Goal: Task Accomplishment & Management: Use online tool/utility

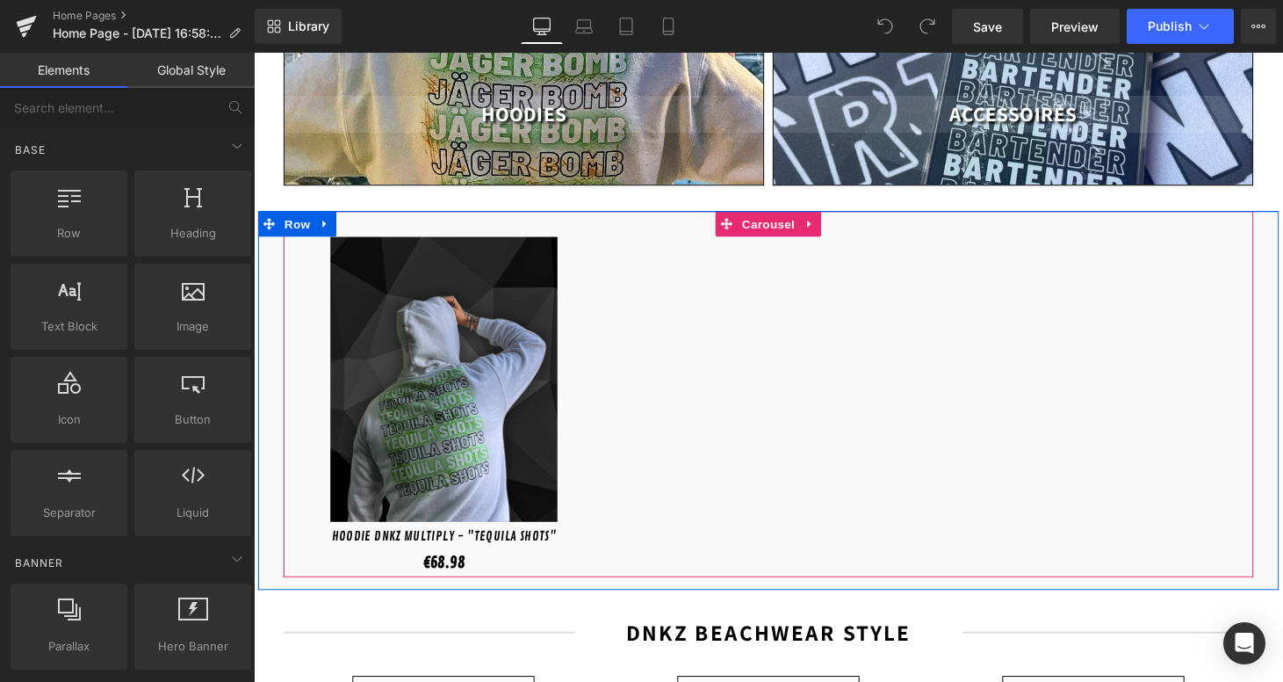
scroll to position [386, 0]
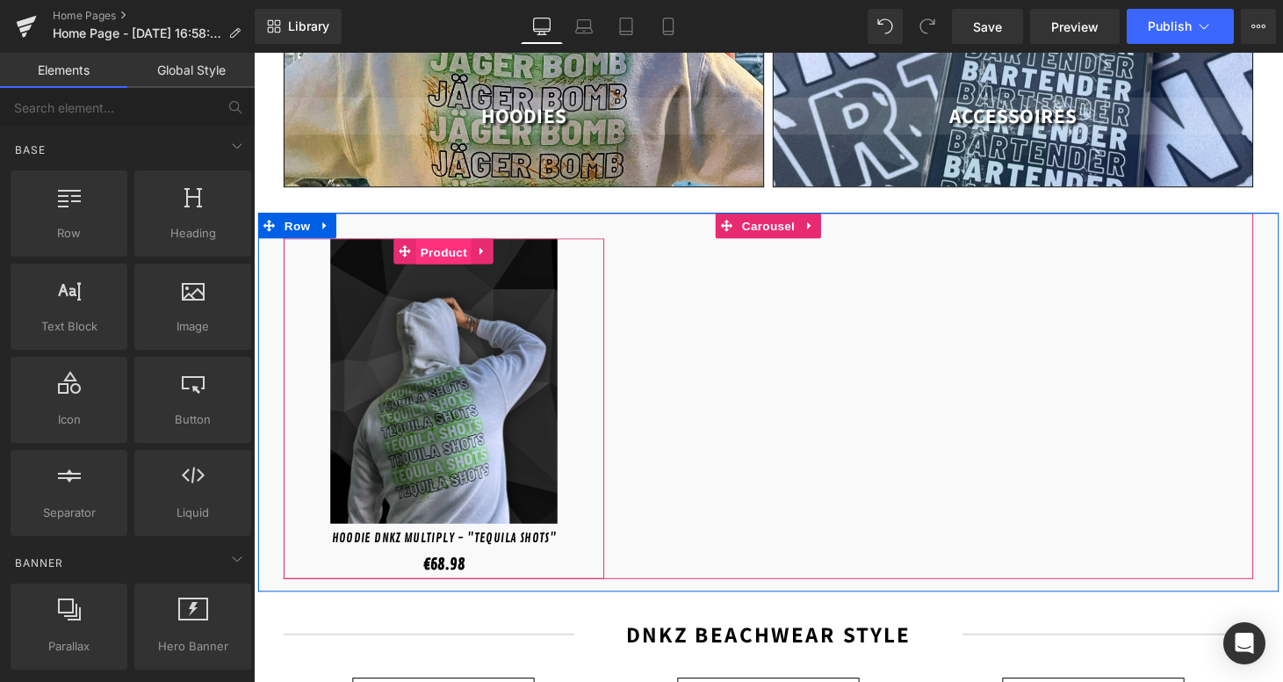
click at [447, 245] on span "Product" at bounding box center [450, 258] width 57 height 26
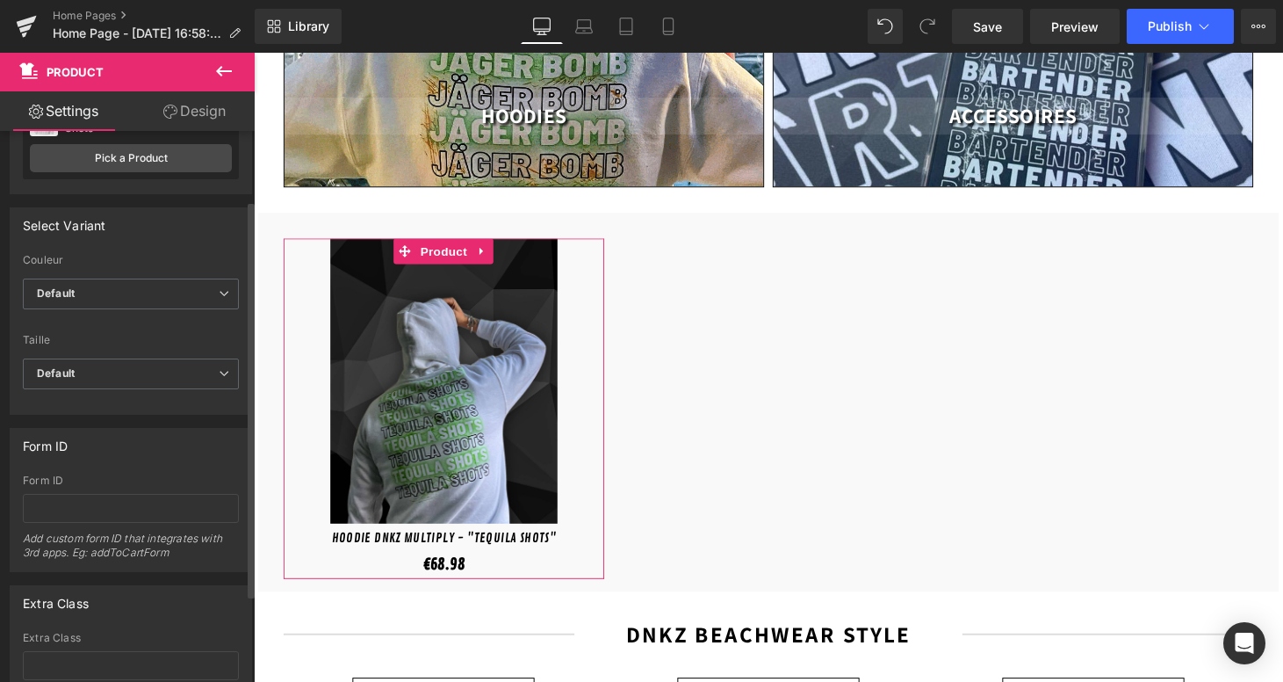
scroll to position [97, 0]
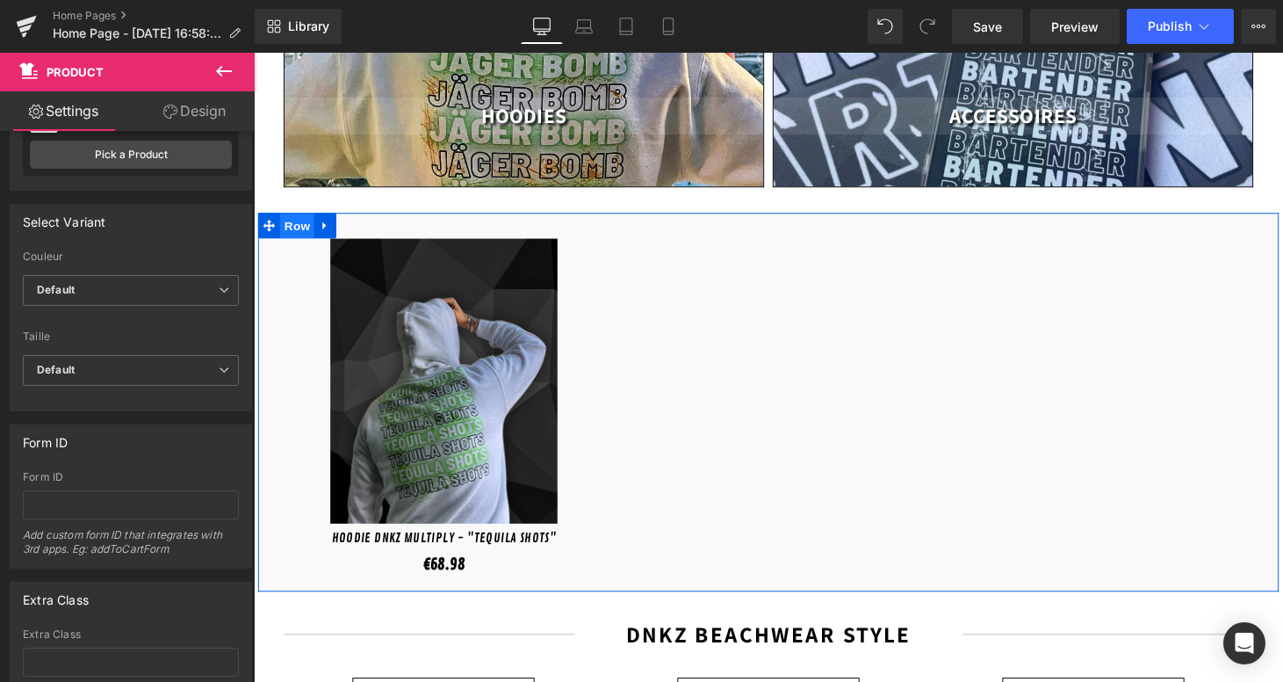
click at [290, 220] on span "Row" at bounding box center [298, 231] width 35 height 26
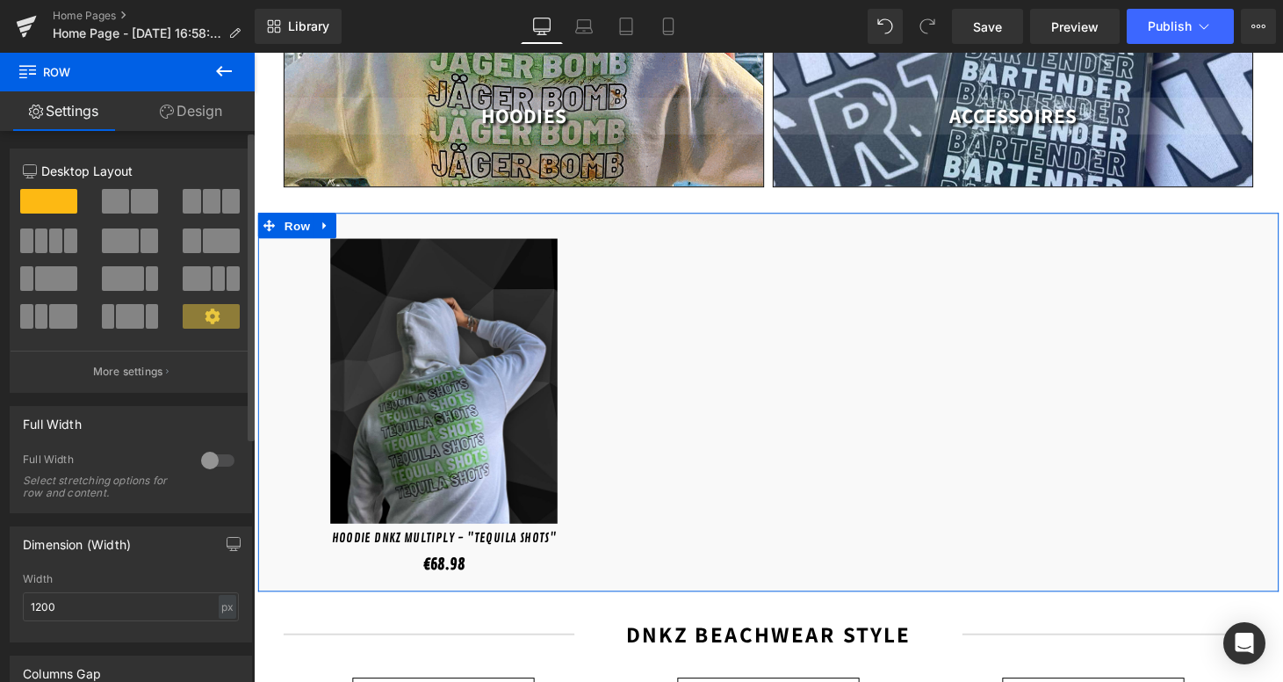
click at [201, 455] on div at bounding box center [218, 460] width 42 height 28
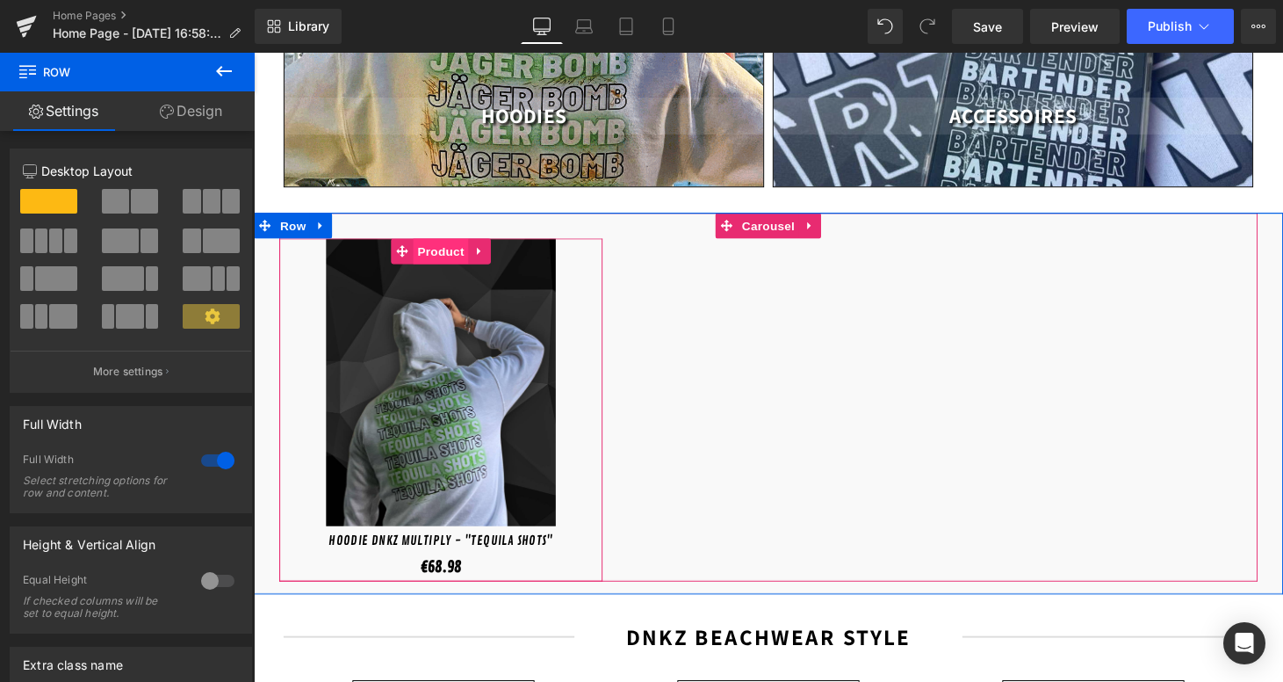
click at [430, 244] on span "Product" at bounding box center [447, 257] width 57 height 26
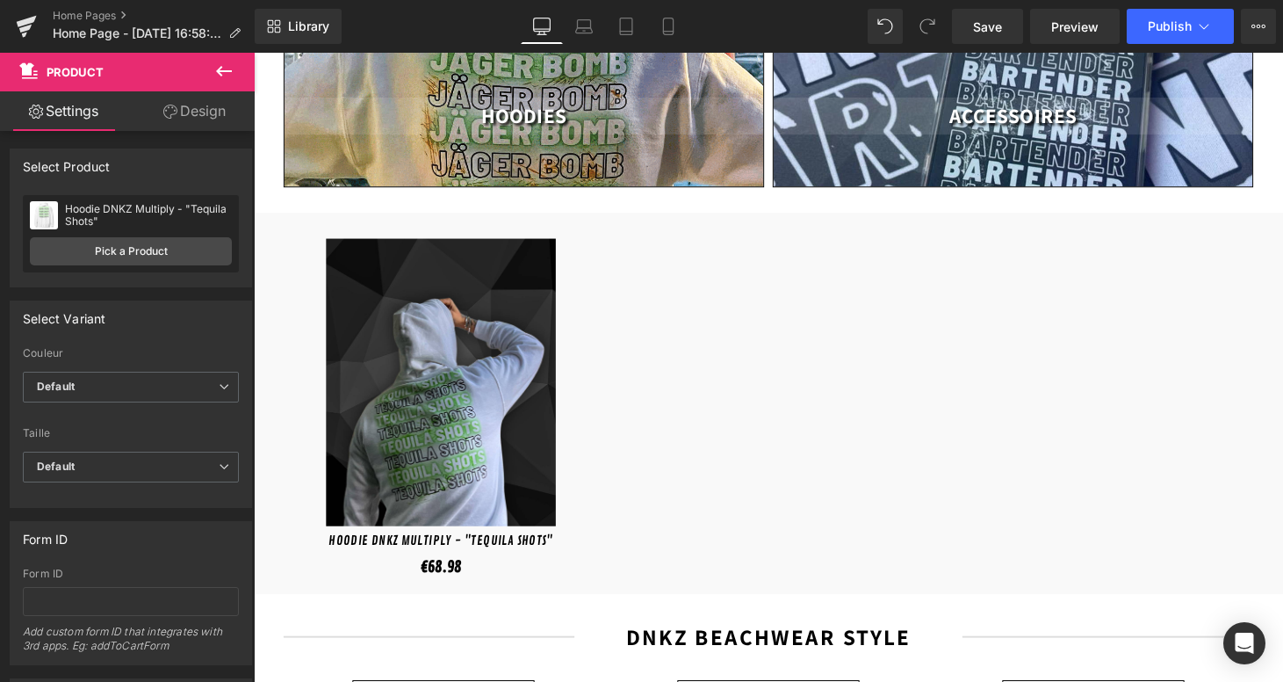
scroll to position [0, 0]
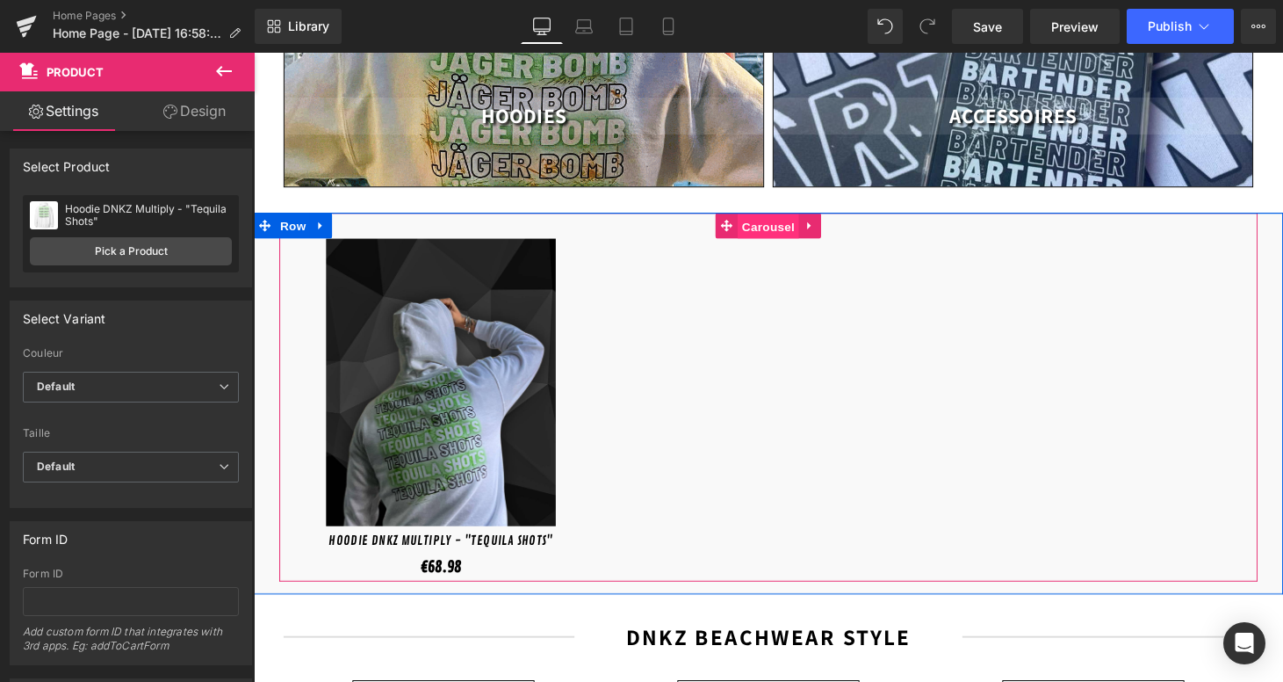
click at [775, 219] on span "Carousel" at bounding box center [785, 232] width 63 height 26
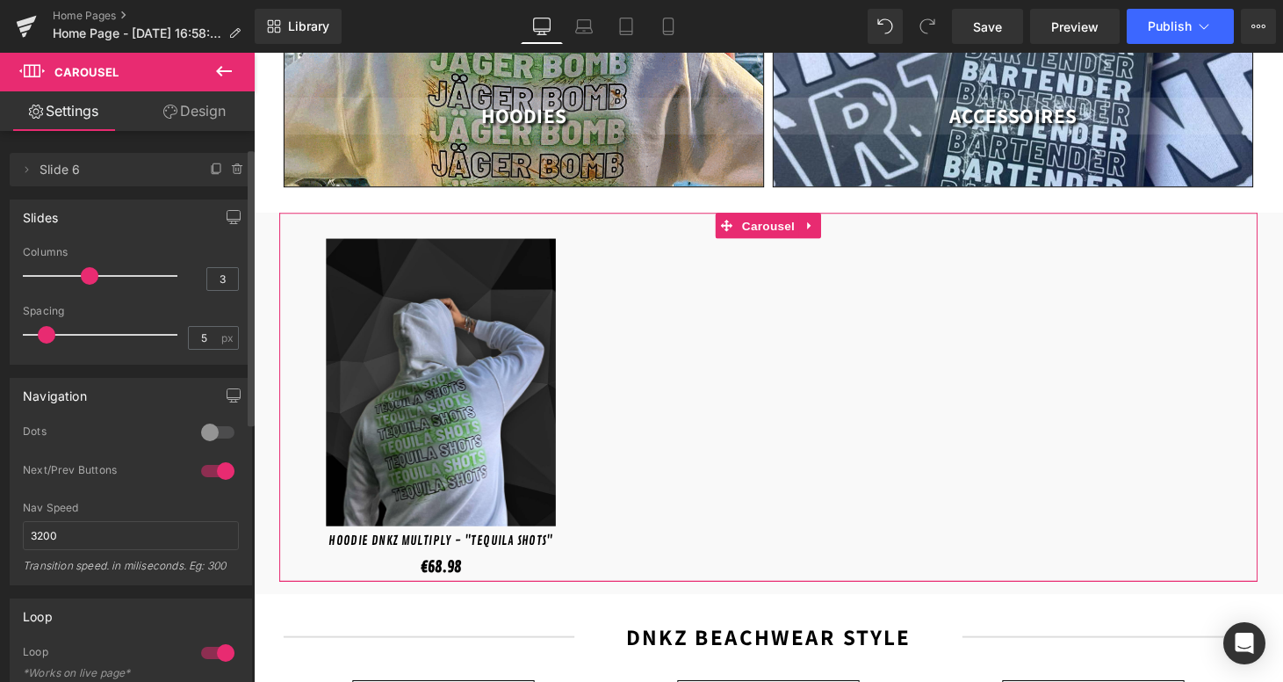
scroll to position [85, 0]
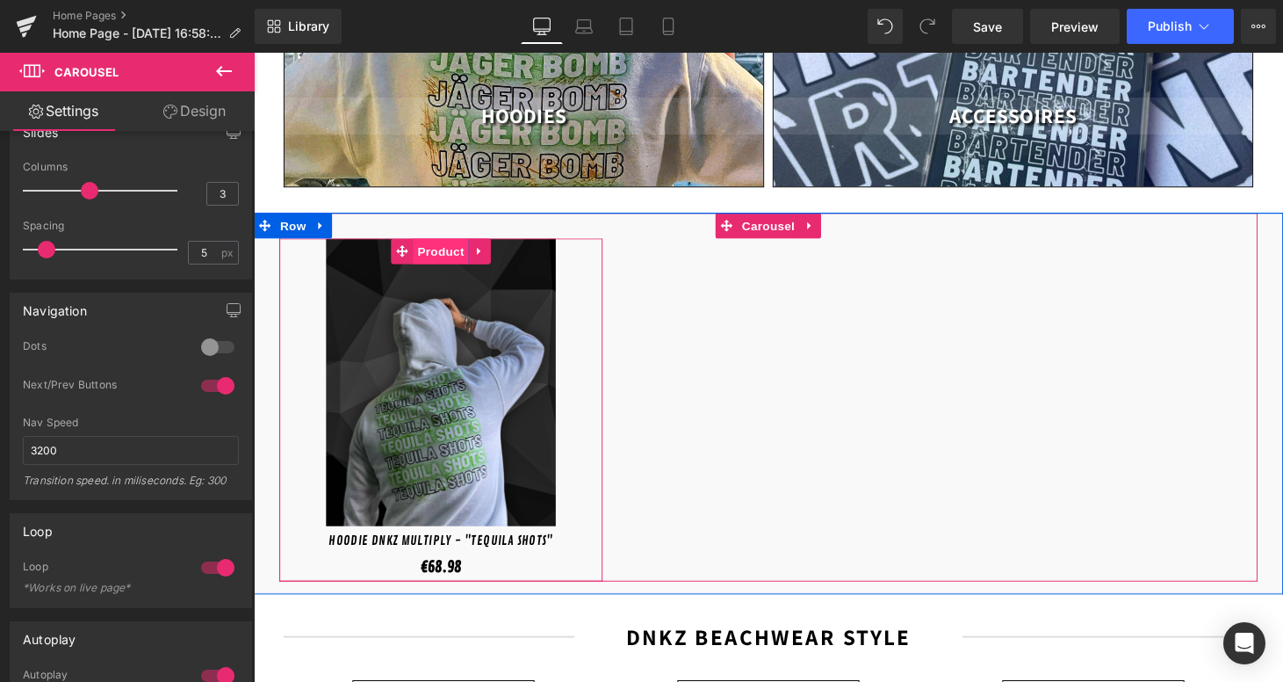
click at [439, 244] on span "Product" at bounding box center [447, 257] width 57 height 26
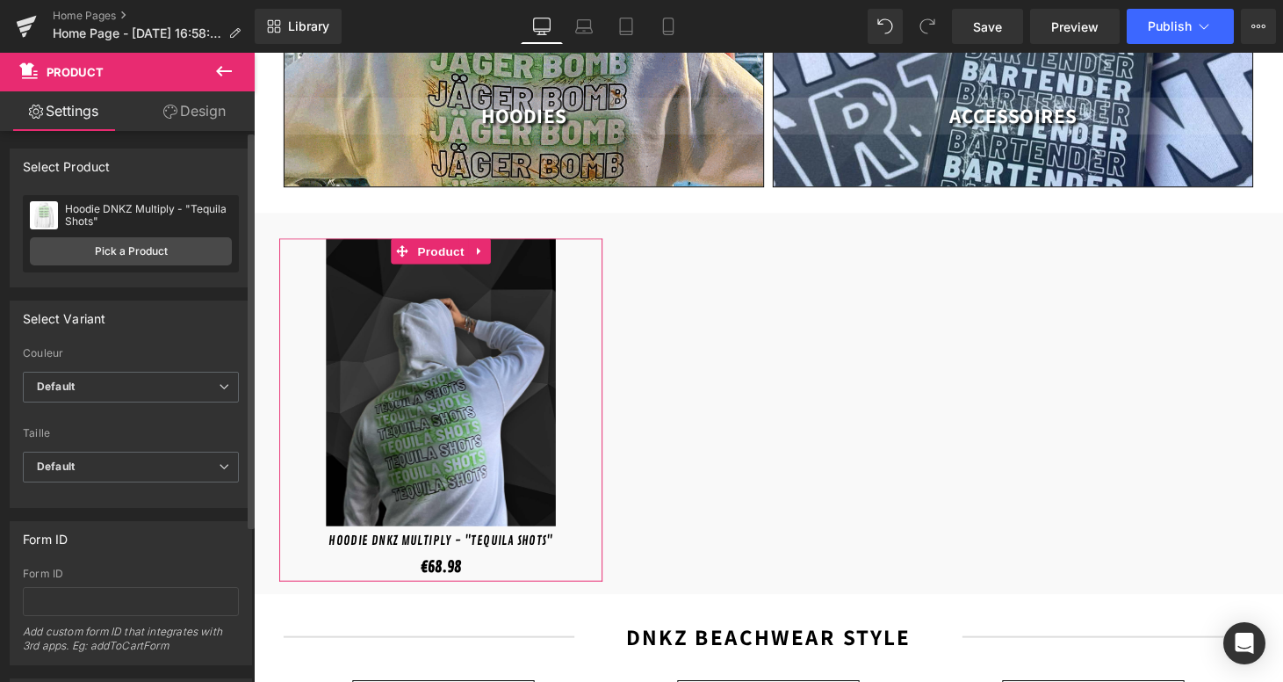
scroll to position [0, 0]
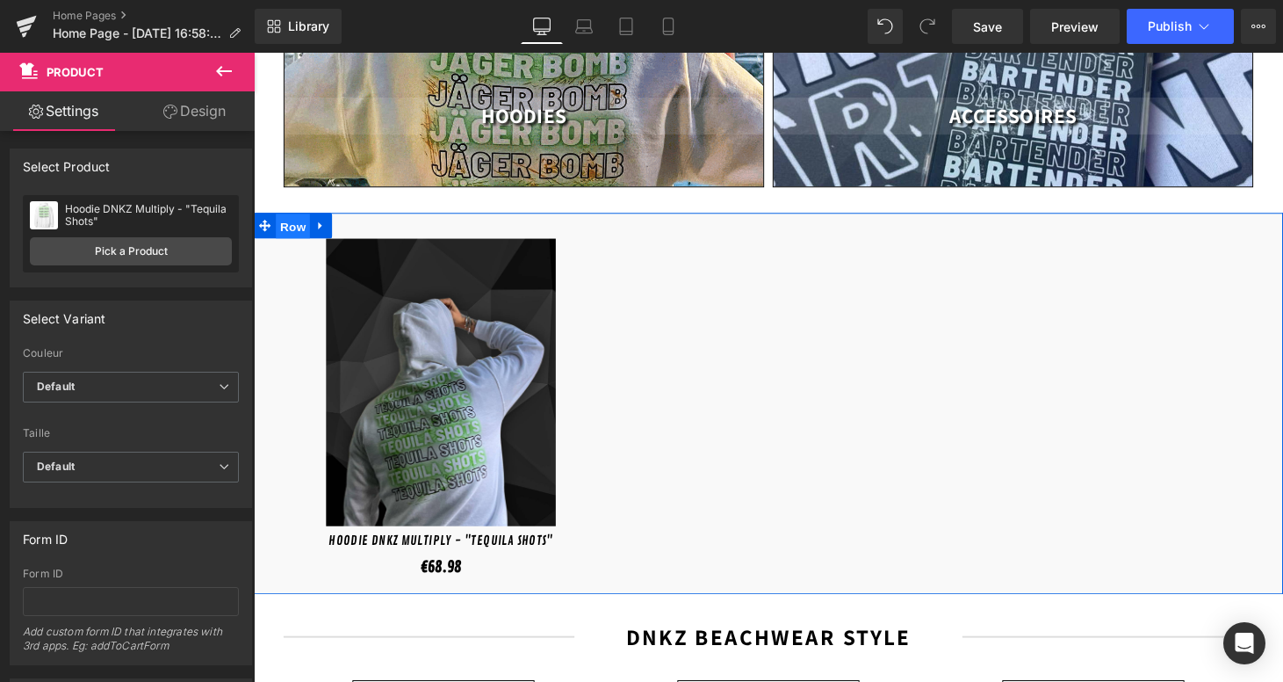
click at [291, 219] on span "Row" at bounding box center [294, 232] width 35 height 26
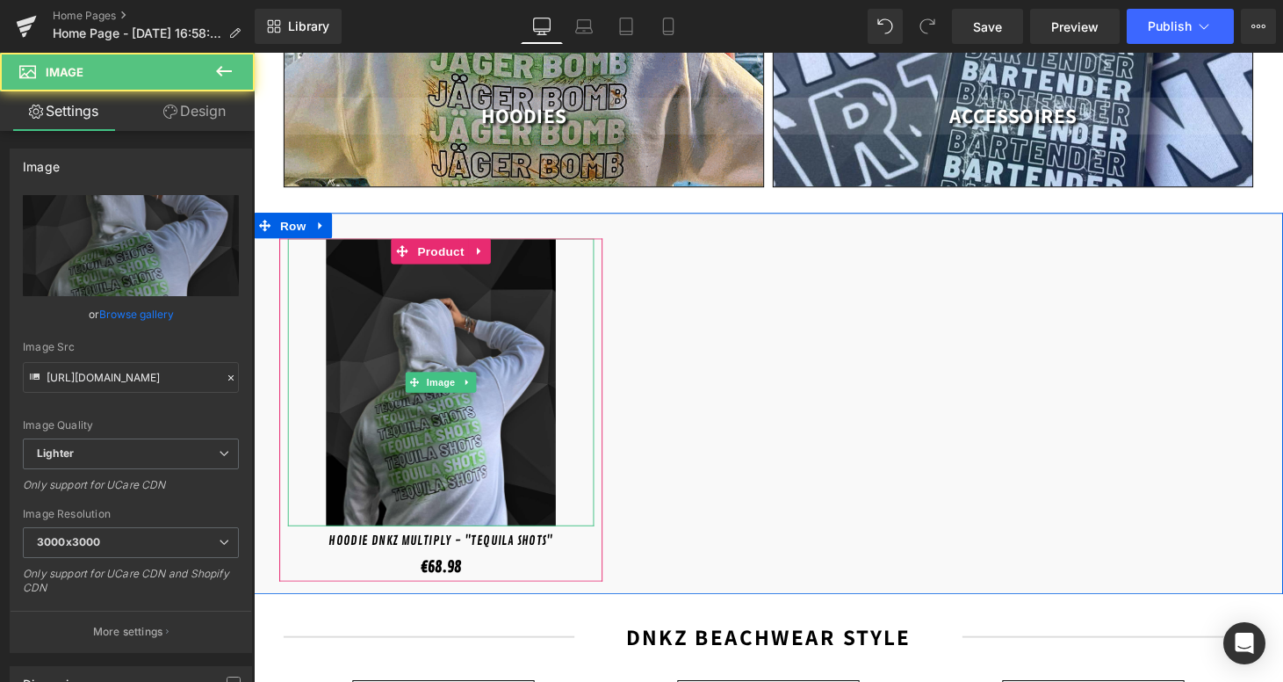
click at [312, 256] on div at bounding box center [447, 392] width 316 height 297
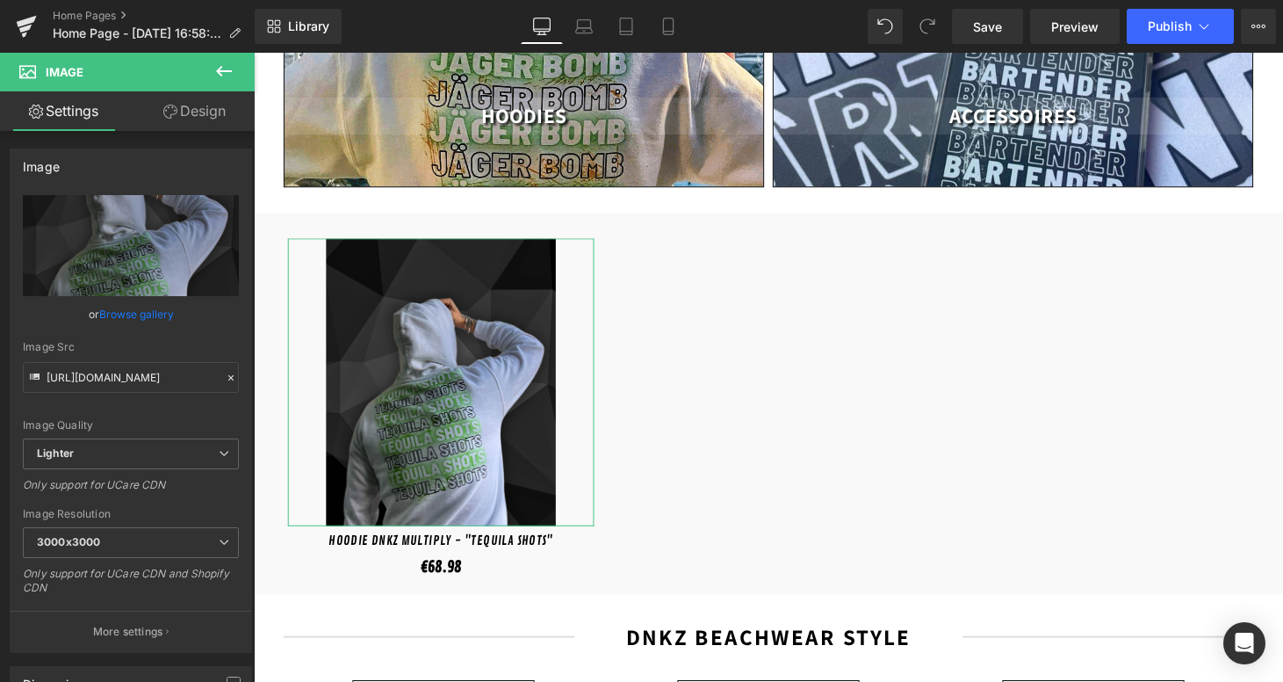
click at [210, 107] on link "Design" at bounding box center [194, 111] width 127 height 40
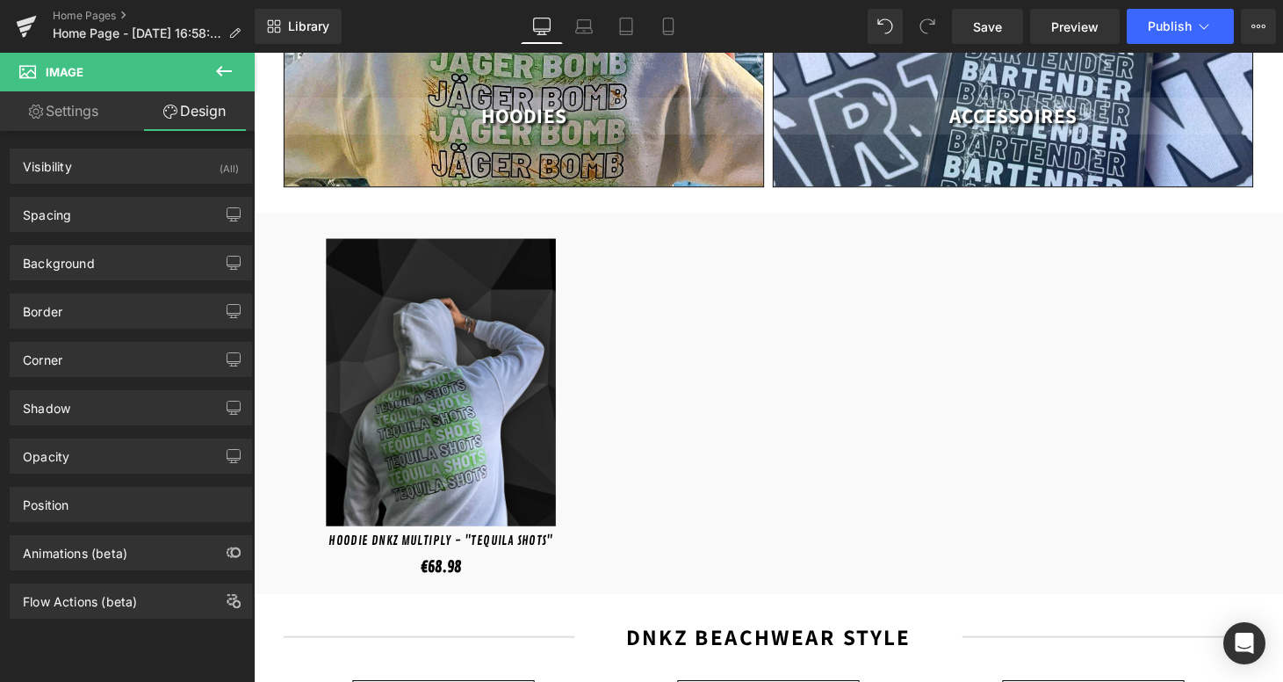
click at [228, 83] on button at bounding box center [223, 72] width 61 height 39
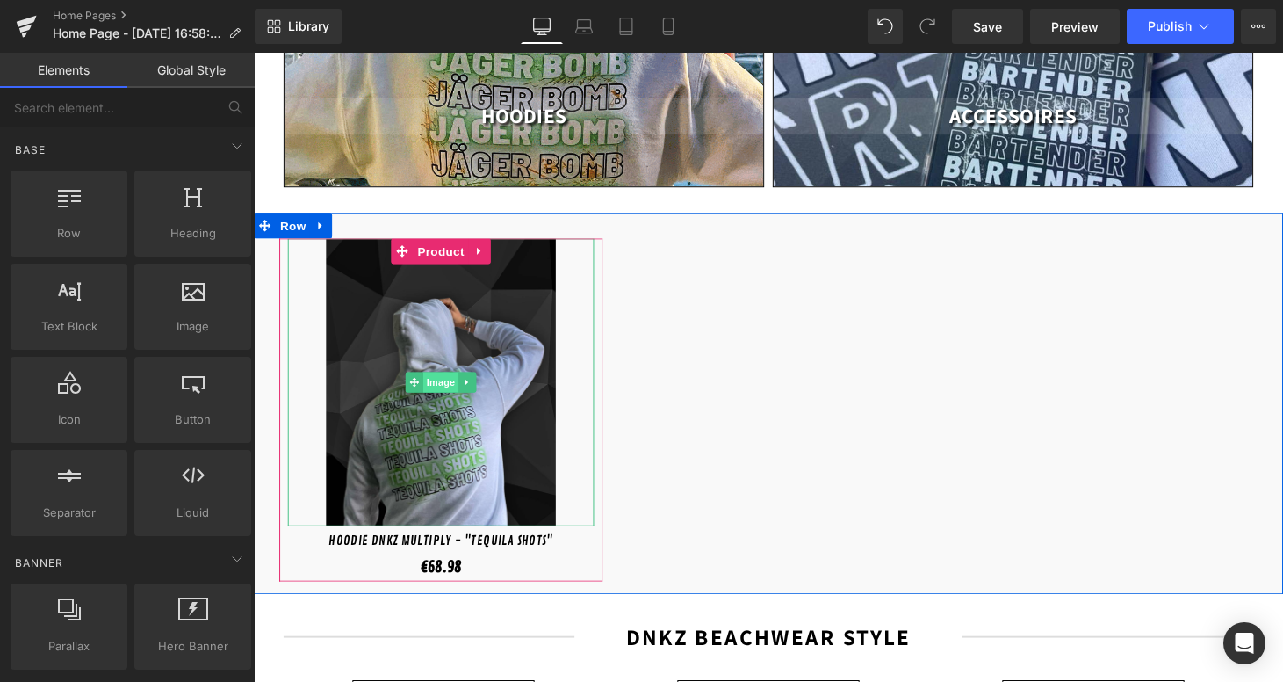
click at [444, 382] on span "Image" at bounding box center [447, 392] width 37 height 21
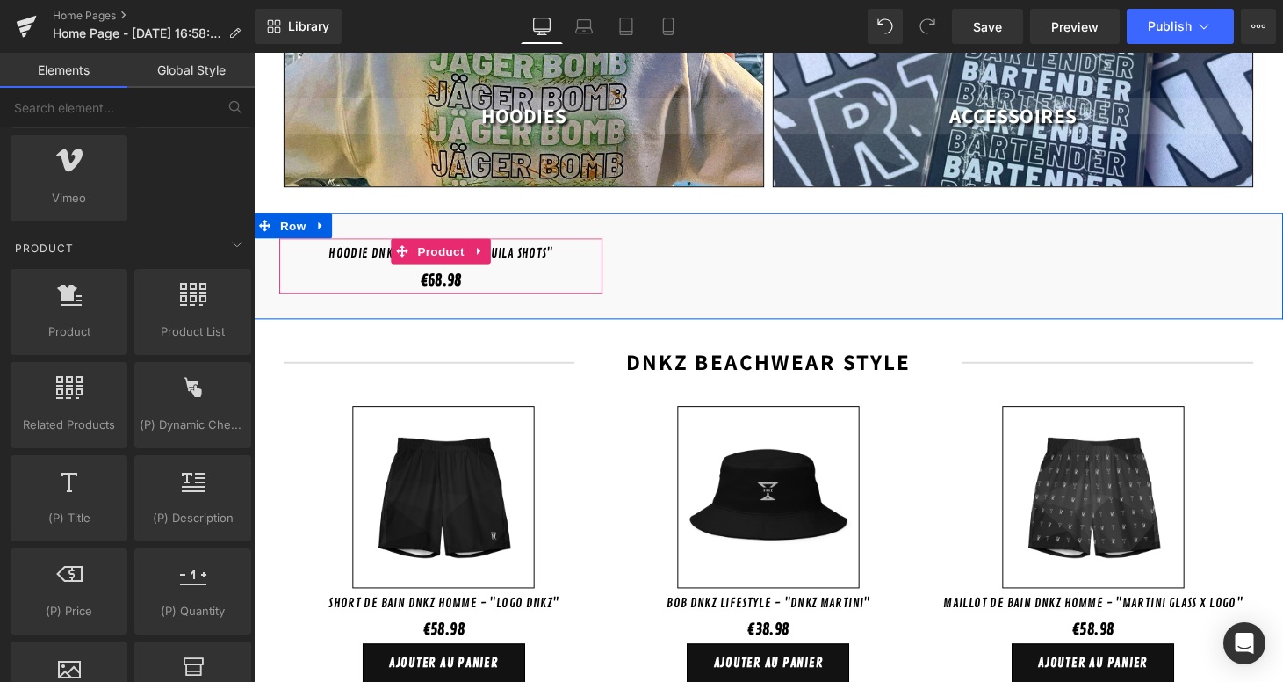
scroll to position [1390, 0]
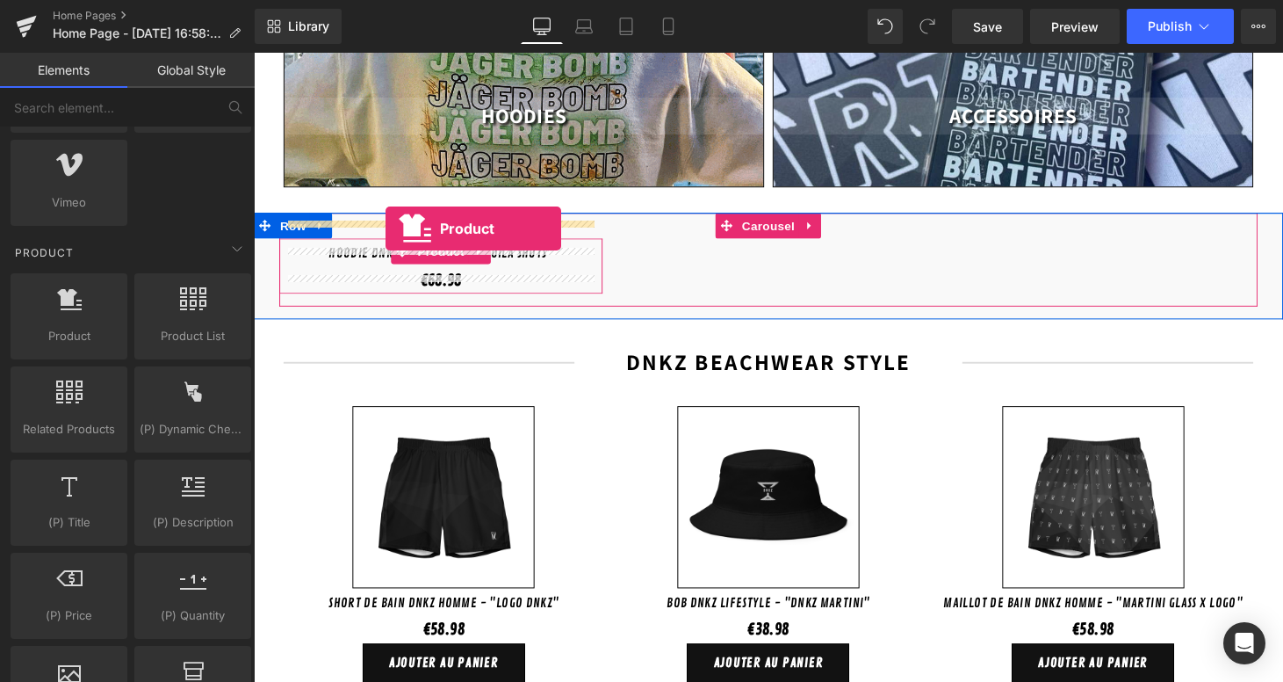
drag, startPoint x: 341, startPoint y: 379, endPoint x: 390, endPoint y: 234, distance: 153.9
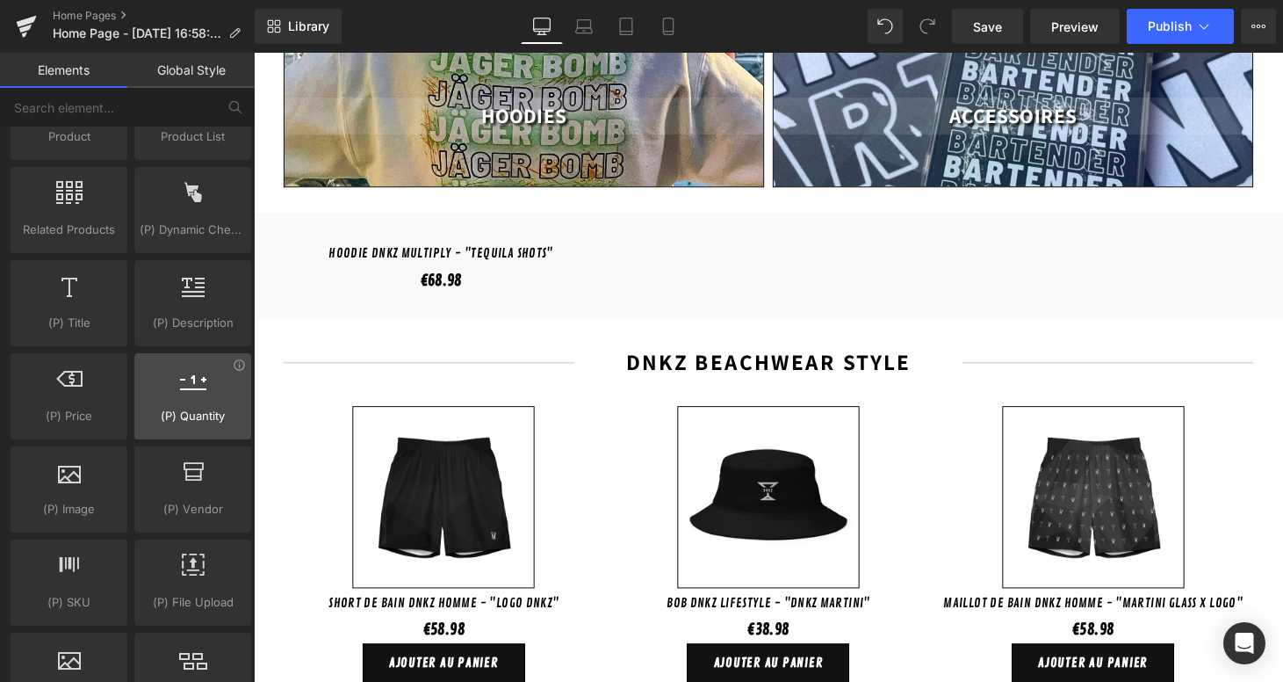
scroll to position [1592, 0]
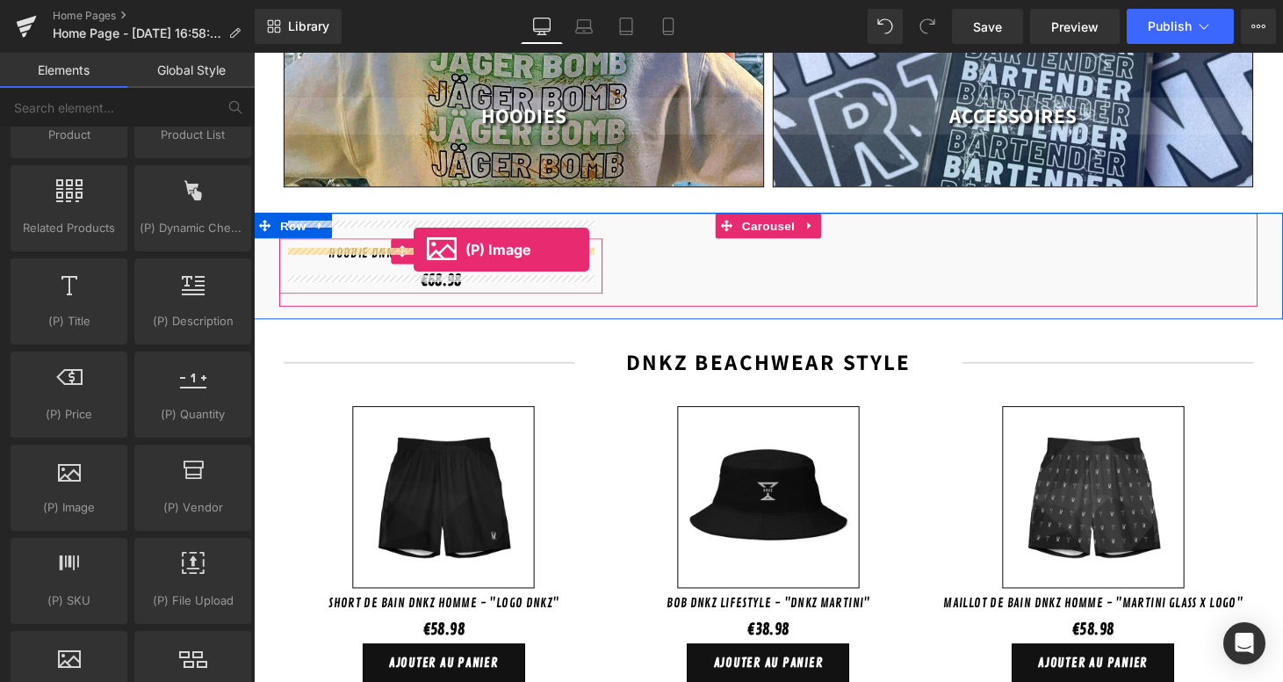
drag, startPoint x: 337, startPoint y: 553, endPoint x: 419, endPoint y: 256, distance: 307.9
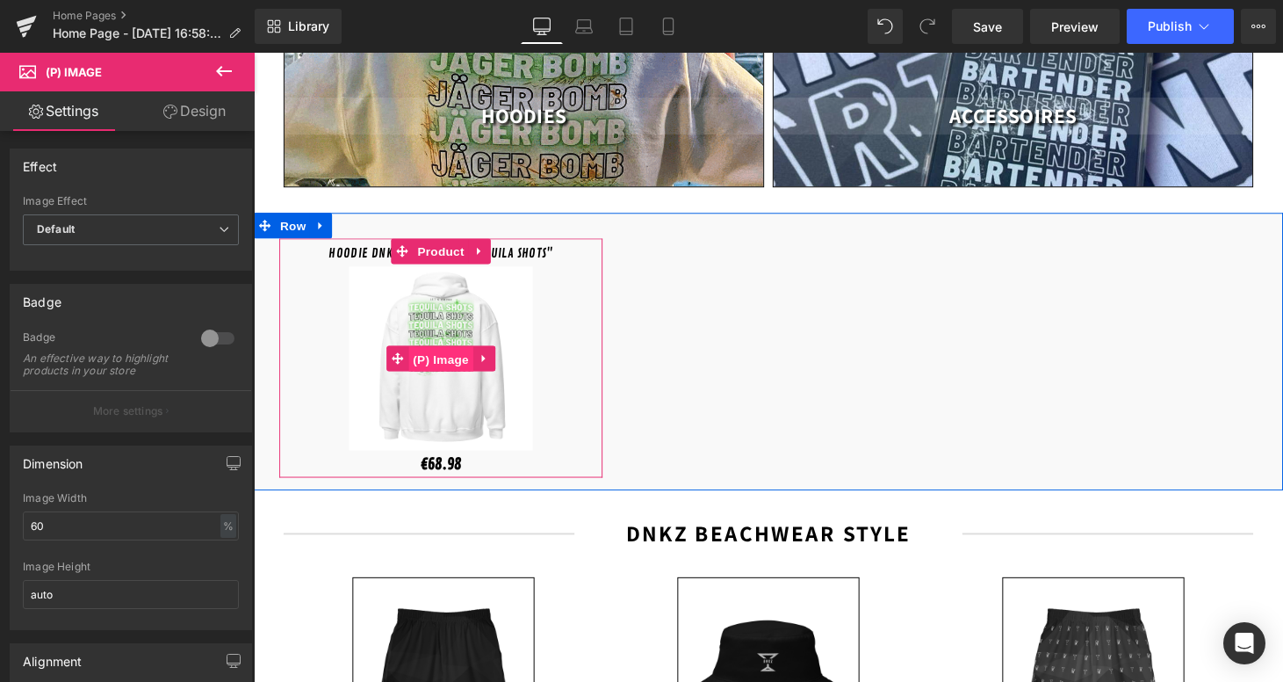
click at [448, 356] on span "(P) Image" at bounding box center [447, 369] width 67 height 26
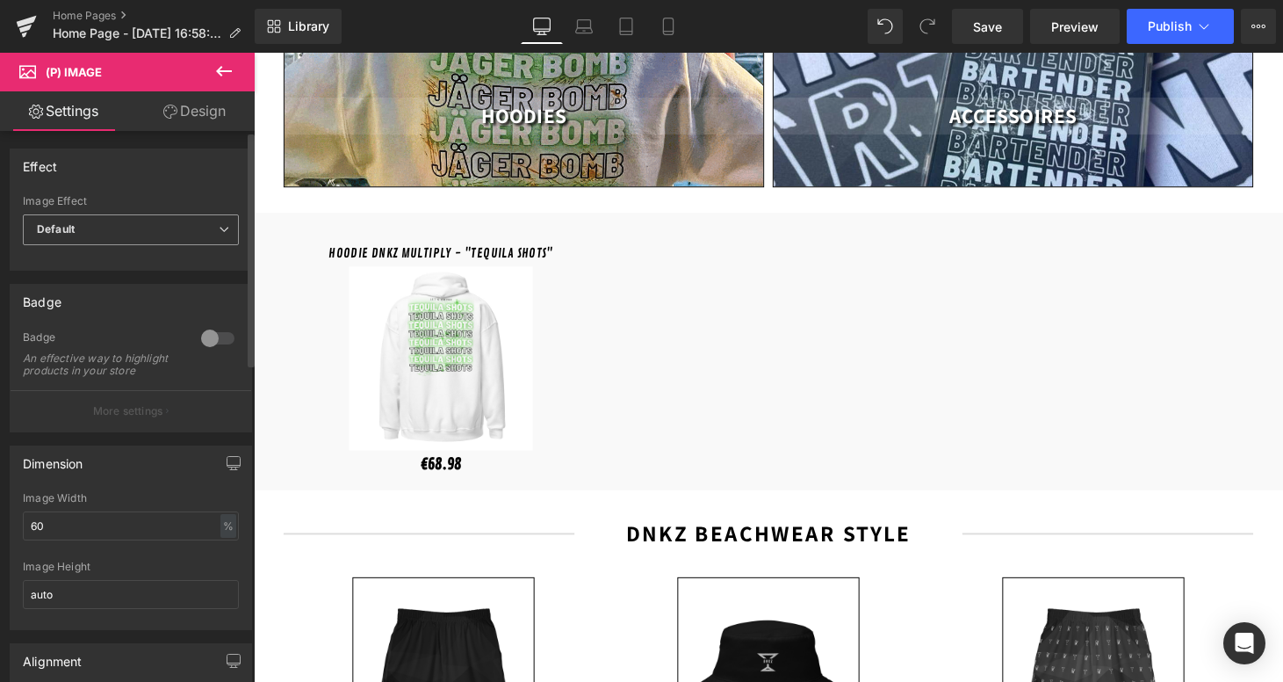
click at [207, 220] on span "Default" at bounding box center [131, 229] width 216 height 31
click at [196, 193] on div "Effect Default Zoom Hover Image Effect Default Default Zoom Hover last Image Ho…" at bounding box center [131, 209] width 242 height 122
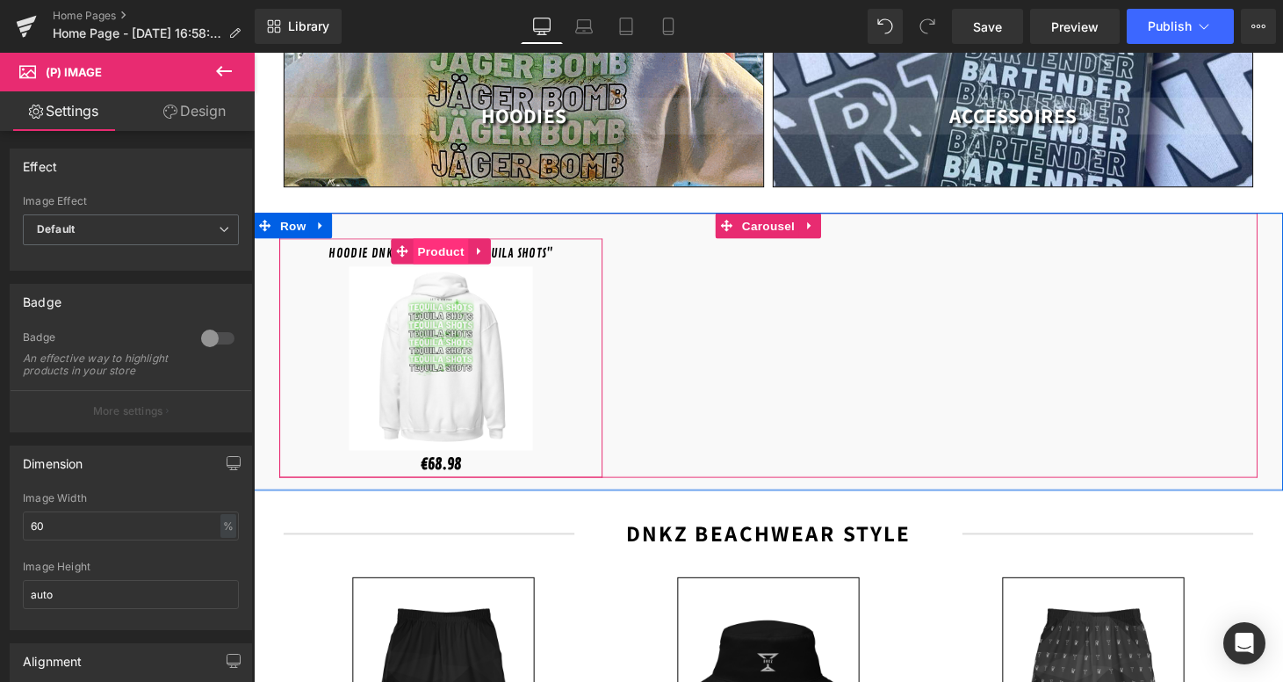
click at [452, 244] on span "Product" at bounding box center [447, 257] width 57 height 26
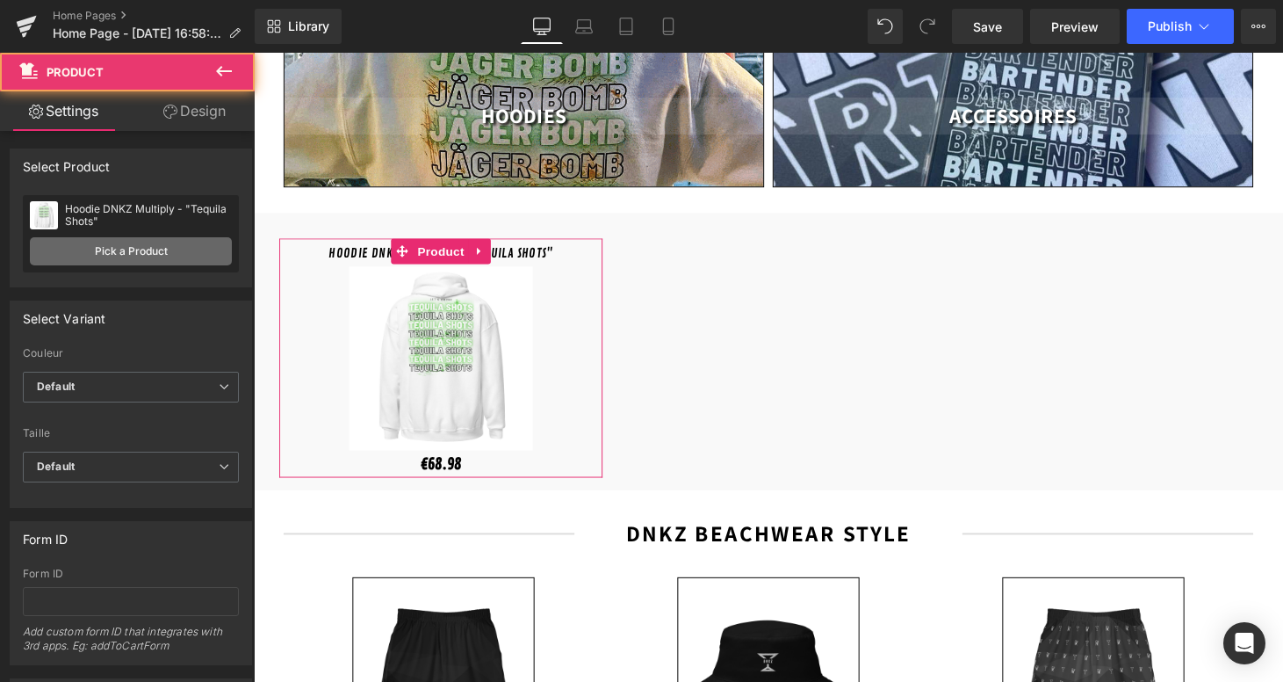
click at [143, 242] on link "Pick a Product" at bounding box center [131, 251] width 202 height 28
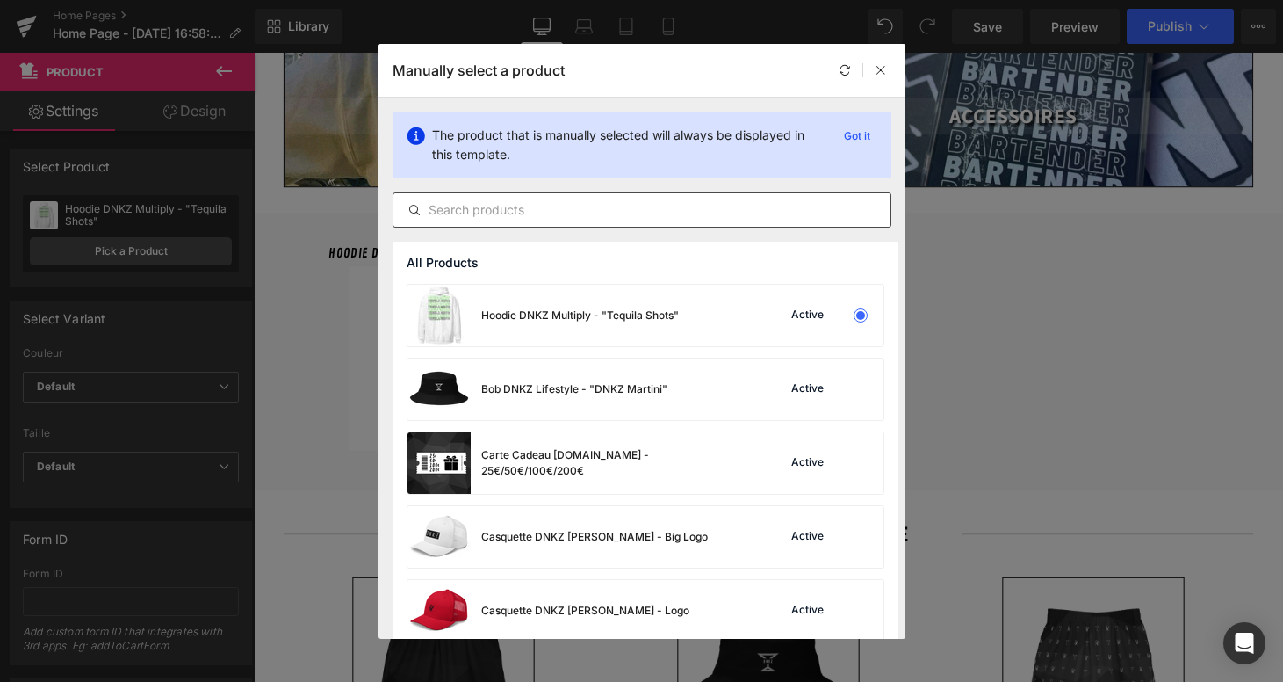
click at [534, 215] on input "text" at bounding box center [641, 209] width 497 height 21
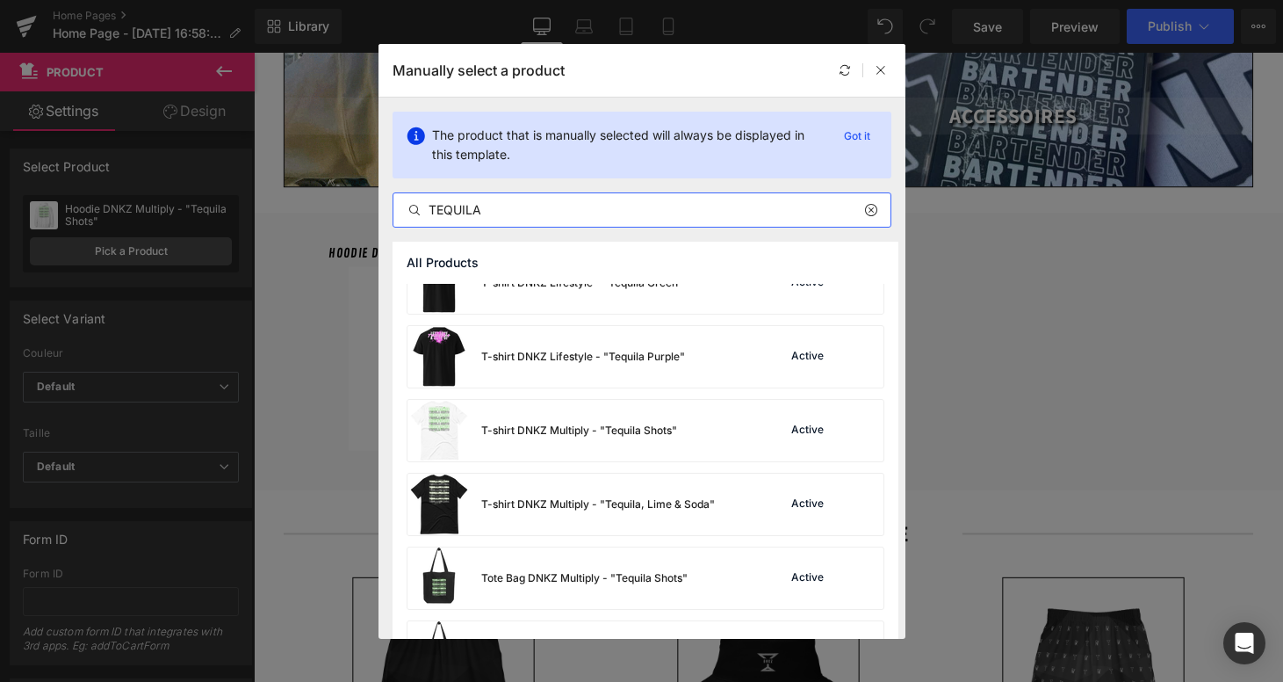
scroll to position [702, 0]
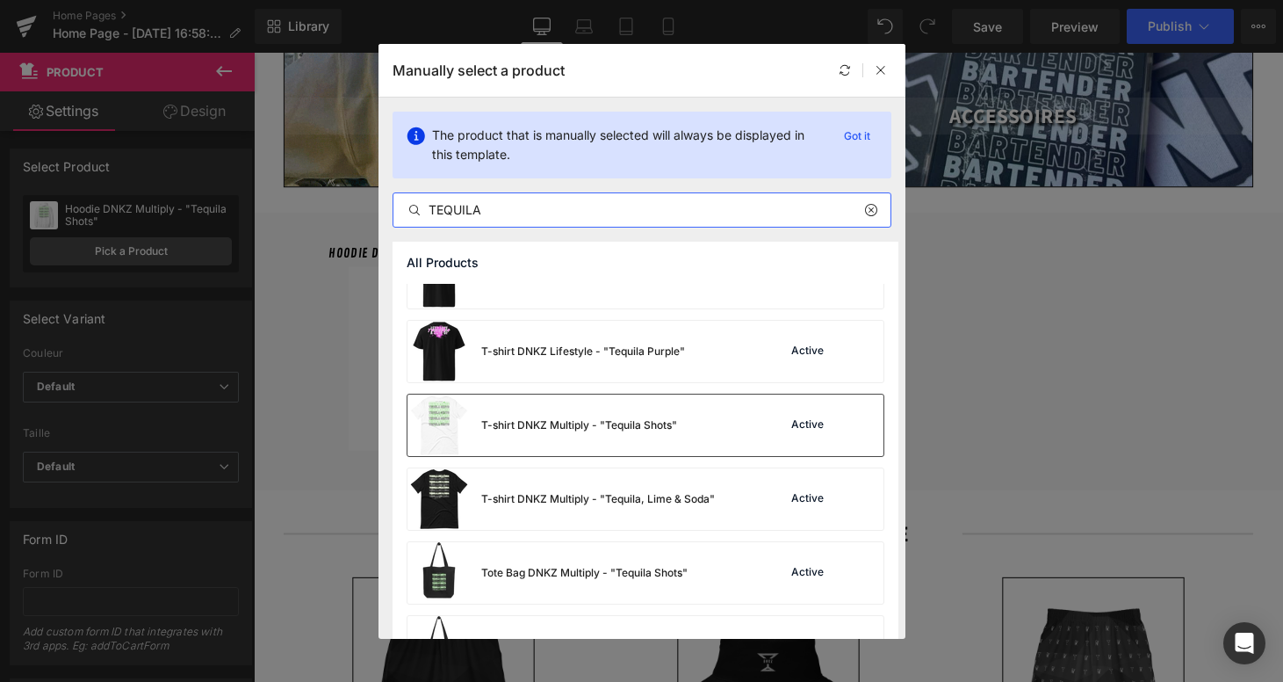
type input "TEQUILA"
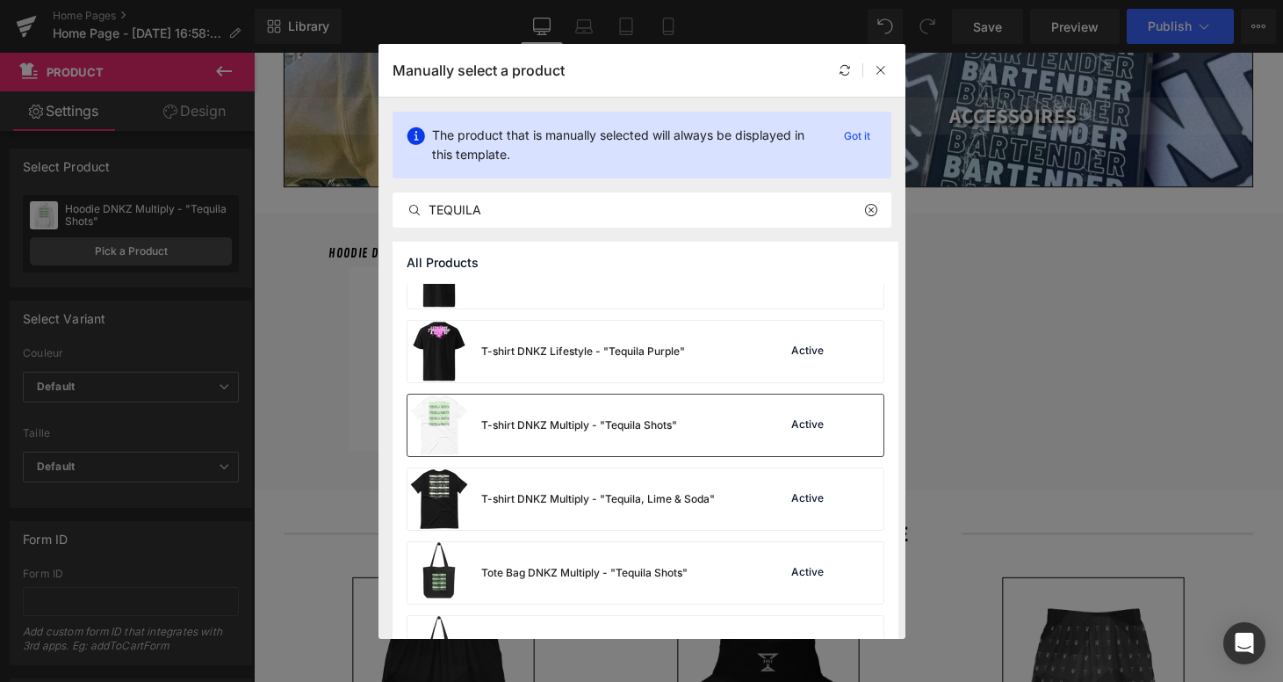
click at [531, 427] on div "T-shirt DNKZ Multiply - "Tequila Shots"" at bounding box center [579, 425] width 196 height 16
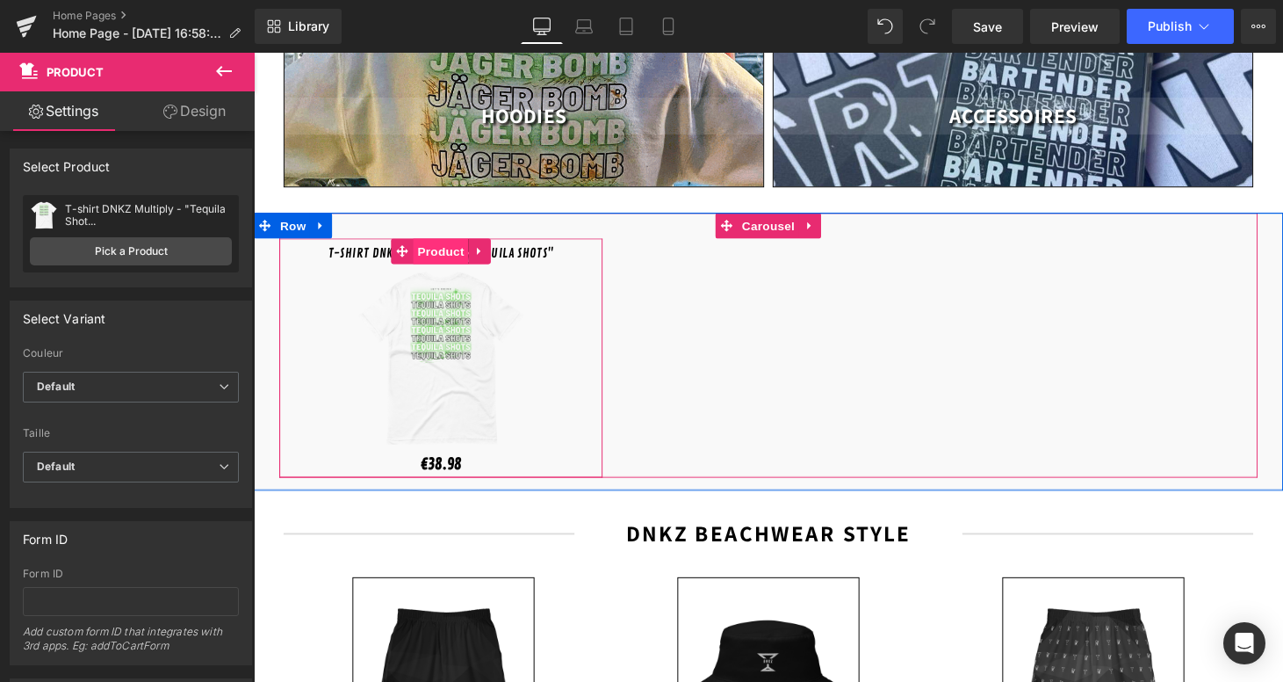
click at [451, 244] on span "Product" at bounding box center [447, 257] width 57 height 26
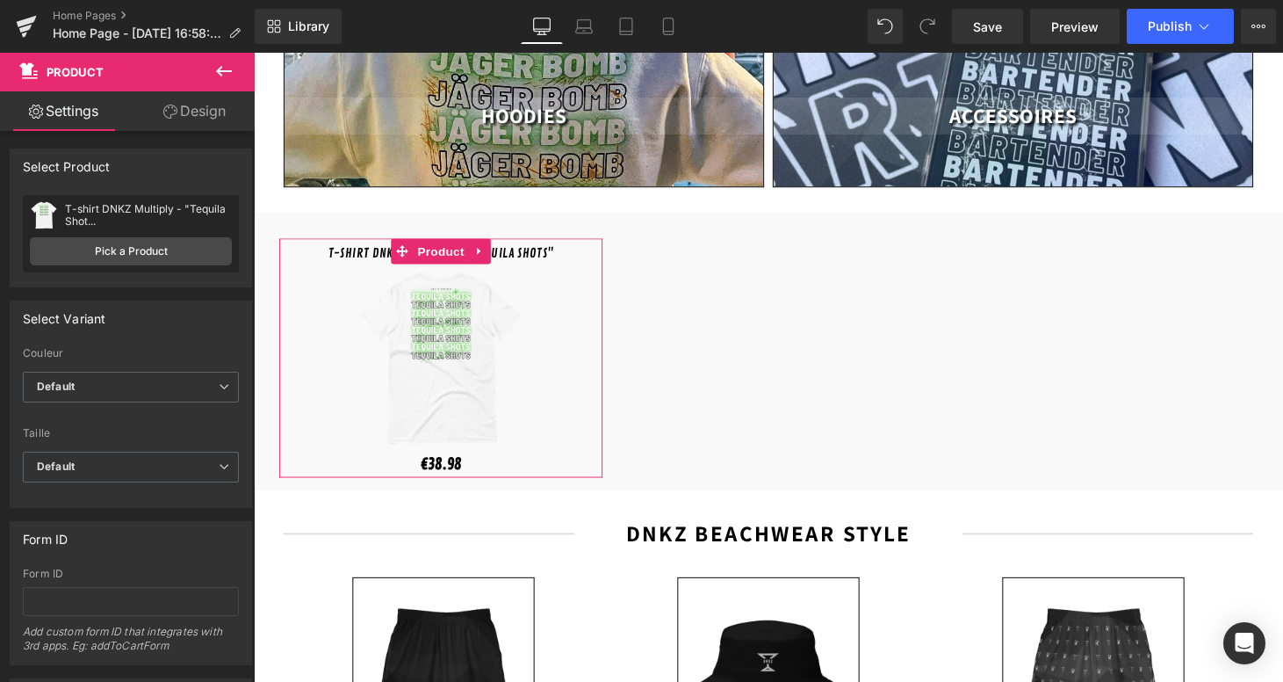
click at [216, 119] on link "Design" at bounding box center [194, 111] width 127 height 40
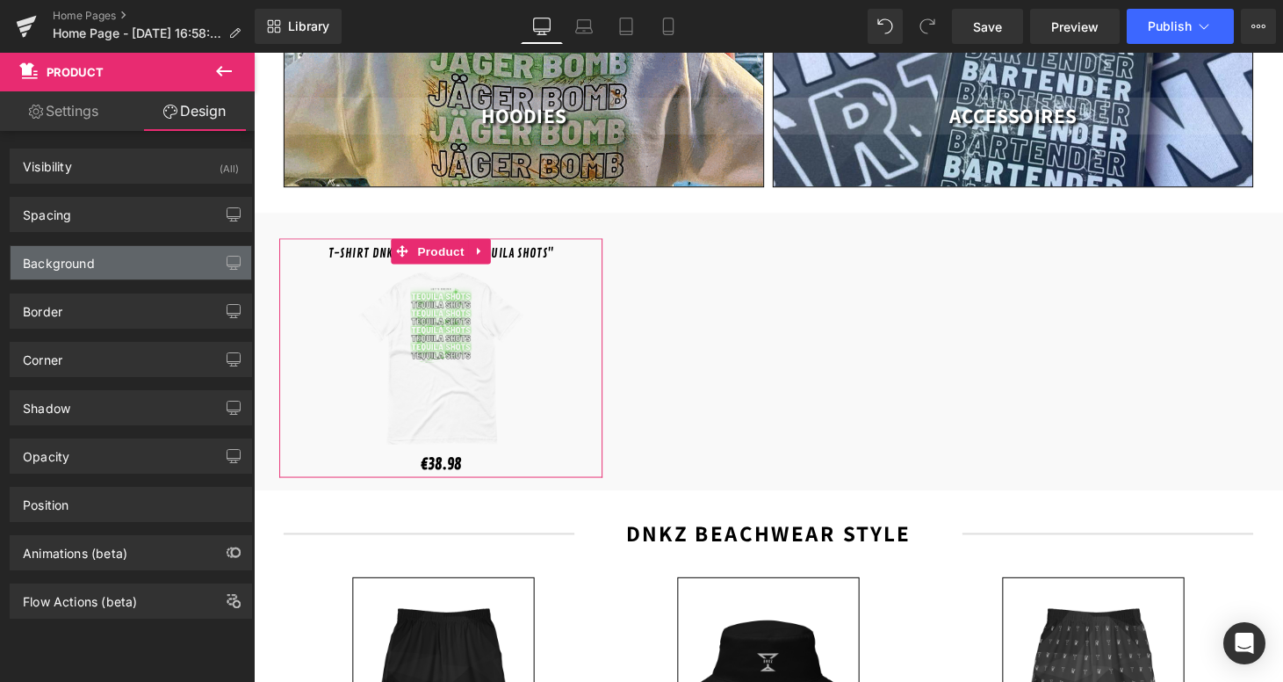
click at [161, 271] on div "Background" at bounding box center [131, 262] width 241 height 33
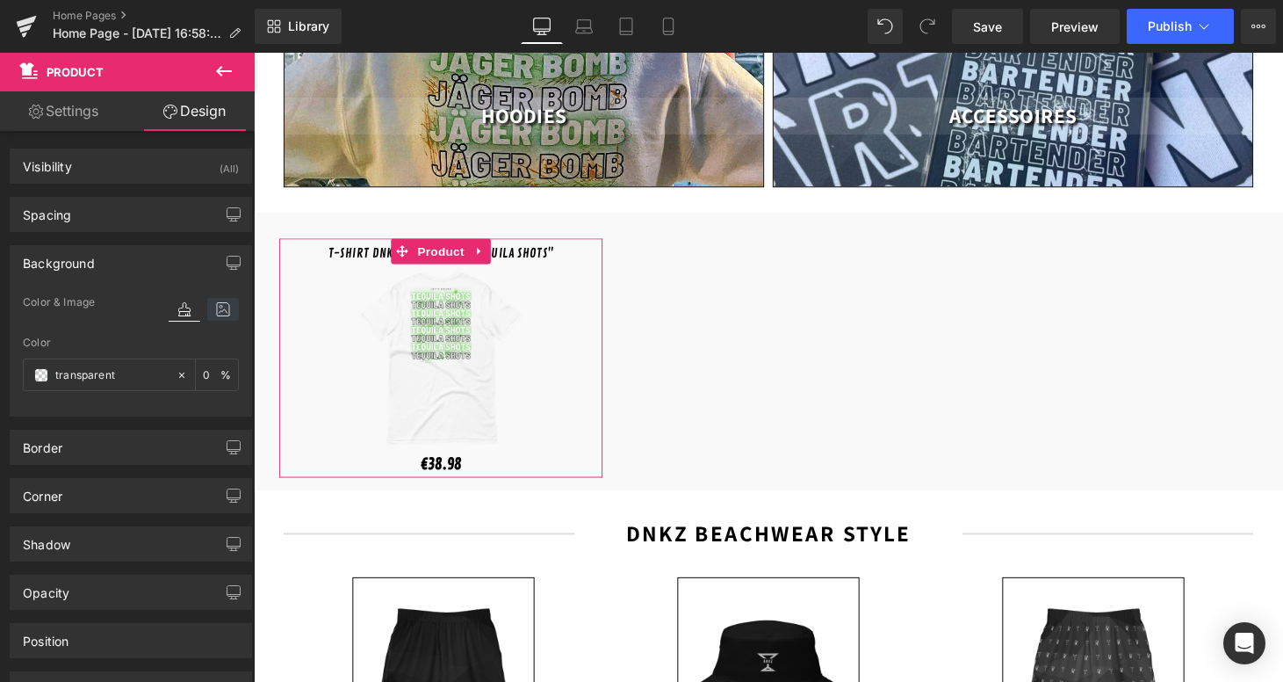
click at [215, 309] on icon at bounding box center [223, 309] width 32 height 23
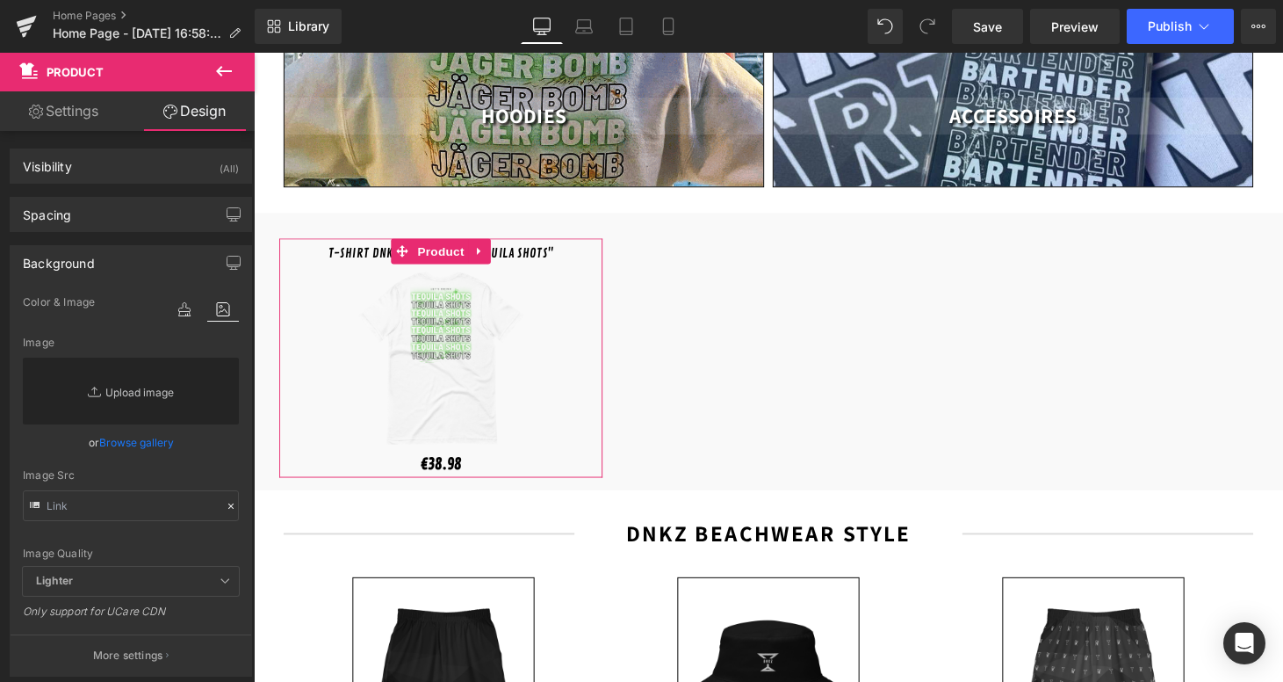
click at [134, 395] on link "Replace Image" at bounding box center [131, 390] width 216 height 67
type input "C:\fakepath\Design sans titre-9.png"
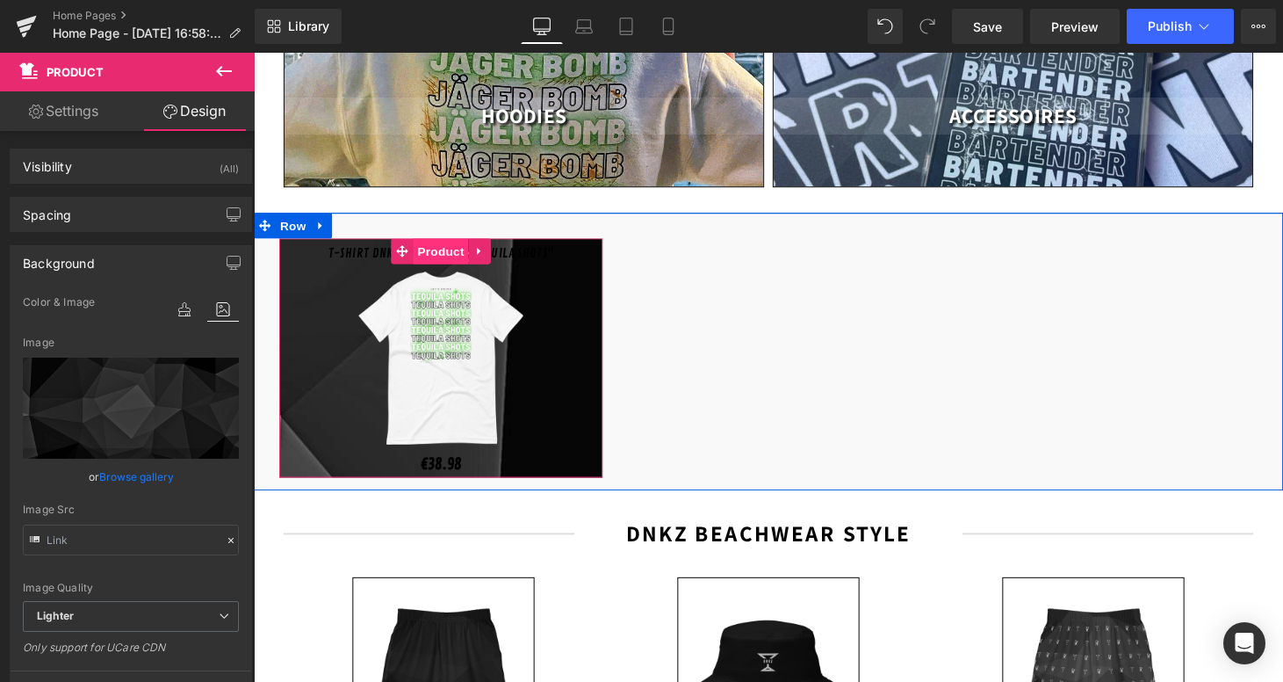
click at [450, 244] on span "Product" at bounding box center [447, 257] width 57 height 26
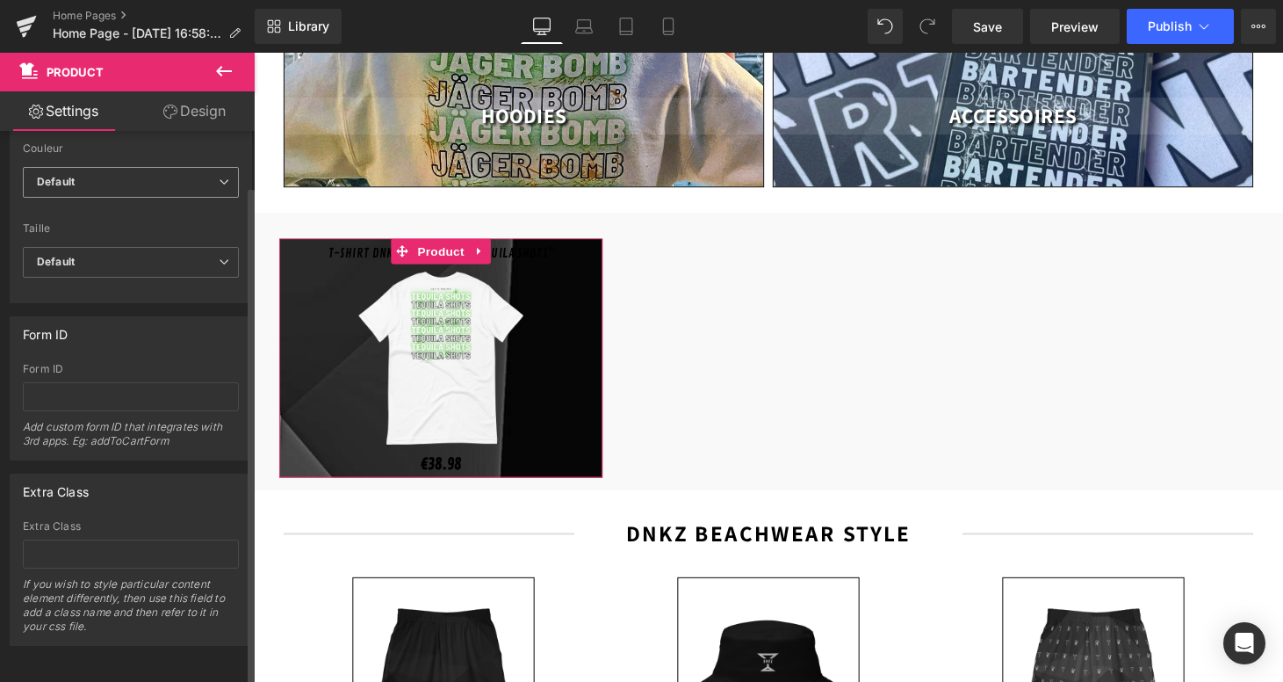
scroll to position [217, 0]
click at [213, 112] on link "Design" at bounding box center [194, 111] width 127 height 40
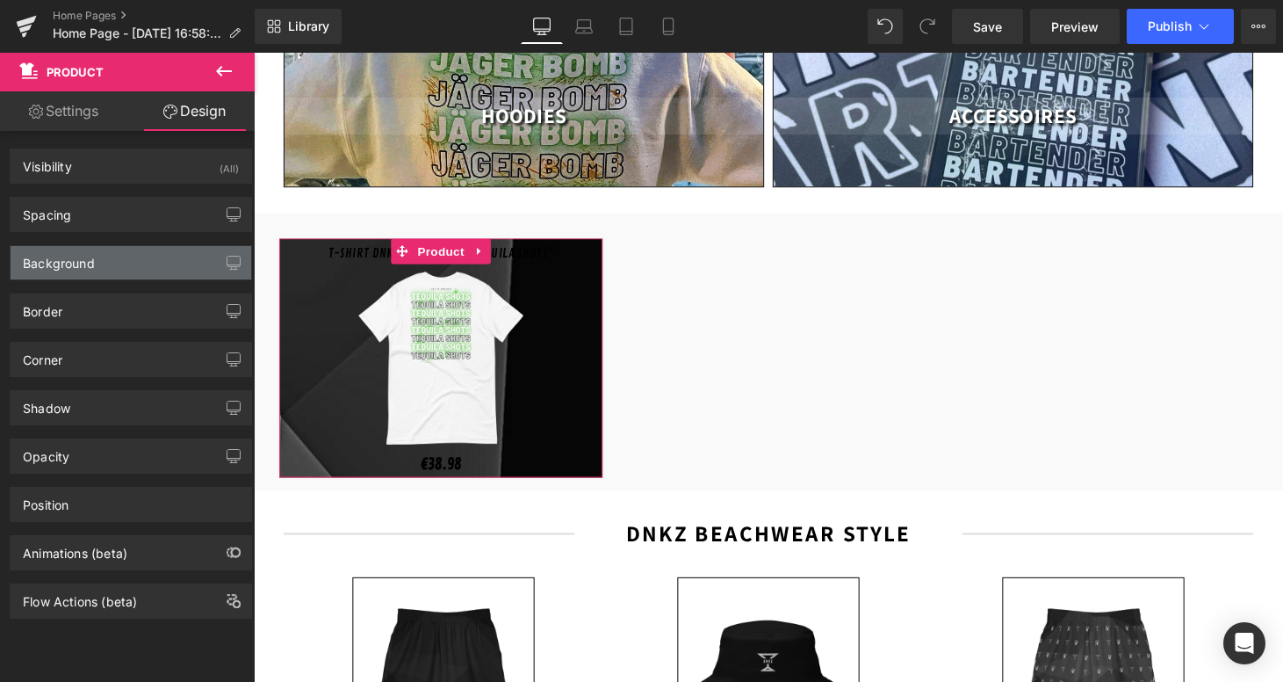
click at [146, 275] on div "Background" at bounding box center [131, 262] width 241 height 33
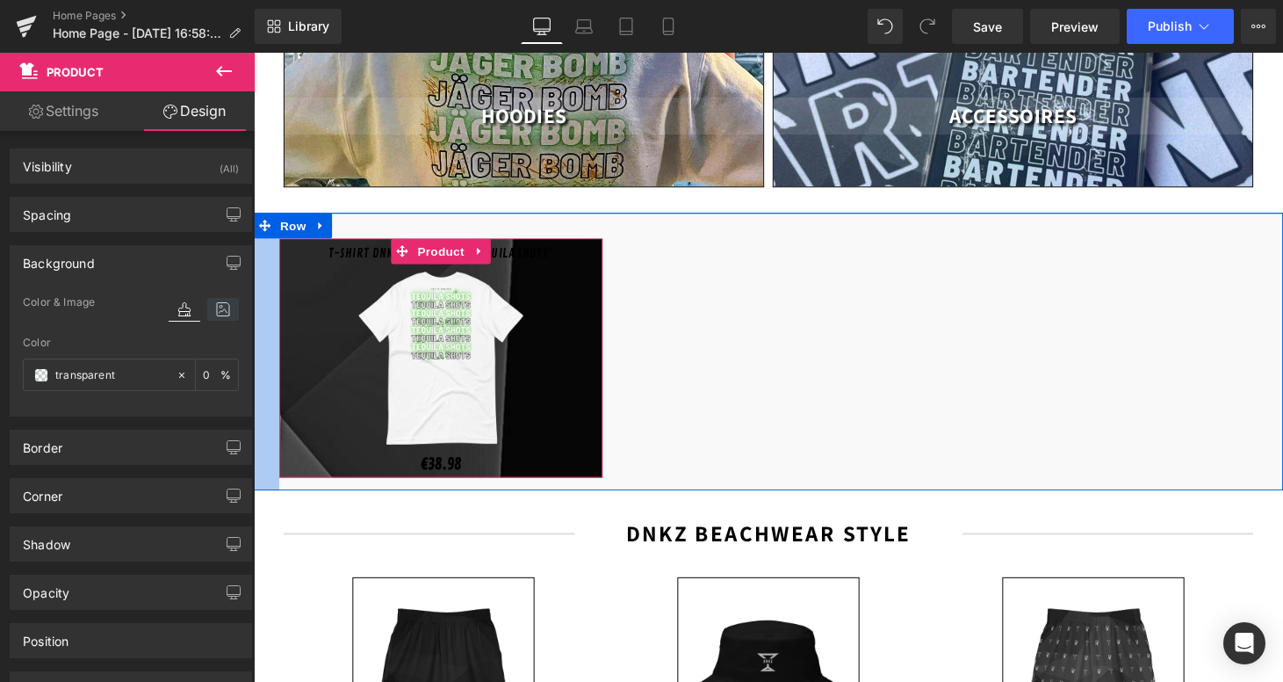
click at [216, 307] on icon at bounding box center [223, 309] width 32 height 23
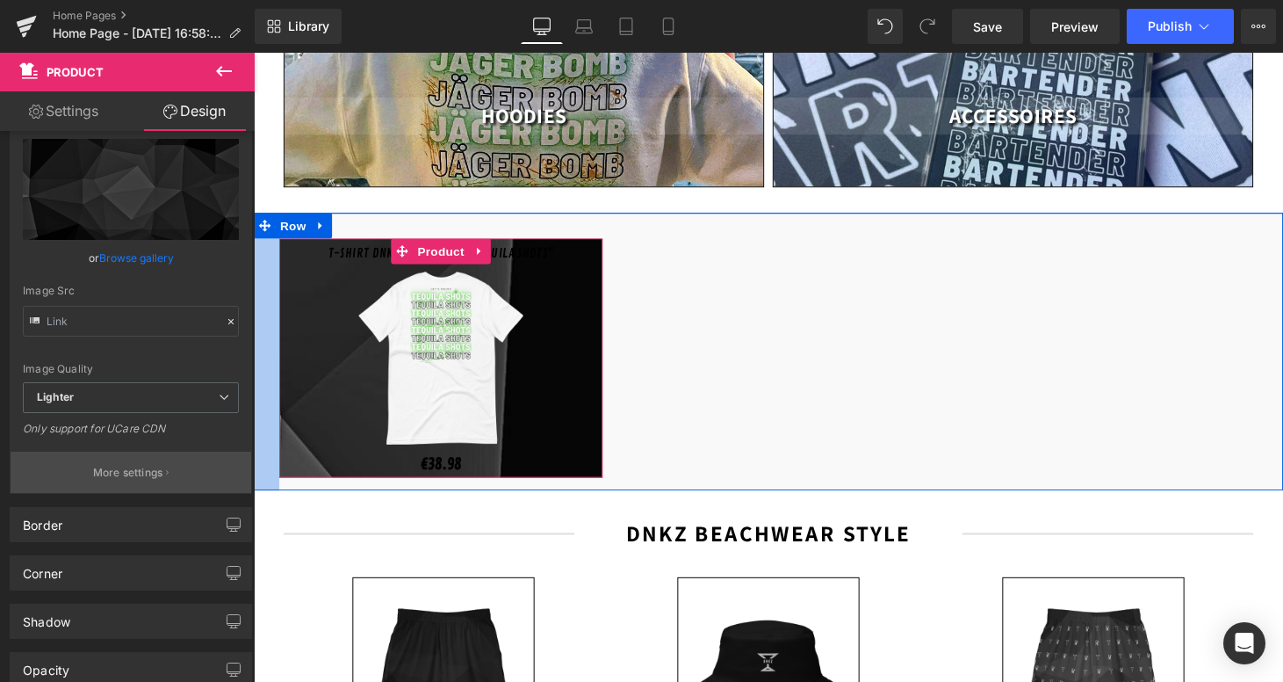
scroll to position [220, 0]
click at [162, 472] on button "More settings" at bounding box center [131, 471] width 241 height 41
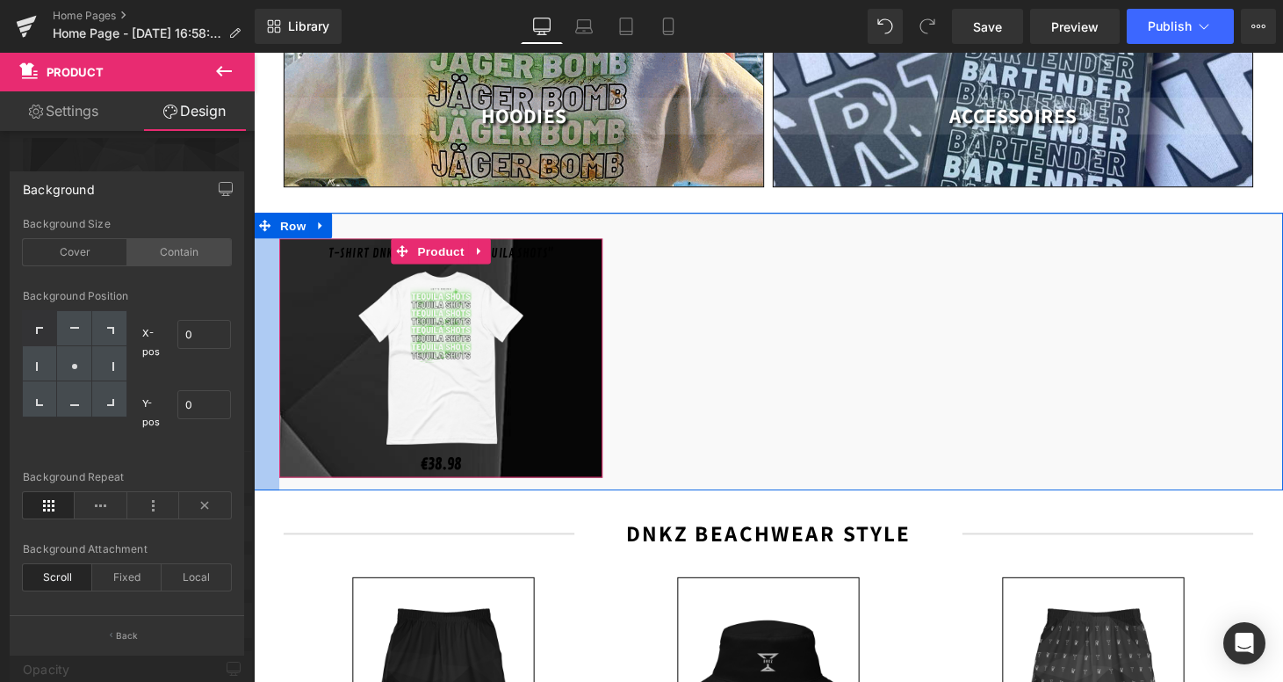
click at [162, 262] on div "Contain" at bounding box center [179, 252] width 105 height 26
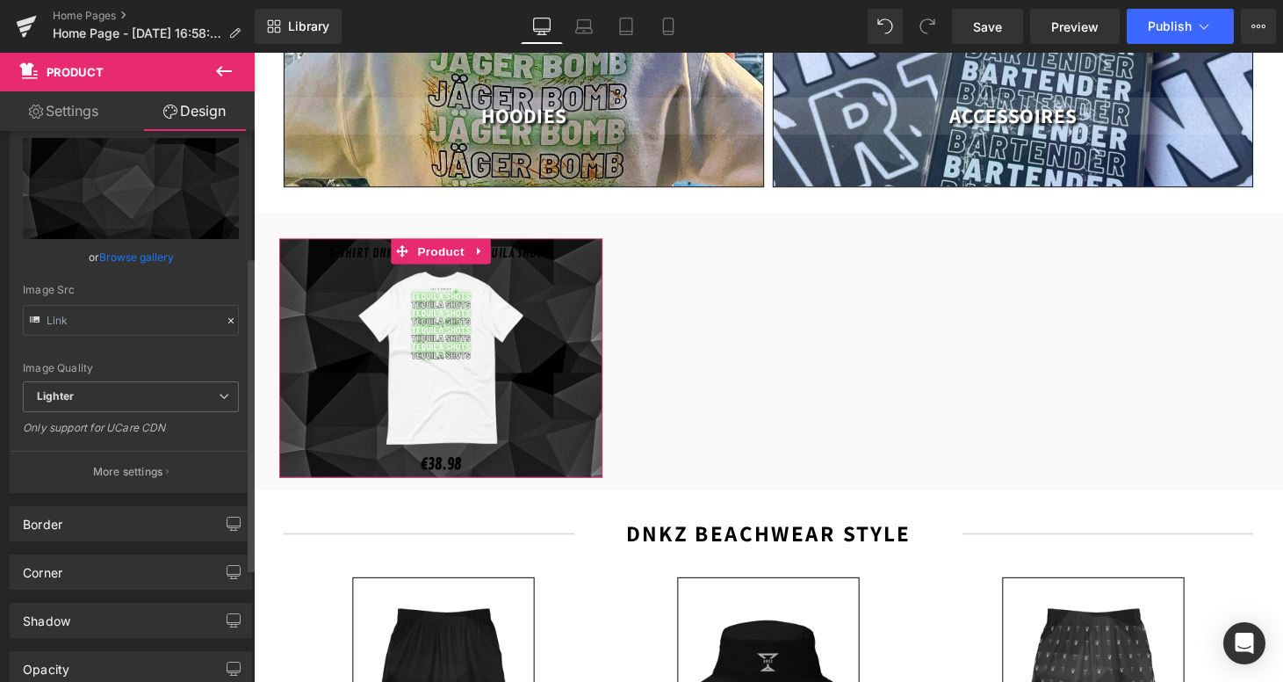
click at [116, 255] on link "Browse gallery" at bounding box center [136, 257] width 75 height 31
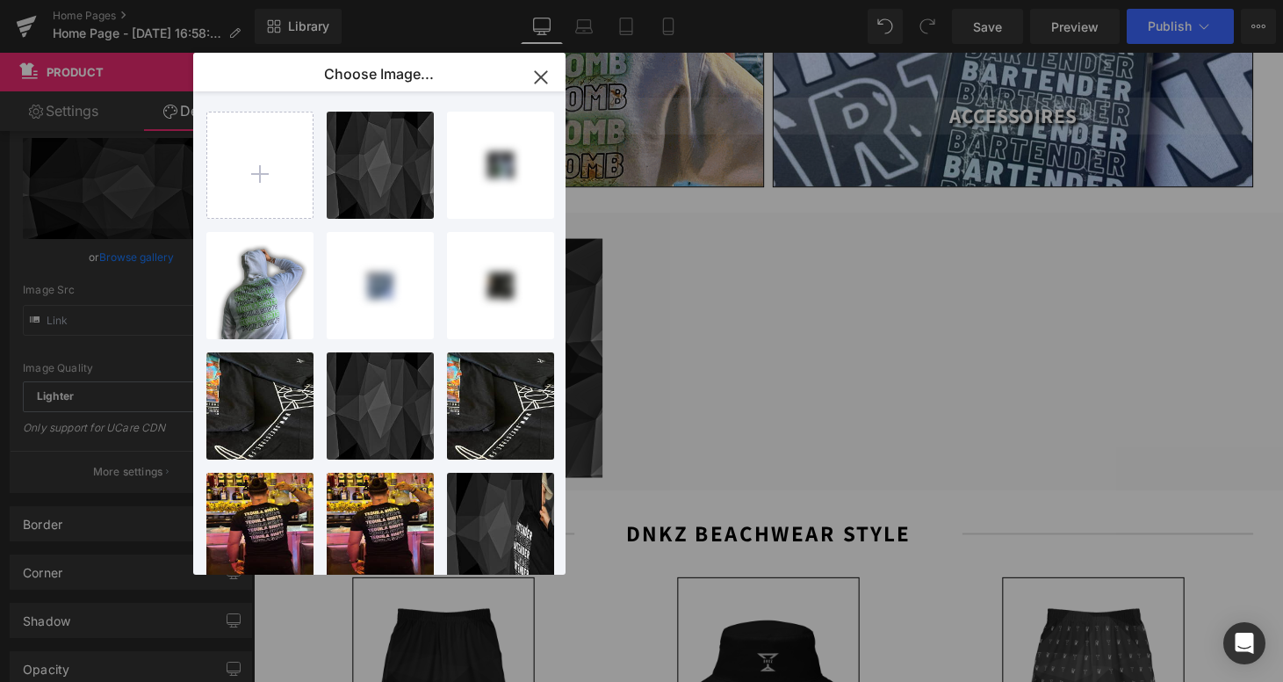
scroll to position [40, 0]
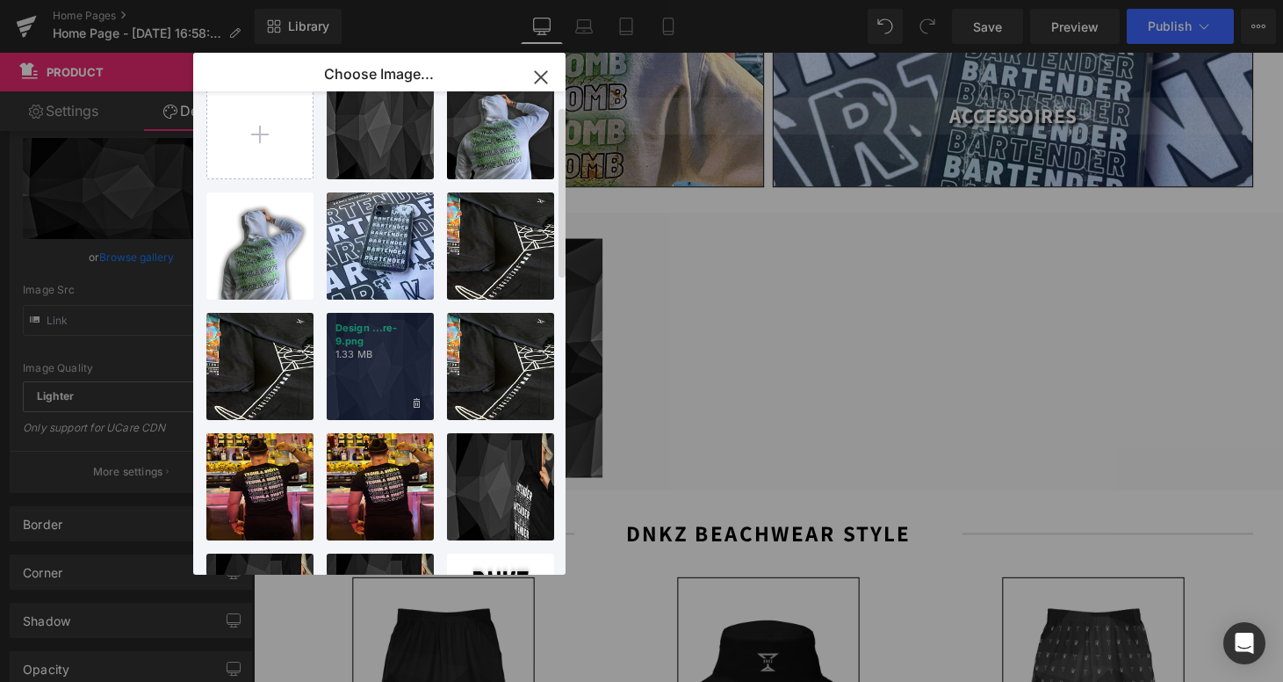
click at [405, 371] on div "Design ...re-9.png 1.33 MB" at bounding box center [380, 366] width 107 height 107
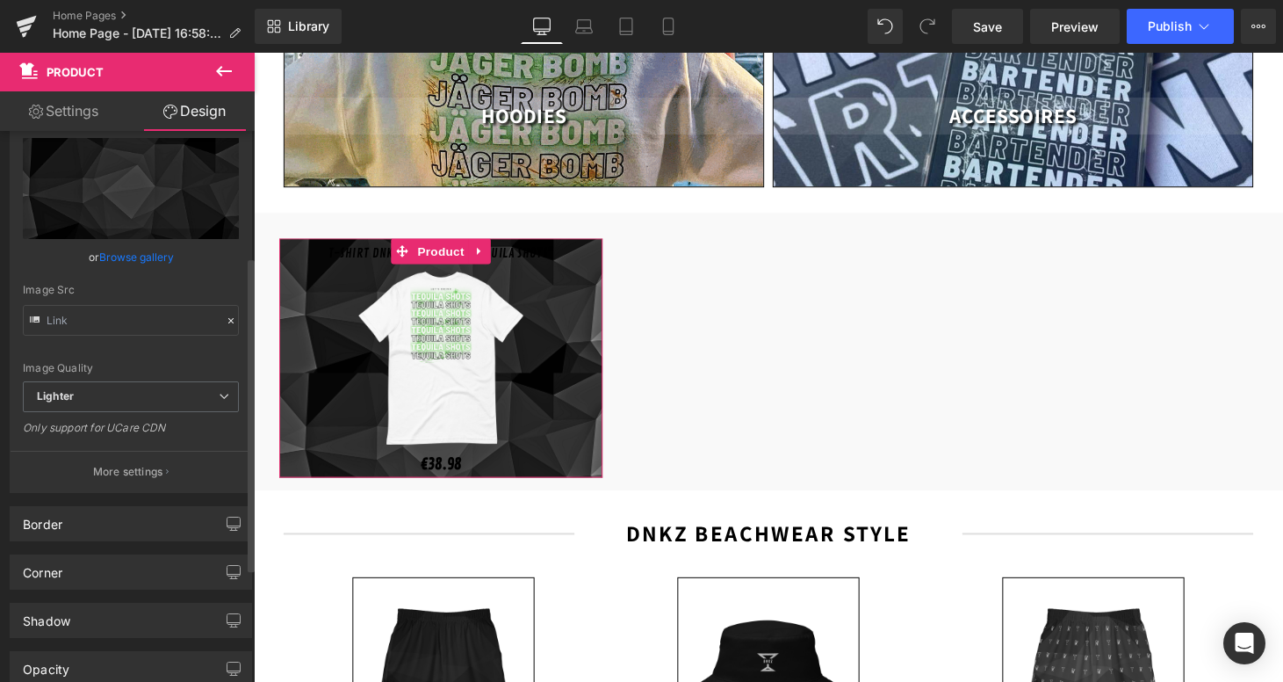
click at [143, 253] on link "Browse gallery" at bounding box center [136, 257] width 75 height 31
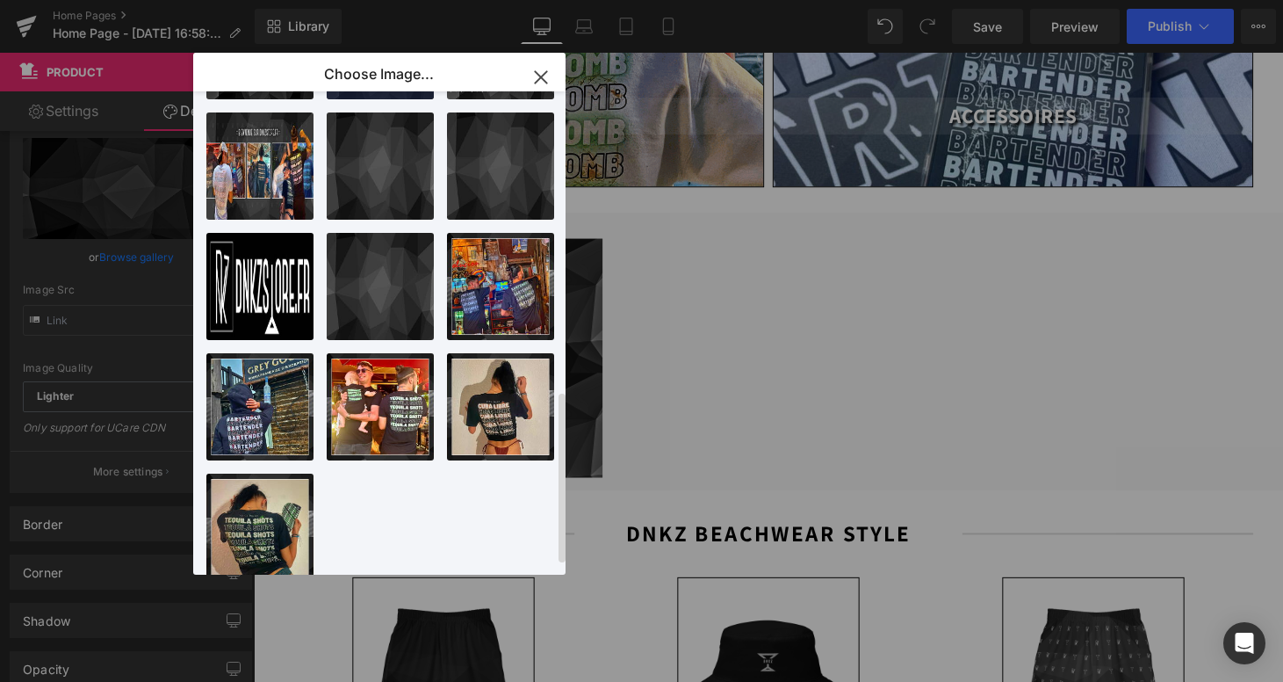
scroll to position [843, 0]
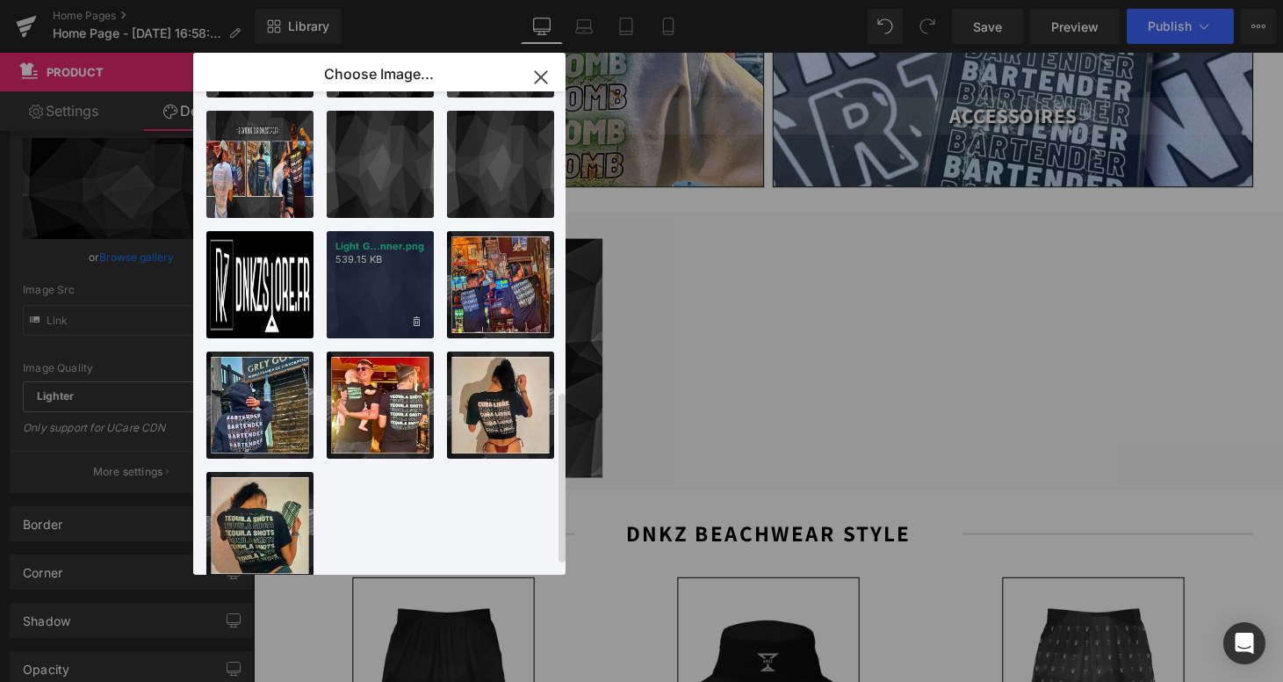
click at [348, 290] on div "Light G...nner.png 539.15 KB" at bounding box center [380, 284] width 107 height 107
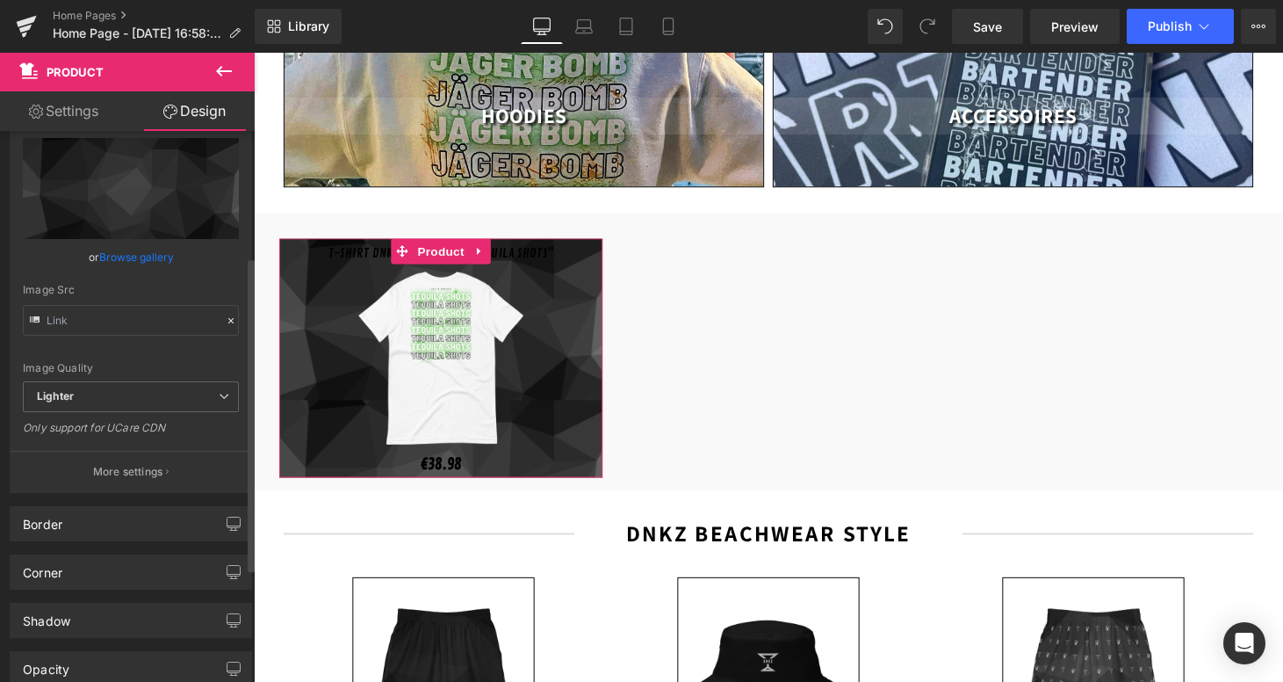
click at [133, 256] on link "Browse gallery" at bounding box center [136, 257] width 75 height 31
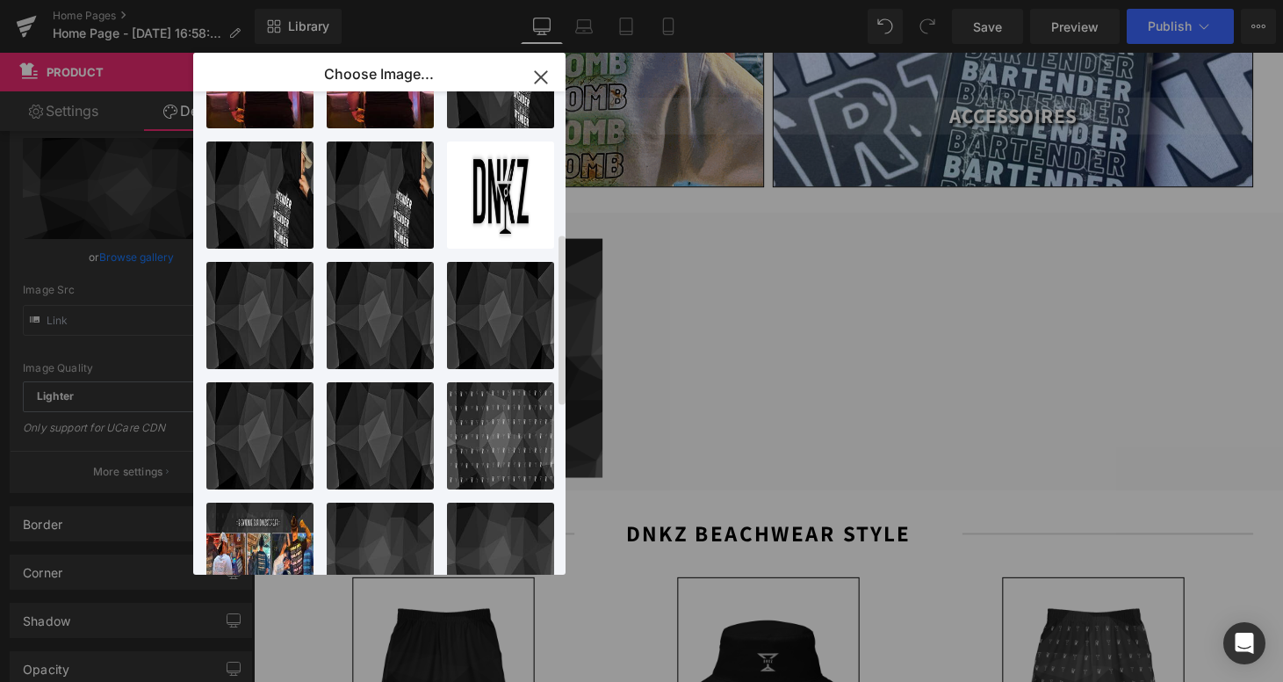
scroll to position [393, 0]
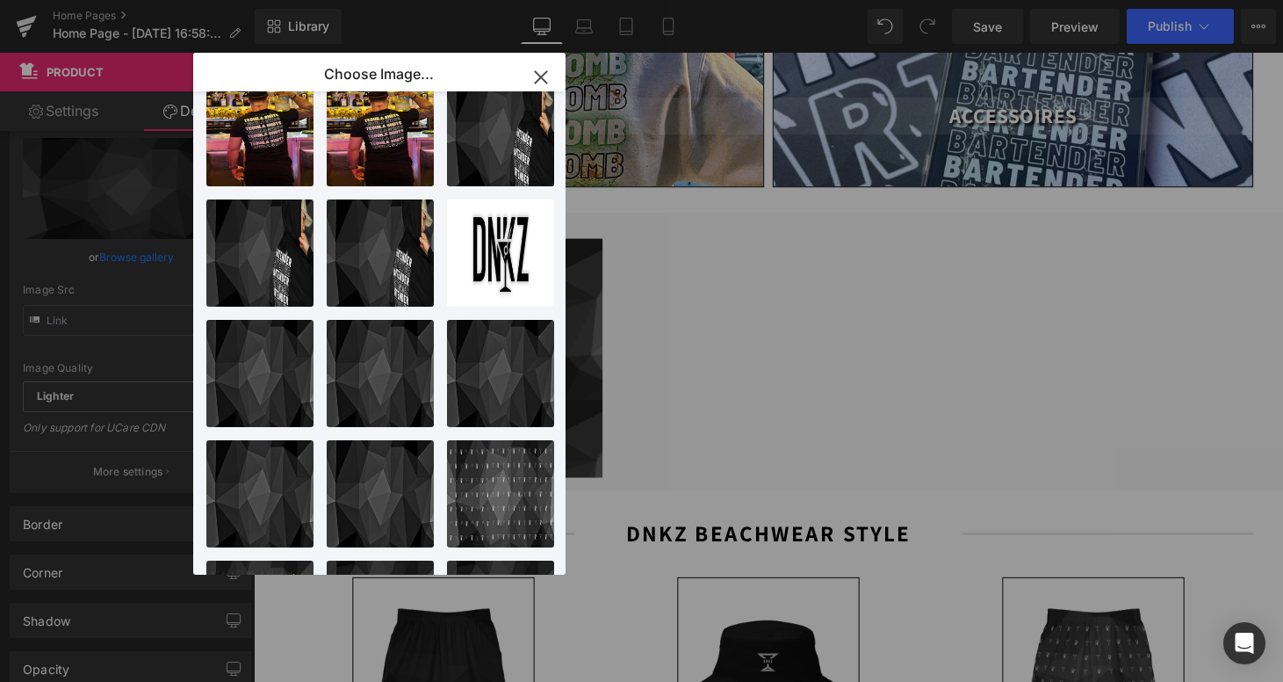
click at [539, 70] on icon "button" at bounding box center [541, 77] width 28 height 28
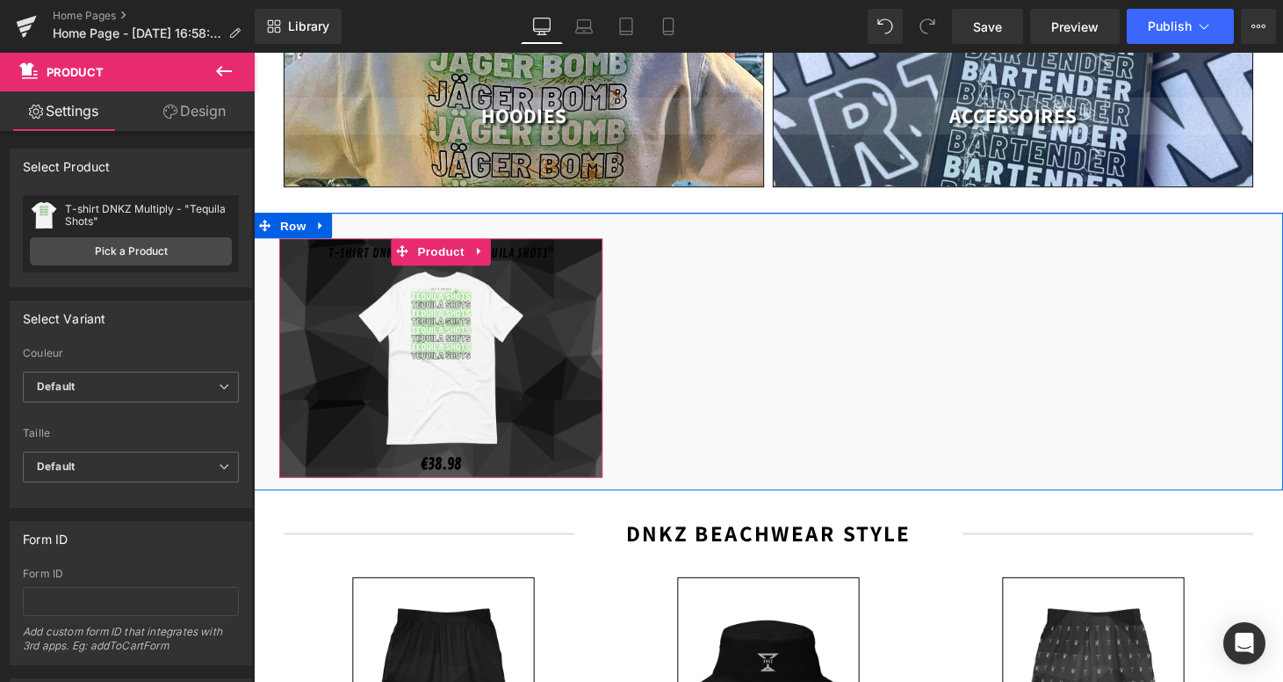
click at [510, 252] on link "T-shirt DNKZ Multiply - "Tequila Shots"" at bounding box center [446, 260] width 233 height 16
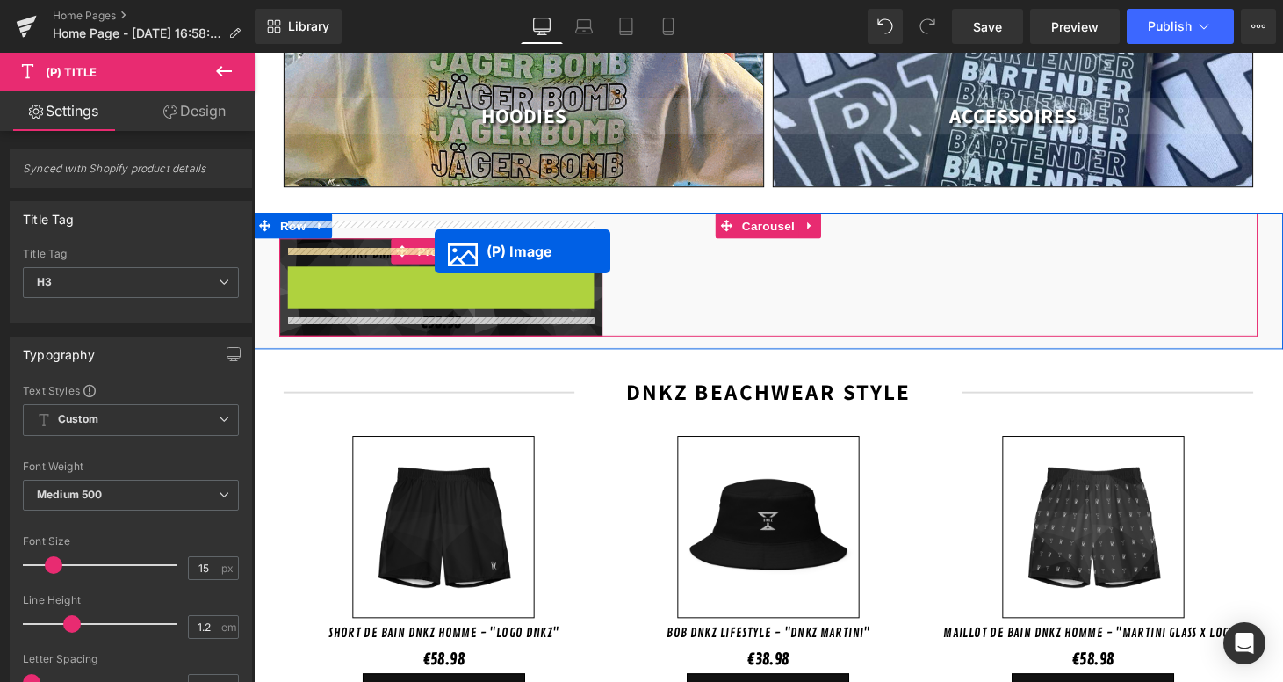
drag, startPoint x: 448, startPoint y: 351, endPoint x: 440, endPoint y: 256, distance: 95.2
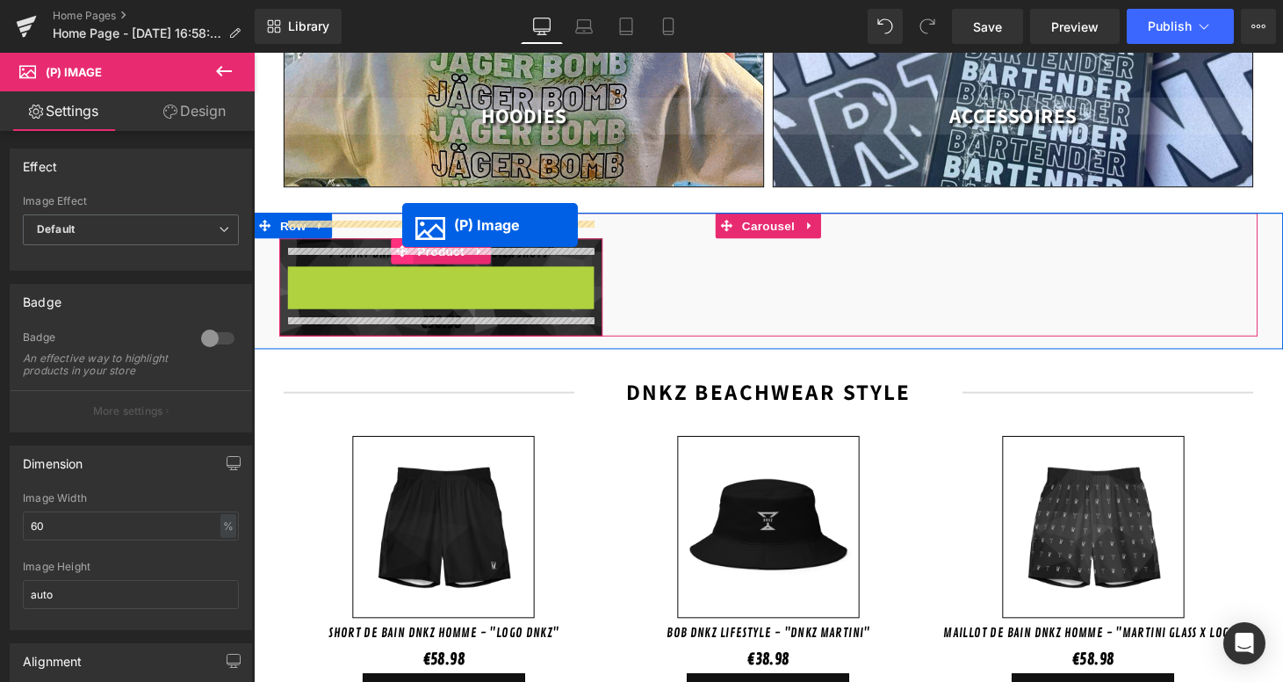
drag, startPoint x: 444, startPoint y: 357, endPoint x: 407, endPoint y: 230, distance: 131.7
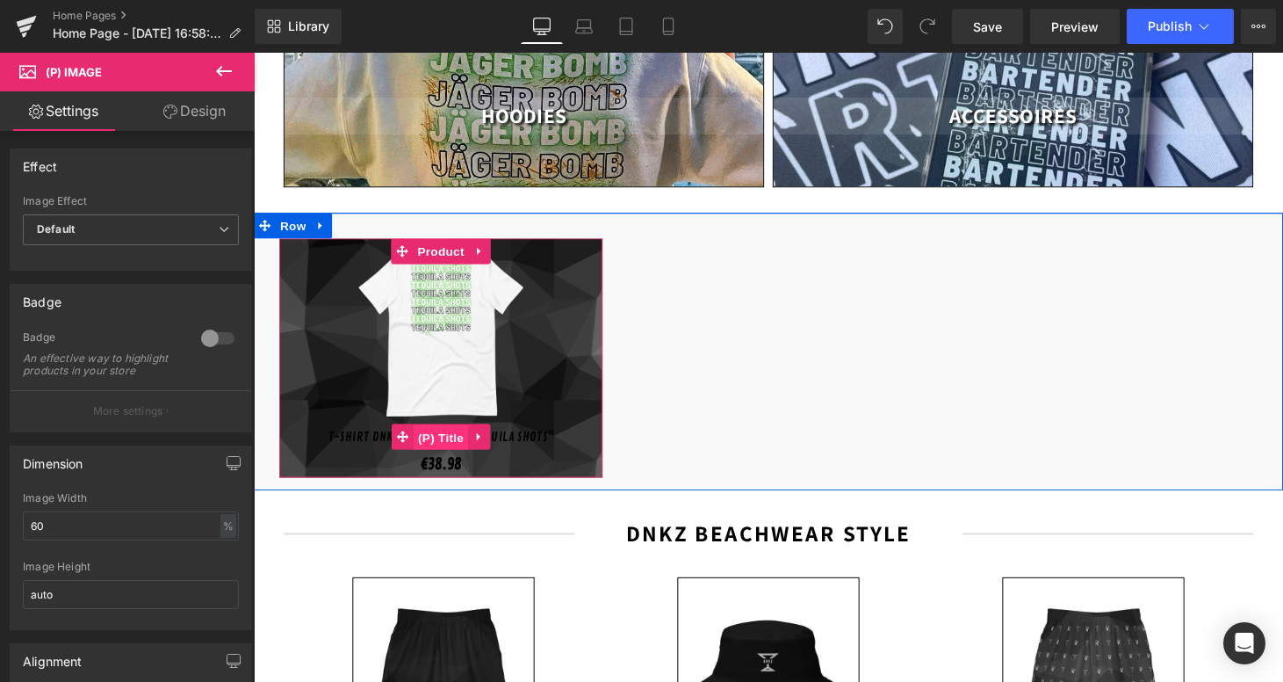
click at [435, 437] on span "(P) Title" at bounding box center [447, 450] width 56 height 26
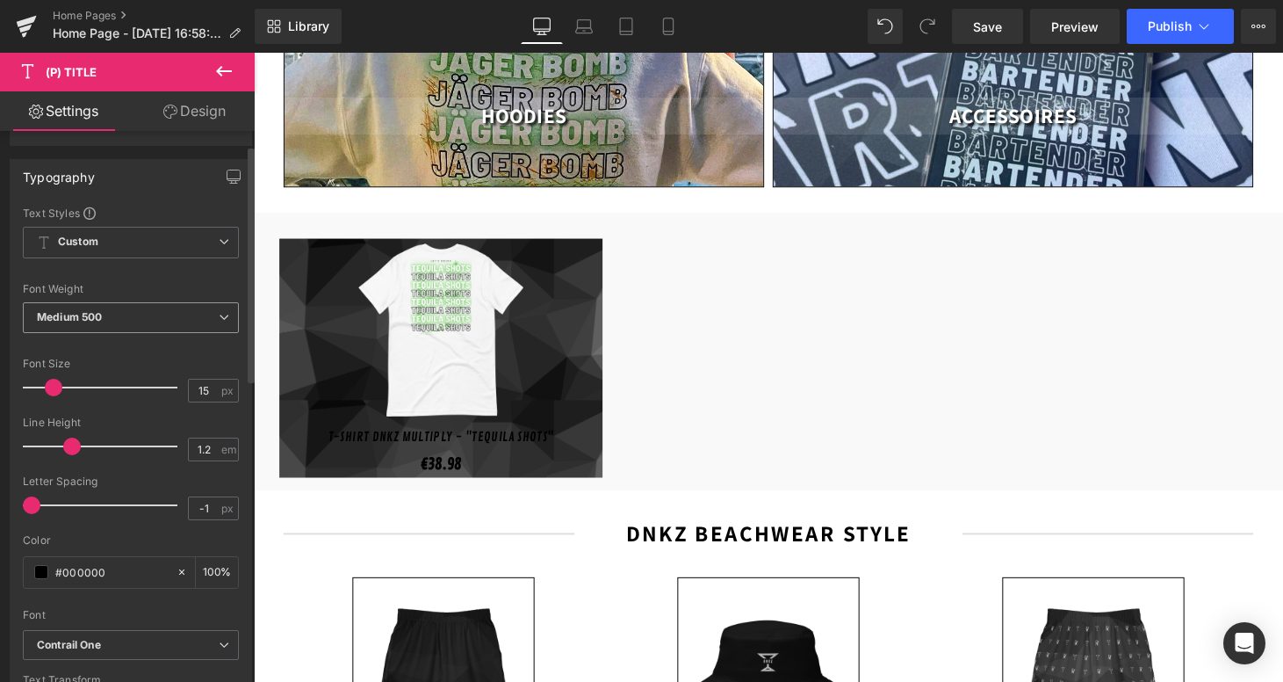
scroll to position [181, 0]
click at [34, 565] on span at bounding box center [41, 568] width 14 height 14
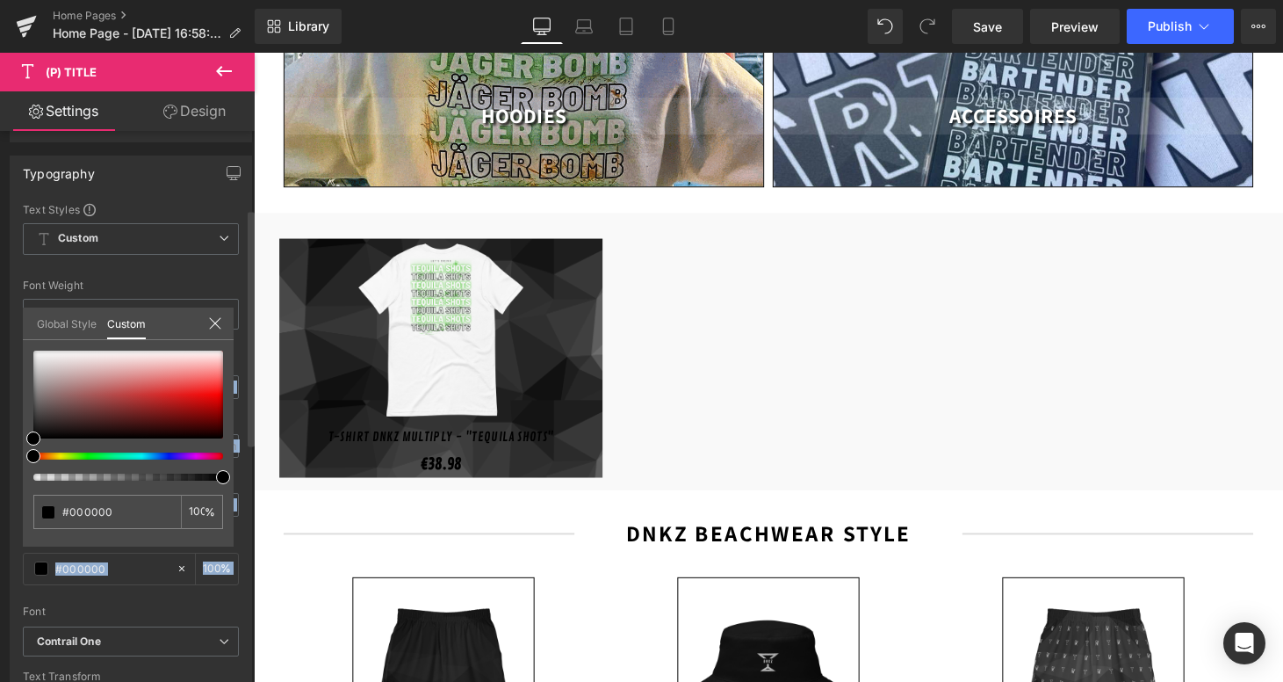
click at [20, 323] on div "Typography Text Styles Custom Custom Setup Global Style Custom Setup Global Sty…" at bounding box center [131, 443] width 263 height 603
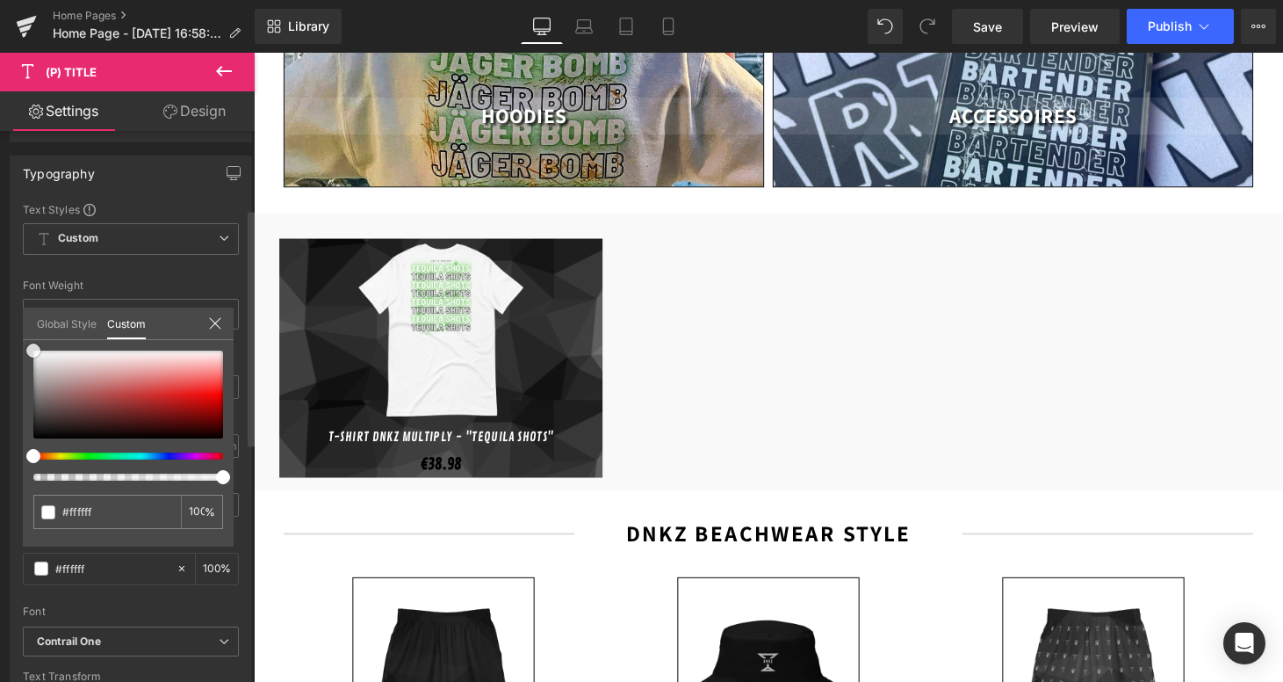
drag, startPoint x: 66, startPoint y: 368, endPoint x: 14, endPoint y: 331, distance: 63.6
click at [14, 331] on div "Typography Text Styles Custom Custom Setup Global Style Custom Setup Global Sty…" at bounding box center [131, 443] width 263 height 603
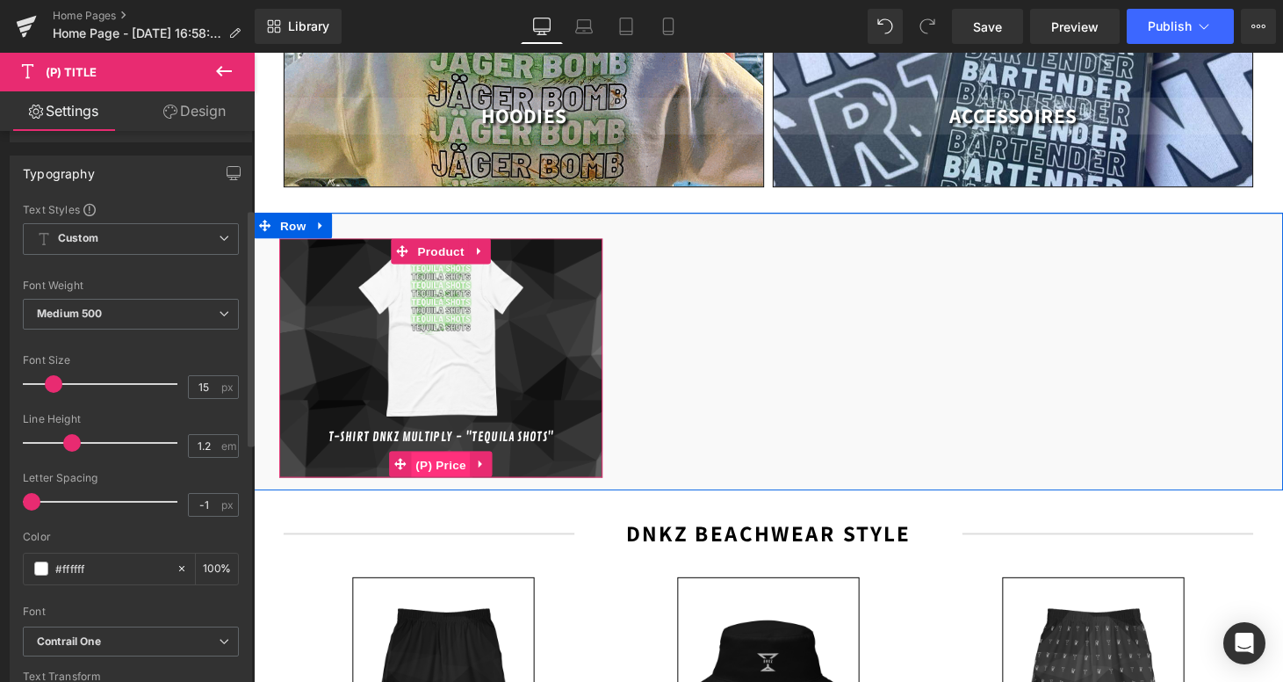
click at [456, 466] on span "(P) Price" at bounding box center [446, 478] width 61 height 26
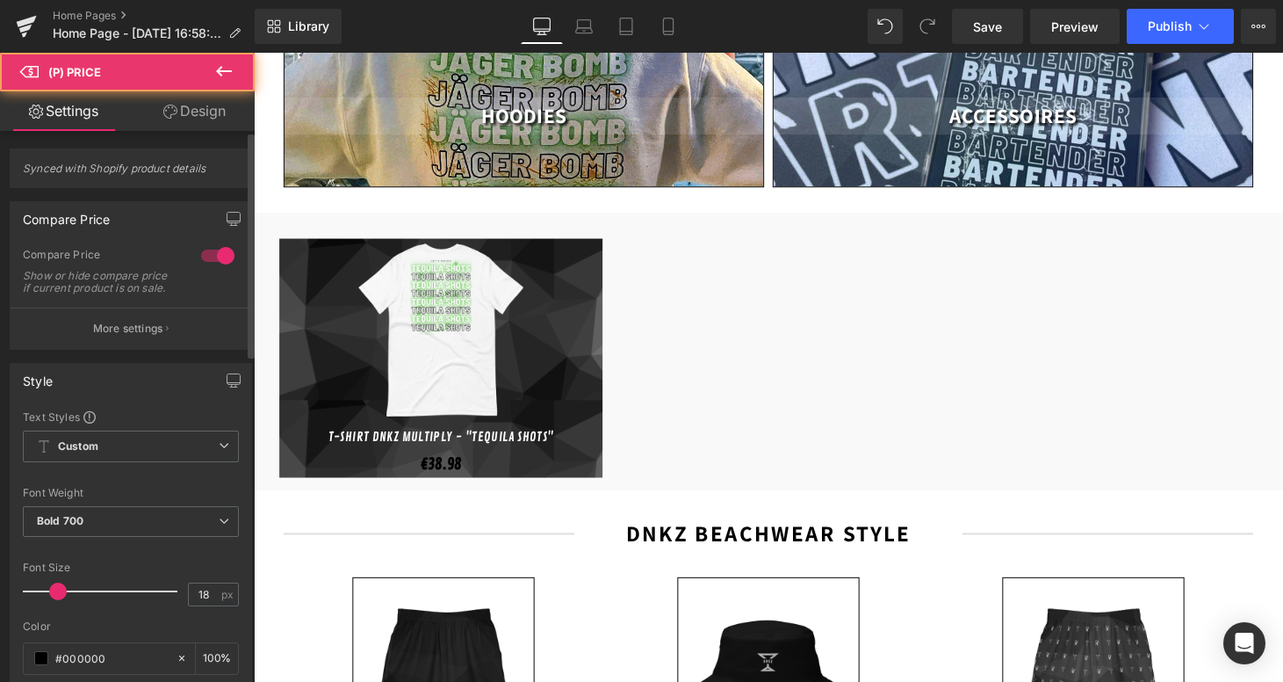
scroll to position [123, 0]
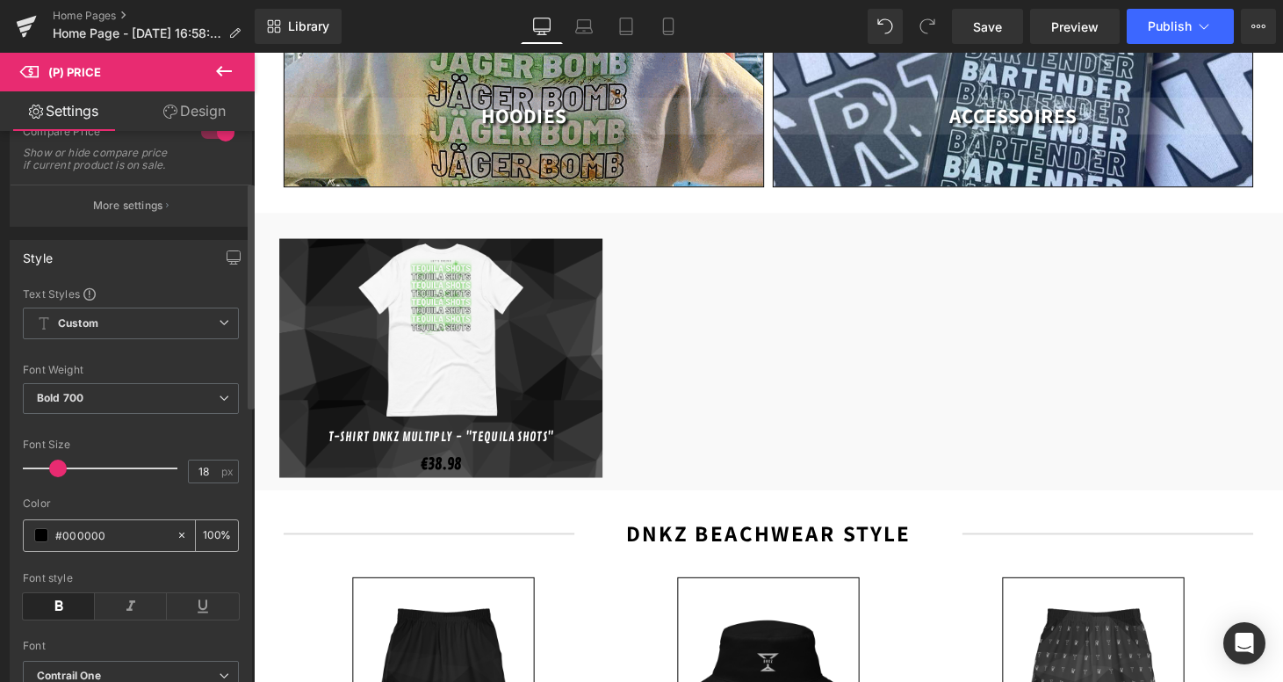
click at [26, 538] on div "#000000" at bounding box center [100, 535] width 152 height 31
click at [30, 542] on div "#000000" at bounding box center [100, 535] width 152 height 31
click at [35, 542] on span at bounding box center [41, 535] width 14 height 14
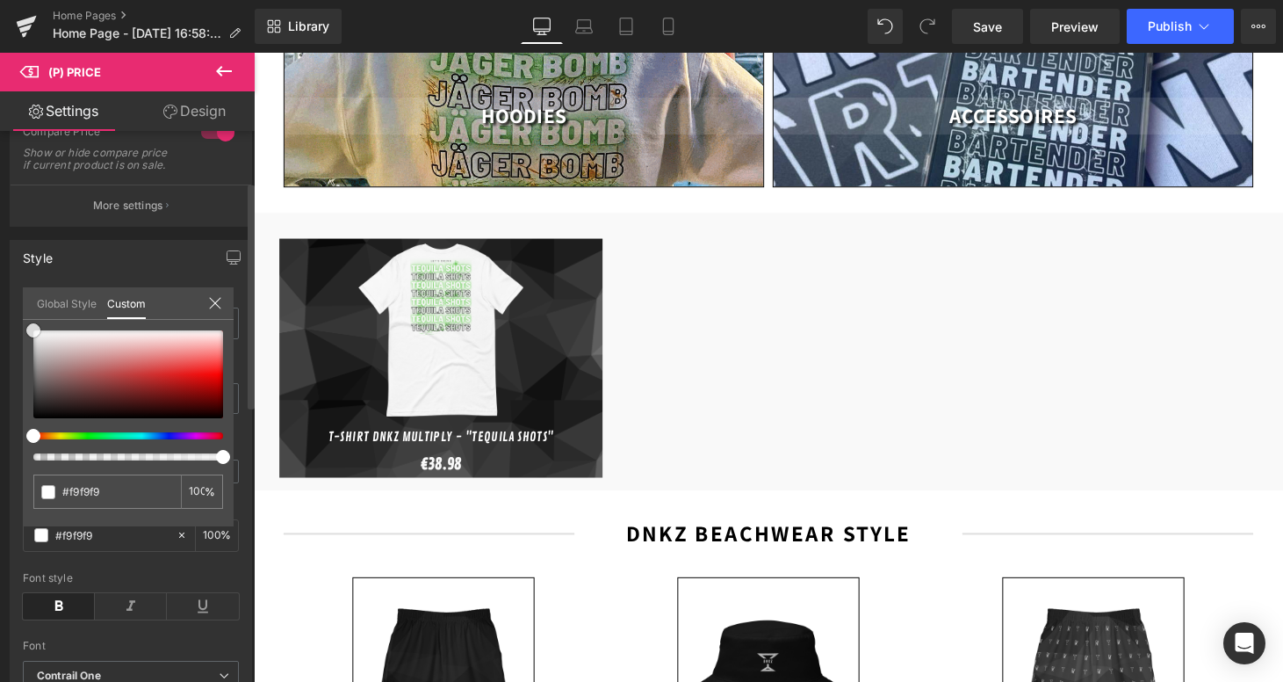
drag, startPoint x: 71, startPoint y: 386, endPoint x: 8, endPoint y: 292, distance: 112.6
click at [8, 292] on div "Style Text Styles Custom Custom Setup Global Style Custom Setup Global Style Th…" at bounding box center [131, 467] width 263 height 480
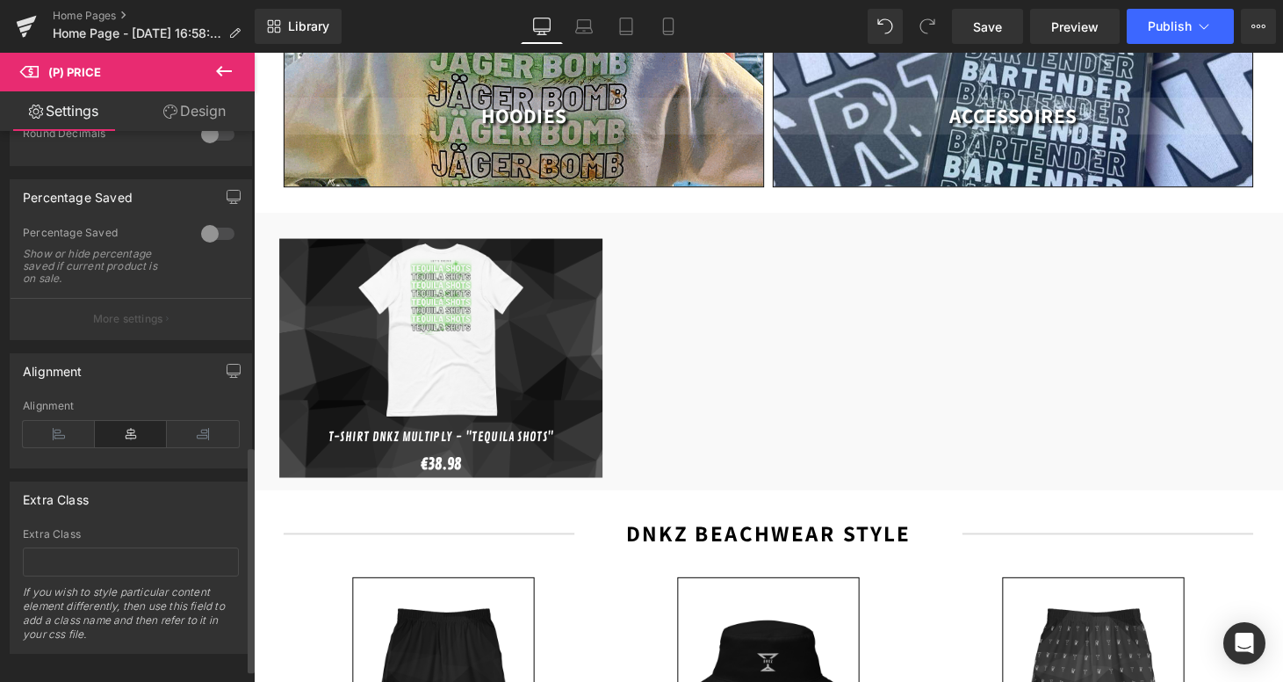
scroll to position [764, 0]
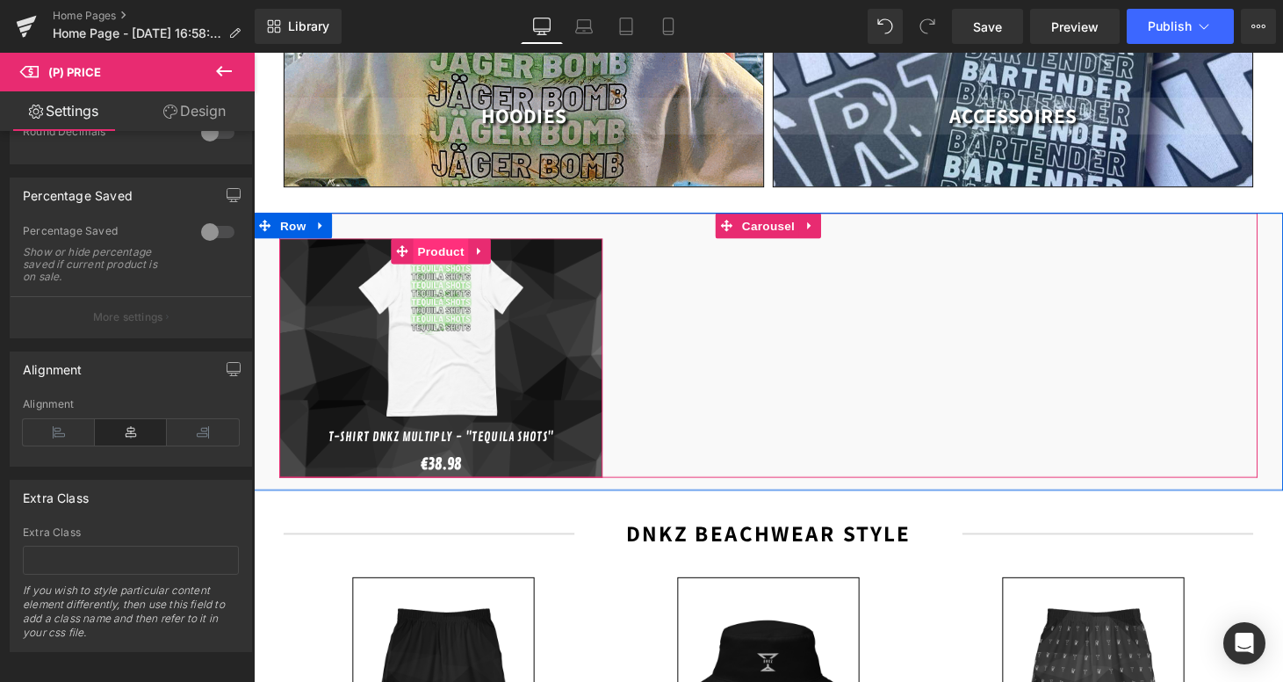
click at [430, 244] on span "Product" at bounding box center [447, 257] width 57 height 26
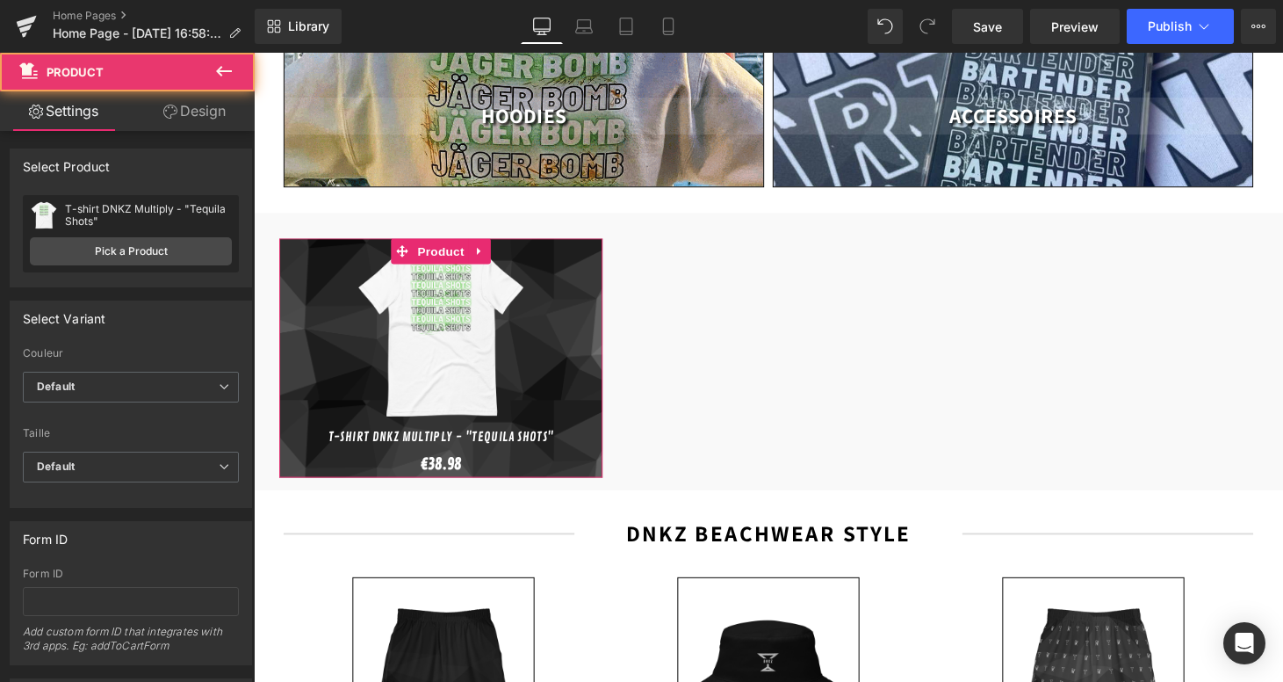
click at [206, 111] on link "Design" at bounding box center [194, 111] width 127 height 40
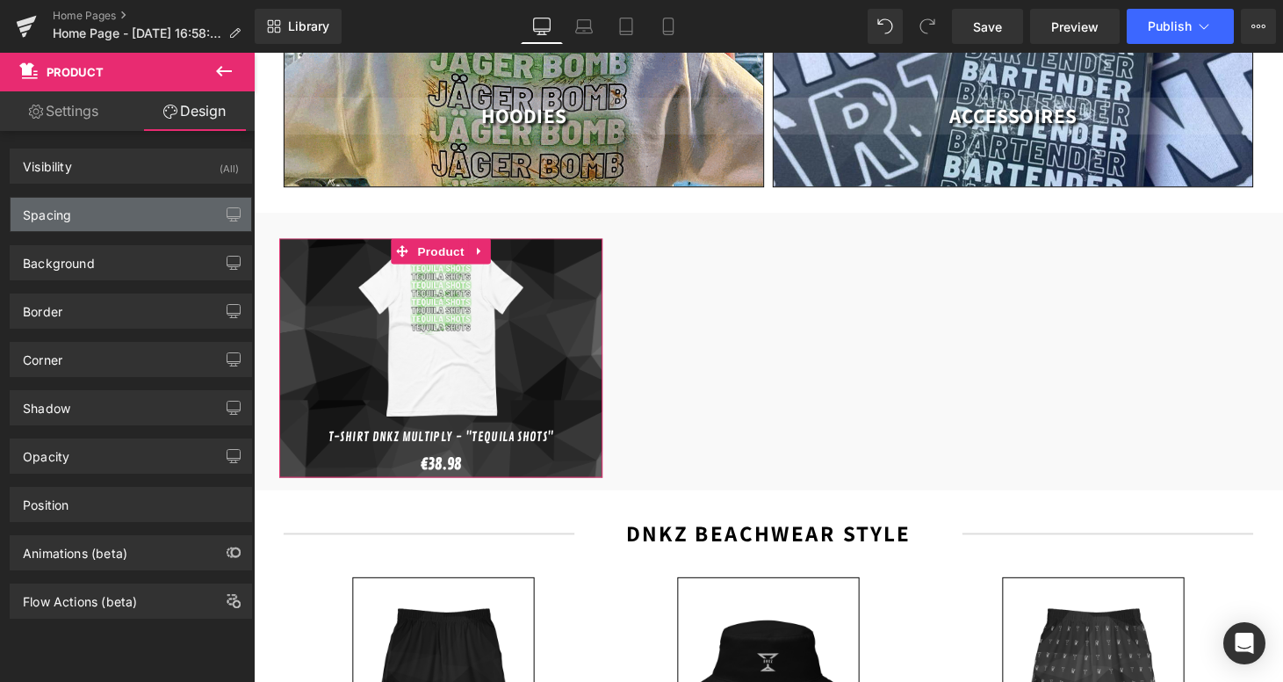
click at [98, 225] on div "Spacing" at bounding box center [131, 214] width 241 height 33
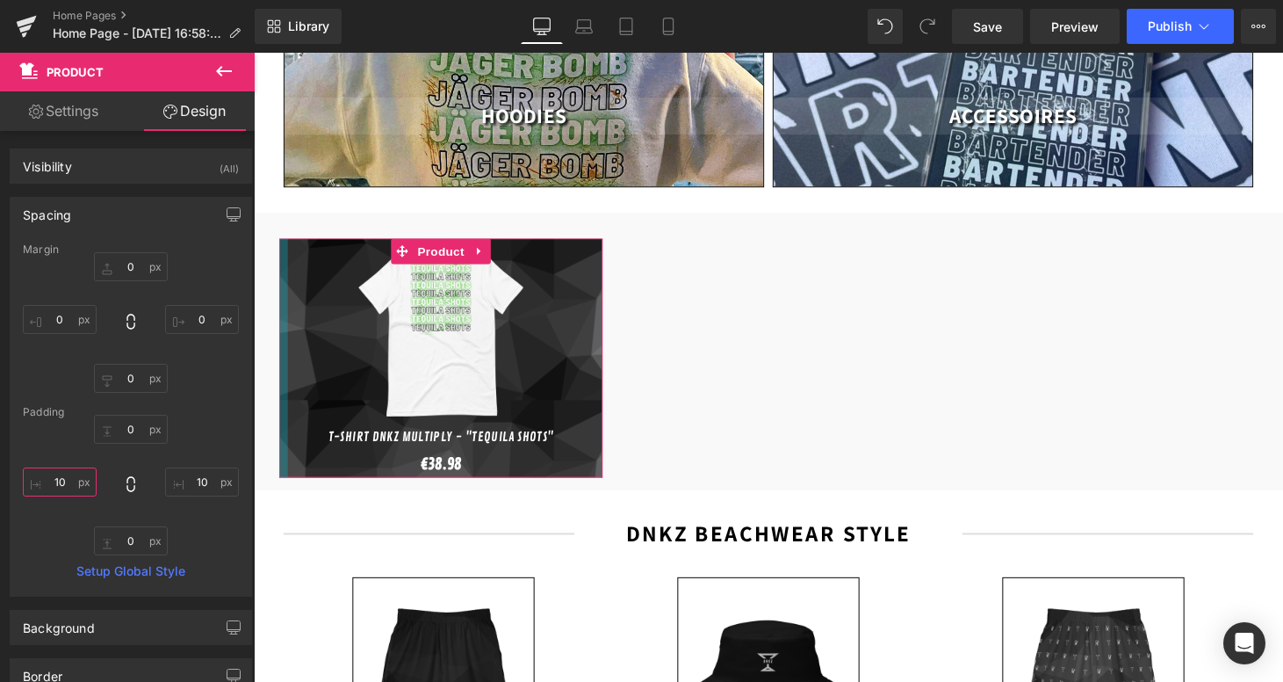
click at [70, 478] on input "text" at bounding box center [60, 481] width 74 height 29
type input "1"
click at [196, 480] on input "text" at bounding box center [202, 481] width 74 height 29
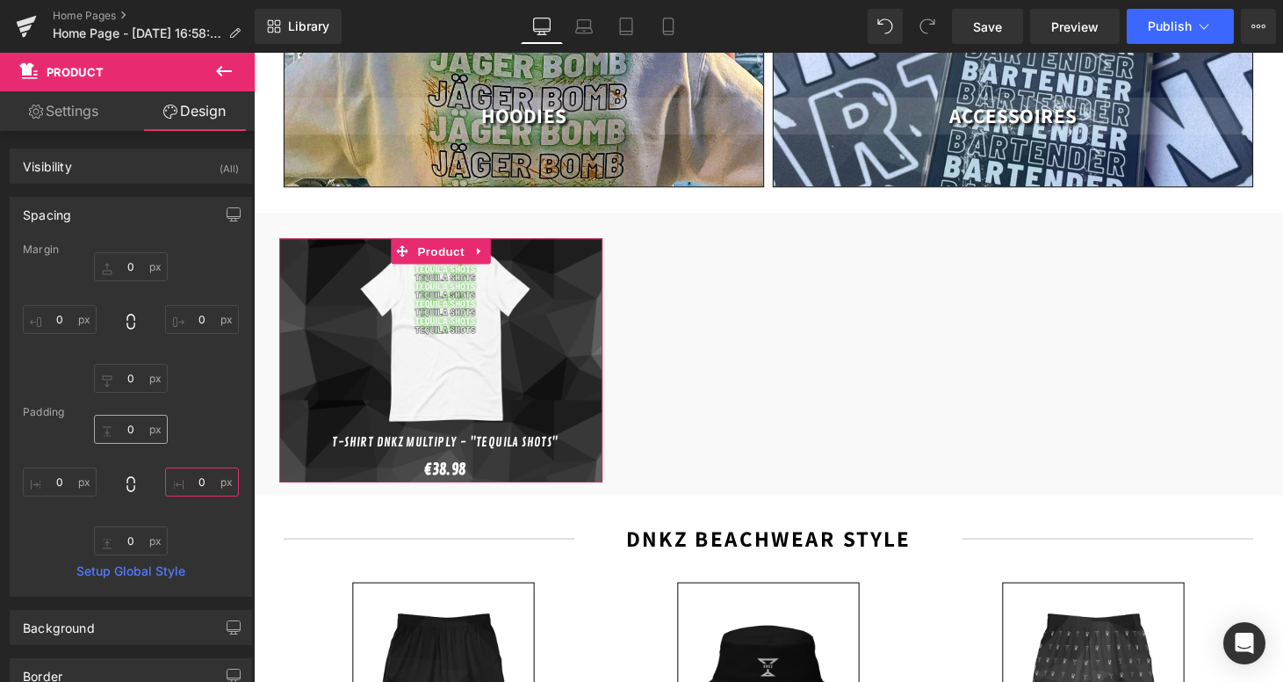
type input "0"
click at [134, 428] on input "text" at bounding box center [131, 429] width 74 height 29
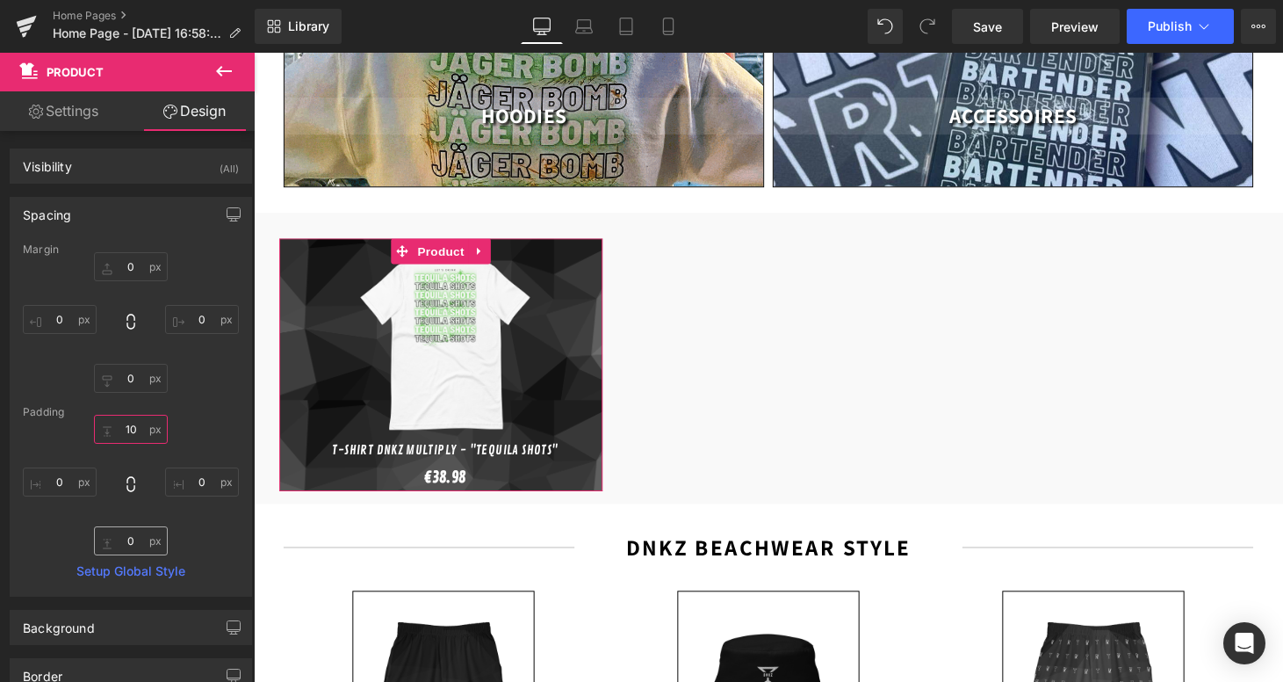
type input "10"
click at [132, 539] on input "text" at bounding box center [131, 540] width 74 height 29
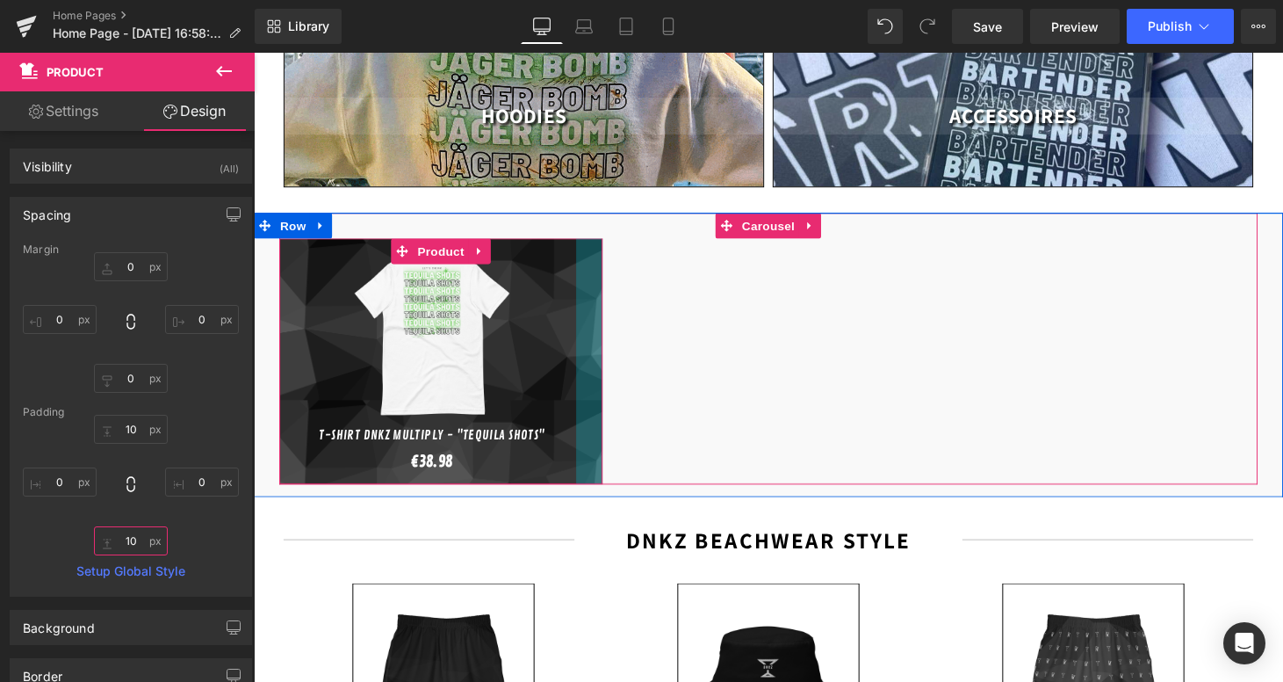
drag, startPoint x: 608, startPoint y: 357, endPoint x: 581, endPoint y: 357, distance: 27.2
click at [581, 357] on div "Sale Off (P) Image T-shirt DNKZ Multiply - "Tequila Shots" (P) Title €0 €38.98 …" at bounding box center [447, 370] width 334 height 253
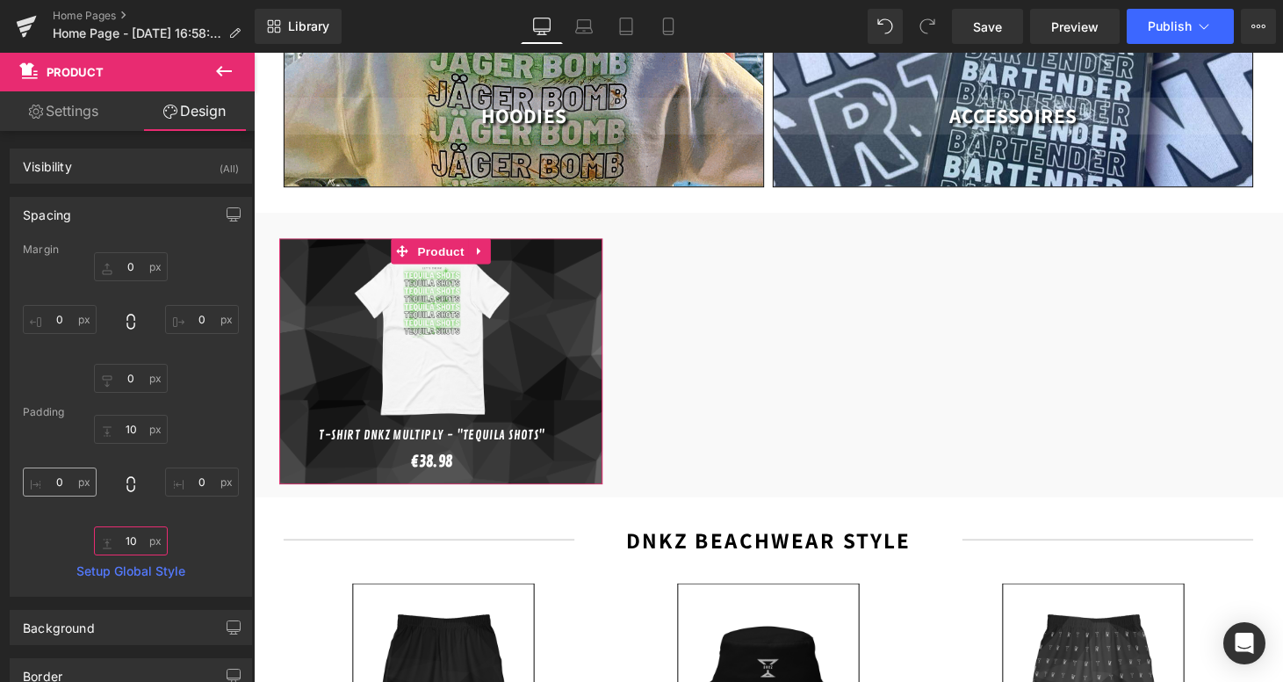
type input "10"
click at [60, 483] on input "text" at bounding box center [60, 481] width 74 height 29
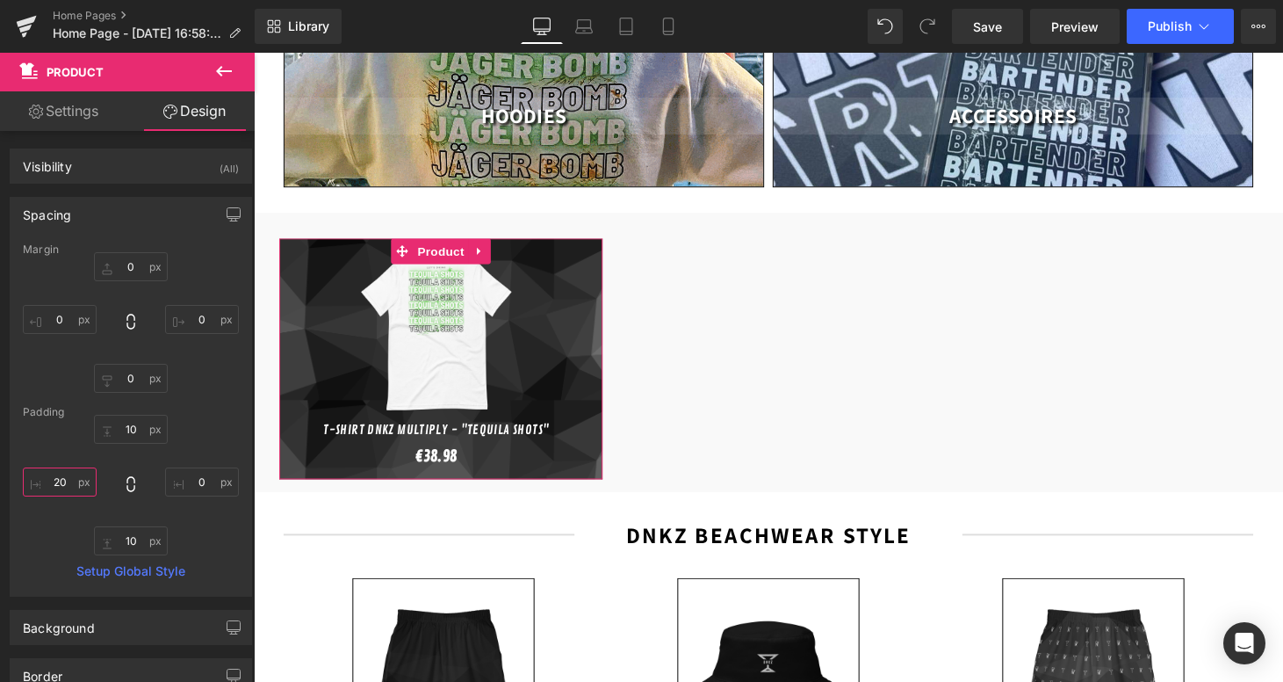
type input "2"
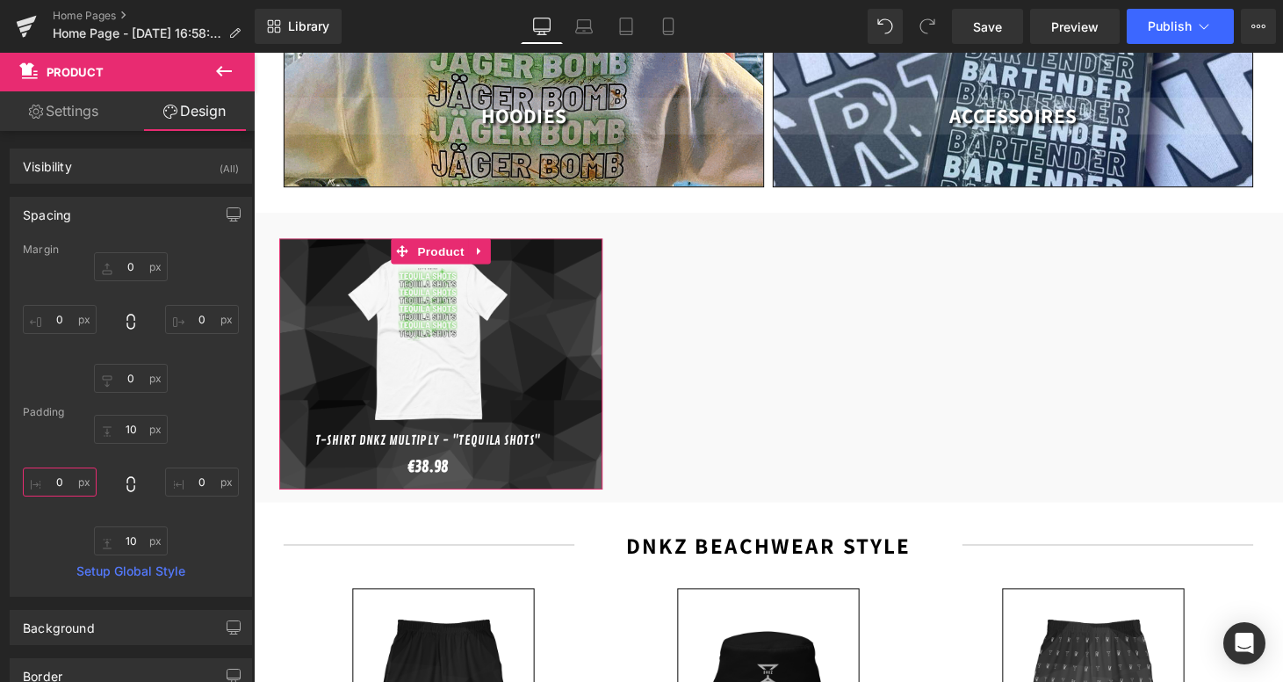
type input "40"
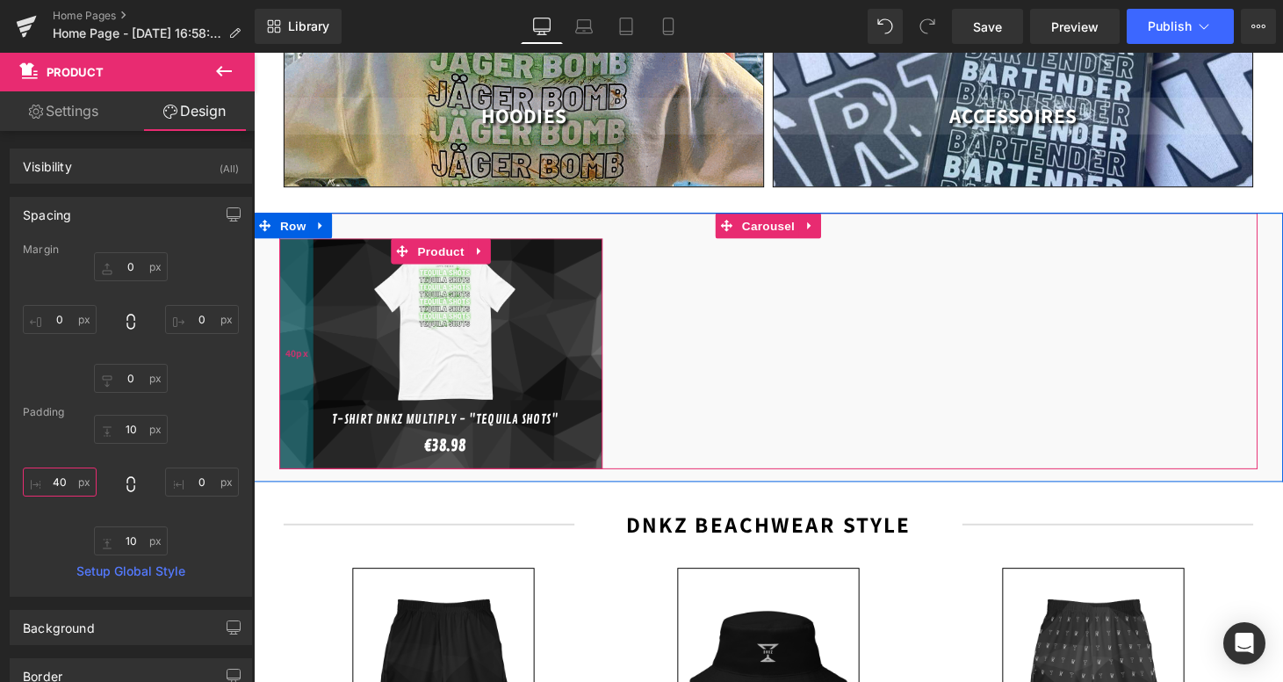
click at [286, 354] on span "40px" at bounding box center [298, 363] width 24 height 19
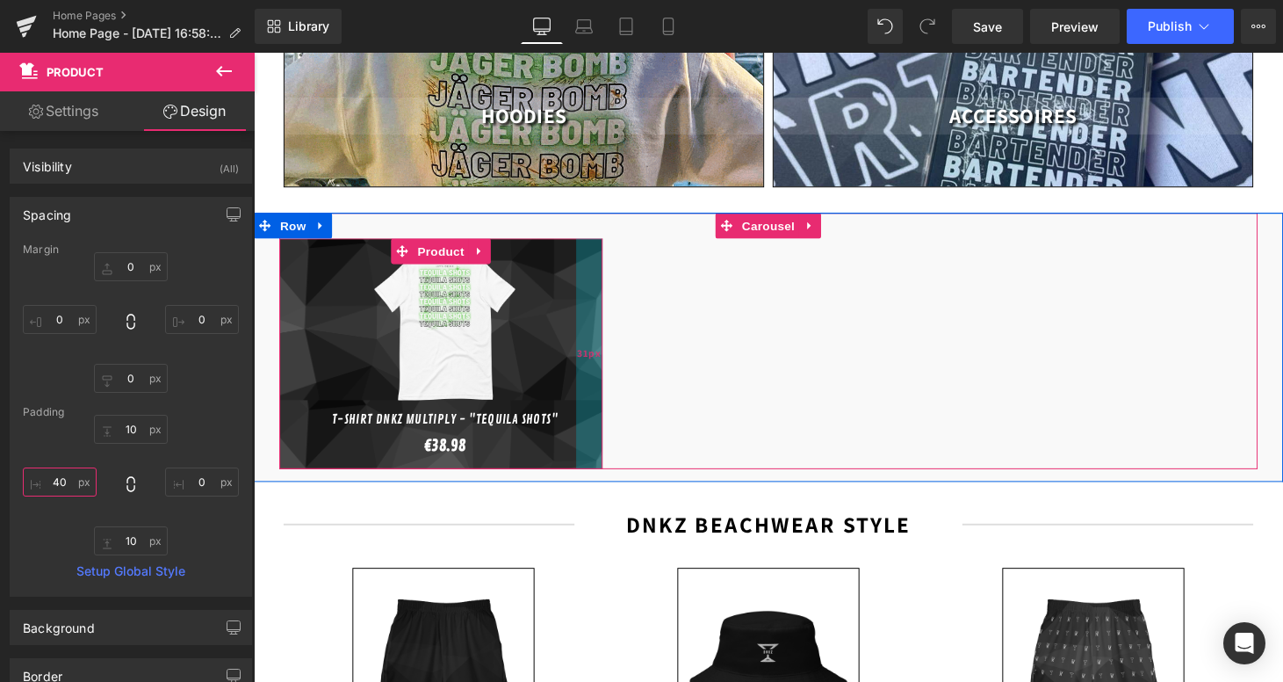
click at [609, 340] on div "31px" at bounding box center [600, 362] width 27 height 237
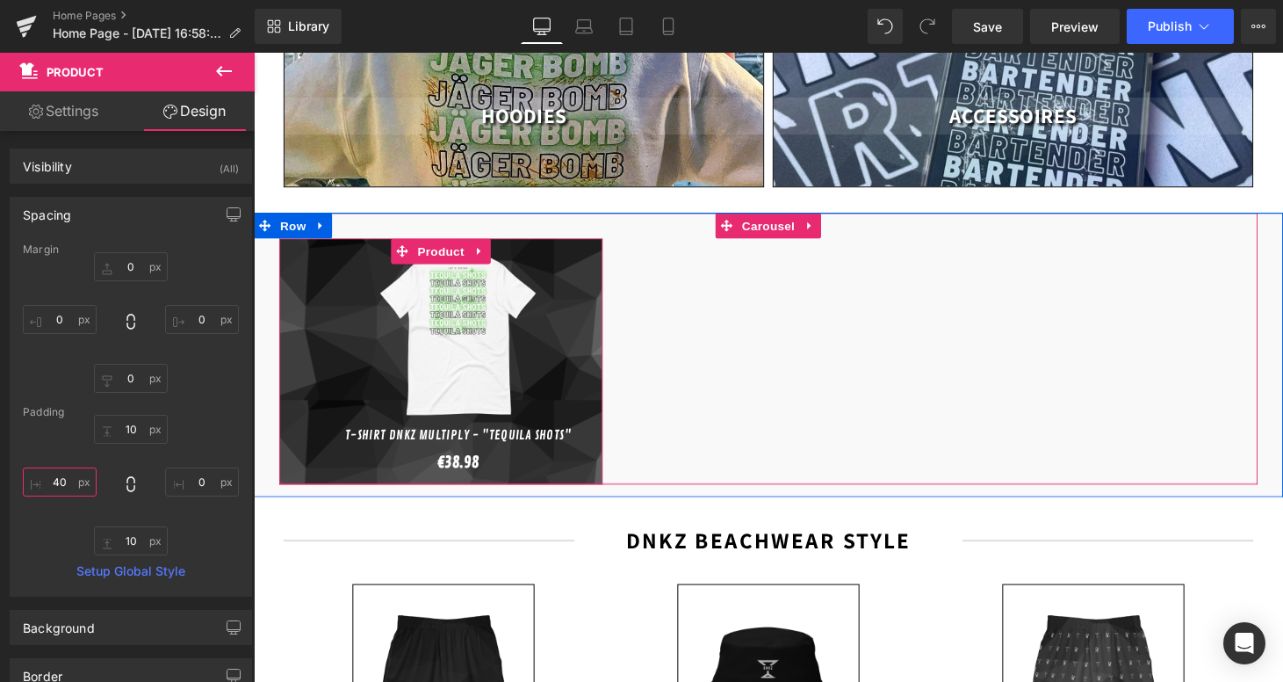
drag, startPoint x: 600, startPoint y: 327, endPoint x: 627, endPoint y: 330, distance: 27.5
click at [627, 330] on div "Sale Off (P) Image T-shirt DNKZ Multiply - "Tequila Shots" (P) Title €0 €38.98 …" at bounding box center [785, 371] width 1010 height 254
click at [455, 331] on span "(P) Image" at bounding box center [464, 343] width 67 height 26
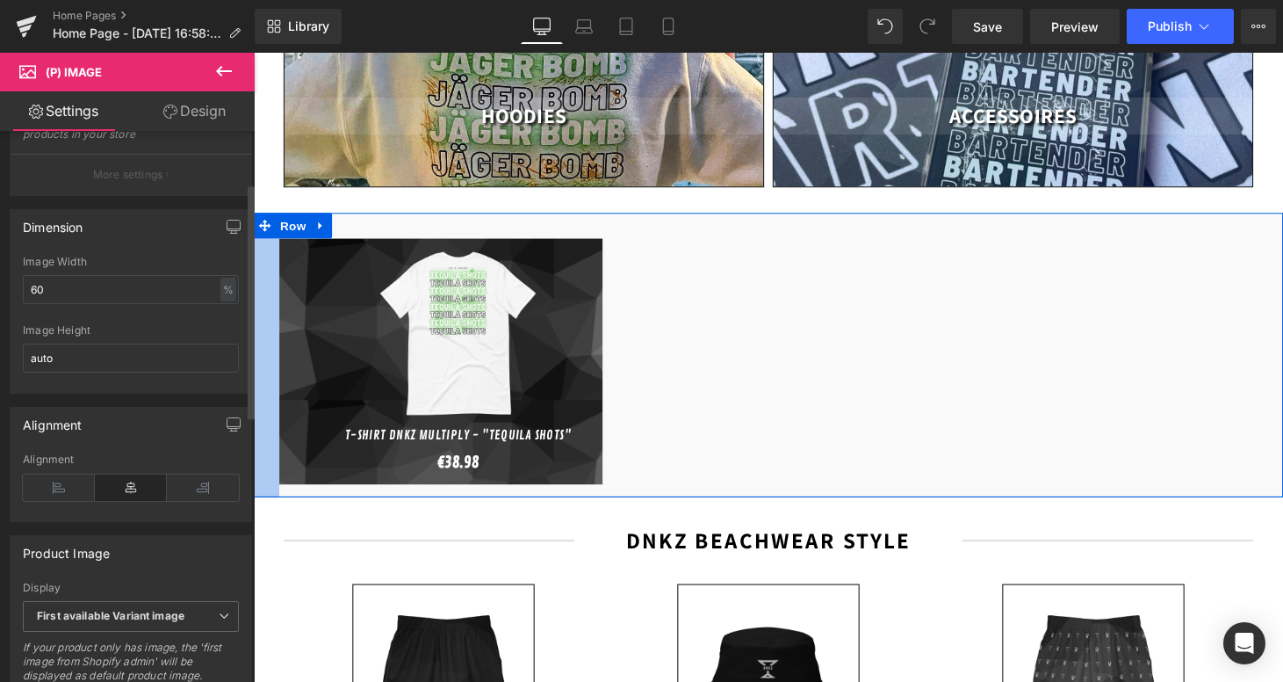
scroll to position [239, 0]
click at [84, 296] on input "60" at bounding box center [131, 286] width 216 height 29
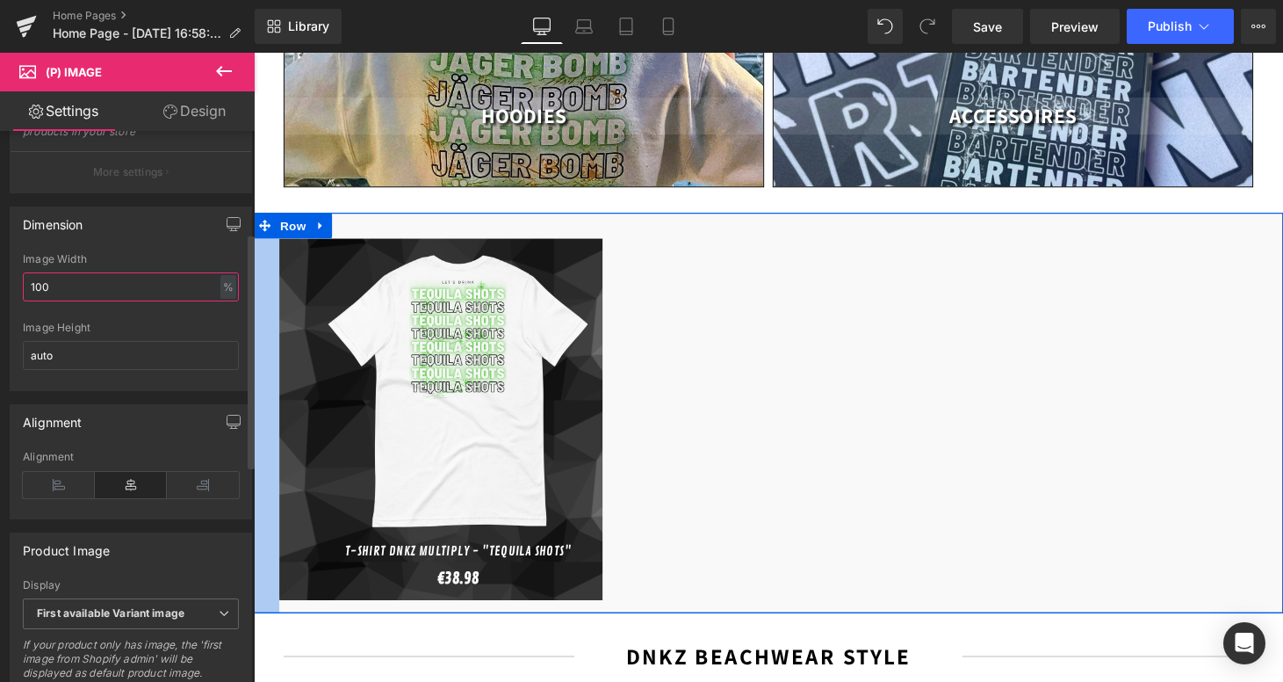
type input "100"
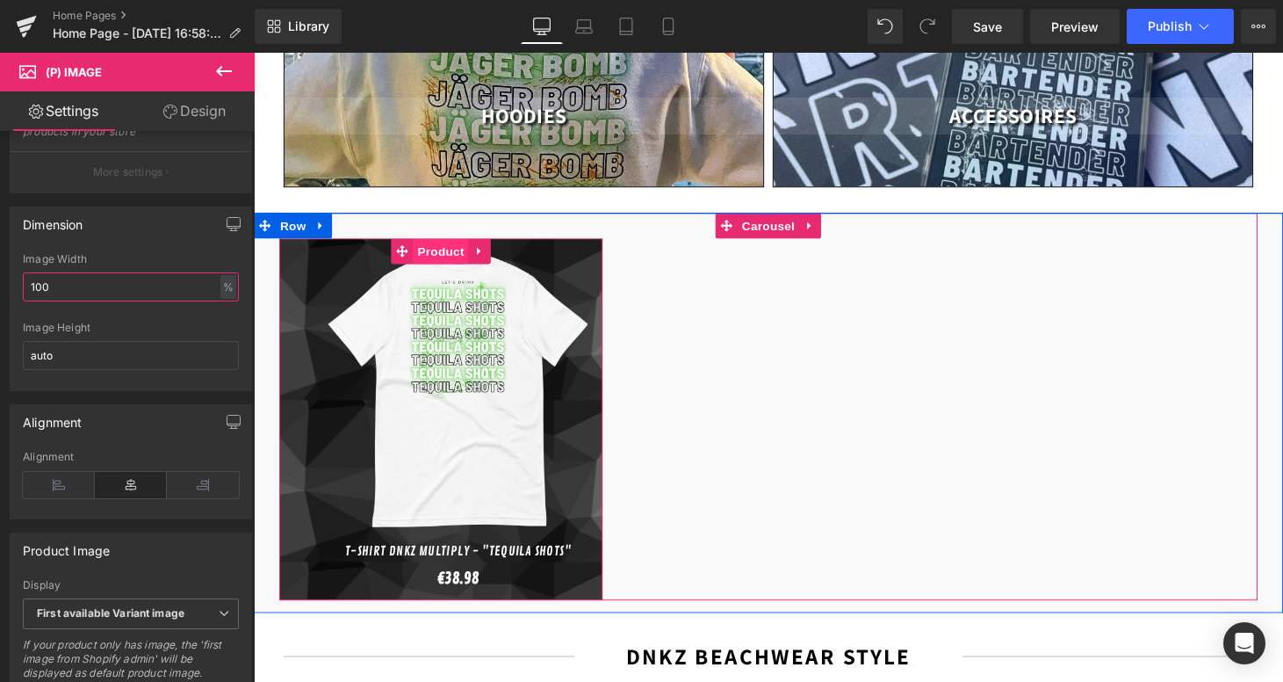
click at [448, 246] on span "Product" at bounding box center [447, 257] width 57 height 26
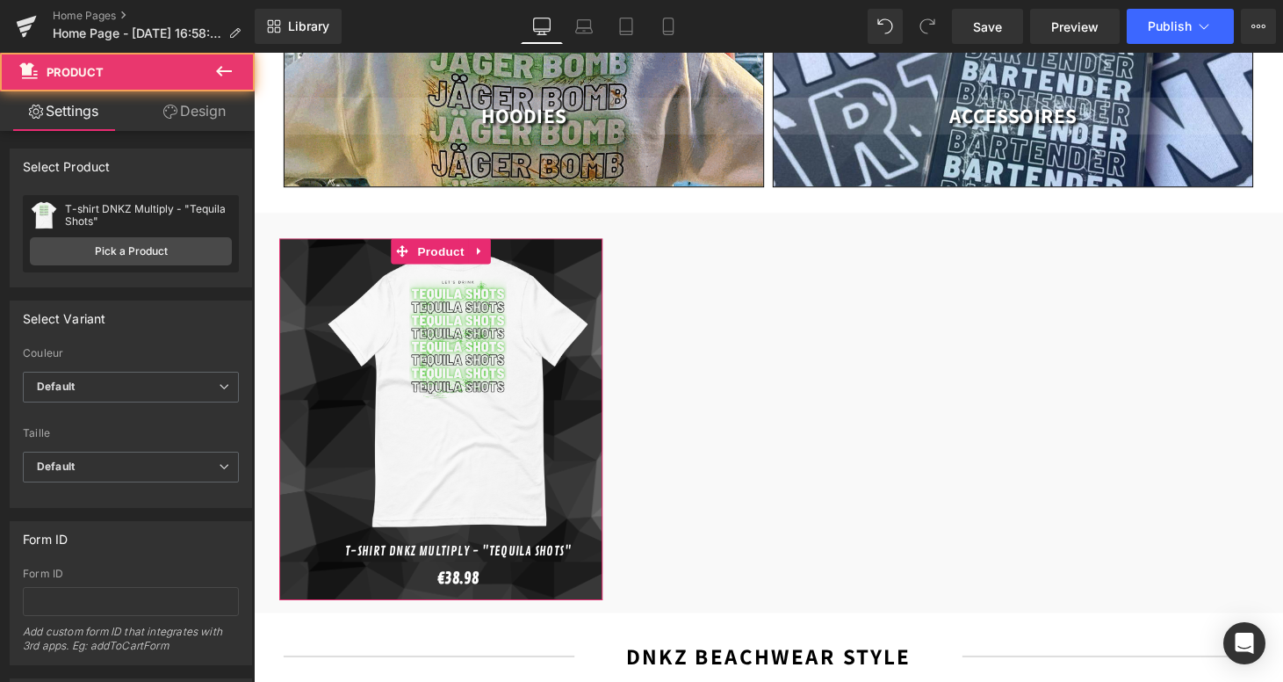
click at [218, 115] on link "Design" at bounding box center [194, 111] width 127 height 40
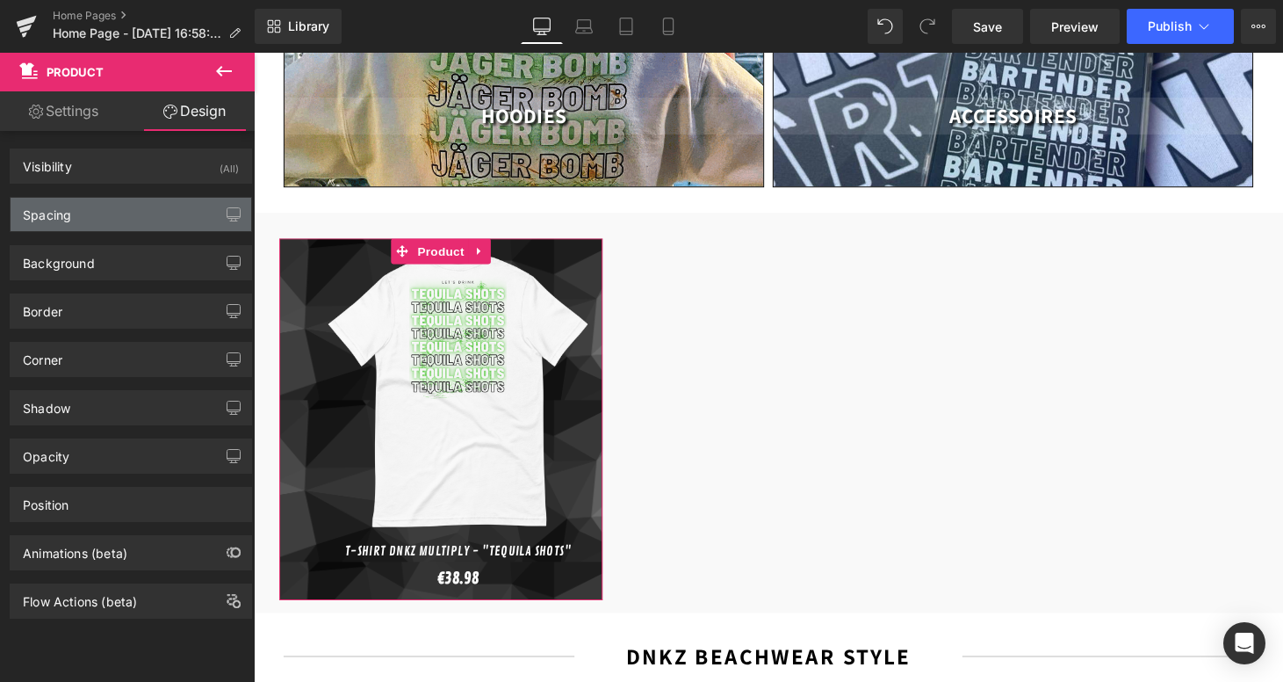
click at [125, 226] on div "Spacing" at bounding box center [131, 214] width 241 height 33
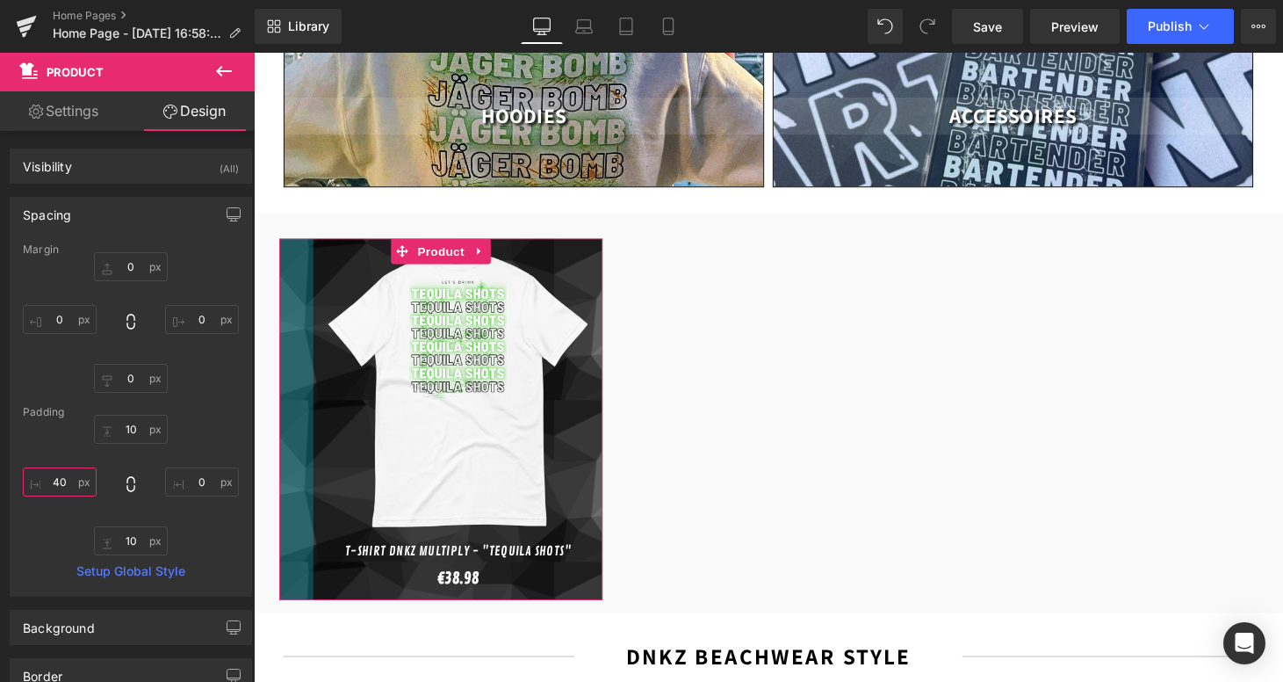
click at [67, 477] on input "40" at bounding box center [60, 481] width 74 height 29
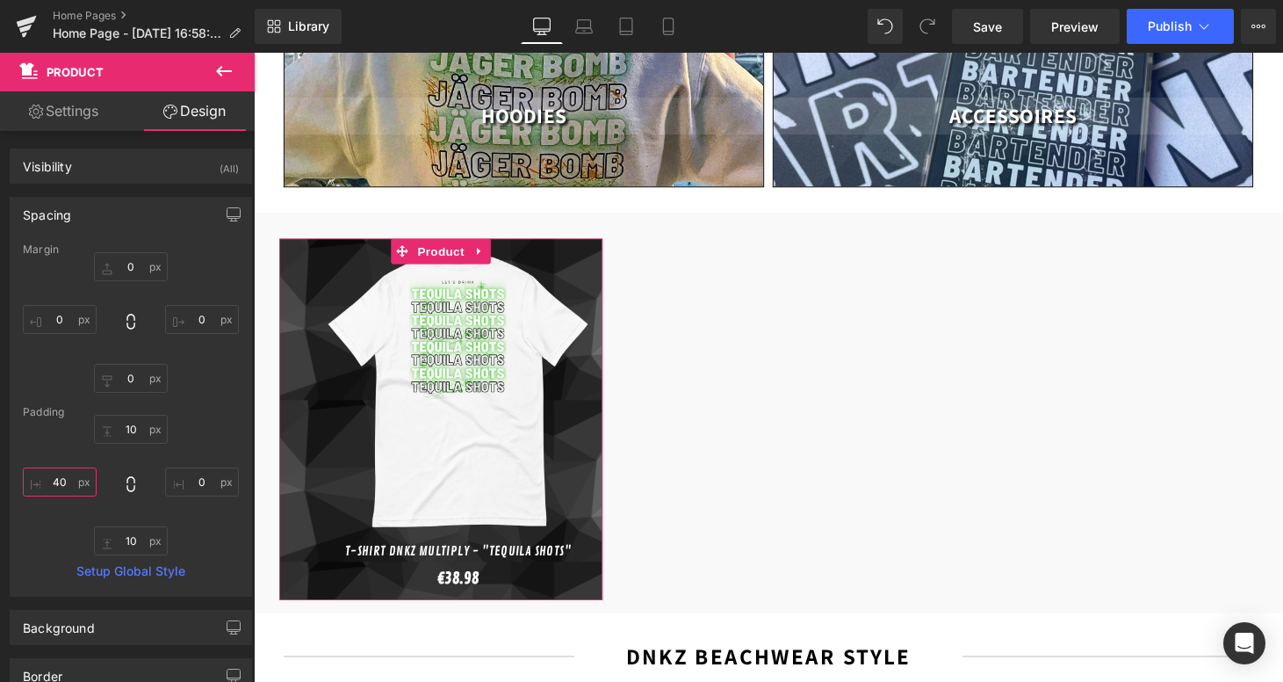
type input "4"
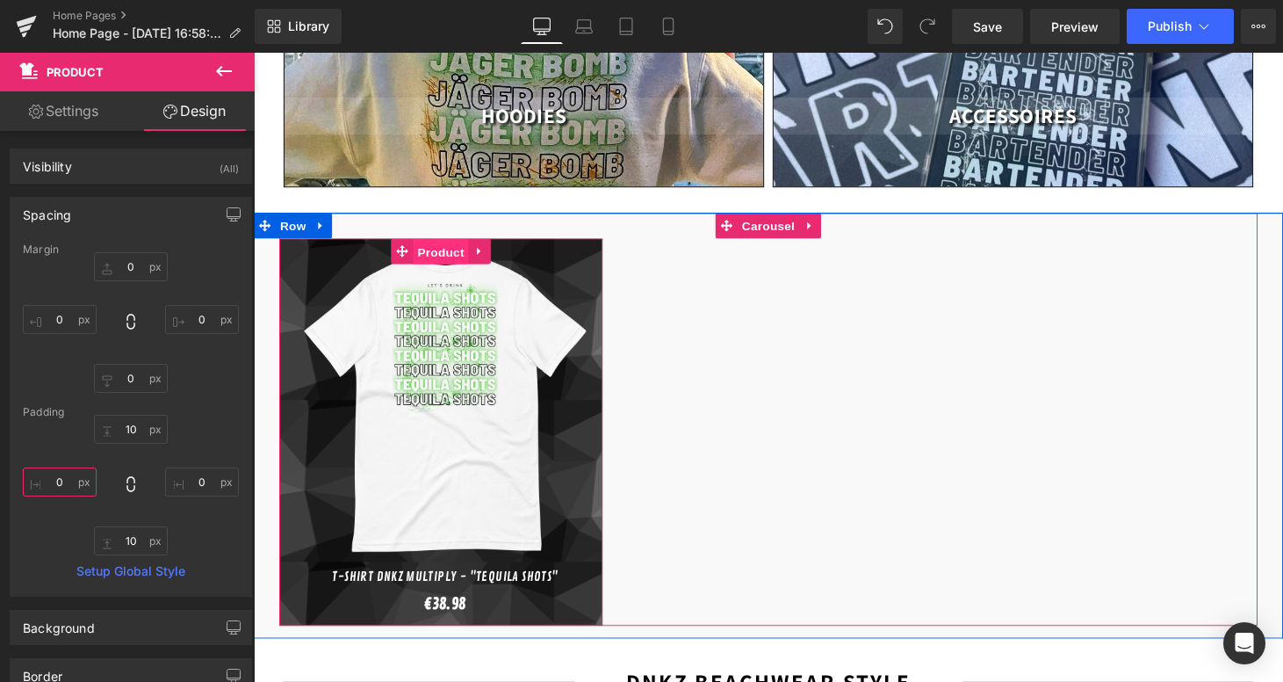
click at [454, 245] on span "Product" at bounding box center [447, 258] width 57 height 26
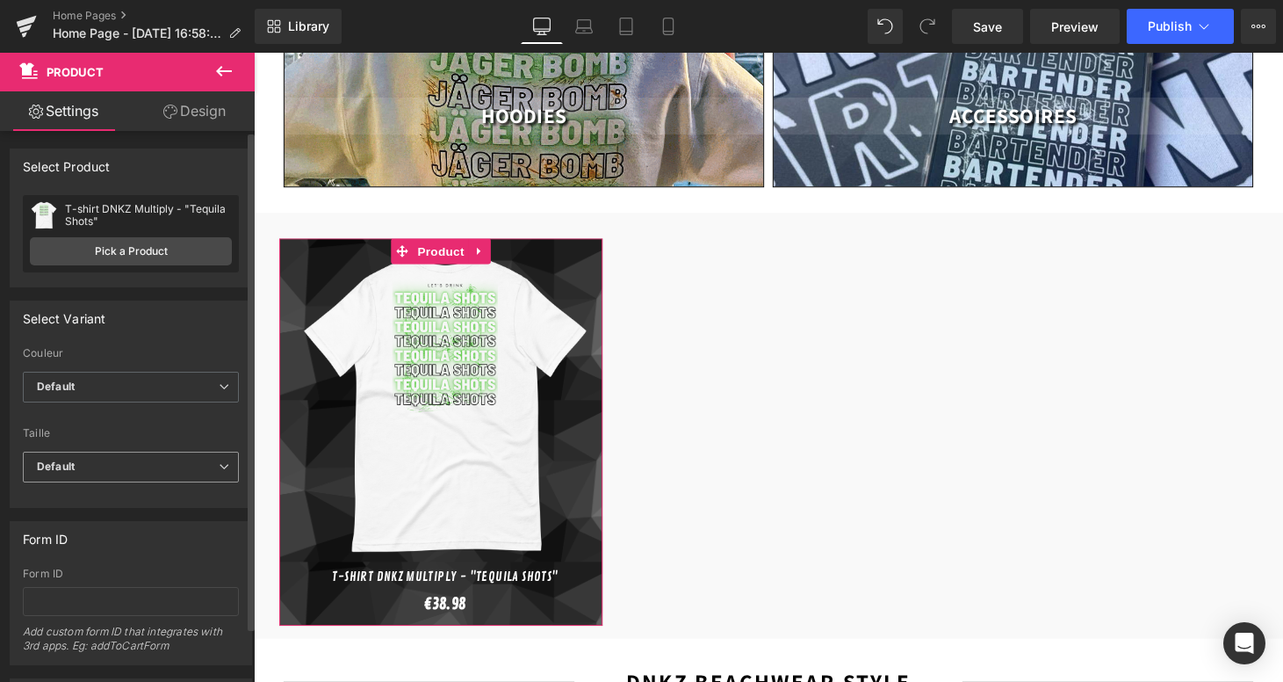
click at [162, 461] on span "Default" at bounding box center [131, 466] width 216 height 31
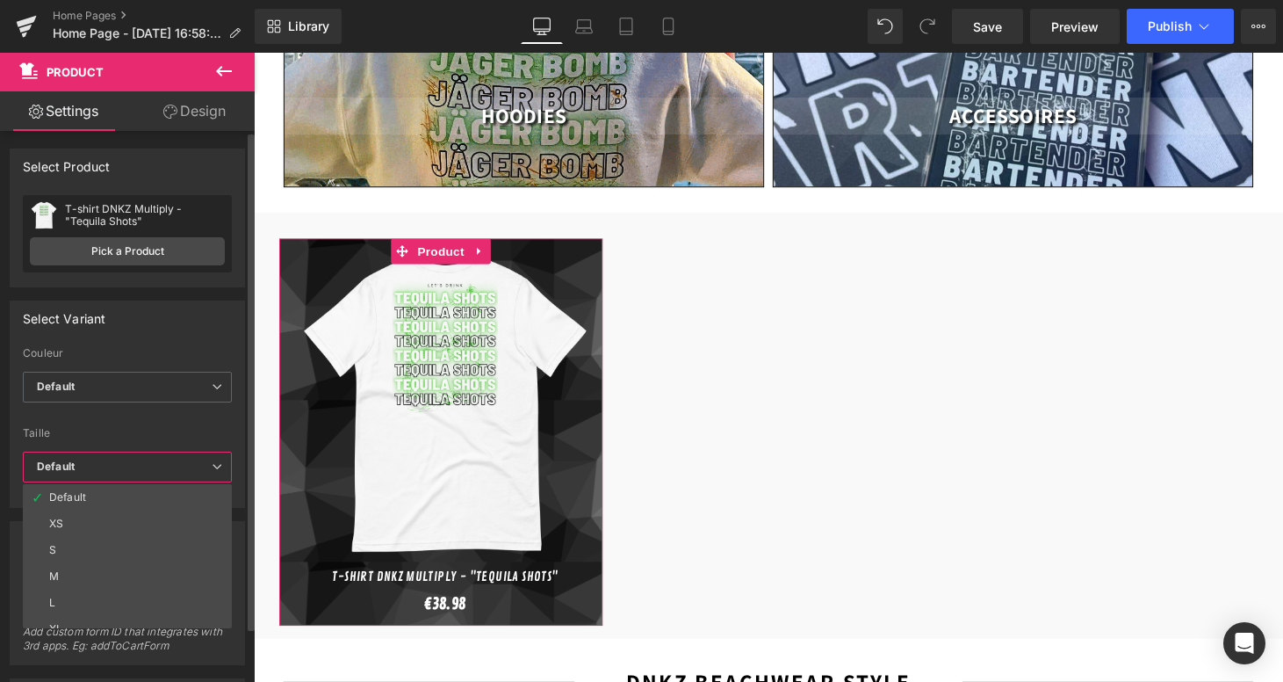
click at [162, 461] on span "Default" at bounding box center [127, 466] width 209 height 31
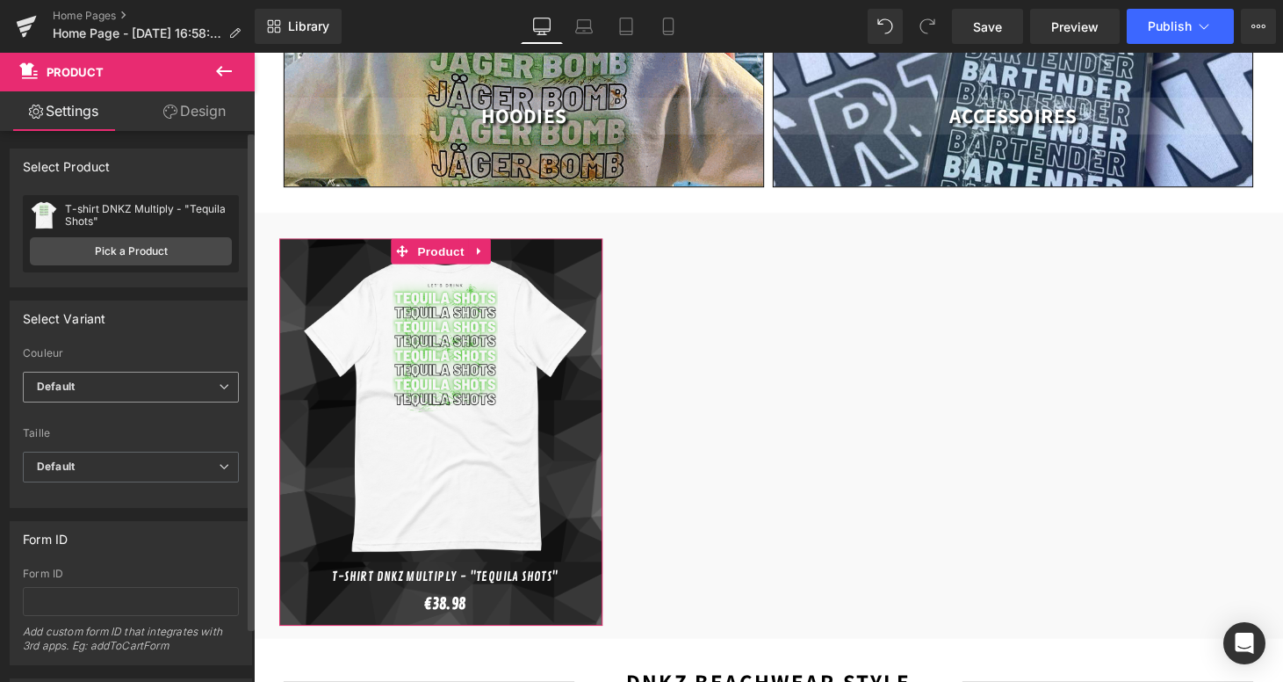
click at [173, 400] on span "Default" at bounding box center [131, 387] width 216 height 31
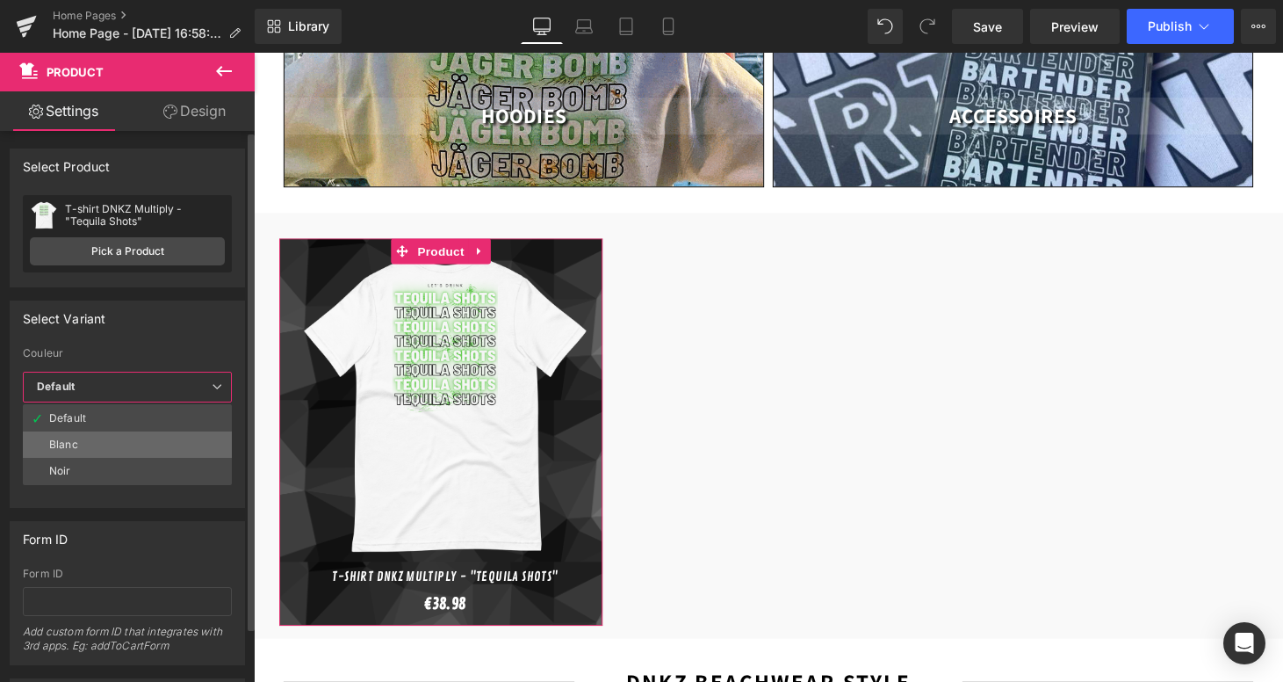
click at [114, 437] on li "Blanc" at bounding box center [127, 444] width 209 height 26
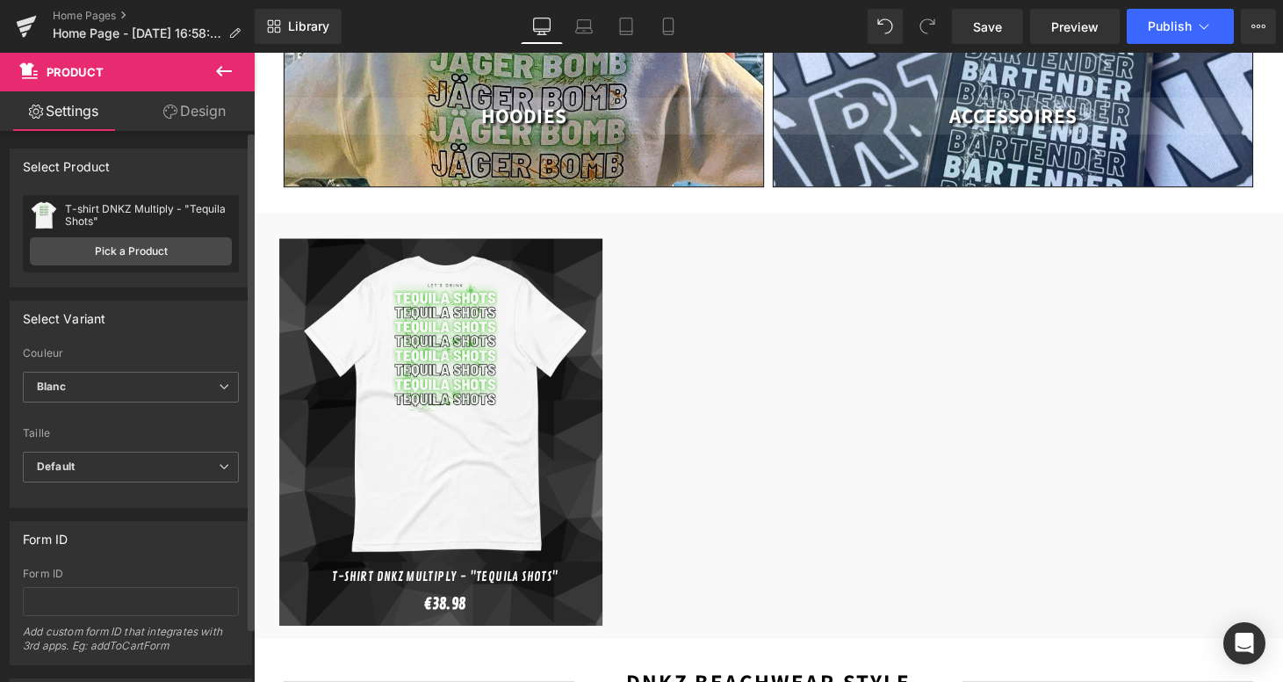
scroll to position [0, 0]
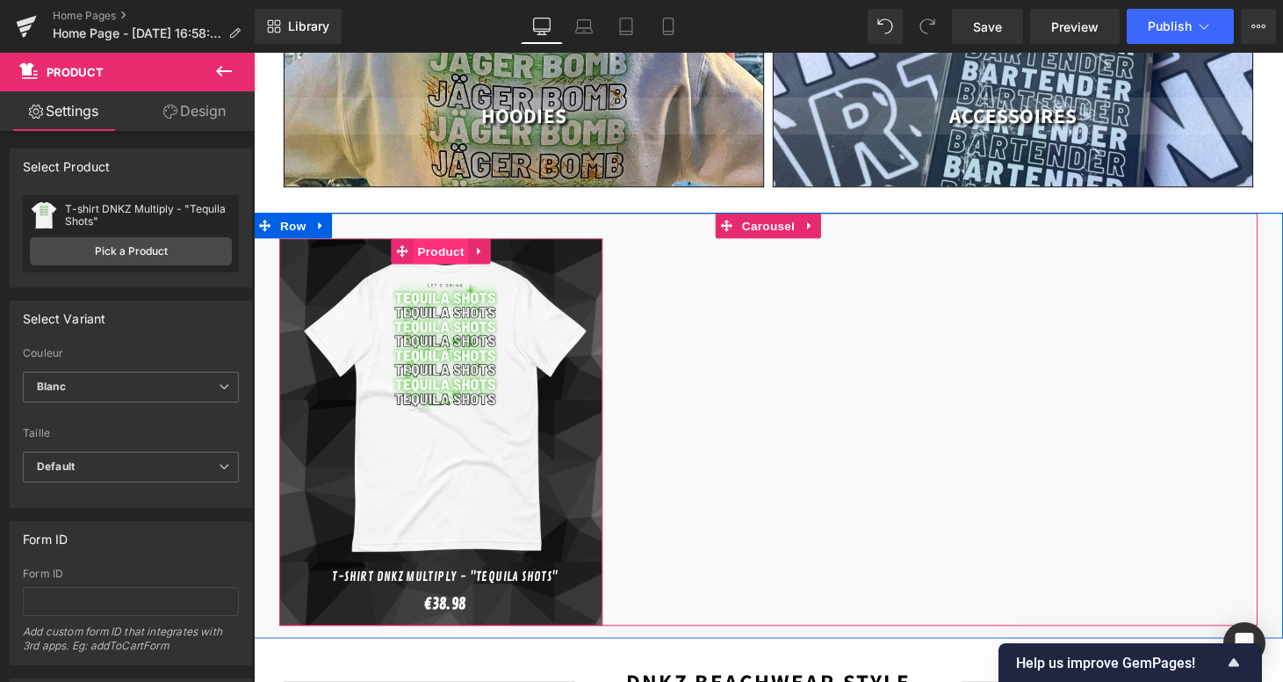
click at [458, 244] on span "Product" at bounding box center [447, 257] width 57 height 26
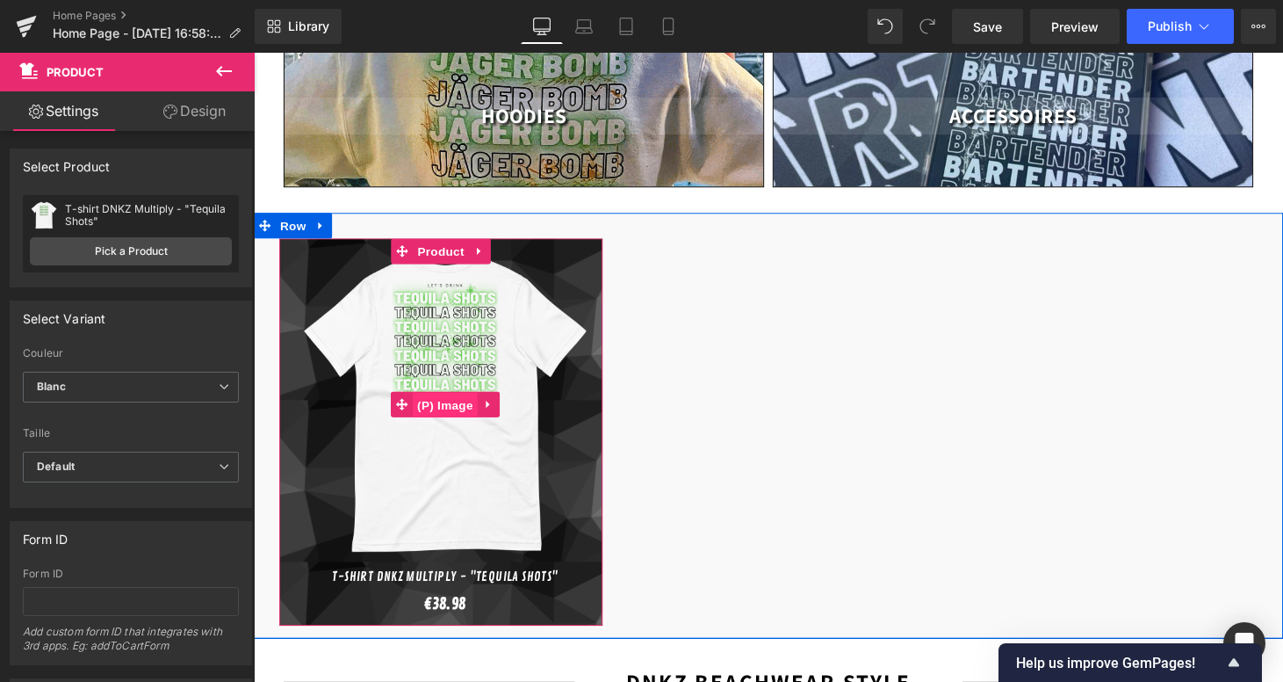
click at [447, 403] on span "(P) Image" at bounding box center [451, 416] width 67 height 26
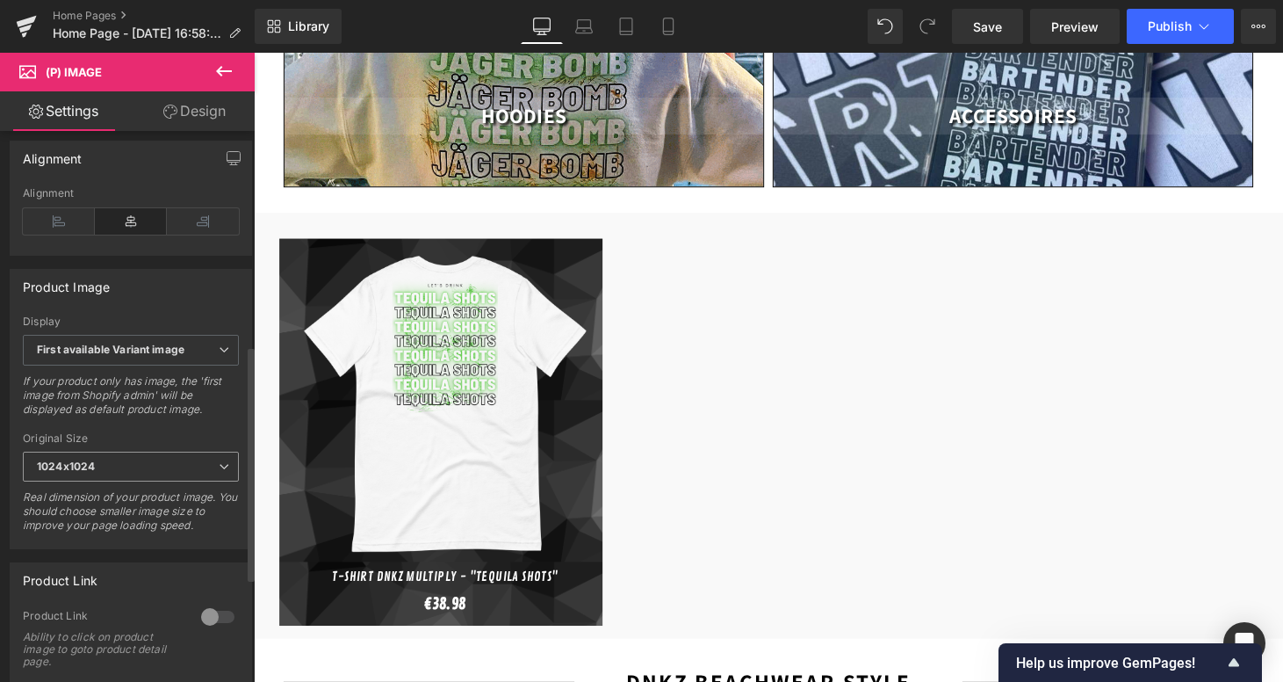
scroll to position [597, 0]
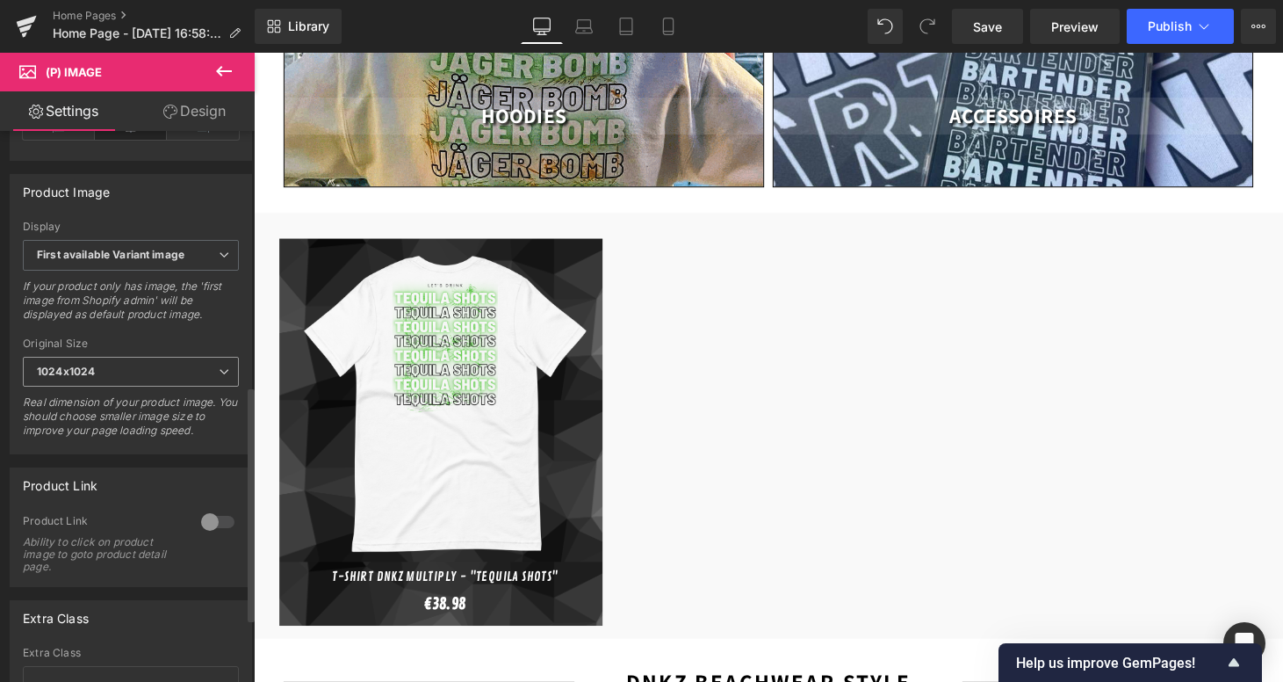
click at [139, 381] on span "1024x1024" at bounding box center [131, 372] width 216 height 31
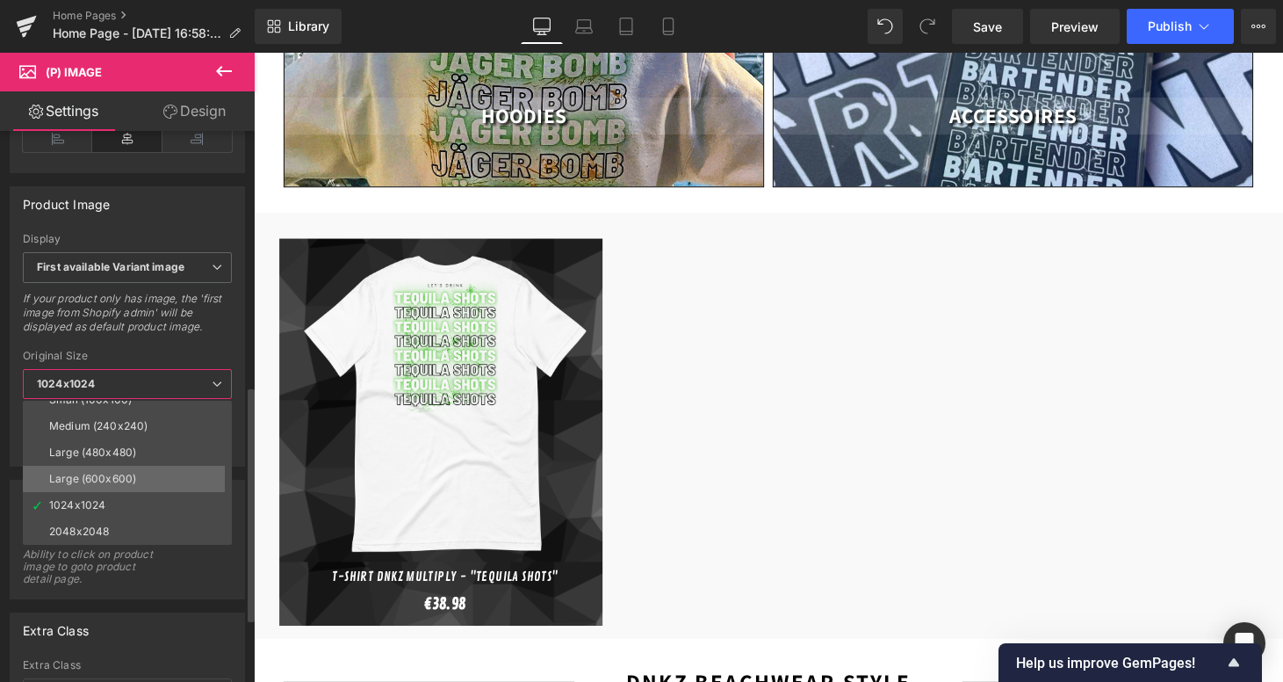
scroll to position [14, 0]
click at [172, 343] on div "If your product only has image, the 'first image from Shopify admin' will be di…" at bounding box center [127, 319] width 209 height 54
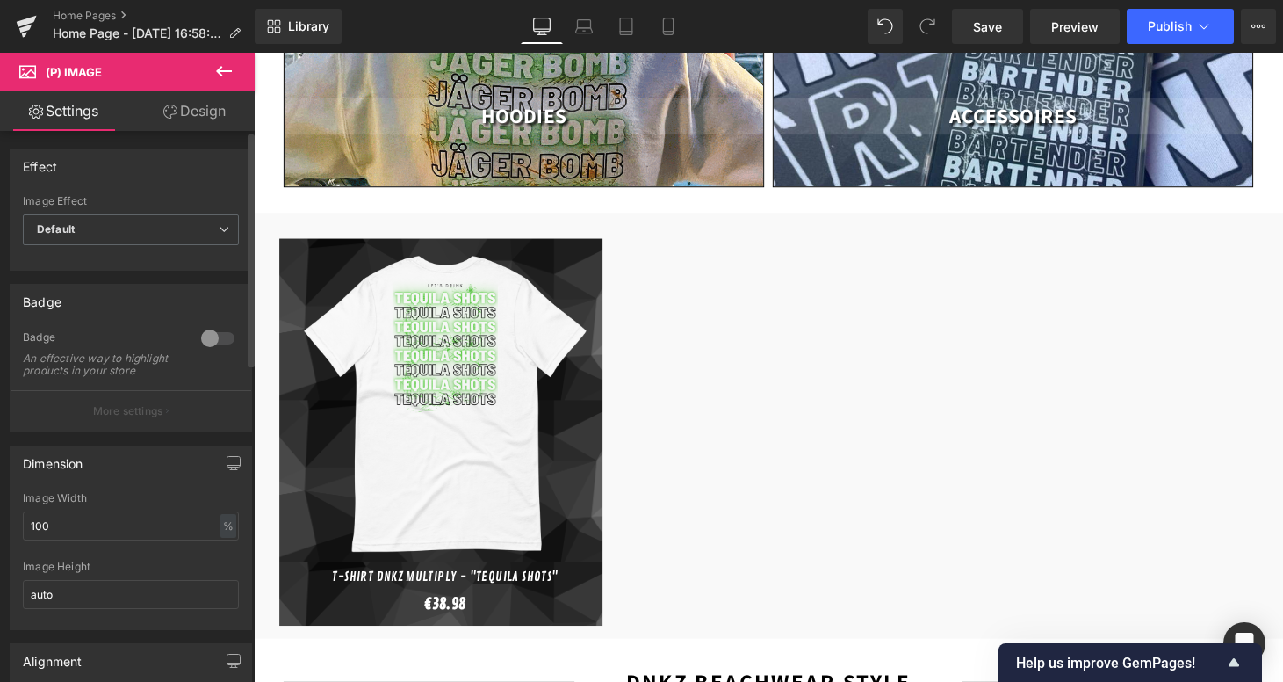
scroll to position [0, 0]
click at [198, 117] on link "Design" at bounding box center [194, 111] width 127 height 40
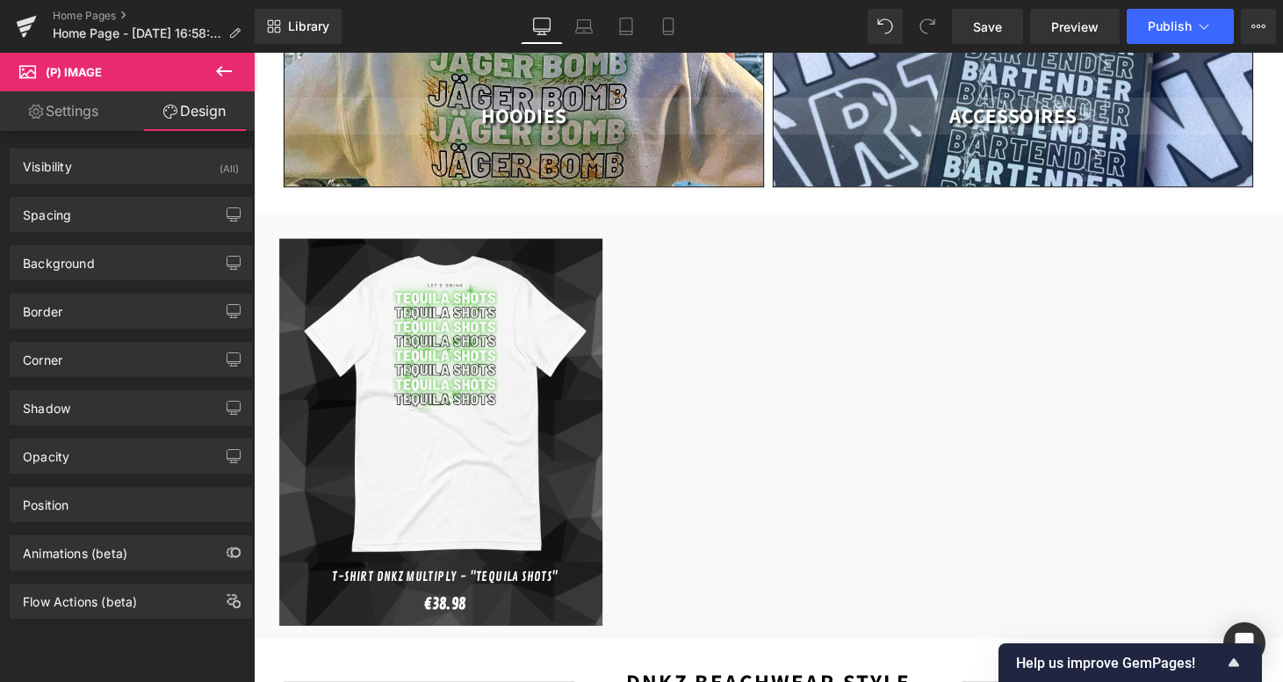
click at [220, 68] on icon at bounding box center [224, 71] width 16 height 11
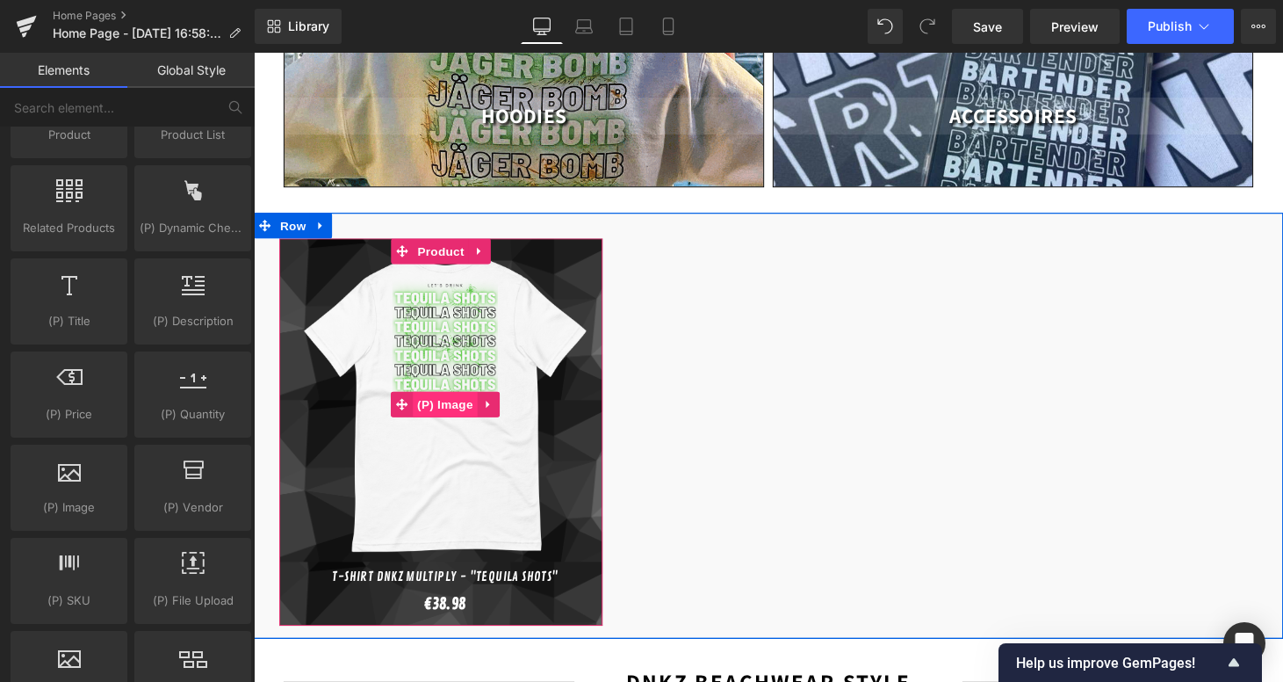
click at [457, 402] on span "(P) Image" at bounding box center [451, 415] width 67 height 26
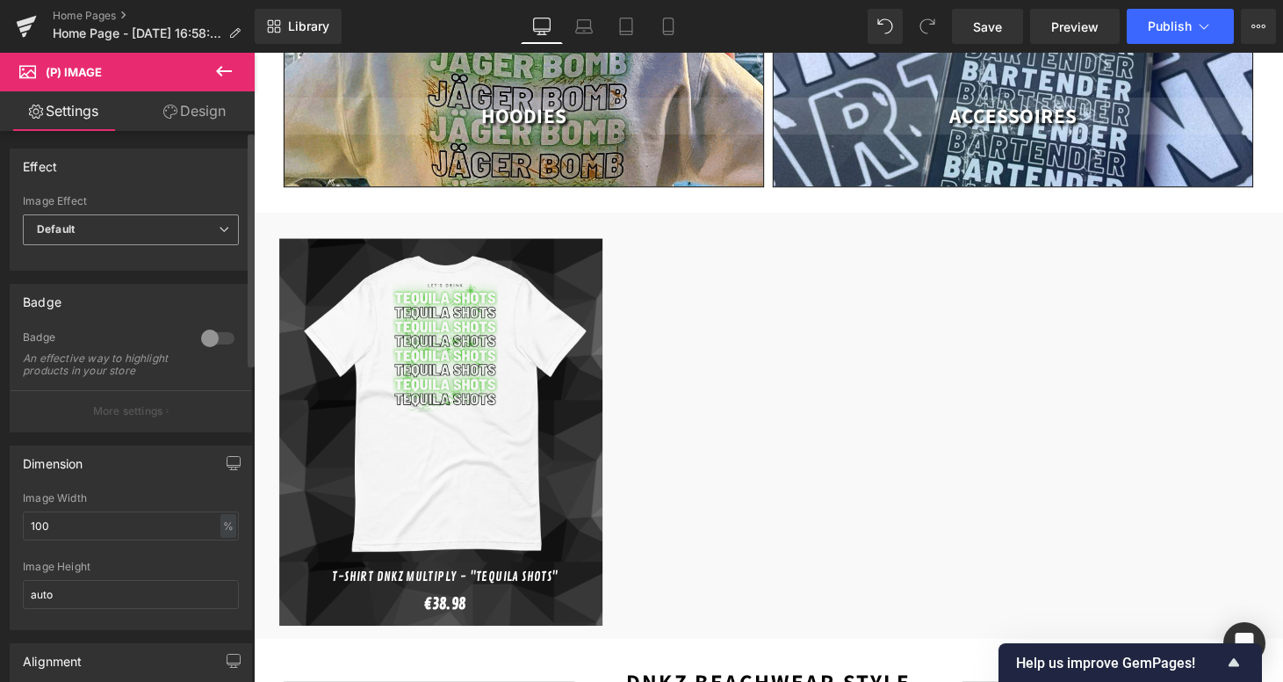
click at [159, 222] on span "Default" at bounding box center [131, 229] width 216 height 31
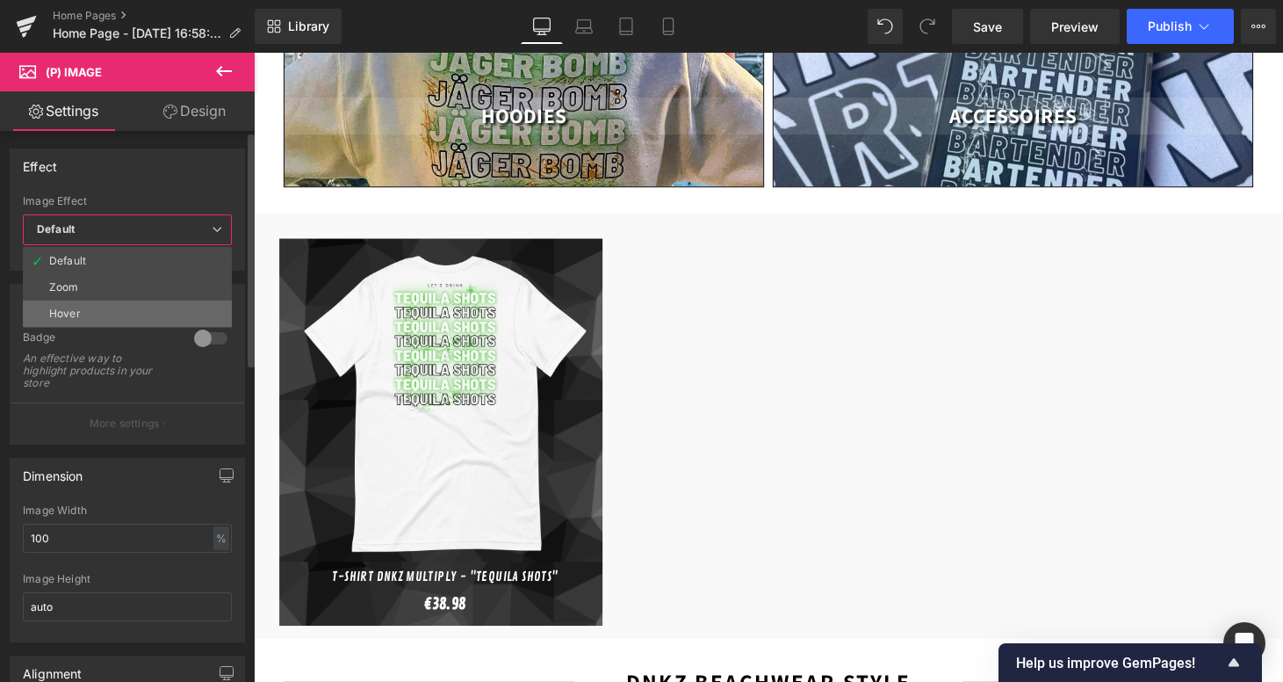
click at [134, 307] on li "Hover" at bounding box center [127, 313] width 209 height 26
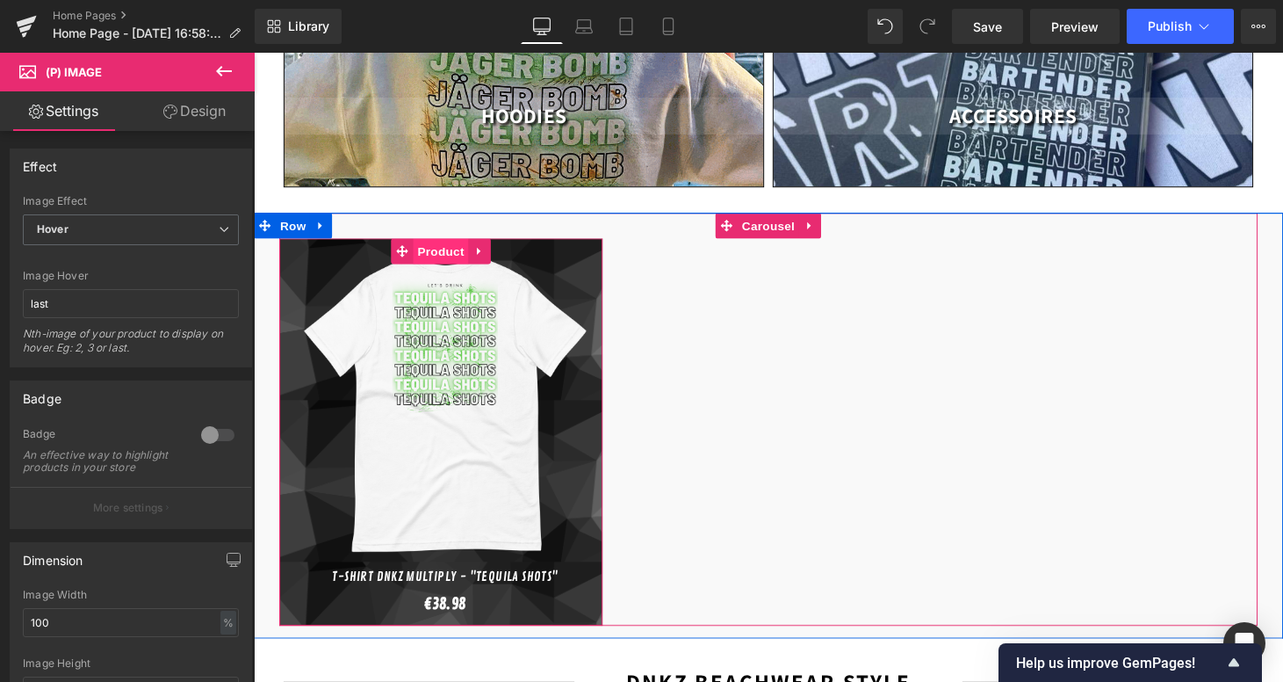
click at [444, 245] on span "Product" at bounding box center [447, 257] width 57 height 26
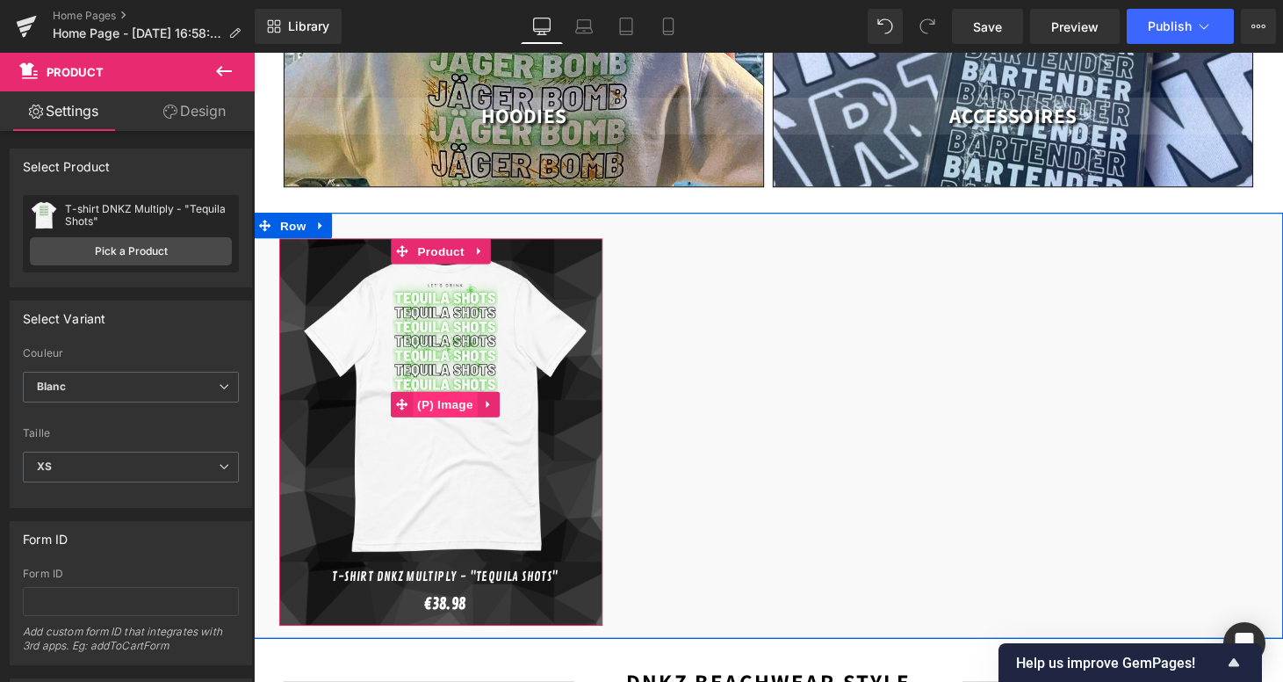
click at [444, 402] on span "(P) Image" at bounding box center [451, 415] width 67 height 26
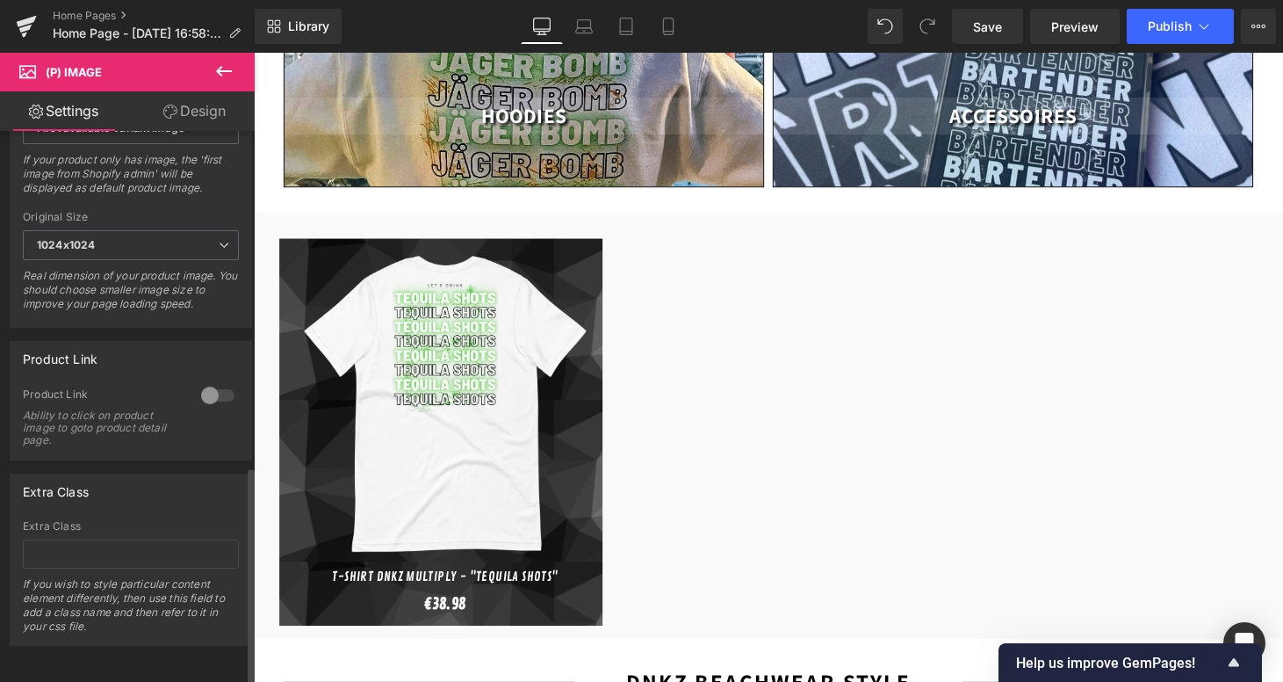
scroll to position [845, 0]
click at [228, 381] on div at bounding box center [218, 395] width 42 height 28
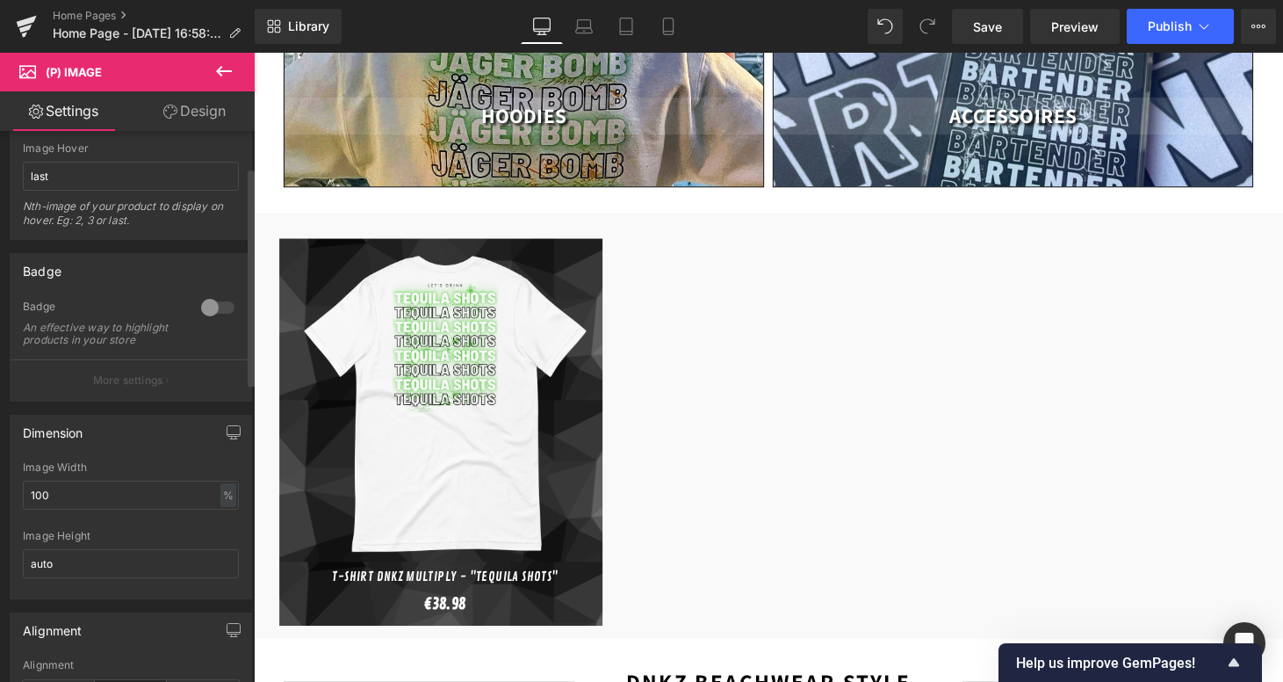
scroll to position [0, 0]
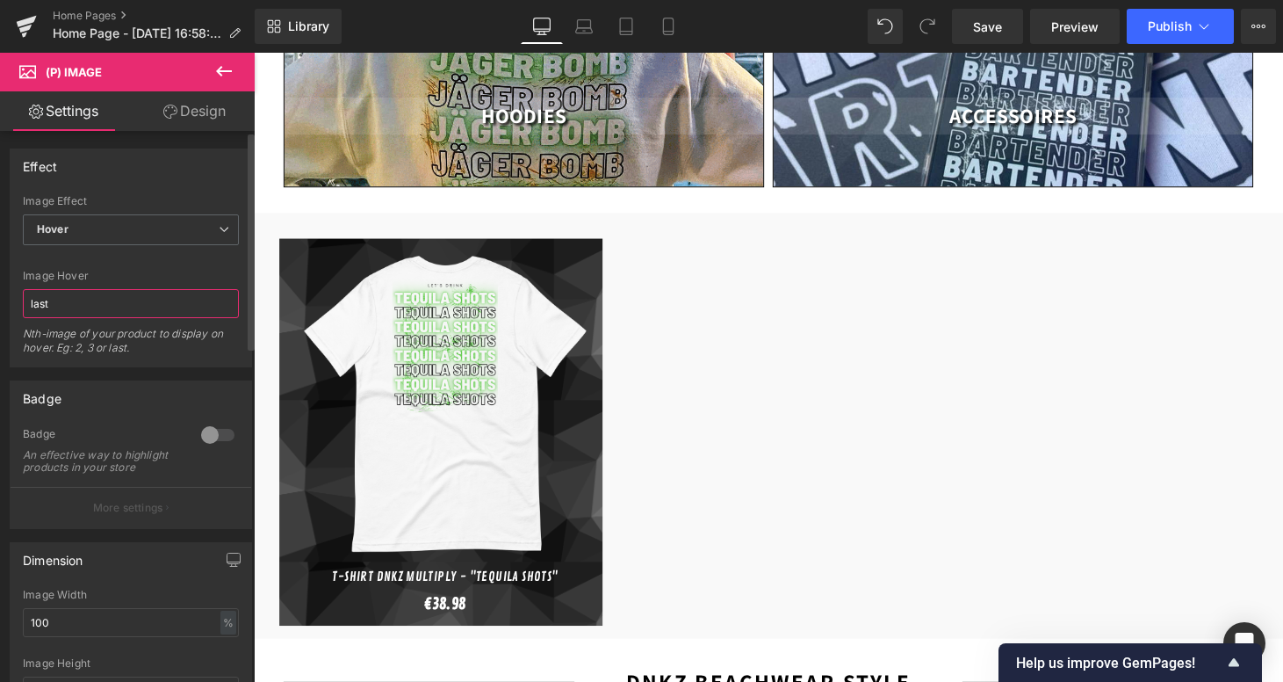
click at [82, 296] on input "last" at bounding box center [131, 303] width 216 height 29
type input "2"
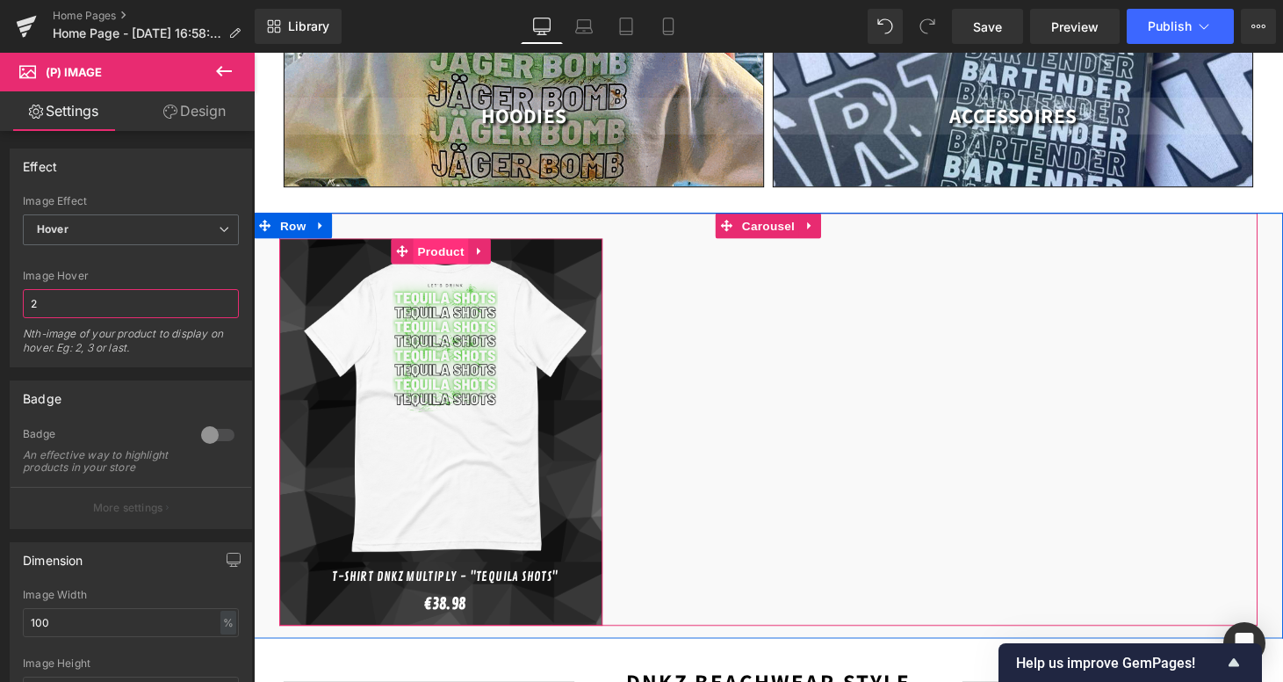
click at [452, 246] on span "Product" at bounding box center [447, 257] width 57 height 26
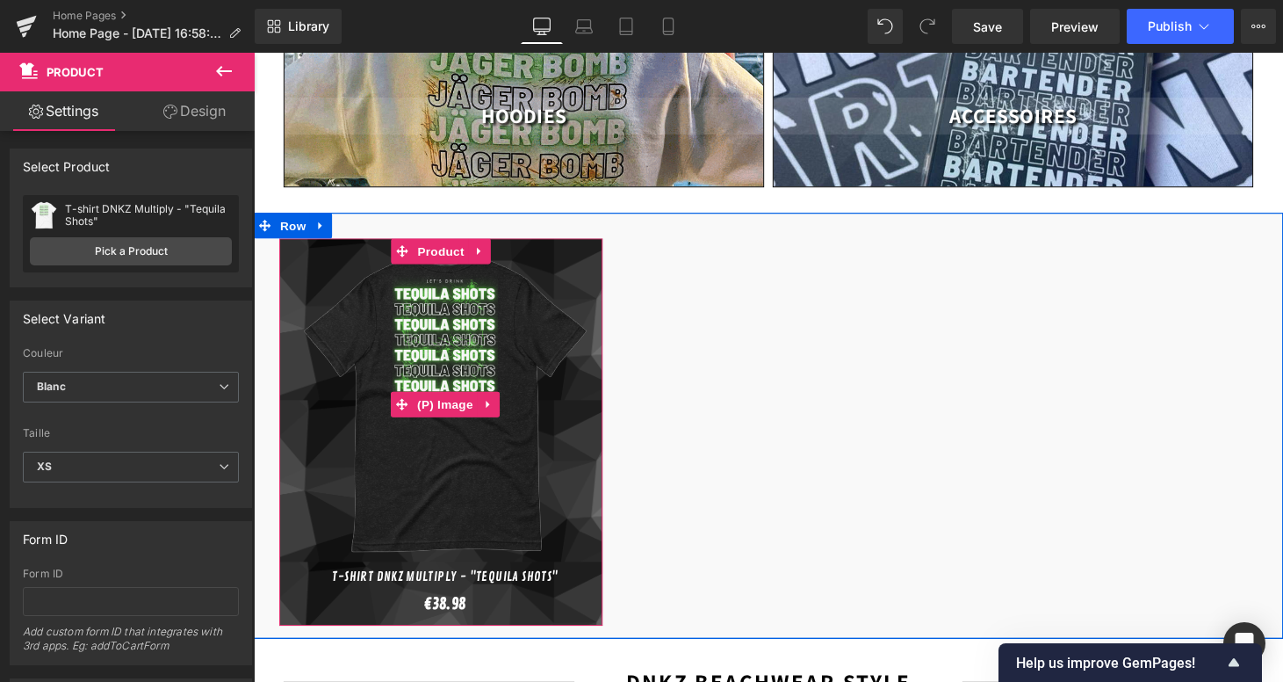
click at [377, 445] on img at bounding box center [451, 415] width 325 height 325
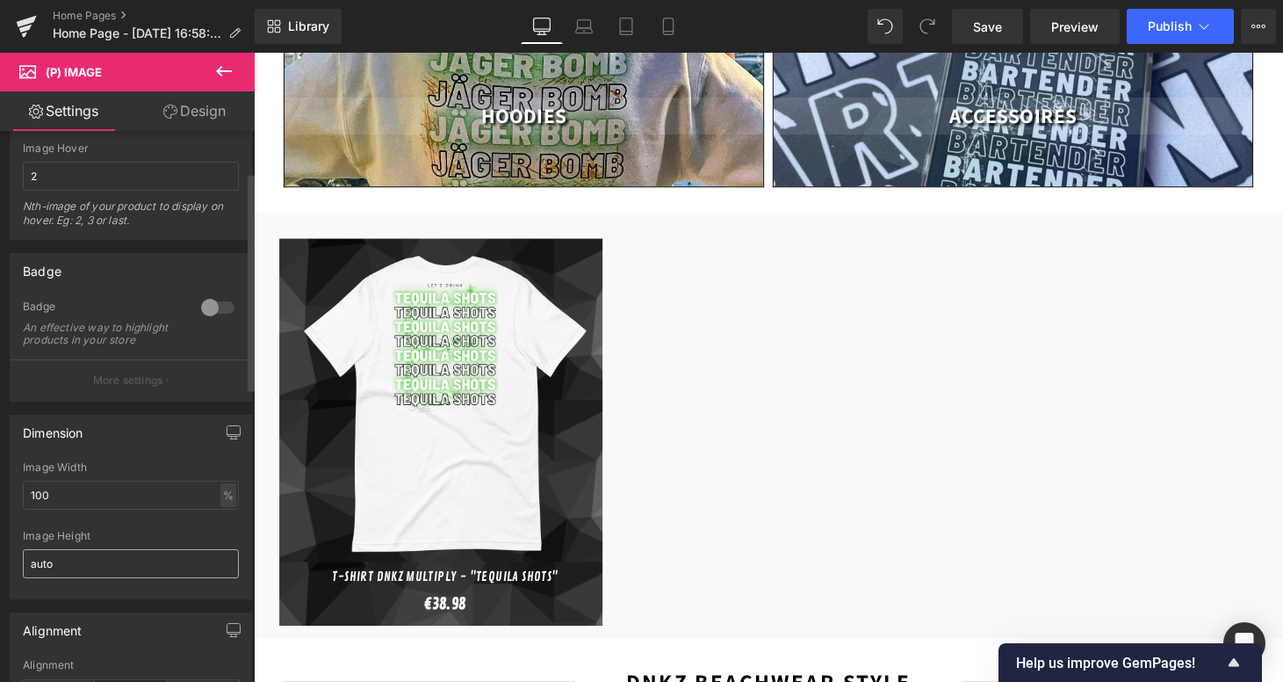
scroll to position [135, 0]
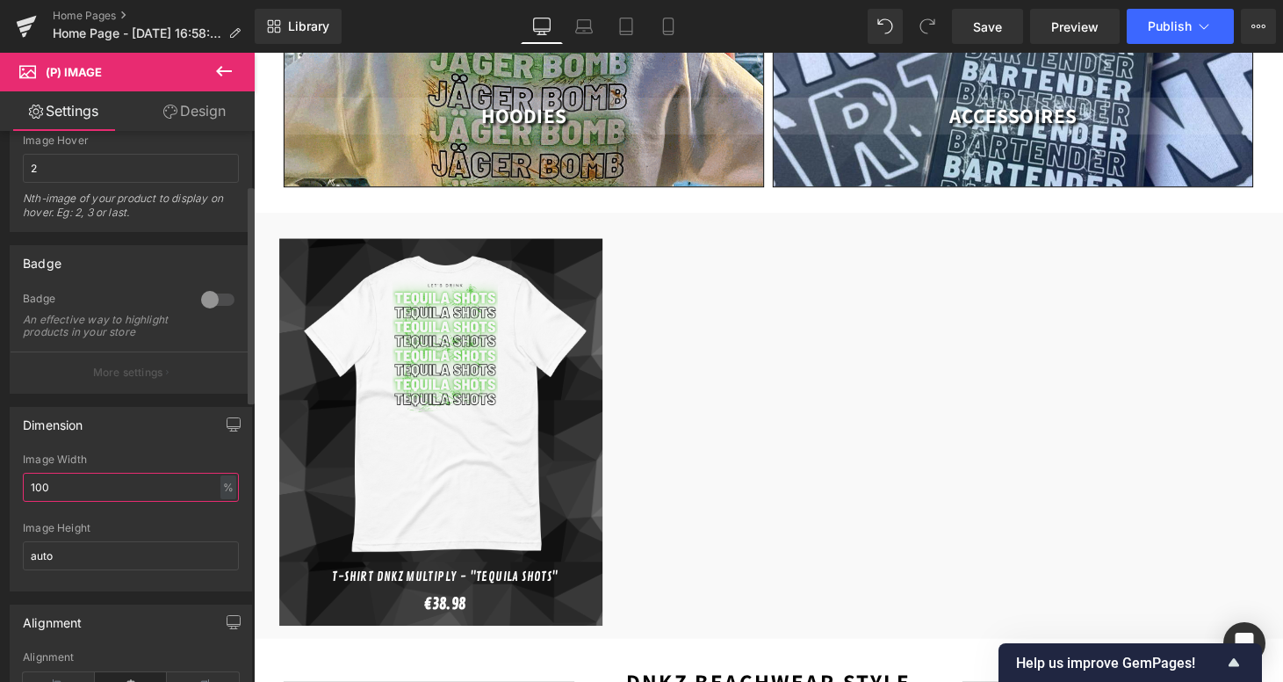
click at [76, 499] on input "100" at bounding box center [131, 487] width 216 height 29
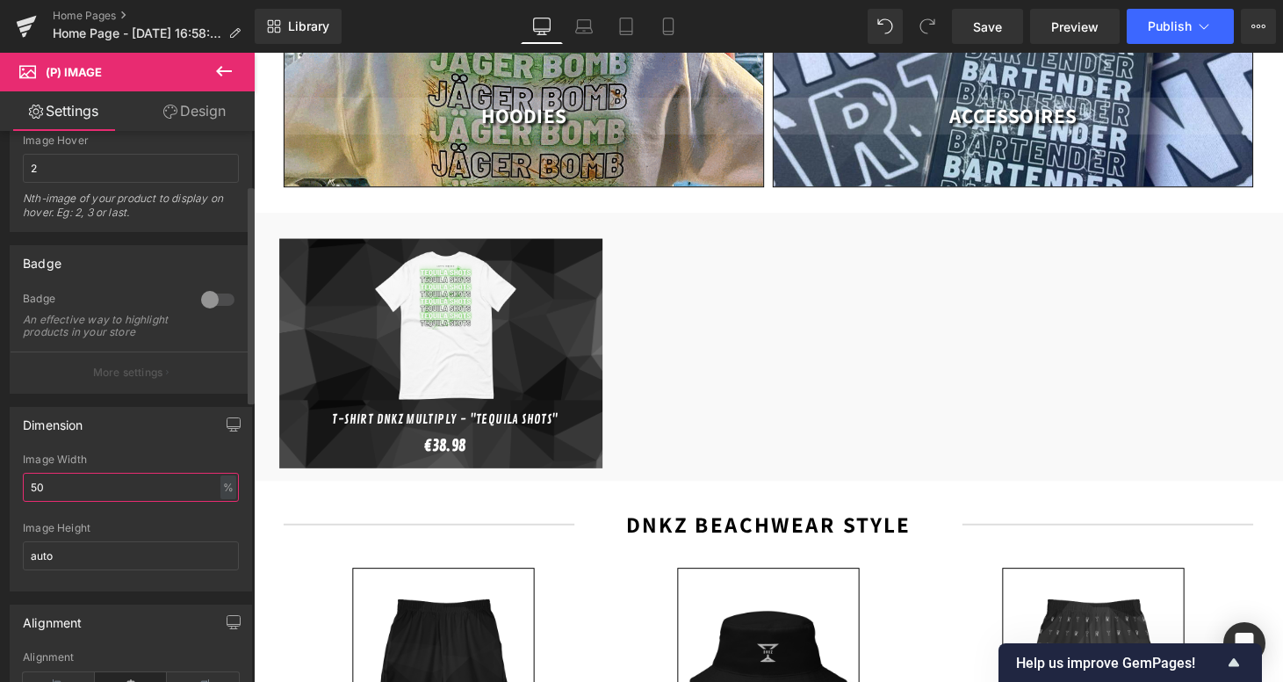
type input "5"
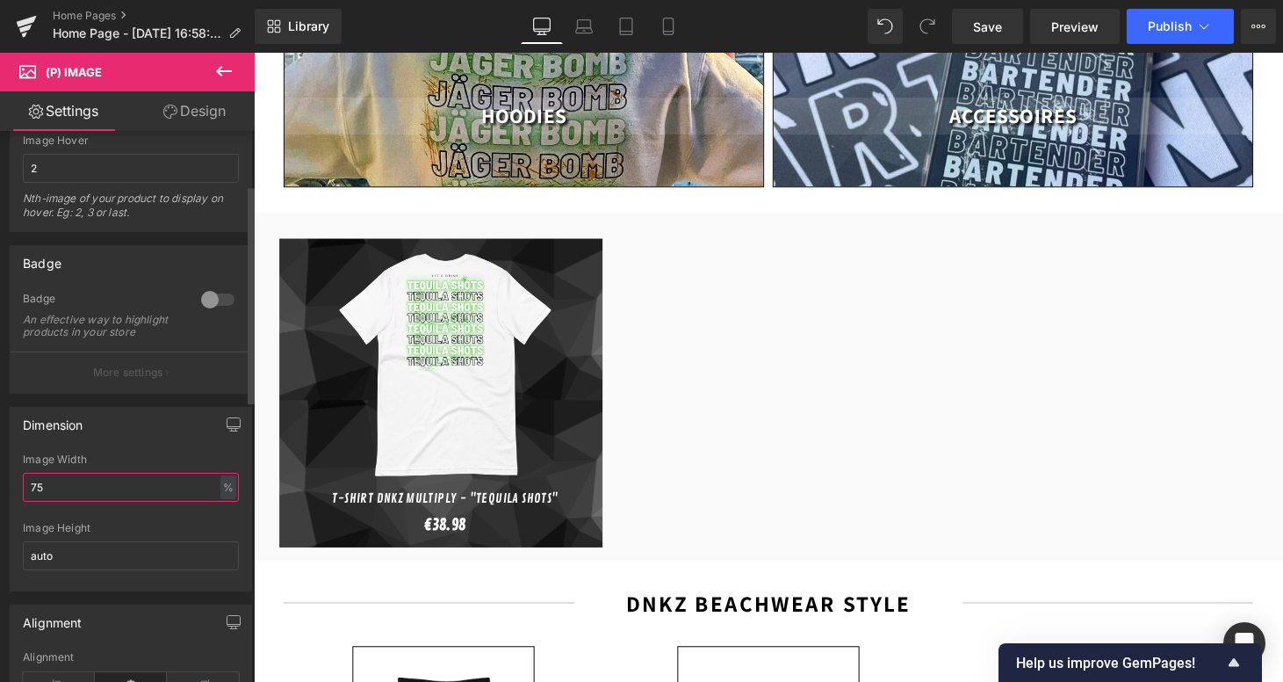
type input "75"
click at [189, 134] on div "Image Hover" at bounding box center [131, 140] width 216 height 12
click at [205, 125] on link "Design" at bounding box center [194, 111] width 127 height 40
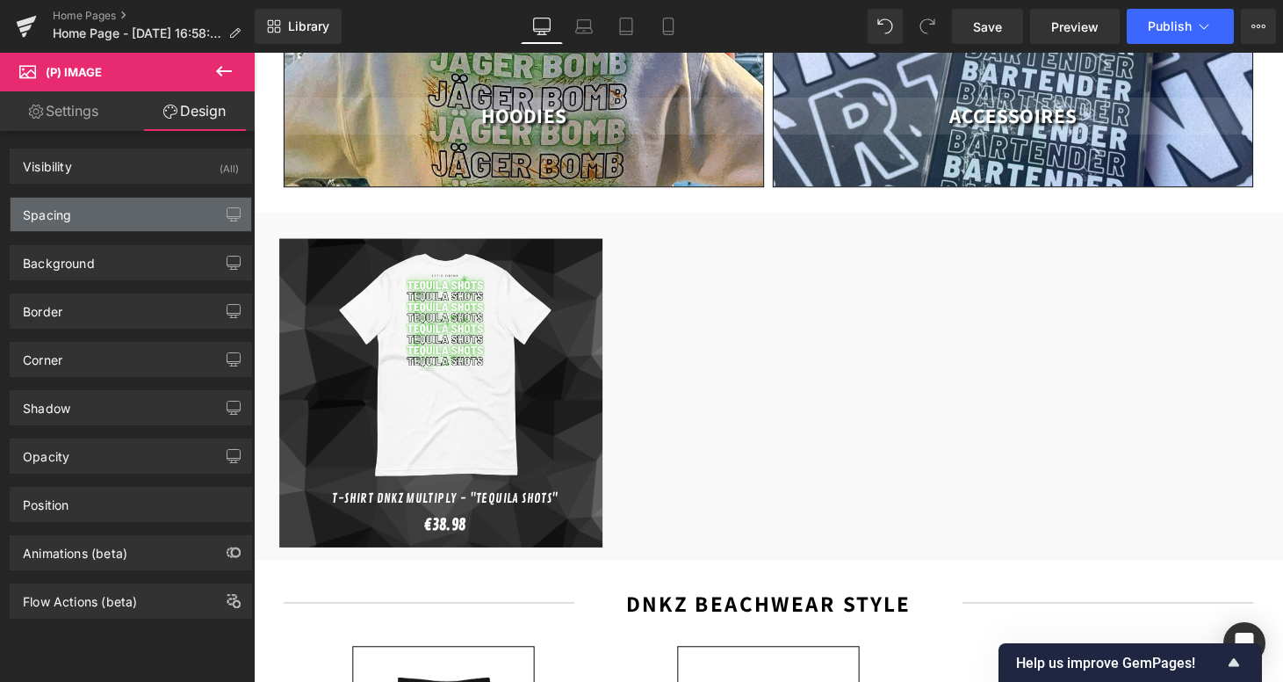
click at [115, 227] on div "Spacing" at bounding box center [131, 214] width 241 height 33
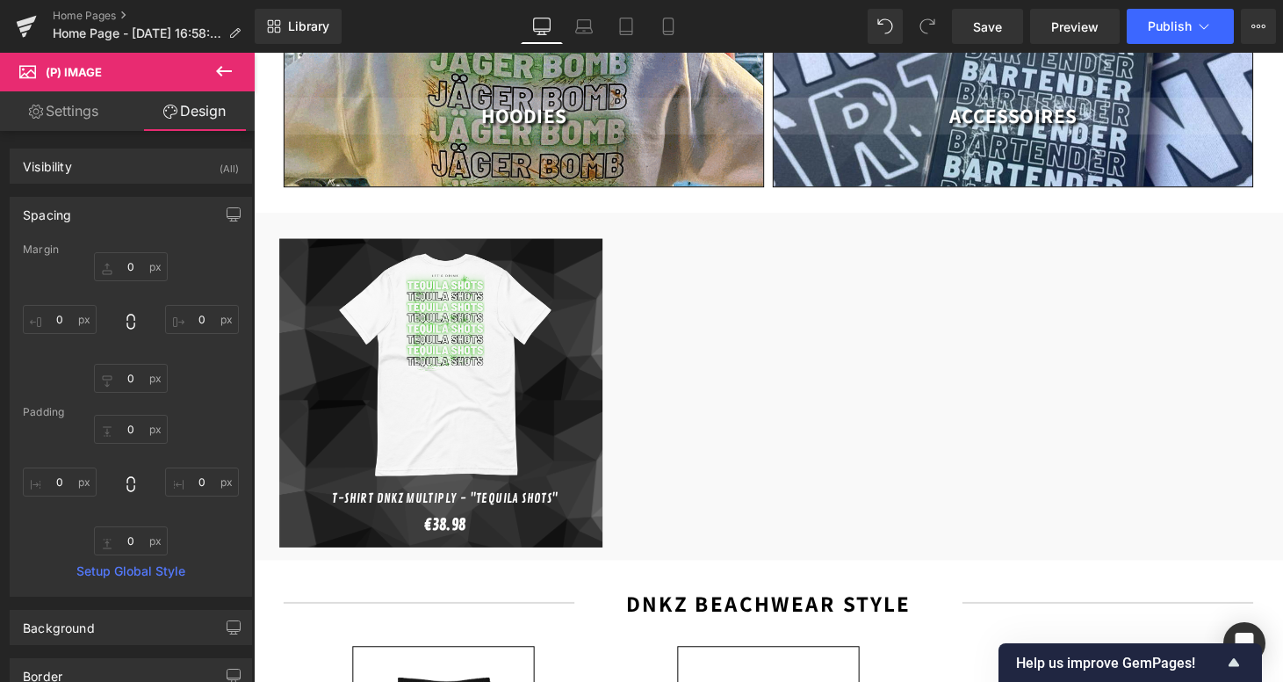
click at [182, 445] on div "0 0 0 0" at bounding box center [131, 485] width 216 height 141
click at [122, 436] on input "0" at bounding box center [131, 429] width 74 height 29
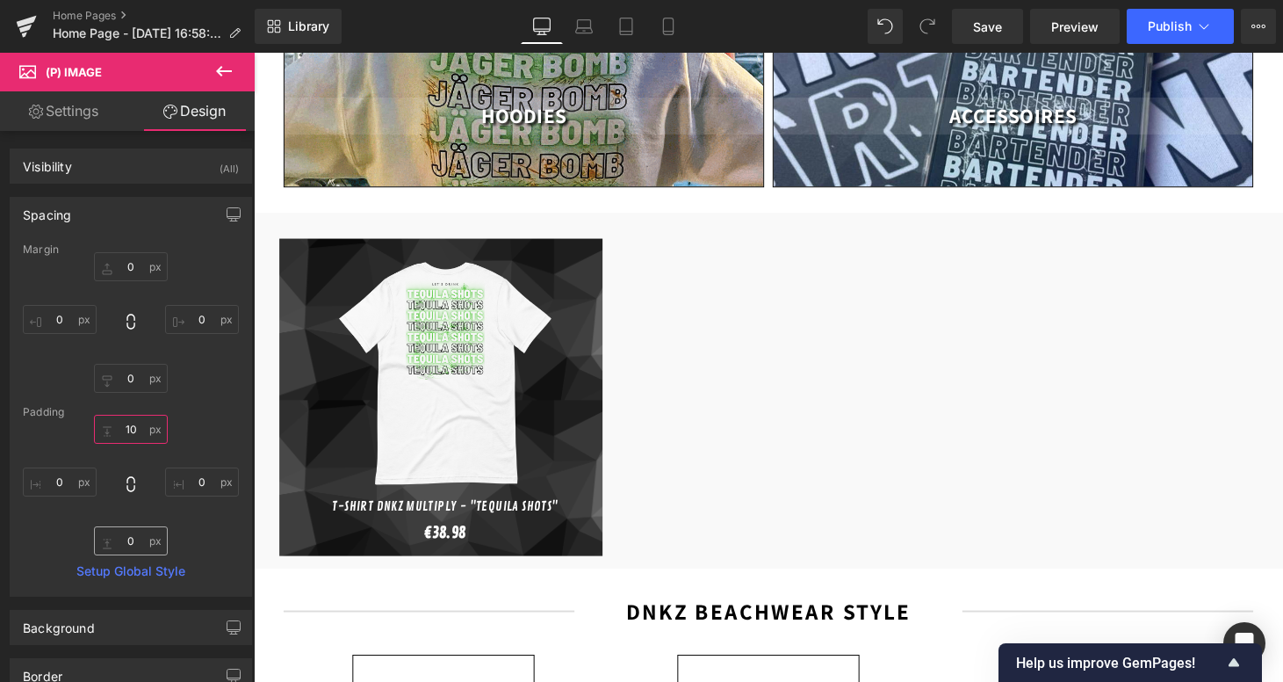
type input "10"
click at [125, 545] on input "0" at bounding box center [131, 540] width 74 height 29
click at [133, 541] on input "0" at bounding box center [131, 540] width 74 height 29
type input "10"
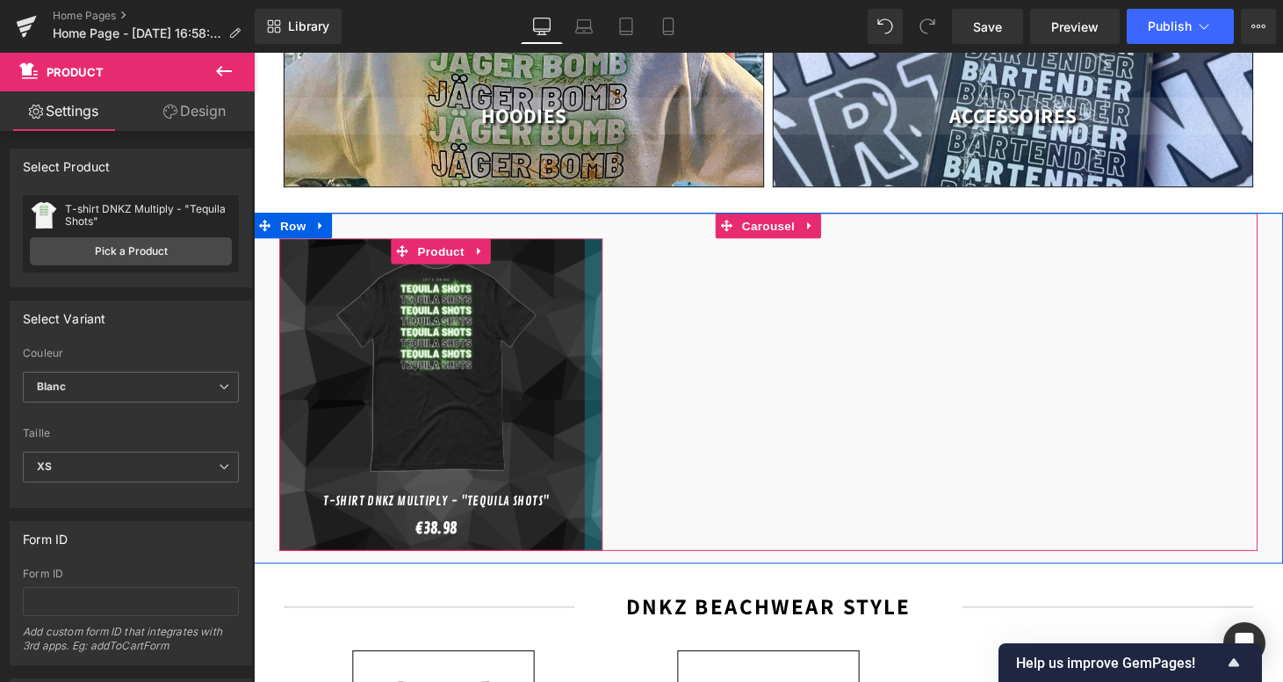
drag, startPoint x: 609, startPoint y: 376, endPoint x: 590, endPoint y: 375, distance: 18.5
click at [590, 375] on div "Sale Off (P) Image T-shirt DNKZ Multiply - "Tequila Shots" (P) Title €0 €38.98 …" at bounding box center [447, 405] width 334 height 322
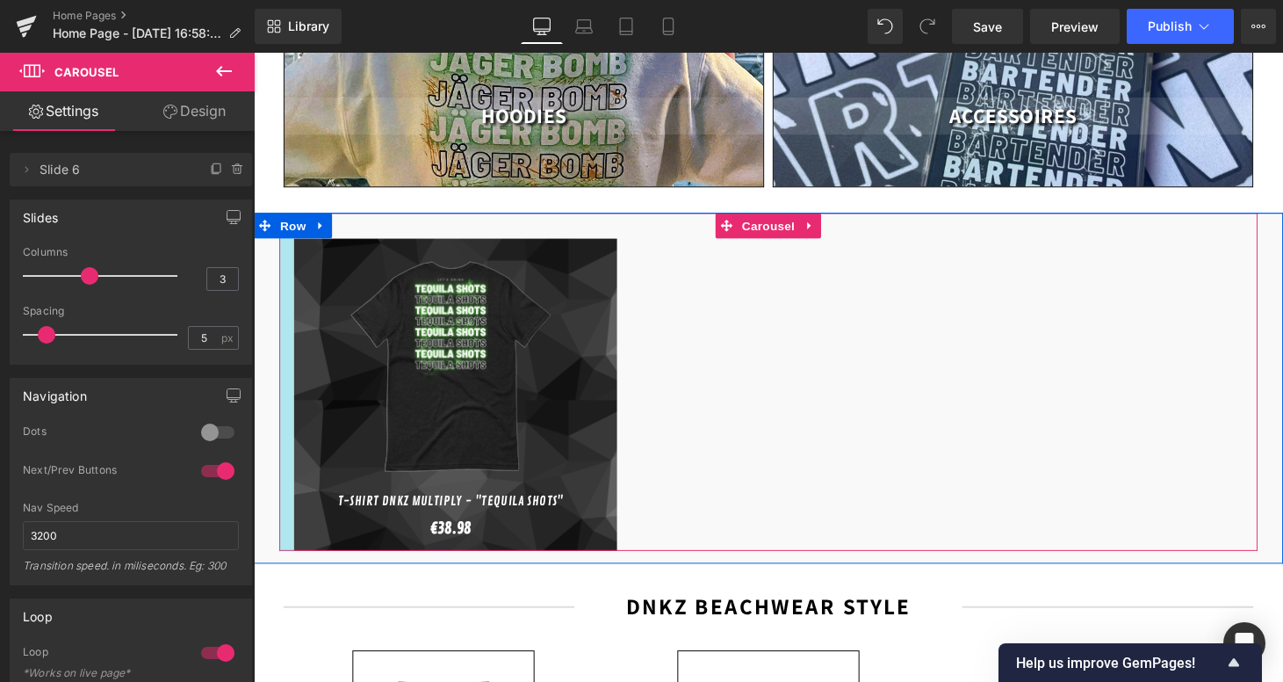
drag, startPoint x: 280, startPoint y: 373, endPoint x: 297, endPoint y: 373, distance: 16.7
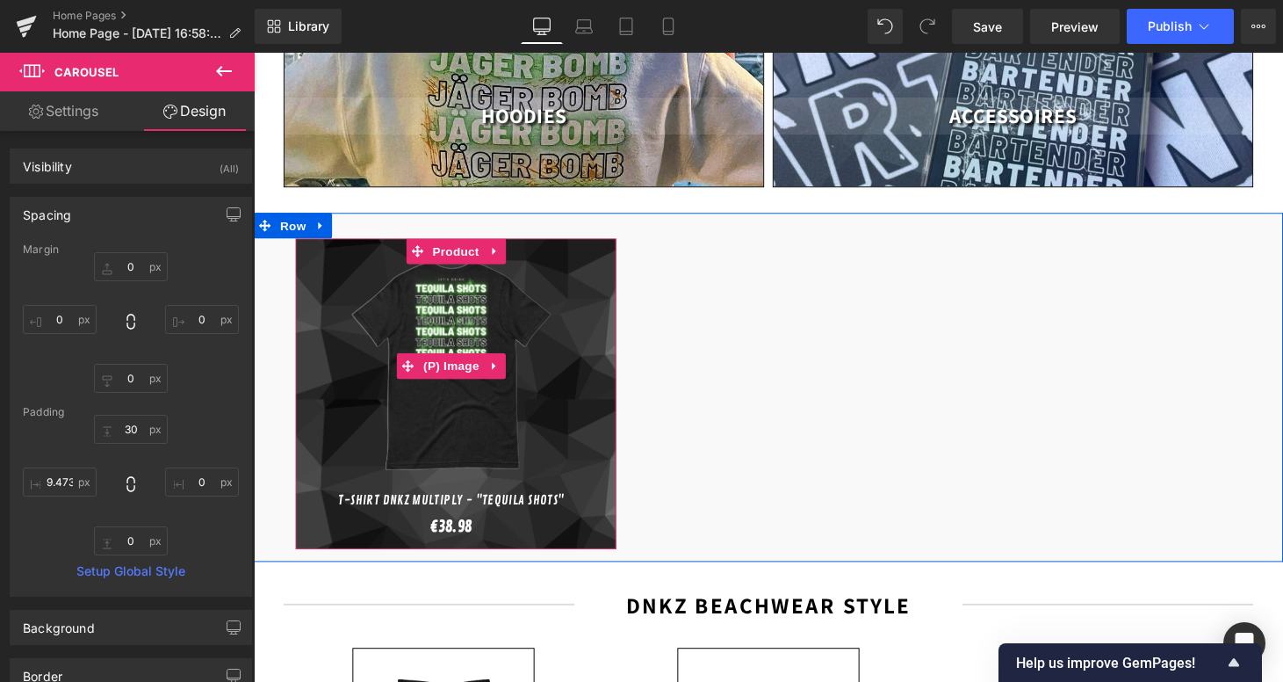
click at [306, 362] on link "Sale Off" at bounding box center [458, 376] width 304 height 246
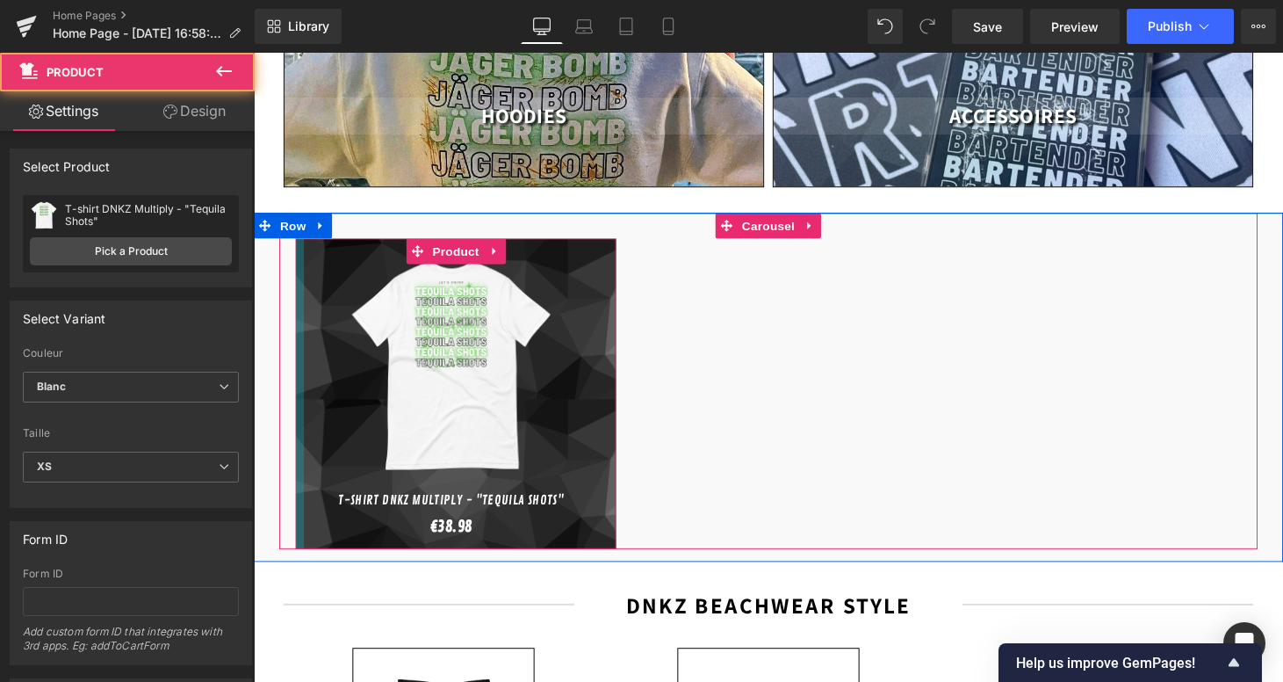
click at [300, 361] on div at bounding box center [301, 404] width 9 height 320
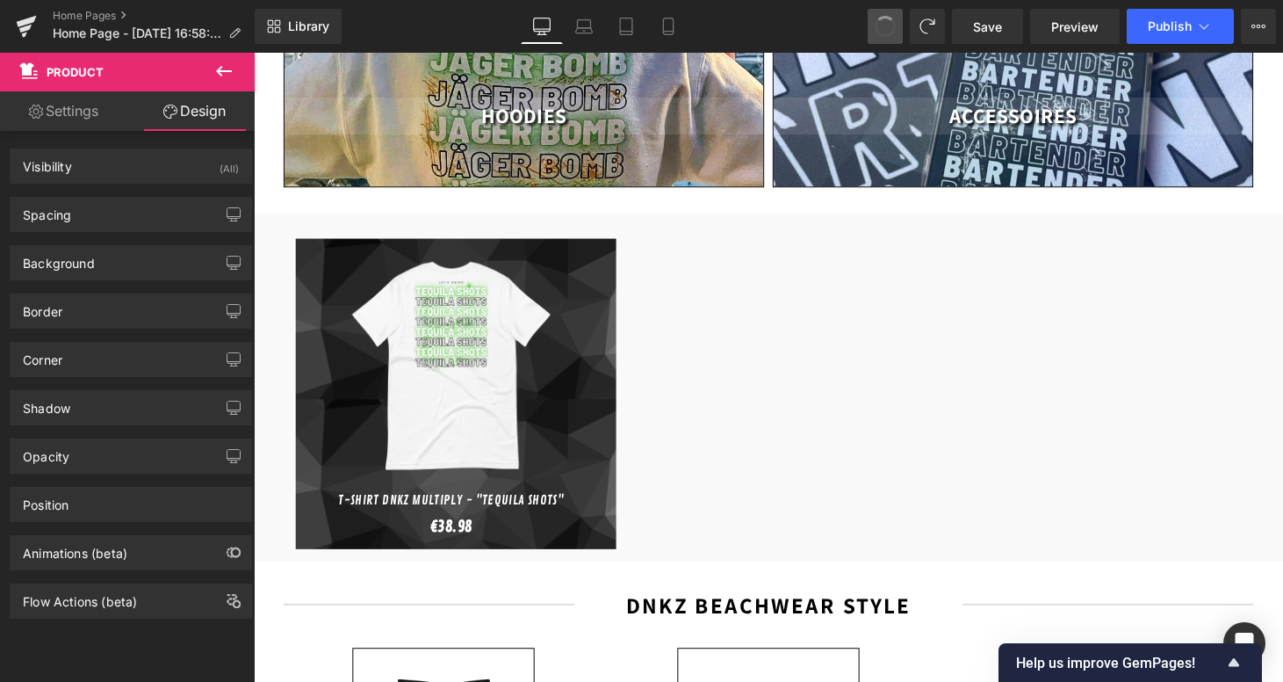
click at [885, 12] on button at bounding box center [885, 26] width 35 height 35
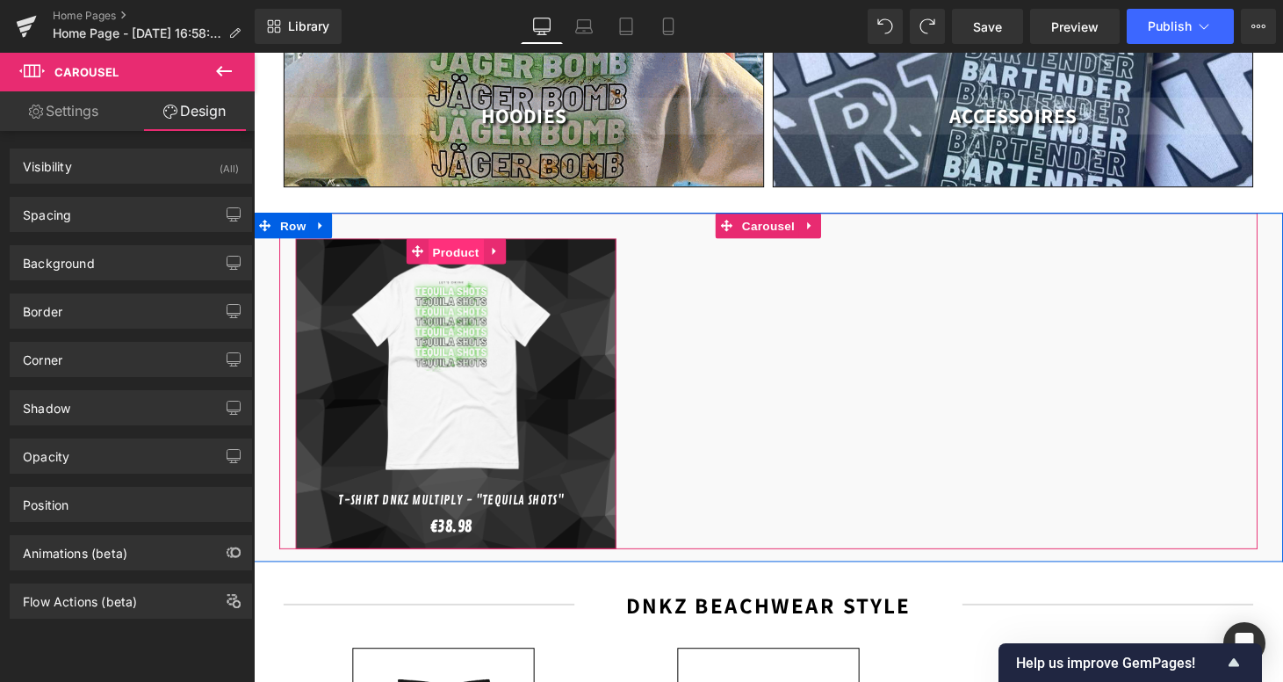
click at [465, 245] on span "Product" at bounding box center [462, 258] width 57 height 26
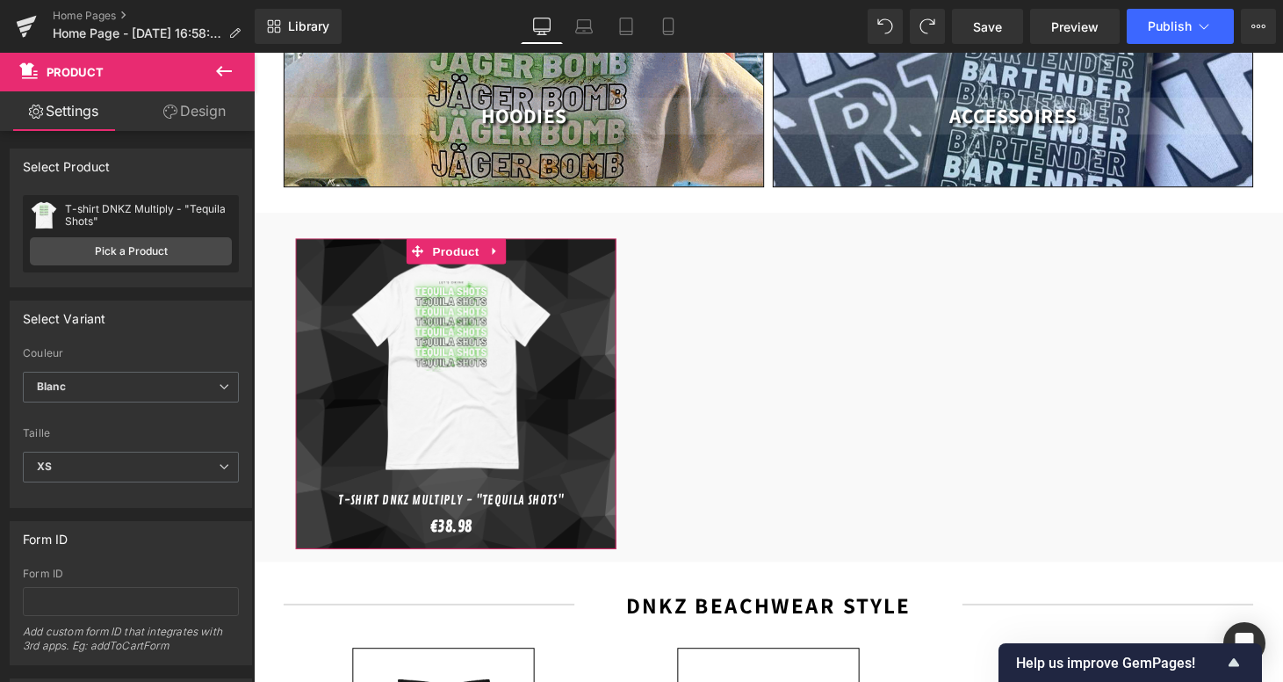
click at [202, 125] on link "Design" at bounding box center [194, 111] width 127 height 40
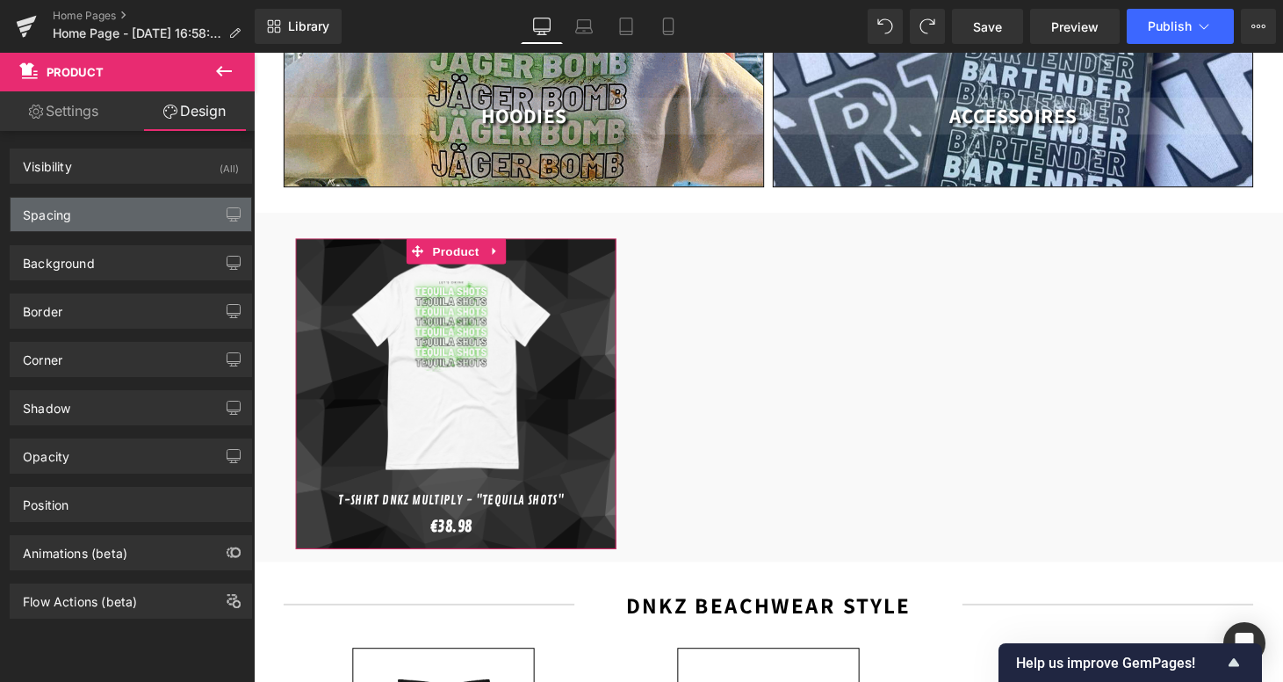
click at [133, 216] on div "Spacing" at bounding box center [131, 214] width 241 height 33
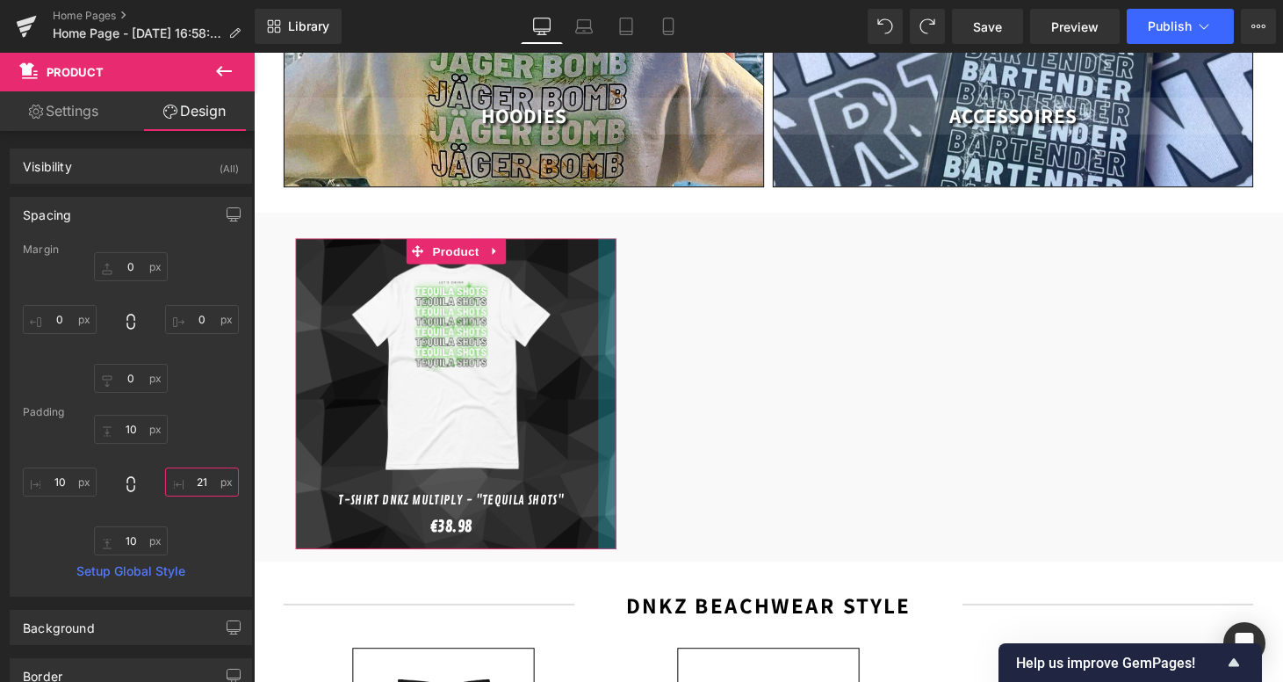
click at [196, 489] on input "21" at bounding box center [202, 481] width 74 height 29
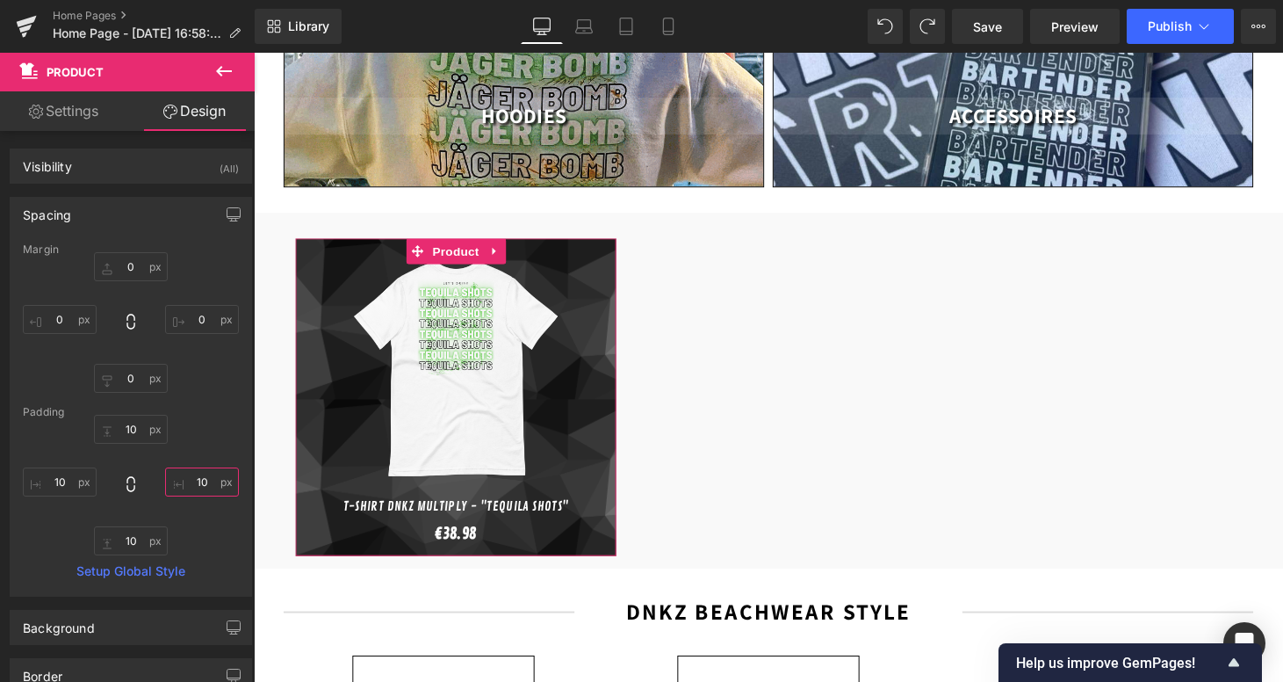
type input "10"
click at [227, 437] on div "10 10 10 10" at bounding box center [131, 485] width 216 height 141
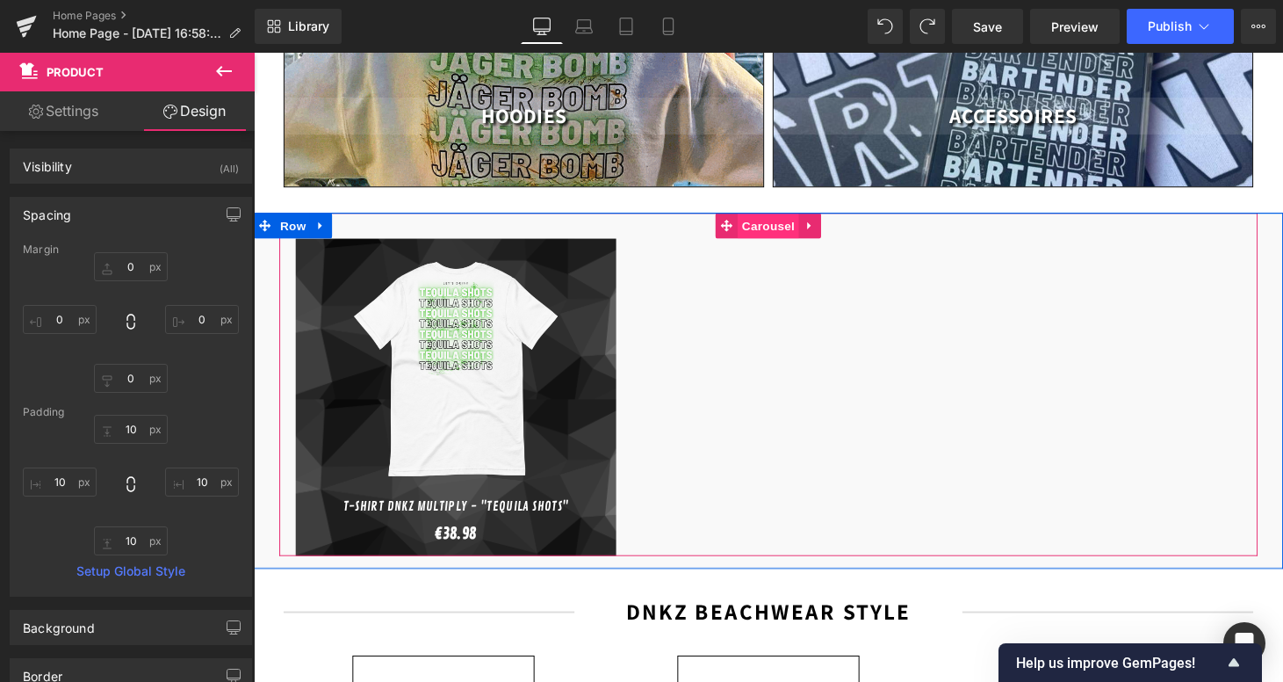
click at [785, 219] on span "Carousel" at bounding box center [785, 231] width 63 height 26
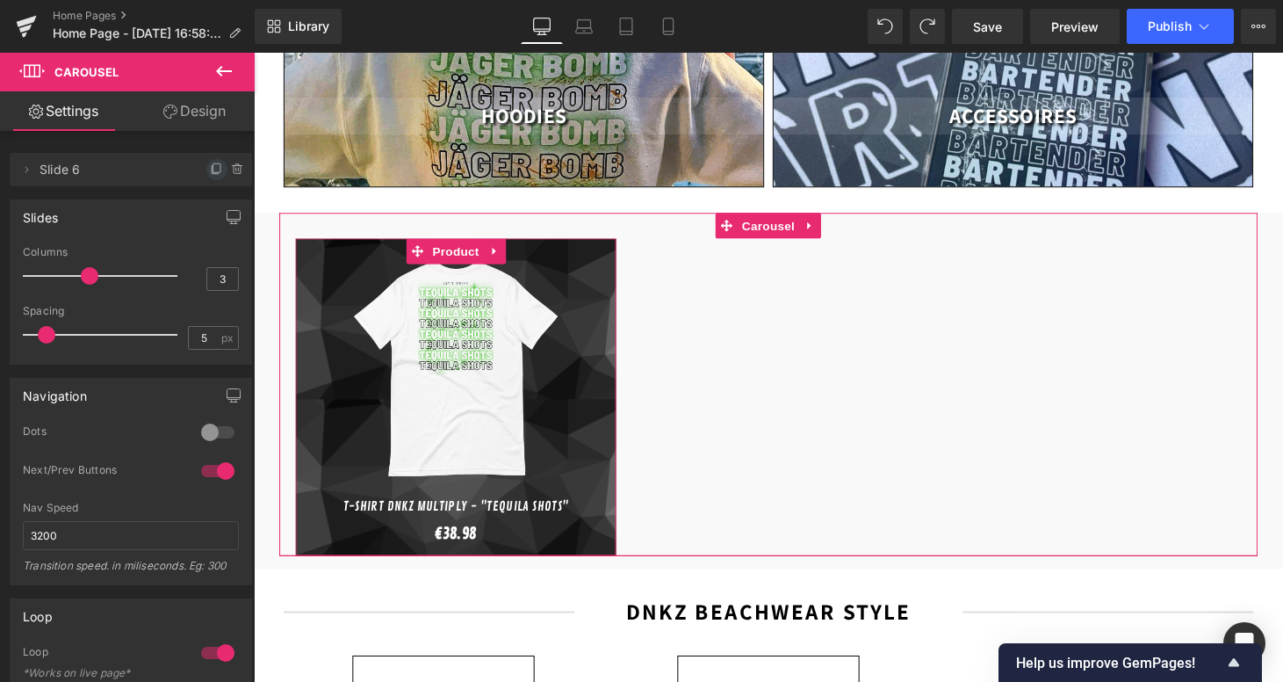
click at [210, 170] on icon at bounding box center [217, 169] width 14 height 14
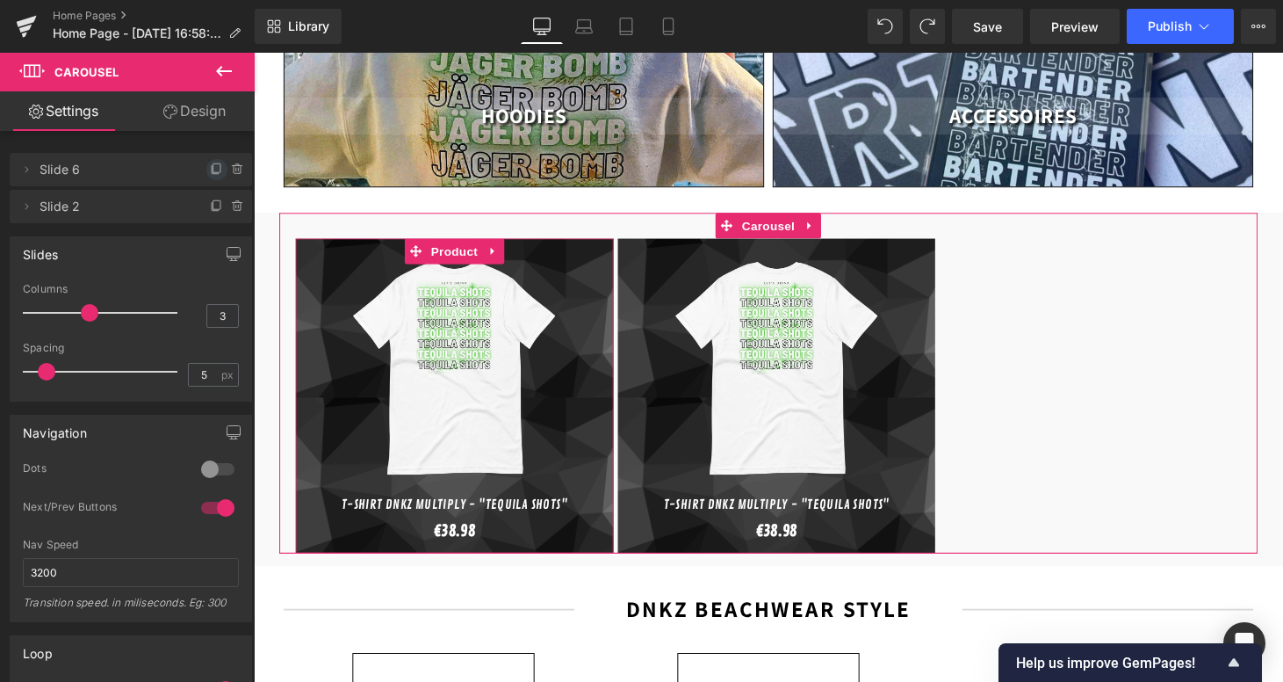
click at [212, 170] on icon at bounding box center [217, 169] width 14 height 14
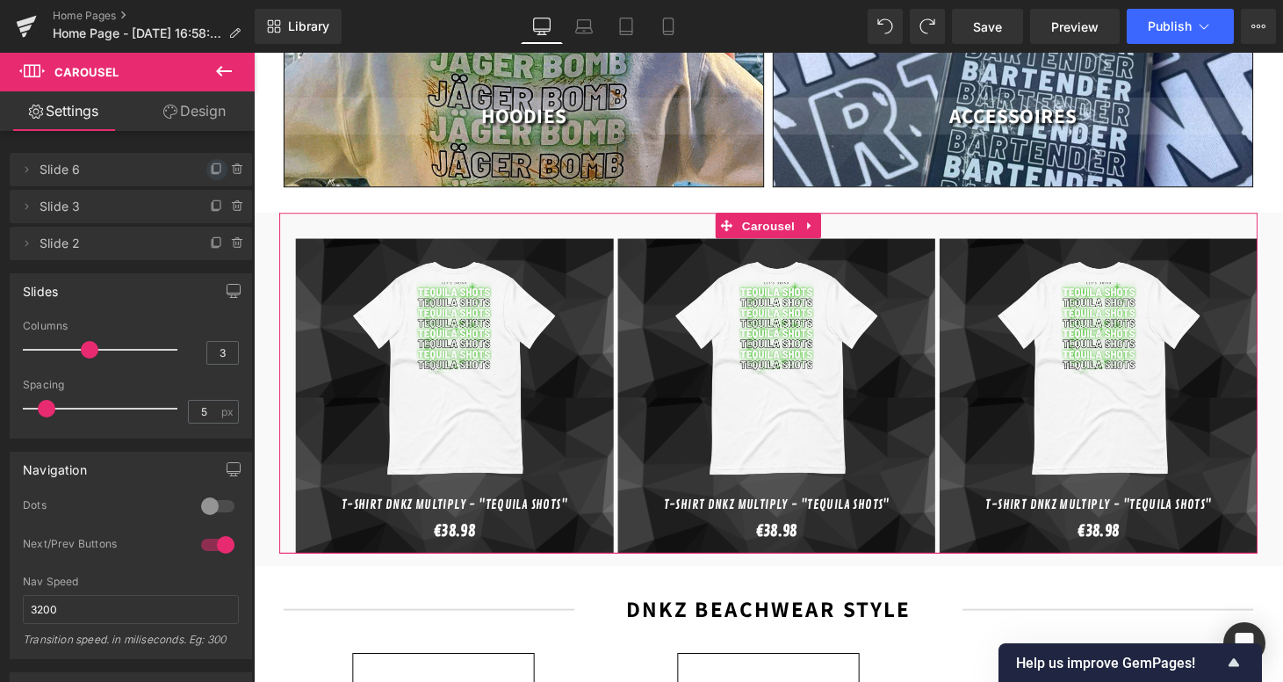
click at [211, 170] on icon at bounding box center [217, 169] width 14 height 14
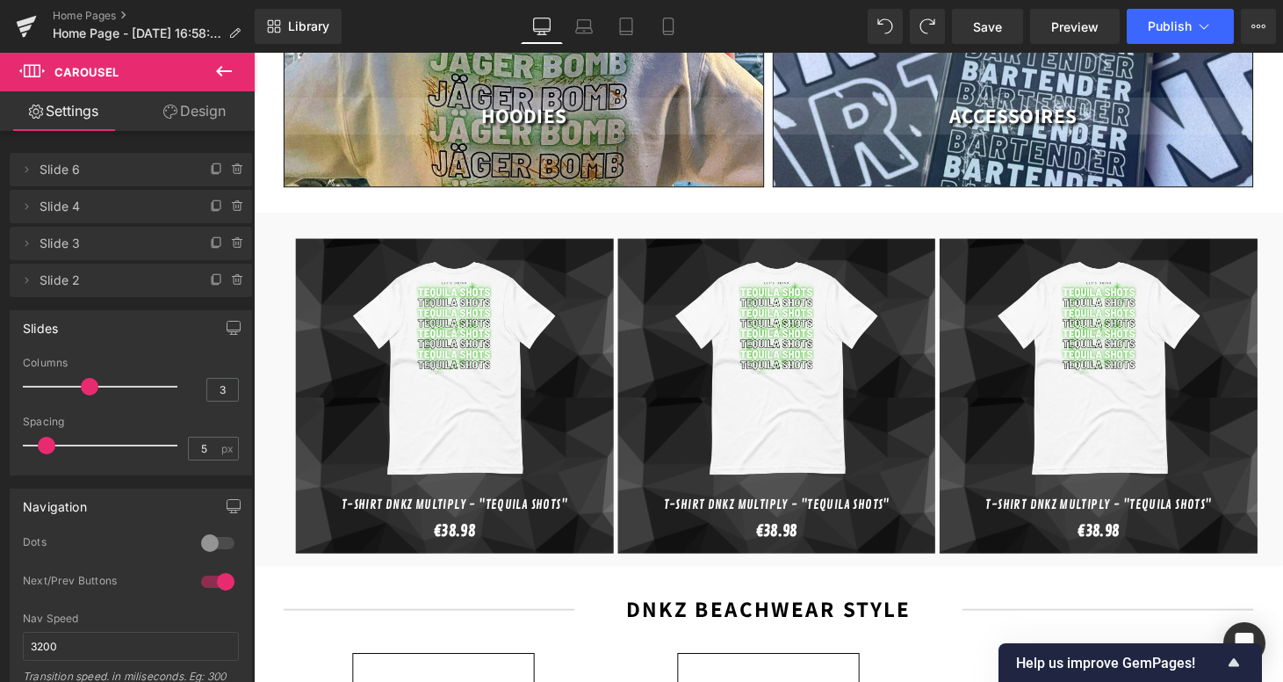
click at [211, 170] on icon at bounding box center [217, 169] width 14 height 14
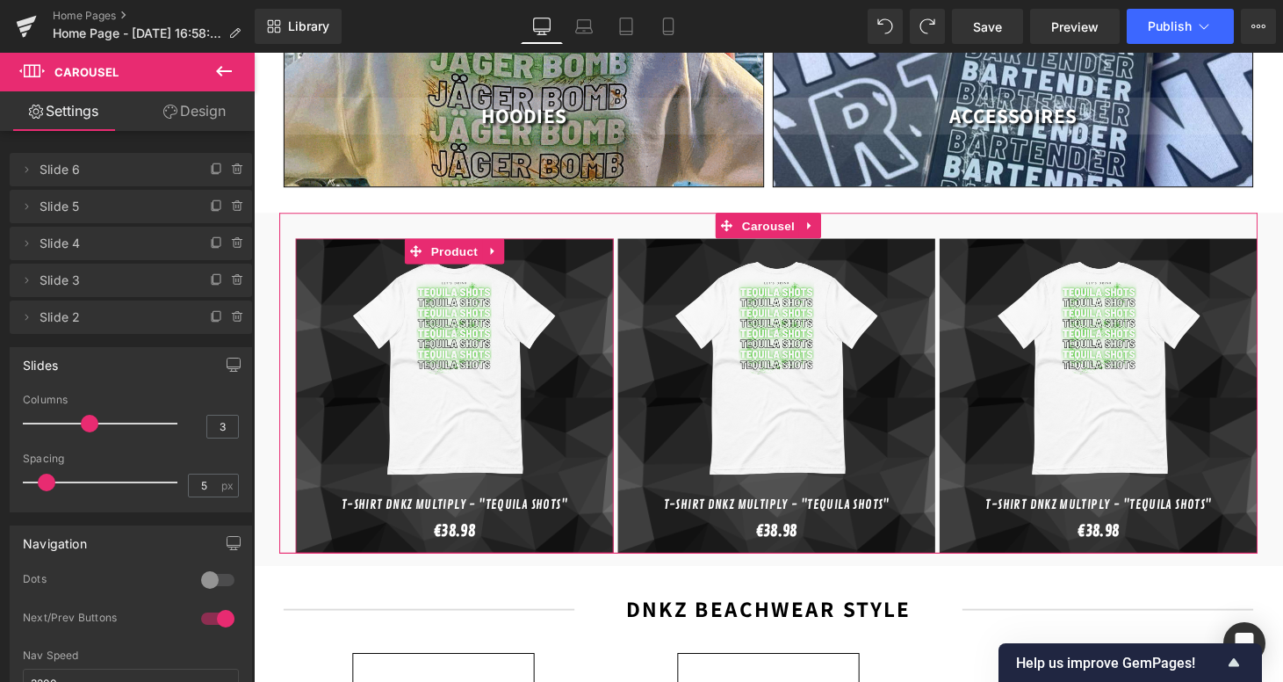
click at [211, 170] on icon at bounding box center [217, 169] width 14 height 14
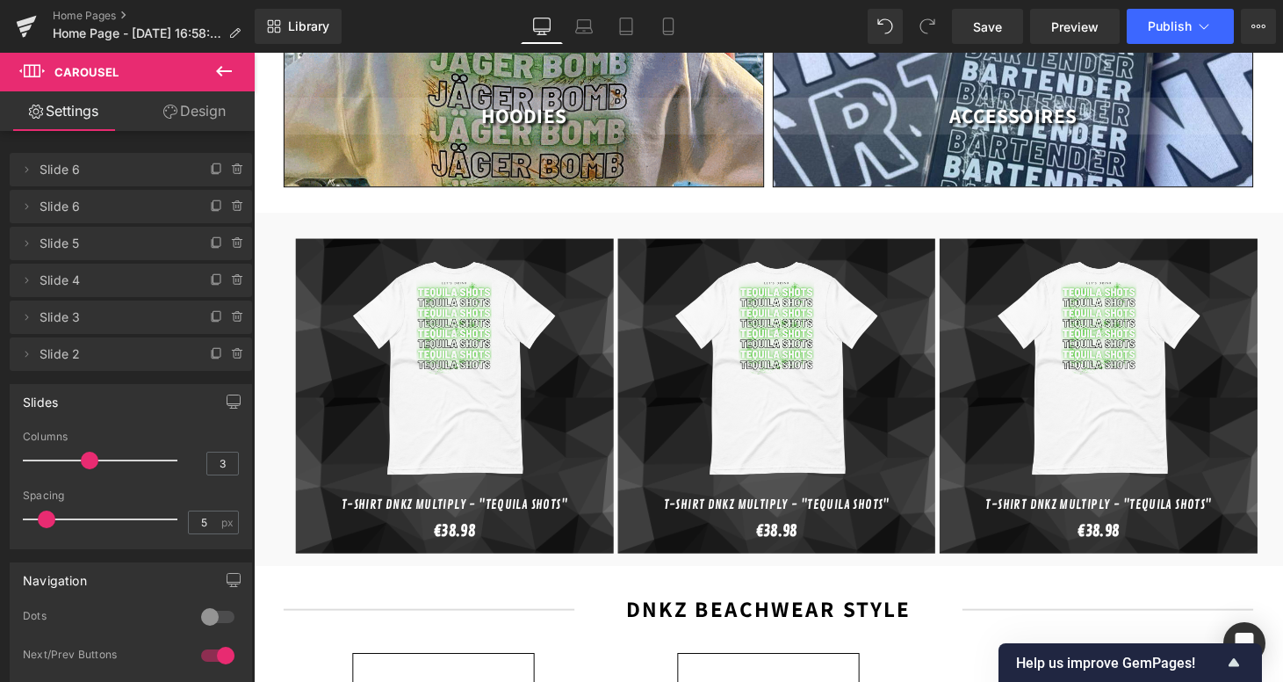
click at [211, 170] on icon at bounding box center [217, 169] width 14 height 14
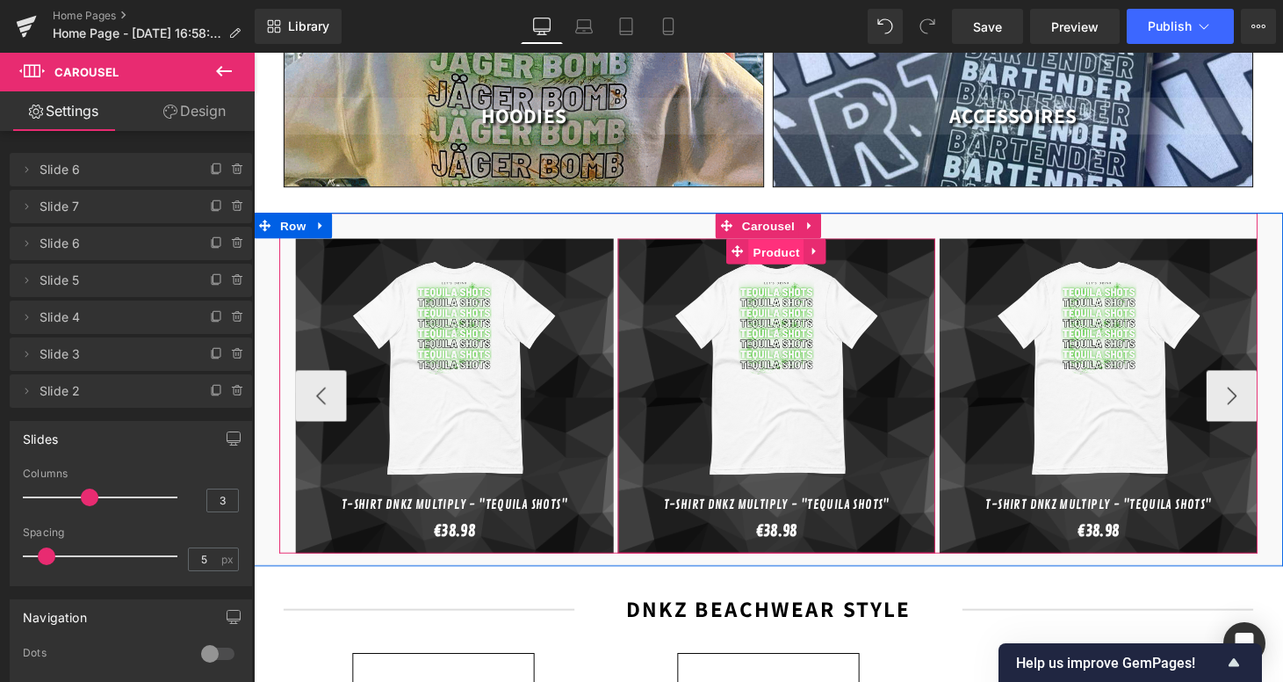
click at [790, 245] on span "Product" at bounding box center [793, 258] width 57 height 26
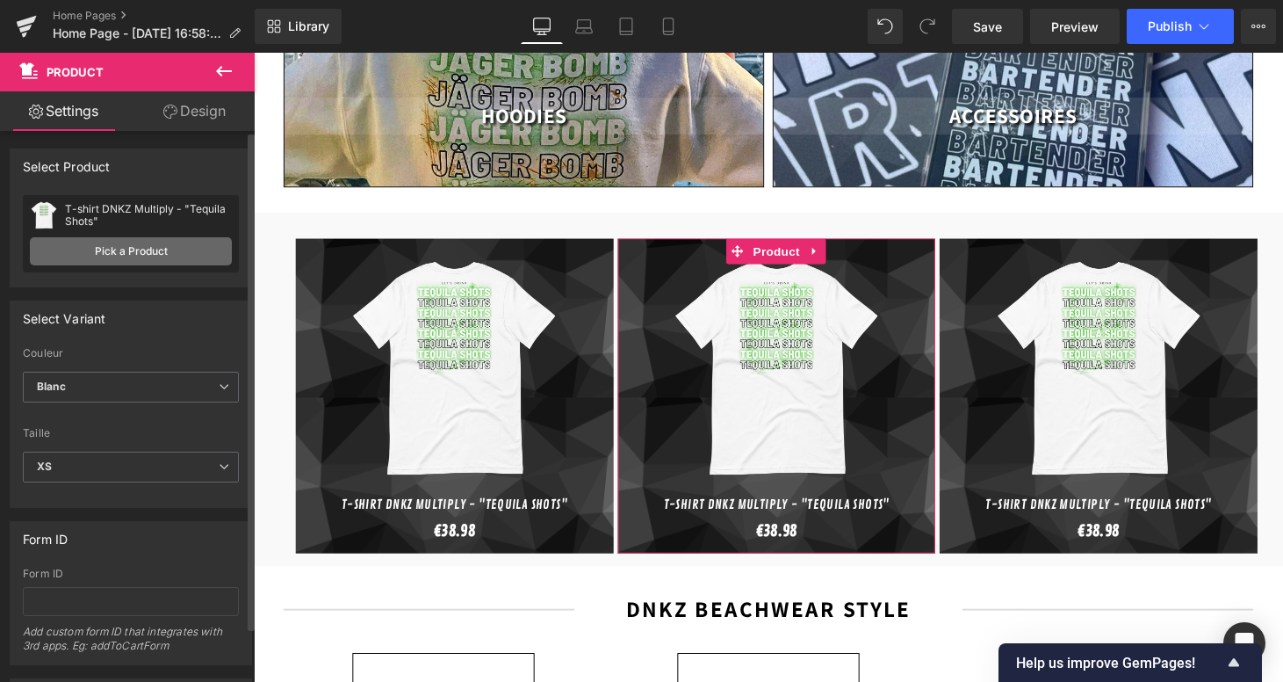
click at [190, 261] on link "Pick a Product" at bounding box center [131, 251] width 202 height 28
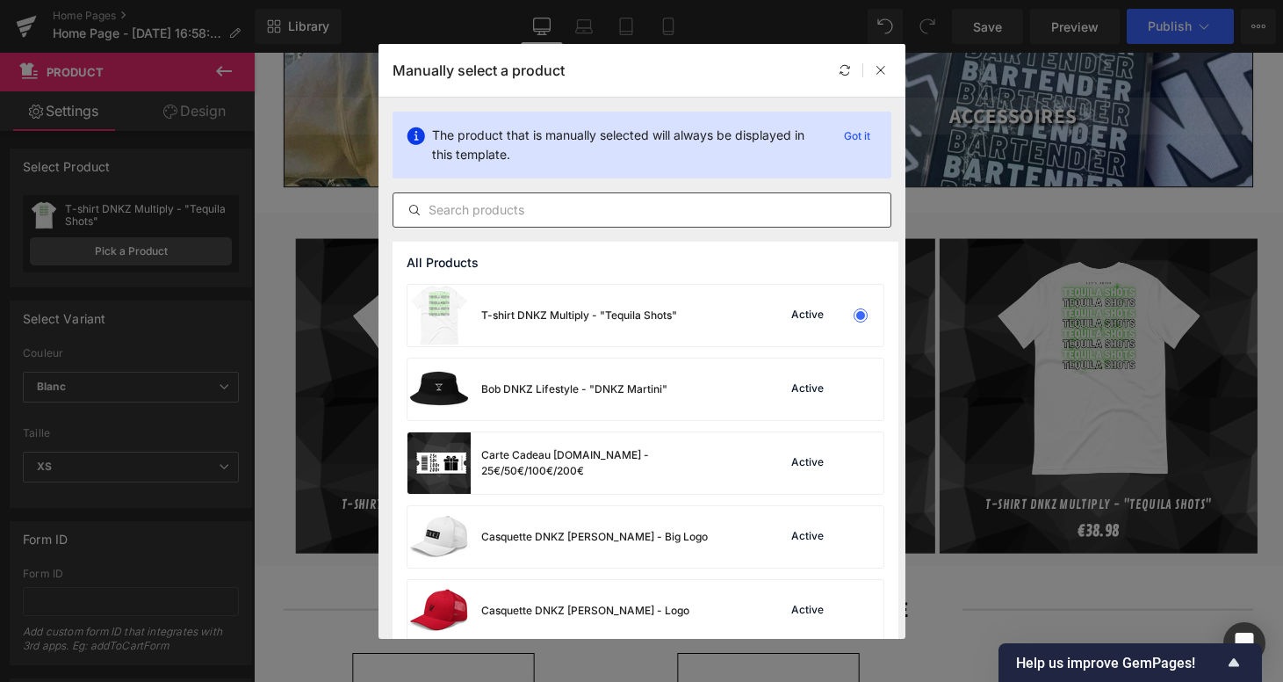
scroll to position [0, 0]
click at [545, 213] on input "text" at bounding box center [641, 209] width 497 height 21
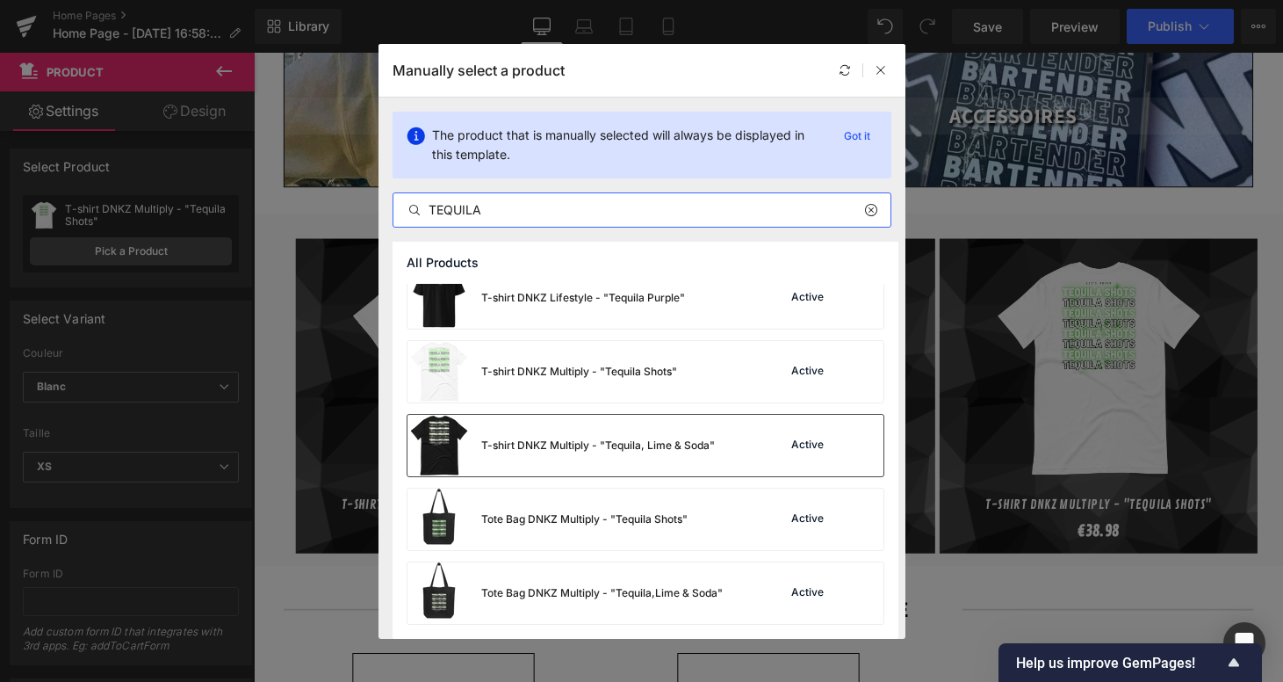
scroll to position [755, 0]
click at [558, 203] on input "TEQUILA" at bounding box center [641, 209] width 497 height 21
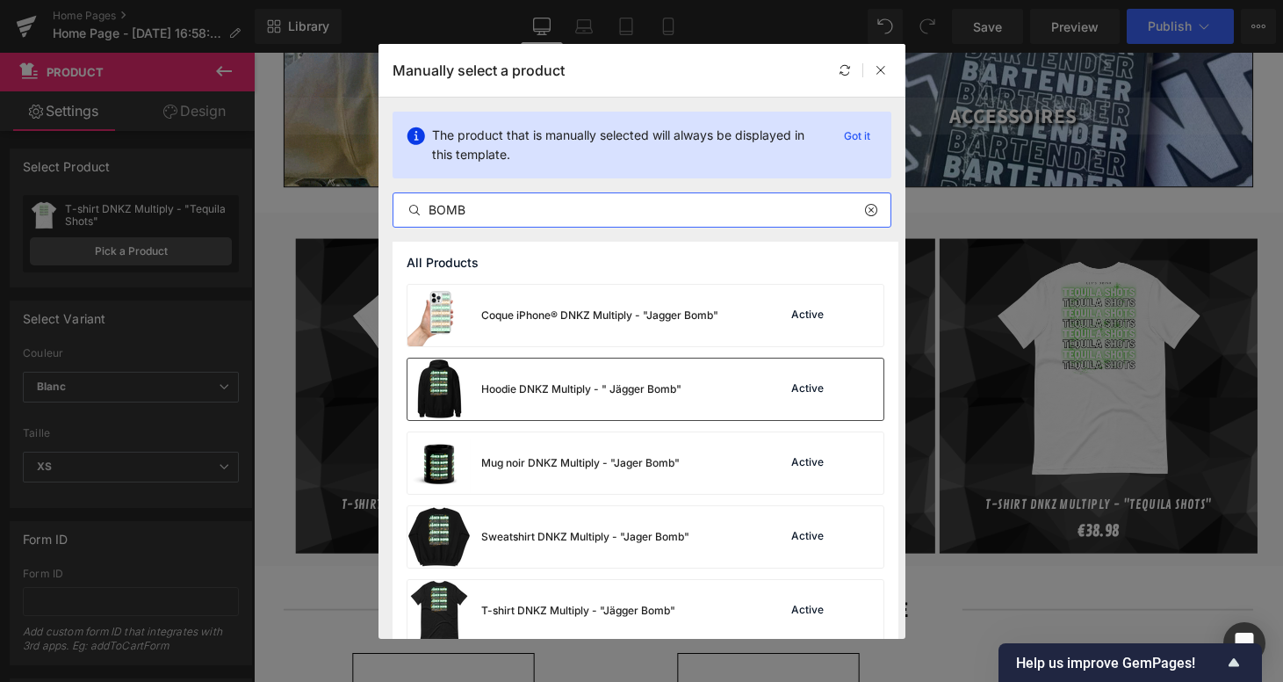
type input "BOMB"
click at [577, 399] on div "Hoodie DNKZ Multiply - " Jägger Bomb"" at bounding box center [545, 388] width 274 height 61
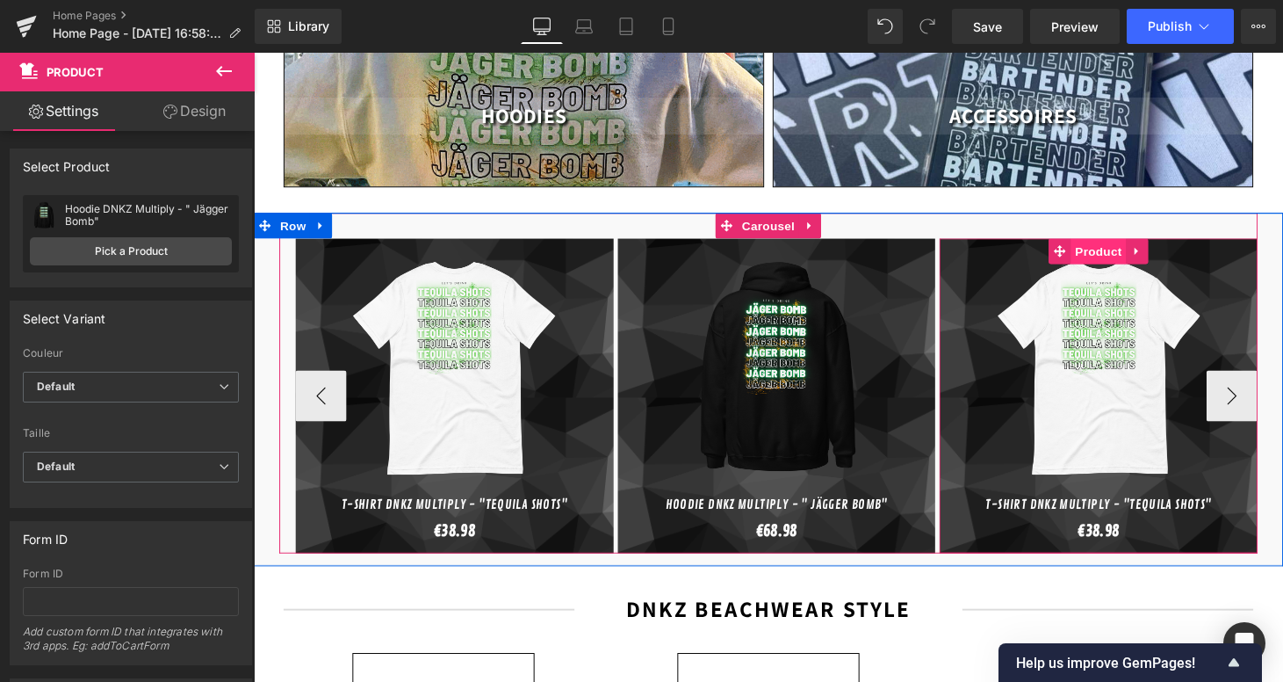
click at [1126, 244] on span "Product" at bounding box center [1126, 257] width 57 height 26
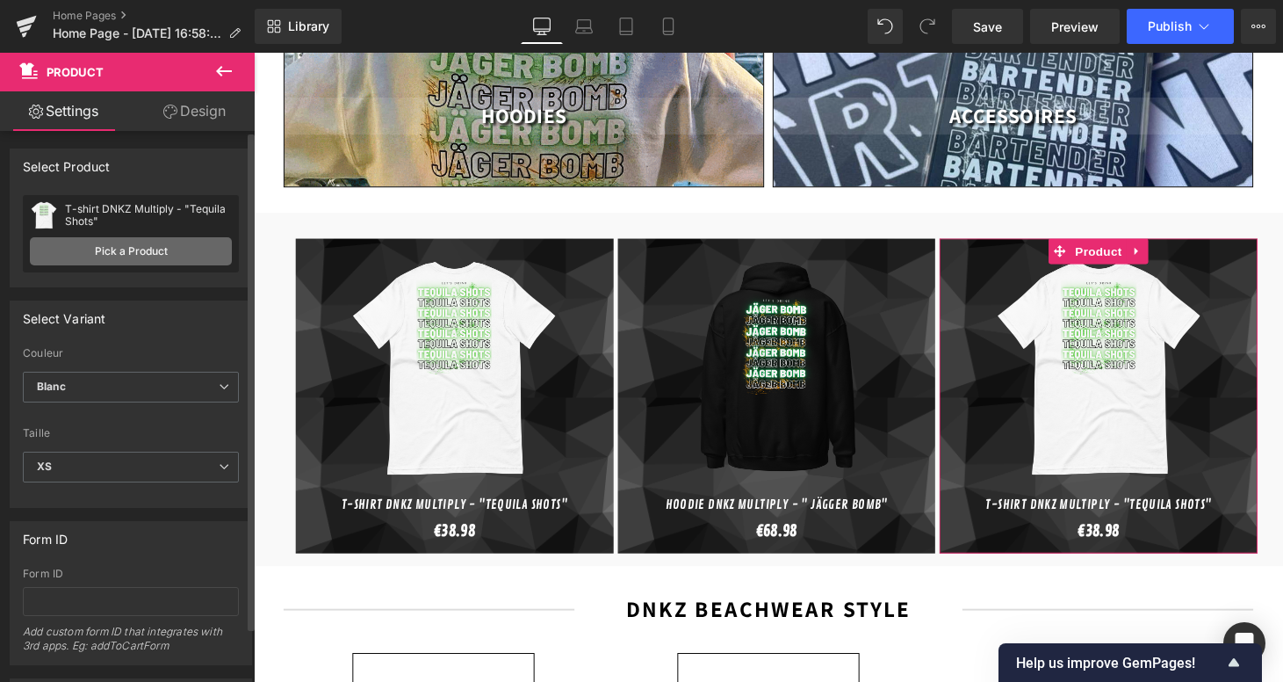
click at [110, 241] on link "Pick a Product" at bounding box center [131, 251] width 202 height 28
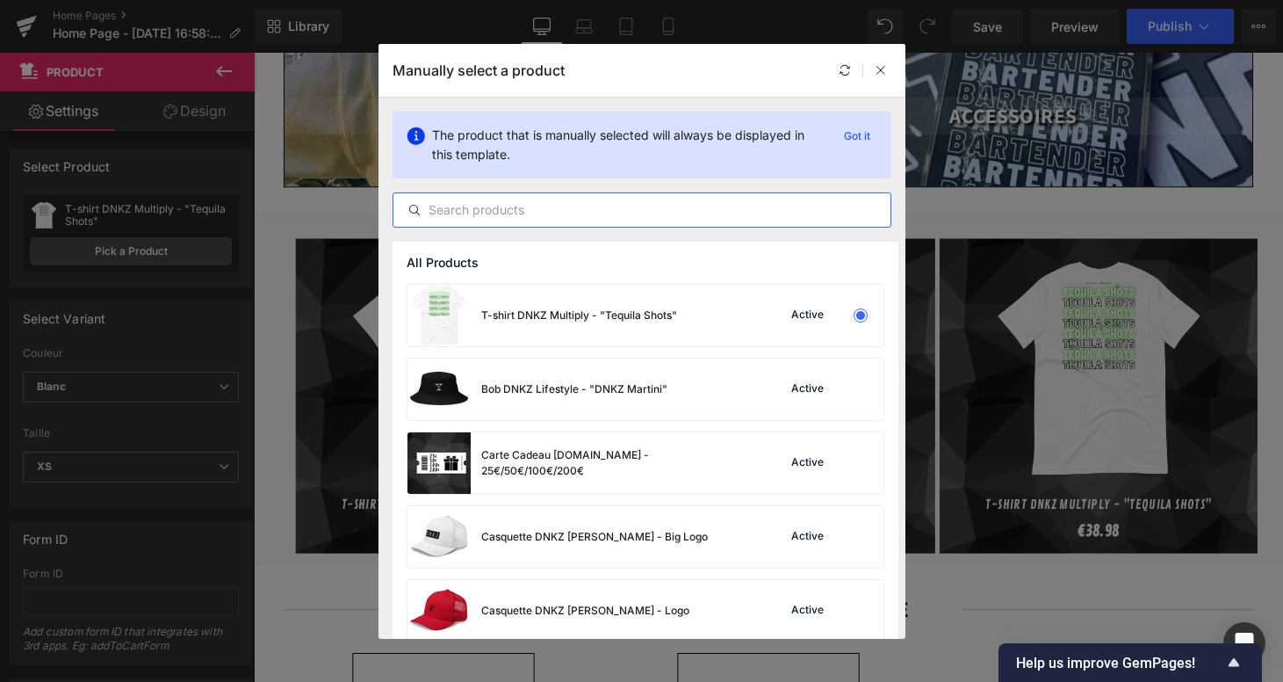
click at [554, 206] on input "text" at bounding box center [641, 209] width 497 height 21
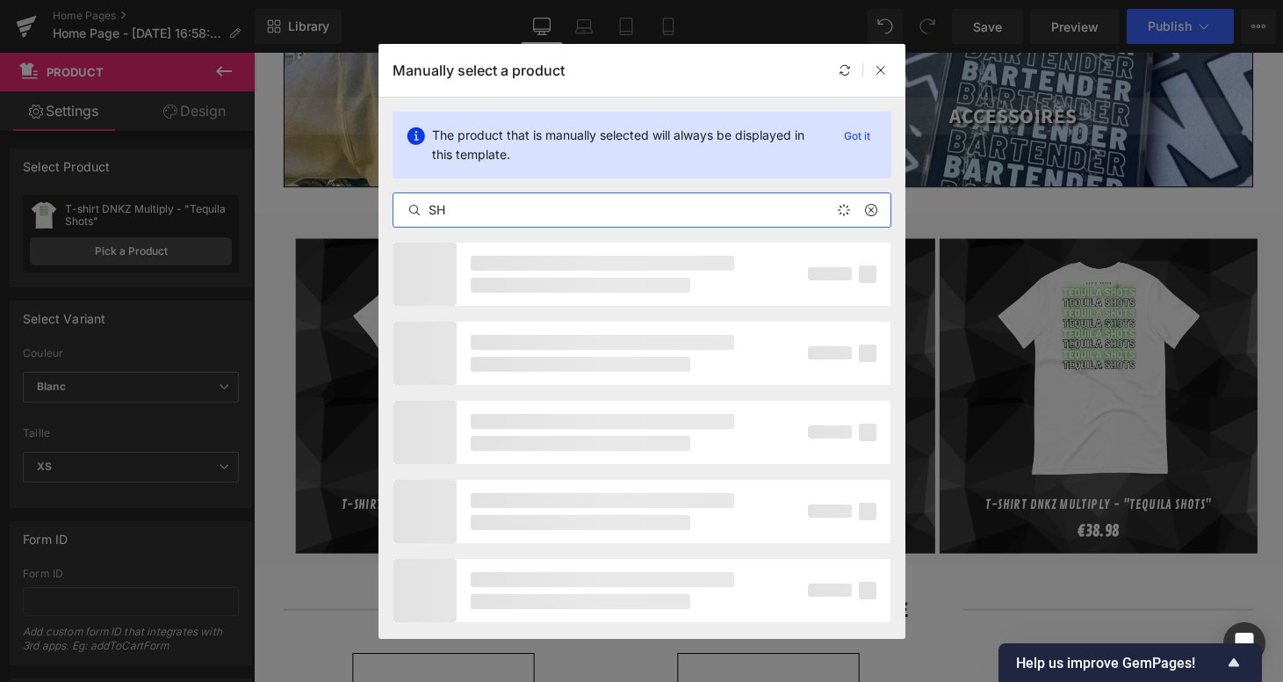
type input "S"
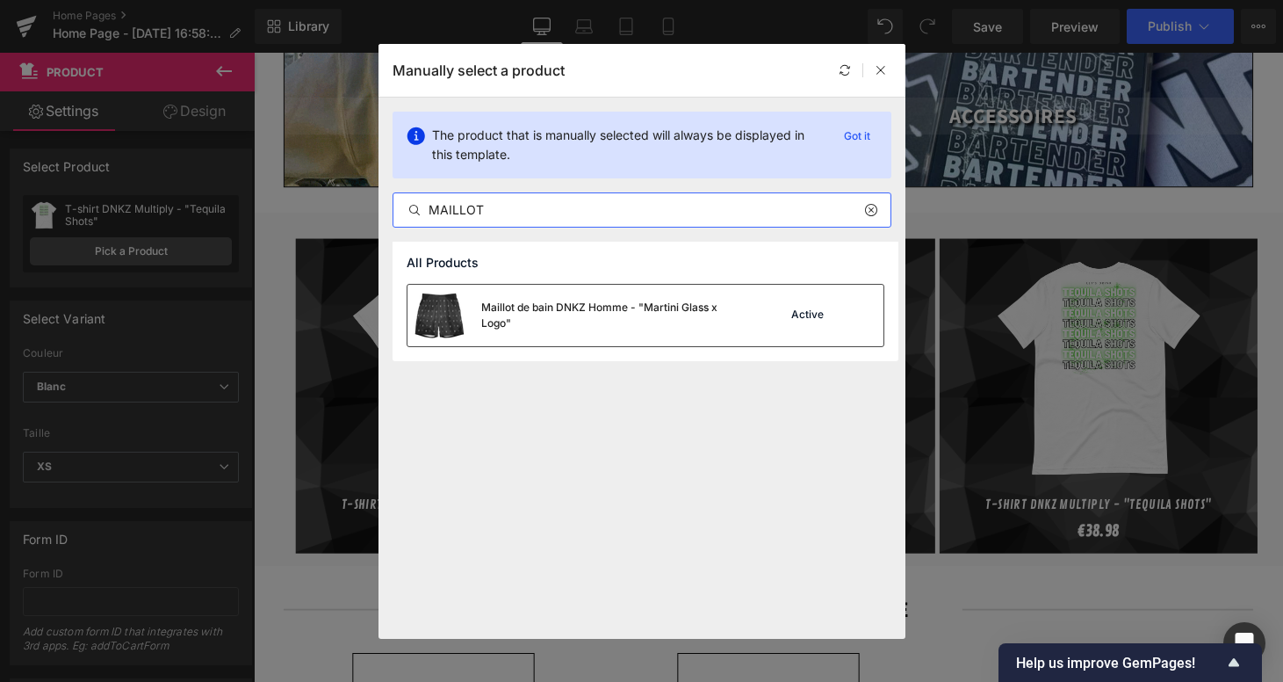
type input "MAILLOT"
click at [532, 336] on div "Maillot de bain DNKZ Homme - "Martini Glass x Logo"" at bounding box center [576, 315] width 337 height 61
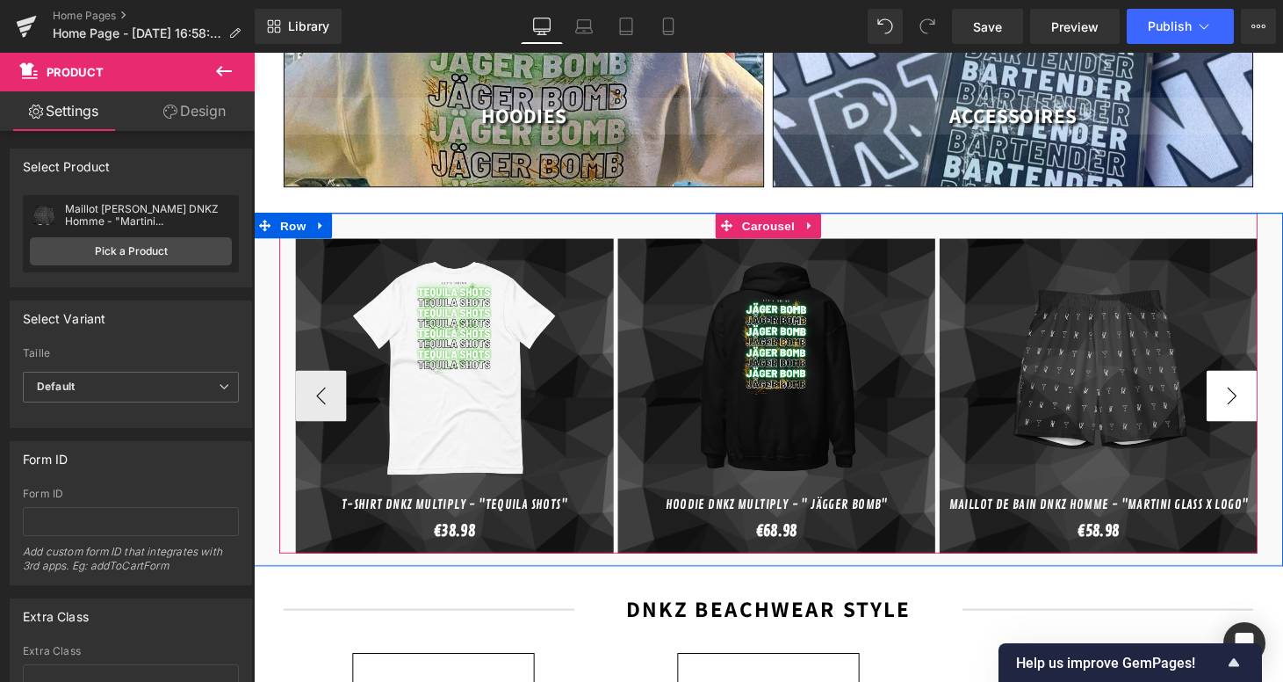
click at [1271, 398] on button "›" at bounding box center [1264, 406] width 53 height 53
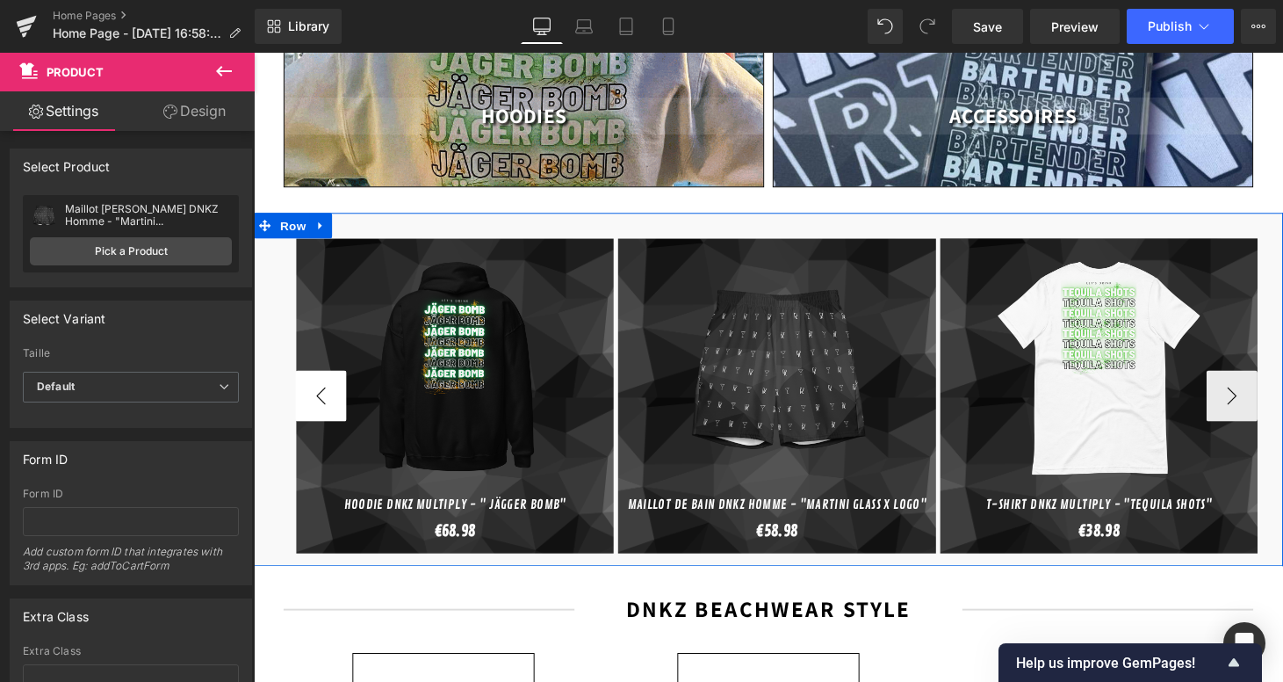
click at [337, 398] on button "‹" at bounding box center [323, 406] width 53 height 53
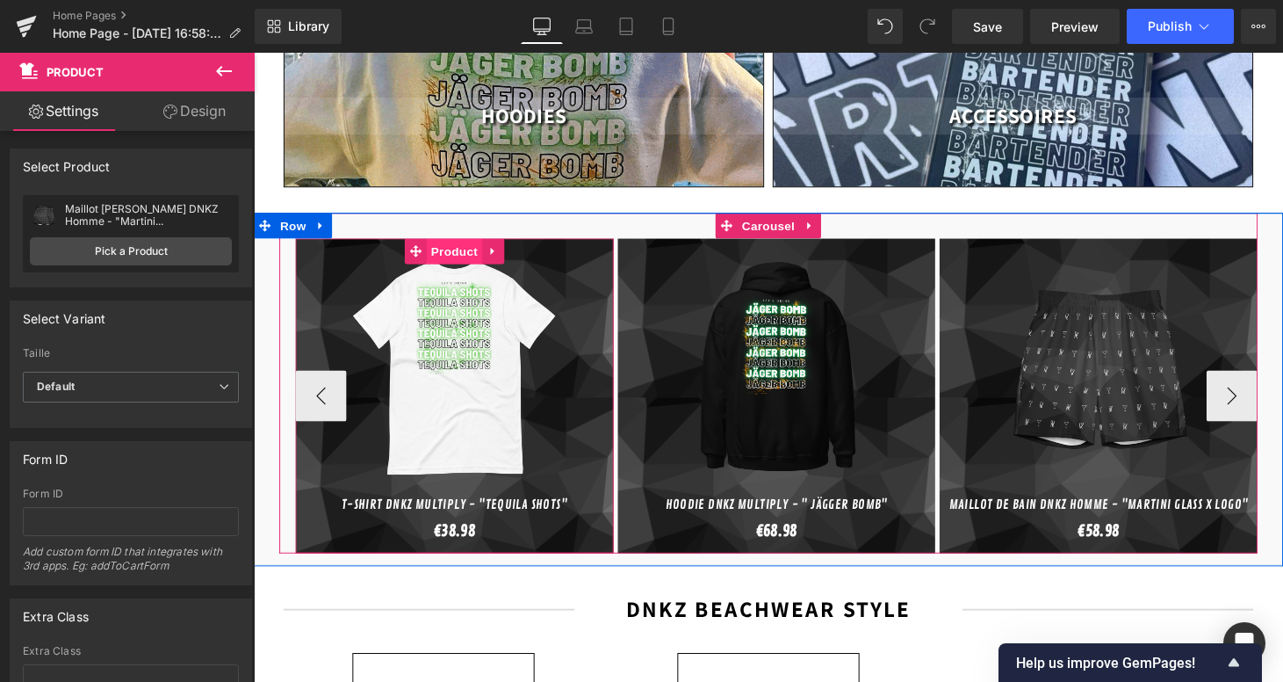
click at [454, 244] on span "Product" at bounding box center [460, 257] width 57 height 26
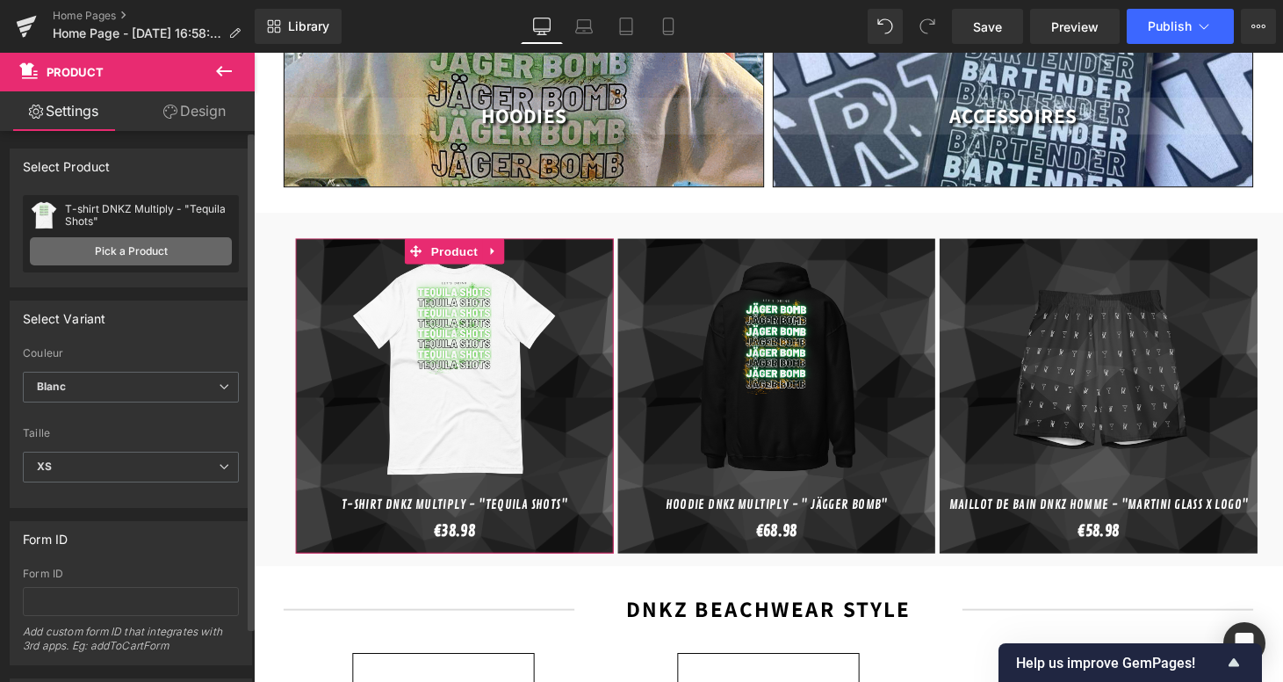
click at [174, 241] on link "Pick a Product" at bounding box center [131, 251] width 202 height 28
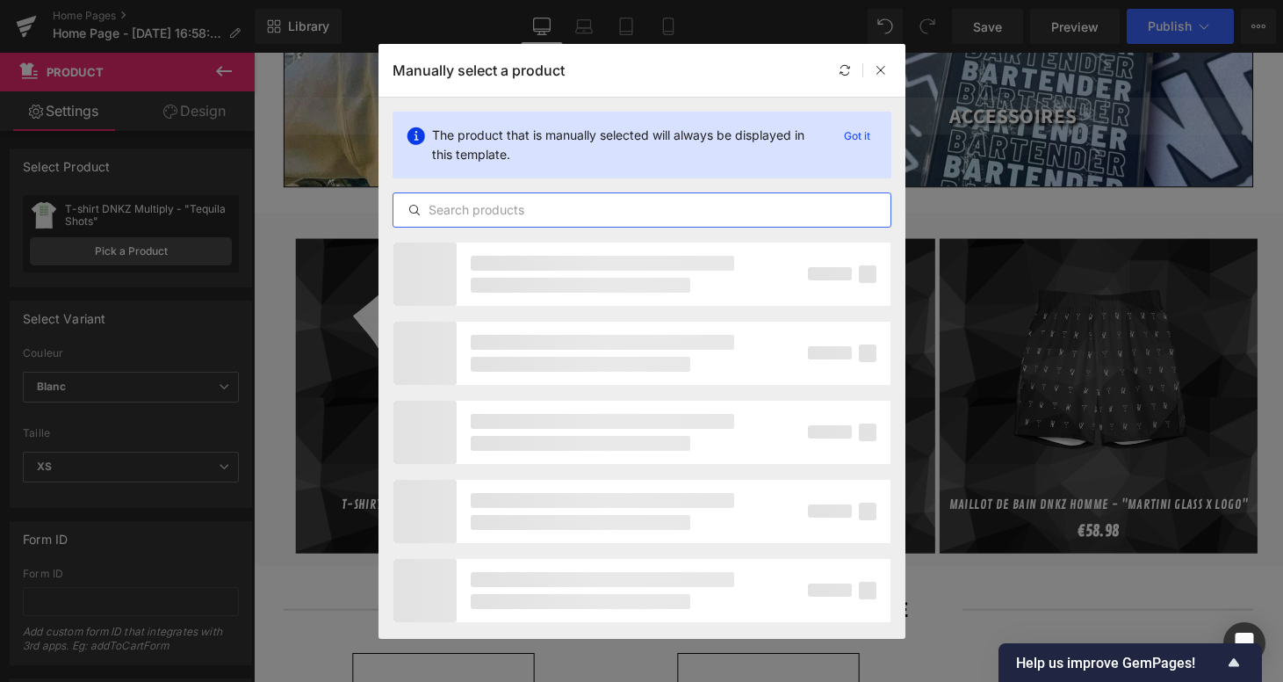
click at [568, 211] on input "text" at bounding box center [641, 209] width 497 height 21
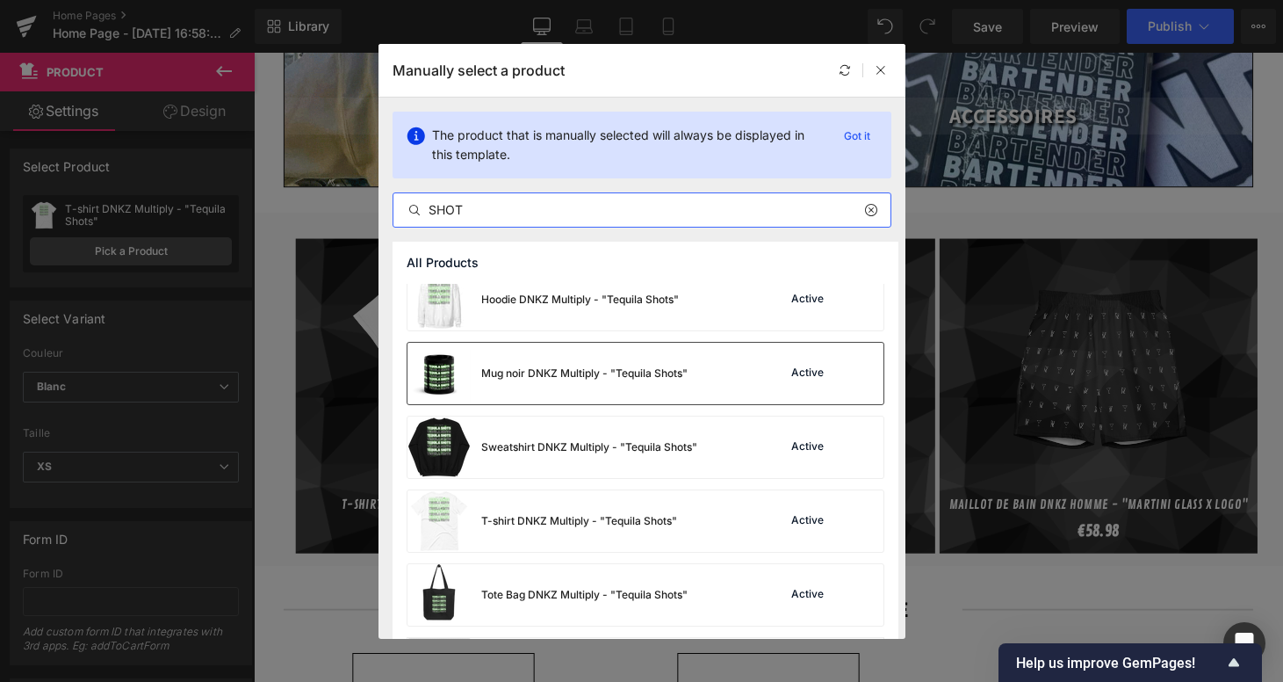
scroll to position [91, 0]
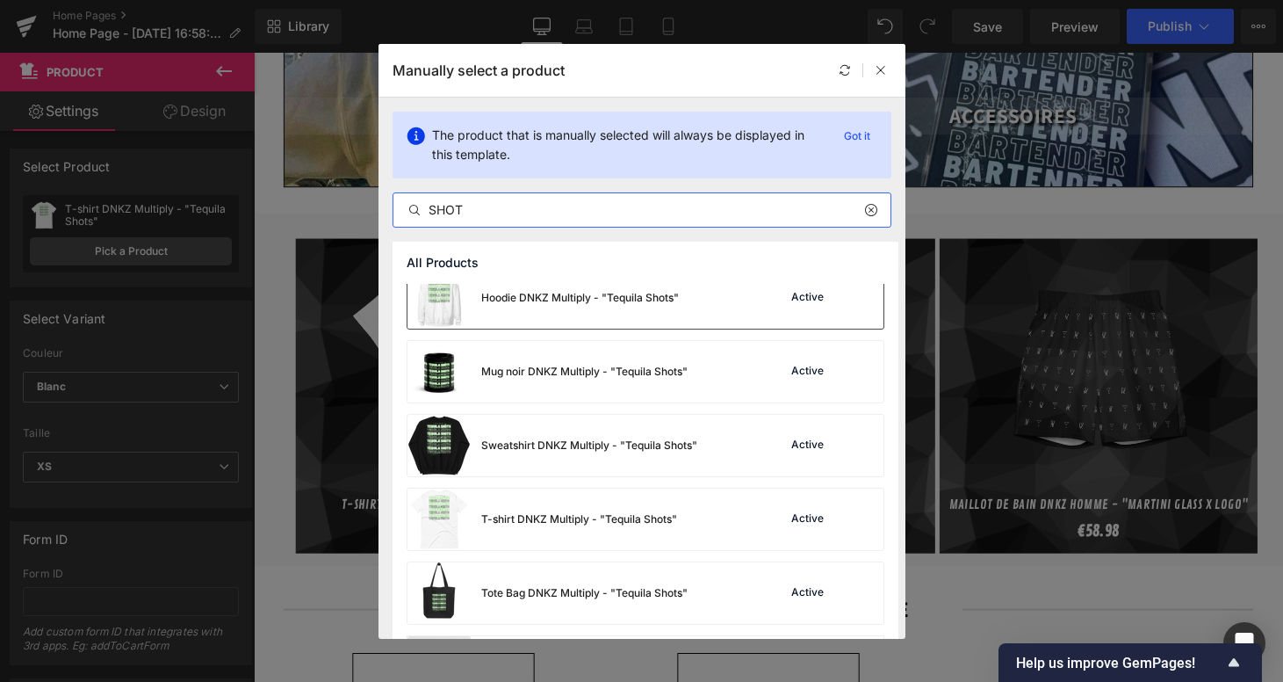
type input "SHOT"
click at [656, 290] on div "Hoodie DNKZ Multiply - "Tequila Shots"" at bounding box center [580, 298] width 198 height 16
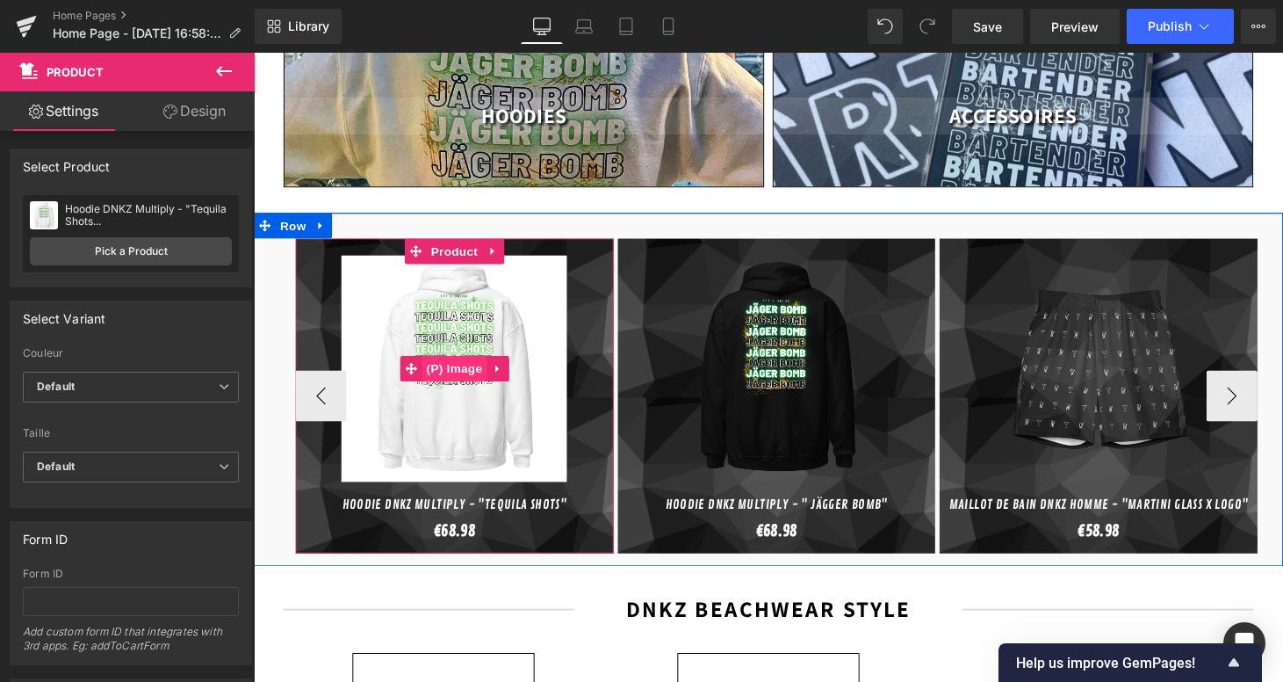
click at [430, 365] on span "(P) Image" at bounding box center [461, 378] width 67 height 26
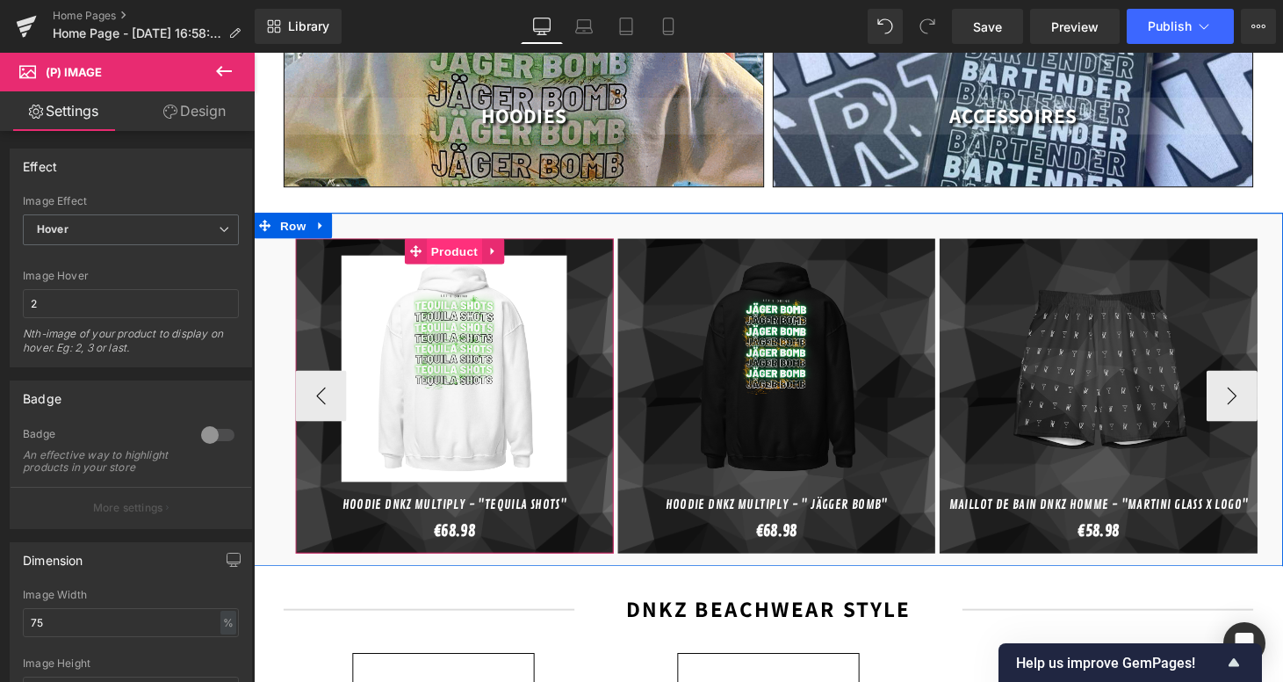
click at [455, 244] on span "Product" at bounding box center [460, 257] width 57 height 26
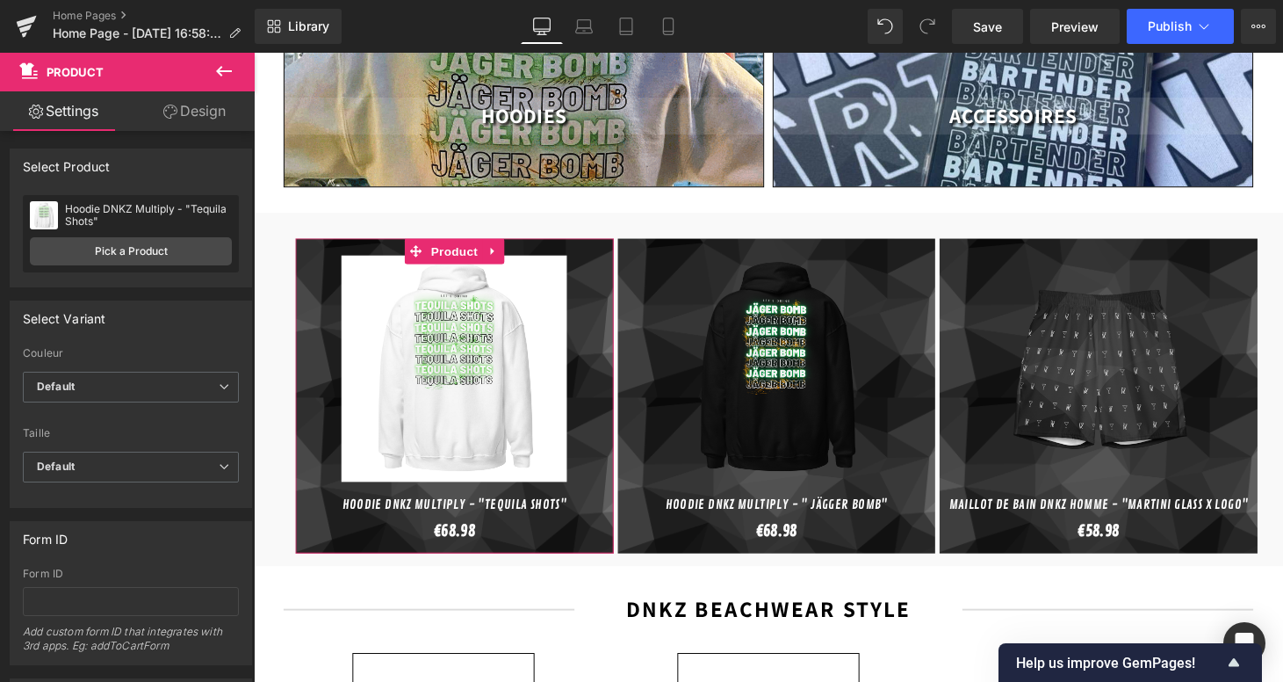
click at [110, 277] on div "Select manually Select manually Select manually Hoodie DNKZ Multiply - No produ…" at bounding box center [131, 240] width 241 height 91
click at [147, 261] on link "Pick a Product" at bounding box center [131, 251] width 202 height 28
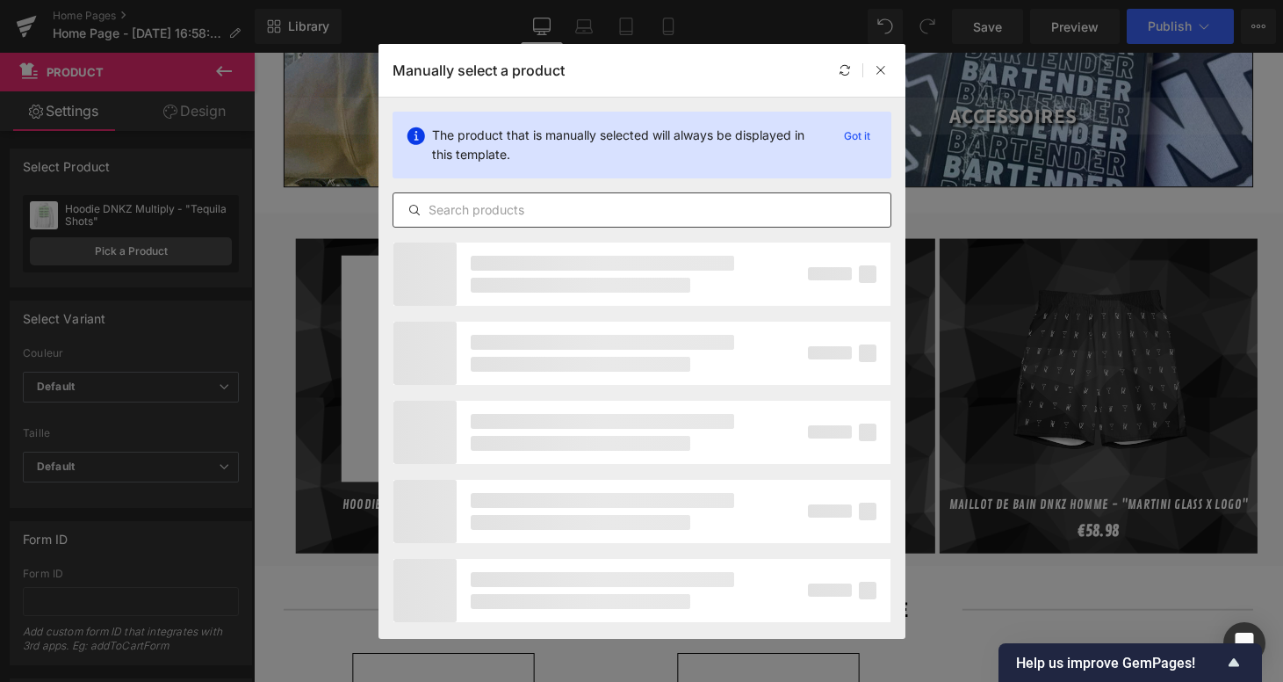
click at [582, 209] on input "text" at bounding box center [641, 209] width 497 height 21
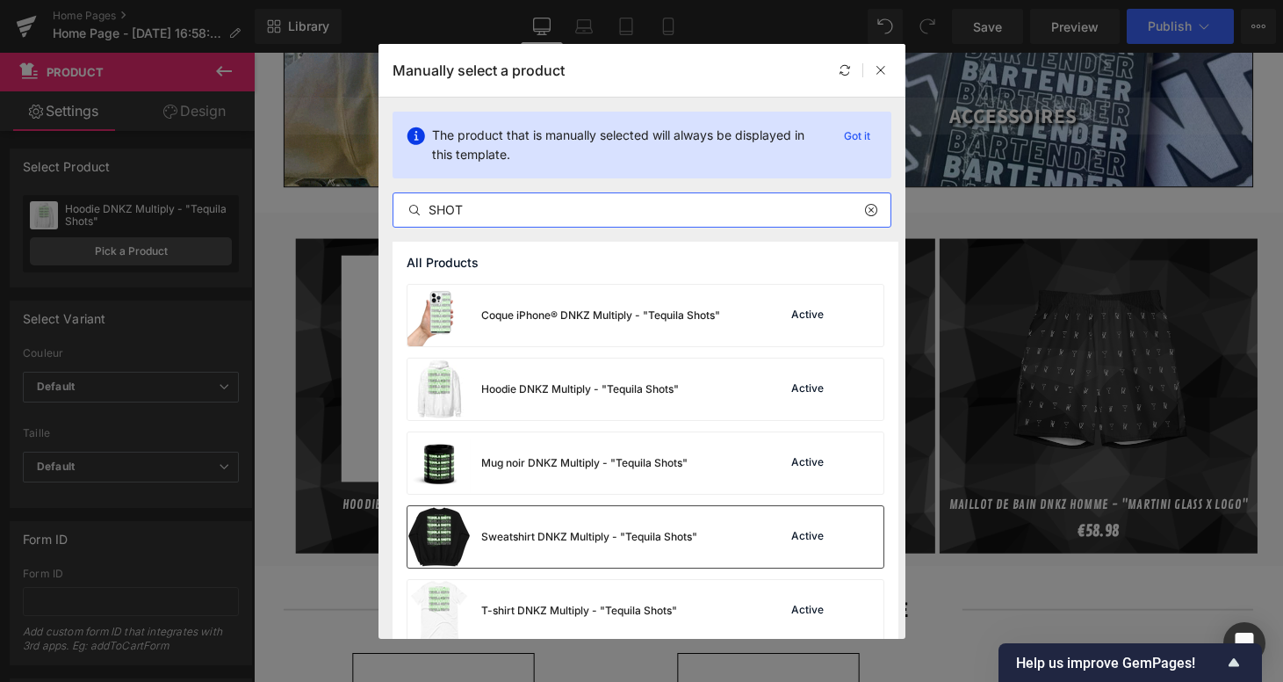
type input "SHOT"
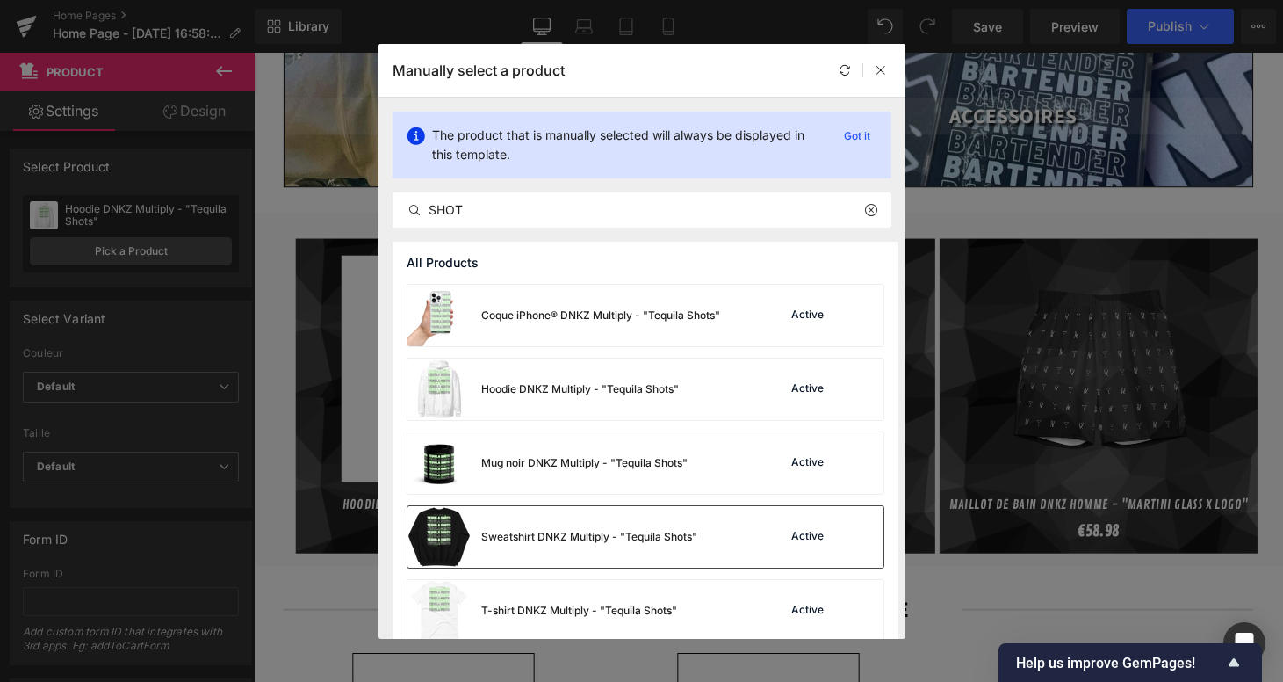
click at [588, 533] on div "Sweatshirt DNKZ Multiply - "Tequila Shots"" at bounding box center [589, 537] width 216 height 16
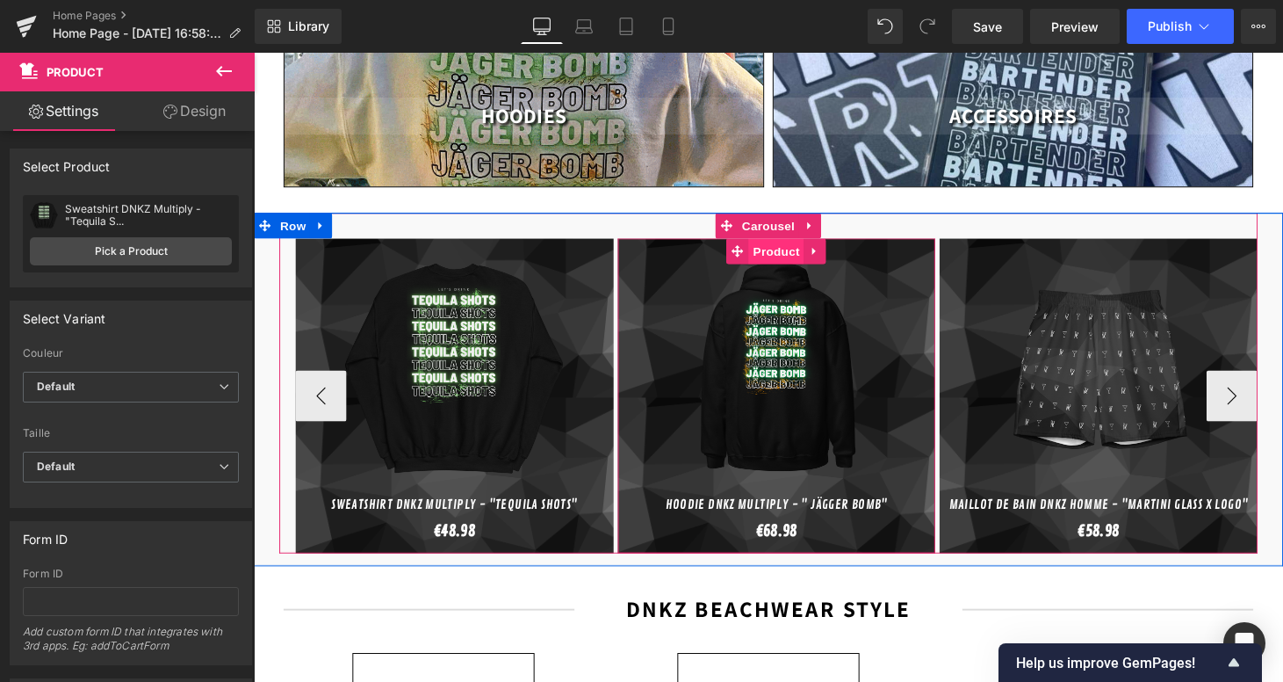
click at [798, 244] on span "Product" at bounding box center [793, 257] width 57 height 26
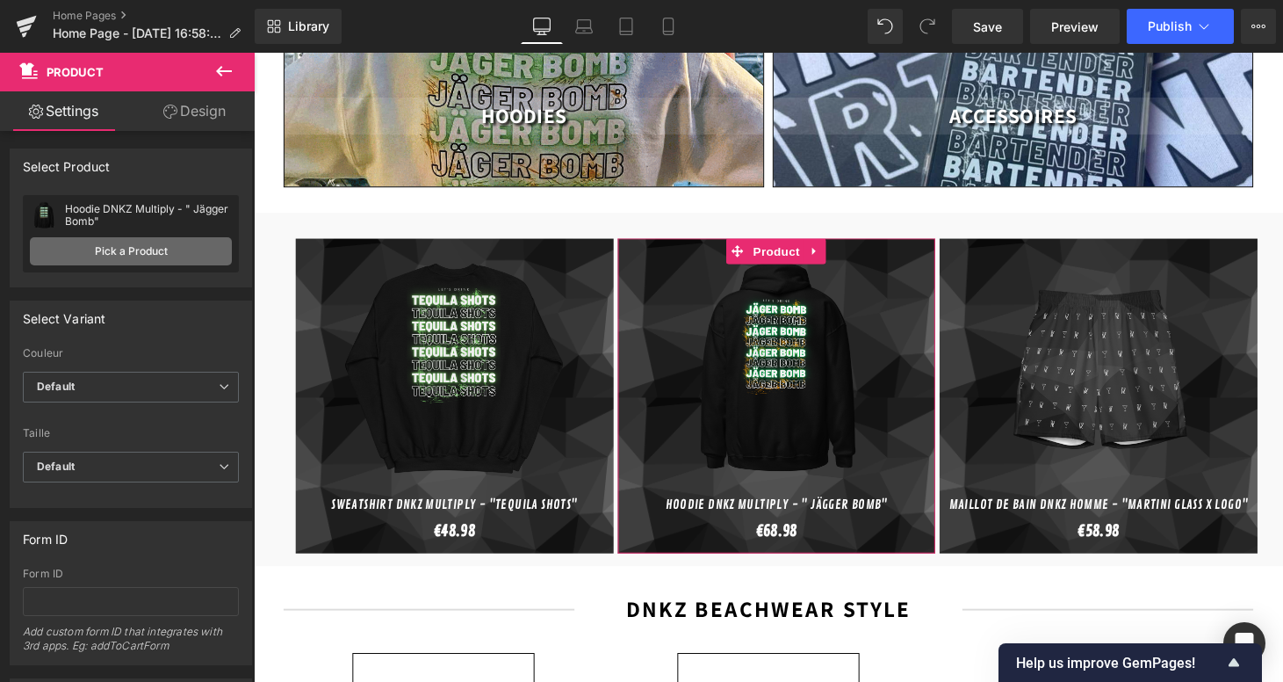
click at [132, 249] on link "Pick a Product" at bounding box center [131, 251] width 202 height 28
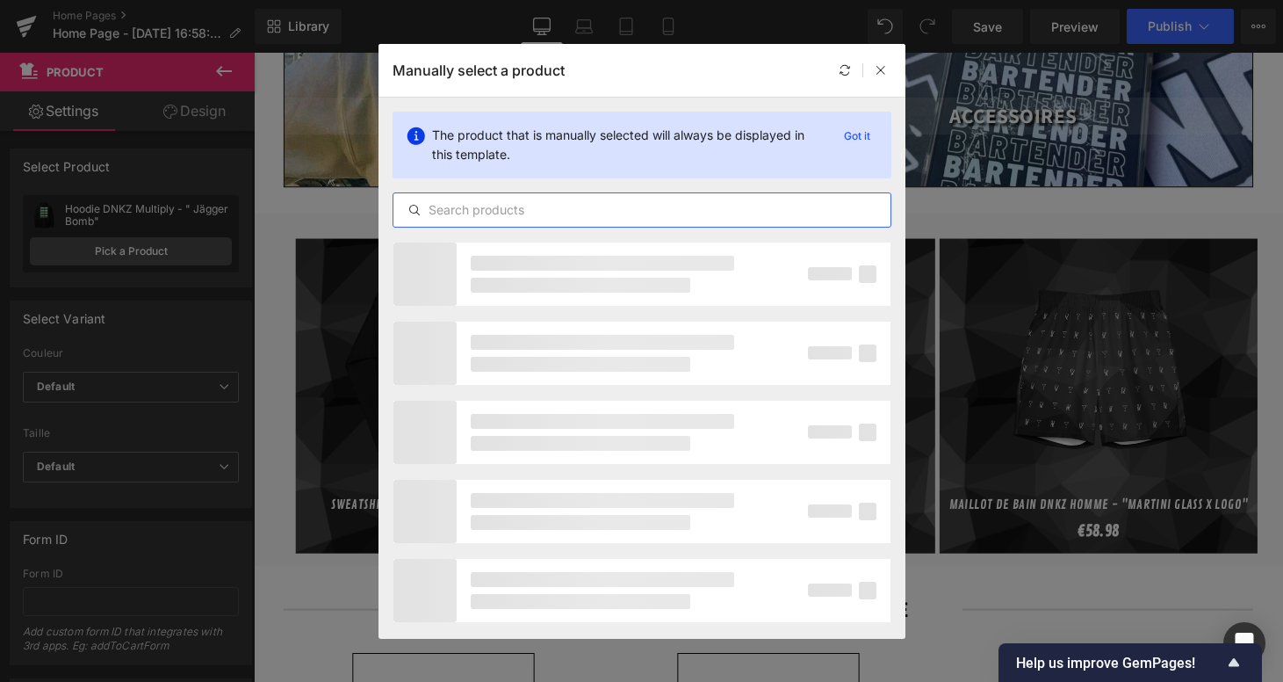
click at [588, 207] on input "text" at bounding box center [641, 209] width 497 height 21
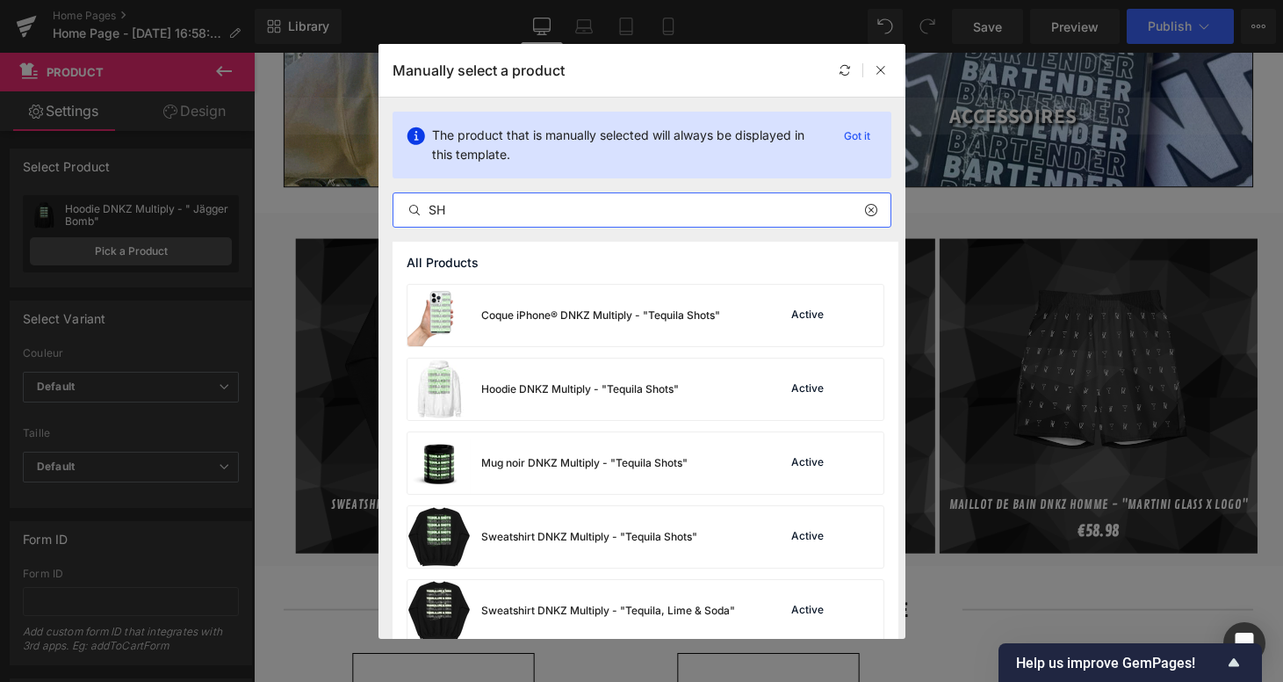
type input "S"
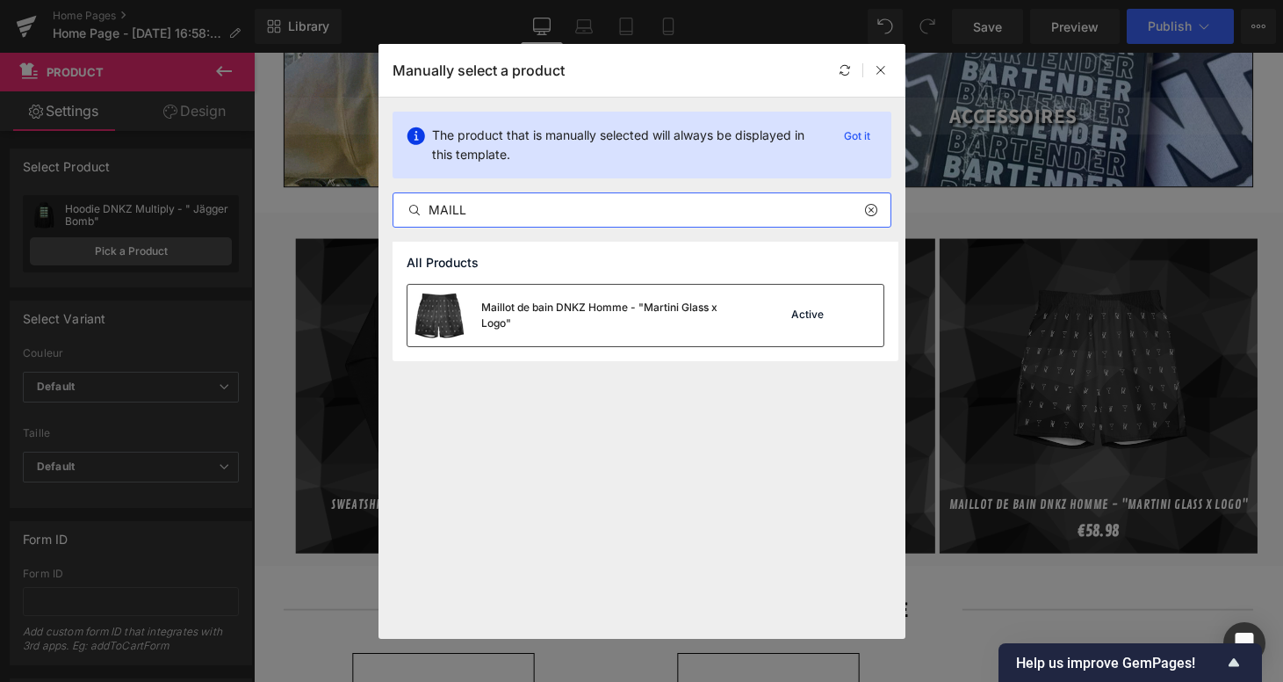
type input "MAILL"
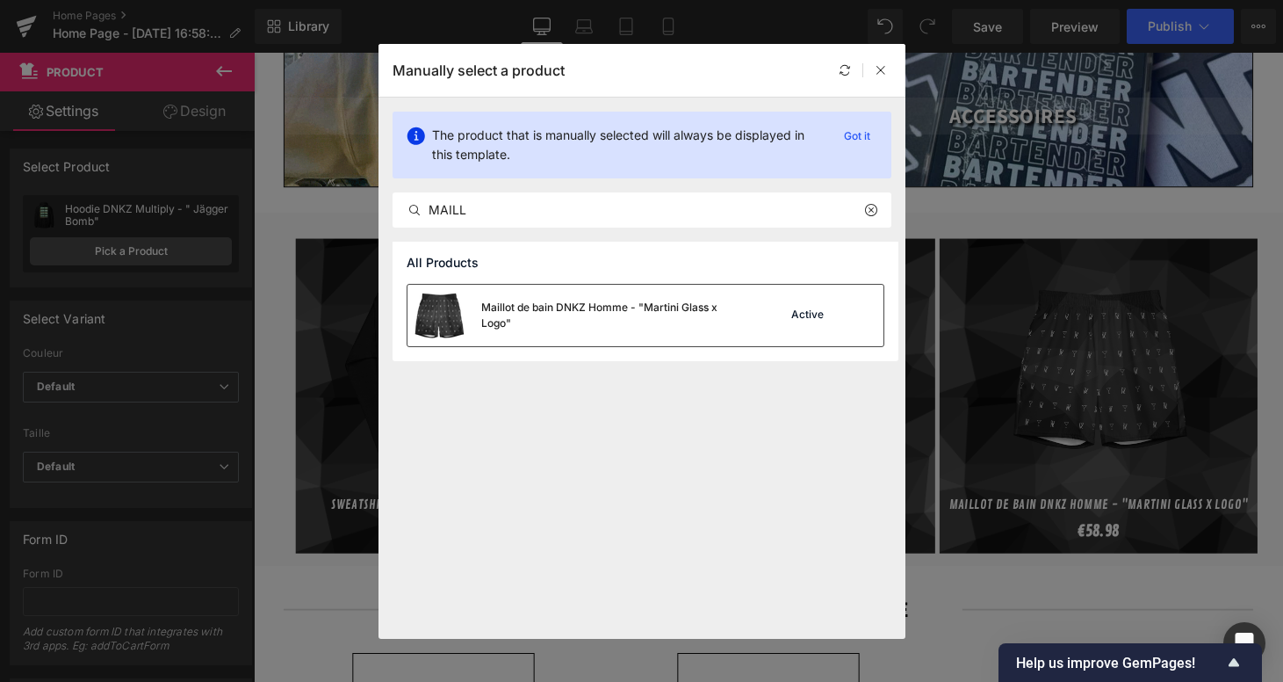
drag, startPoint x: 505, startPoint y: 313, endPoint x: 260, endPoint y: 269, distance: 249.0
click at [505, 313] on div "Maillot de bain DNKZ Homme - "Martini Glass x Logo"" at bounding box center [612, 316] width 263 height 32
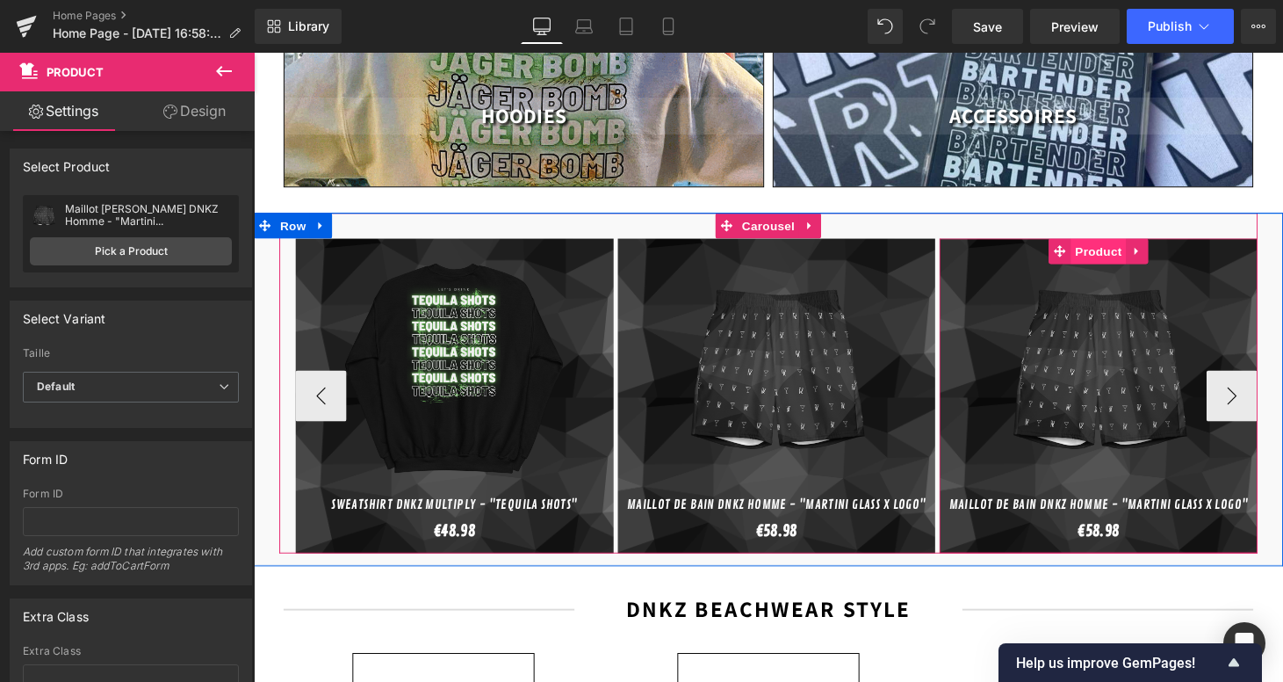
click at [1123, 244] on span "Product" at bounding box center [1126, 257] width 57 height 26
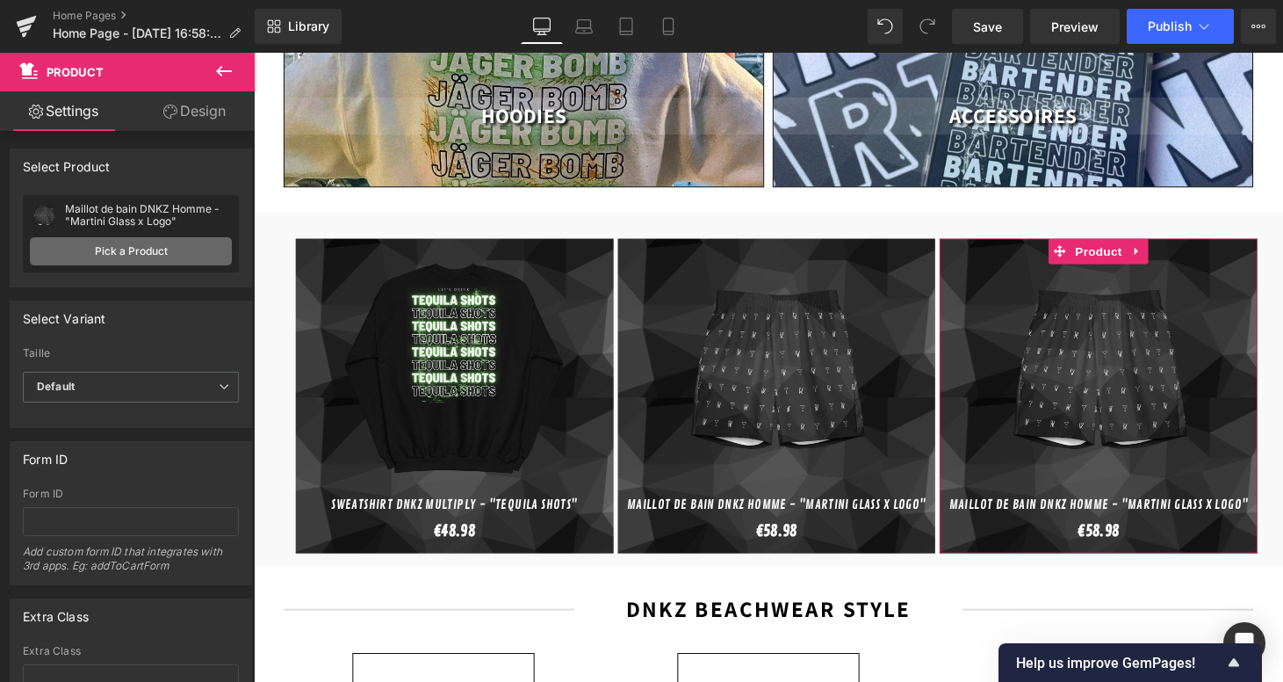
click at [107, 253] on link "Pick a Product" at bounding box center [131, 251] width 202 height 28
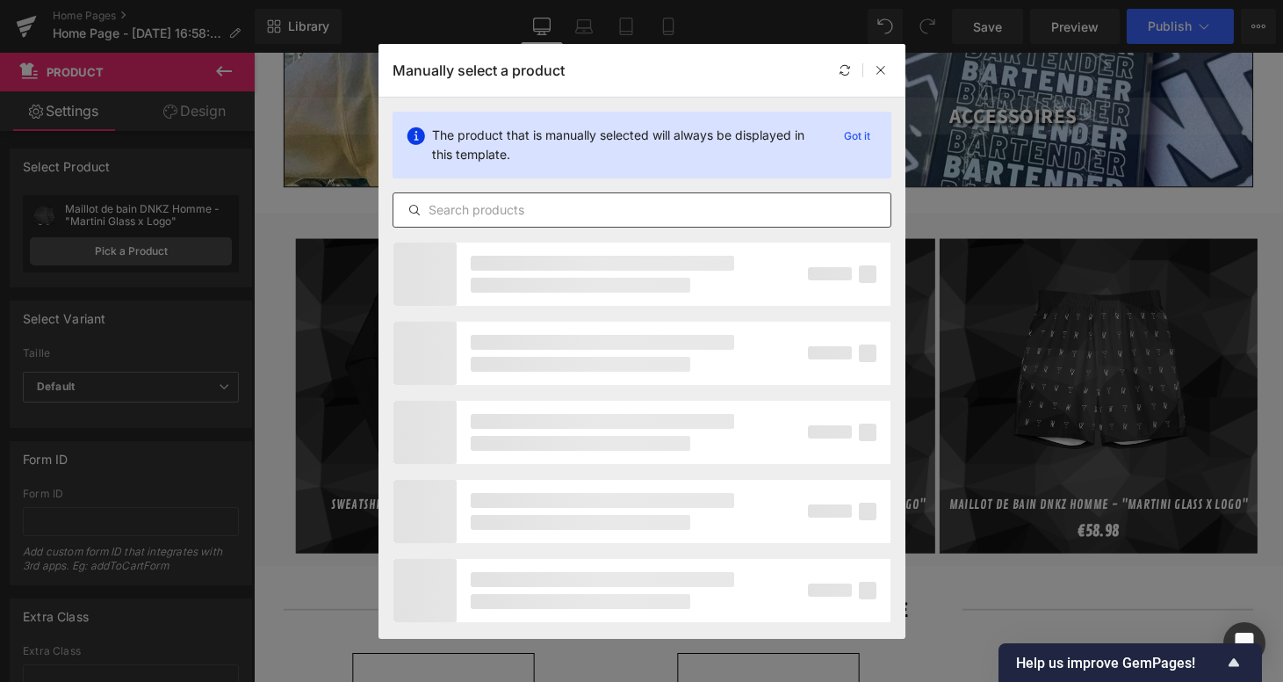
click at [554, 199] on input "text" at bounding box center [641, 209] width 497 height 21
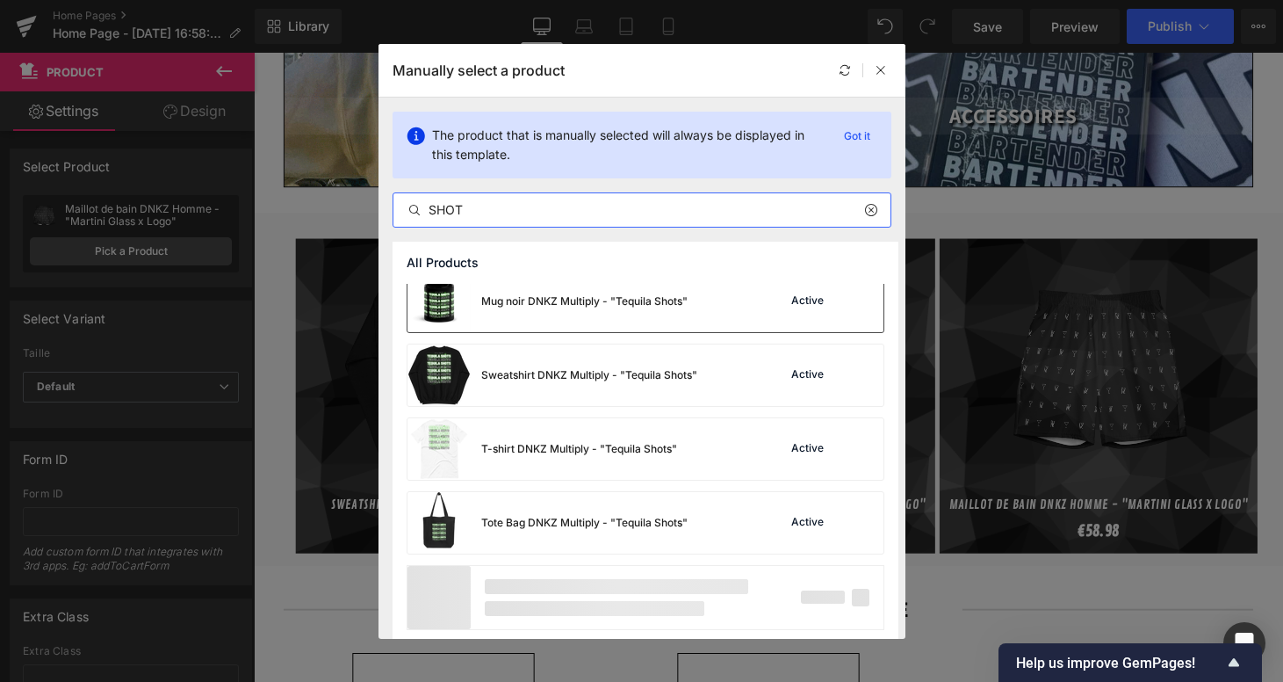
scroll to position [162, 0]
type input "SHOT"
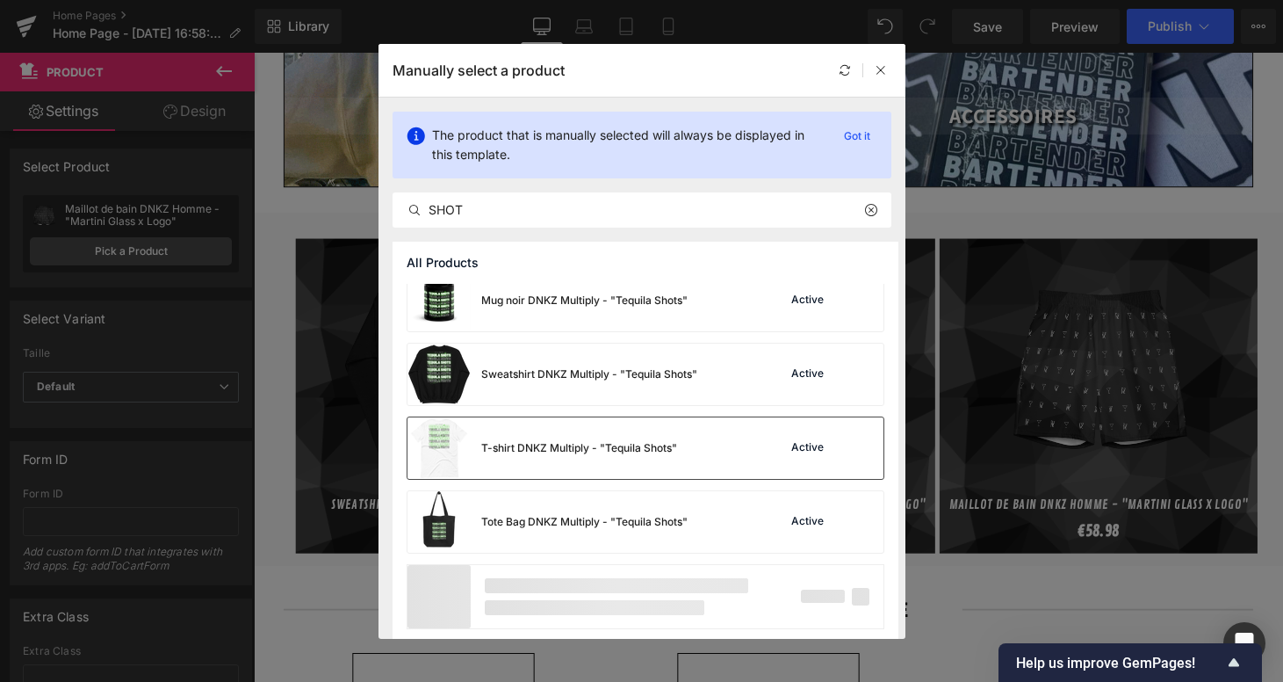
click at [538, 450] on div "T-shirt DNKZ Multiply - "Tequila Shots"" at bounding box center [579, 448] width 196 height 16
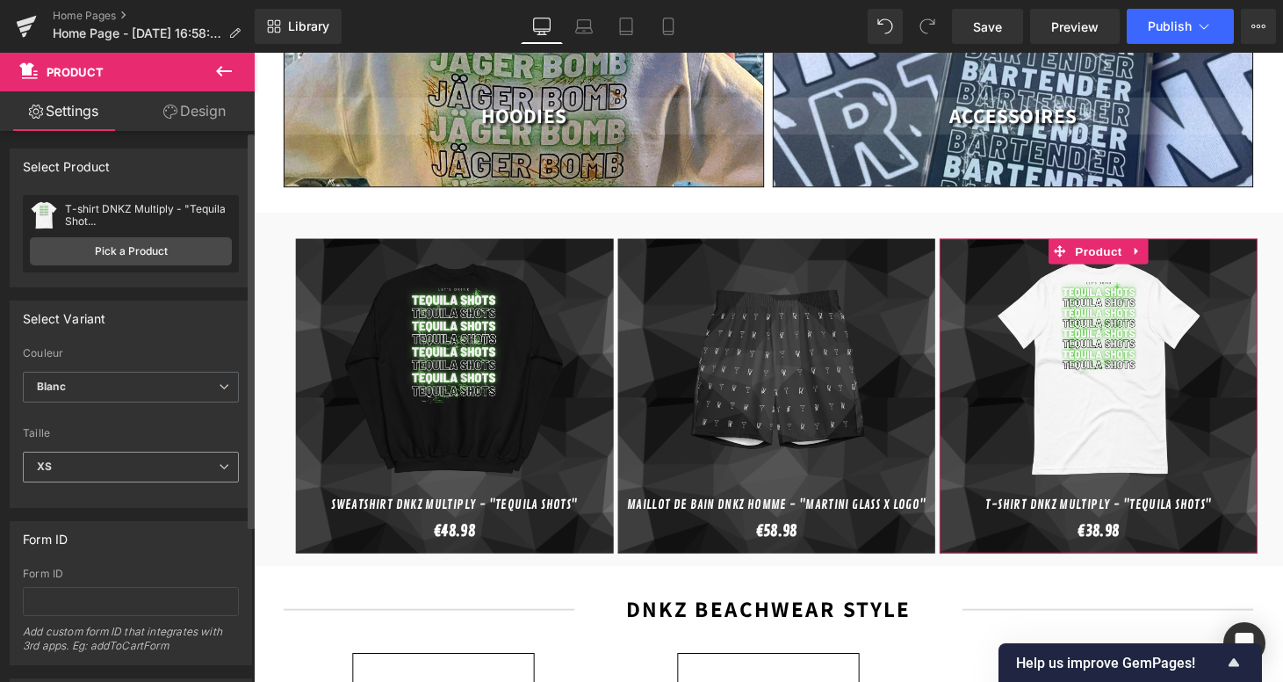
click at [95, 465] on span "XS" at bounding box center [131, 466] width 216 height 31
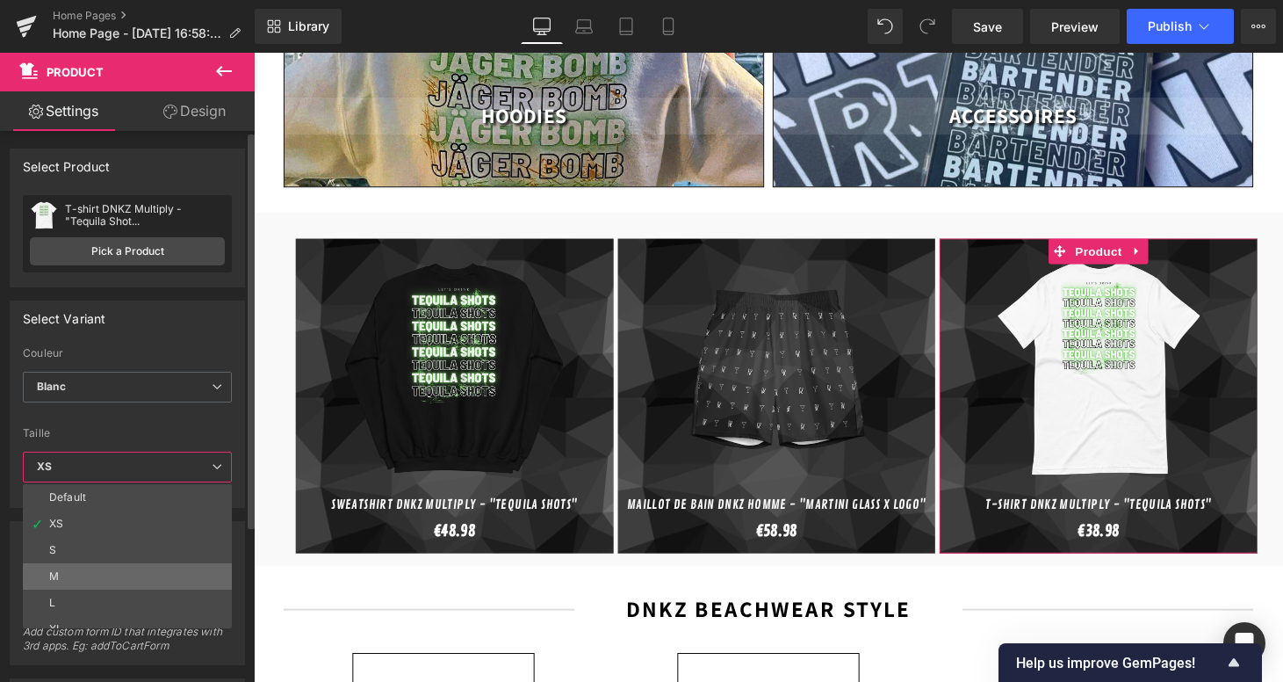
click at [102, 578] on li "M" at bounding box center [131, 576] width 217 height 26
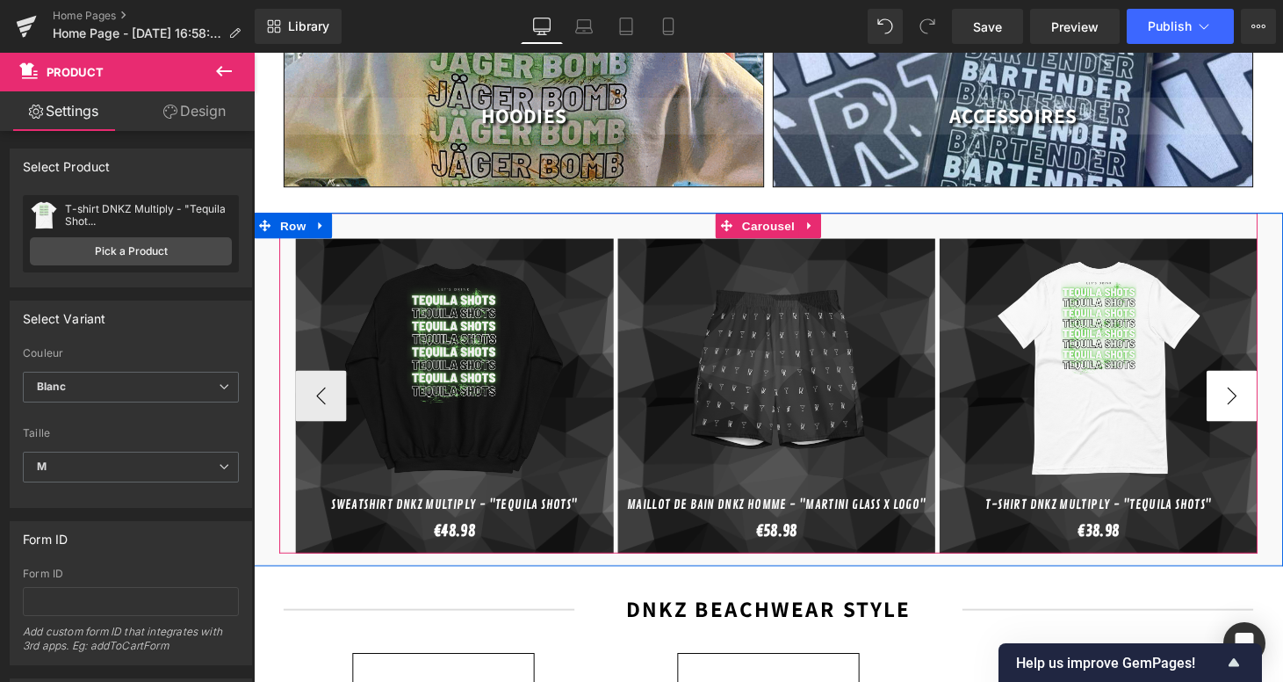
click at [1248, 407] on button "›" at bounding box center [1264, 406] width 53 height 53
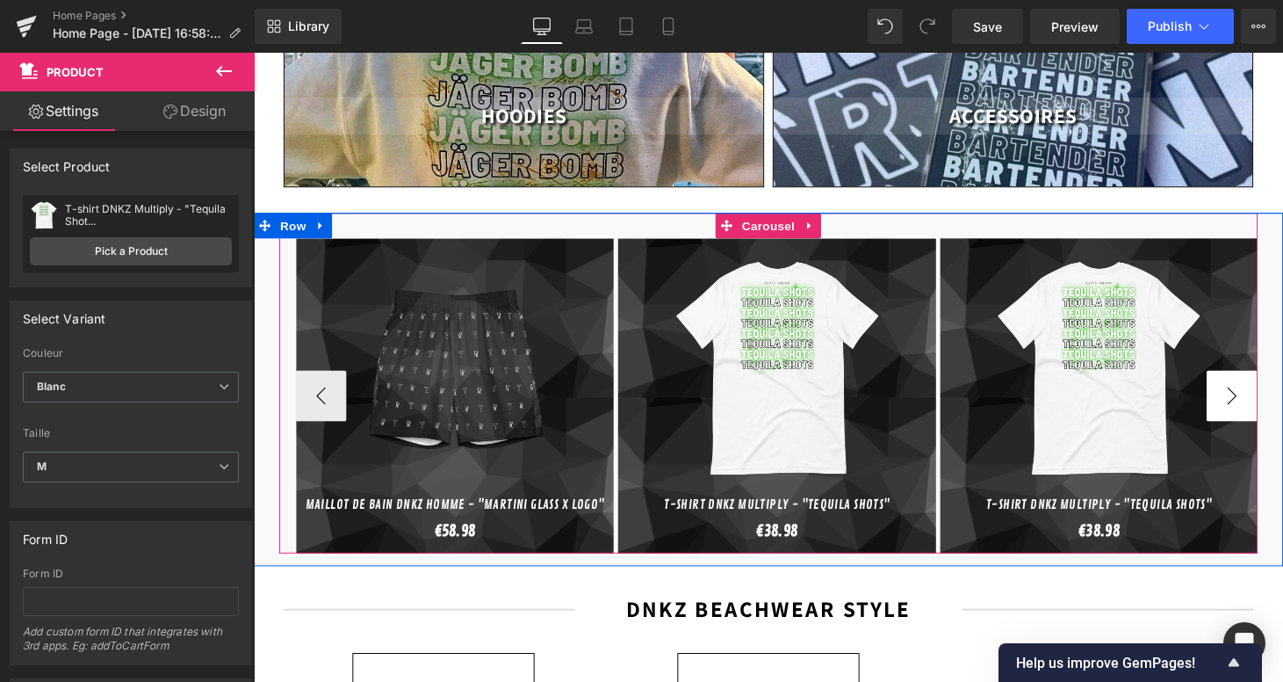
click at [1248, 403] on button "›" at bounding box center [1264, 406] width 53 height 53
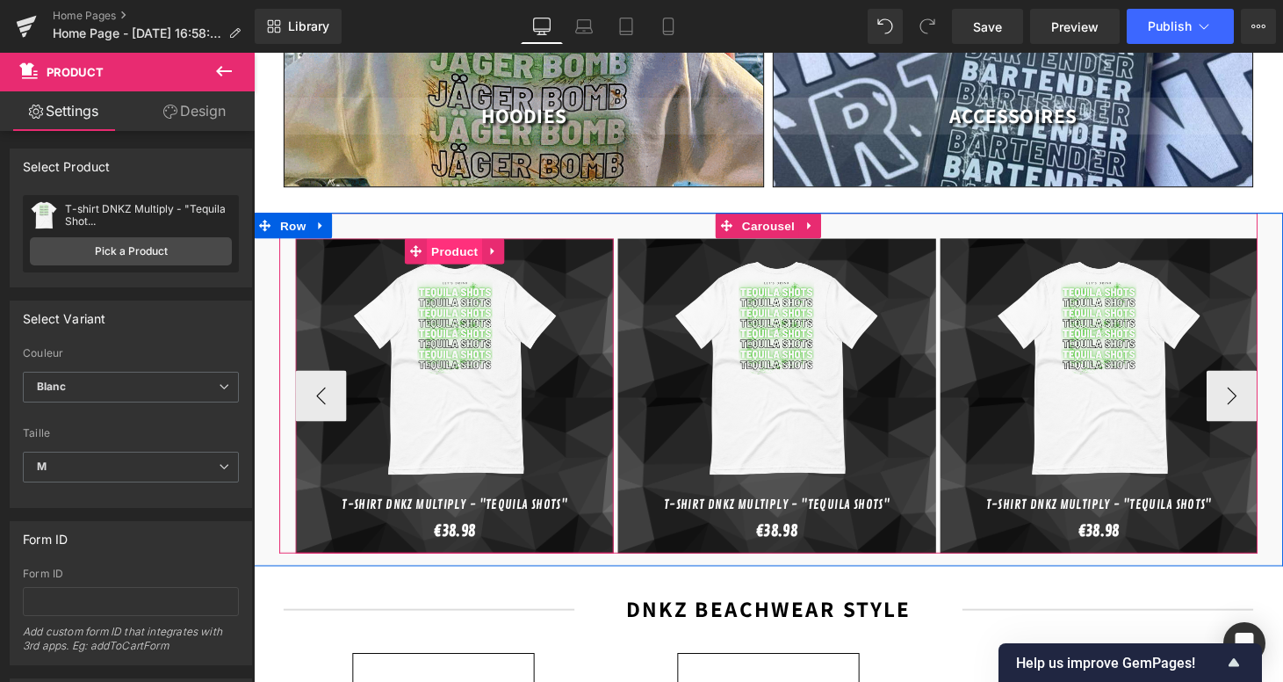
click at [469, 244] on span "Product" at bounding box center [461, 257] width 57 height 26
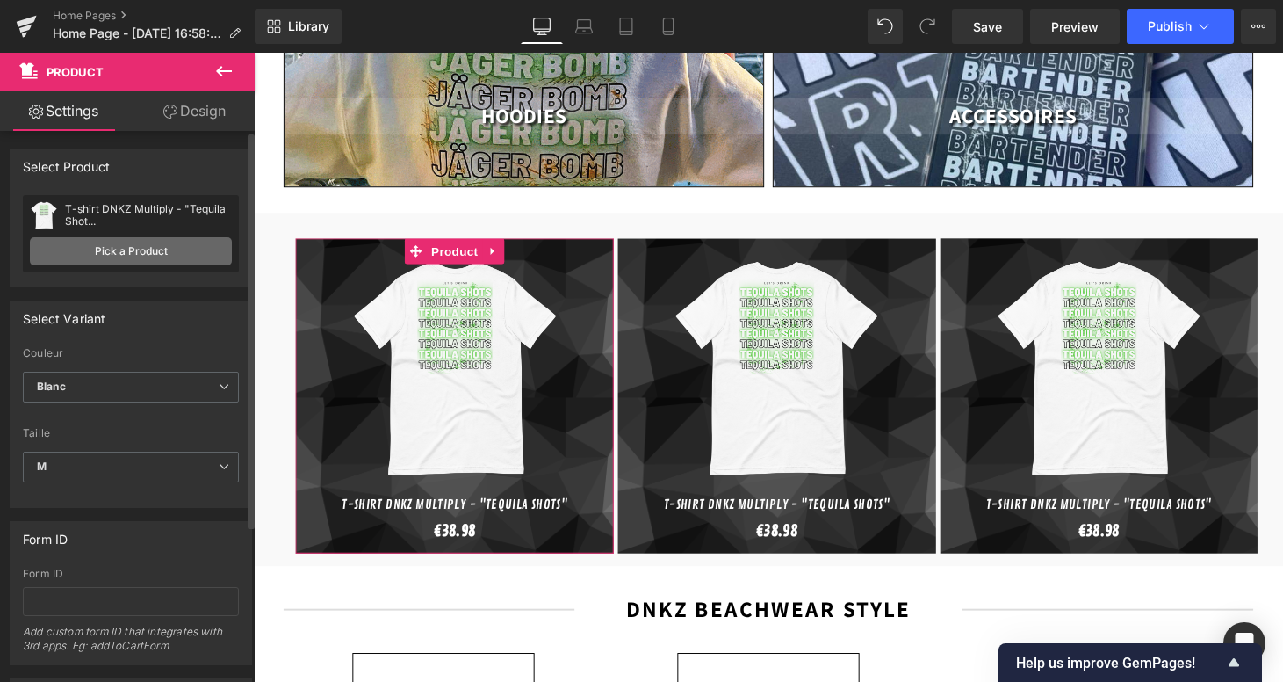
click at [167, 258] on link "Pick a Product" at bounding box center [131, 251] width 202 height 28
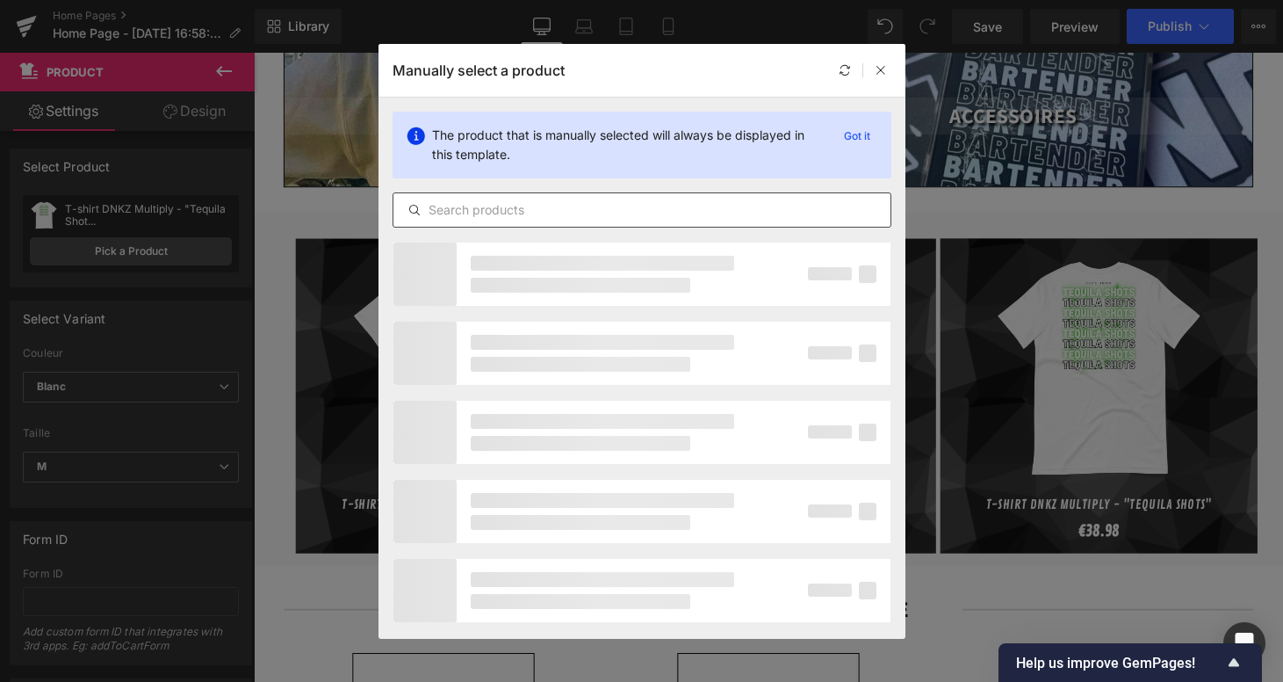
click at [516, 208] on input "text" at bounding box center [641, 209] width 497 height 21
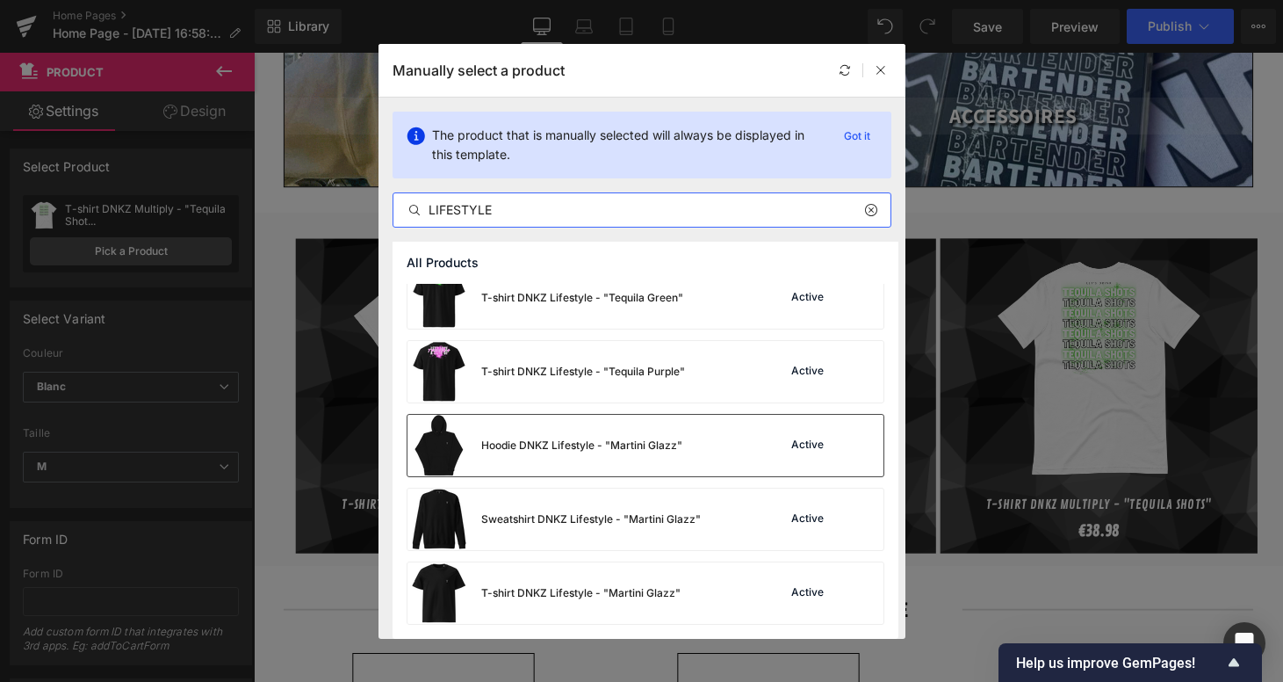
scroll to position [239, 0]
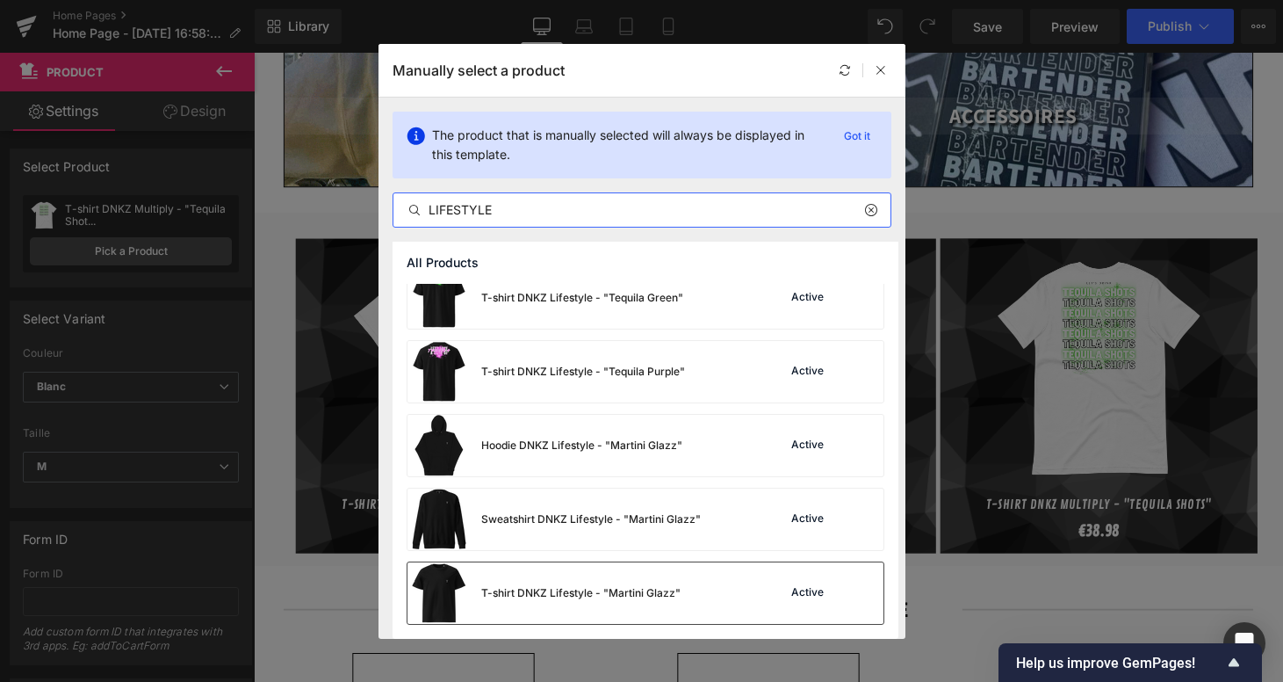
type input "LIFESTYLE"
click at [519, 595] on div "T-shirt DNKZ Lifestyle - "Martini Glazz"" at bounding box center [580, 593] width 199 height 16
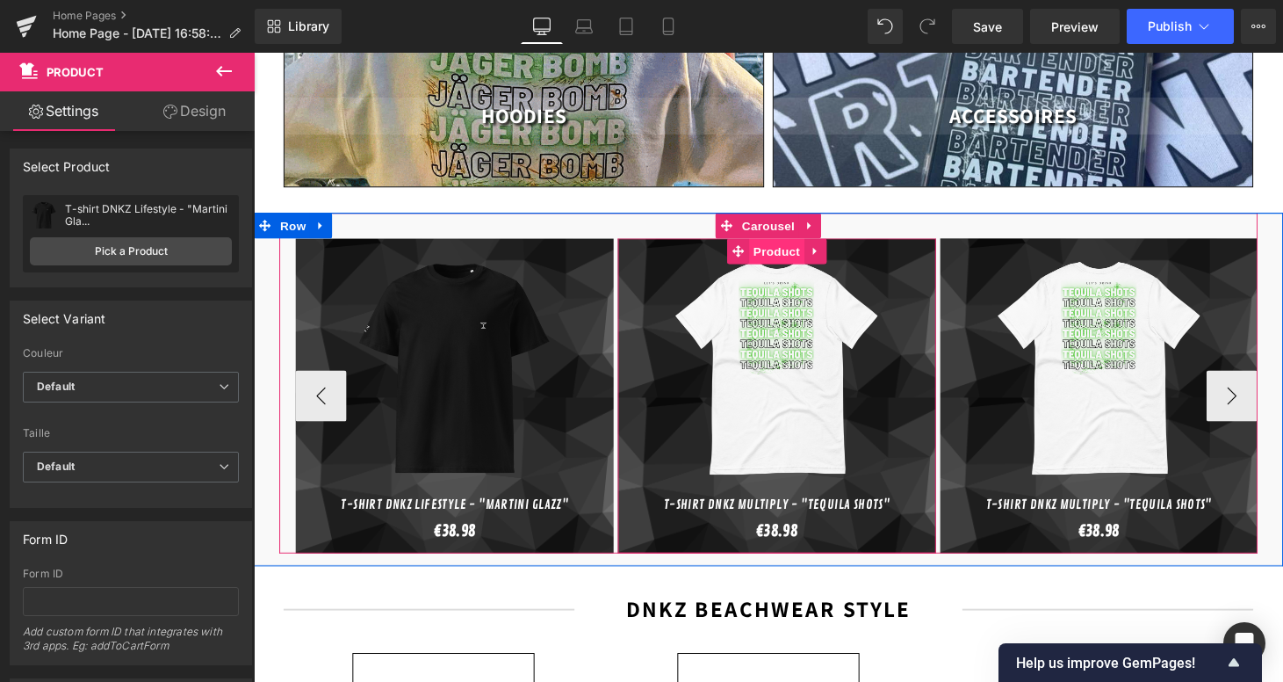
click at [795, 244] on span "Product" at bounding box center [793, 257] width 57 height 26
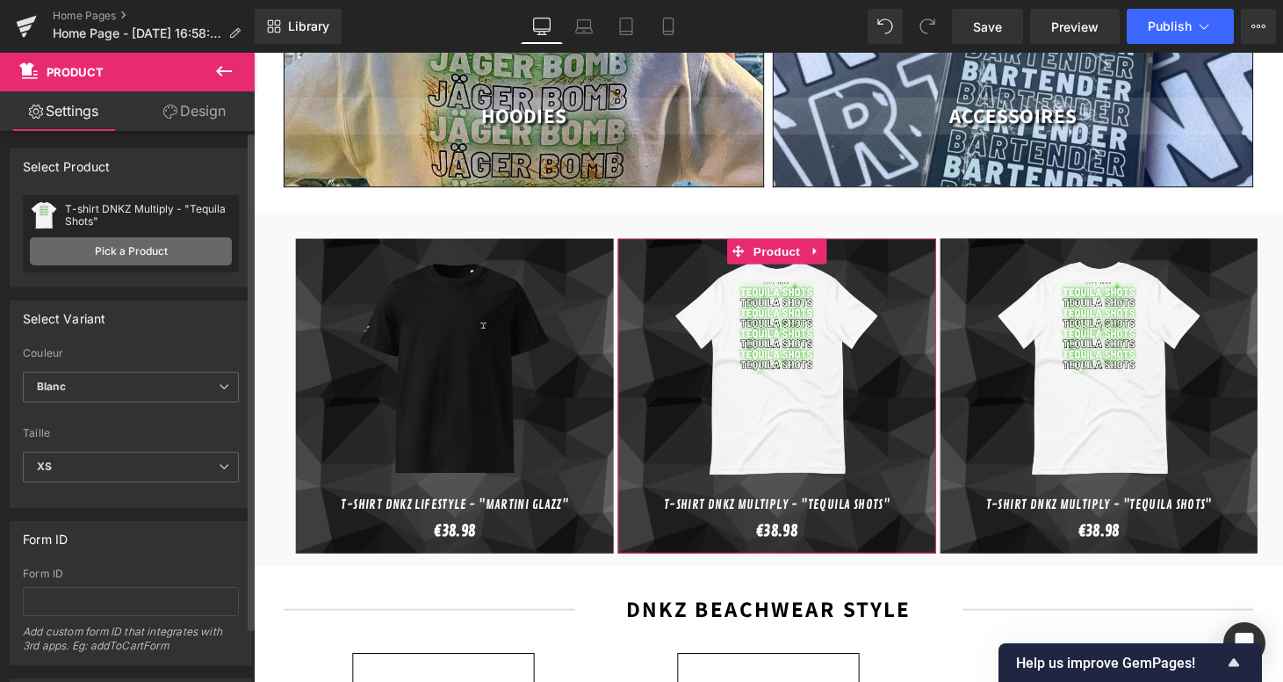
click at [162, 244] on link "Pick a Product" at bounding box center [131, 251] width 202 height 28
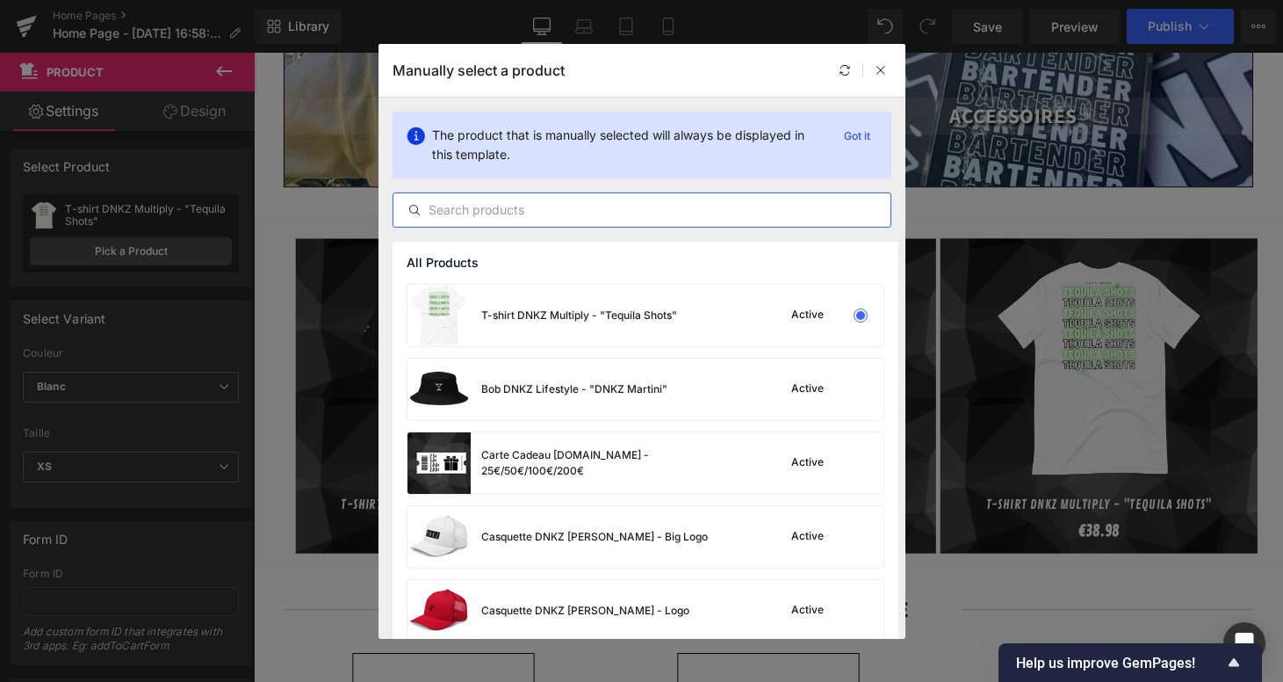
click at [598, 220] on input "text" at bounding box center [641, 209] width 497 height 21
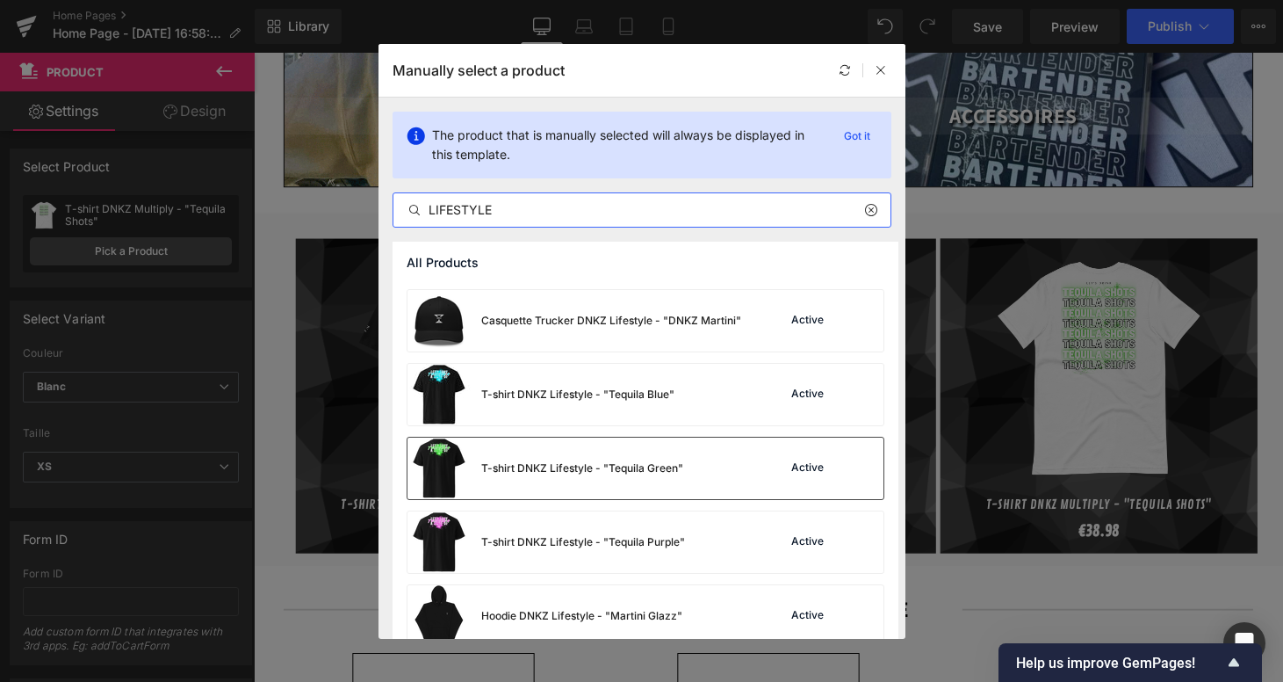
scroll to position [31, 0]
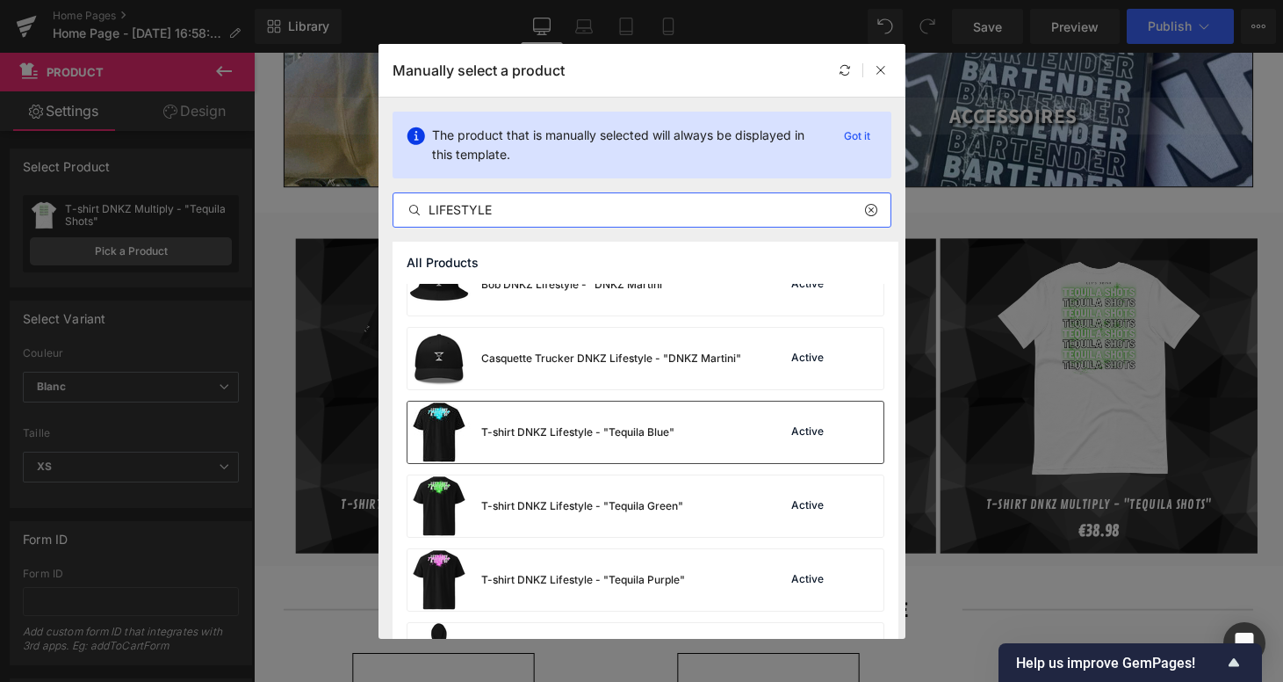
type input "LIFESTYLE"
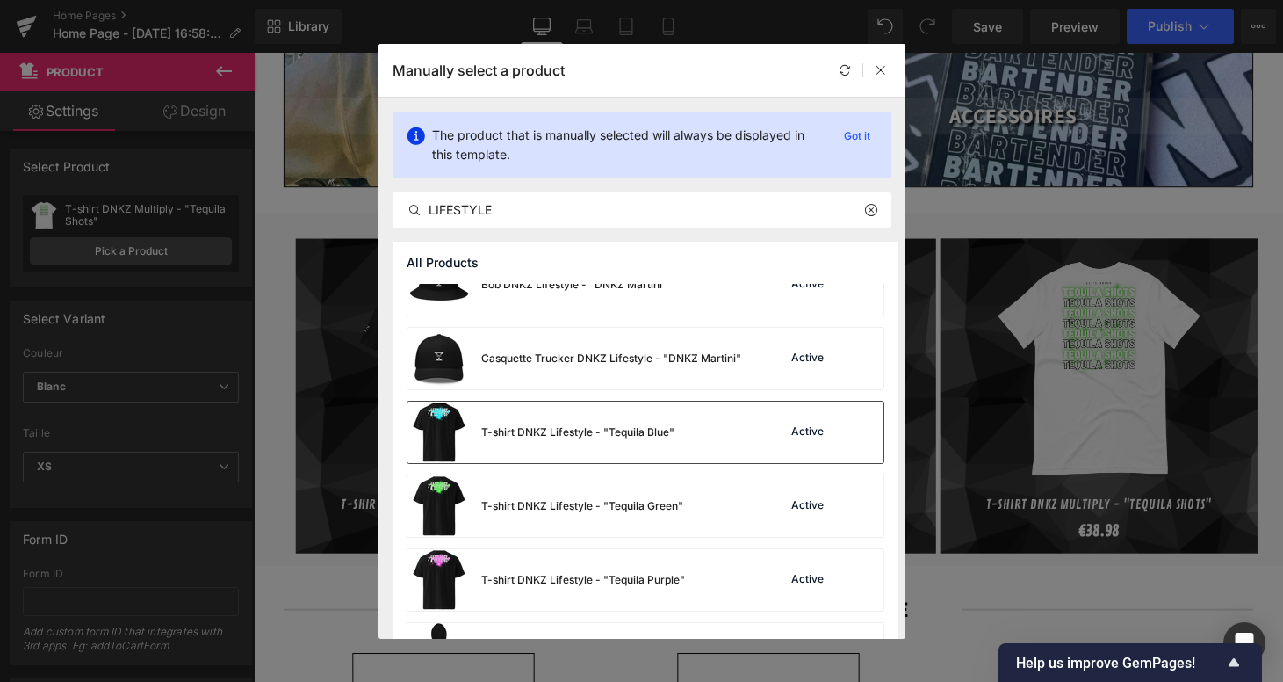
click at [646, 422] on div "T-shirt DNKZ Lifestyle - "Tequila Blue"" at bounding box center [541, 431] width 267 height 61
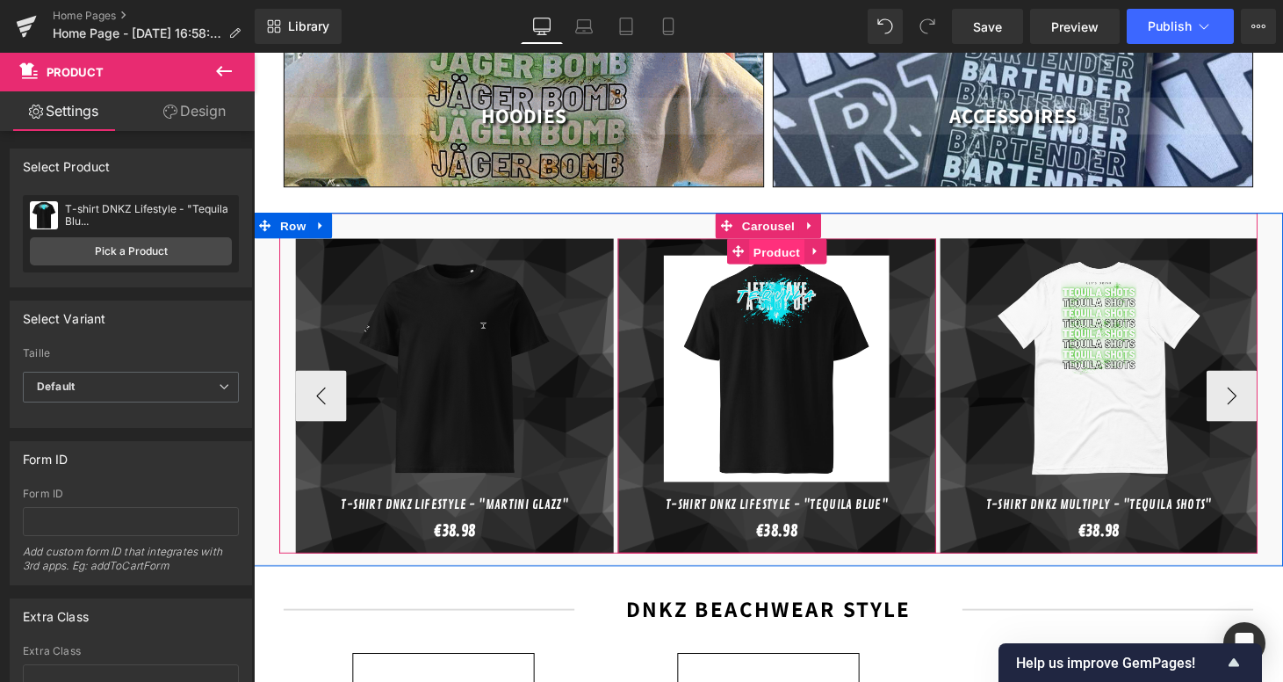
click at [801, 245] on span "Product" at bounding box center [793, 258] width 57 height 26
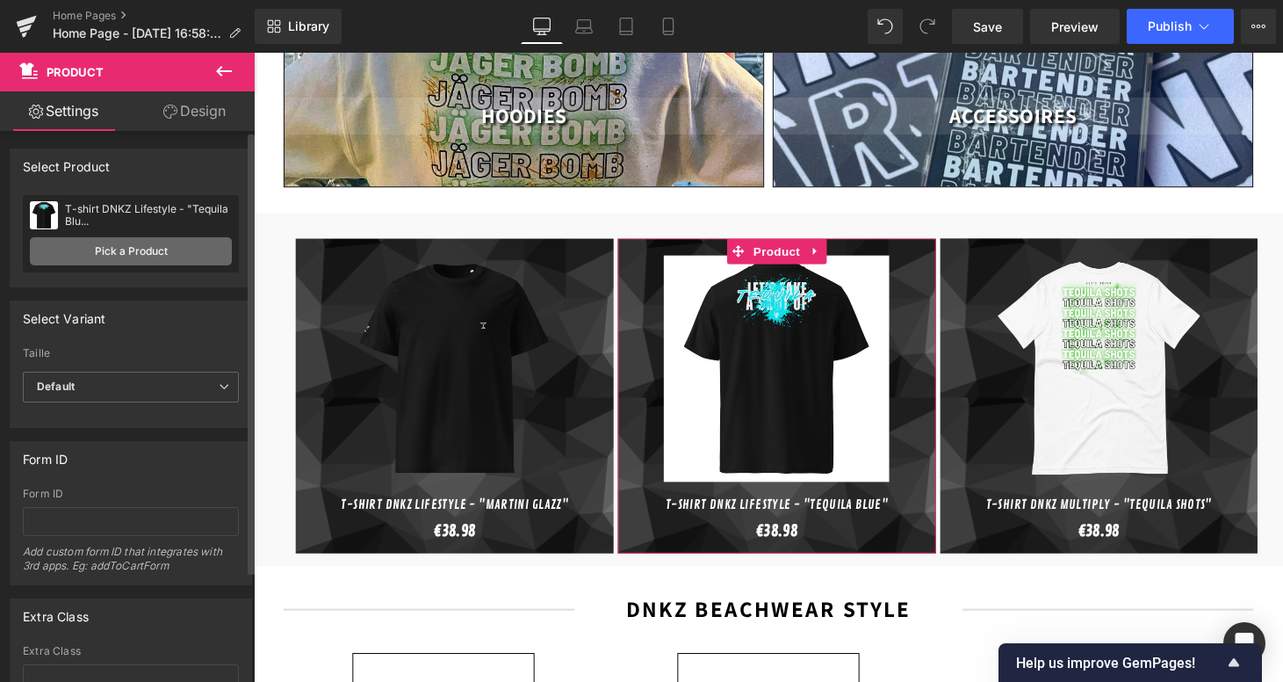
click at [132, 263] on link "Pick a Product" at bounding box center [131, 251] width 202 height 28
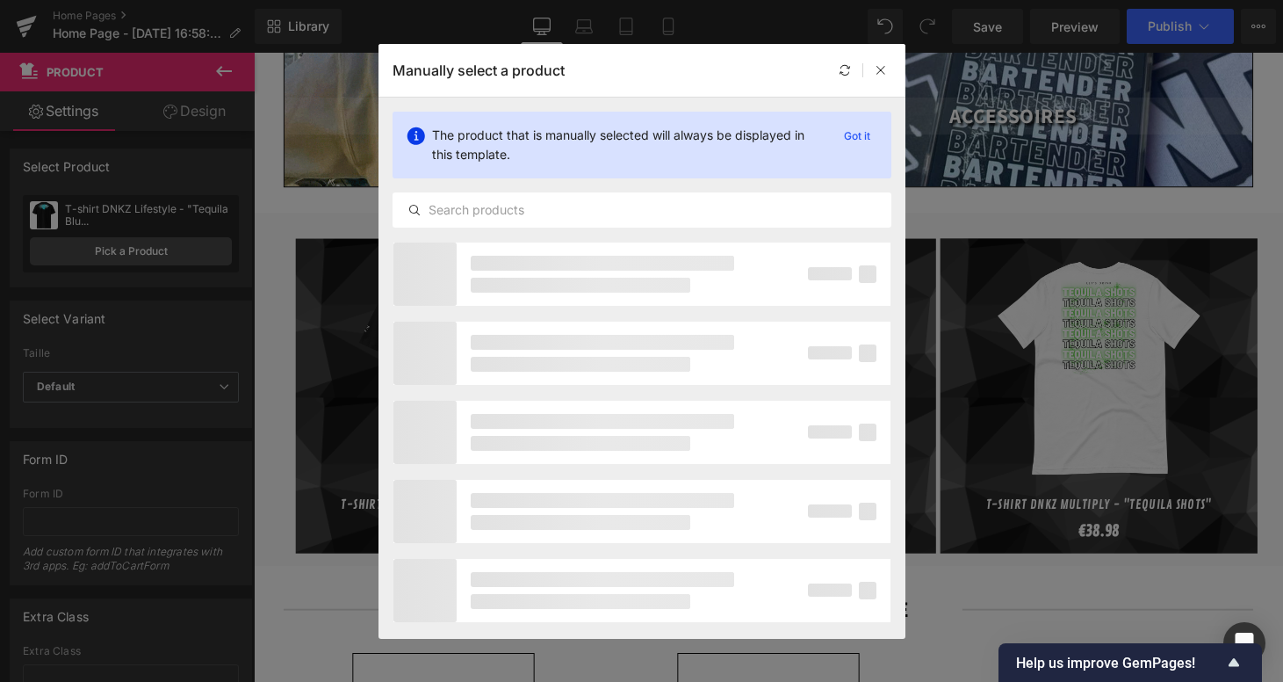
click at [497, 229] on div "The product that is manually selected will always be displayed in this template…" at bounding box center [642, 169] width 527 height 144
click at [504, 221] on div at bounding box center [642, 209] width 499 height 35
click at [523, 207] on input "text" at bounding box center [641, 209] width 497 height 21
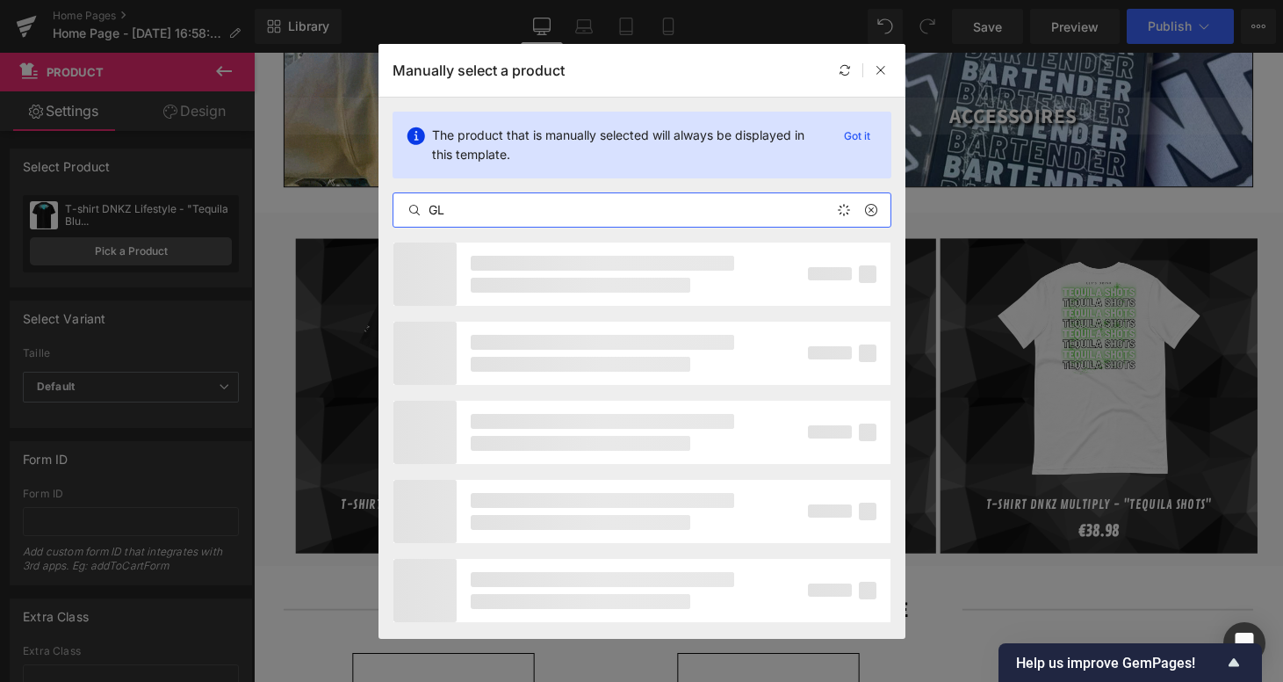
type input "G"
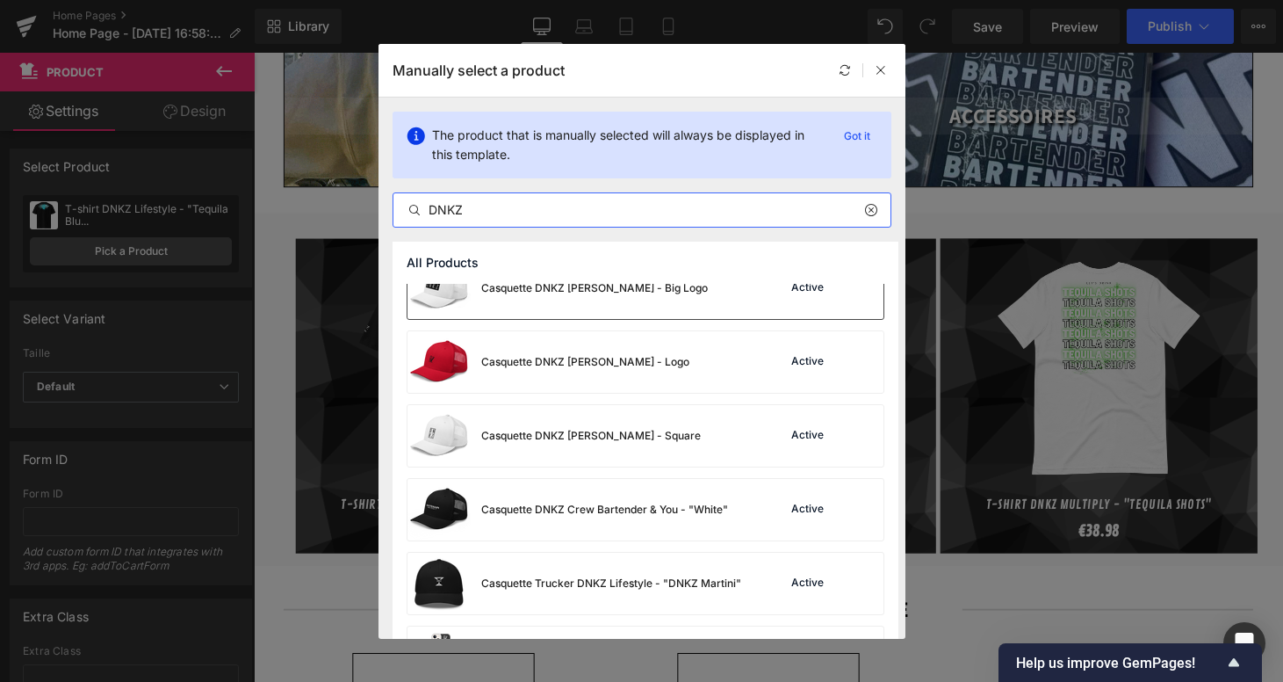
scroll to position [177, 0]
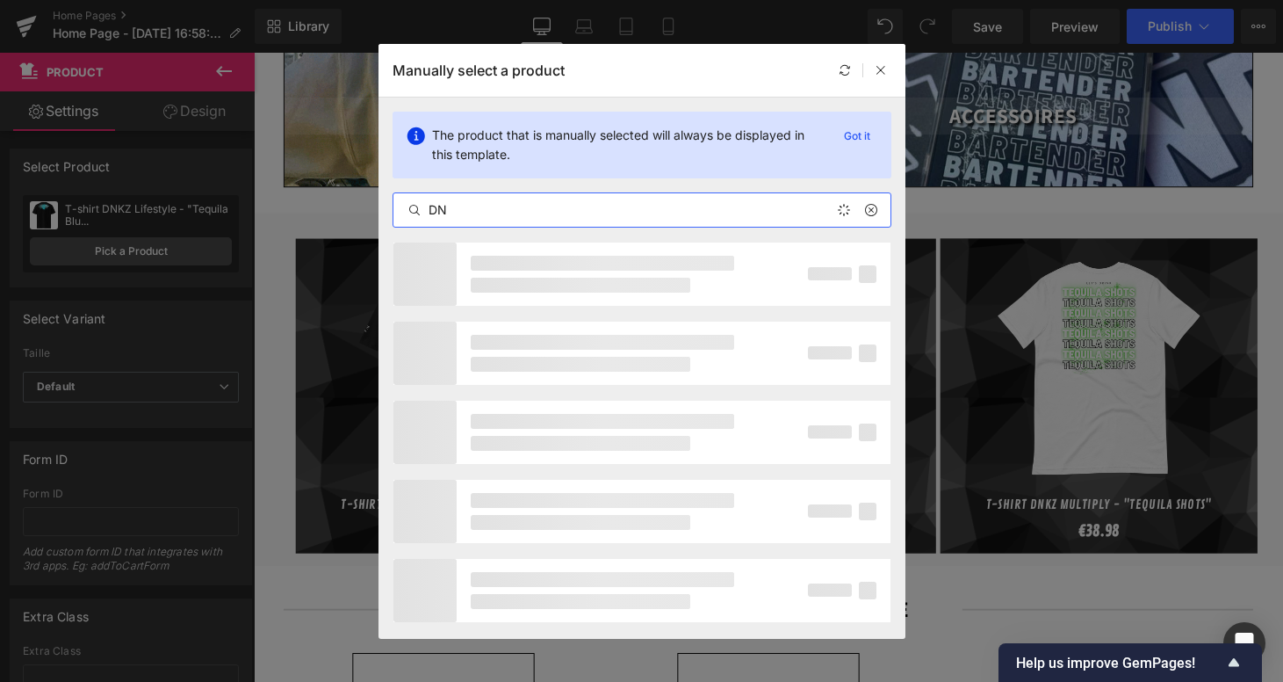
type input "D"
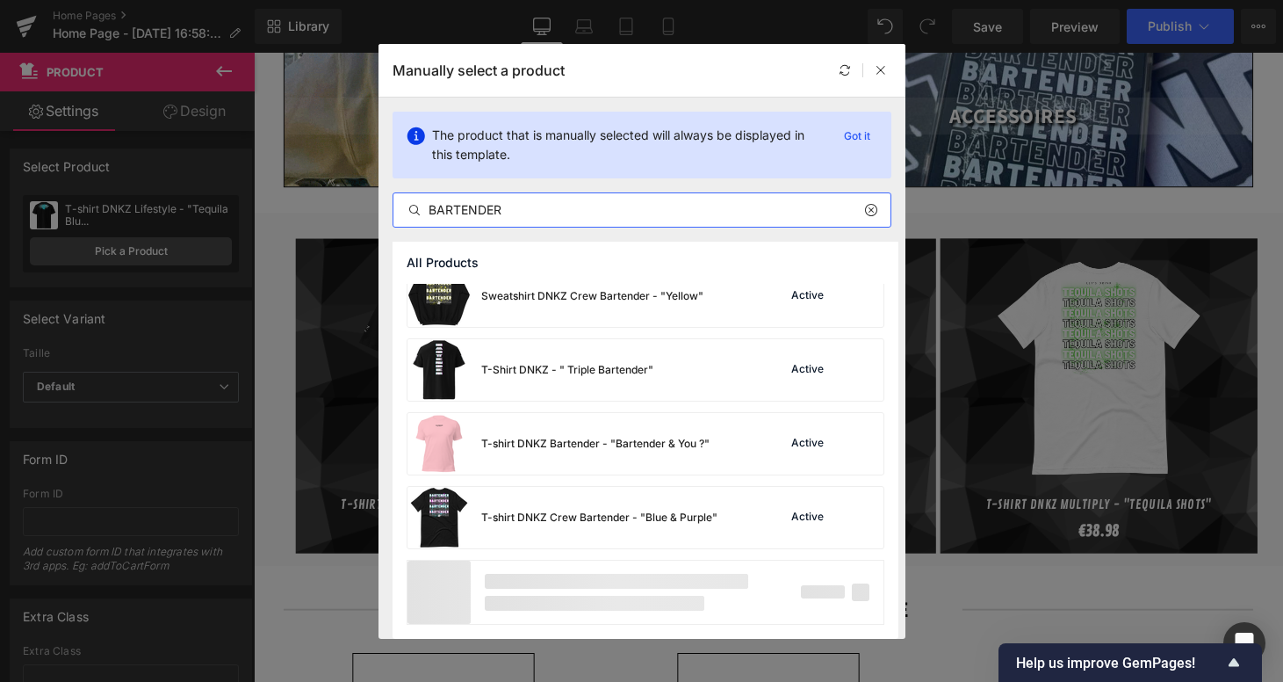
scroll to position [2675, 0]
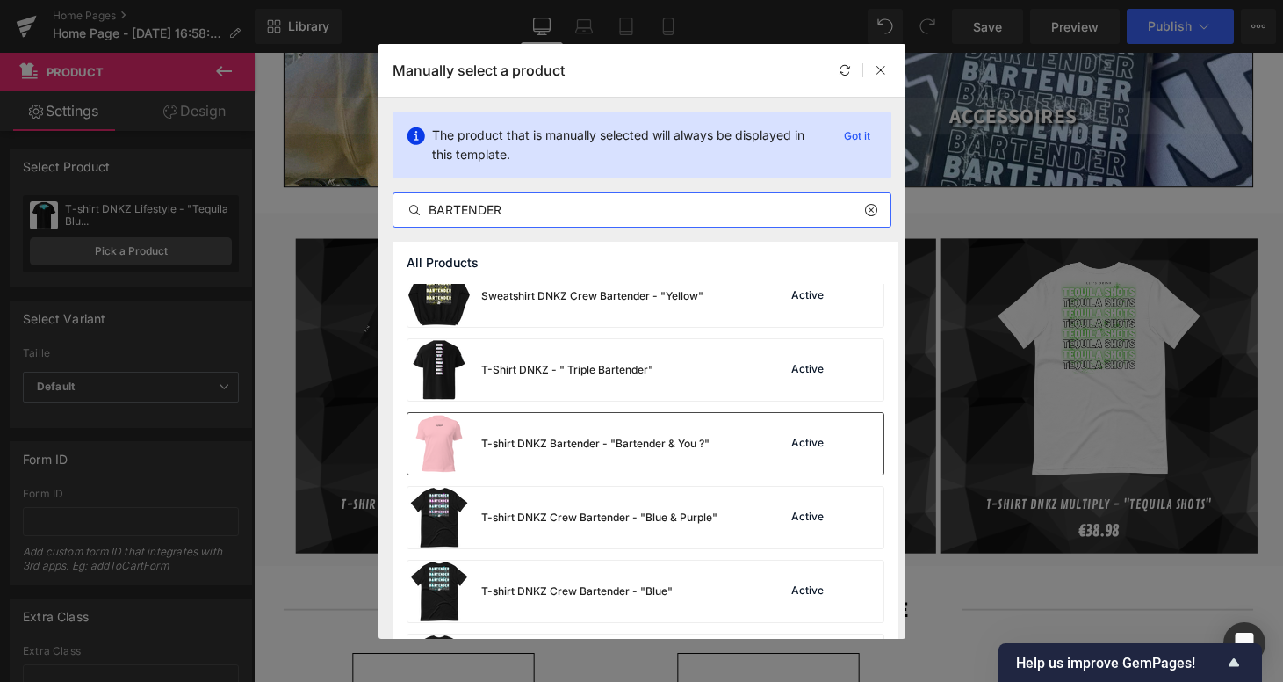
type input "BARTENDER"
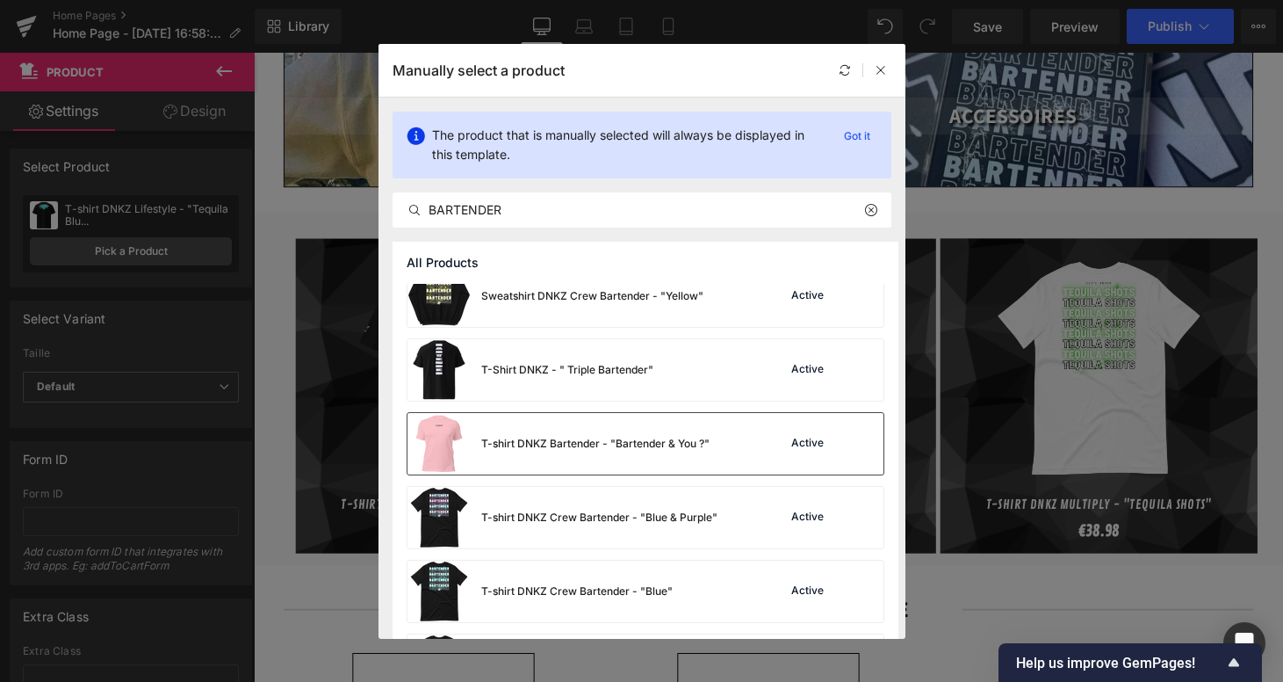
click at [518, 451] on div "T-shirt DNKZ Bartender - "Bartender & You ?"" at bounding box center [595, 444] width 228 height 16
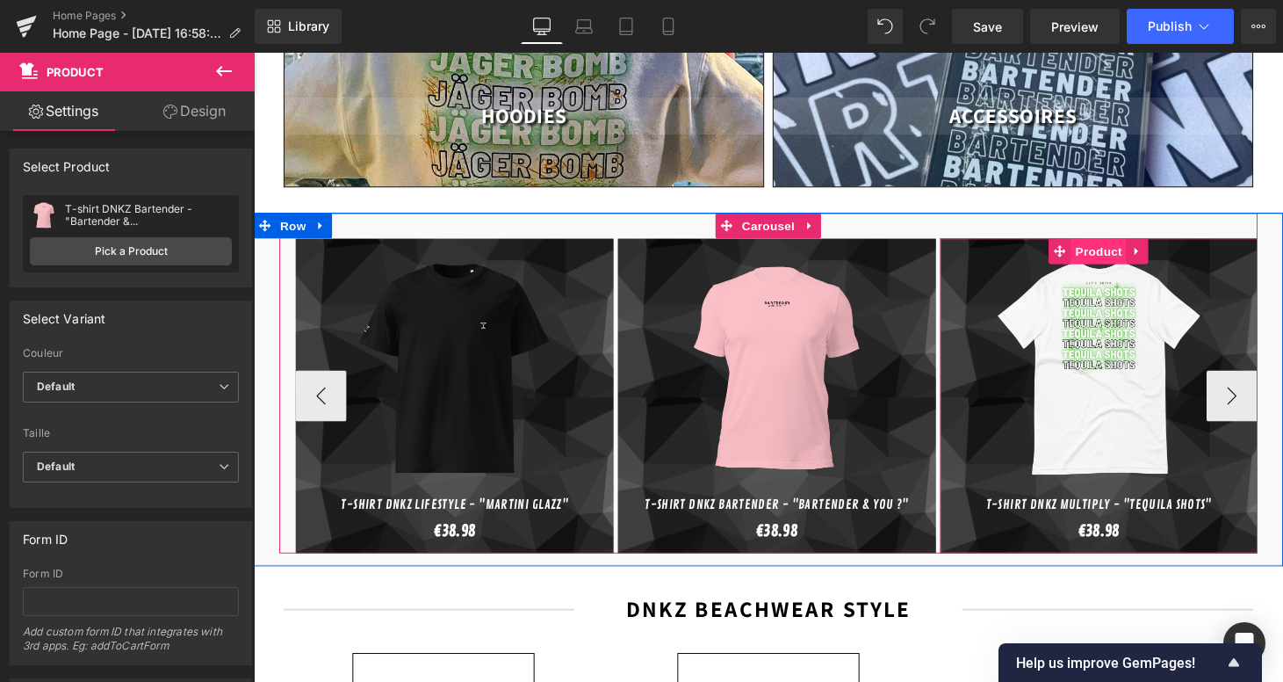
click at [1123, 244] on span "Product" at bounding box center [1126, 257] width 57 height 26
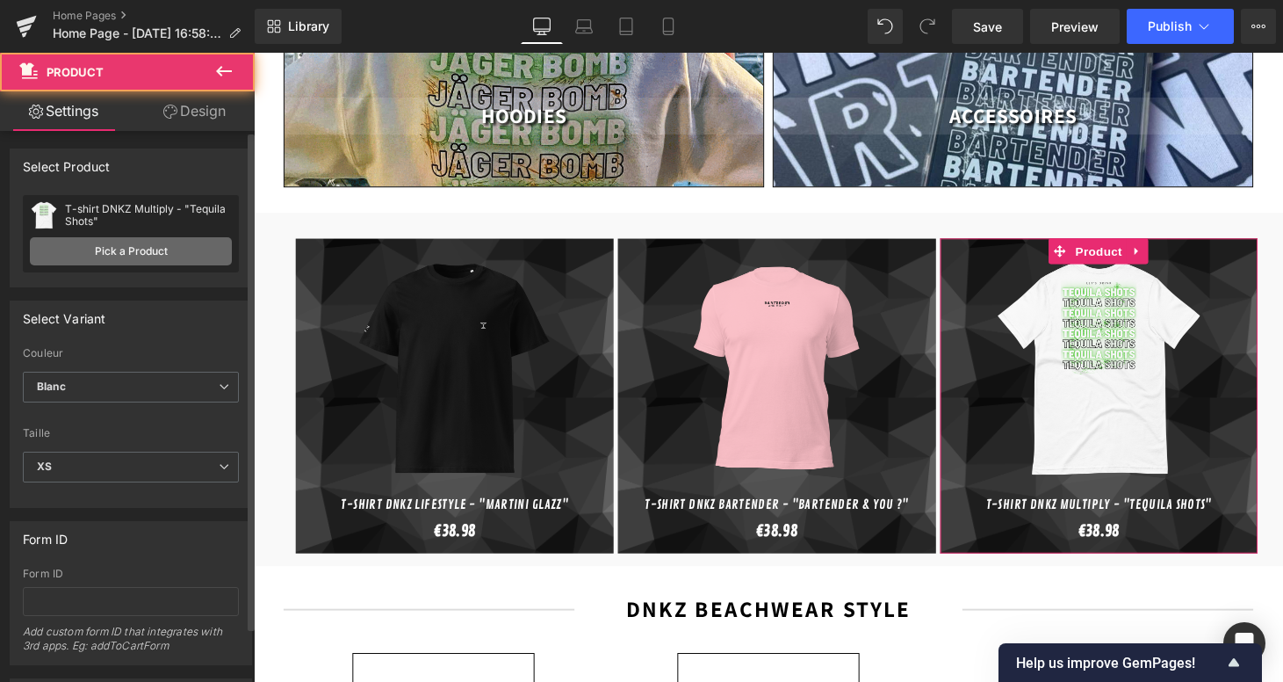
click at [187, 252] on link "Pick a Product" at bounding box center [131, 251] width 202 height 28
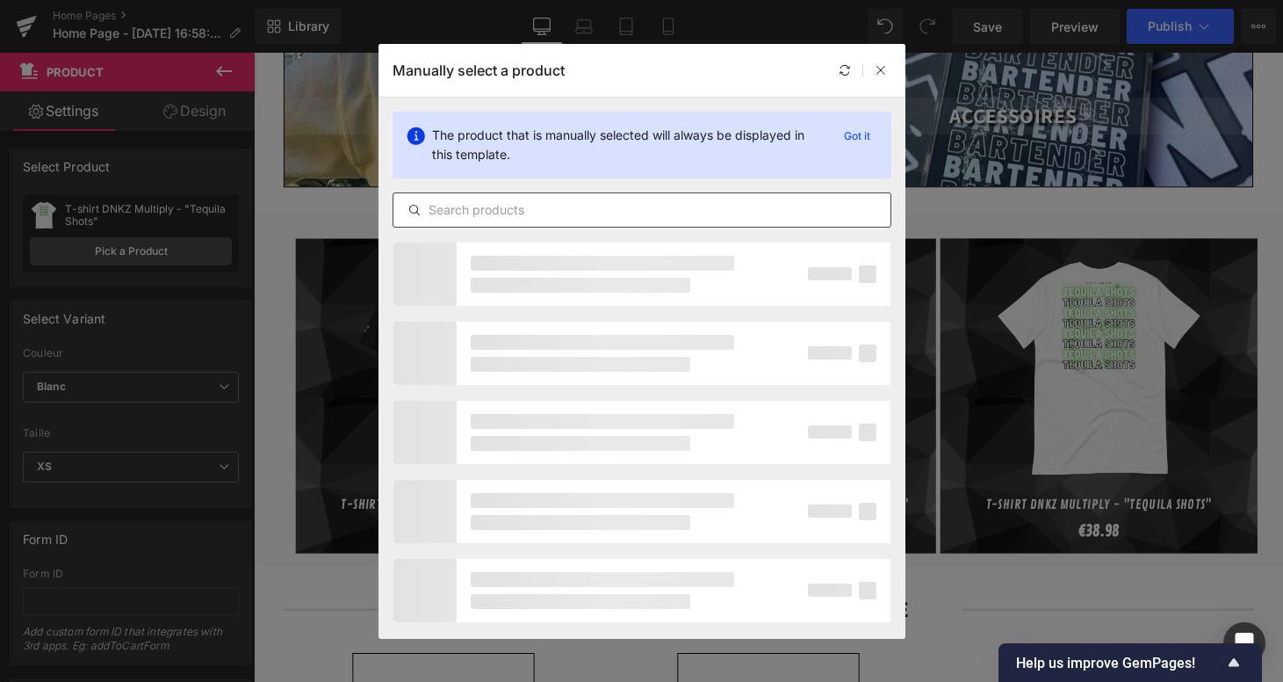
click at [594, 211] on input "text" at bounding box center [641, 209] width 497 height 21
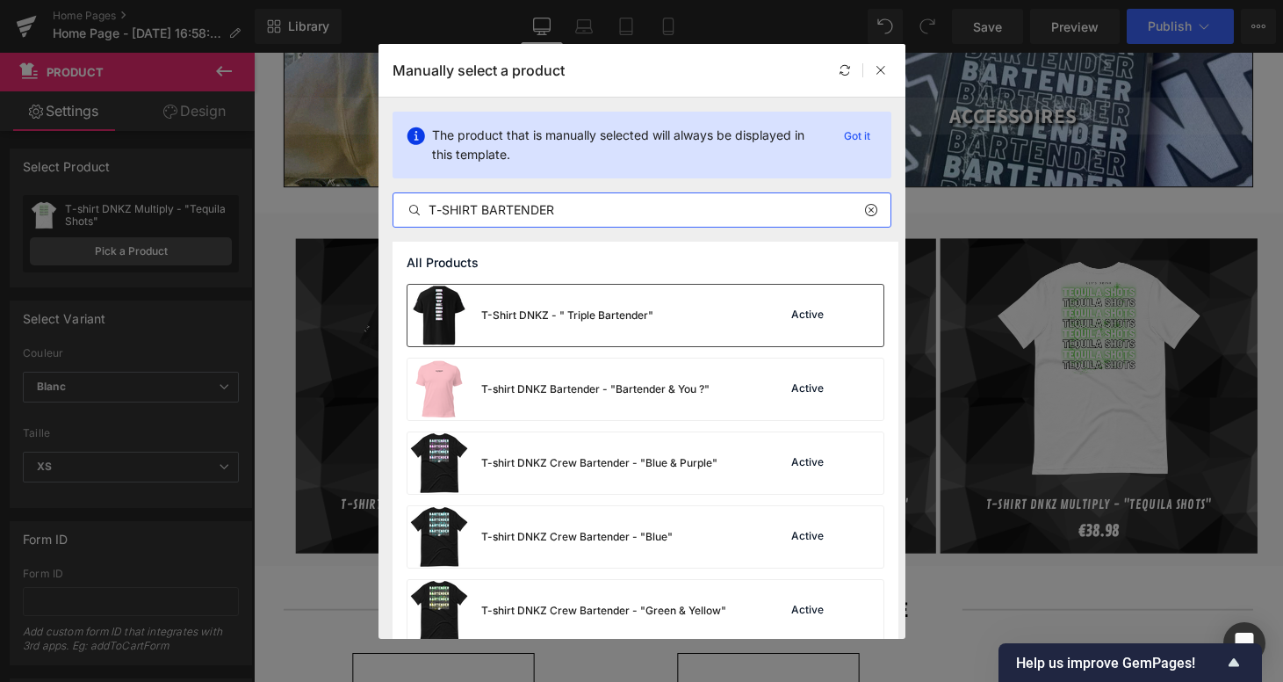
type input "T-SHIRT BARTENDER"
click at [656, 325] on div "T-Shirt DNKZ - " Triple Bartender" Active" at bounding box center [646, 315] width 476 height 61
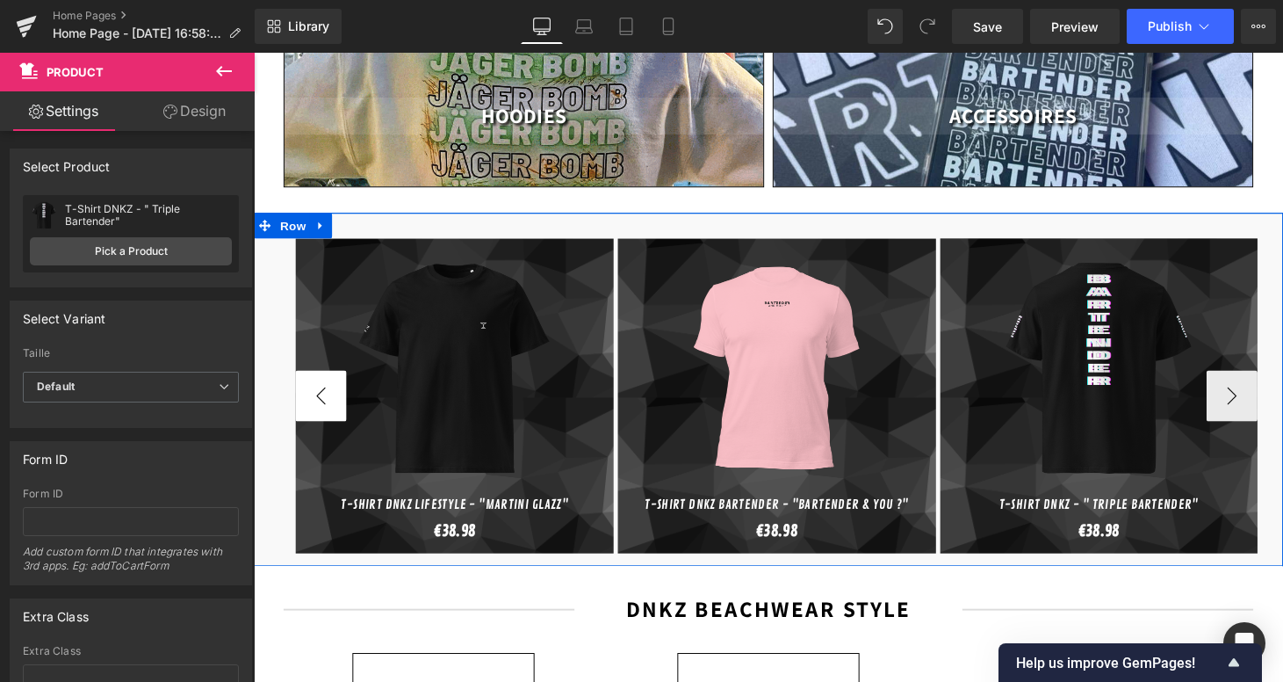
click at [321, 386] on button "‹" at bounding box center [323, 406] width 53 height 53
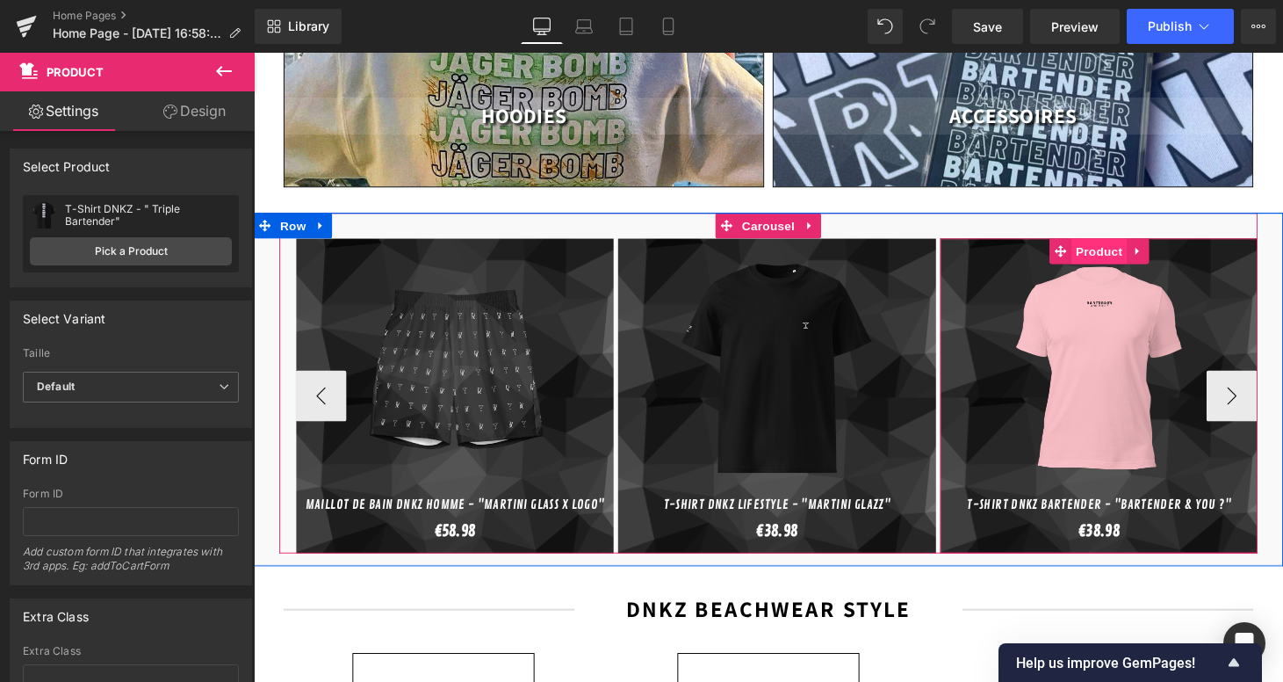
click at [1126, 244] on span "Product" at bounding box center [1126, 257] width 57 height 26
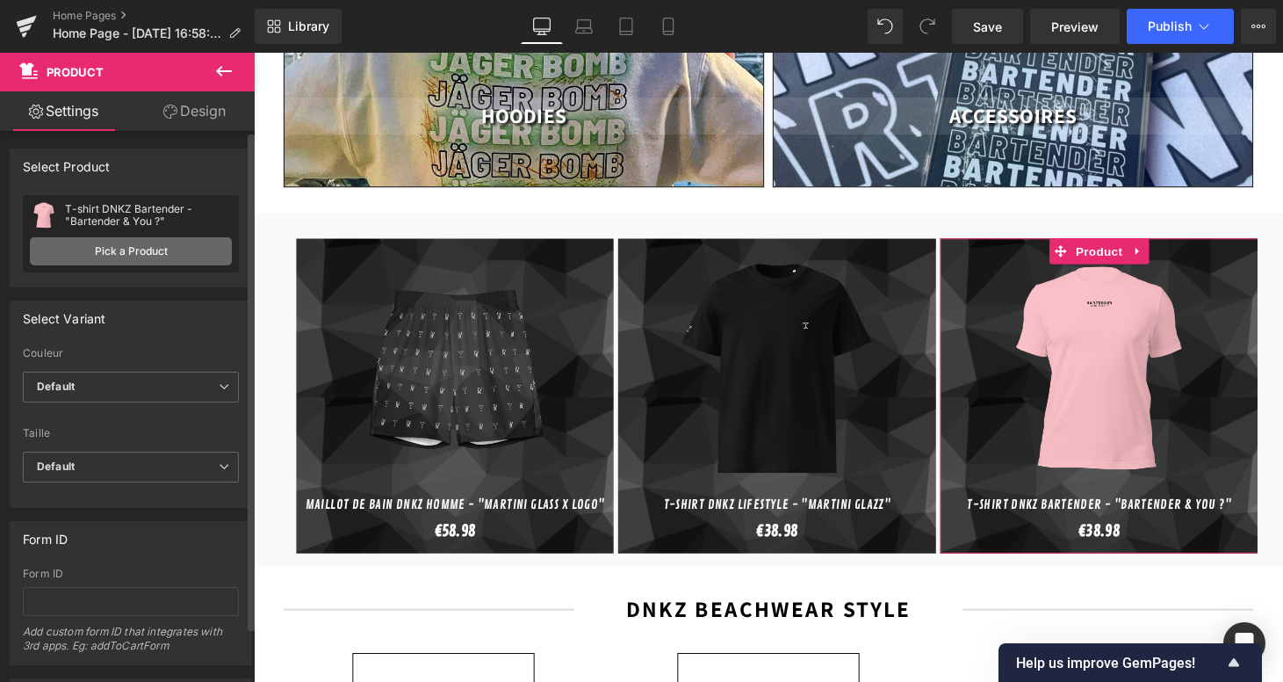
click at [69, 250] on link "Pick a Product" at bounding box center [131, 251] width 202 height 28
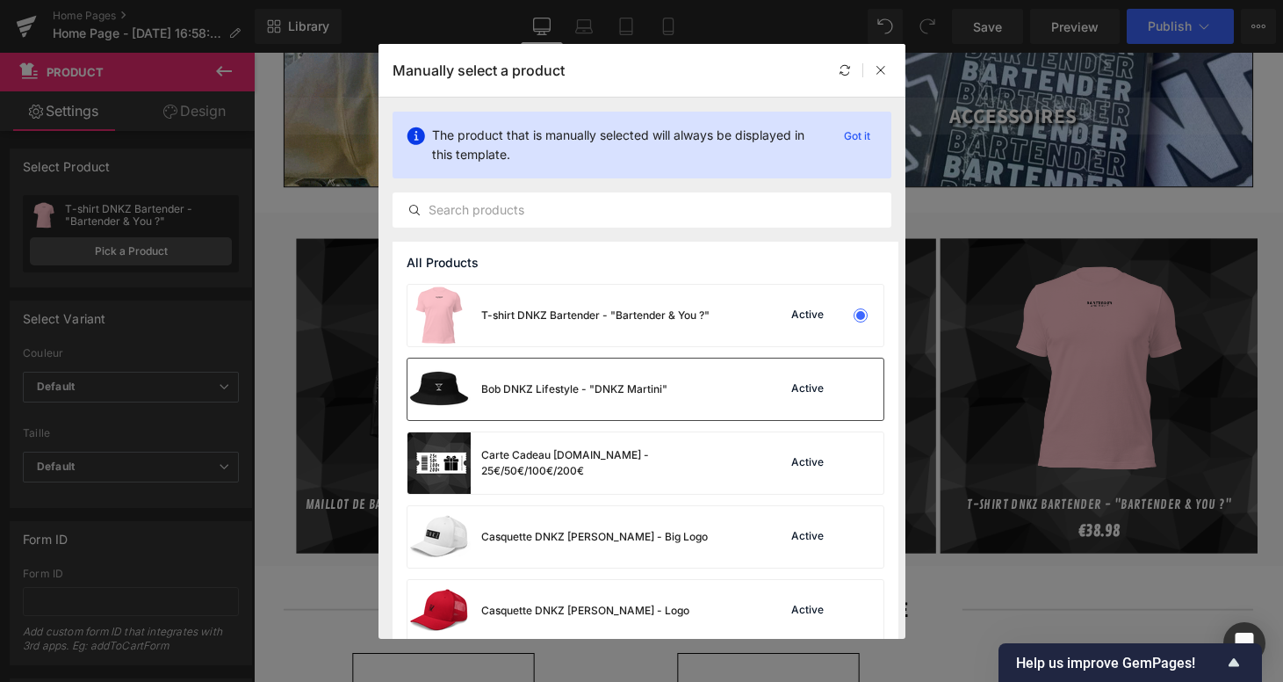
drag, startPoint x: 523, startPoint y: 381, endPoint x: 279, endPoint y: 339, distance: 247.8
click at [523, 381] on div "Bob DNKZ Lifestyle - "DNKZ Martini"" at bounding box center [574, 389] width 186 height 16
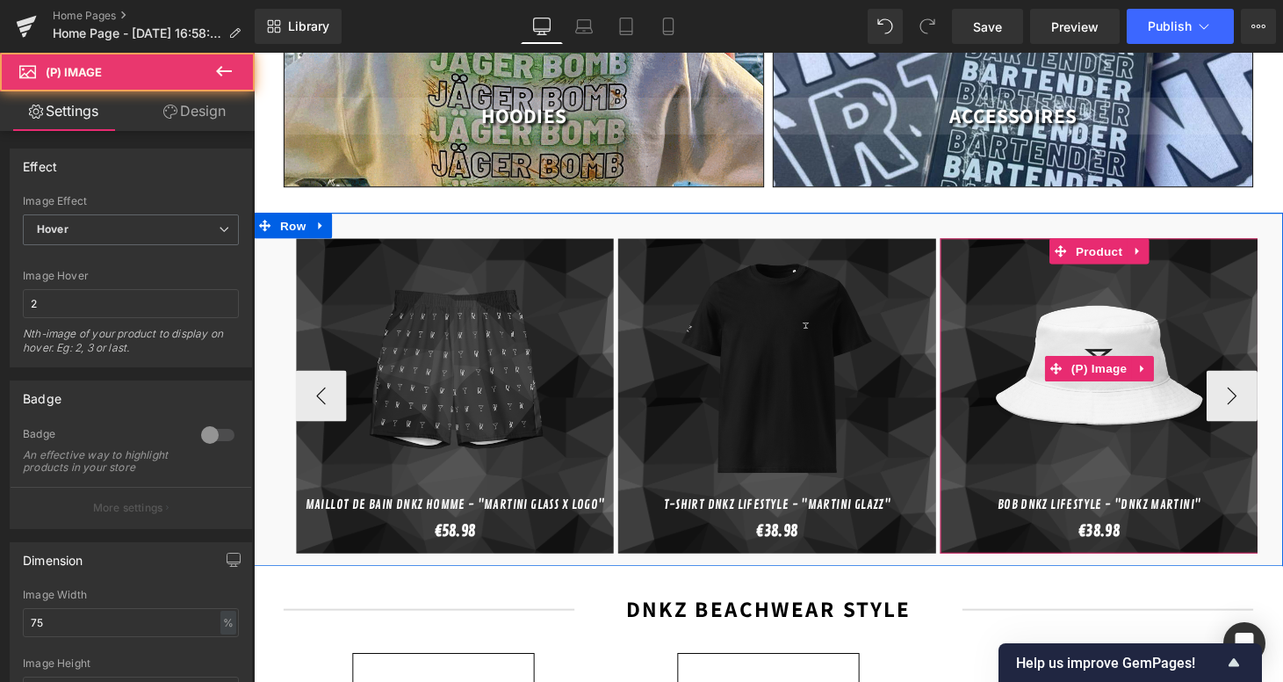
click at [1112, 400] on img at bounding box center [1126, 378] width 233 height 250
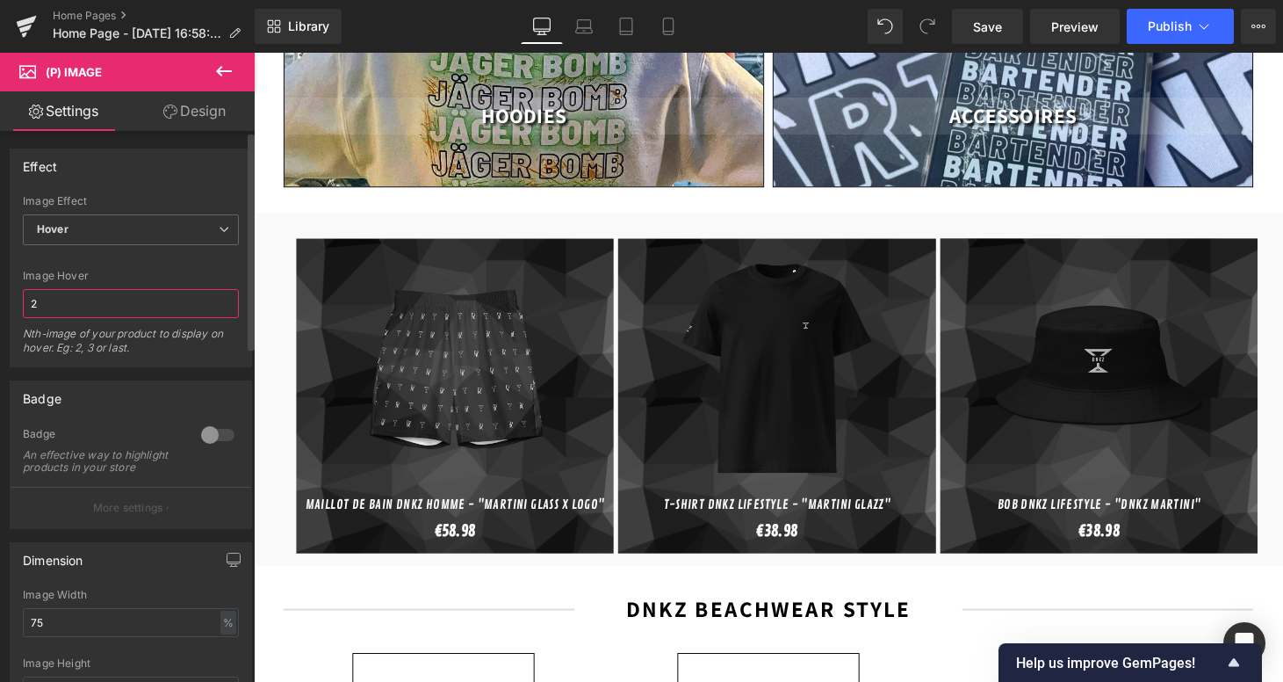
click at [97, 297] on input "2" at bounding box center [131, 303] width 216 height 29
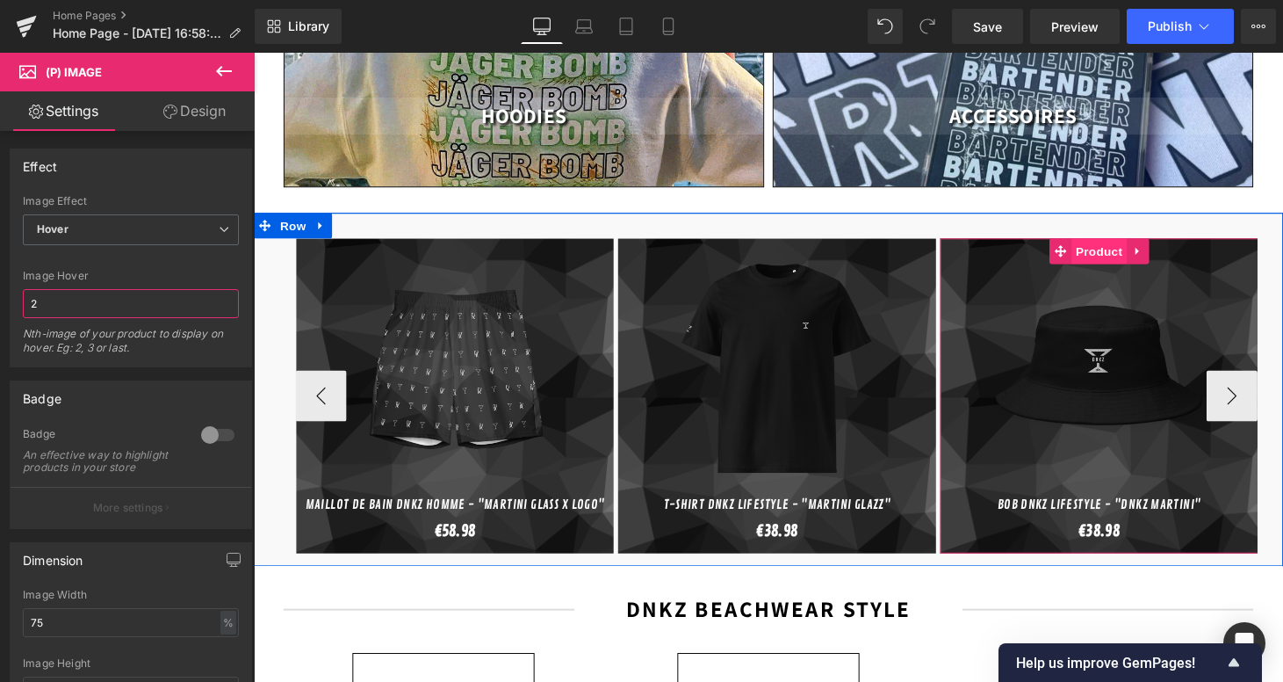
click at [1117, 244] on span "Product" at bounding box center [1126, 257] width 57 height 26
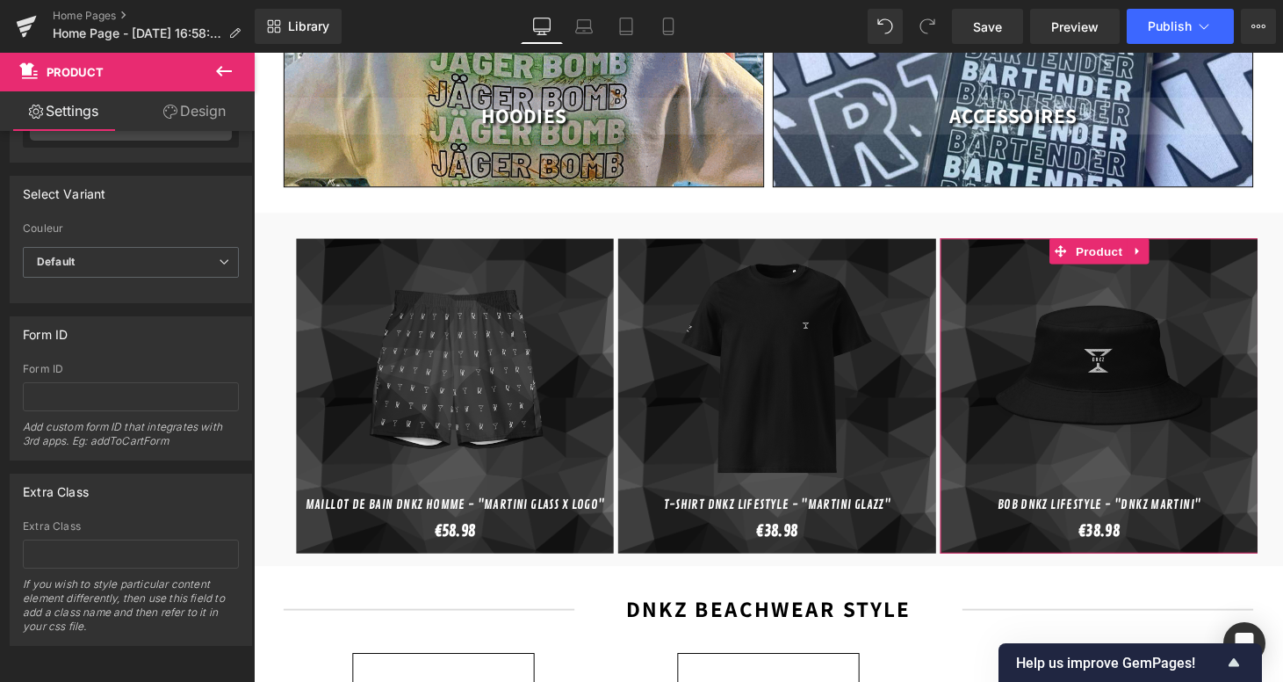
scroll to position [138, 0]
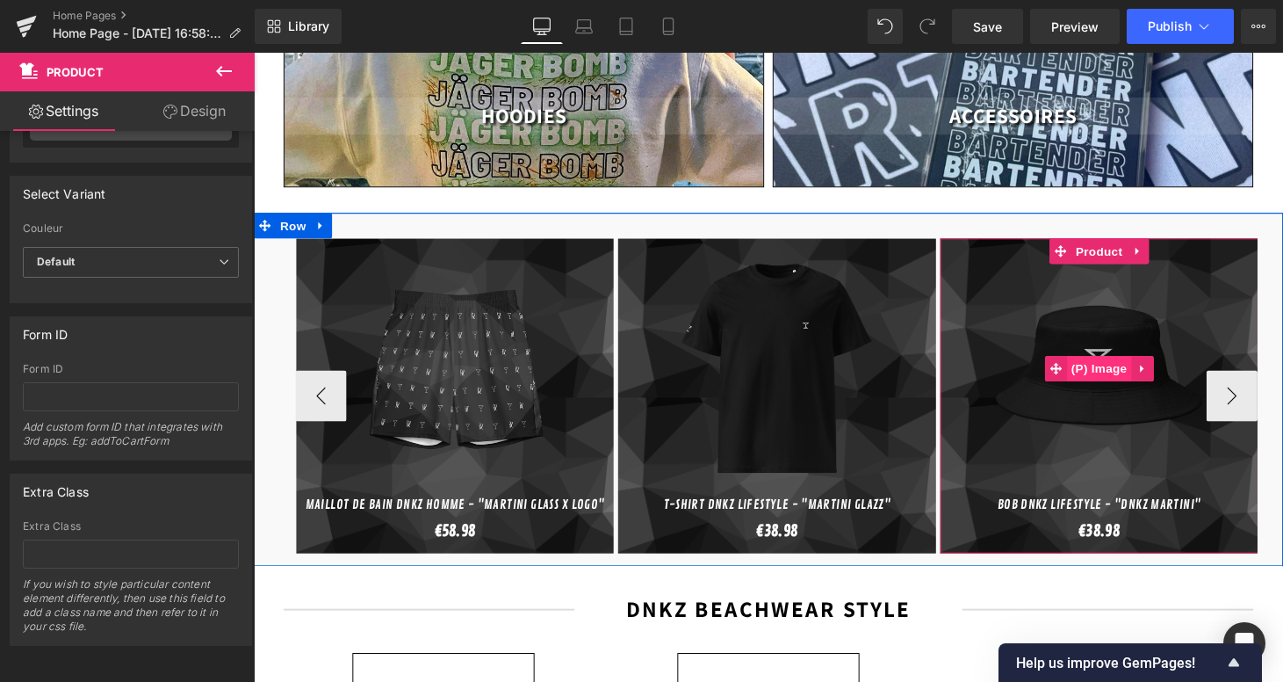
click at [1140, 365] on span "(P) Image" at bounding box center [1127, 378] width 67 height 26
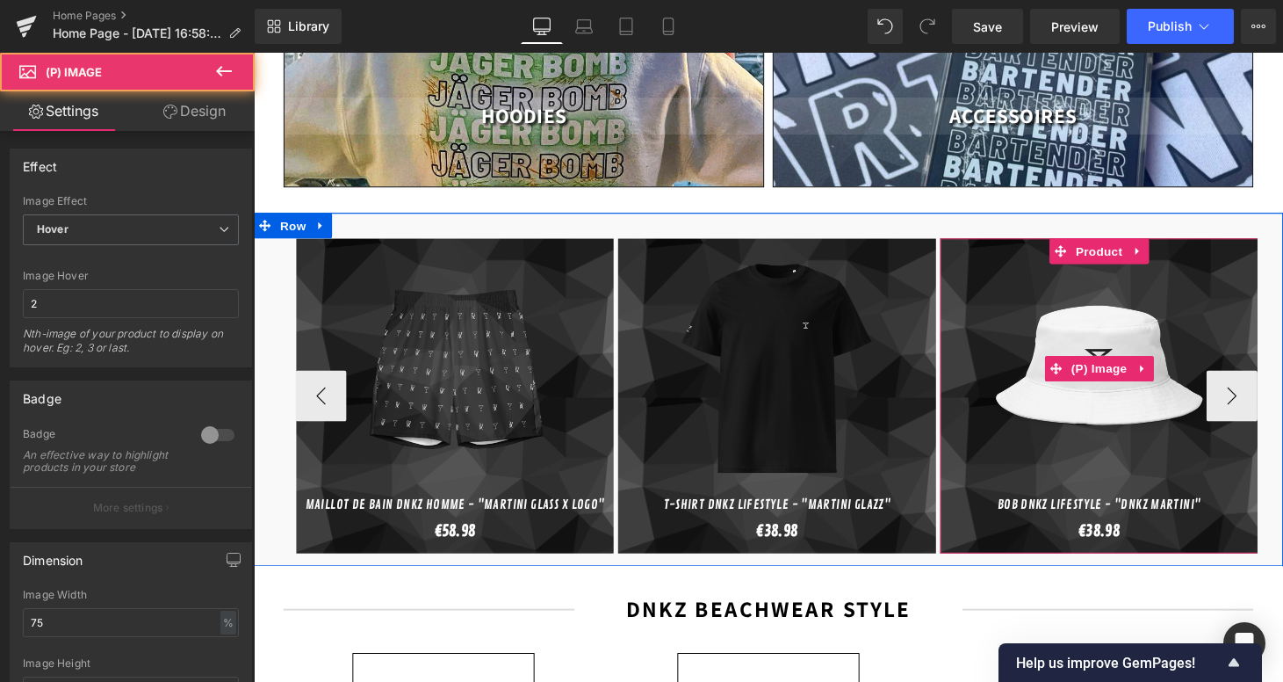
click at [1004, 258] on link "Sale Off" at bounding box center [1126, 378] width 311 height 250
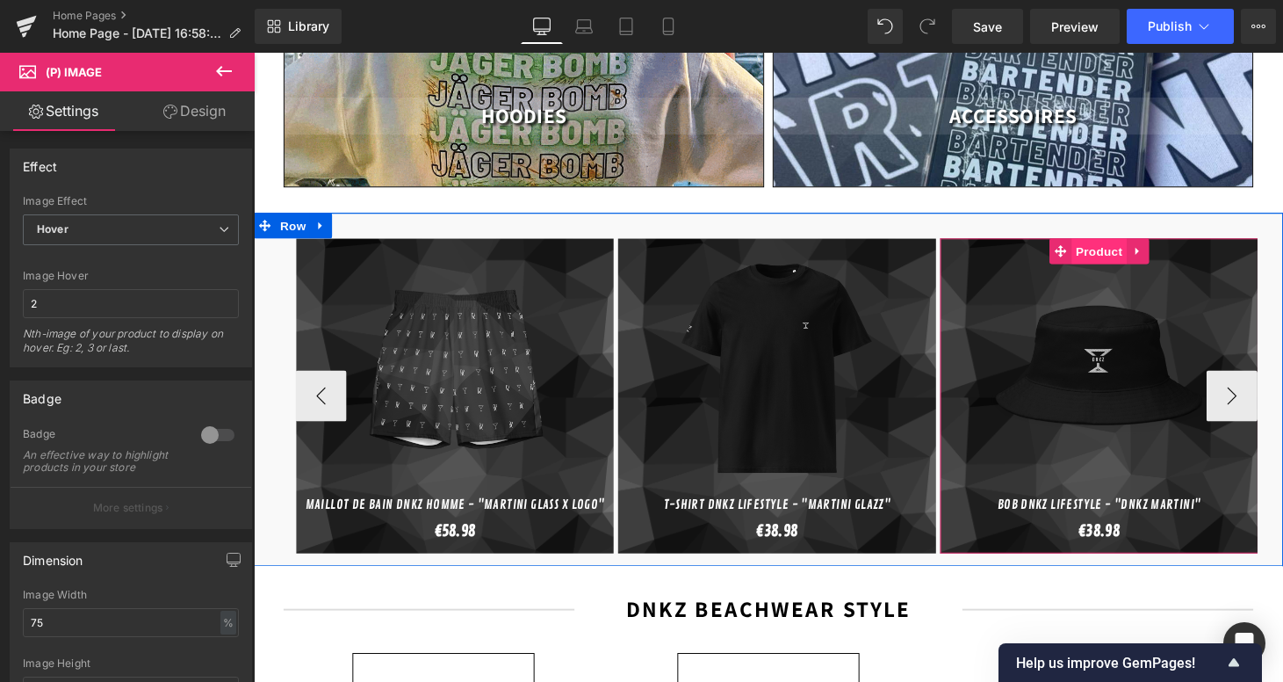
click at [1127, 244] on span "Product" at bounding box center [1126, 257] width 57 height 26
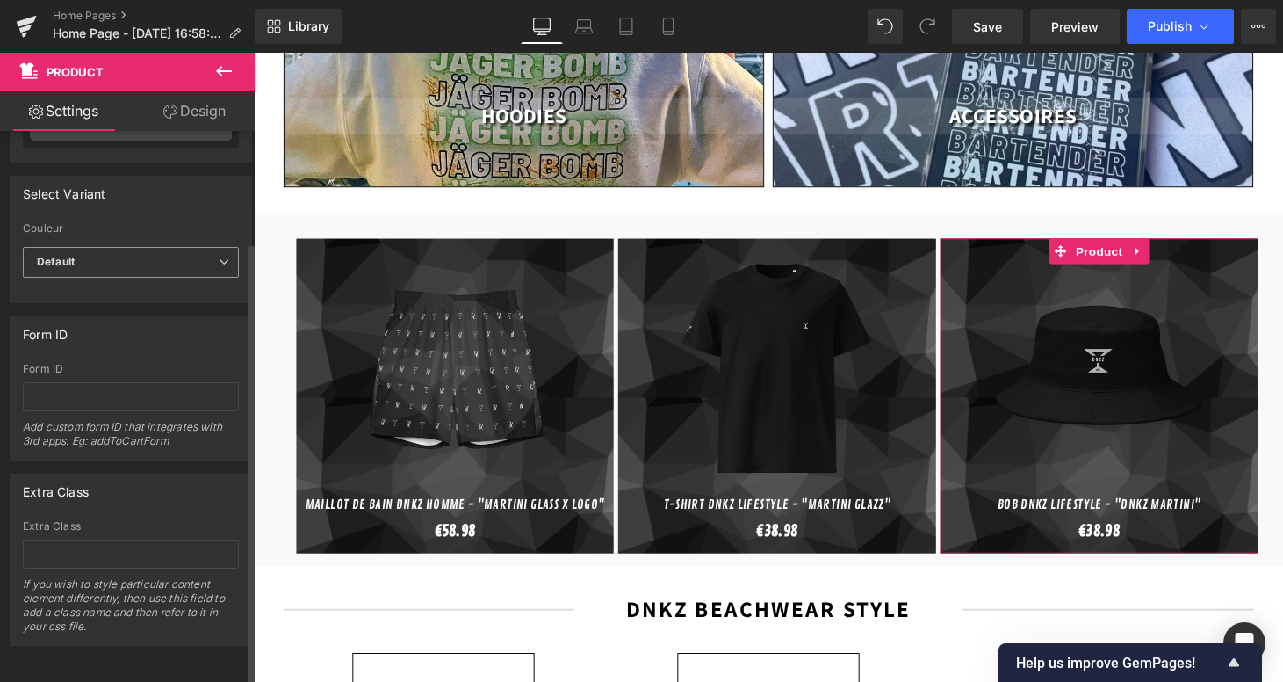
click at [110, 252] on span "Default" at bounding box center [131, 262] width 216 height 31
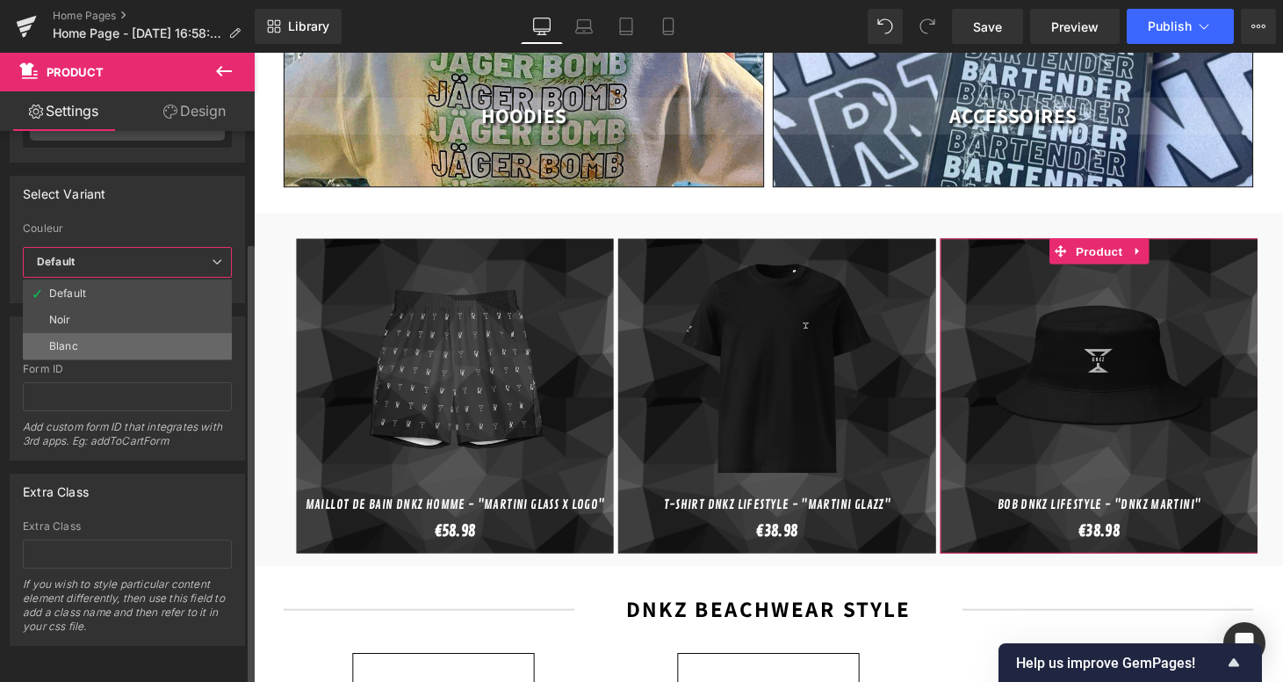
click at [105, 333] on li "Blanc" at bounding box center [127, 346] width 209 height 26
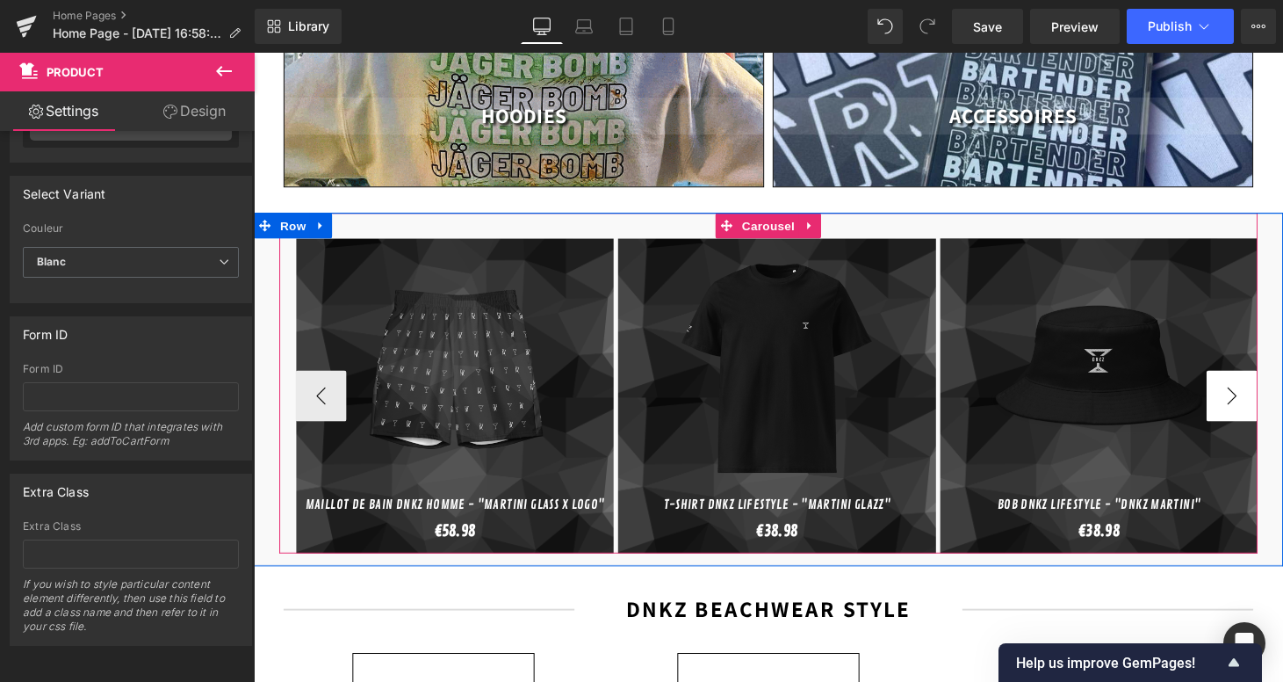
click at [1270, 391] on button "›" at bounding box center [1264, 406] width 53 height 53
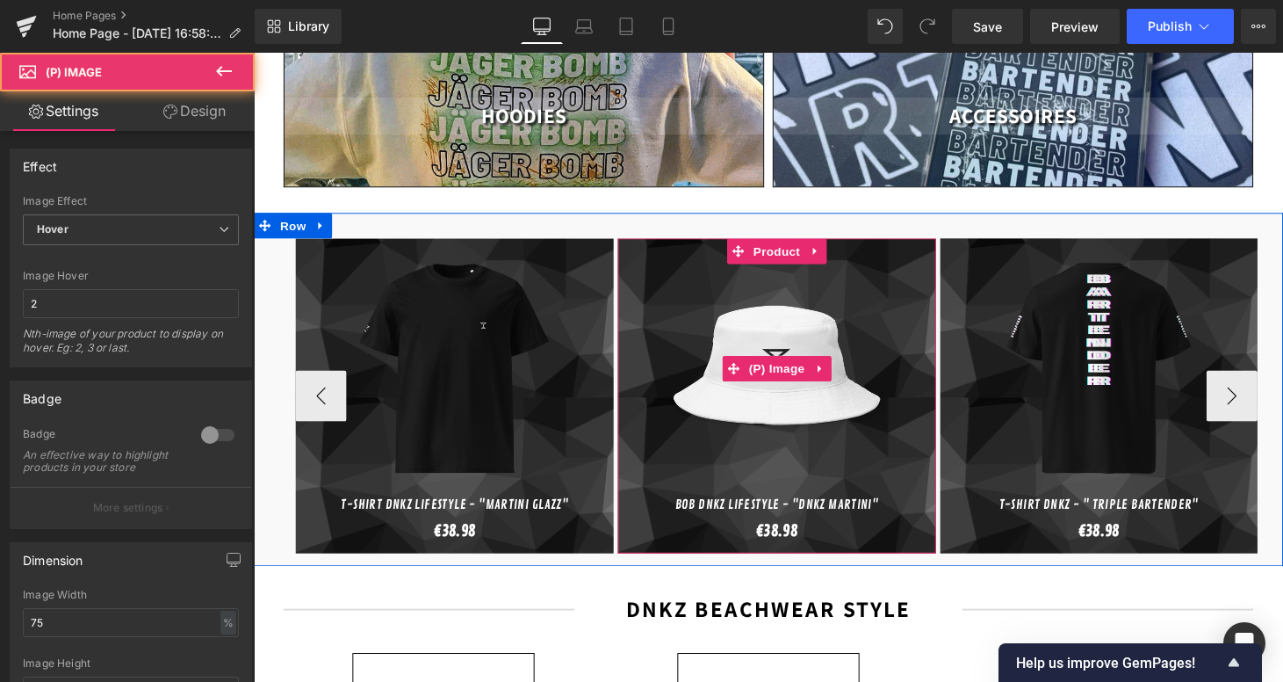
click at [801, 377] on img at bounding box center [793, 378] width 233 height 250
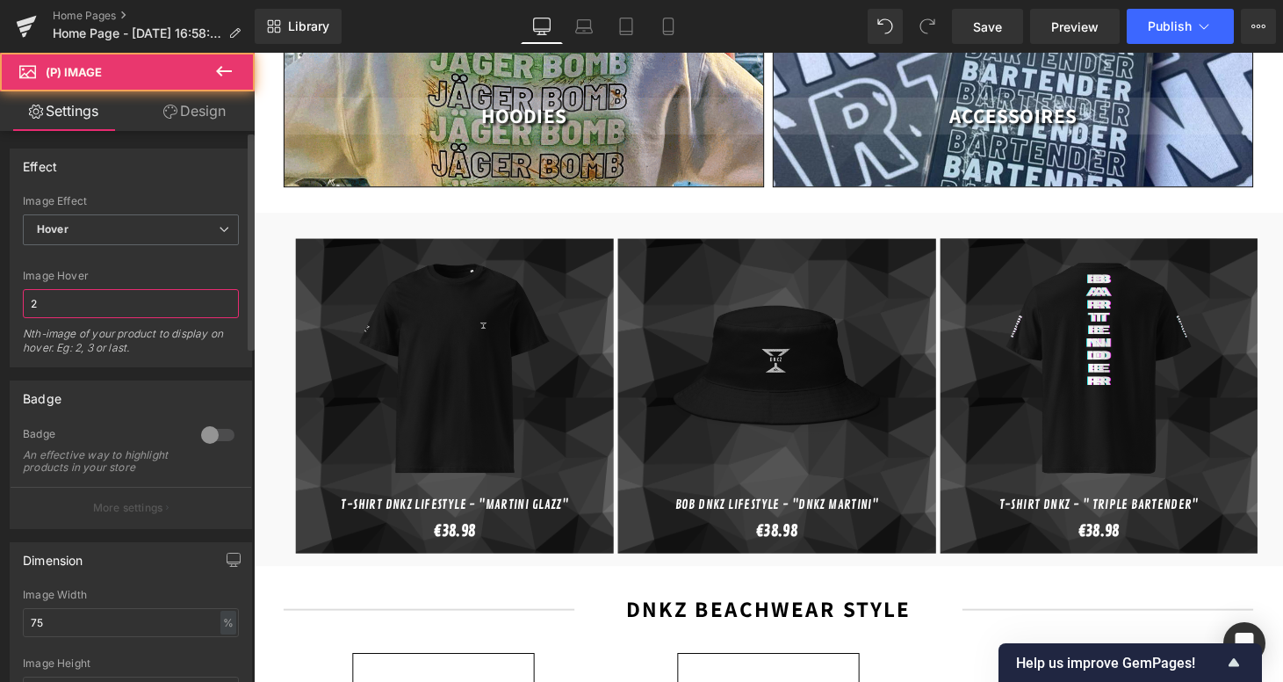
click at [148, 308] on input "2" at bounding box center [131, 303] width 216 height 29
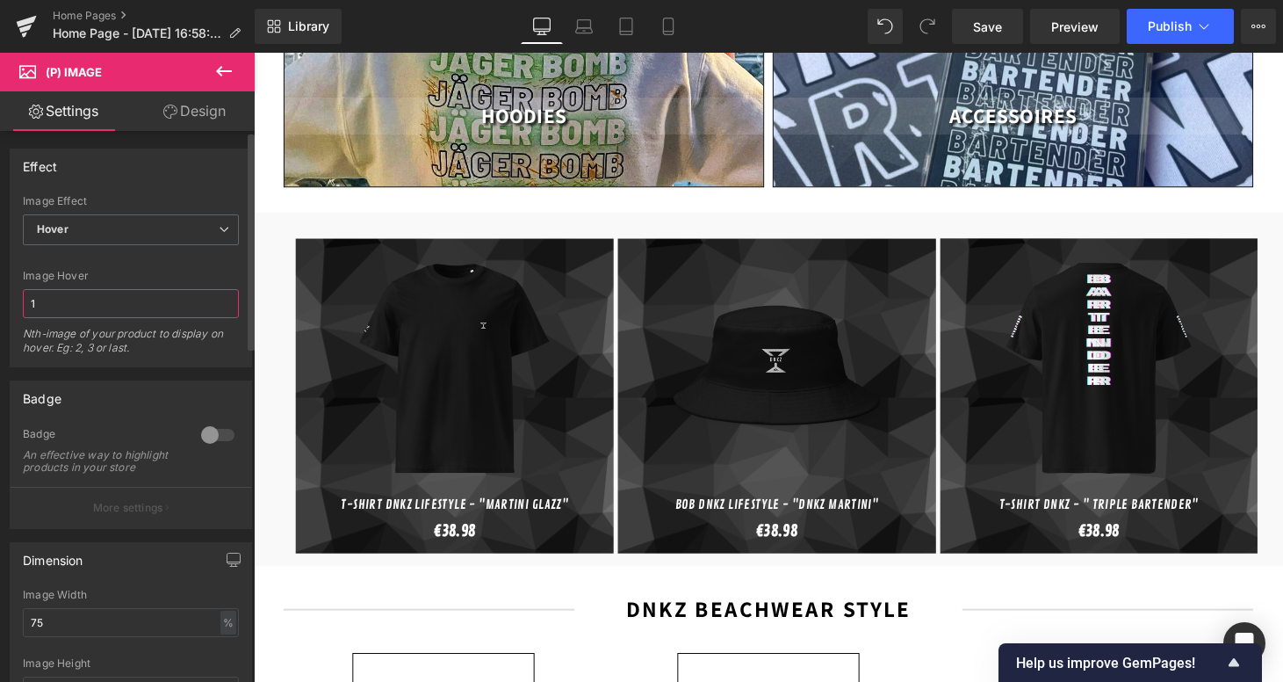
type input "1"
click at [138, 358] on div "Nth-image of your product to display on hover. Eg: 2, 3 or last." at bounding box center [131, 347] width 216 height 40
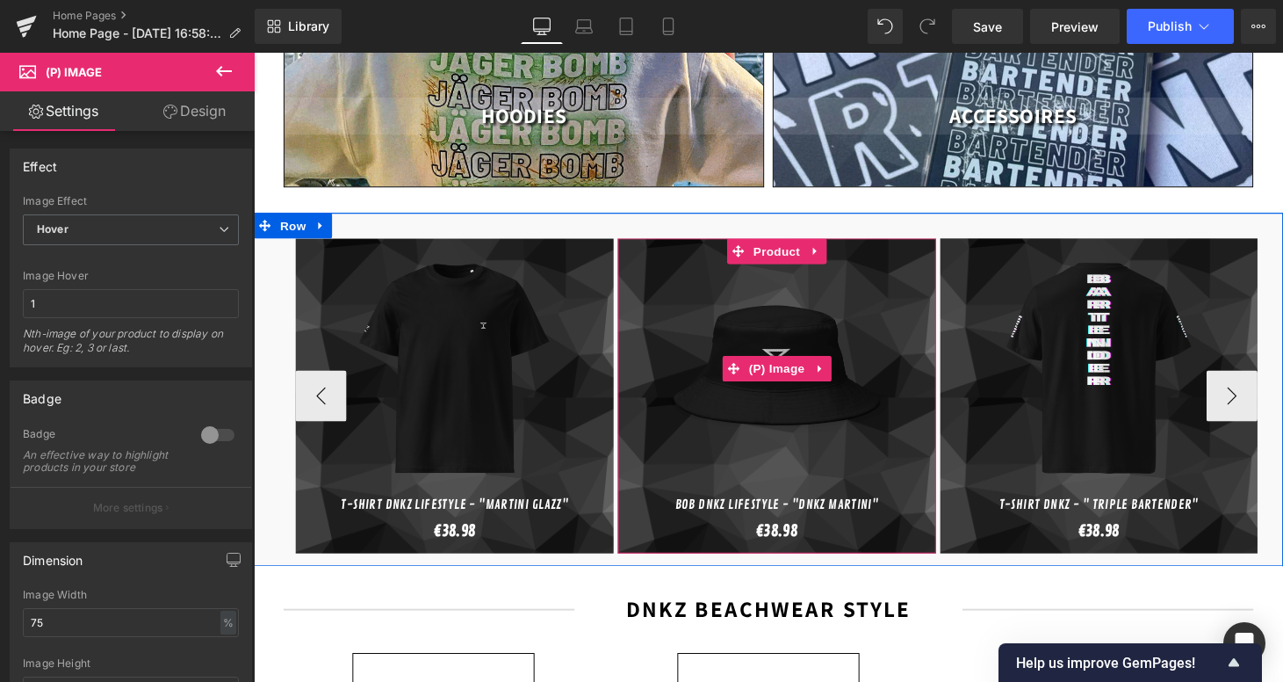
click at [817, 333] on img at bounding box center [793, 378] width 233 height 250
click at [790, 245] on span "Product" at bounding box center [793, 258] width 57 height 26
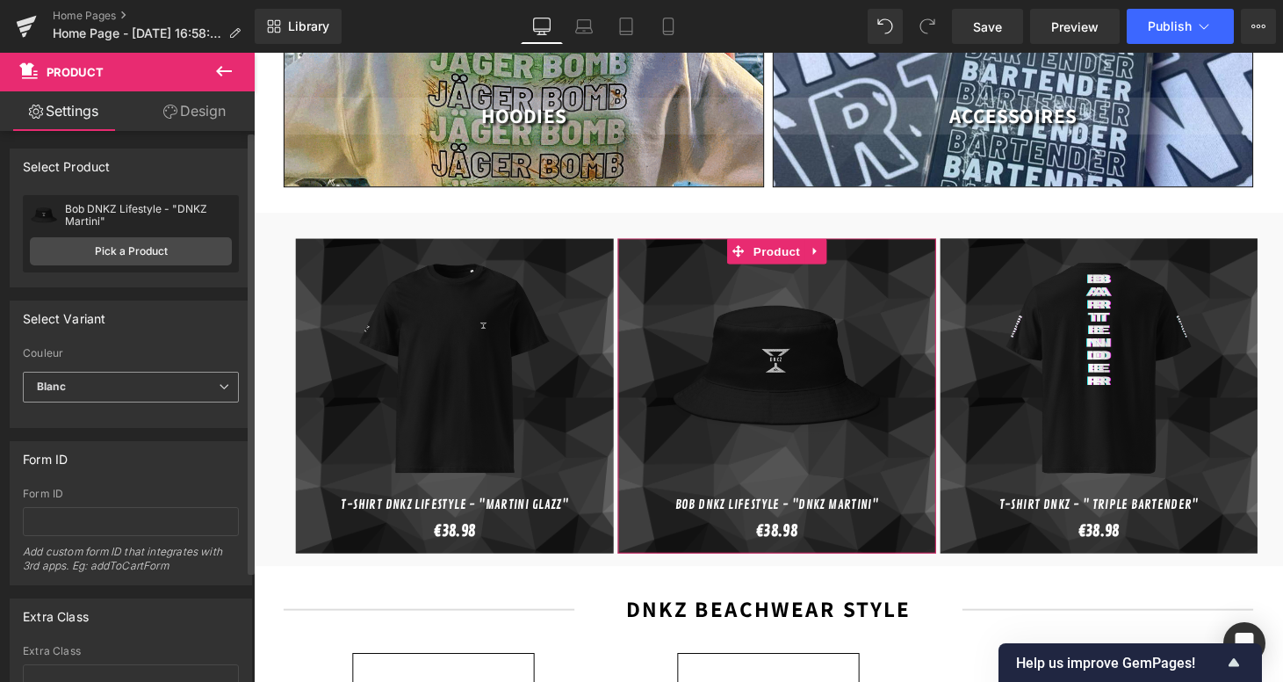
click at [127, 394] on span "Blanc" at bounding box center [131, 387] width 216 height 31
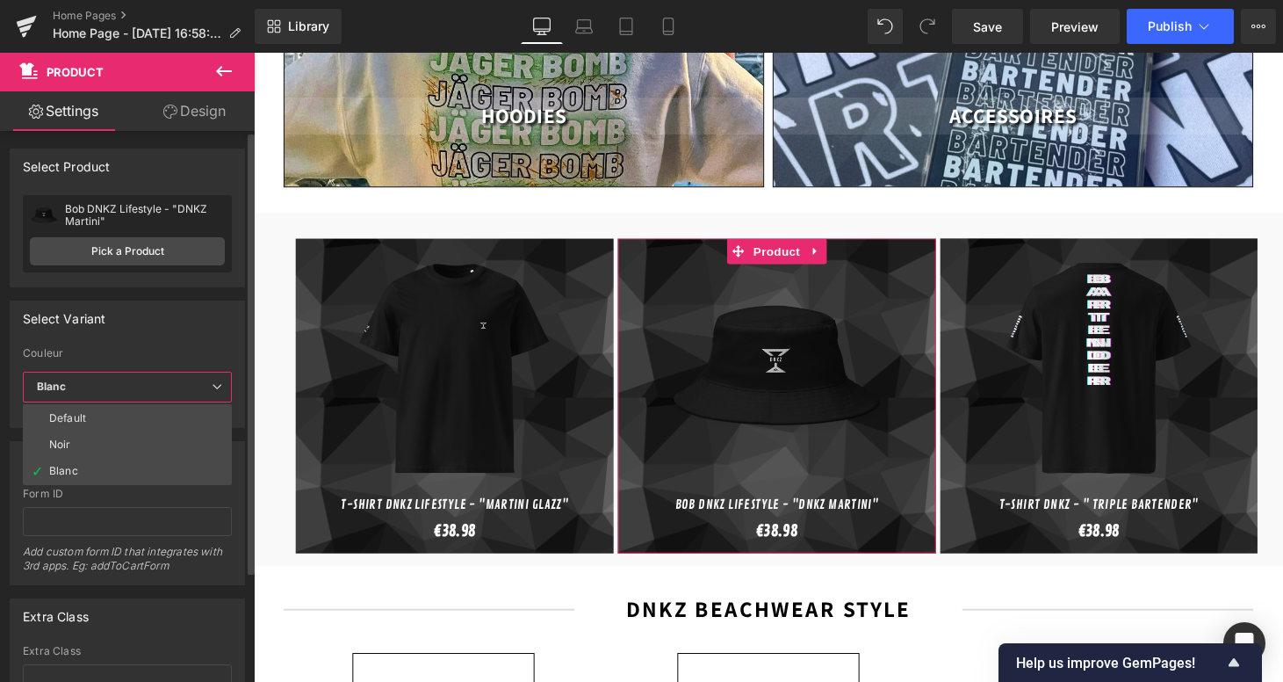
click at [201, 323] on div "Select Variant" at bounding box center [128, 317] width 234 height 33
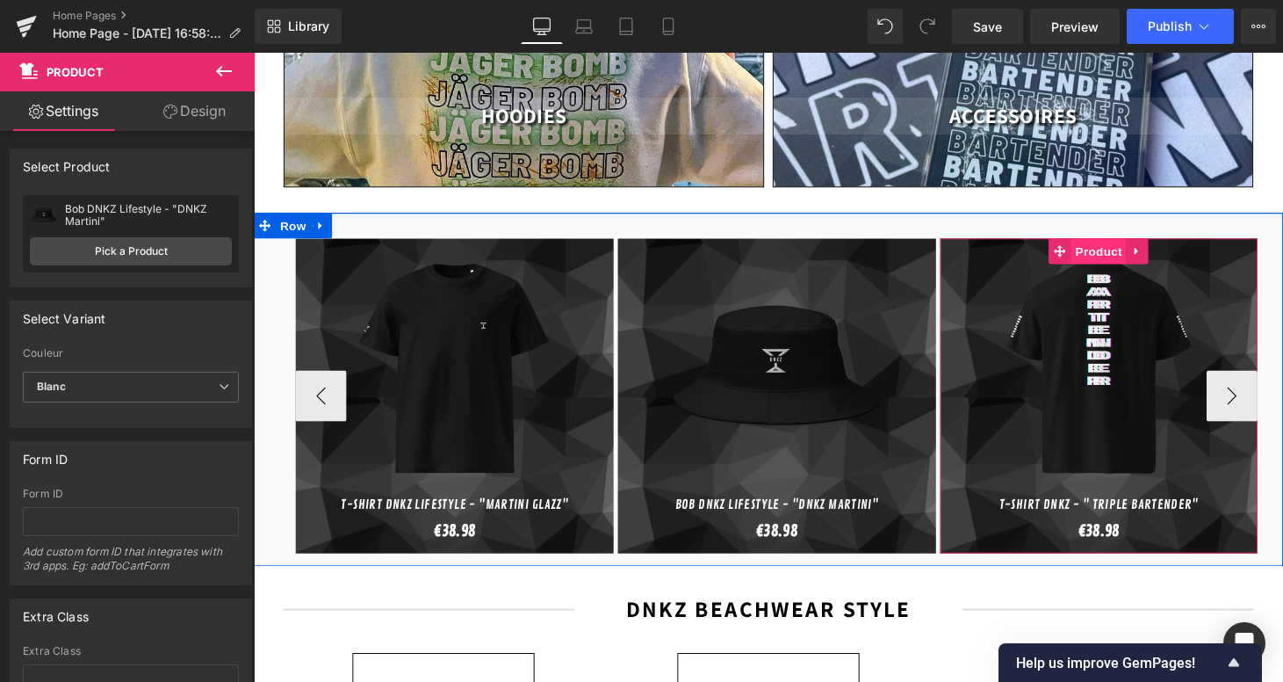
click at [1122, 245] on span "Product" at bounding box center [1126, 257] width 57 height 26
click at [303, 398] on button "‹" at bounding box center [323, 406] width 53 height 53
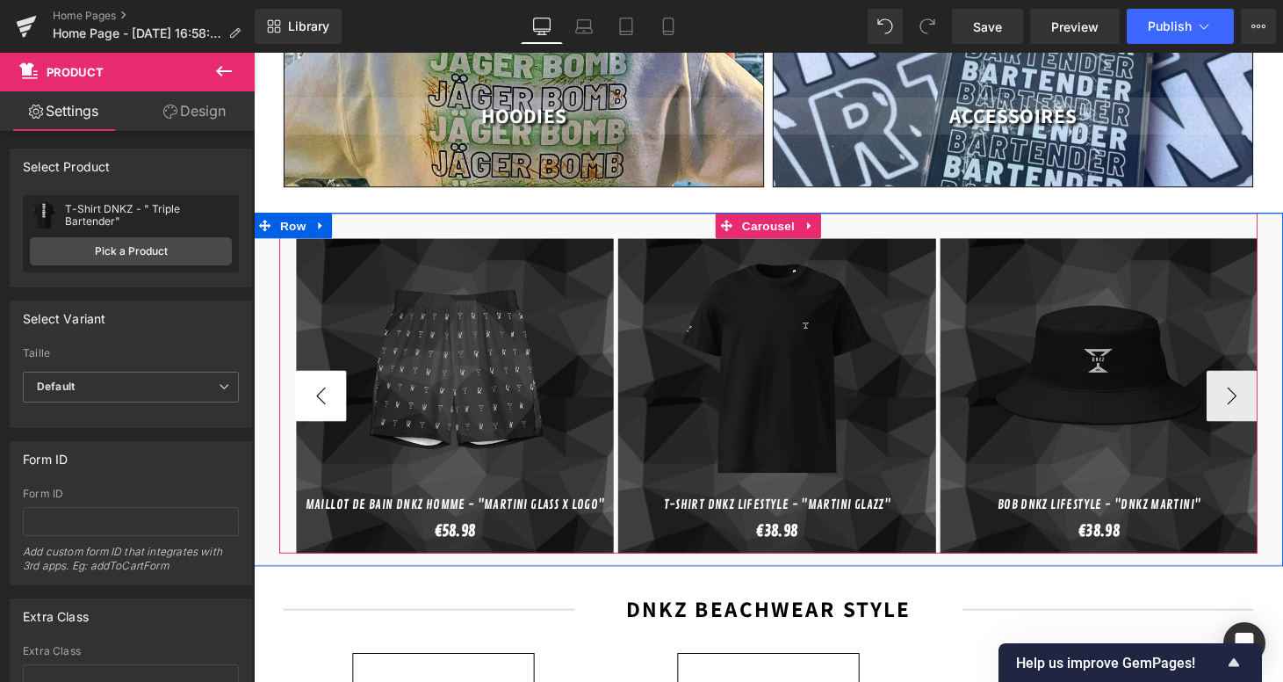
click at [339, 403] on button "‹" at bounding box center [323, 406] width 53 height 53
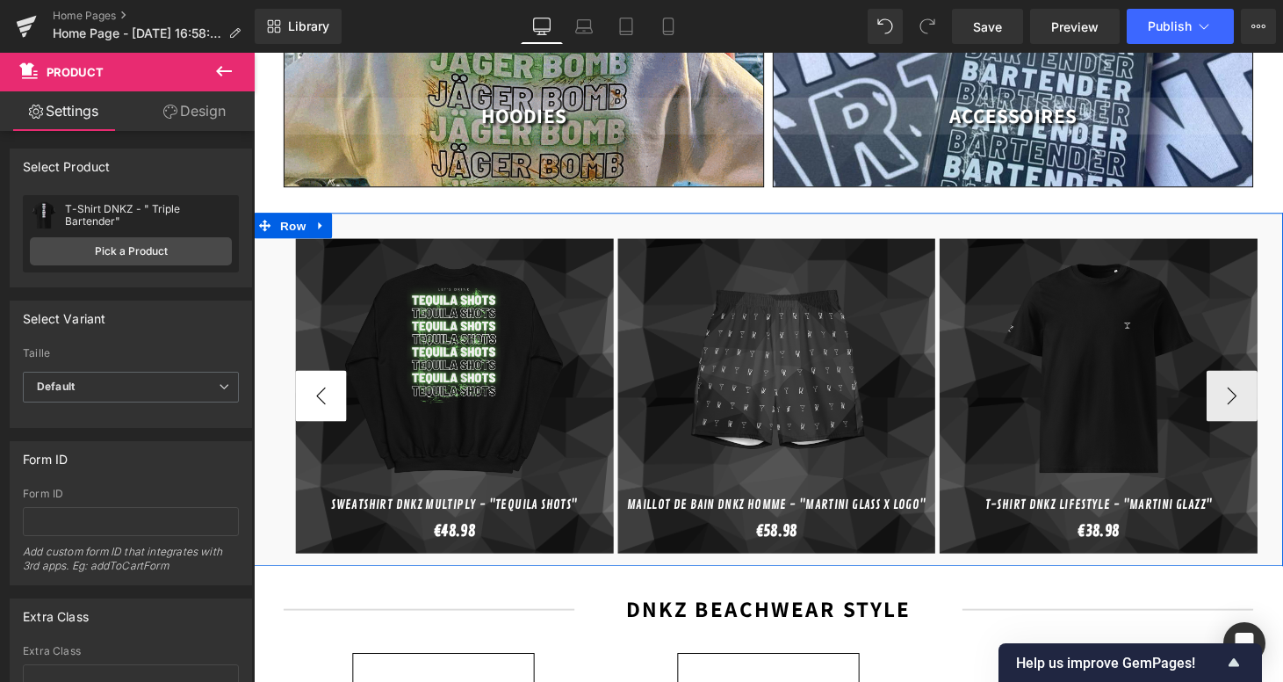
click at [313, 380] on button "‹" at bounding box center [323, 406] width 53 height 53
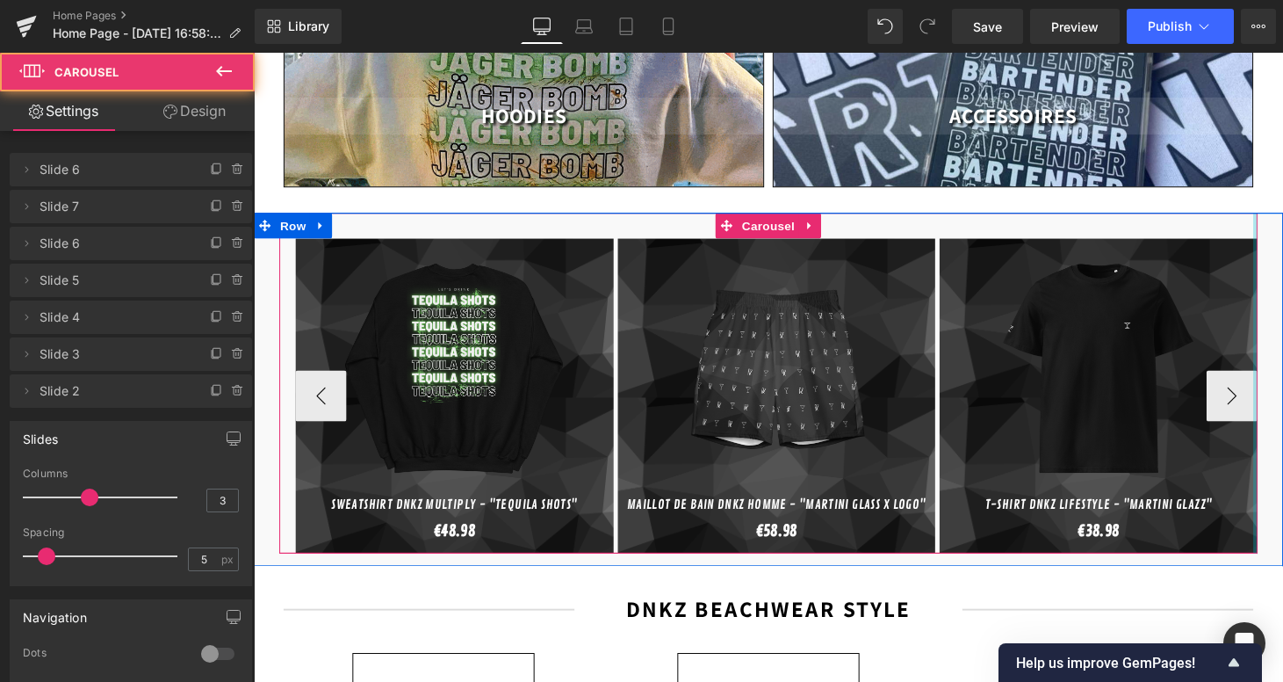
click at [1282, 387] on div at bounding box center [1288, 393] width 4 height 351
click at [1265, 387] on button "›" at bounding box center [1264, 406] width 53 height 53
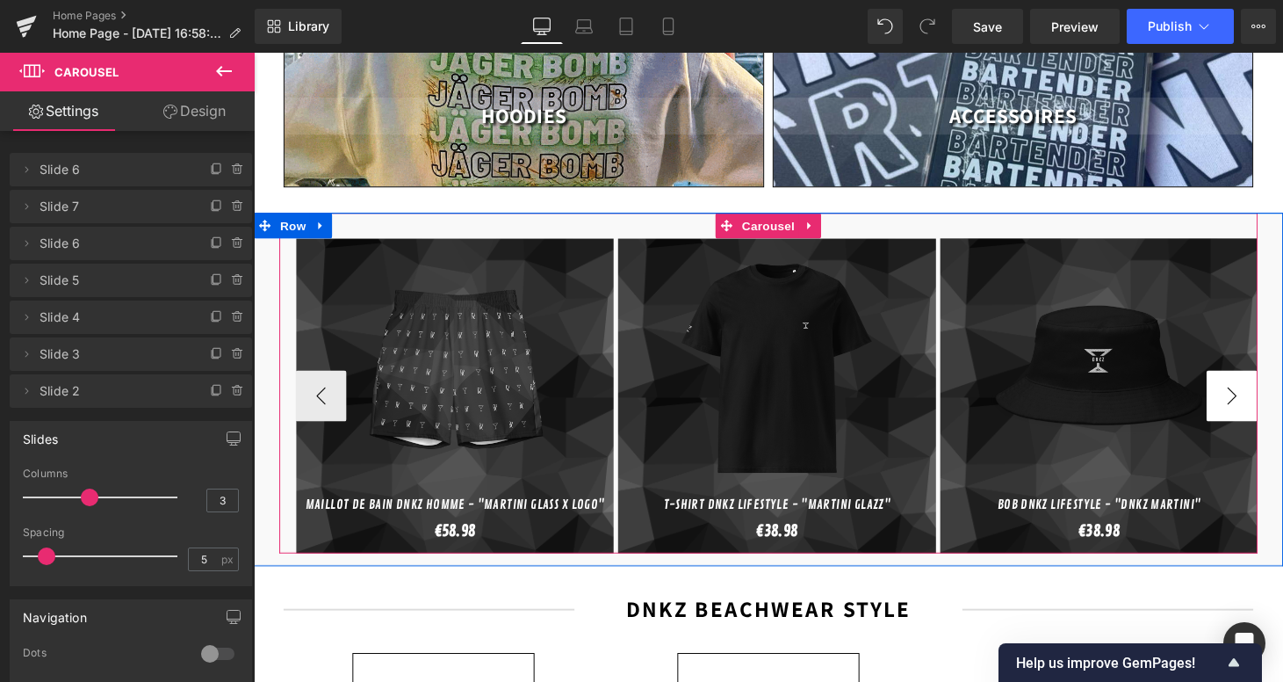
click at [1265, 387] on button "›" at bounding box center [1264, 406] width 53 height 53
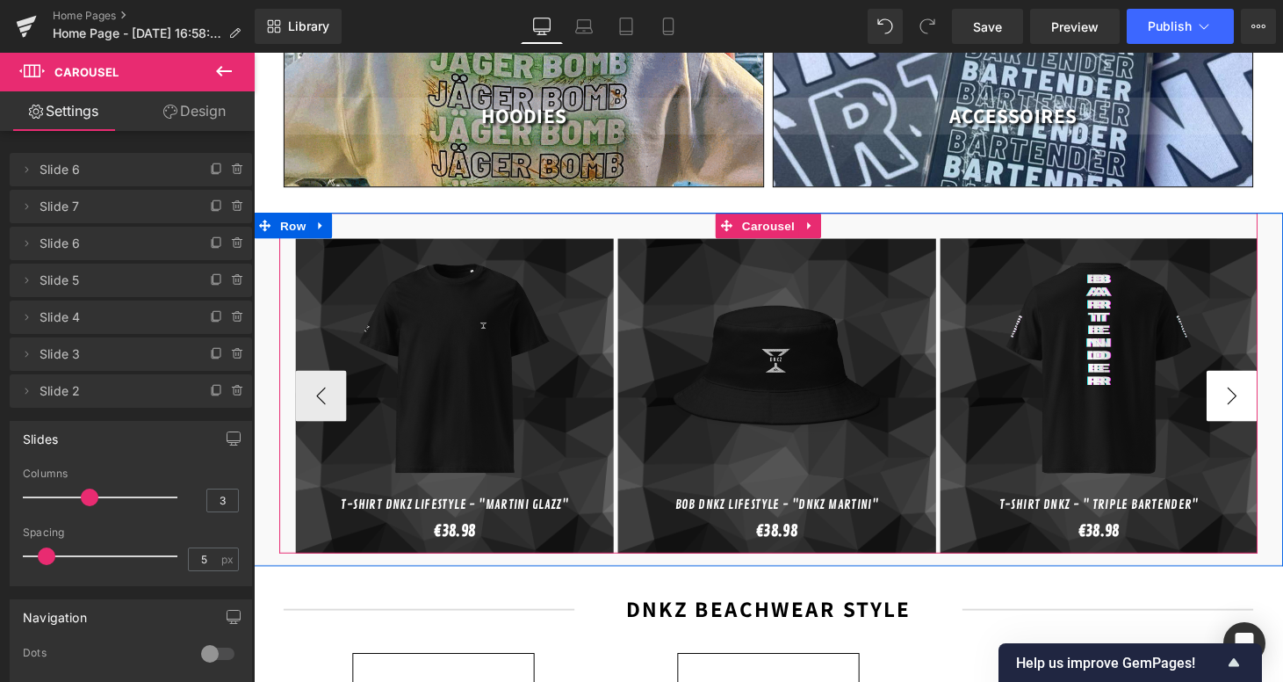
click at [1265, 387] on button "›" at bounding box center [1264, 406] width 53 height 53
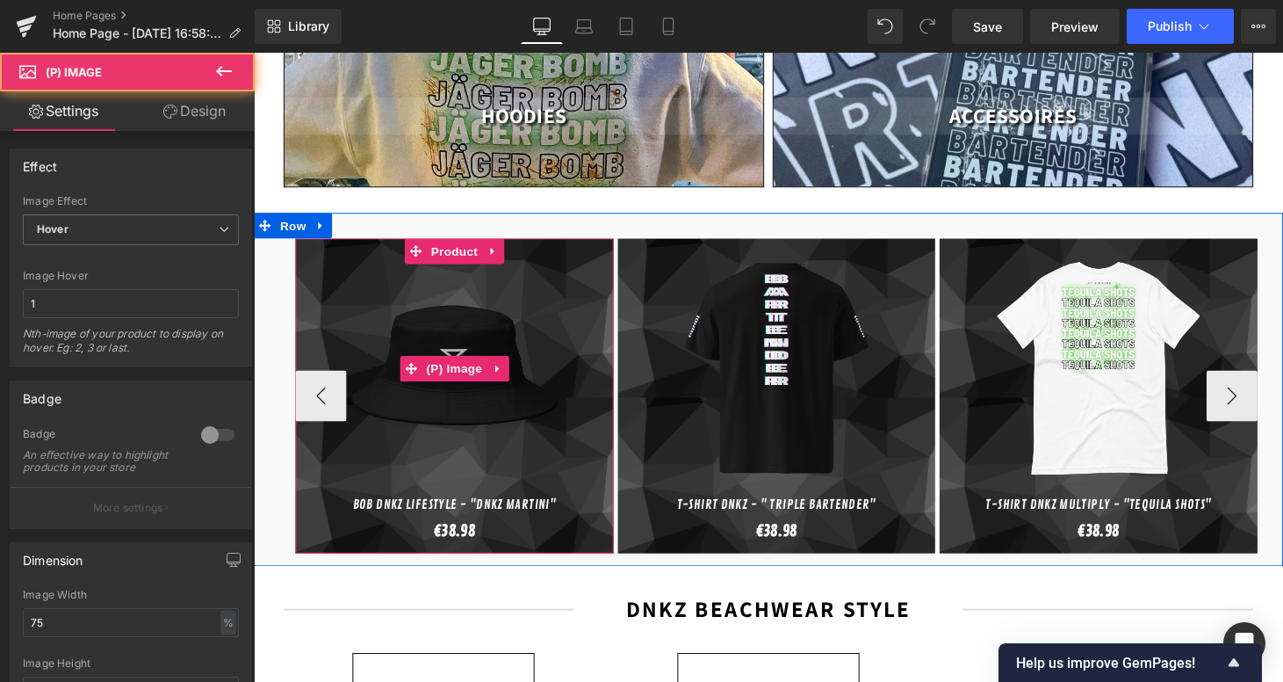
click at [617, 385] on link "Sale Off" at bounding box center [461, 378] width 311 height 250
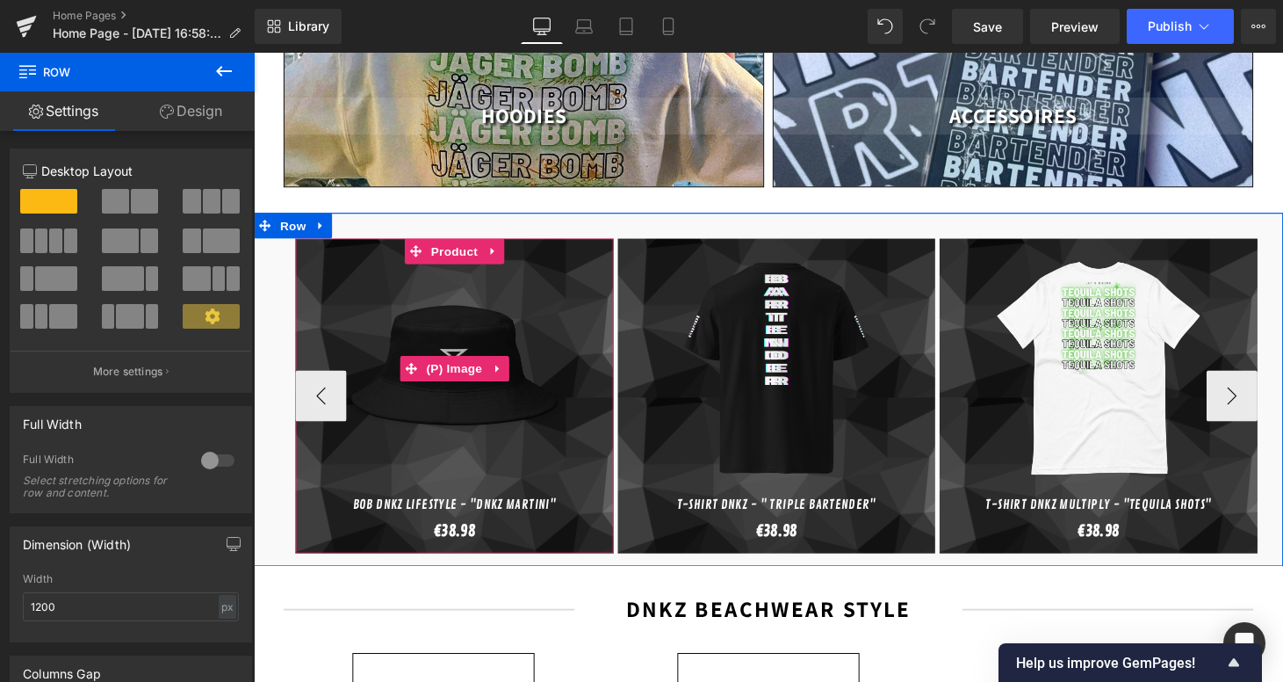
click at [558, 392] on img at bounding box center [460, 378] width 233 height 250
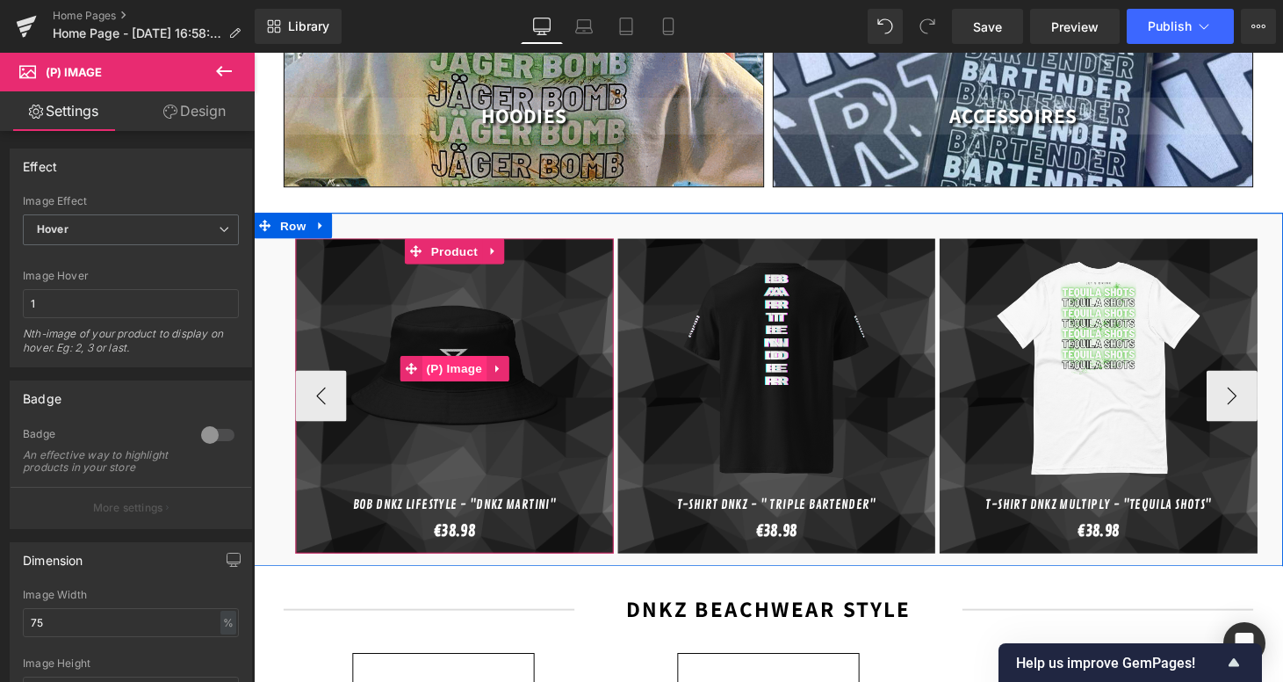
click at [457, 365] on span "(P) Image" at bounding box center [461, 378] width 67 height 26
click at [460, 244] on span "Product" at bounding box center [460, 257] width 57 height 26
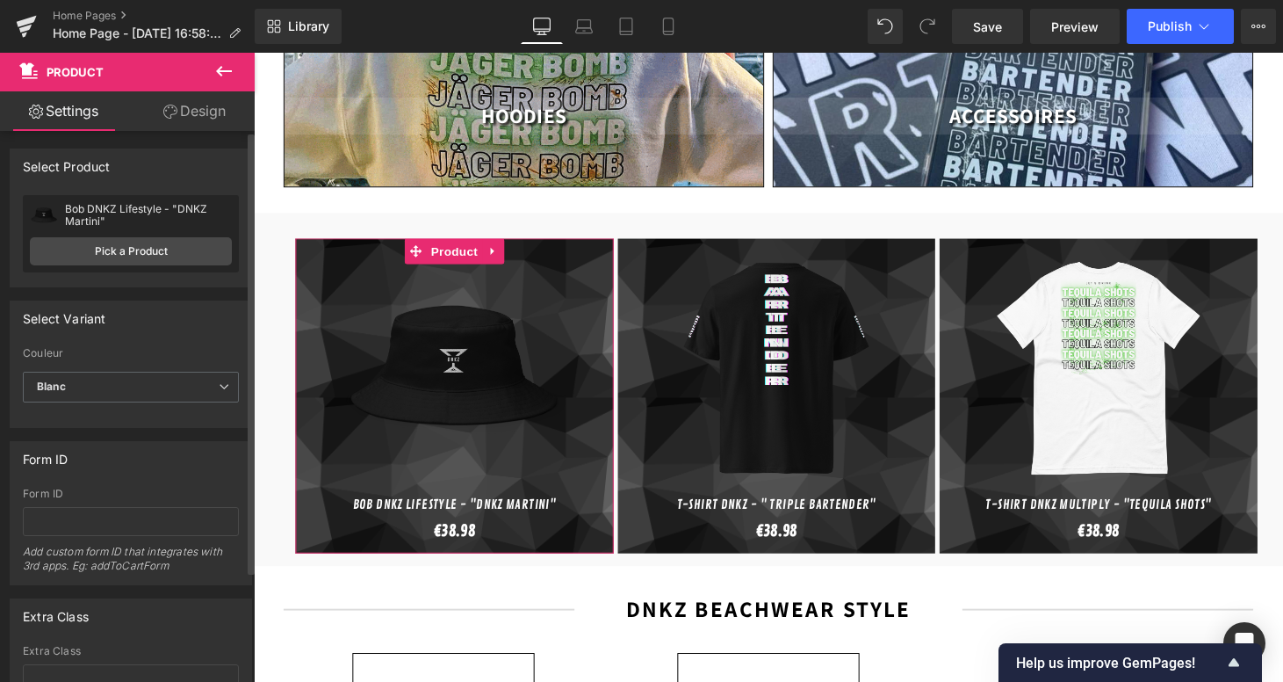
click at [149, 357] on label "Couleur" at bounding box center [131, 356] width 216 height 18
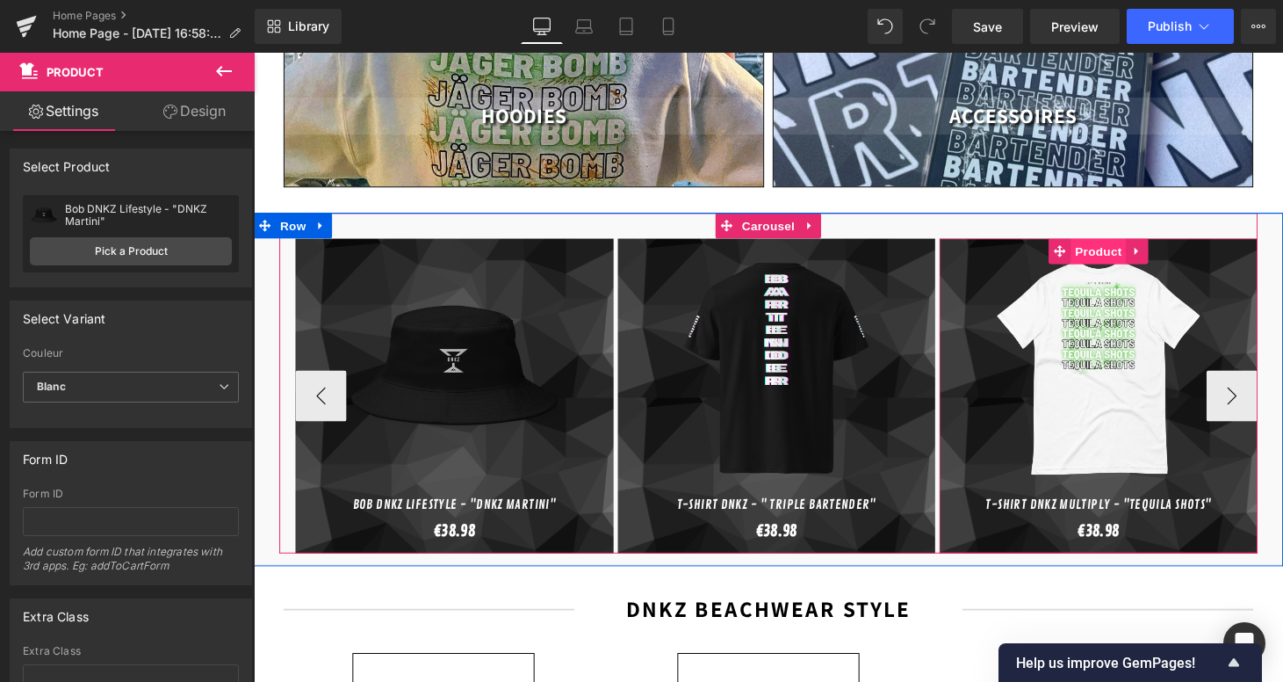
click at [1116, 245] on span "Product" at bounding box center [1126, 257] width 57 height 26
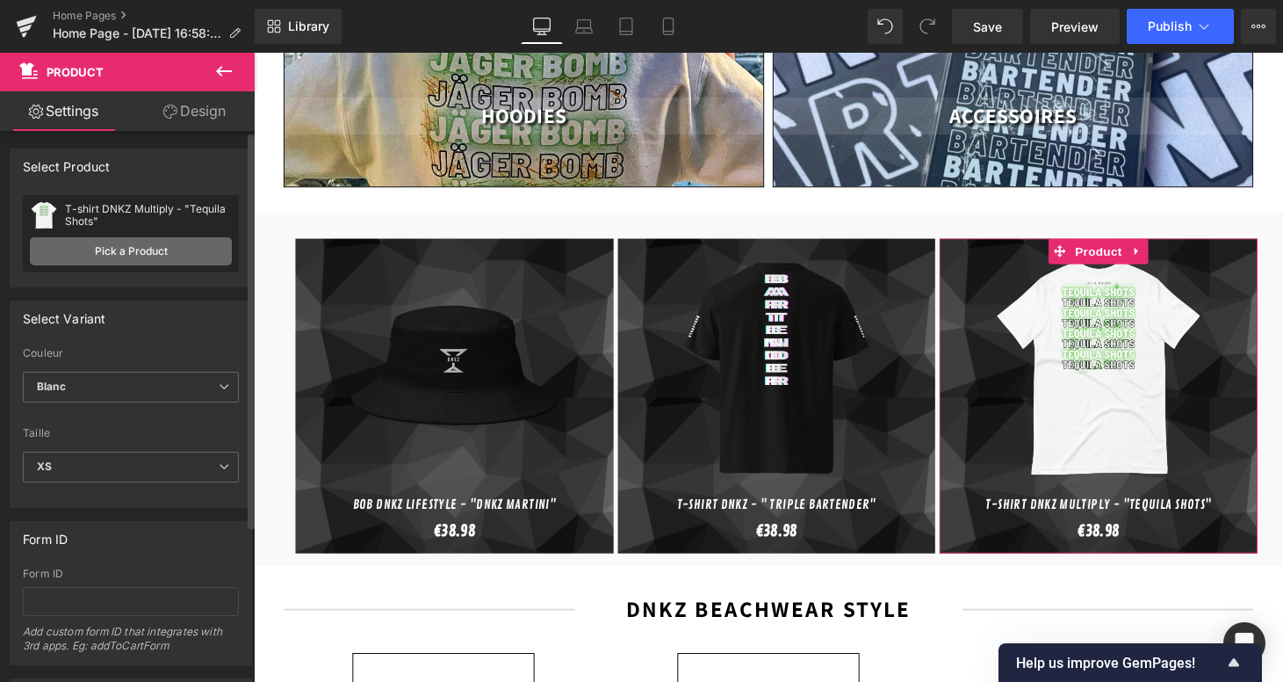
click at [155, 253] on link "Pick a Product" at bounding box center [131, 251] width 202 height 28
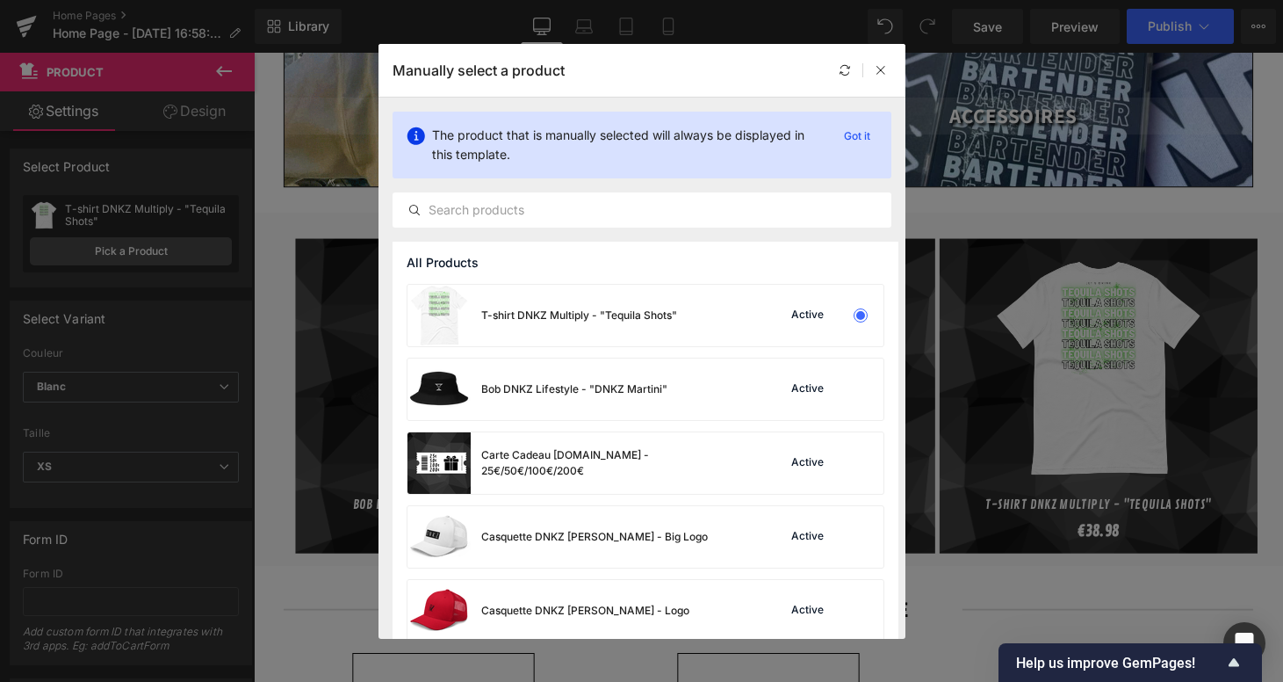
click at [764, 242] on div "All Products" at bounding box center [646, 263] width 506 height 42
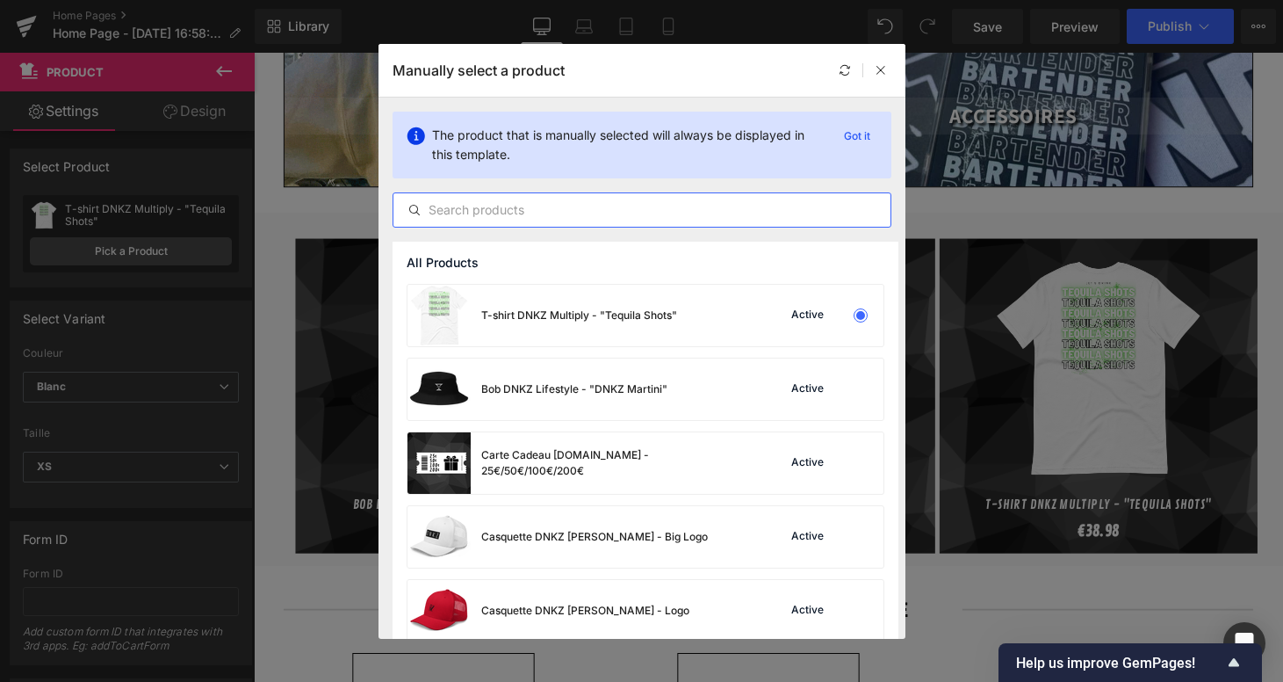
click at [739, 211] on input "text" at bounding box center [641, 209] width 497 height 21
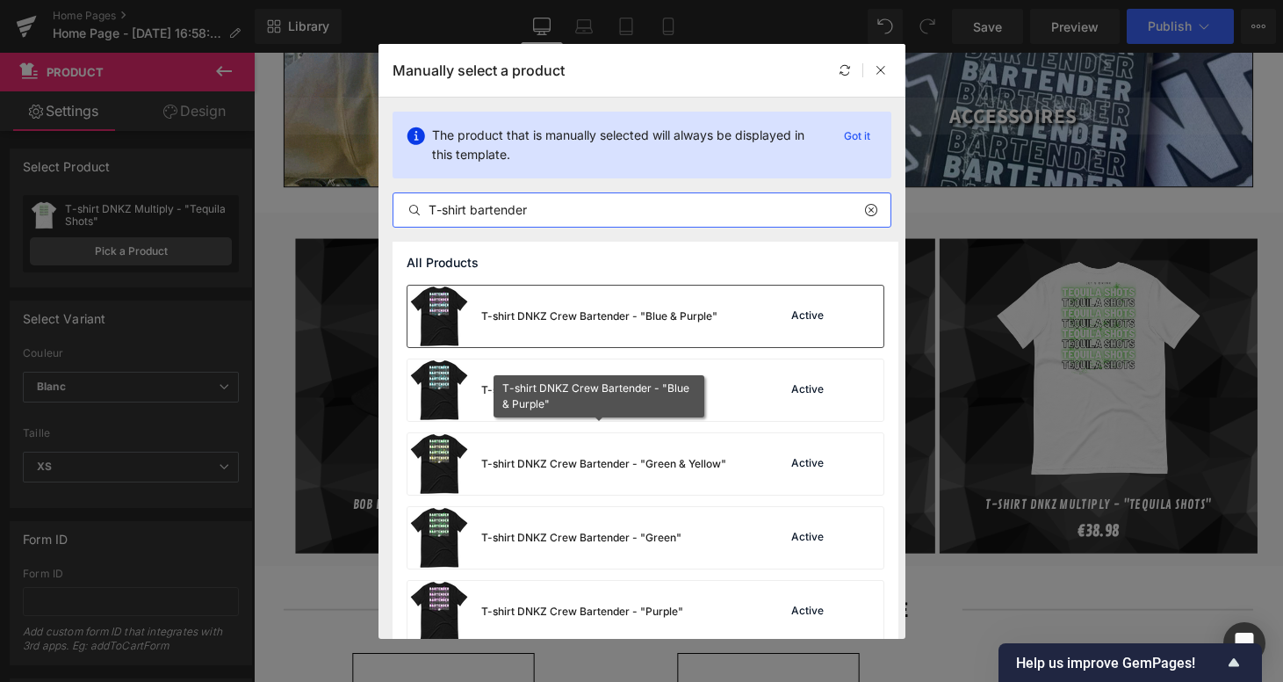
scroll to position [148, 0]
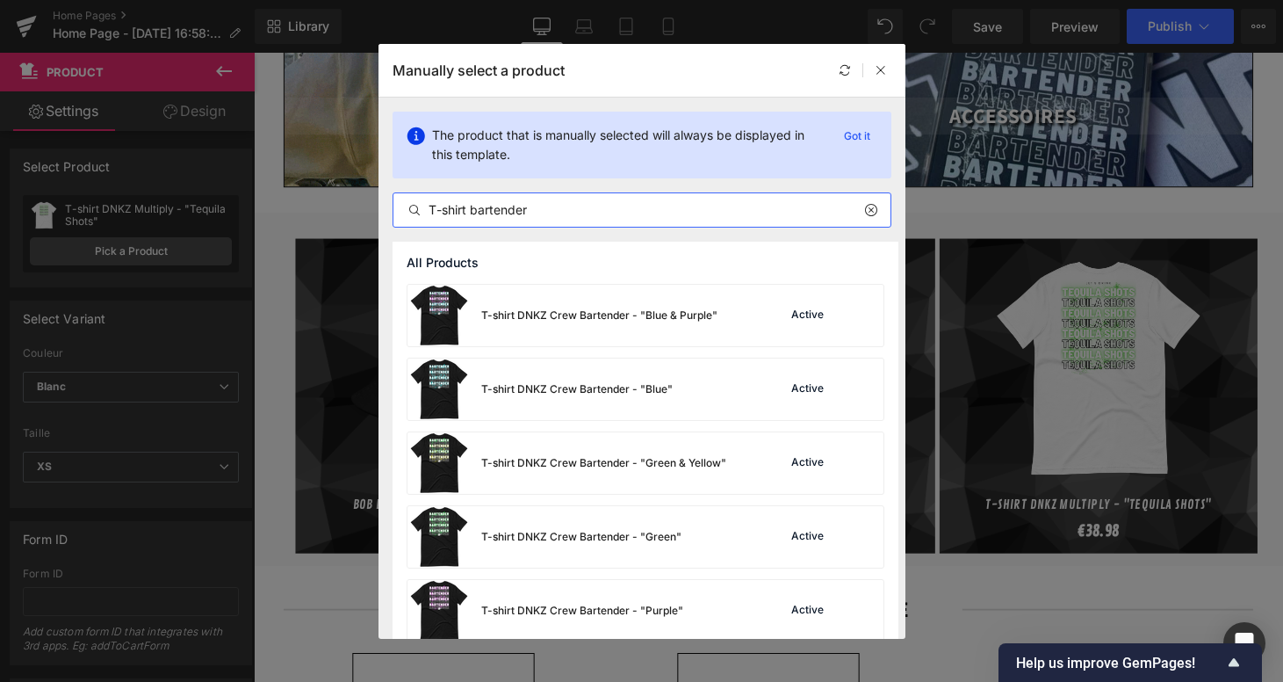
type input "T-shirt bartender"
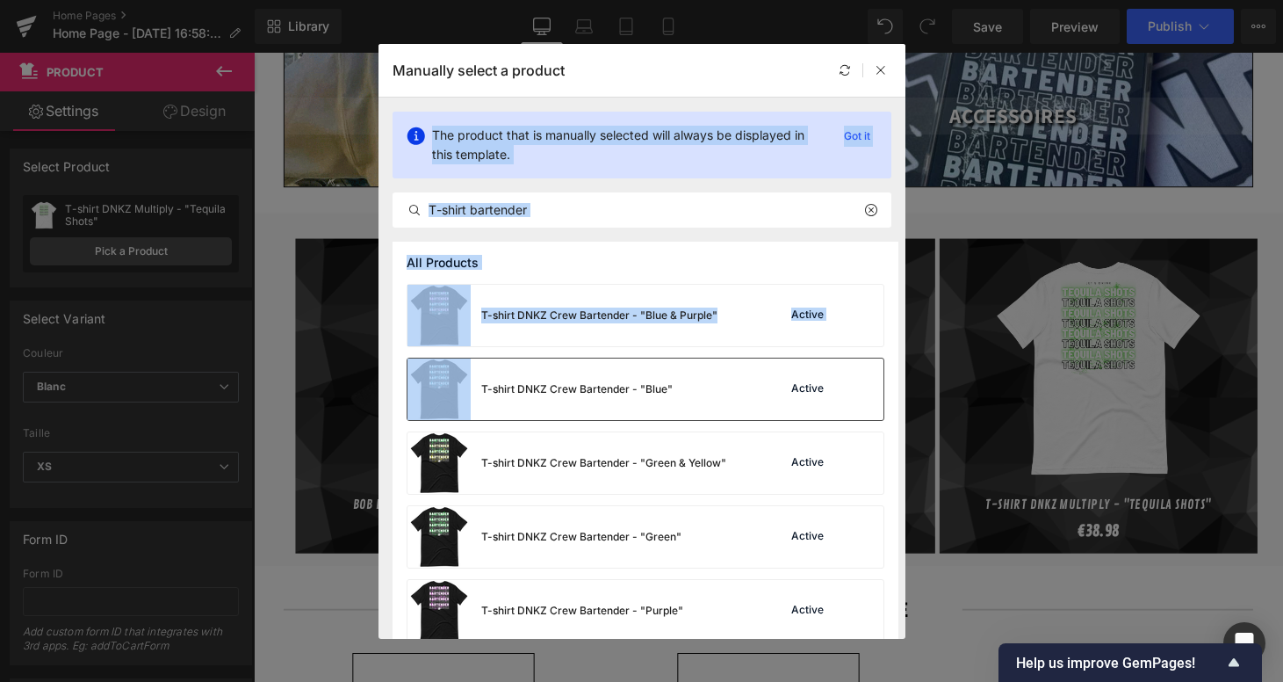
drag, startPoint x: 777, startPoint y: 80, endPoint x: 632, endPoint y: 397, distance: 348.6
click at [627, 387] on div "Manually select a product The product that is manually selected will always be …" at bounding box center [642, 341] width 527 height 595
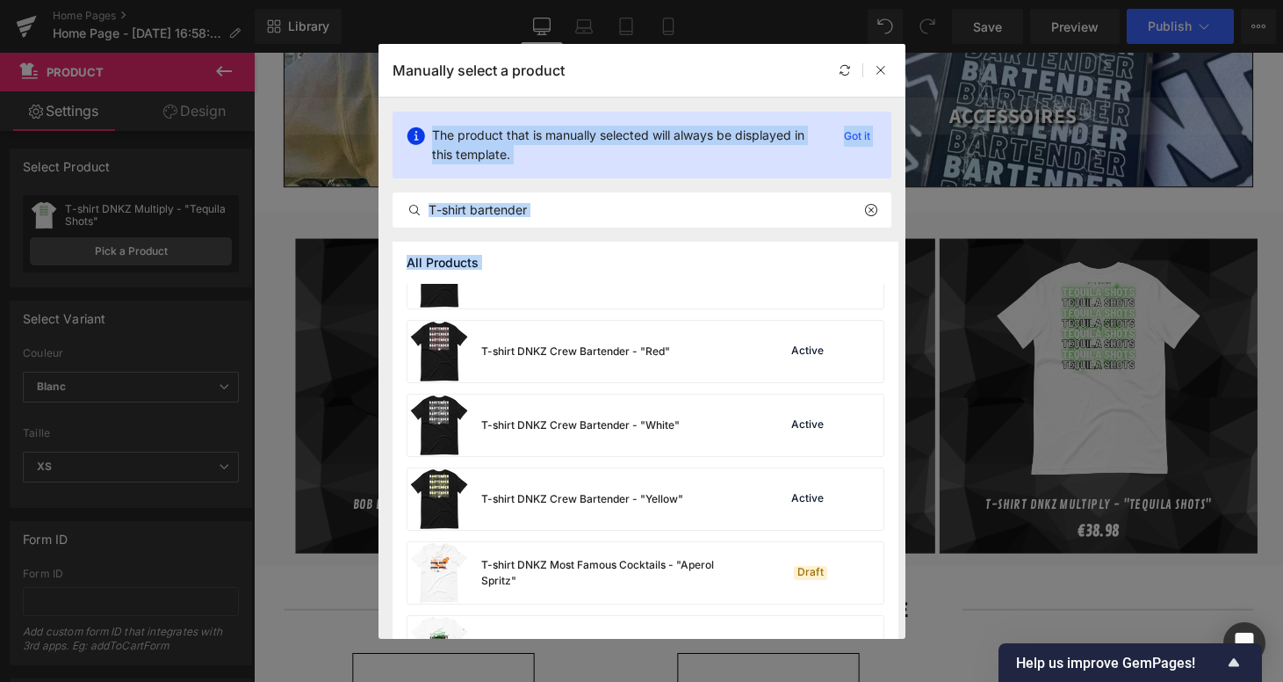
scroll to position [480, 0]
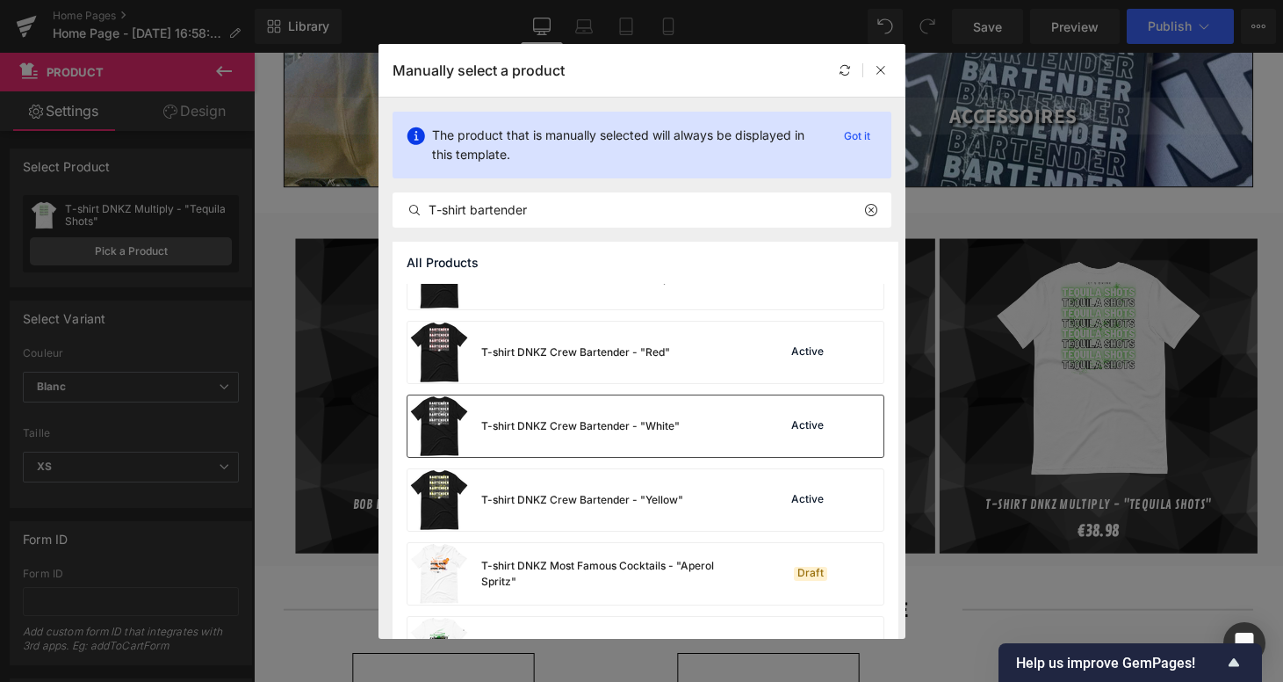
click at [594, 420] on div "T-shirt DNKZ Crew Bartender - "White"" at bounding box center [580, 426] width 199 height 16
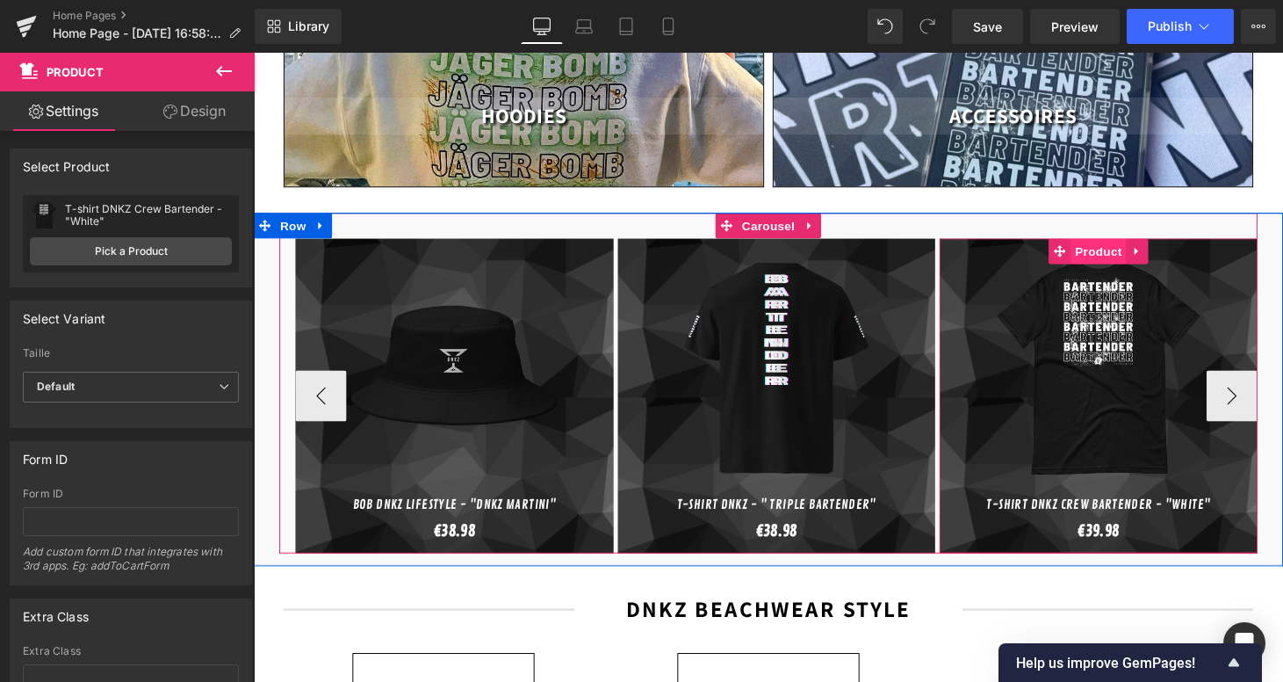
click at [1116, 244] on span "Product" at bounding box center [1126, 257] width 57 height 26
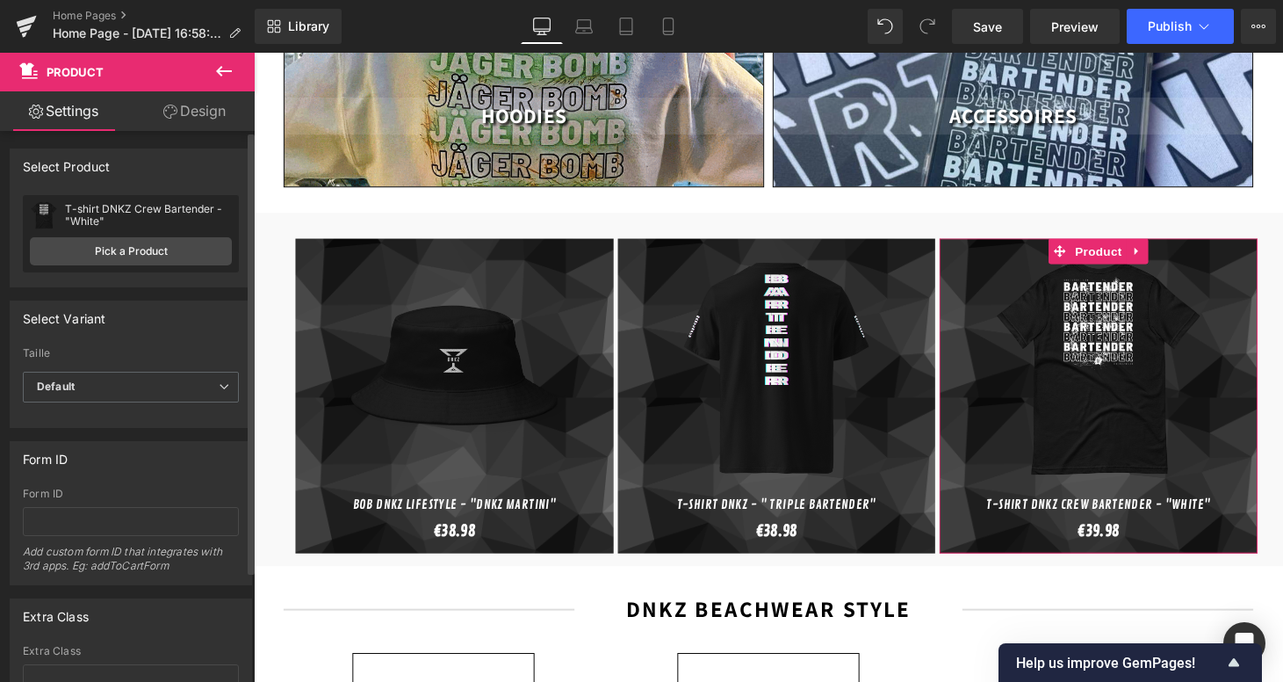
click at [162, 236] on div "T-shirt DNKZ Crew Bartender - "White" T-shirt DNKZ Multiply - "Tequila Shots" P…" at bounding box center [131, 233] width 216 height 77
click at [176, 250] on link "Pick a Product" at bounding box center [131, 251] width 202 height 28
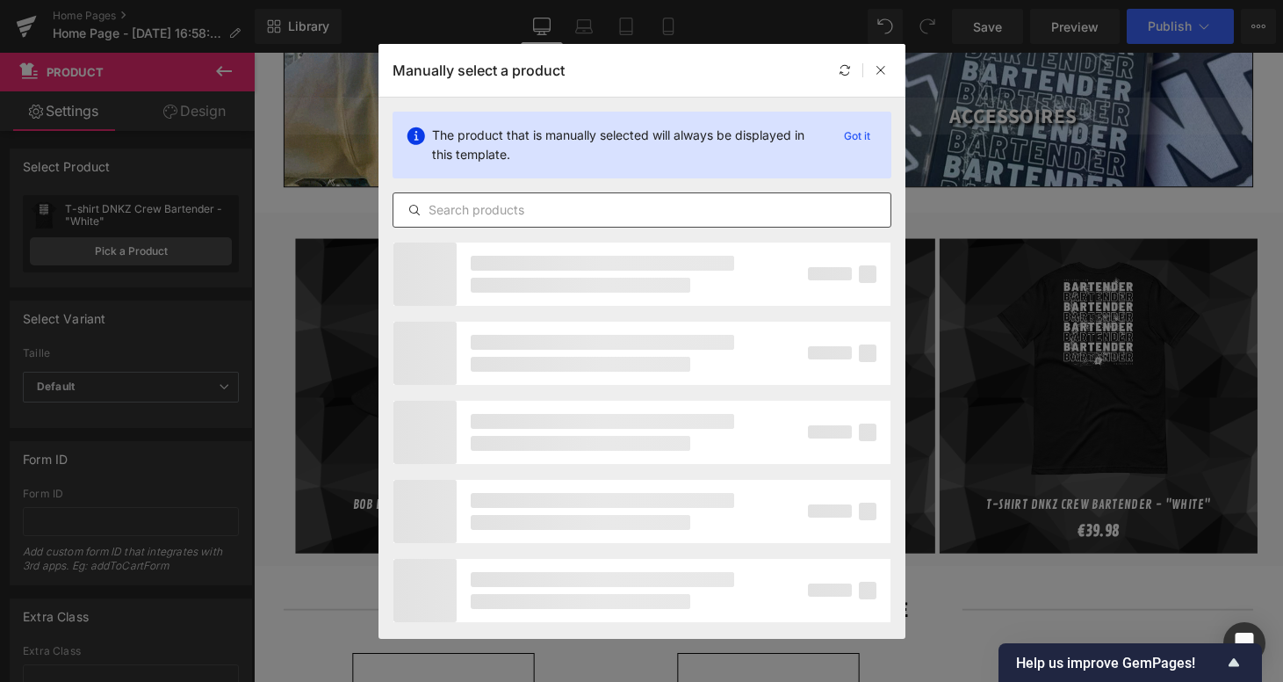
click at [494, 217] on input "text" at bounding box center [641, 209] width 497 height 21
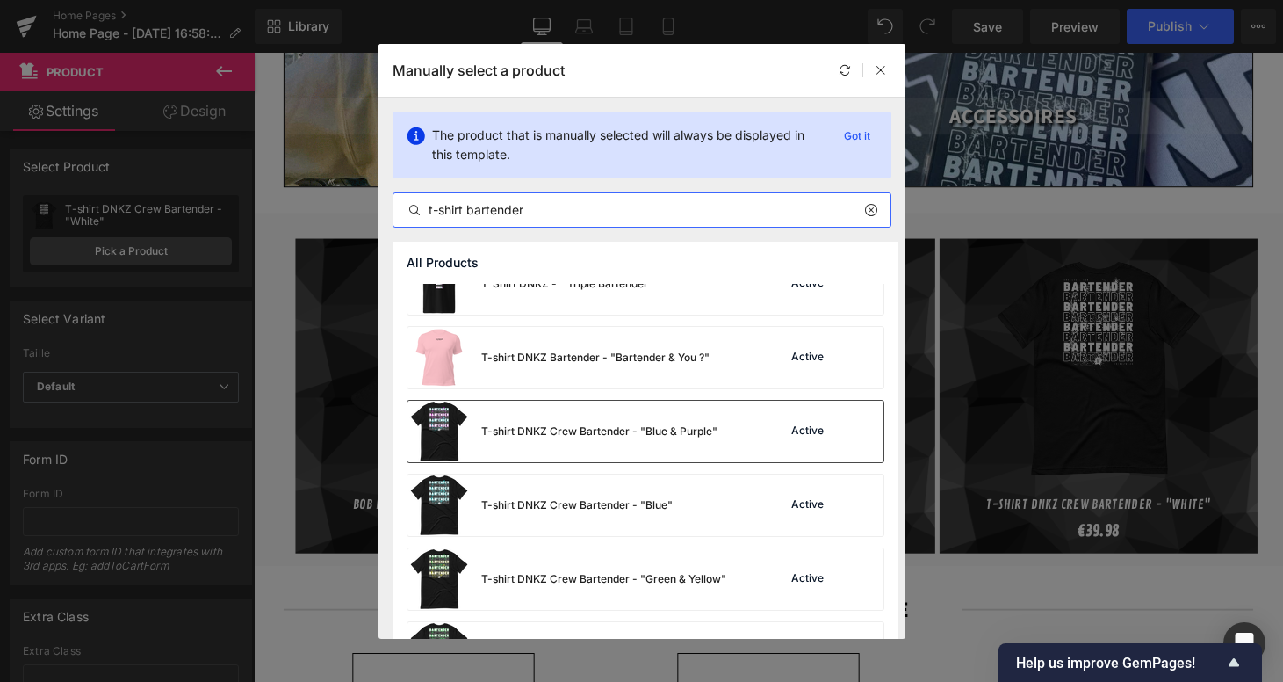
scroll to position [0, 0]
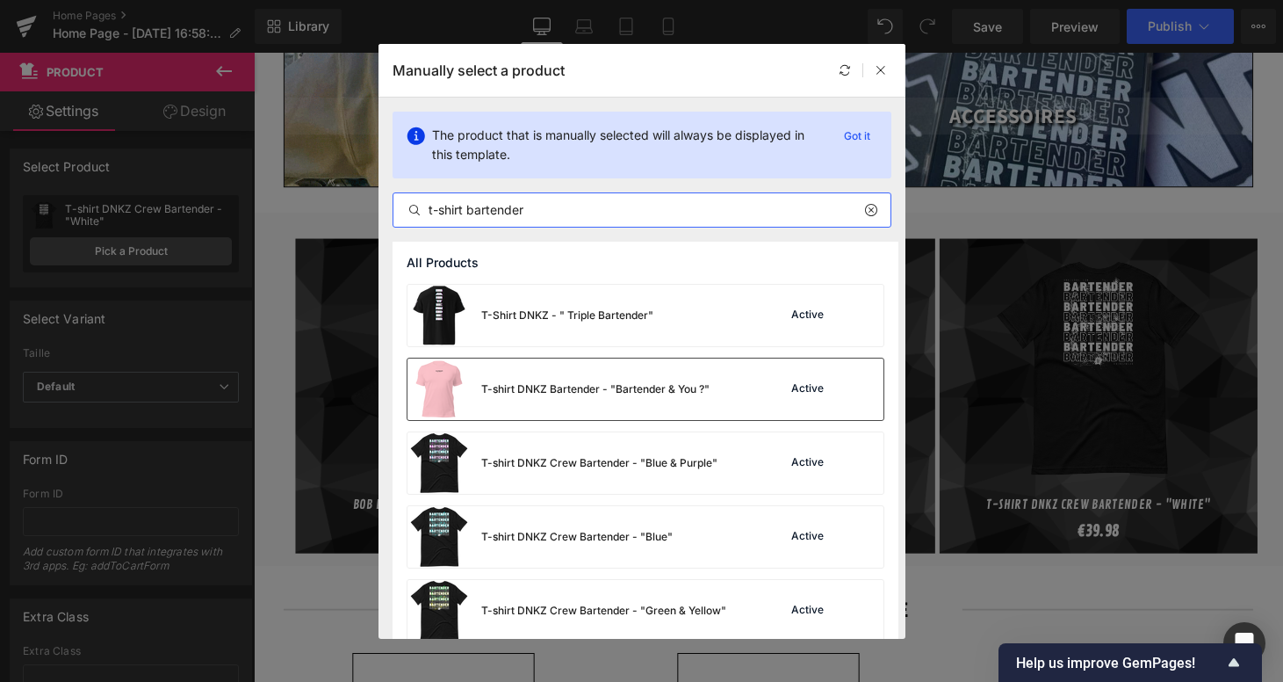
type input "t-shirt bartender"
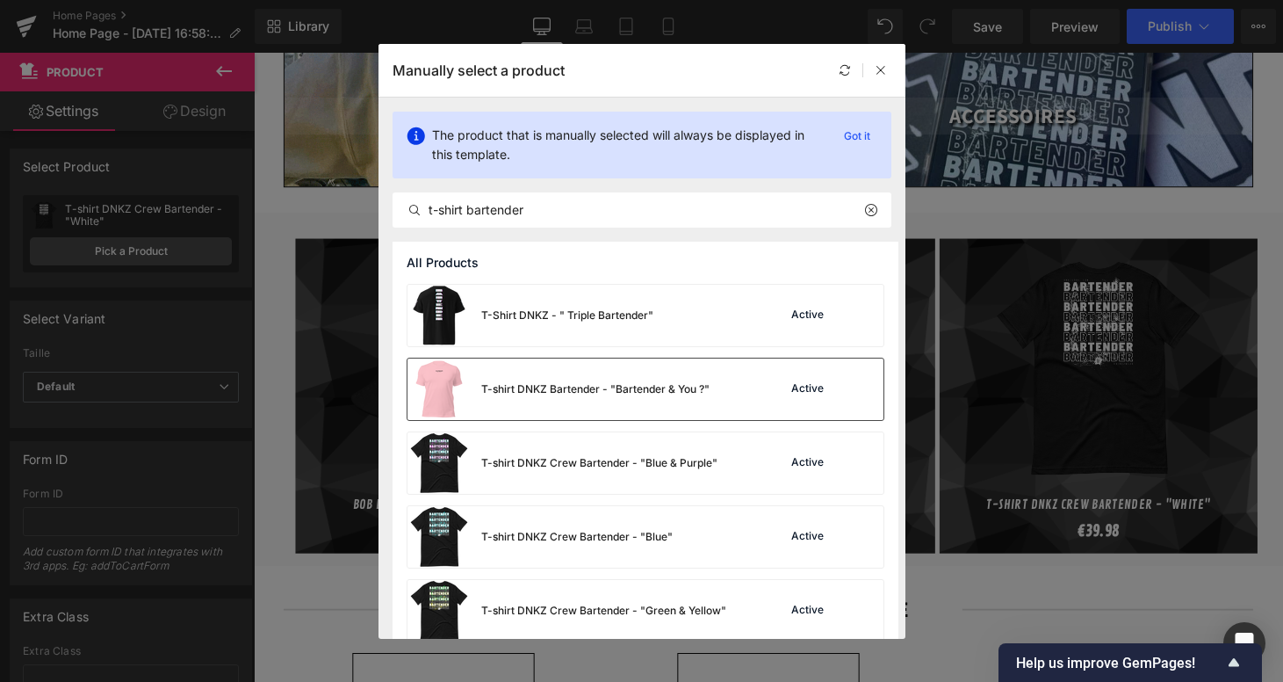
click at [556, 378] on div "T-shirt DNKZ Bartender - "Bartender & You ?"" at bounding box center [559, 388] width 302 height 61
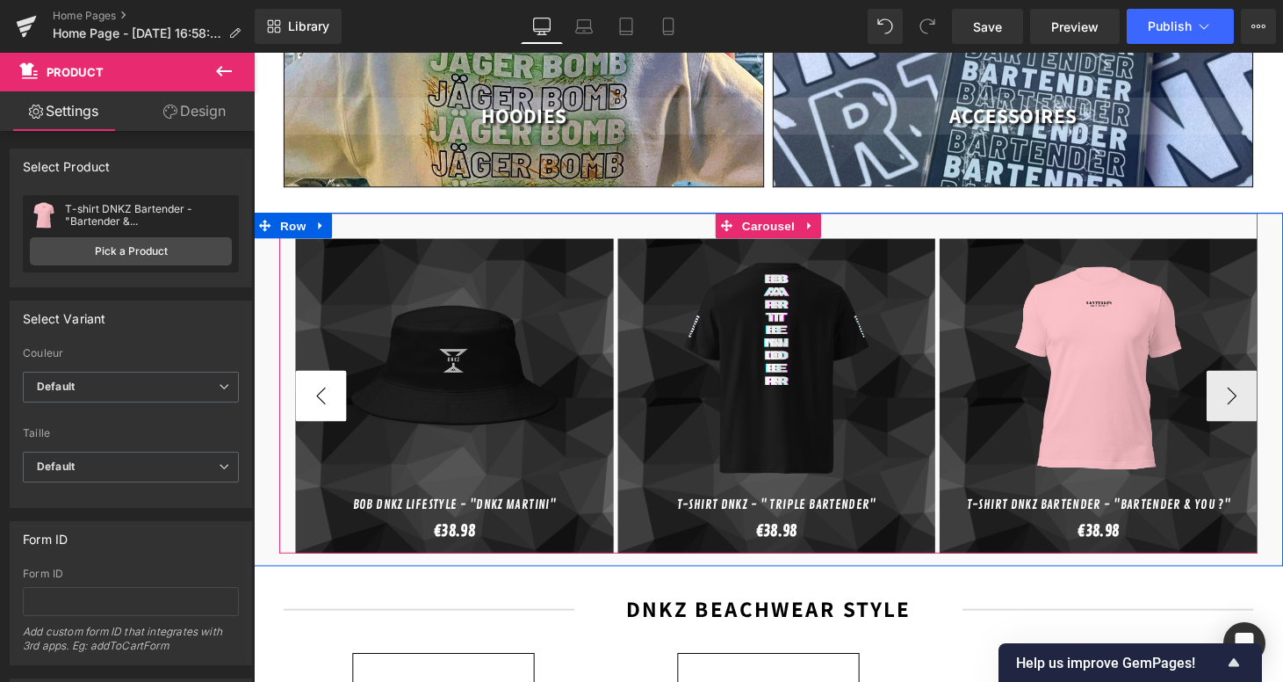
click at [310, 381] on button "‹" at bounding box center [323, 406] width 53 height 53
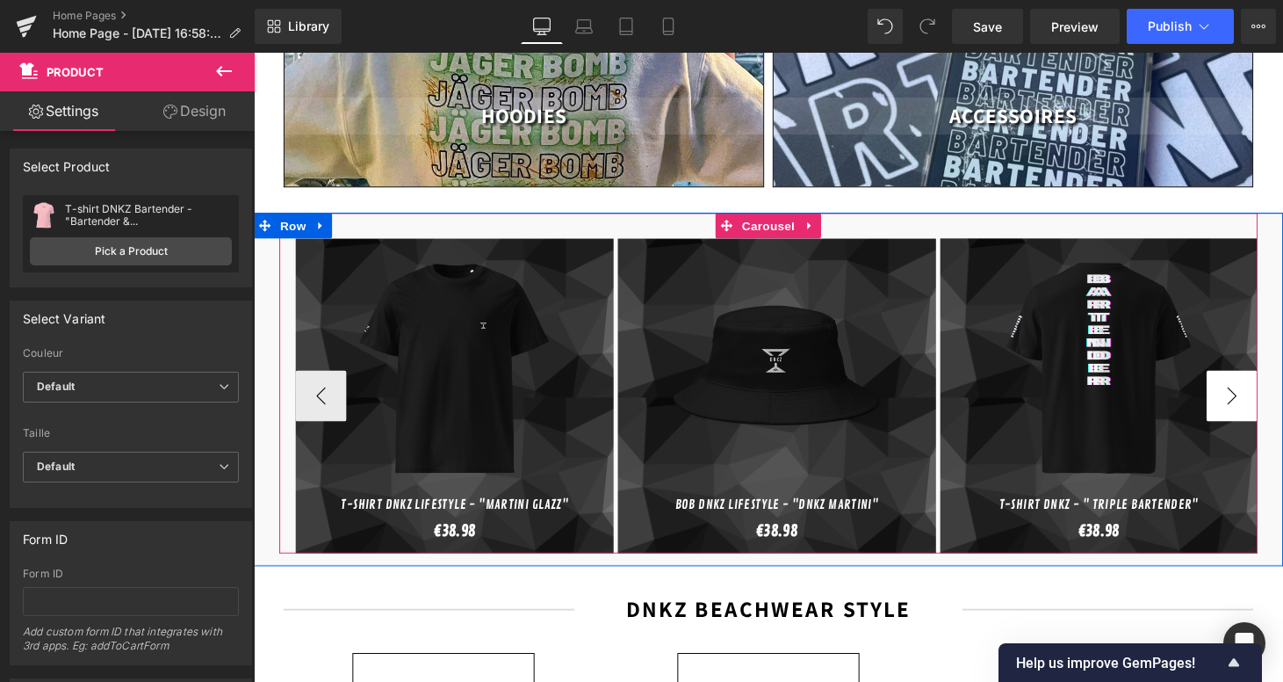
click at [1256, 383] on button "›" at bounding box center [1264, 406] width 53 height 53
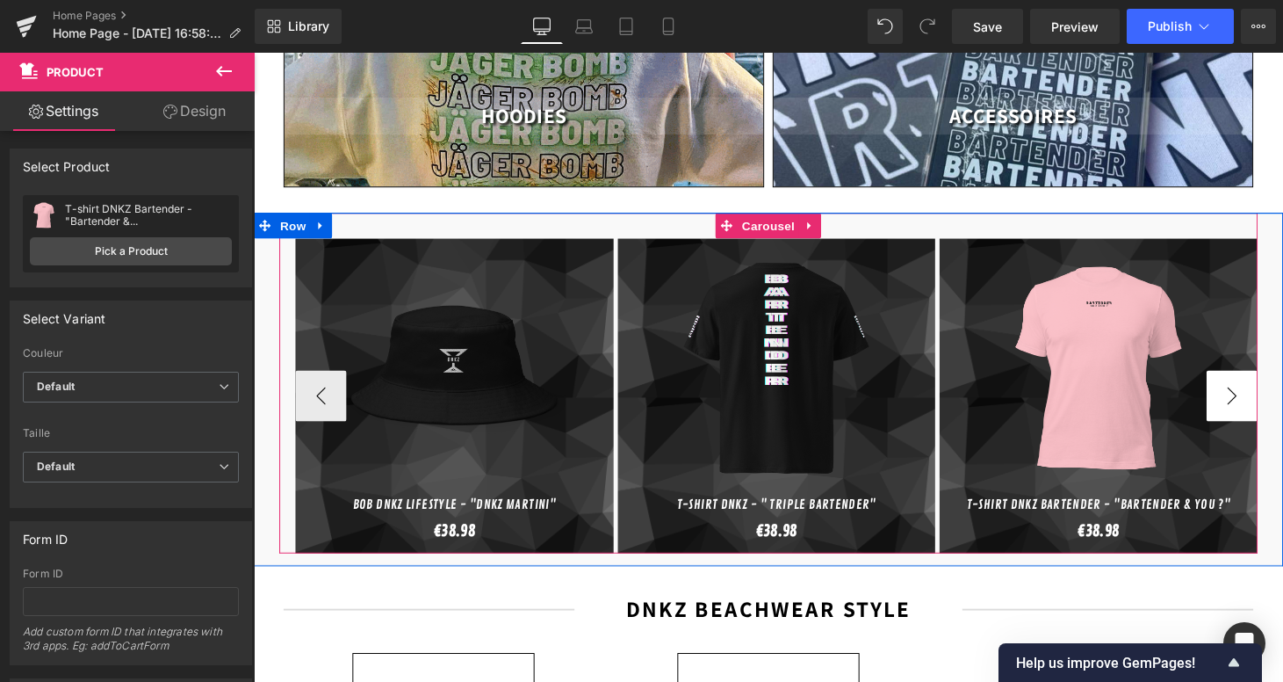
click at [1256, 381] on button "›" at bounding box center [1264, 406] width 53 height 53
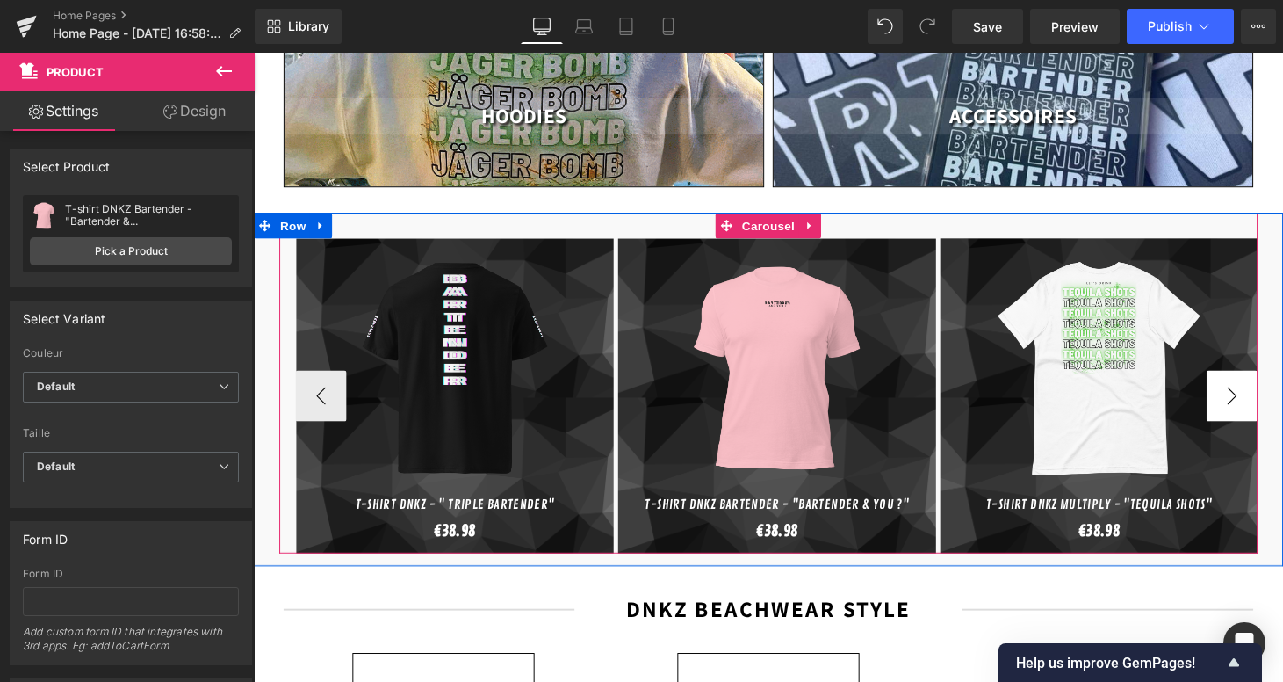
click at [1256, 381] on button "›" at bounding box center [1264, 406] width 53 height 53
click at [1127, 244] on span "Product" at bounding box center [1126, 257] width 57 height 26
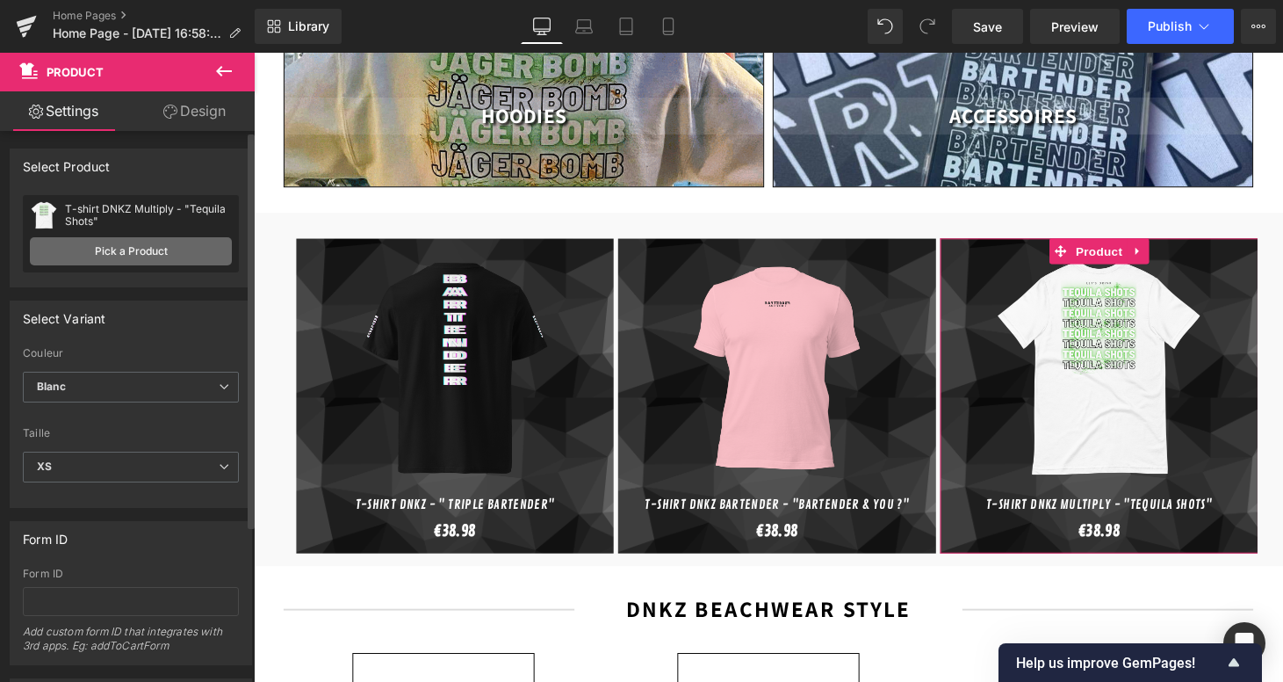
click at [161, 242] on link "Pick a Product" at bounding box center [131, 251] width 202 height 28
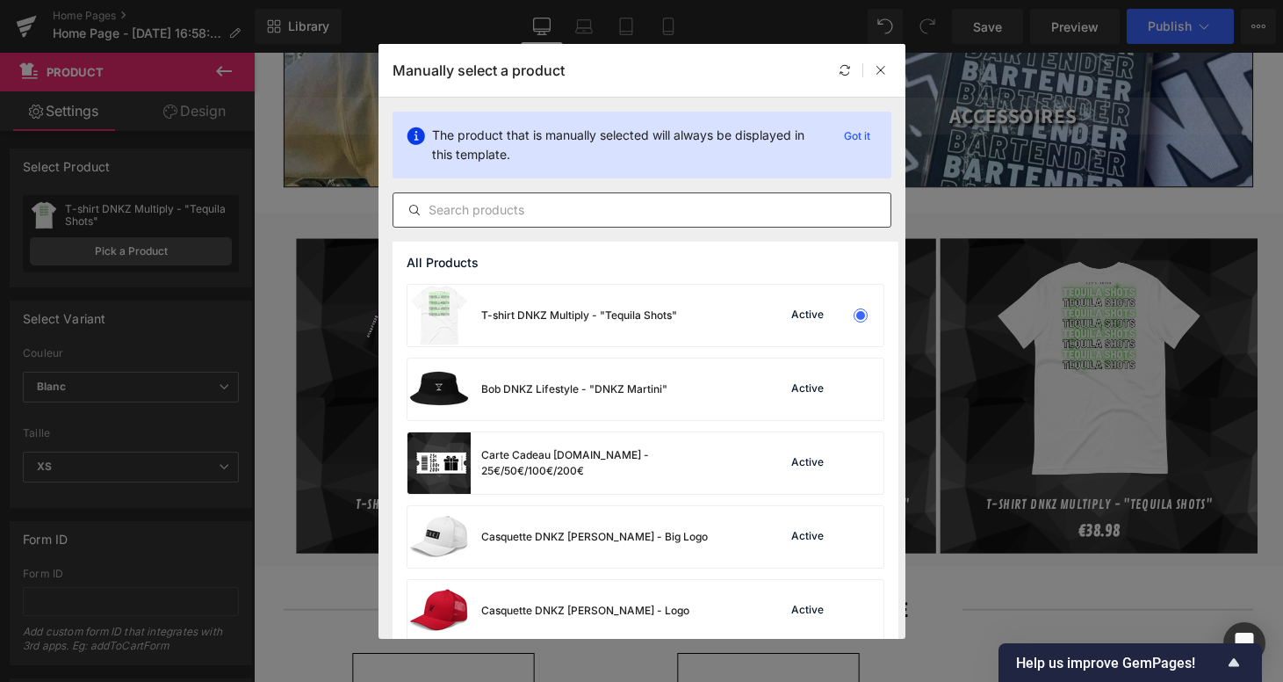
click at [563, 212] on input "text" at bounding box center [641, 209] width 497 height 21
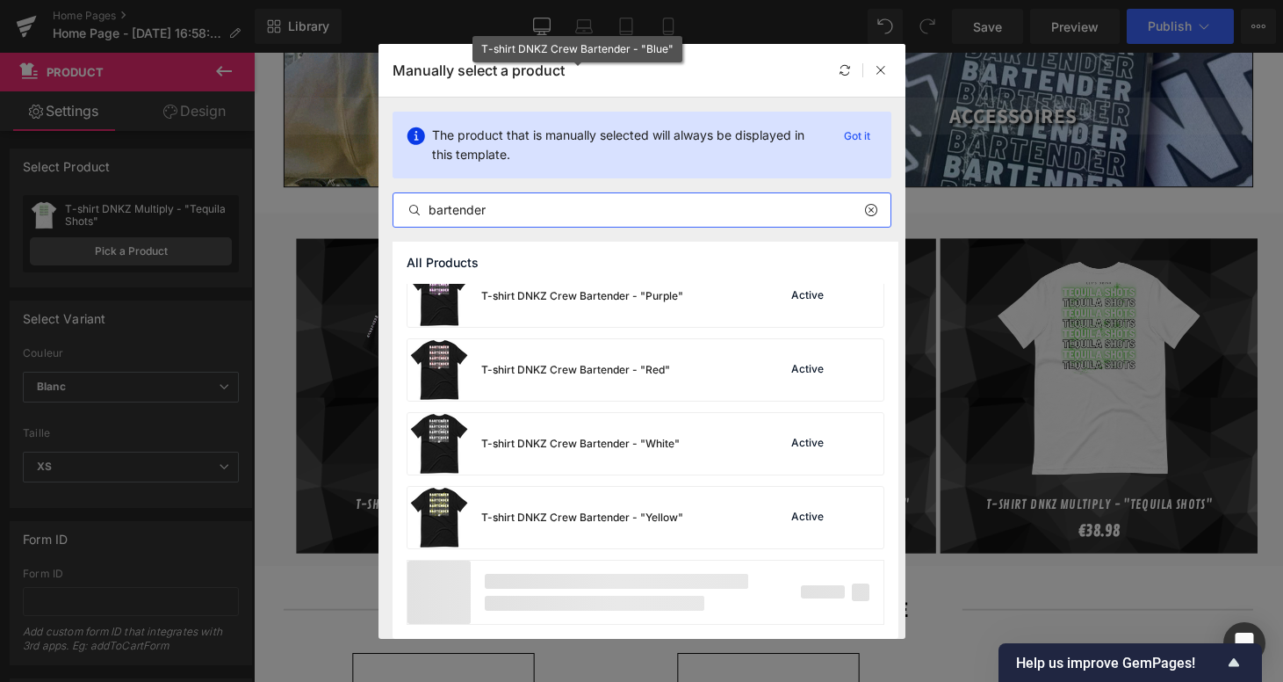
scroll to position [3192, 0]
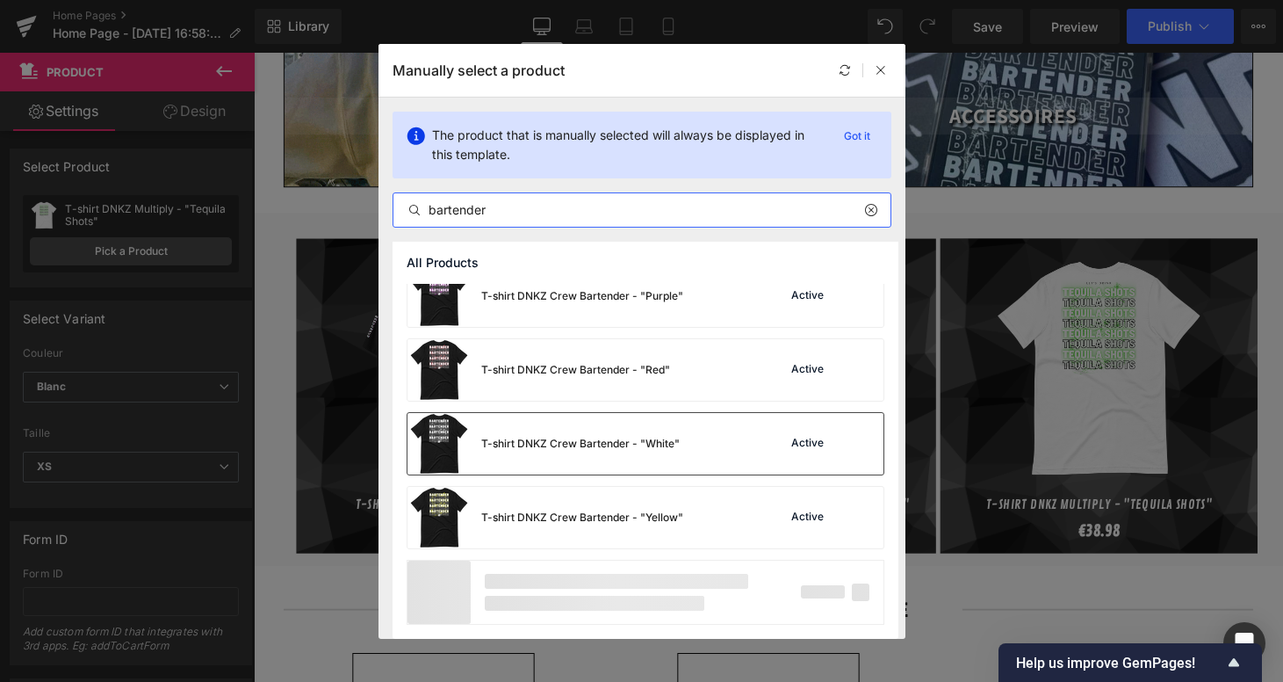
type input "bartender"
click at [630, 449] on div "T-shirt DNKZ Crew Bartender - "White"" at bounding box center [580, 444] width 199 height 16
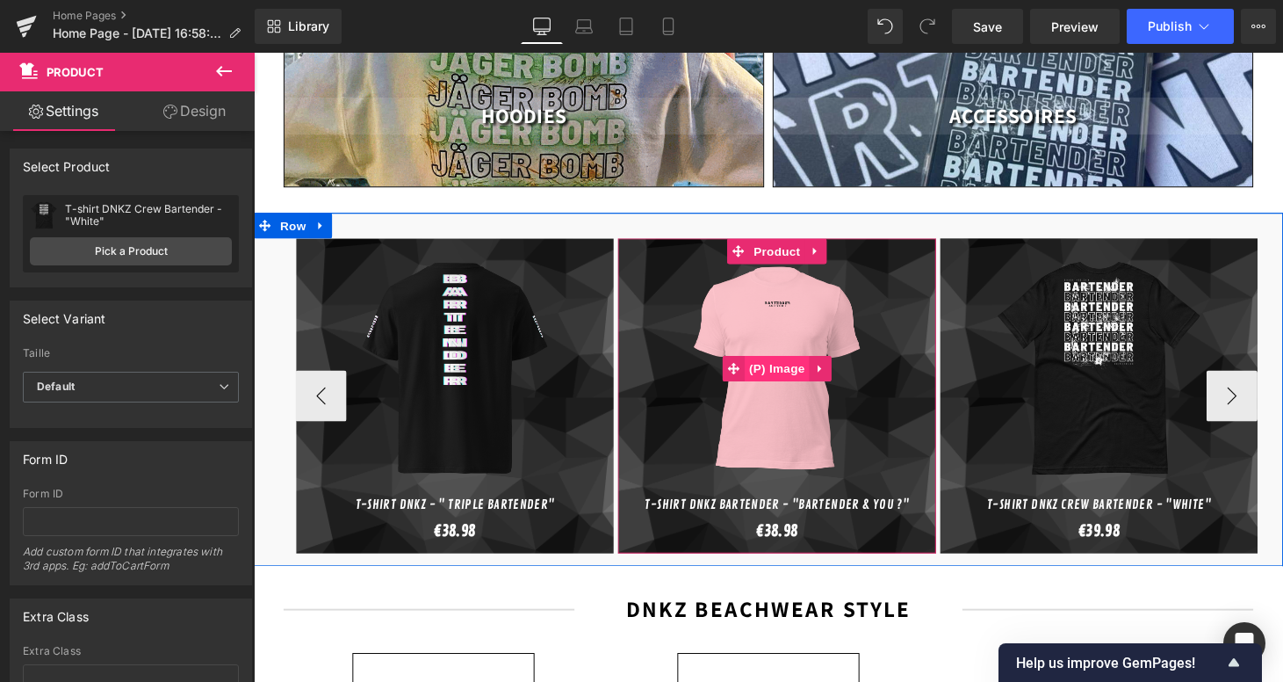
click at [782, 365] on span "(P) Image" at bounding box center [794, 378] width 67 height 26
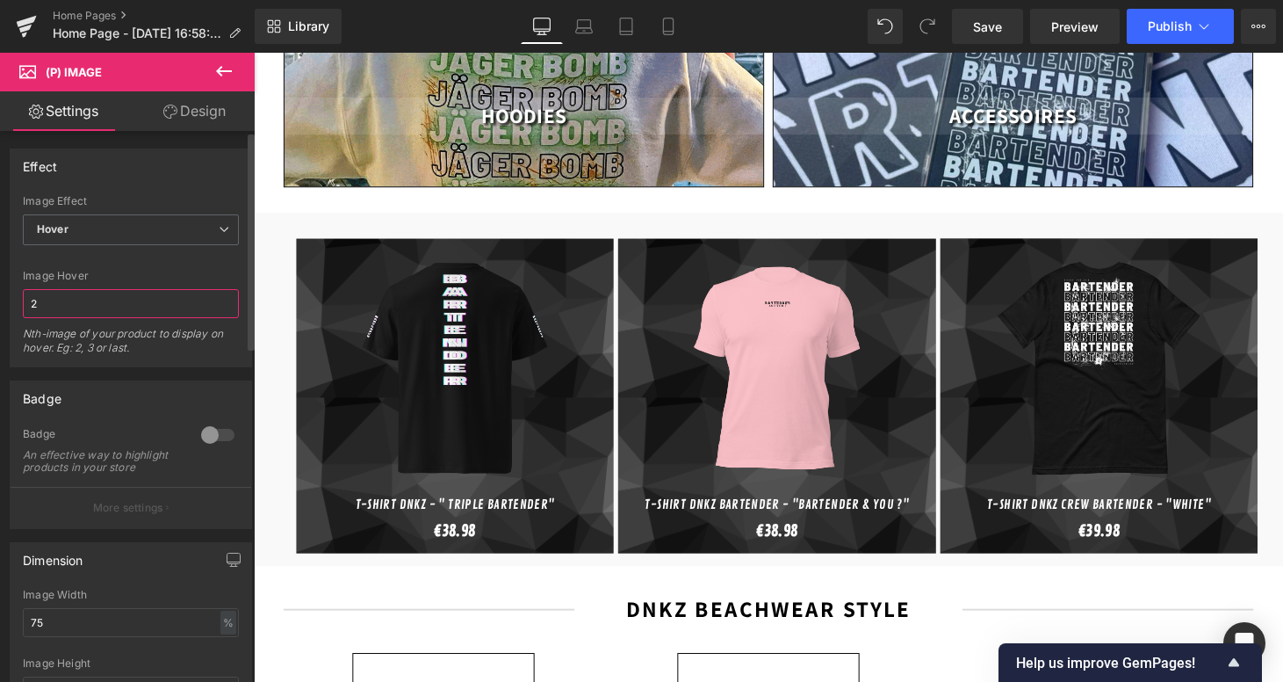
click at [71, 289] on input "2" at bounding box center [131, 303] width 216 height 29
click at [78, 298] on input "2" at bounding box center [131, 303] width 216 height 29
type input "'"
type input "4"
click at [134, 267] on div "Default Zoom Hover Image Effect Hover Default Zoom Hover 2 Image Hover 4 Nth-im…" at bounding box center [131, 280] width 241 height 171
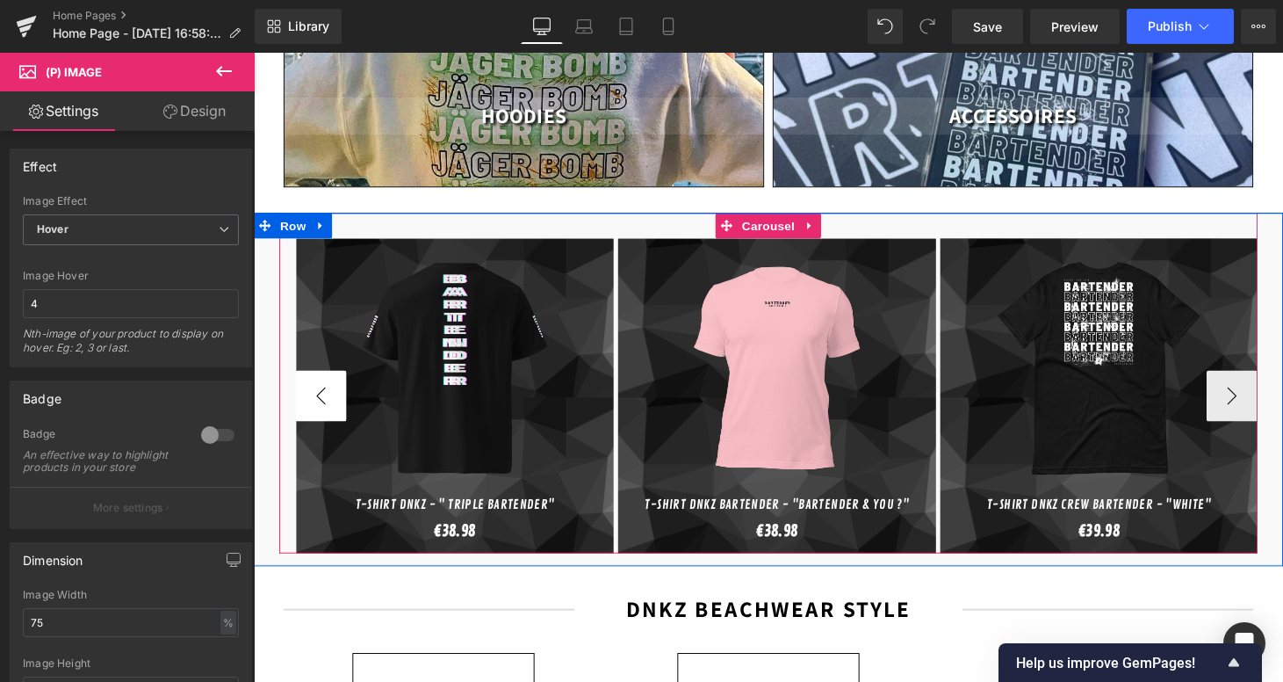
click at [308, 380] on button "‹" at bounding box center [323, 406] width 53 height 53
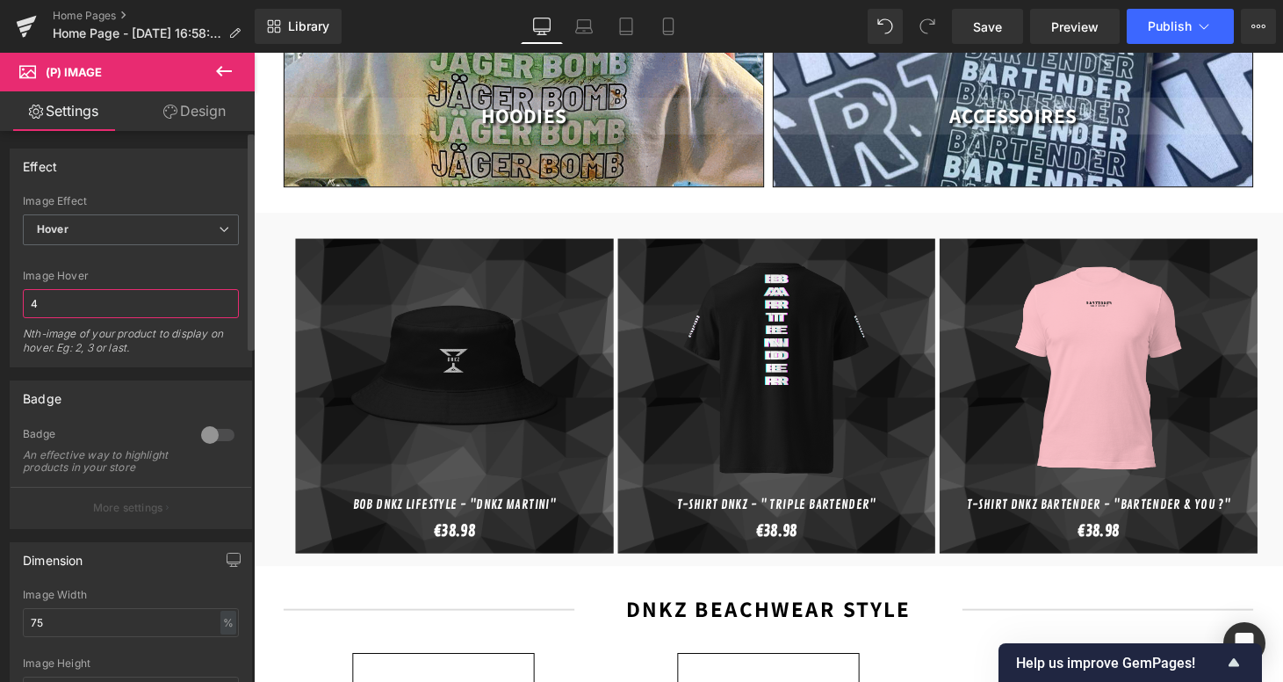
click at [97, 299] on input "4" at bounding box center [131, 303] width 216 height 29
click at [157, 276] on div "Image Hover" at bounding box center [131, 276] width 216 height 12
click at [56, 305] on input "8" at bounding box center [131, 303] width 216 height 29
click at [122, 265] on div "Default Zoom Hover Image Effect Hover Default Zoom Hover 2 Image Hover 6 Nth-im…" at bounding box center [131, 280] width 241 height 171
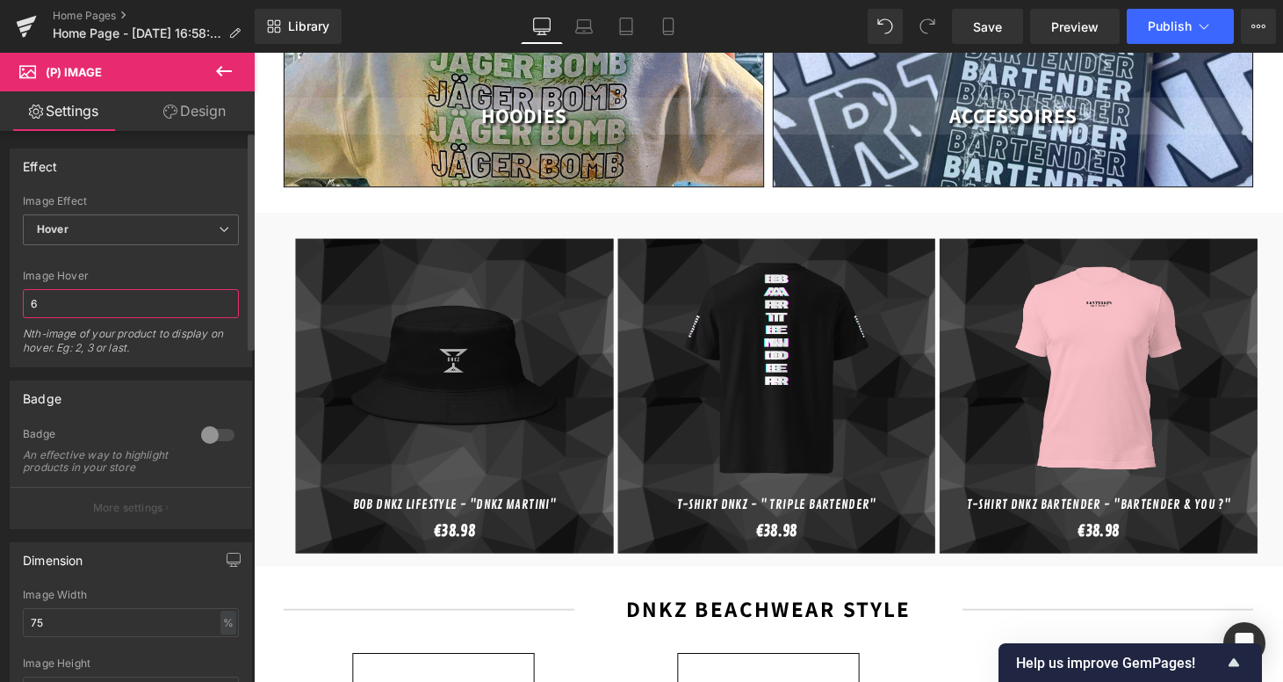
click at [118, 307] on input "6" at bounding box center [131, 303] width 216 height 29
type input "2"
click at [155, 263] on div at bounding box center [131, 259] width 216 height 11
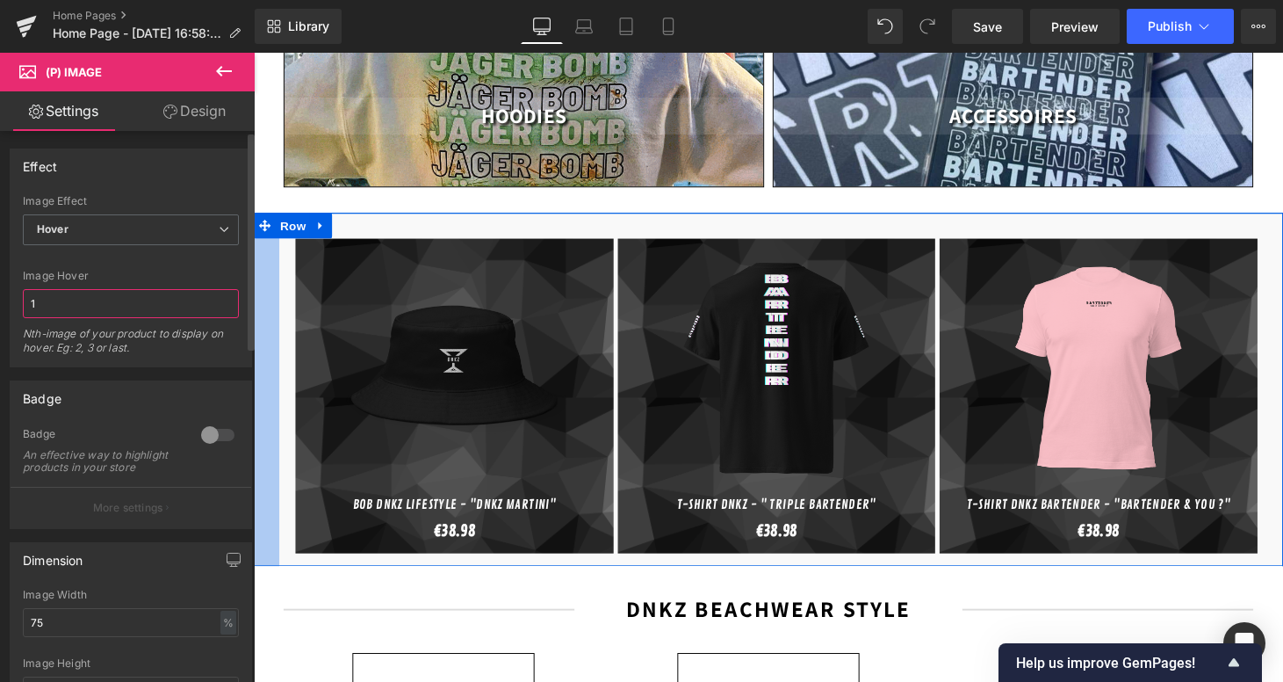
click at [220, 292] on input "1" at bounding box center [131, 303] width 216 height 29
type input "3"
click at [229, 270] on div "Image Hover" at bounding box center [131, 276] width 216 height 12
click at [43, 312] on input "3" at bounding box center [131, 303] width 216 height 29
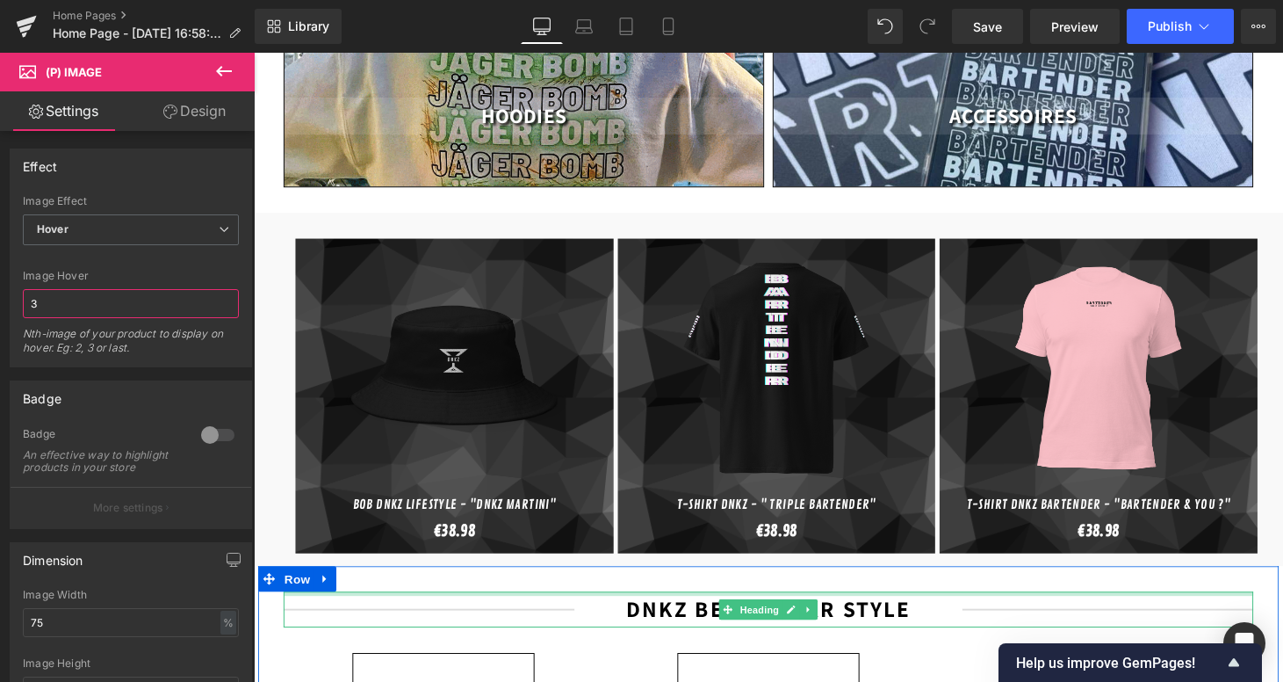
click at [960, 609] on div at bounding box center [785, 611] width 1001 height 4
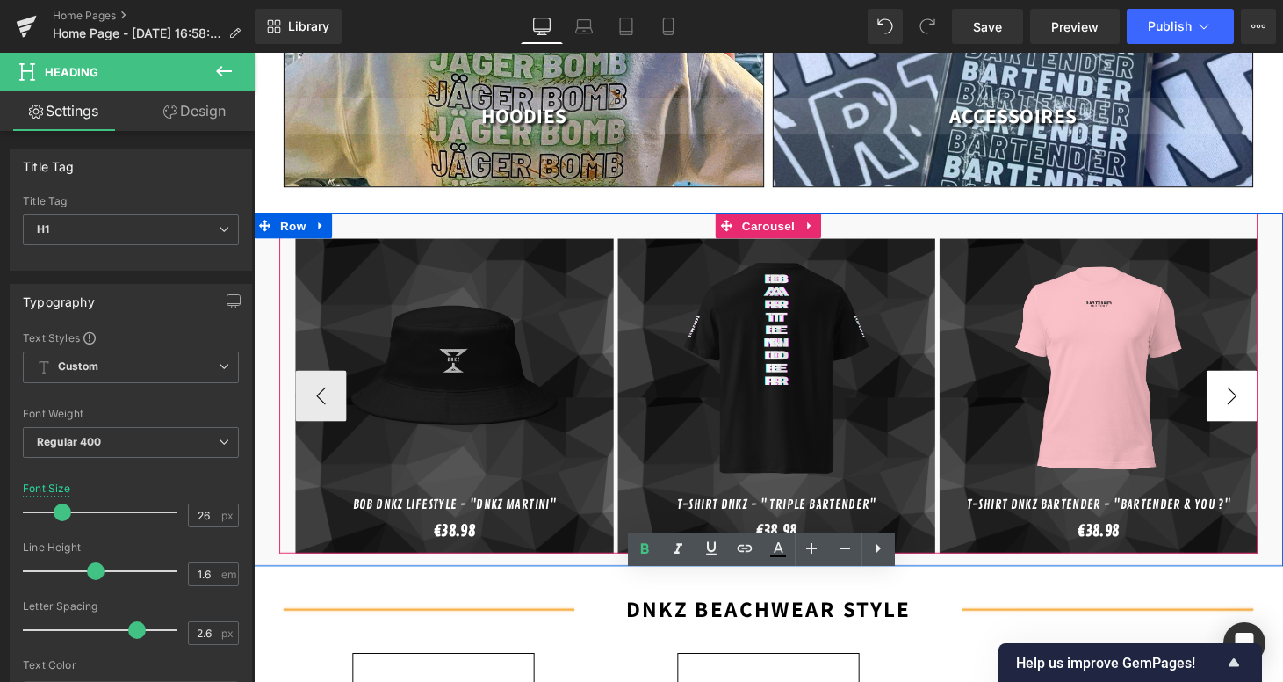
click at [1272, 386] on button "›" at bounding box center [1264, 406] width 53 height 53
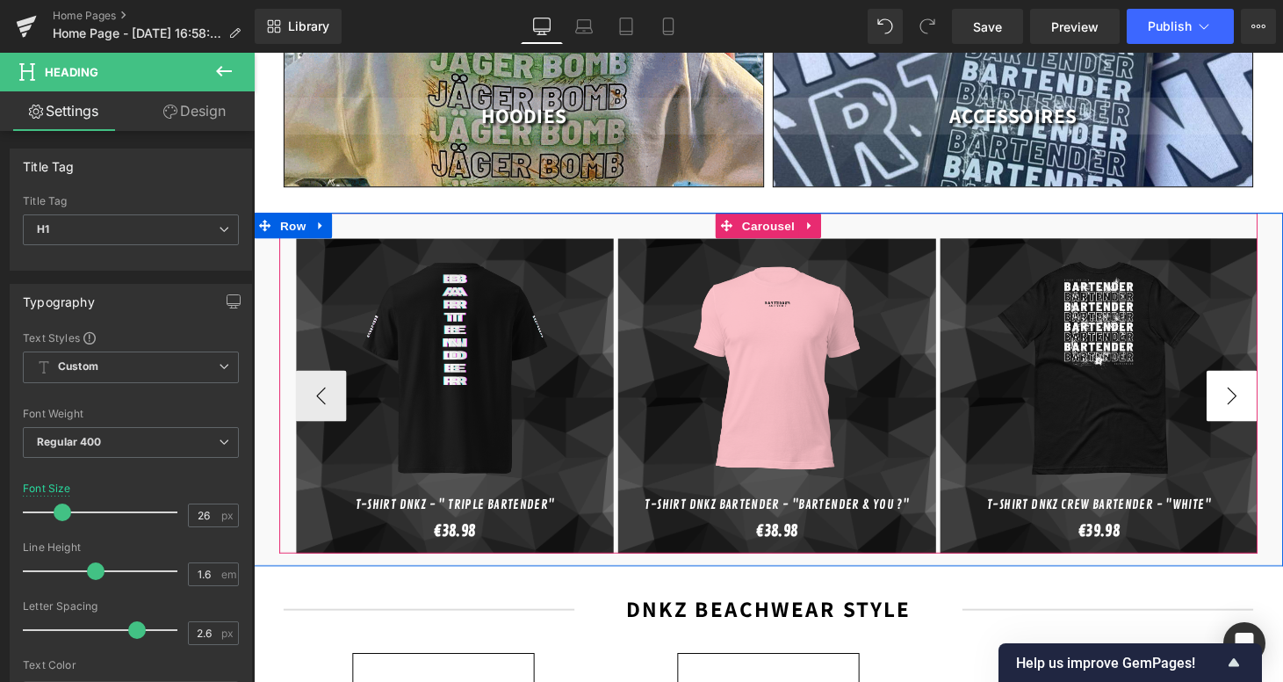
click at [1272, 386] on button "›" at bounding box center [1264, 406] width 53 height 53
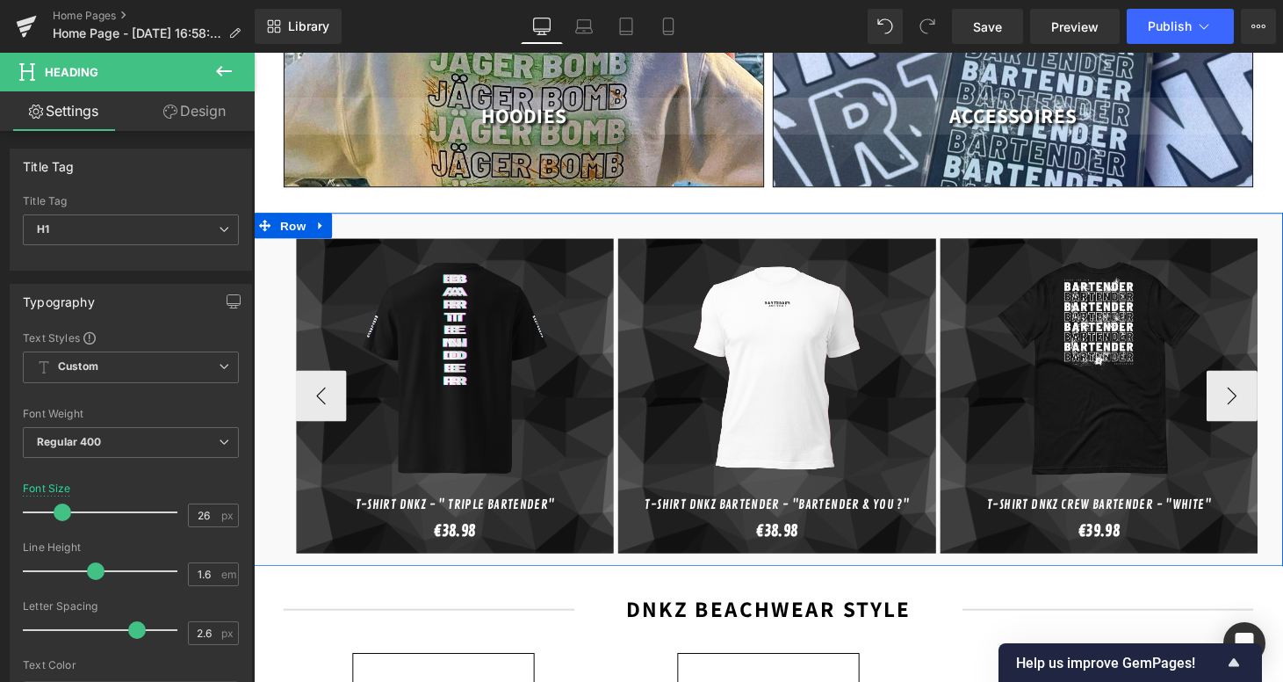
scroll to position [386, 0]
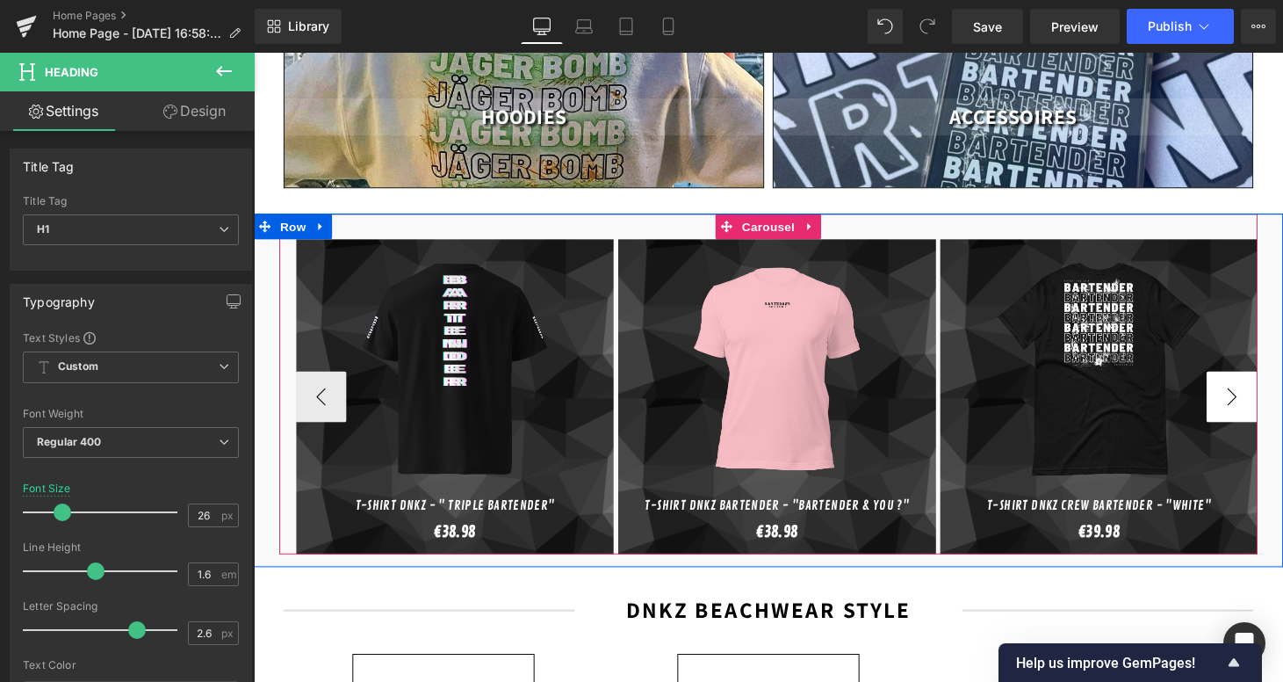
click at [1254, 385] on button "›" at bounding box center [1264, 407] width 53 height 53
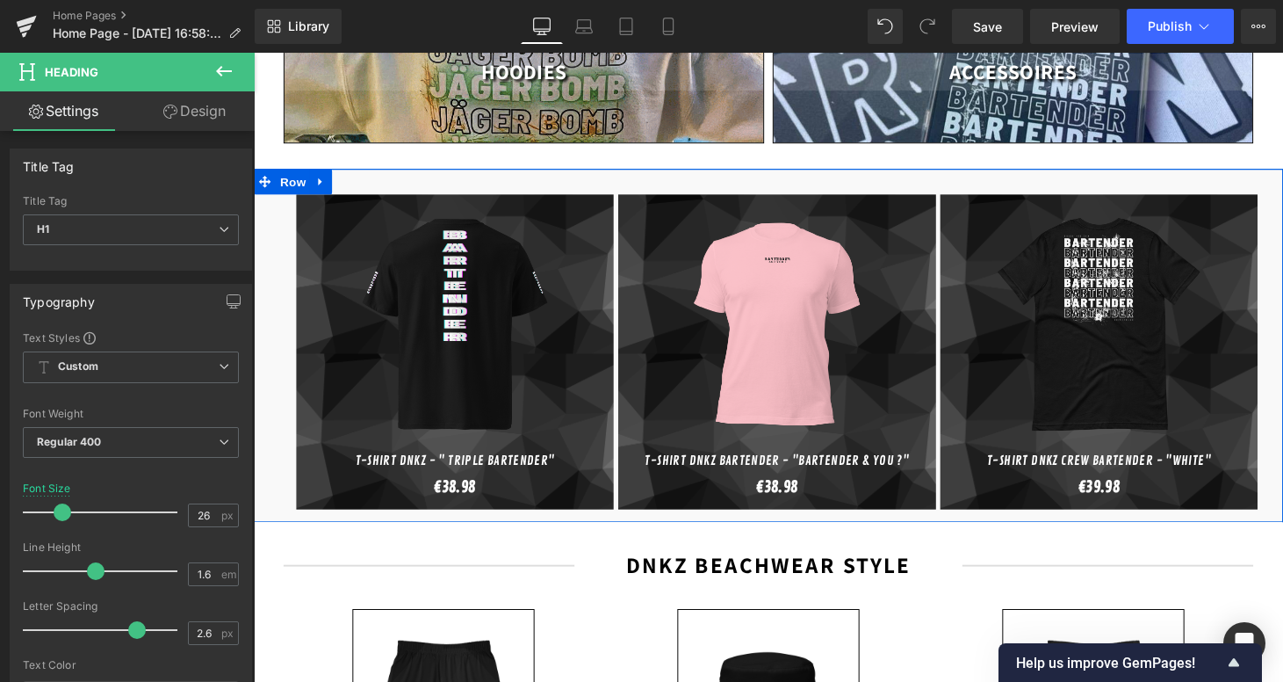
scroll to position [435, 0]
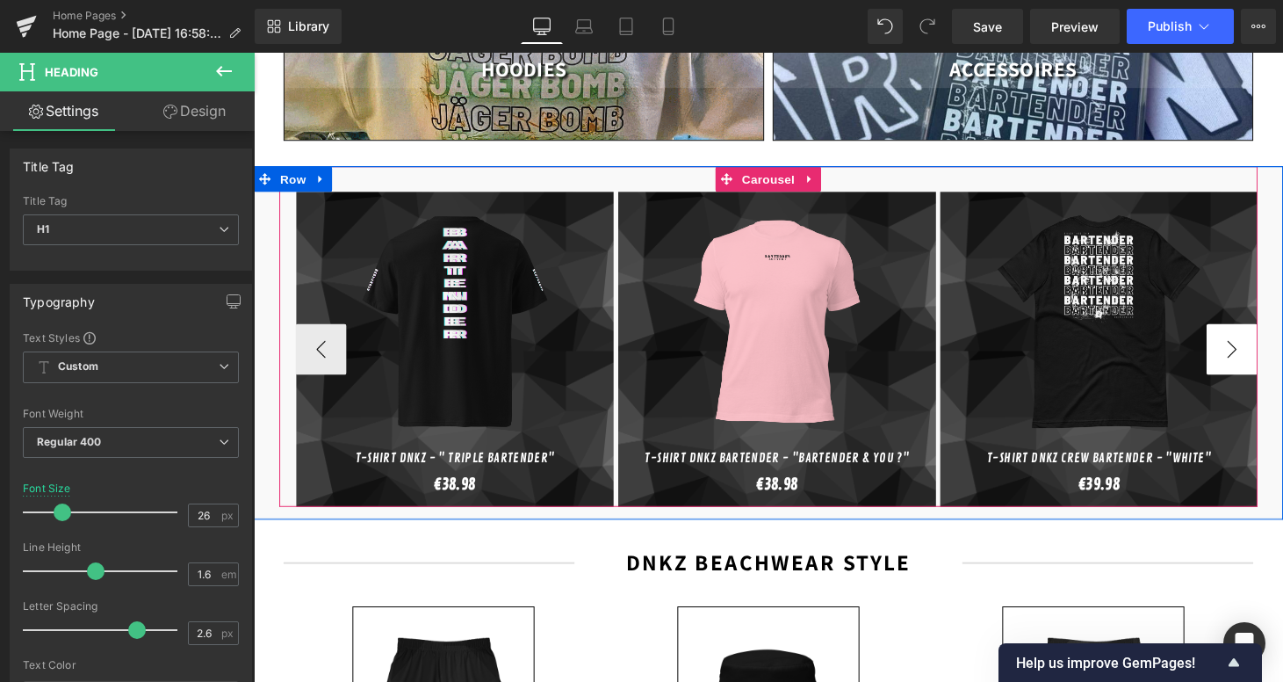
click at [1265, 334] on button "›" at bounding box center [1264, 358] width 53 height 53
click at [335, 350] on button "‹" at bounding box center [323, 358] width 53 height 53
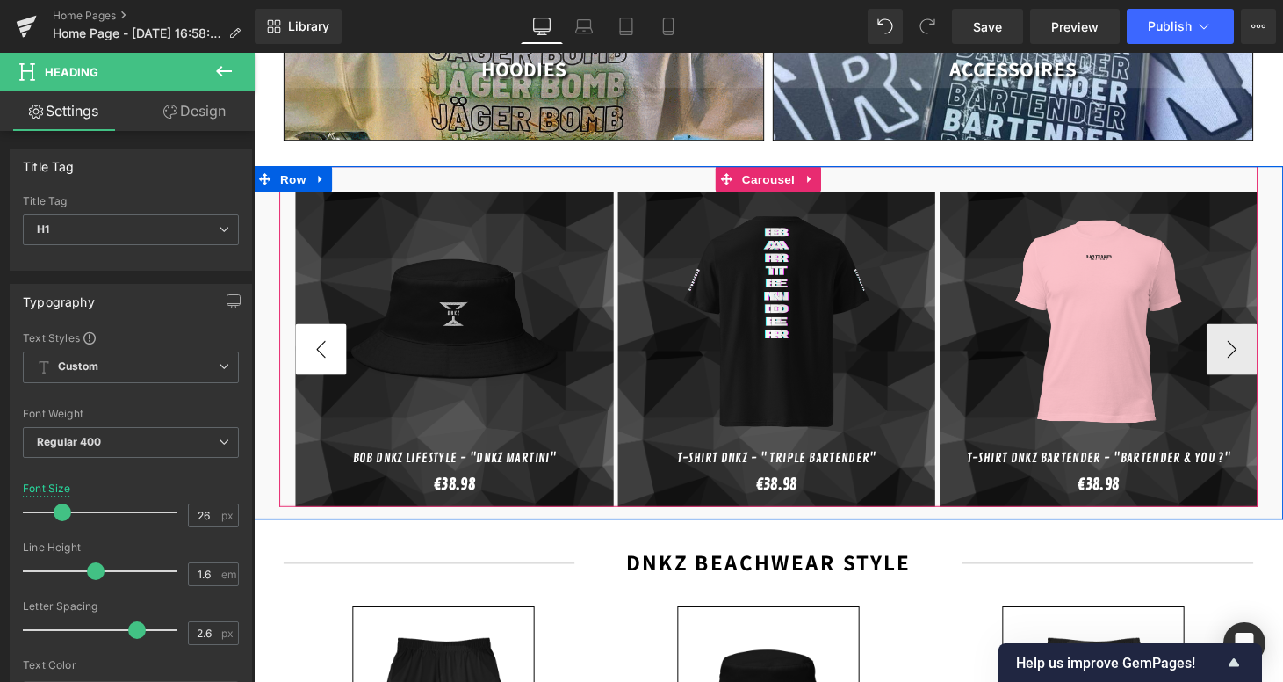
click at [335, 350] on button "‹" at bounding box center [323, 358] width 53 height 53
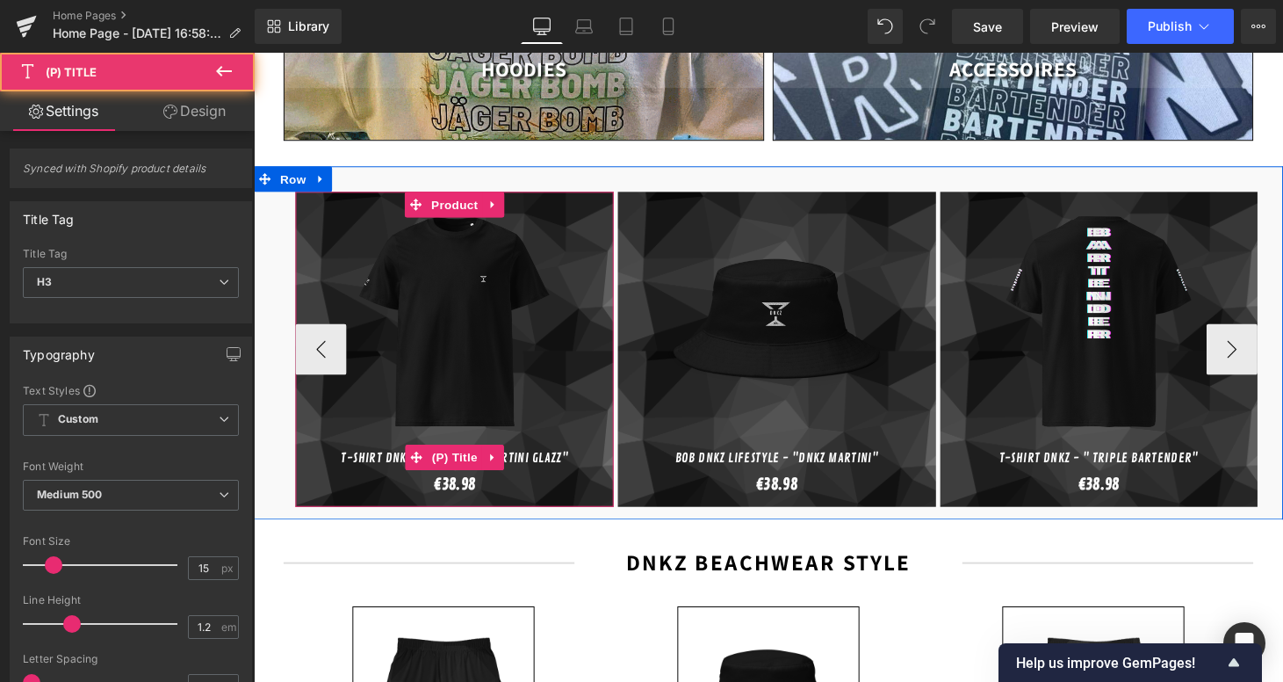
click at [366, 464] on link "T-shirt DNKZ Lifestyle - "Martini Glazz"" at bounding box center [461, 472] width 235 height 16
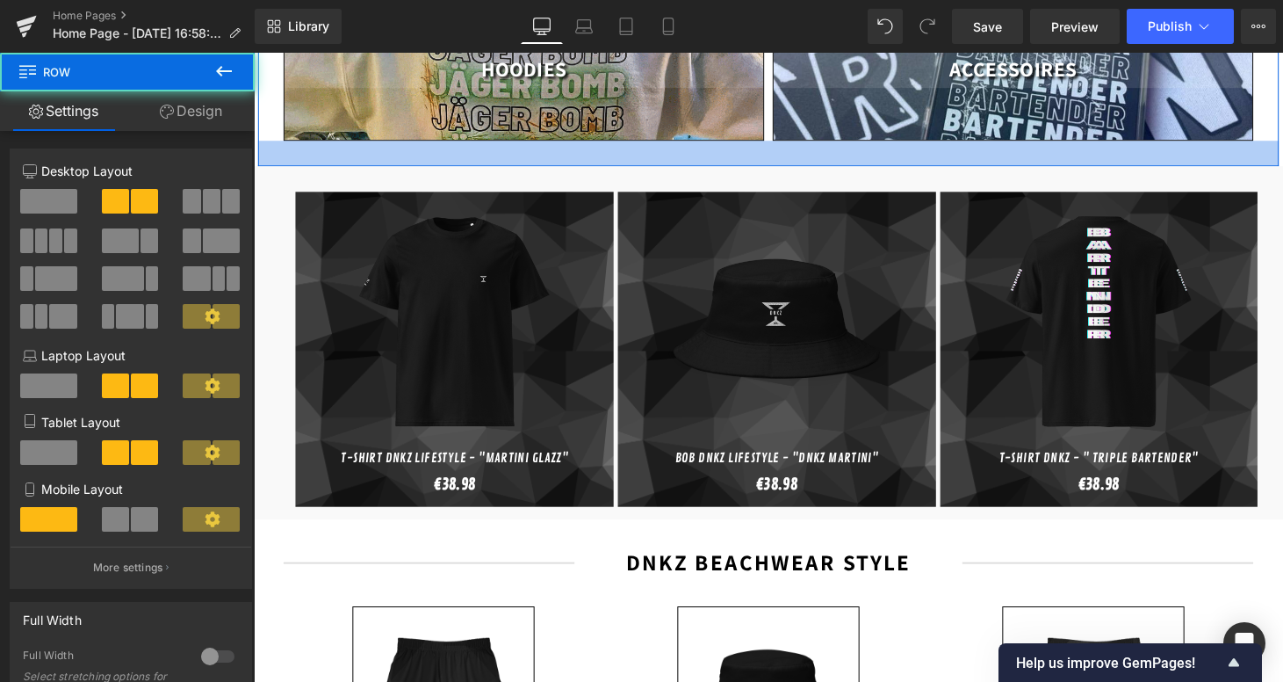
click at [932, 145] on div at bounding box center [785, 156] width 1054 height 26
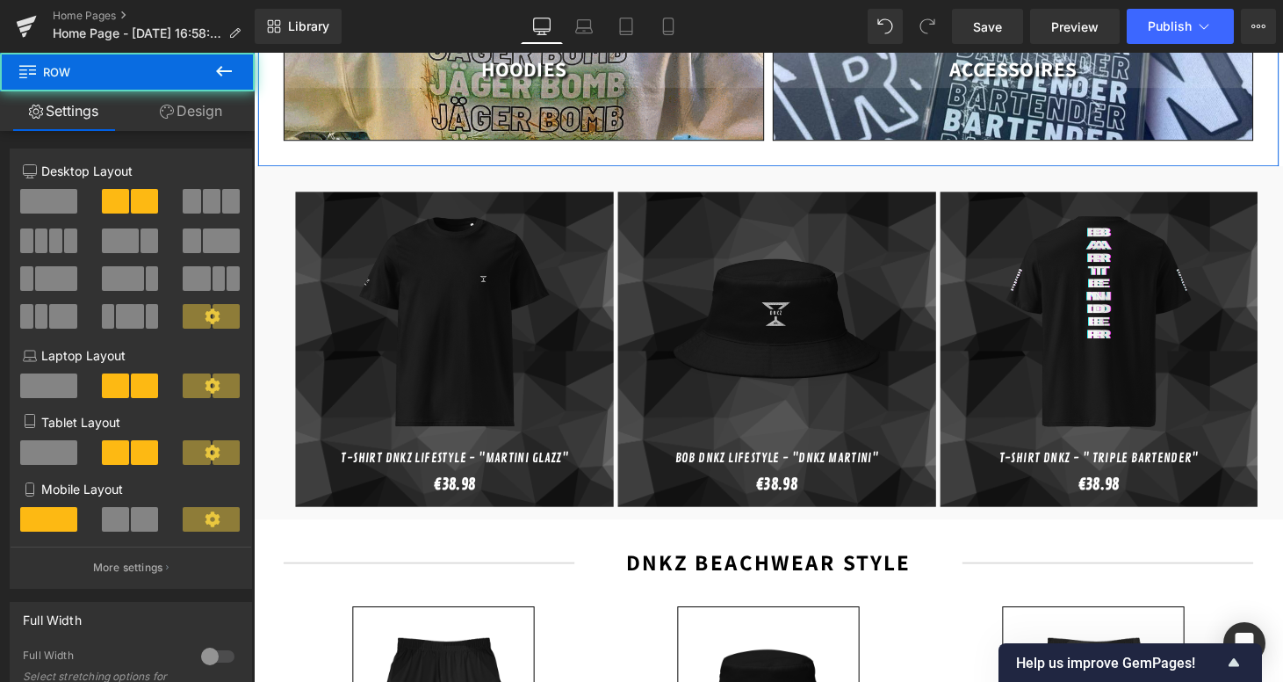
click at [920, 148] on div at bounding box center [785, 156] width 1054 height 26
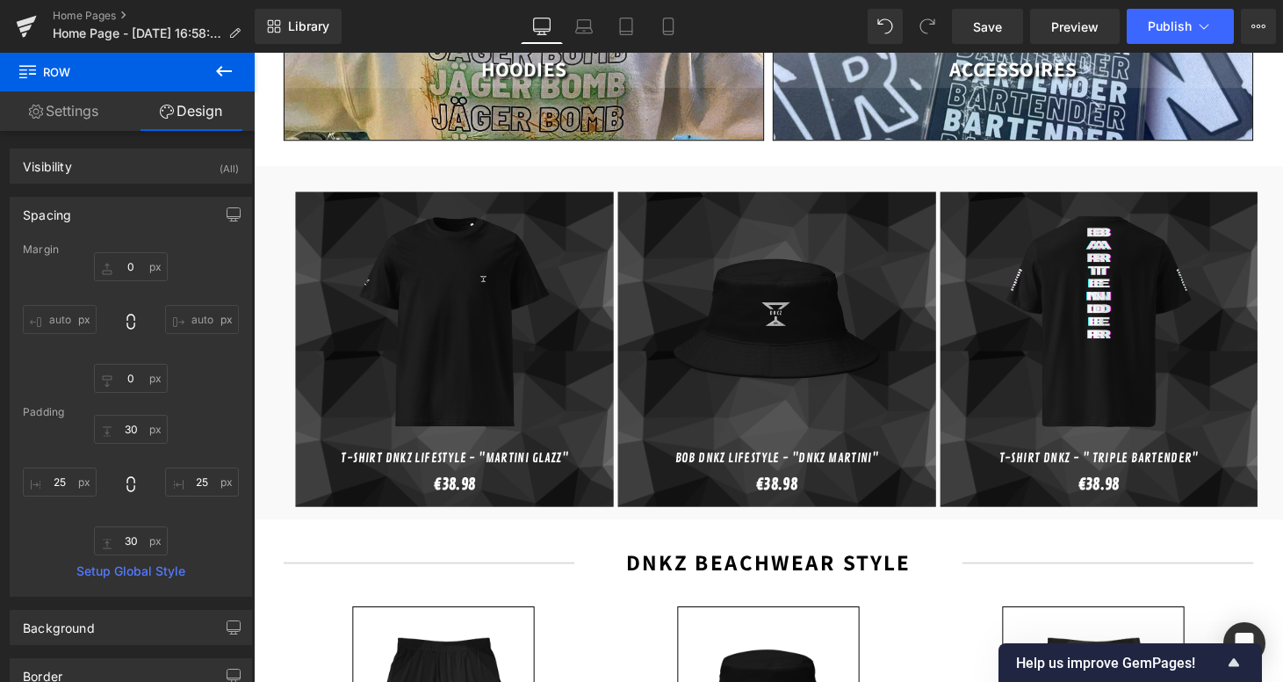
click at [816, 19] on div "Library Desktop Desktop Laptop Tablet Mobile Save Preview Publish Scheduled Vie…" at bounding box center [769, 26] width 1029 height 35
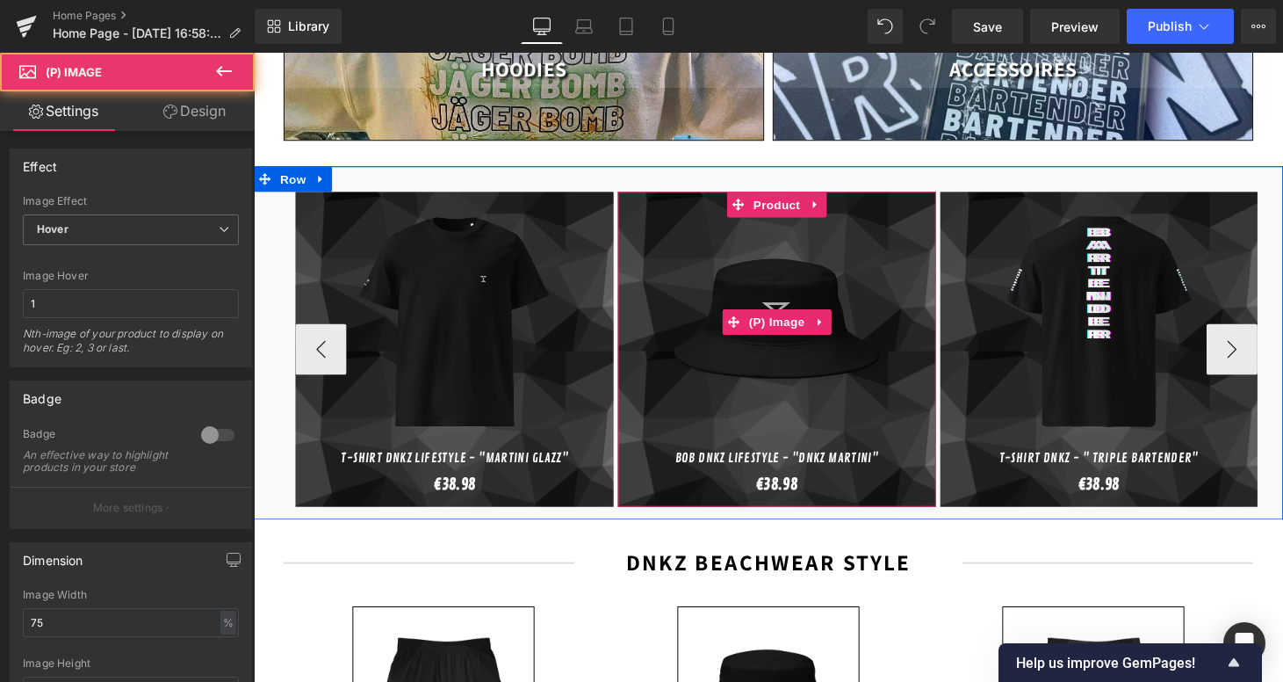
click at [808, 270] on img at bounding box center [793, 330] width 233 height 250
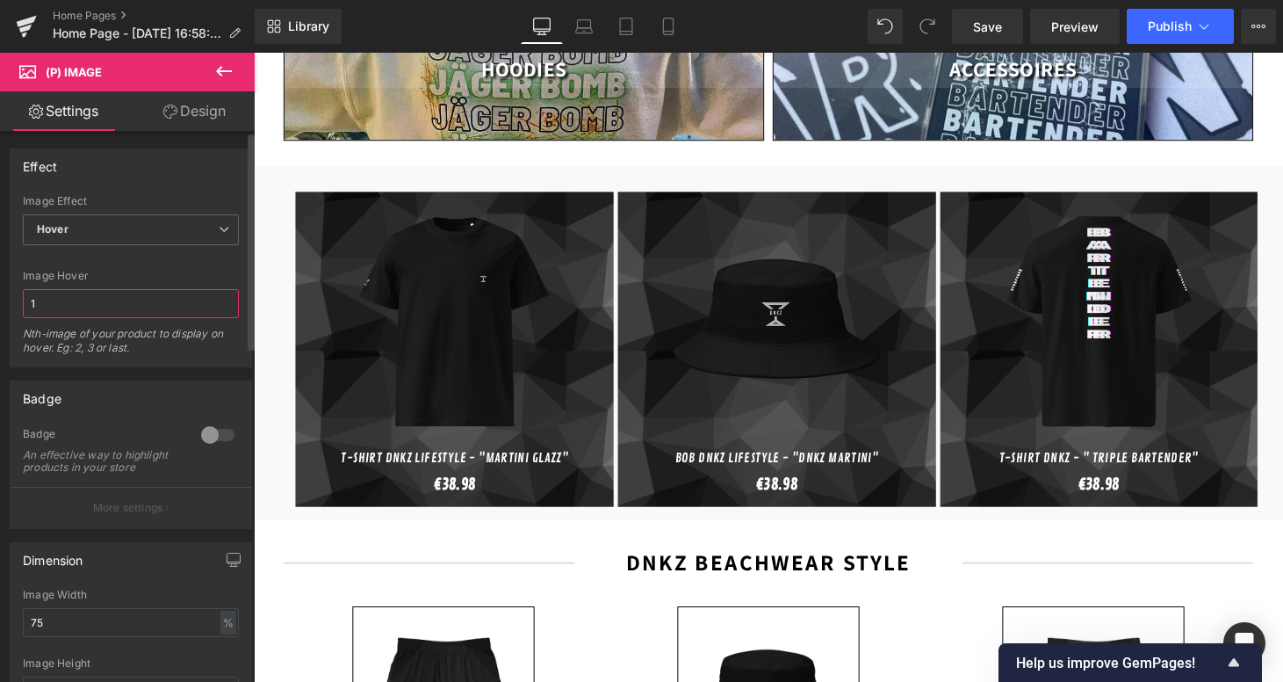
click at [111, 294] on input "1" at bounding box center [131, 303] width 216 height 29
click at [133, 292] on input "21" at bounding box center [131, 303] width 216 height 29
click at [112, 296] on input "21" at bounding box center [131, 303] width 216 height 29
type input "2"
click at [150, 271] on div "Image Hover" at bounding box center [131, 276] width 216 height 12
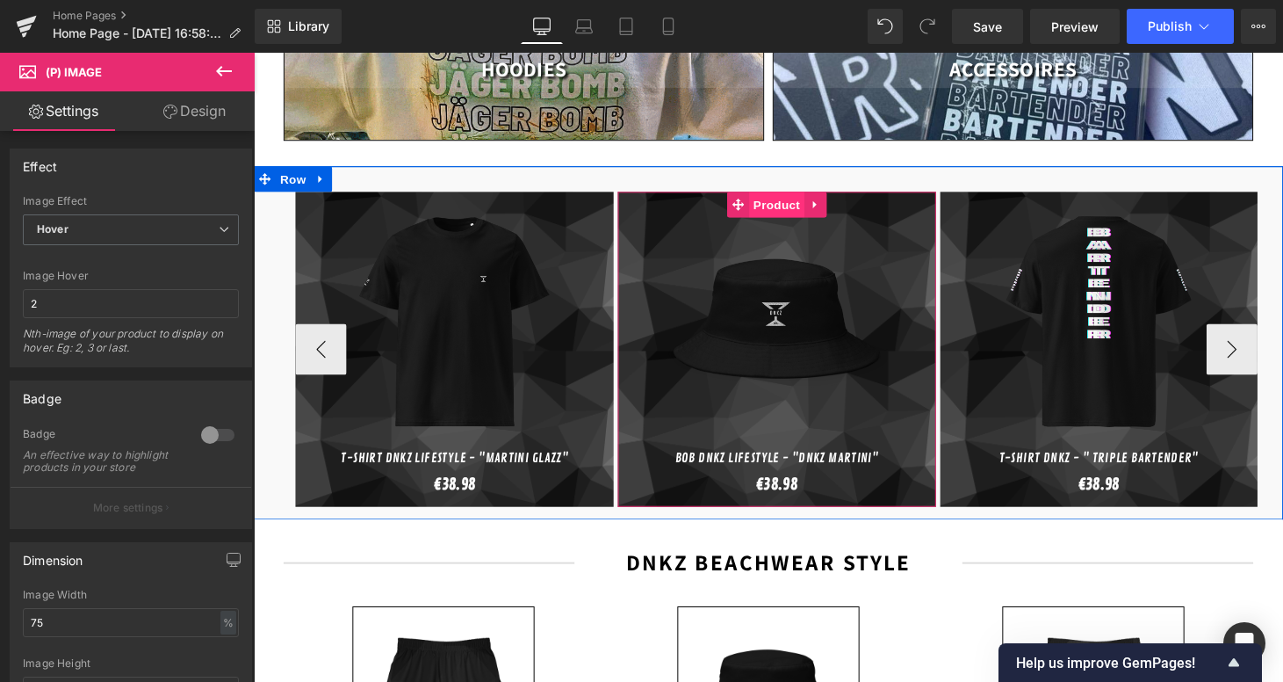
click at [789, 196] on span "Product" at bounding box center [793, 209] width 57 height 26
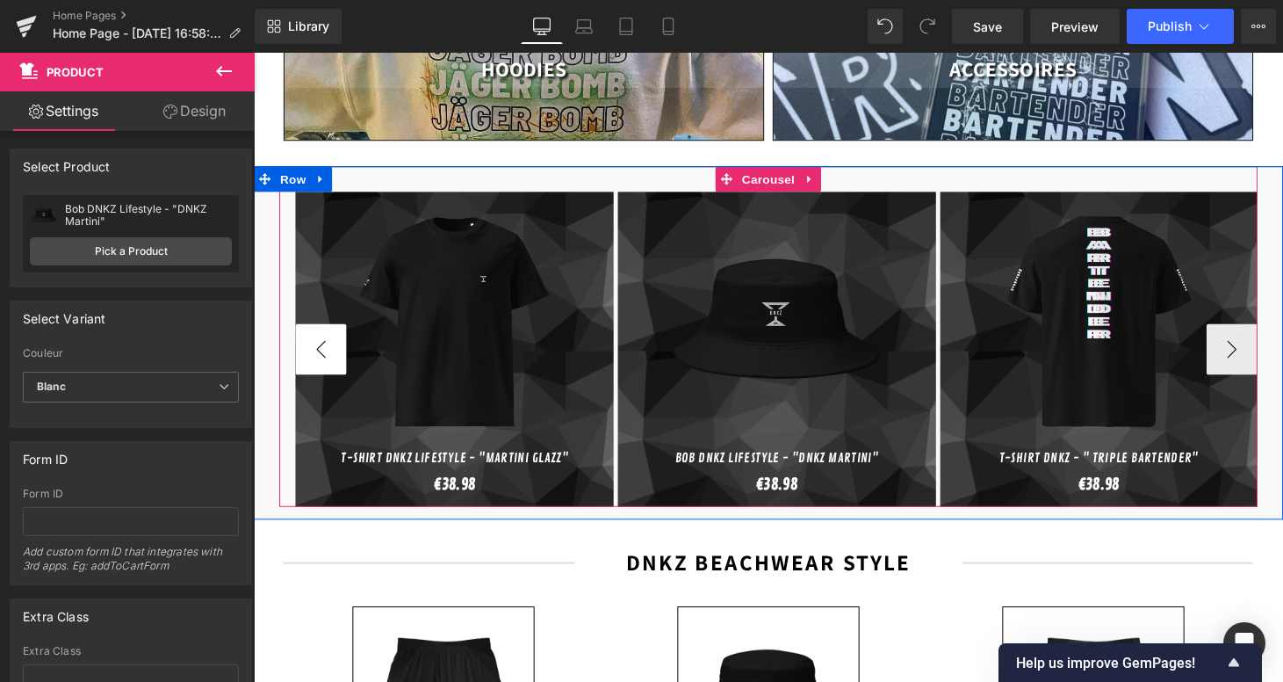
click at [320, 332] on button "‹" at bounding box center [323, 358] width 53 height 53
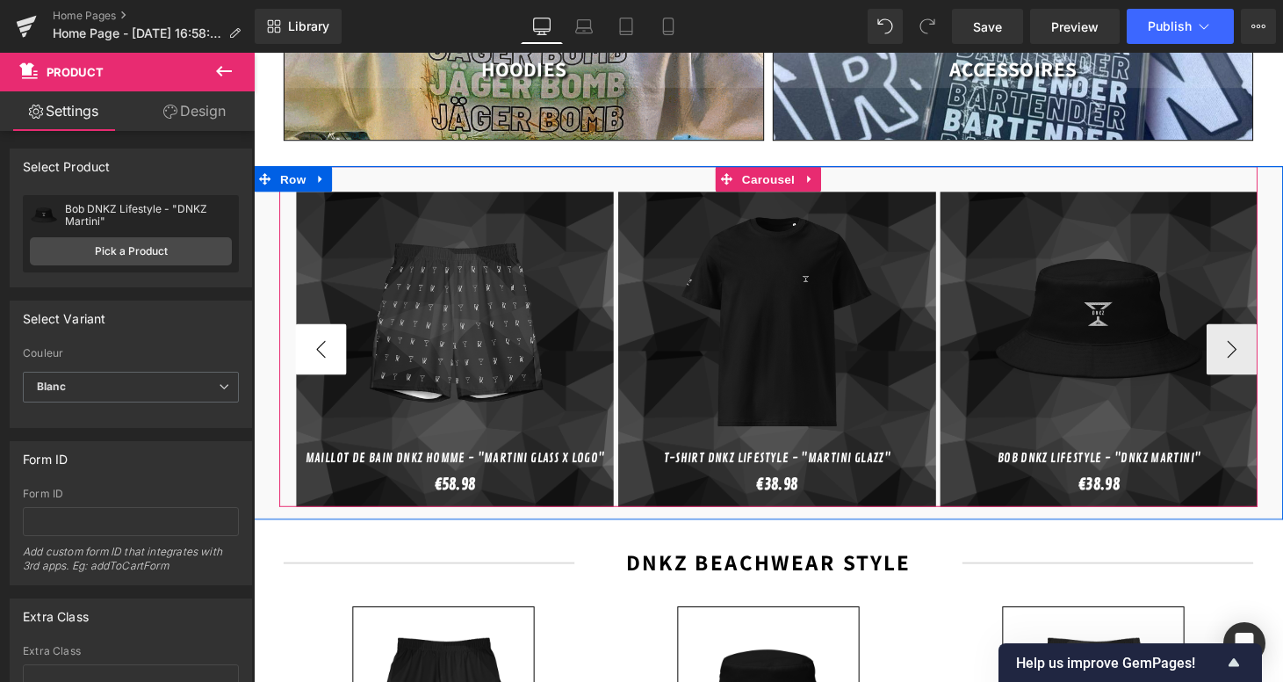
click at [311, 347] on button "‹" at bounding box center [323, 358] width 53 height 53
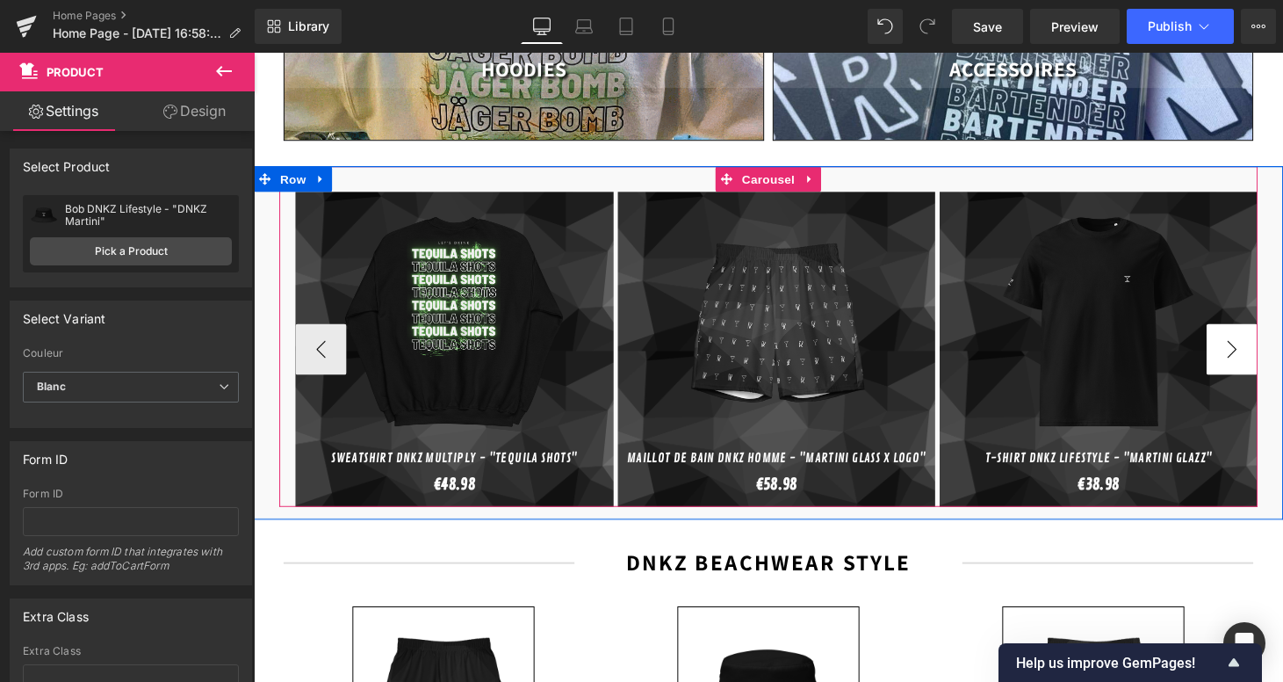
click at [1272, 344] on button "›" at bounding box center [1264, 358] width 53 height 53
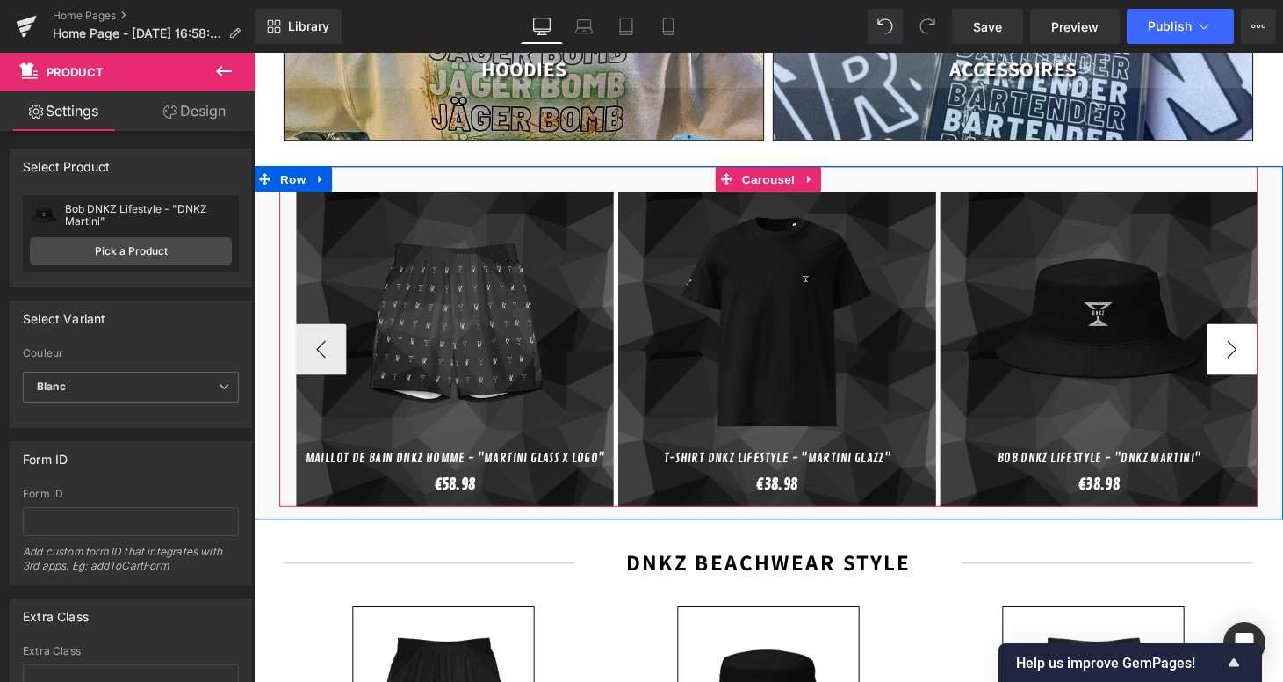
click at [1272, 344] on button "›" at bounding box center [1264, 358] width 53 height 53
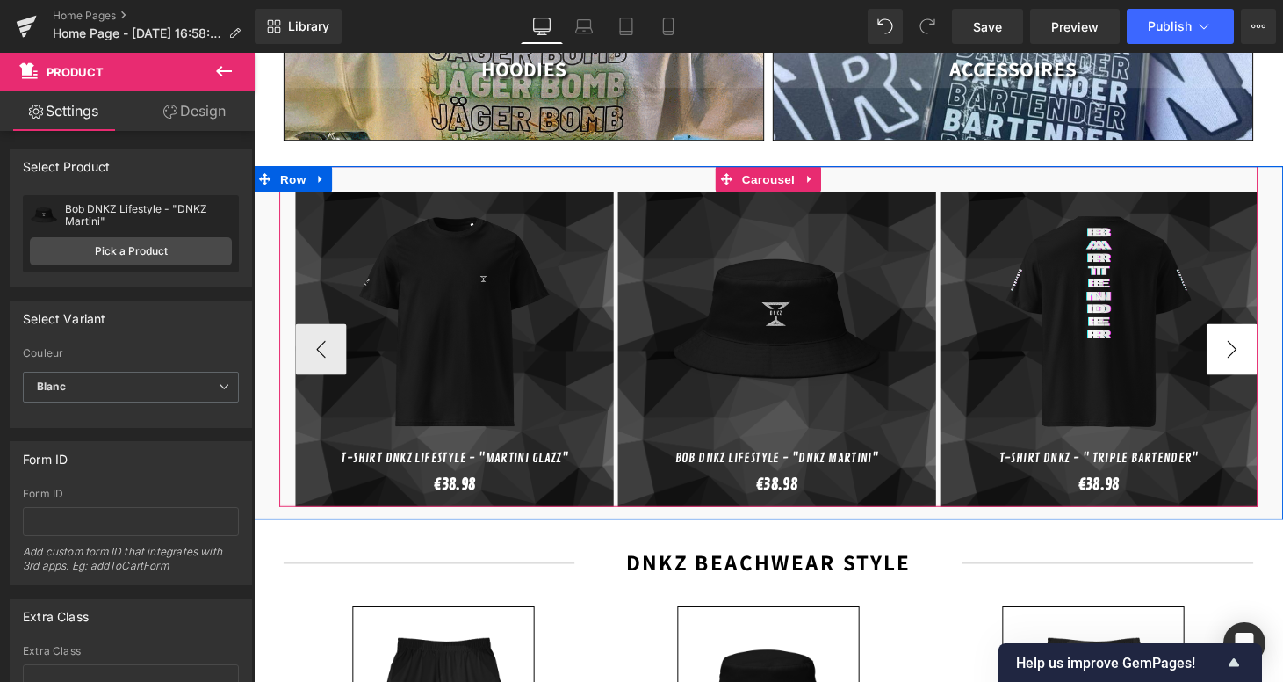
click at [1272, 344] on button "›" at bounding box center [1264, 358] width 53 height 53
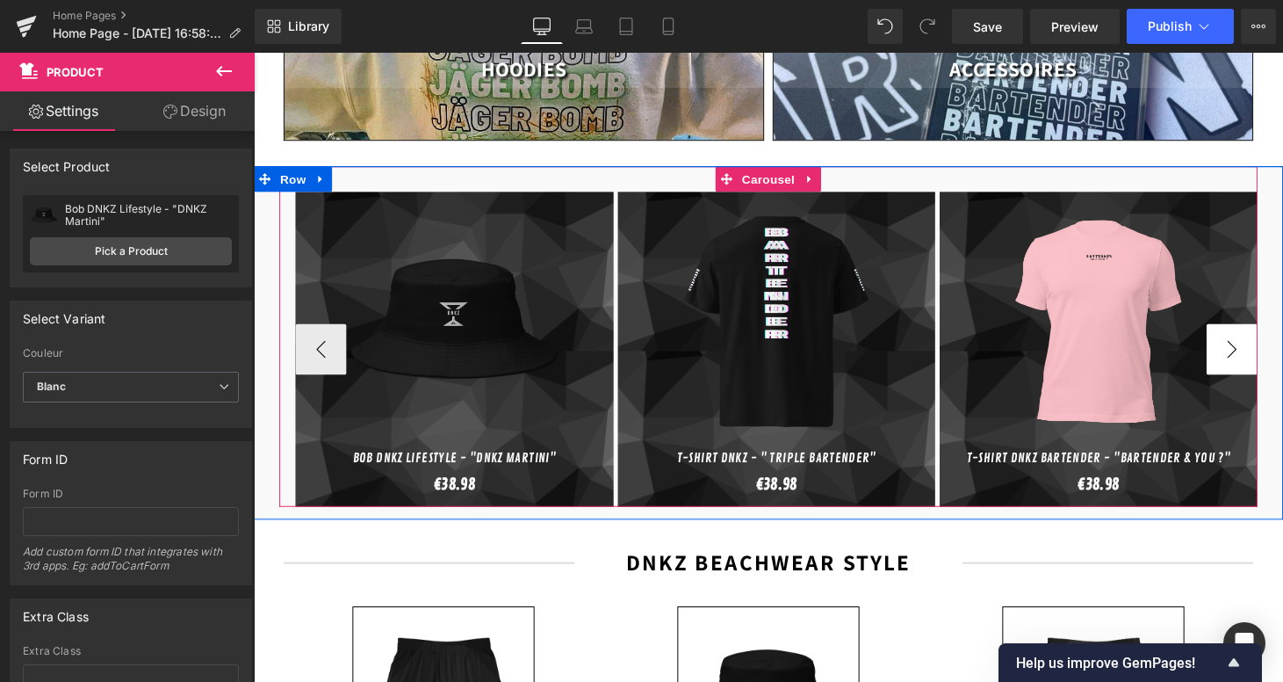
click at [1272, 344] on button "›" at bounding box center [1264, 358] width 53 height 53
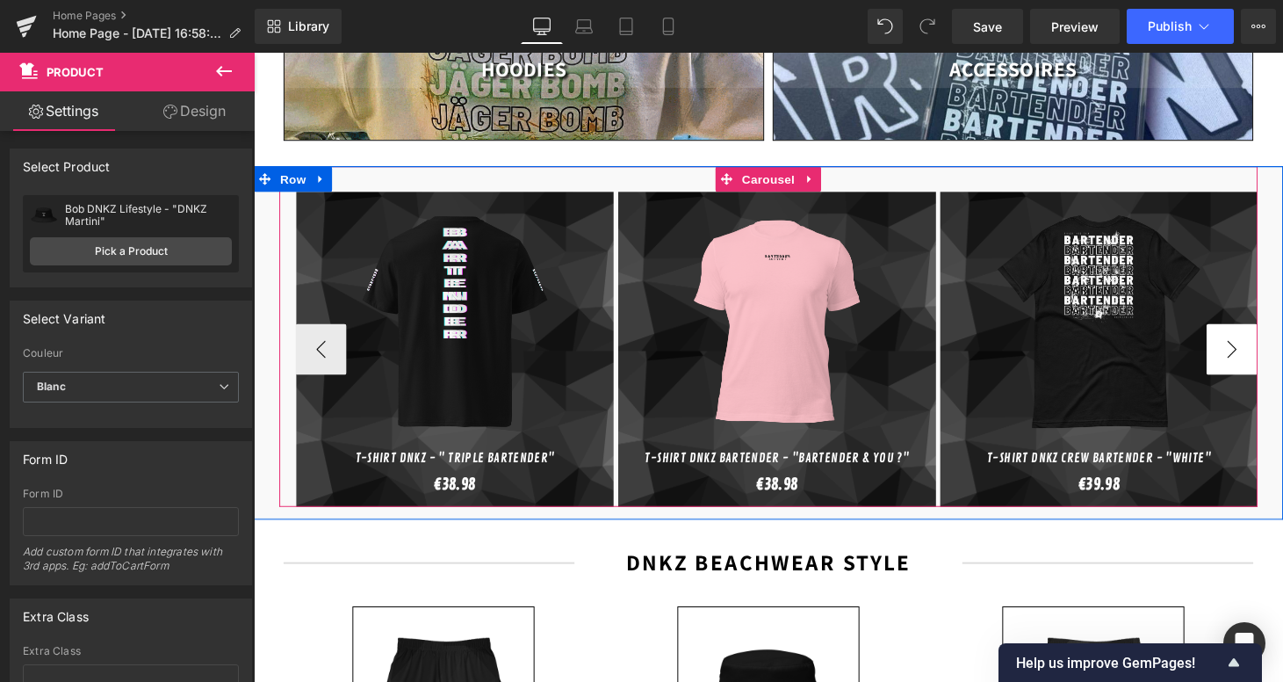
click at [1272, 344] on button "›" at bounding box center [1264, 358] width 53 height 53
click at [310, 343] on button "‹" at bounding box center [323, 358] width 53 height 53
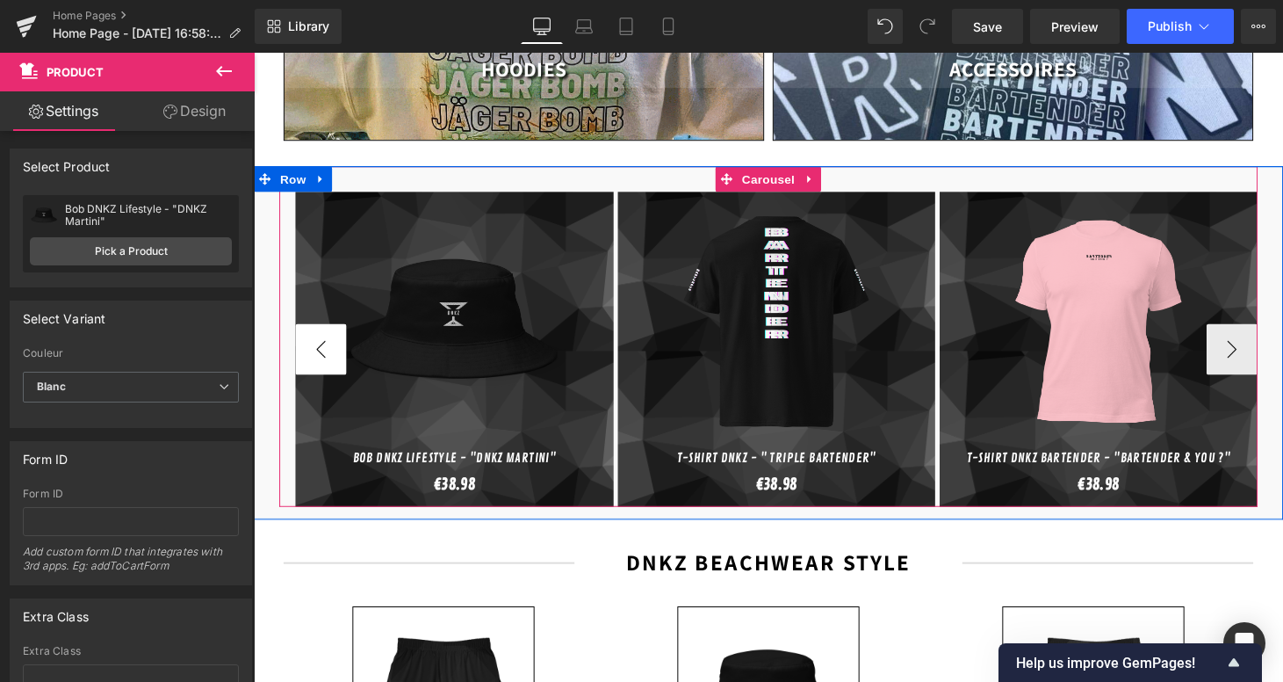
click at [310, 343] on button "‹" at bounding box center [323, 358] width 53 height 53
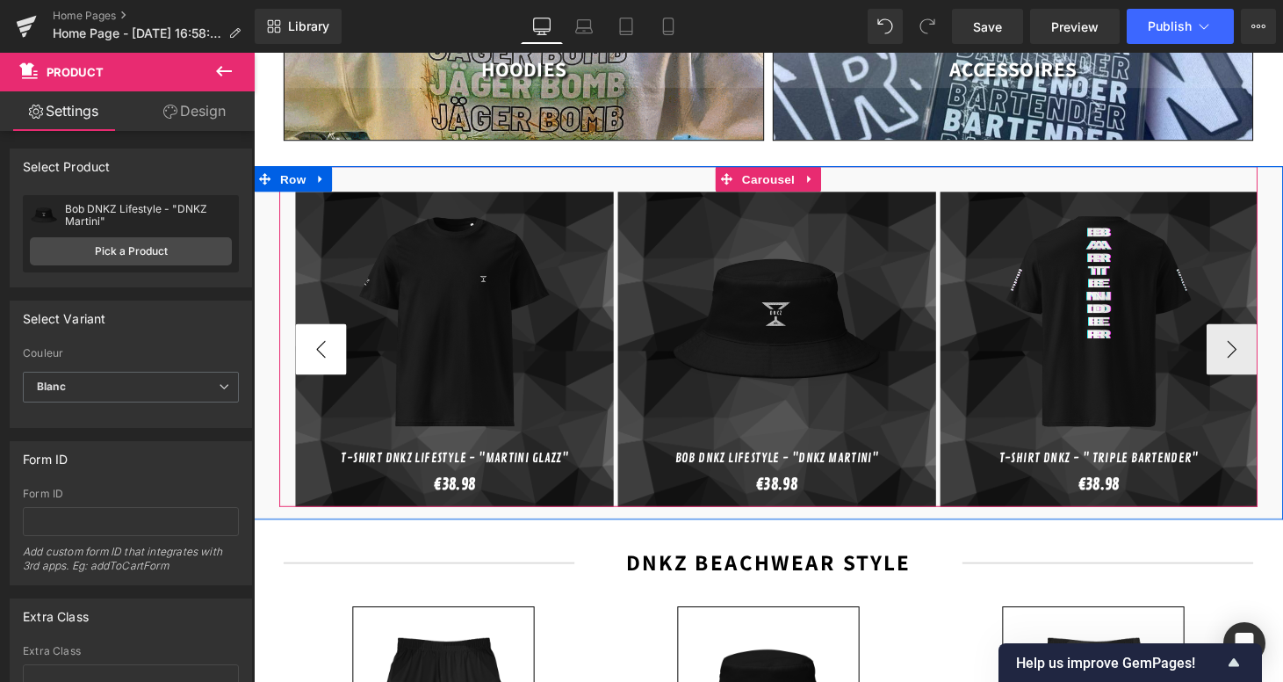
click at [310, 343] on button "‹" at bounding box center [323, 358] width 53 height 53
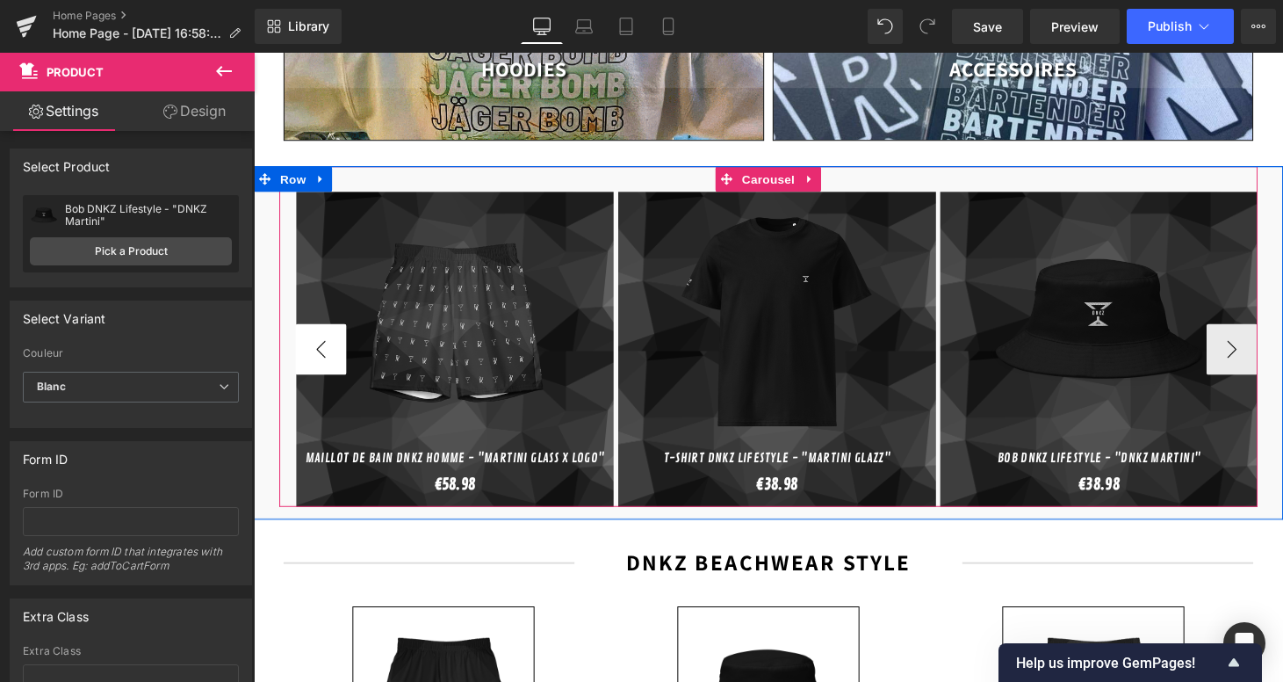
click at [310, 343] on button "‹" at bounding box center [323, 358] width 53 height 53
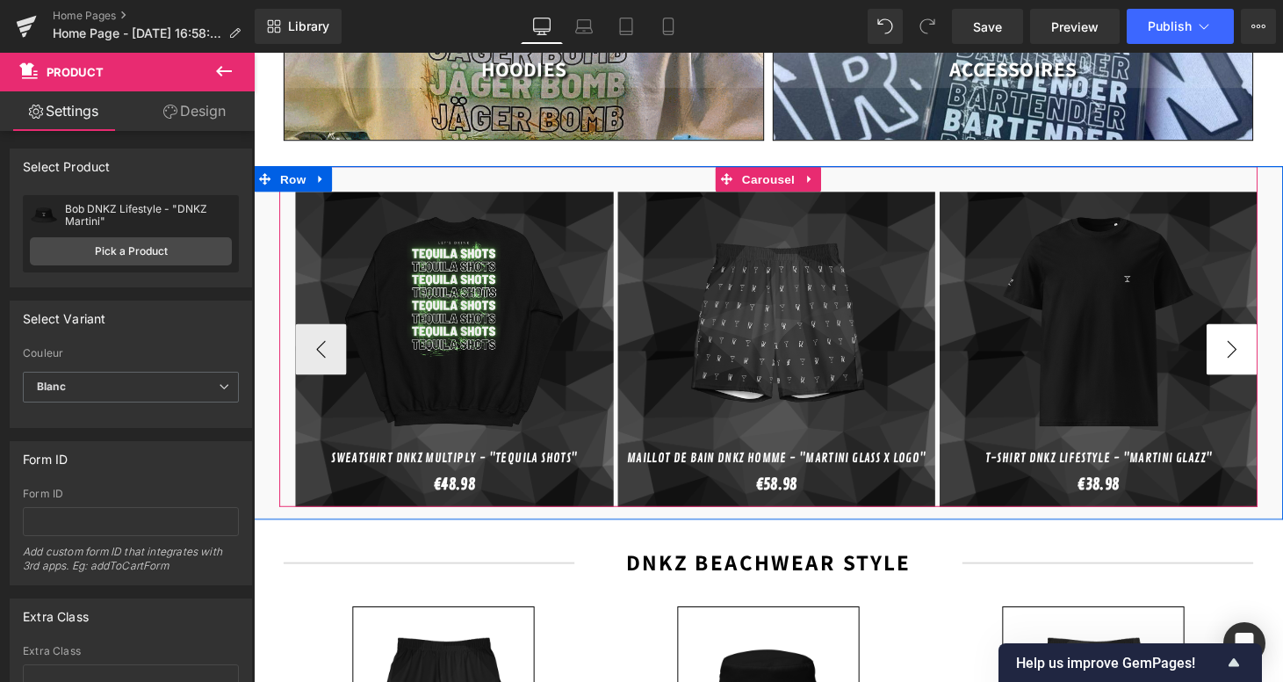
click at [1265, 332] on button "›" at bounding box center [1264, 358] width 53 height 53
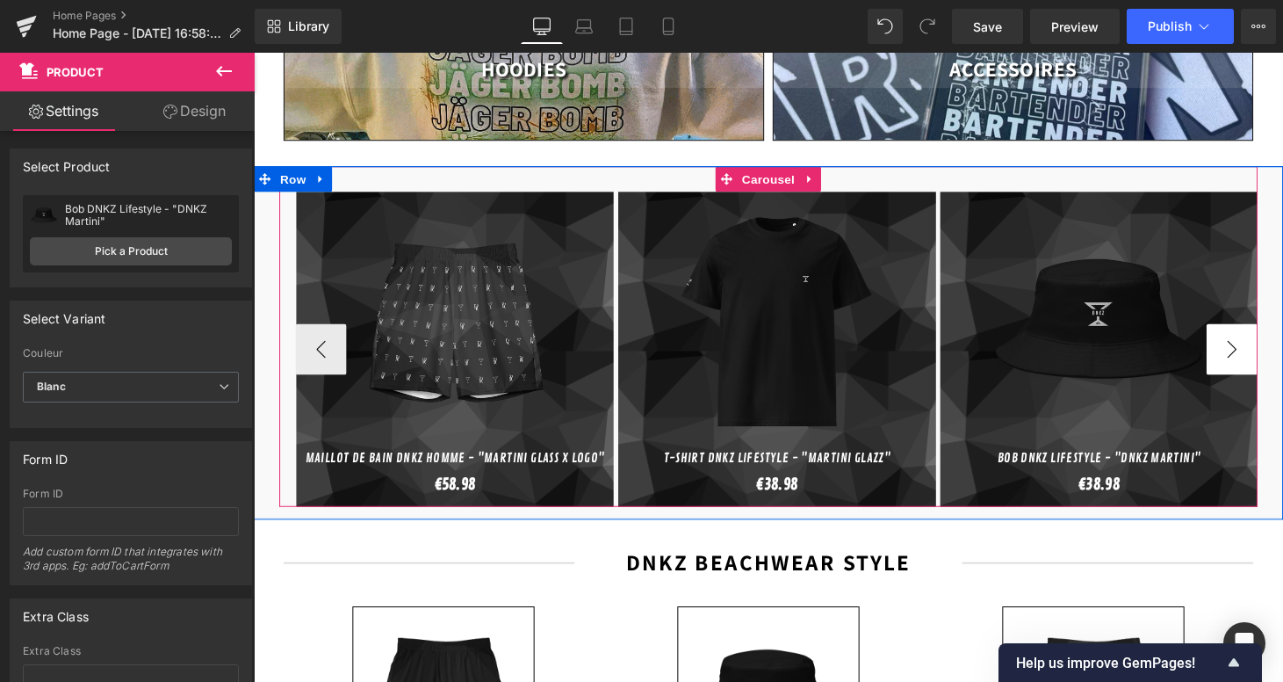
click at [1265, 332] on button "›" at bounding box center [1264, 358] width 53 height 53
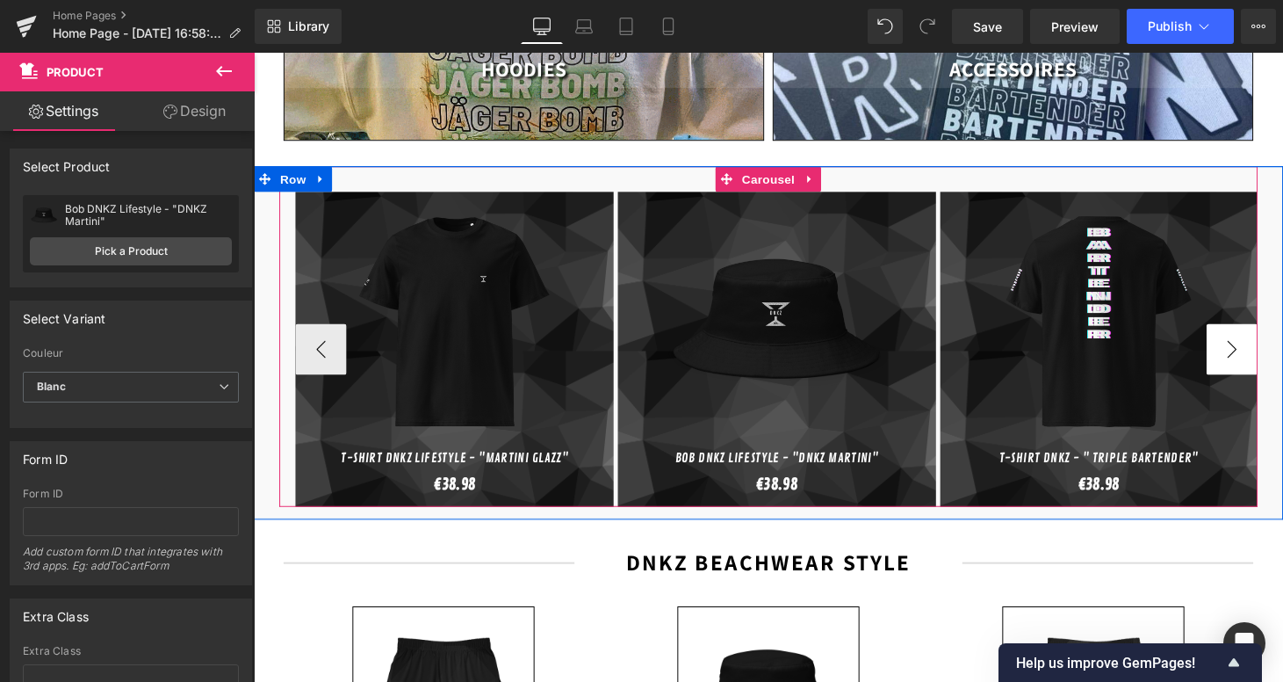
click at [1265, 332] on button "›" at bounding box center [1264, 358] width 53 height 53
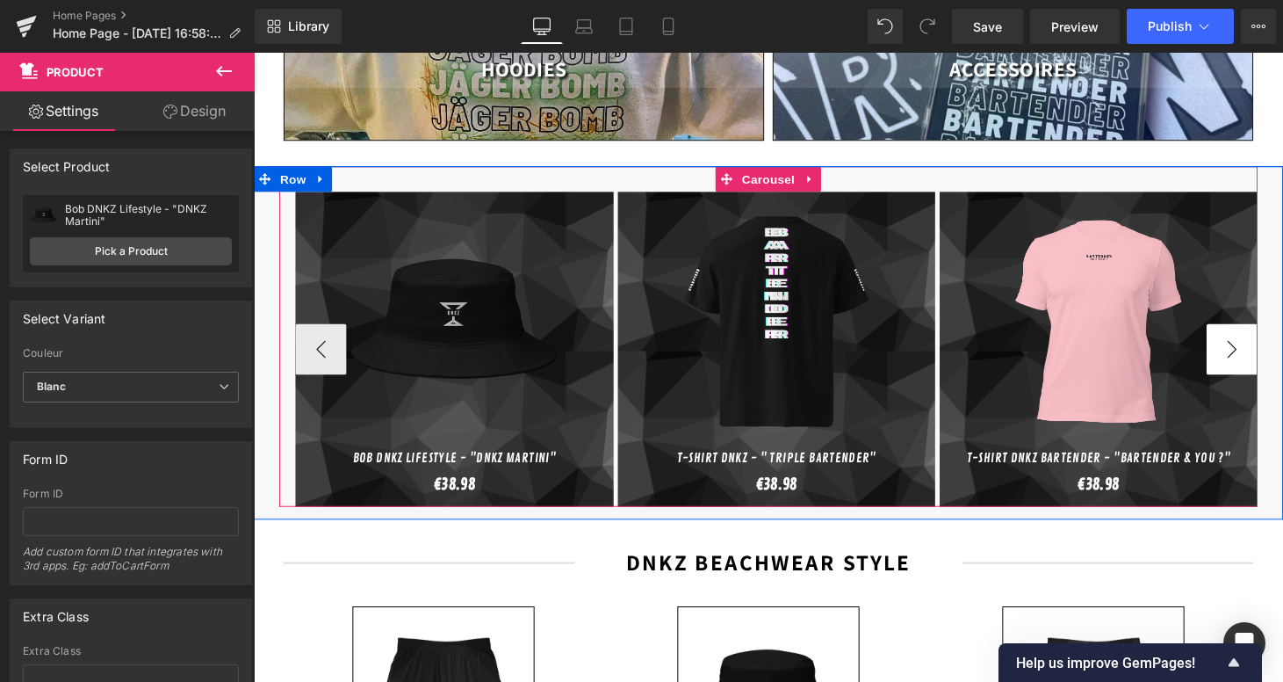
click at [1265, 332] on button "›" at bounding box center [1264, 358] width 53 height 53
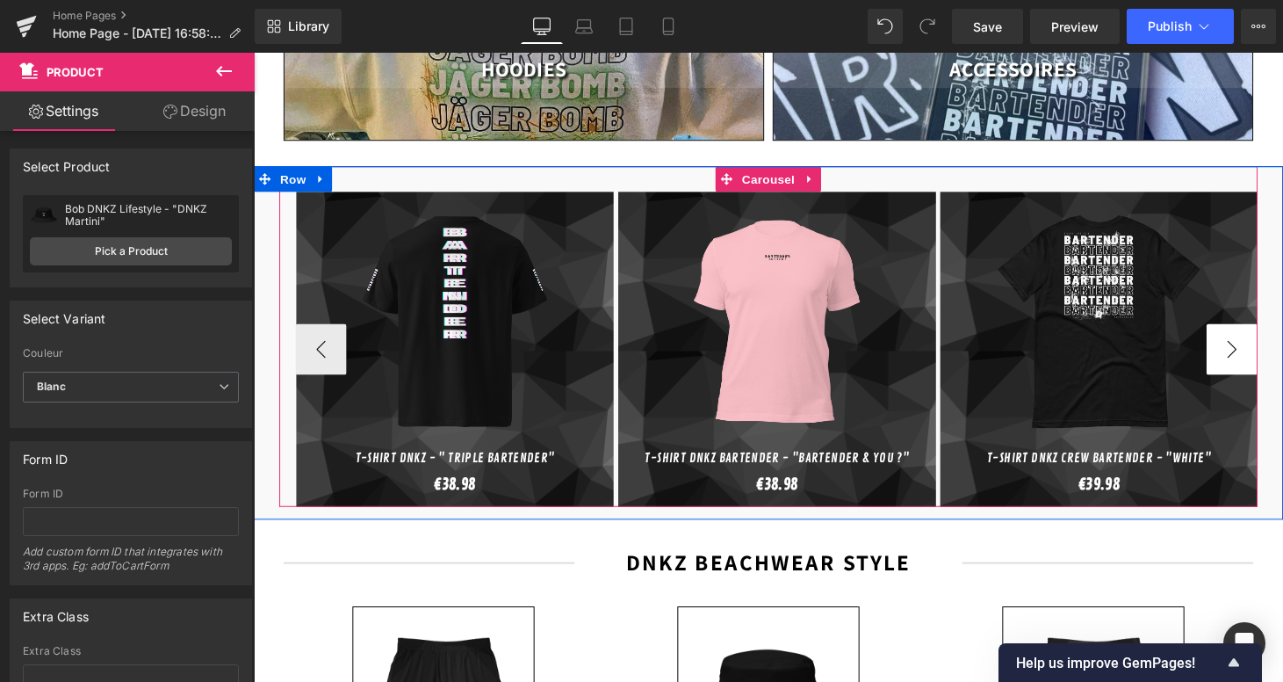
click at [1265, 332] on button "›" at bounding box center [1264, 358] width 53 height 53
click at [304, 345] on button "‹" at bounding box center [323, 358] width 53 height 53
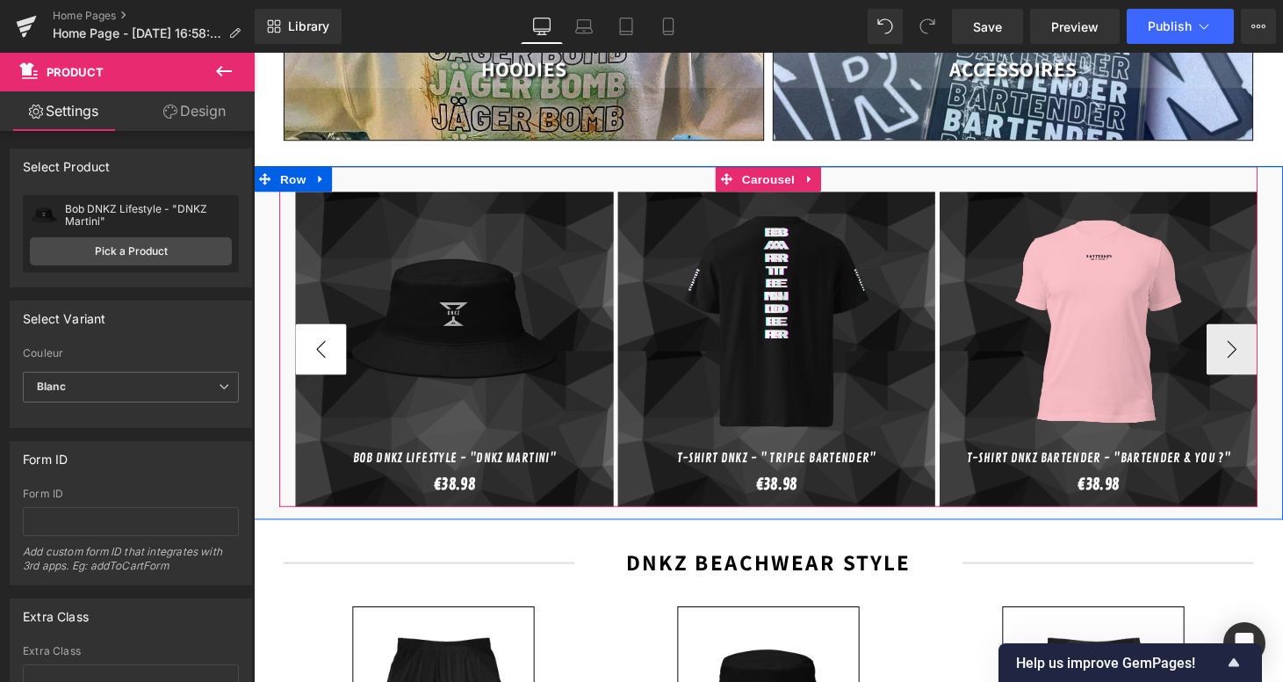
click at [304, 345] on button "‹" at bounding box center [323, 358] width 53 height 53
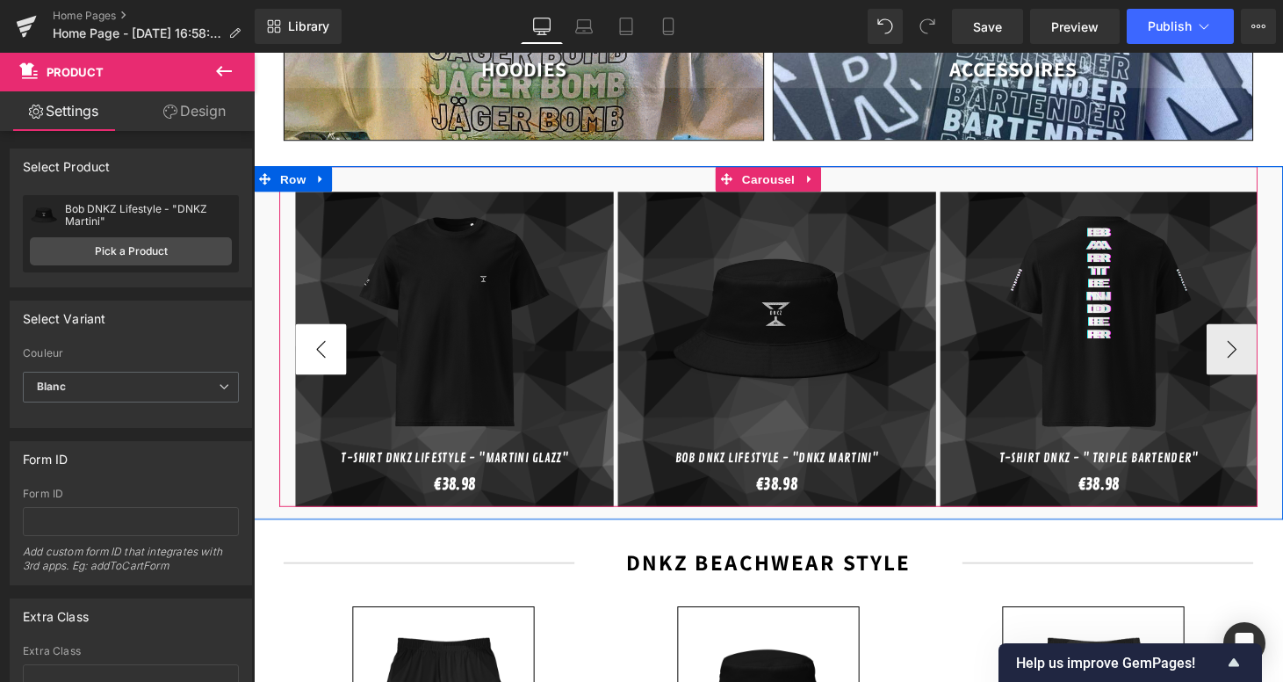
click at [304, 345] on button "‹" at bounding box center [323, 358] width 53 height 53
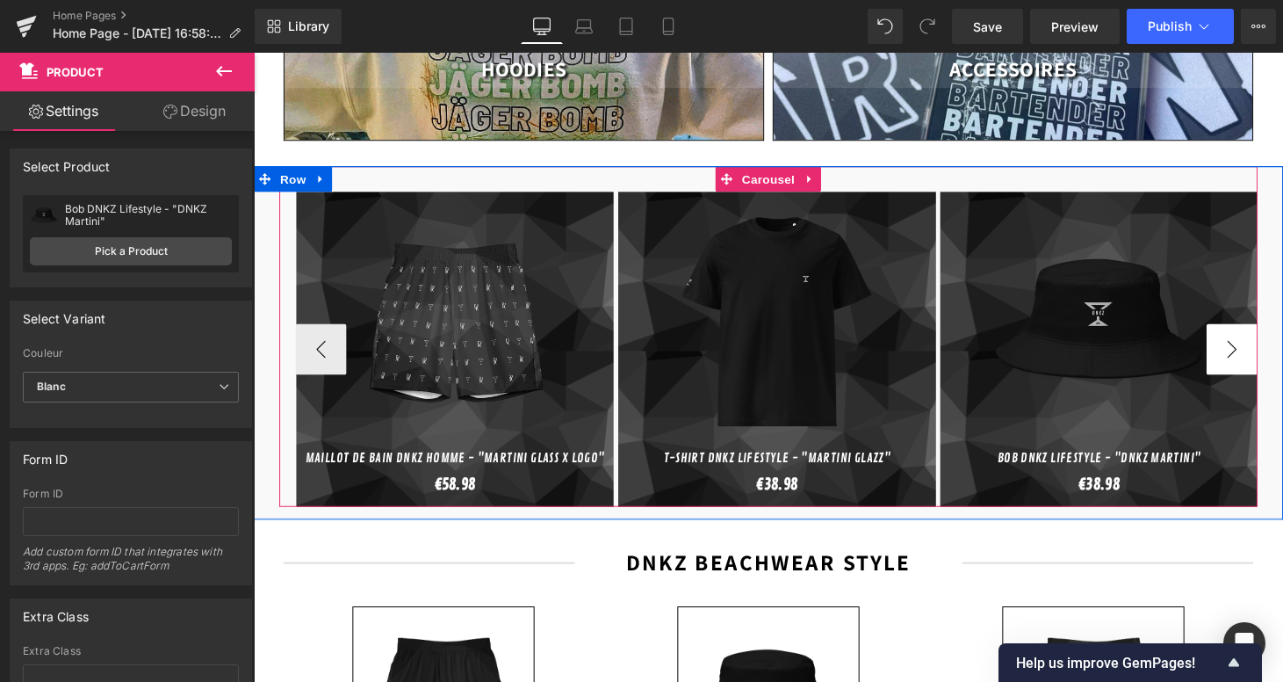
click at [1272, 332] on button "›" at bounding box center [1264, 358] width 53 height 53
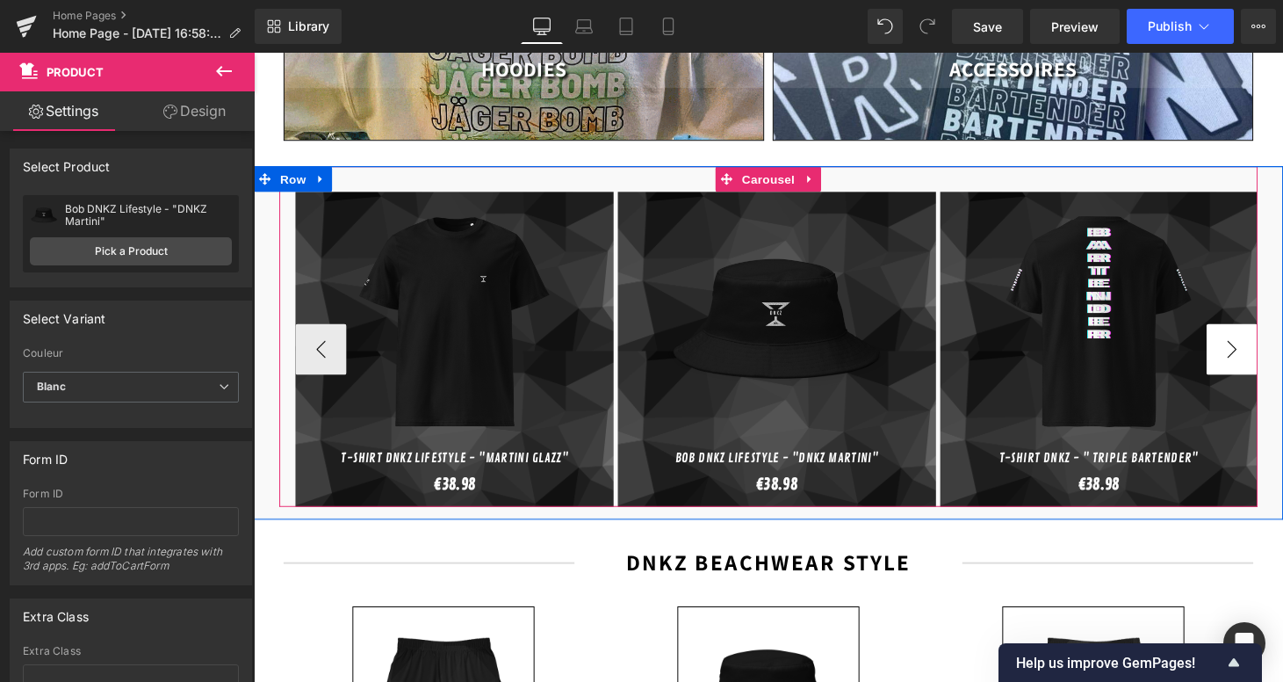
click at [1272, 332] on button "›" at bounding box center [1264, 358] width 53 height 53
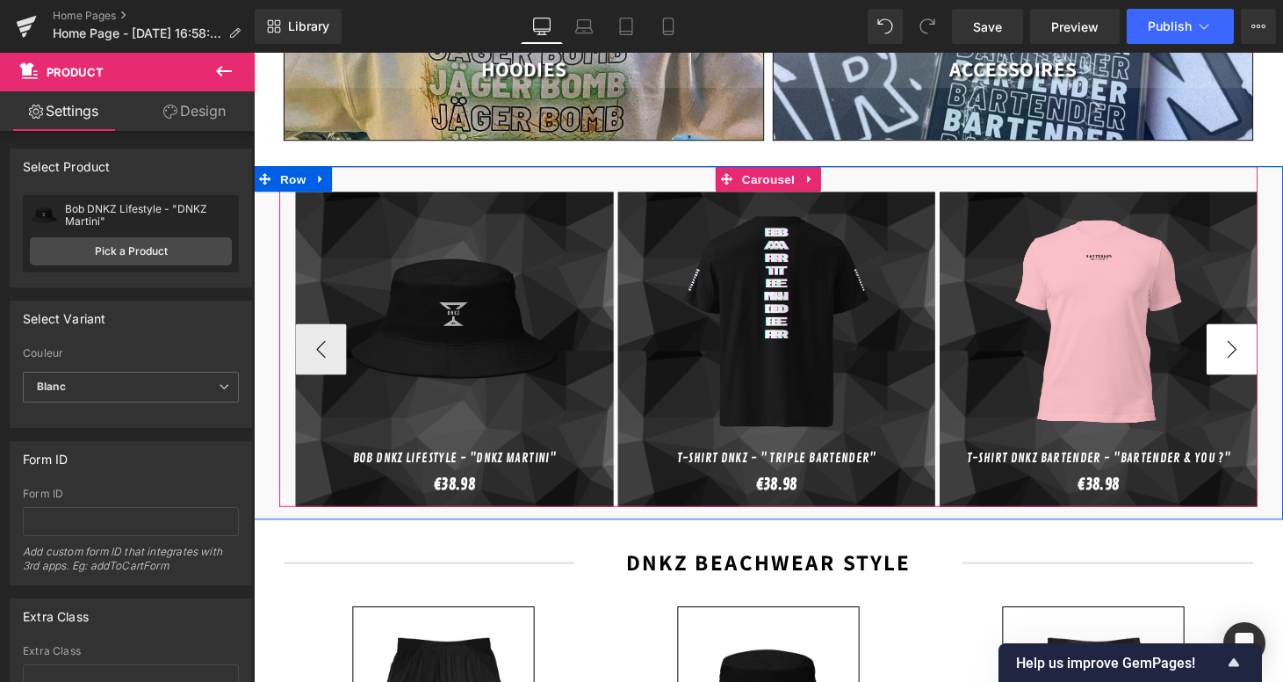
click at [1272, 332] on button "›" at bounding box center [1264, 358] width 53 height 53
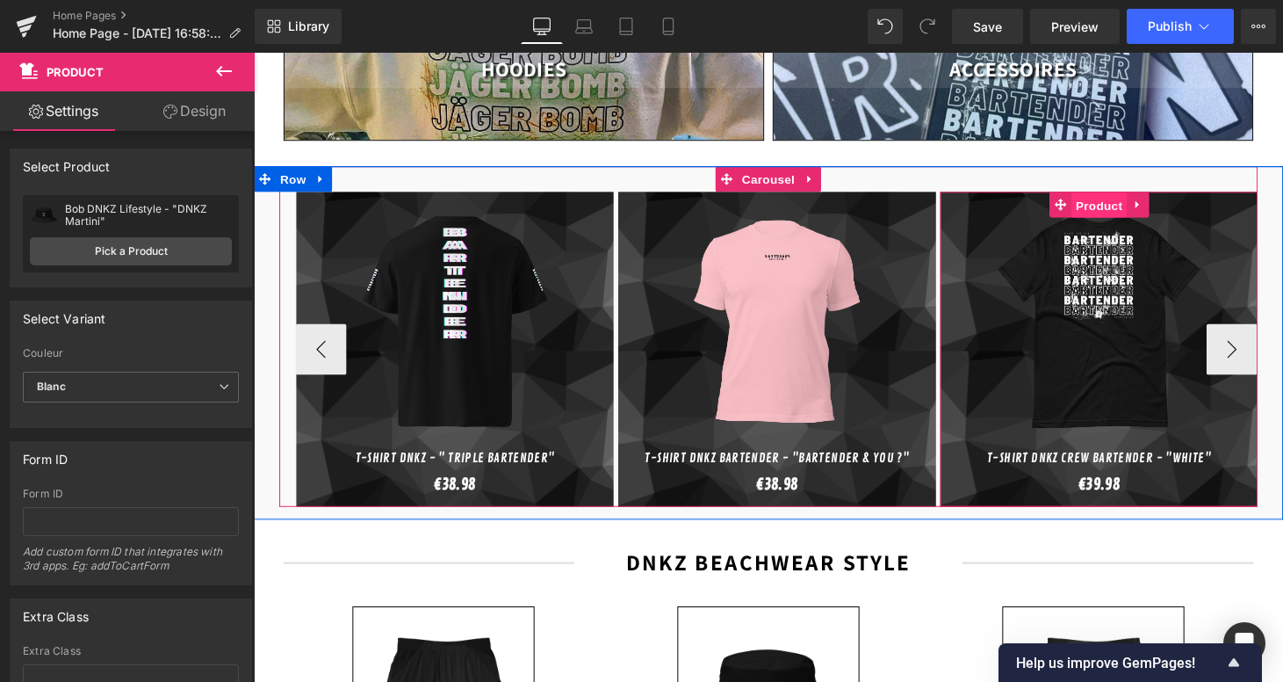
click at [1115, 197] on span "Product" at bounding box center [1126, 210] width 57 height 26
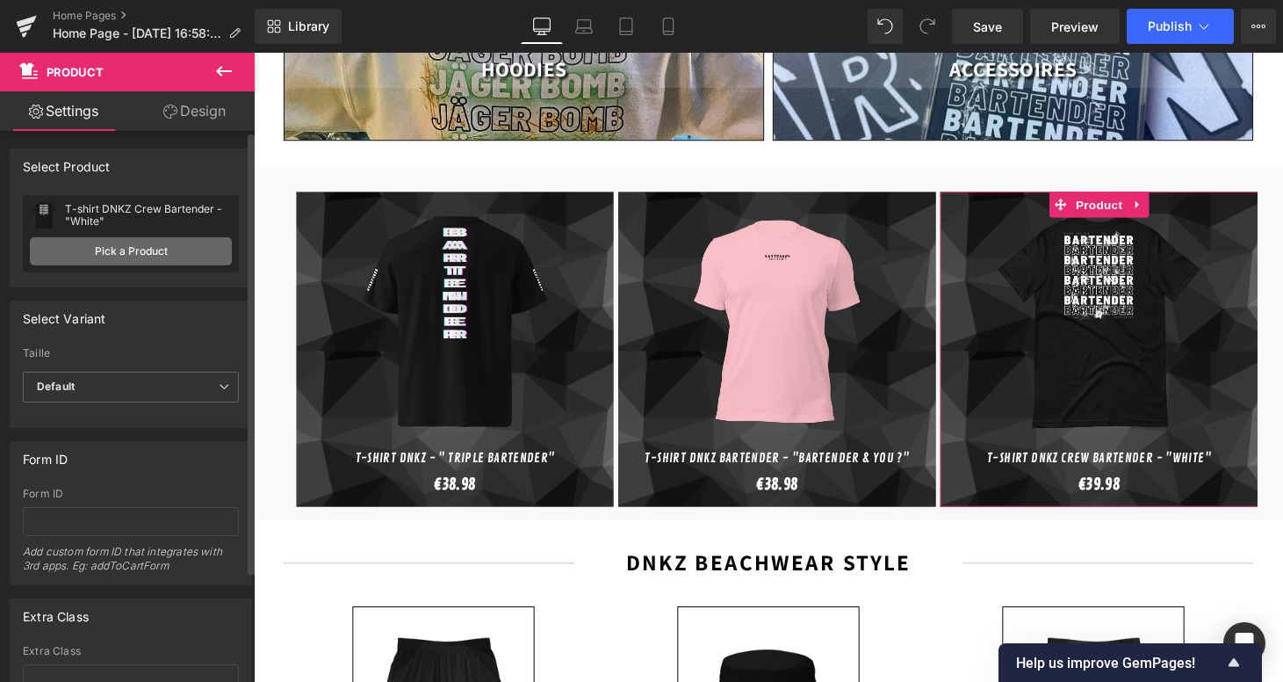
click at [169, 252] on link "Pick a Product" at bounding box center [131, 251] width 202 height 28
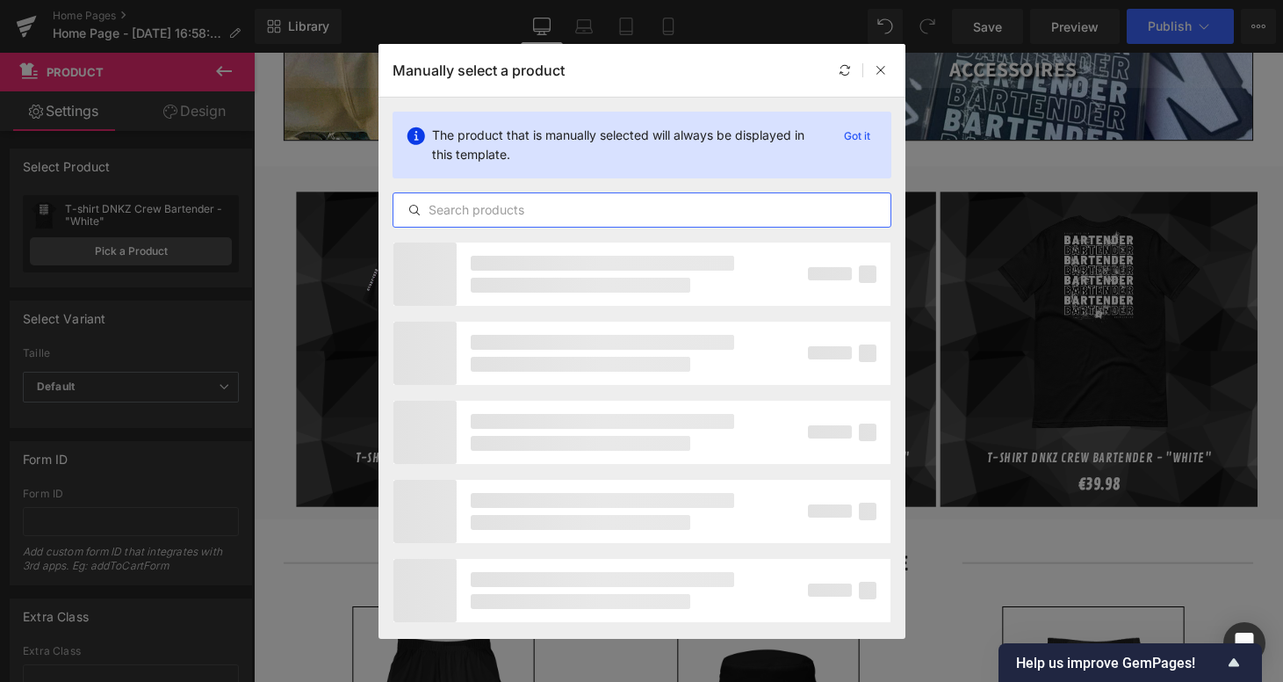
click at [528, 206] on input "text" at bounding box center [641, 209] width 497 height 21
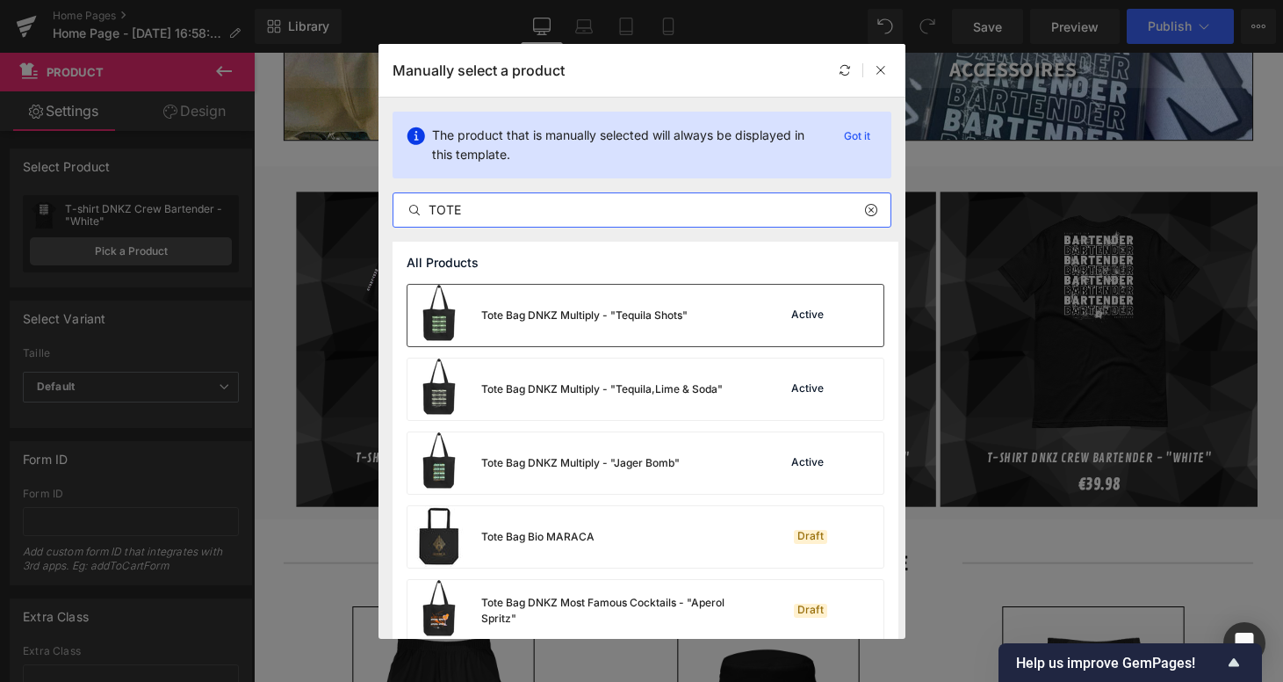
type input "TOTE"
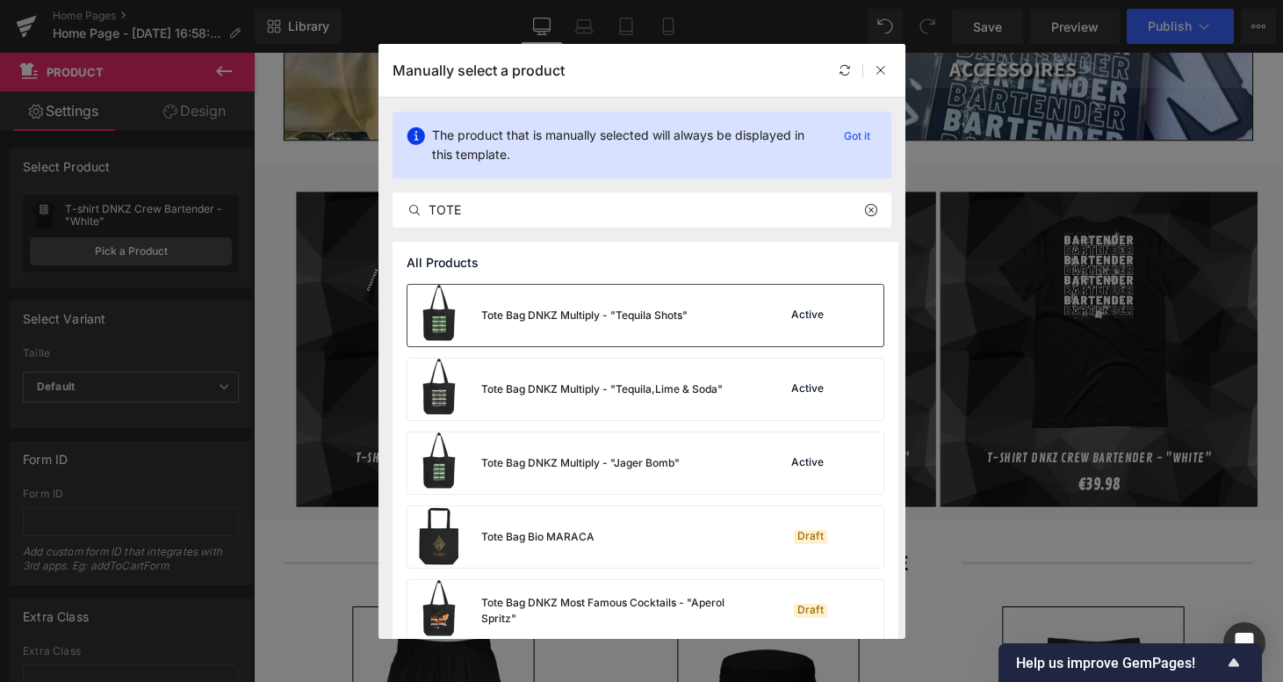
click at [687, 330] on div "Tote Bag DNKZ Multiply - "Tequila Shots"" at bounding box center [548, 315] width 280 height 61
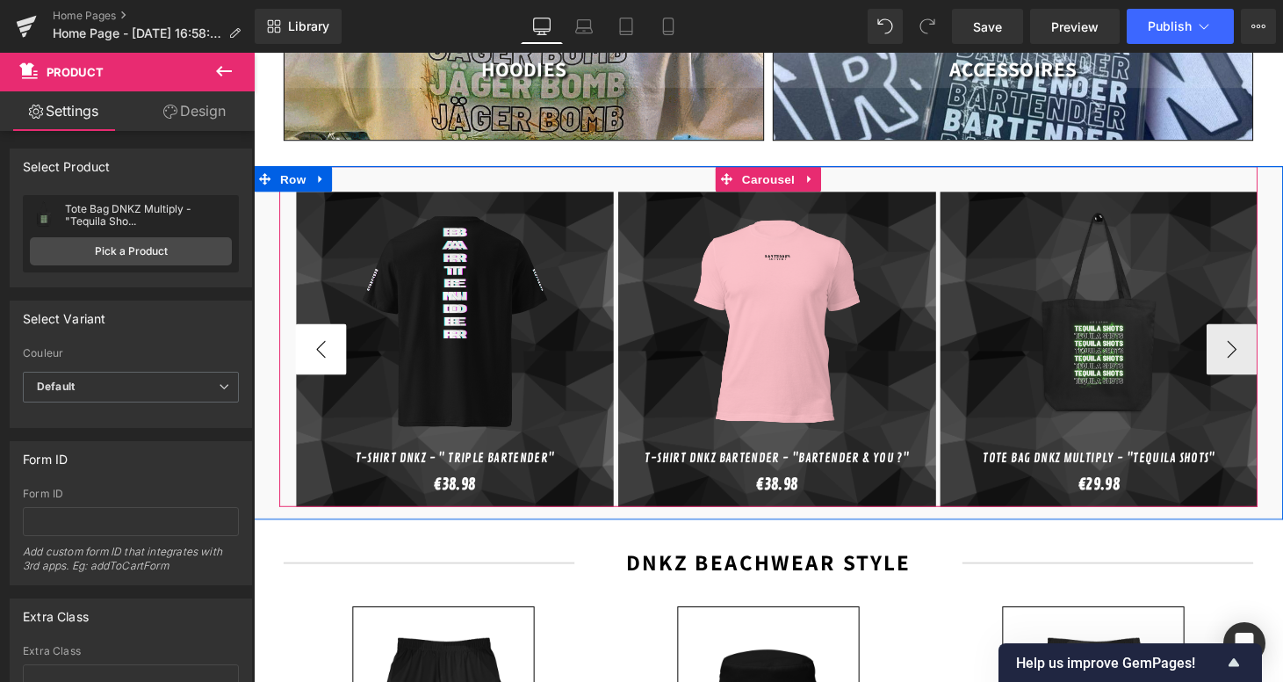
click at [314, 340] on button "‹" at bounding box center [323, 358] width 53 height 53
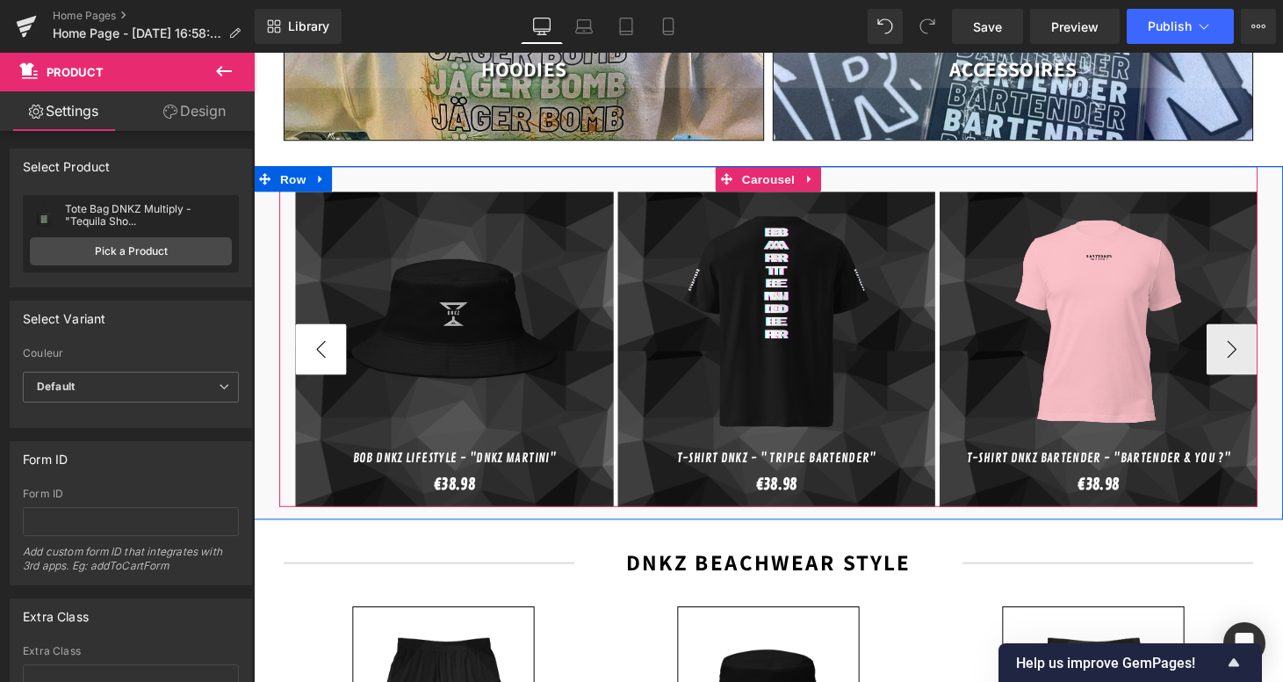
click at [320, 334] on button "‹" at bounding box center [323, 358] width 53 height 53
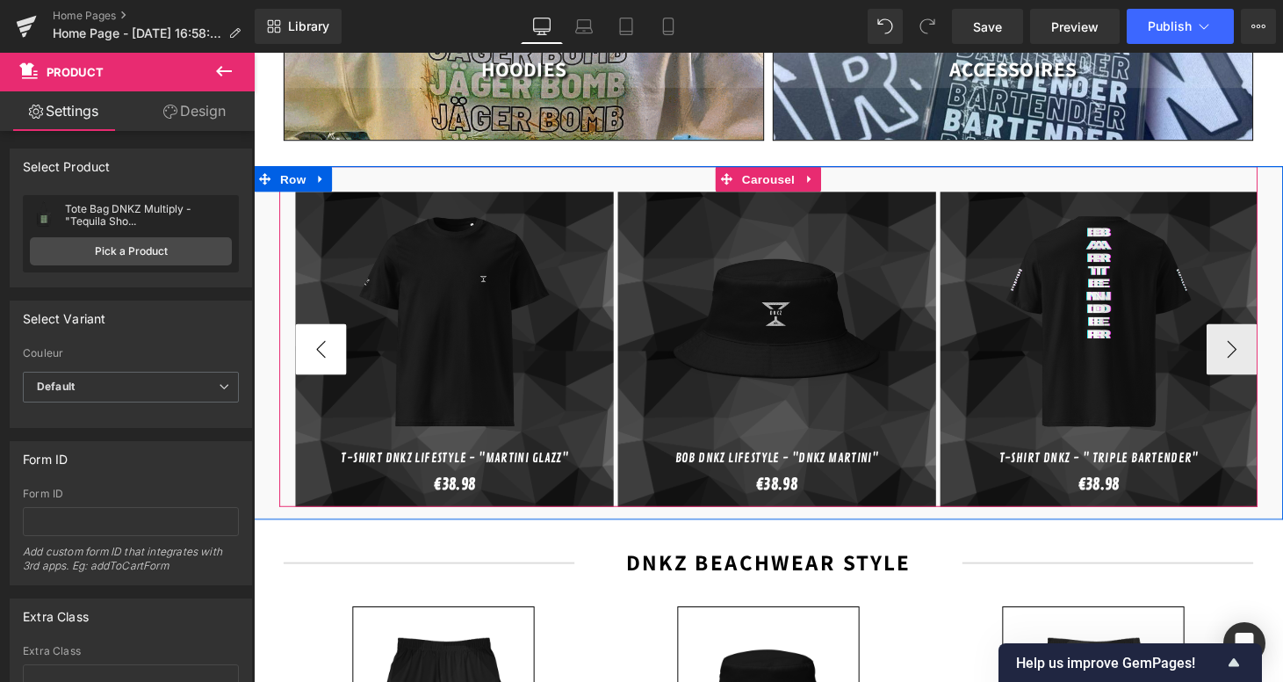
click at [314, 332] on button "‹" at bounding box center [323, 358] width 53 height 53
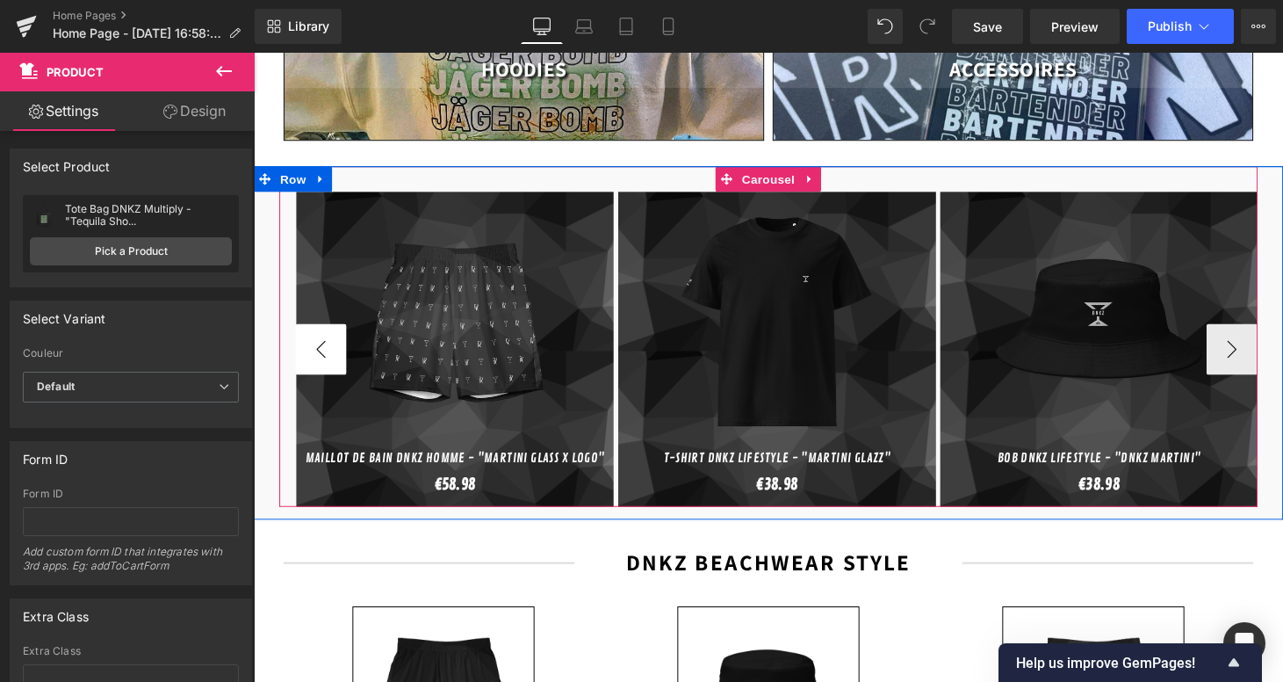
click at [335, 336] on button "‹" at bounding box center [323, 358] width 53 height 53
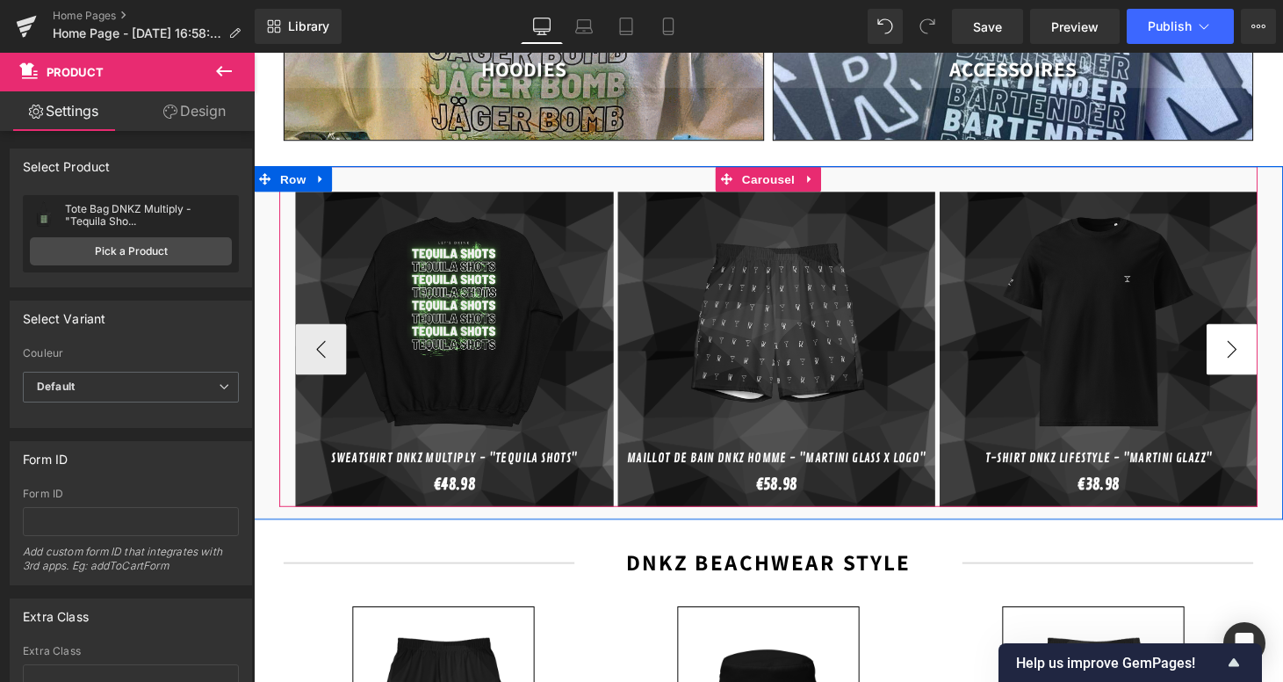
click at [1258, 332] on button "›" at bounding box center [1264, 358] width 53 height 53
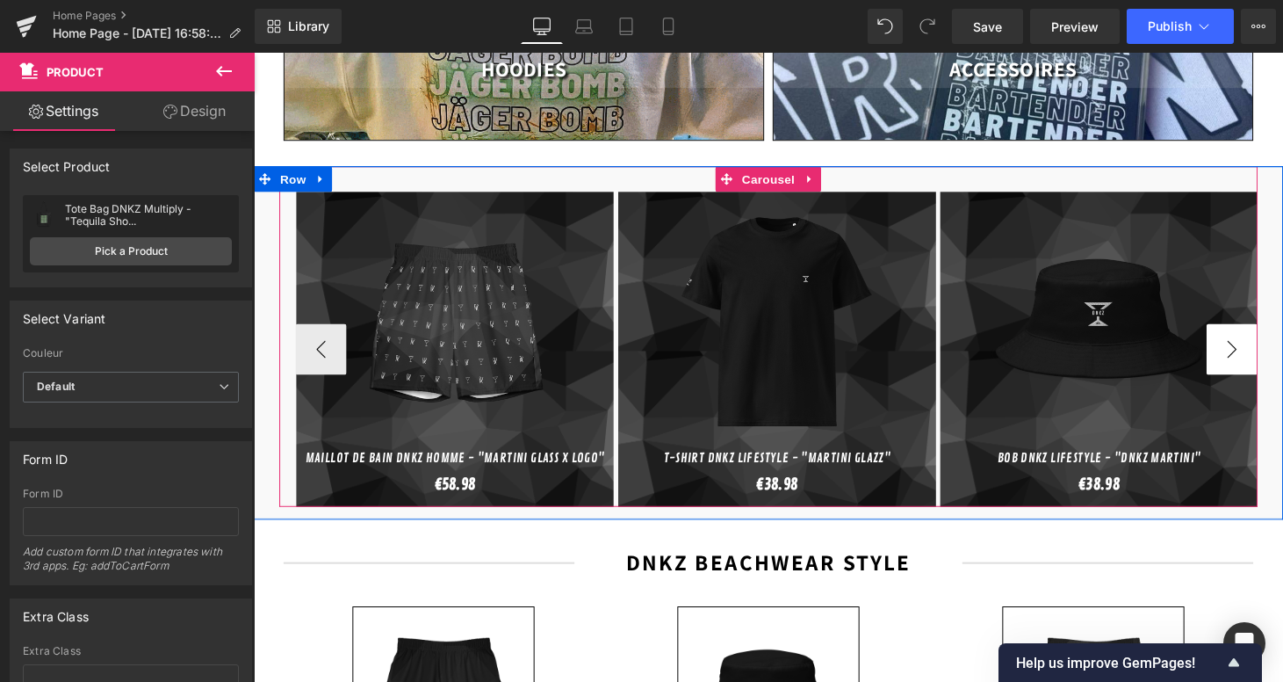
click at [1258, 332] on button "›" at bounding box center [1264, 358] width 53 height 53
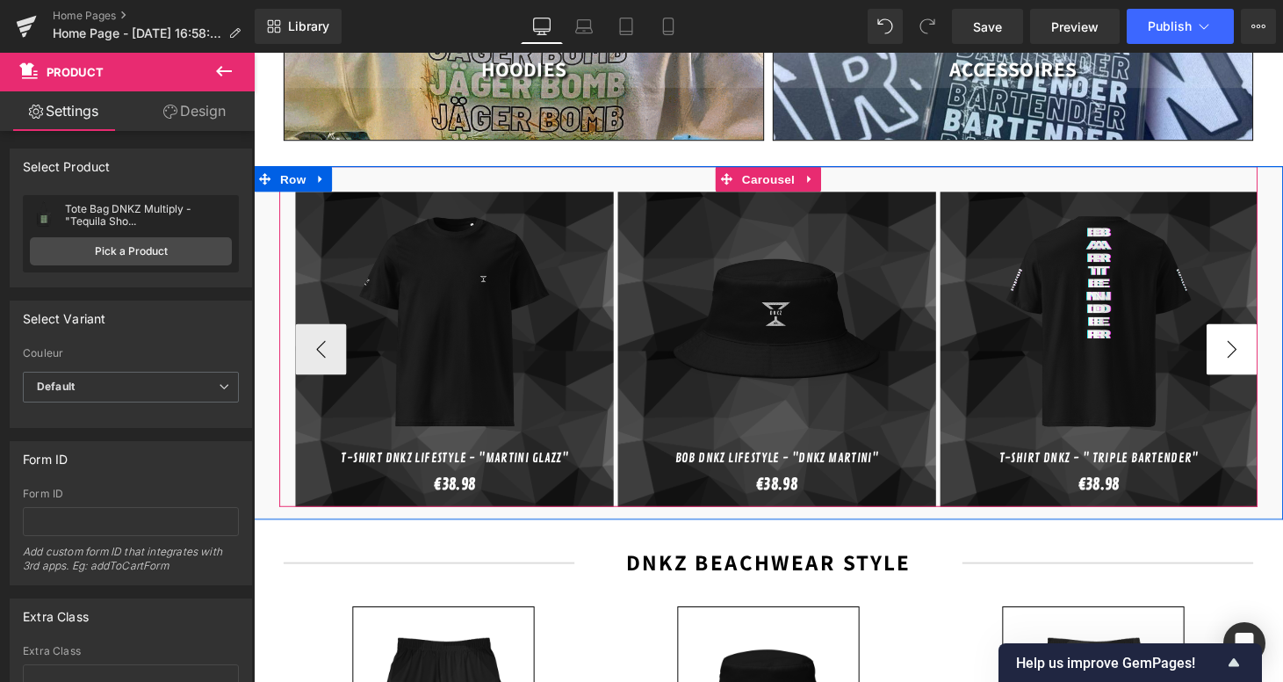
click at [1258, 332] on button "›" at bounding box center [1264, 358] width 53 height 53
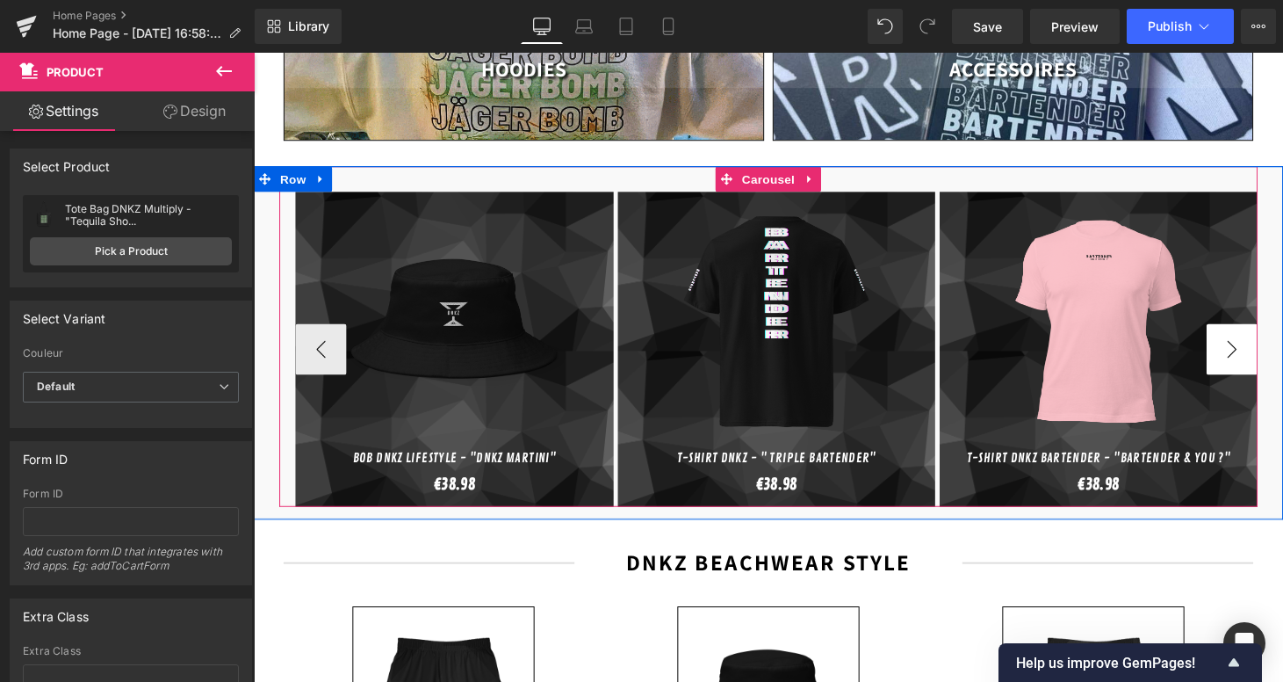
click at [1258, 332] on button "›" at bounding box center [1264, 358] width 53 height 53
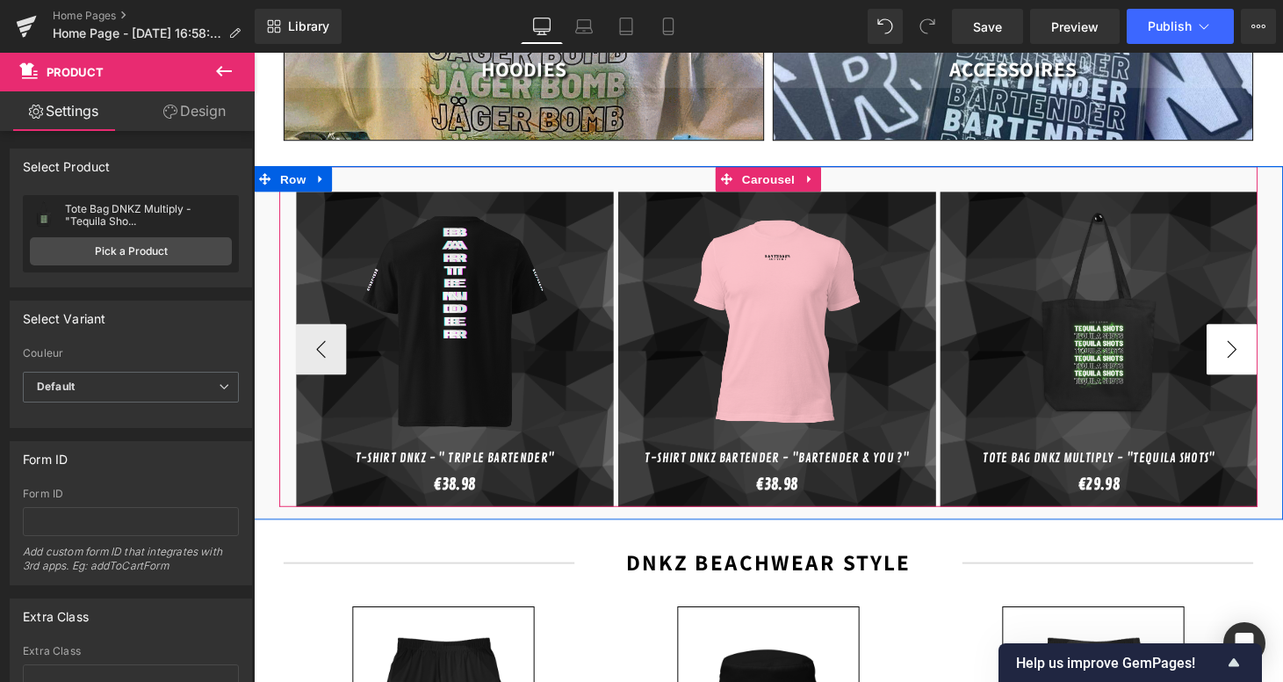
click at [1258, 332] on button "›" at bounding box center [1264, 358] width 53 height 53
click at [318, 332] on button "‹" at bounding box center [323, 358] width 53 height 53
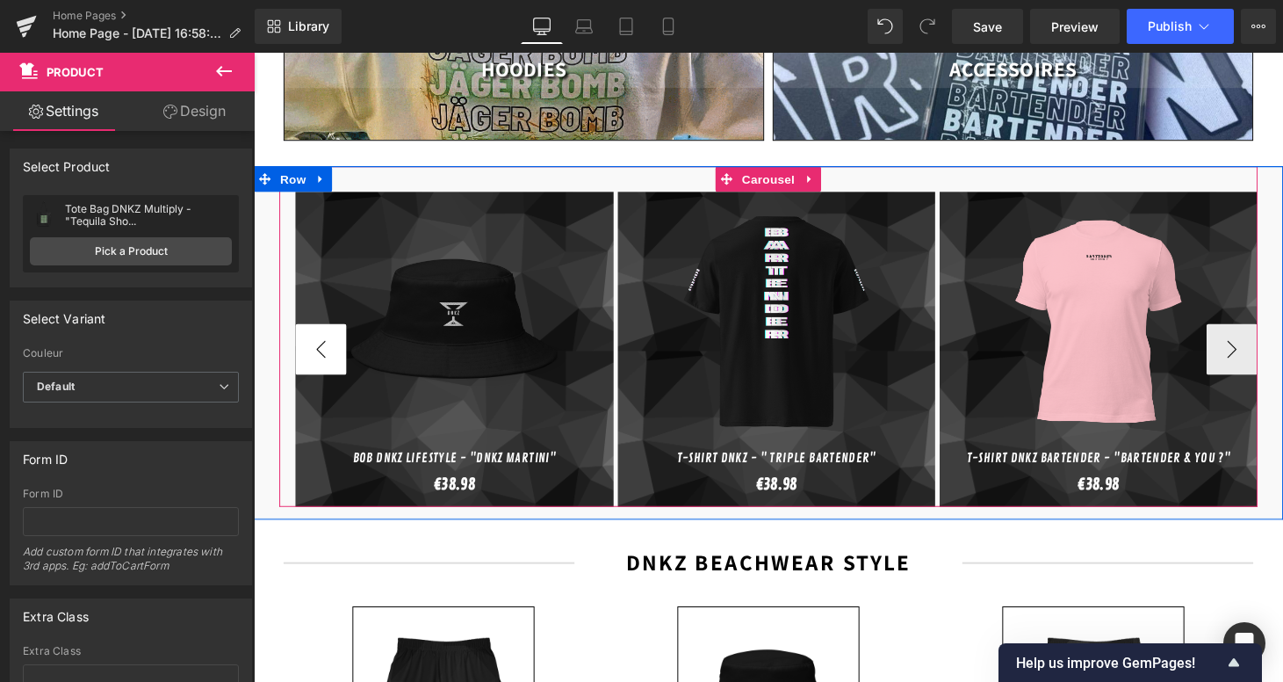
click at [318, 332] on button "‹" at bounding box center [323, 358] width 53 height 53
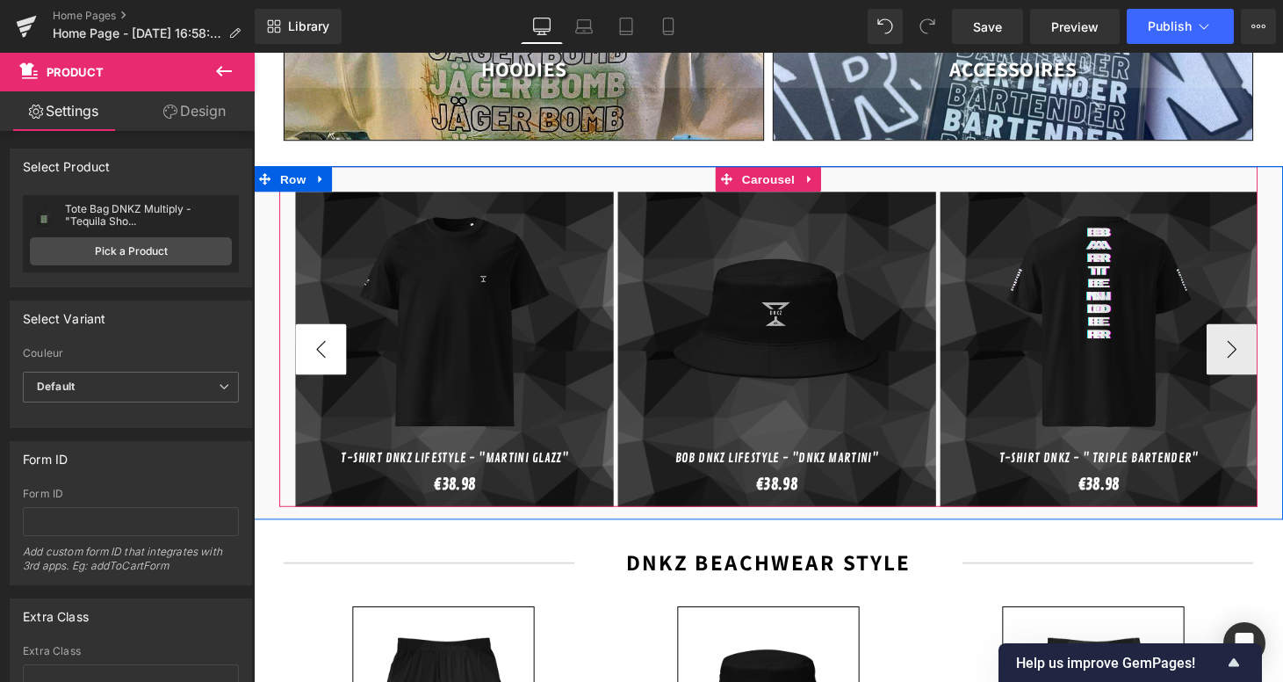
click at [318, 332] on button "‹" at bounding box center [323, 358] width 53 height 53
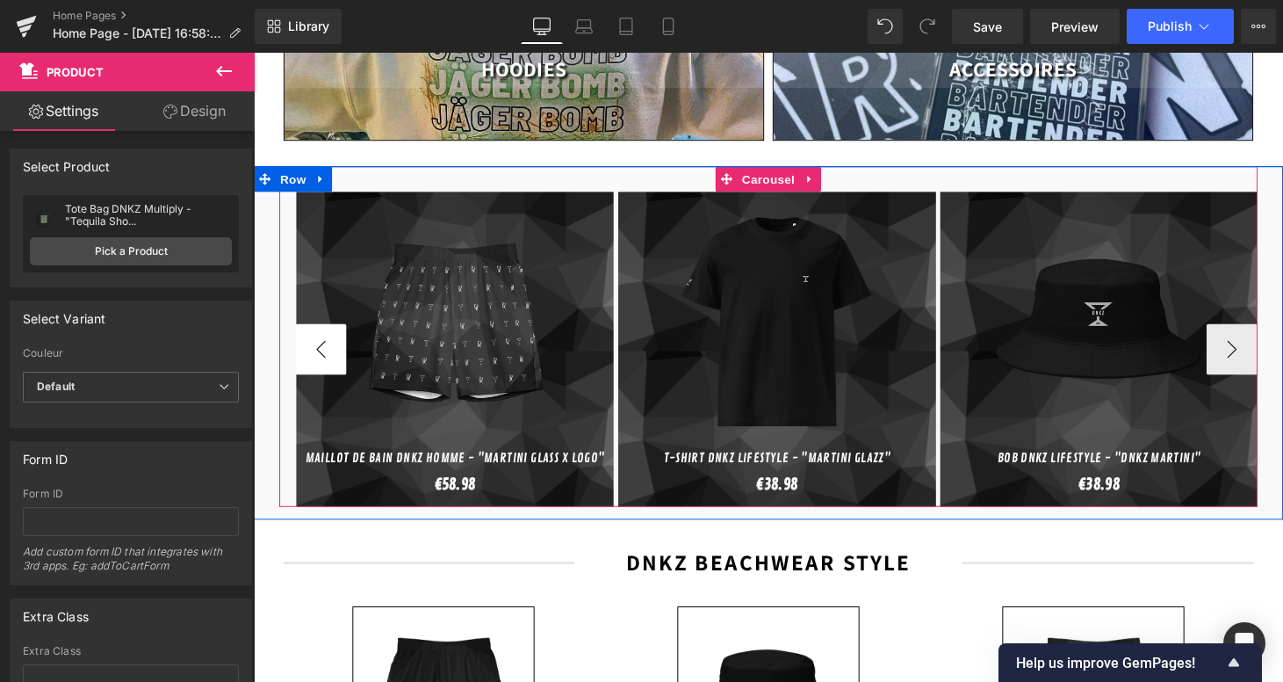
click at [318, 332] on button "‹" at bounding box center [323, 358] width 53 height 53
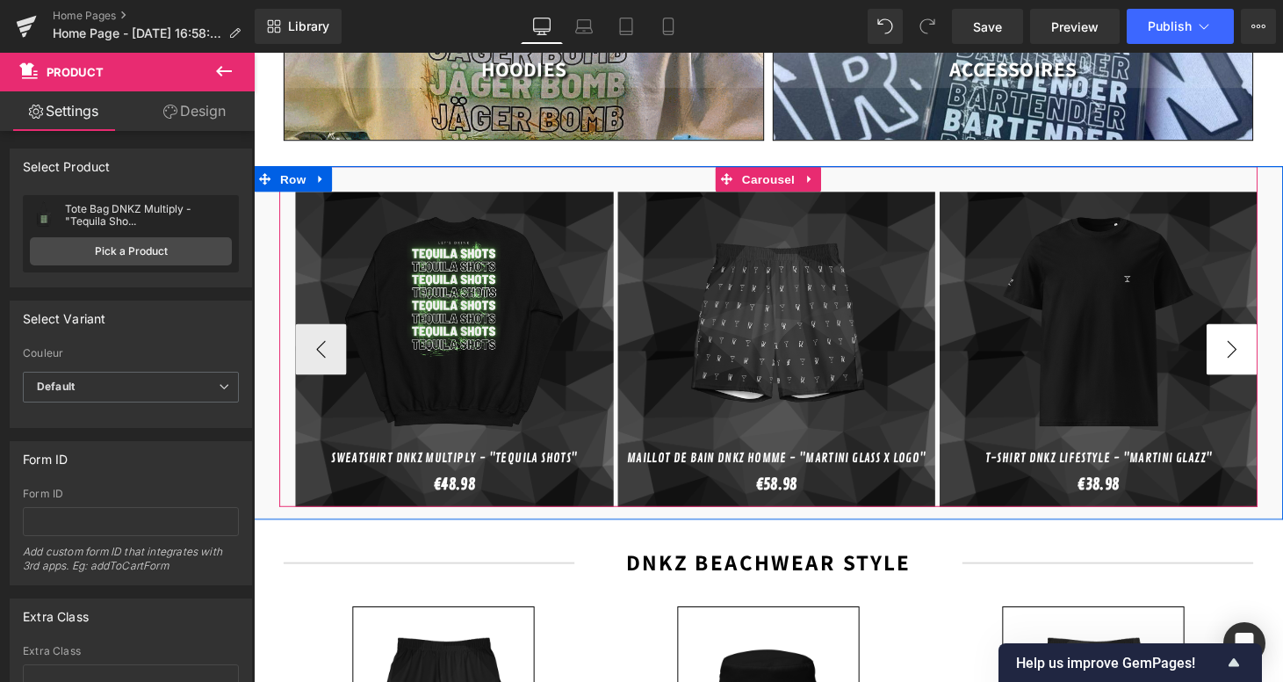
click at [1250, 338] on button "›" at bounding box center [1264, 358] width 53 height 53
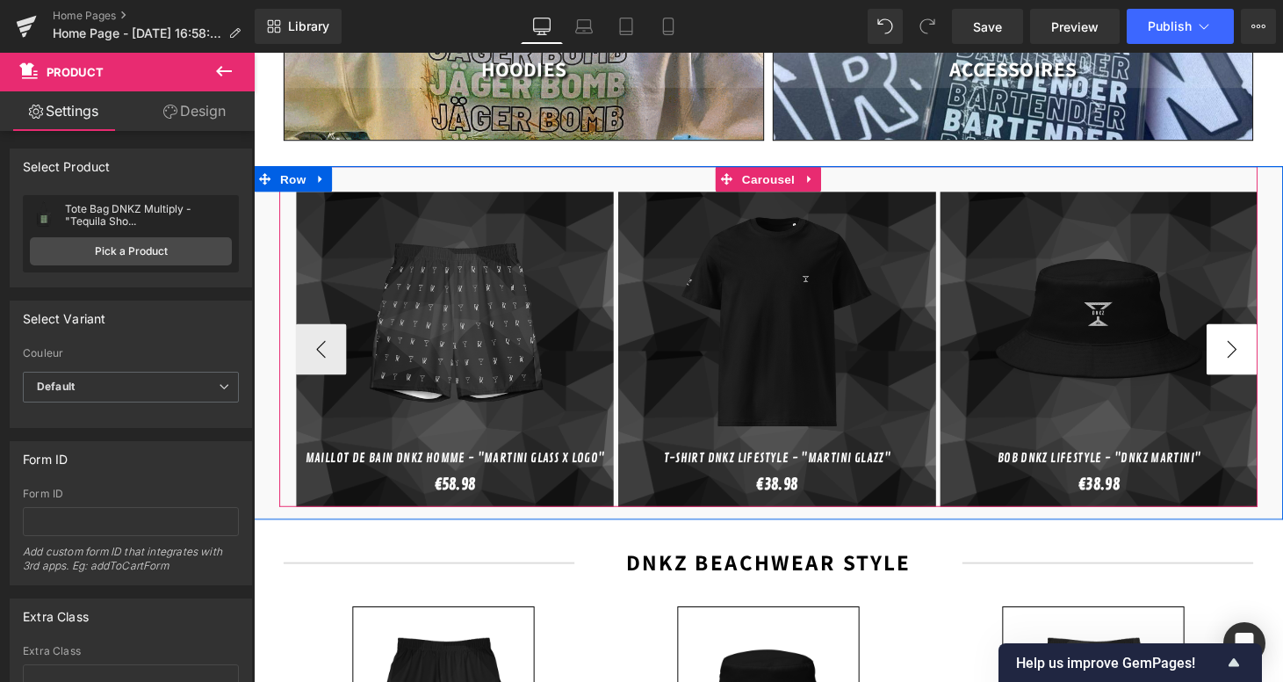
click at [1250, 338] on button "›" at bounding box center [1264, 358] width 53 height 53
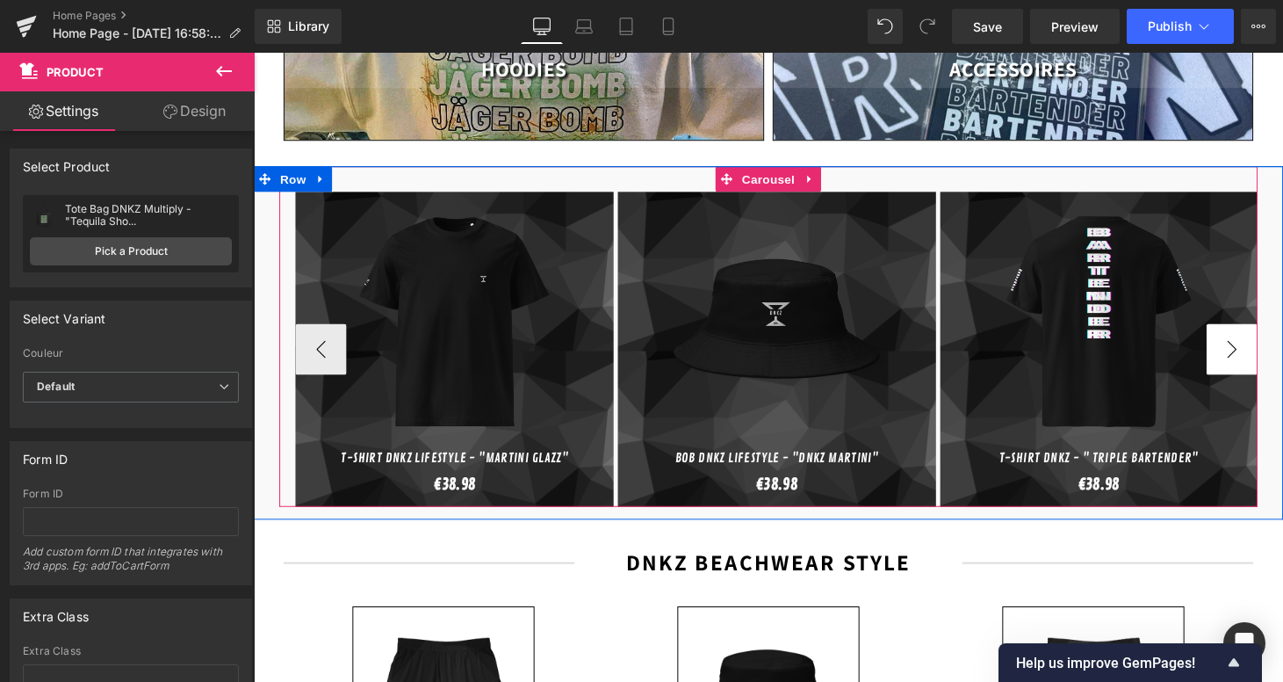
click at [1250, 338] on button "›" at bounding box center [1264, 358] width 53 height 53
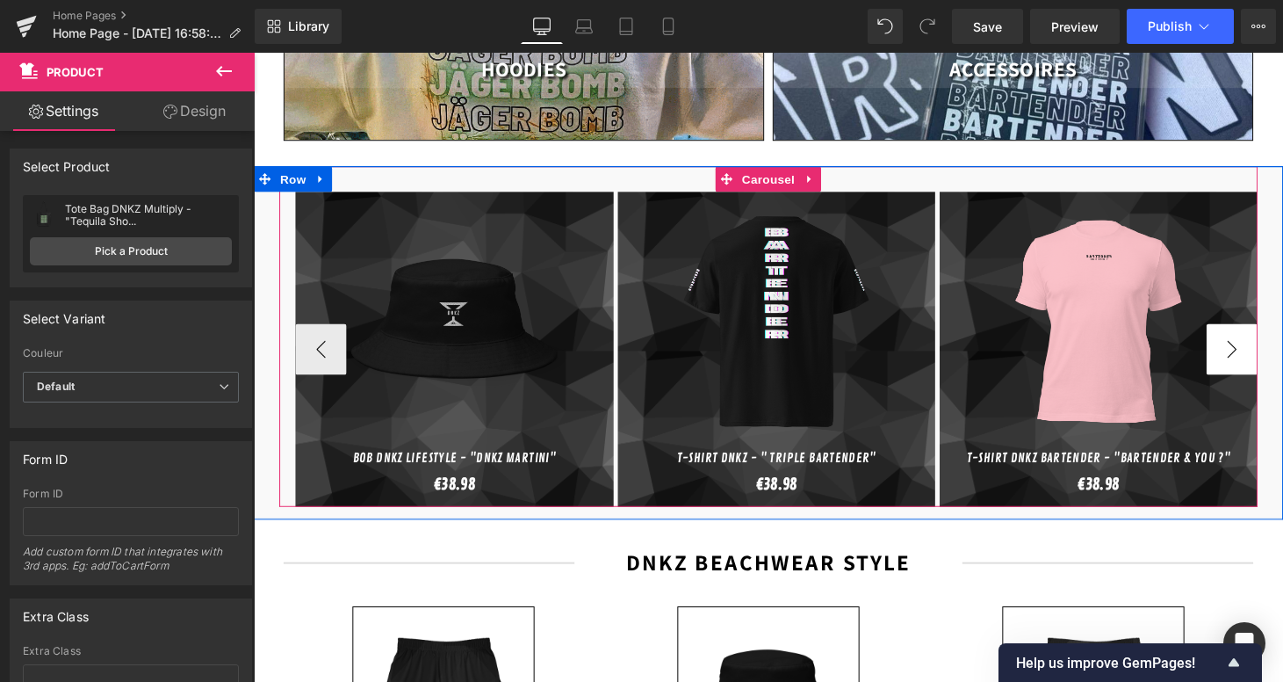
click at [1251, 338] on button "›" at bounding box center [1264, 358] width 53 height 53
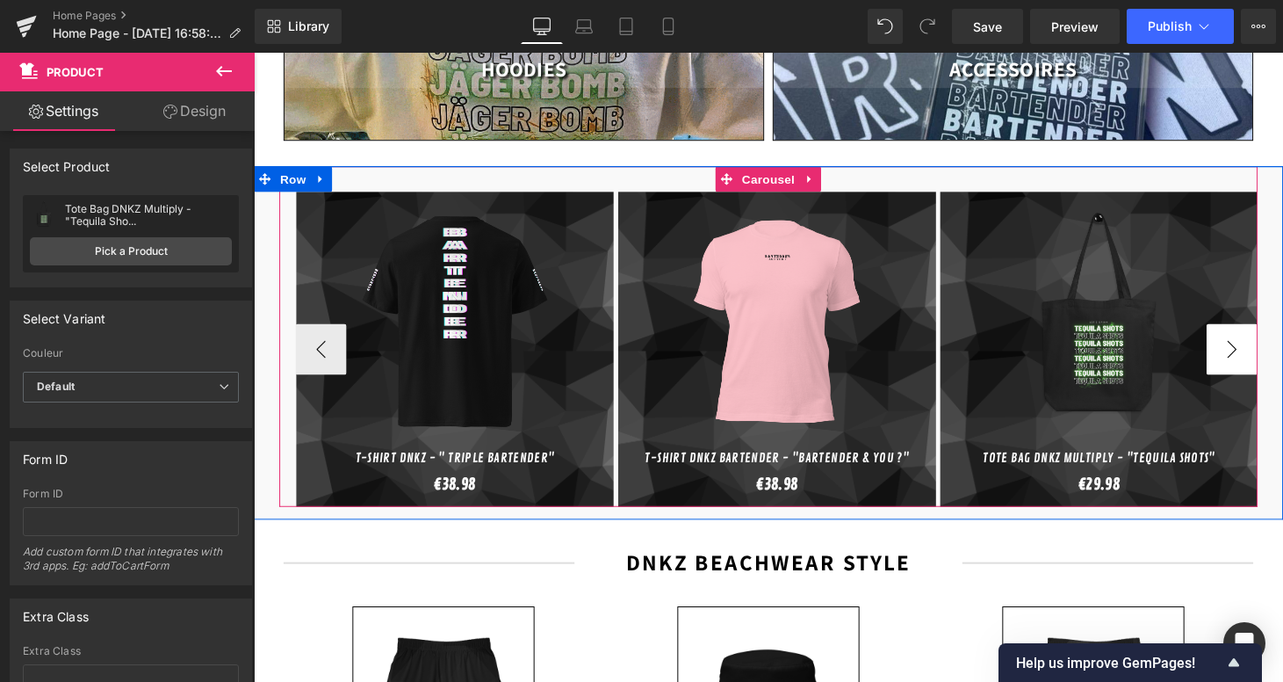
click at [1251, 338] on button "›" at bounding box center [1264, 358] width 53 height 53
click at [785, 176] on span "Carousel" at bounding box center [785, 183] width 63 height 26
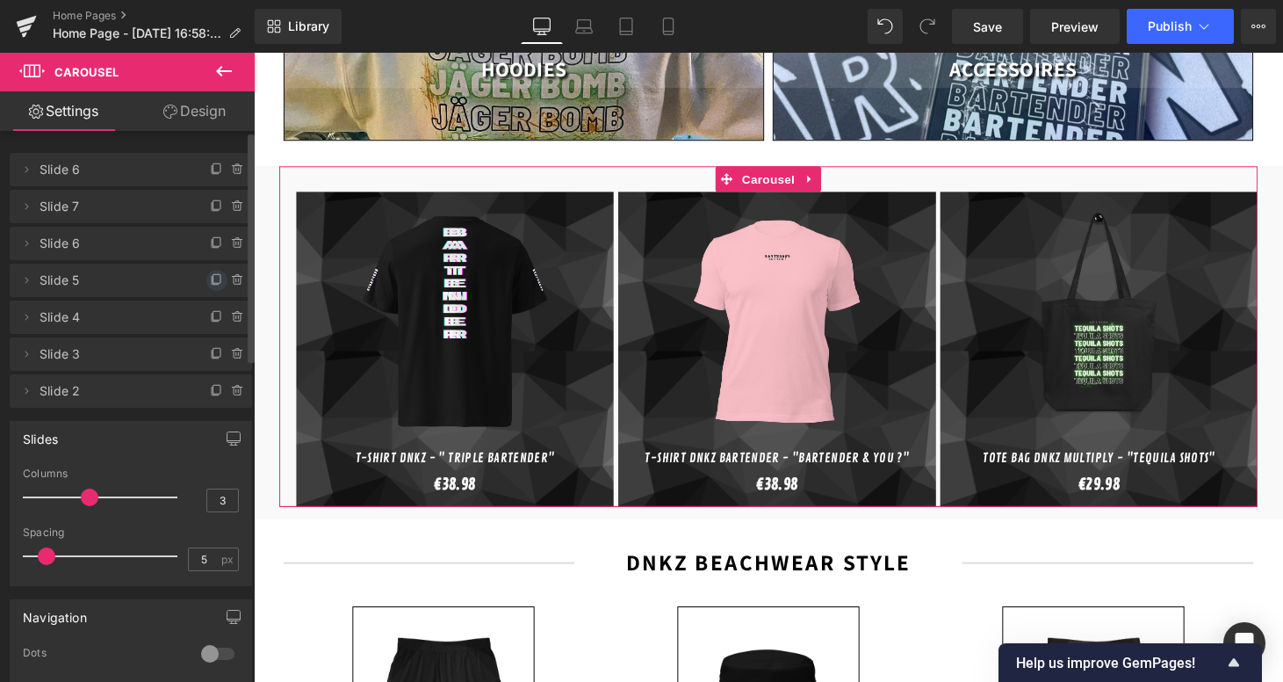
click at [210, 285] on icon at bounding box center [217, 280] width 14 height 14
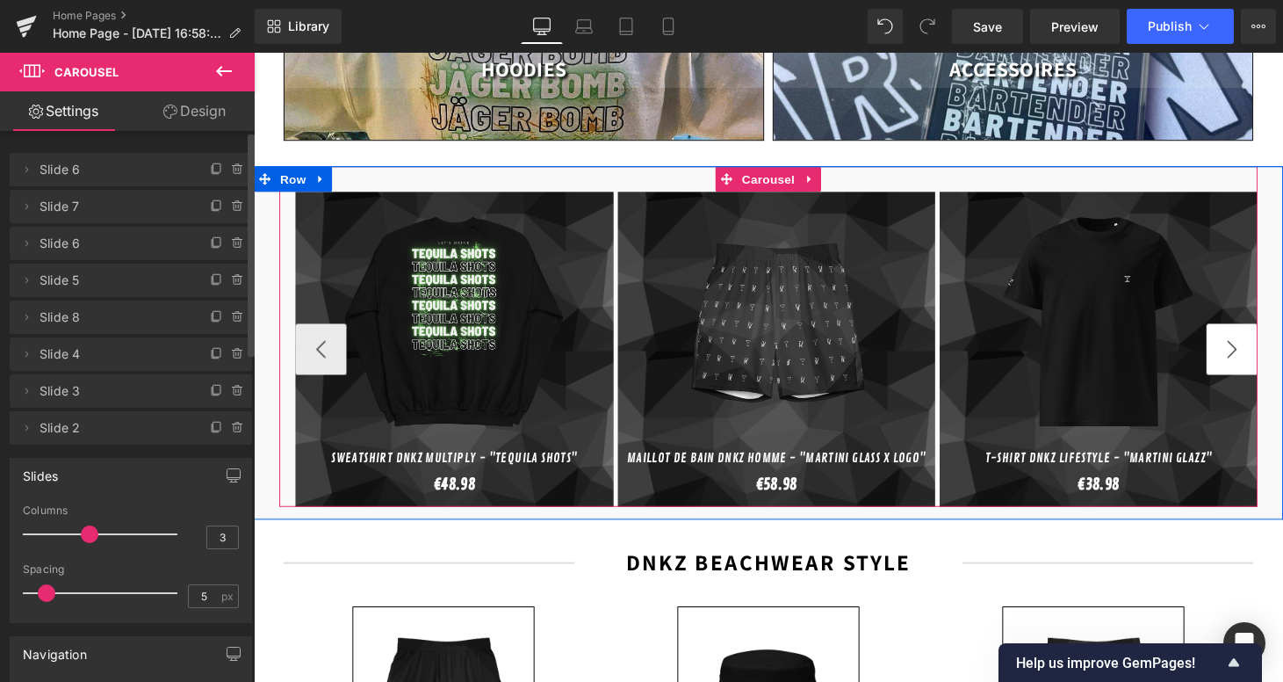
click at [1262, 341] on button "›" at bounding box center [1264, 358] width 53 height 53
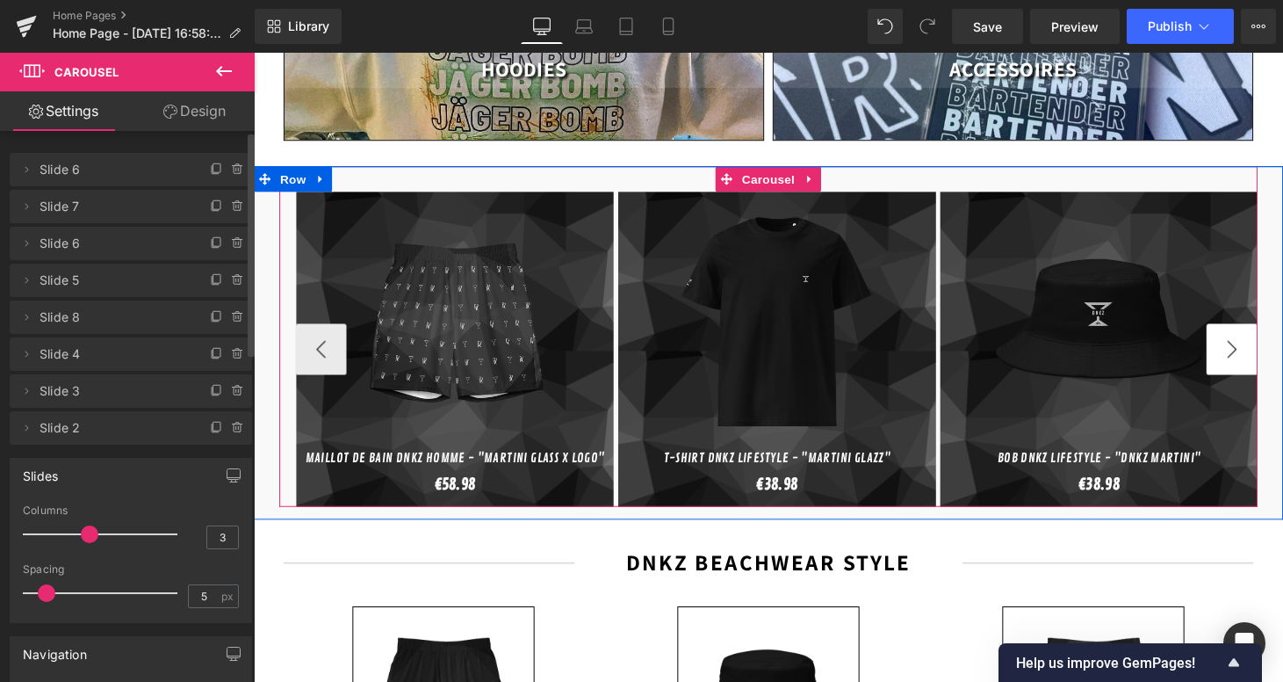
click at [1262, 341] on button "›" at bounding box center [1264, 358] width 53 height 53
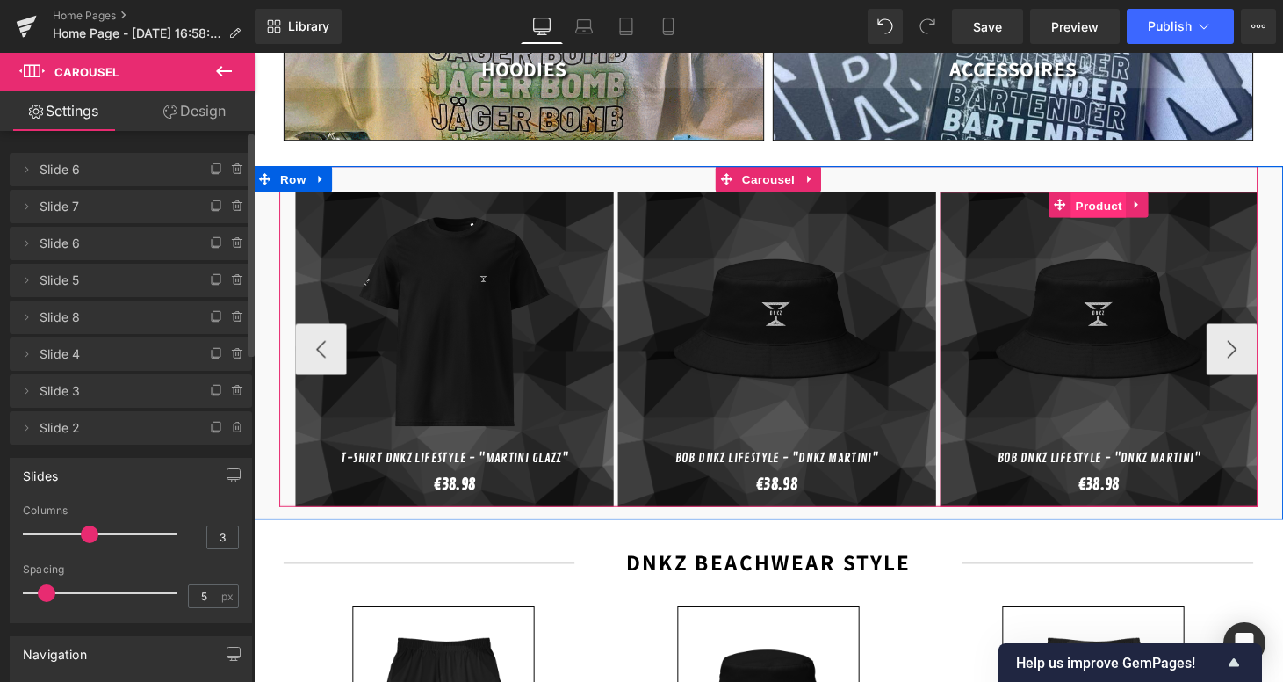
click at [1115, 197] on span "Product" at bounding box center [1126, 210] width 57 height 26
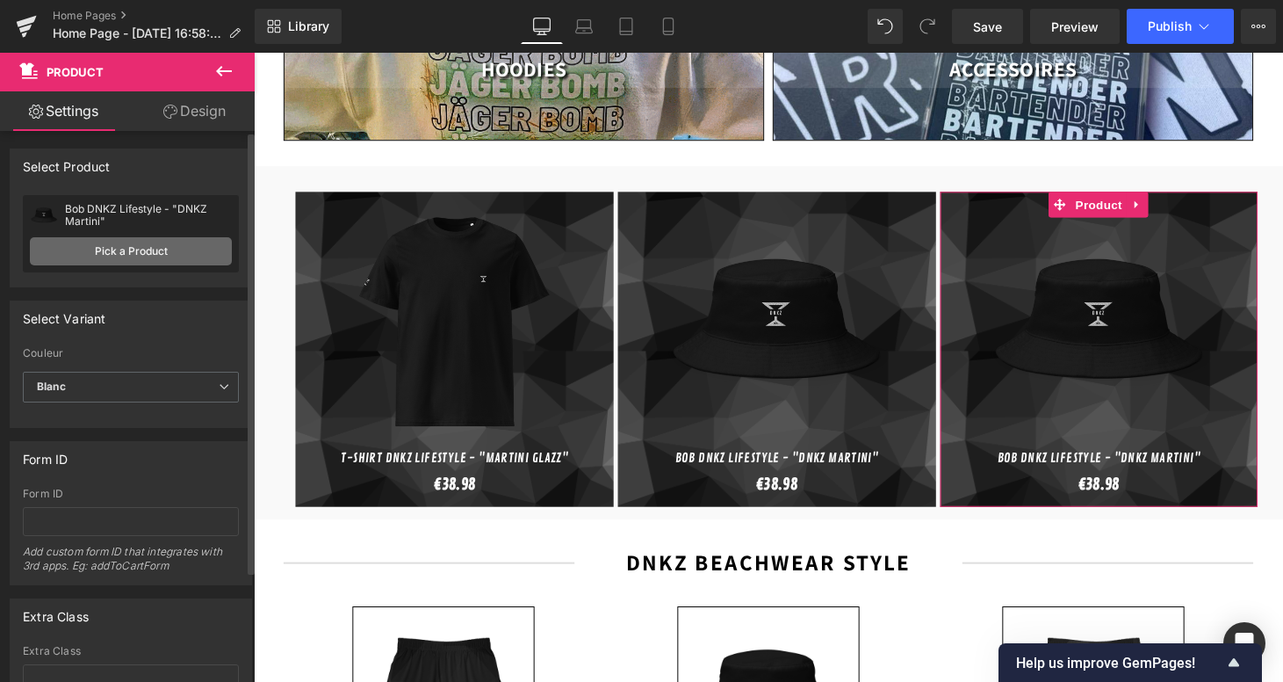
click at [188, 249] on link "Pick a Product" at bounding box center [131, 251] width 202 height 28
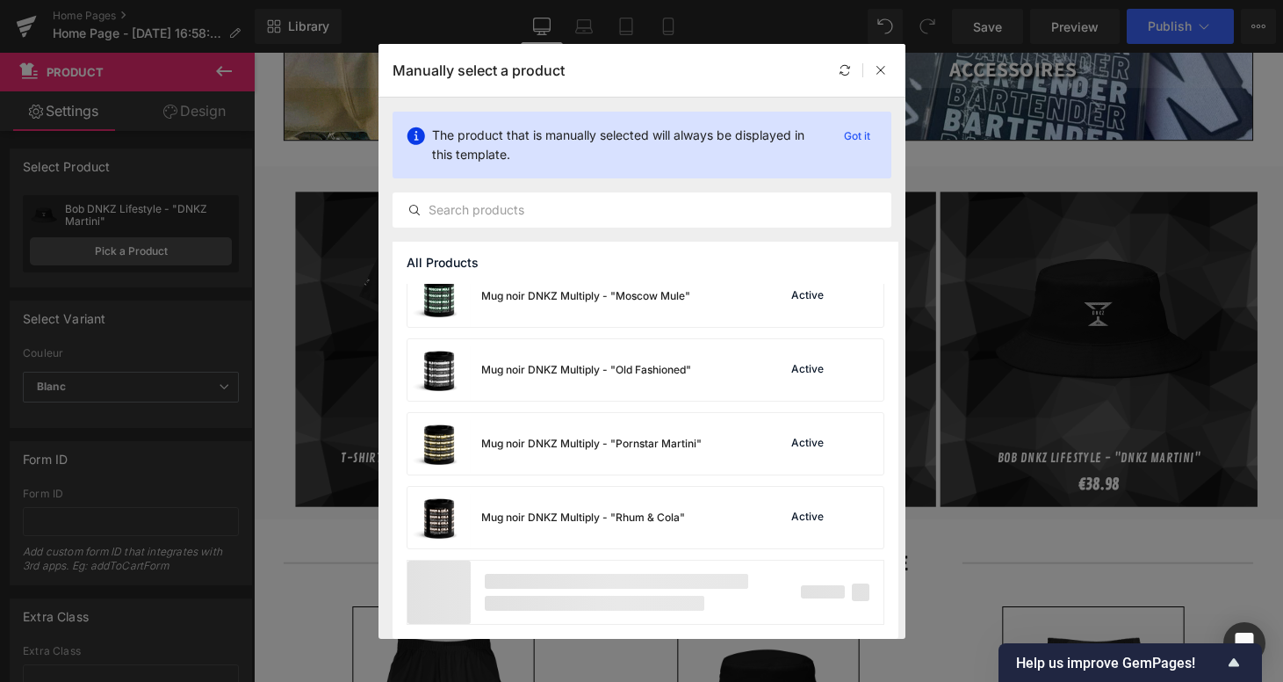
scroll to position [7102, 0]
click at [522, 215] on input "text" at bounding box center [641, 209] width 497 height 21
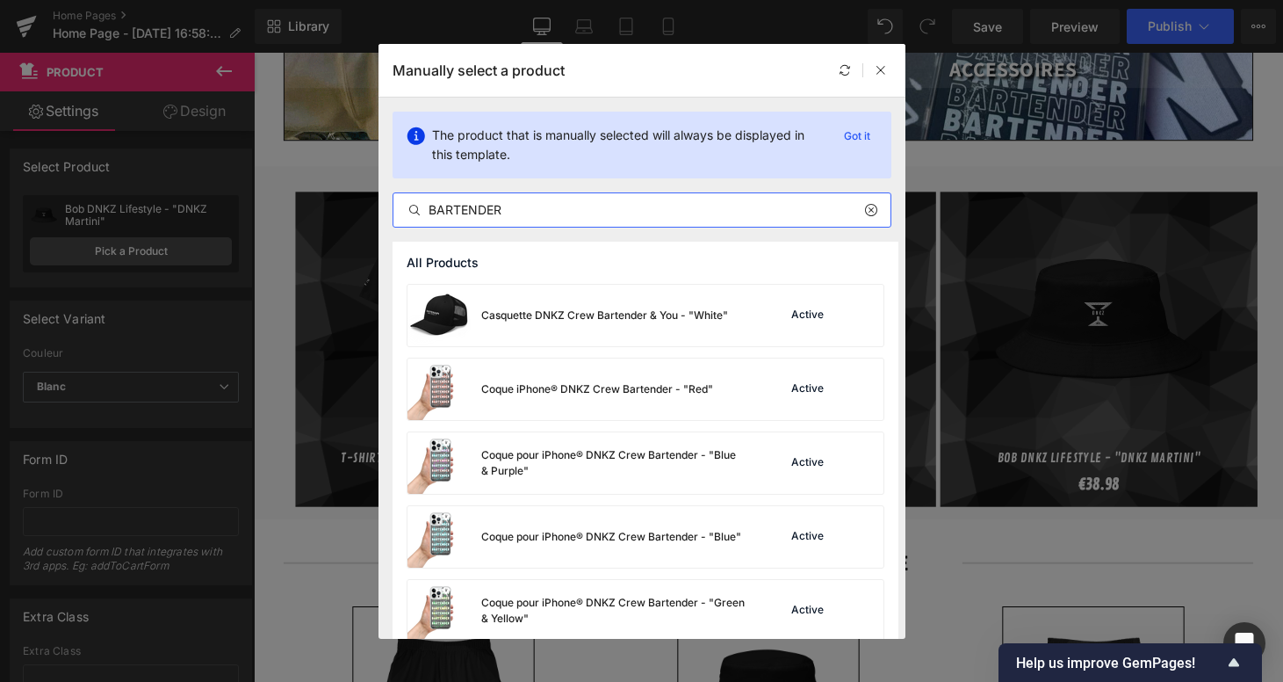
click at [424, 215] on input "BARTENDER" at bounding box center [641, 209] width 497 height 21
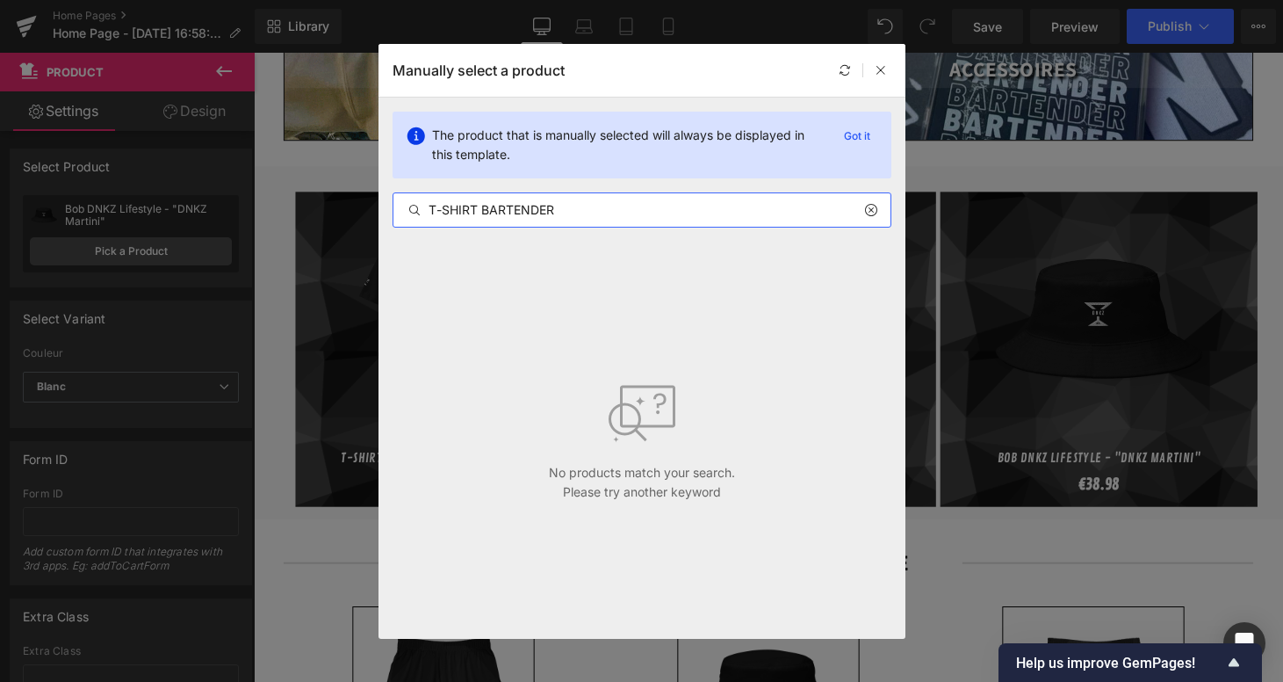
click at [567, 202] on input "T-SHIRT BARTENDER" at bounding box center [641, 209] width 497 height 21
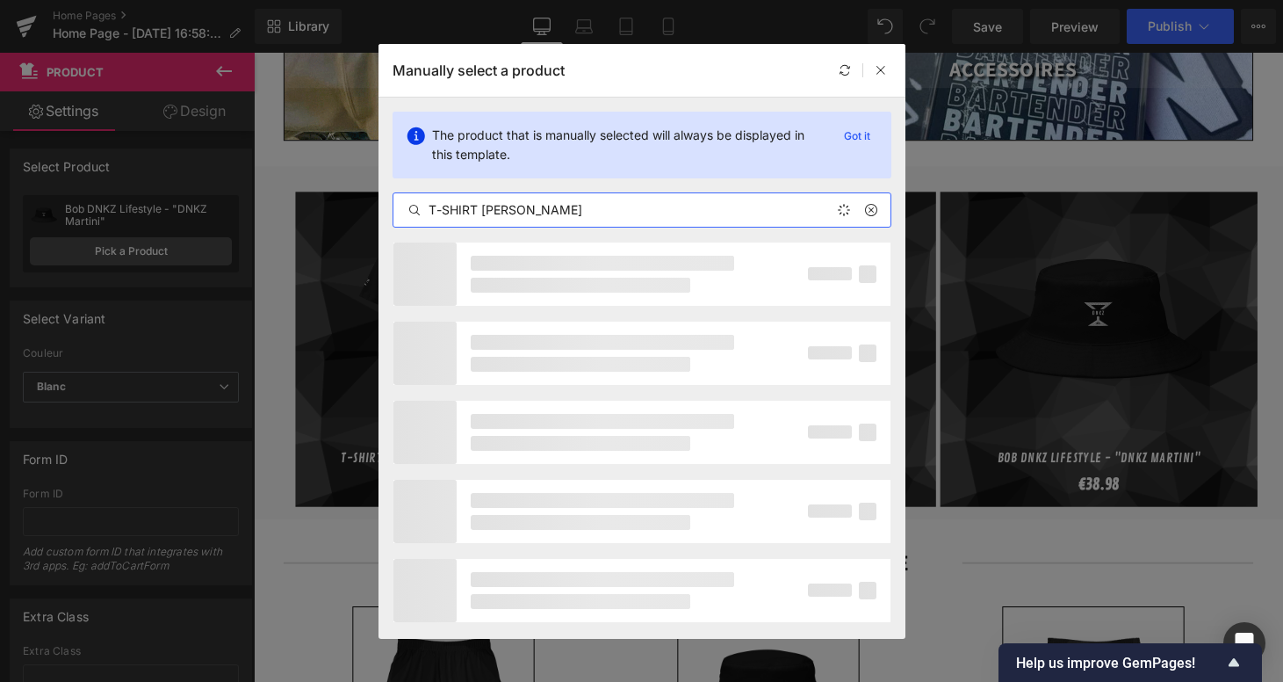
type input "T-SHIRT BART"
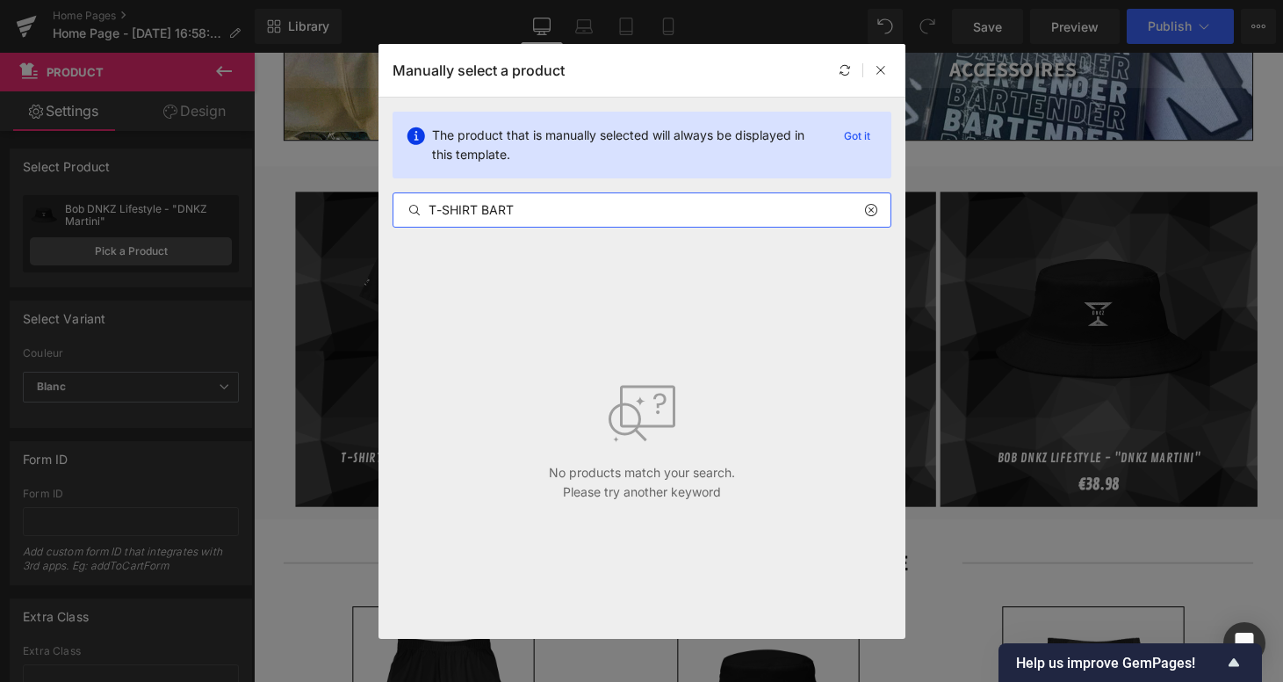
drag, startPoint x: 603, startPoint y: 211, endPoint x: 351, endPoint y: 195, distance: 251.7
click at [351, 195] on div "Manually select a product The product that is manually selected will always be …" at bounding box center [641, 341] width 1283 height 682
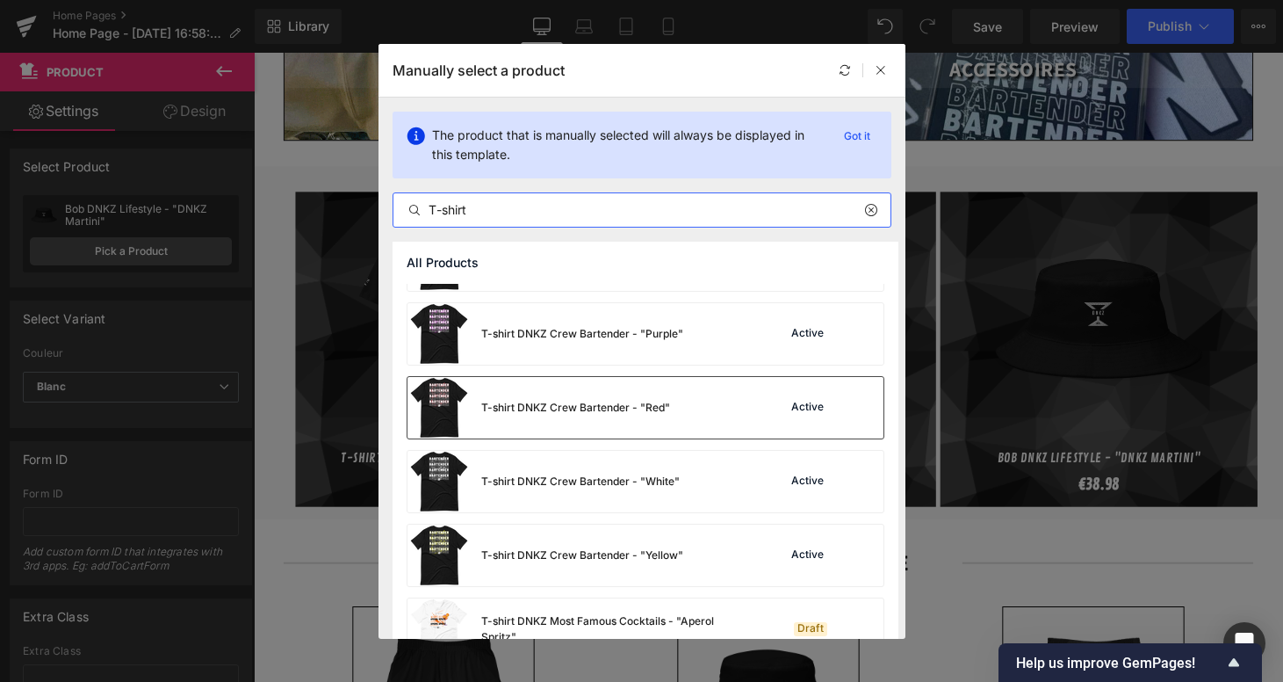
scroll to position [963, 0]
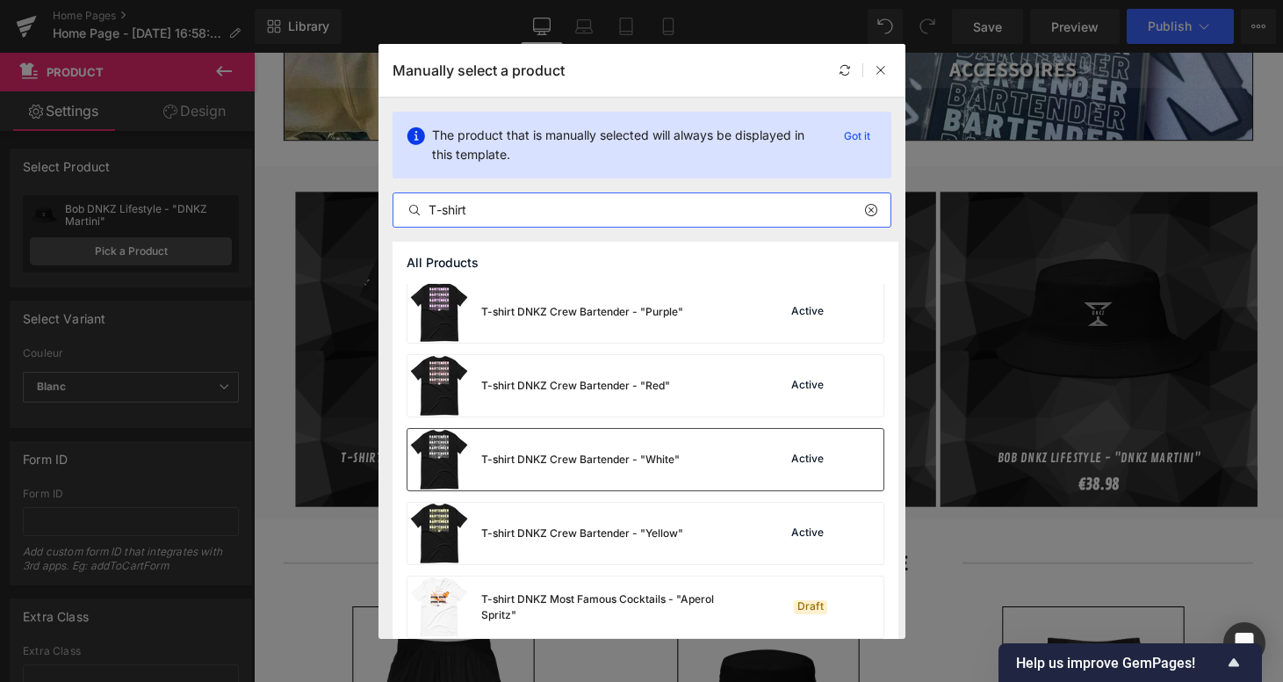
type input "T-shirt"
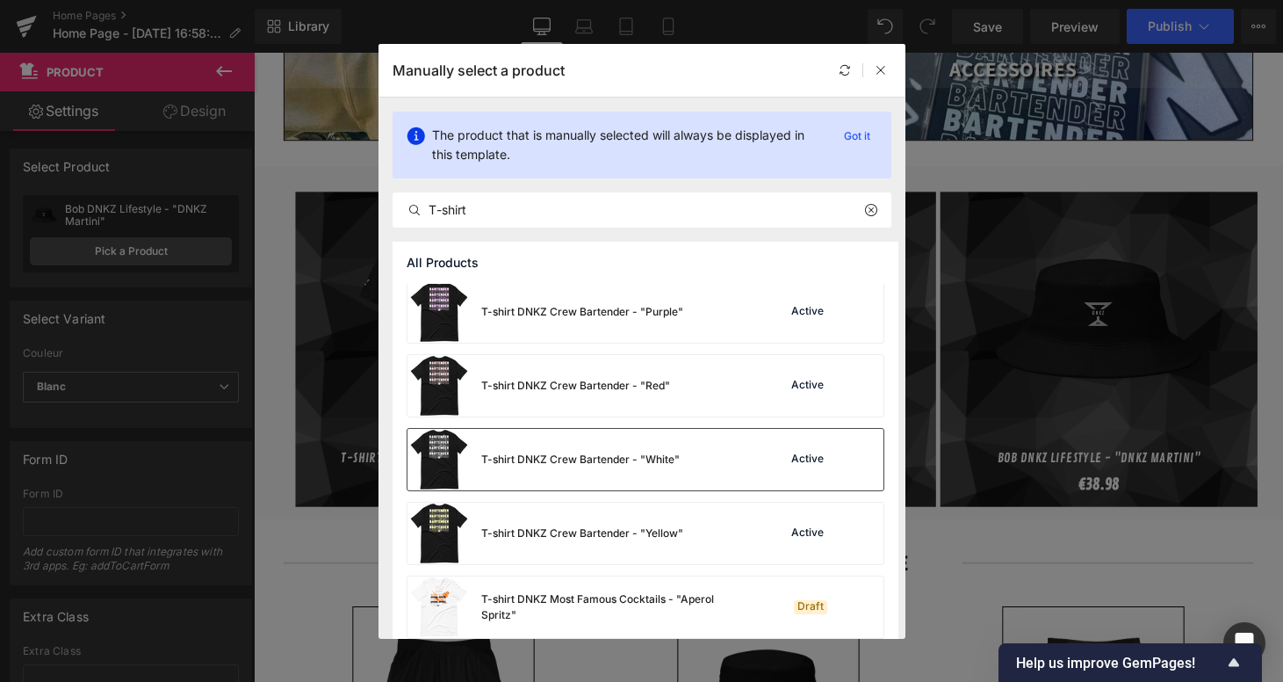
click at [649, 463] on div "T-shirt DNKZ Crew Bartender - "White"" at bounding box center [580, 459] width 199 height 16
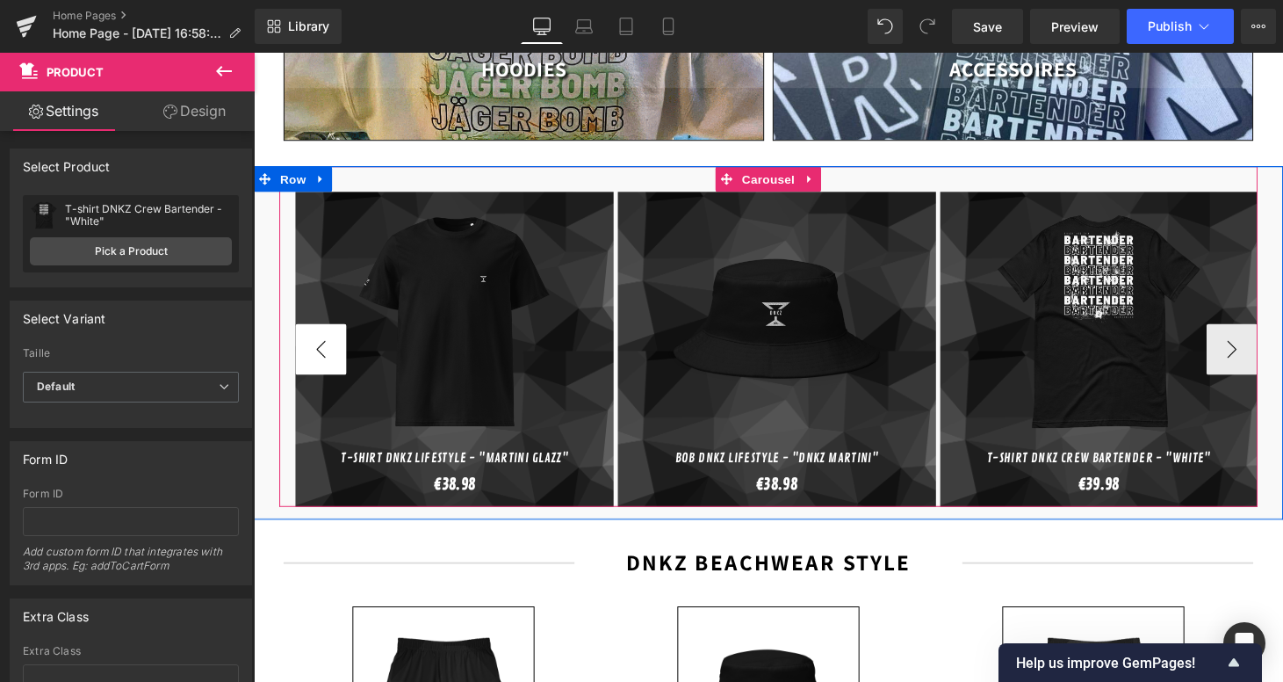
click at [308, 333] on button "‹" at bounding box center [323, 358] width 53 height 53
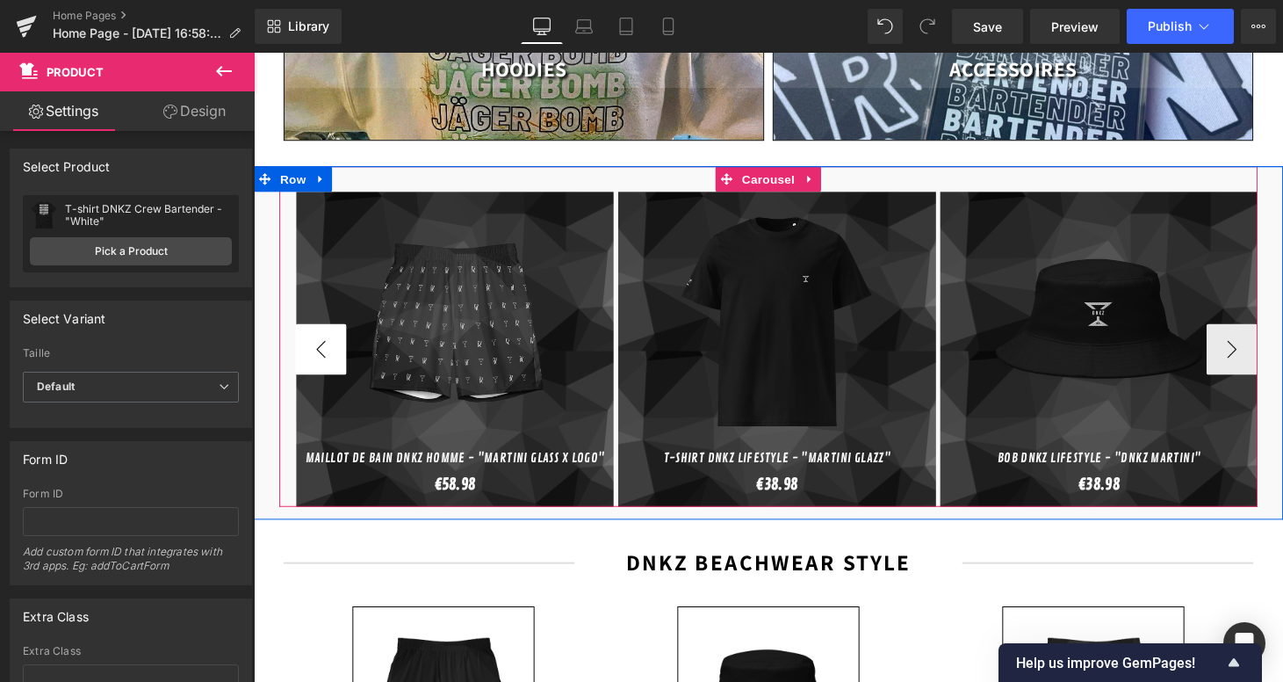
click at [309, 333] on button "‹" at bounding box center [323, 358] width 53 height 53
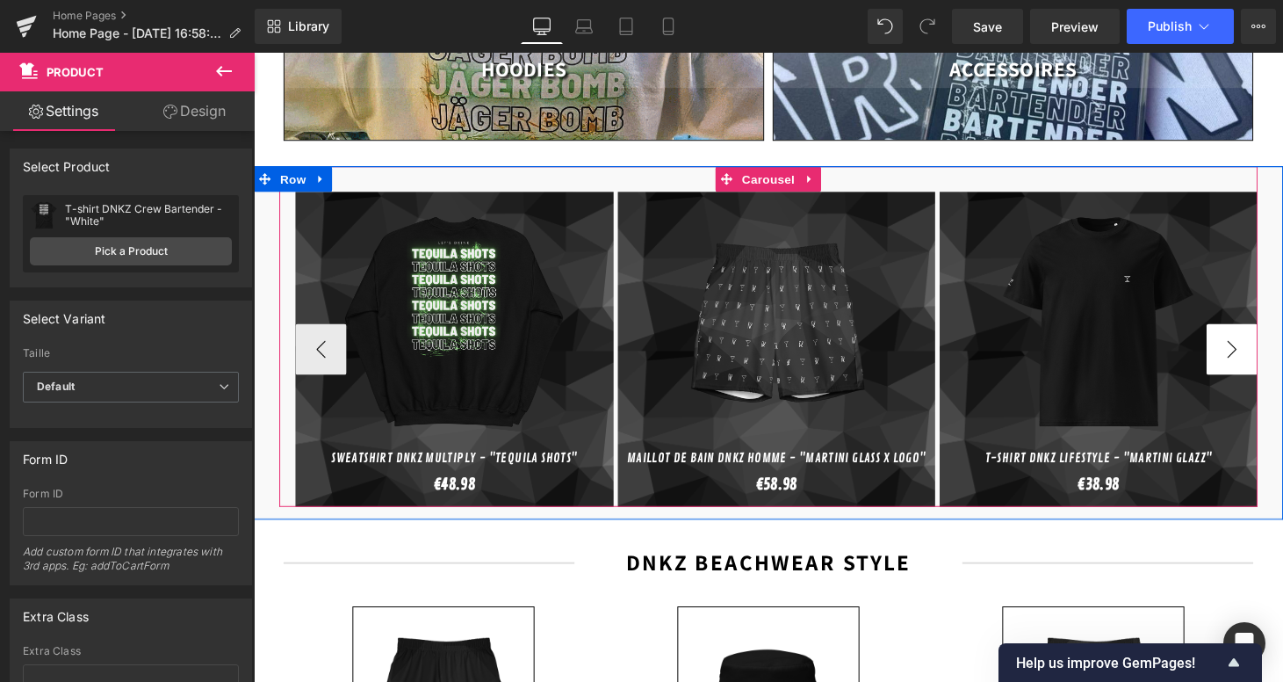
click at [1245, 344] on button "›" at bounding box center [1264, 358] width 53 height 53
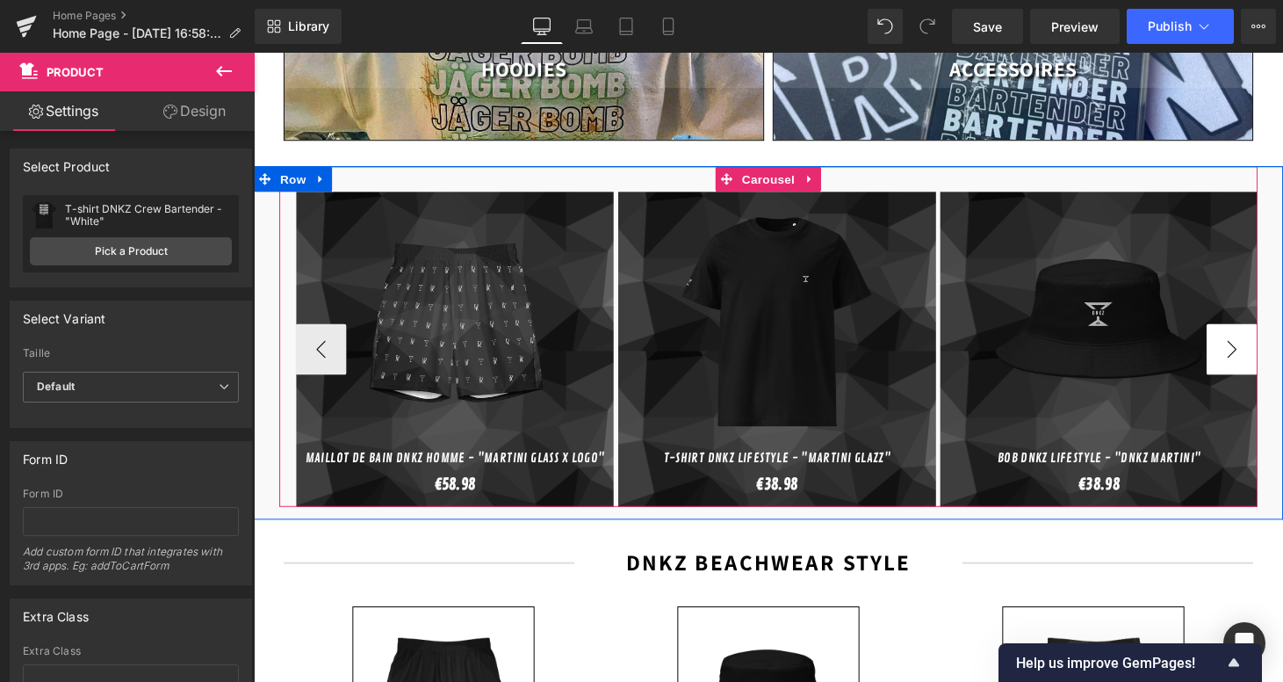
click at [1248, 345] on button "›" at bounding box center [1264, 358] width 53 height 53
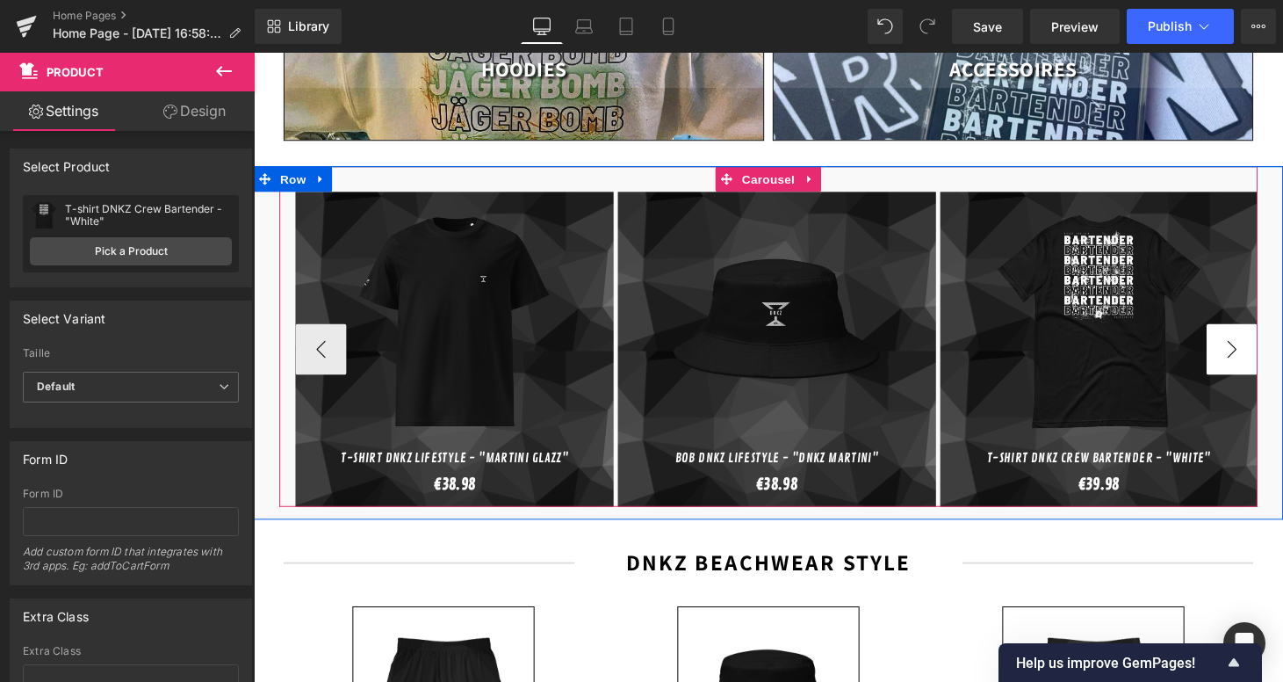
click at [1248, 345] on button "›" at bounding box center [1264, 358] width 53 height 53
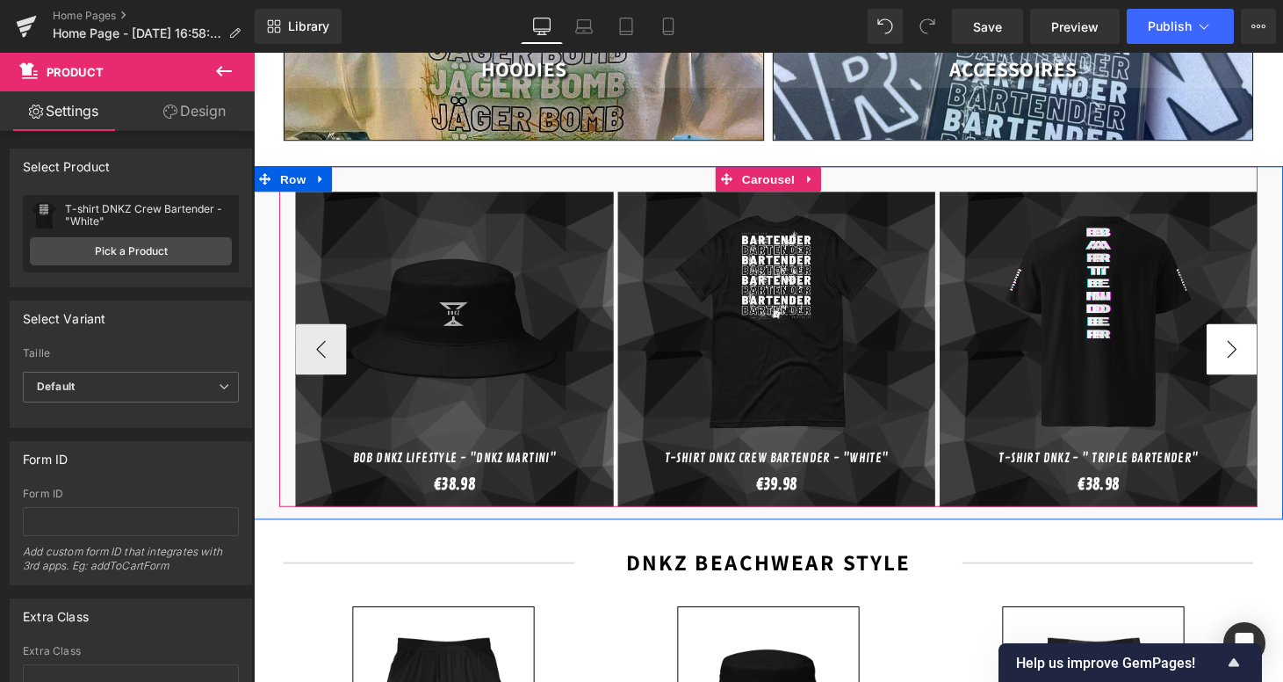
click at [1248, 345] on button "›" at bounding box center [1264, 358] width 53 height 53
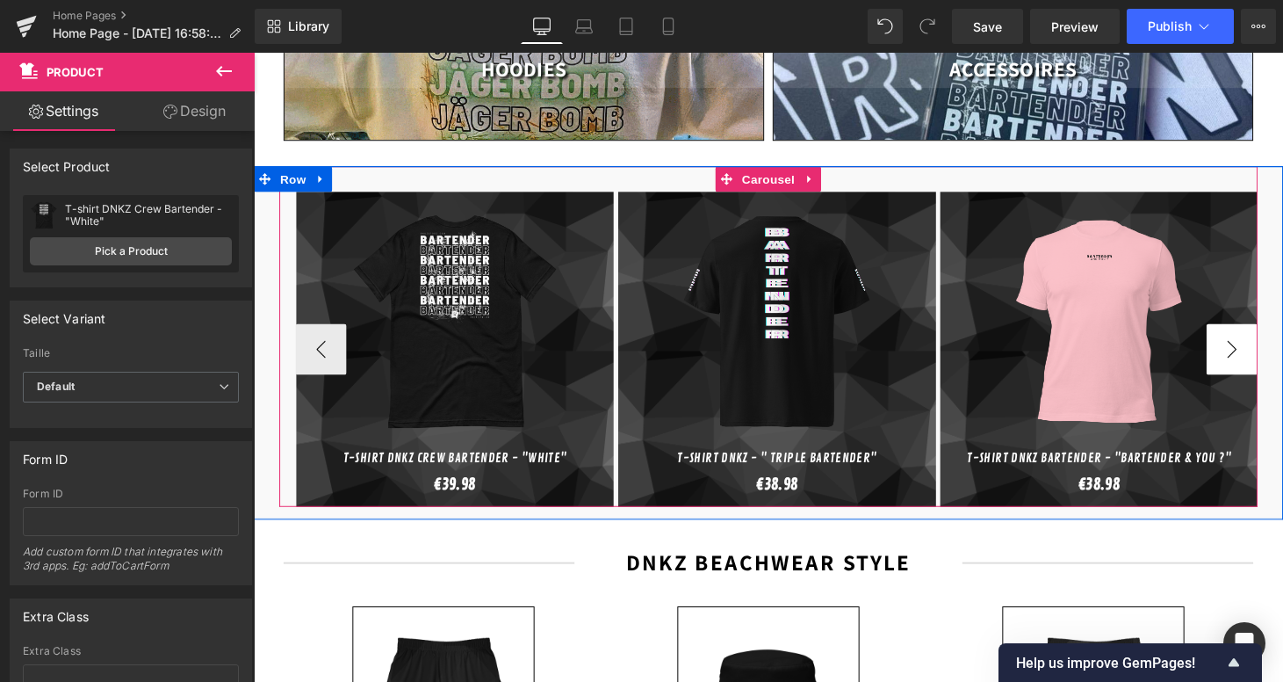
click at [1248, 345] on button "›" at bounding box center [1264, 358] width 53 height 53
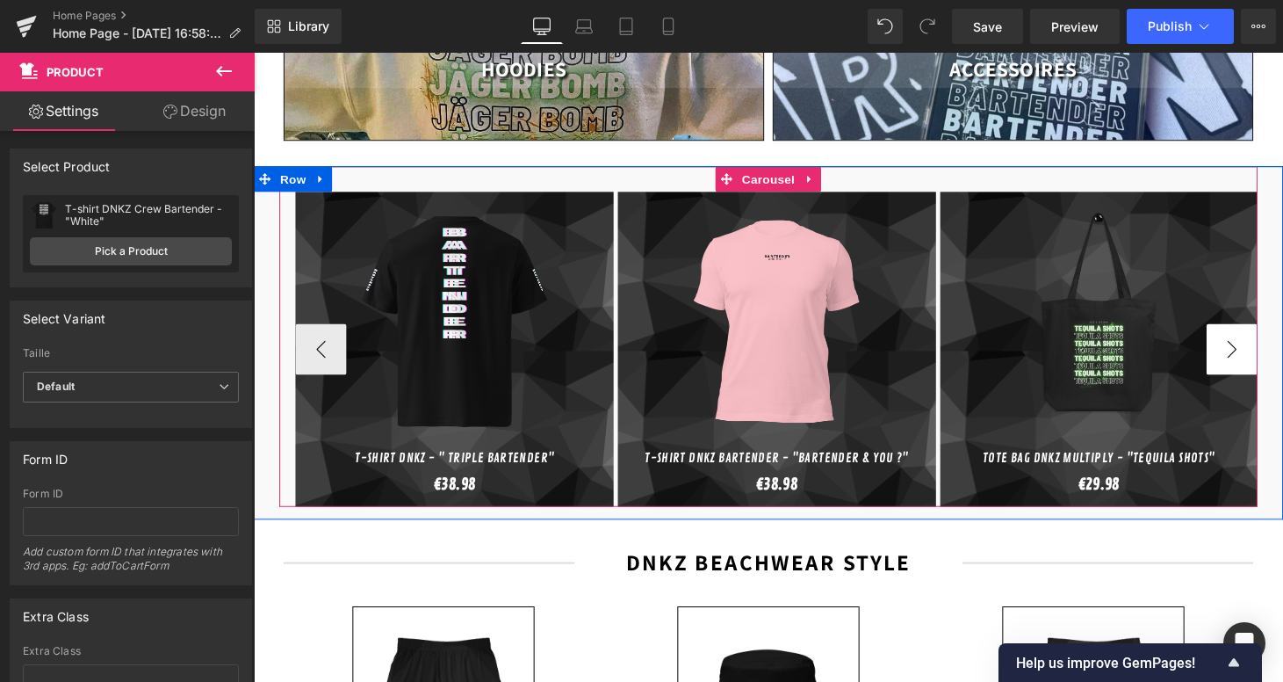
click at [1248, 345] on button "›" at bounding box center [1264, 358] width 53 height 53
click at [796, 170] on span "Carousel" at bounding box center [785, 183] width 63 height 26
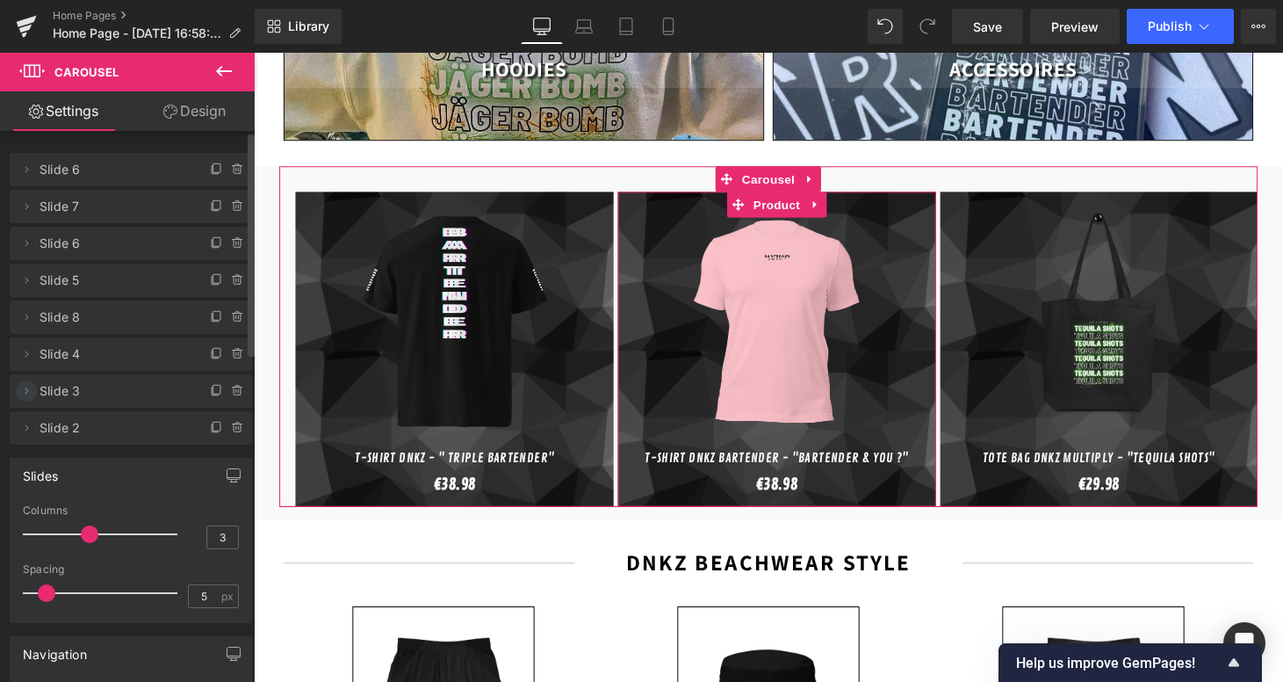
drag, startPoint x: 23, startPoint y: 425, endPoint x: 22, endPoint y: 398, distance: 27.2
click at [22, 149] on ul "Delete Cancel Slide 6 Slide 6 Name Slide 6 Delete Cancel Slide 7 Slide 7 Name S…" at bounding box center [131, 149] width 242 height 0
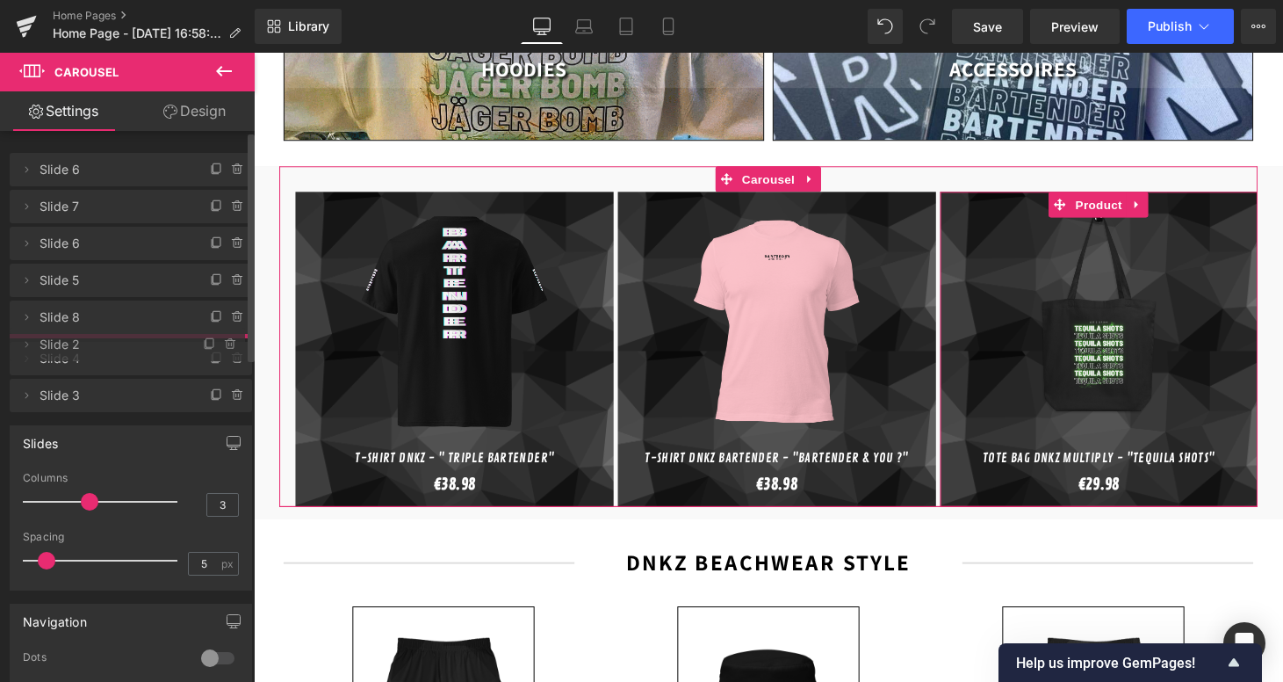
drag, startPoint x: 126, startPoint y: 413, endPoint x: 112, endPoint y: 329, distance: 84.8
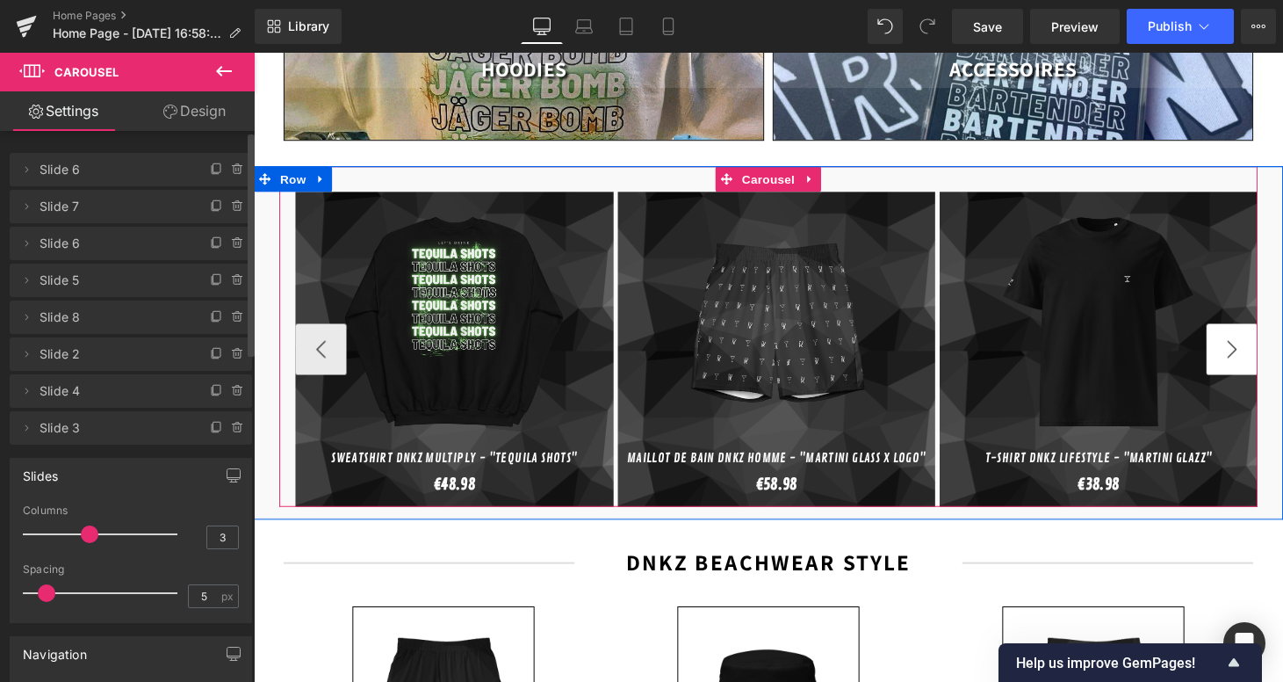
click at [1260, 355] on button "›" at bounding box center [1264, 358] width 53 height 53
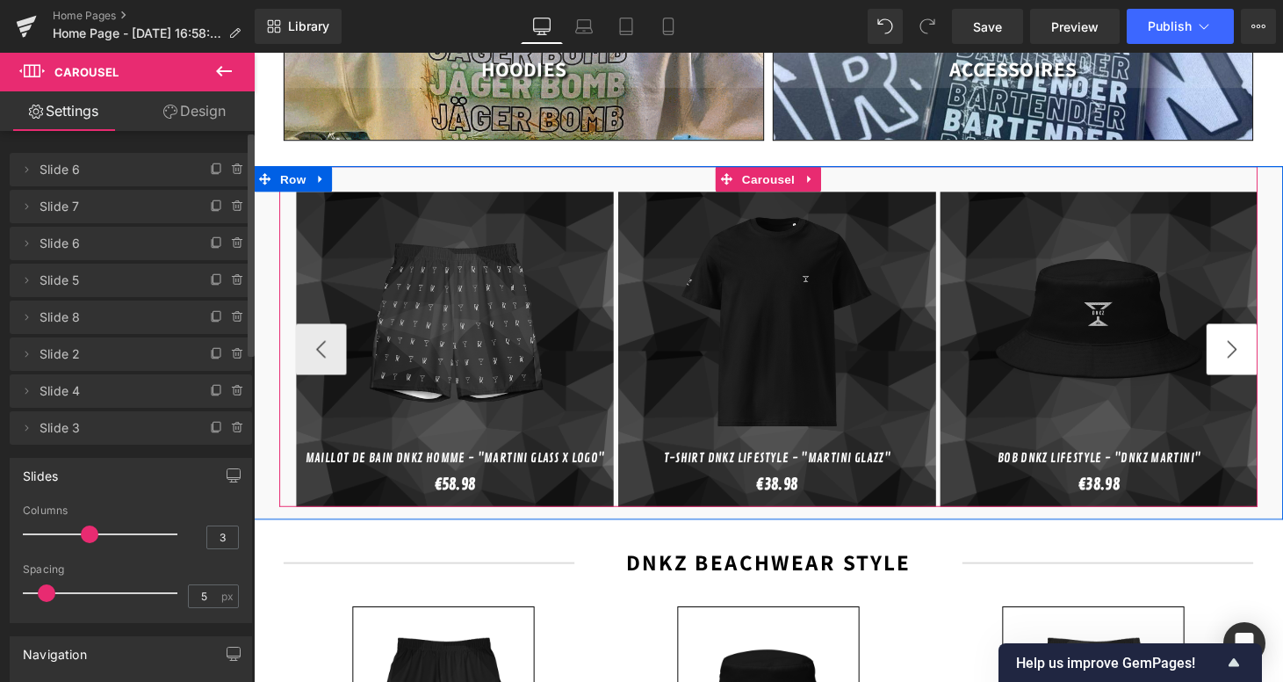
click at [1260, 355] on button "›" at bounding box center [1264, 358] width 53 height 53
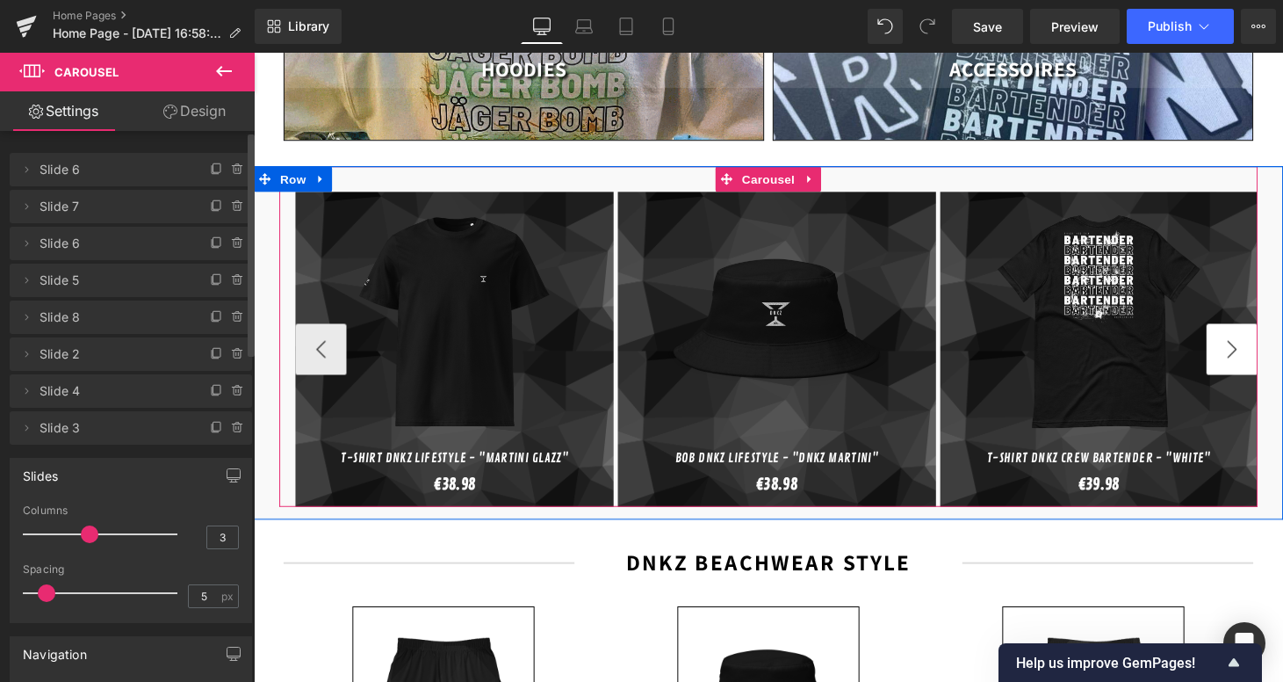
click at [1260, 355] on button "›" at bounding box center [1264, 358] width 53 height 53
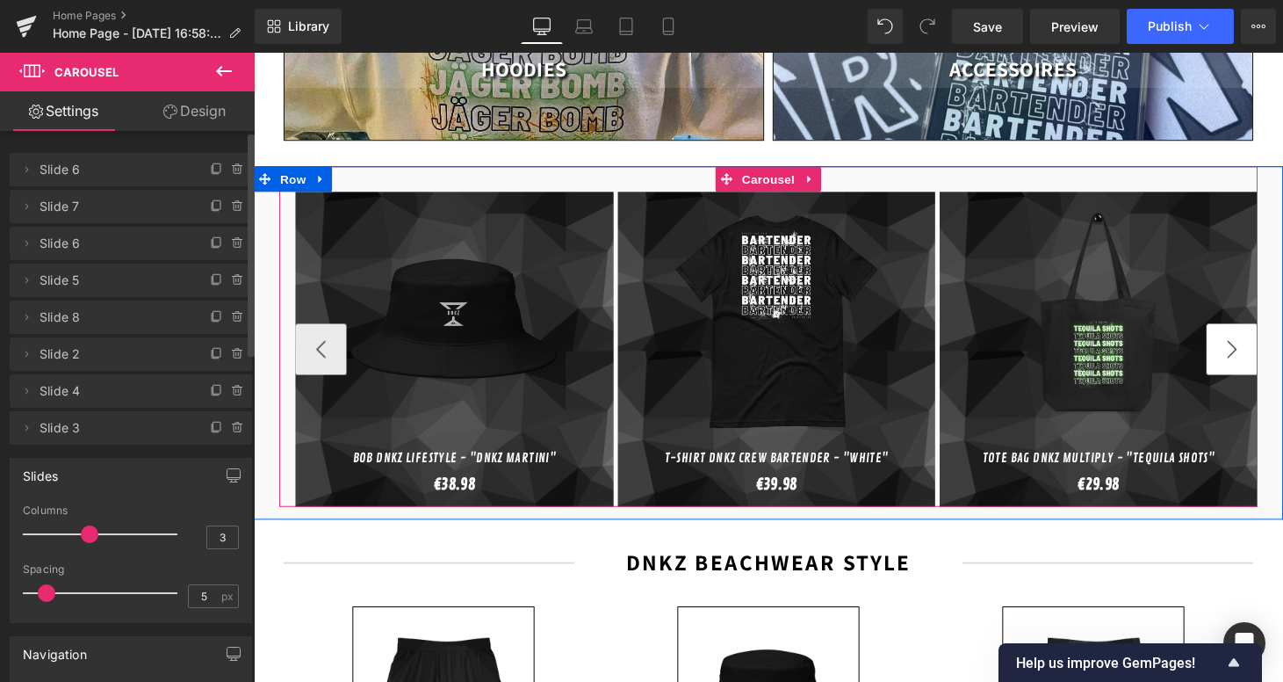
click at [1260, 355] on button "›" at bounding box center [1264, 358] width 53 height 53
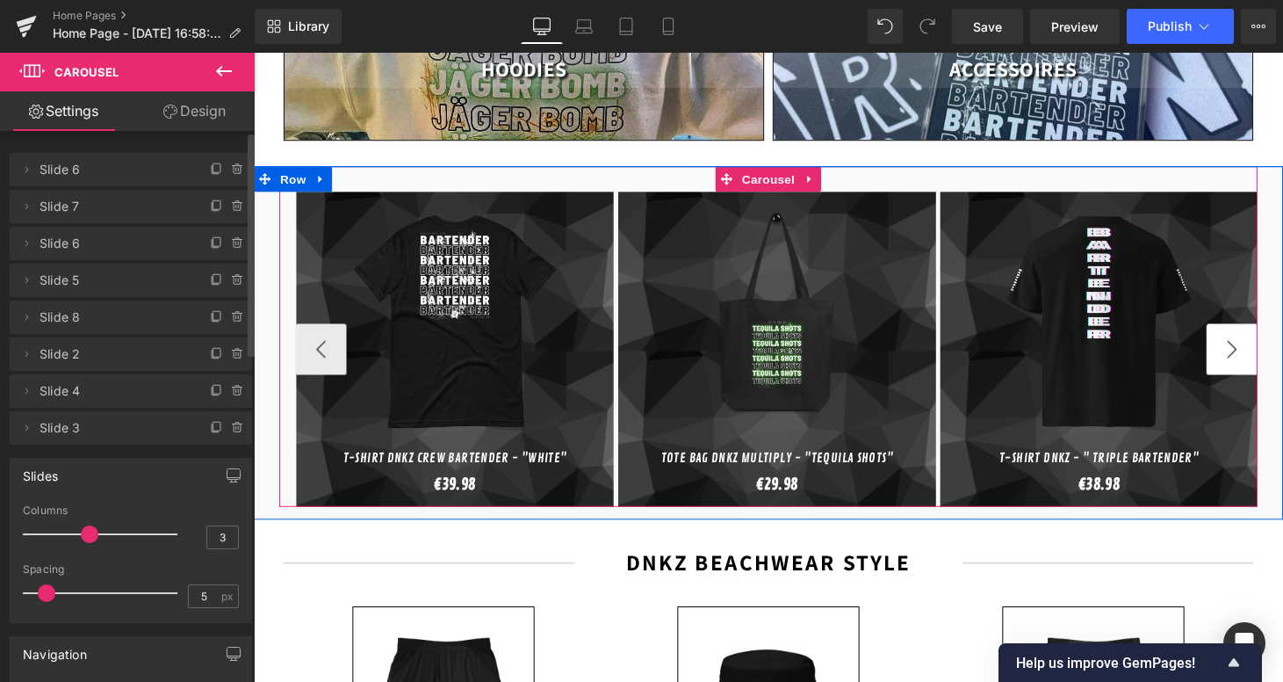
click at [1260, 355] on button "›" at bounding box center [1264, 358] width 53 height 53
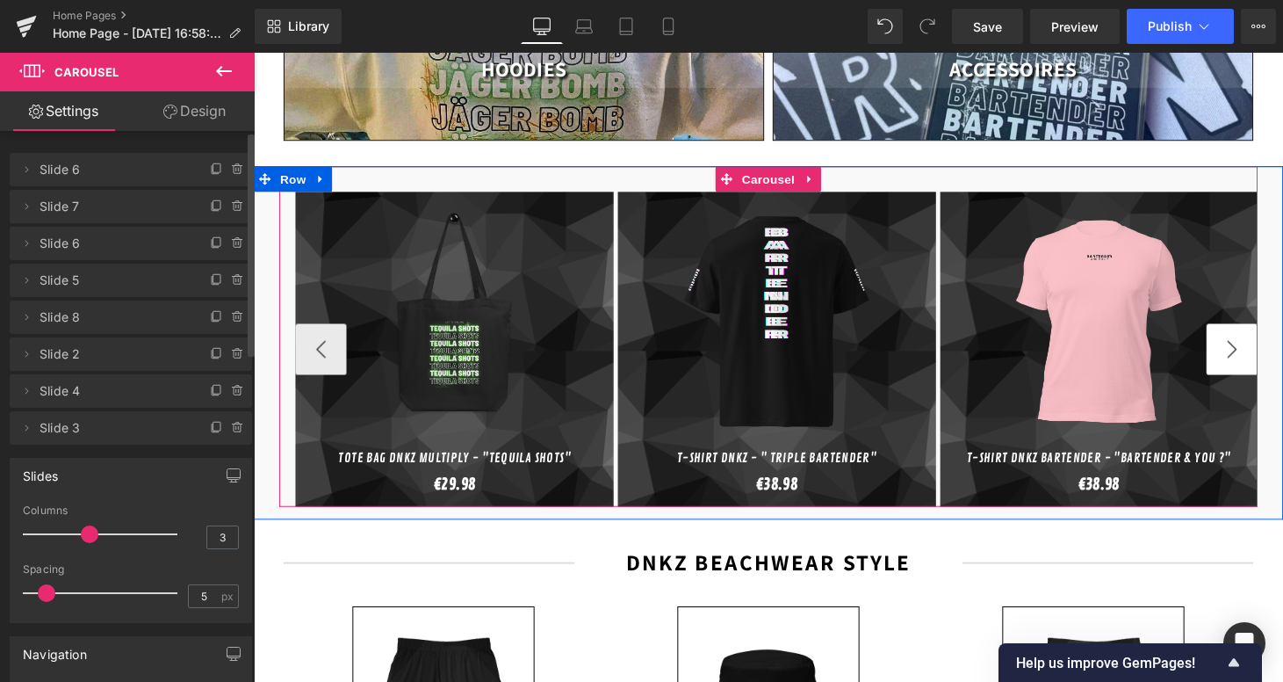
click at [1260, 355] on button "›" at bounding box center [1264, 358] width 53 height 53
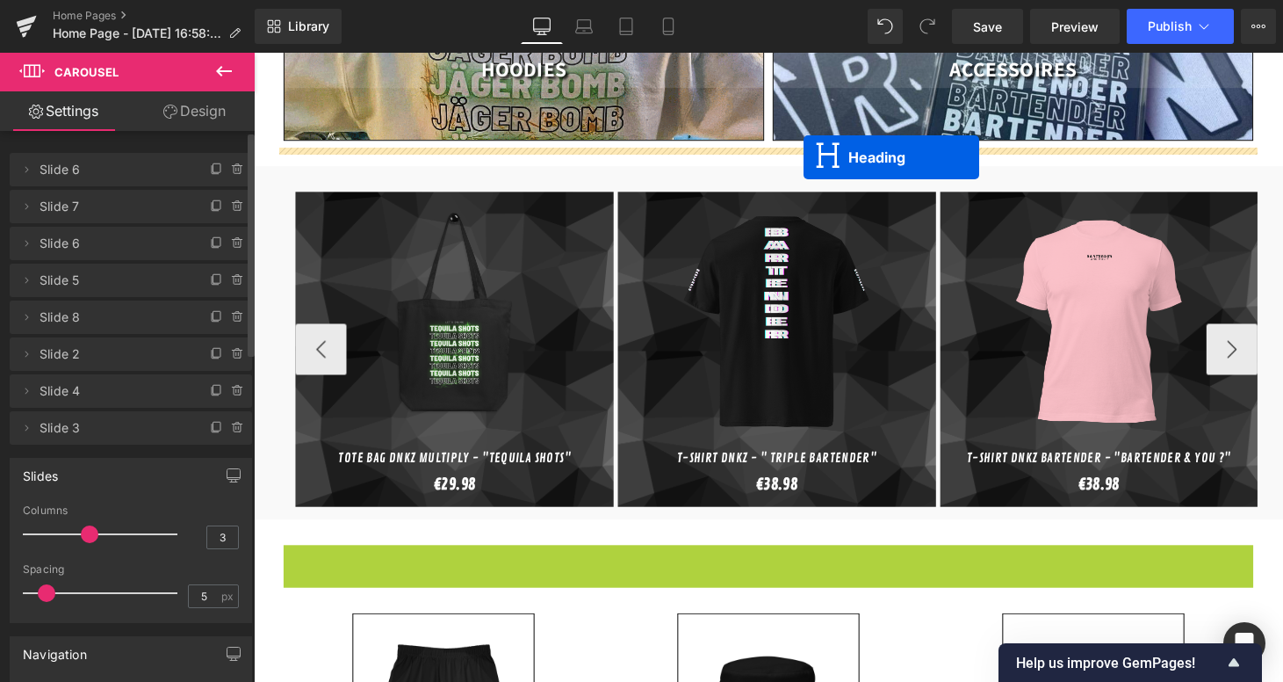
drag, startPoint x: 774, startPoint y: 561, endPoint x: 821, endPoint y: 160, distance: 404.2
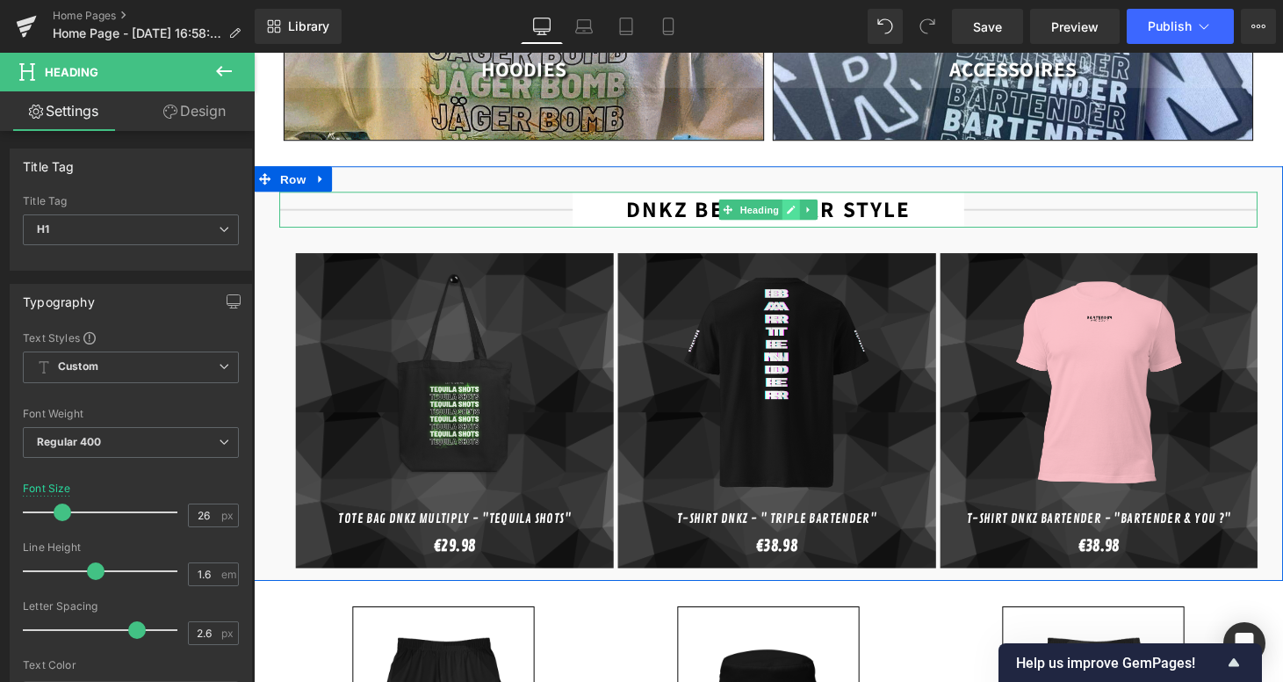
click at [805, 210] on icon at bounding box center [809, 214] width 9 height 9
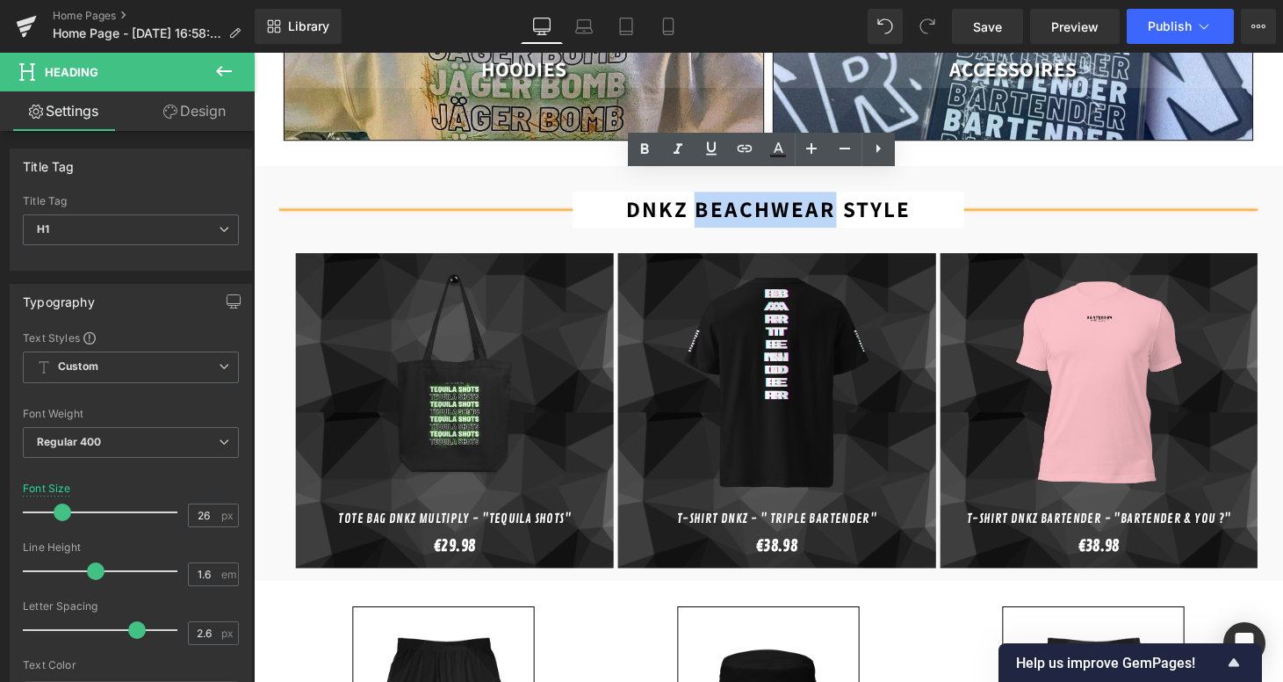
click at [805, 199] on b "dnkz beachwear style" at bounding box center [786, 214] width 294 height 30
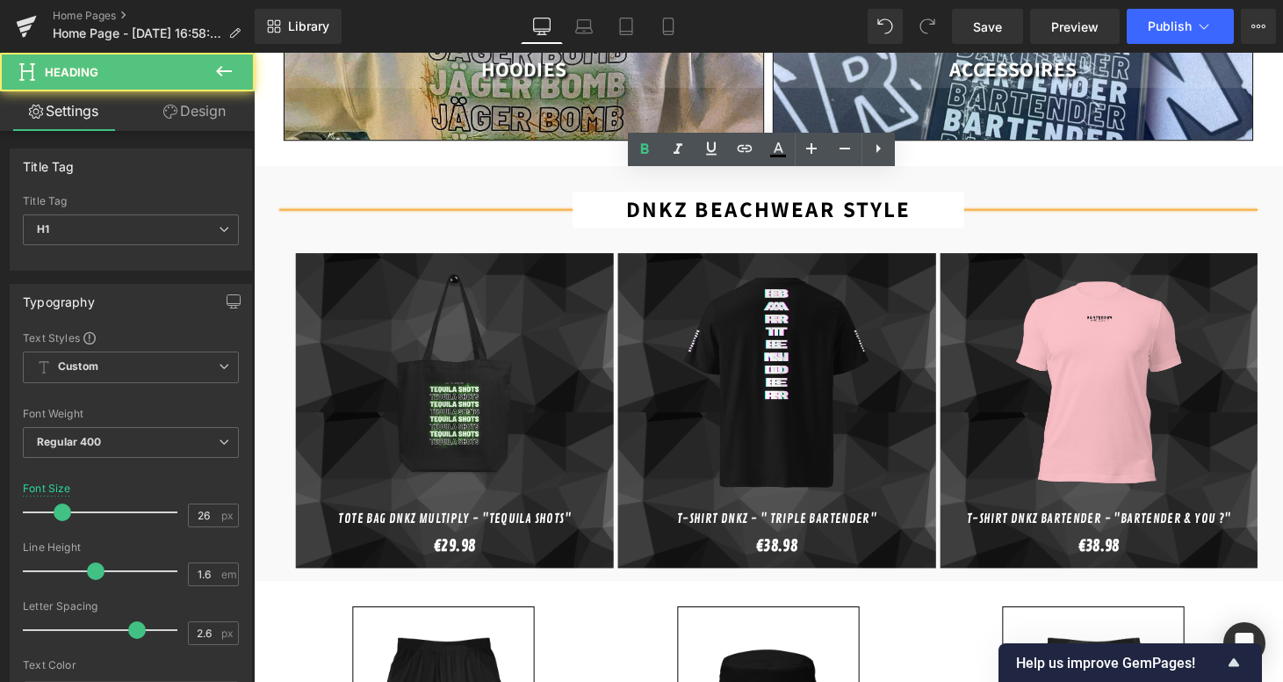
click at [861, 199] on b "dnkz beachwear style" at bounding box center [786, 214] width 294 height 30
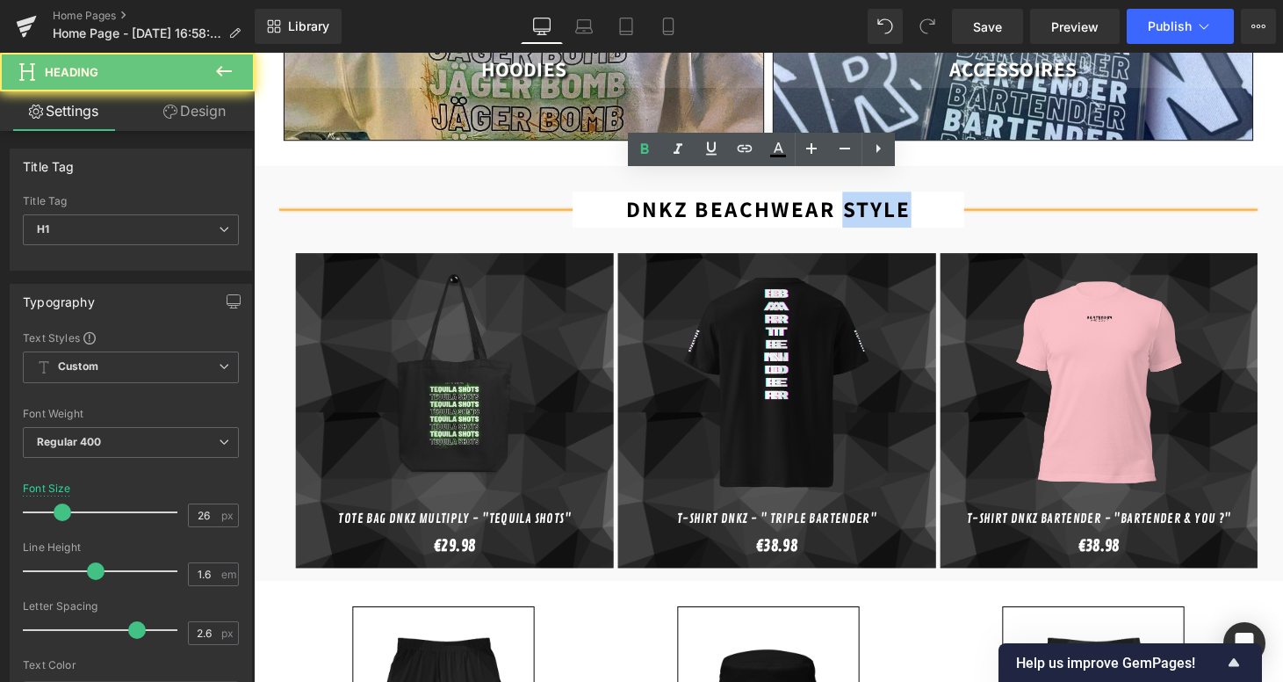
click at [861, 199] on b "dnkz beachwear style" at bounding box center [786, 214] width 294 height 30
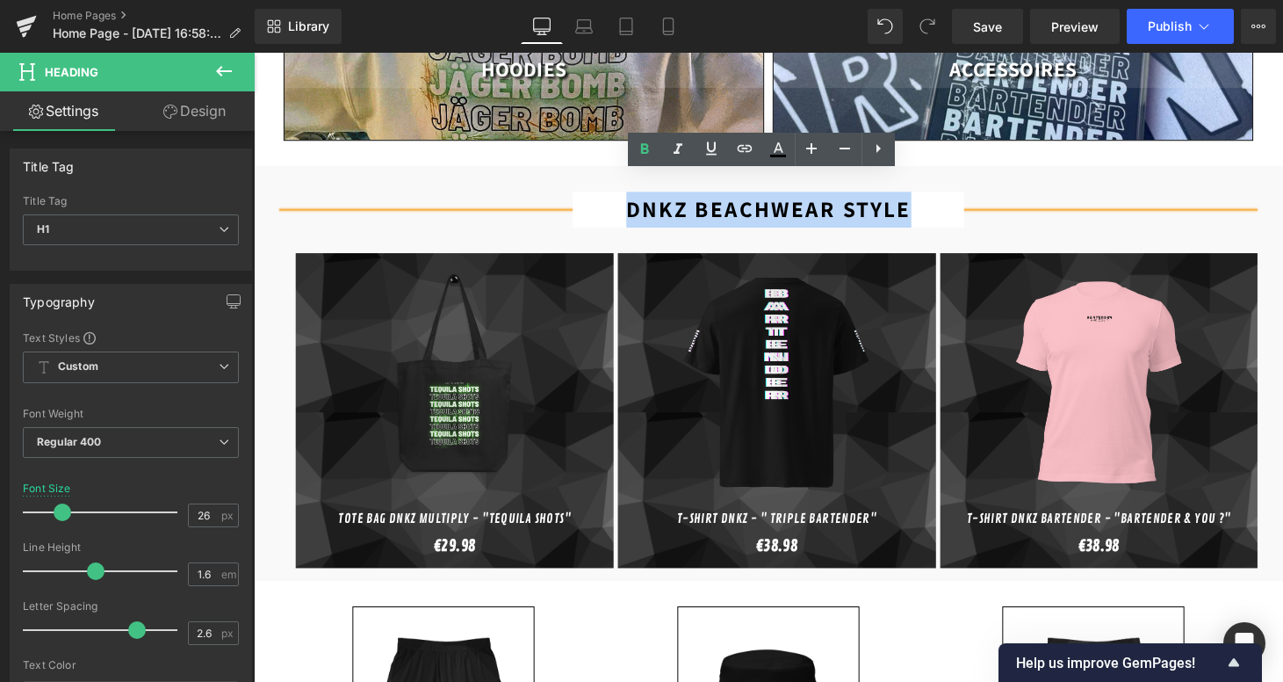
click at [861, 199] on b "dnkz beachwear style" at bounding box center [786, 214] width 294 height 30
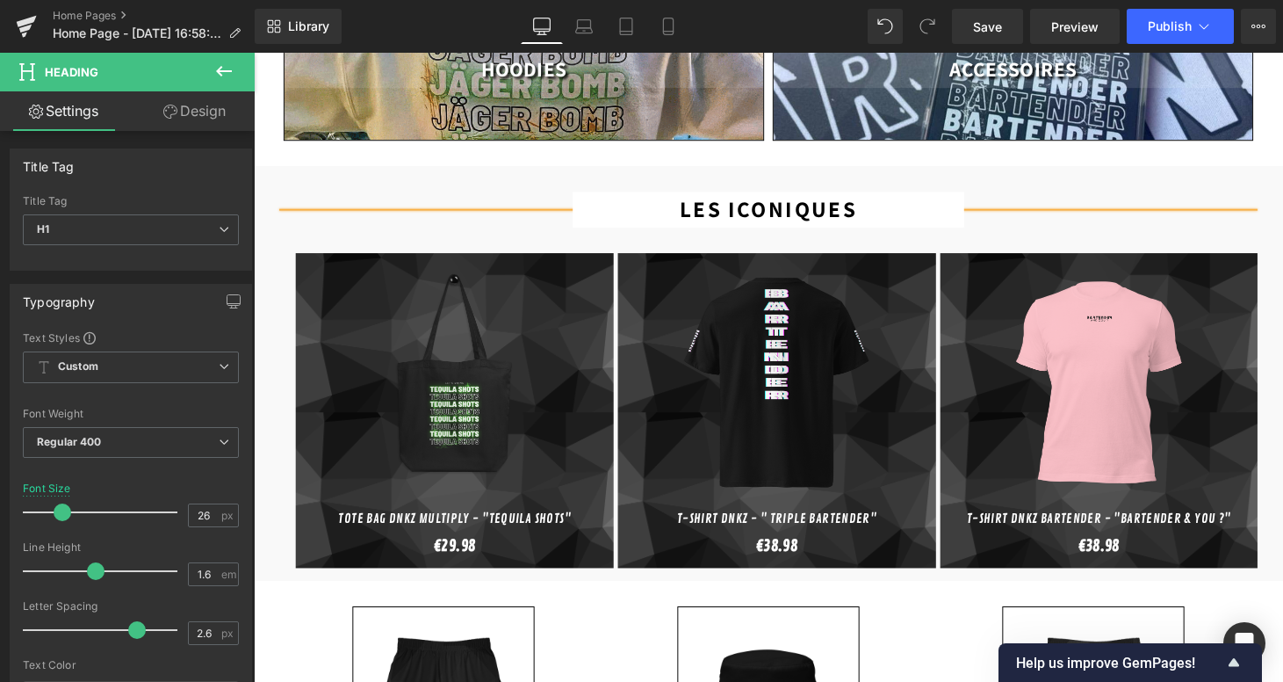
click at [709, 199] on b "LES ICONIQUES" at bounding box center [785, 214] width 183 height 30
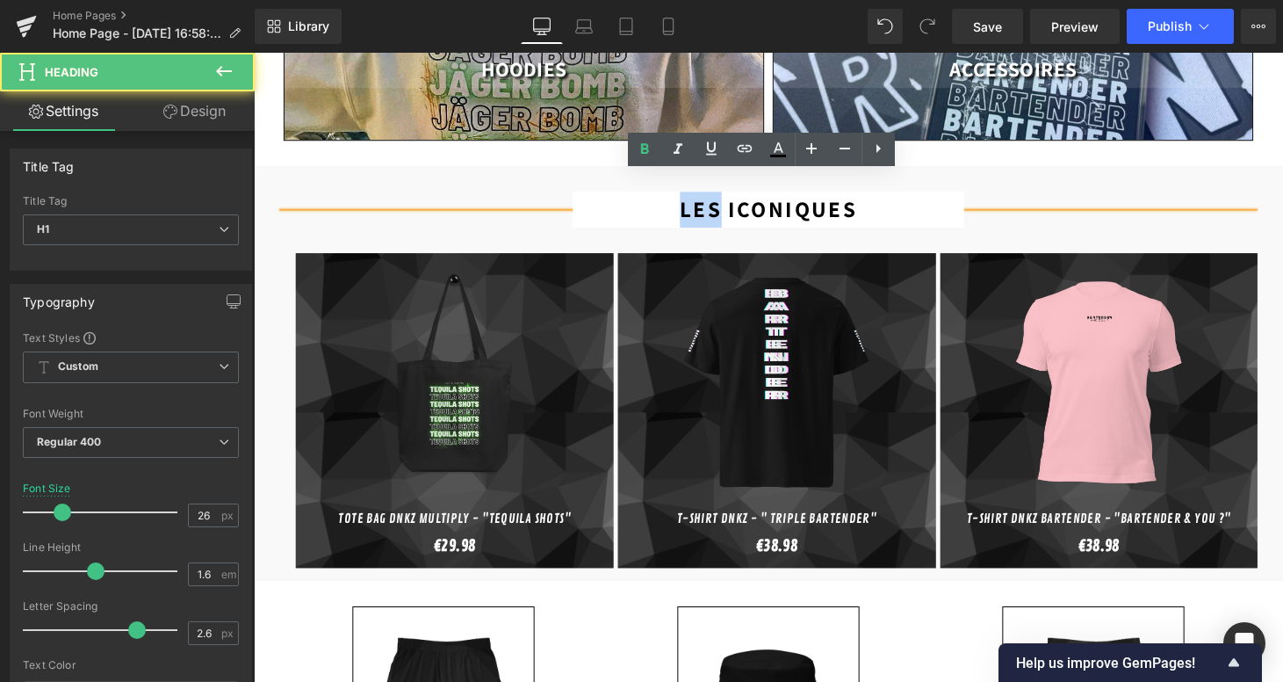
click at [709, 199] on b "LES ICONIQUES" at bounding box center [785, 214] width 183 height 30
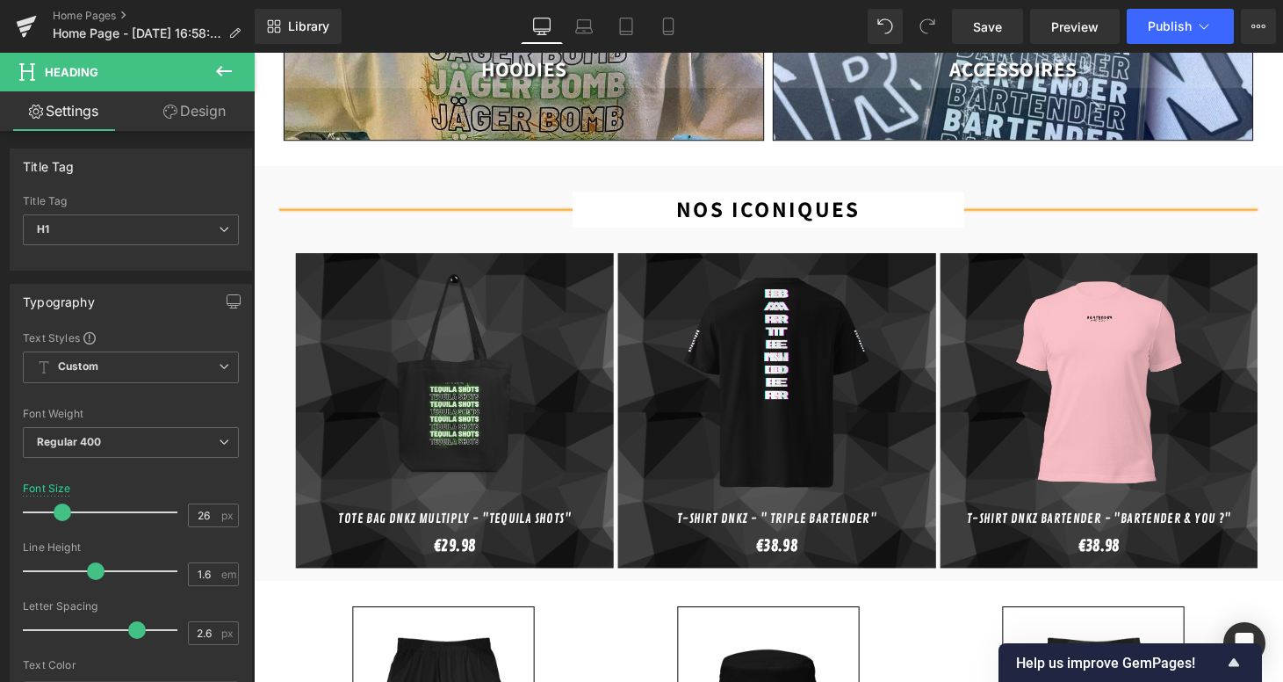
click at [791, 170] on div "NOS ICONIQUES Heading Sale Off (P) Image Sweatshirt DNKZ Multiply - "Tequila Sh…" at bounding box center [785, 377] width 1010 height 415
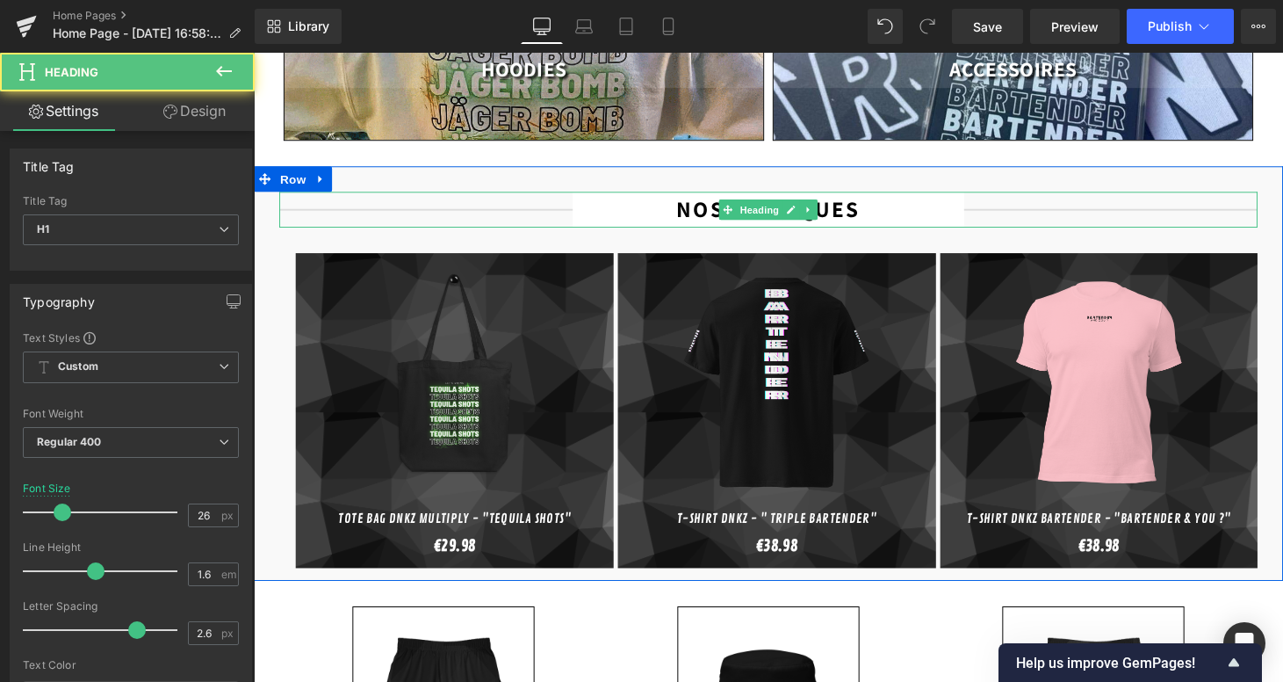
click at [1079, 196] on div "NOS ICONIQUES" at bounding box center [785, 214] width 1010 height 37
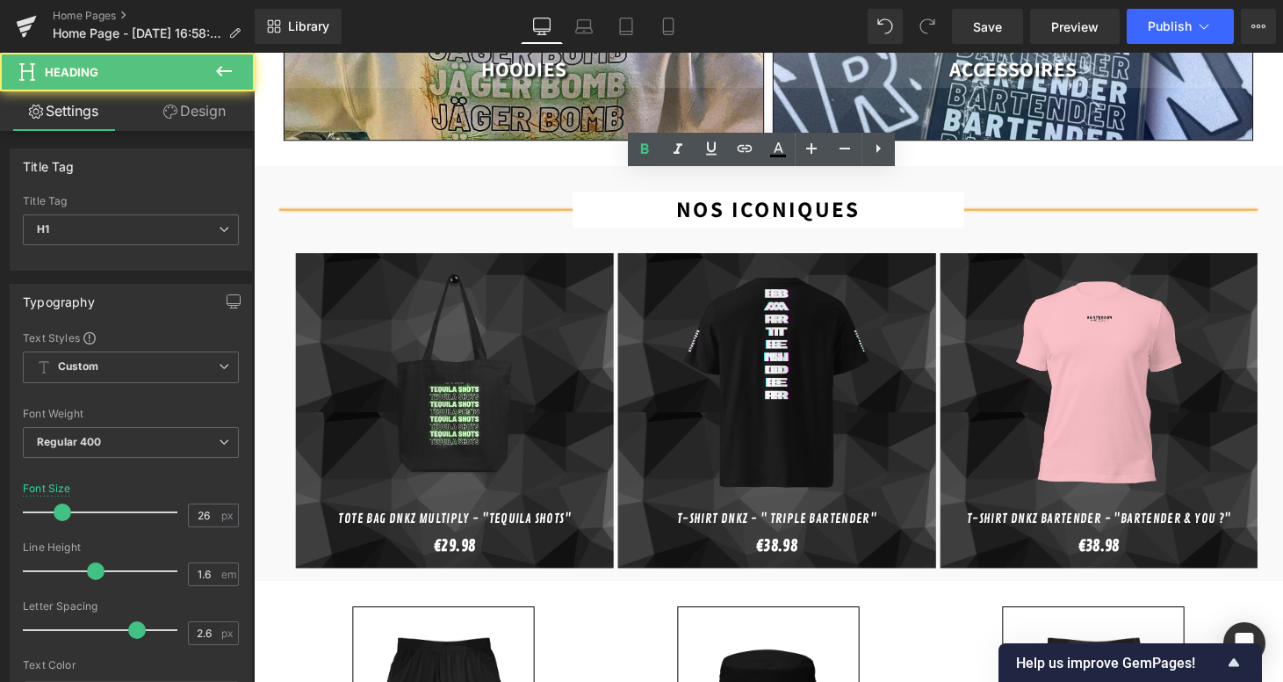
click at [1055, 197] on div "NOS ICONIQUES" at bounding box center [785, 214] width 1010 height 37
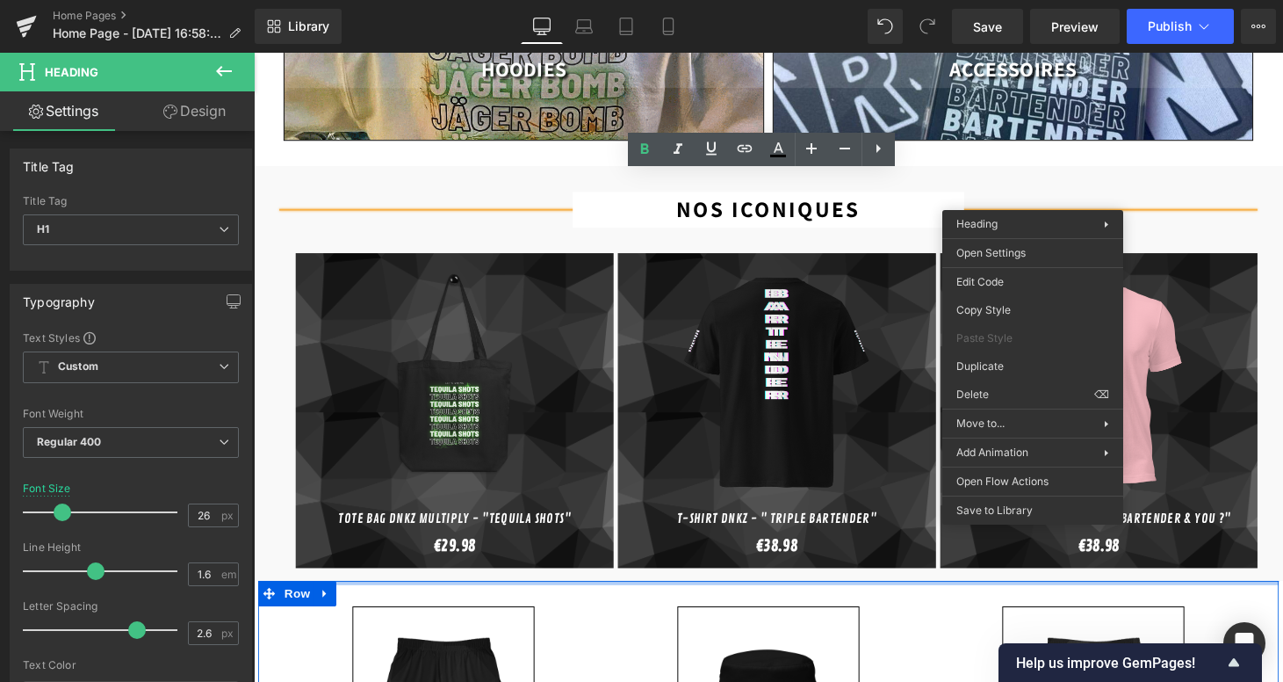
click at [723, 597] on div at bounding box center [785, 599] width 1054 height 4
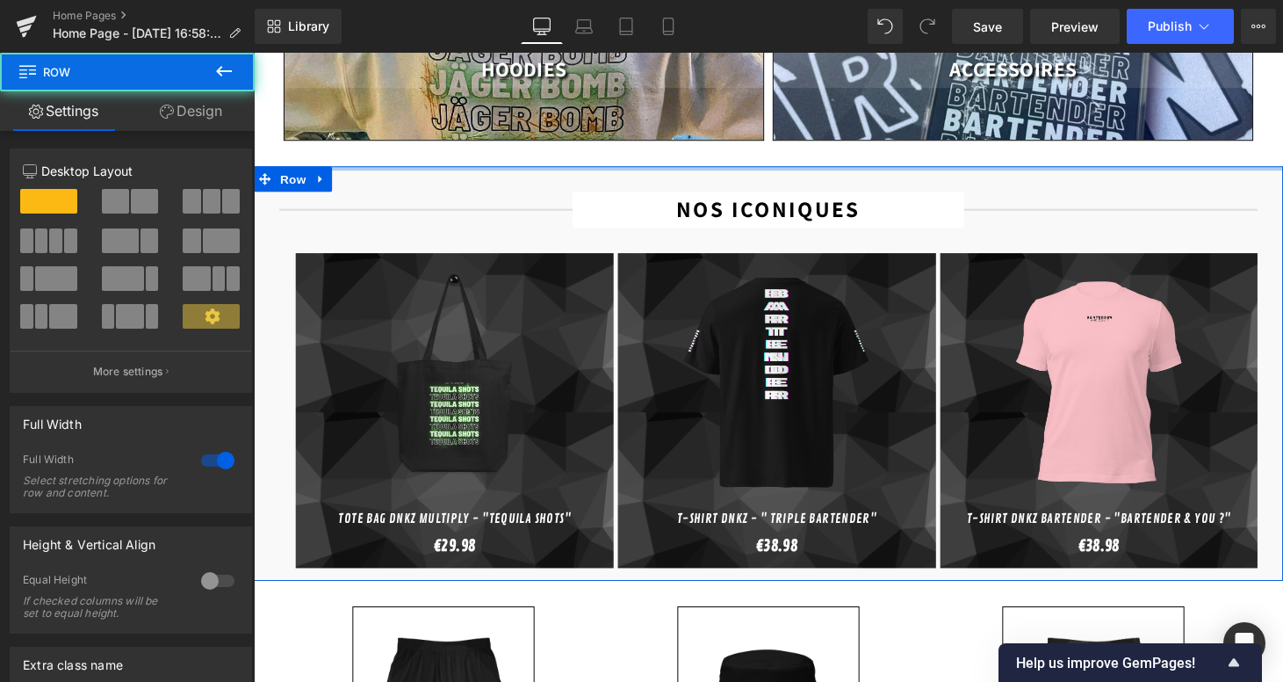
click at [1006, 170] on div at bounding box center [785, 172] width 1063 height 4
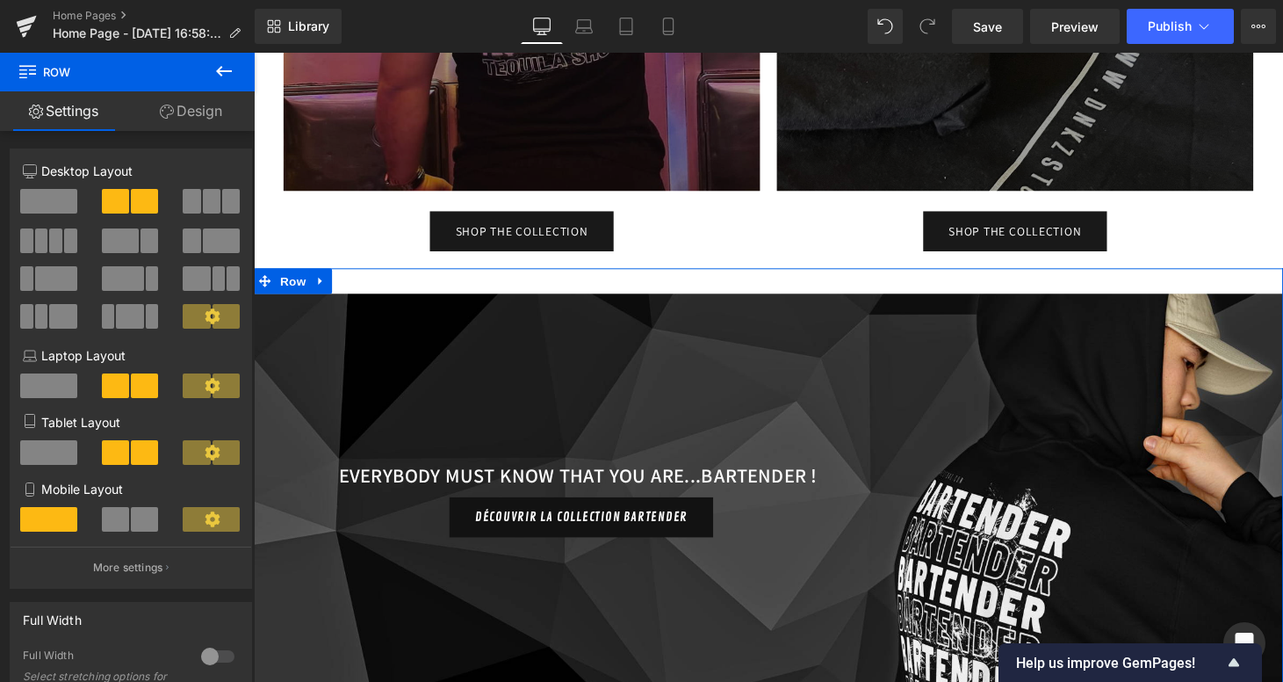
scroll to position [1737, 0]
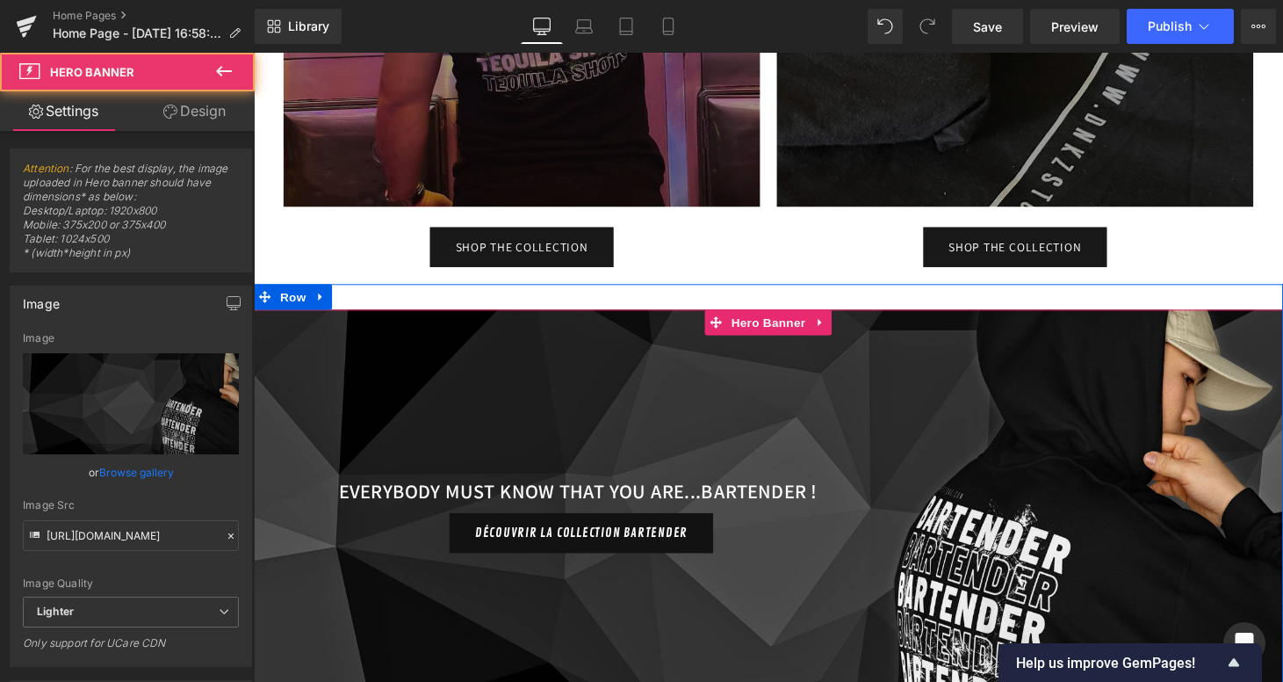
click at [287, 318] on div at bounding box center [785, 532] width 1063 height 428
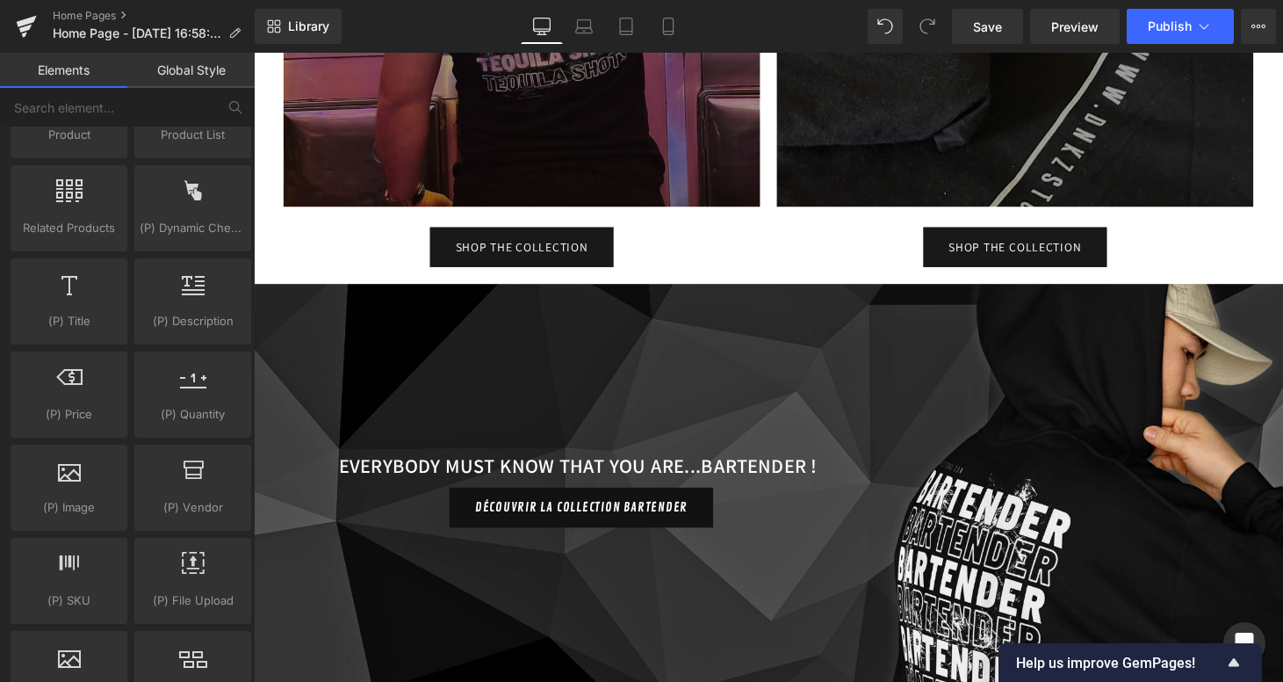
drag, startPoint x: 557, startPoint y: 516, endPoint x: 305, endPoint y: 476, distance: 255.2
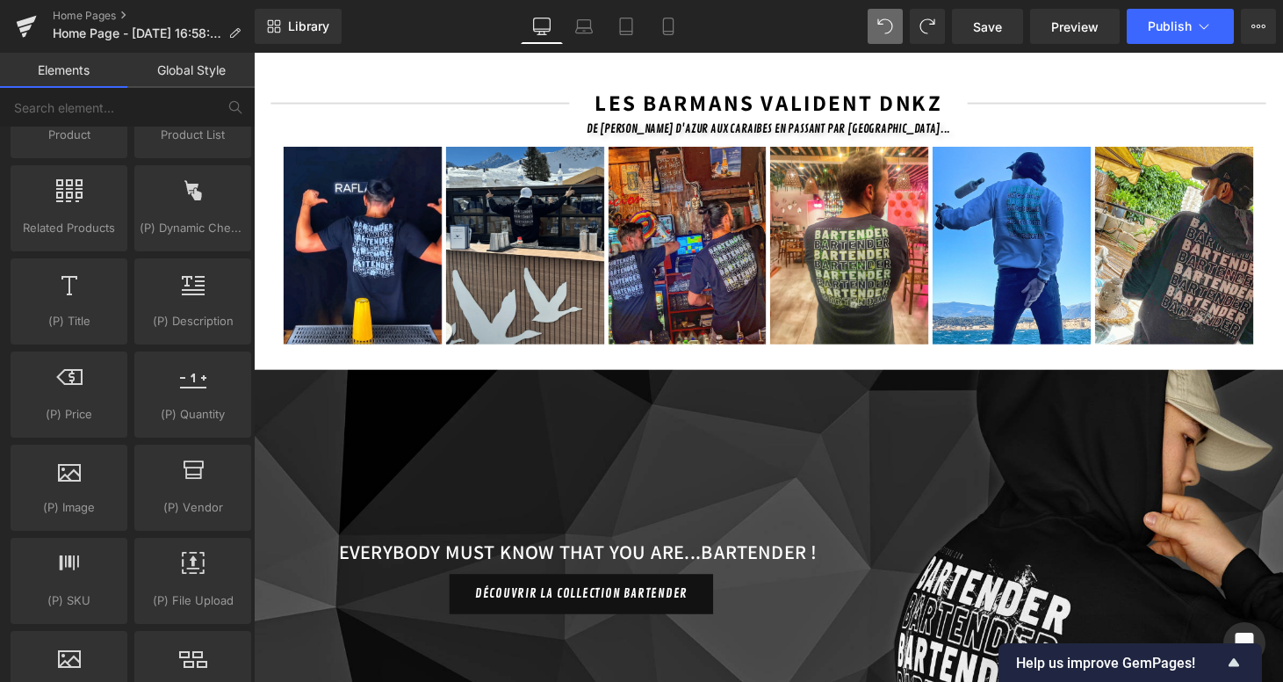
scroll to position [2514, 0]
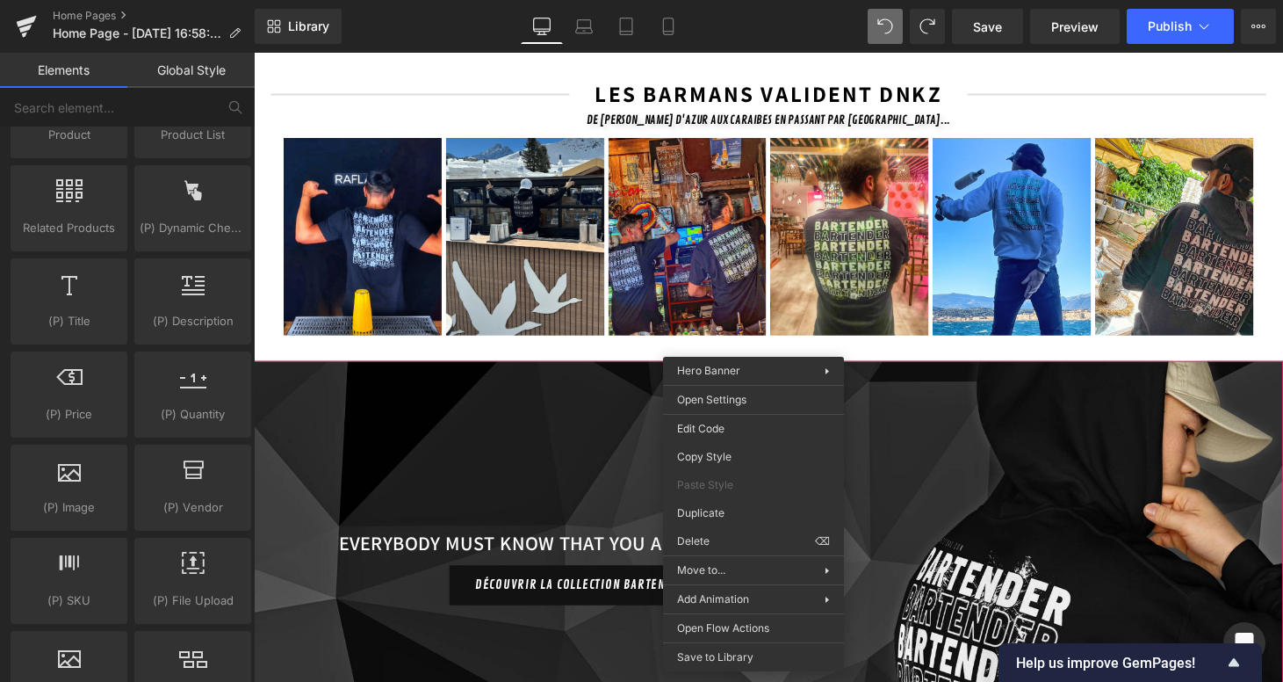
drag, startPoint x: 968, startPoint y: 603, endPoint x: 729, endPoint y: 566, distance: 241.7
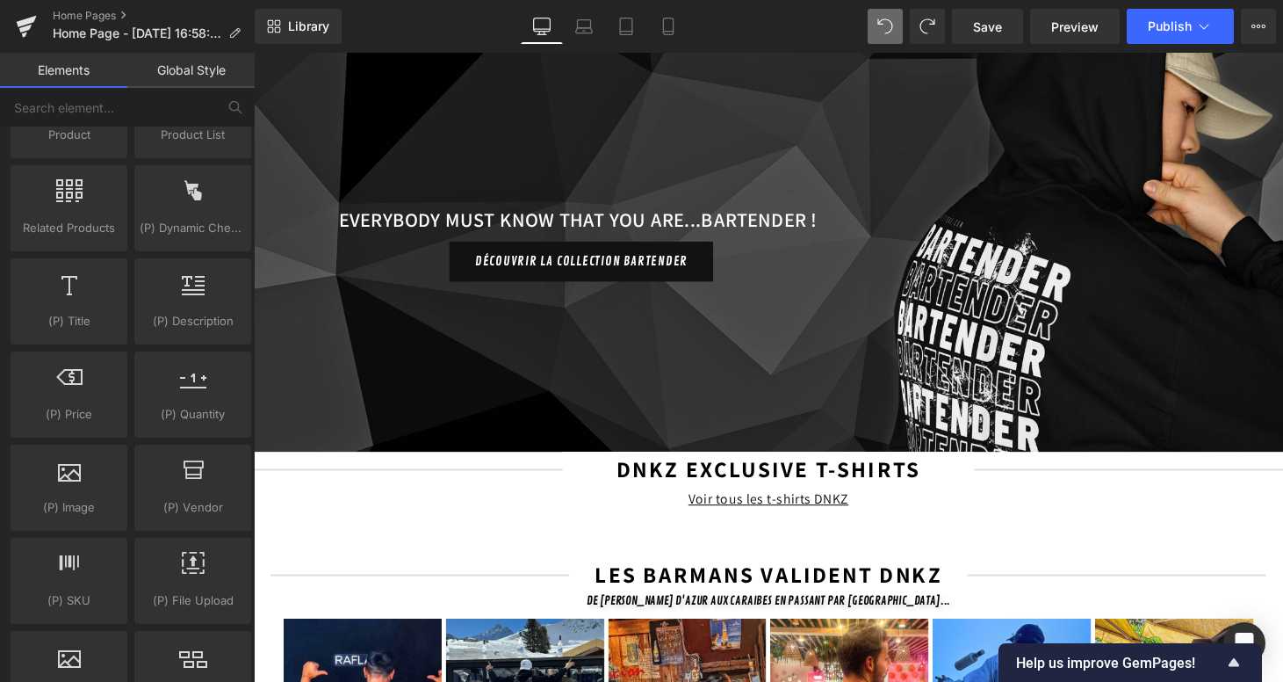
scroll to position [1977, 0]
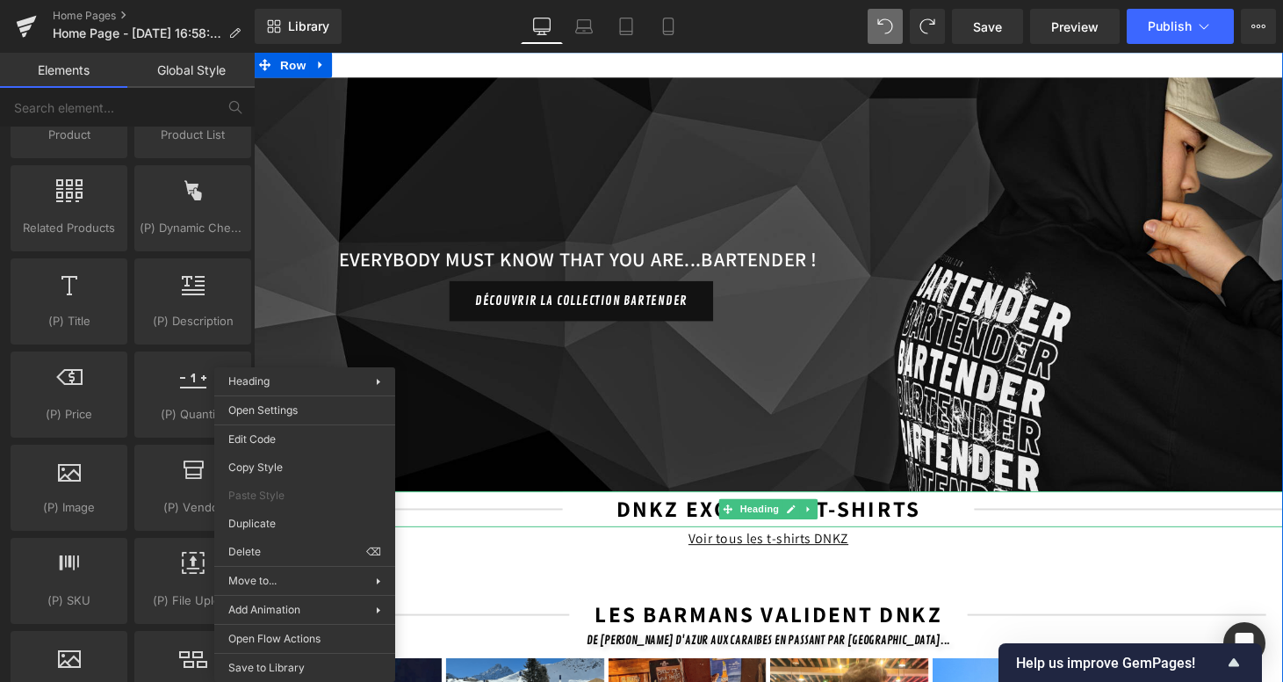
drag, startPoint x: 571, startPoint y: 606, endPoint x: 319, endPoint y: 569, distance: 254.8
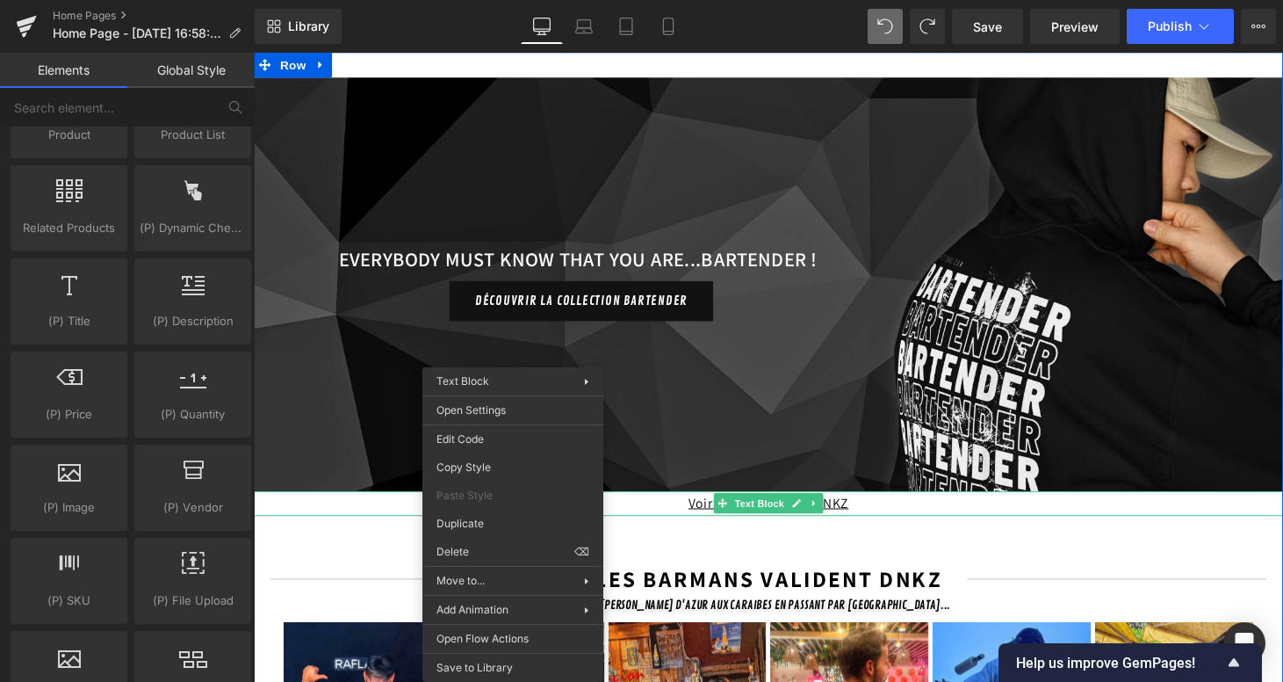
drag, startPoint x: 518, startPoint y: 479, endPoint x: 764, endPoint y: 518, distance: 249.1
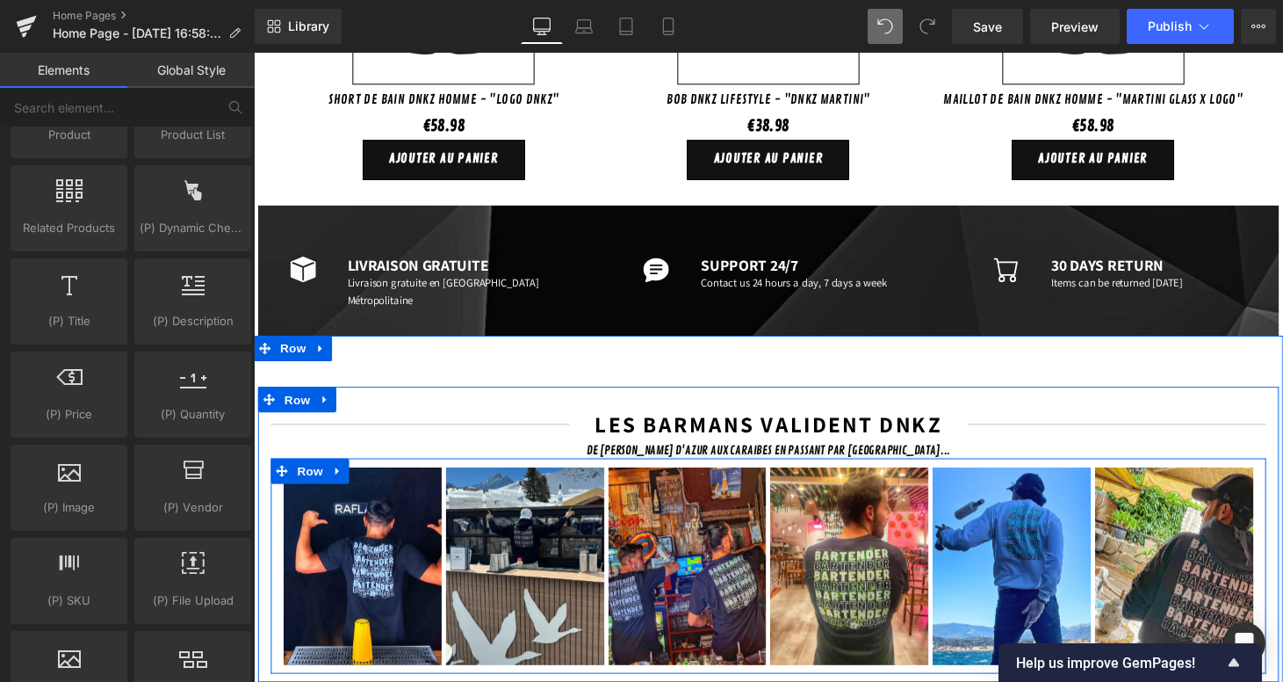
scroll to position [1065, 0]
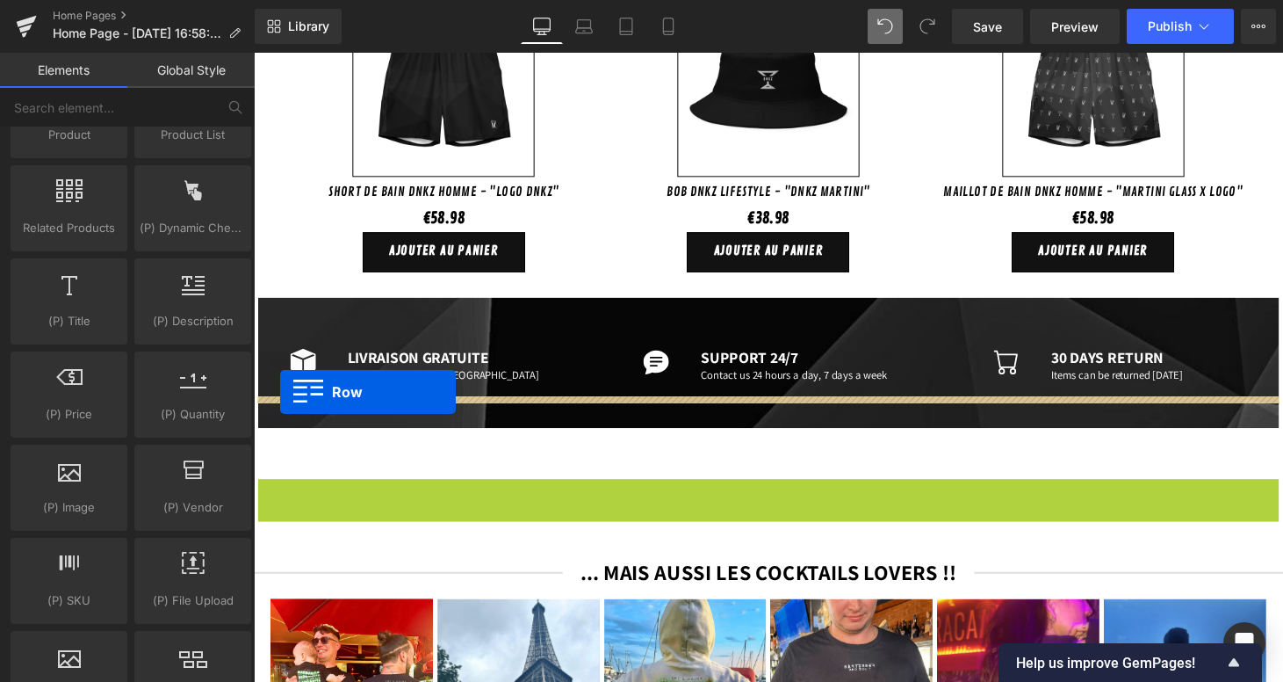
drag, startPoint x: 292, startPoint y: 477, endPoint x: 281, endPoint y: 403, distance: 74.7
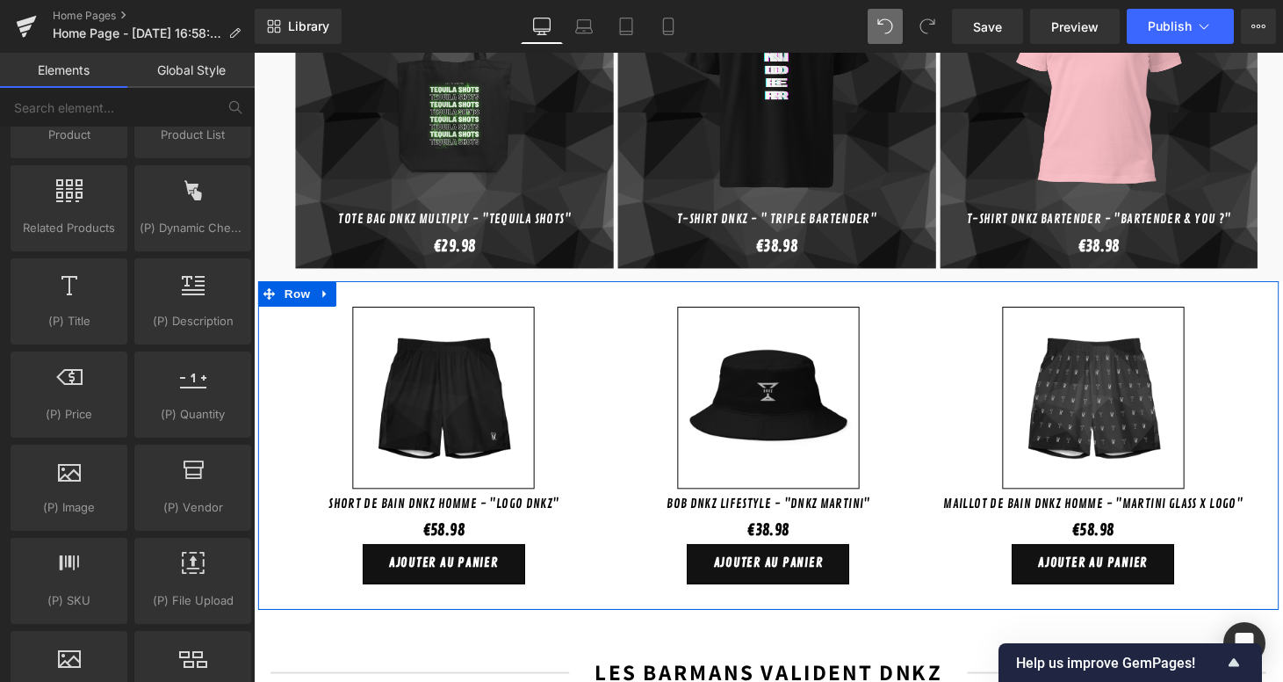
scroll to position [765, 0]
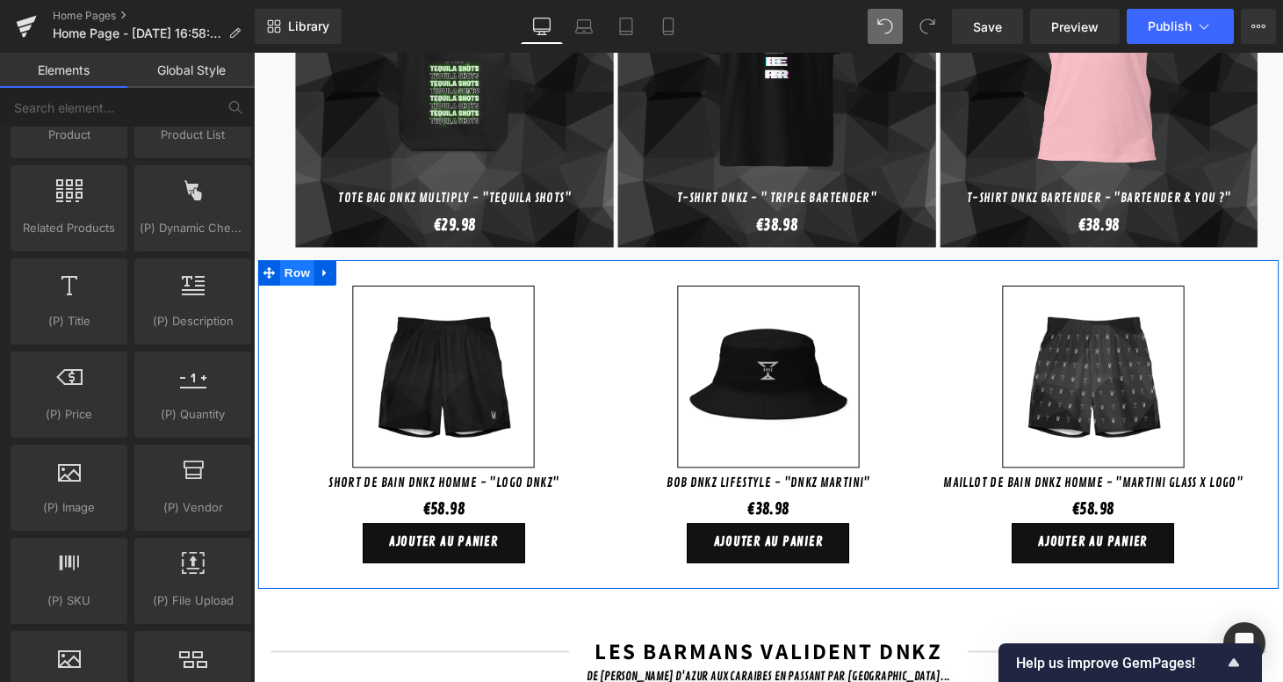
click at [293, 267] on span "Row" at bounding box center [298, 280] width 35 height 26
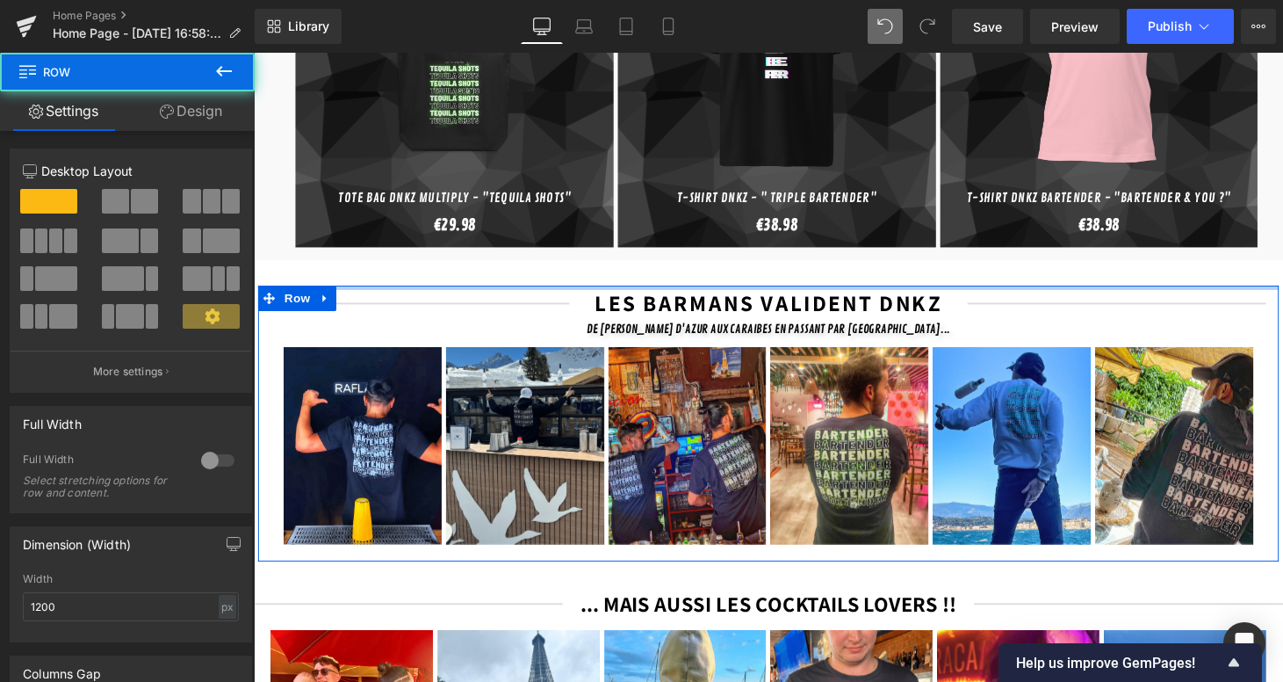
drag, startPoint x: 616, startPoint y: 279, endPoint x: 599, endPoint y: 251, distance: 32.7
click at [599, 251] on div "T-SHIRTS Heading Hero Banner HOODIES Heading Hero Banner 55px SWEATSHIRTS Headi…" at bounding box center [785, 266] width 1063 height 1668
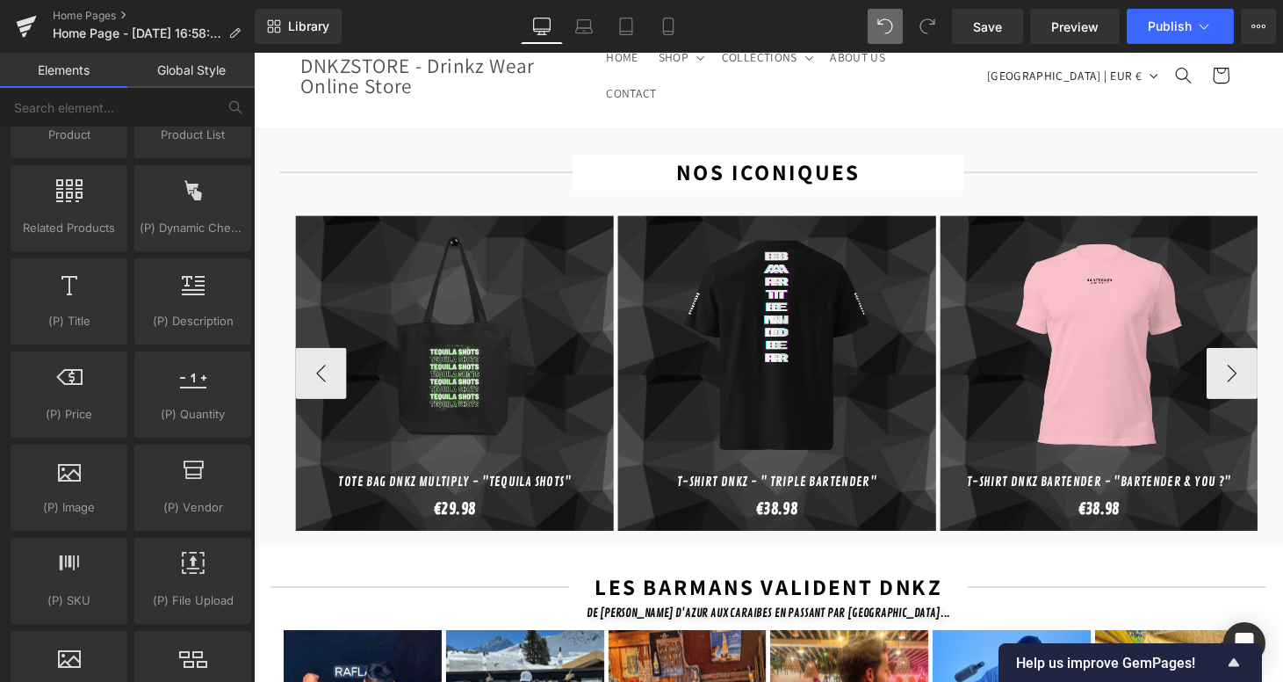
scroll to position [63, 0]
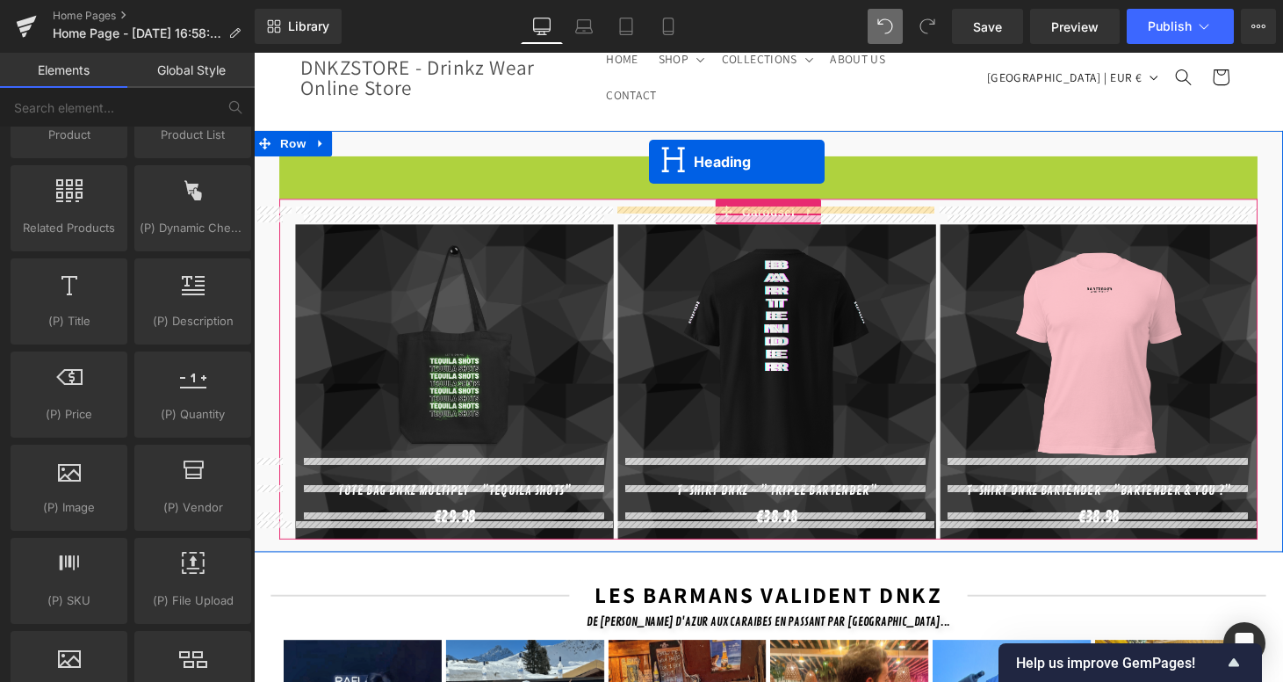
drag, startPoint x: 776, startPoint y: 157, endPoint x: 662, endPoint y: 165, distance: 114.5
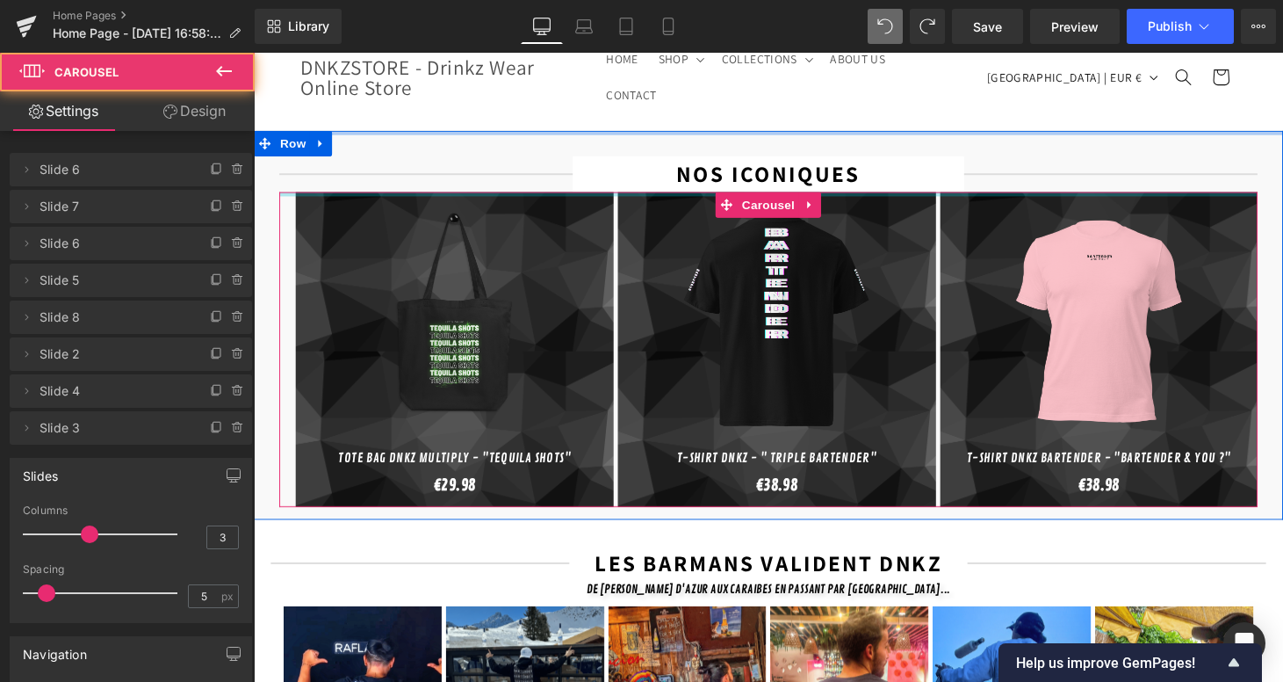
drag, startPoint x: 863, startPoint y: 188, endPoint x: 796, endPoint y: 167, distance: 70.8
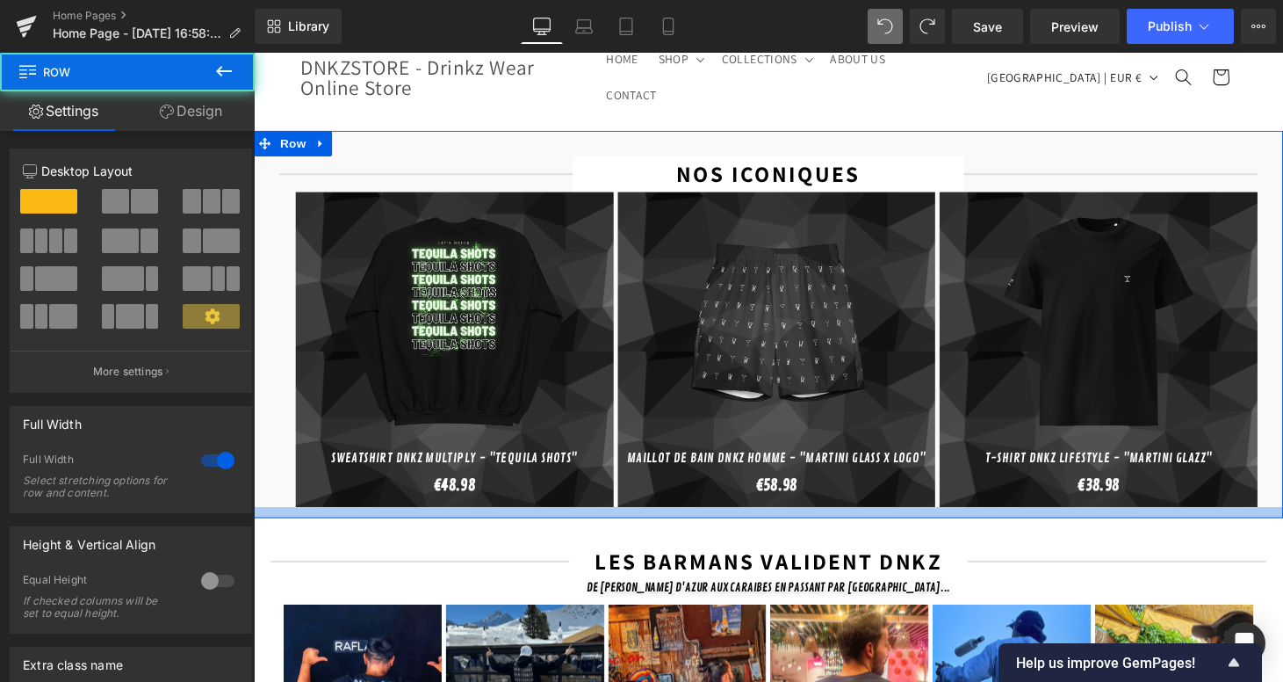
click at [713, 522] on div at bounding box center [785, 527] width 1063 height 11
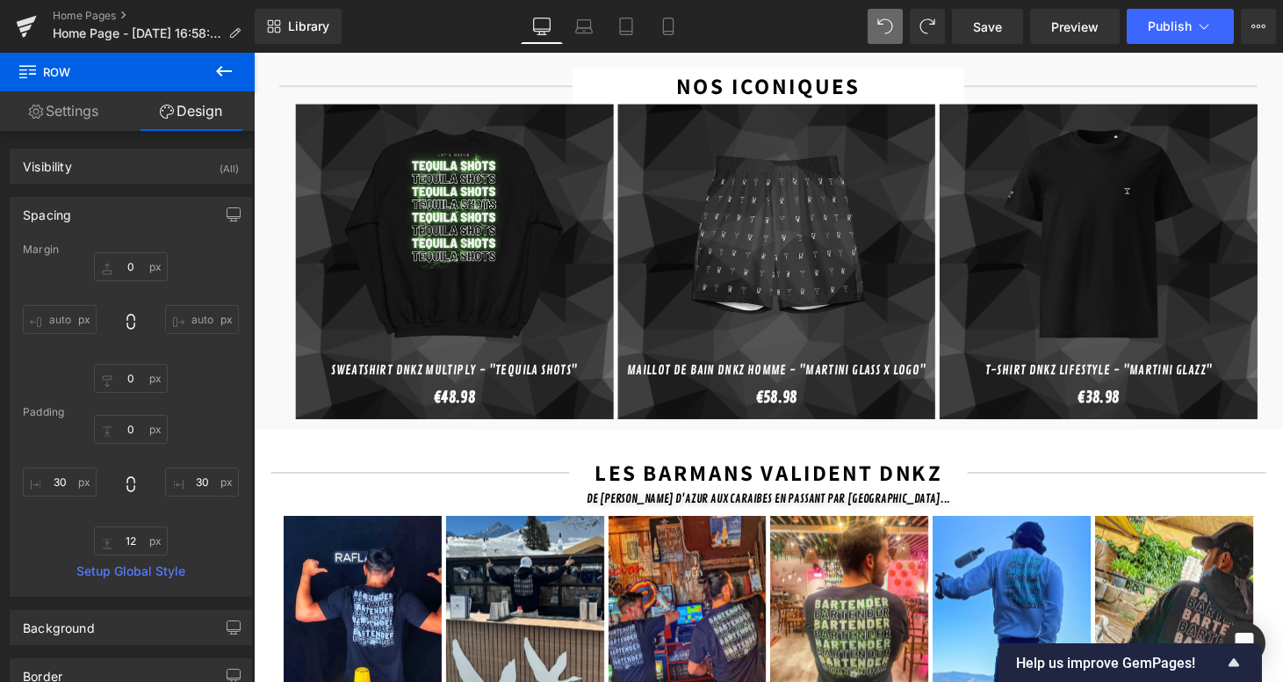
scroll to position [80, 0]
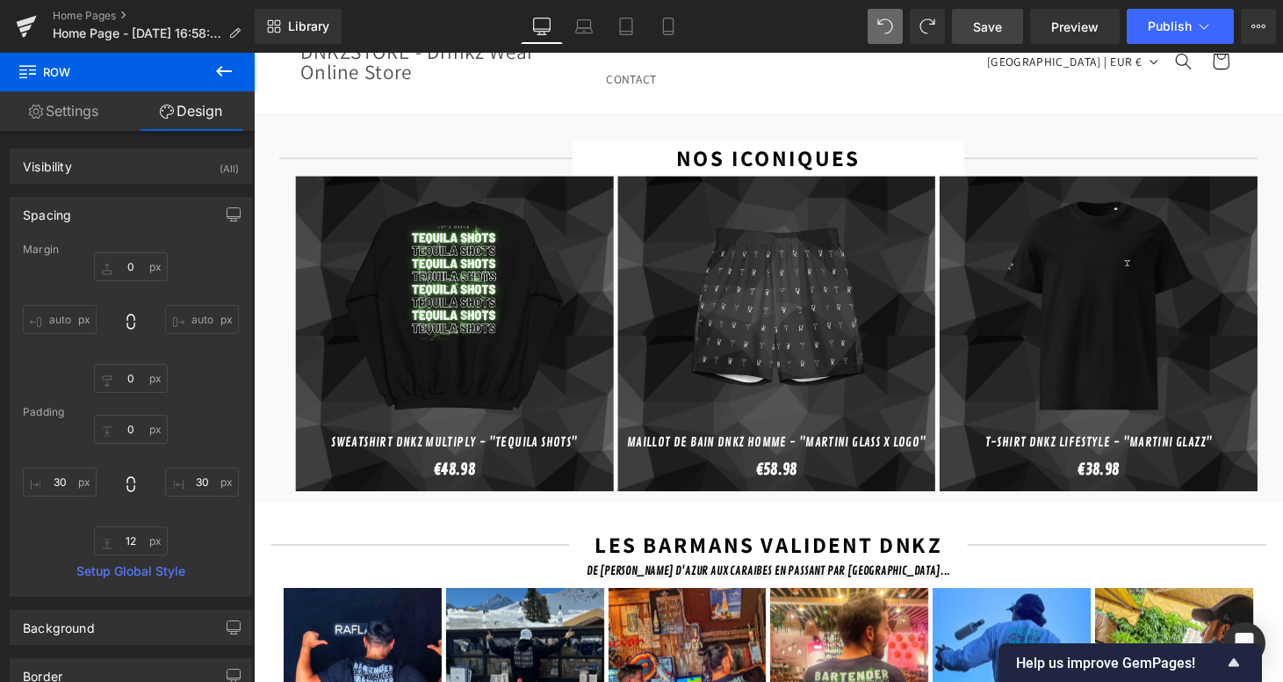
click at [995, 36] on link "Save" at bounding box center [987, 26] width 71 height 35
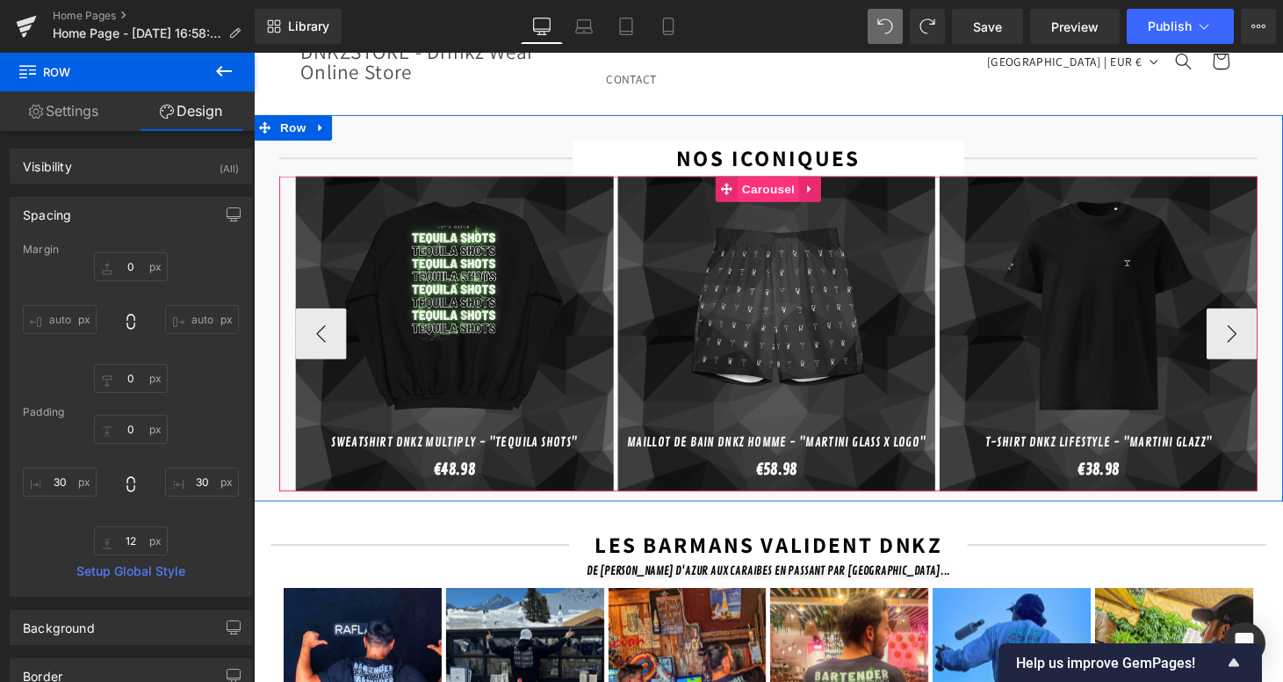
click at [781, 180] on span "Carousel" at bounding box center [785, 193] width 63 height 26
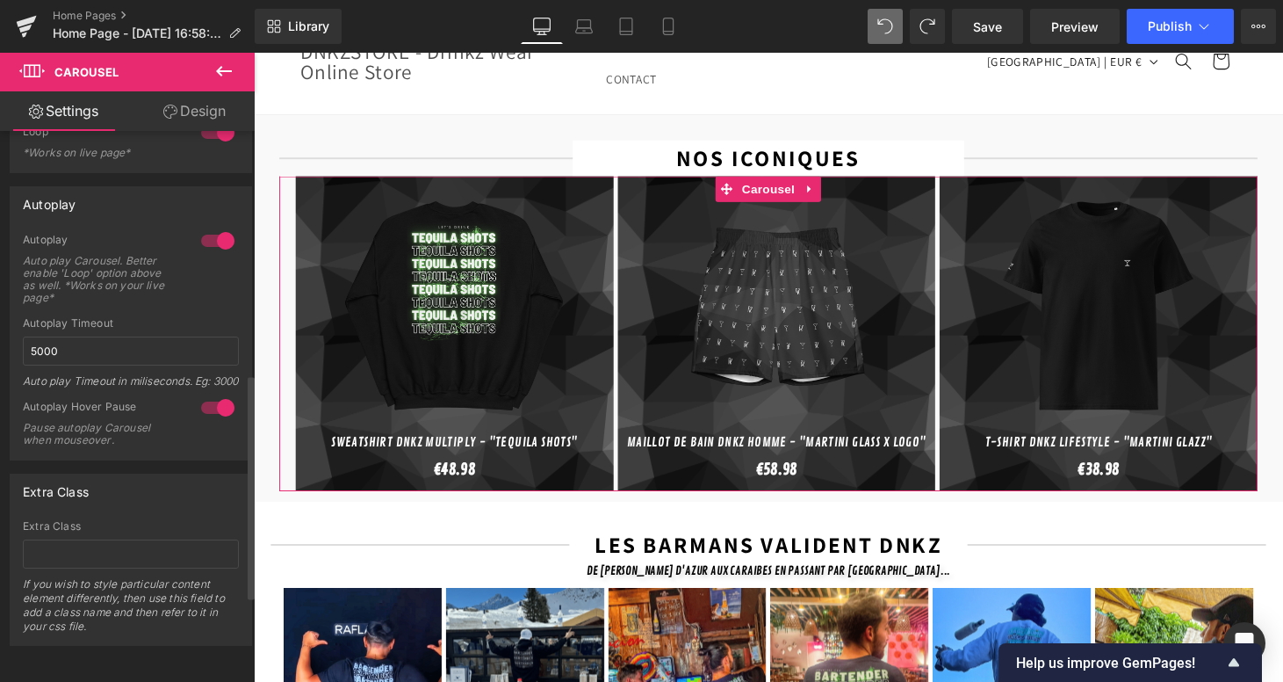
scroll to position [806, 0]
click at [214, 113] on link "Design" at bounding box center [194, 111] width 127 height 40
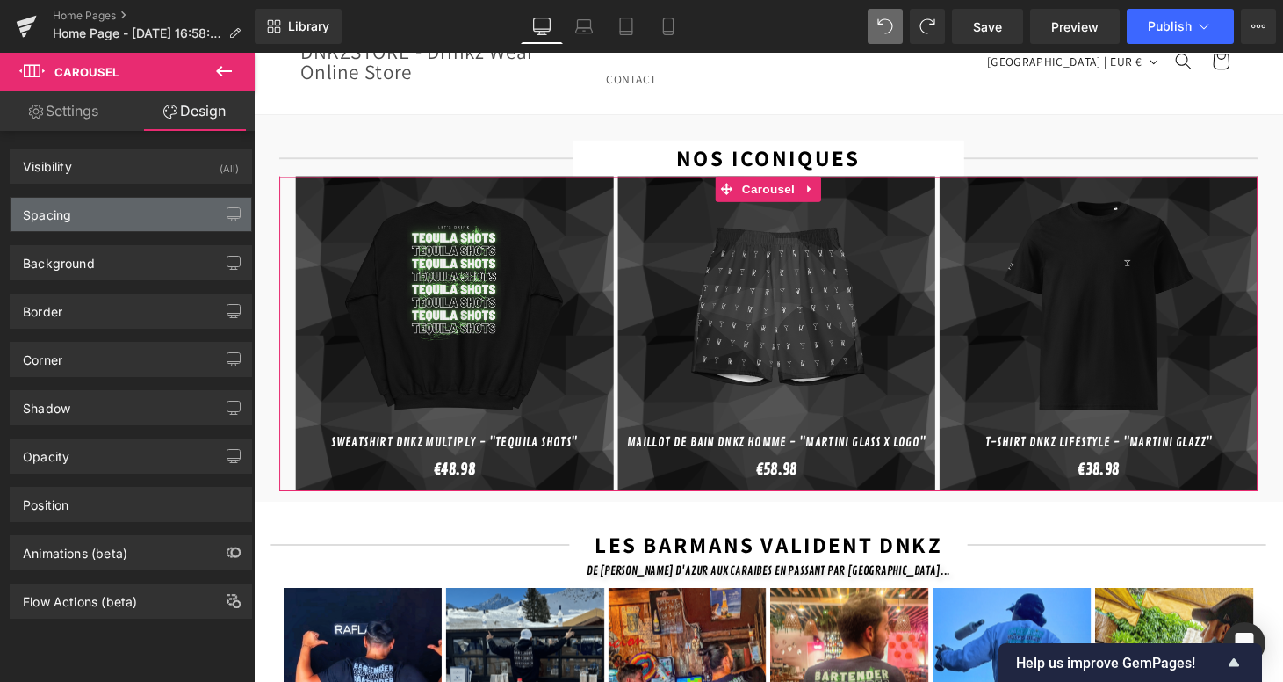
click at [133, 219] on div "Spacing" at bounding box center [131, 214] width 241 height 33
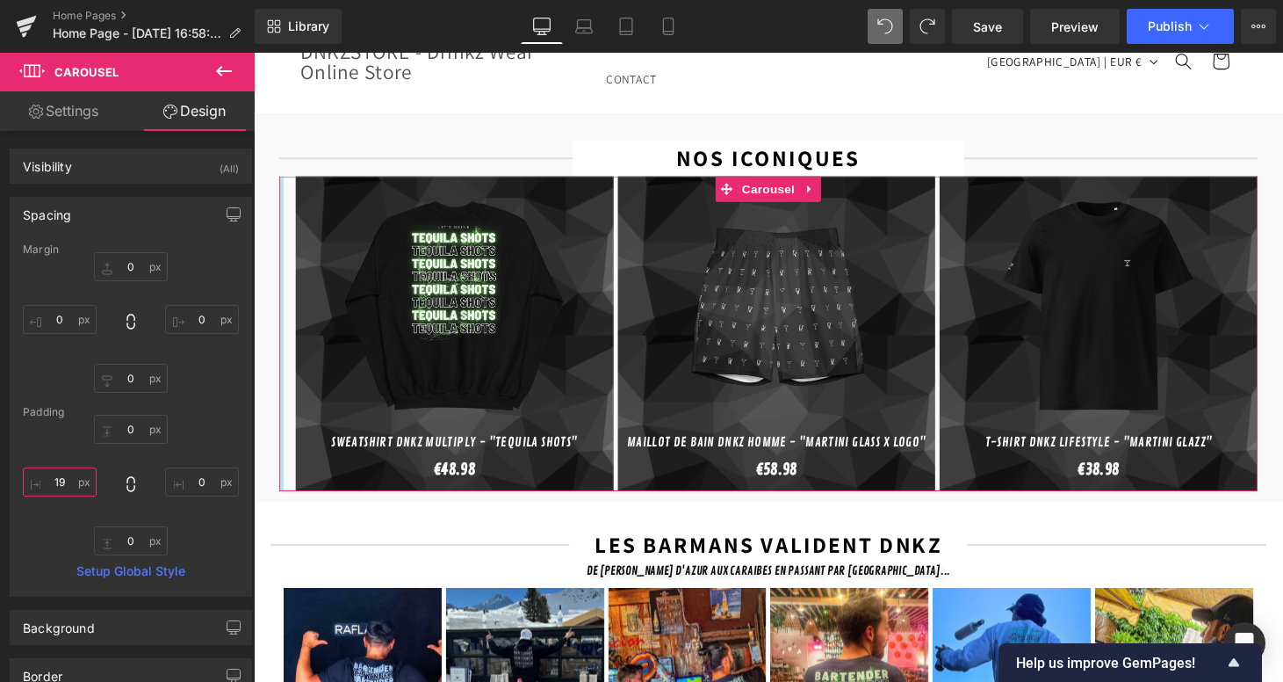
click at [63, 483] on input "19" at bounding box center [60, 481] width 74 height 29
type input "1"
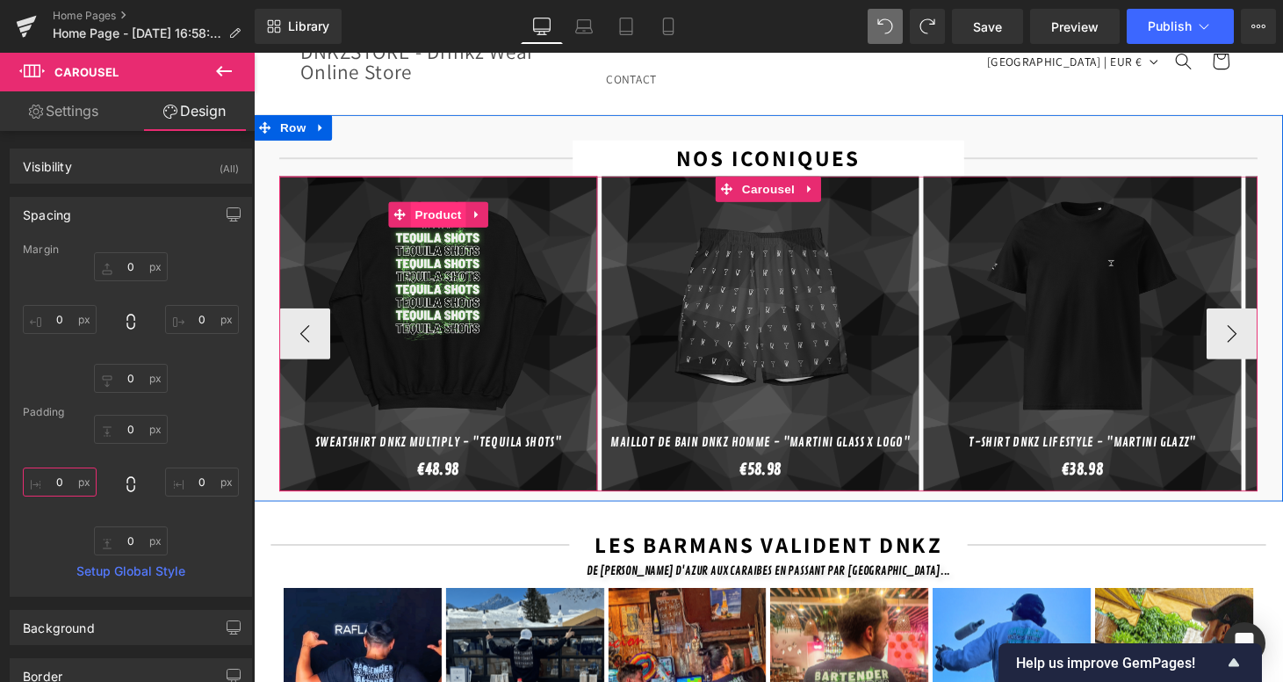
click at [427, 206] on span "Product" at bounding box center [443, 219] width 57 height 26
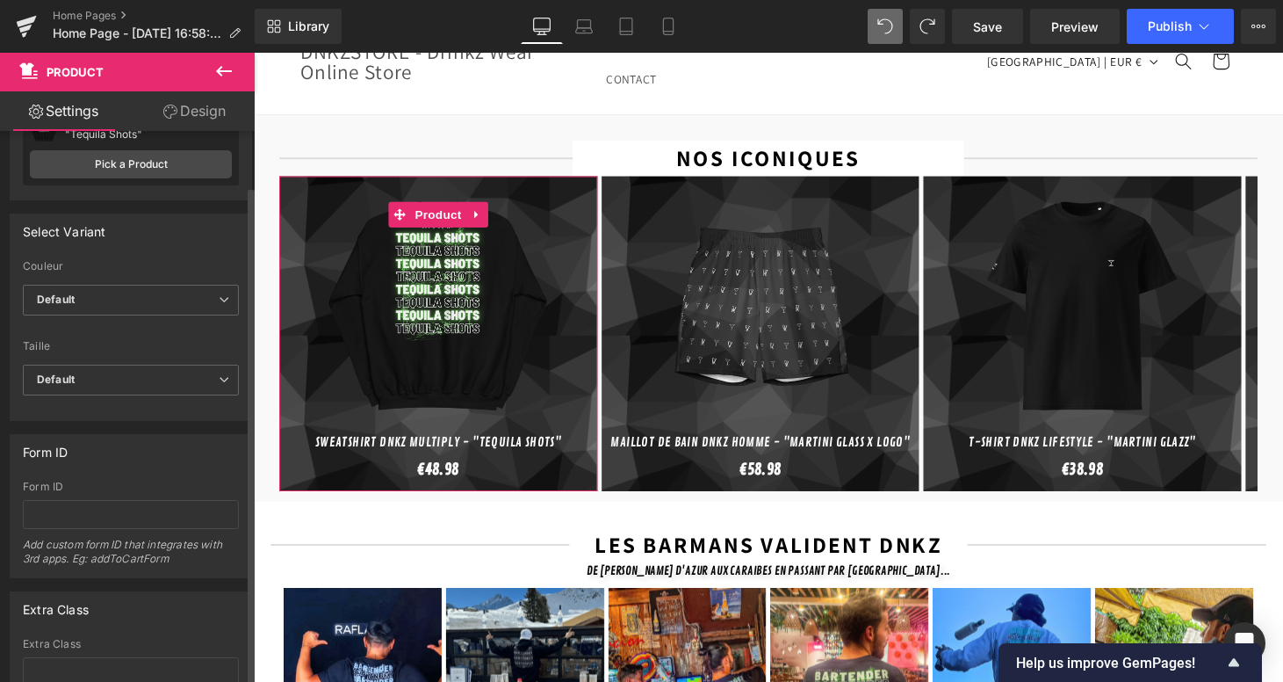
scroll to position [90, 0]
click at [89, 385] on span "Default" at bounding box center [131, 376] width 216 height 31
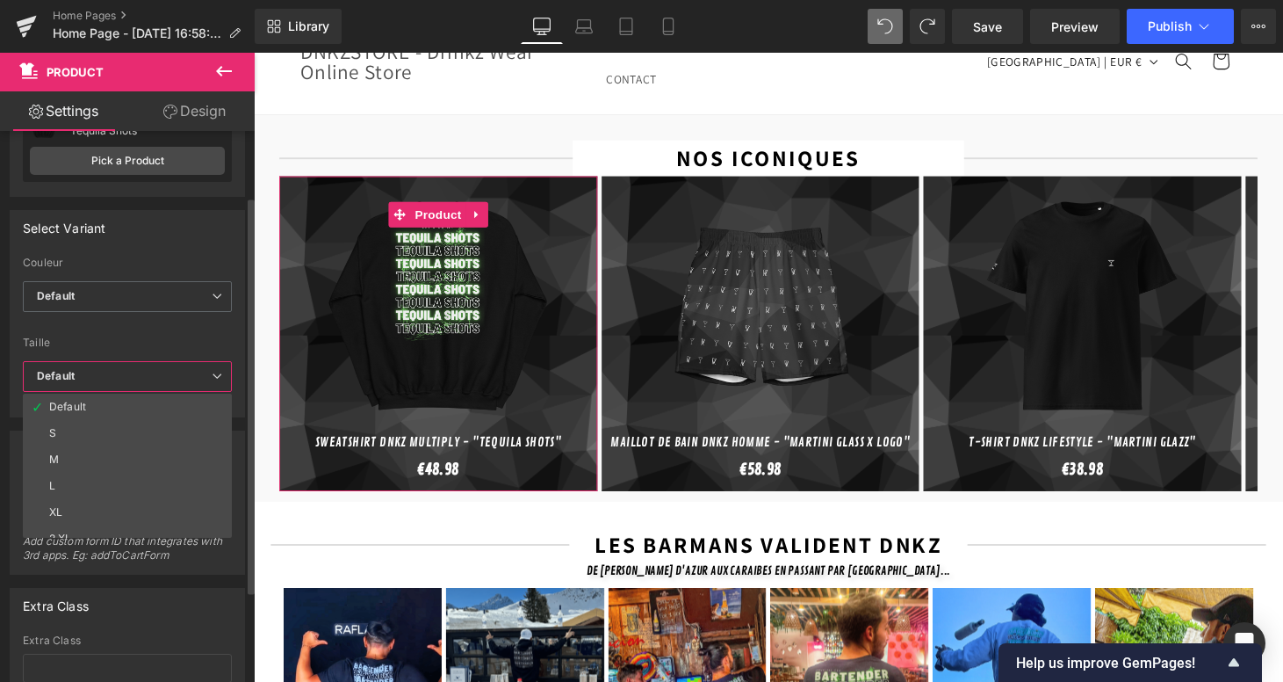
click at [128, 340] on label "Taille" at bounding box center [127, 345] width 209 height 18
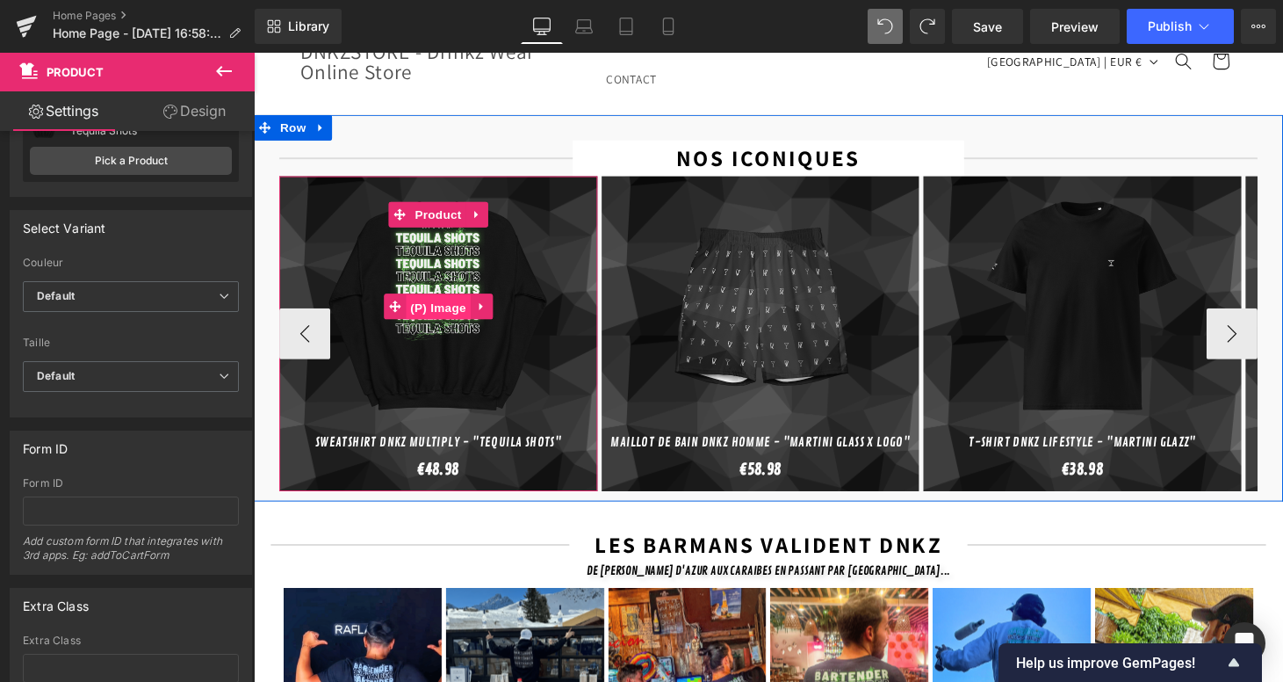
click at [439, 302] on span "(P) Image" at bounding box center [444, 315] width 67 height 26
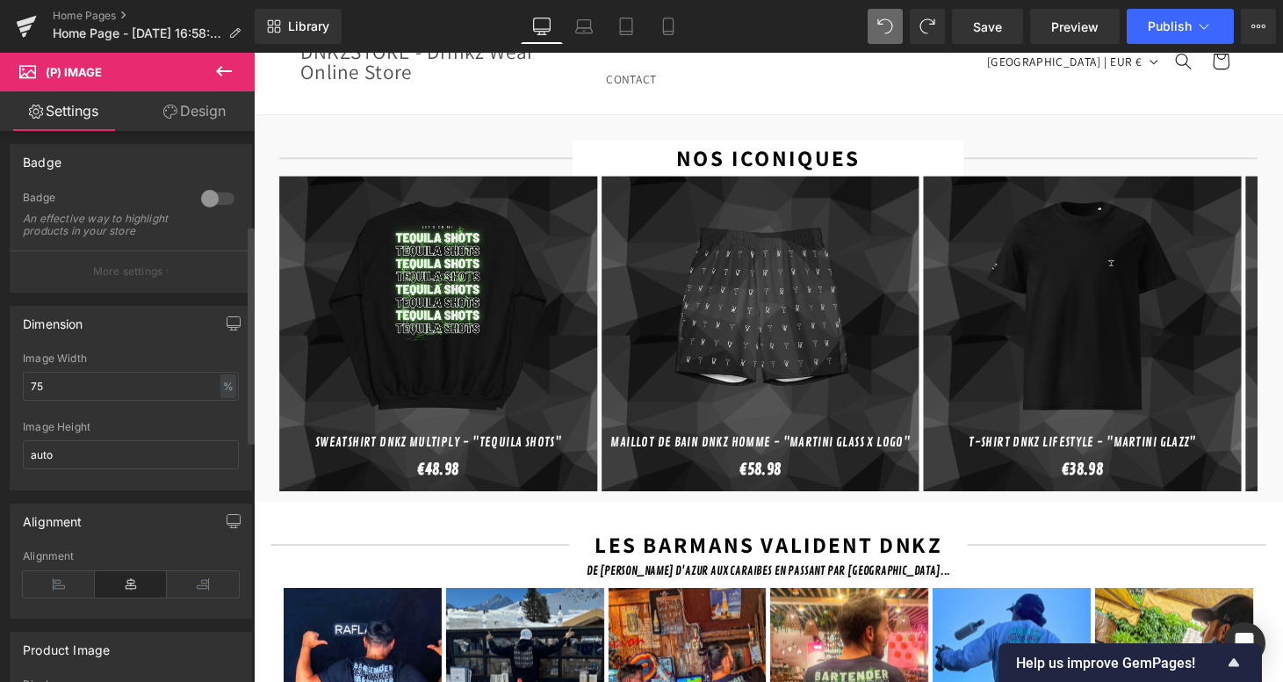
scroll to position [251, 0]
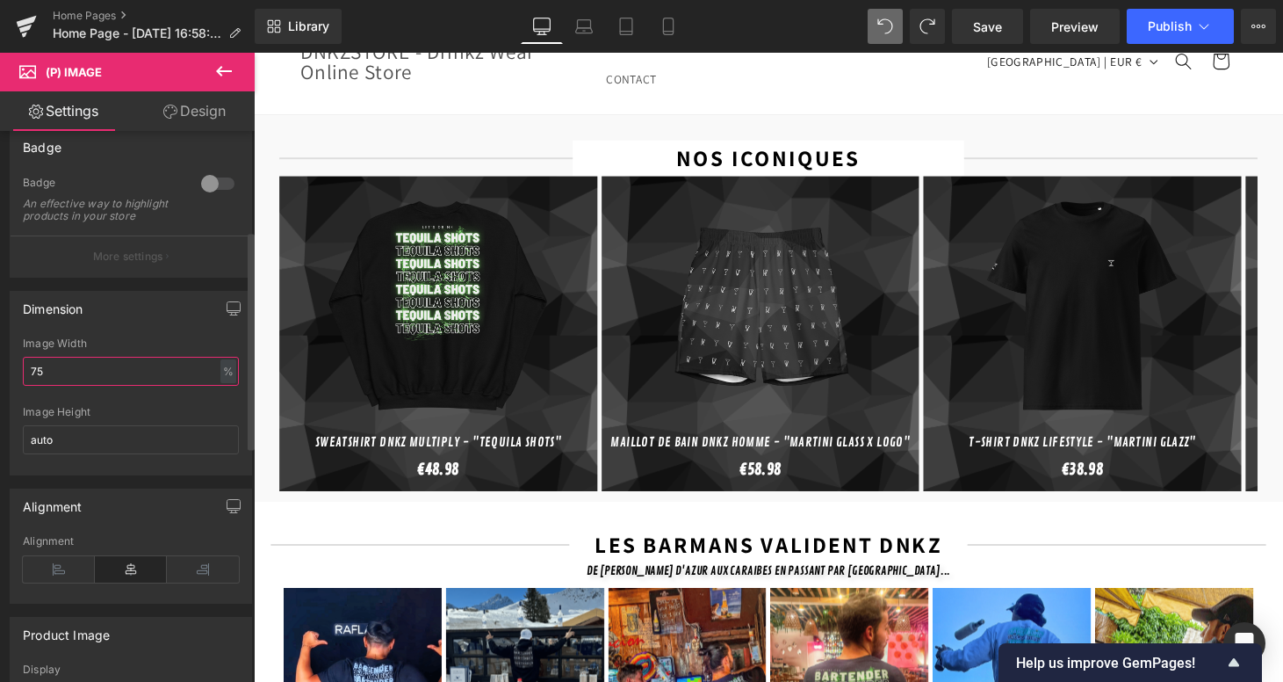
click at [97, 377] on input "75" at bounding box center [131, 371] width 216 height 29
click at [97, 372] on input "75" at bounding box center [131, 371] width 216 height 29
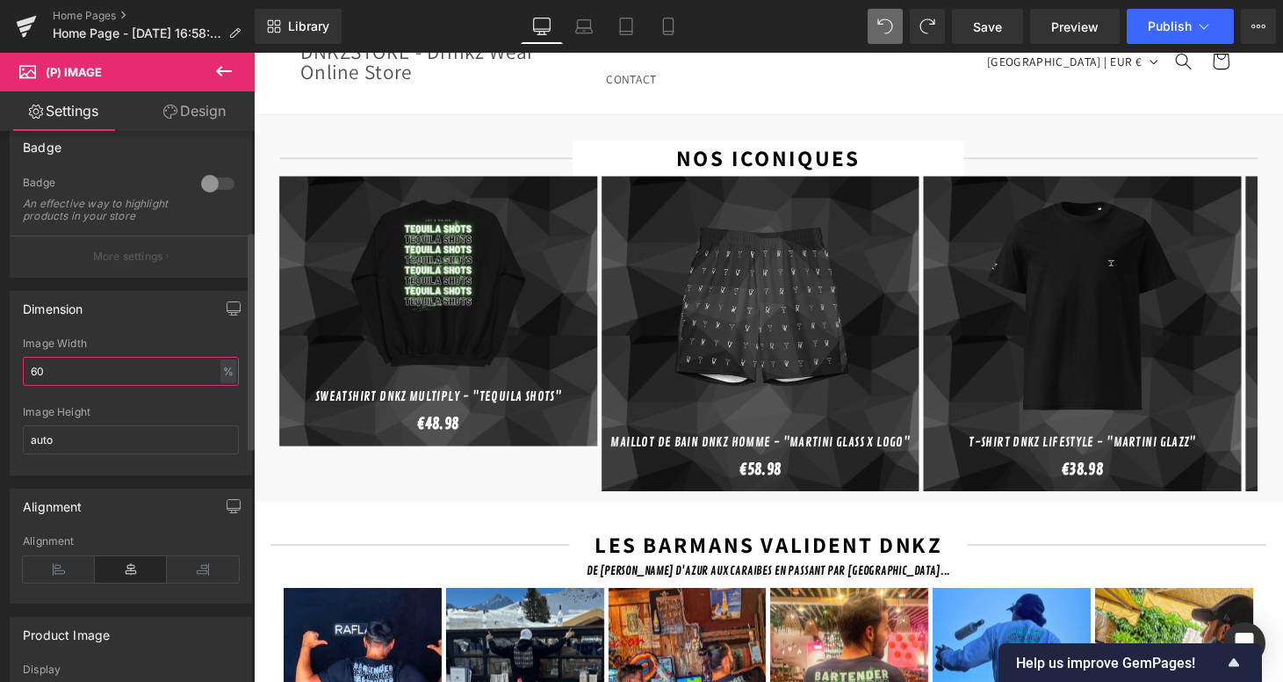
type input "6"
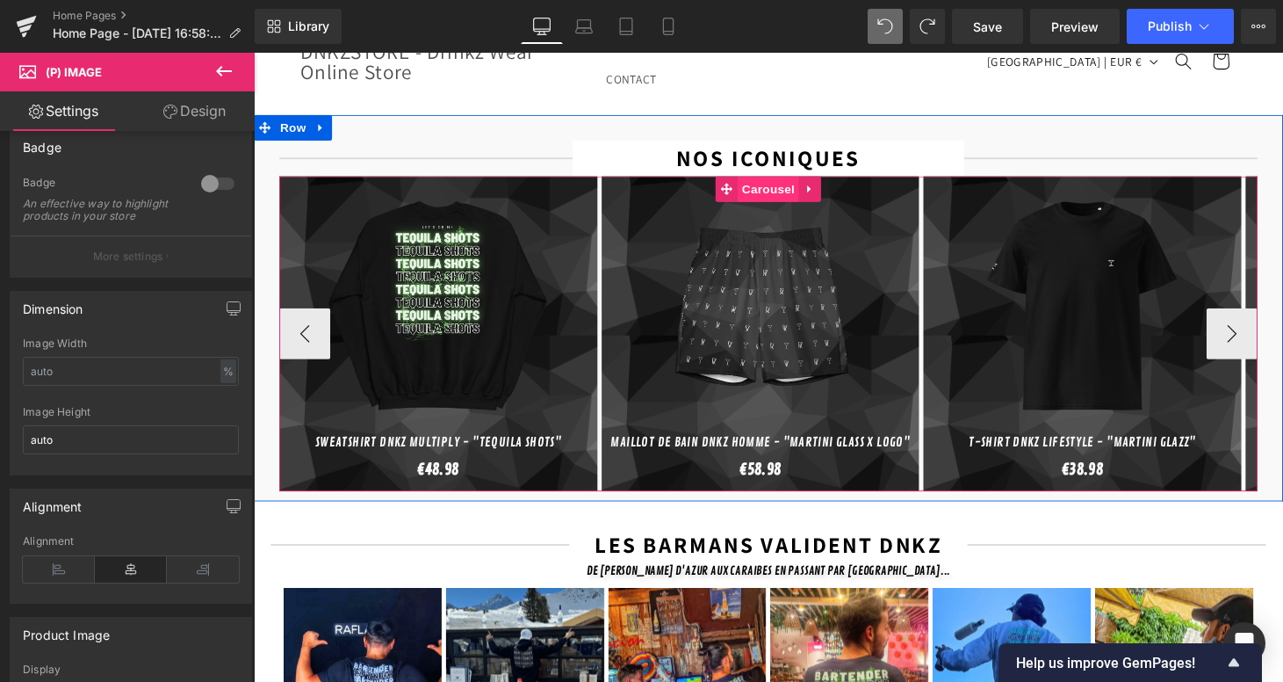
click at [769, 180] on span "Carousel" at bounding box center [785, 193] width 63 height 26
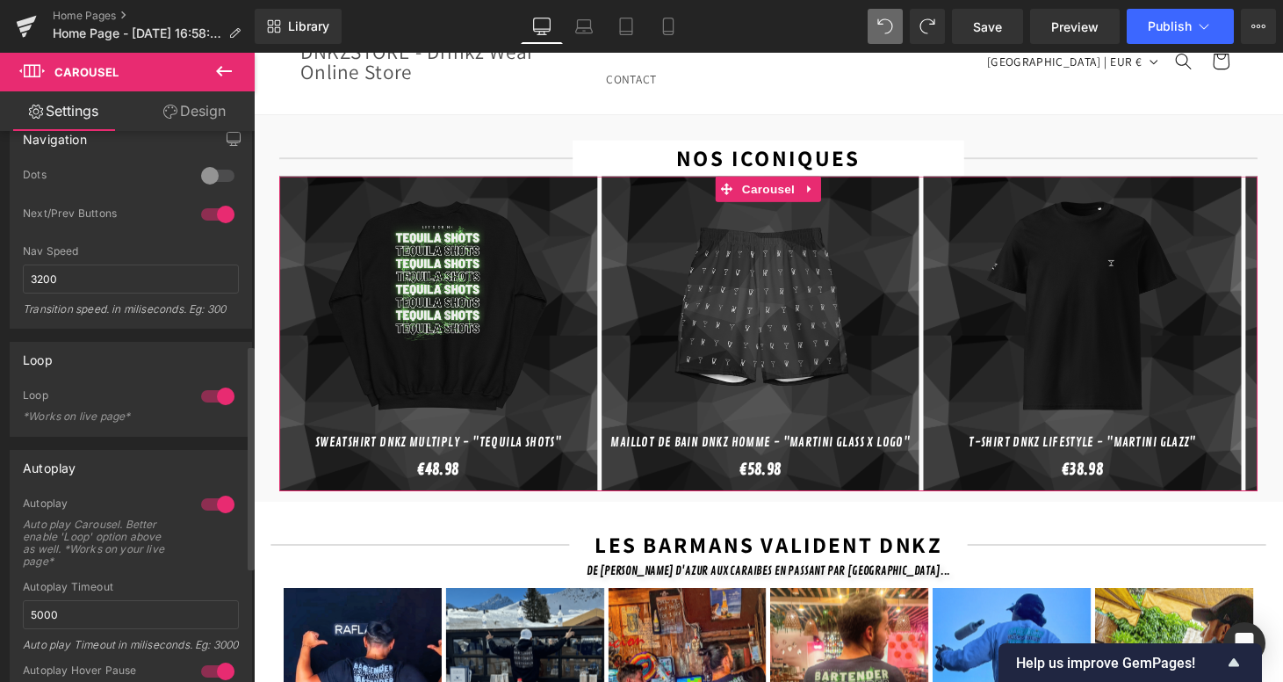
scroll to position [512, 0]
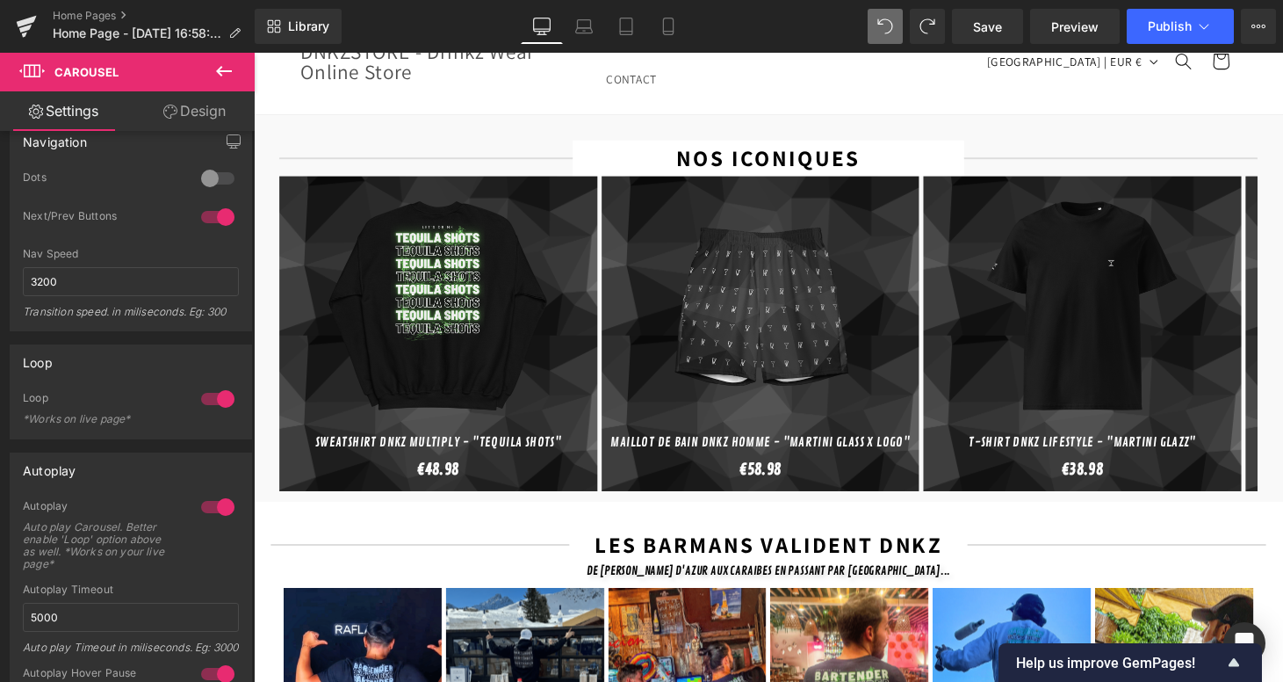
click at [539, 83] on header "HOME SHOP SHOP ACCESSOIRES ACCESSOIRES" at bounding box center [785, 61] width 1054 height 109
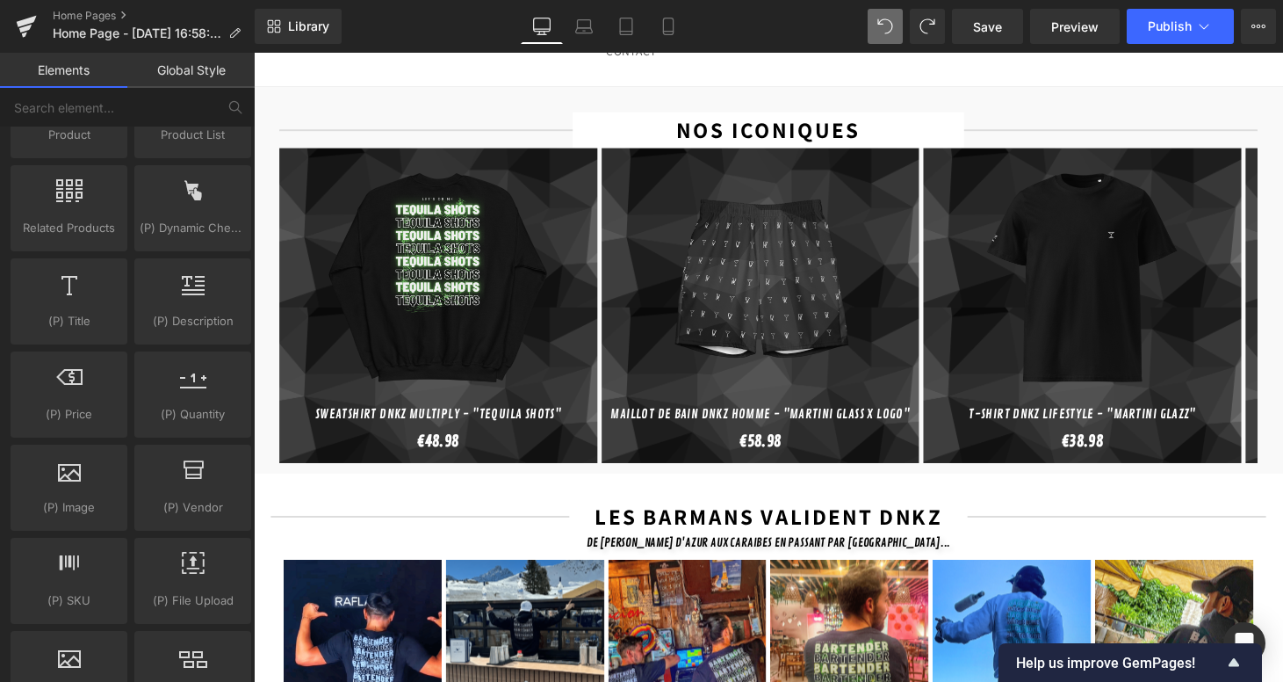
scroll to position [103, 0]
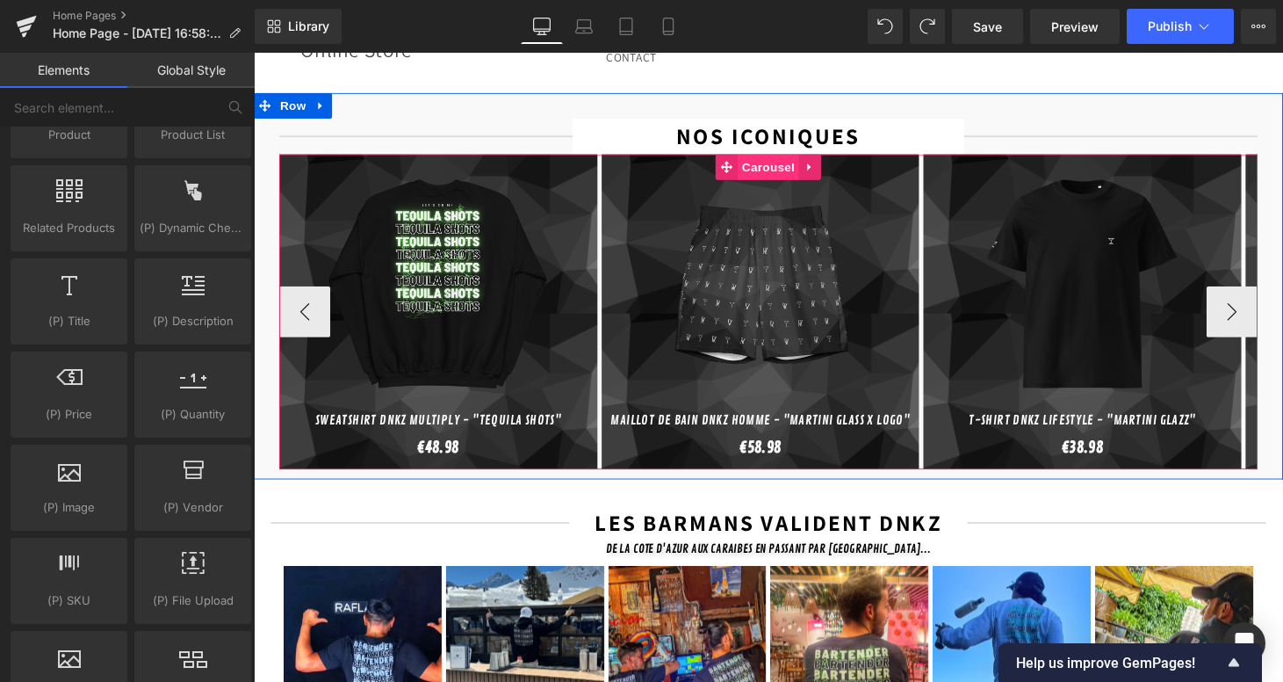
click at [776, 157] on span "Carousel" at bounding box center [785, 170] width 63 height 26
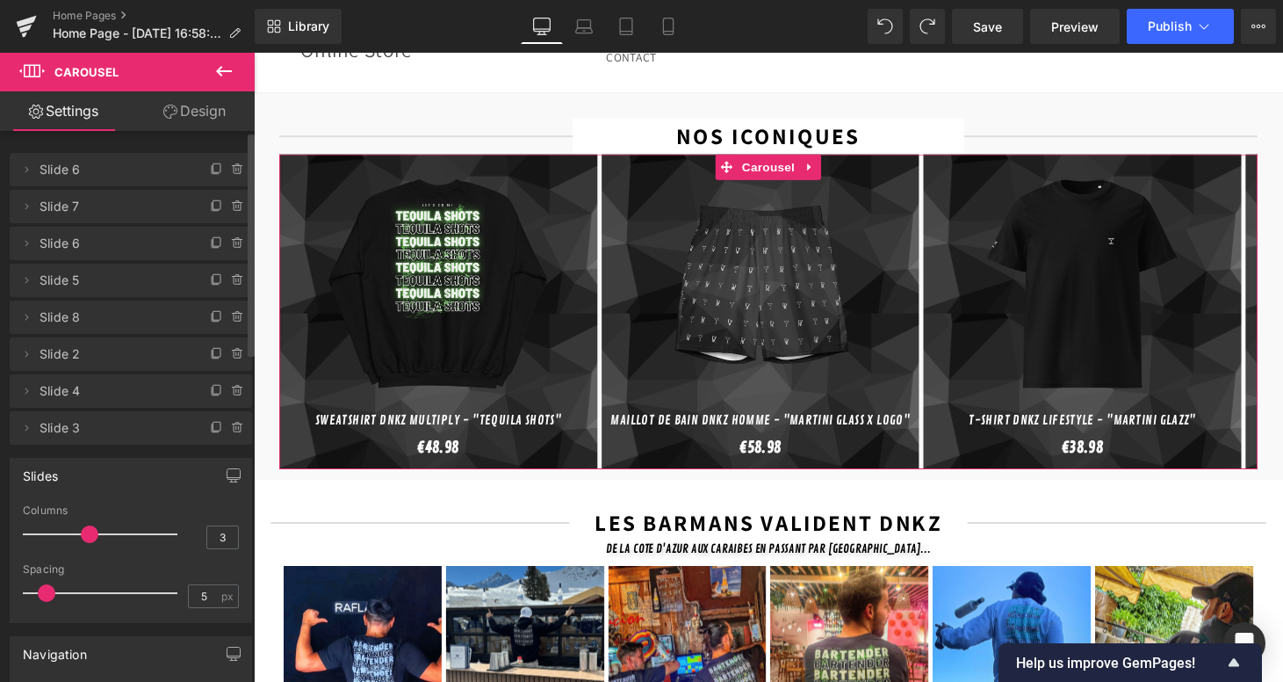
type input "4"
drag, startPoint x: 83, startPoint y: 530, endPoint x: 97, endPoint y: 531, distance: 14.2
click at [97, 531] on div at bounding box center [105, 533] width 146 height 35
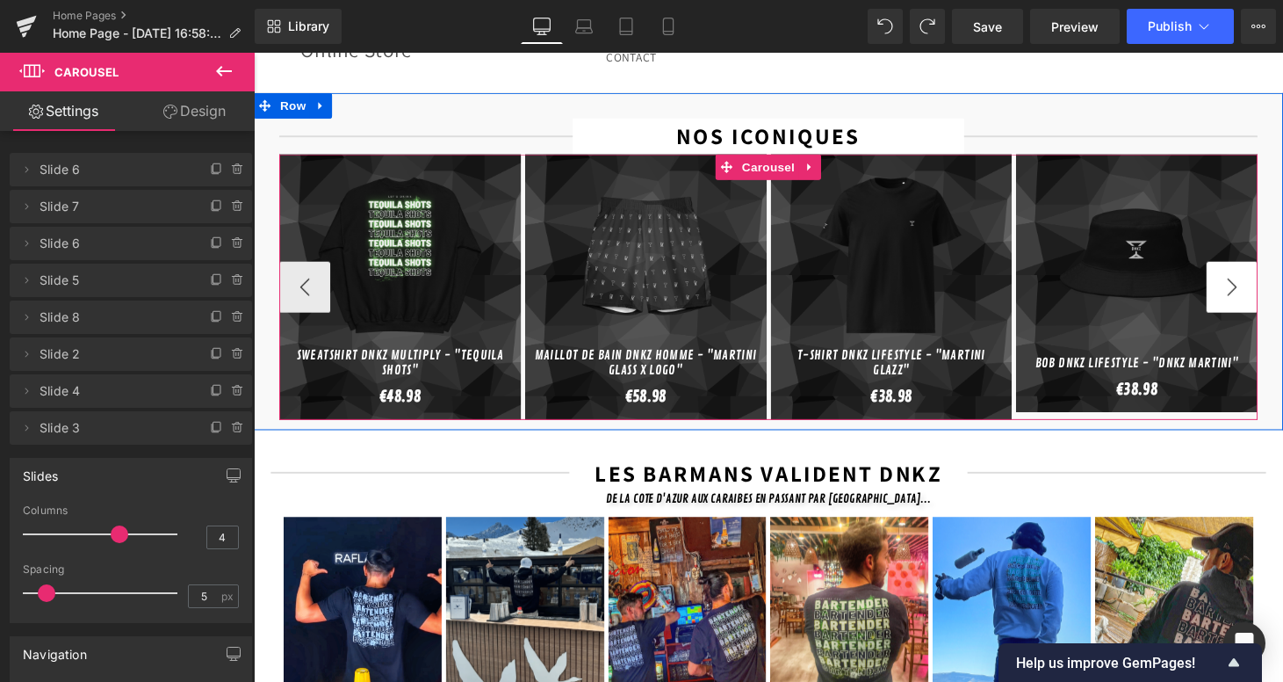
click at [1267, 277] on button "›" at bounding box center [1264, 294] width 53 height 53
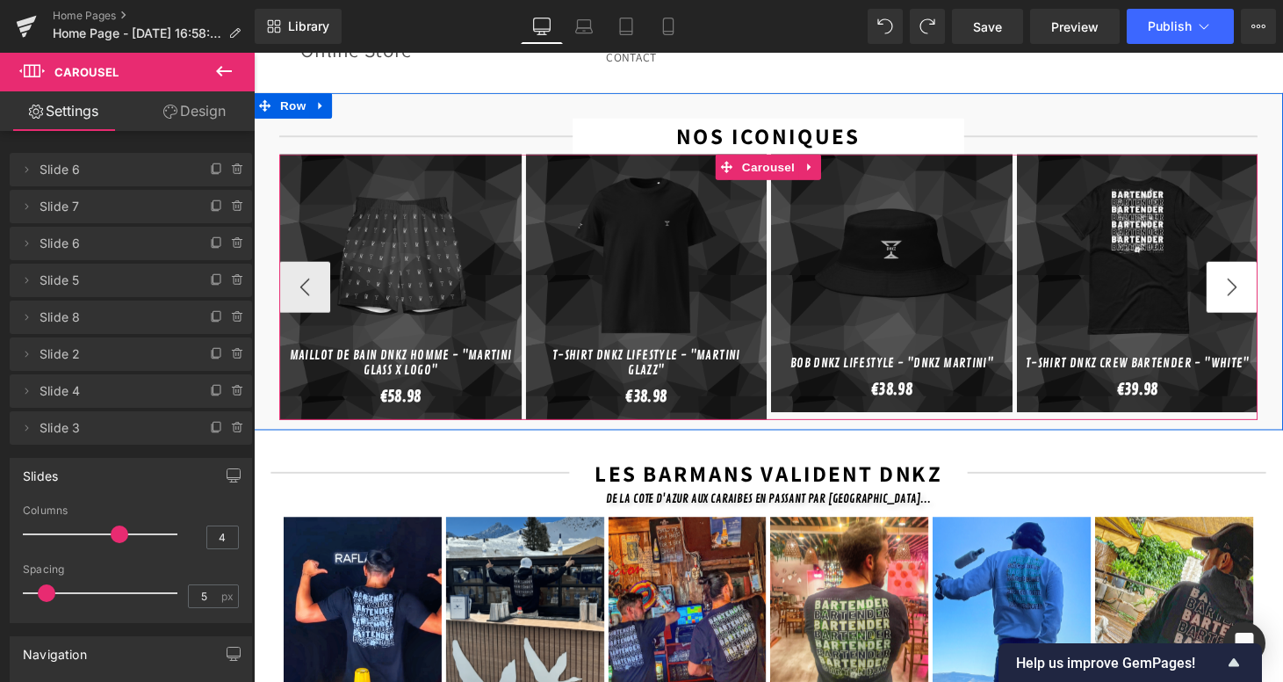
click at [1267, 277] on button "›" at bounding box center [1264, 294] width 53 height 53
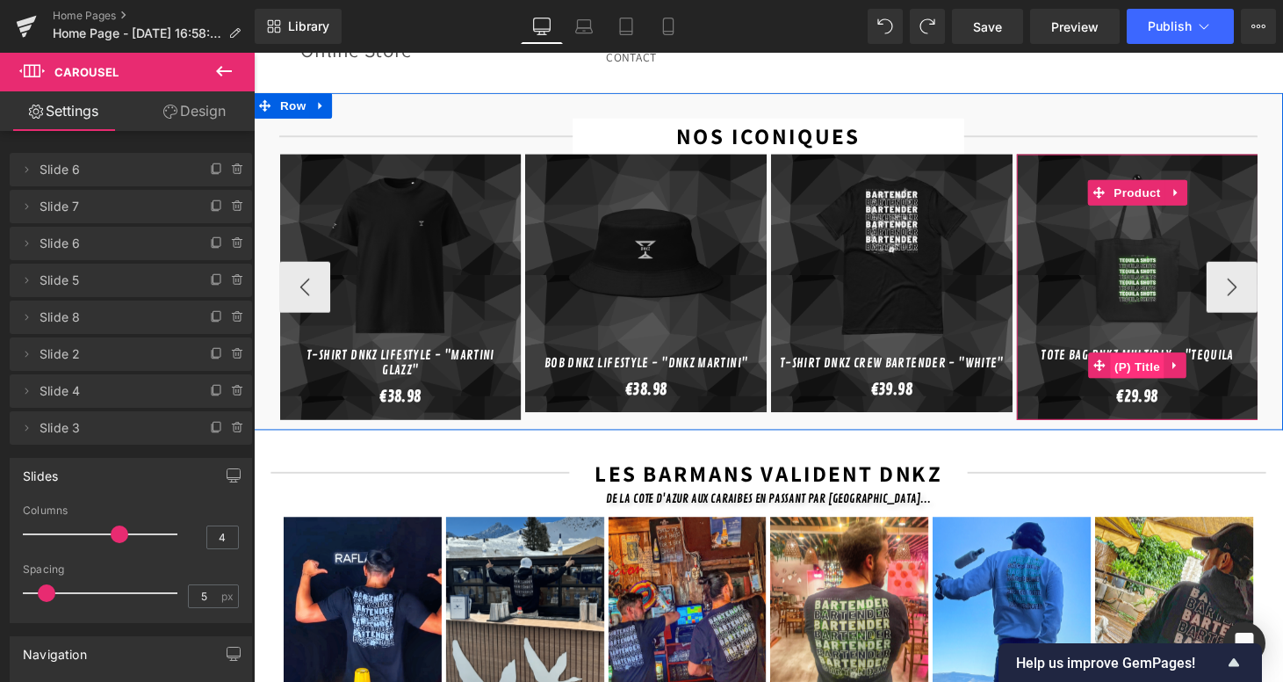
click at [1151, 363] on span "(P) Title" at bounding box center [1166, 376] width 56 height 26
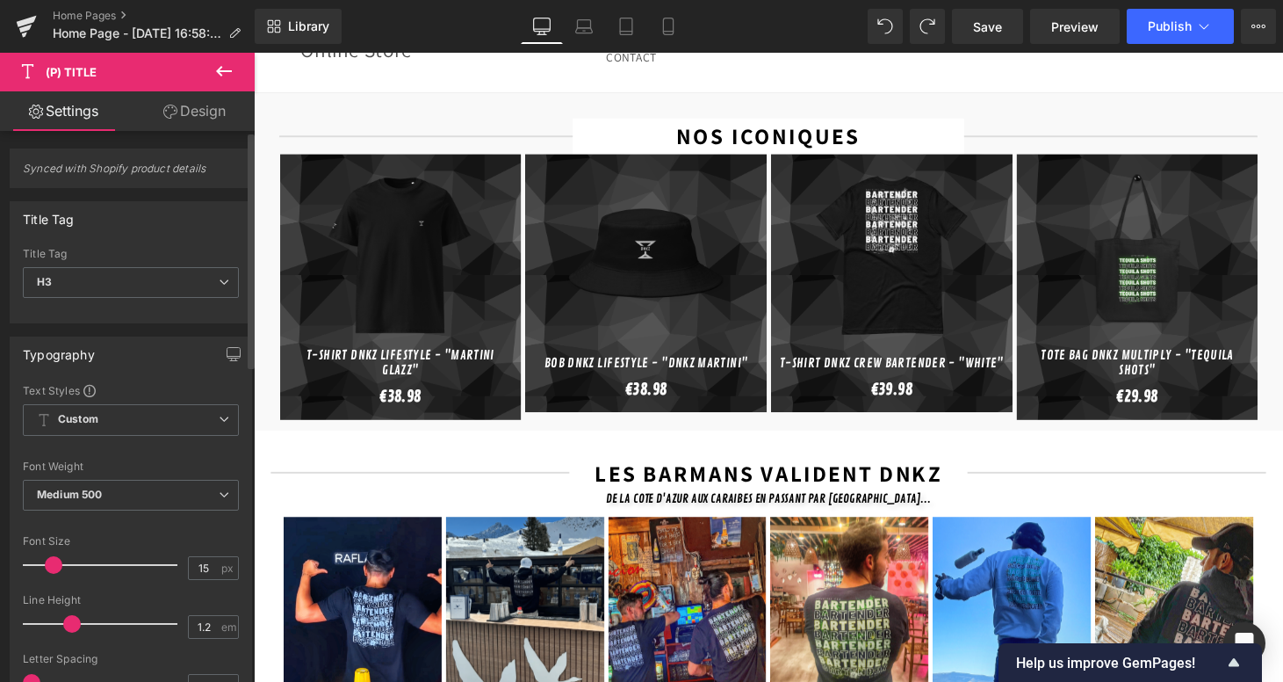
click at [48, 561] on span at bounding box center [54, 565] width 18 height 18
type input "14"
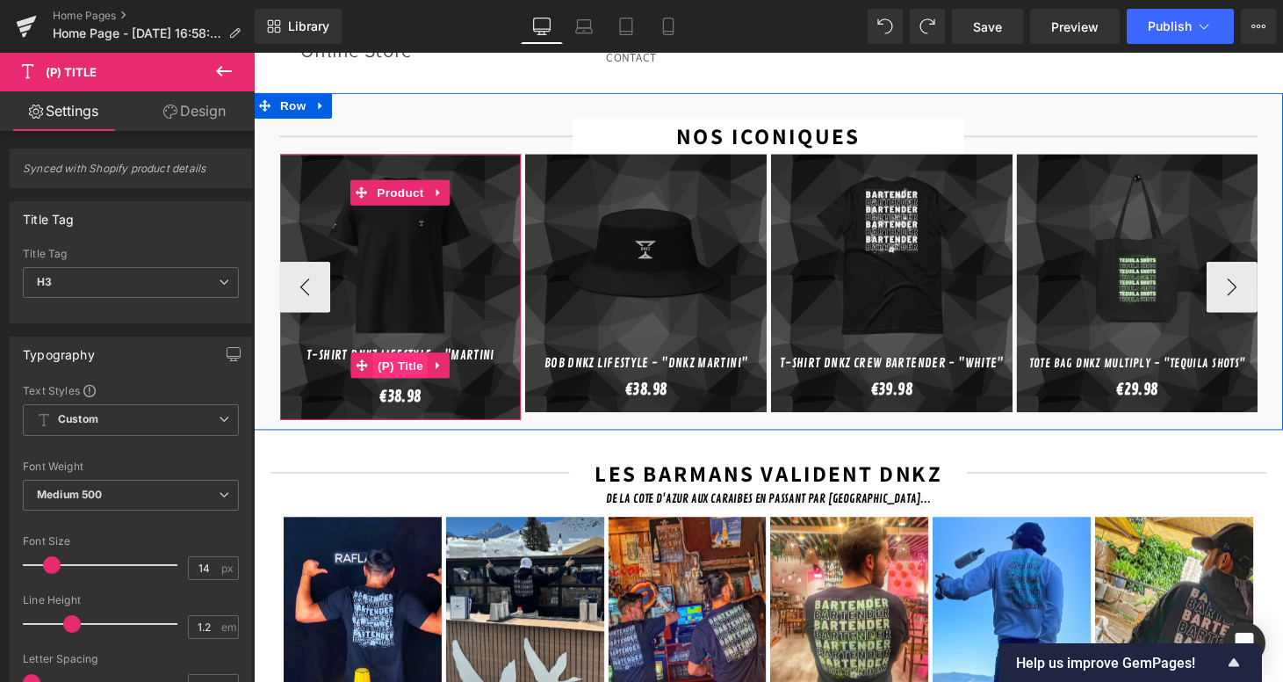
click at [397, 362] on span "(P) Title" at bounding box center [405, 375] width 56 height 26
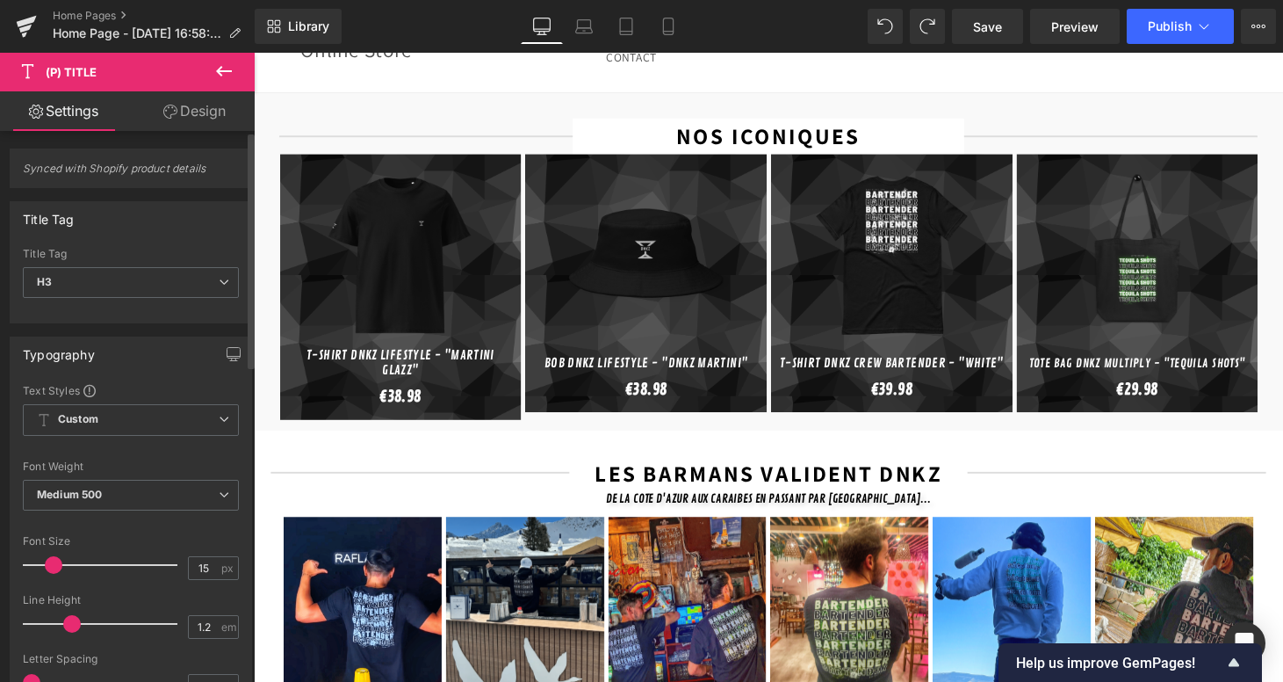
click at [54, 559] on span at bounding box center [54, 565] width 18 height 18
type input "14"
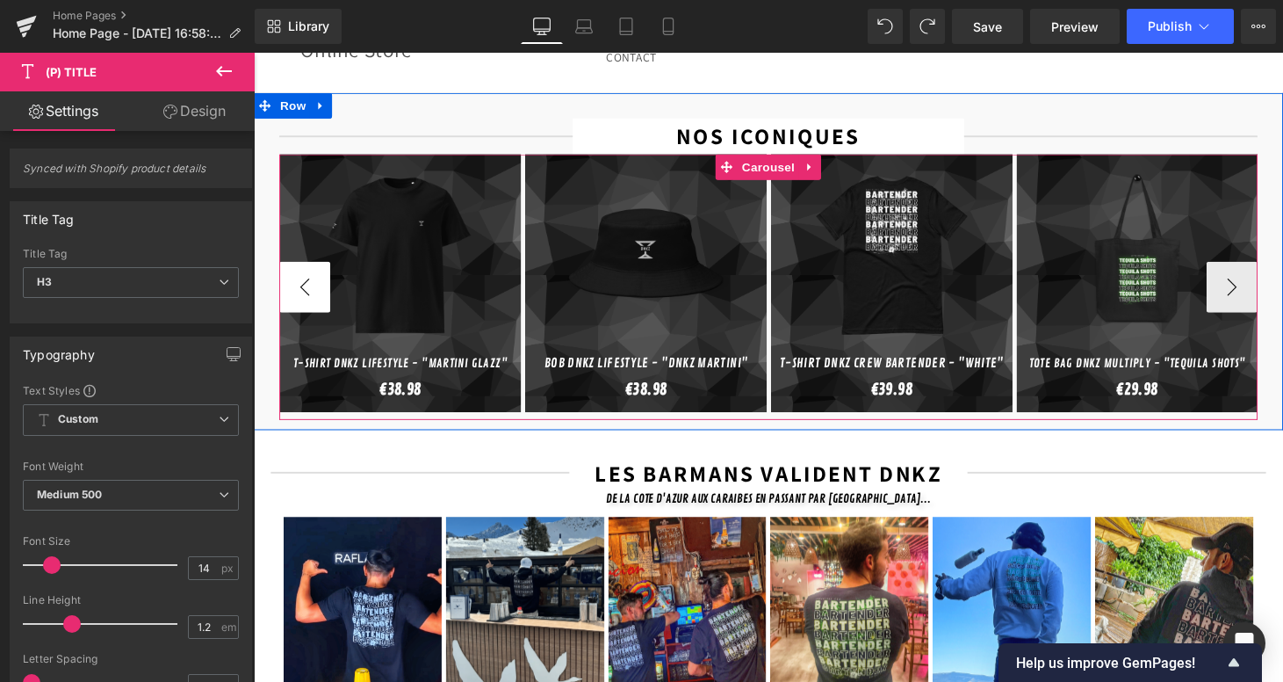
click at [308, 283] on button "‹" at bounding box center [306, 294] width 53 height 53
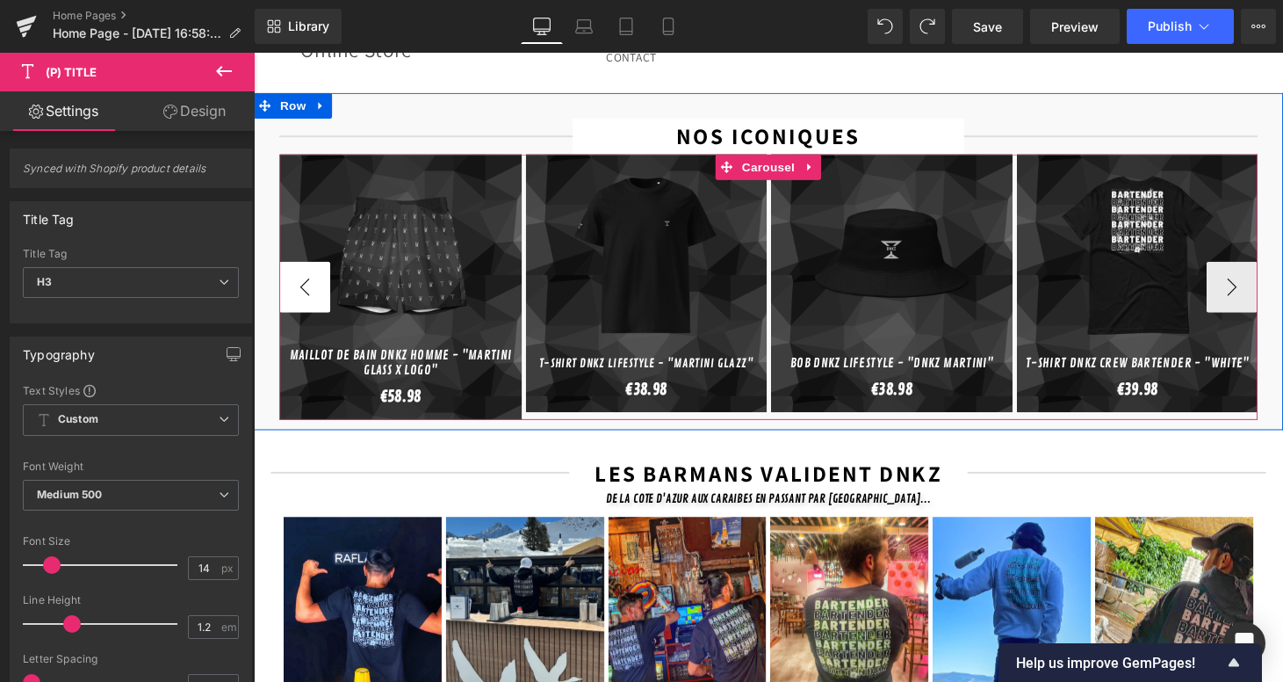
click at [308, 283] on button "‹" at bounding box center [306, 294] width 53 height 53
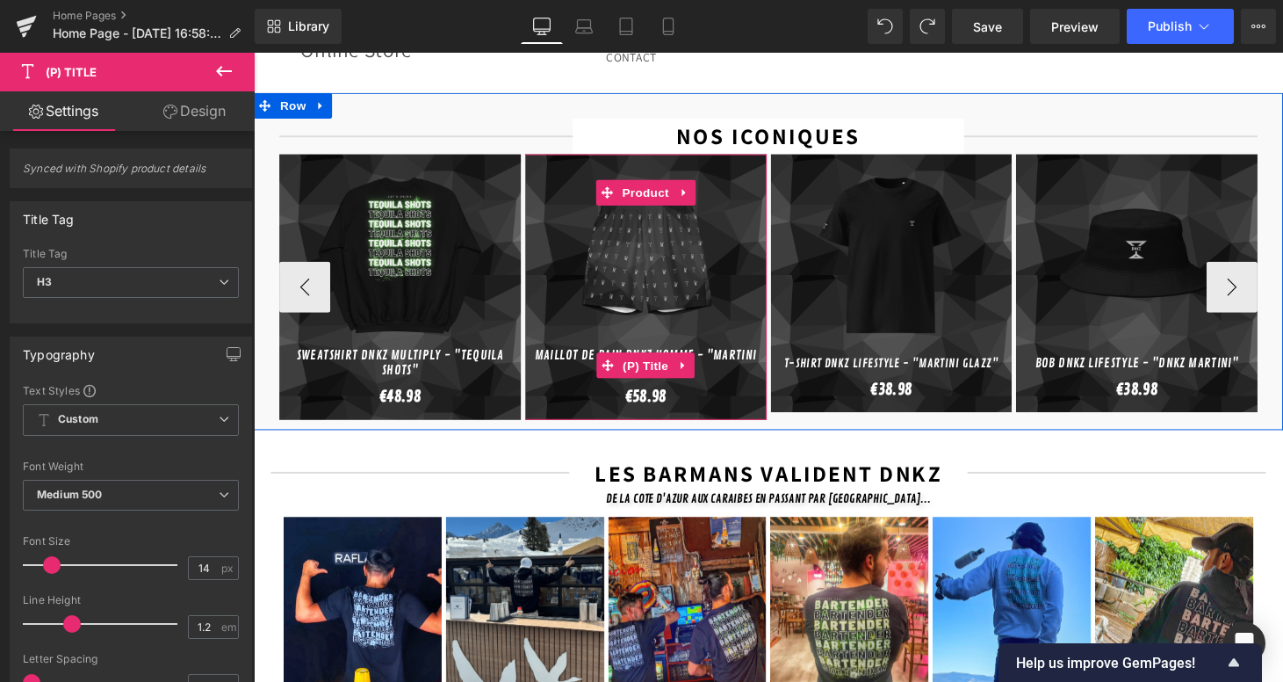
click at [543, 357] on link "Maillot de bain DNKZ Homme - "Martini Glass x Logo"" at bounding box center [659, 373] width 232 height 32
click at [634, 363] on span "(P) Title" at bounding box center [659, 376] width 56 height 26
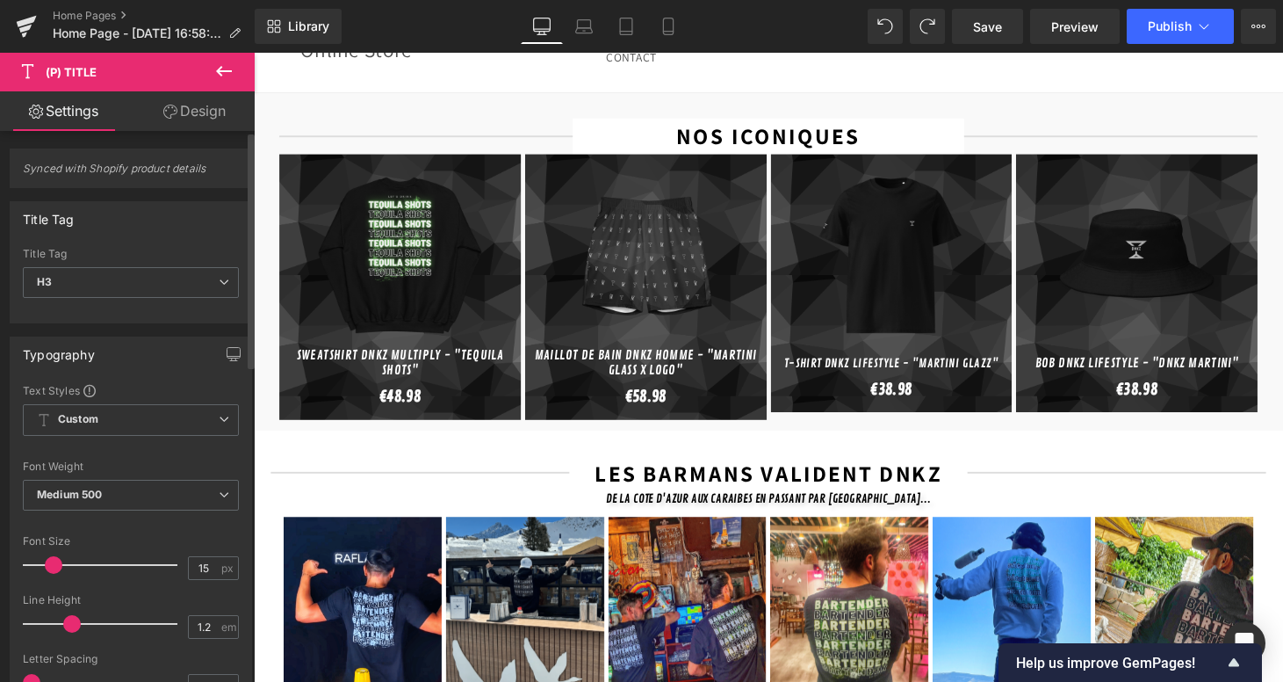
click at [53, 565] on span at bounding box center [54, 565] width 18 height 18
type input "14"
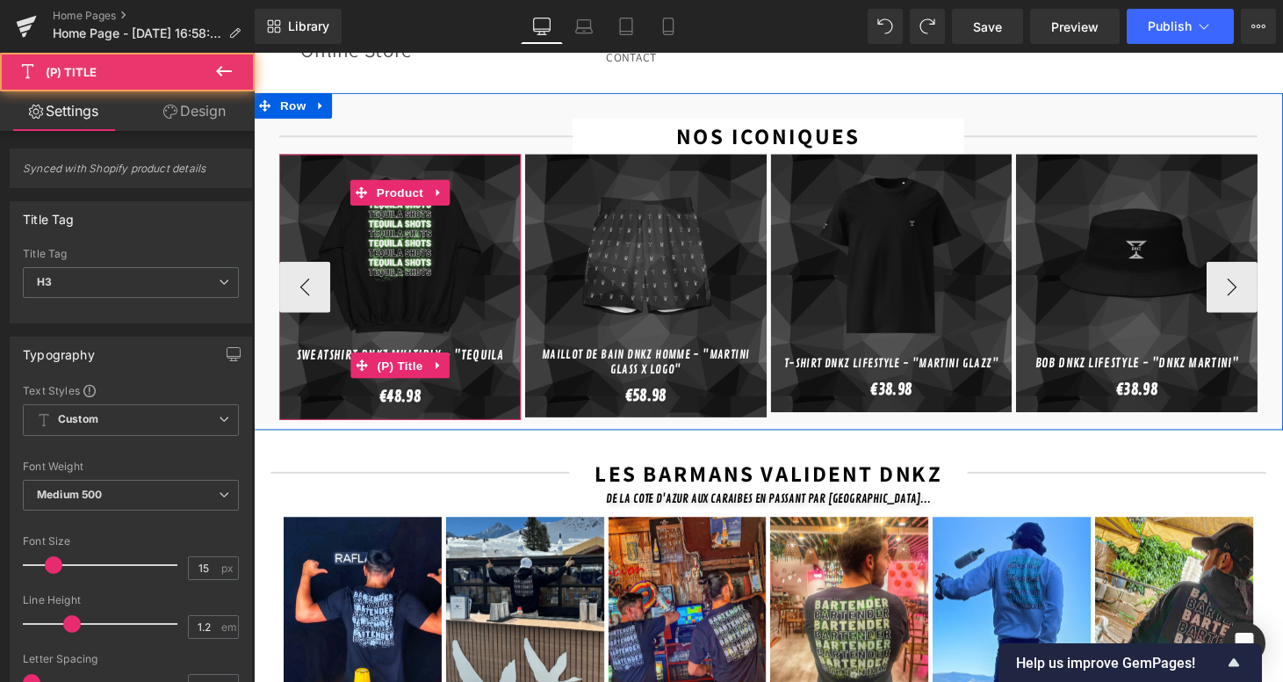
click at [396, 357] on link "Sweatshirt DNKZ Multiply - "Tequila Shots"" at bounding box center [405, 373] width 232 height 32
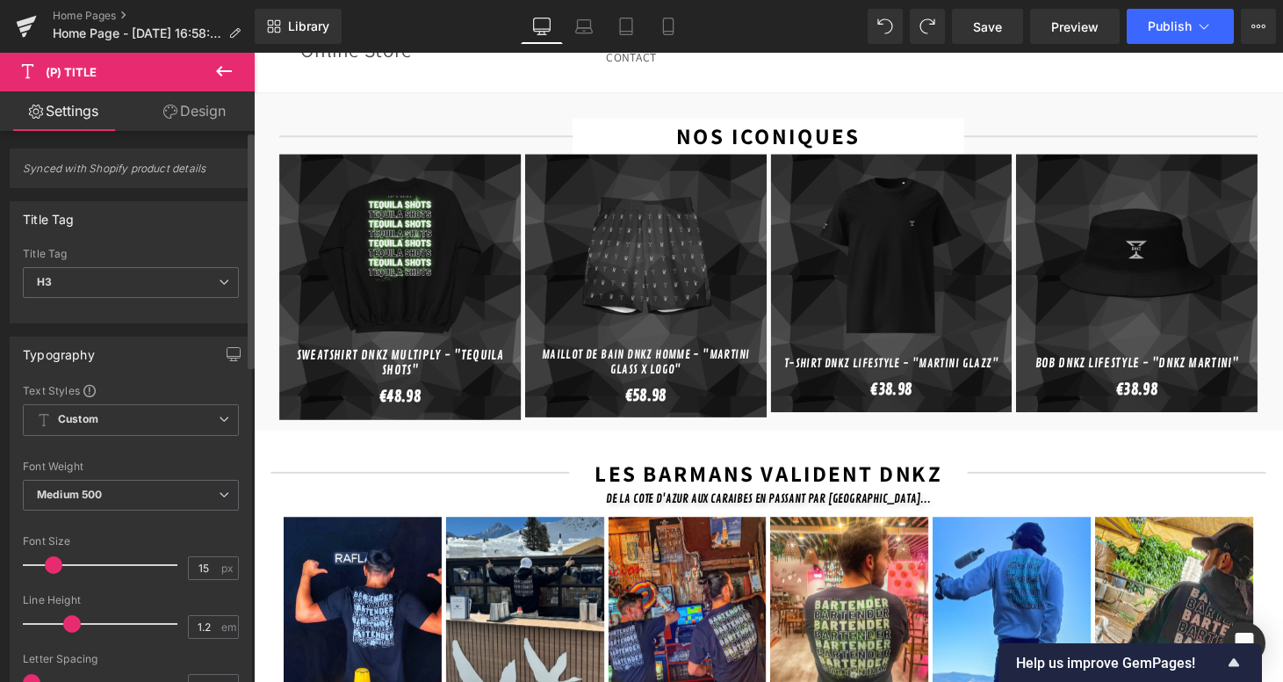
click at [52, 567] on span at bounding box center [54, 565] width 18 height 18
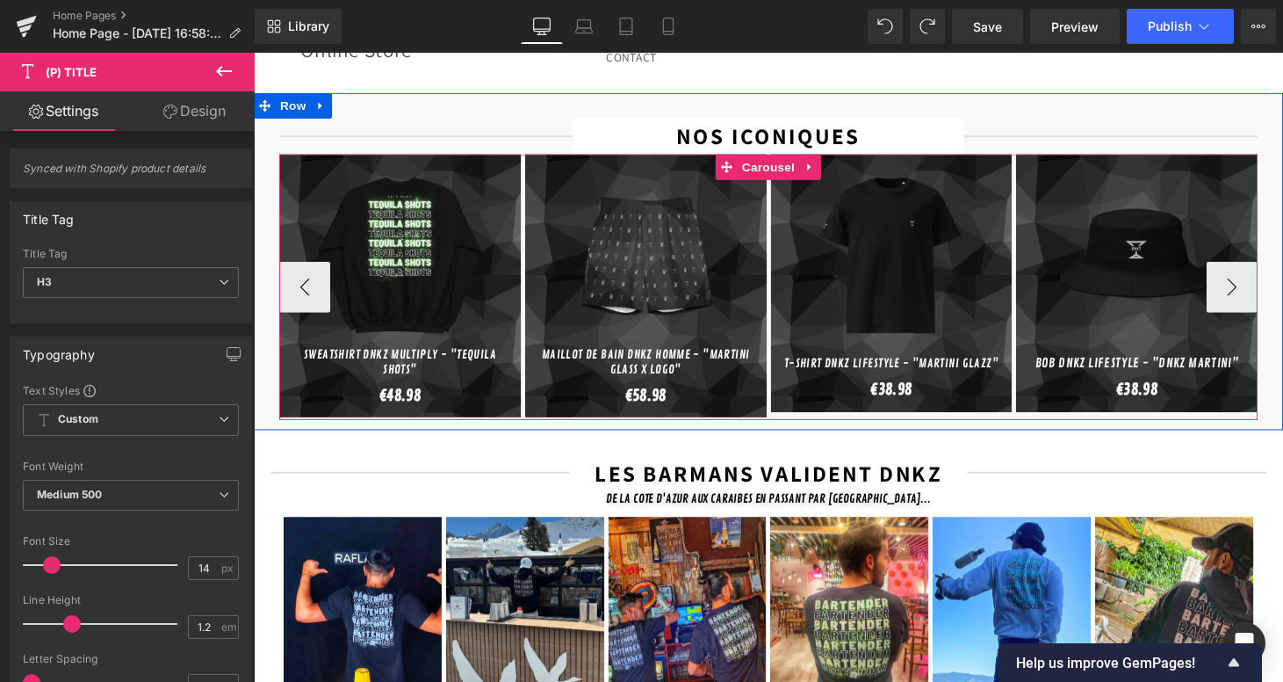
type input "13"
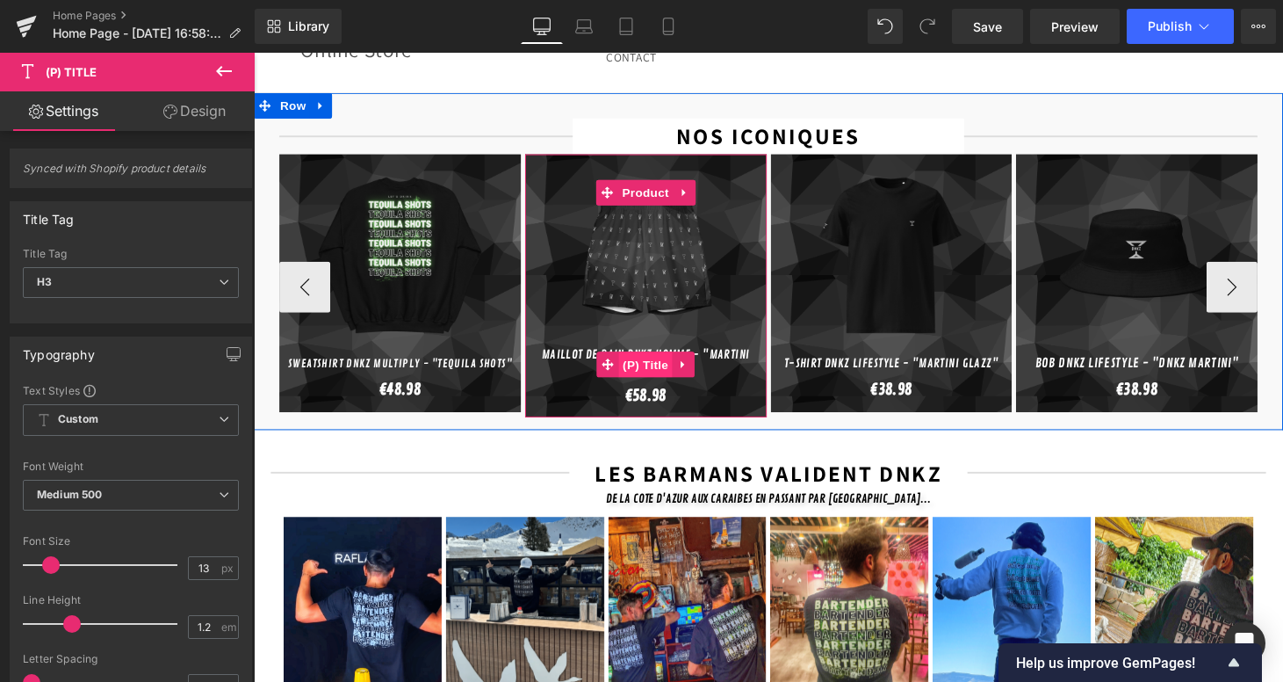
click at [642, 361] on span "(P) Title" at bounding box center [659, 374] width 56 height 26
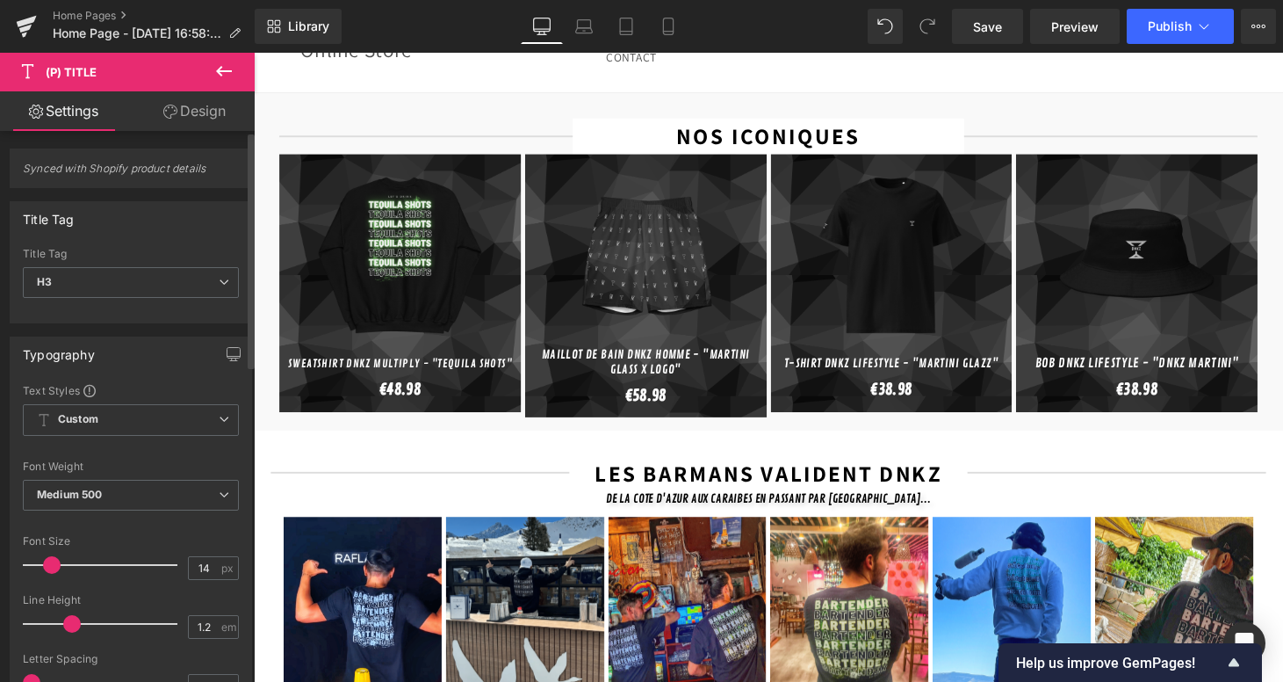
click at [54, 570] on span at bounding box center [52, 565] width 18 height 18
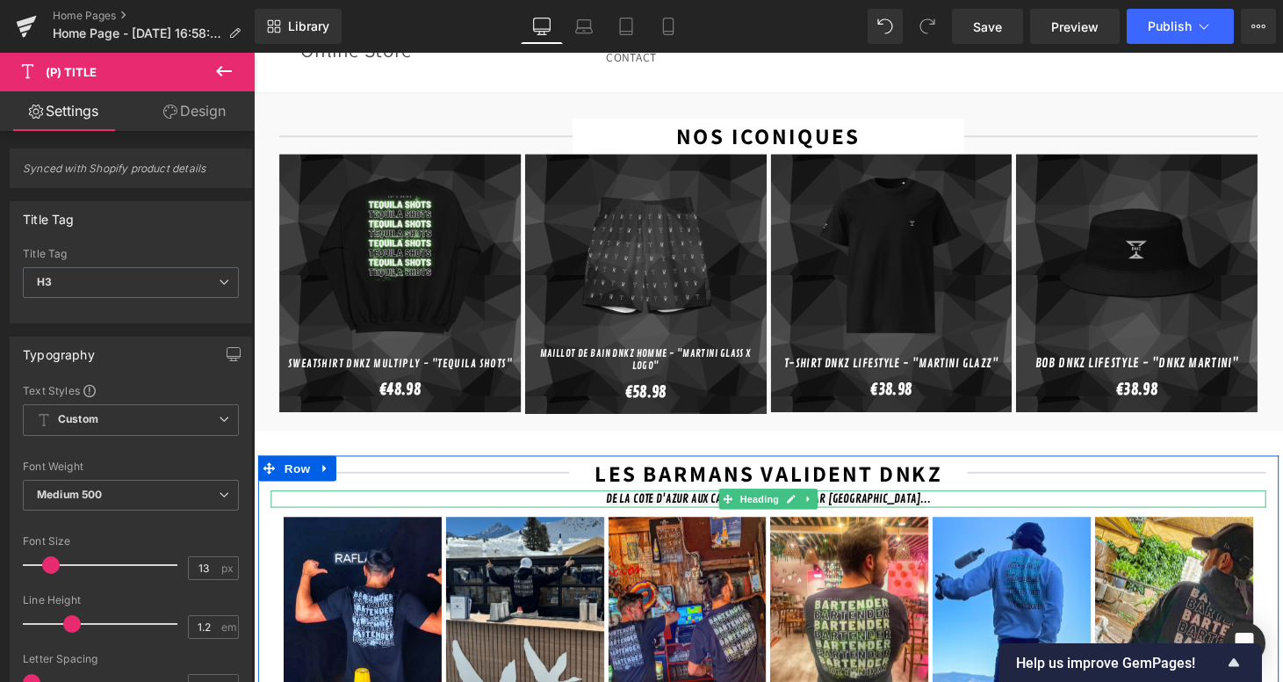
type input "14"
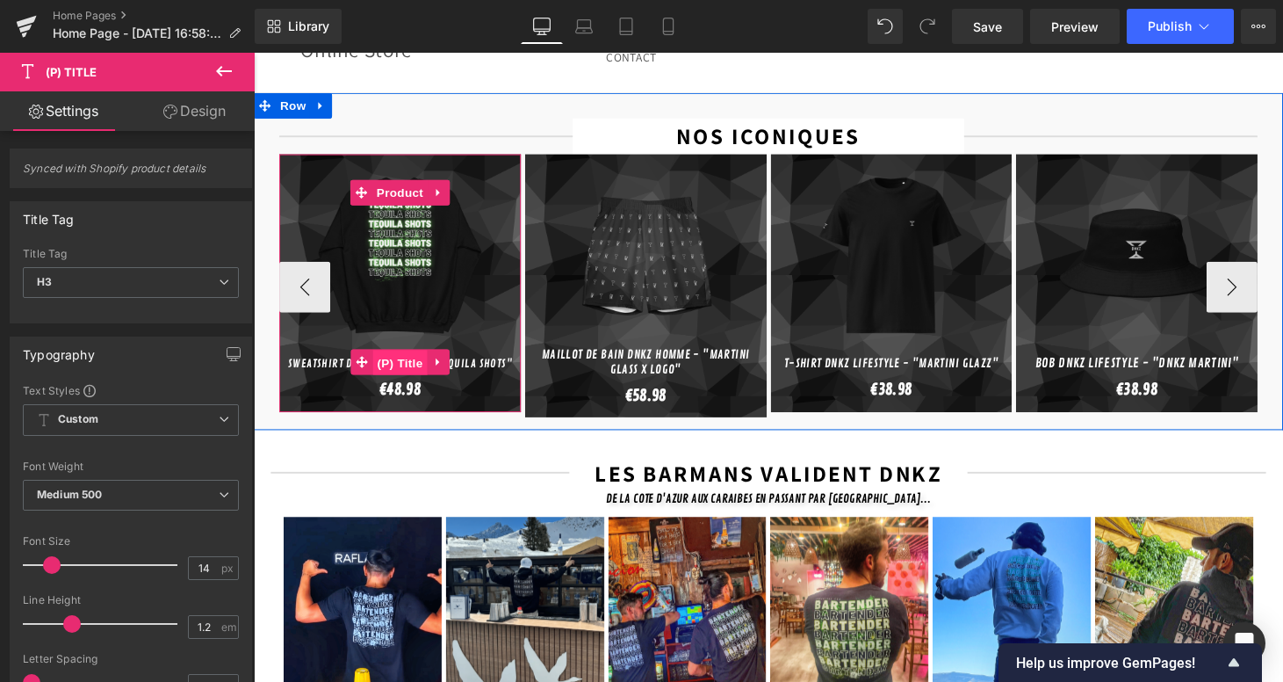
click at [397, 359] on span "(P) Title" at bounding box center [405, 372] width 56 height 26
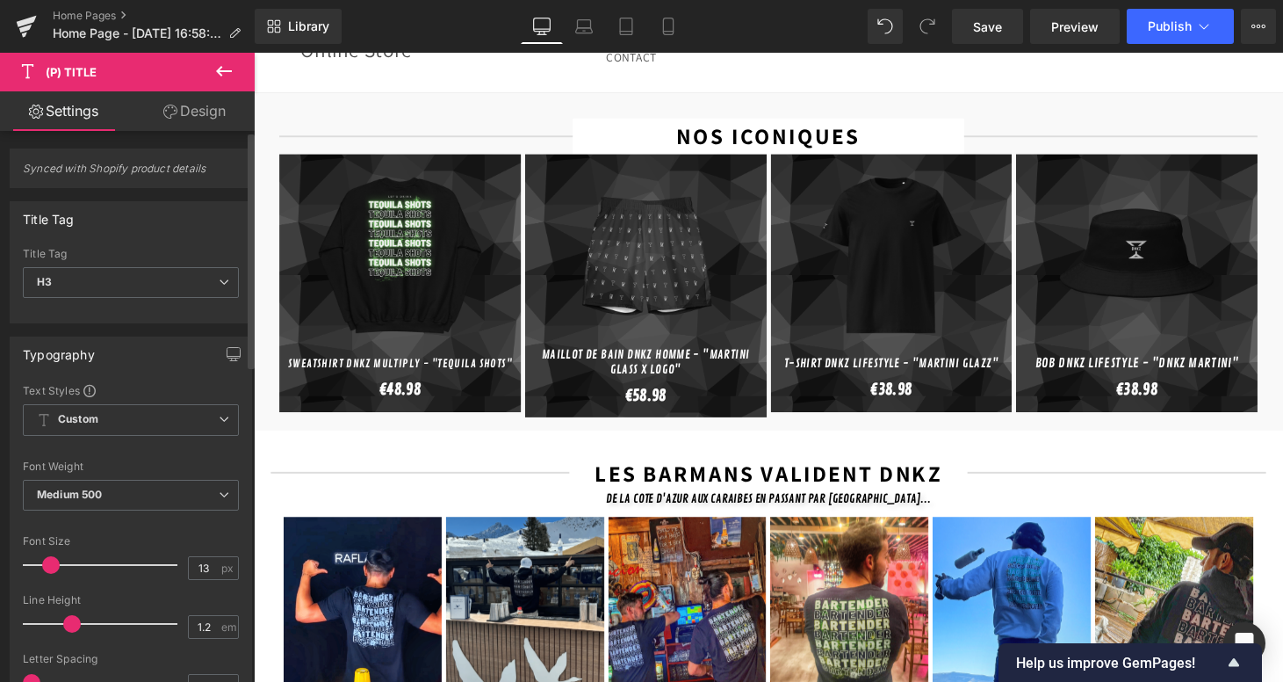
click at [49, 564] on span at bounding box center [51, 565] width 18 height 18
type input "14"
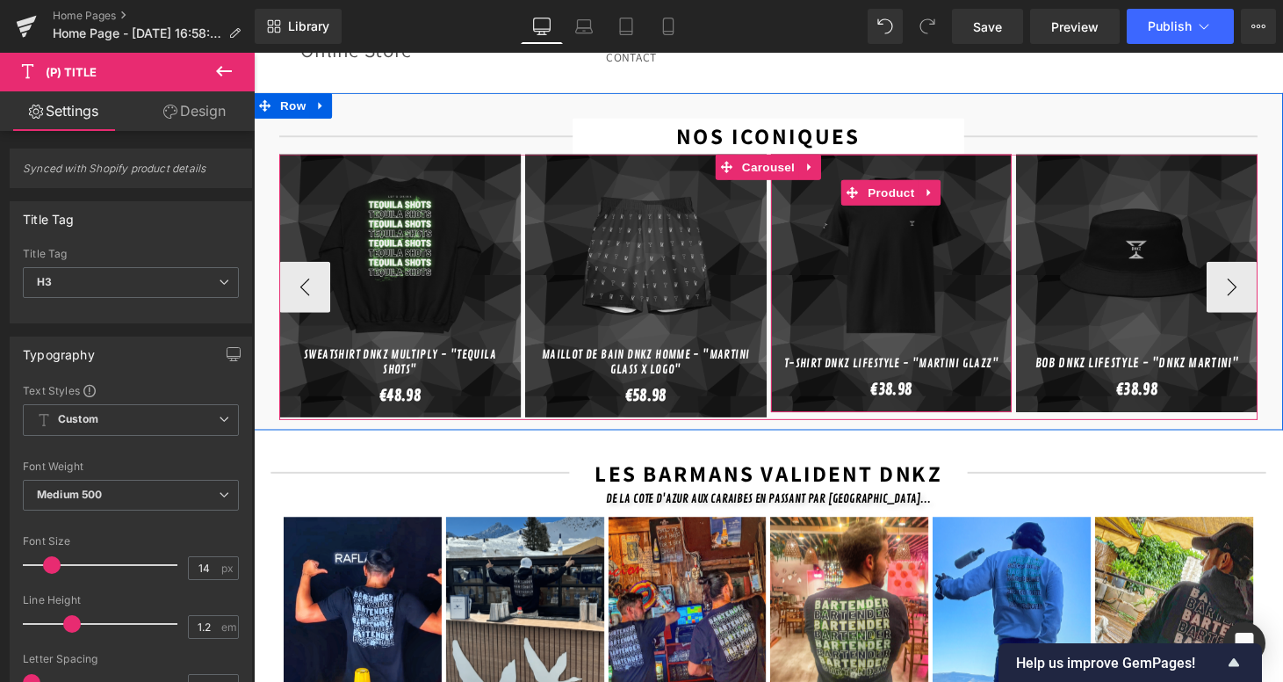
click at [889, 396] on div "Sale Off (P) Image T-shirt DNKZ Lifestyle - "Martini Glazz" (P) Title €0 €38.98…" at bounding box center [912, 290] width 249 height 266
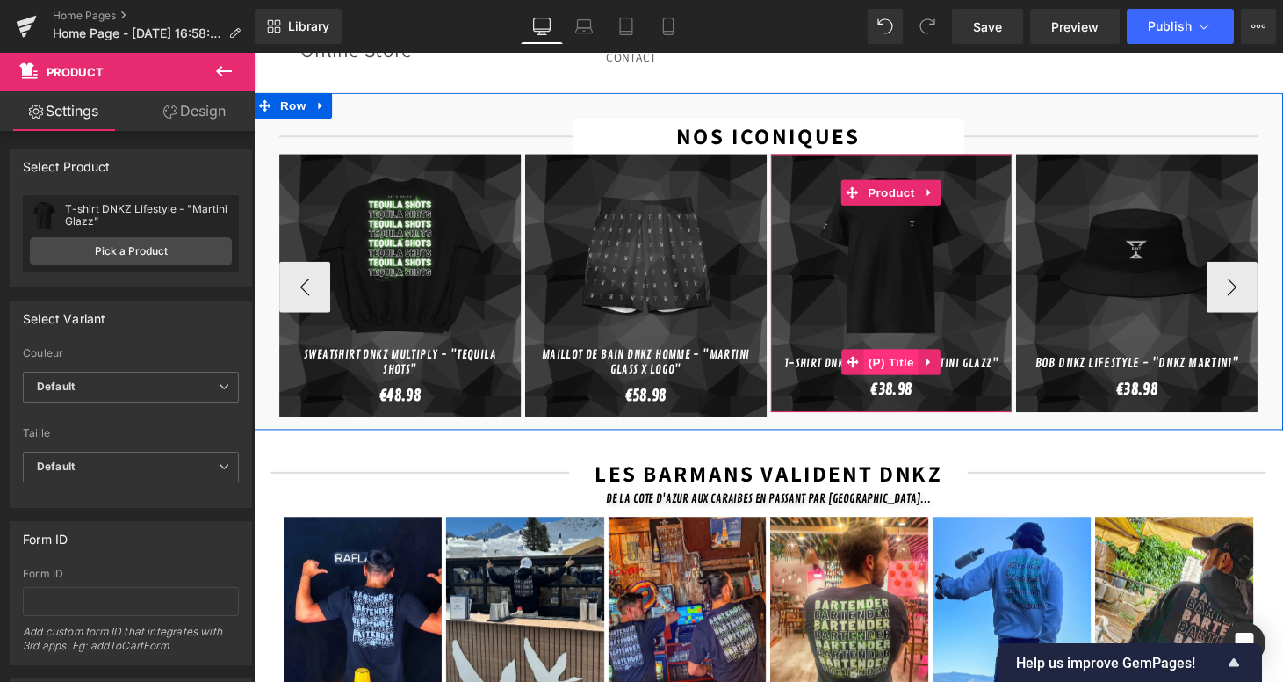
click at [917, 358] on span "(P) Title" at bounding box center [912, 371] width 56 height 26
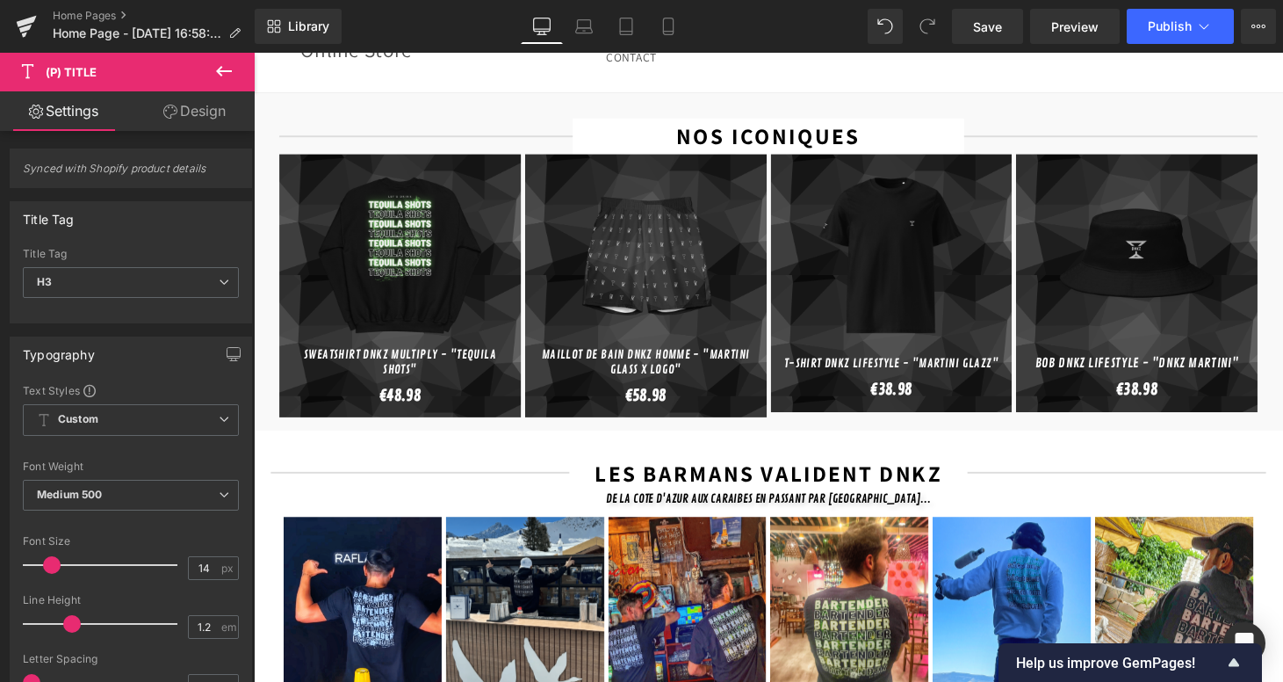
click at [184, 114] on link "Design" at bounding box center [194, 111] width 127 height 40
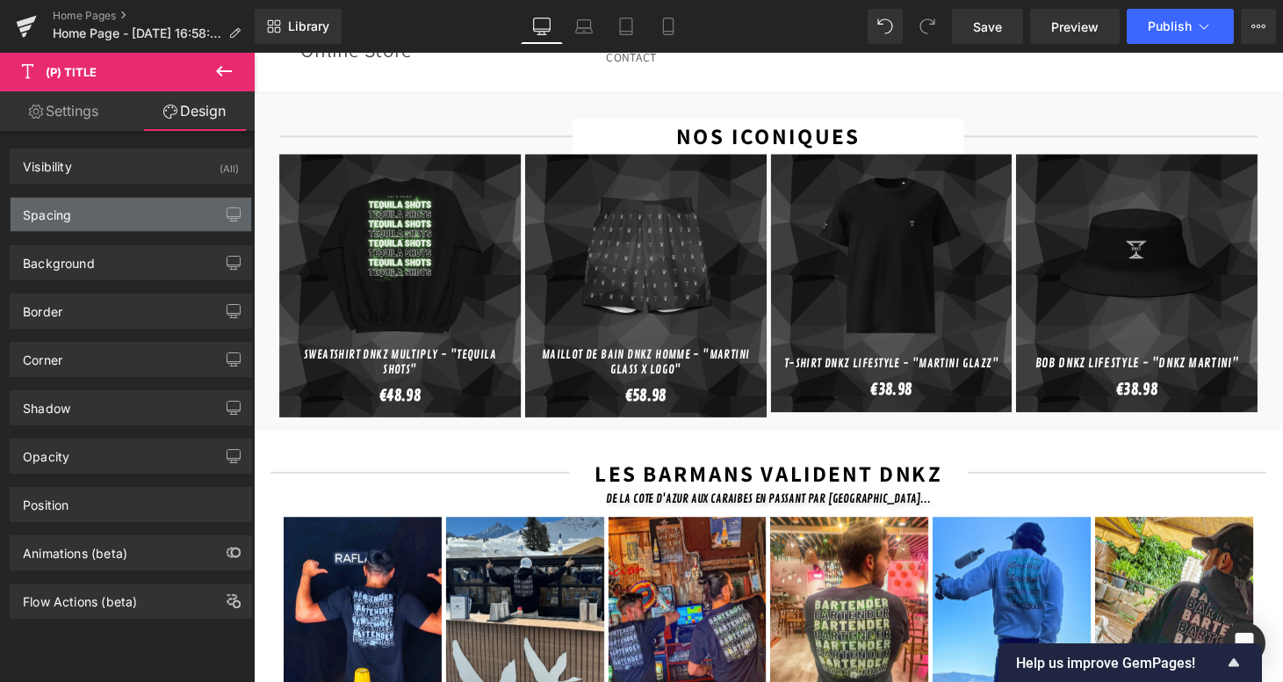
click at [119, 223] on div "Spacing" at bounding box center [131, 214] width 241 height 33
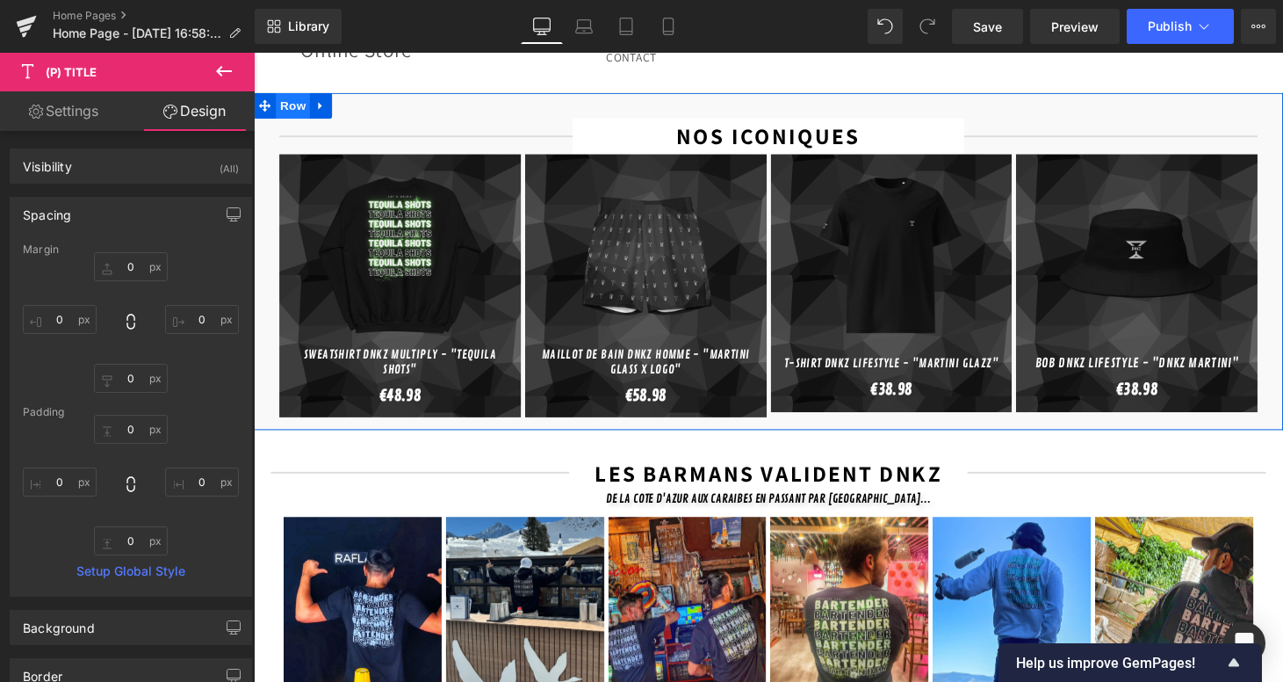
click at [292, 94] on span "Row" at bounding box center [294, 107] width 35 height 26
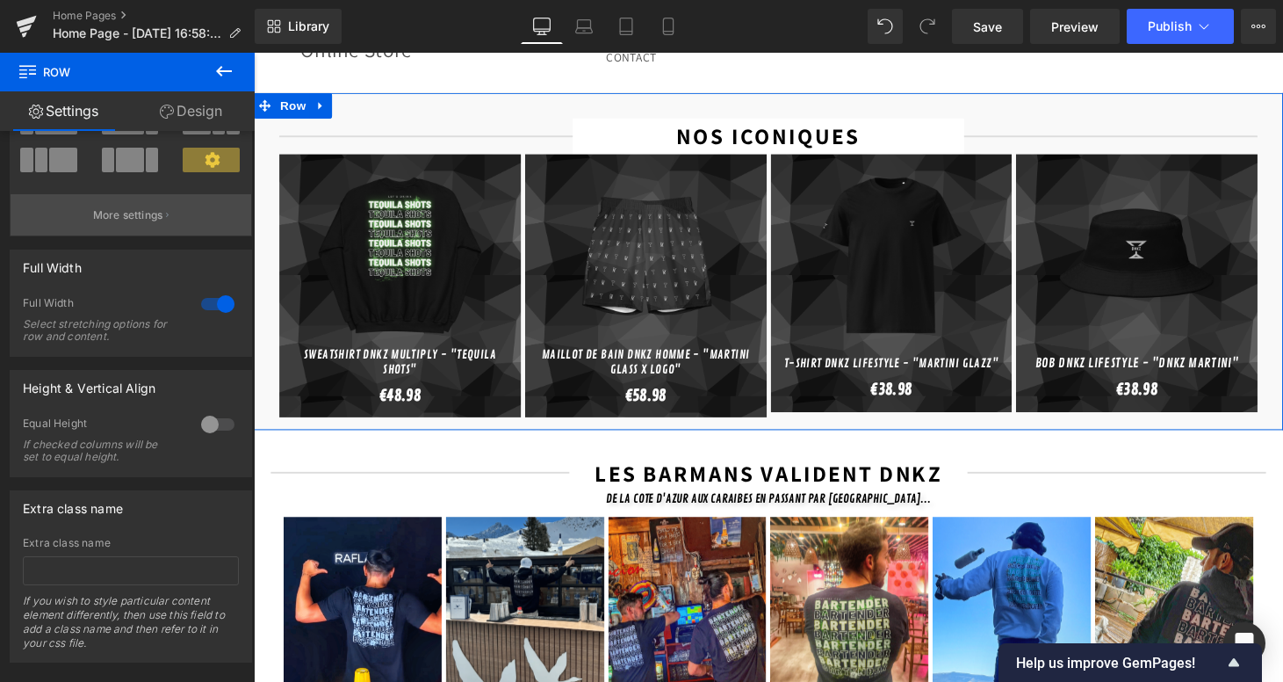
scroll to position [168, 0]
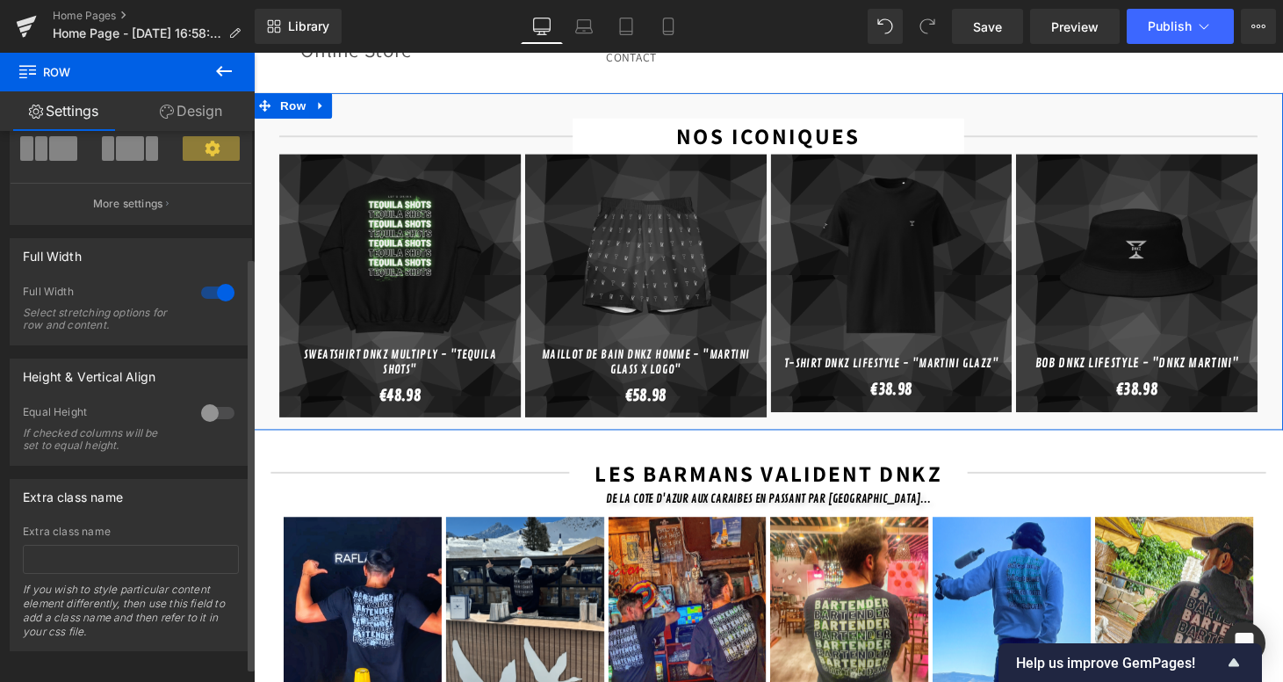
click at [205, 417] on div at bounding box center [218, 413] width 42 height 28
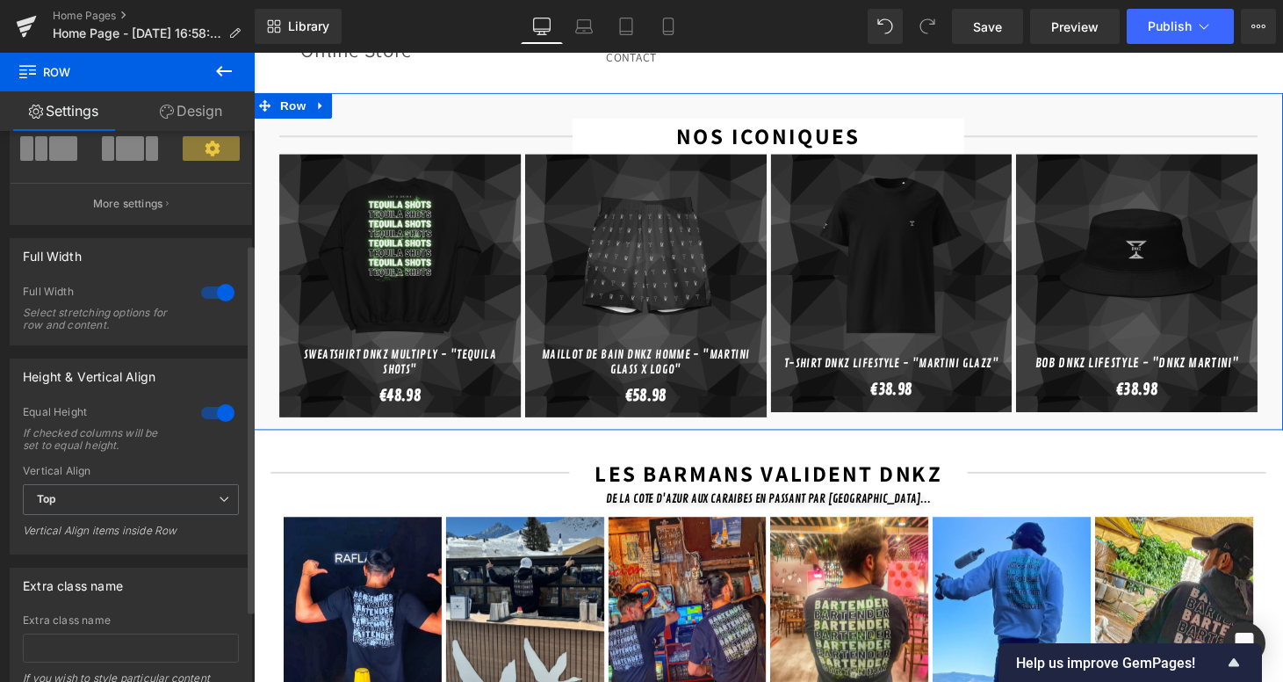
click at [208, 415] on div at bounding box center [218, 413] width 42 height 28
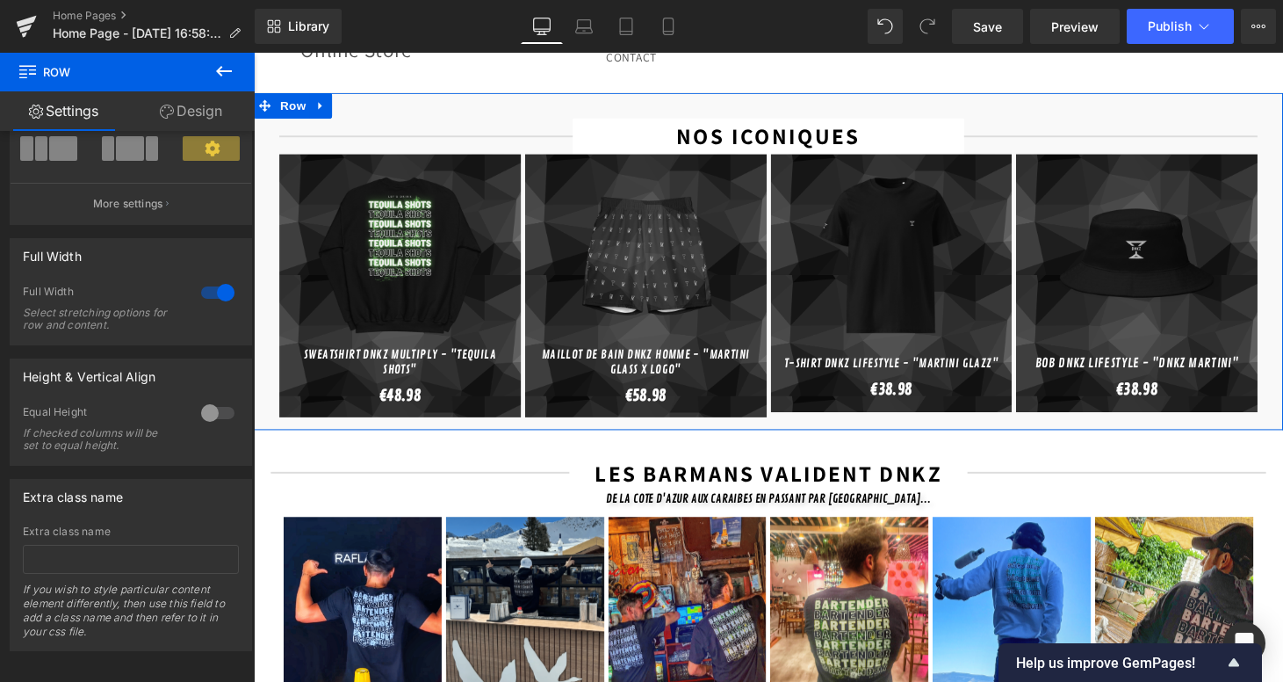
click at [186, 108] on link "Design" at bounding box center [190, 111] width 127 height 40
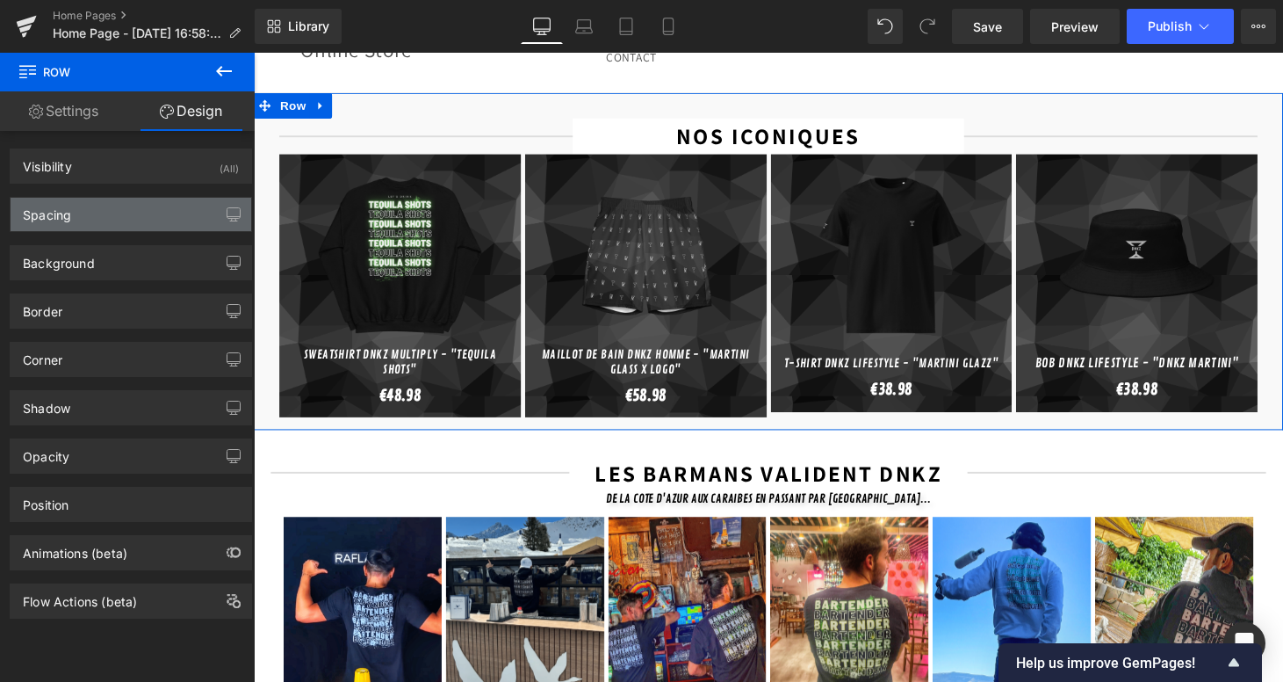
click at [89, 208] on div "Spacing" at bounding box center [131, 214] width 241 height 33
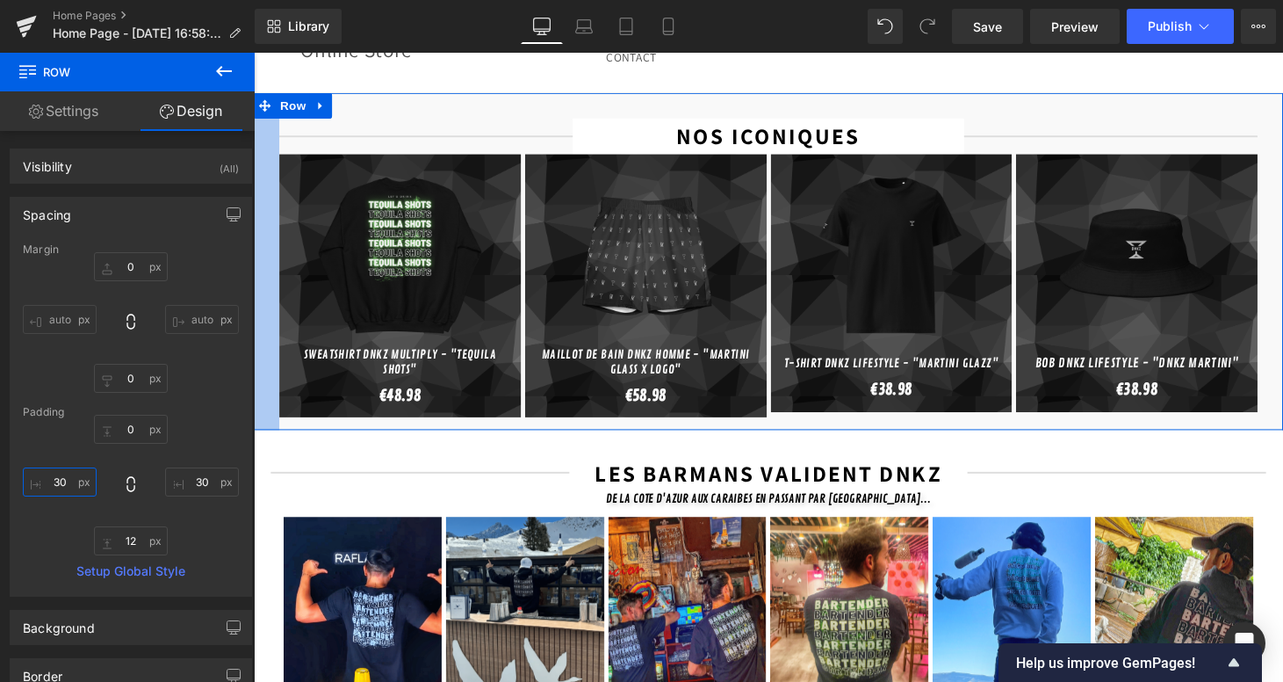
click at [65, 487] on input "30" at bounding box center [60, 481] width 74 height 29
type input "3"
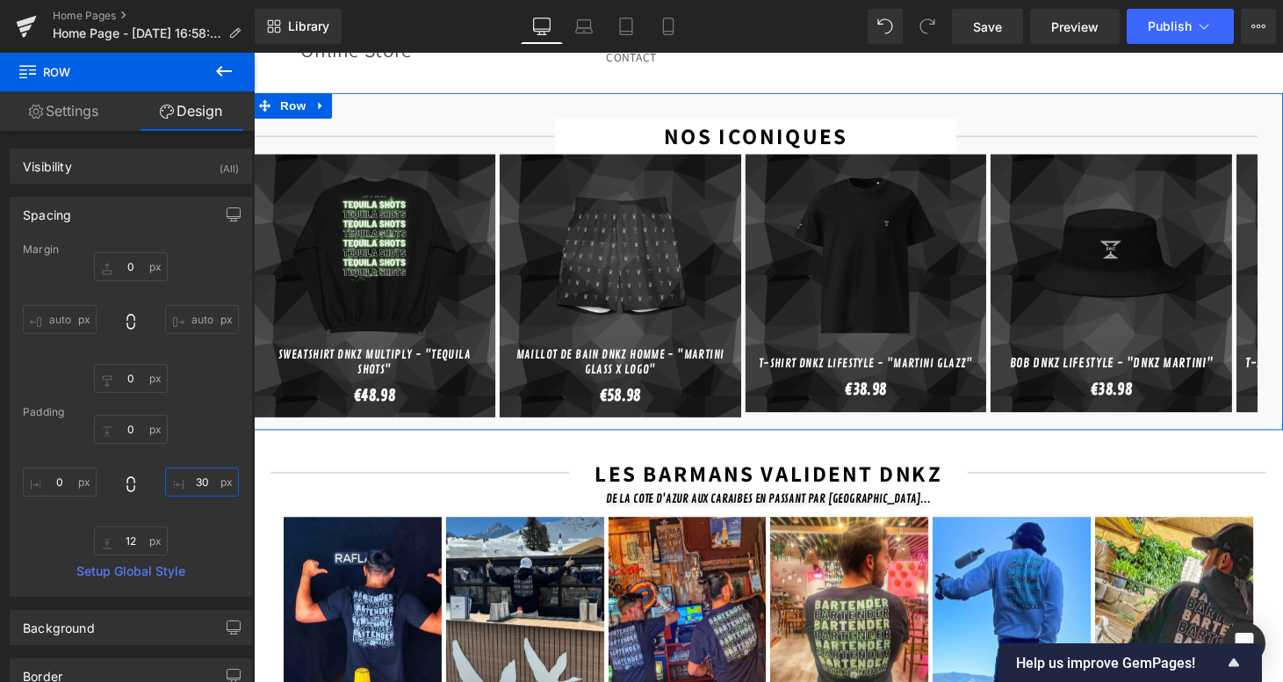
click at [194, 473] on input "30" at bounding box center [202, 481] width 74 height 29
type input "3"
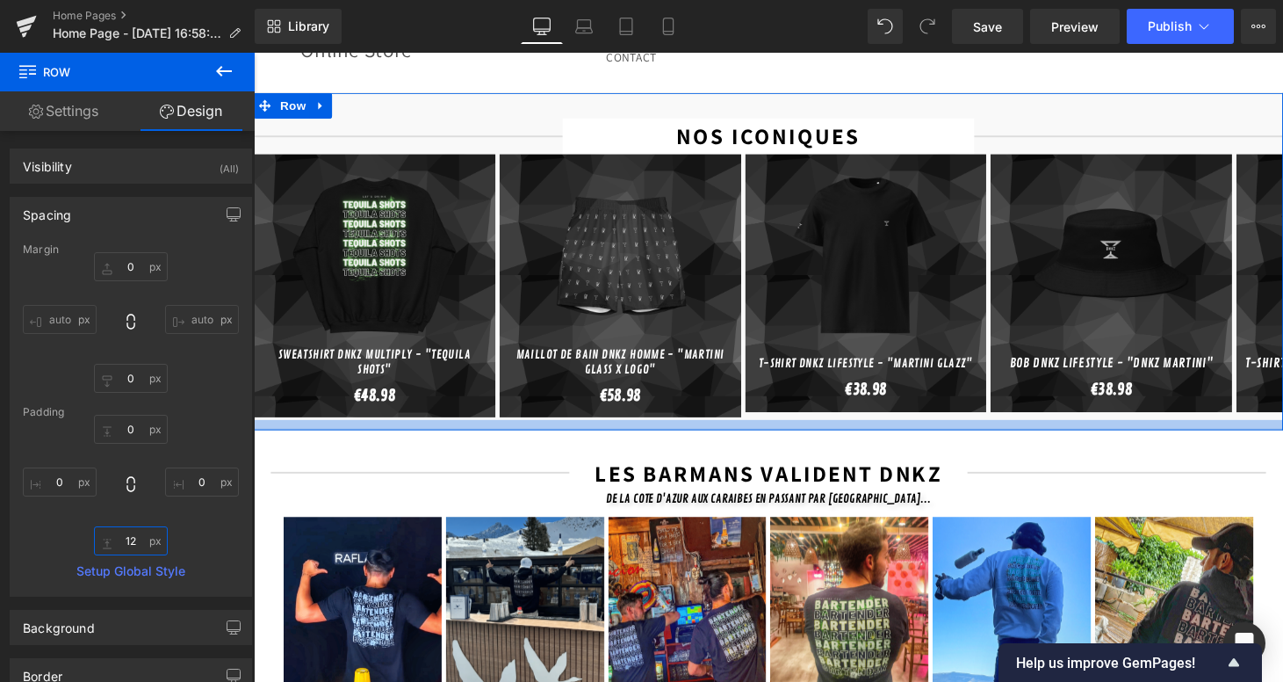
click at [132, 547] on input "12" at bounding box center [131, 540] width 74 height 29
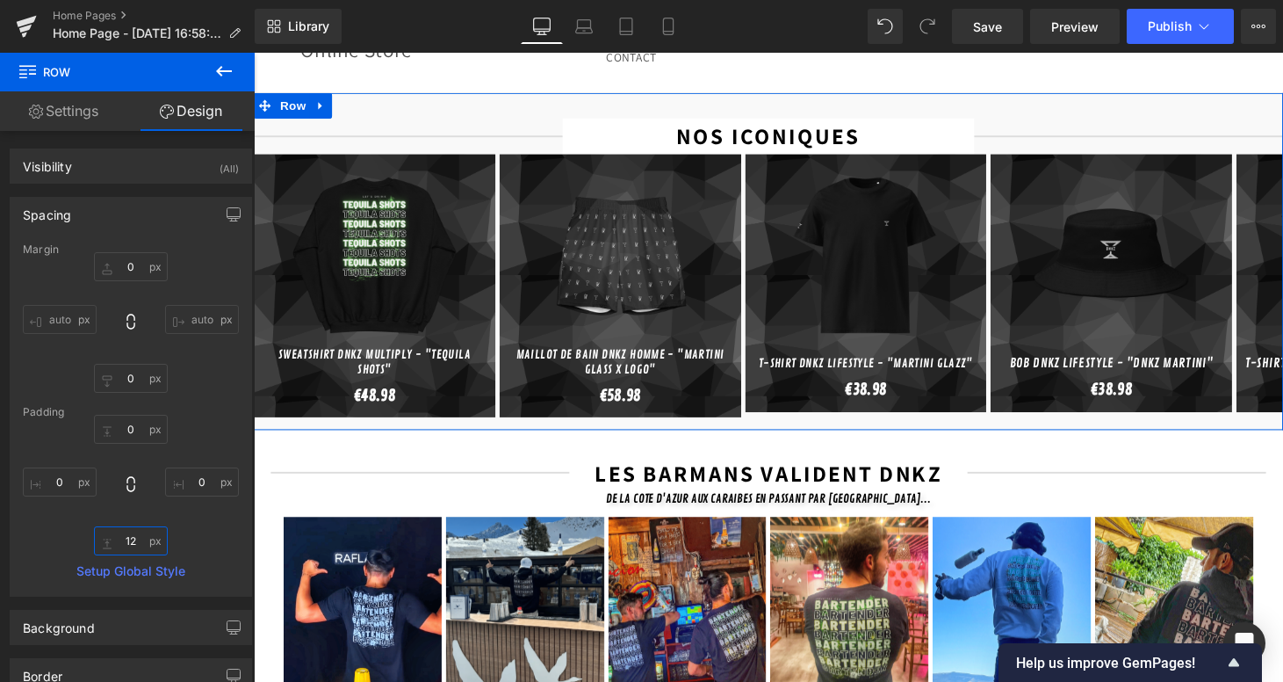
type input "1"
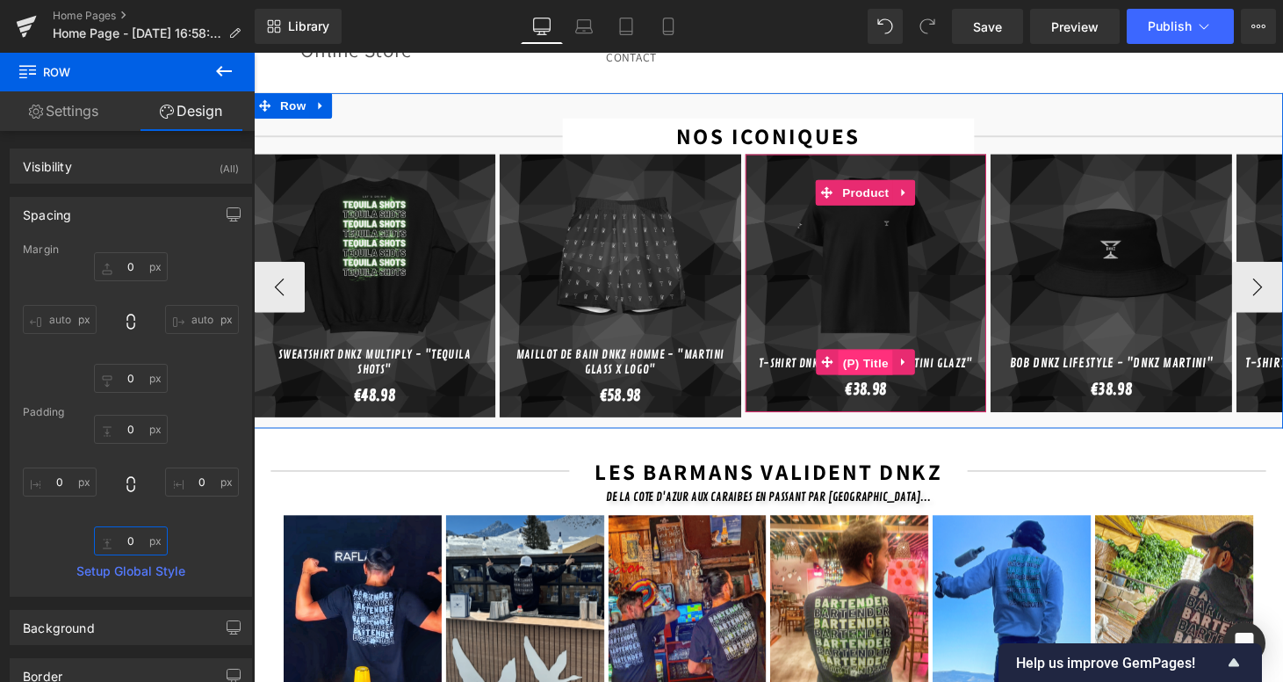
click at [888, 359] on span "(P) Title" at bounding box center [885, 372] width 56 height 26
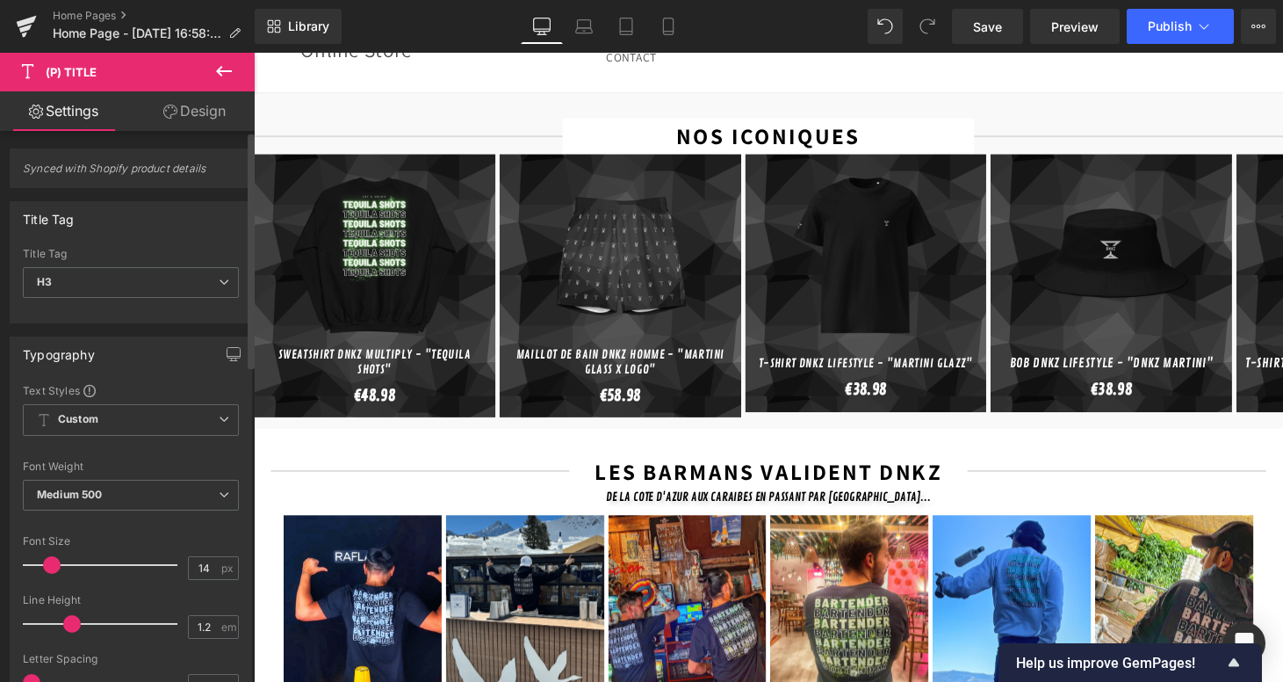
click at [44, 564] on span at bounding box center [52, 565] width 18 height 18
type input "15"
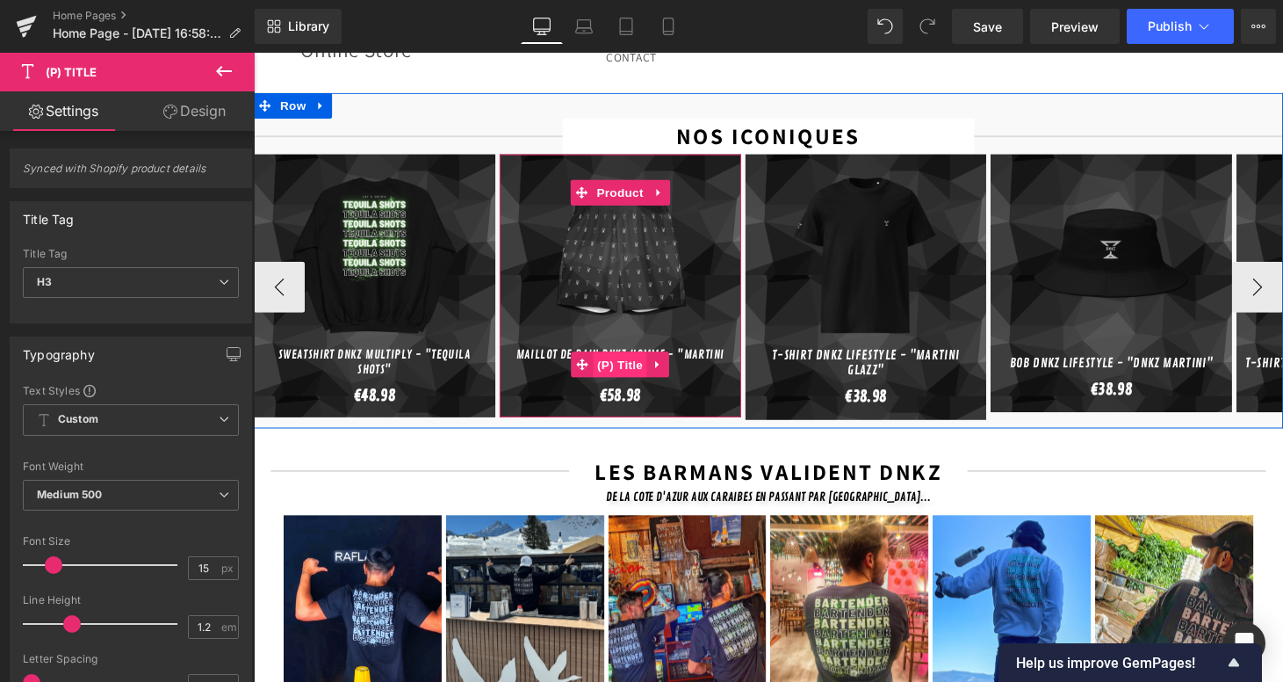
click at [636, 361] on span "(P) Title" at bounding box center [632, 374] width 56 height 26
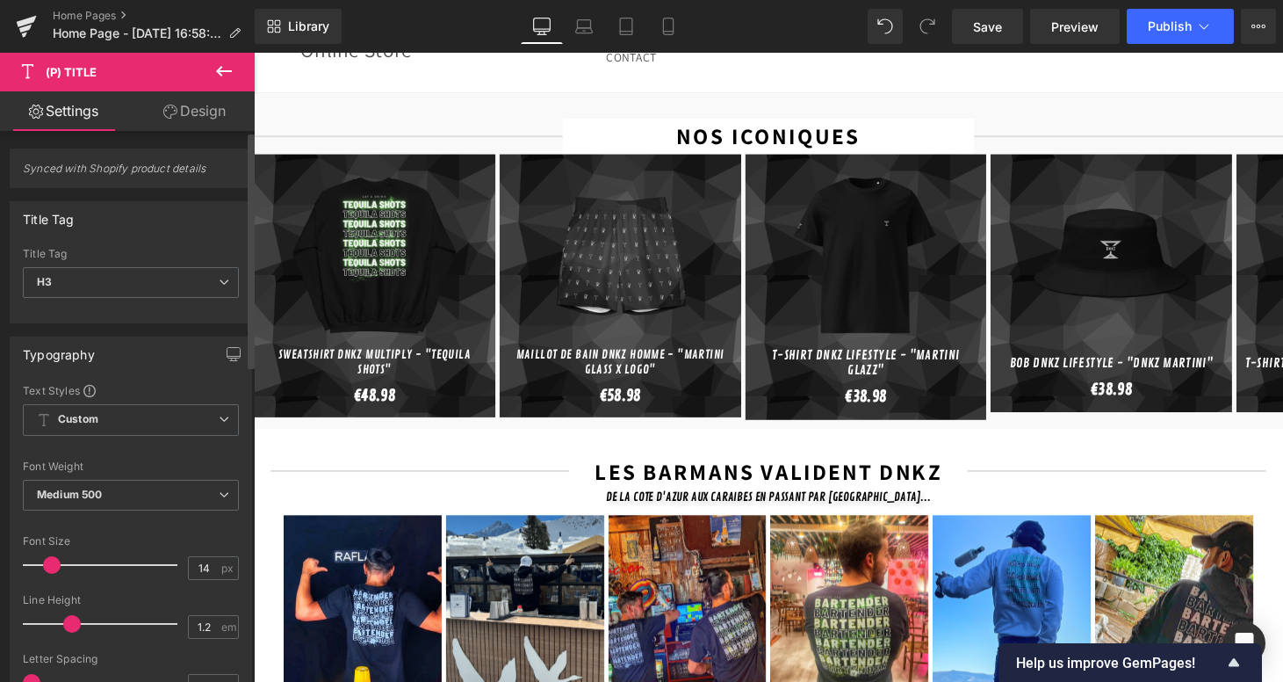
click at [49, 567] on span at bounding box center [52, 565] width 18 height 18
type input "15"
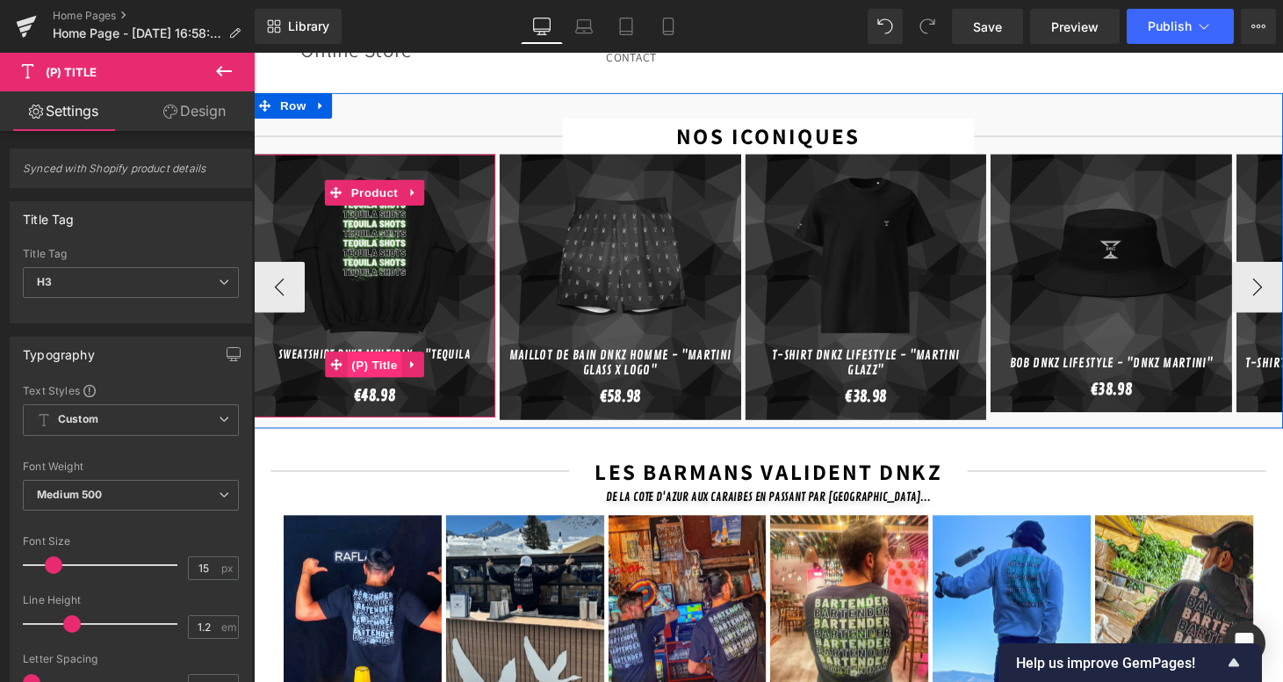
click at [370, 361] on span "(P) Title" at bounding box center [378, 374] width 56 height 26
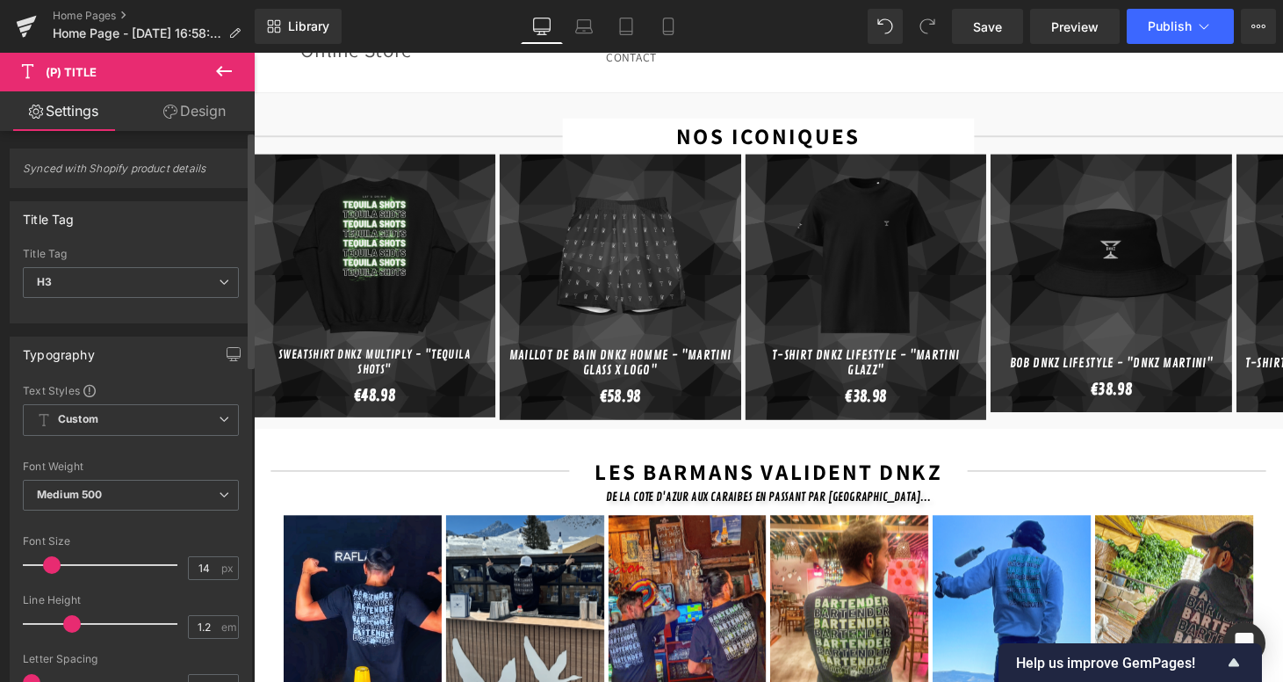
click at [54, 566] on span at bounding box center [52, 565] width 18 height 18
type input "15"
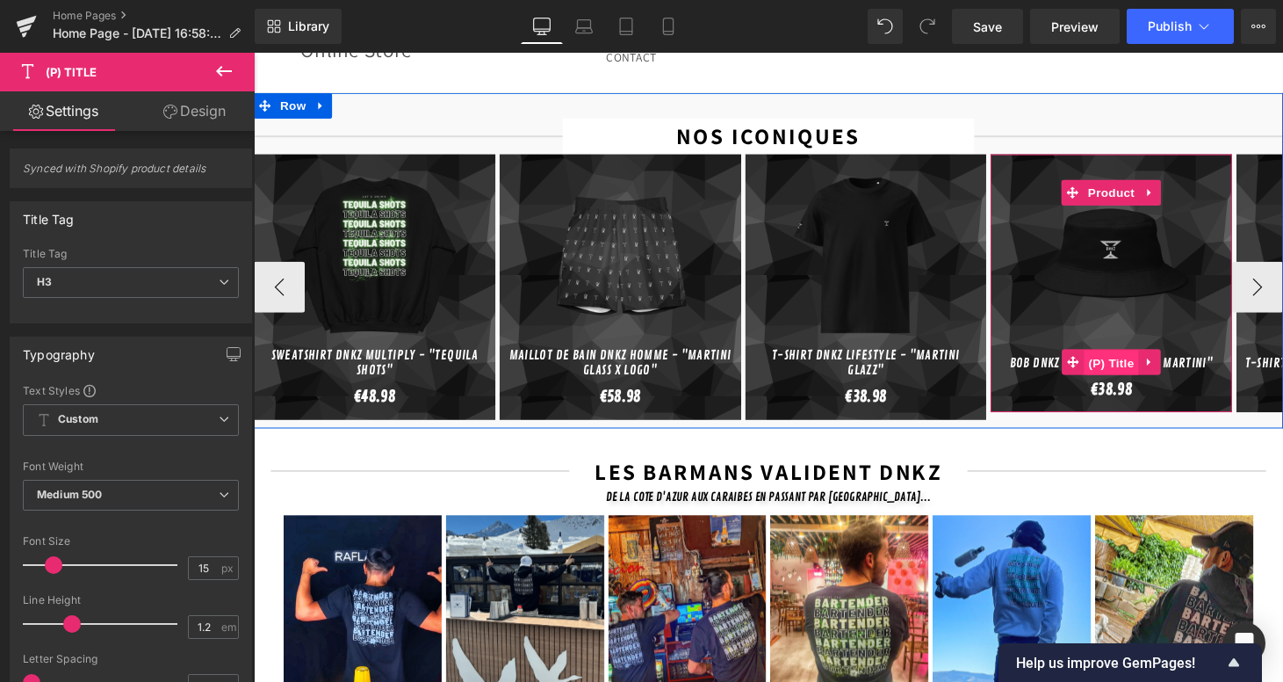
click at [1144, 359] on span "(P) Title" at bounding box center [1139, 372] width 56 height 26
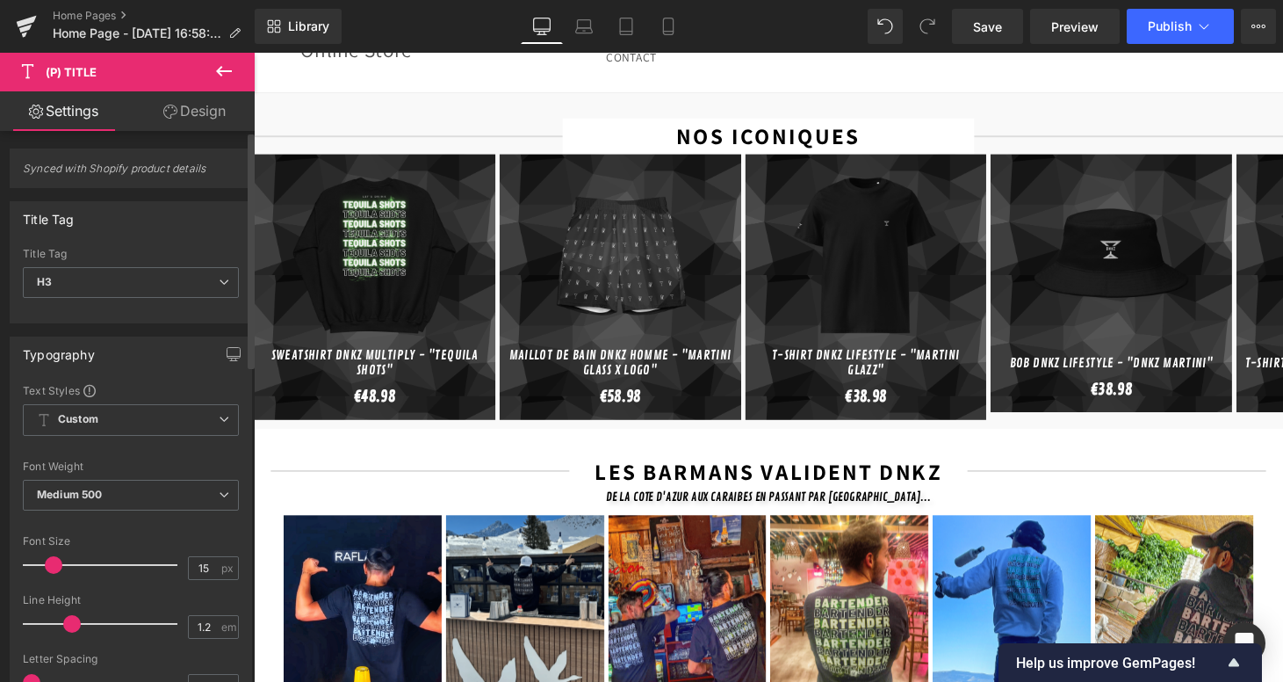
click at [57, 562] on span at bounding box center [54, 565] width 18 height 18
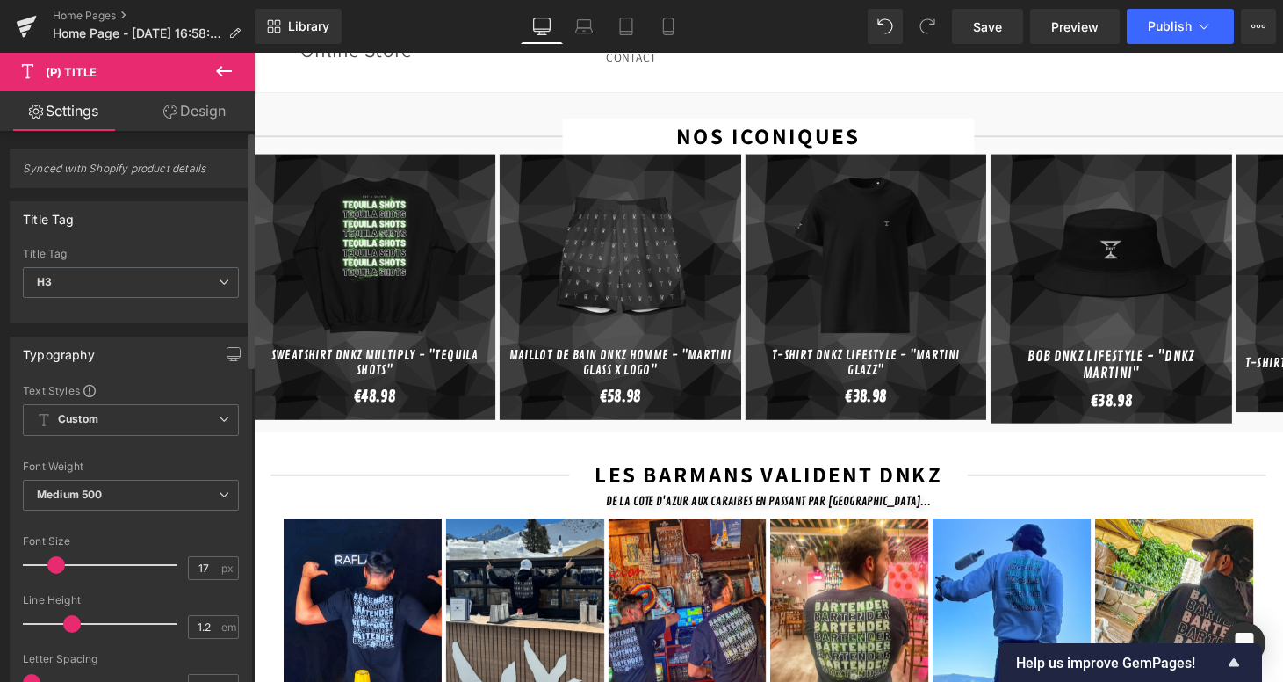
type input "16"
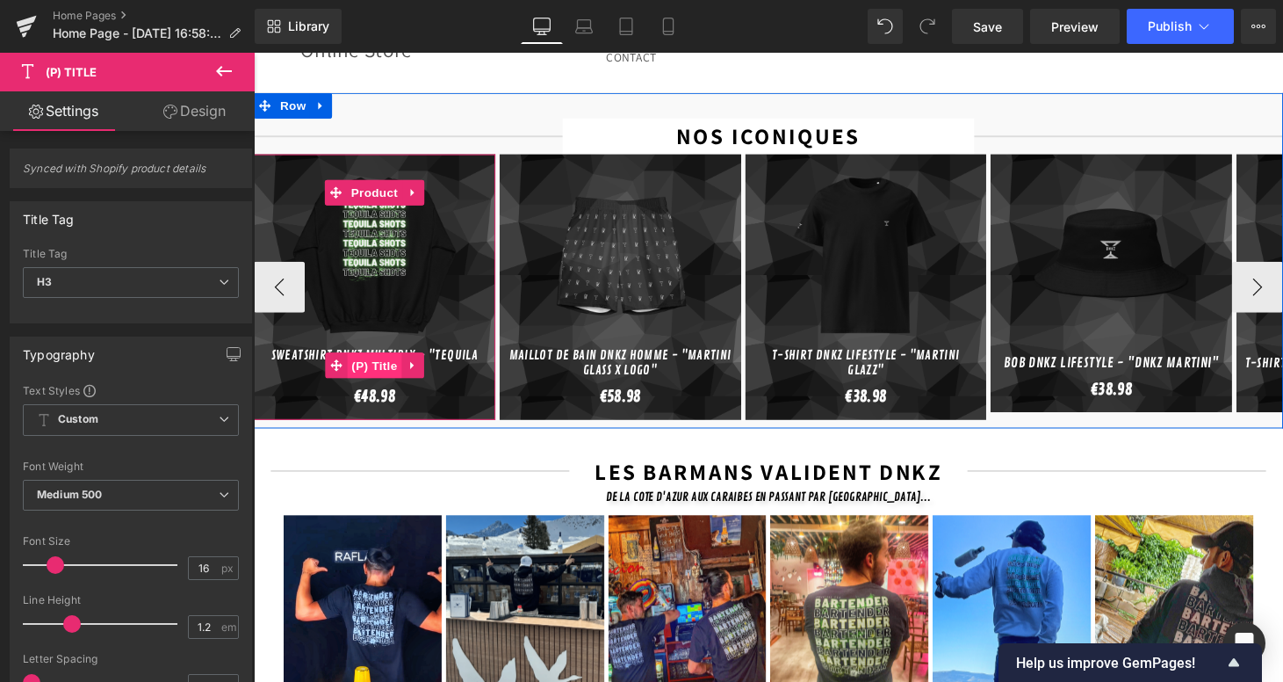
click at [367, 362] on span "(P) Title" at bounding box center [378, 375] width 56 height 26
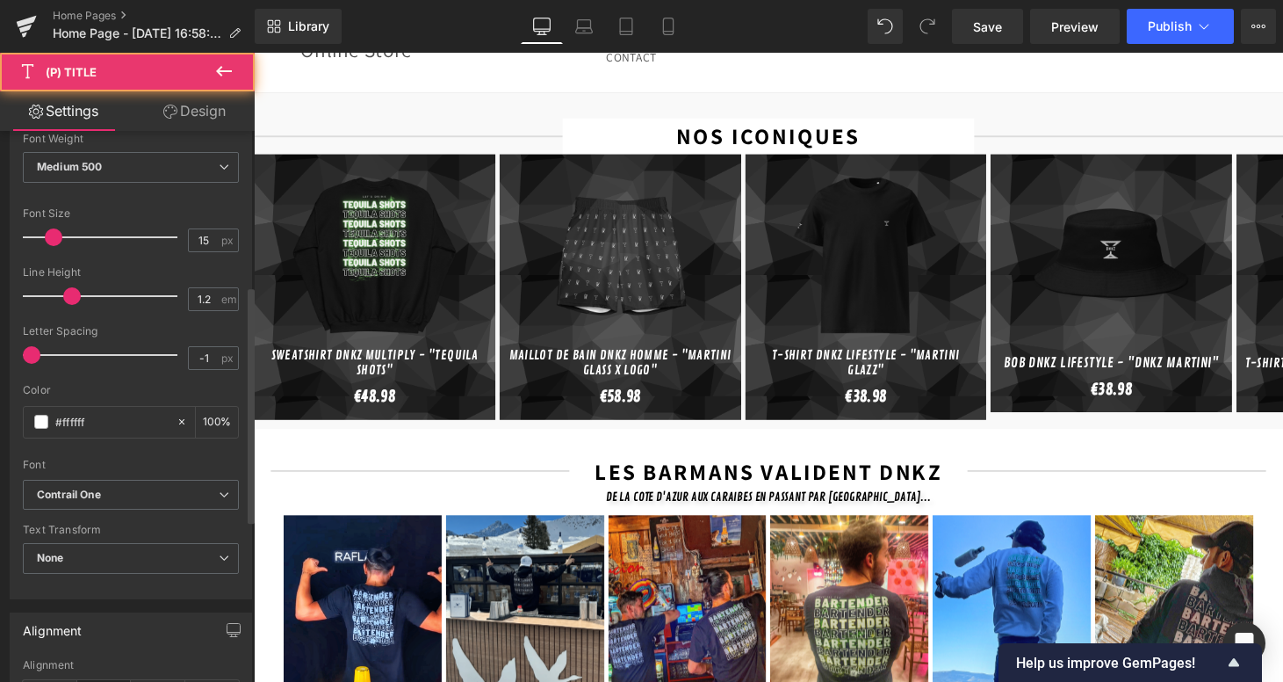
scroll to position [523, 0]
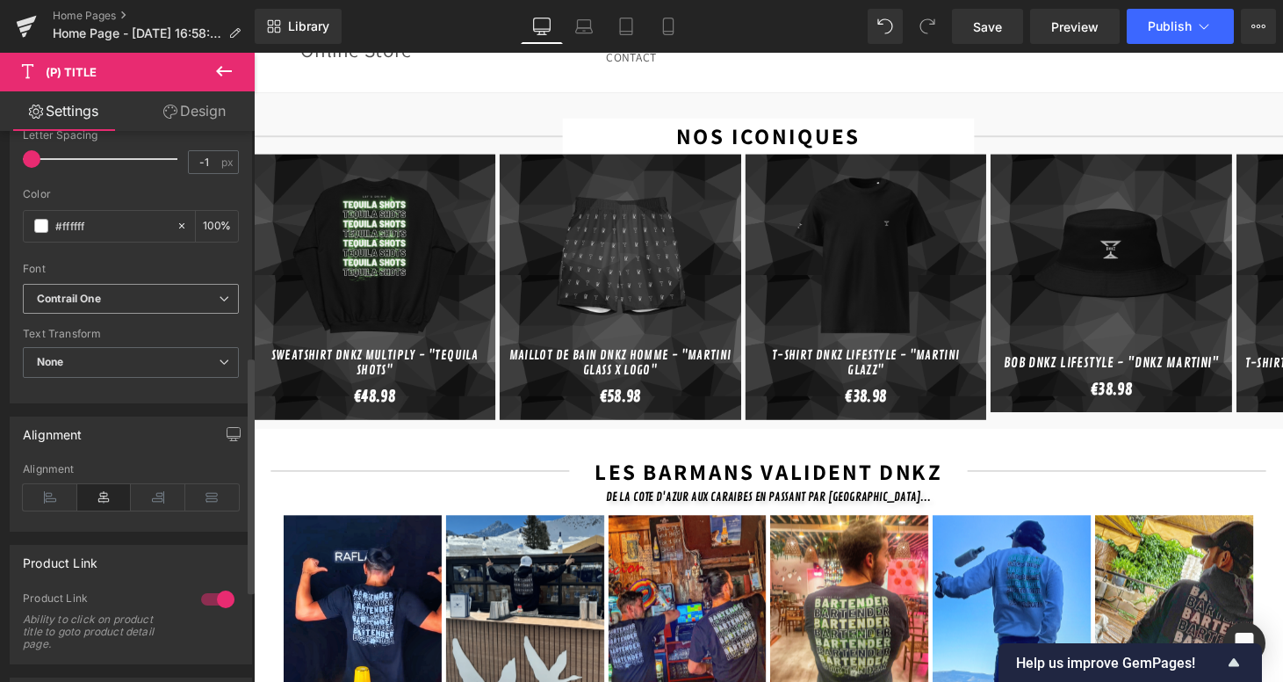
click at [114, 282] on div "Font Default Contrail One Convergence DM Mono Cuprum Exo Contrail One Default C…" at bounding box center [131, 71] width 216 height 424
click at [76, 309] on span "Contrail One" at bounding box center [131, 299] width 216 height 31
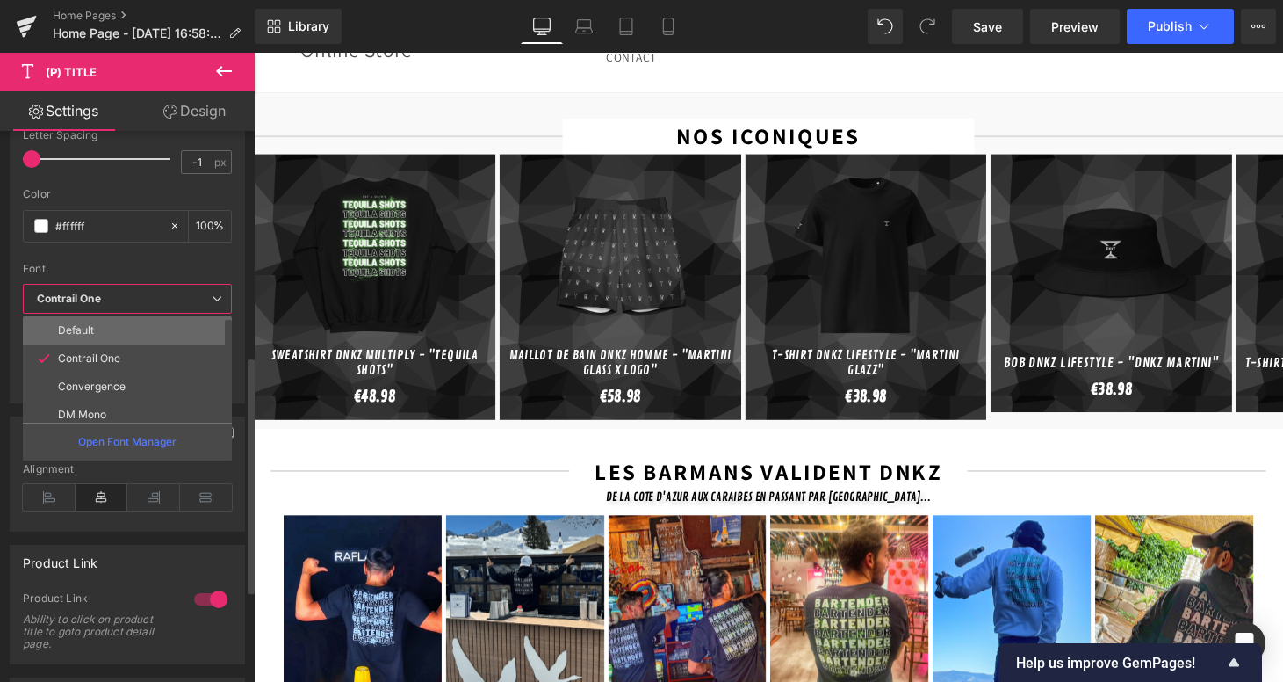
click at [120, 330] on li "Default" at bounding box center [131, 330] width 217 height 28
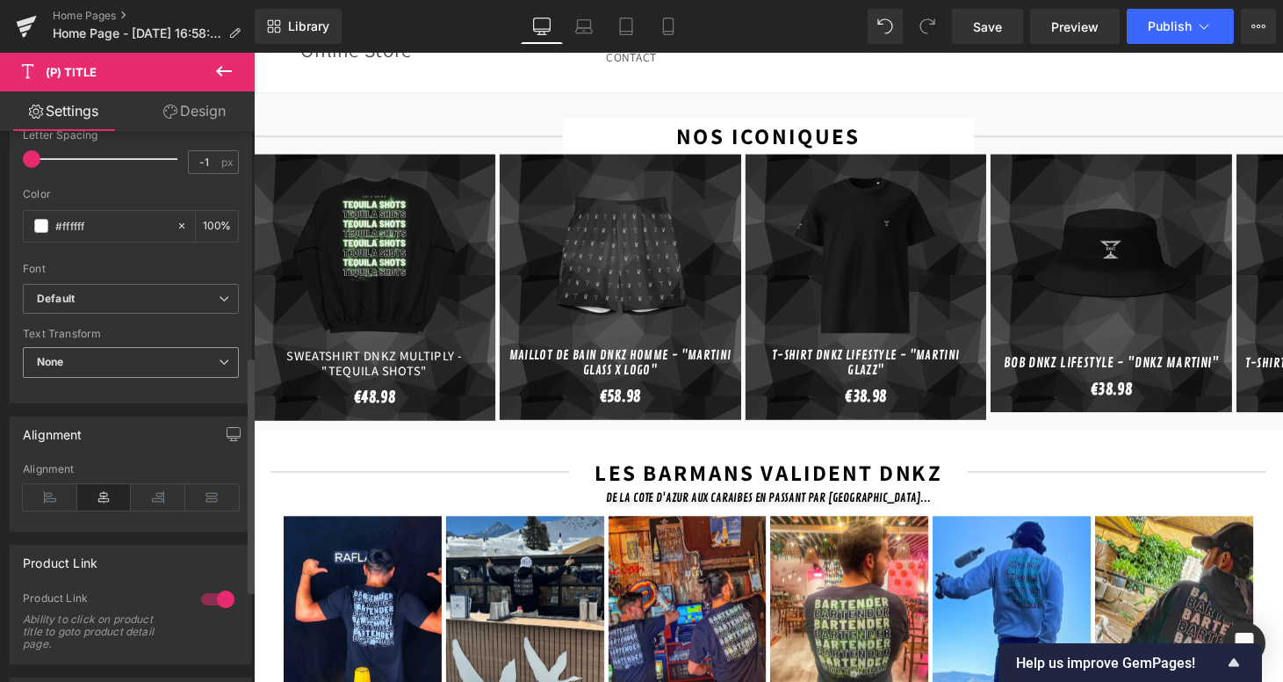
click at [103, 361] on span "None" at bounding box center [131, 362] width 216 height 31
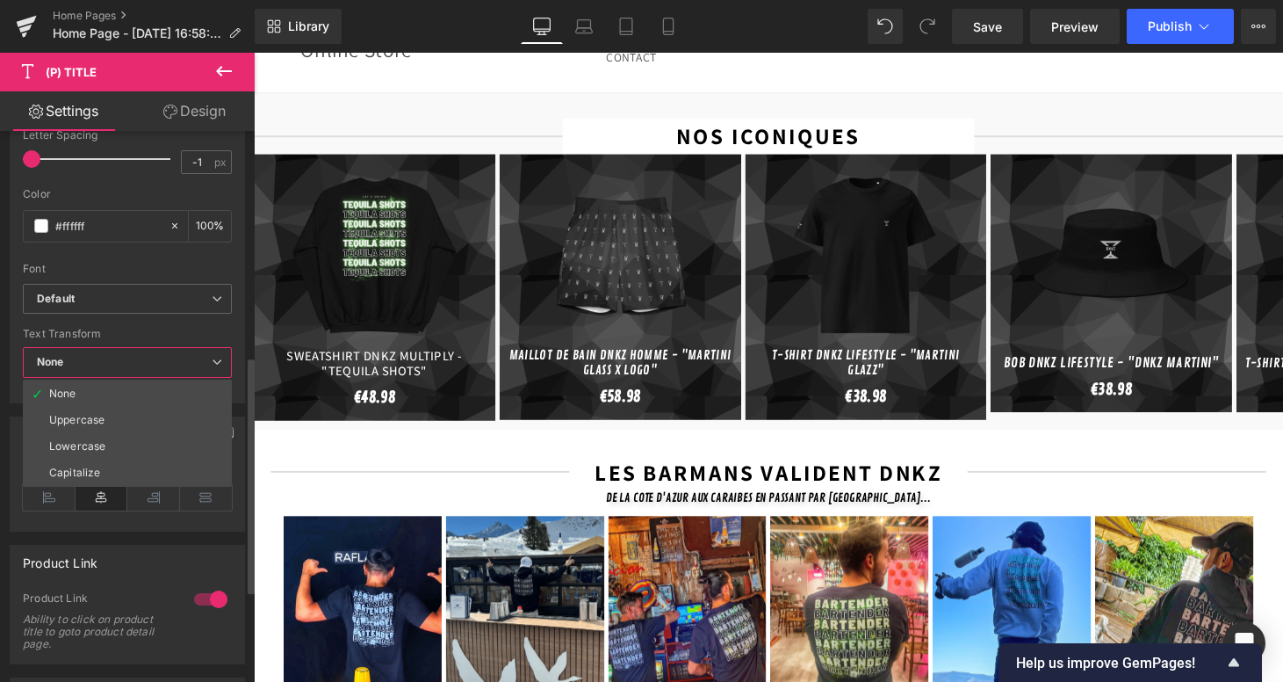
click at [103, 361] on span "None" at bounding box center [127, 362] width 209 height 31
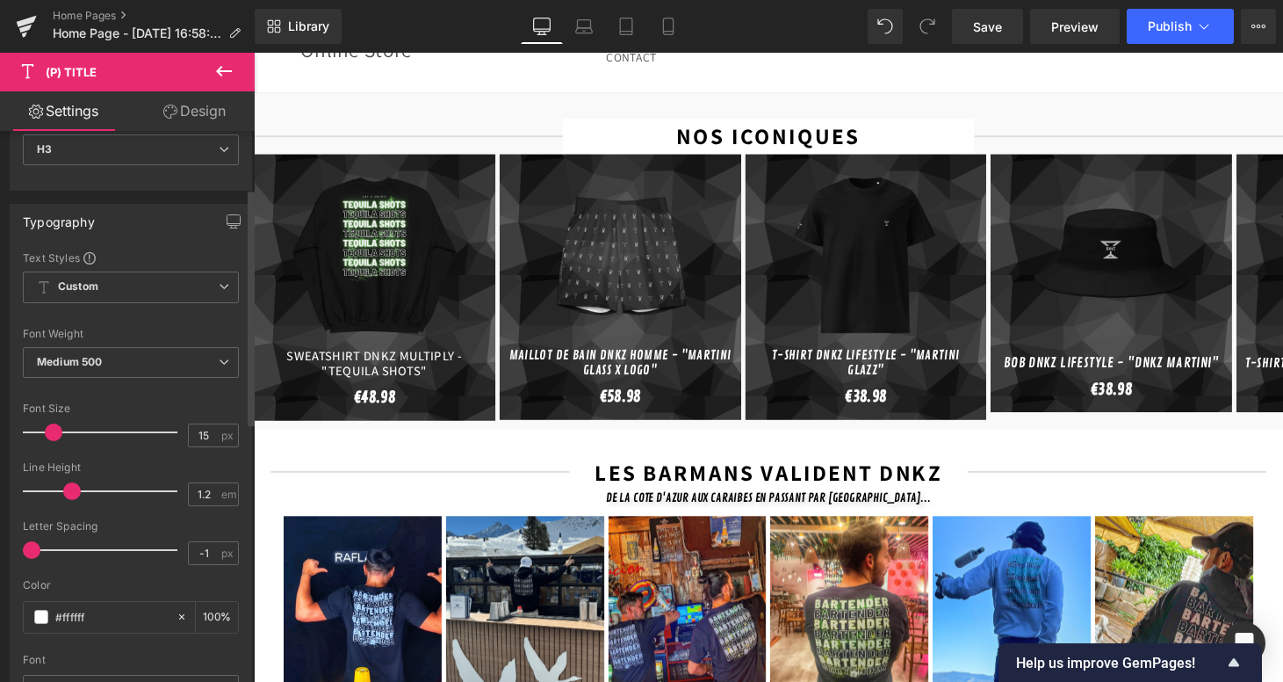
scroll to position [134, 0]
click at [102, 361] on b "Medium 500" at bounding box center [69, 360] width 65 height 13
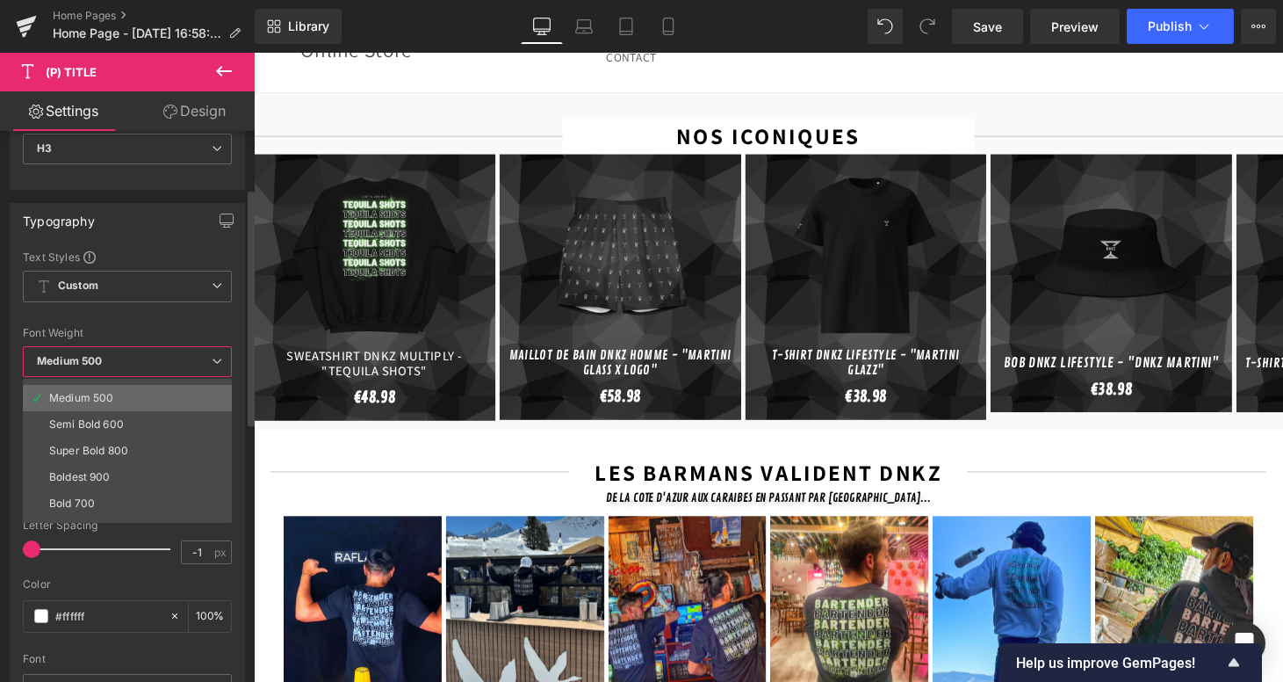
scroll to position [100, 0]
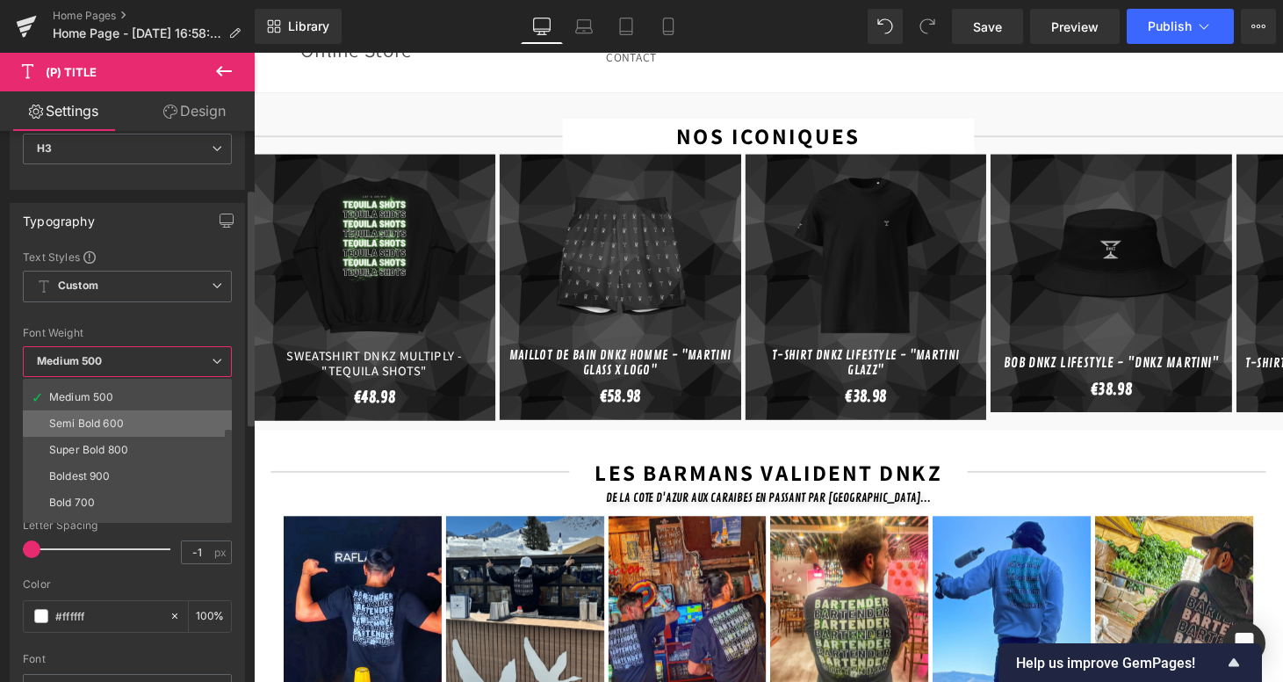
click at [114, 422] on div "Semi Bold 600" at bounding box center [86, 423] width 75 height 12
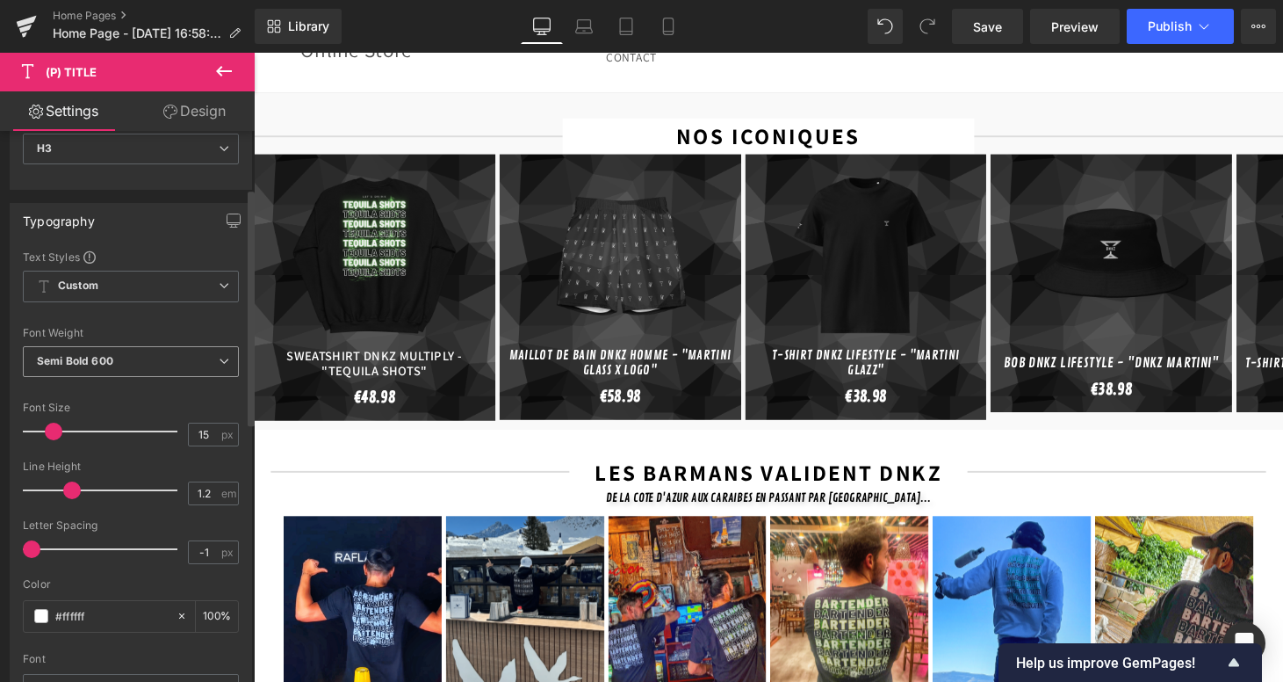
click at [158, 362] on span "Semi Bold 600" at bounding box center [131, 361] width 216 height 31
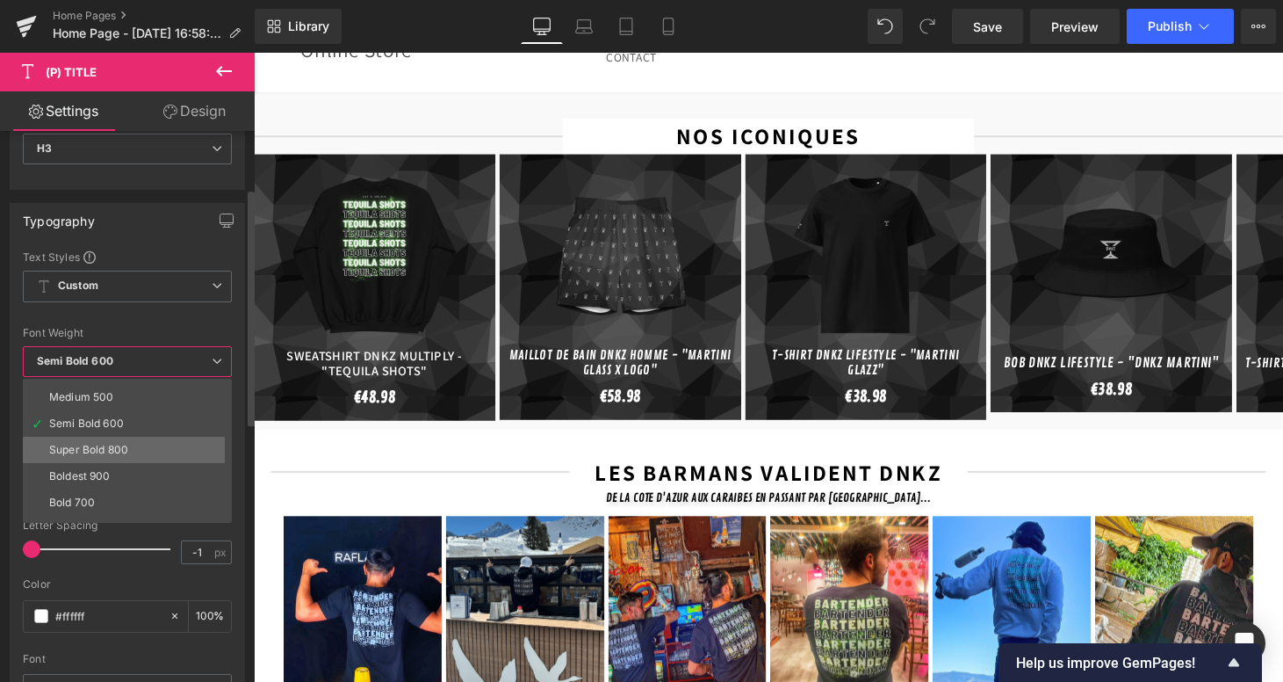
click at [145, 451] on li "Super Bold 800" at bounding box center [131, 450] width 217 height 26
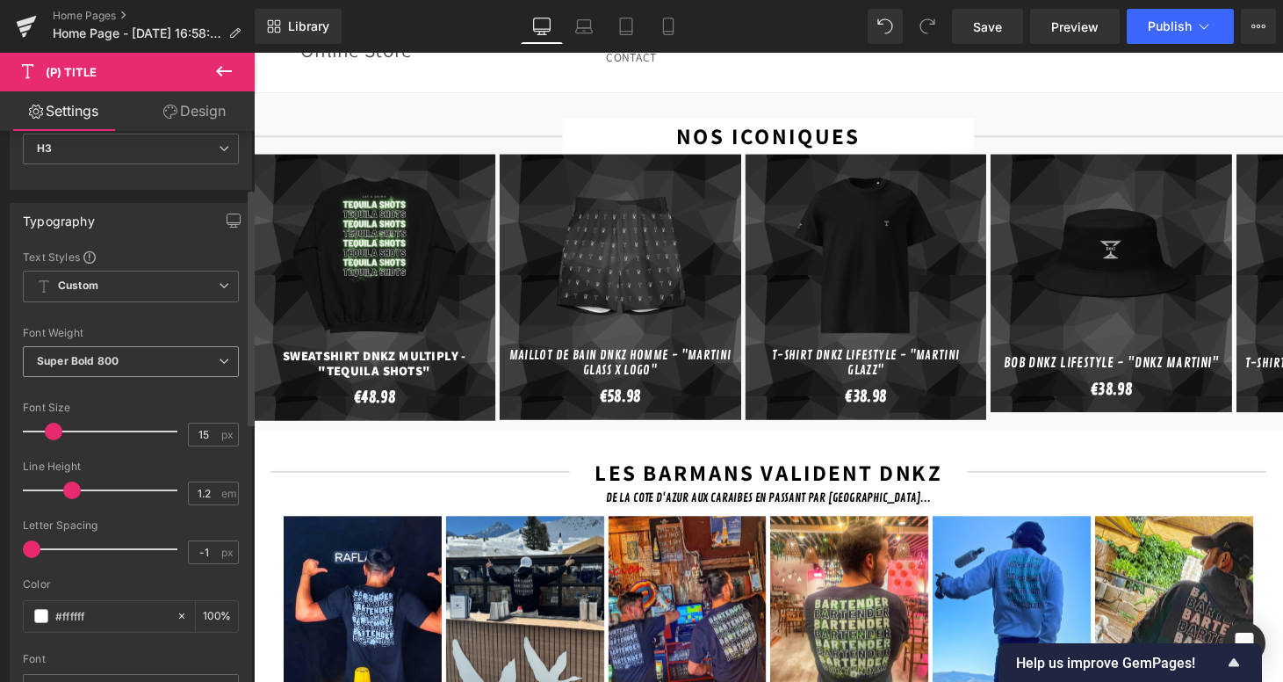
click at [84, 370] on span "Super Bold 800" at bounding box center [131, 361] width 216 height 31
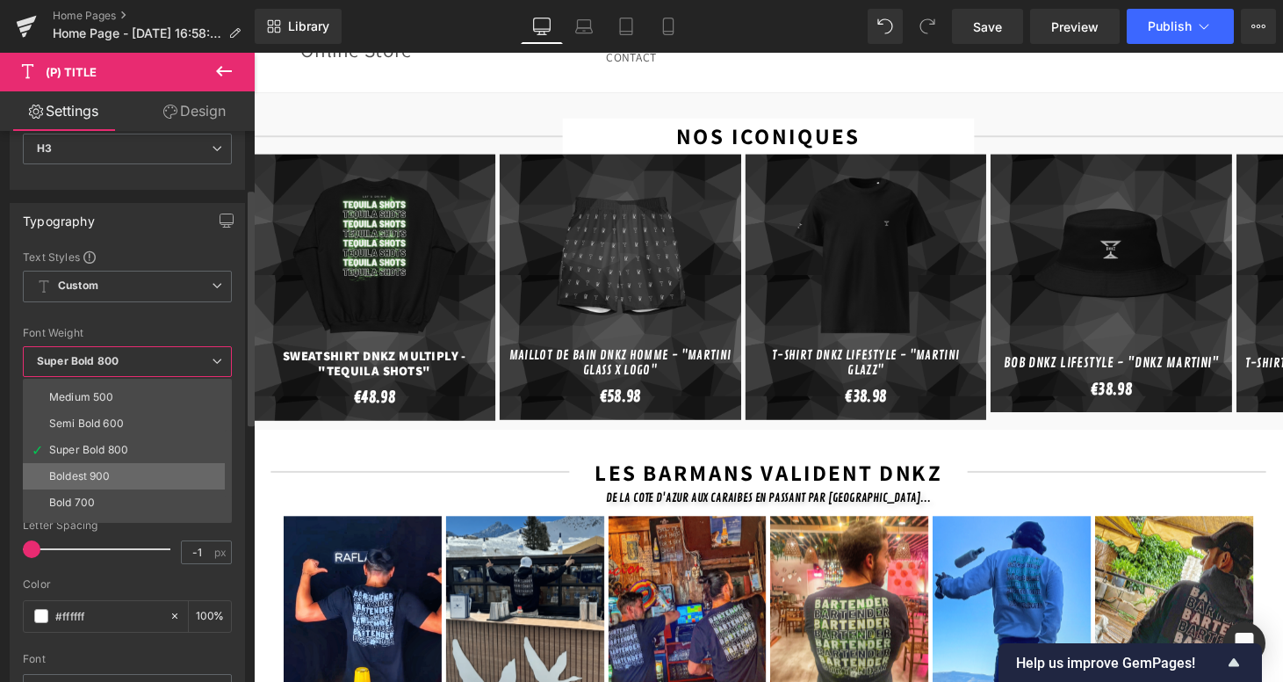
click at [90, 470] on div "Boldest 900" at bounding box center [79, 476] width 61 height 12
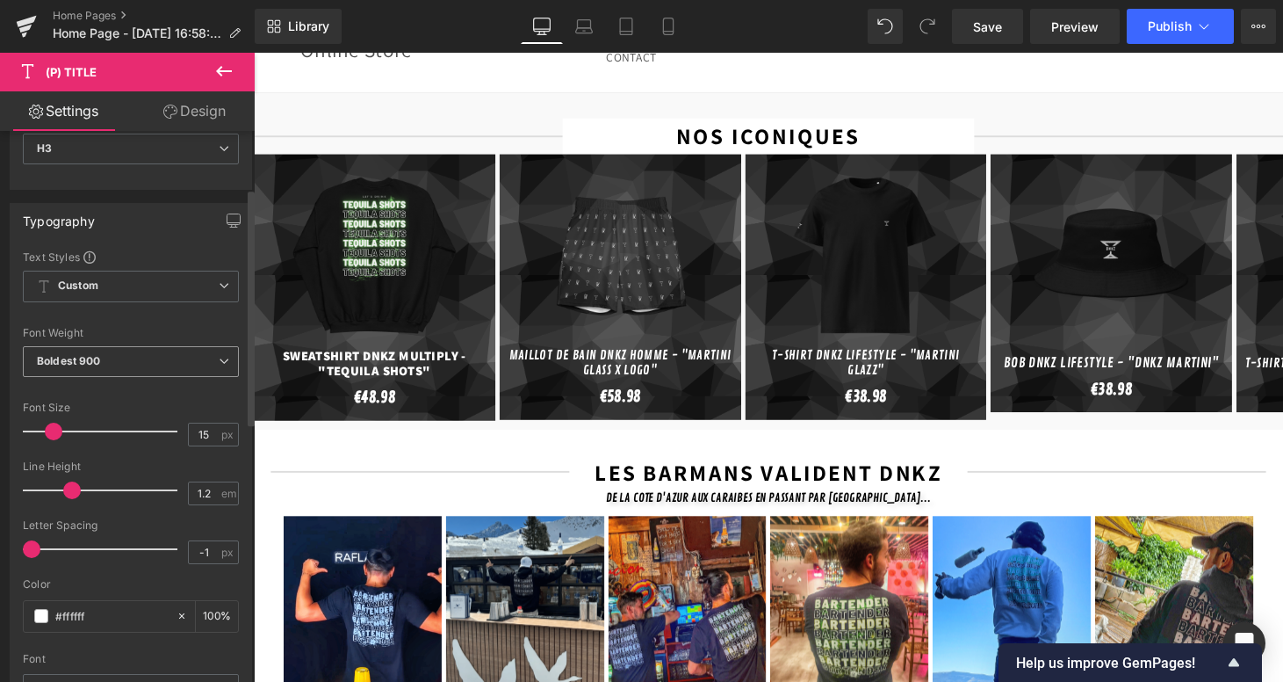
click at [117, 355] on span "Boldest 900" at bounding box center [131, 361] width 216 height 31
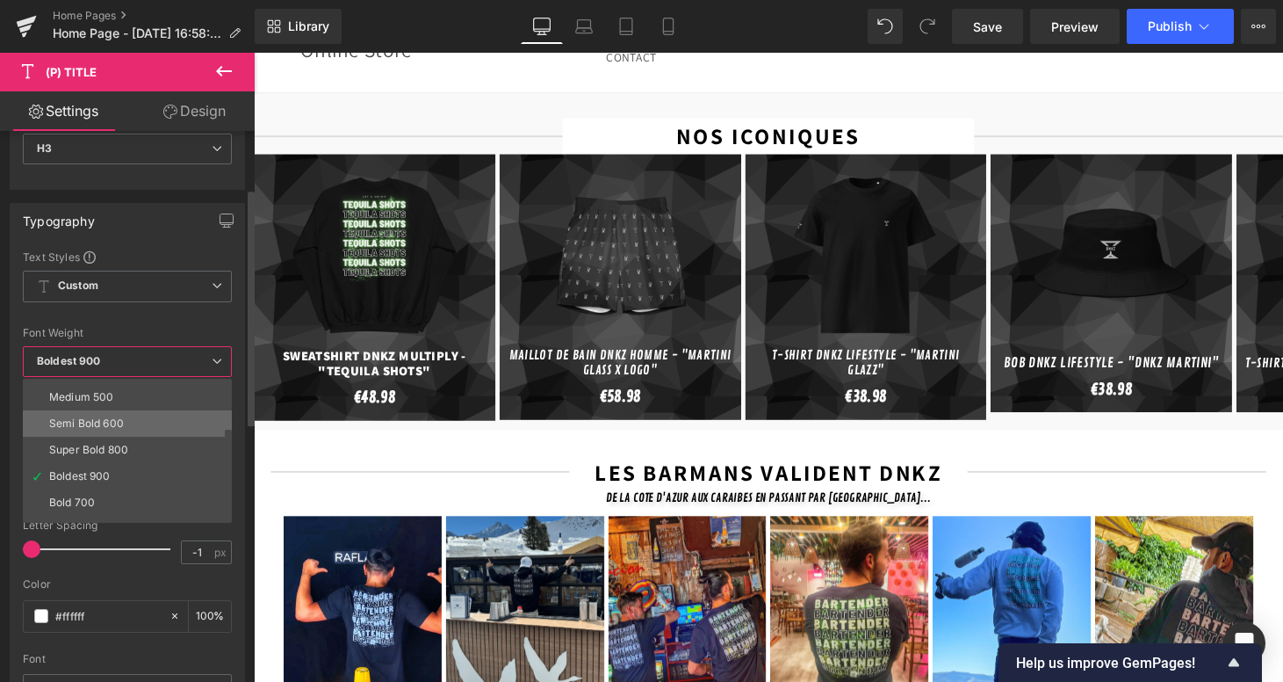
click at [123, 424] on div "Semi Bold 600" at bounding box center [86, 423] width 75 height 12
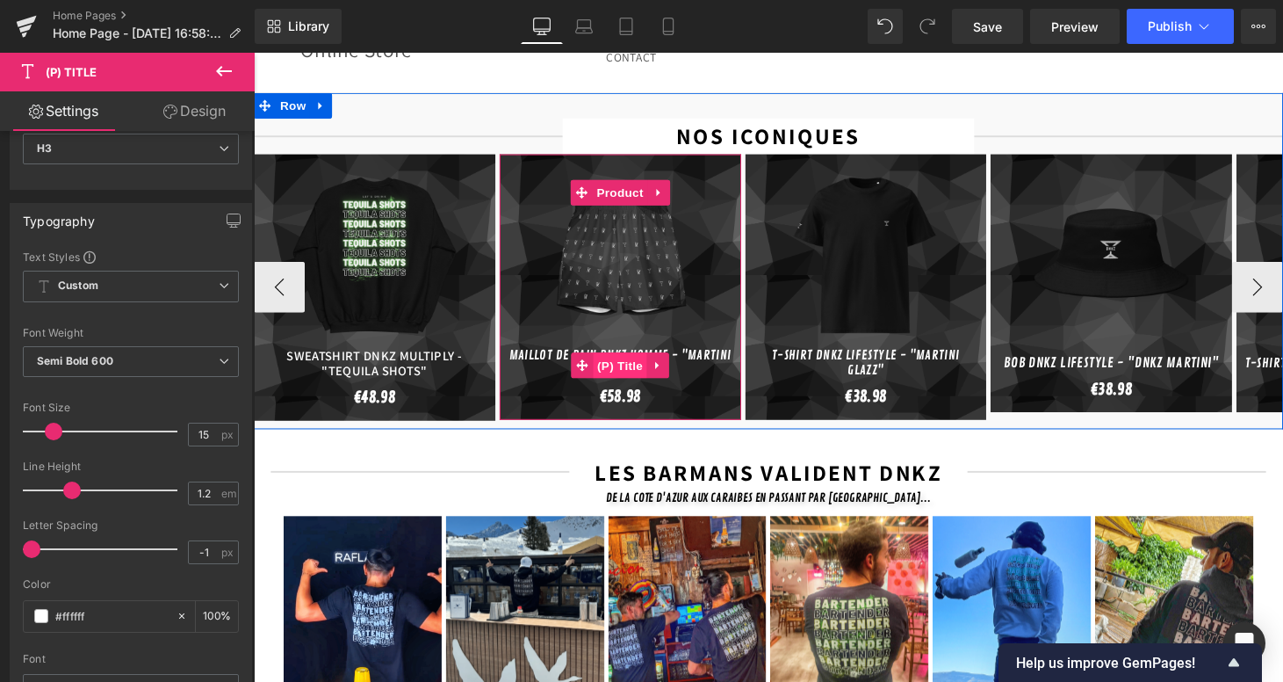
click at [623, 362] on span "(P) Title" at bounding box center [632, 375] width 56 height 26
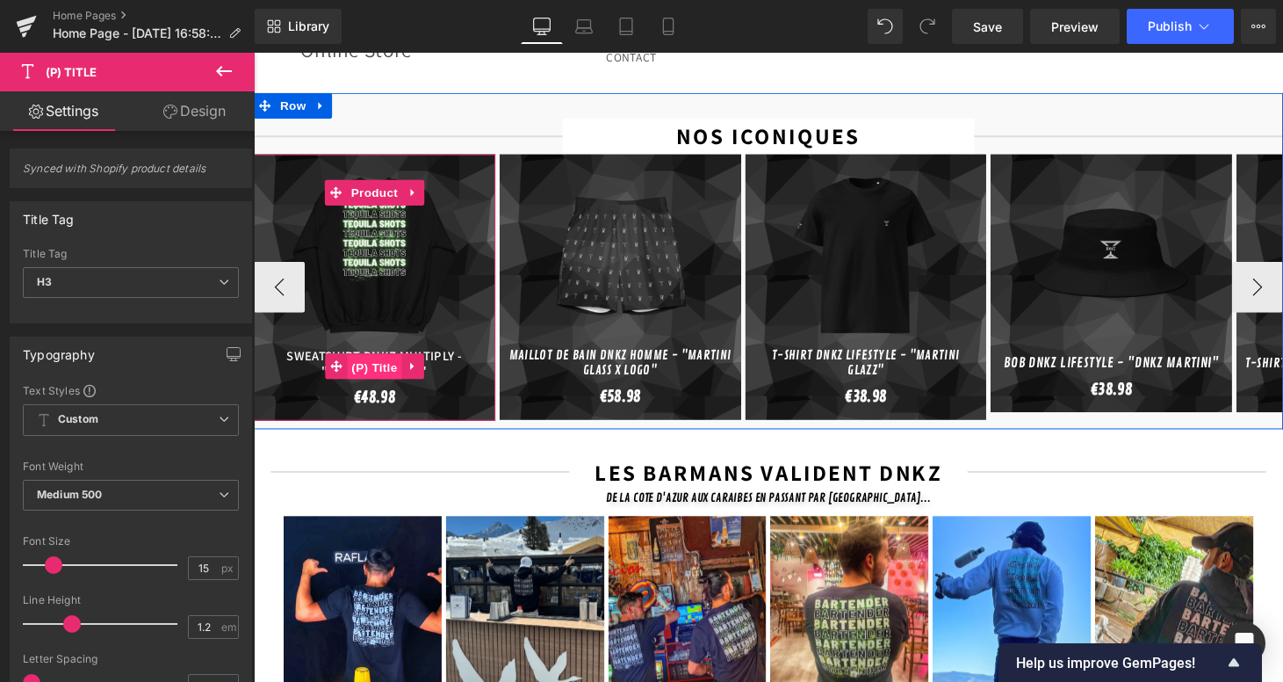
click at [384, 364] on span "(P) Title" at bounding box center [378, 377] width 56 height 26
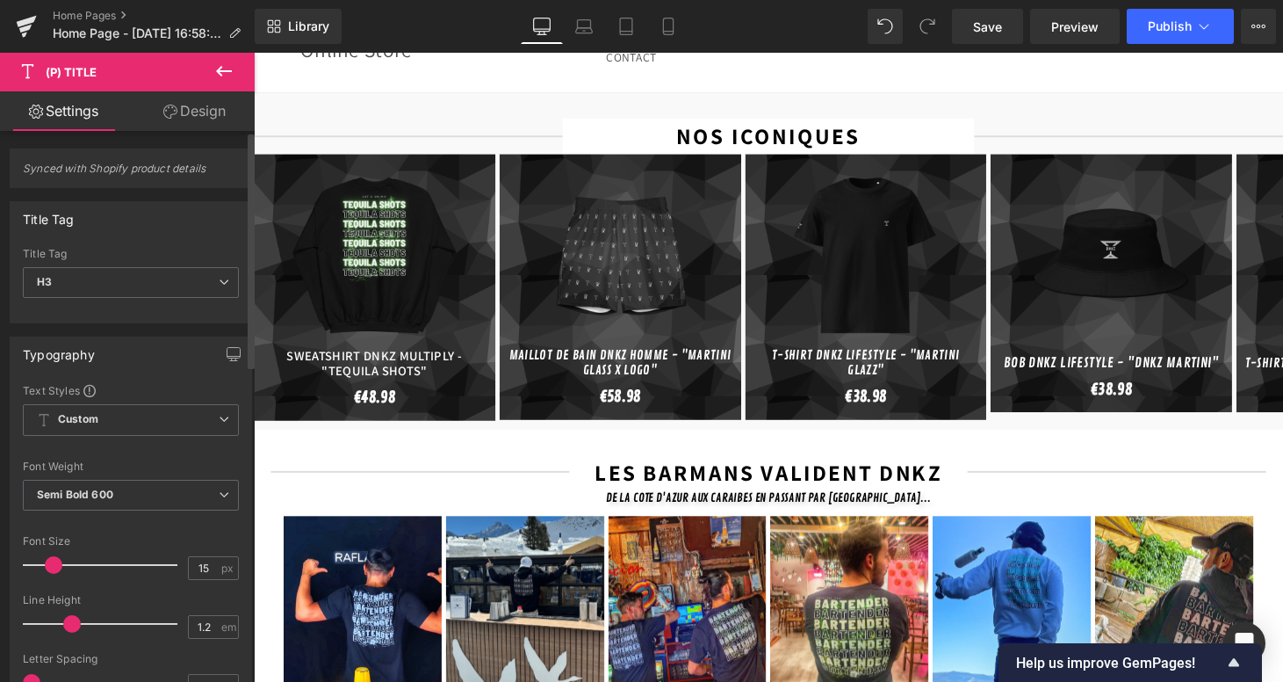
click at [53, 567] on span at bounding box center [54, 565] width 18 height 18
type input "16"
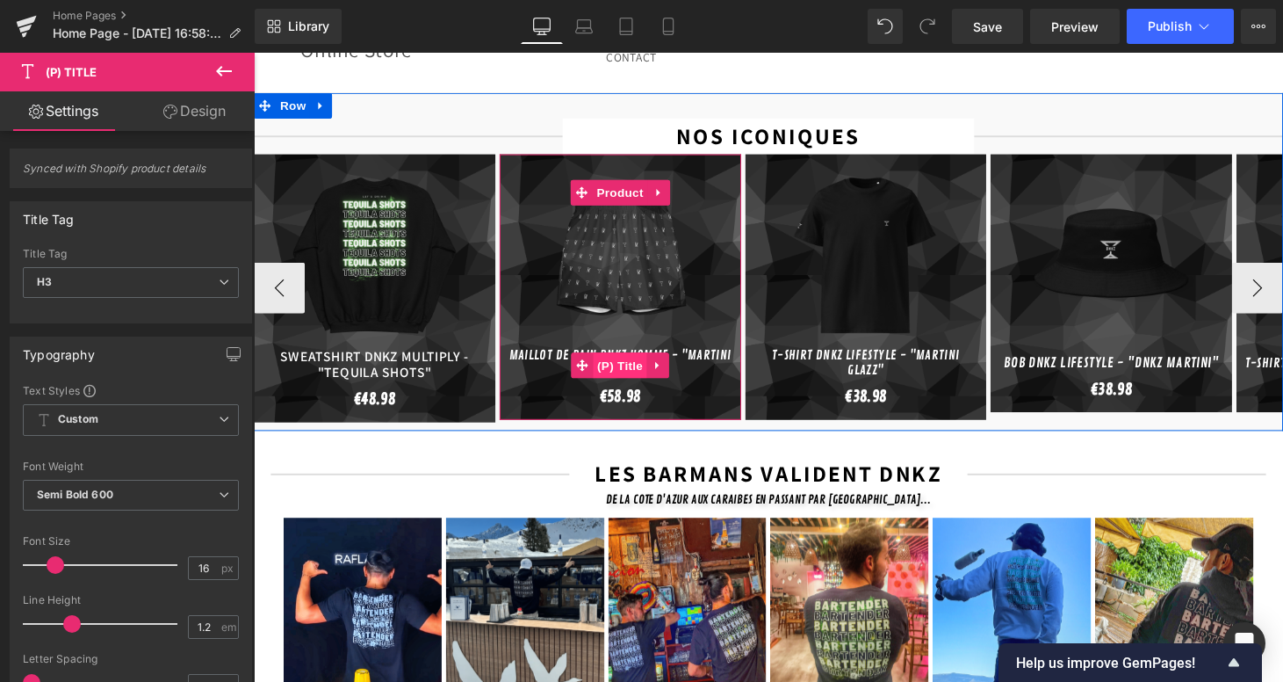
click at [625, 362] on span "(P) Title" at bounding box center [632, 375] width 56 height 26
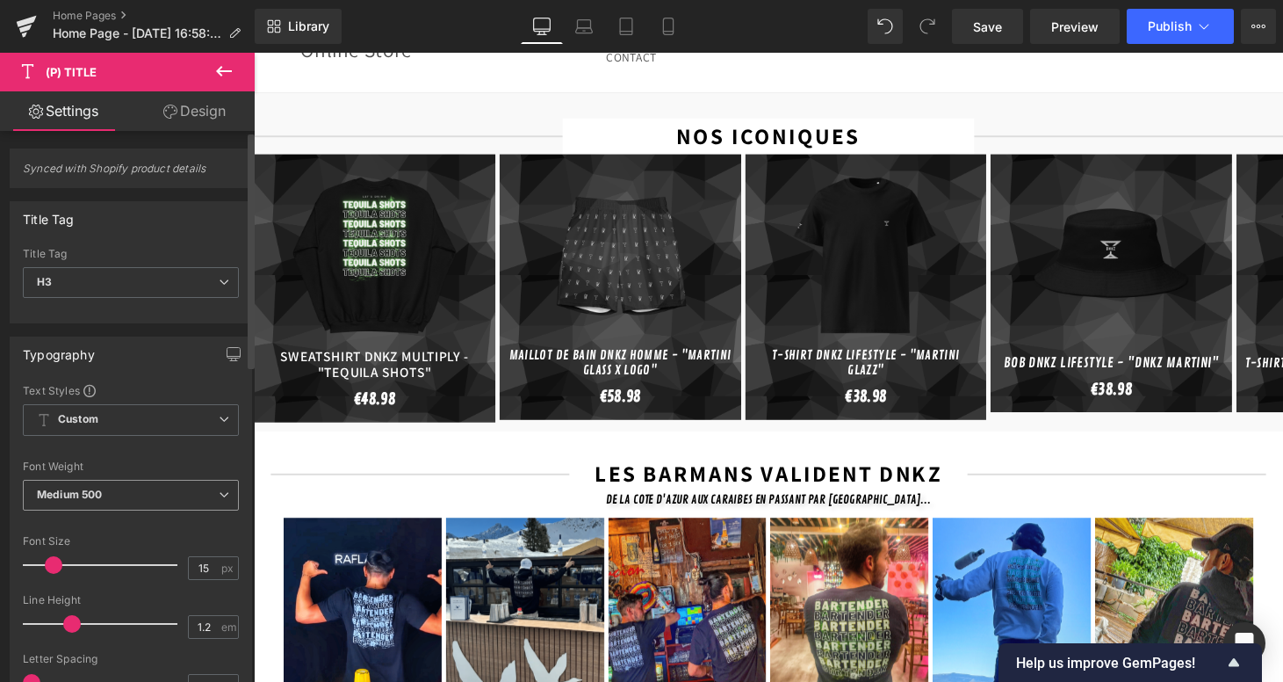
click at [79, 502] on span "Medium 500" at bounding box center [131, 495] width 216 height 31
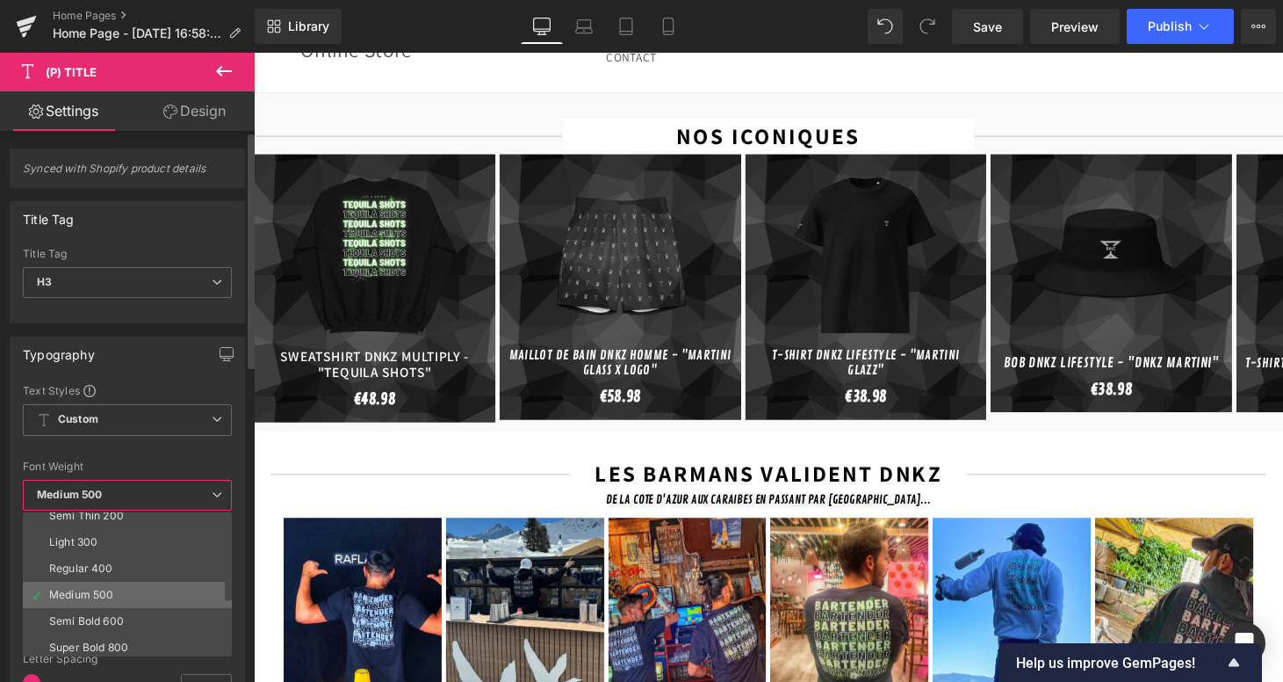
scroll to position [48, 0]
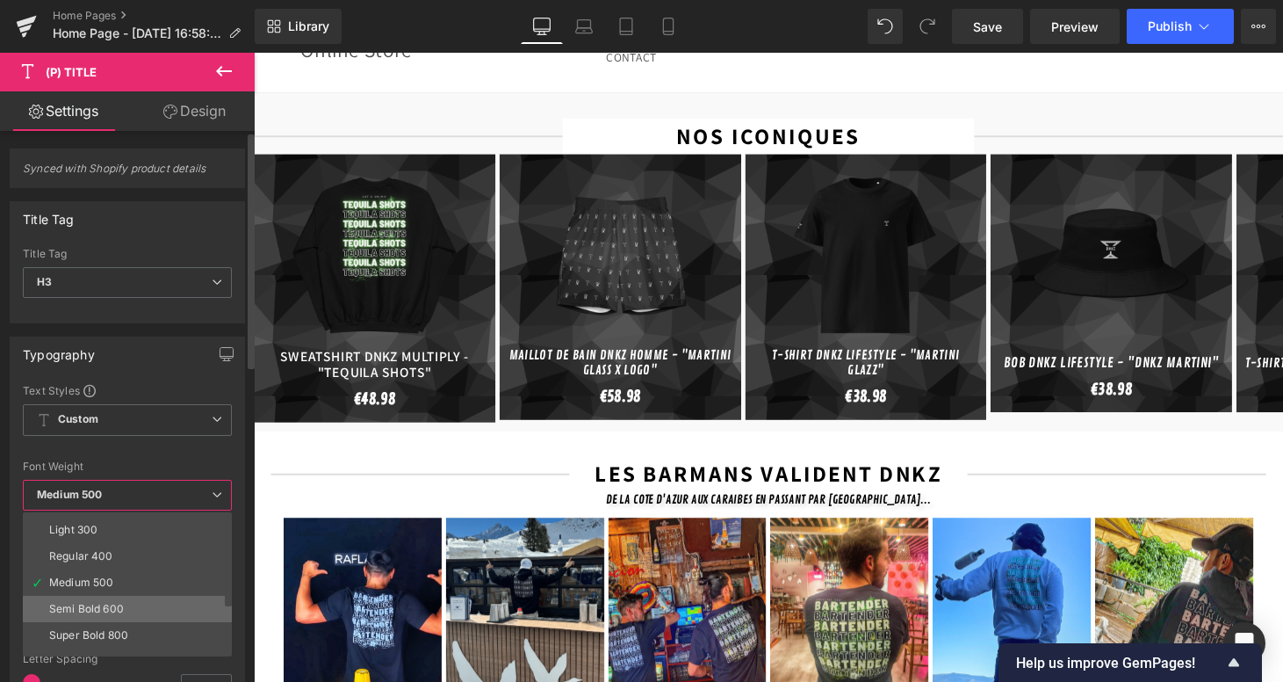
click at [109, 603] on div "Semi Bold 600" at bounding box center [86, 609] width 75 height 12
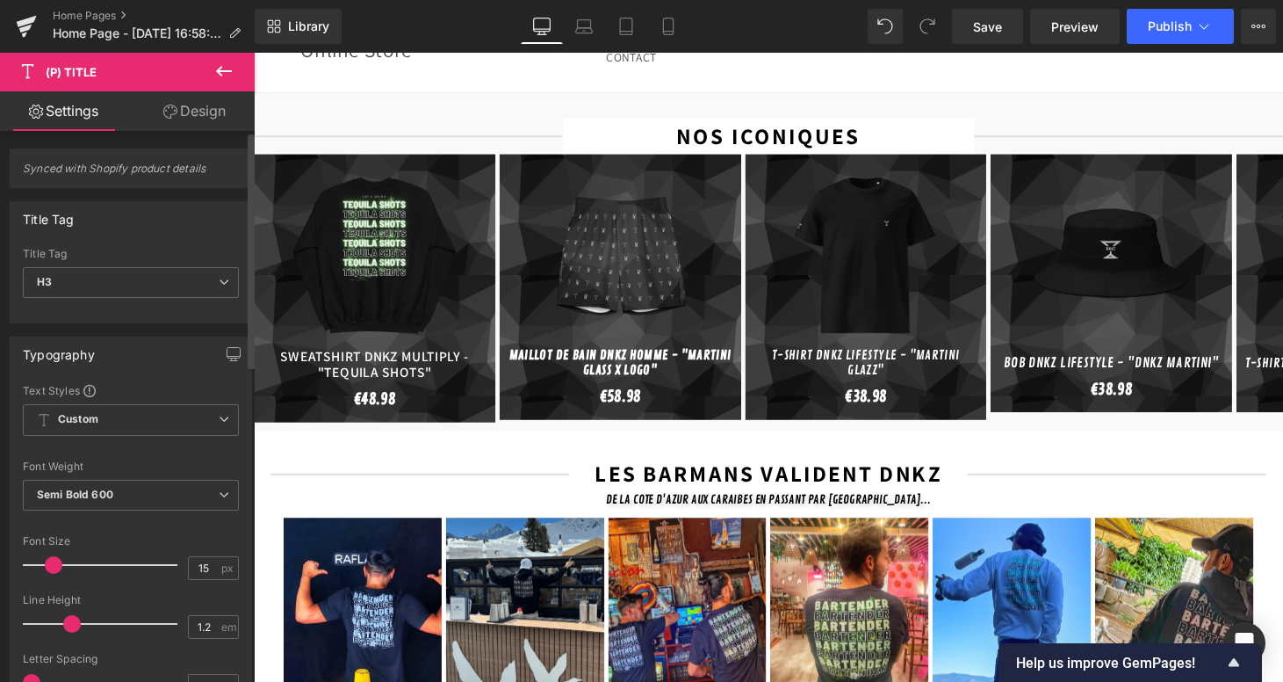
click at [48, 561] on span at bounding box center [54, 565] width 18 height 18
type input "16"
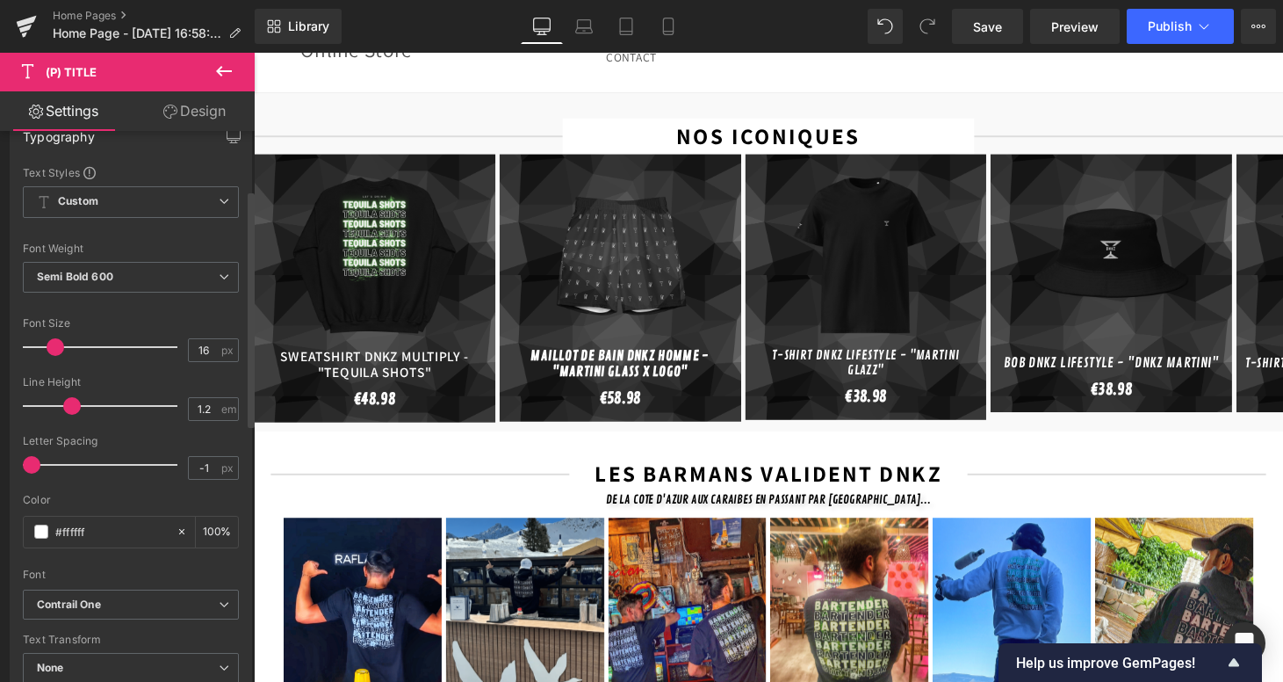
scroll to position [219, 0]
click at [43, 597] on icon "Contrail One" at bounding box center [69, 603] width 64 height 15
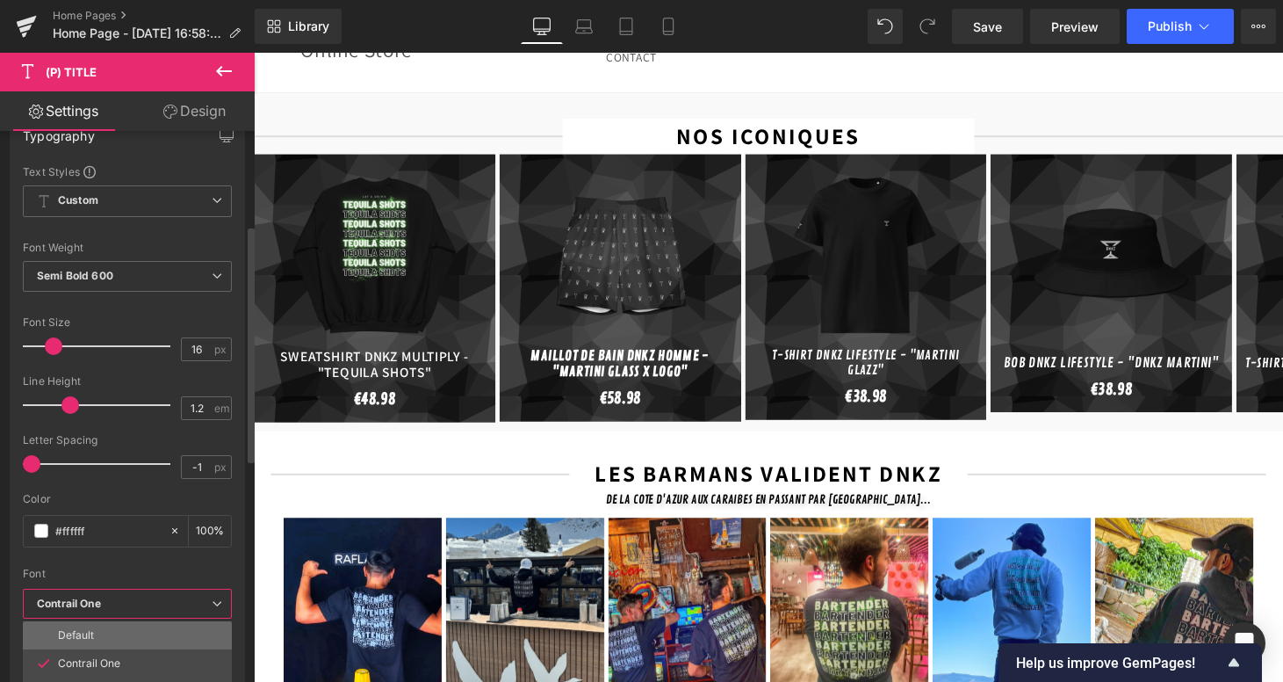
click at [69, 638] on p "Default" at bounding box center [76, 635] width 36 height 12
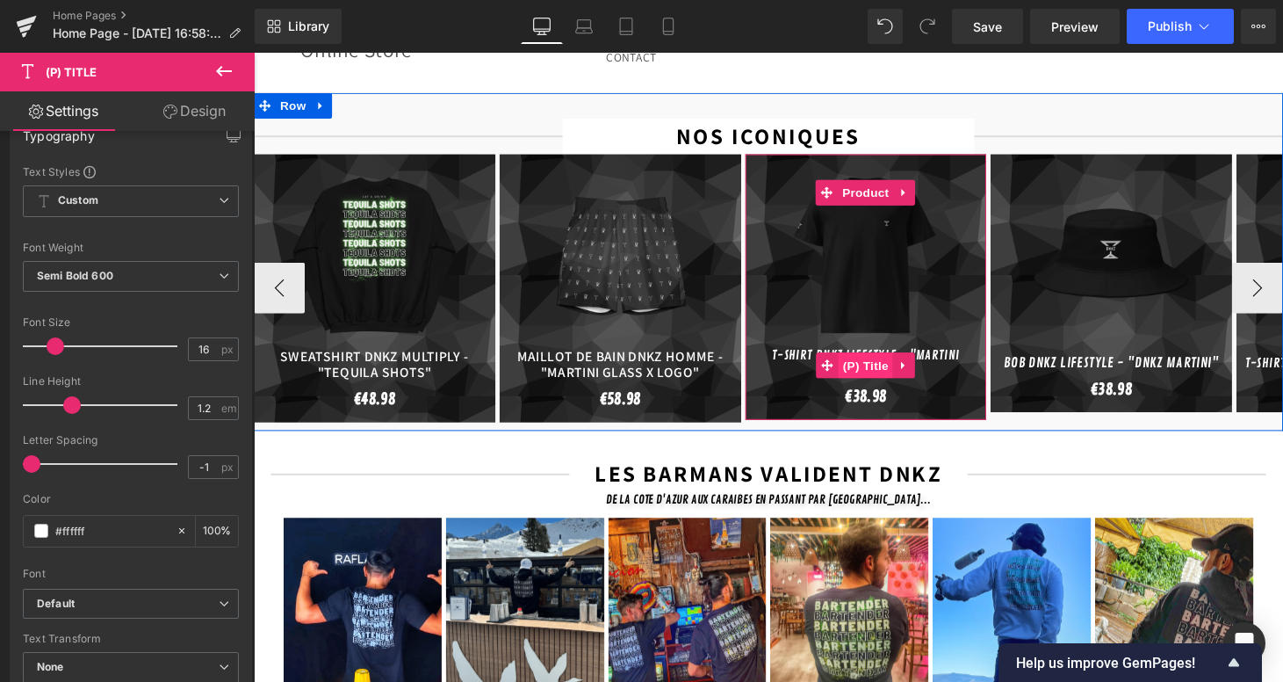
click at [885, 362] on span "(P) Title" at bounding box center [885, 375] width 56 height 26
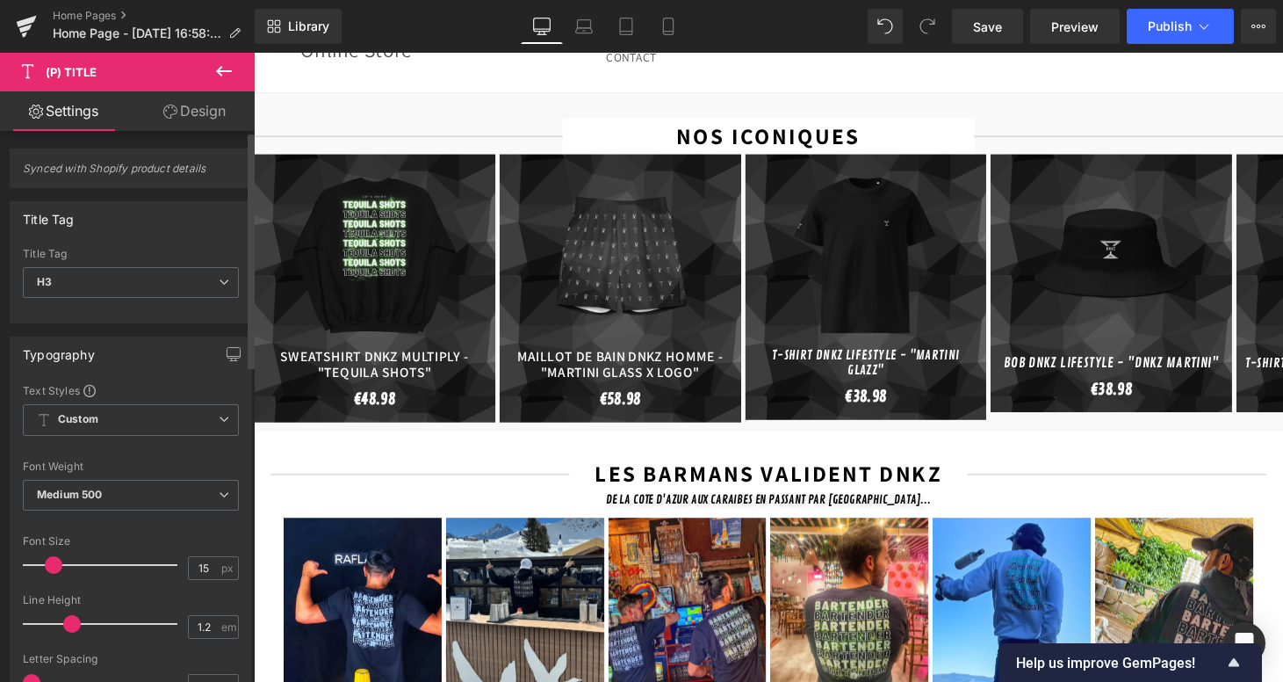
click at [53, 567] on span at bounding box center [54, 565] width 18 height 18
type input "16"
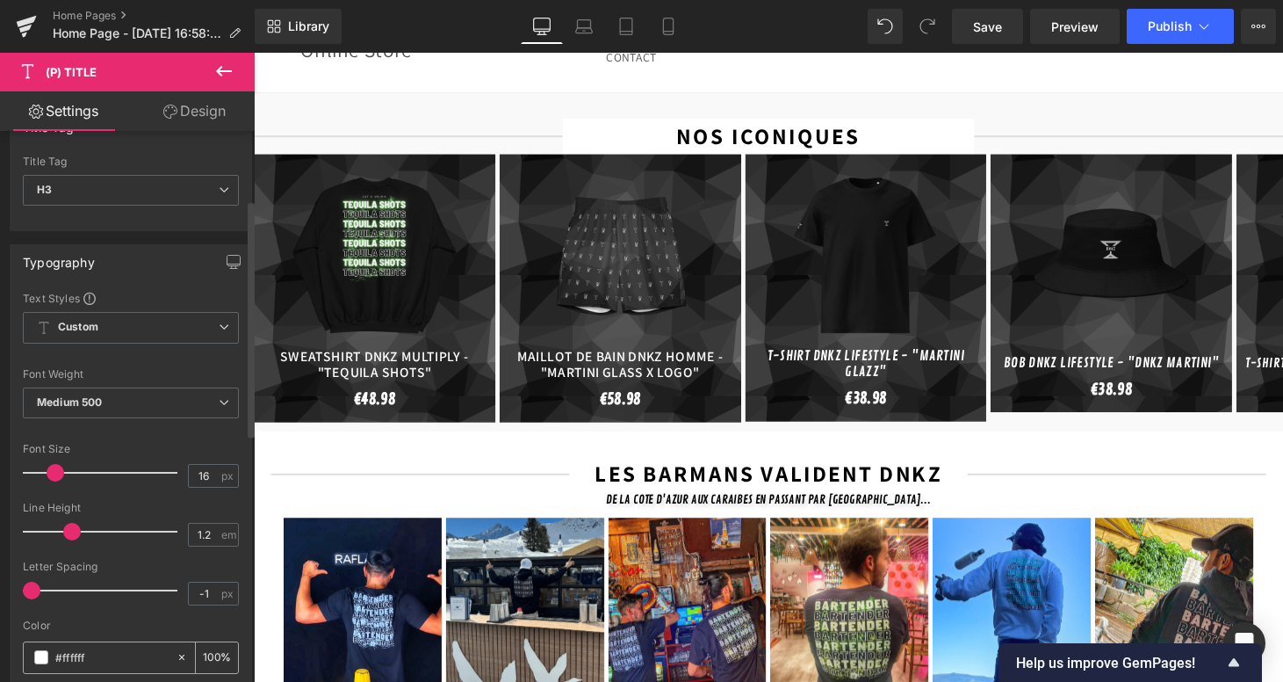
scroll to position [183, 0]
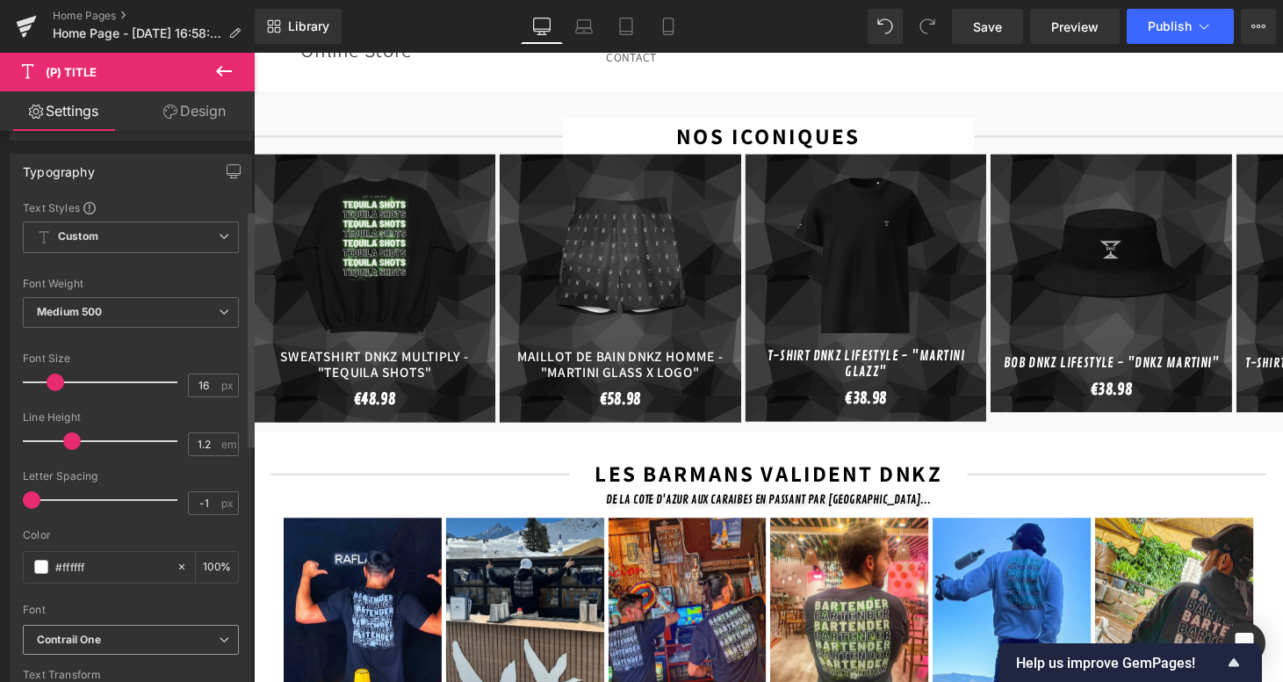
click at [66, 638] on icon "Contrail One" at bounding box center [69, 639] width 64 height 15
click at [112, 664] on li "Default" at bounding box center [131, 671] width 217 height 28
click at [82, 315] on b "Medium 500" at bounding box center [69, 311] width 65 height 13
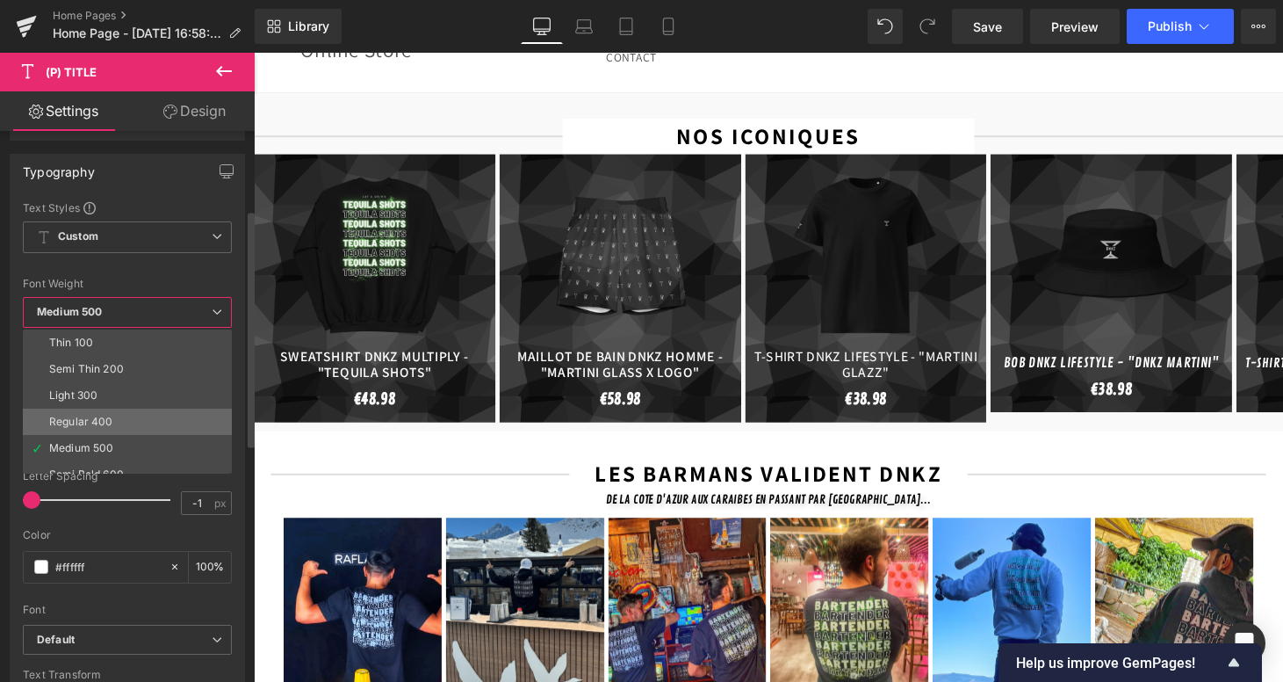
scroll to position [29, 0]
click at [117, 430] on li "Medium 500" at bounding box center [131, 419] width 217 height 26
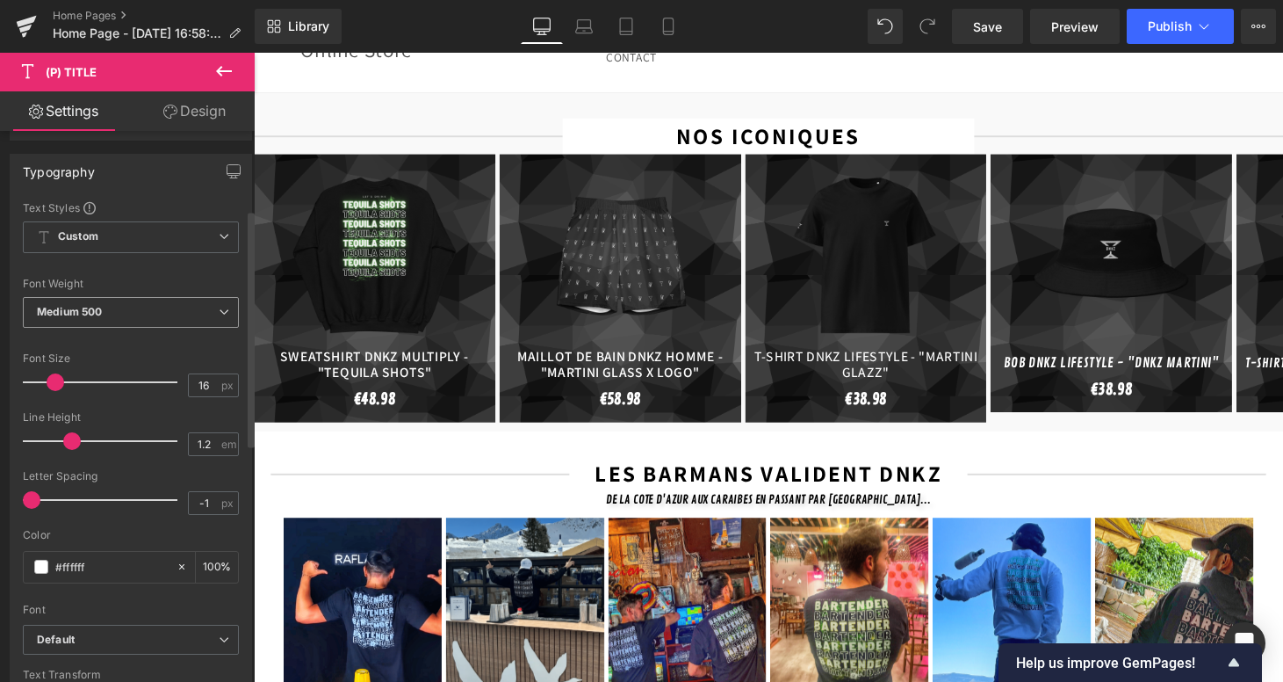
click at [134, 319] on span "Medium 500" at bounding box center [131, 312] width 216 height 31
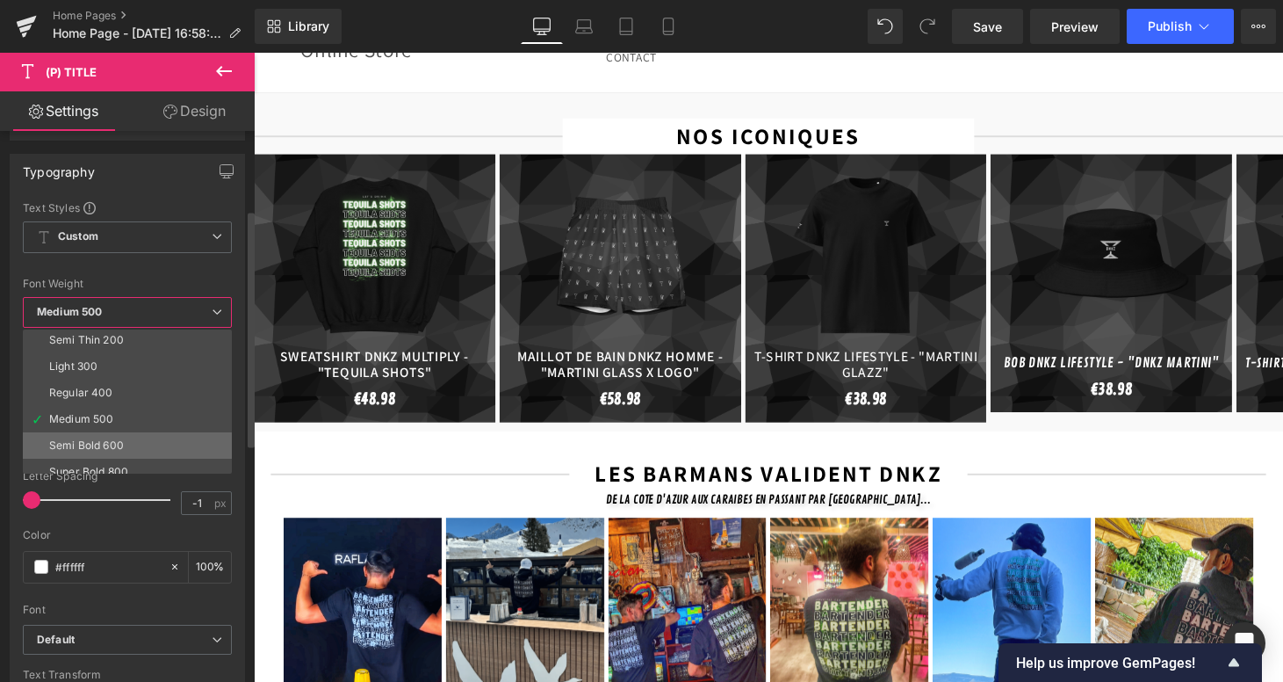
click at [135, 435] on li "Semi Bold 600" at bounding box center [131, 445] width 217 height 26
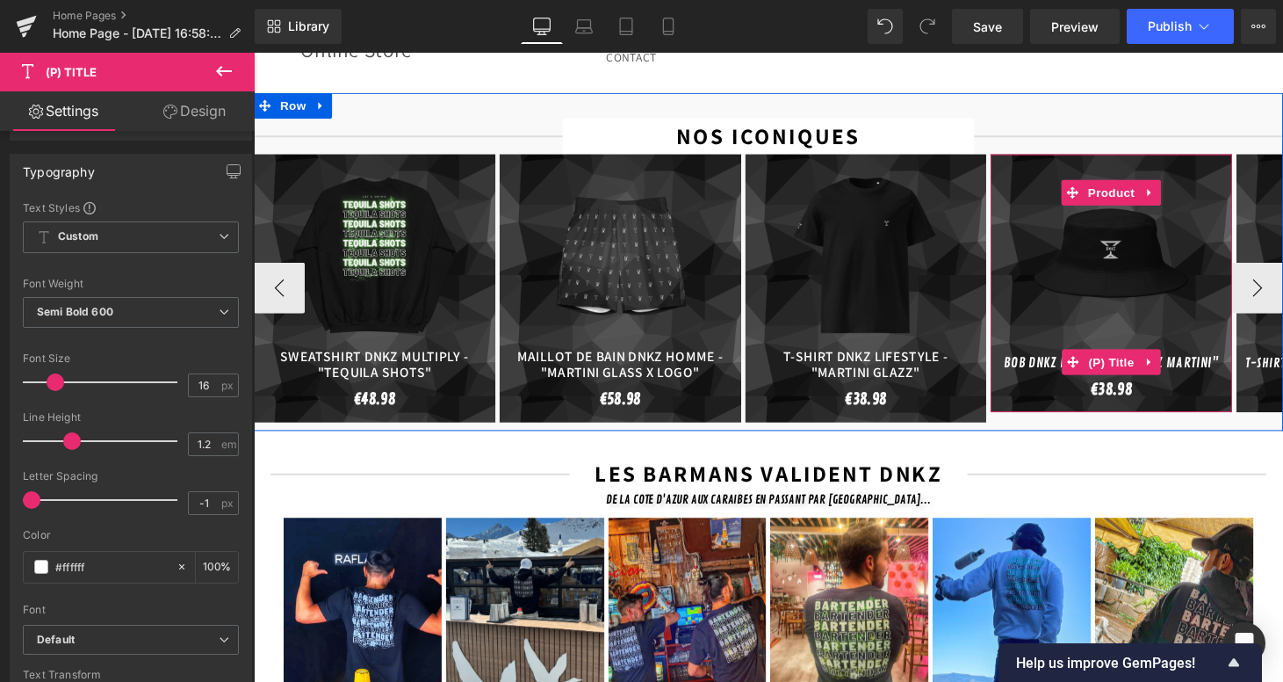
click at [1058, 365] on link "Bob DNKZ Lifestyle - "DNKZ Martini"" at bounding box center [1140, 373] width 222 height 17
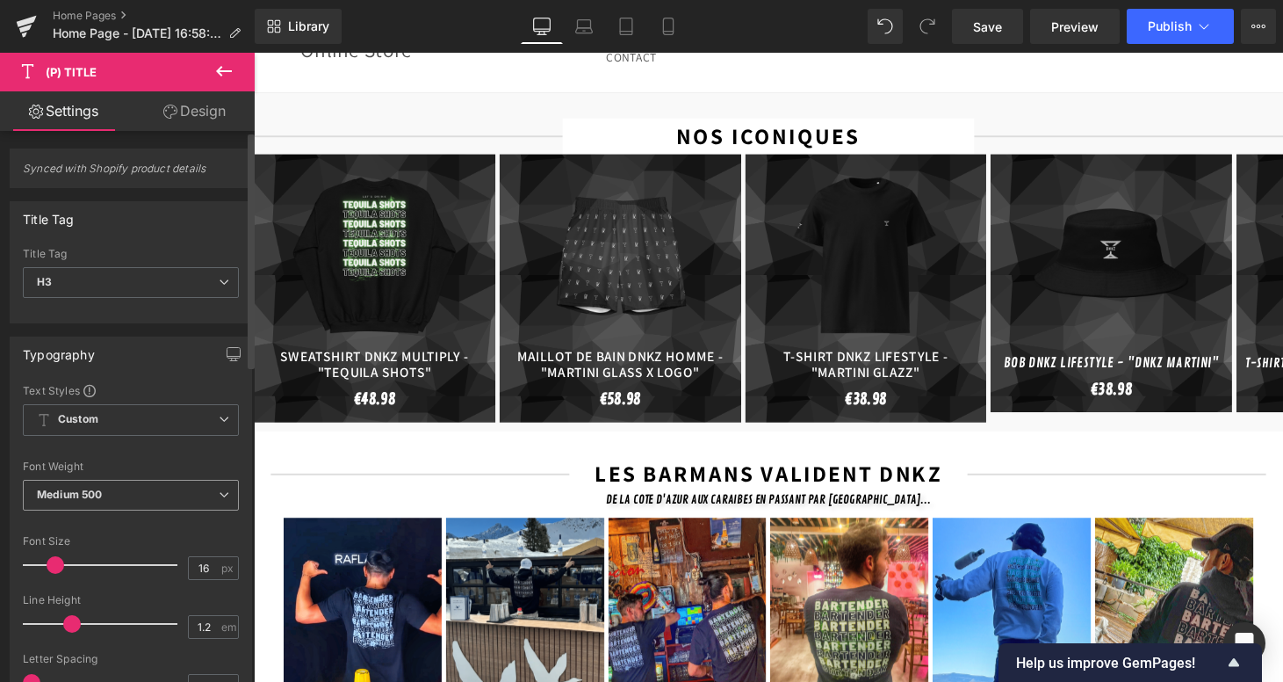
click at [152, 501] on span "Medium 500" at bounding box center [131, 495] width 216 height 31
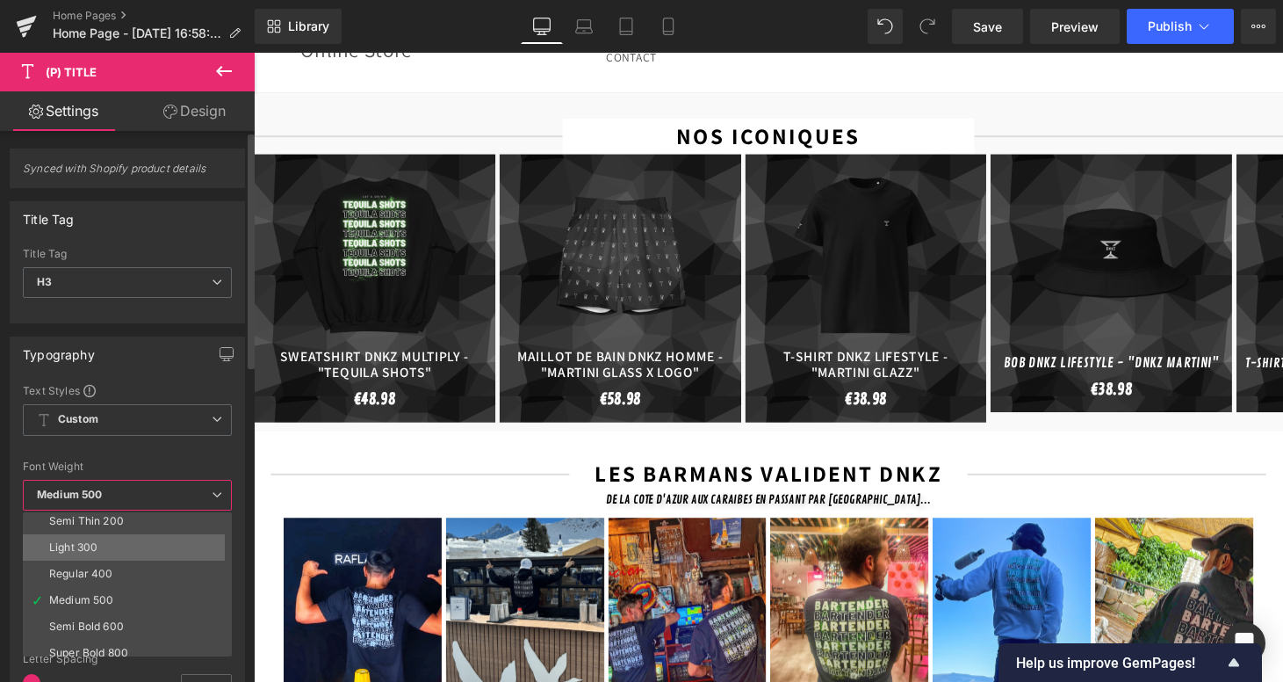
scroll to position [35, 0]
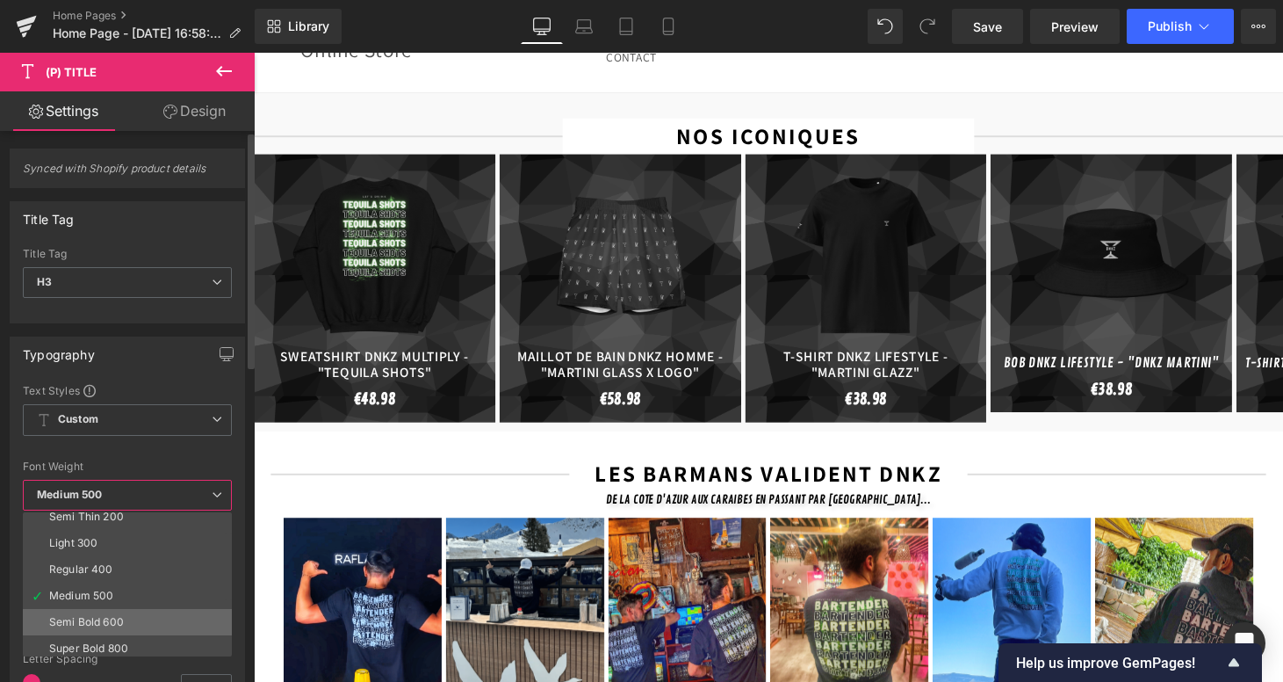
click at [104, 619] on div "Semi Bold 600" at bounding box center [86, 622] width 75 height 12
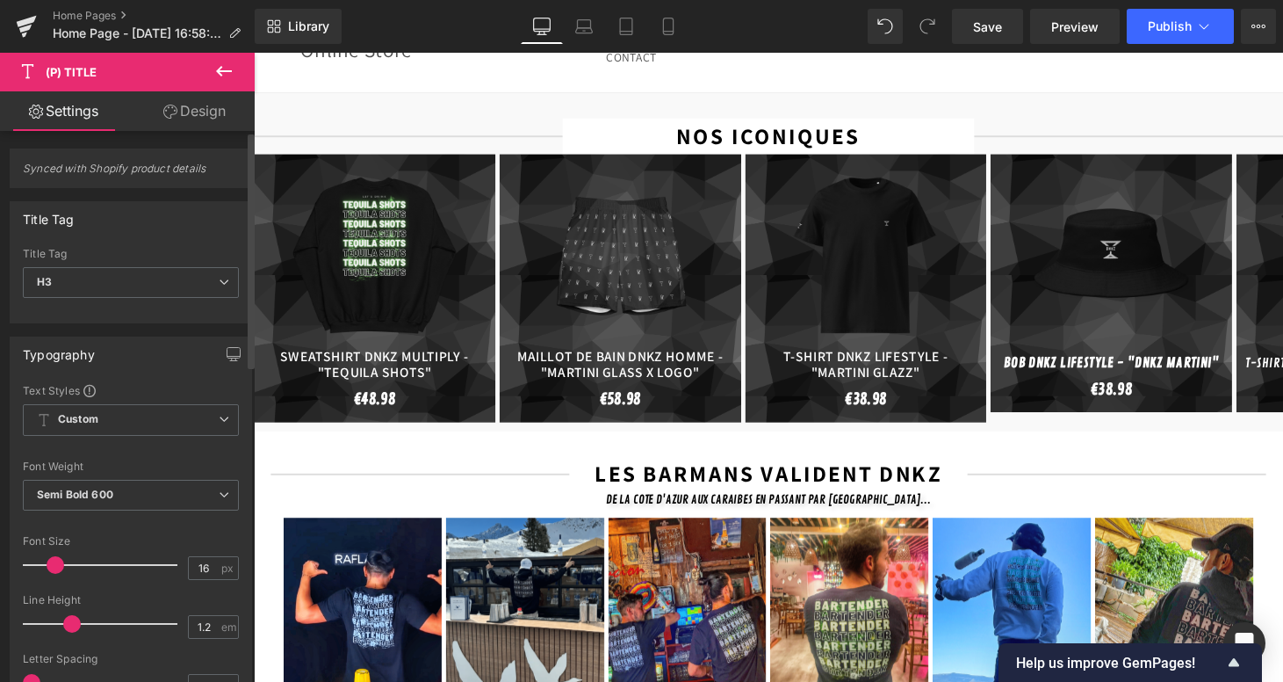
click at [55, 568] on span at bounding box center [56, 565] width 18 height 18
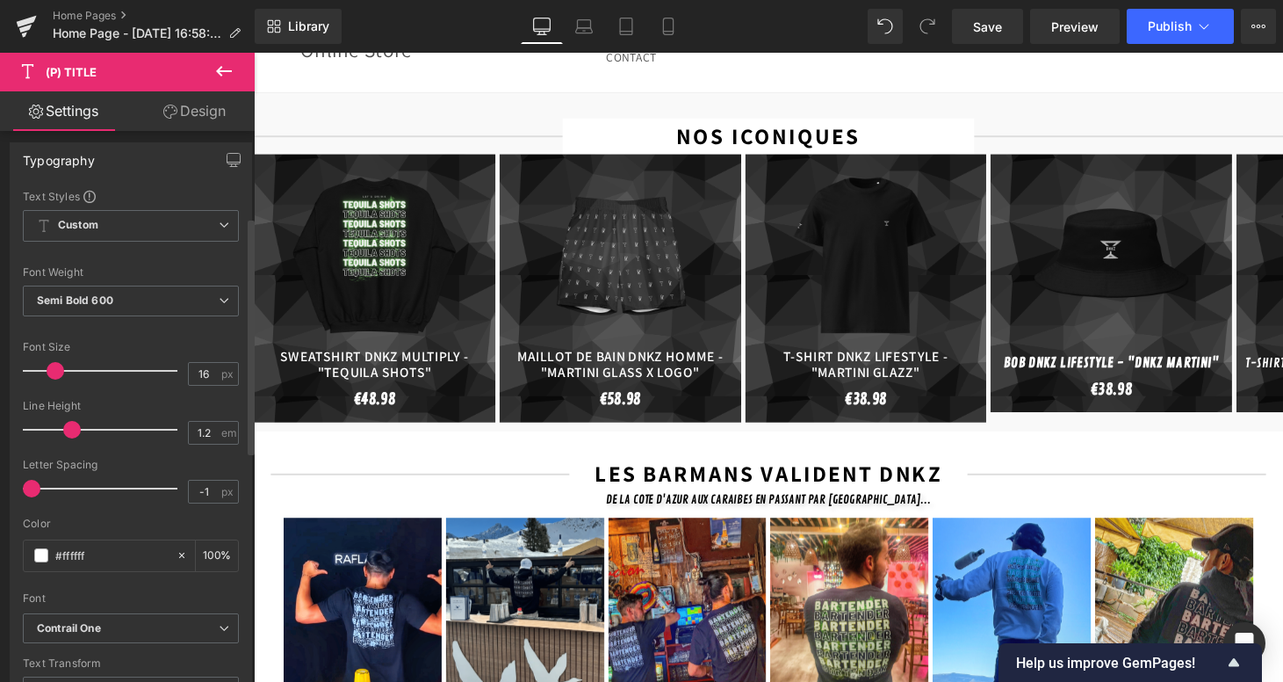
scroll to position [200, 0]
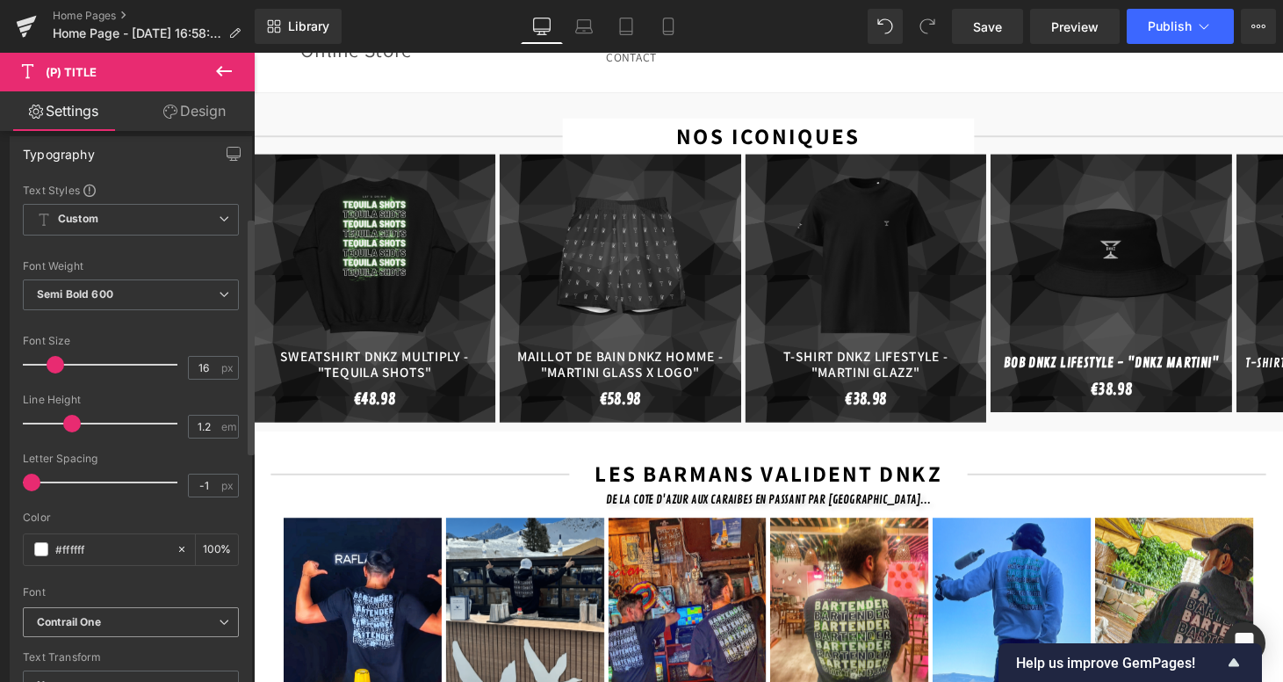
click at [93, 626] on icon "Contrail One" at bounding box center [69, 622] width 64 height 15
click at [122, 650] on li "Default" at bounding box center [131, 653] width 217 height 28
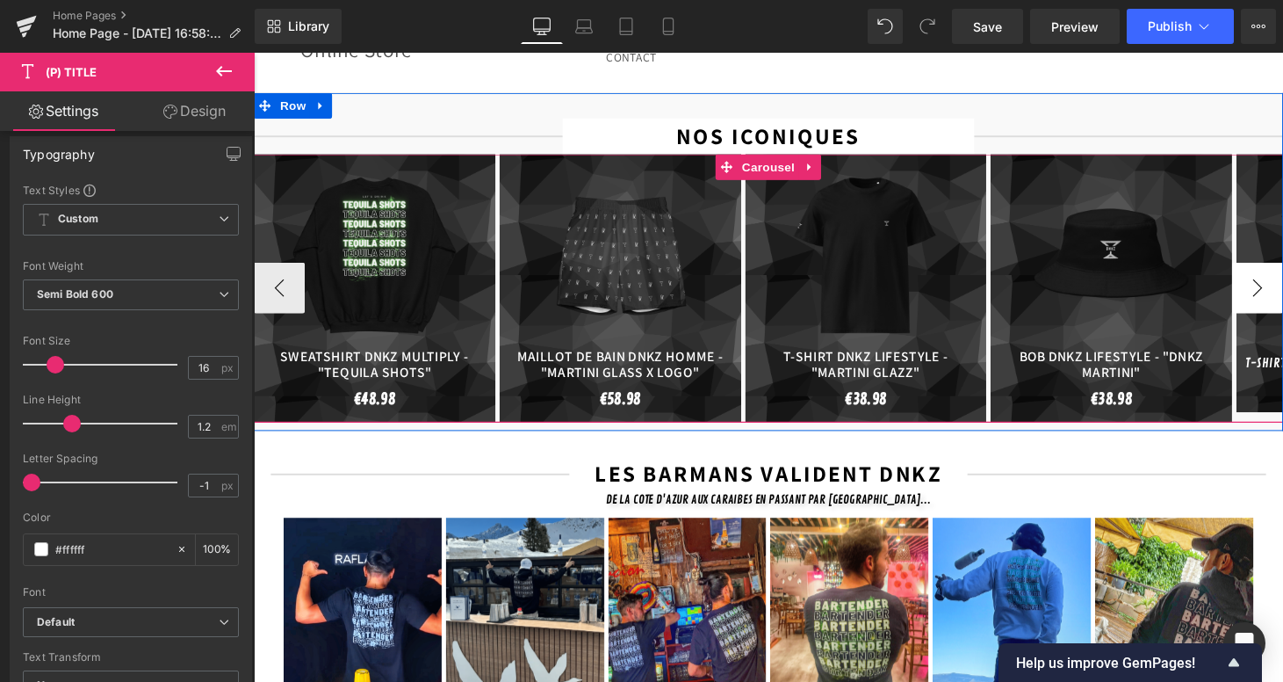
click at [1282, 283] on button "›" at bounding box center [1290, 295] width 53 height 53
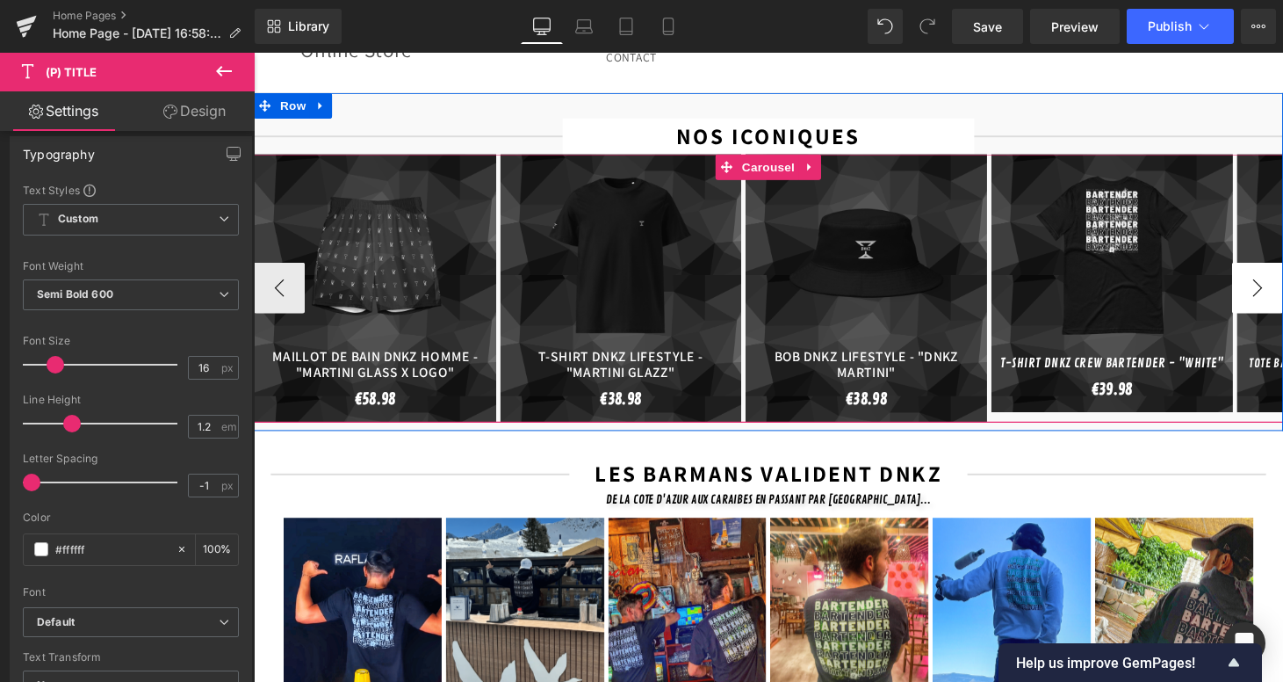
click at [1282, 283] on button "›" at bounding box center [1290, 295] width 53 height 53
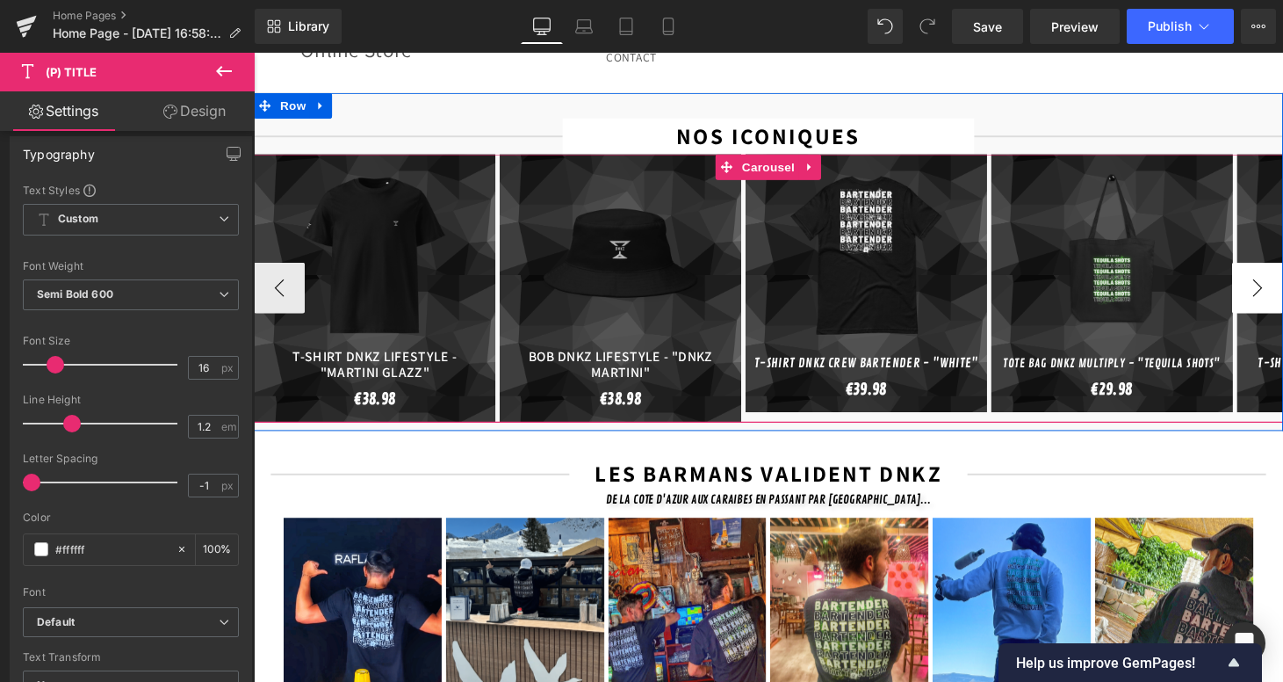
click at [1282, 283] on button "›" at bounding box center [1290, 295] width 53 height 53
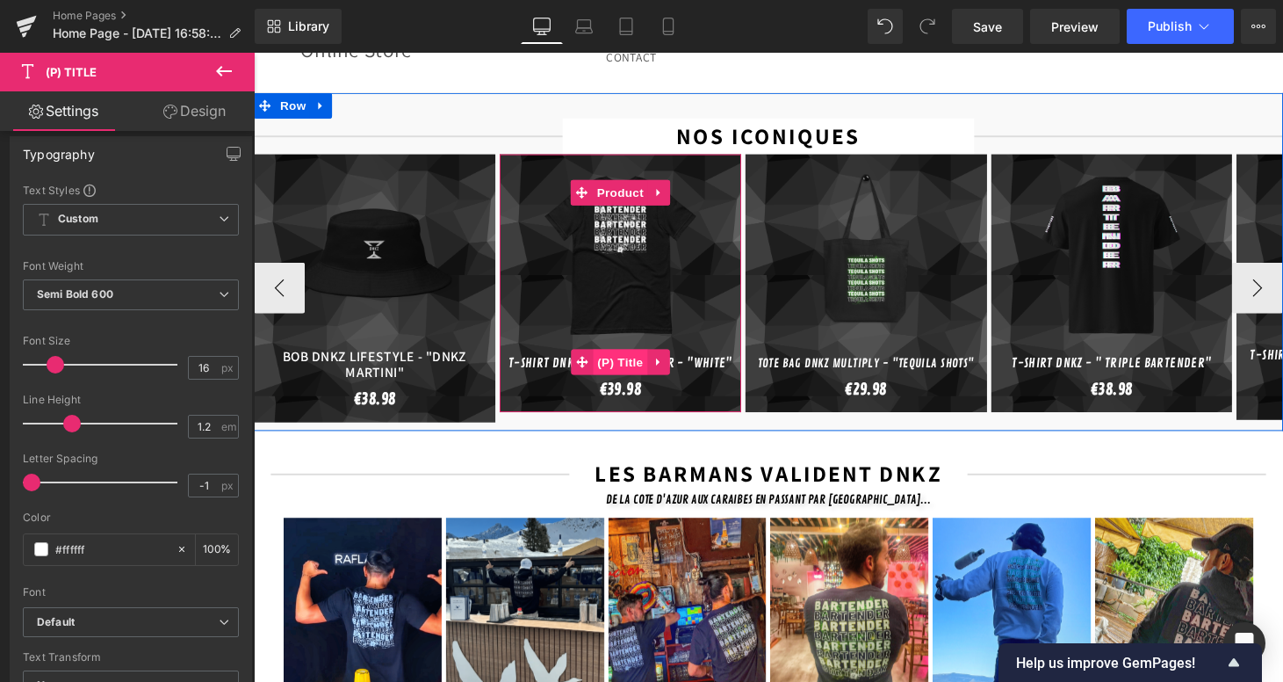
click at [623, 358] on span "(P) Title" at bounding box center [632, 371] width 56 height 26
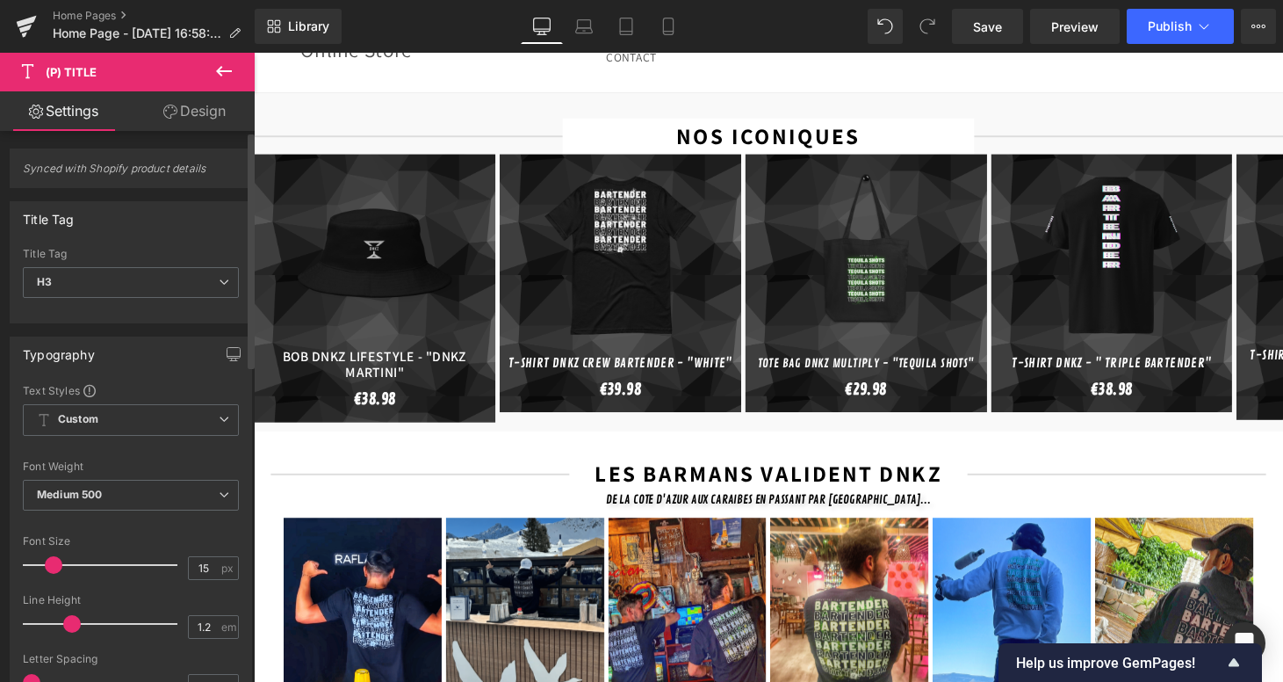
click at [51, 561] on span at bounding box center [54, 565] width 18 height 18
type input "16"
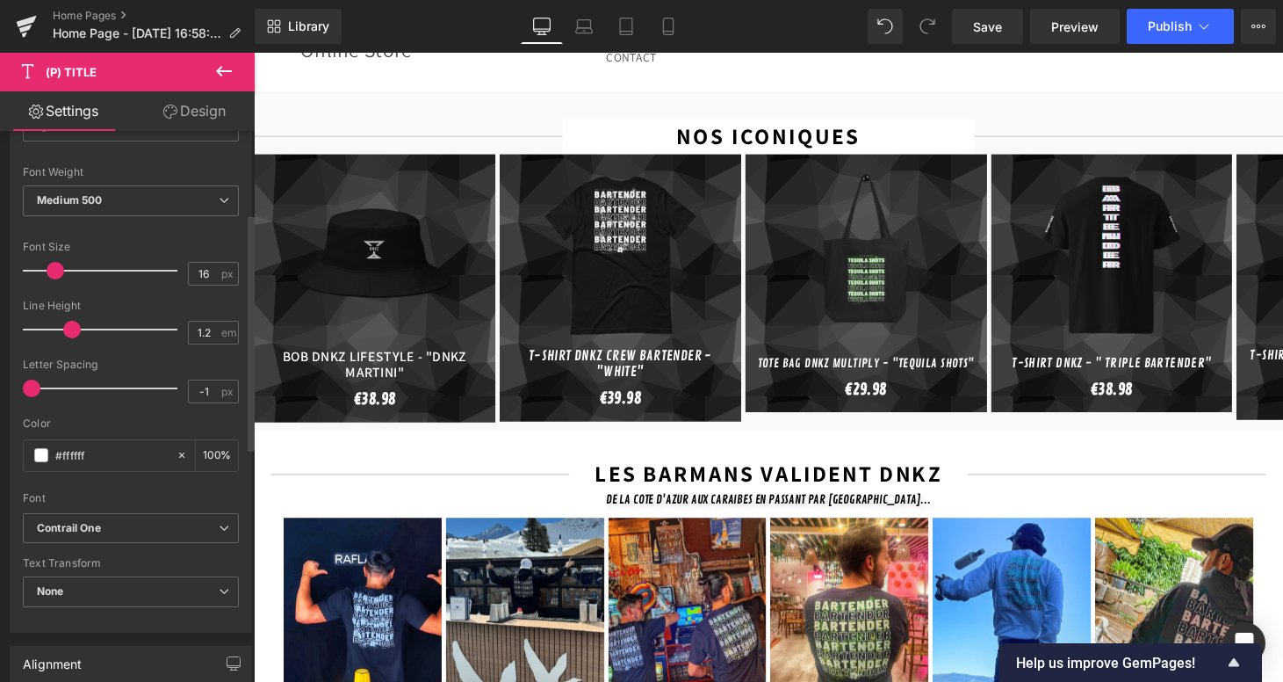
scroll to position [391, 0]
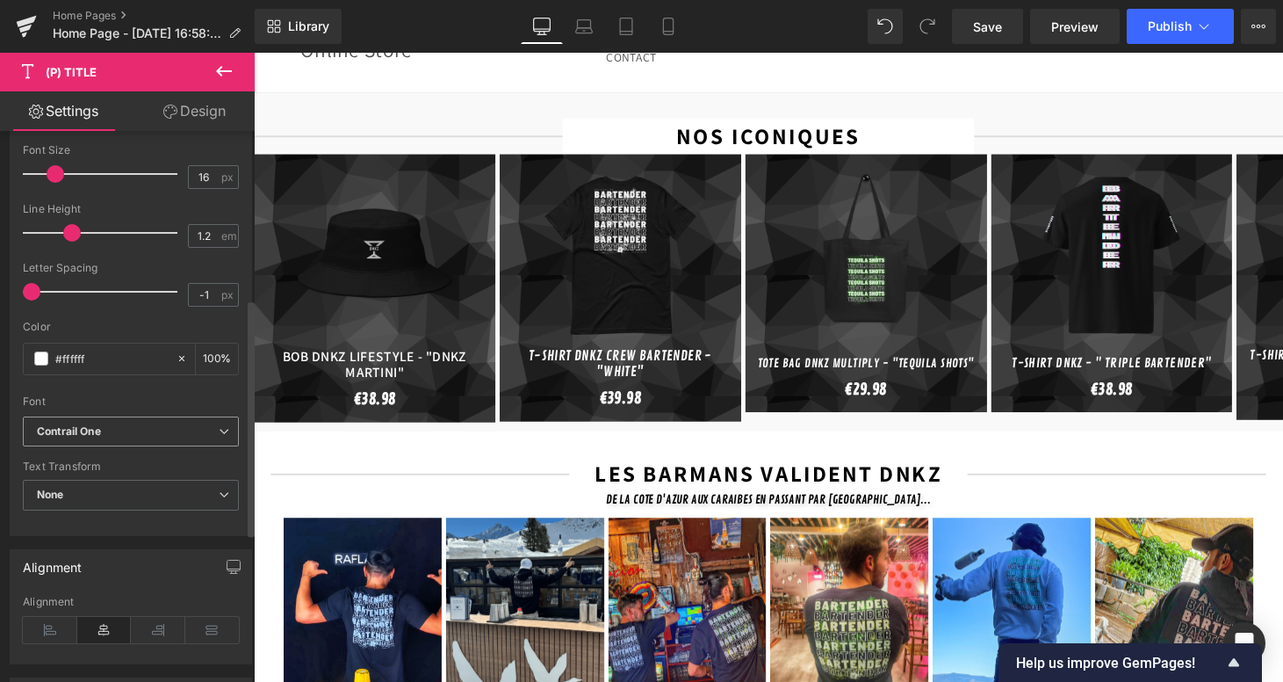
click at [184, 425] on b "Contrail One" at bounding box center [128, 431] width 182 height 15
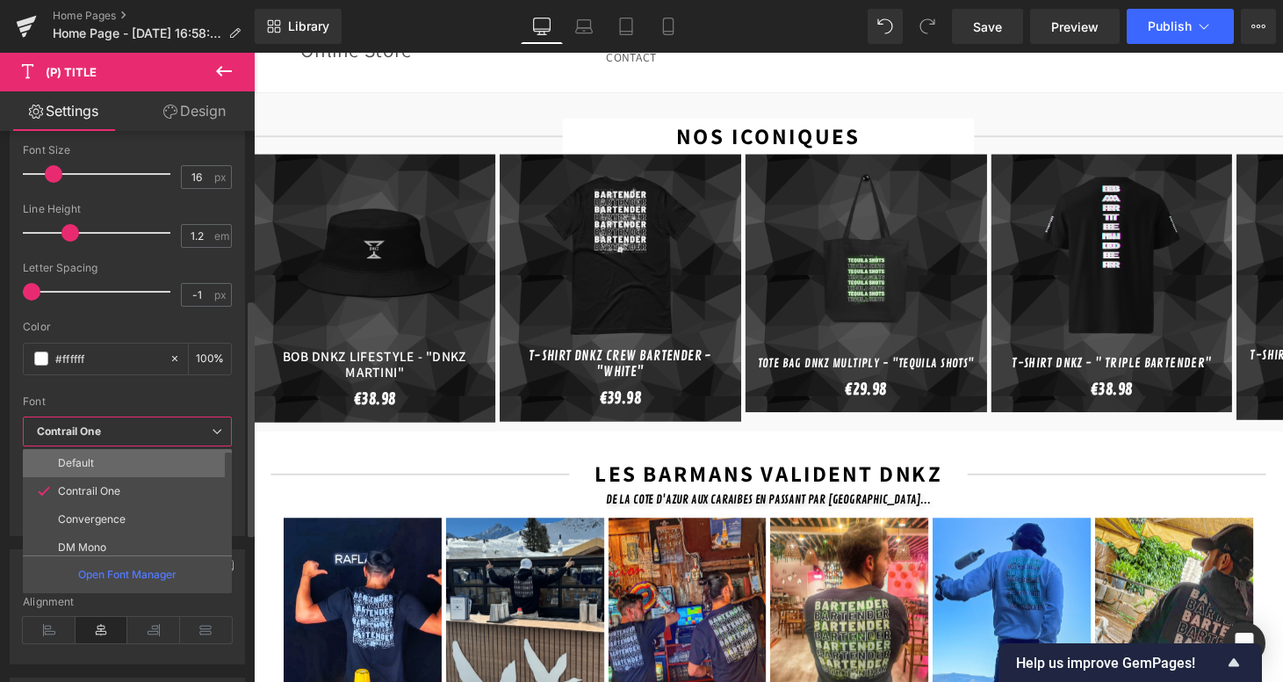
click at [99, 466] on li "Default" at bounding box center [131, 463] width 217 height 28
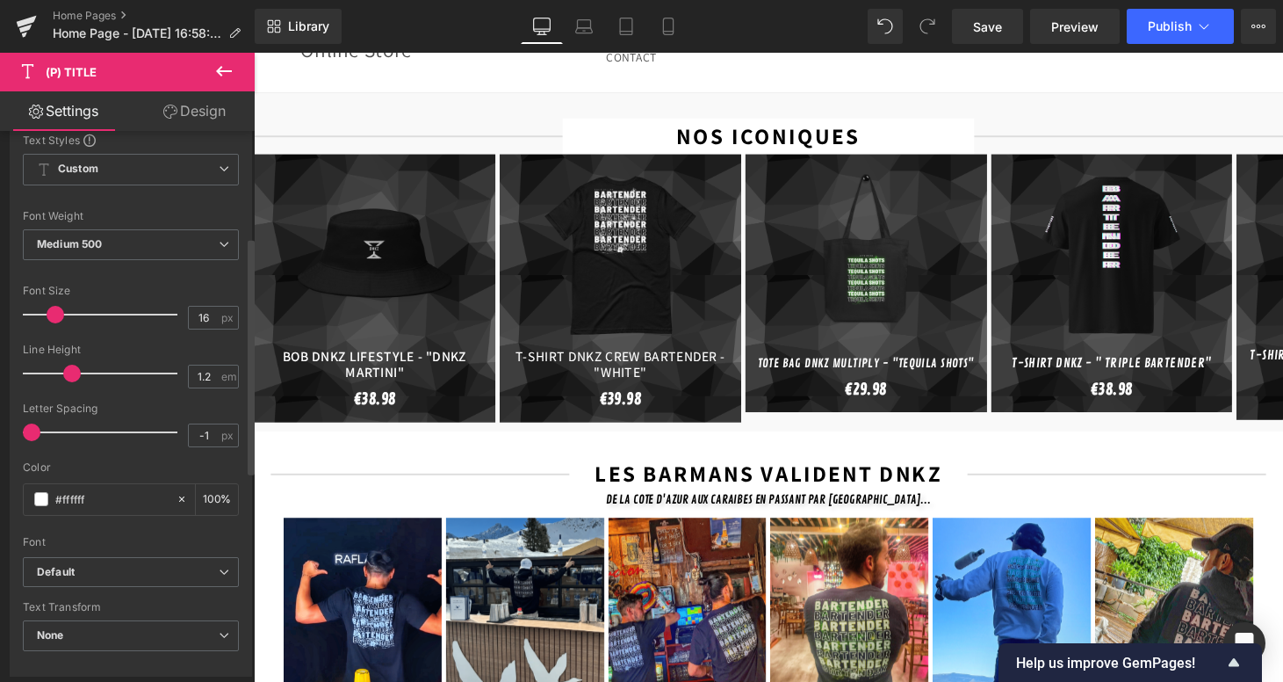
scroll to position [247, 0]
click at [117, 250] on span "Medium 500" at bounding box center [131, 248] width 216 height 31
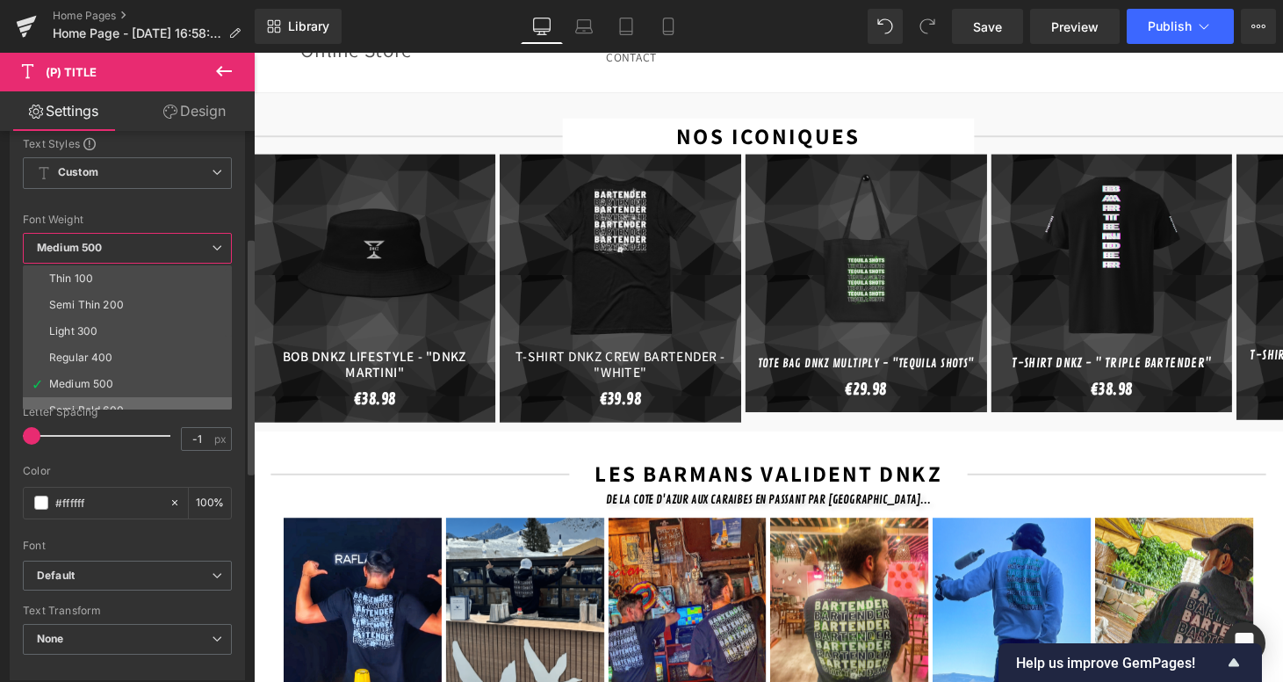
click at [111, 397] on li "Semi Bold 600" at bounding box center [131, 410] width 217 height 26
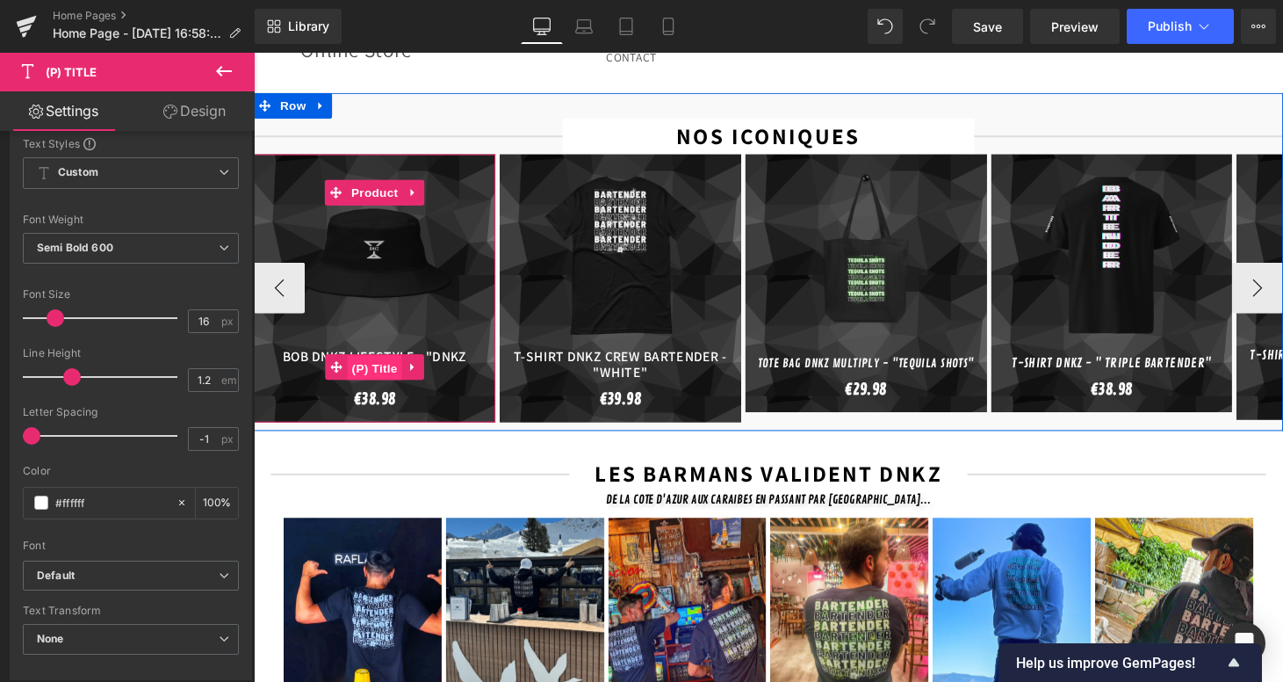
click at [373, 365] on span "(P) Title" at bounding box center [378, 378] width 56 height 26
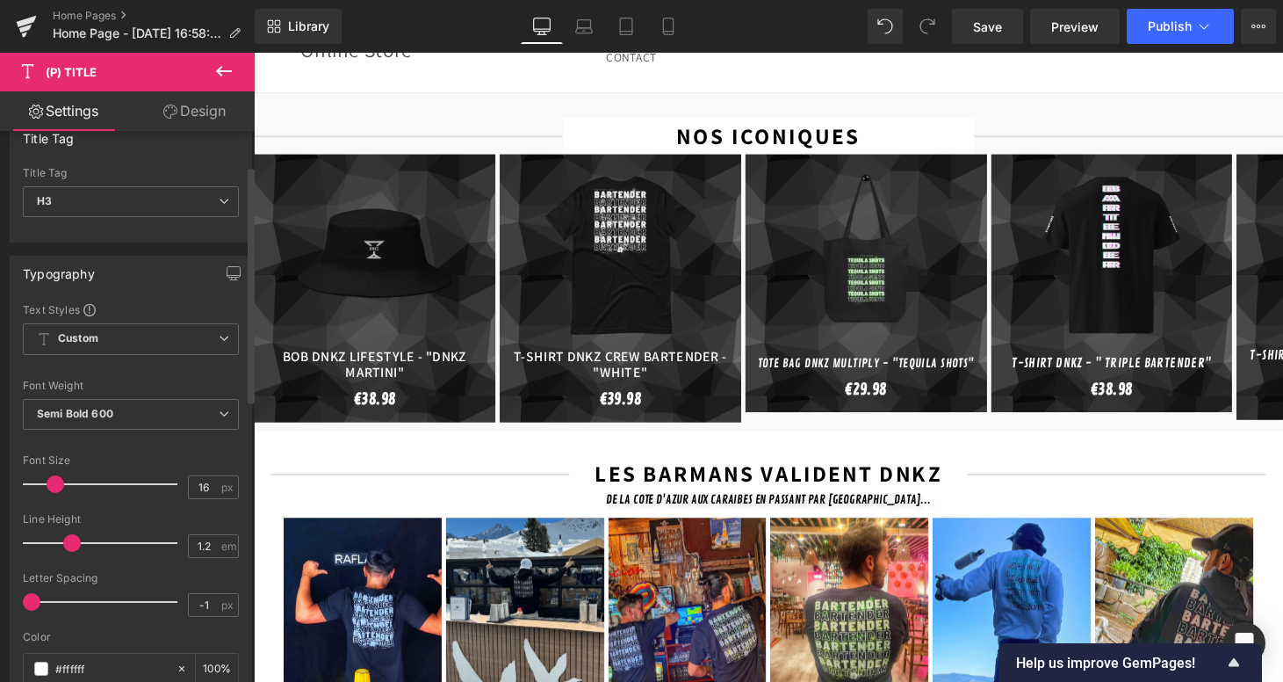
scroll to position [112, 0]
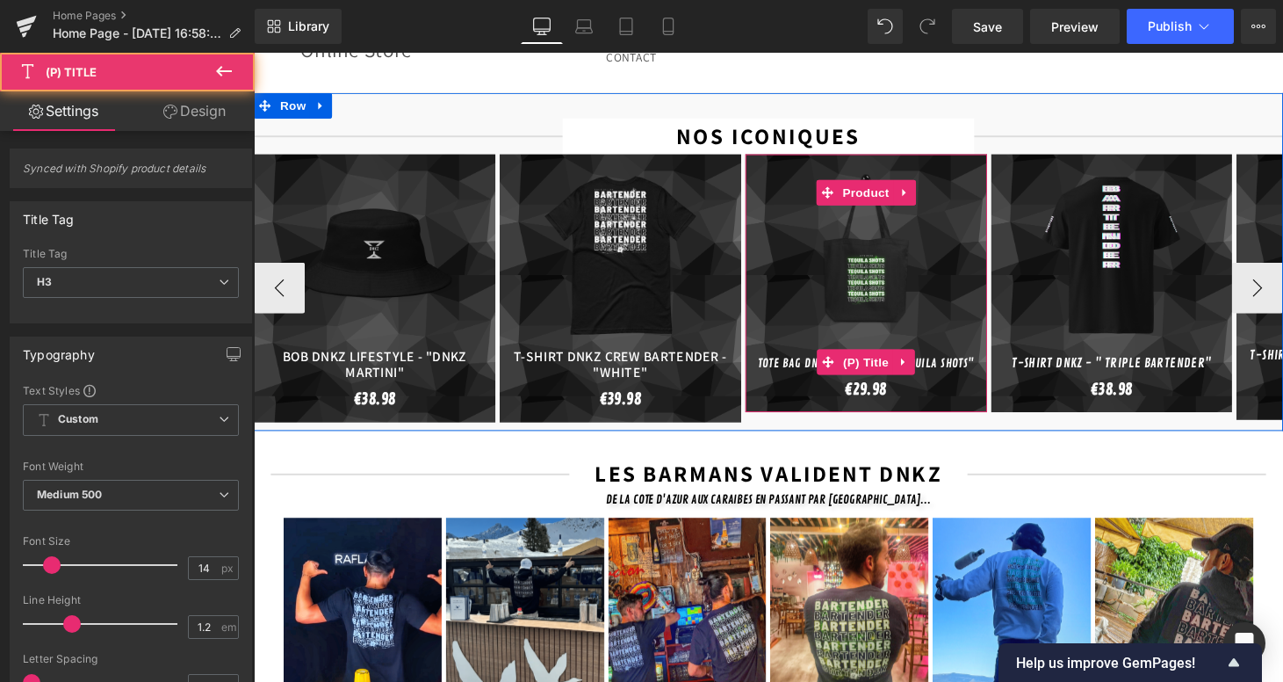
click at [816, 366] on link "Tote Bag DNKZ Multiply - "Tequila Shots"" at bounding box center [886, 373] width 224 height 15
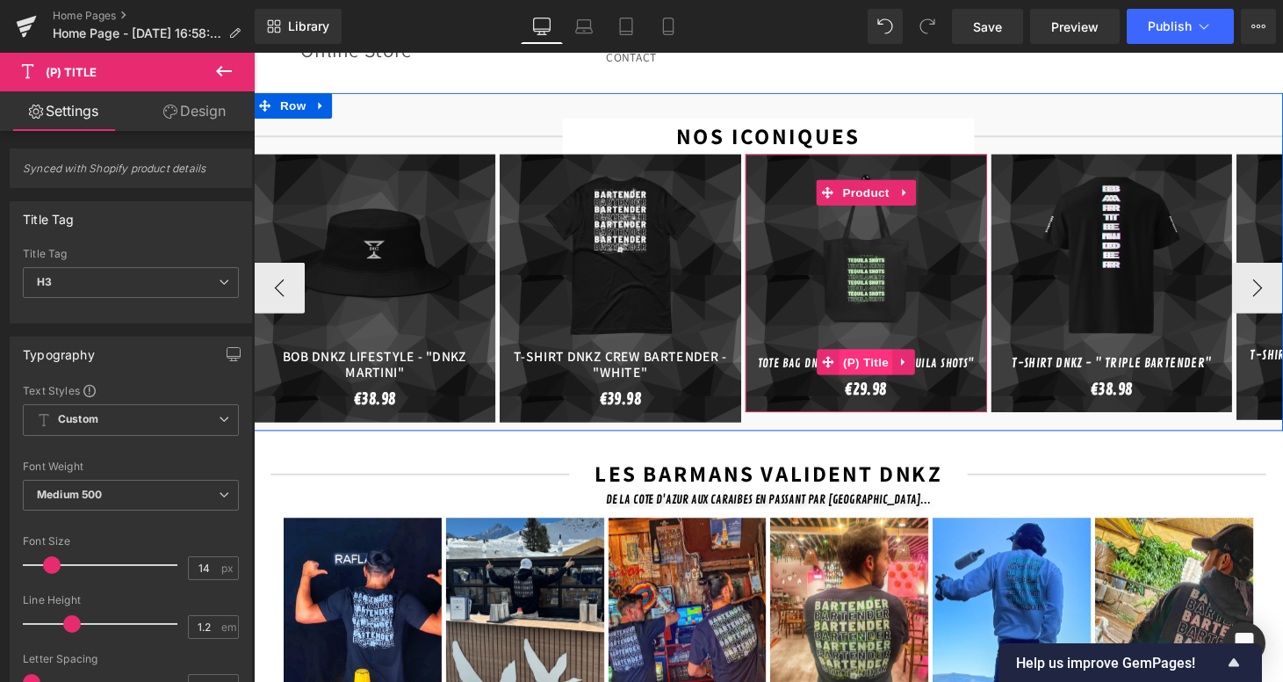
click at [863, 358] on span "(P) Title" at bounding box center [886, 371] width 56 height 26
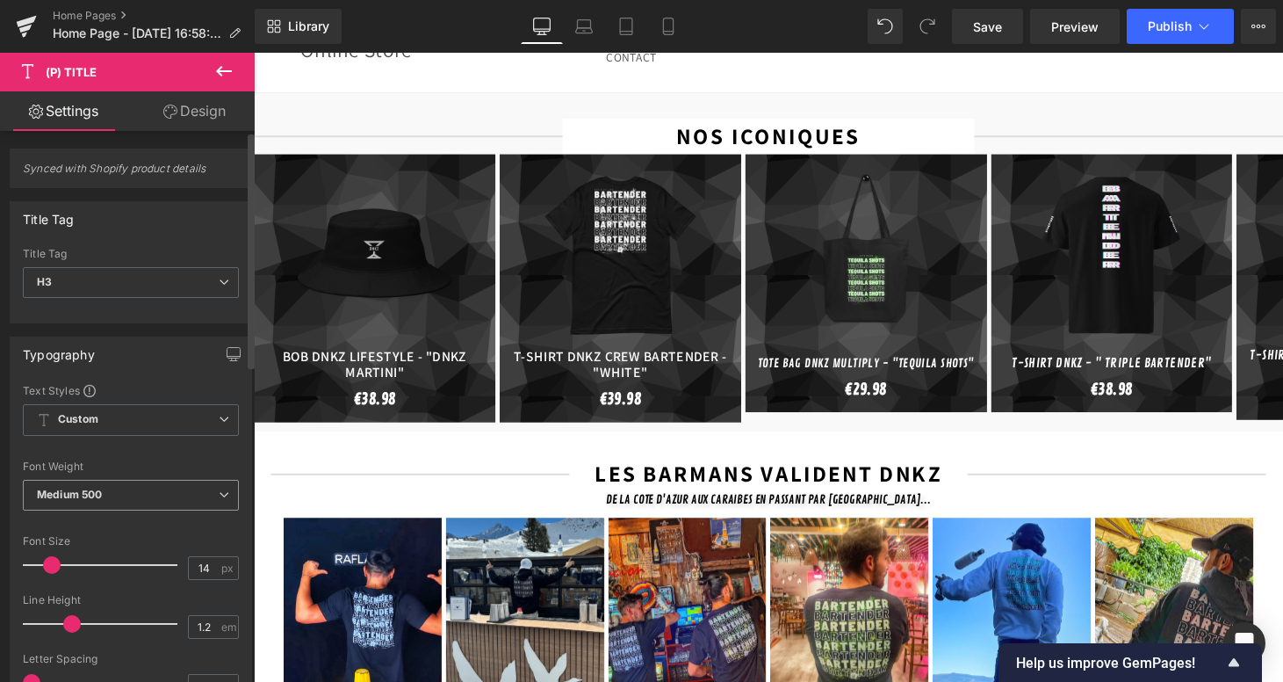
click at [60, 493] on b "Medium 500" at bounding box center [69, 493] width 65 height 13
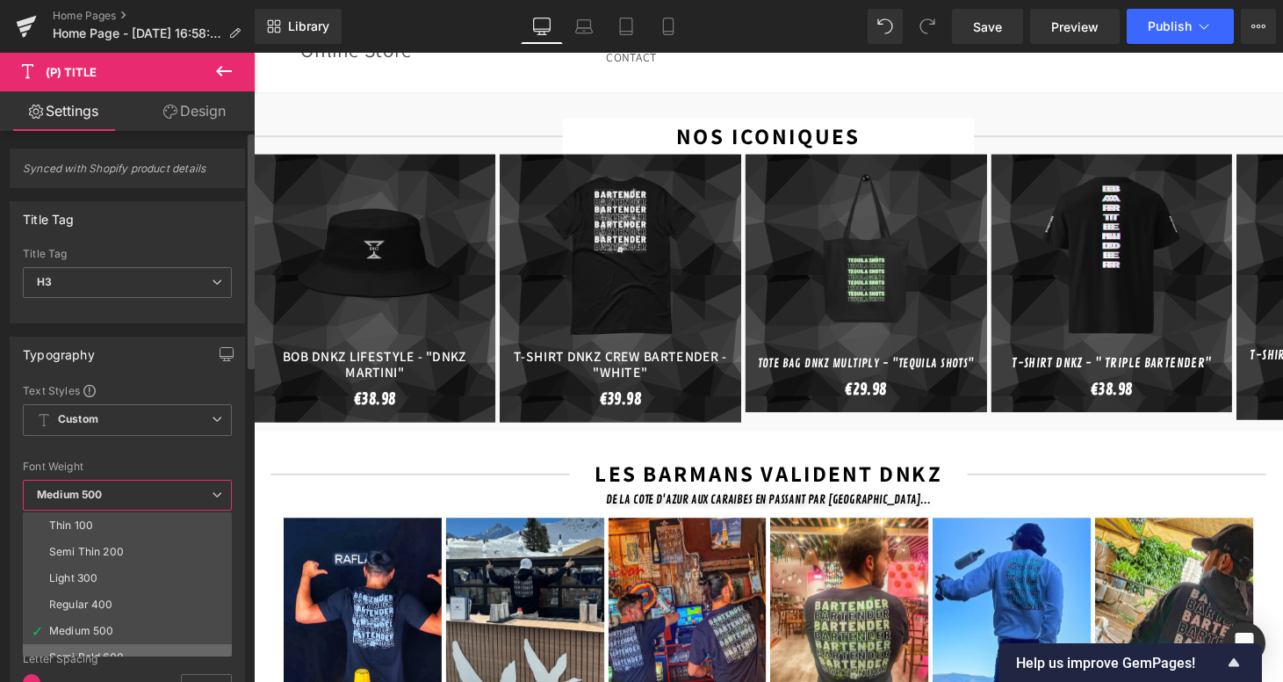
click at [111, 646] on li "Semi Bold 600" at bounding box center [131, 657] width 217 height 26
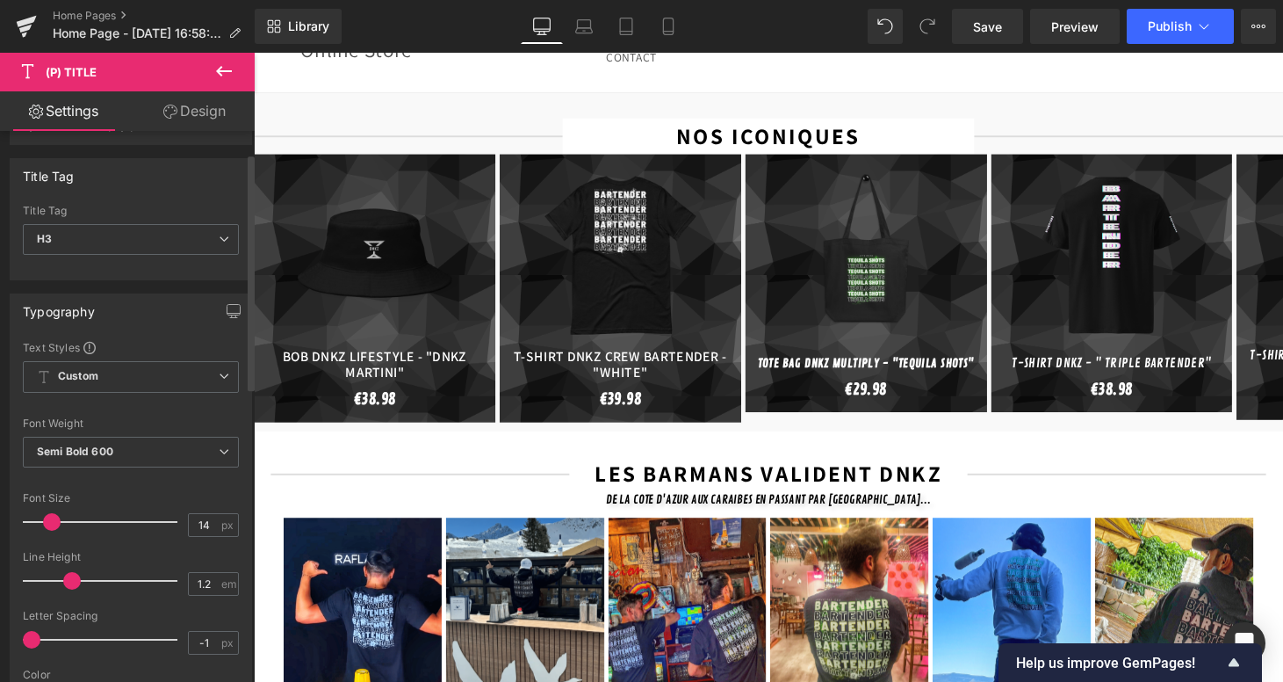
scroll to position [55, 0]
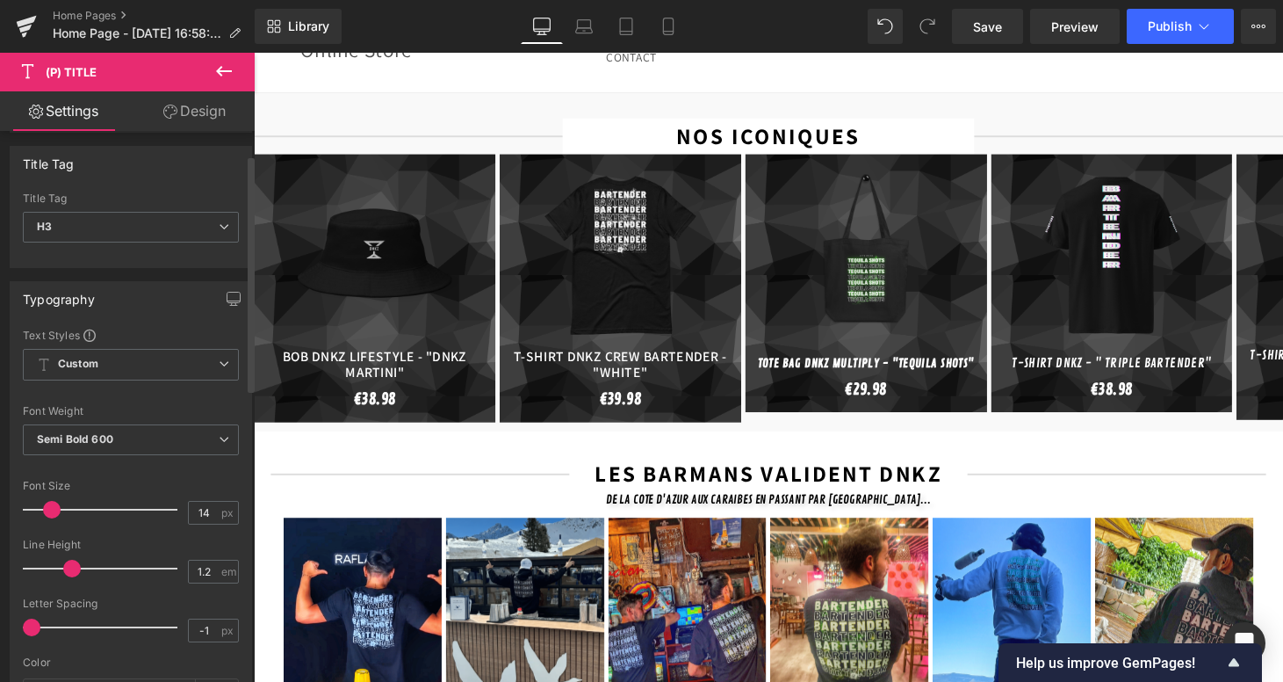
drag, startPoint x: 160, startPoint y: 528, endPoint x: 130, endPoint y: 528, distance: 29.9
click at [146, 528] on div at bounding box center [131, 532] width 216 height 11
click at [46, 510] on span at bounding box center [52, 510] width 18 height 18
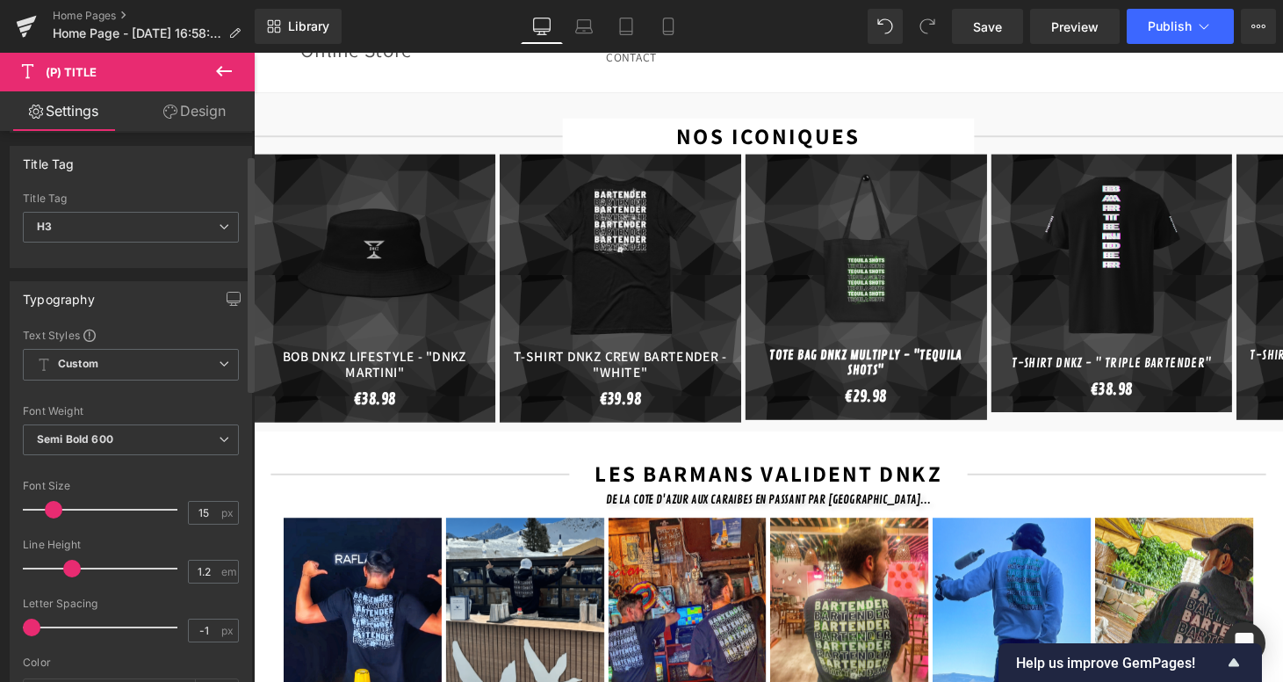
type input "16"
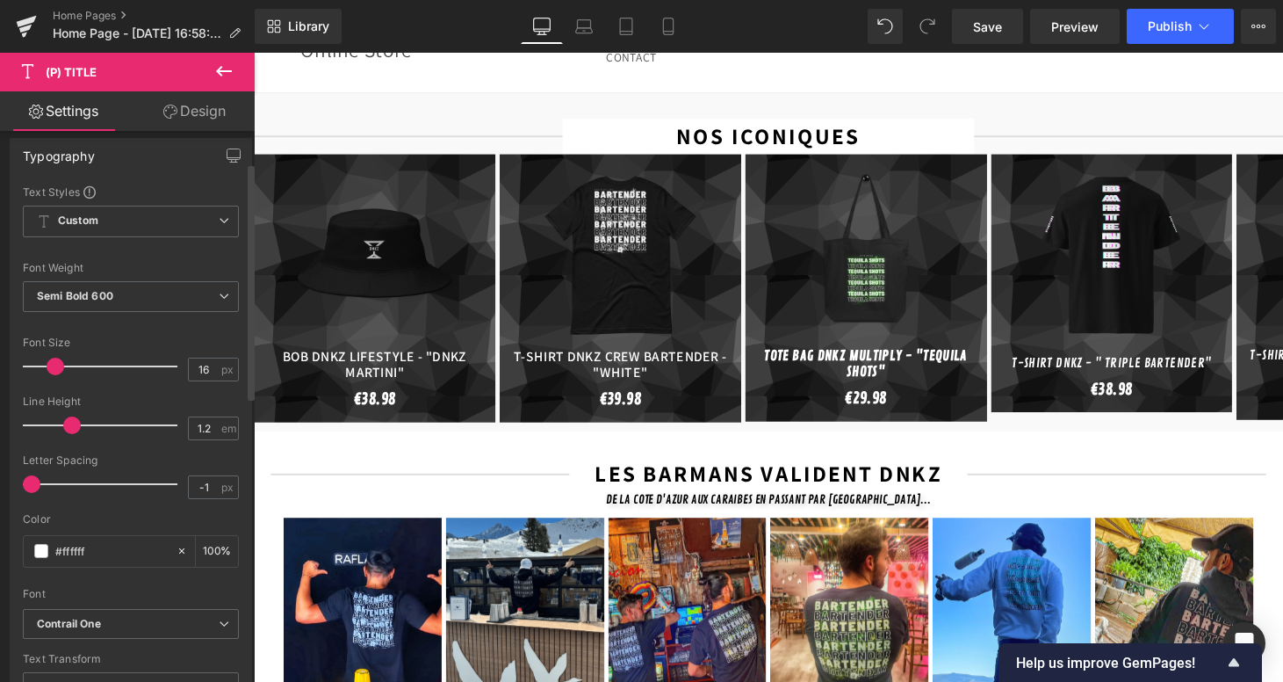
scroll to position [202, 0]
click at [81, 617] on icon "Contrail One" at bounding box center [69, 620] width 64 height 15
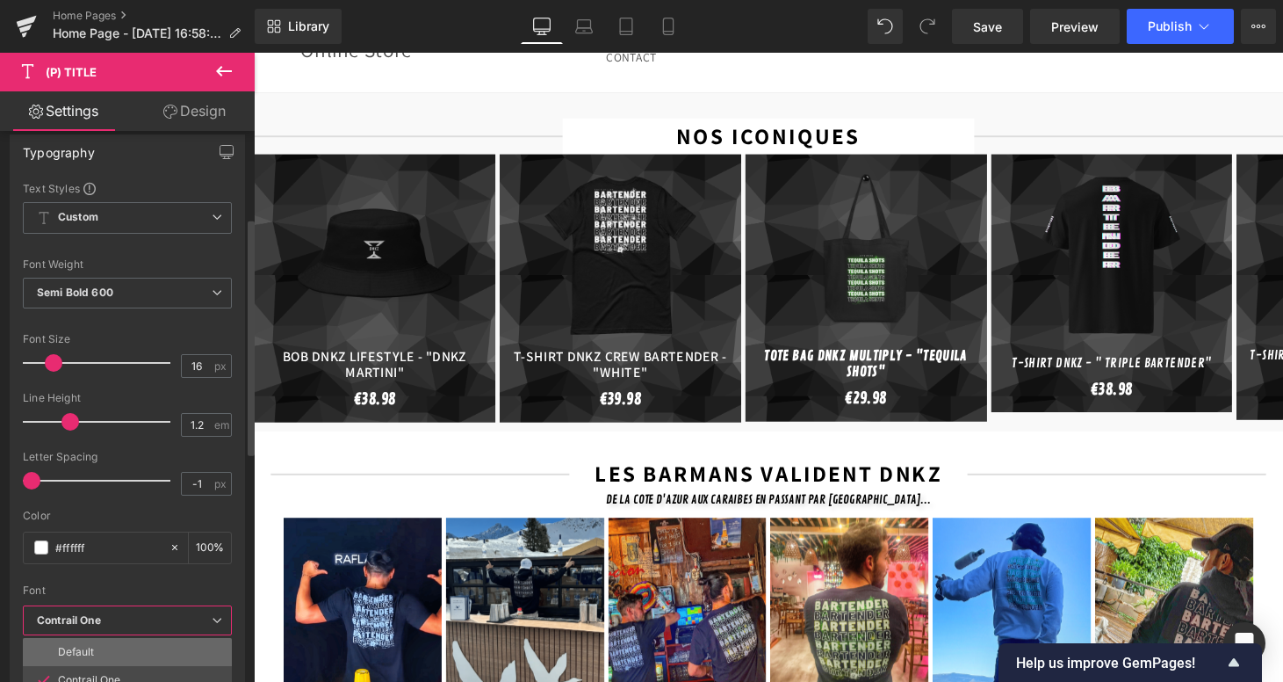
click at [87, 653] on p "Default" at bounding box center [76, 652] width 36 height 12
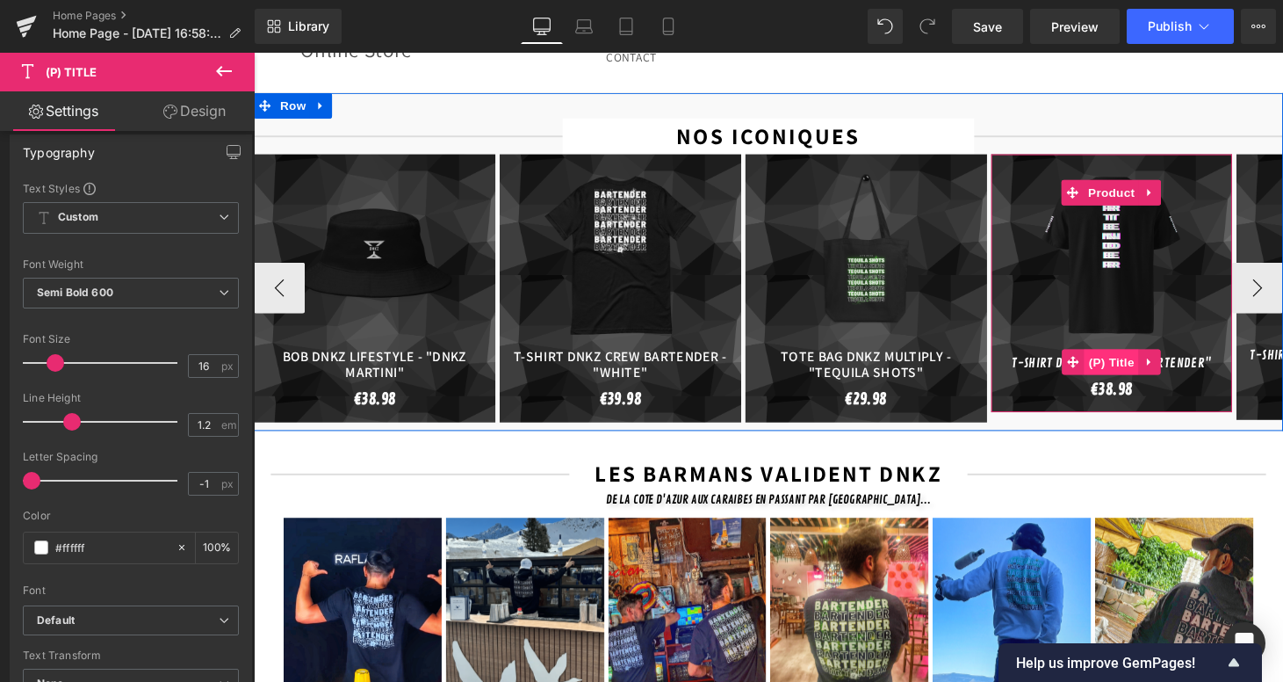
click at [1137, 358] on span "(P) Title" at bounding box center [1139, 371] width 56 height 26
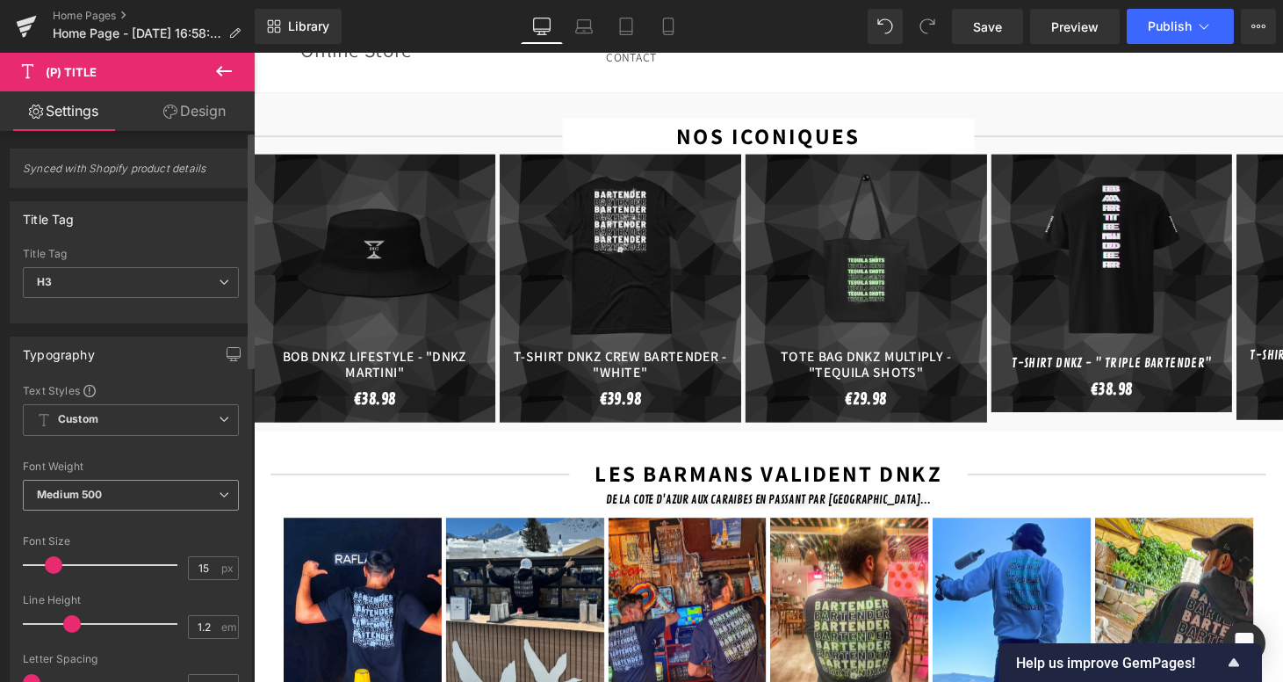
click at [66, 497] on b "Medium 500" at bounding box center [69, 493] width 65 height 13
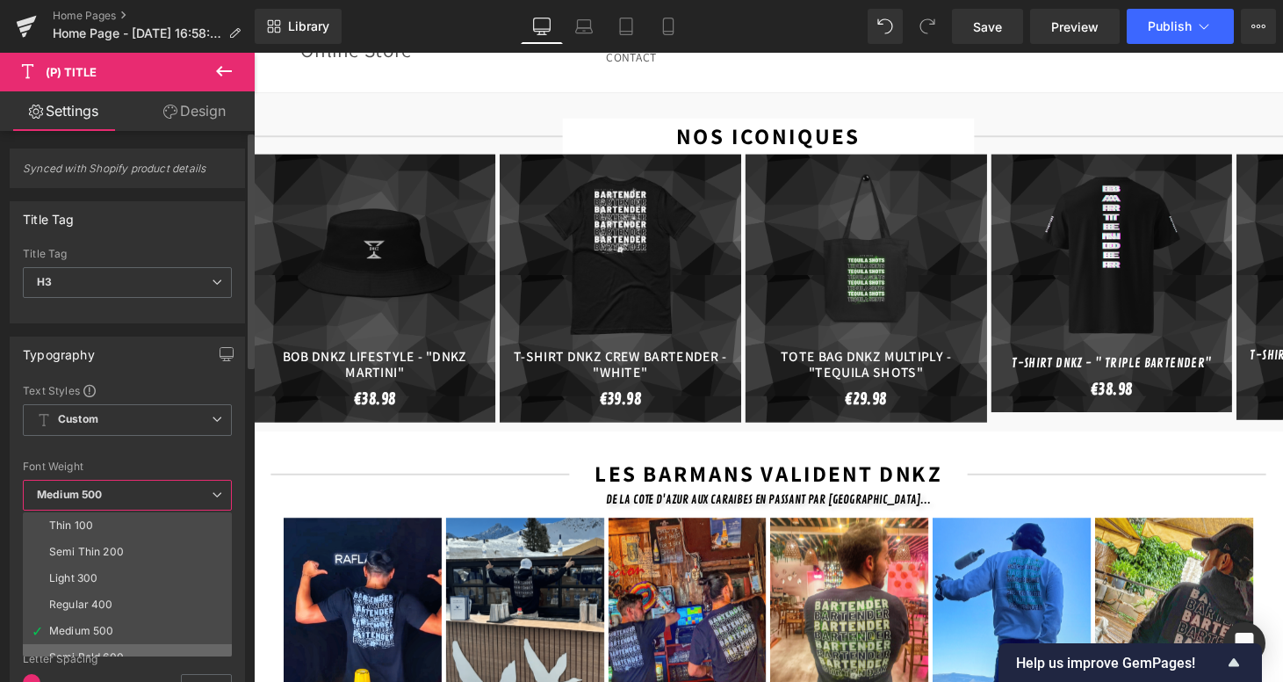
click at [106, 646] on li "Semi Bold 600" at bounding box center [131, 657] width 217 height 26
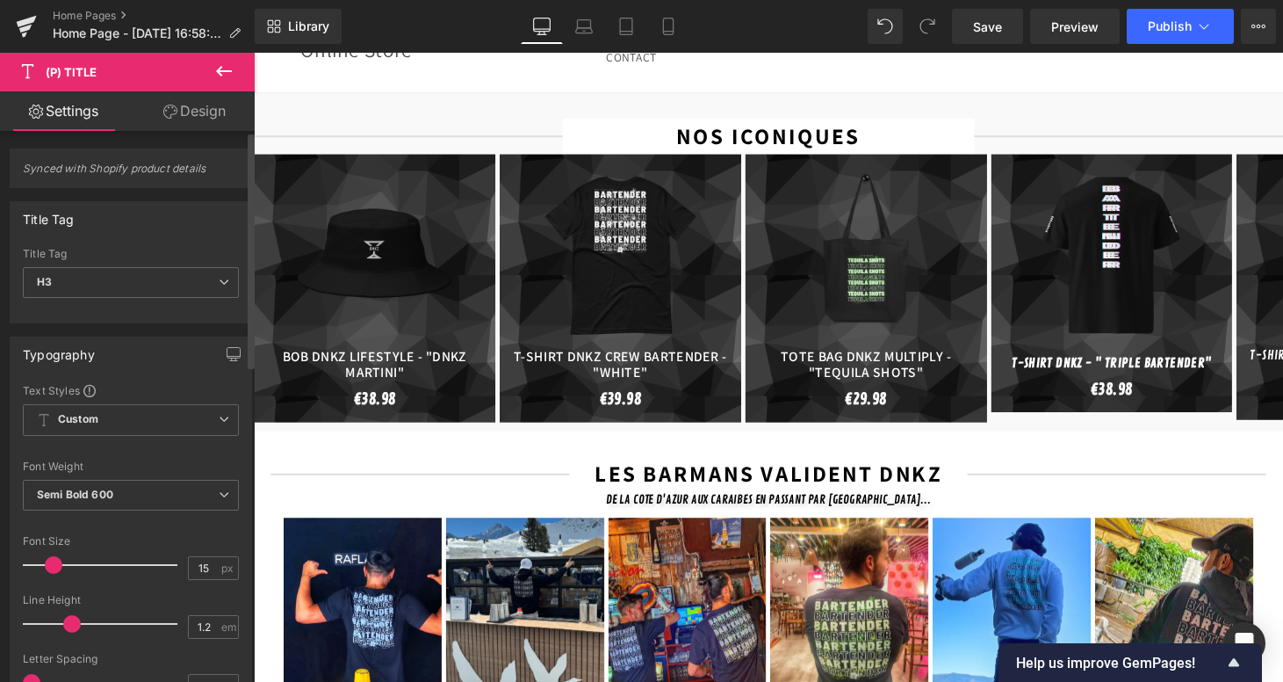
click at [52, 561] on span at bounding box center [54, 565] width 18 height 18
type input "16"
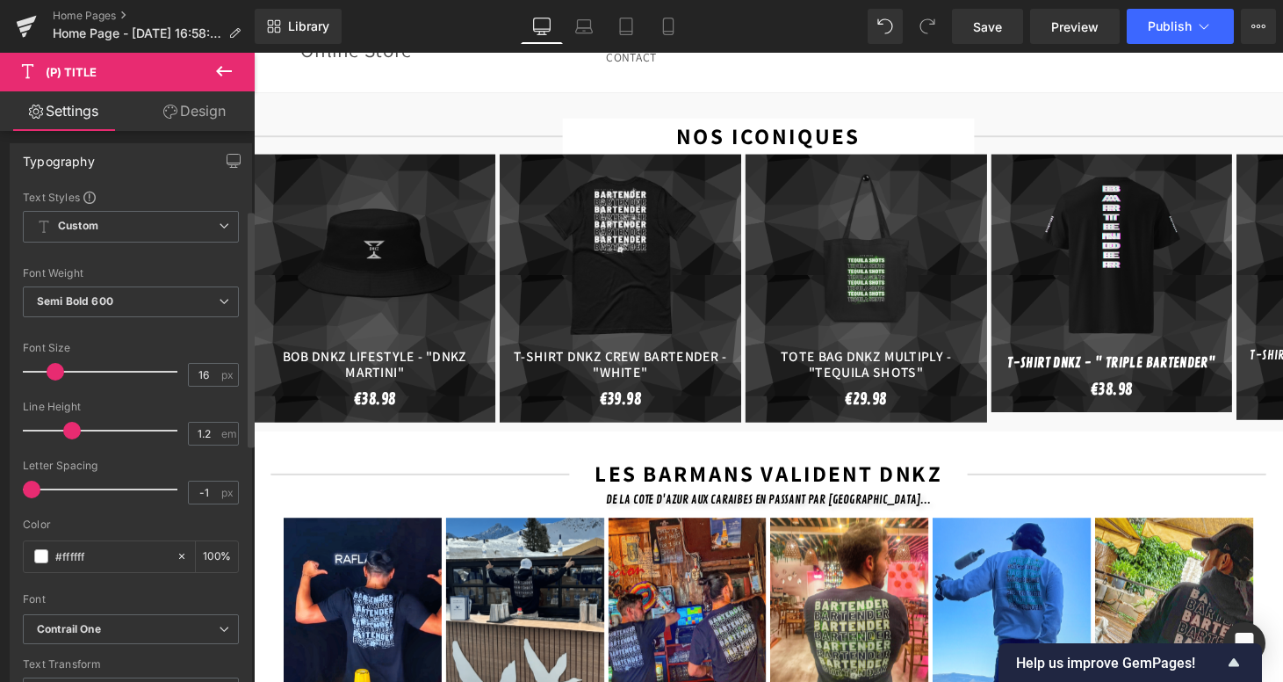
scroll to position [238, 0]
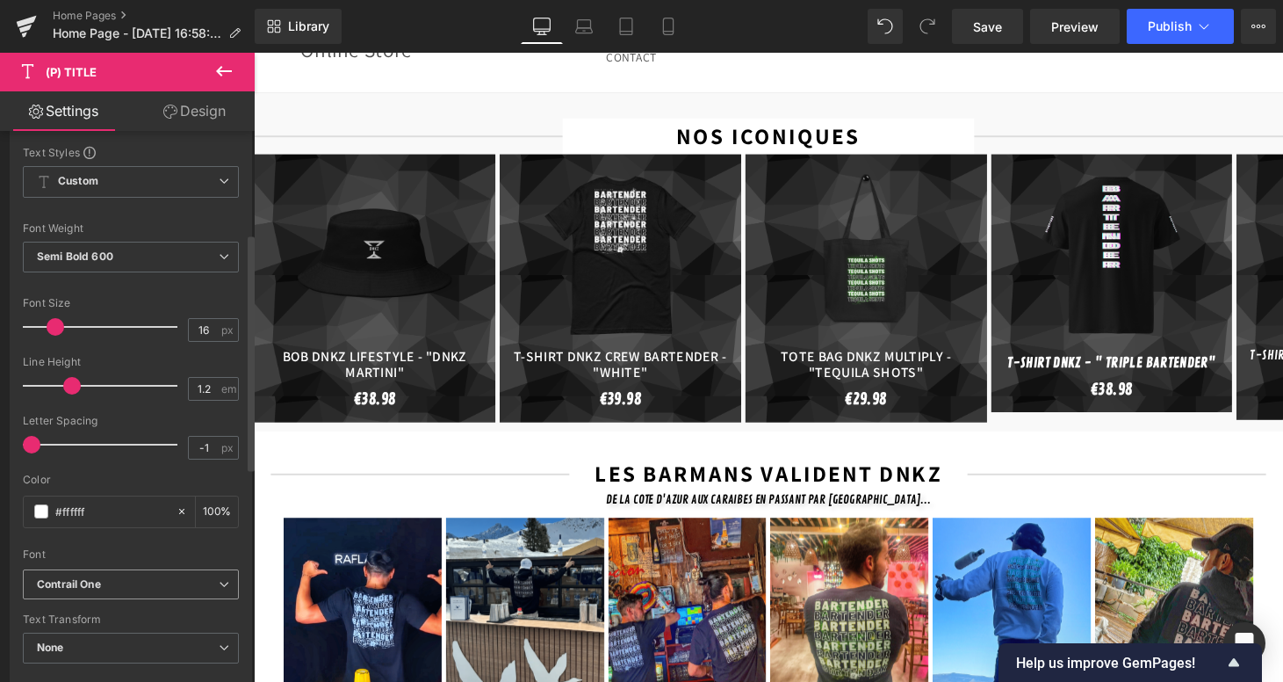
click at [104, 579] on b "Contrail One" at bounding box center [128, 584] width 182 height 15
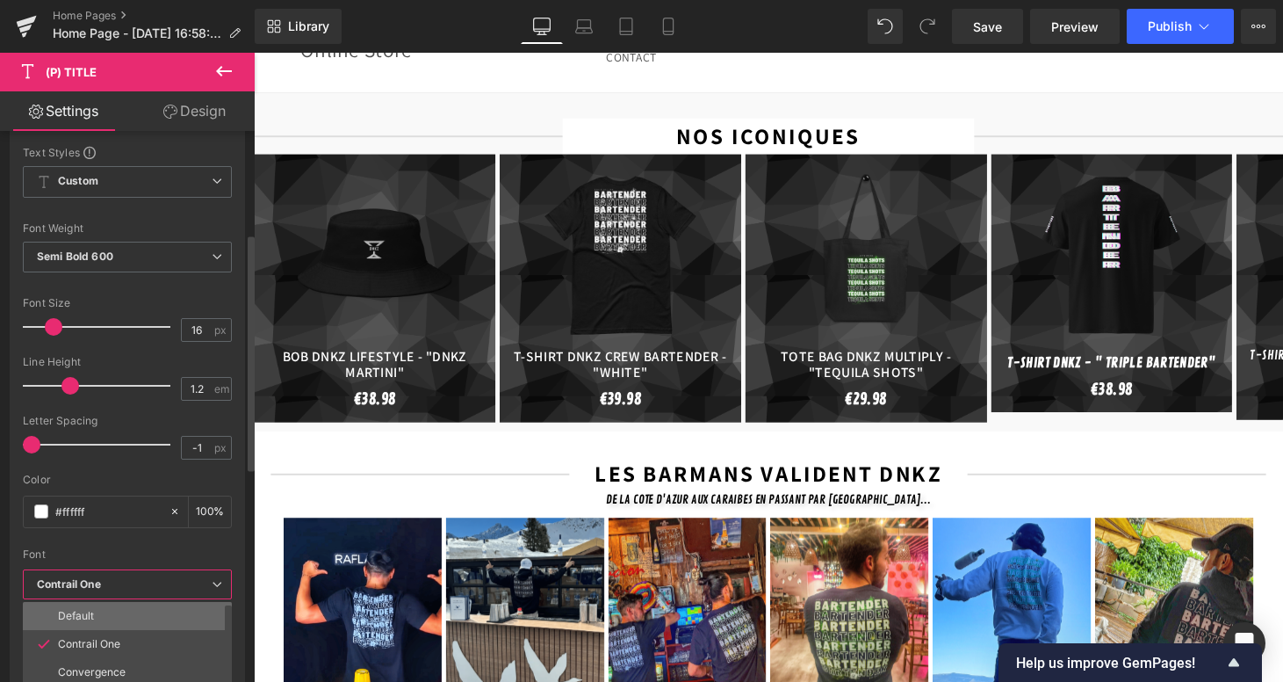
click at [69, 613] on p "Default" at bounding box center [76, 616] width 36 height 12
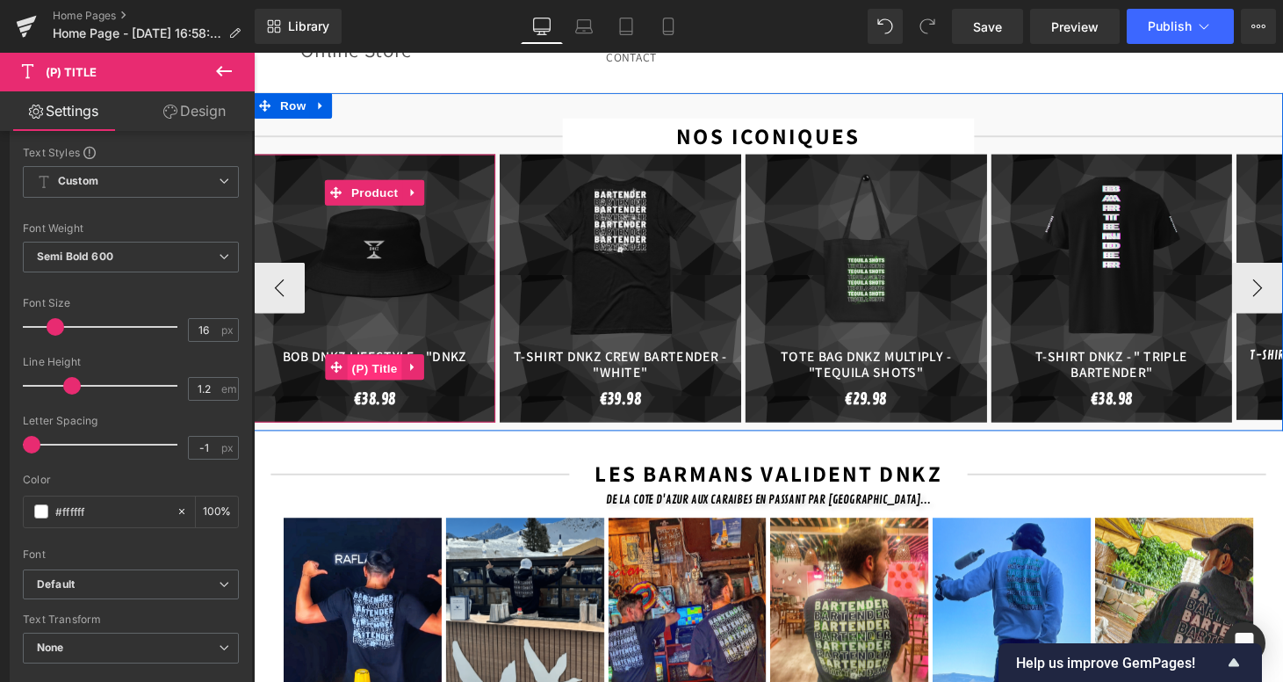
click at [373, 365] on span "(P) Title" at bounding box center [378, 378] width 56 height 26
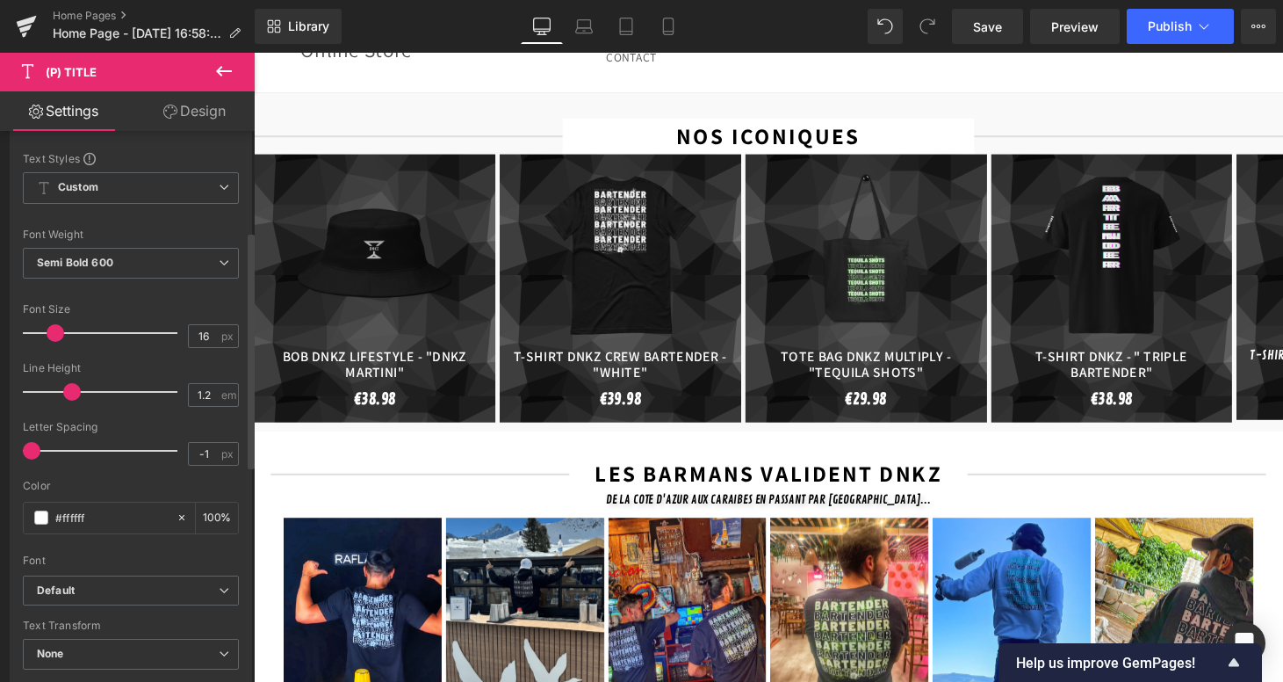
scroll to position [233, 0]
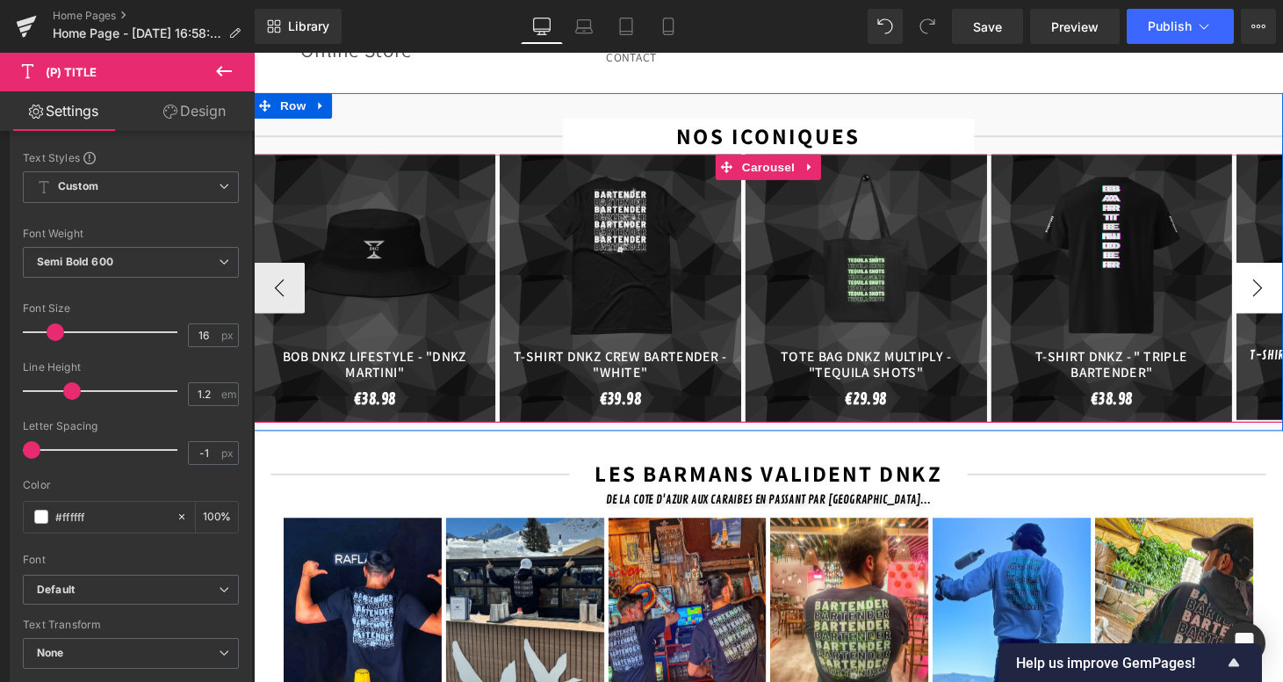
click at [1279, 299] on button "›" at bounding box center [1290, 295] width 53 height 53
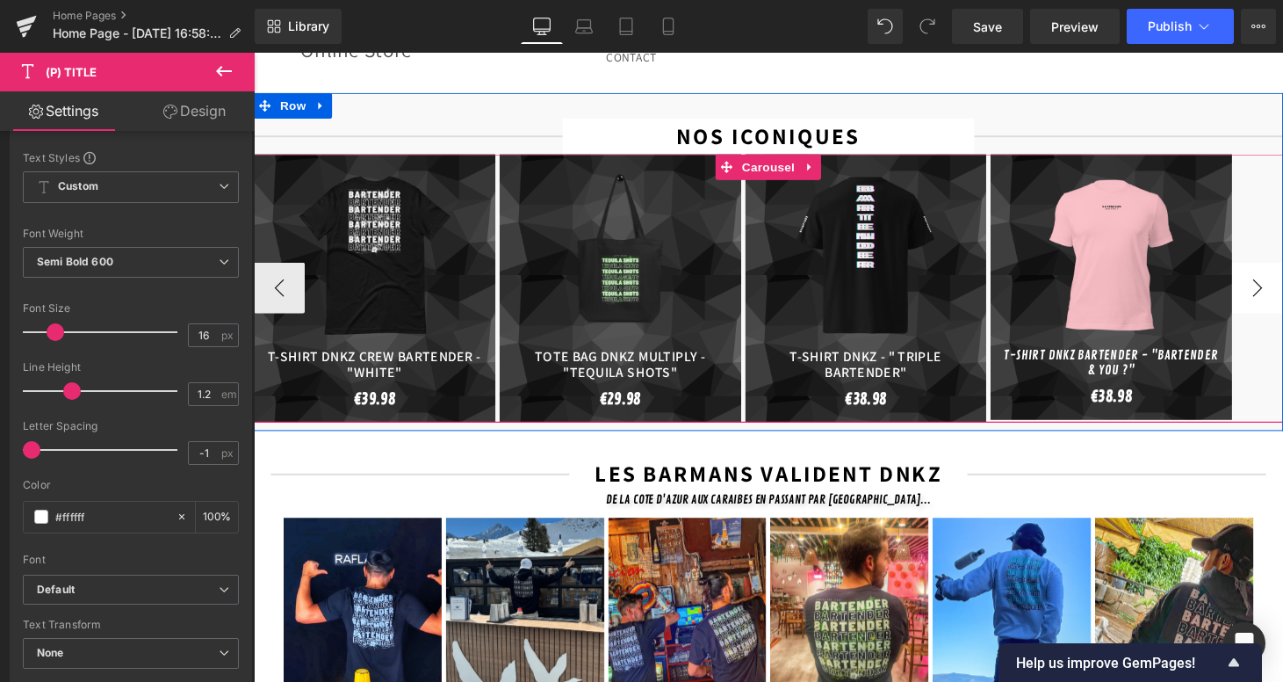
click at [1279, 299] on button "›" at bounding box center [1290, 295] width 53 height 53
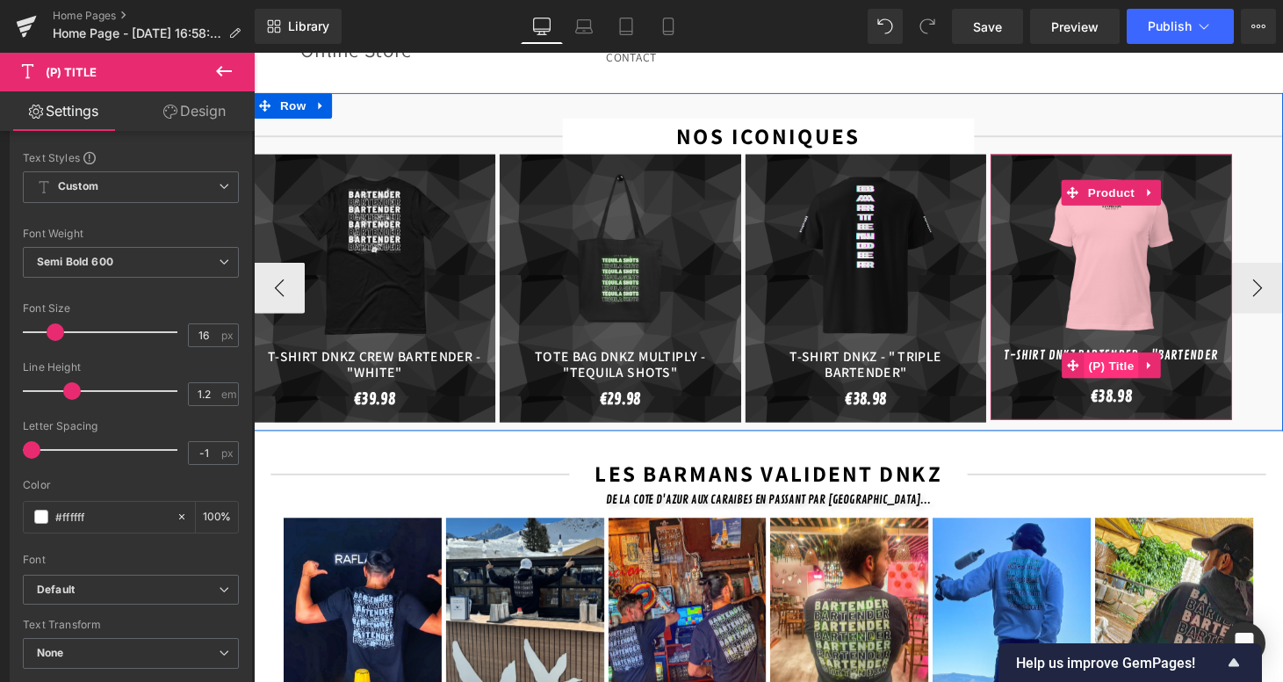
click at [1147, 365] on span "(P) Title" at bounding box center [1139, 375] width 56 height 26
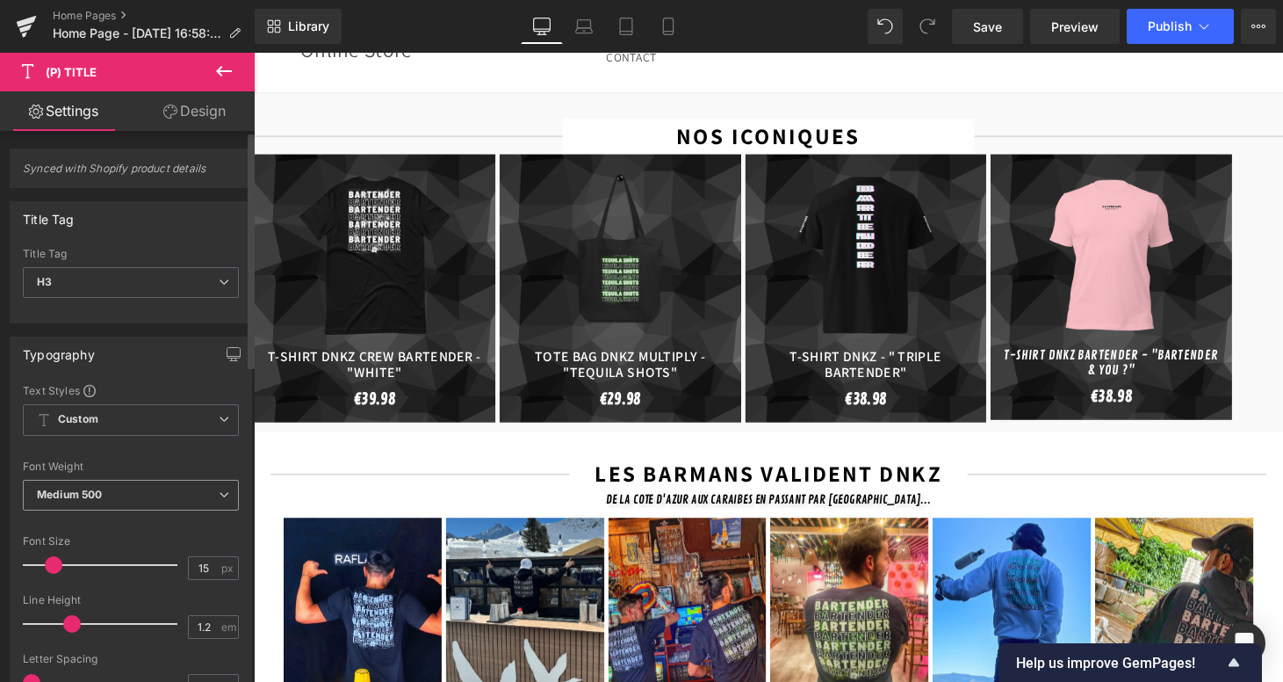
click at [115, 487] on span "Medium 500" at bounding box center [131, 495] width 216 height 31
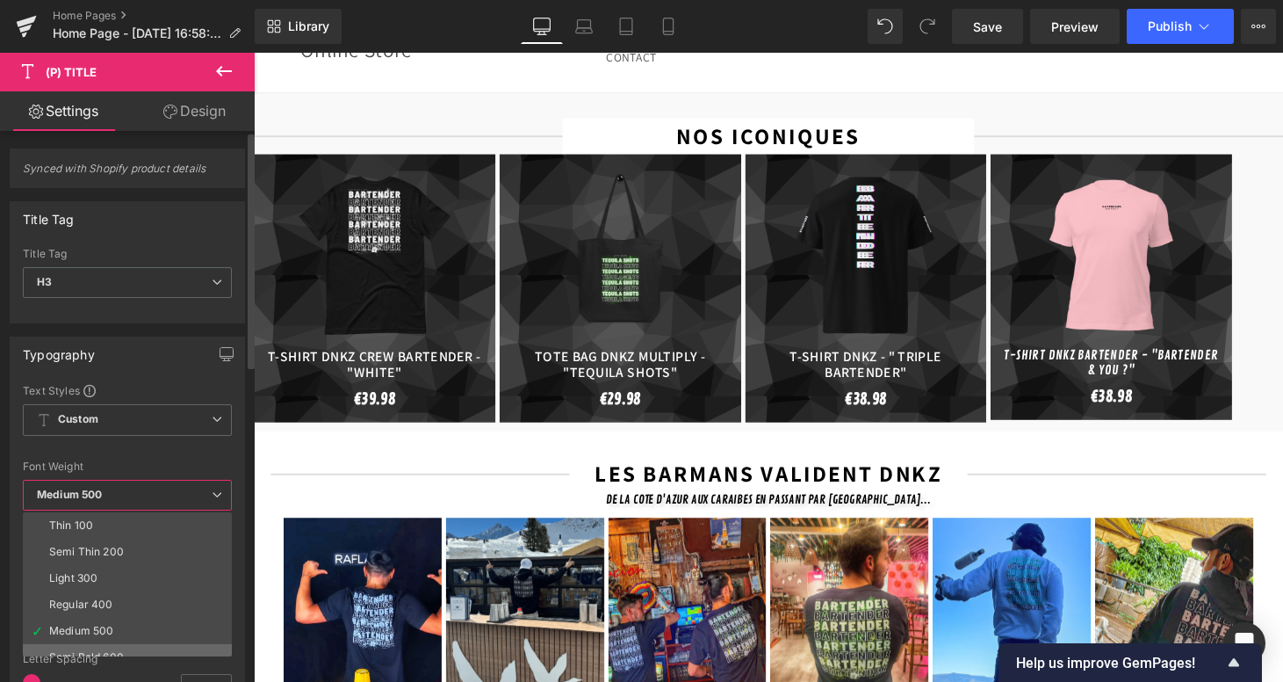
click at [113, 646] on li "Semi Bold 600" at bounding box center [131, 657] width 217 height 26
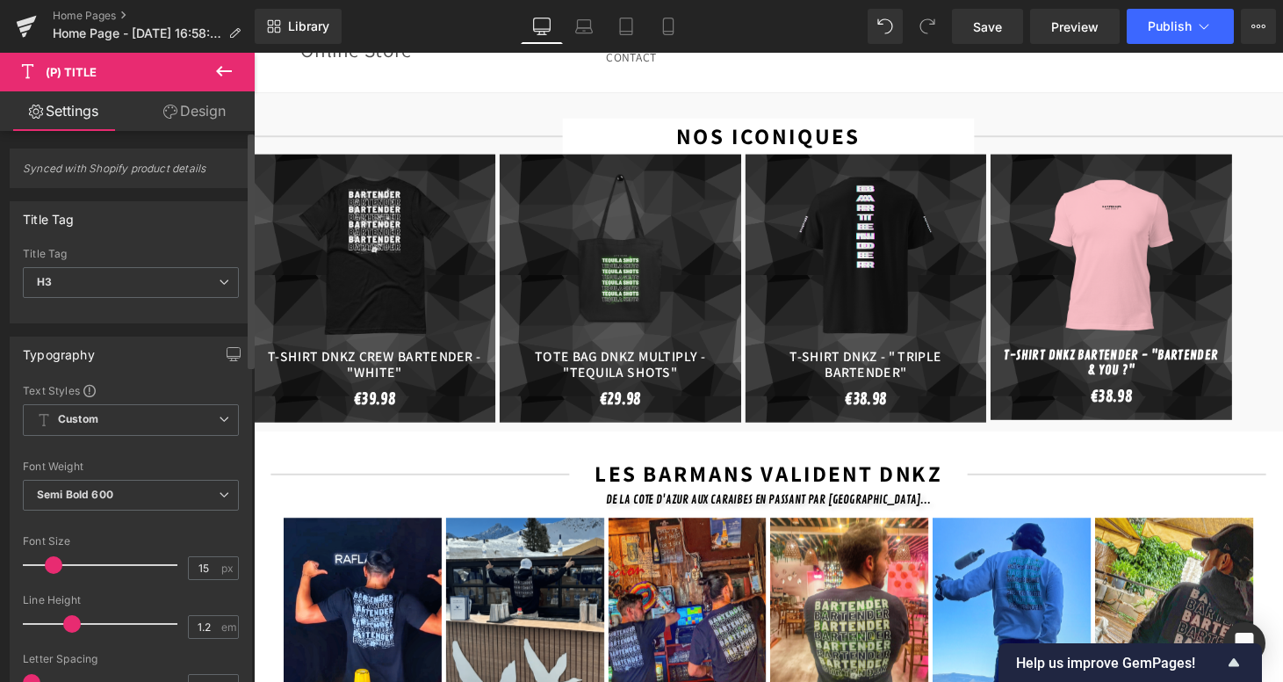
click at [45, 562] on span at bounding box center [54, 565] width 18 height 18
type input "16"
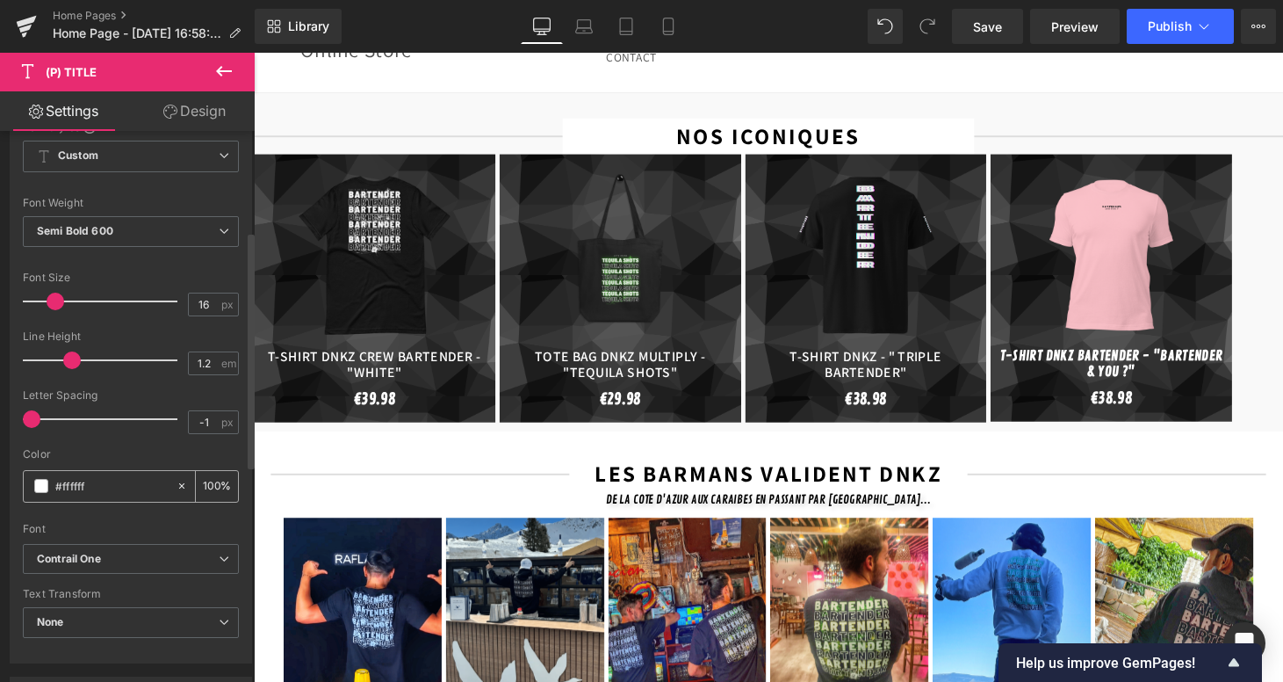
scroll to position [274, 0]
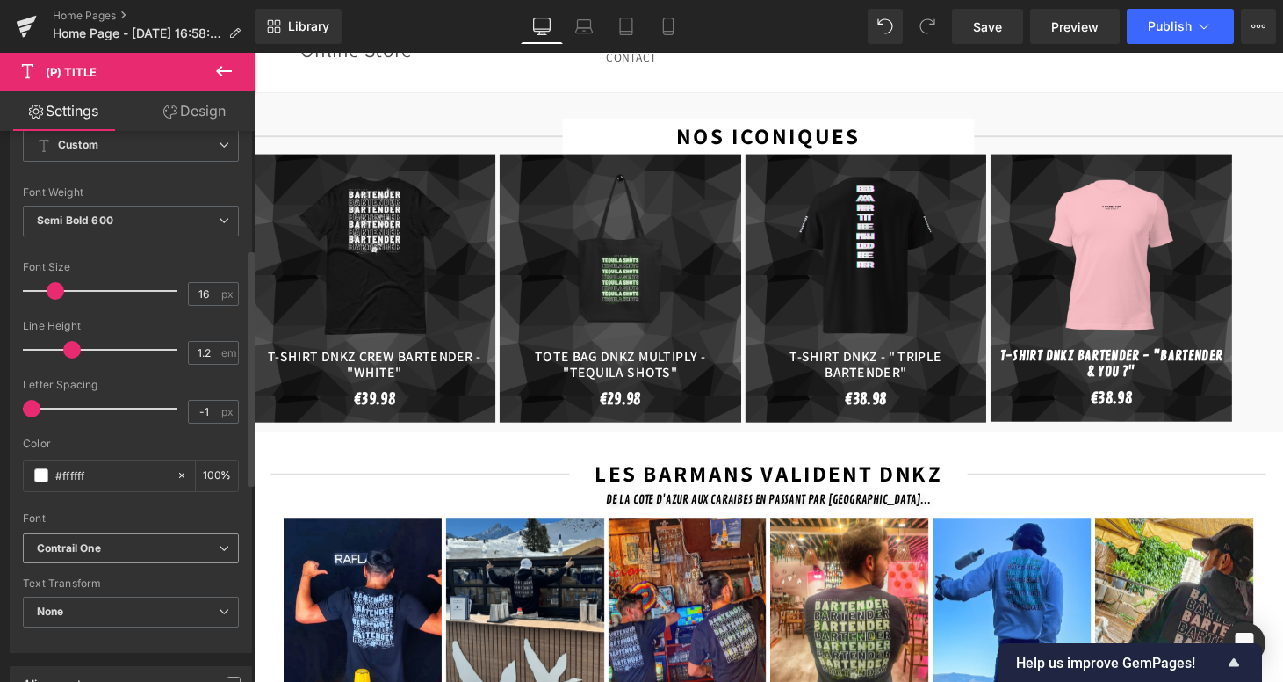
click at [80, 546] on icon "Contrail One" at bounding box center [69, 548] width 64 height 15
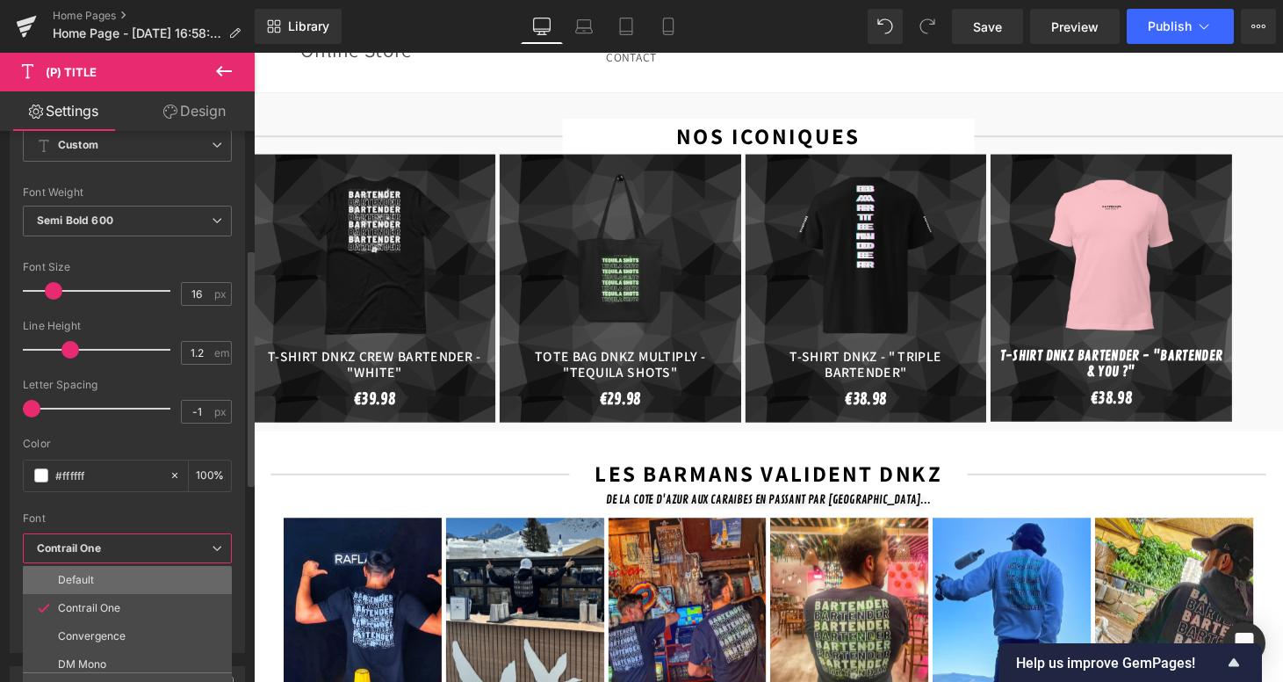
click at [73, 571] on li "Default" at bounding box center [131, 580] width 217 height 28
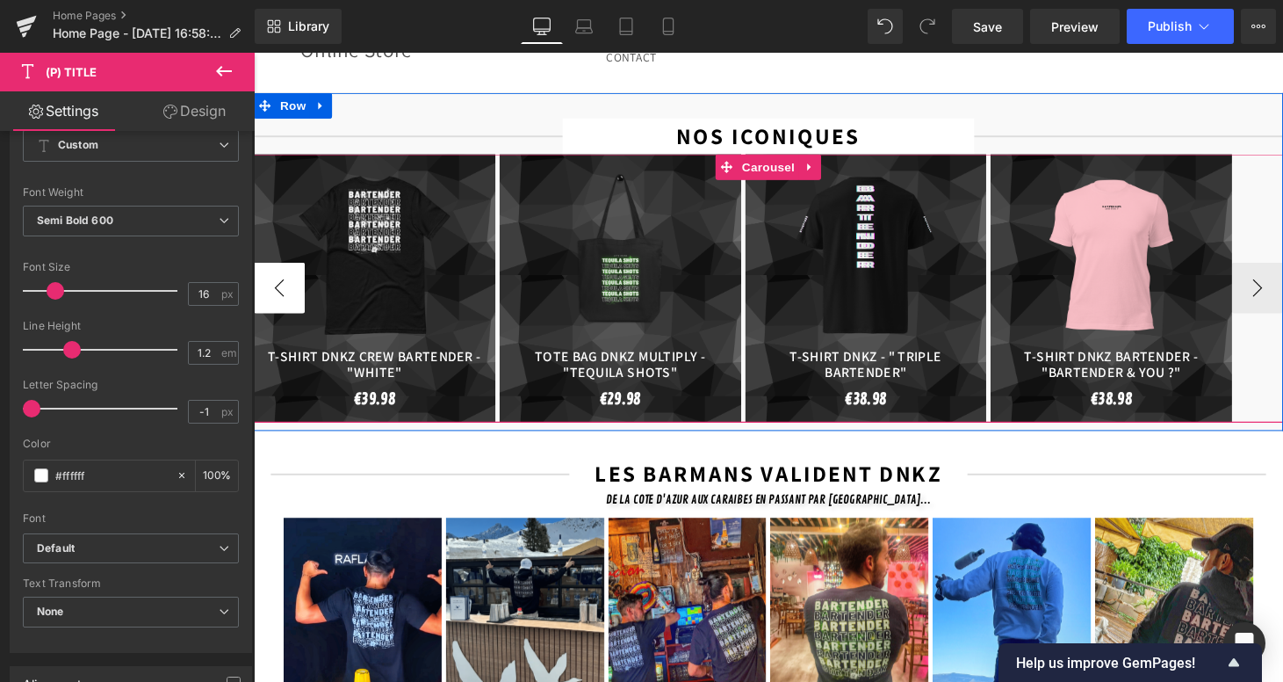
click at [285, 269] on button "‹" at bounding box center [280, 295] width 53 height 53
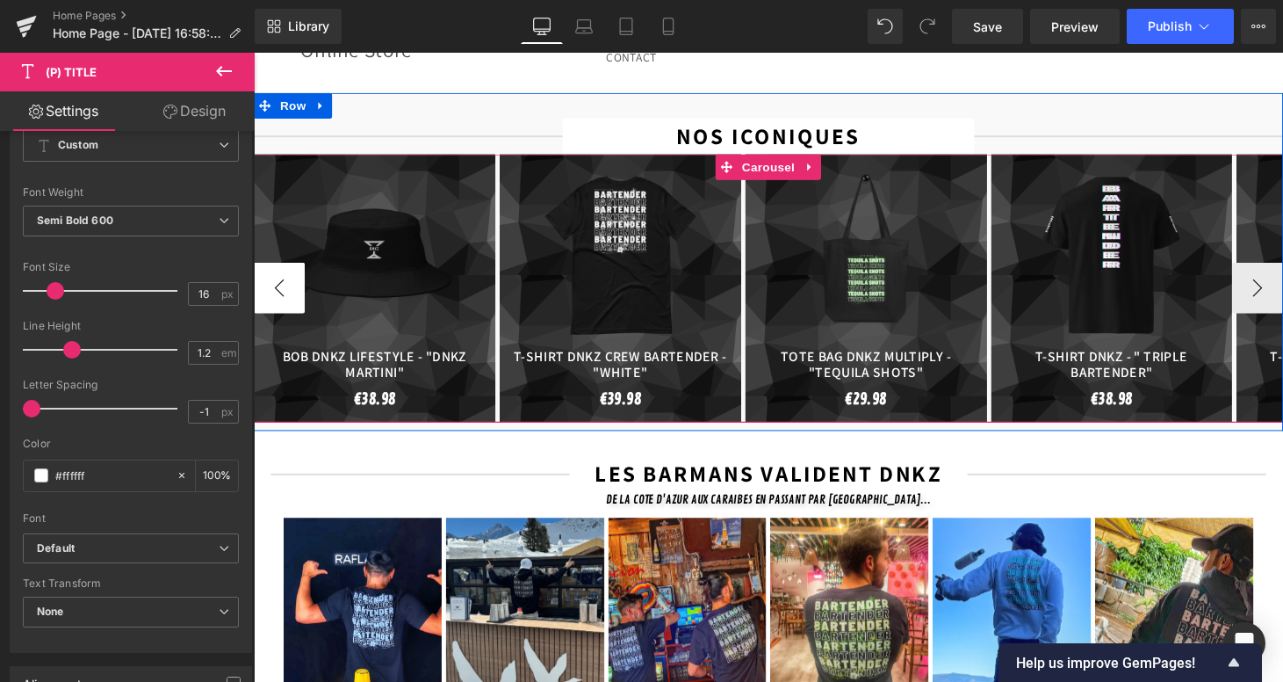
click at [285, 269] on button "‹" at bounding box center [280, 295] width 53 height 53
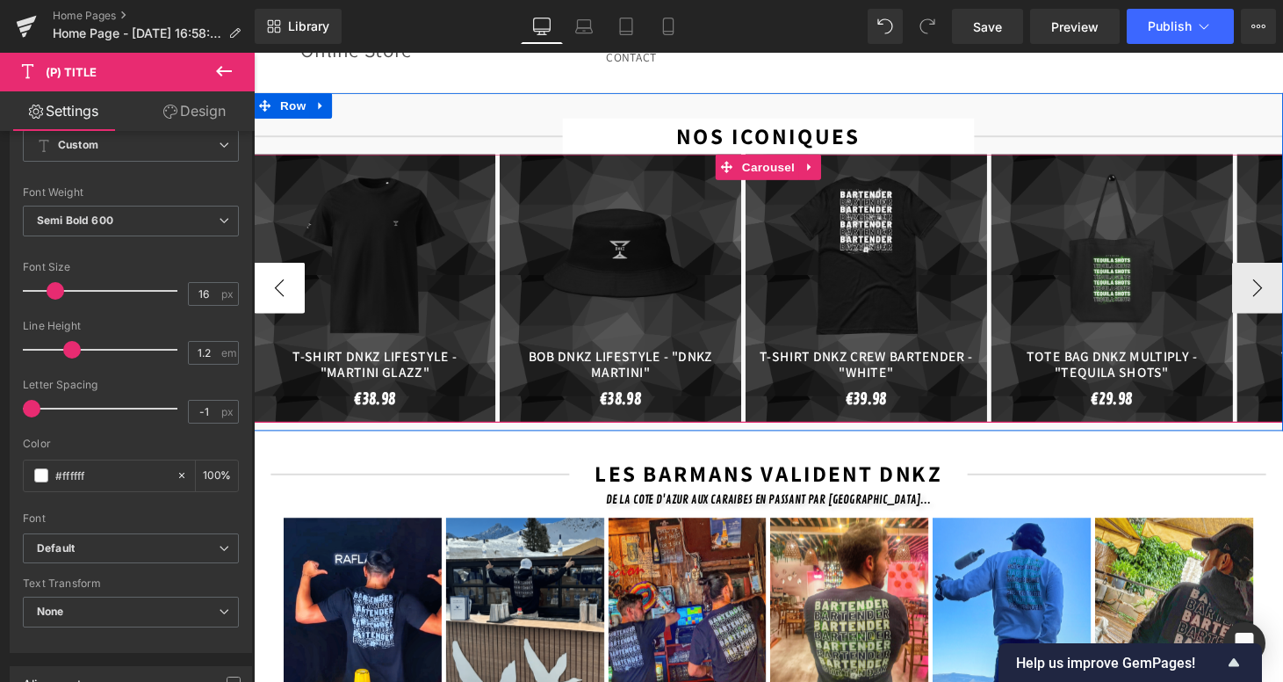
click at [285, 269] on button "‹" at bounding box center [280, 295] width 53 height 53
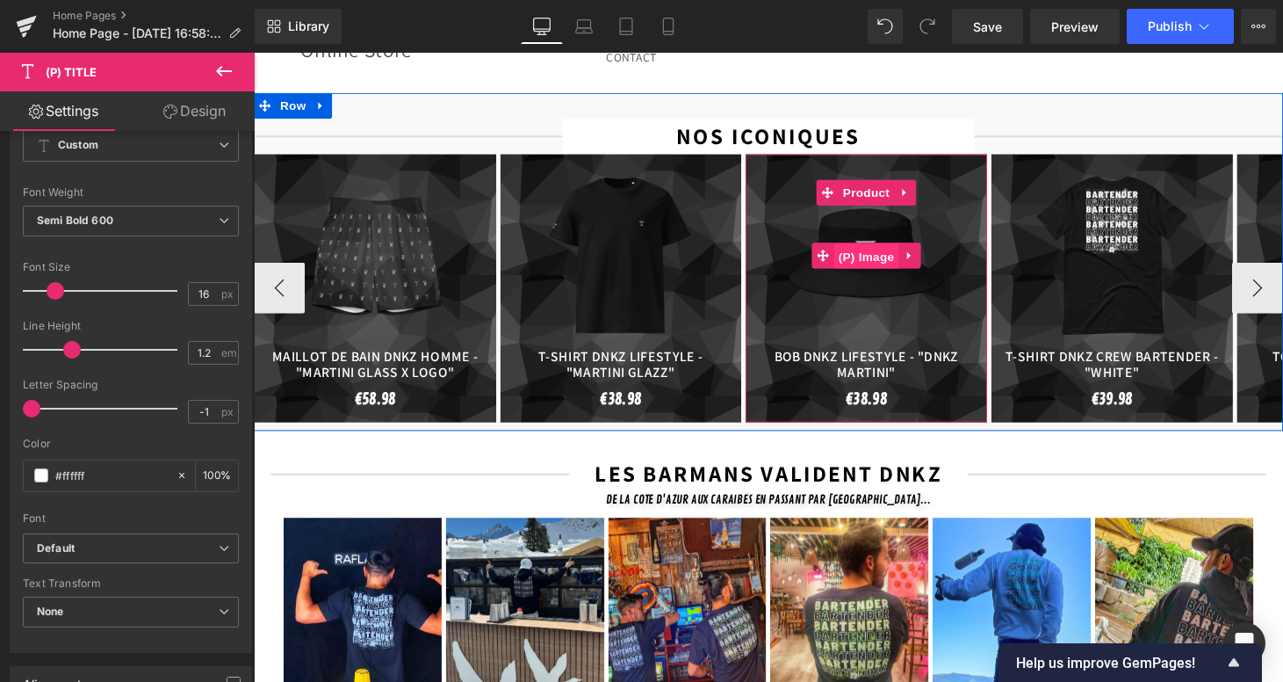
click at [853, 249] on span "(P) Image" at bounding box center [886, 262] width 67 height 26
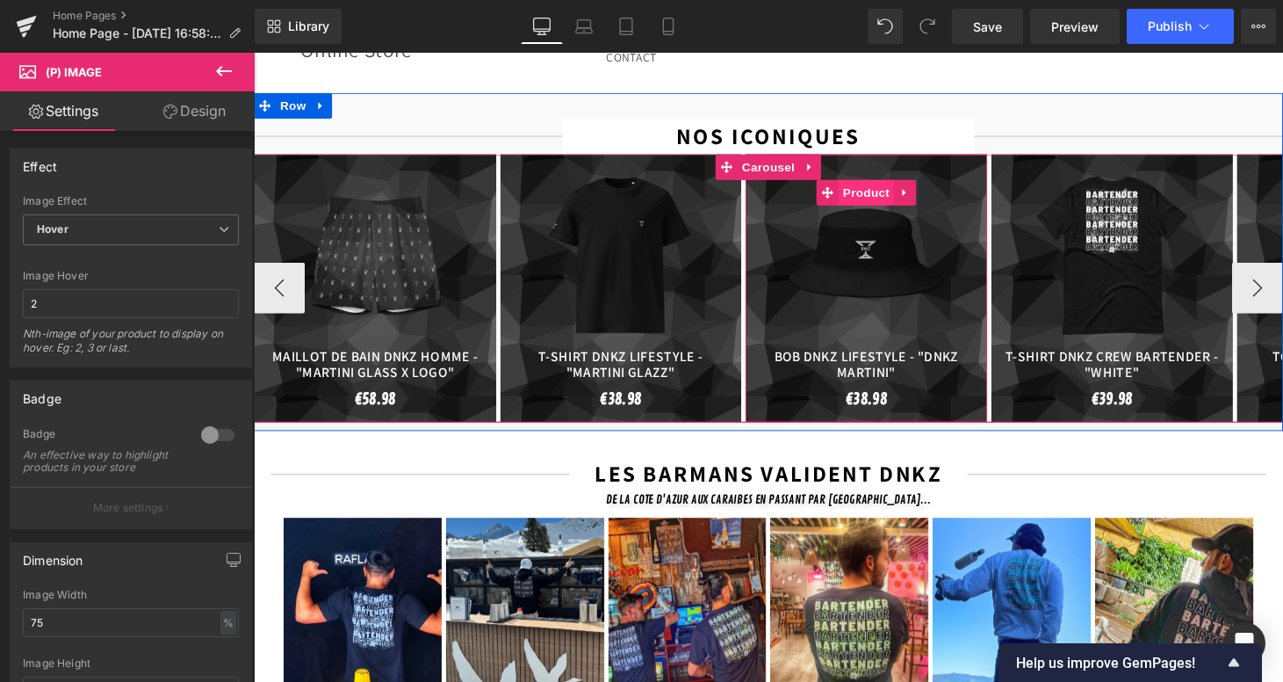
click at [868, 184] on span "Product" at bounding box center [886, 197] width 57 height 26
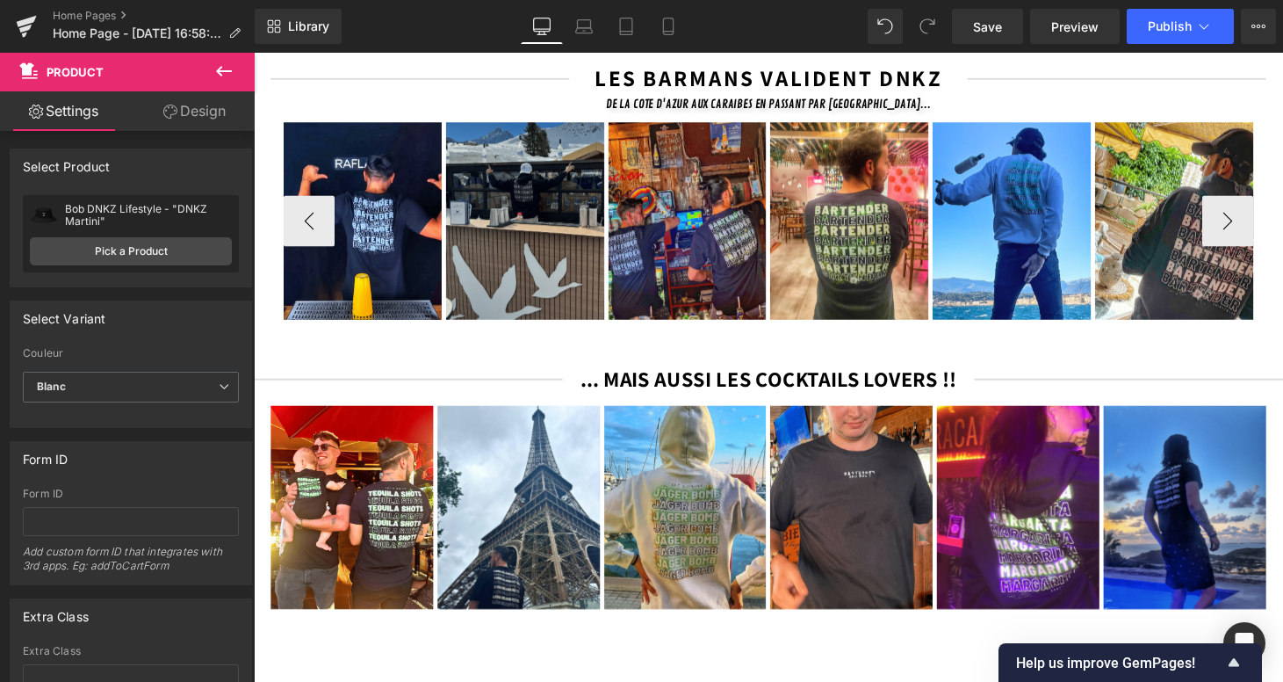
scroll to position [509, 0]
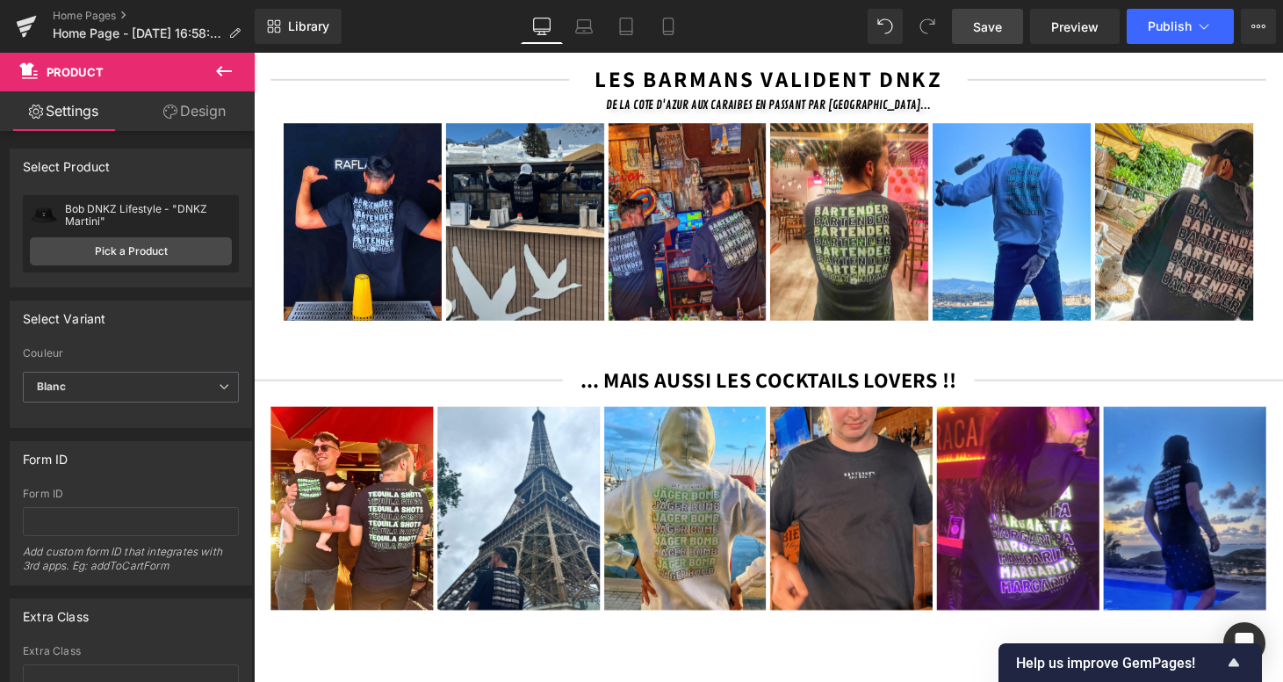
click at [972, 34] on link "Save" at bounding box center [987, 26] width 71 height 35
click at [75, 18] on link "Home Pages" at bounding box center [154, 16] width 202 height 14
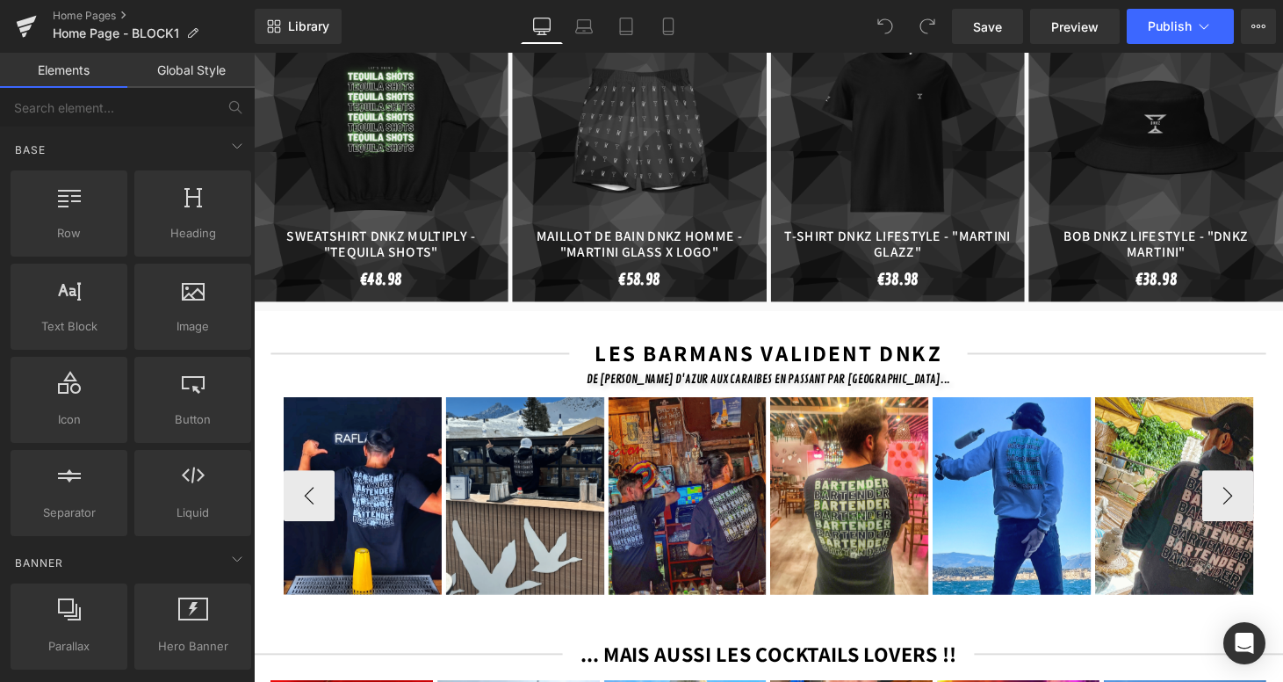
scroll to position [316, 0]
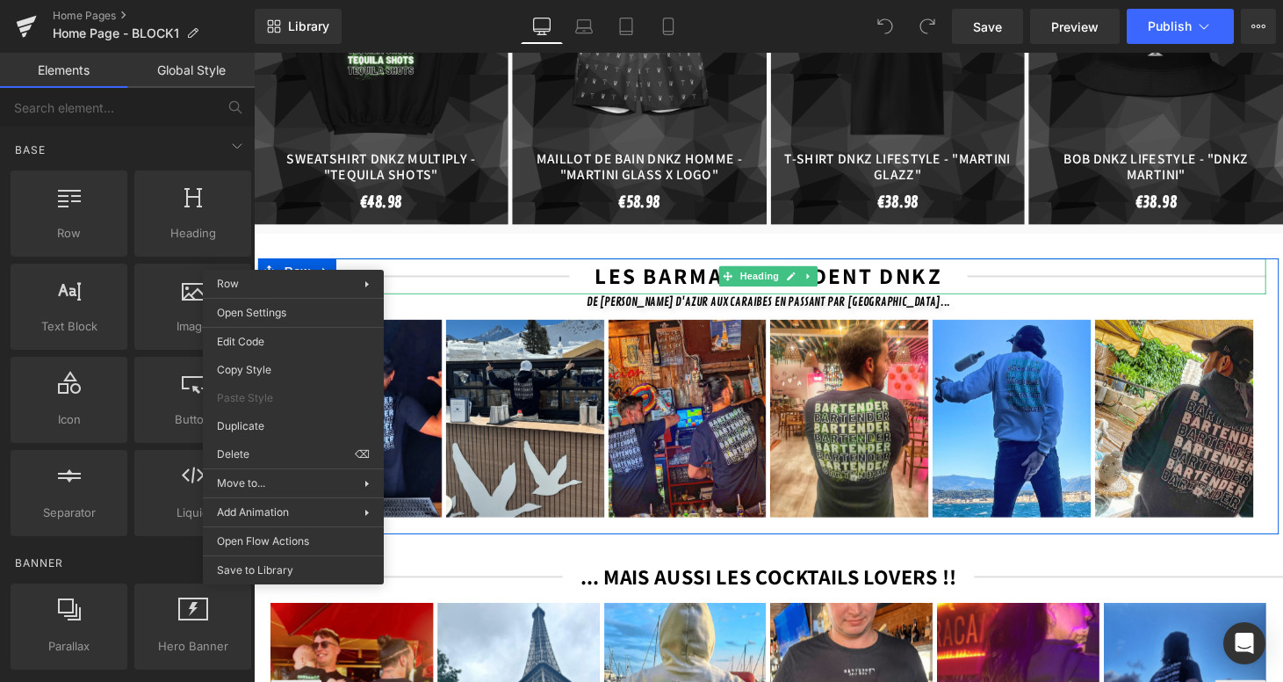
drag, startPoint x: 523, startPoint y: 502, endPoint x: 270, endPoint y: 462, distance: 256.2
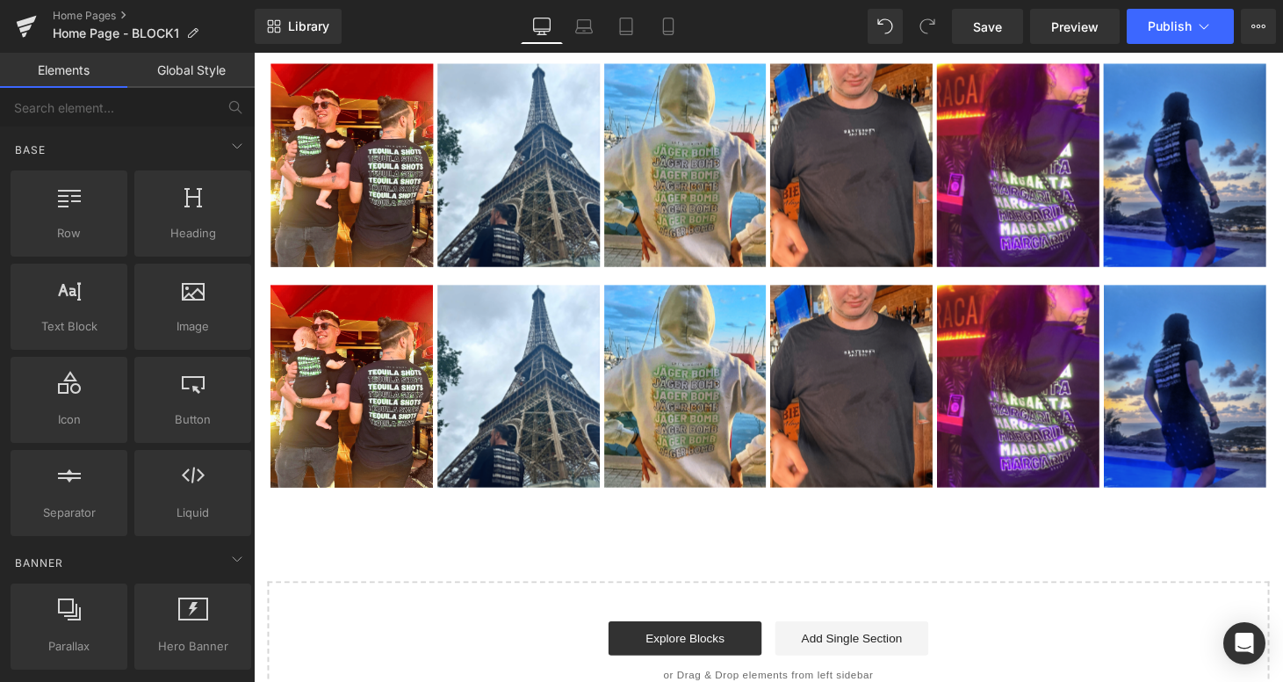
drag, startPoint x: 522, startPoint y: 523, endPoint x: 285, endPoint y: 487, distance: 239.0
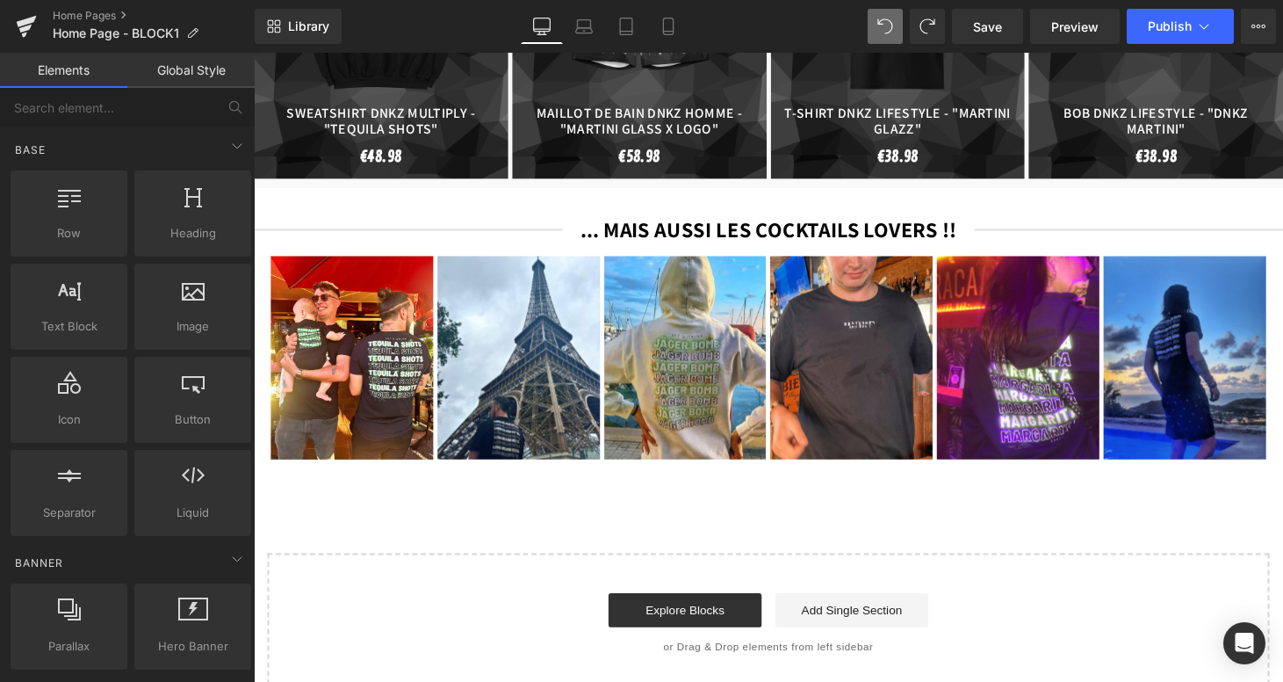
scroll to position [344, 0]
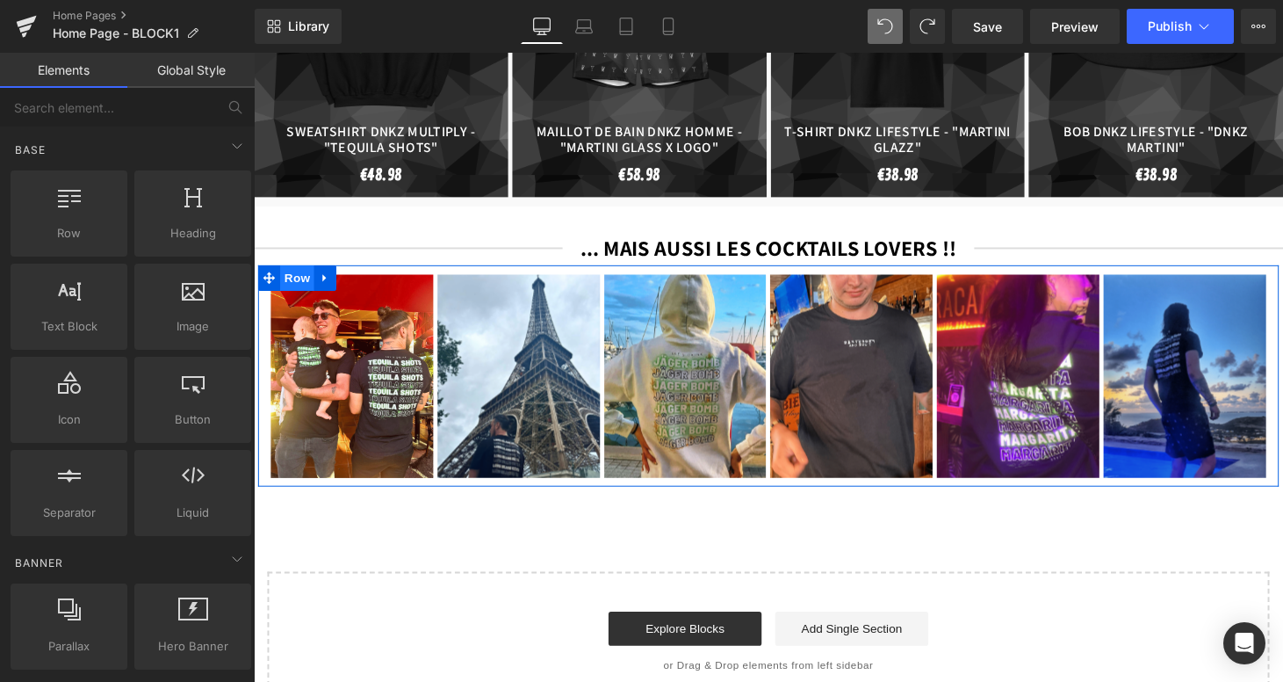
click at [285, 272] on span "Row" at bounding box center [298, 285] width 35 height 26
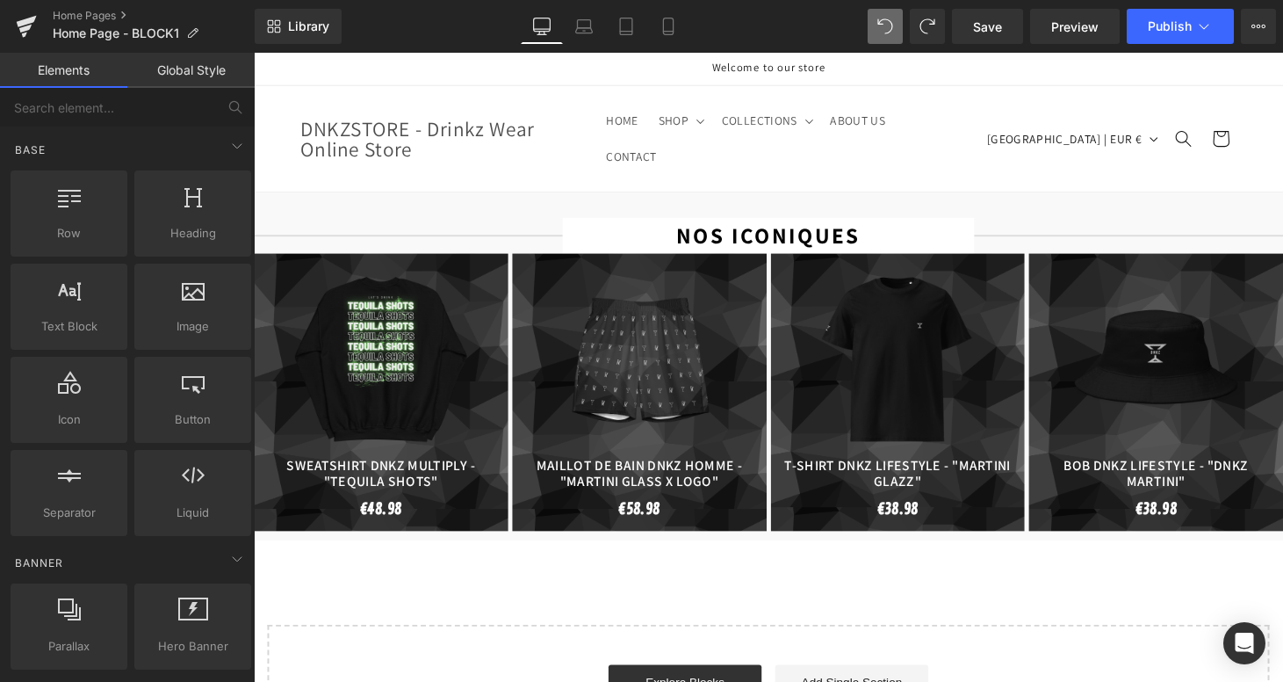
scroll to position [0, 0]
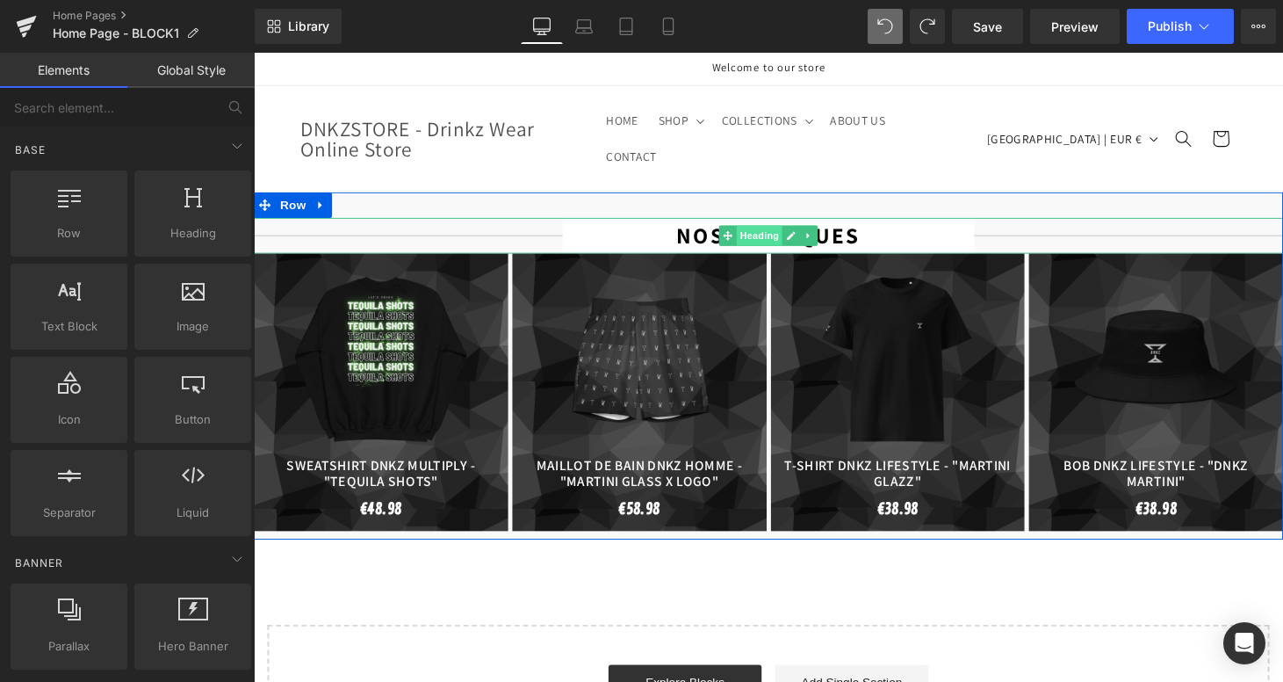
click at [780, 231] on span "Heading" at bounding box center [776, 241] width 47 height 21
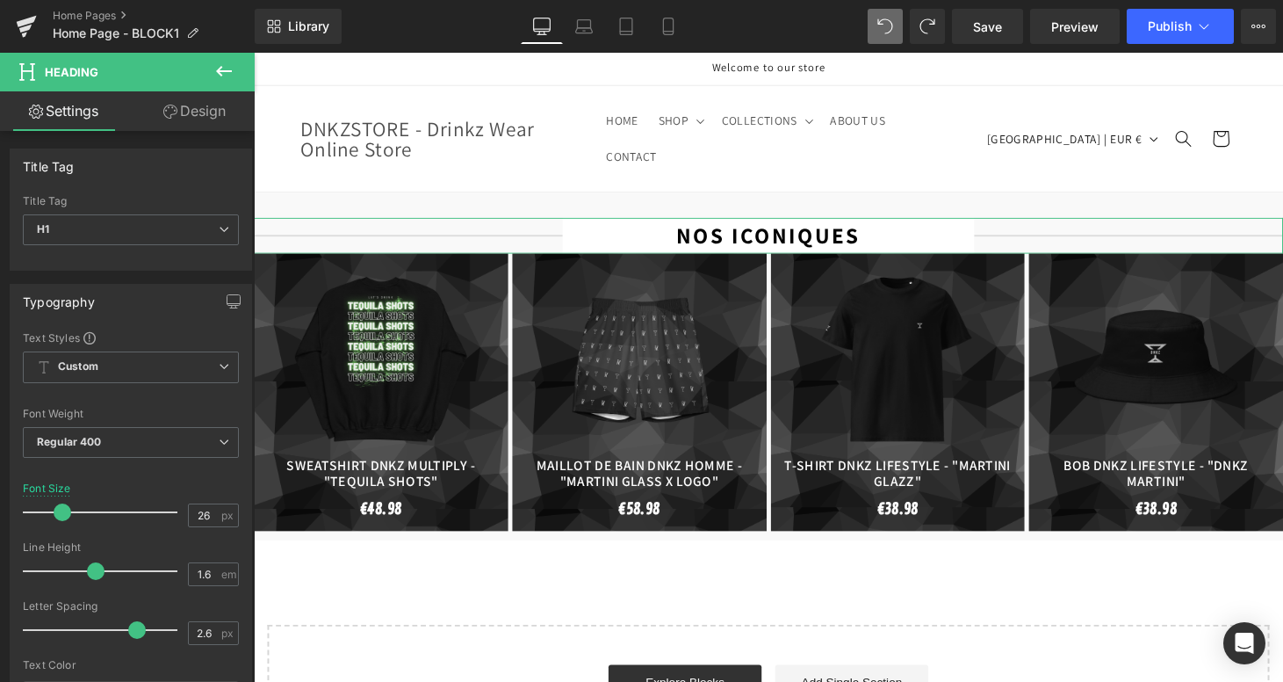
click at [206, 109] on link "Design" at bounding box center [194, 111] width 127 height 40
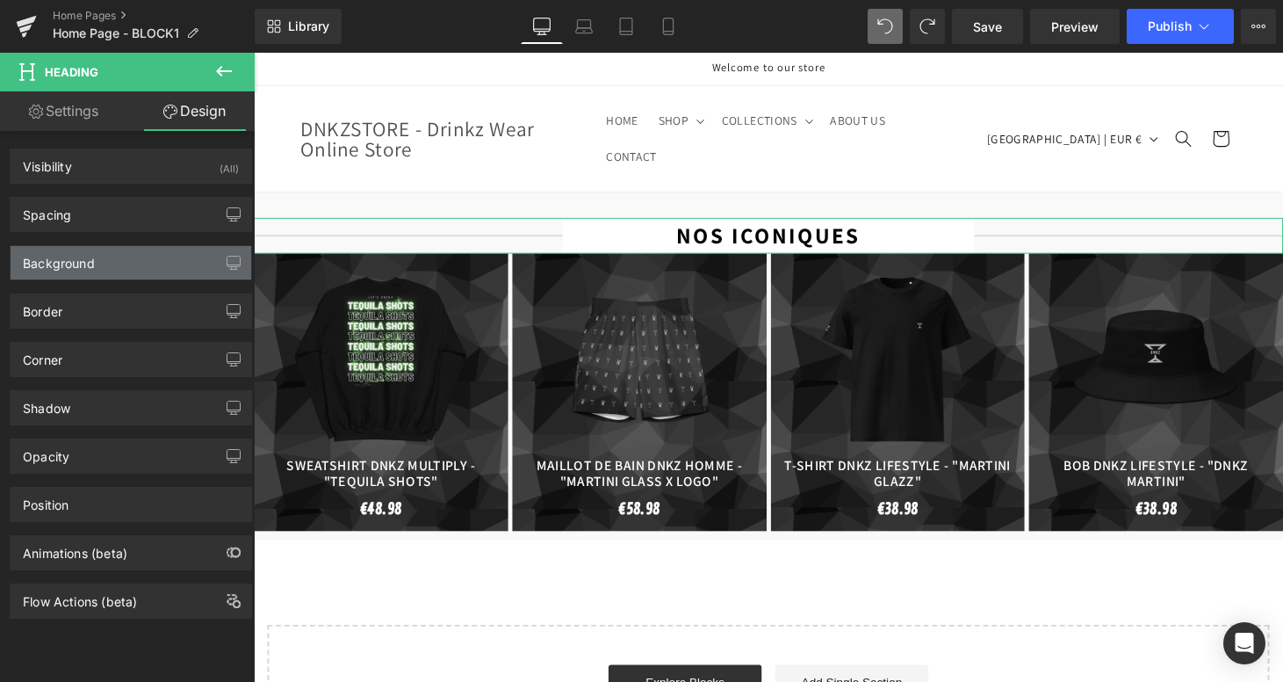
click at [119, 277] on div "Background" at bounding box center [131, 262] width 241 height 33
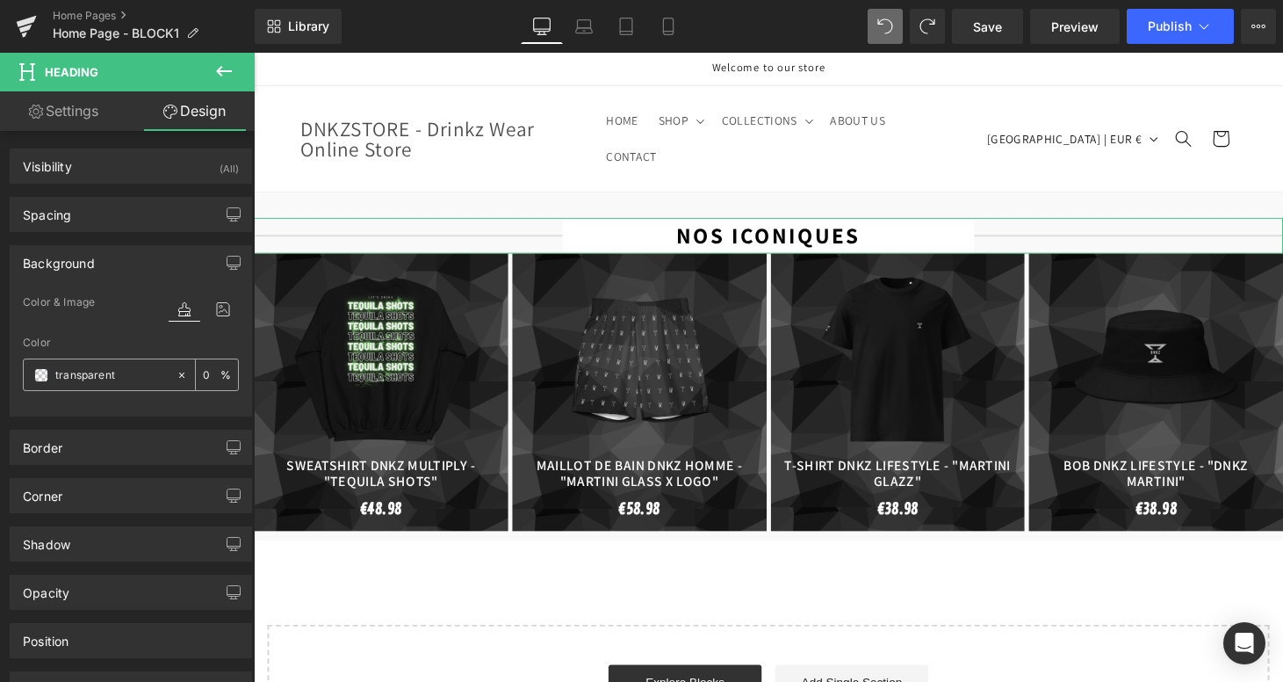
click at [47, 380] on span at bounding box center [41, 375] width 14 height 14
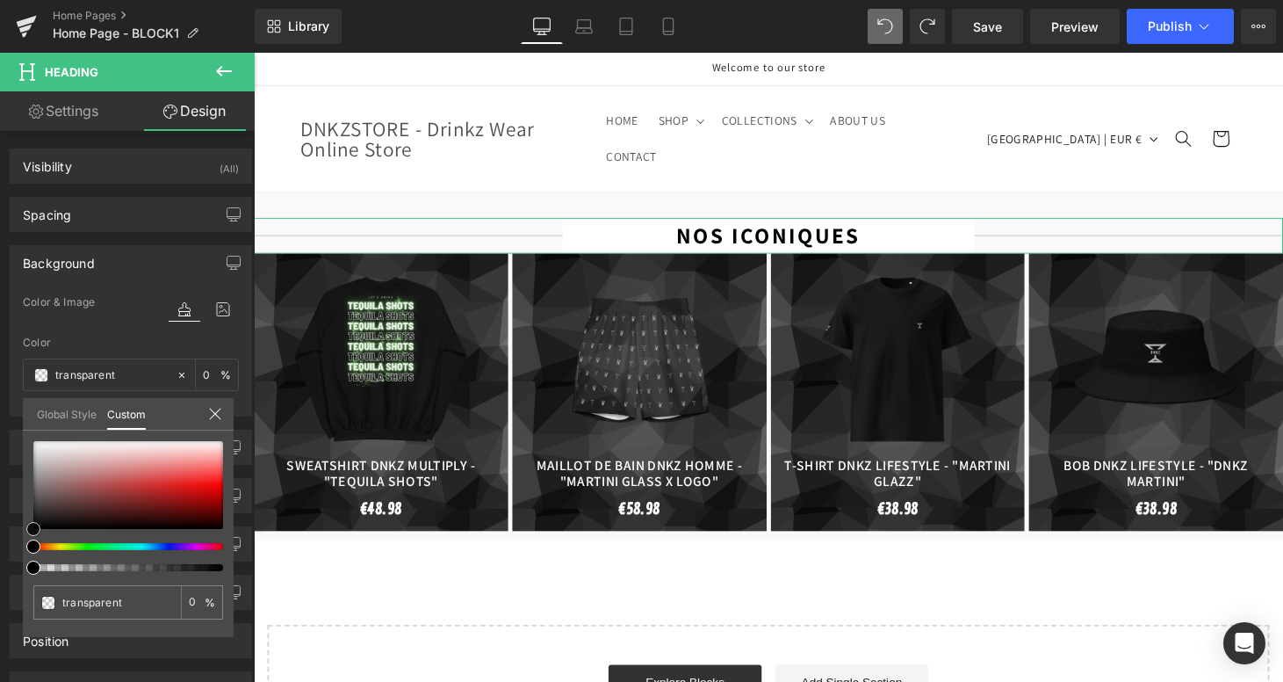
type input "#cd9c9c"
type input "100"
type input "#cd9c9c"
type input "100"
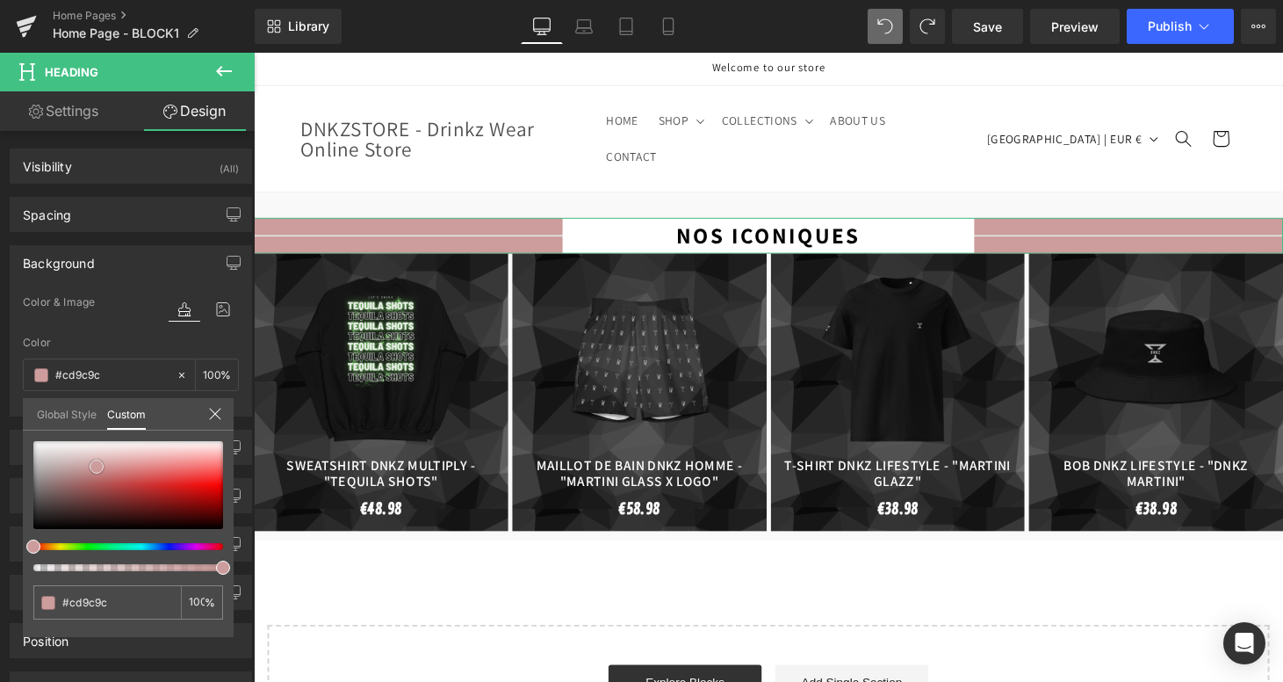
type input "#cb9e9e"
type input "#cbaeae"
type input "#ceb9b9"
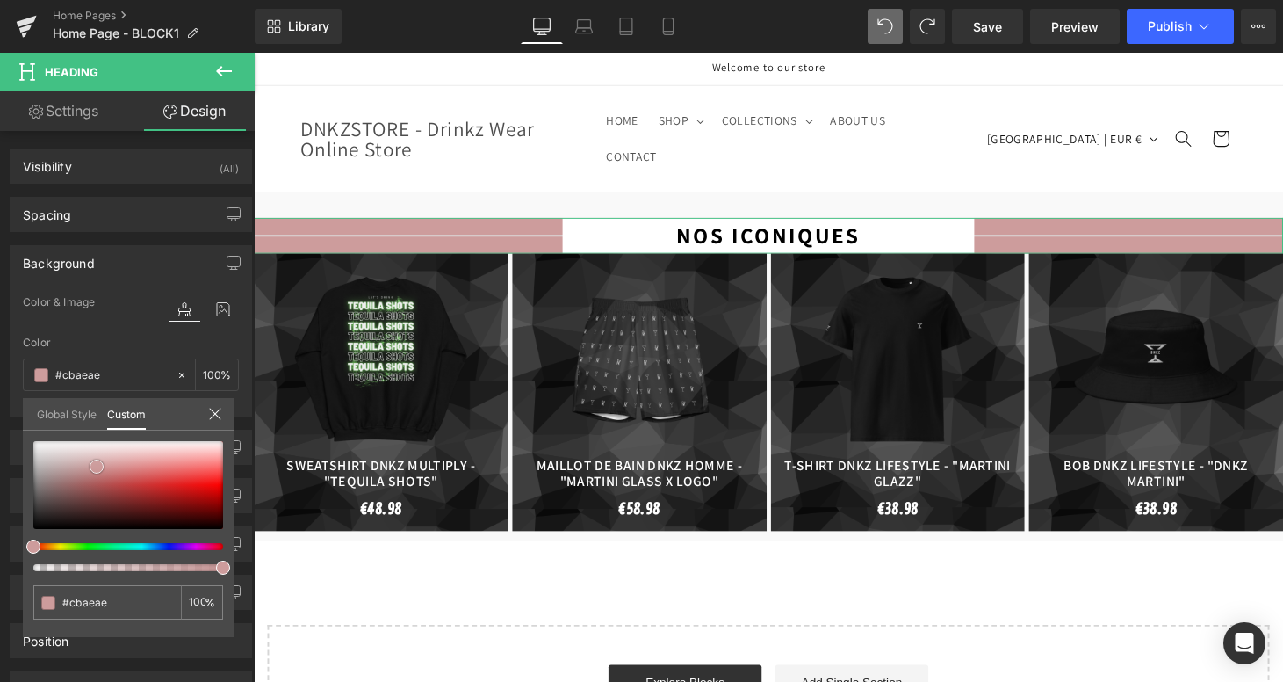
type input "#ceb9b9"
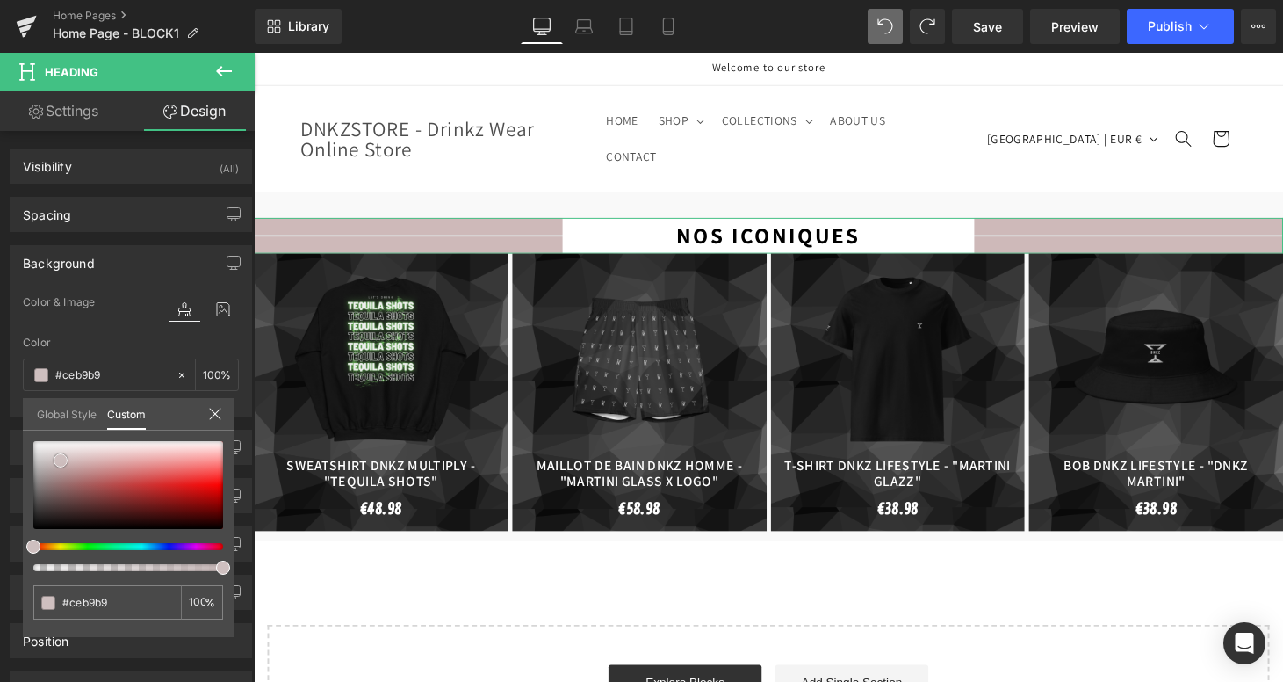
type input "#cebfbf"
type input "#d3c9c9"
type input "#e2dede"
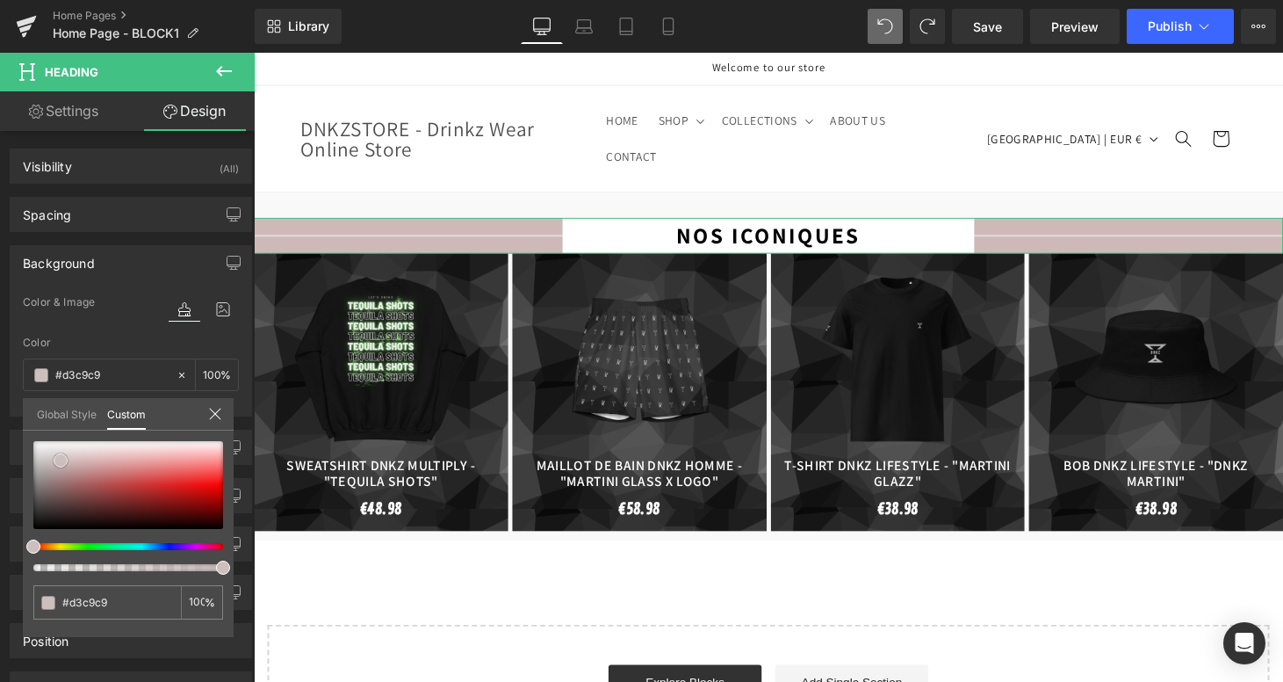
type input "#e2dede"
type input "#f2f2f2"
type input "#ffffff"
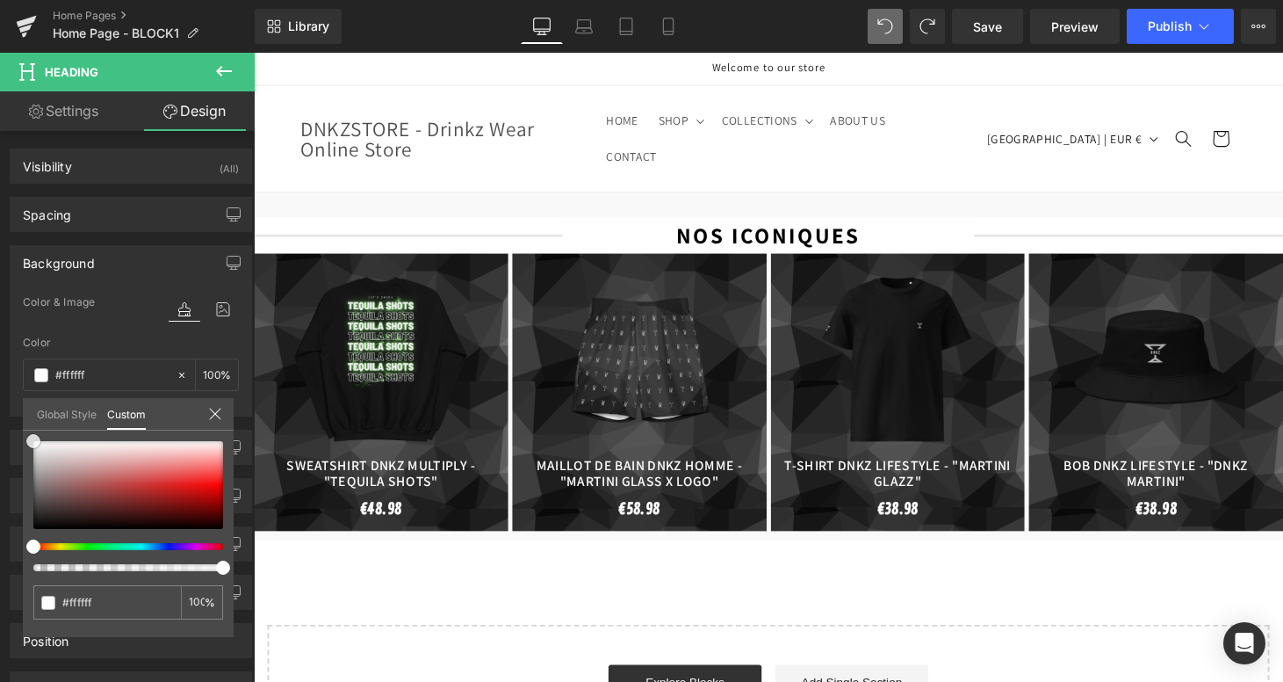
drag, startPoint x: 97, startPoint y: 466, endPoint x: -8, endPoint y: 405, distance: 121.3
click at [0, 405] on html "Heading You are previewing how the will restyle your page. You can not edit Ele…" at bounding box center [641, 341] width 1283 height 682
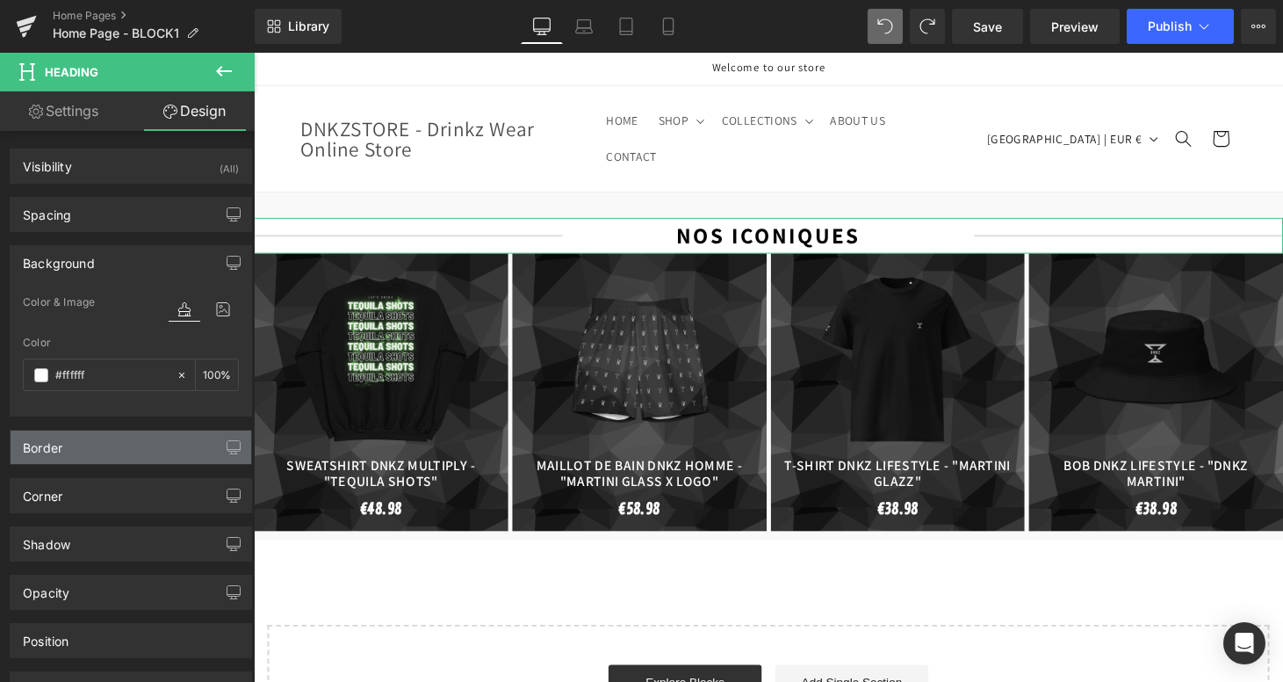
click at [134, 454] on div "Border" at bounding box center [131, 446] width 241 height 33
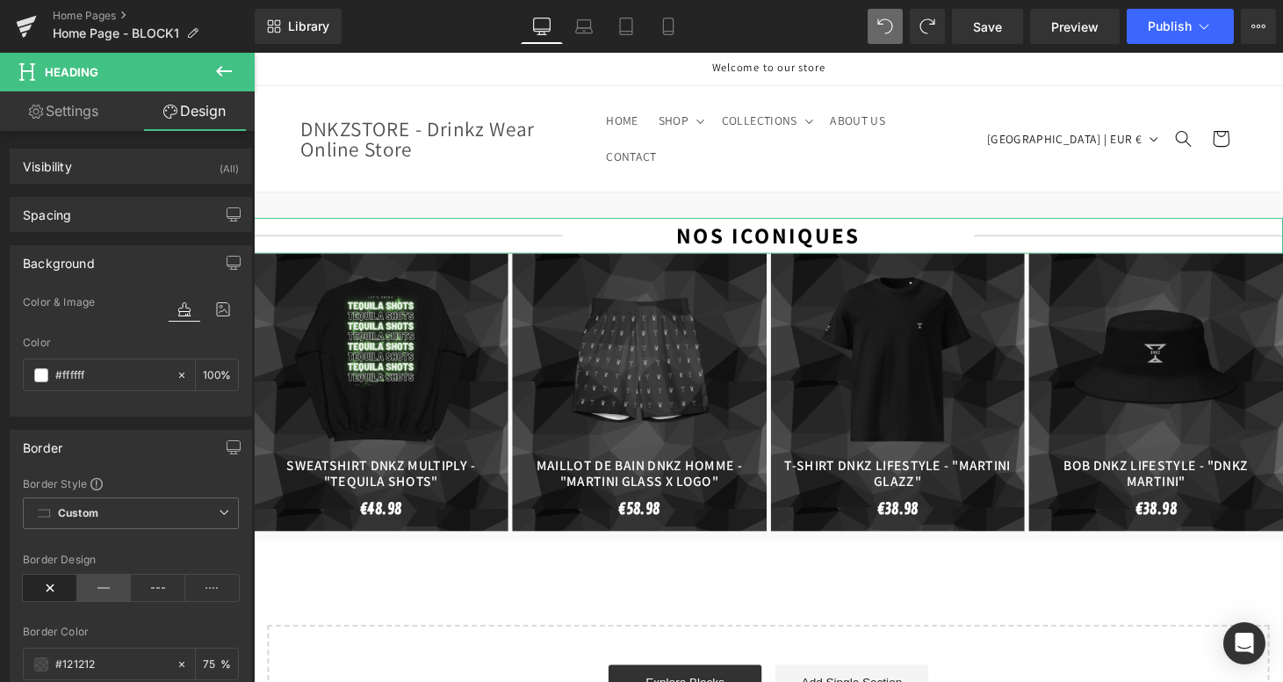
click at [100, 588] on icon at bounding box center [104, 587] width 54 height 26
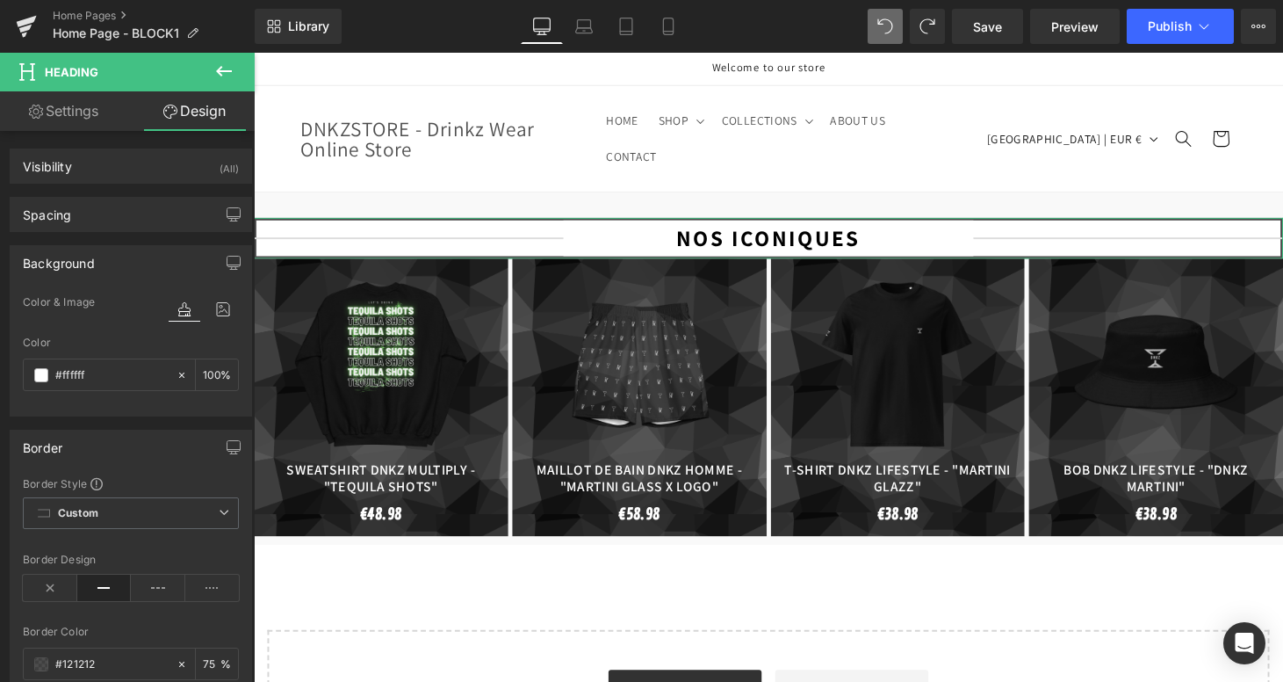
scroll to position [83, 0]
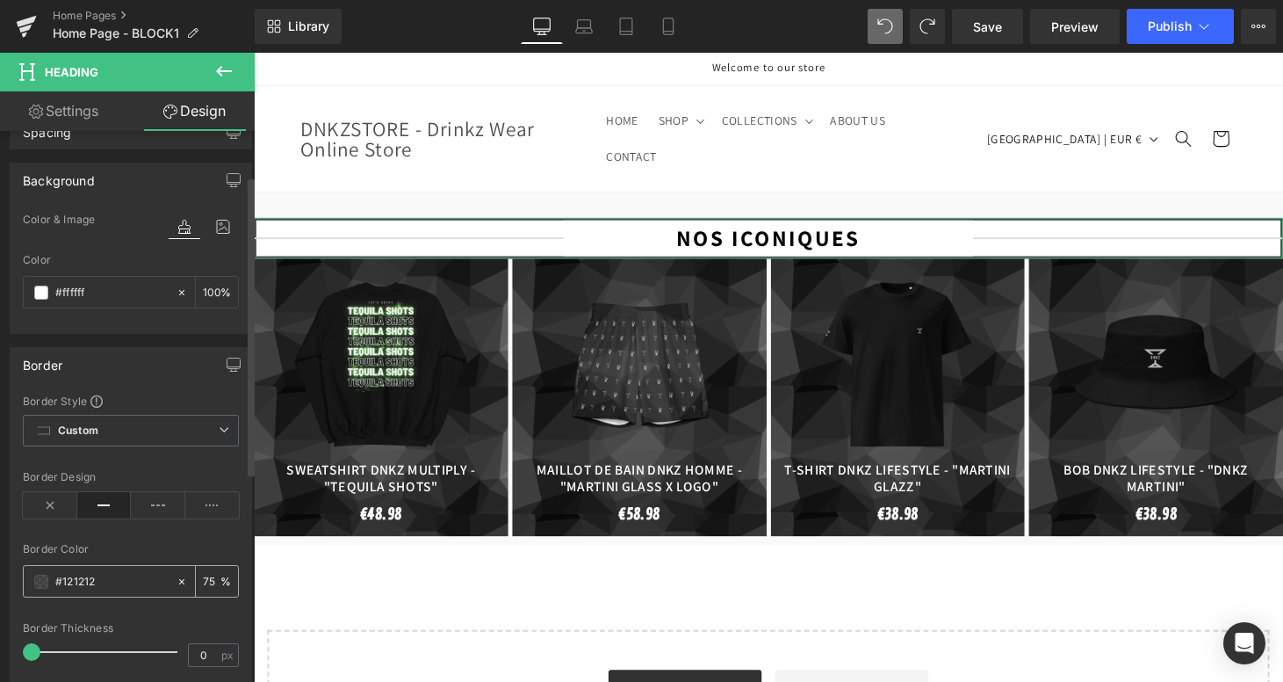
click at [206, 577] on input "75" at bounding box center [212, 580] width 18 height 19
click at [44, 581] on span at bounding box center [41, 581] width 14 height 14
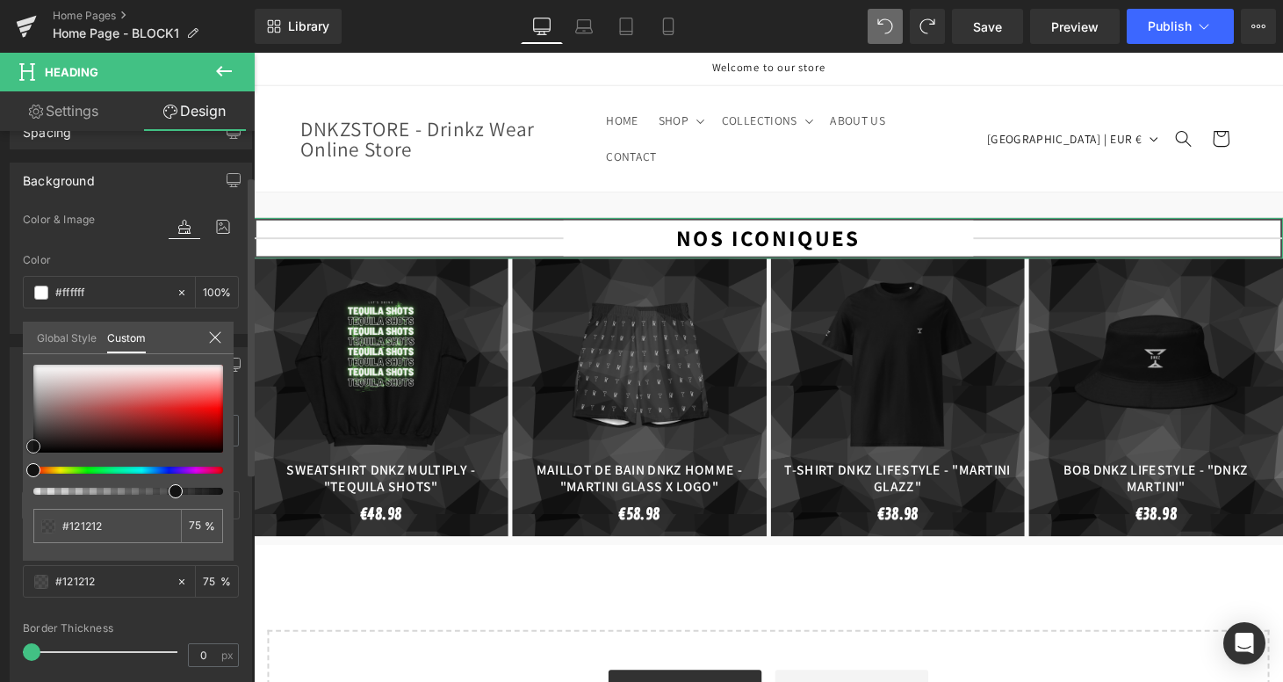
type input "#a86b6b"
type input "#a76c6c"
type input "#946060"
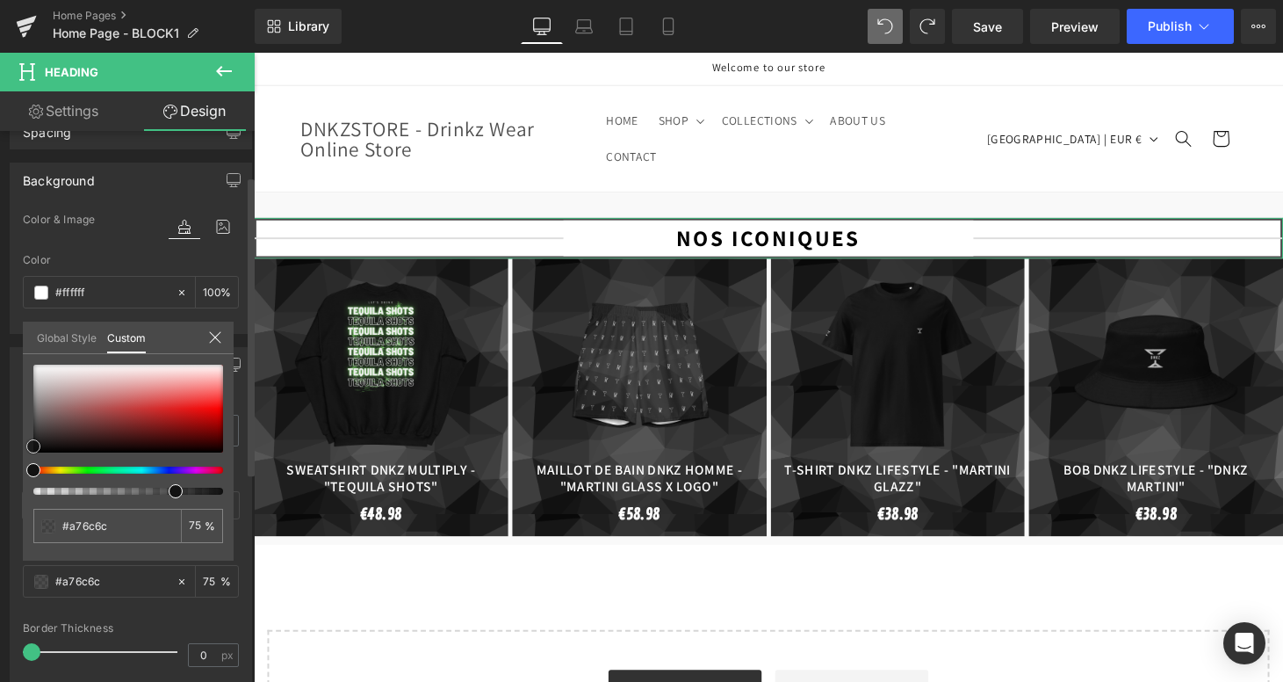
type input "#946060"
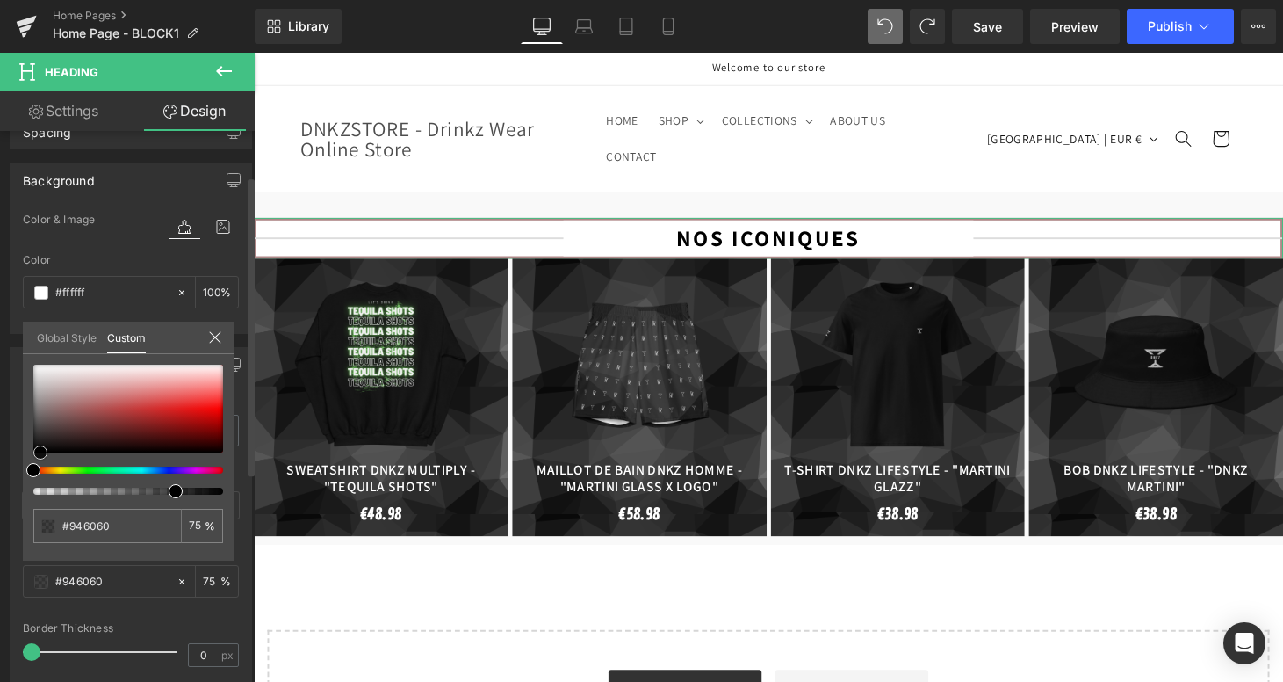
type input "#000000"
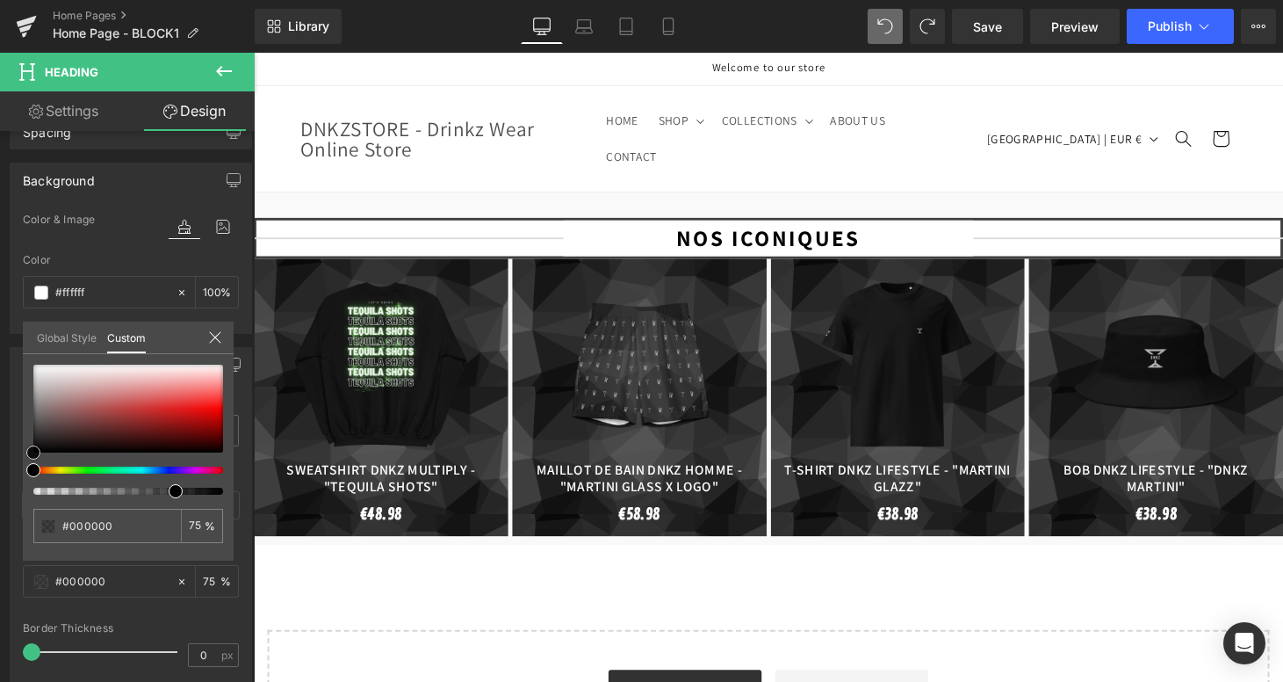
drag, startPoint x: 81, startPoint y: 405, endPoint x: -8, endPoint y: 568, distance: 185.9
click at [0, 568] on html "Heading You are previewing how the will restyle your page. You can not edit Ele…" at bounding box center [641, 341] width 1283 height 682
type input "79"
type input "89"
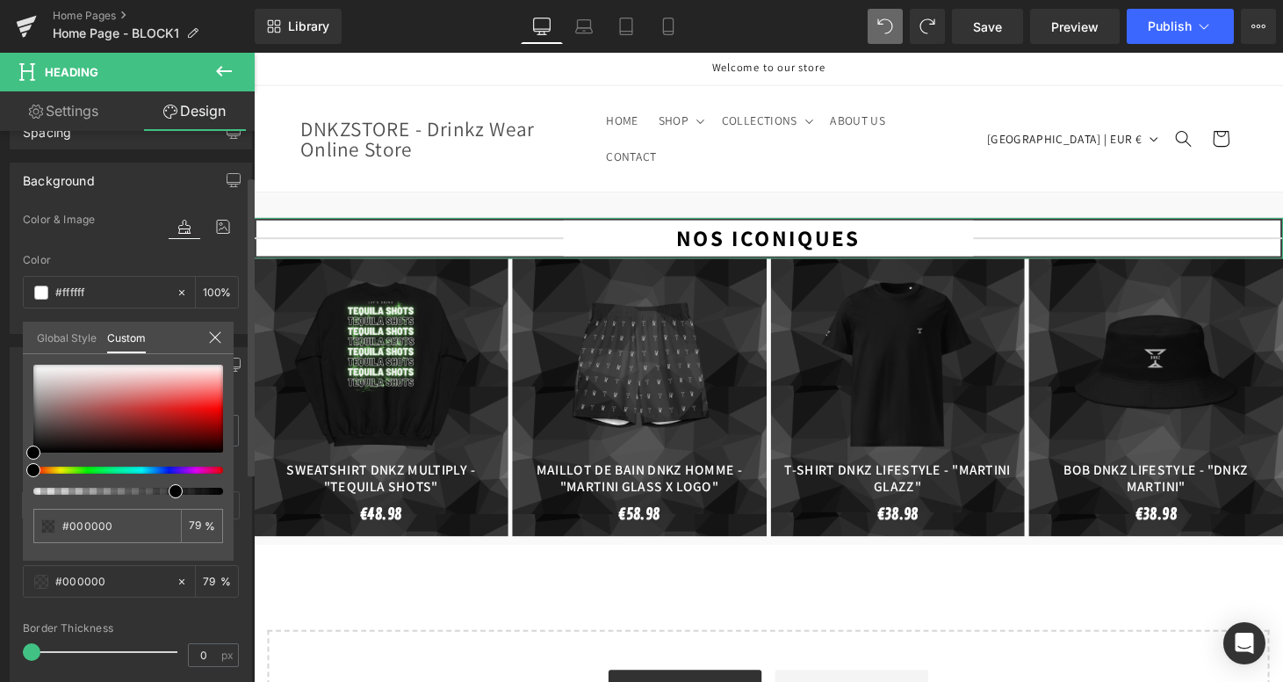
type input "89"
type input "100"
drag, startPoint x: 427, startPoint y: 543, endPoint x: 314, endPoint y: 502, distance: 119.5
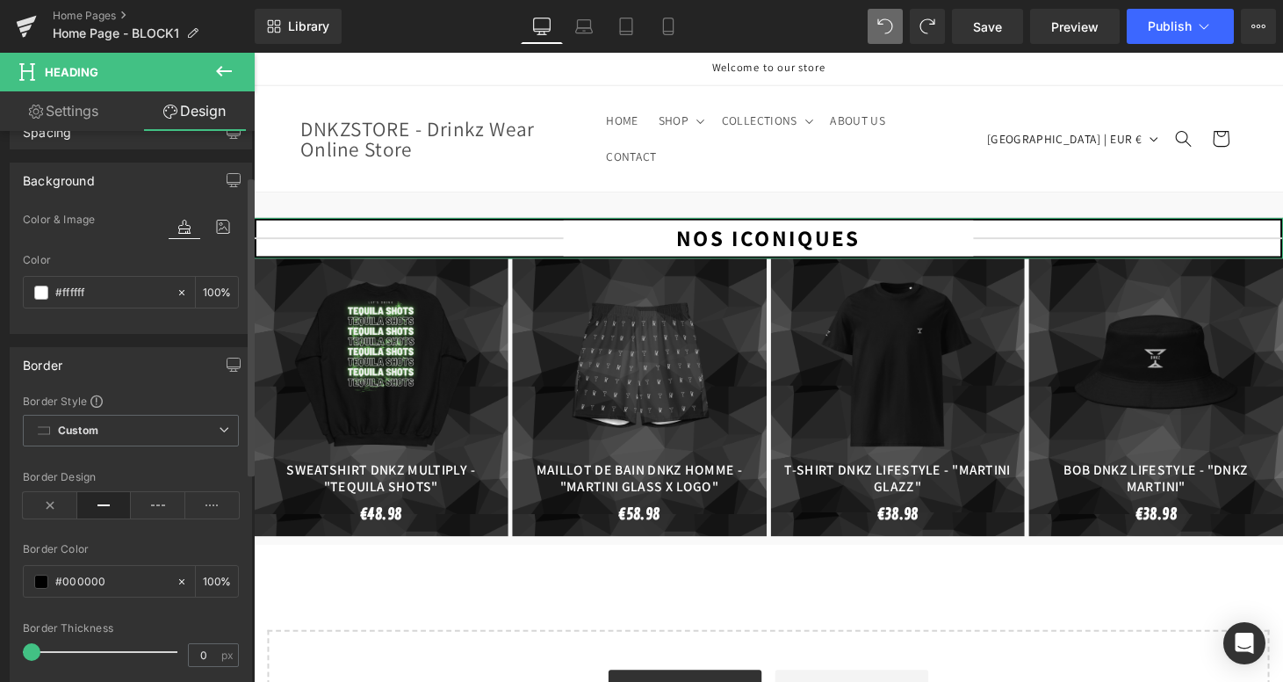
click at [33, 654] on span at bounding box center [32, 652] width 18 height 18
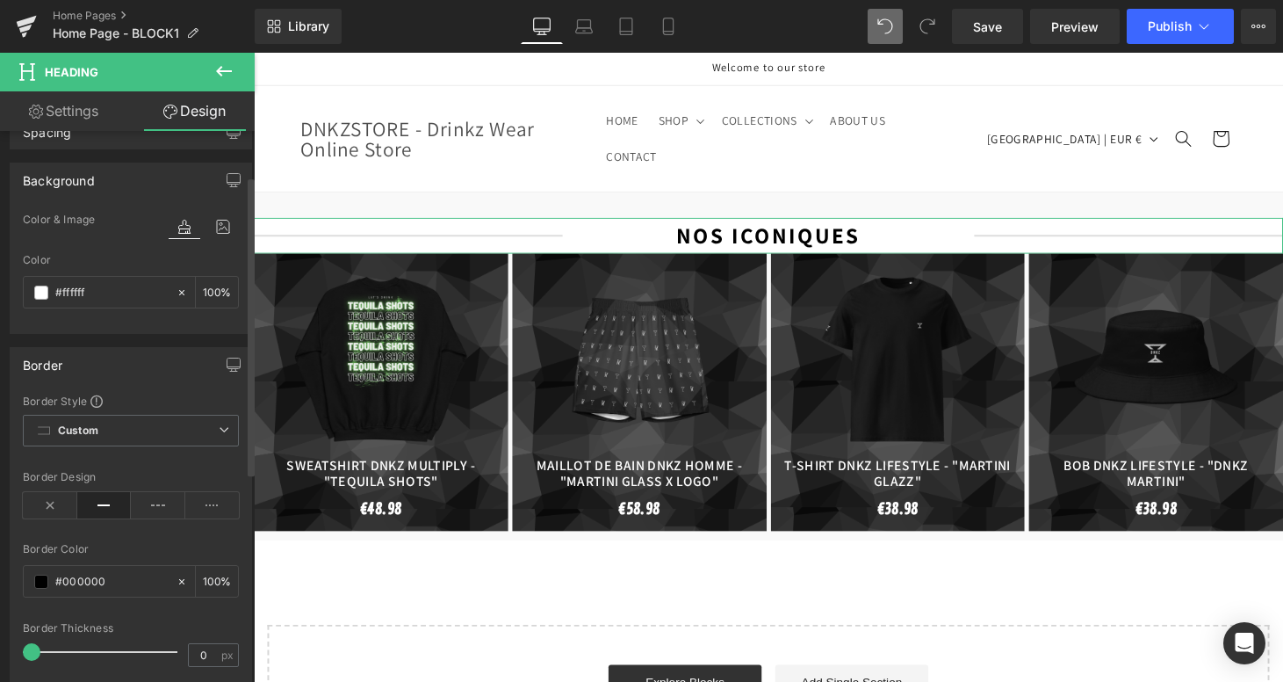
type input "1"
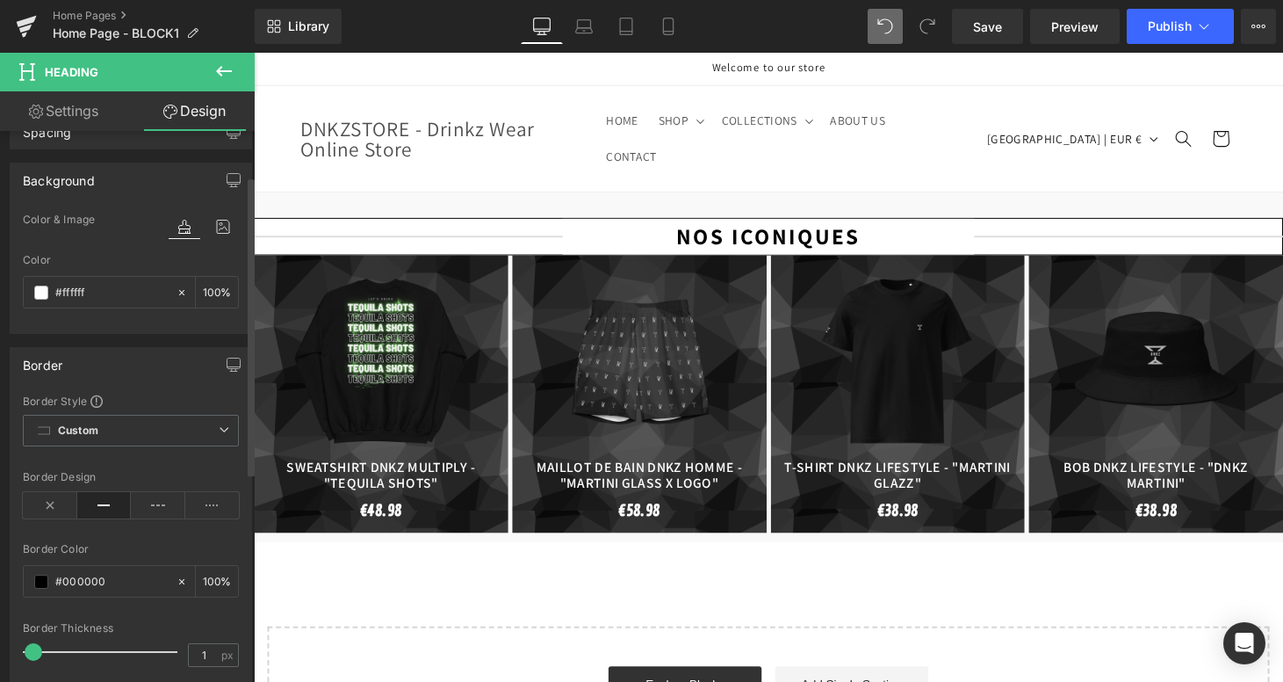
click at [259, 222] on body "Ignorer et passer au contenu Welcome to our store HOME SHOP SHOP ACCESSOIRES AC…" at bounding box center [785, 609] width 1063 height 1112
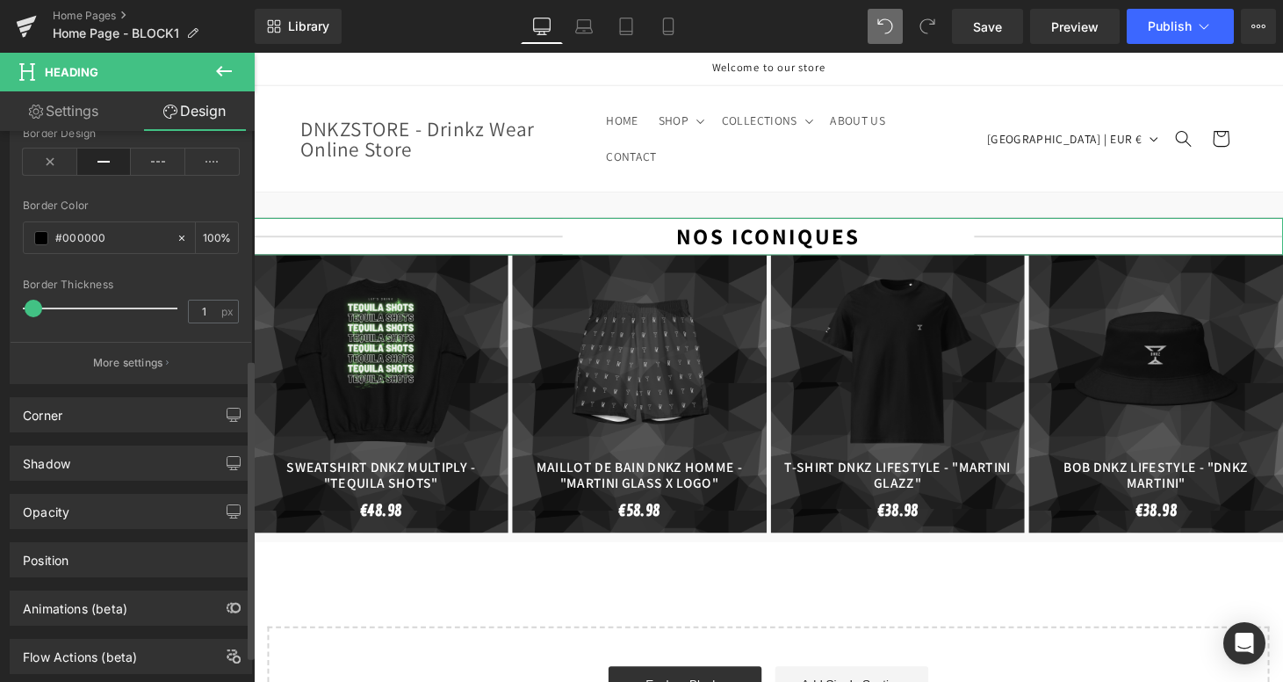
scroll to position [430, 0]
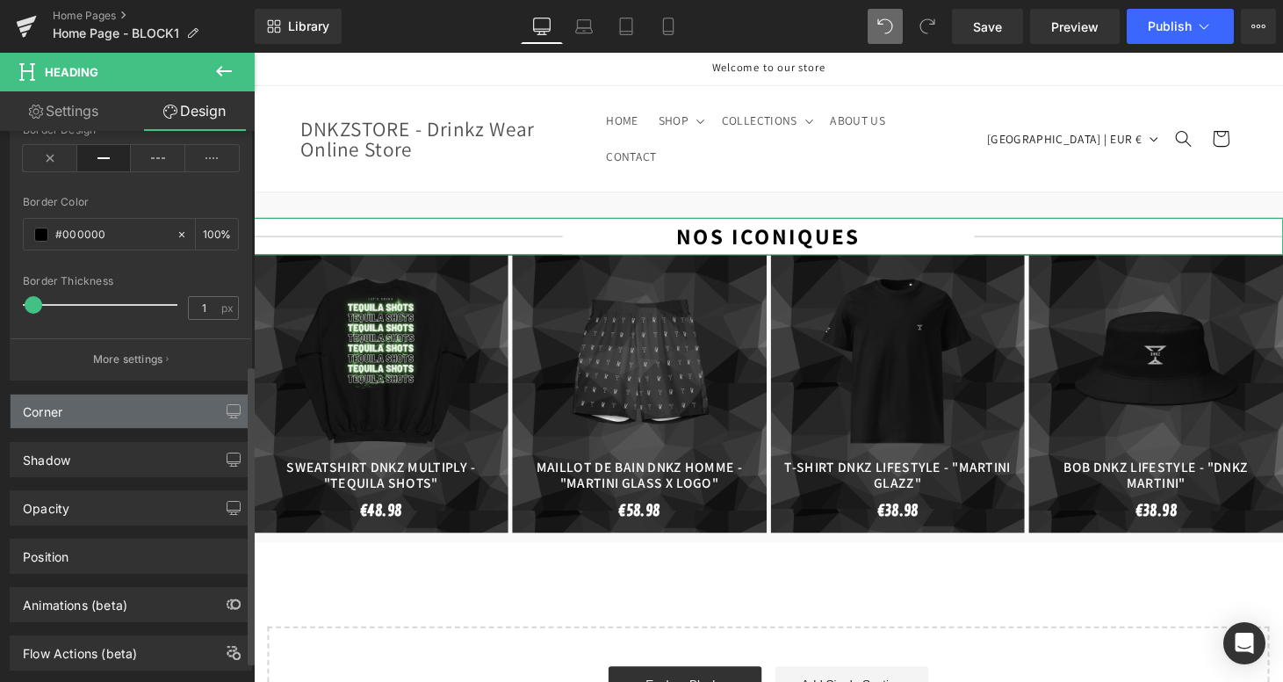
click at [105, 404] on div "Corner" at bounding box center [131, 410] width 241 height 33
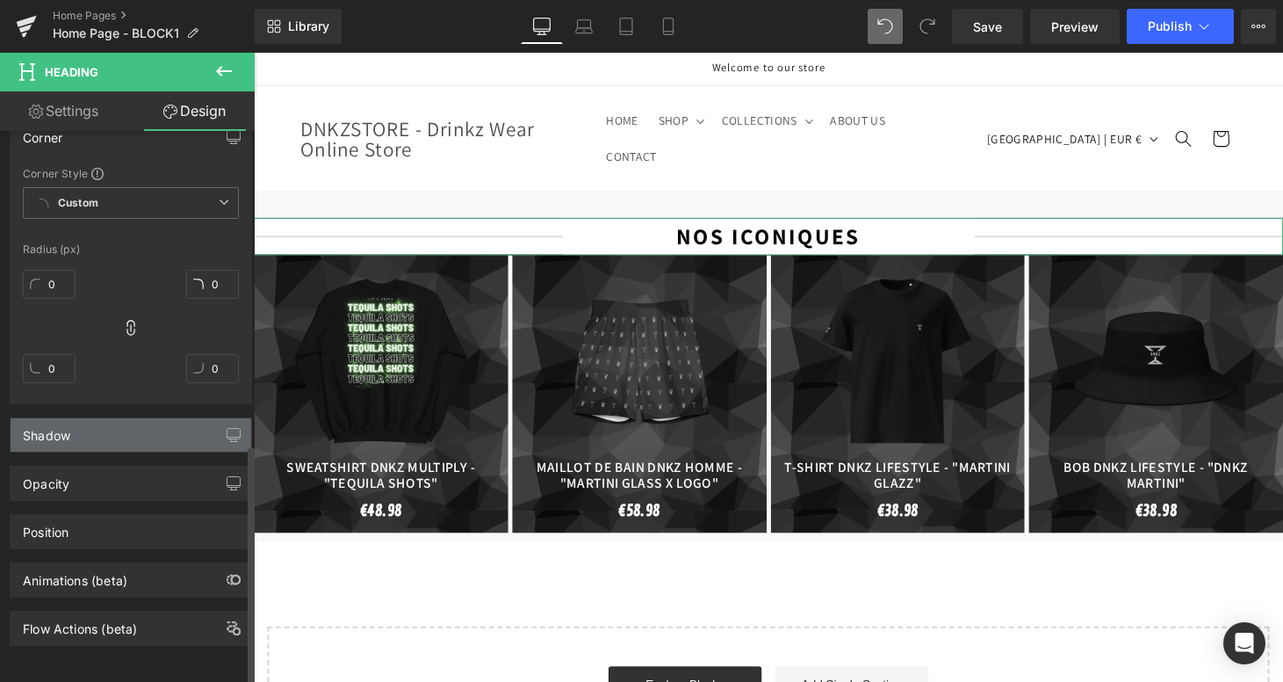
scroll to position [718, 0]
click at [90, 597] on div "Flow Actions (beta)" at bounding box center [131, 621] width 263 height 48
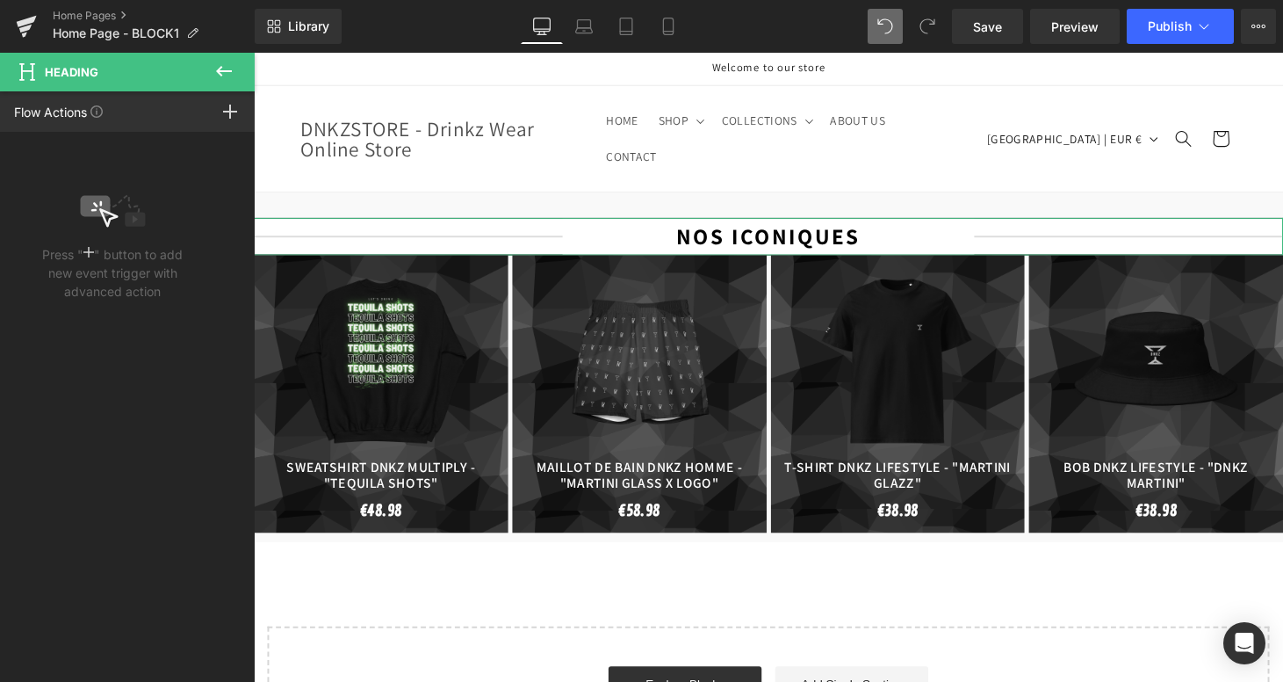
click at [175, 114] on div "Flow Actions Click "+" to add an event to trigger action affect on other elemen…" at bounding box center [127, 111] width 255 height 40
click at [223, 69] on icon at bounding box center [223, 71] width 21 height 21
type input "100"
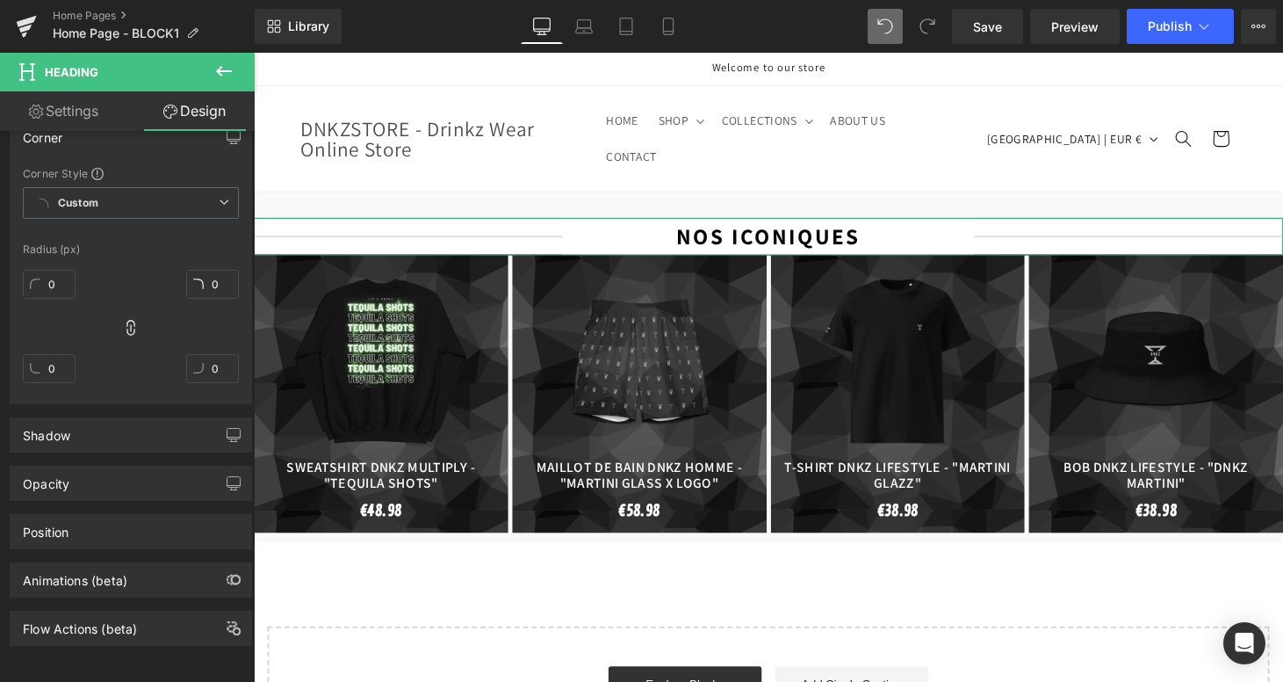
click at [66, 121] on link "Settings" at bounding box center [63, 111] width 127 height 40
type input "100"
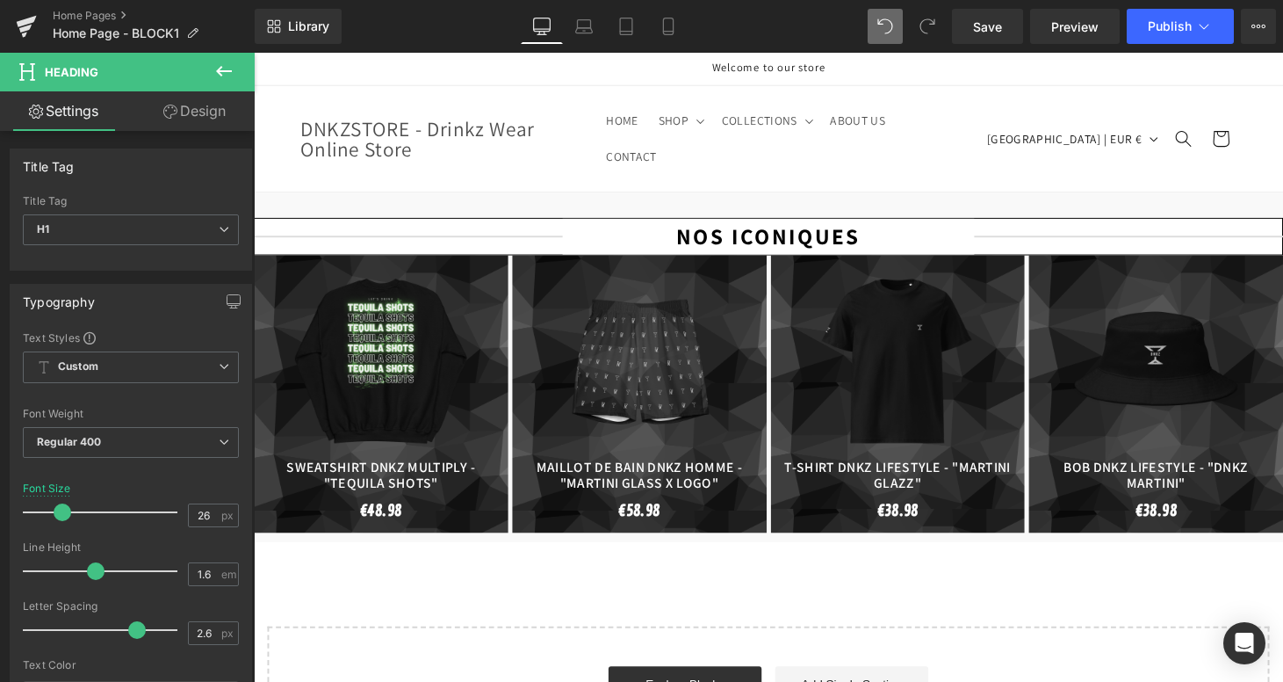
scroll to position [0, 0]
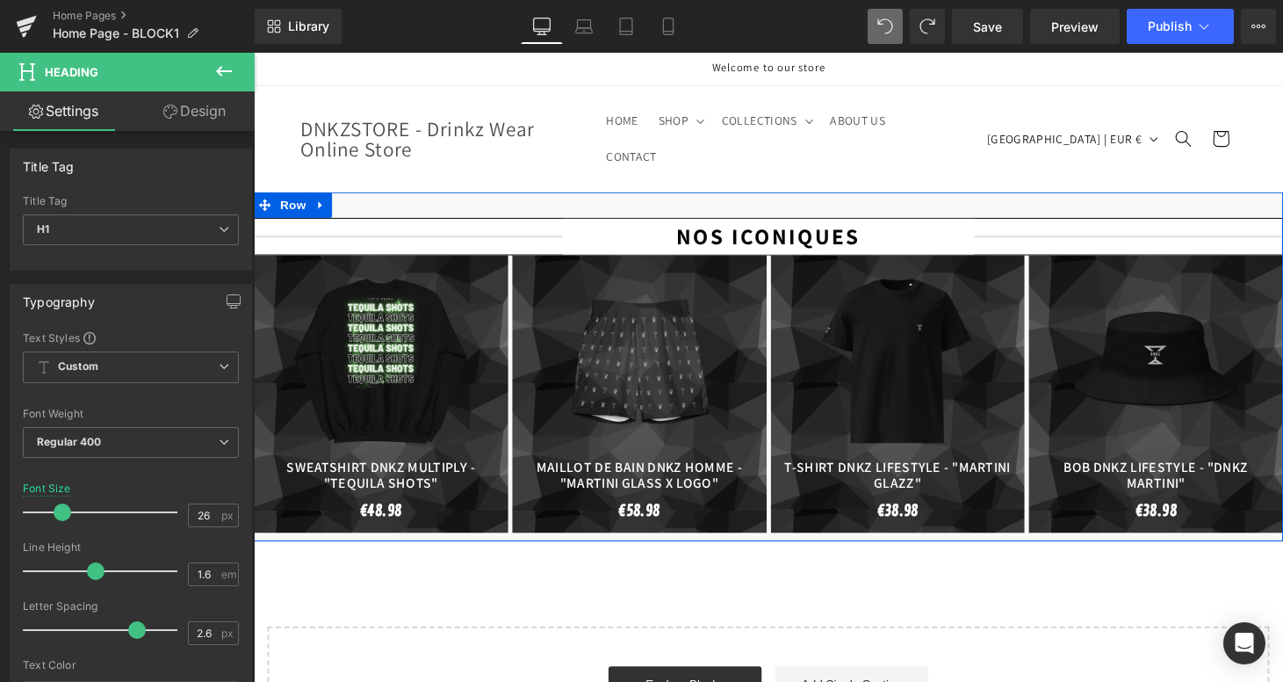
click at [684, 224] on h1 "NOS ICONIQUES" at bounding box center [785, 242] width 424 height 37
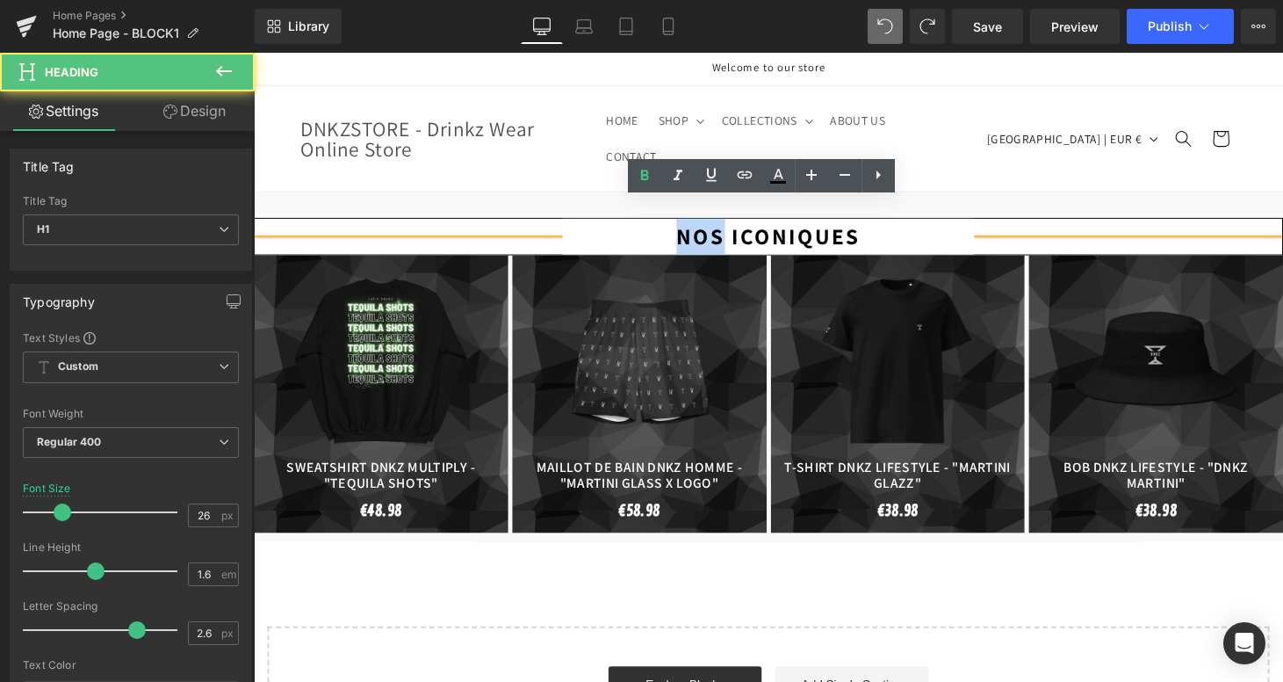
click at [684, 224] on h1 "NOS ICONIQUES" at bounding box center [785, 242] width 424 height 37
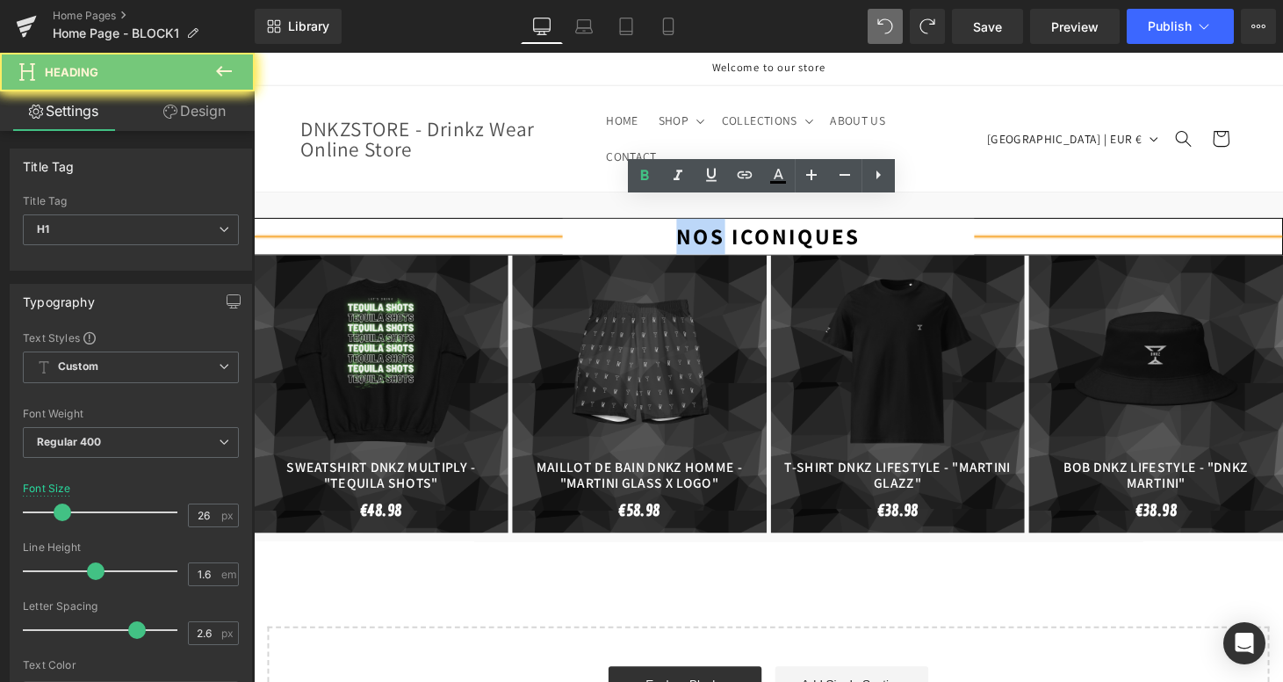
click at [684, 224] on h1 "NOS ICONIQUES" at bounding box center [785, 242] width 424 height 37
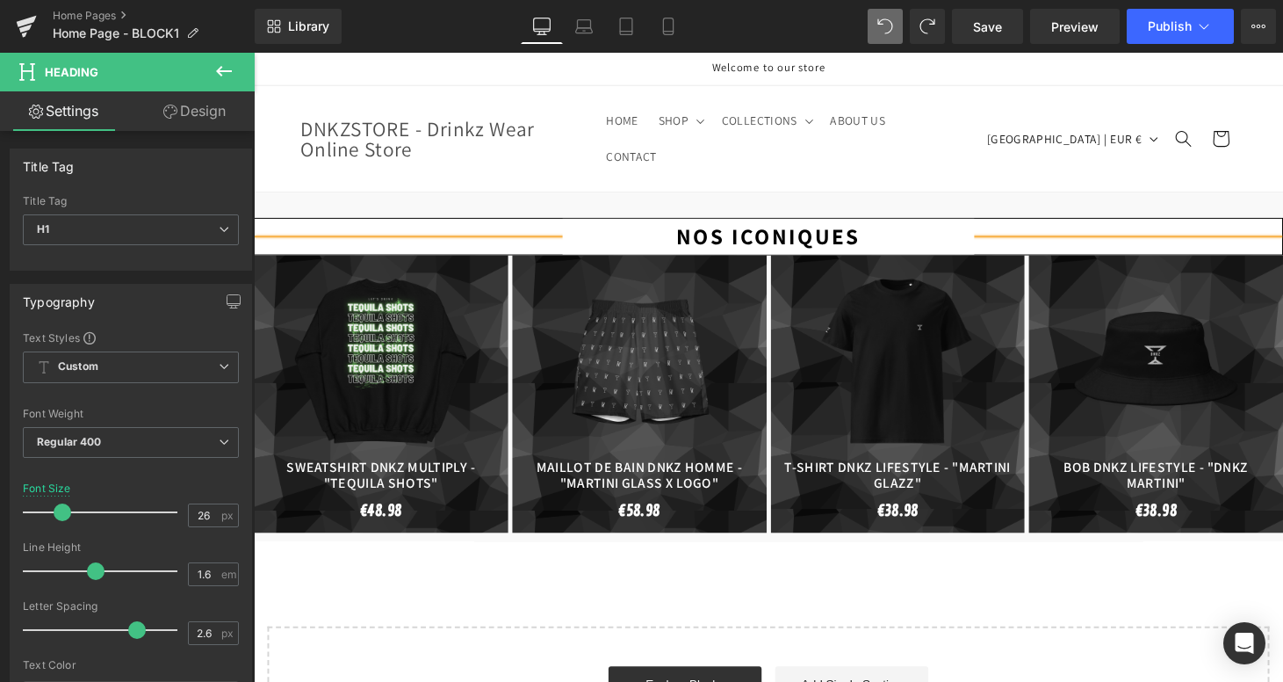
click at [891, 225] on h1 "NOS ICONIQUES" at bounding box center [785, 242] width 424 height 37
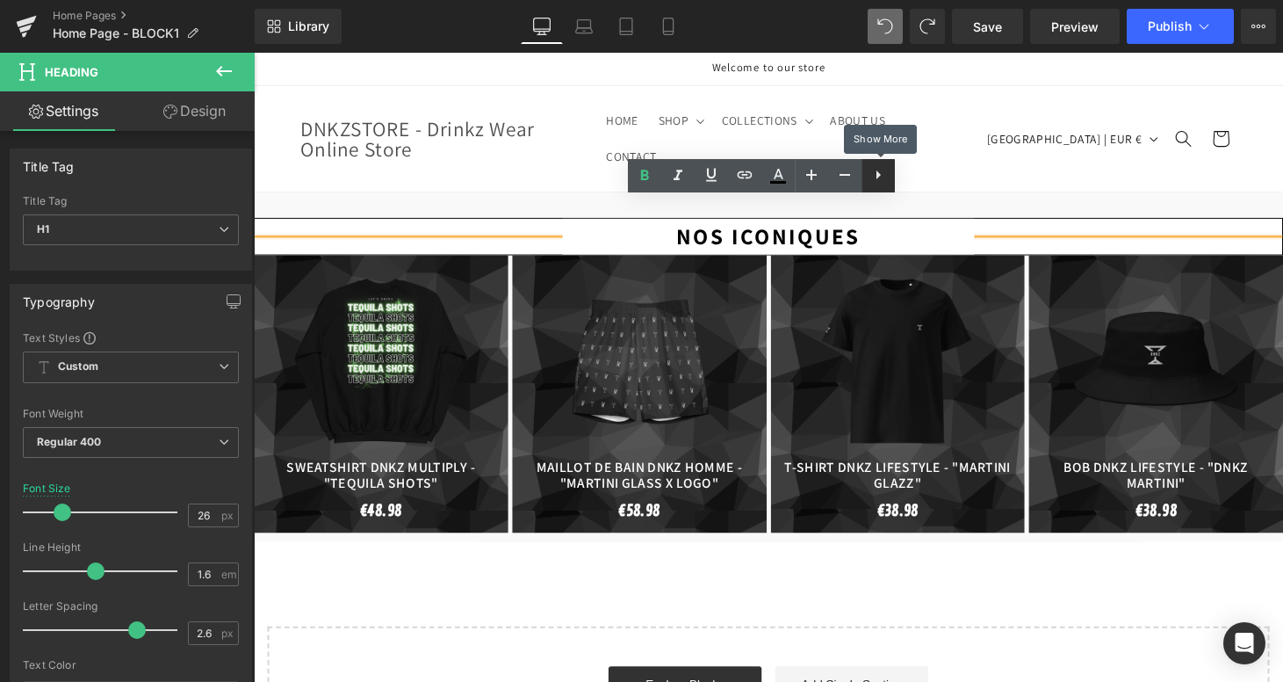
click at [870, 168] on icon at bounding box center [878, 174] width 21 height 21
click at [882, 186] on link at bounding box center [878, 175] width 33 height 33
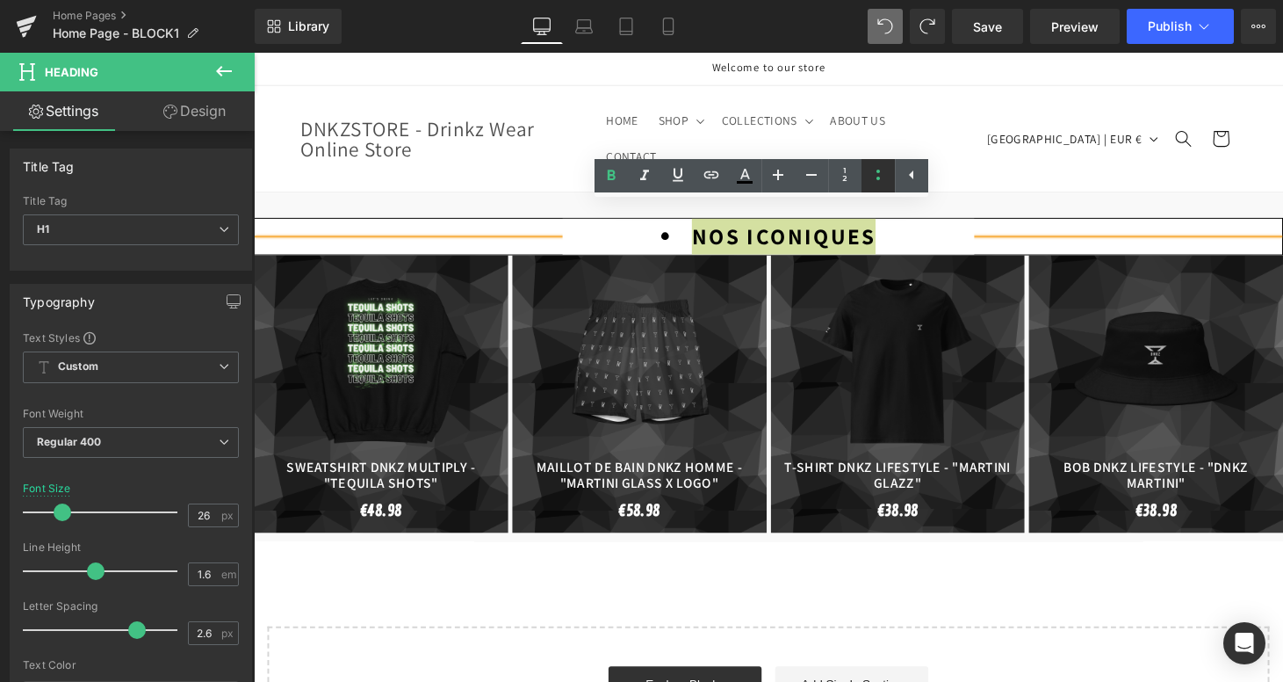
click at [879, 180] on icon at bounding box center [878, 174] width 21 height 21
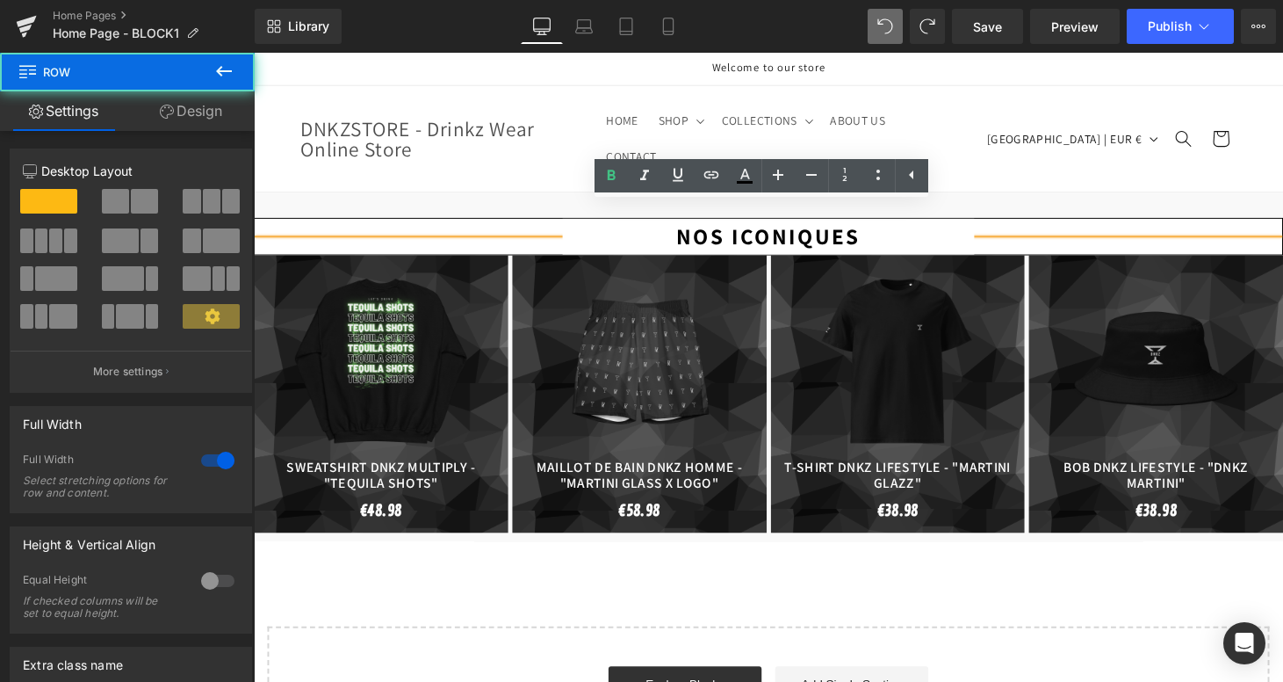
click at [994, 197] on div "NOS ICONIQUES Heading Sale Off (P) Image (P) Title €0" at bounding box center [785, 372] width 1063 height 351
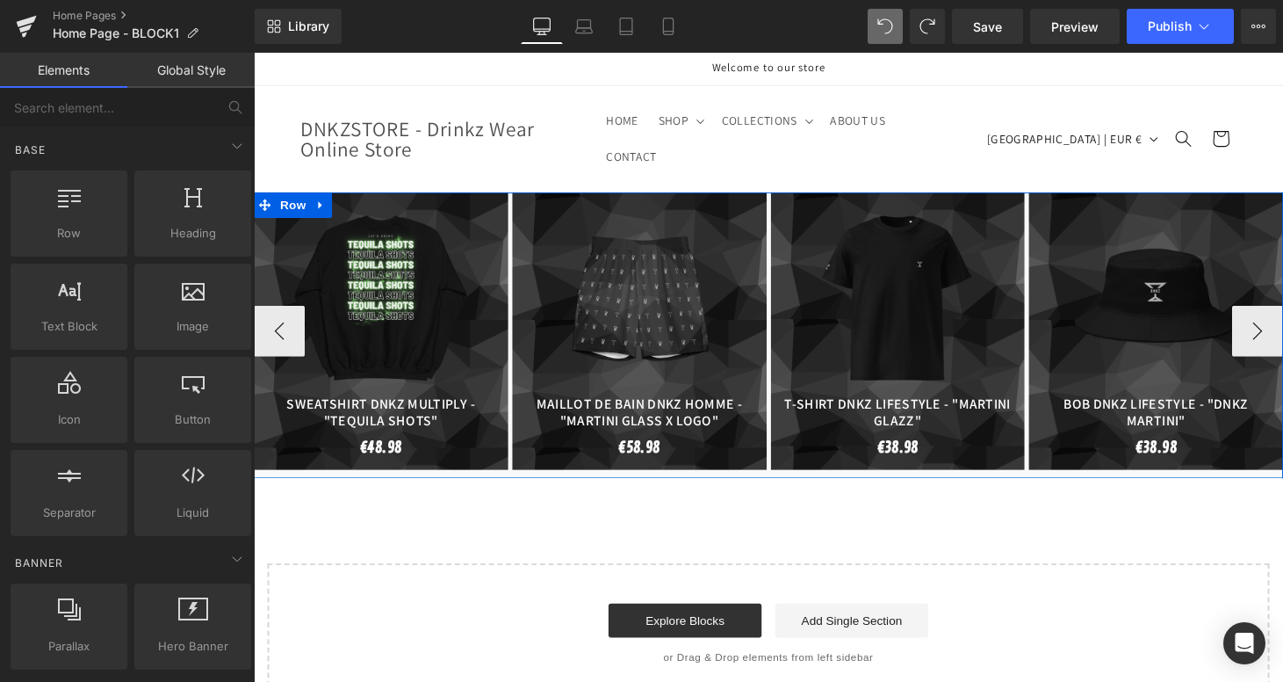
drag, startPoint x: 958, startPoint y: 460, endPoint x: 719, endPoint y: 419, distance: 242.4
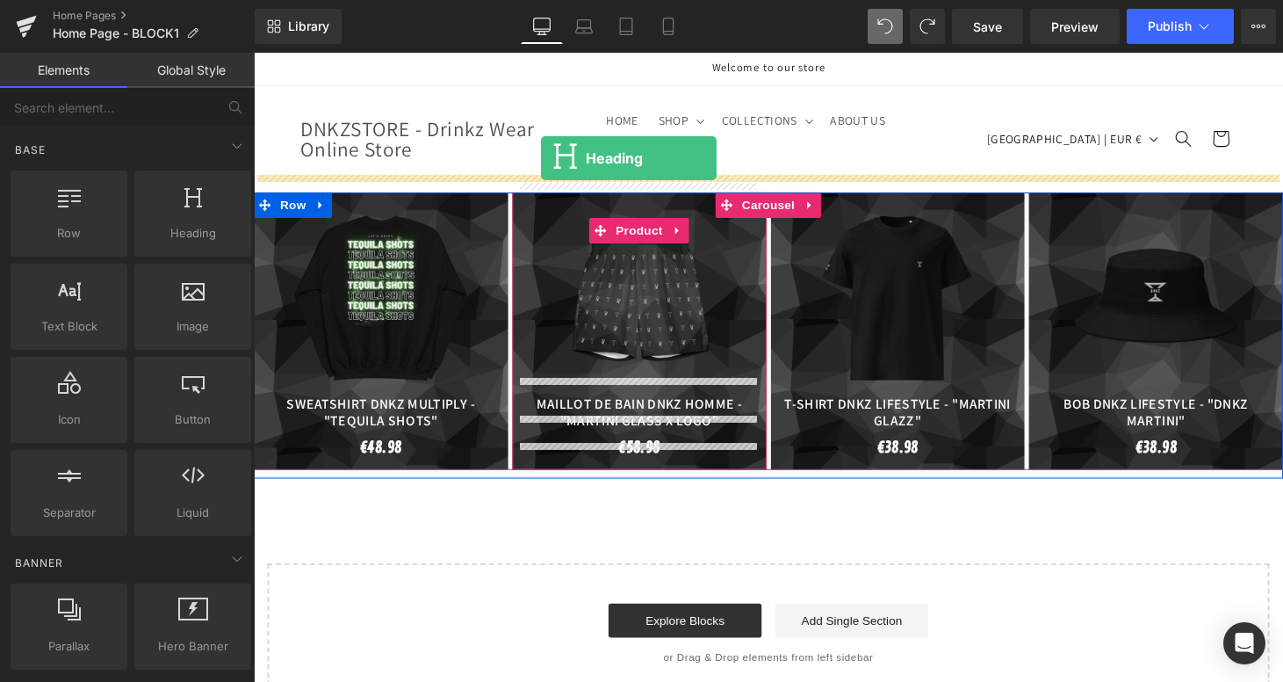
drag, startPoint x: 466, startPoint y: 269, endPoint x: 551, endPoint y: 162, distance: 136.9
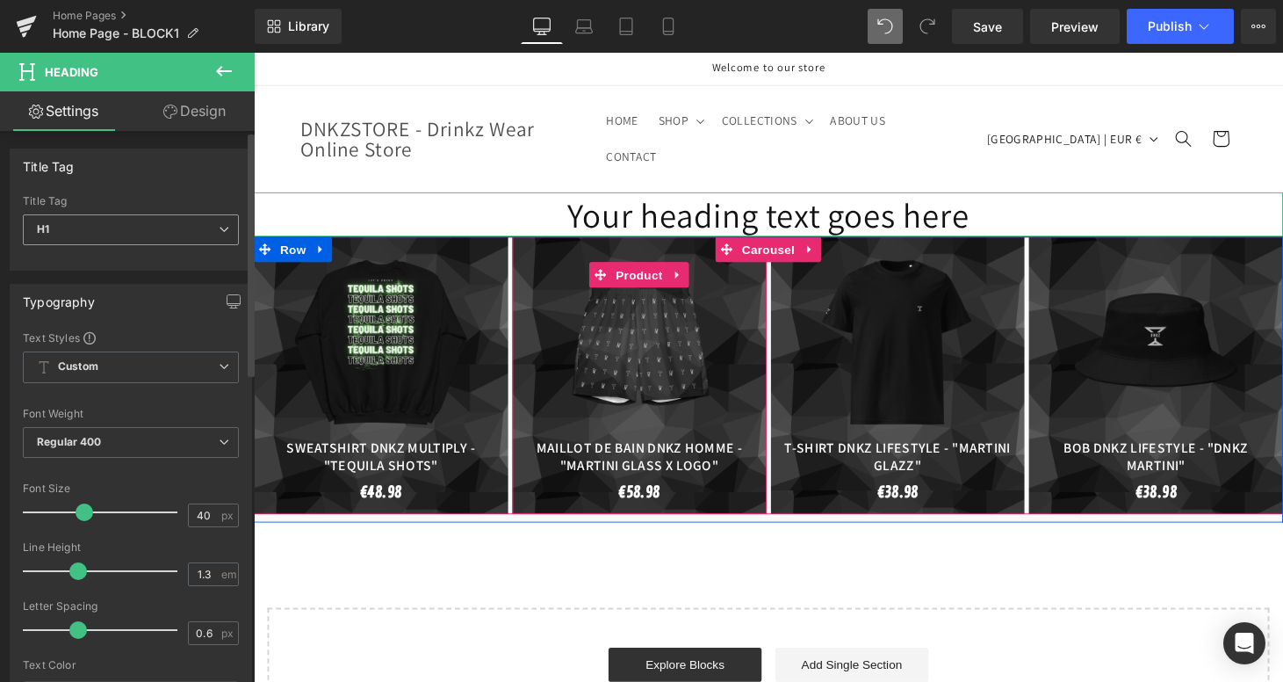
click at [184, 234] on span "H1" at bounding box center [131, 229] width 216 height 31
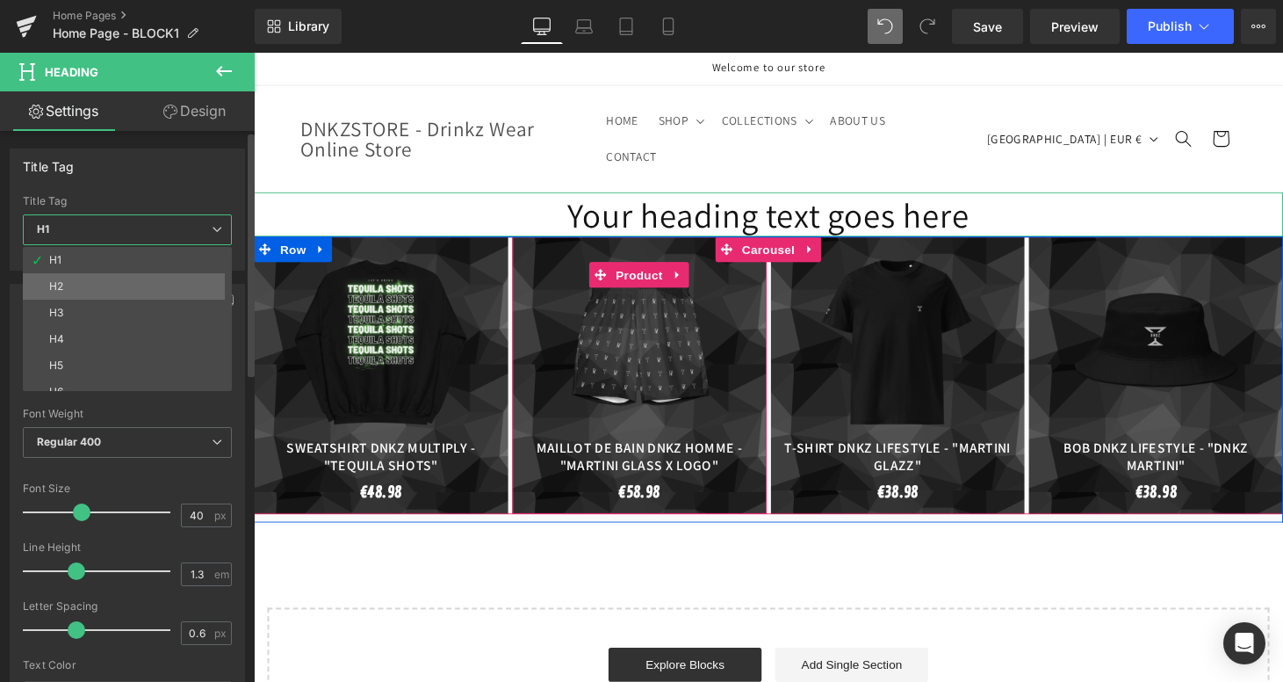
click at [100, 289] on li "H2" at bounding box center [131, 286] width 217 height 26
type input "24"
type input "100"
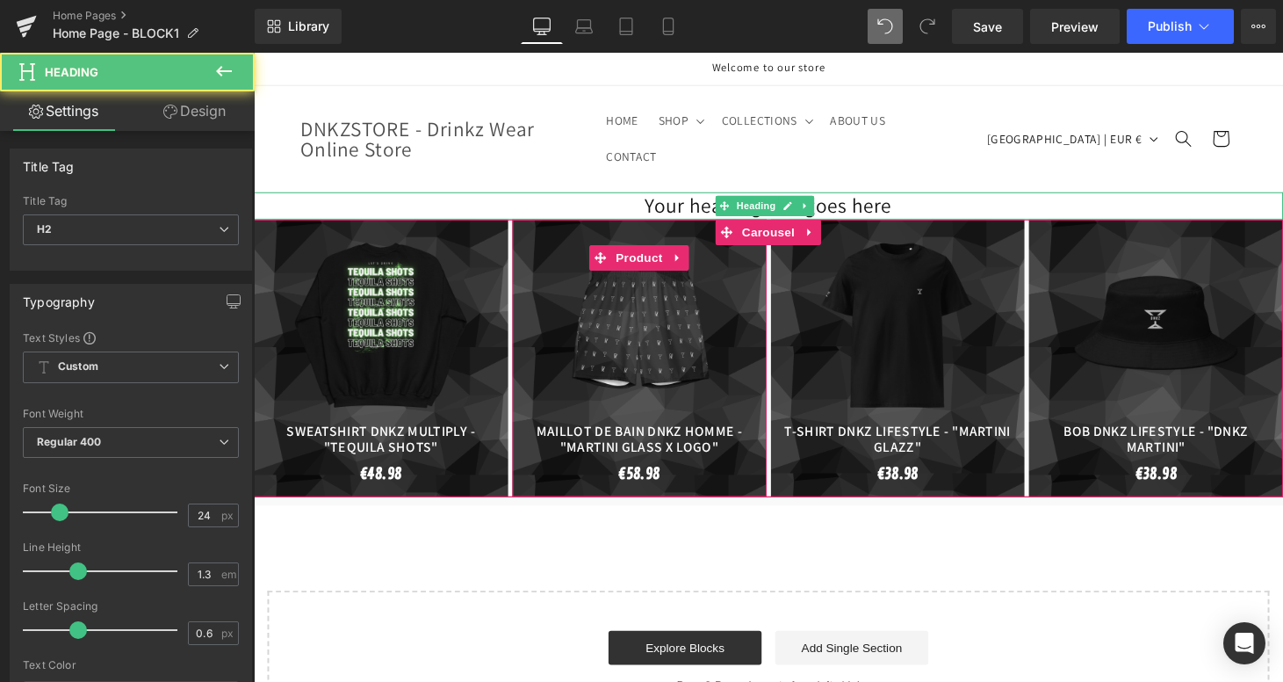
click at [712, 197] on h2 "Your heading text goes here" at bounding box center [785, 210] width 1063 height 27
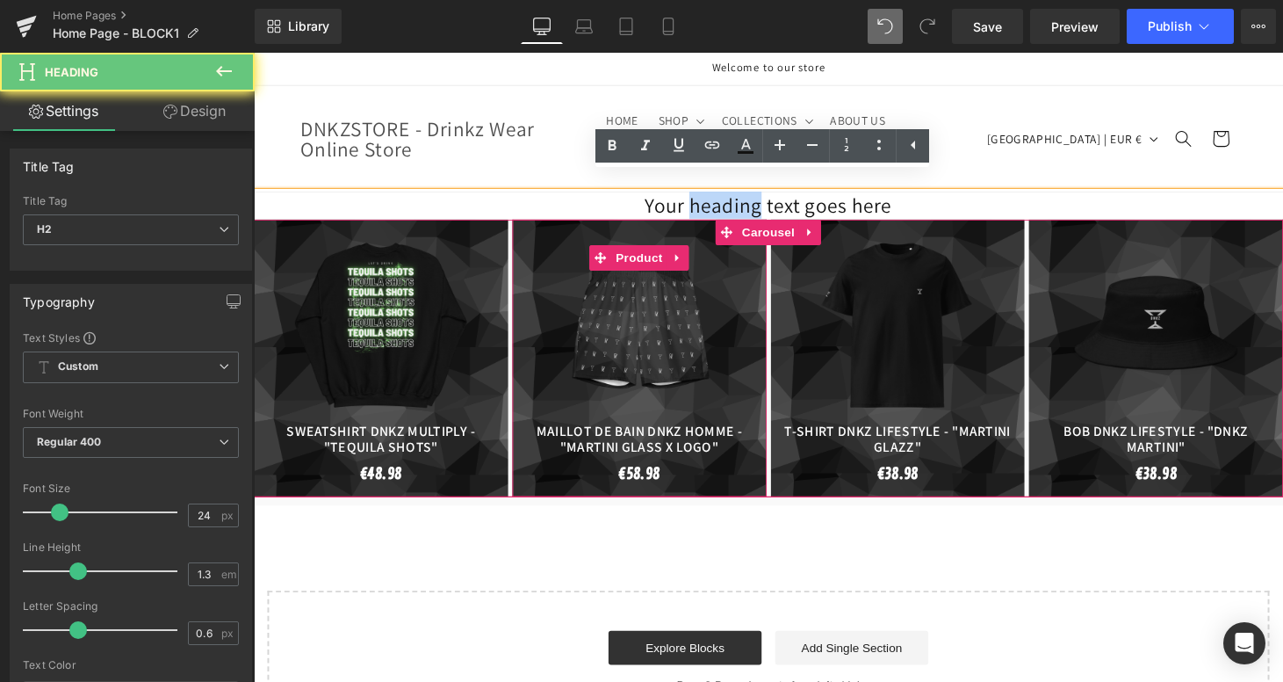
click at [712, 197] on h2 "Your heading text goes here" at bounding box center [785, 210] width 1063 height 27
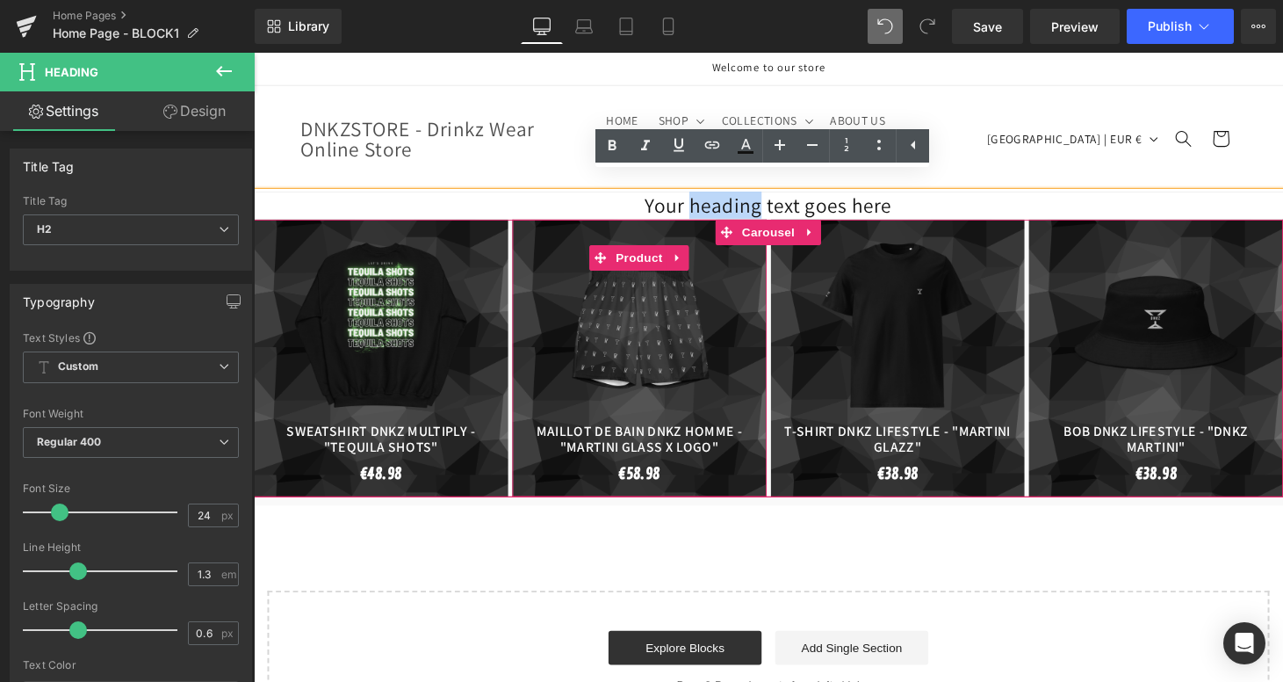
click at [712, 197] on h2 "Your heading text goes here" at bounding box center [785, 210] width 1063 height 27
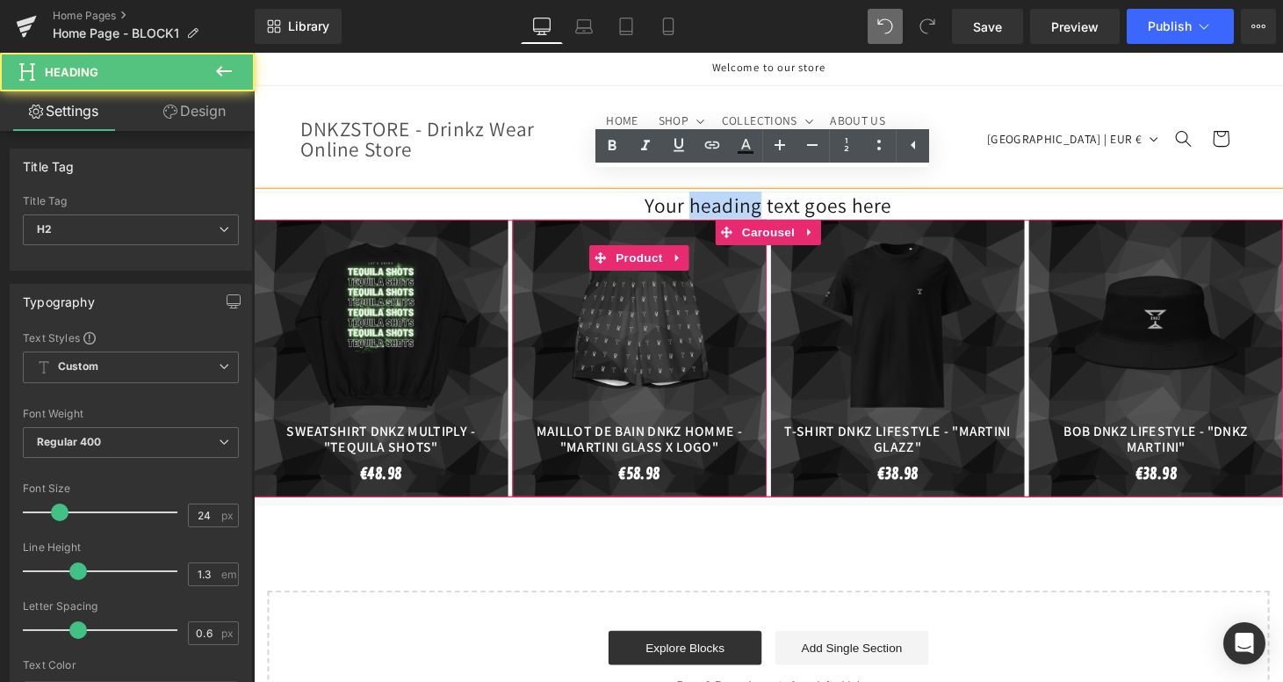
click at [712, 197] on h2 "Your heading text goes here" at bounding box center [785, 210] width 1063 height 27
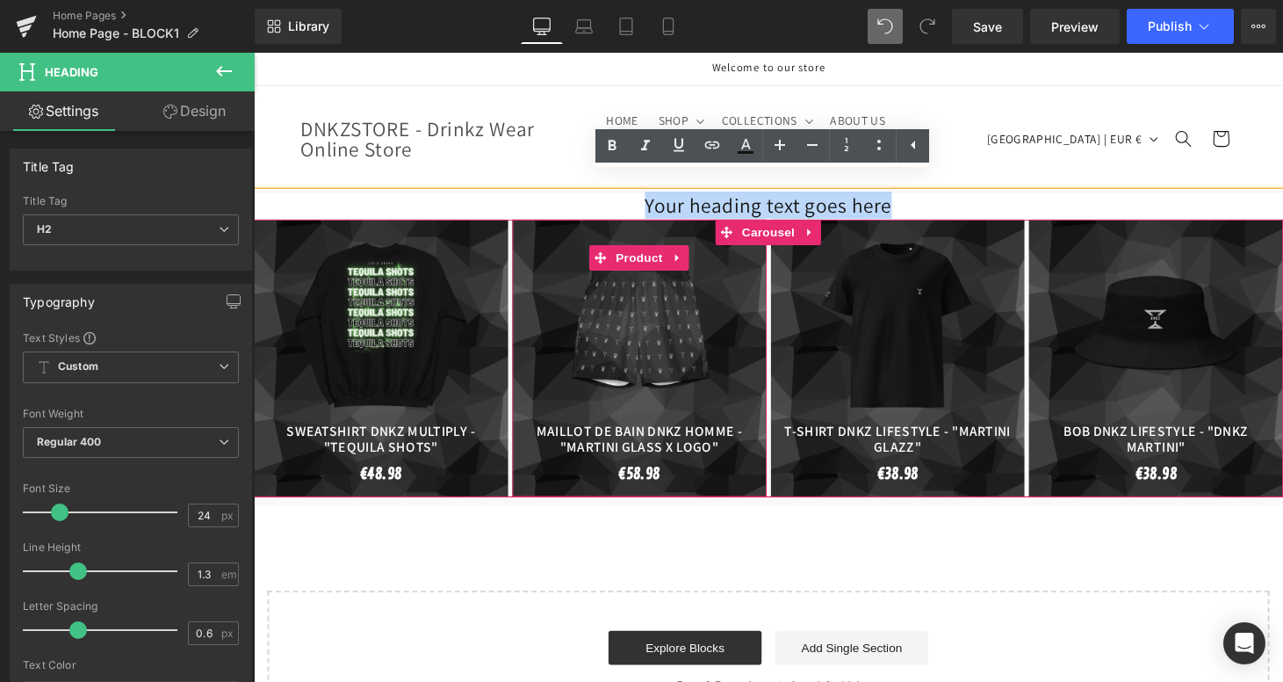
click at [712, 197] on h2 "Your heading text goes here" at bounding box center [785, 210] width 1063 height 27
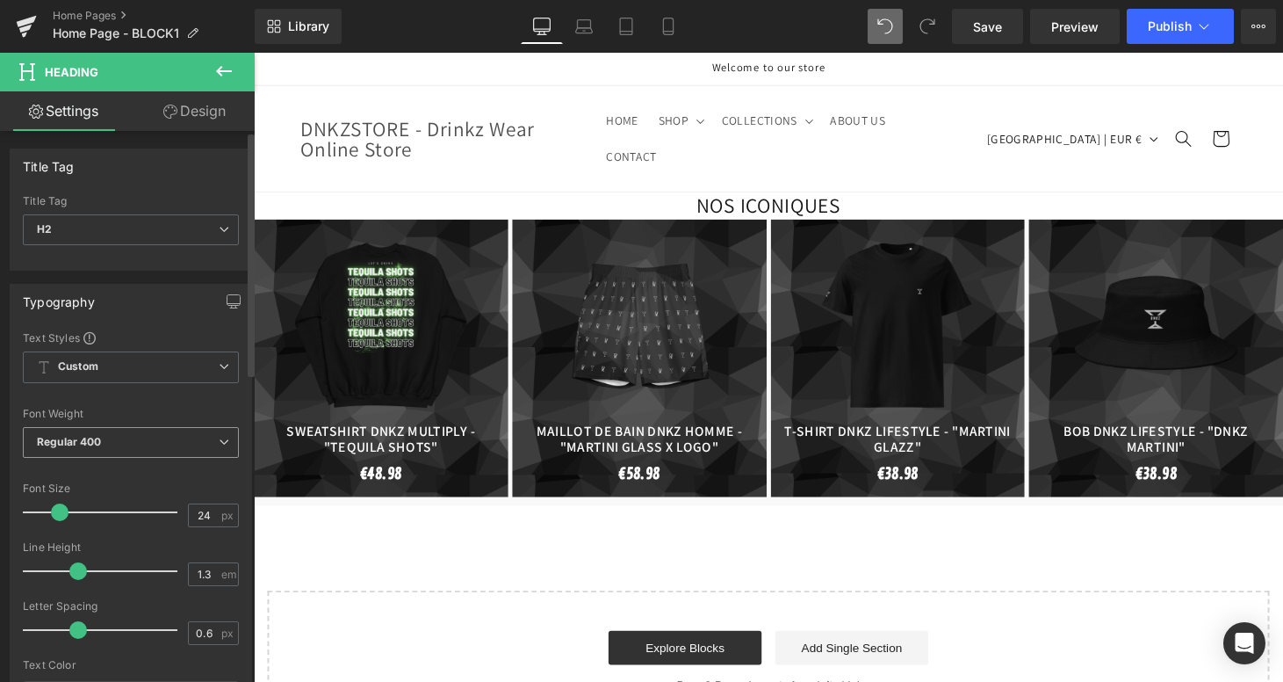
click at [158, 439] on span "Regular 400" at bounding box center [131, 442] width 216 height 31
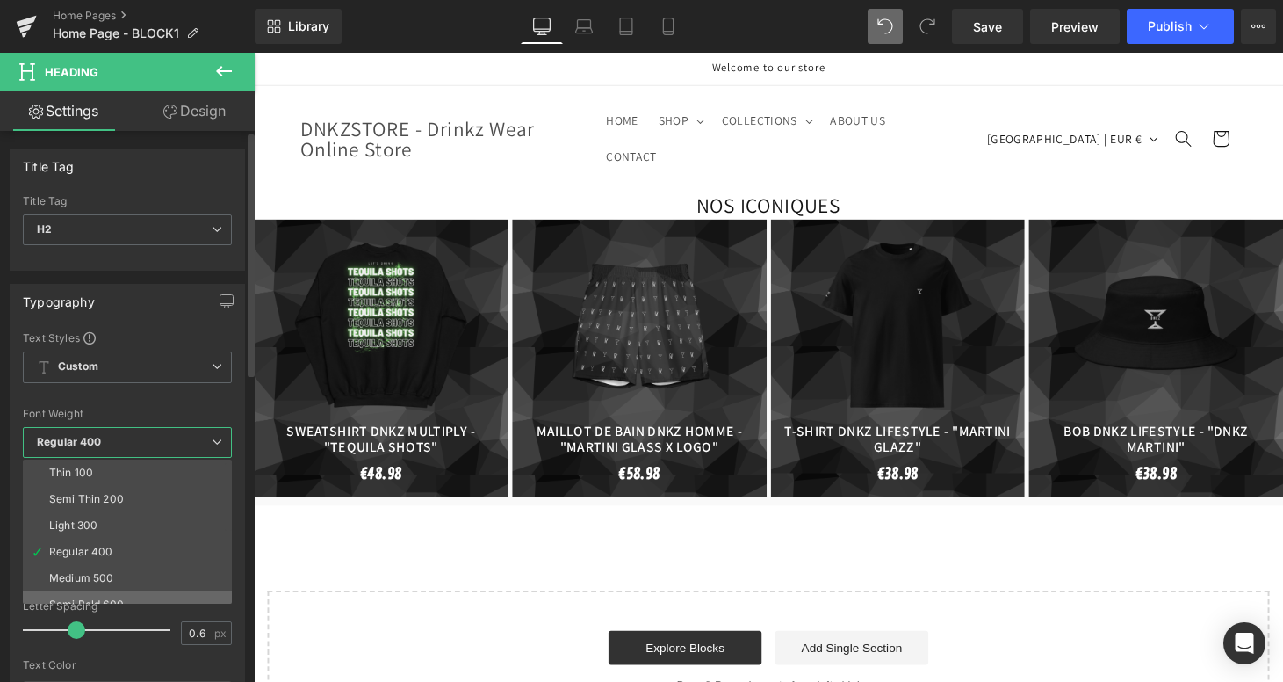
click at [104, 598] on div "Semi Bold 600" at bounding box center [86, 604] width 75 height 12
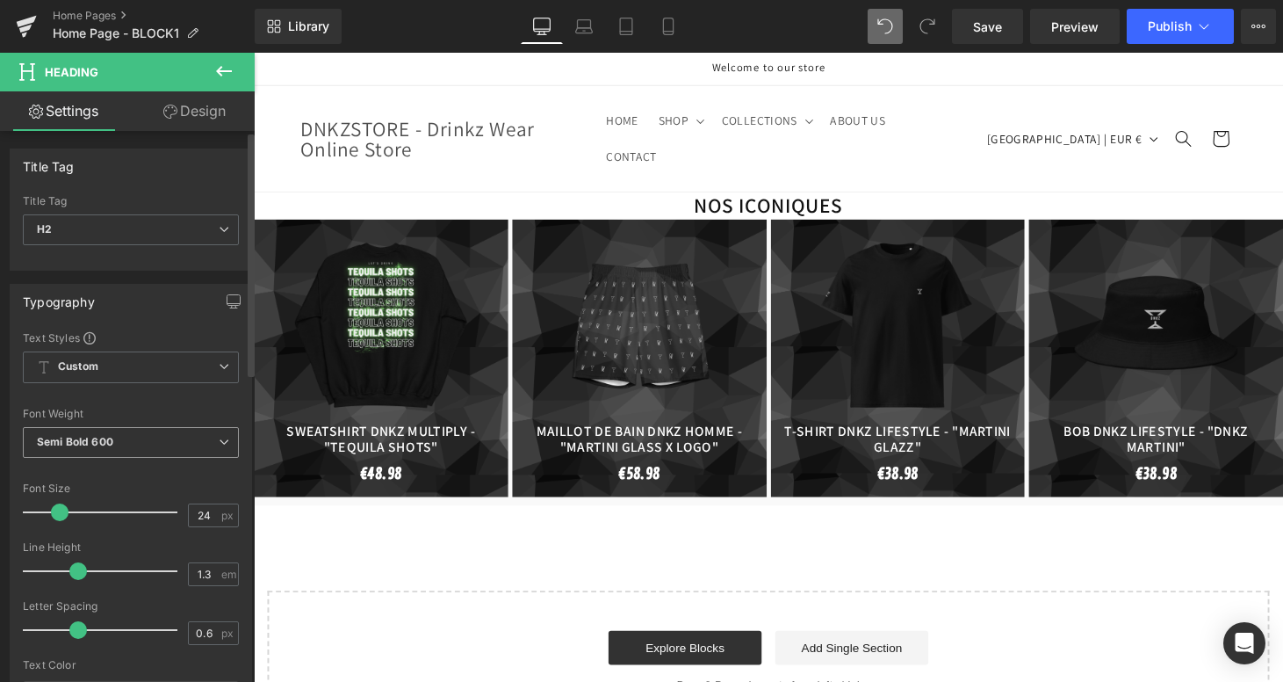
click at [92, 445] on b "Semi Bold 600" at bounding box center [75, 441] width 76 height 13
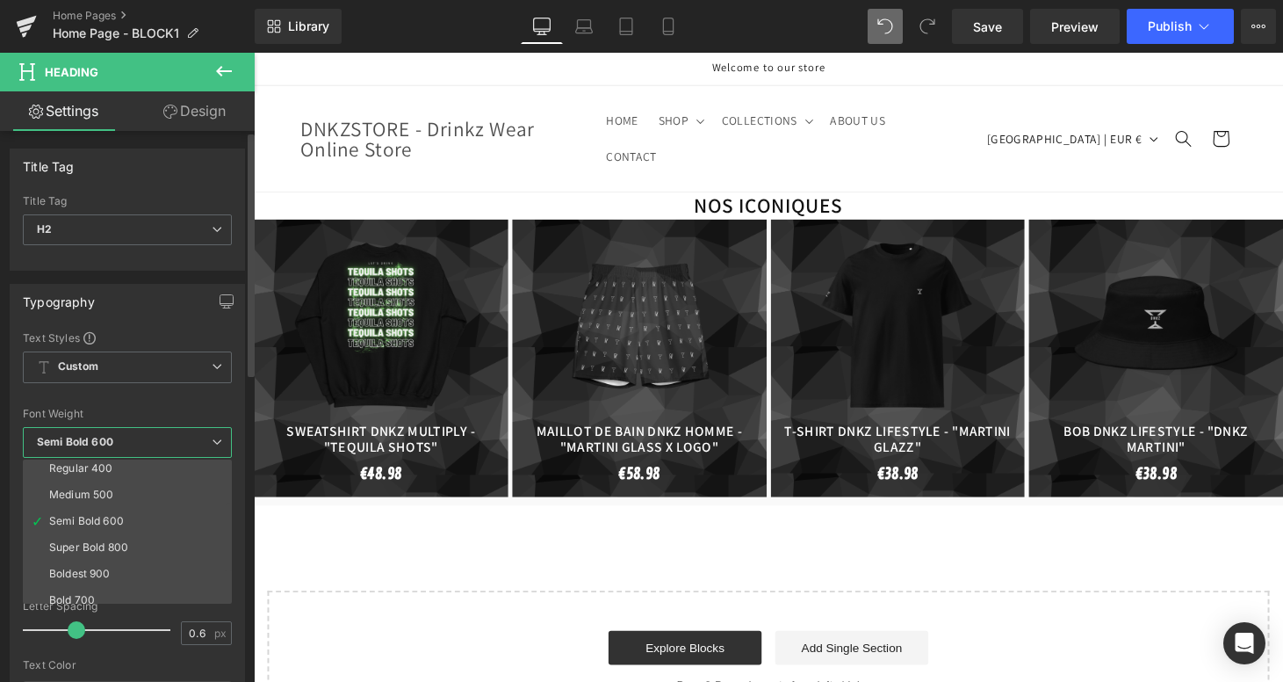
scroll to position [85, 0]
click at [75, 542] on div "Super Bold 800" at bounding box center [88, 545] width 79 height 12
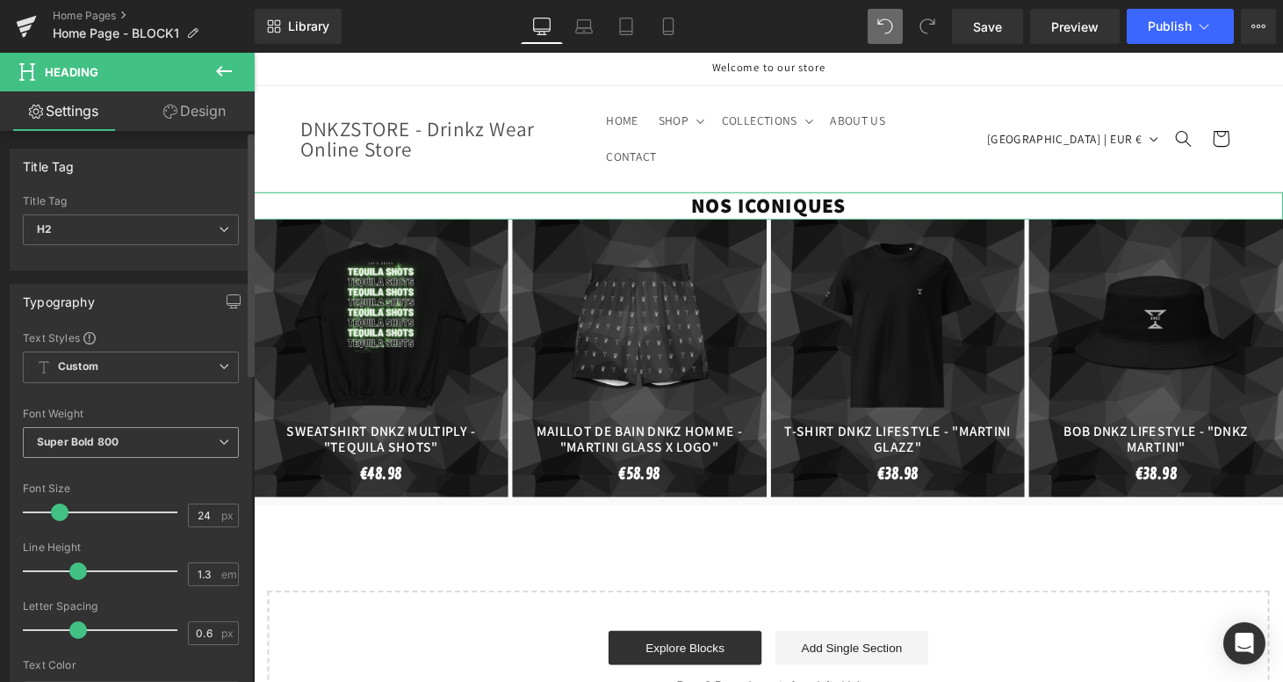
click at [81, 431] on span "Super Bold 800" at bounding box center [131, 442] width 216 height 31
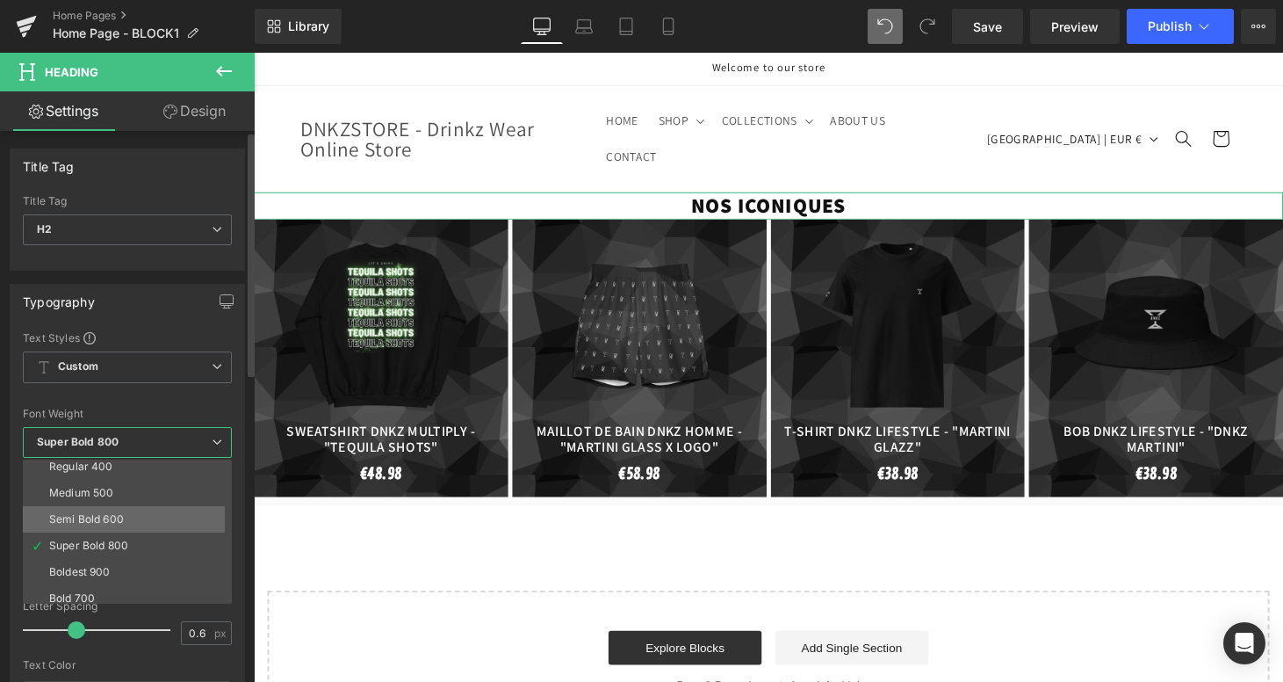
click at [102, 523] on li "Semi Bold 600" at bounding box center [131, 519] width 217 height 26
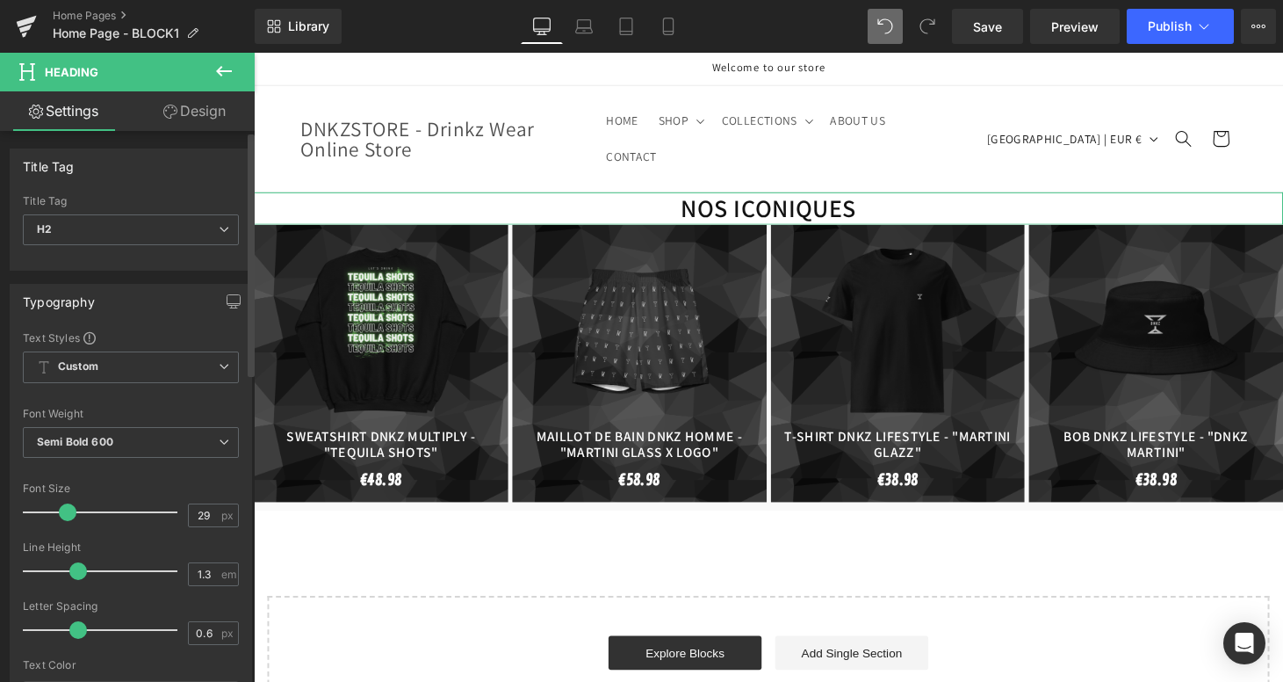
type input "28"
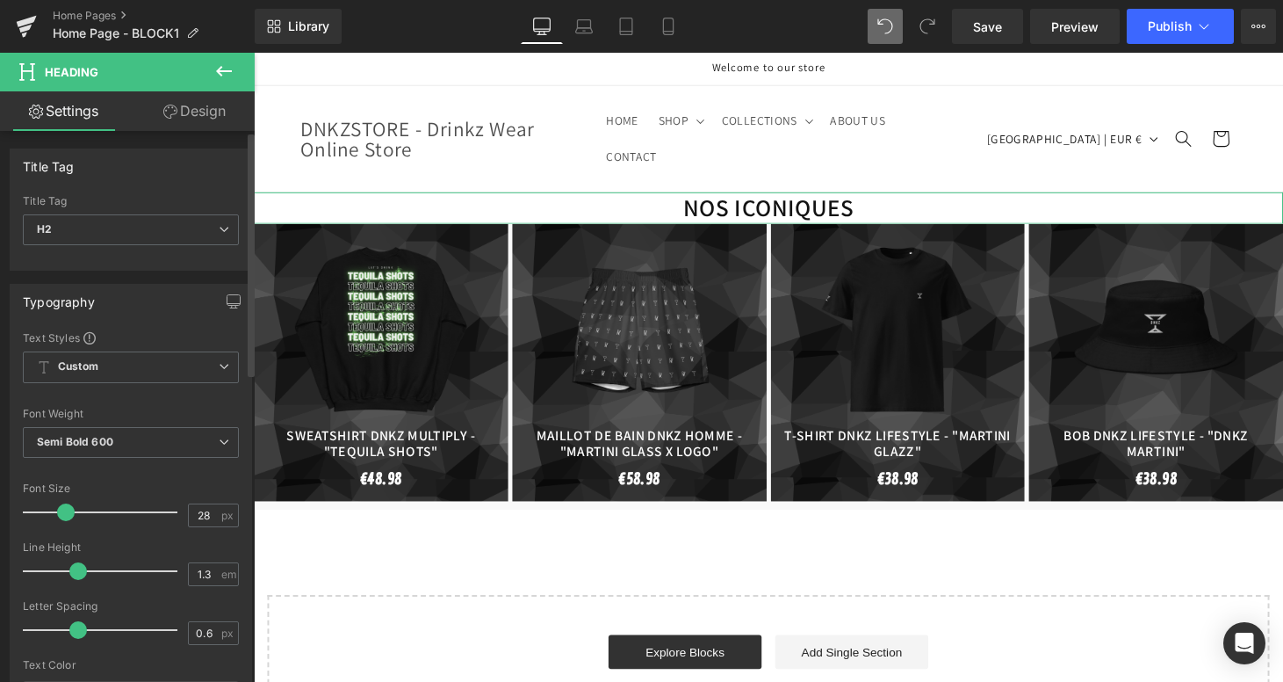
click at [69, 512] on span at bounding box center [66, 512] width 18 height 18
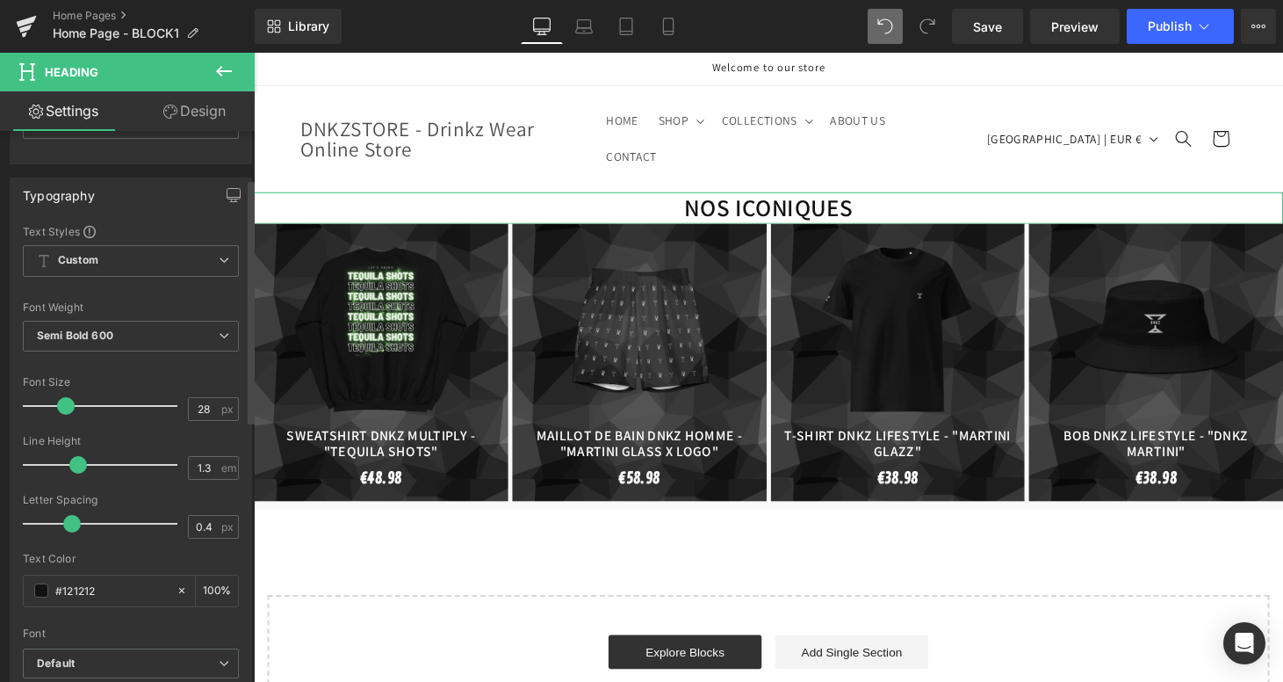
type input "0.2"
drag, startPoint x: 80, startPoint y: 525, endPoint x: 68, endPoint y: 525, distance: 12.3
click at [68, 525] on span at bounding box center [67, 524] width 18 height 18
click at [42, 590] on span at bounding box center [41, 590] width 14 height 14
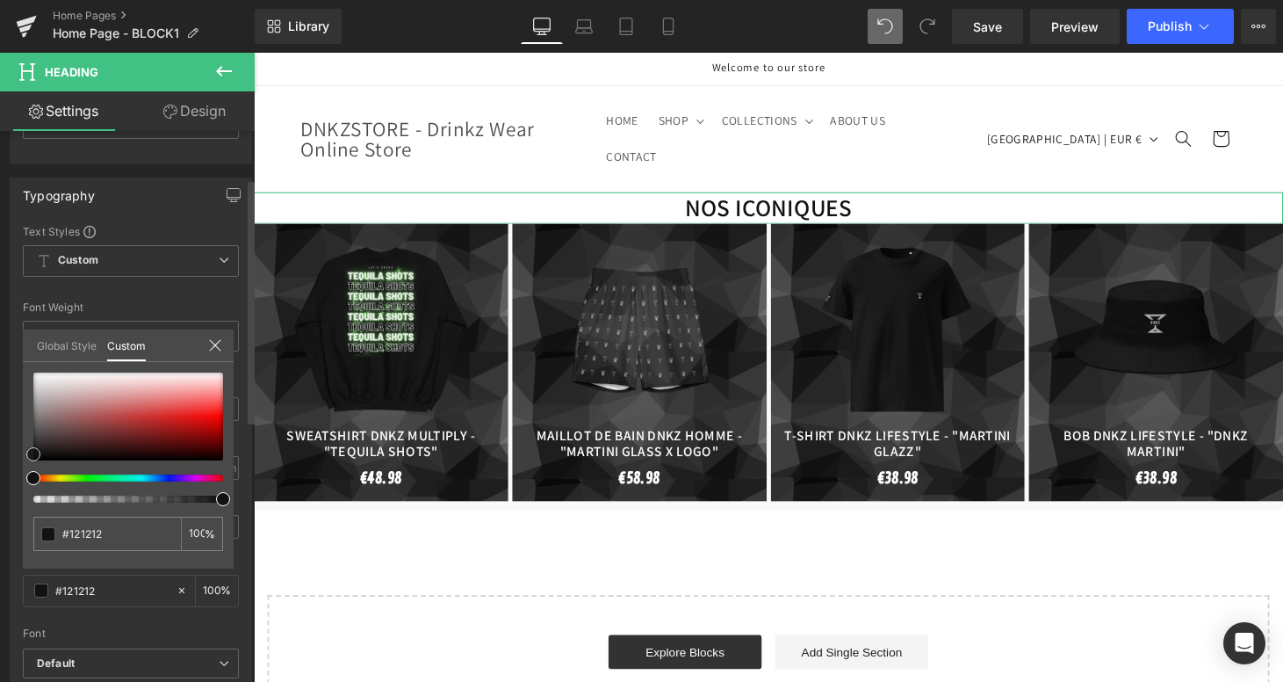
type input "#200d0d"
type input "#1f0e0e"
type input "#140e0e"
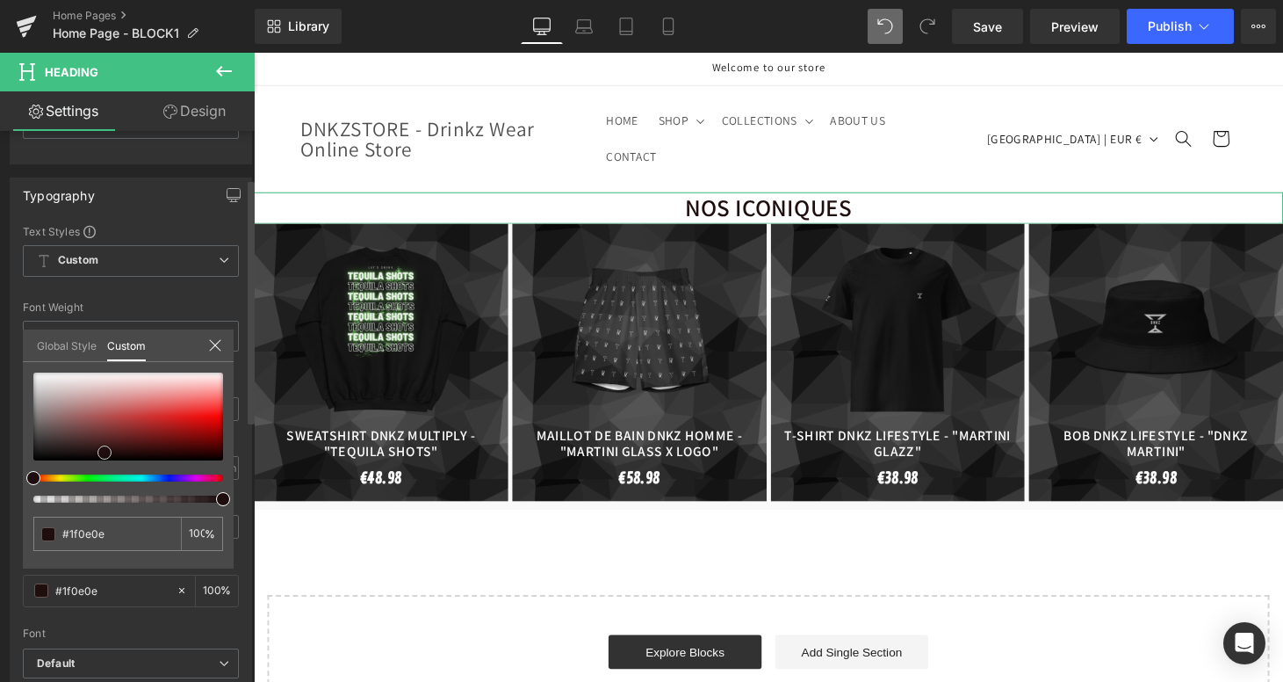
type input "#140e0e"
type input "#050404"
type input "#000000"
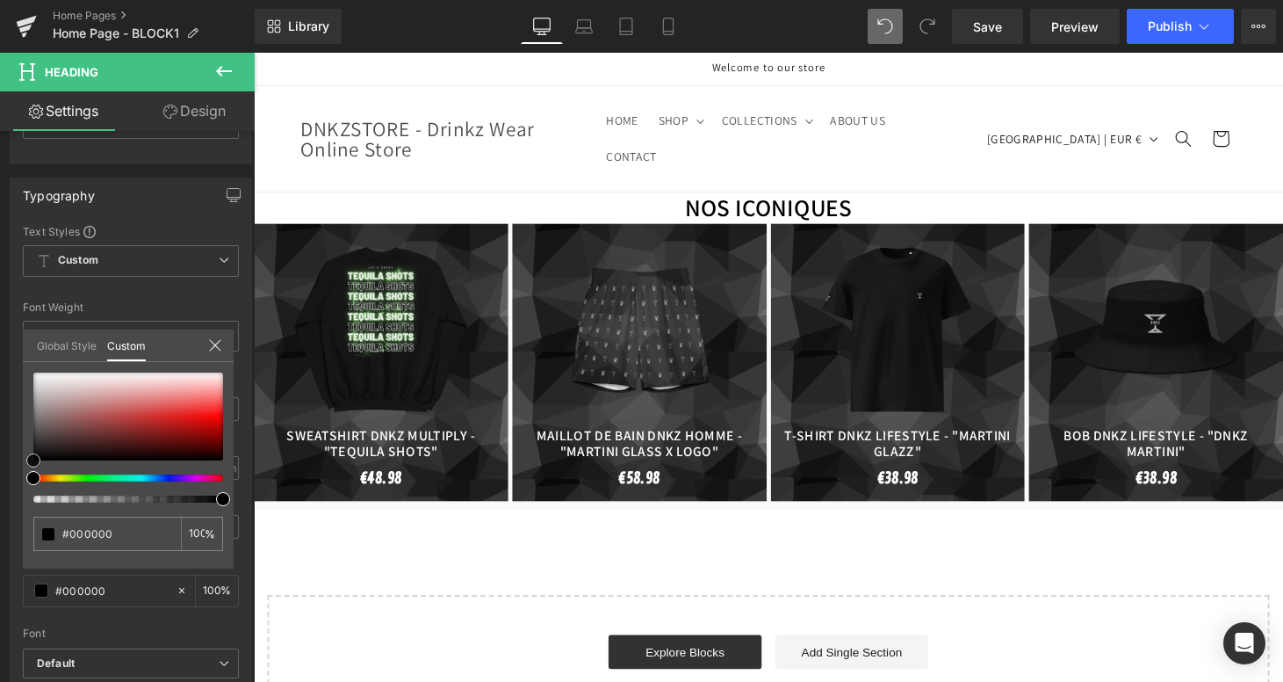
drag, startPoint x: 107, startPoint y: 452, endPoint x: -6, endPoint y: 466, distance: 114.1
click at [0, 466] on html "Heading You are previewing how the will restyle your page. You can not edit Ele…" at bounding box center [641, 341] width 1283 height 682
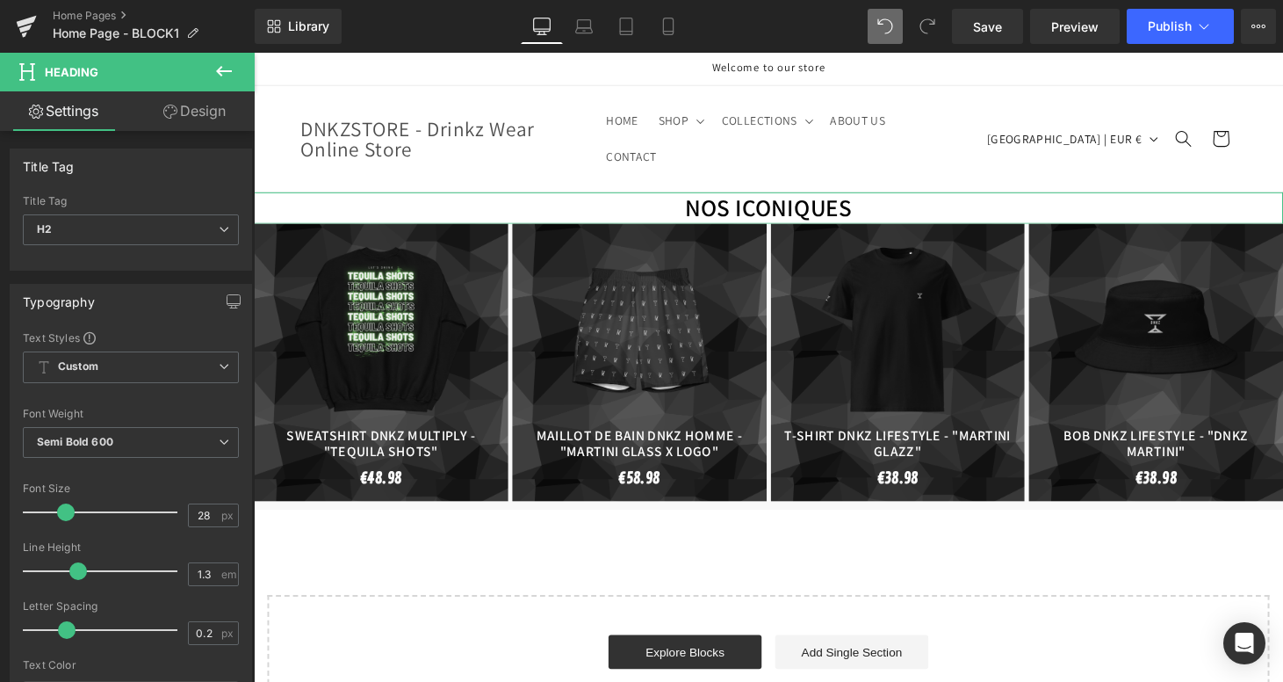
scroll to position [0, 0]
click at [193, 135] on div "Title Tag H1 H2 H3 H4 H5 H6 Title Tag H2 H1 H2 H3 H4 H5 H6" at bounding box center [131, 202] width 263 height 135
click at [190, 126] on link "Design" at bounding box center [194, 111] width 127 height 40
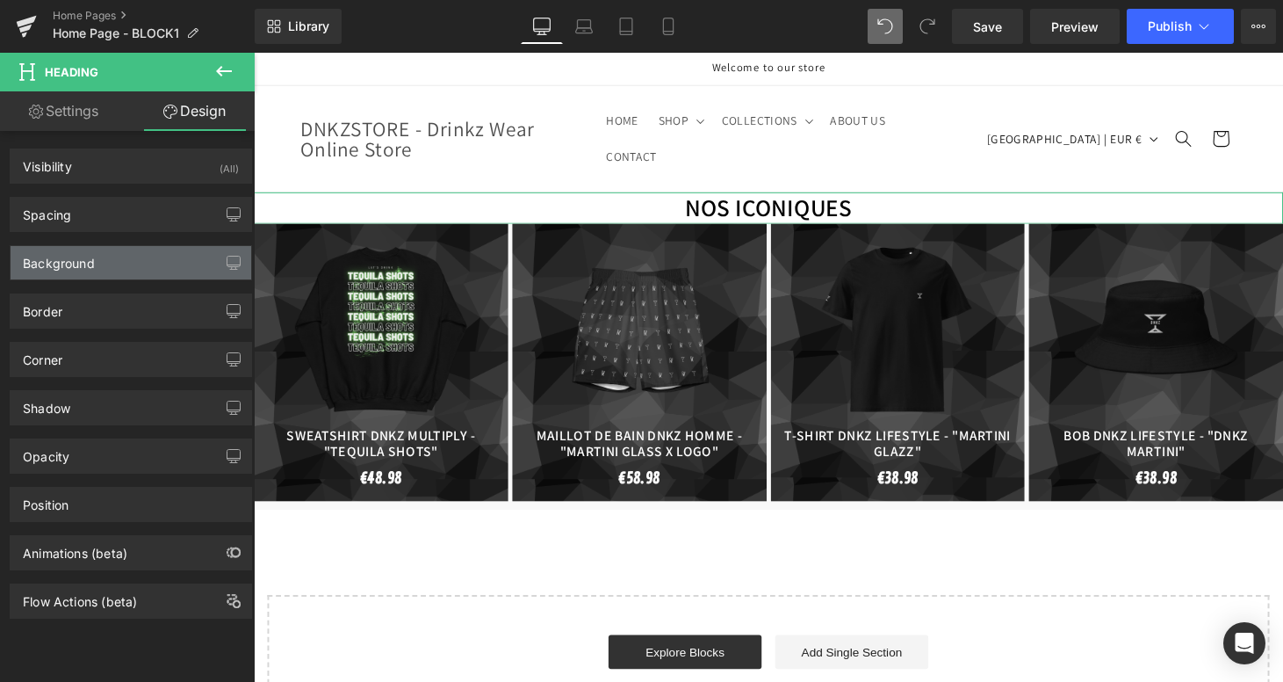
click at [87, 276] on div "Background" at bounding box center [131, 262] width 241 height 33
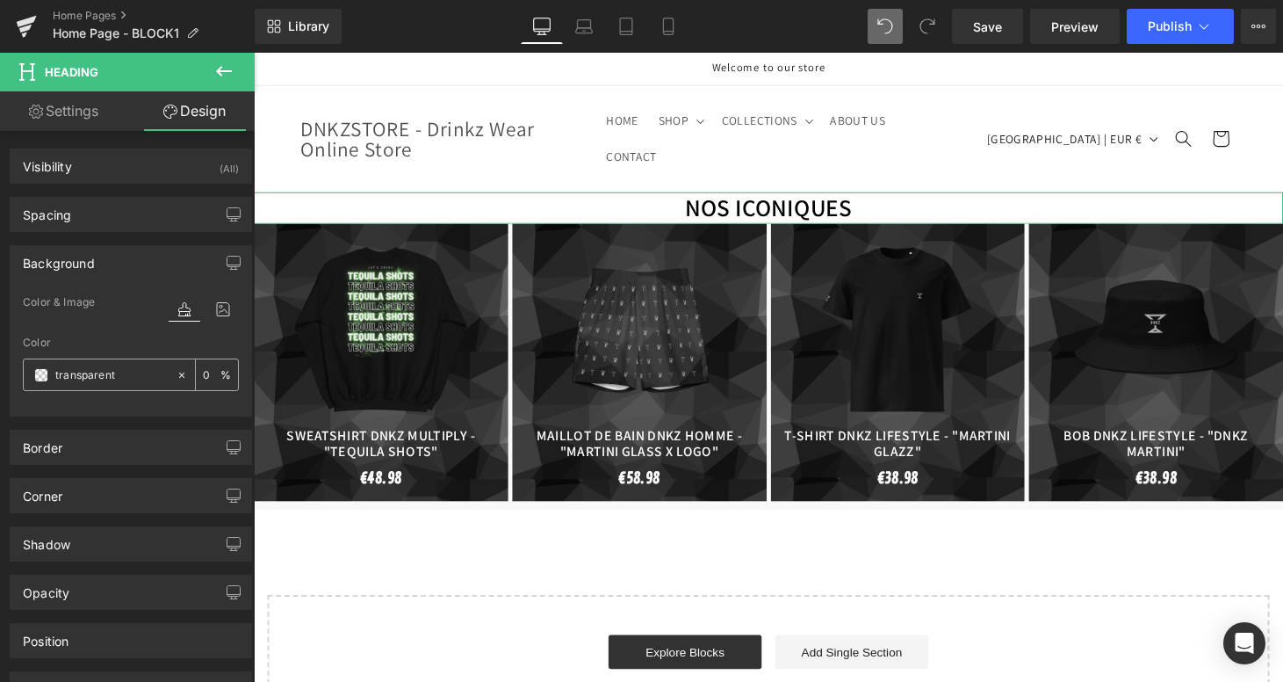
click at [47, 371] on span at bounding box center [41, 375] width 14 height 14
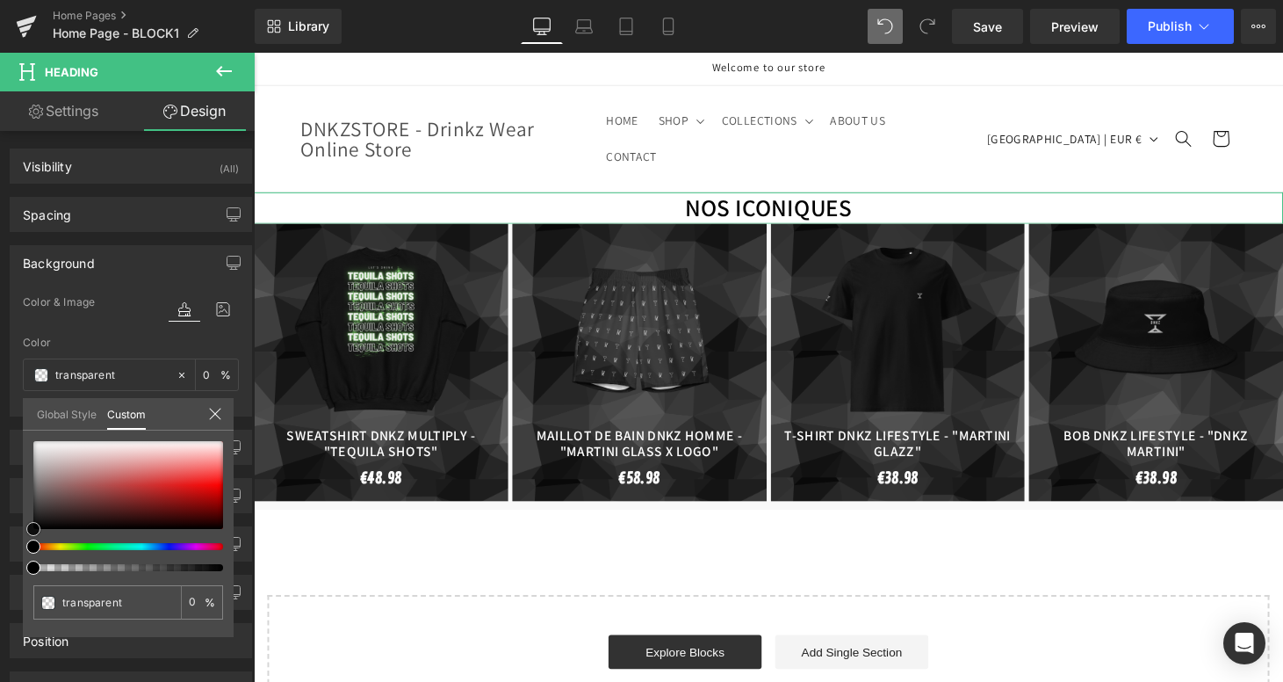
type input "#e6cfcf"
type input "100"
type input "#e6cfcf"
type input "100"
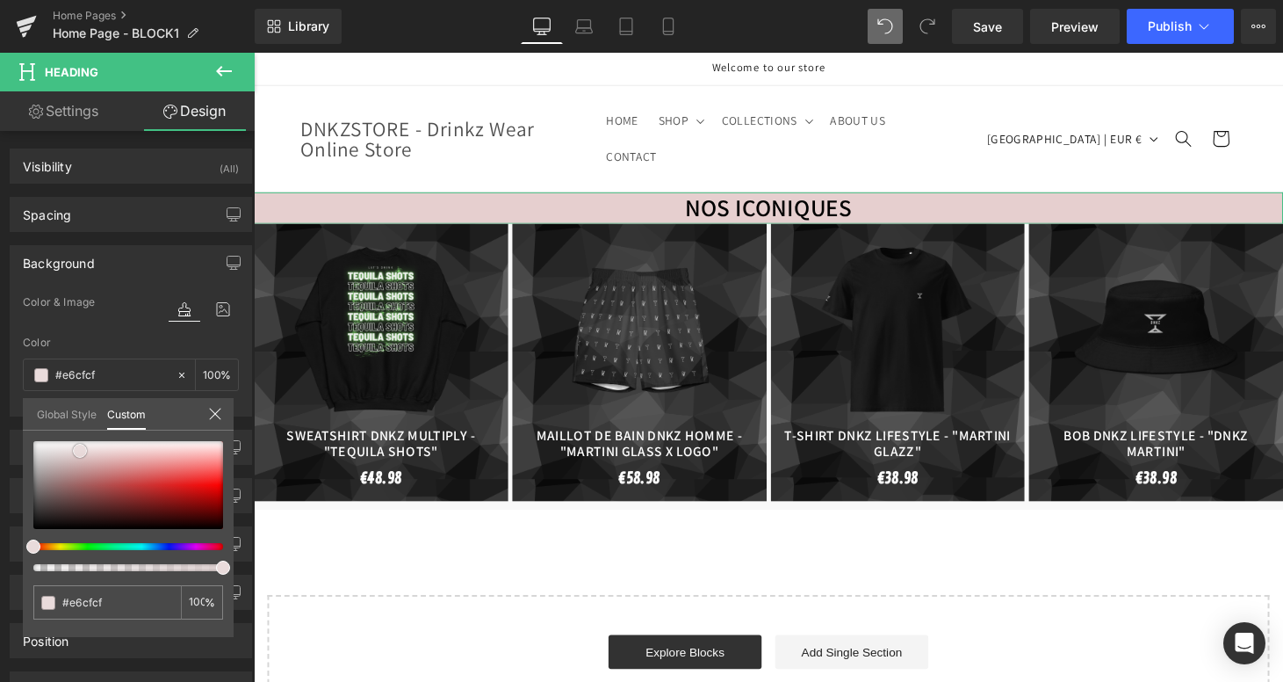
type input "#e6d0d0"
type input "#ece3e3"
type input "#efebeb"
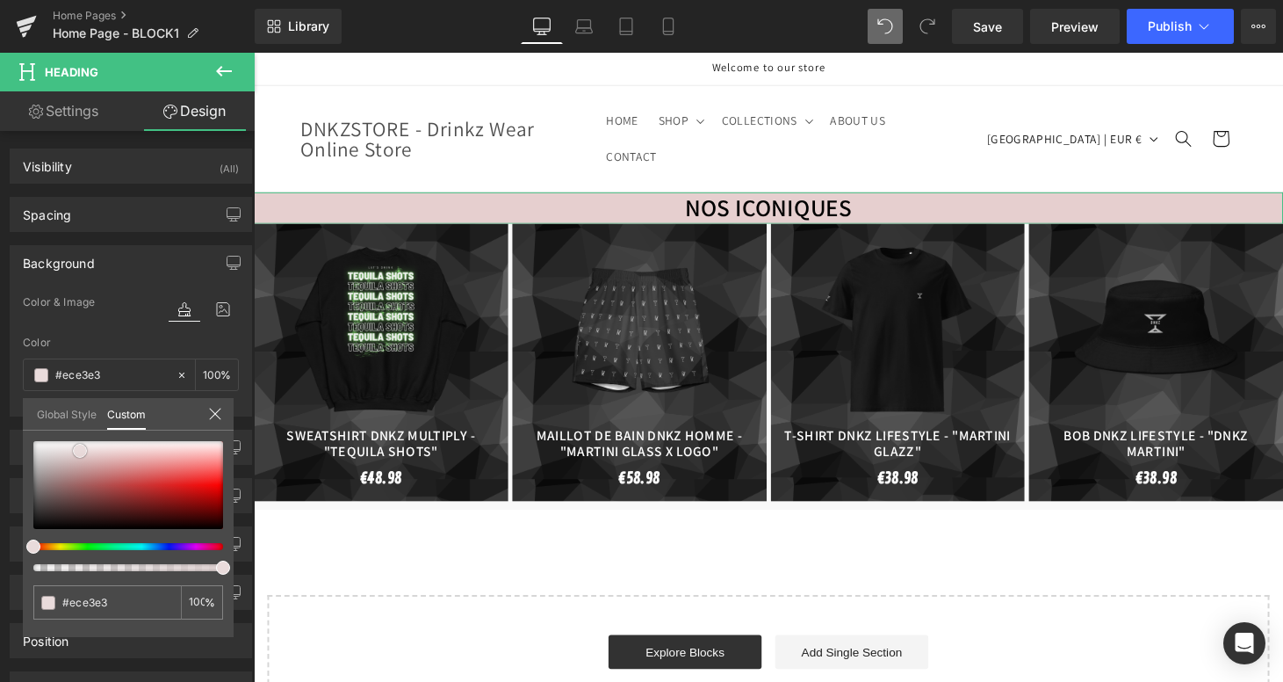
type input "#efebeb"
type input "#f0eeee"
type input "#f7f7f7"
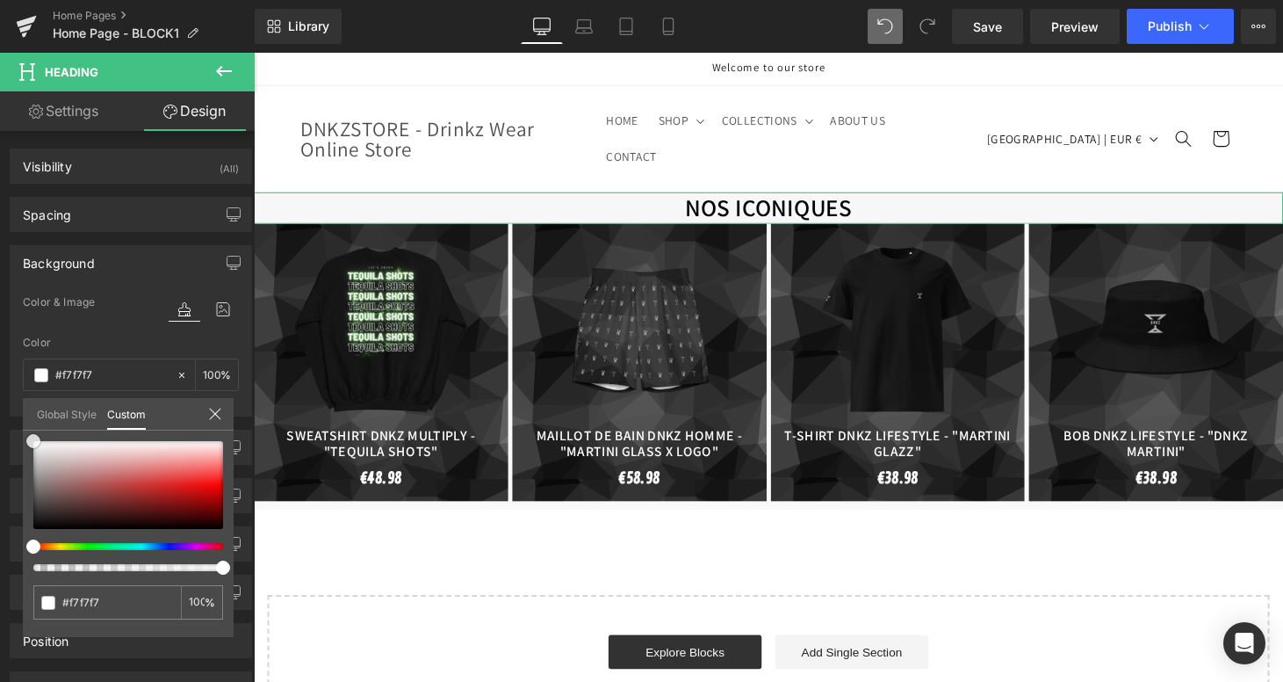
type input "#ffffff"
drag, startPoint x: 95, startPoint y: 453, endPoint x: 5, endPoint y: 423, distance: 94.4
click at [5, 416] on div "Background Color & Image color rgba(255, 255, 255, 1) Color #ffffff 100 % Image…" at bounding box center [131, 324] width 263 height 184
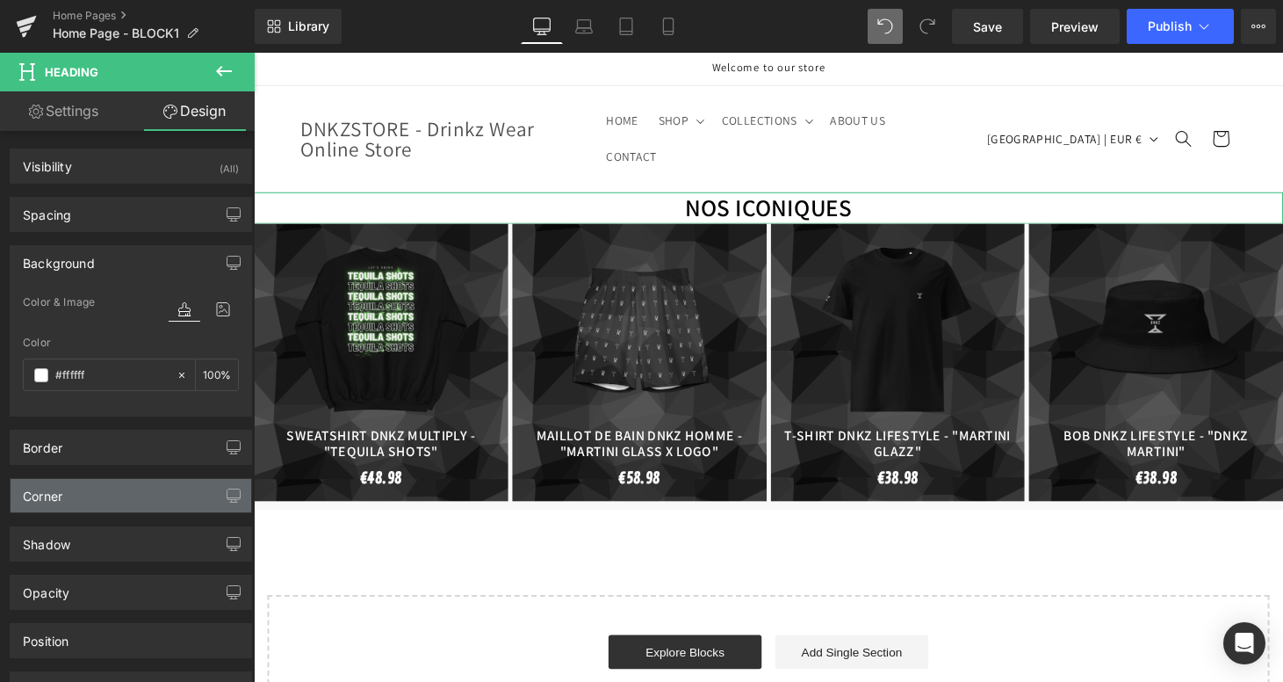
click at [100, 493] on div "Corner" at bounding box center [131, 495] width 241 height 33
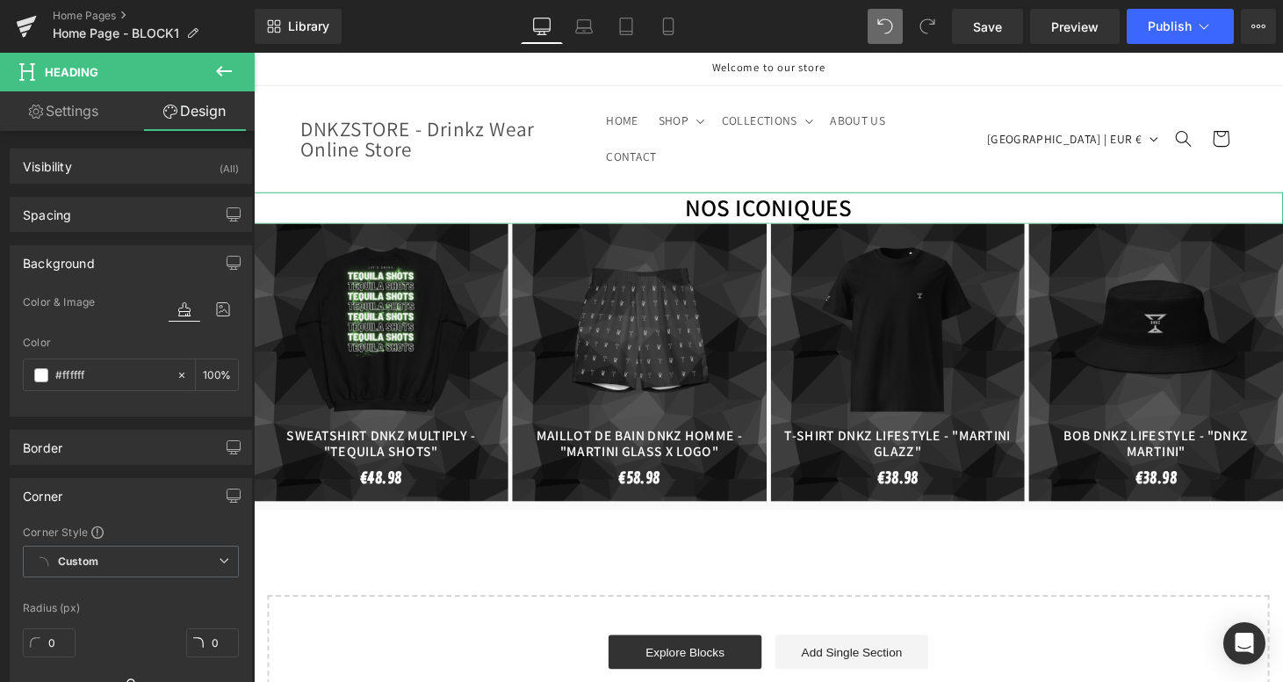
click at [65, 501] on div "Corner" at bounding box center [131, 495] width 241 height 33
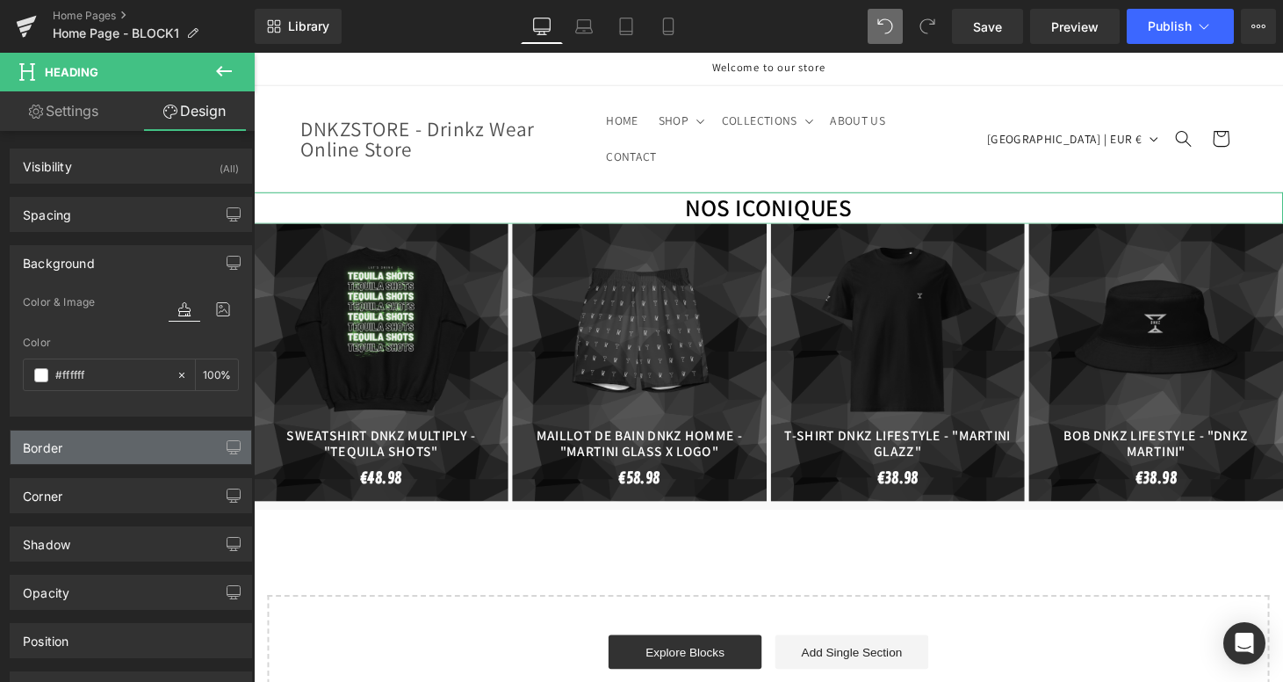
click at [113, 456] on div "Border" at bounding box center [131, 446] width 241 height 33
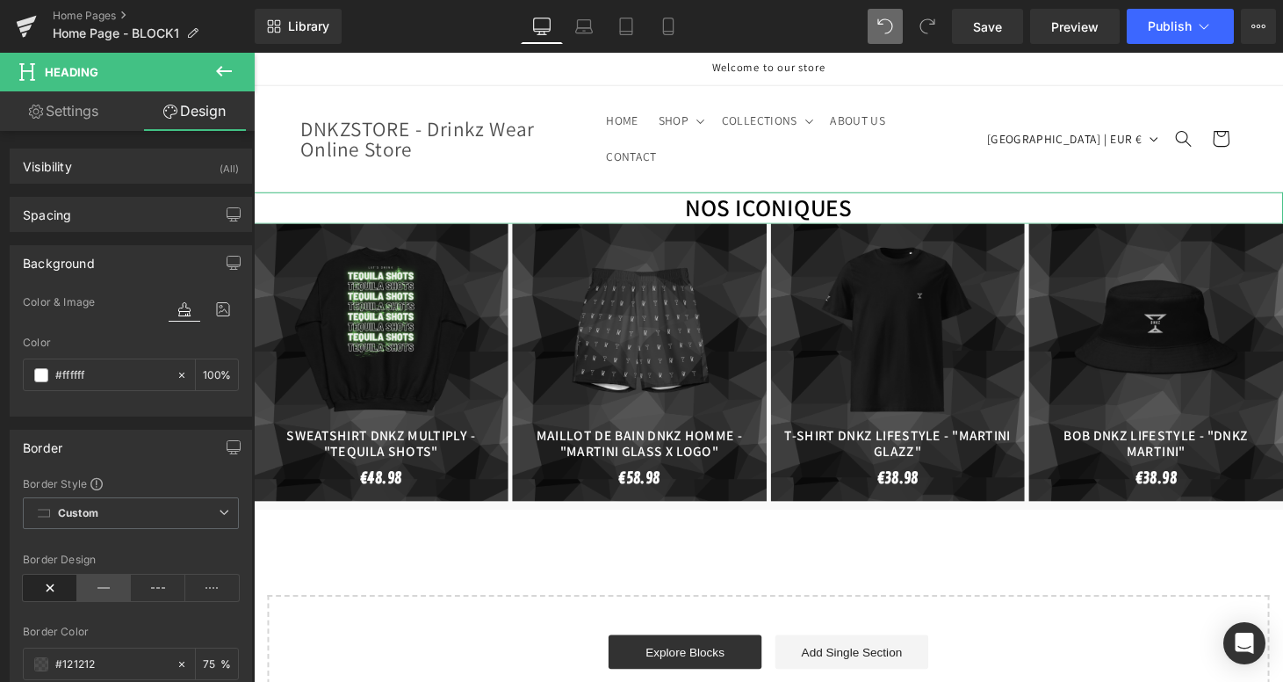
click at [96, 589] on icon at bounding box center [104, 587] width 54 height 26
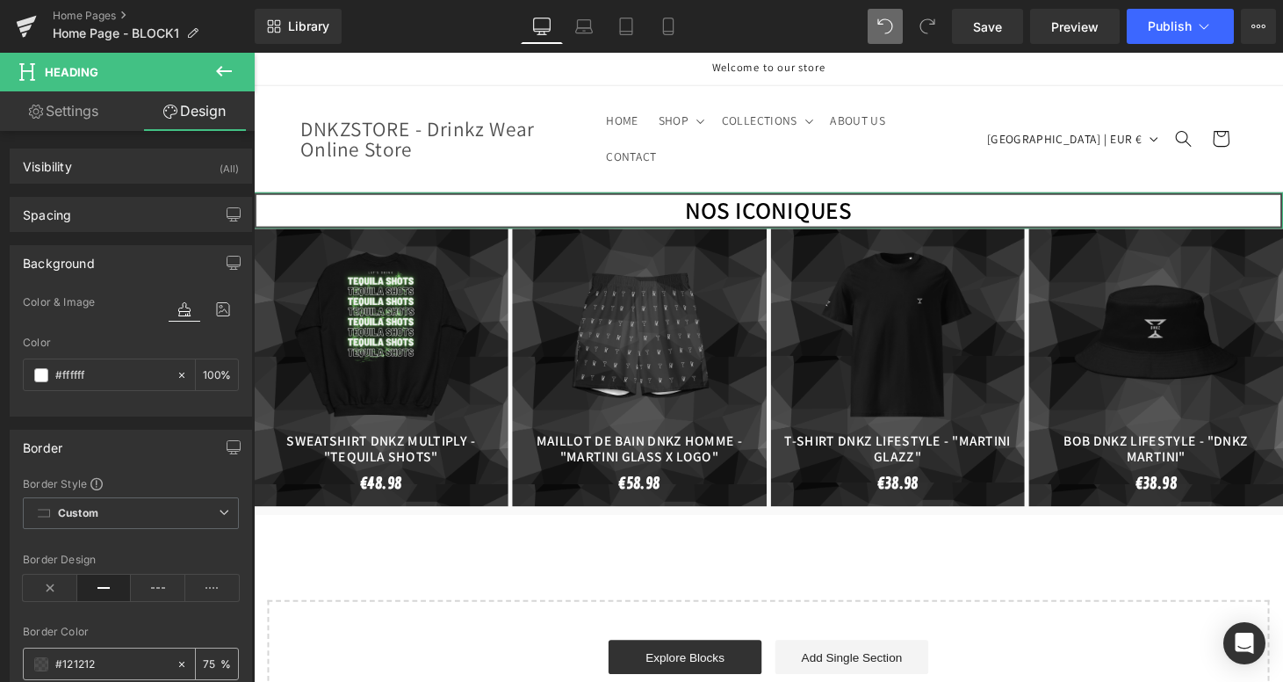
click at [34, 671] on div "#121212" at bounding box center [100, 663] width 152 height 31
click at [43, 668] on span at bounding box center [41, 664] width 14 height 14
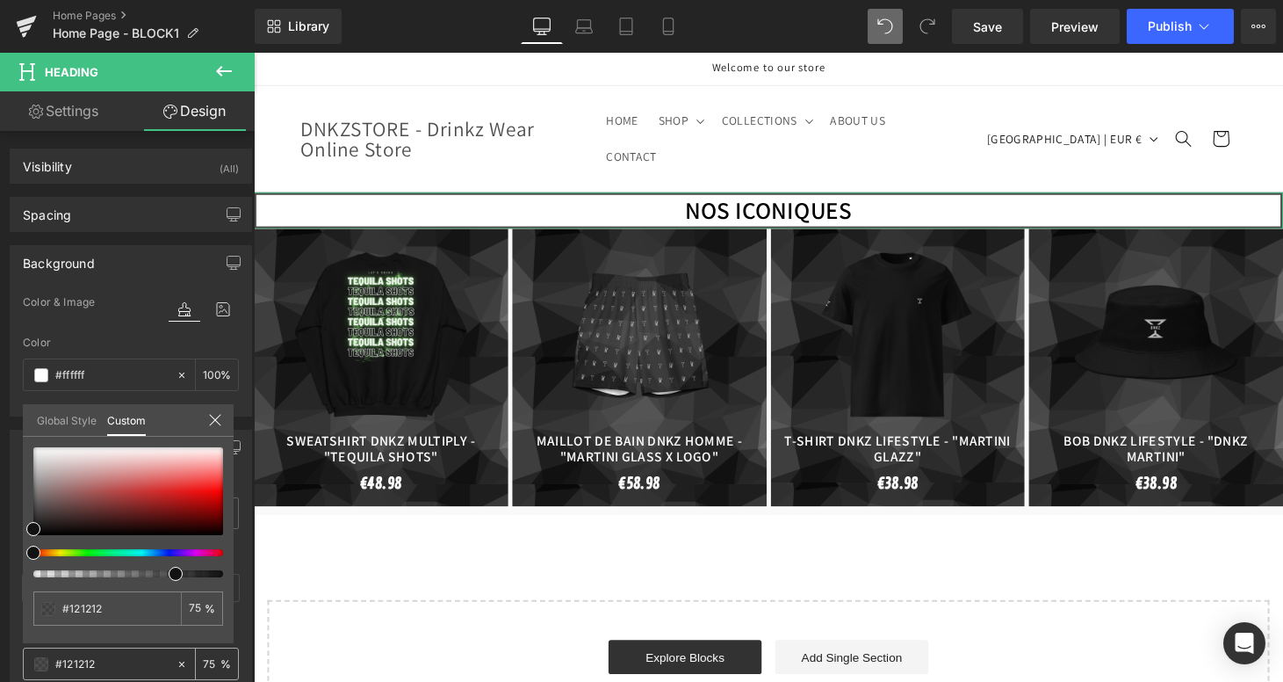
scroll to position [154, 0]
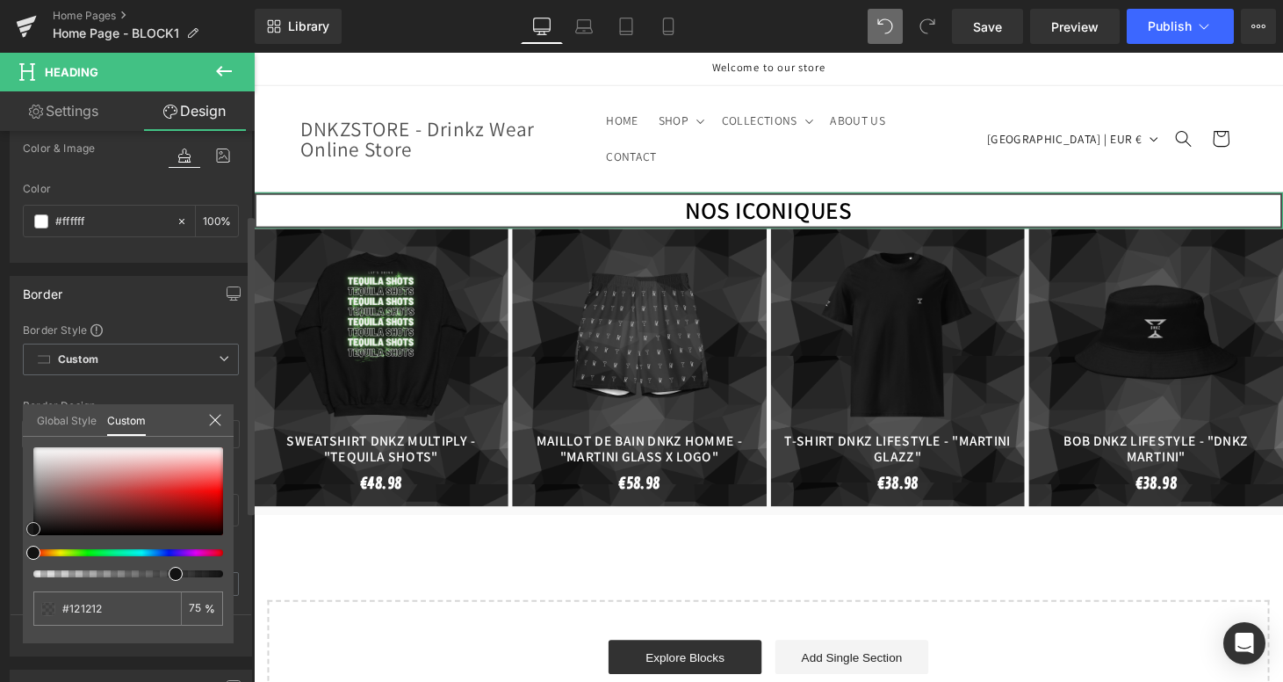
type input "#c37d7d"
type input "#bf8181"
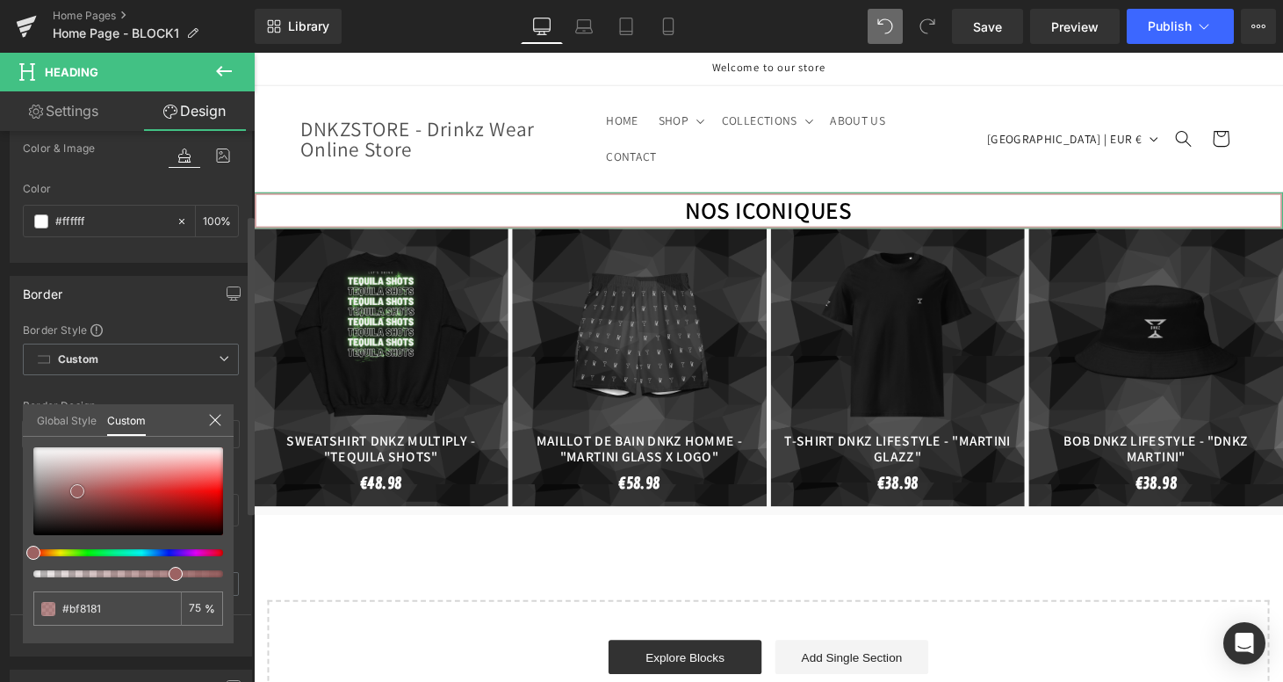
type input "#9c6262"
type input "#302b2b"
type input "#000000"
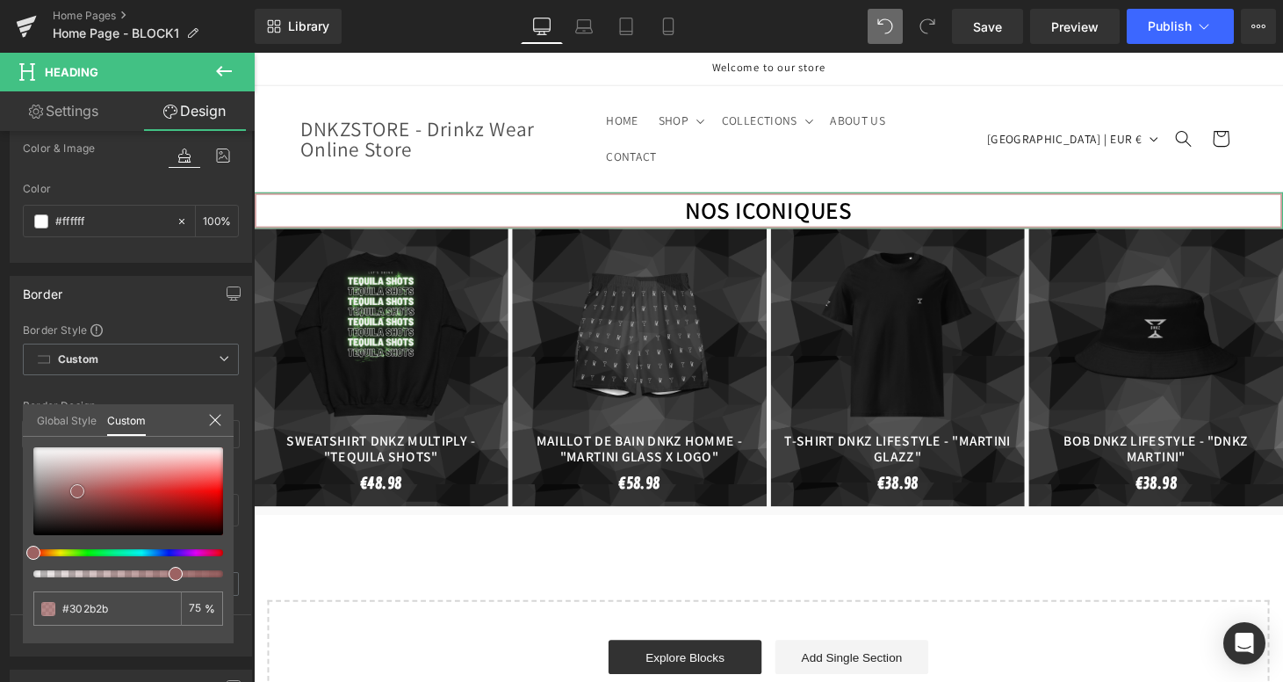
type input "#000000"
drag, startPoint x: 99, startPoint y: 480, endPoint x: -8, endPoint y: 641, distance: 193.9
click at [0, 641] on html "Heading You are previewing how the will restyle your page. You can not edit Ele…" at bounding box center [641, 341] width 1283 height 682
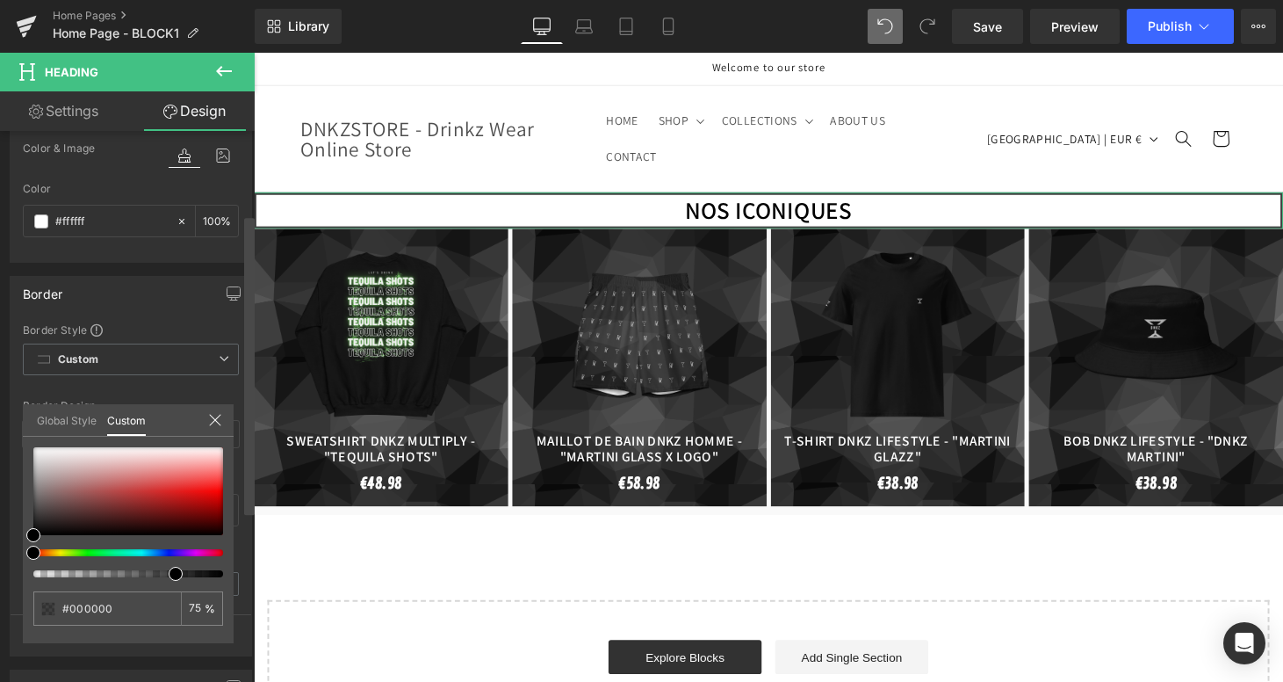
type input "79"
type input "96"
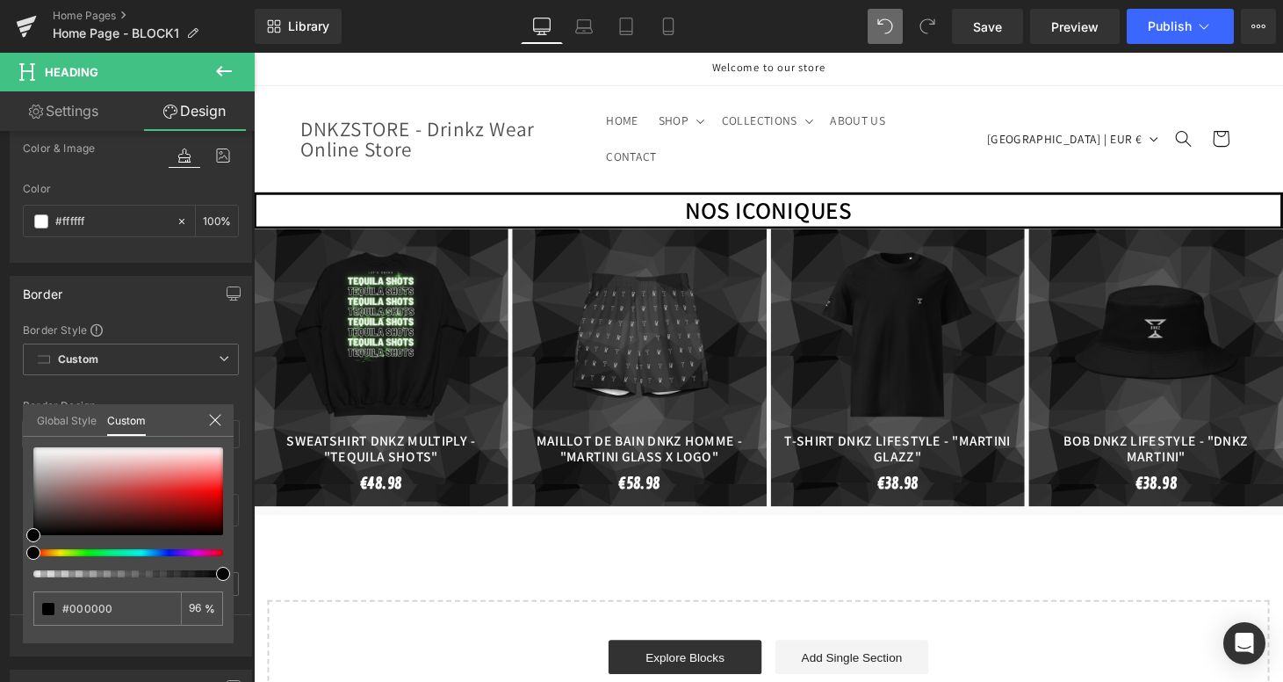
drag, startPoint x: 427, startPoint y: 629, endPoint x: 336, endPoint y: 588, distance: 100.2
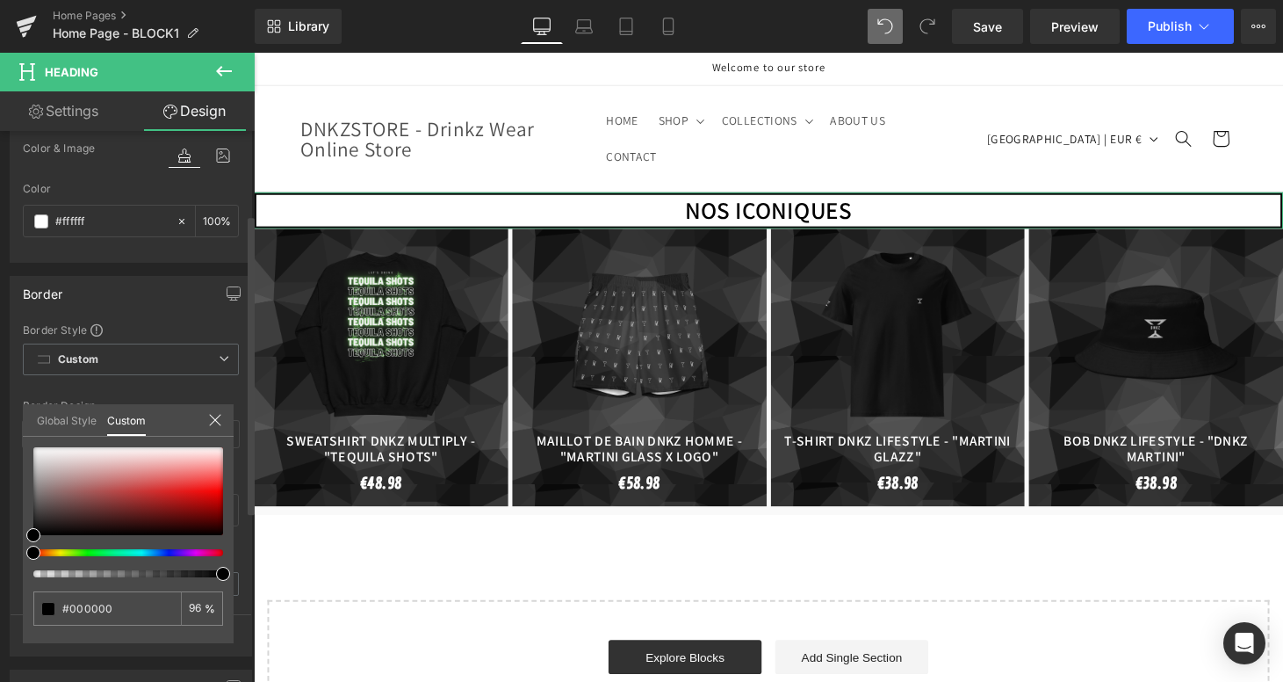
type input "99"
type input "97"
type input "95"
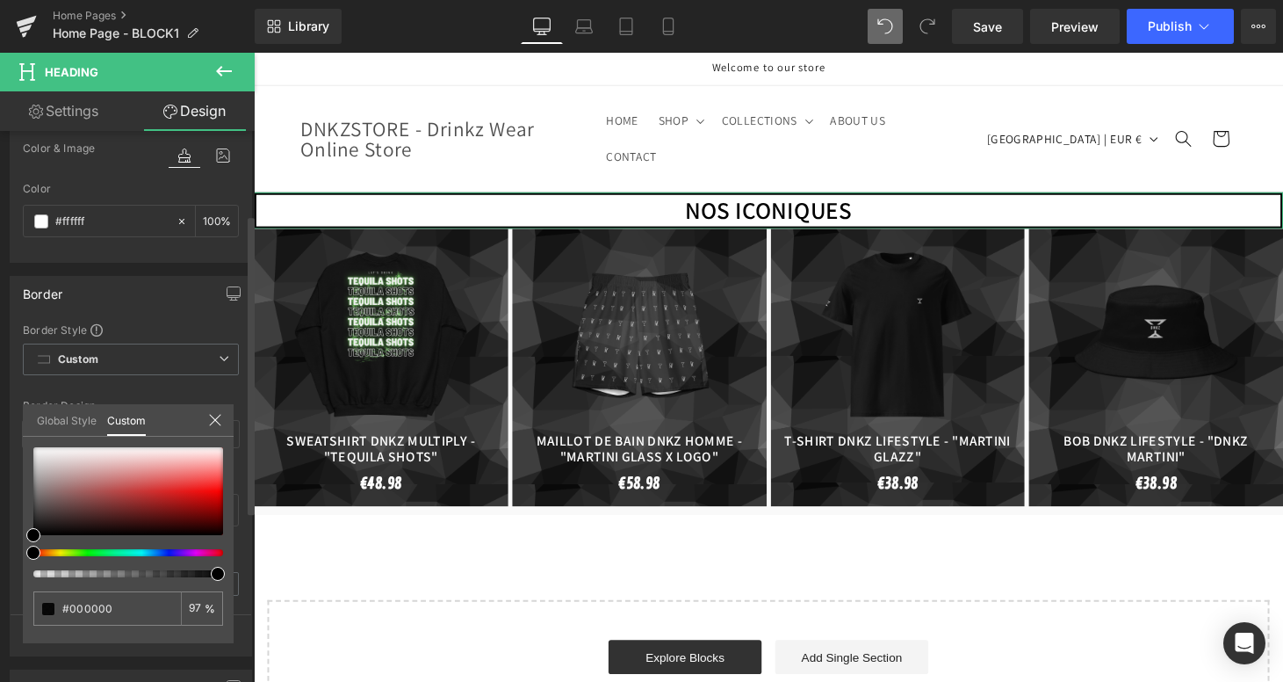
type input "95"
type input "97"
type input "100"
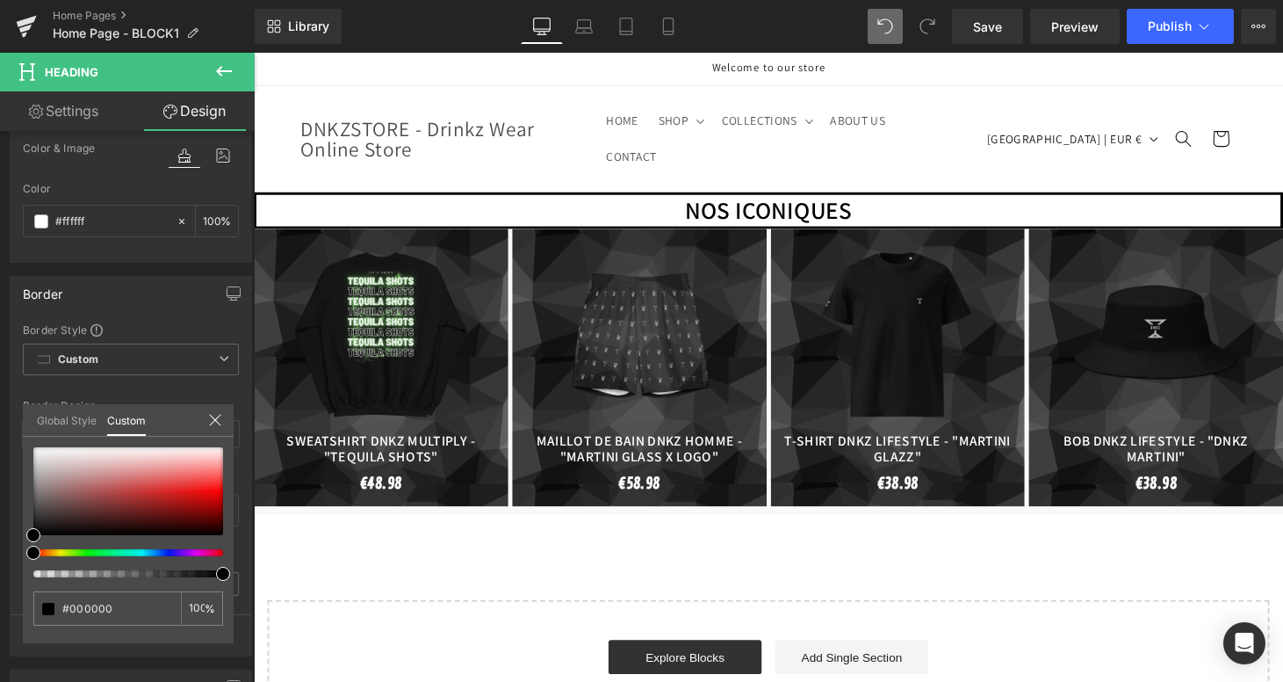
drag, startPoint x: 475, startPoint y: 624, endPoint x: 280, endPoint y: 592, distance: 197.5
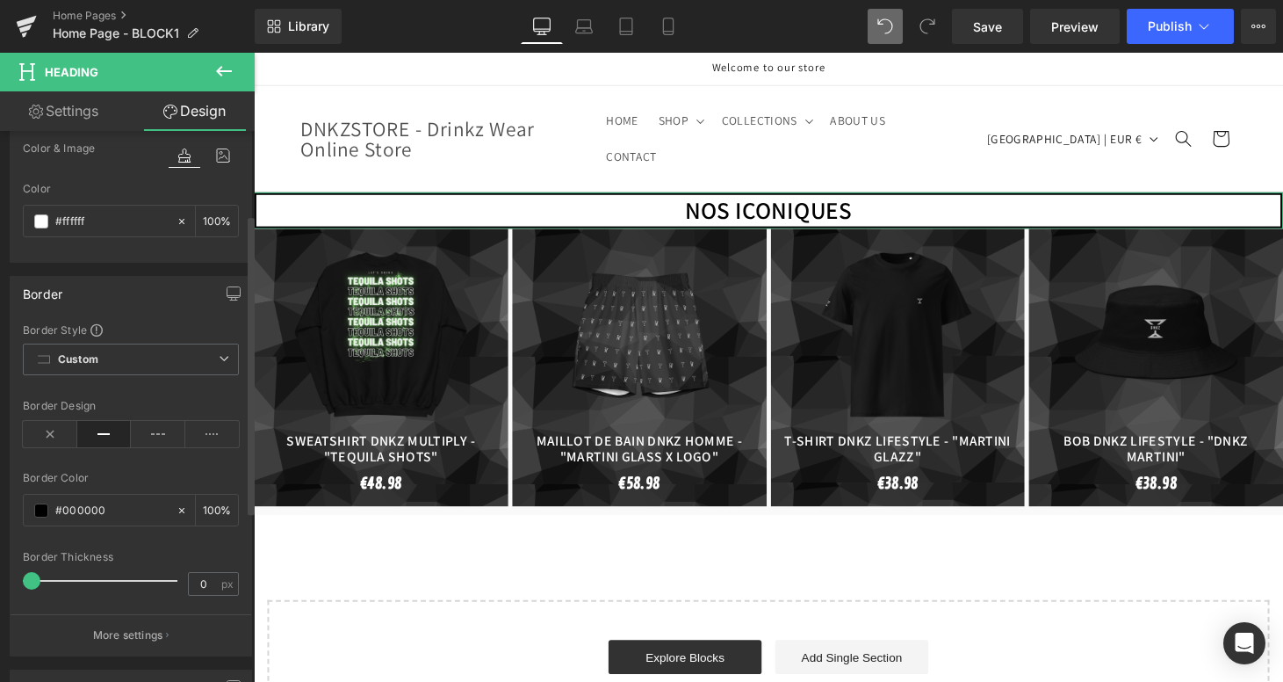
click at [35, 577] on span at bounding box center [32, 581] width 18 height 18
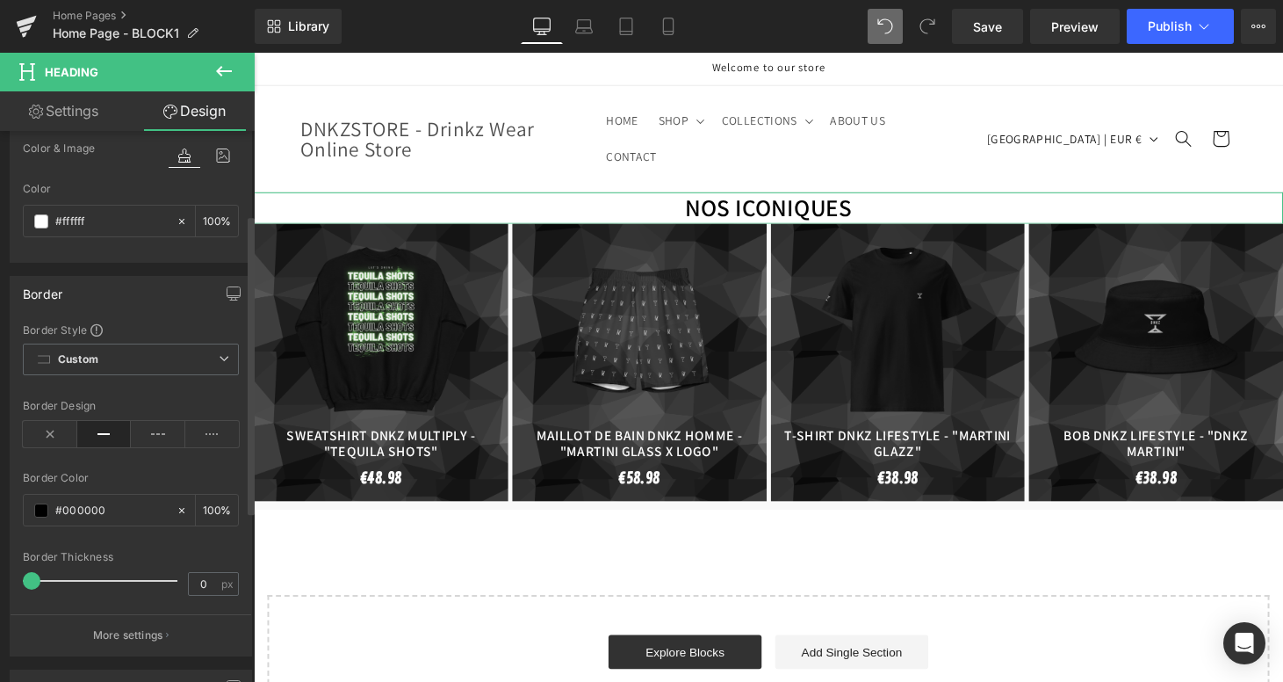
type input "1"
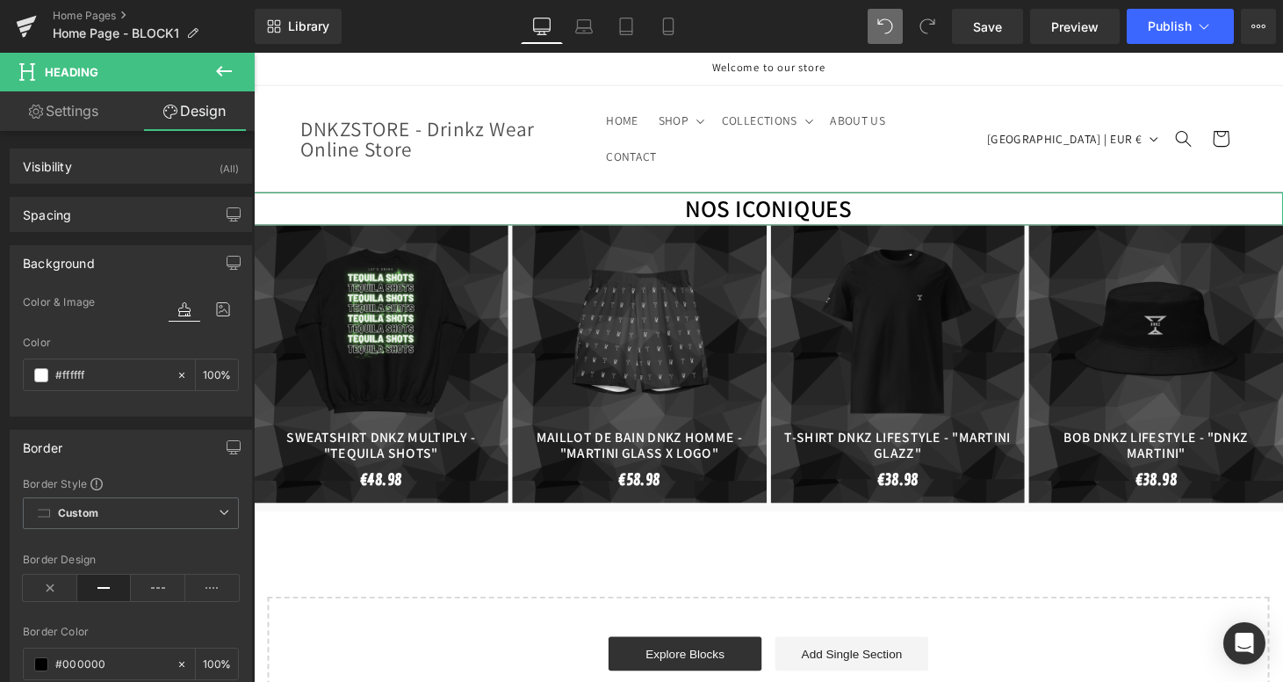
scroll to position [0, 0]
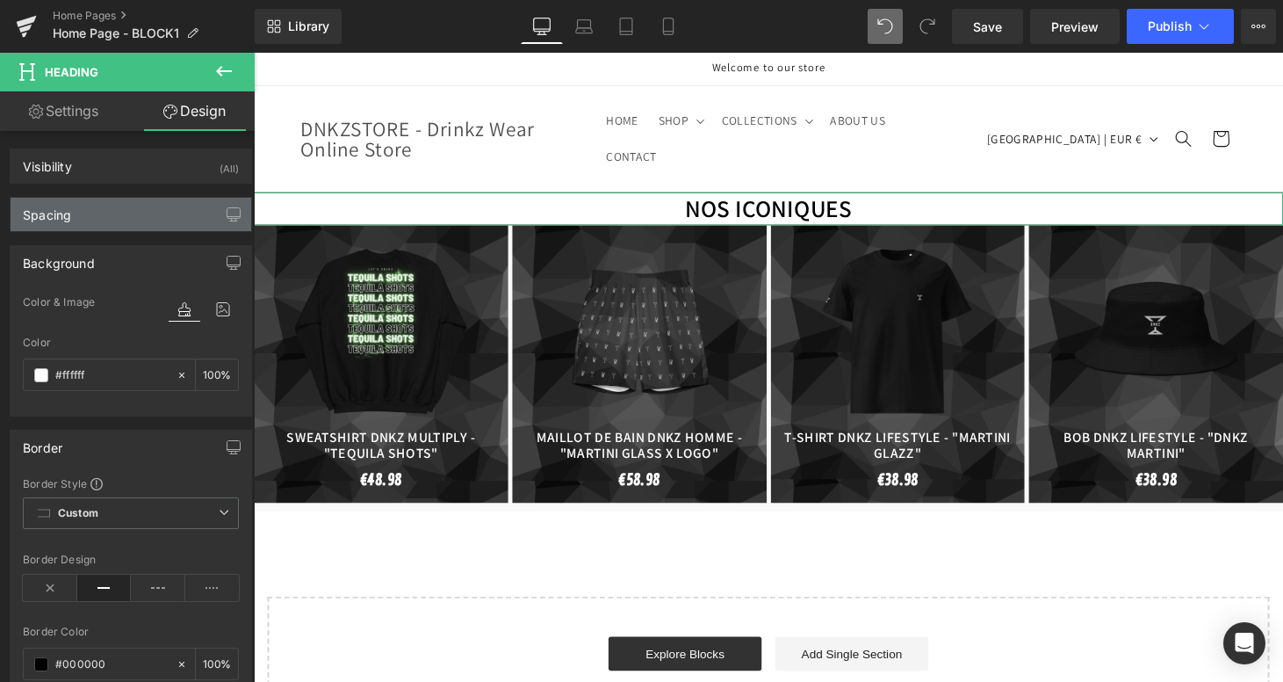
click at [57, 221] on div "Spacing" at bounding box center [47, 210] width 48 height 25
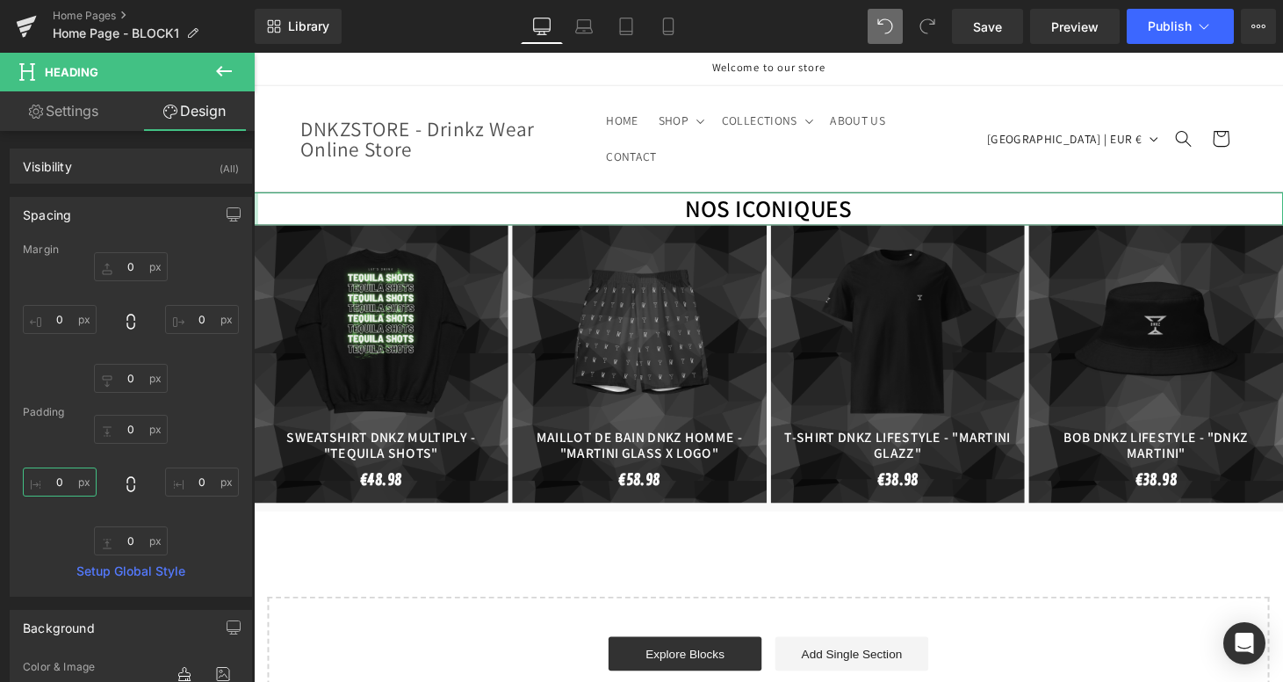
click at [61, 482] on input "0" at bounding box center [60, 481] width 74 height 29
type input "100"
click at [197, 478] on input "0" at bounding box center [202, 481] width 74 height 29
type input "100"
click at [180, 401] on div "Margin 0px 0 0px 0 0px 0 0px 0 Padding 0px 0 100 100 0px 0 100 100 Setup Global…" at bounding box center [131, 419] width 241 height 352
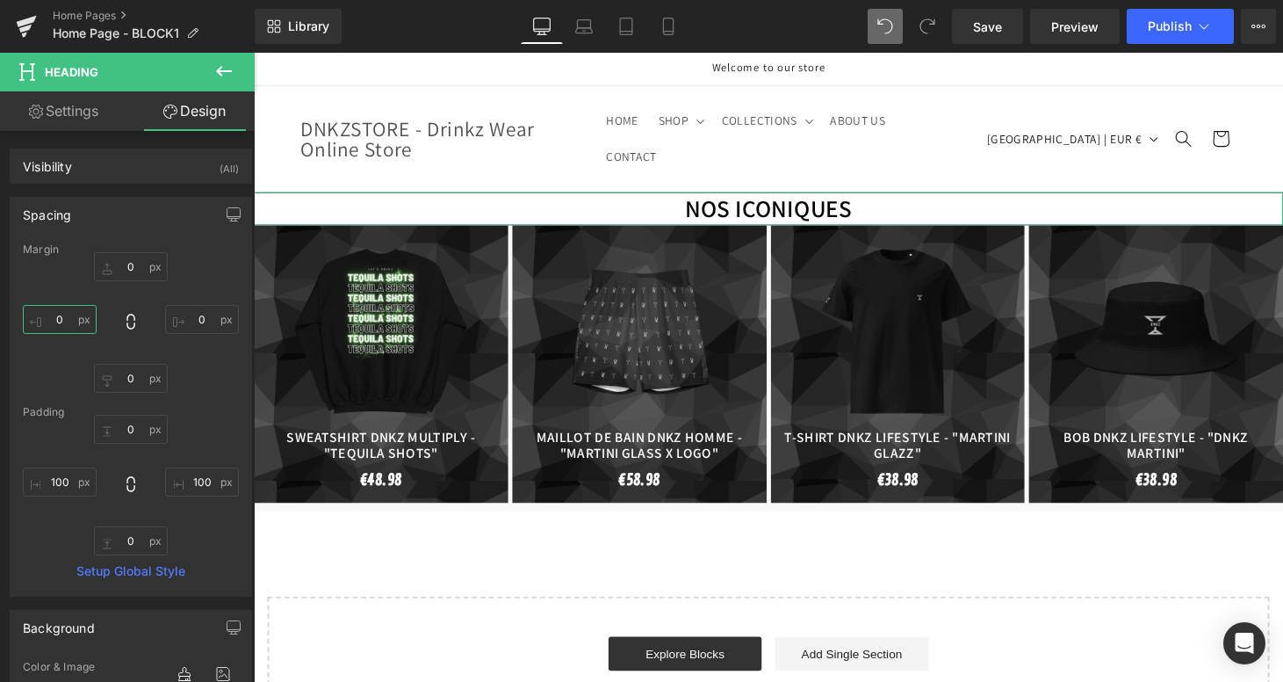
click at [57, 322] on input "0" at bounding box center [60, 319] width 74 height 29
type input "50"
click at [199, 322] on input "0" at bounding box center [202, 319] width 74 height 29
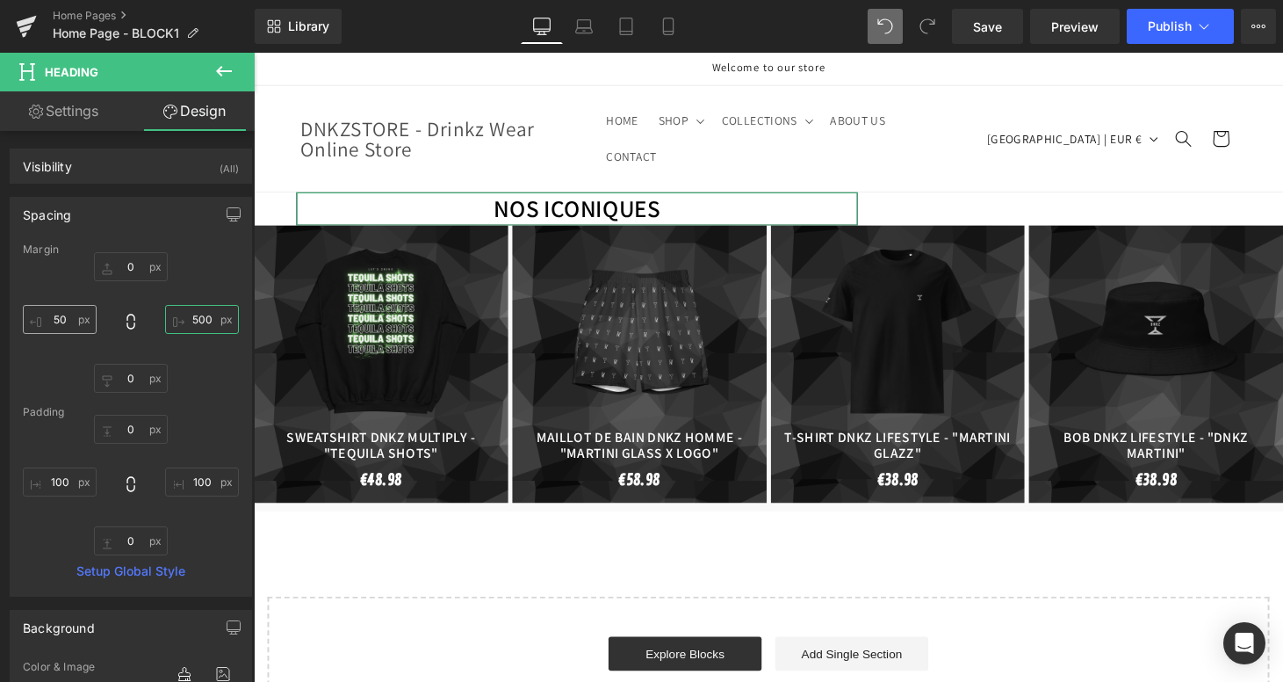
type input "500"
click at [63, 314] on input "50" at bounding box center [60, 319] width 74 height 29
type input "5"
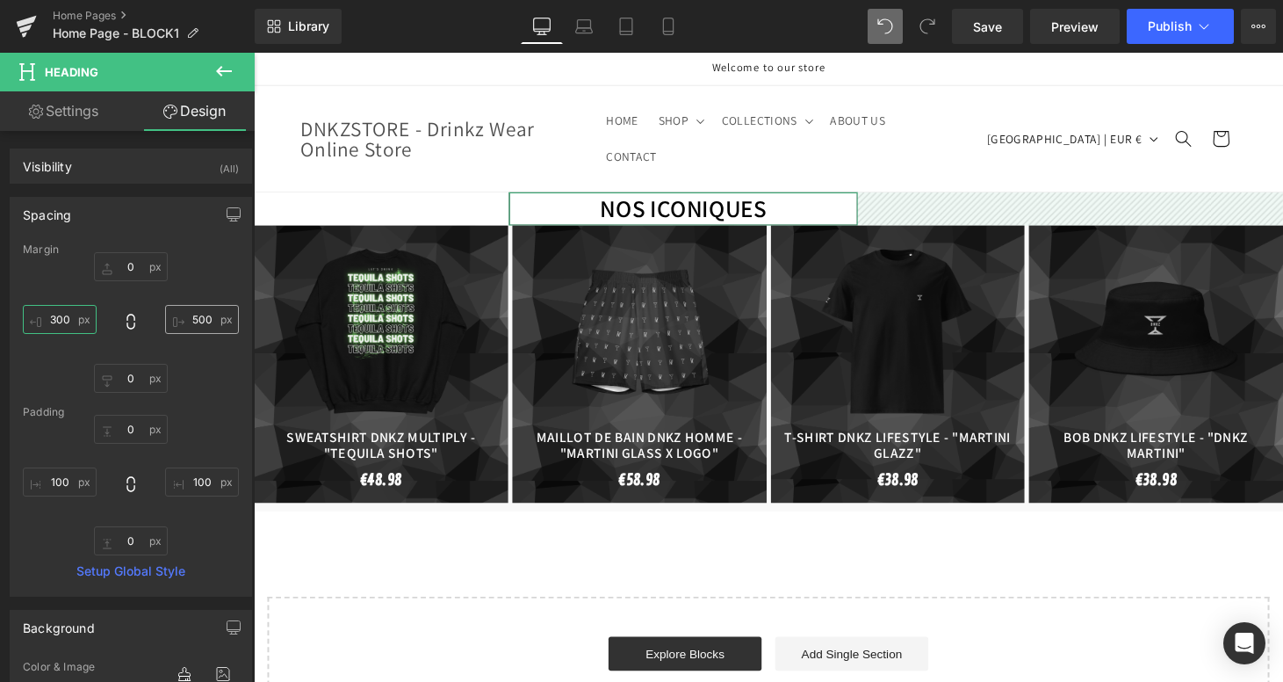
type input "300"
click at [199, 325] on input "500" at bounding box center [202, 319] width 74 height 29
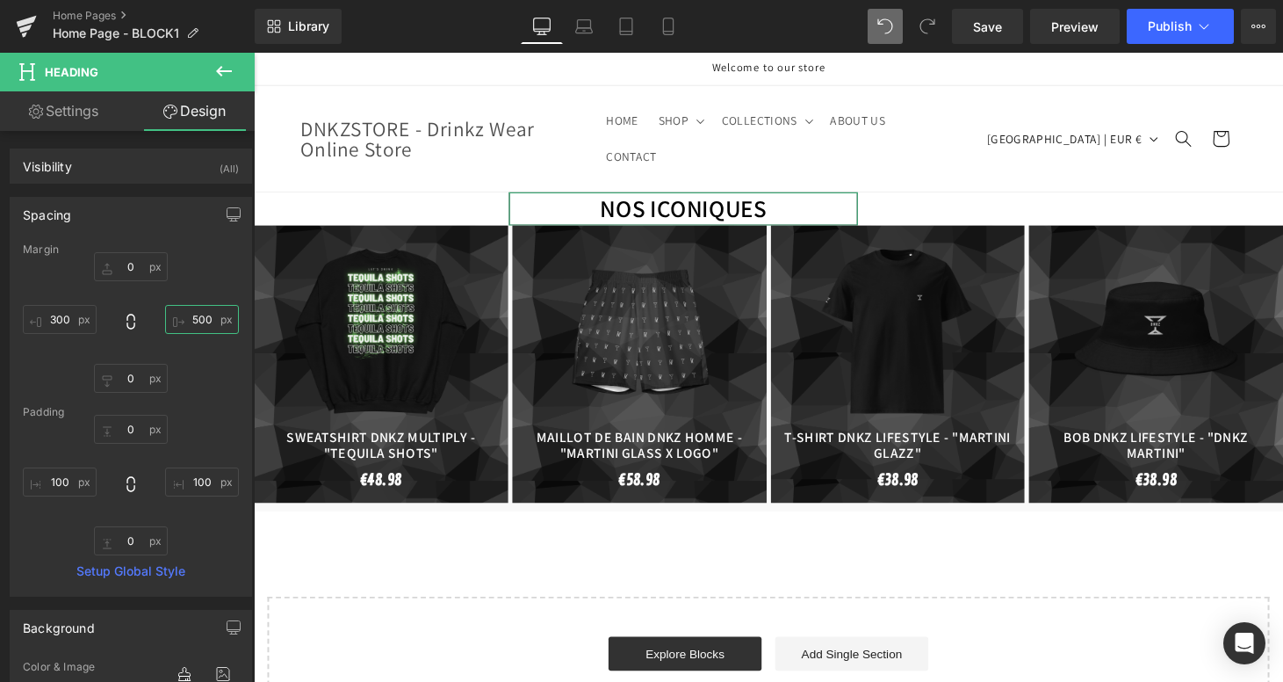
click at [199, 325] on input "500" at bounding box center [202, 319] width 74 height 29
type input "300"
click at [133, 263] on input "0" at bounding box center [131, 266] width 74 height 29
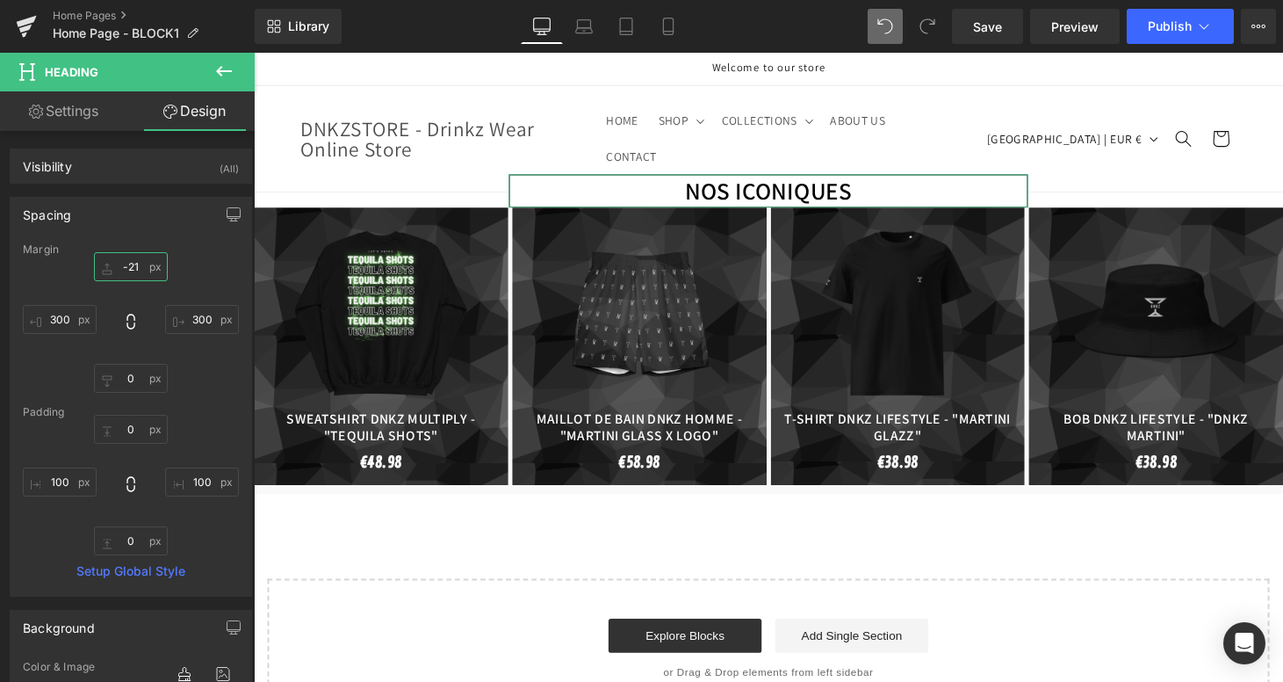
drag, startPoint x: 133, startPoint y: 263, endPoint x: 143, endPoint y: 281, distance: 21.2
click at [143, 281] on div "-21px -21 300 300 0px 0 300 300" at bounding box center [131, 322] width 216 height 141
click at [131, 265] on input "-21" at bounding box center [131, 266] width 74 height 29
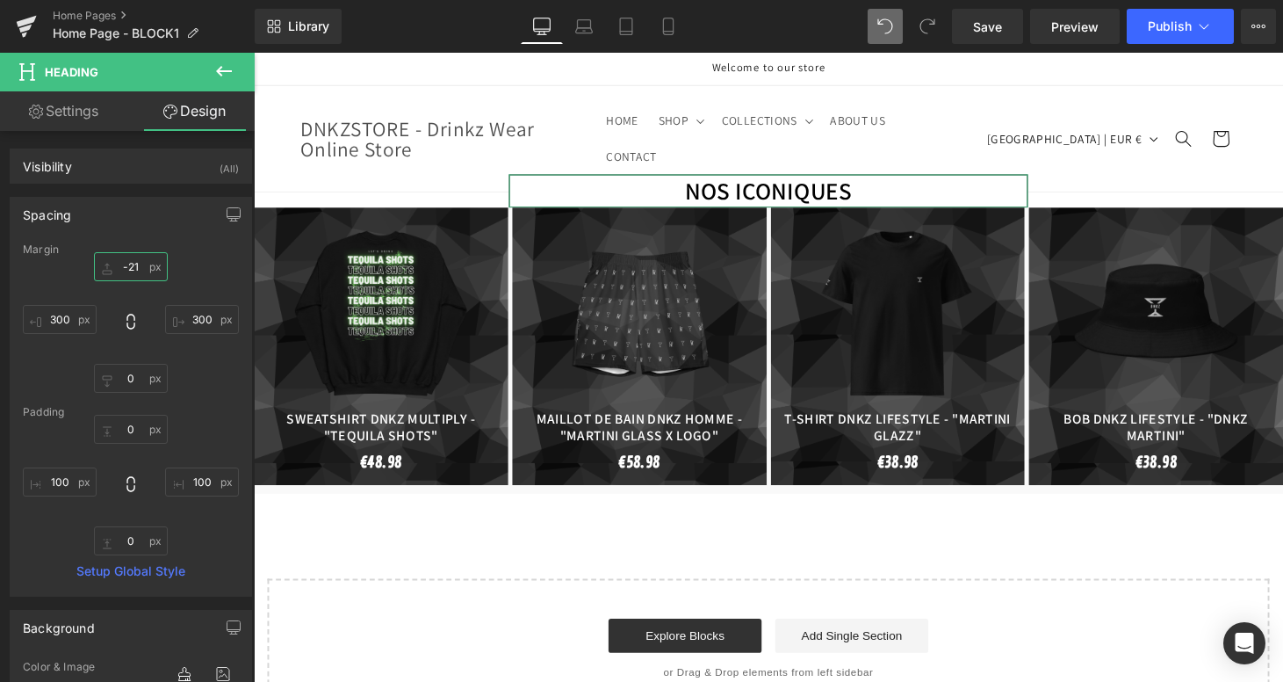
type input "-"
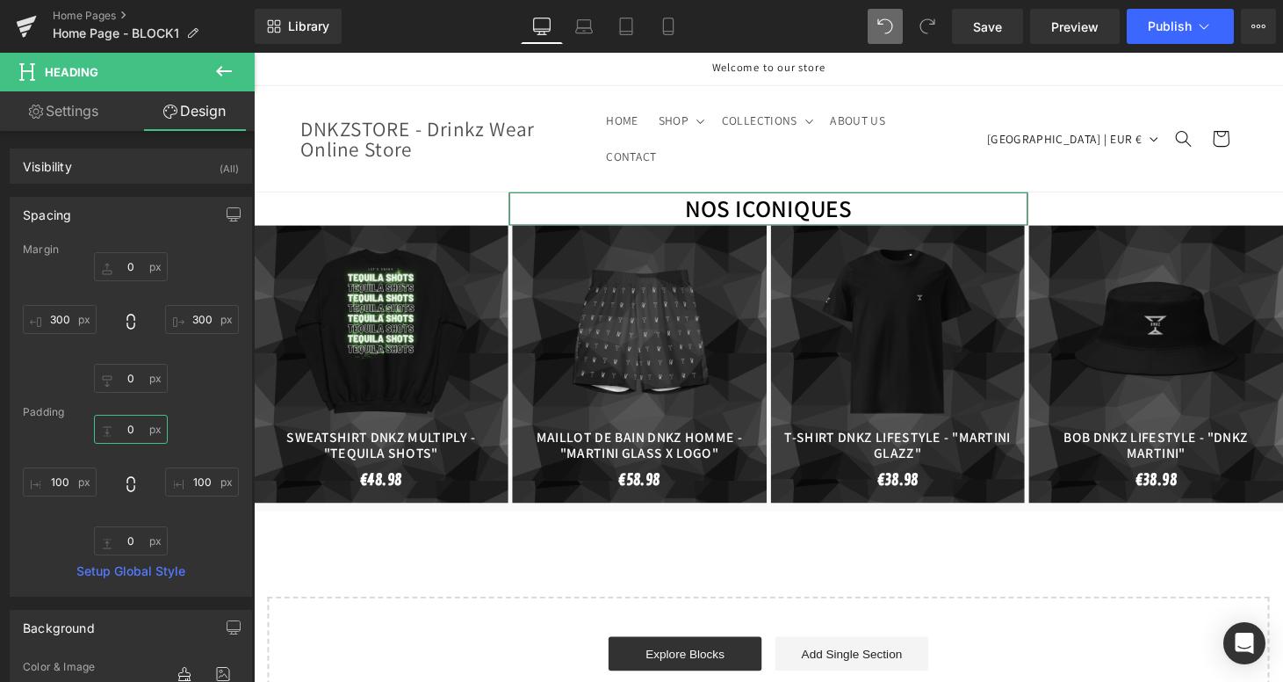
click at [139, 432] on input "0" at bounding box center [131, 429] width 74 height 29
drag, startPoint x: 139, startPoint y: 432, endPoint x: 126, endPoint y: 477, distance: 46.7
click at [126, 477] on div "0px 0 100 100 0px 0 100 100" at bounding box center [131, 485] width 216 height 141
click at [133, 429] on input "0" at bounding box center [131, 429] width 74 height 29
type input "0-"
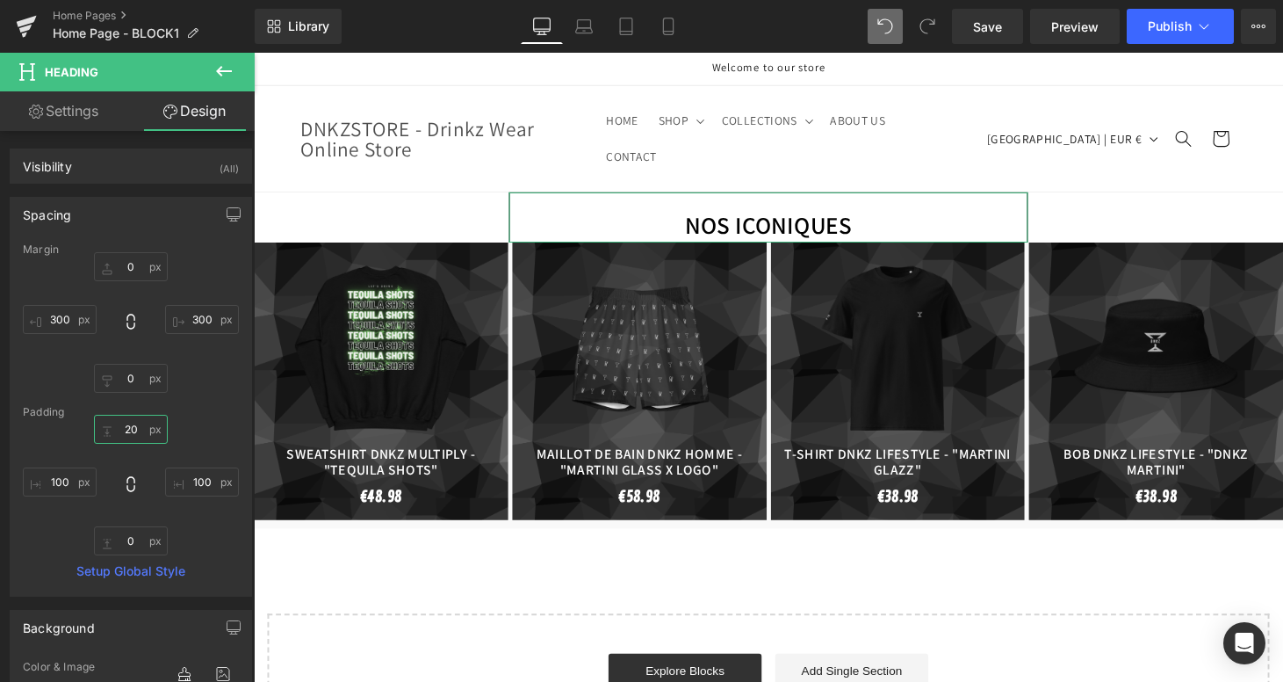
type input "2"
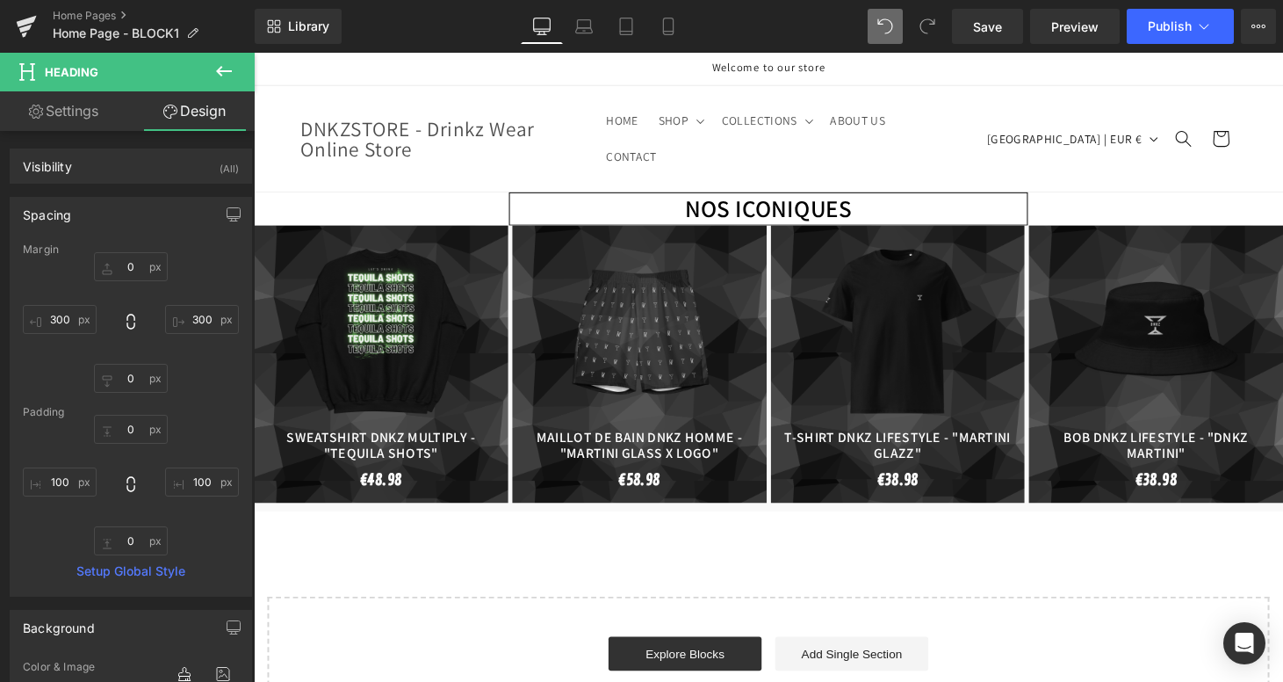
click at [398, 177] on body "Ignorer et passer au contenu Welcome to our store HOME SHOP SHOP ACCESSOIRES AC…" at bounding box center [785, 593] width 1063 height 1081
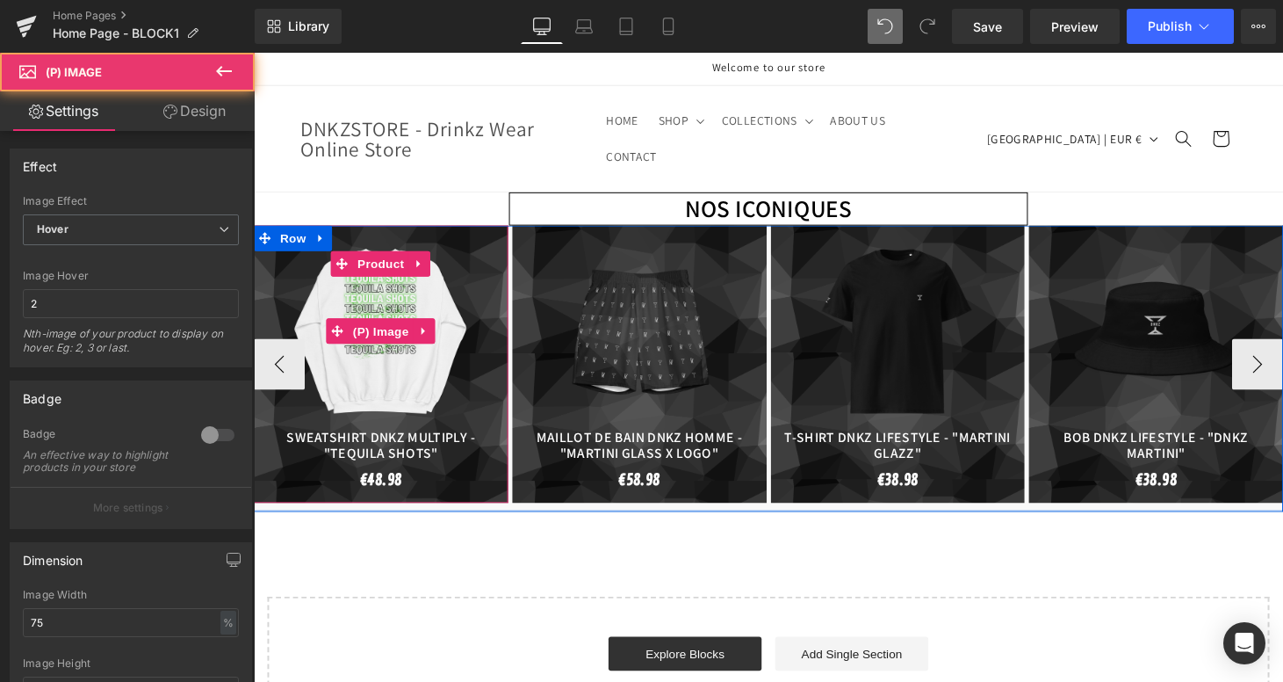
click at [372, 240] on img at bounding box center [385, 340] width 184 height 201
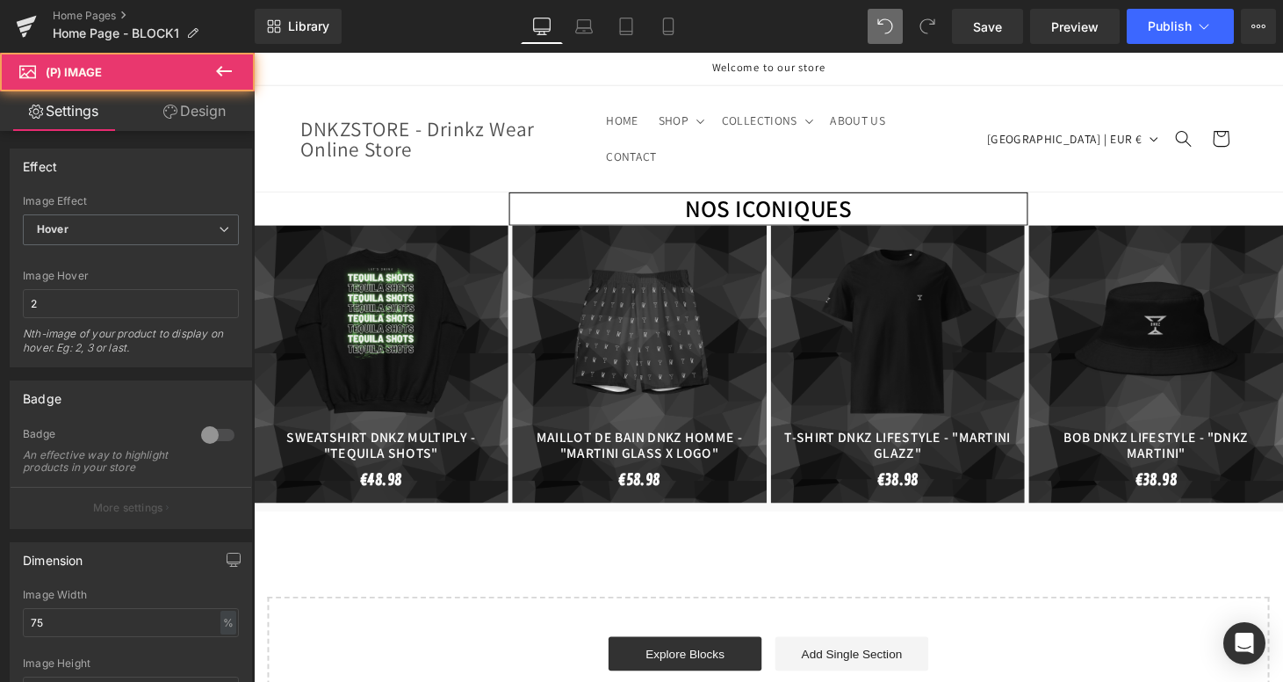
click at [389, 198] on div "NOS ICONIQUES Heading NaNpx 100px 100px Sale Off (P) Image" at bounding box center [785, 477] width 1063 height 560
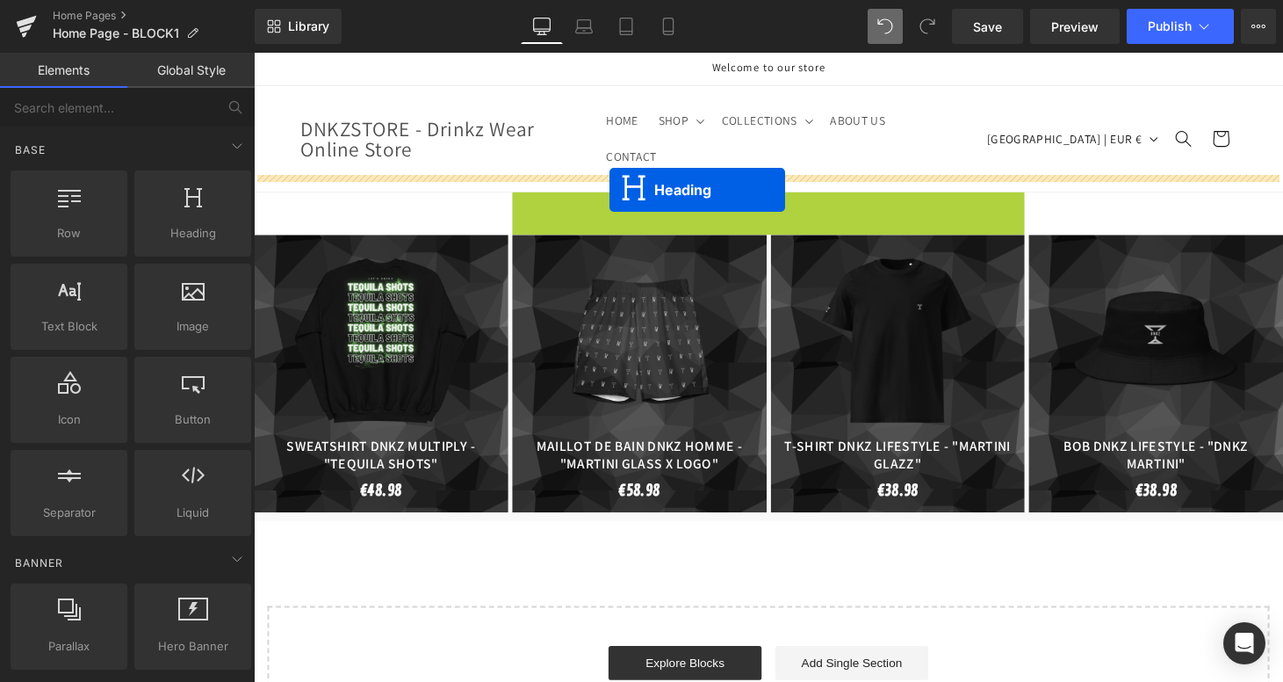
drag, startPoint x: 785, startPoint y: 198, endPoint x: 621, endPoint y: 194, distance: 164.3
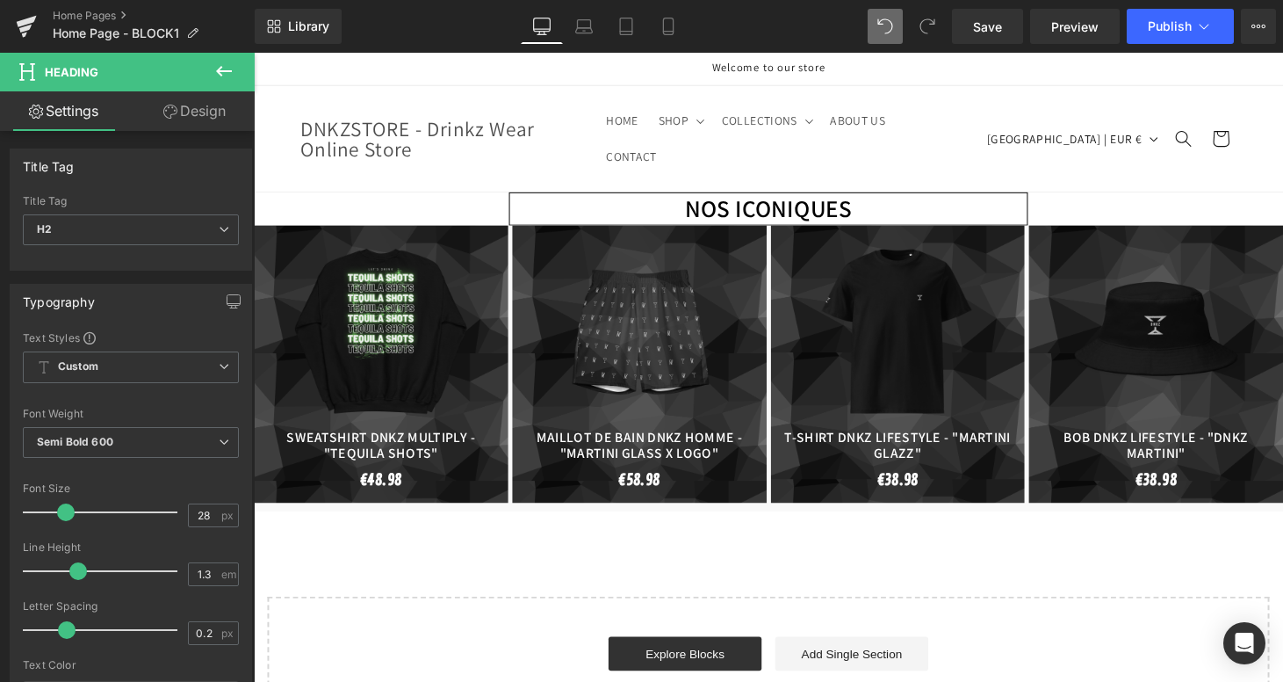
click at [235, 82] on button at bounding box center [223, 72] width 61 height 39
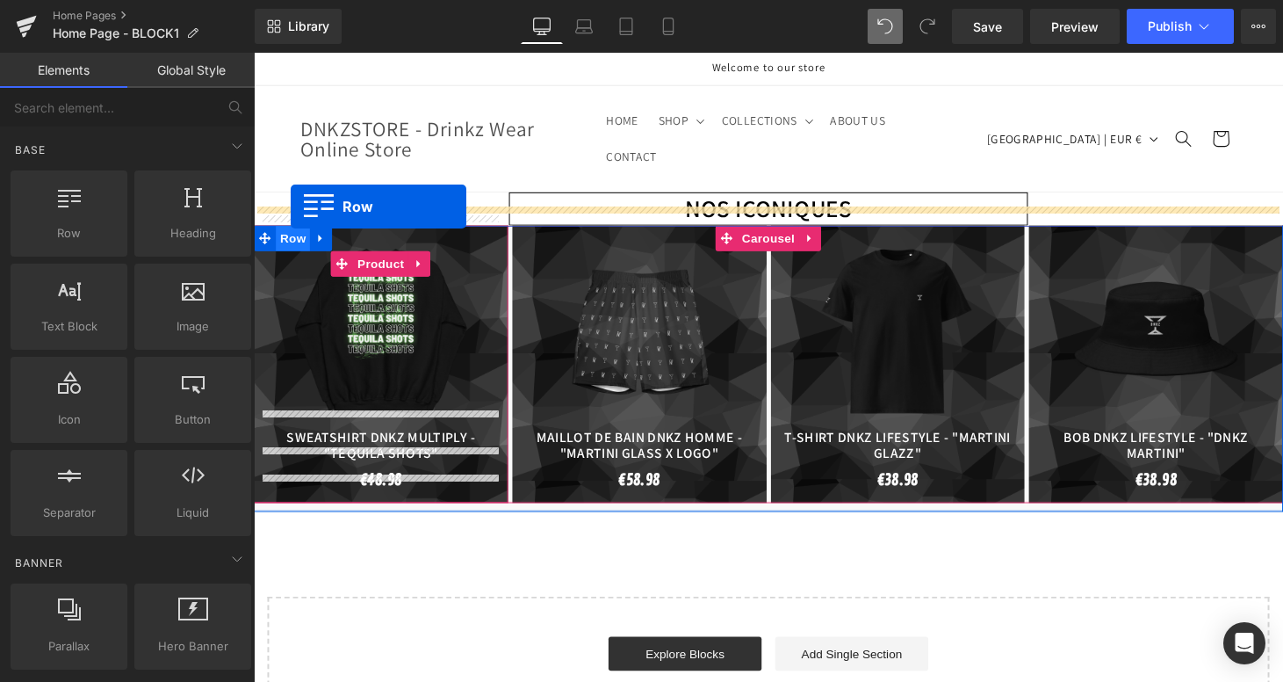
drag, startPoint x: 347, startPoint y: 267, endPoint x: 292, endPoint y: 212, distance: 78.3
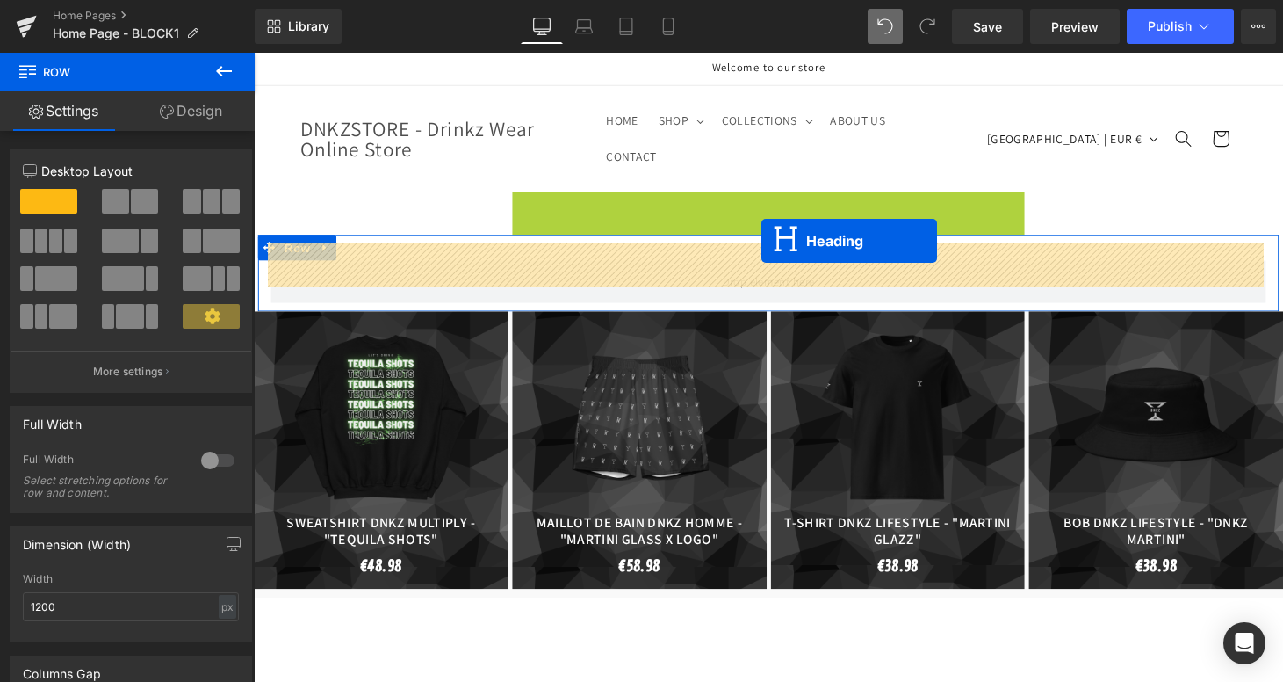
drag, startPoint x: 764, startPoint y: 204, endPoint x: 778, endPoint y: 247, distance: 45.3
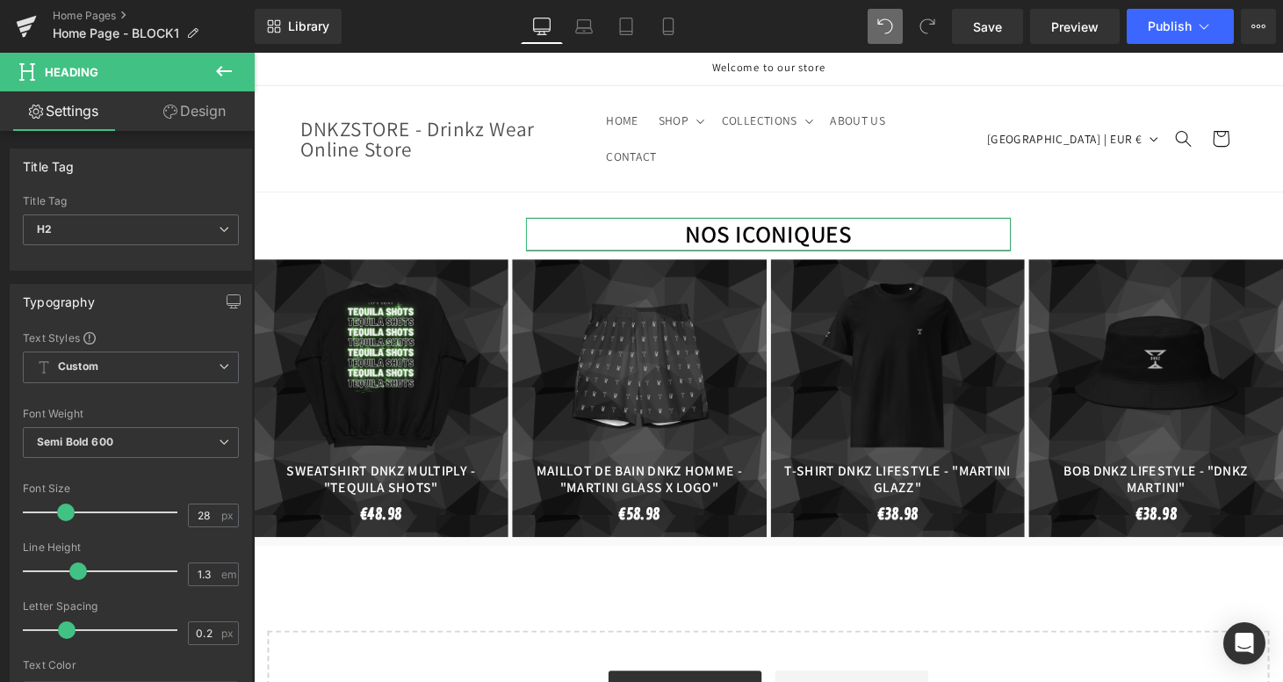
click at [204, 110] on link "Design" at bounding box center [194, 111] width 127 height 40
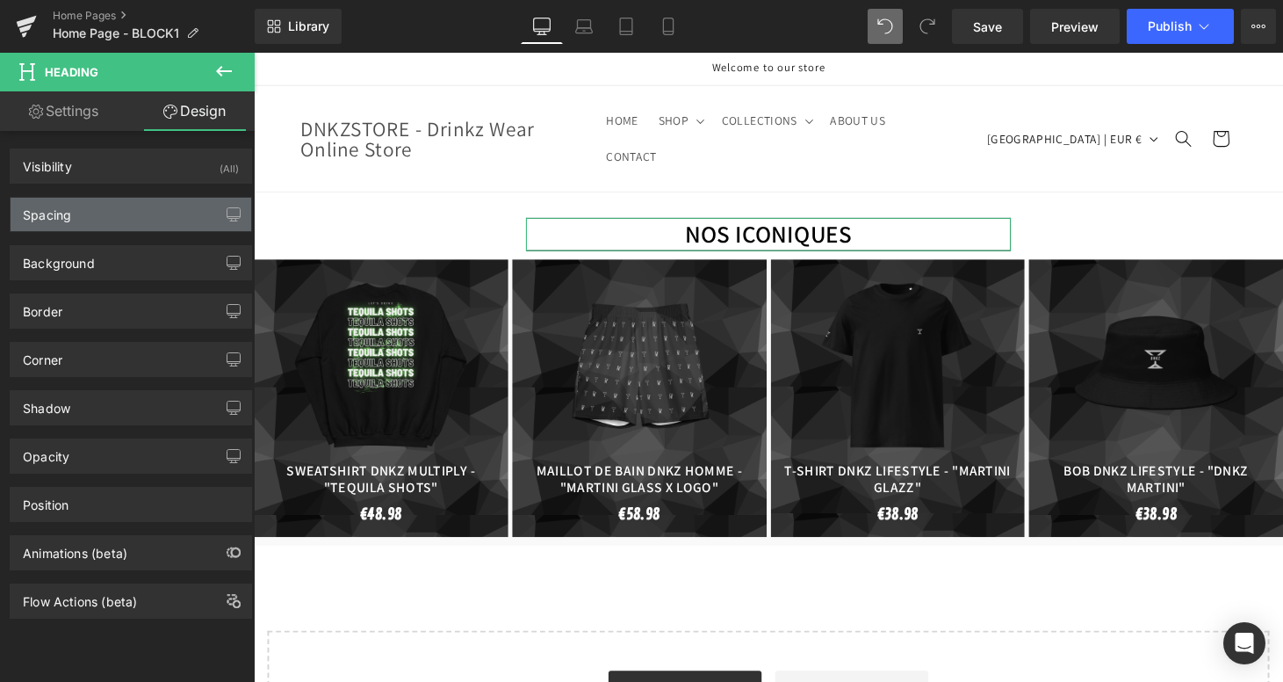
click at [124, 212] on div "Spacing" at bounding box center [131, 214] width 241 height 33
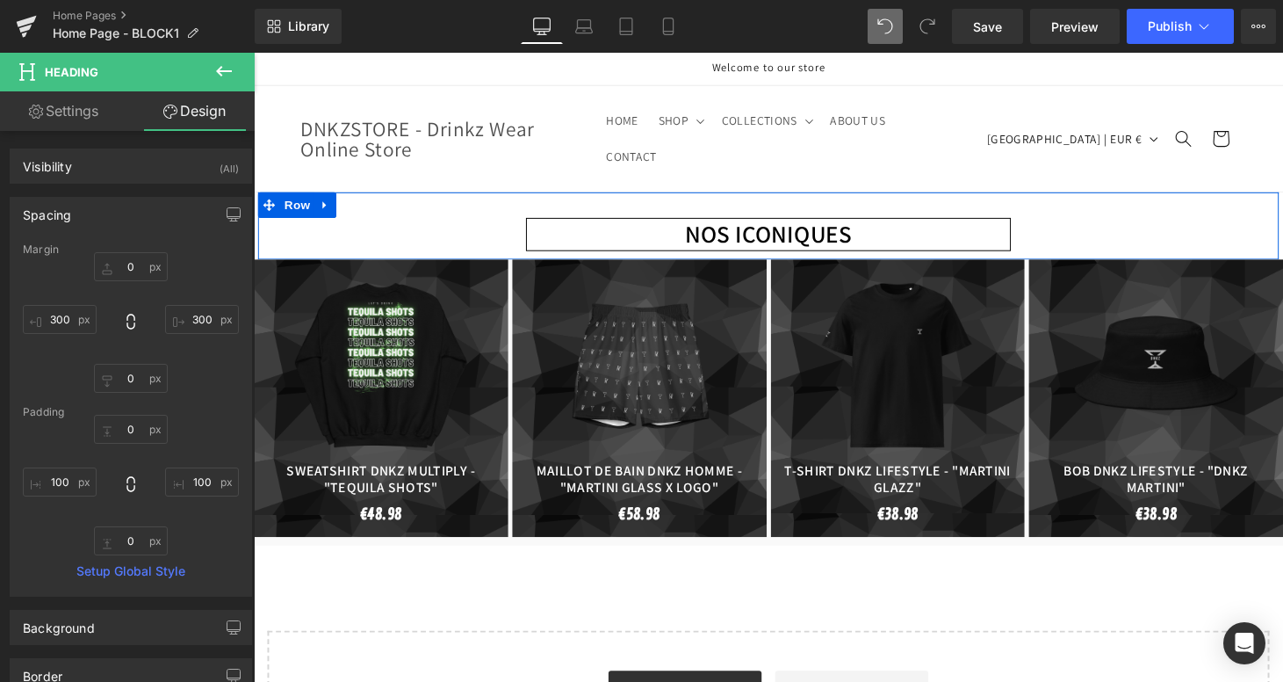
click at [772, 223] on div "NOS ICONIQUES Heading NaNpx 100px 100px" at bounding box center [785, 239] width 501 height 33
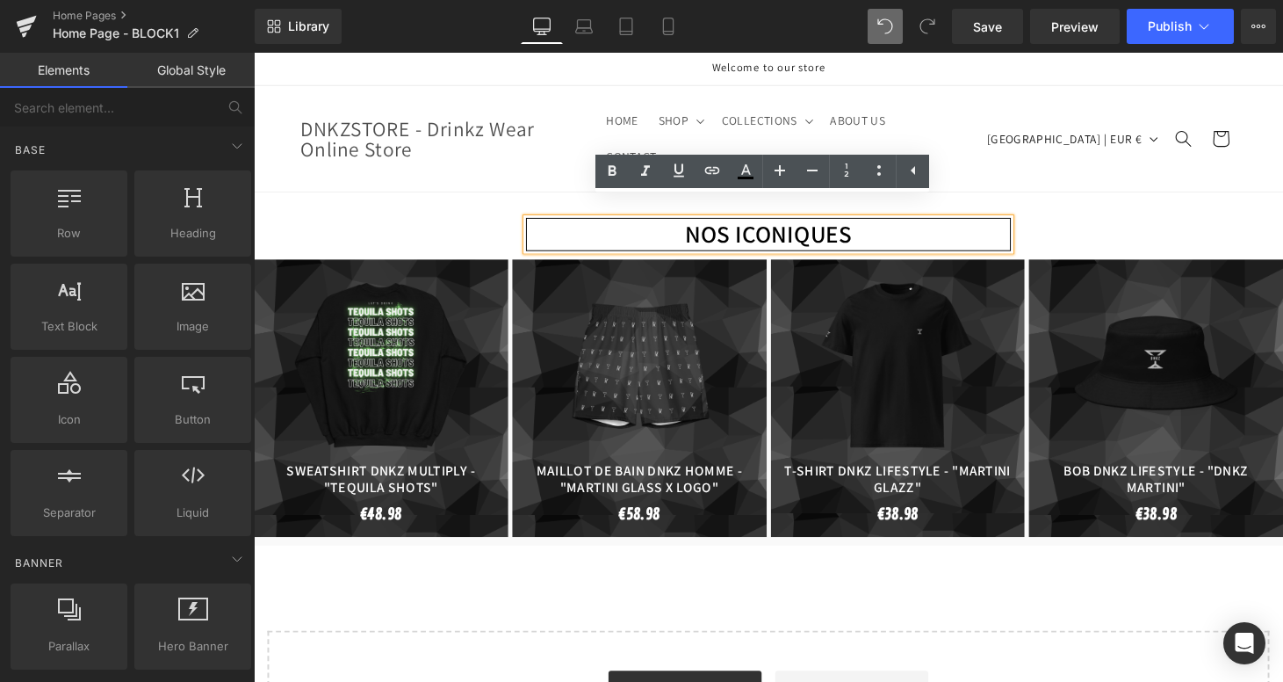
click at [1072, 156] on header "HOME SHOP SHOP ACCESSOIRES ACCESSOIRES" at bounding box center [785, 141] width 1054 height 109
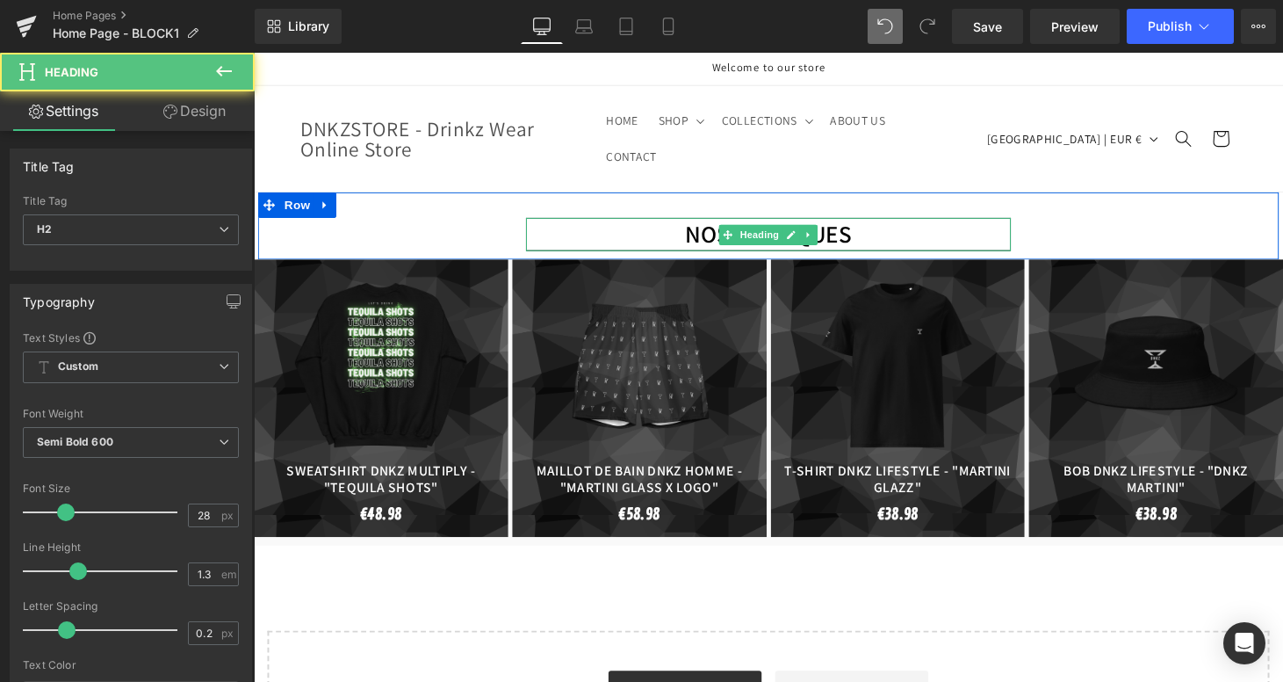
click at [640, 224] on h2 "NOS ICONIQUES" at bounding box center [785, 240] width 323 height 32
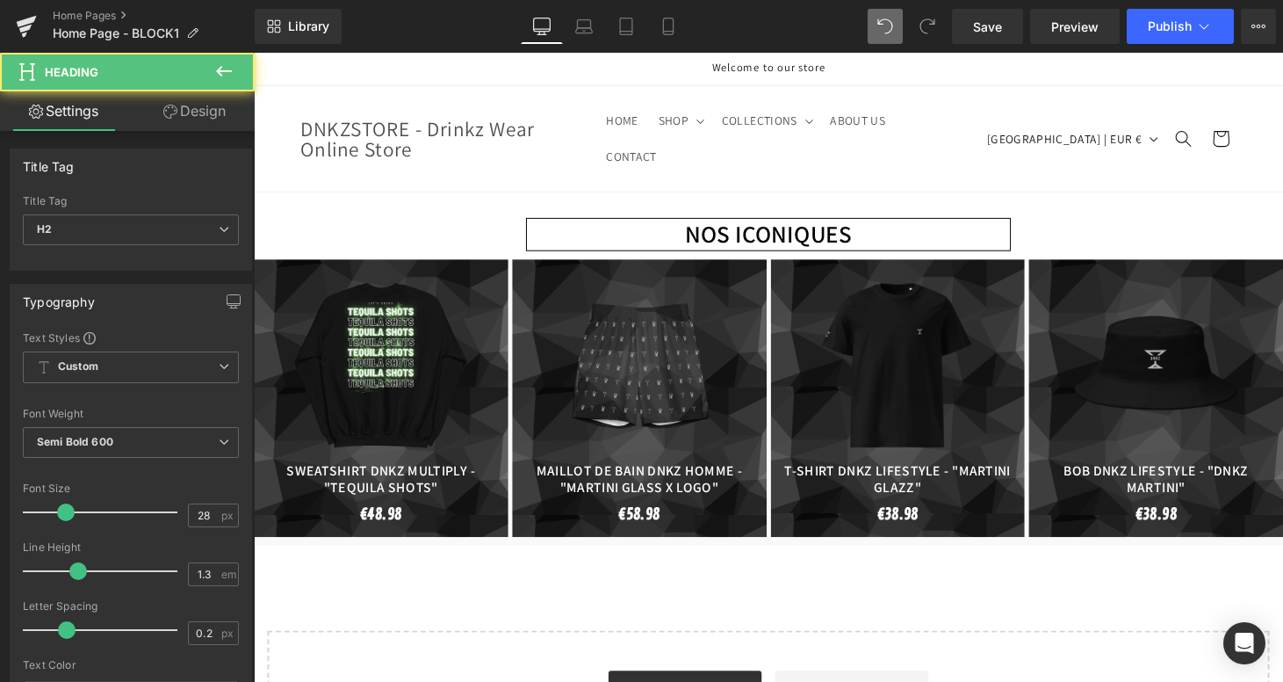
click at [199, 113] on link "Design" at bounding box center [194, 111] width 127 height 40
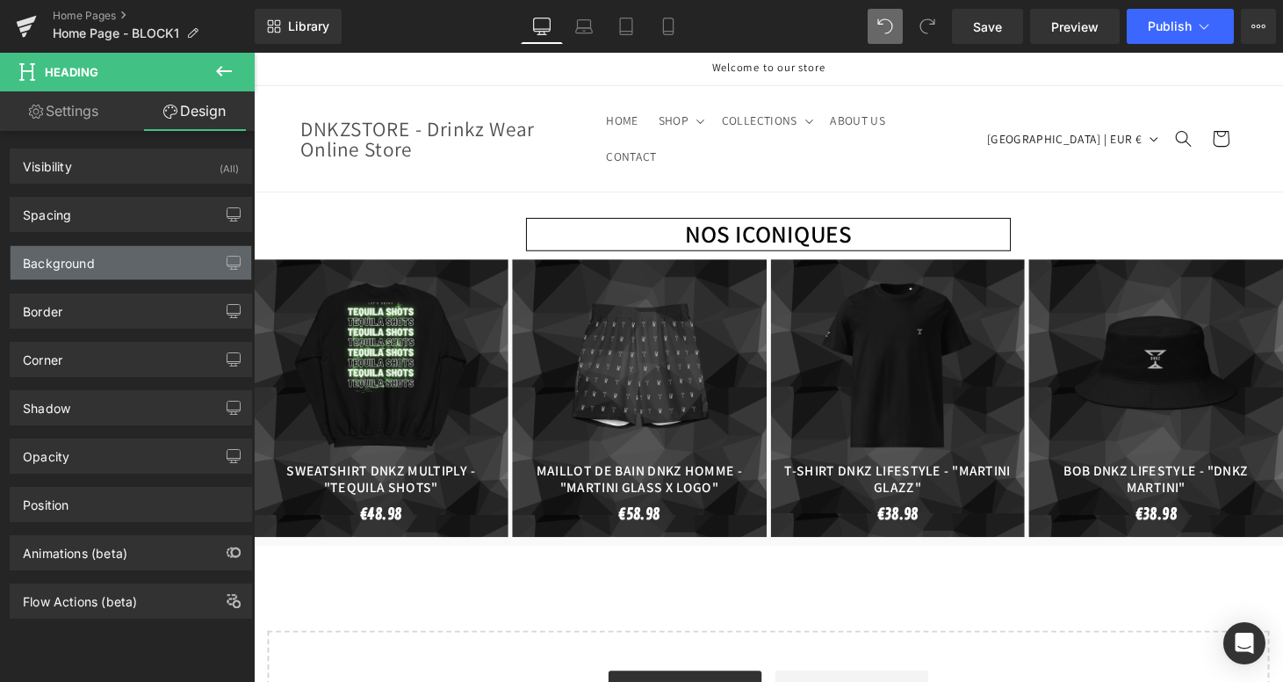
type input "0"
type input "300"
type input "0"
type input "300"
type input "0"
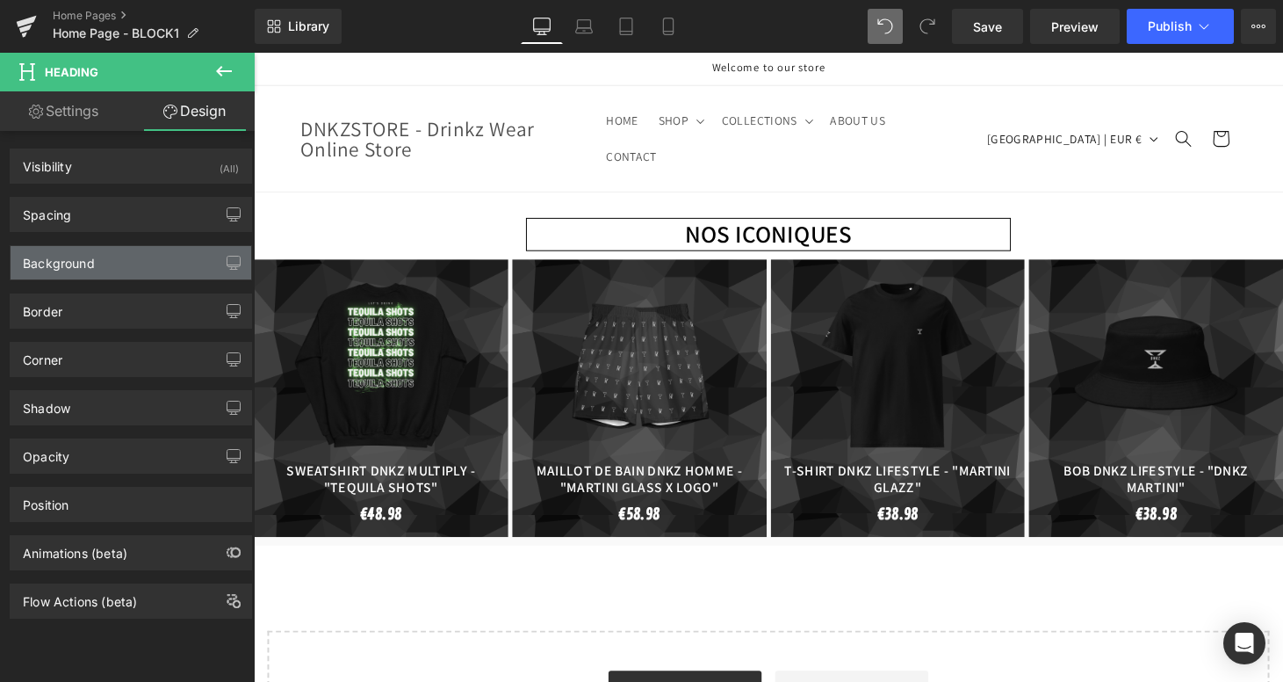
type input "100"
type input "0"
type input "100"
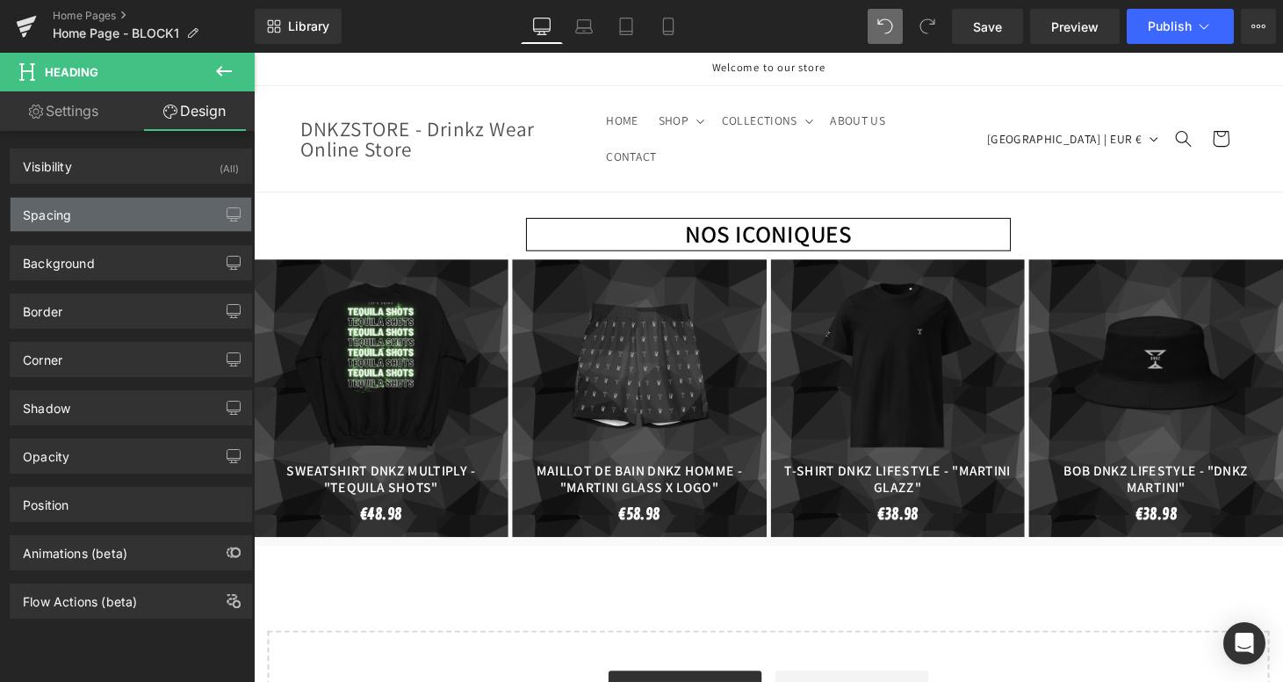
click at [126, 216] on div "Spacing" at bounding box center [131, 214] width 241 height 33
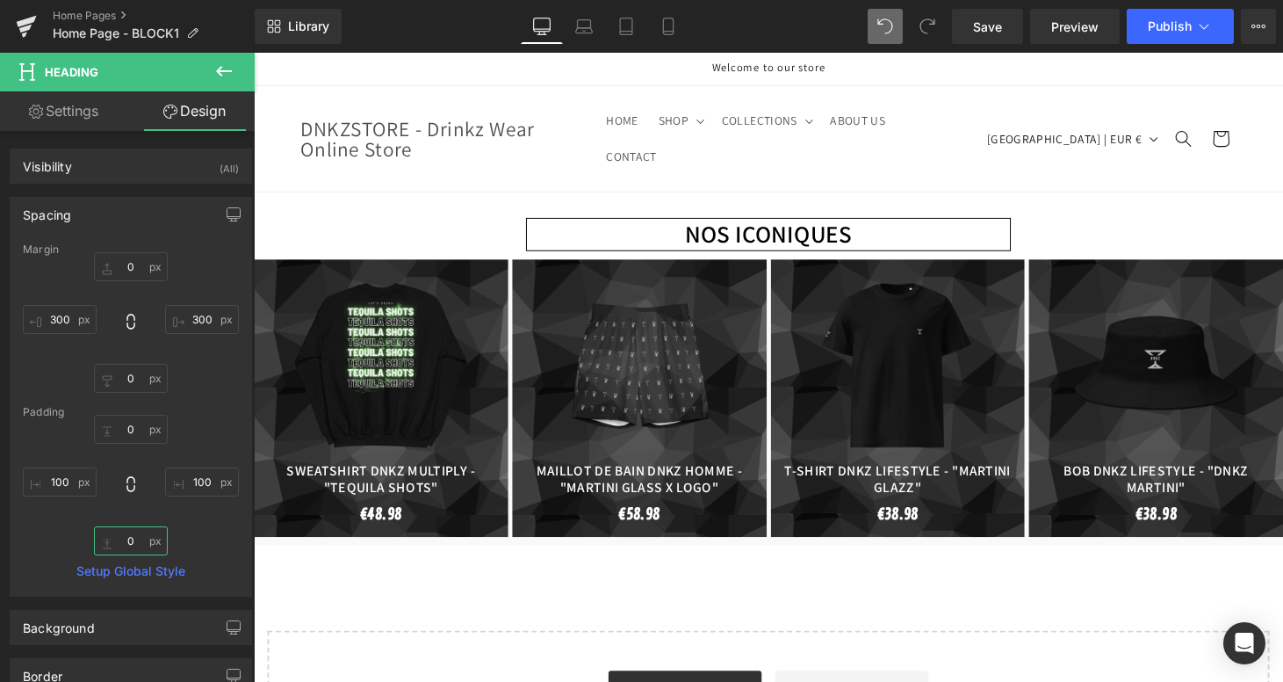
click at [135, 532] on input "0" at bounding box center [131, 540] width 74 height 29
click at [141, 535] on input "0" at bounding box center [131, 540] width 74 height 29
type input "0-"
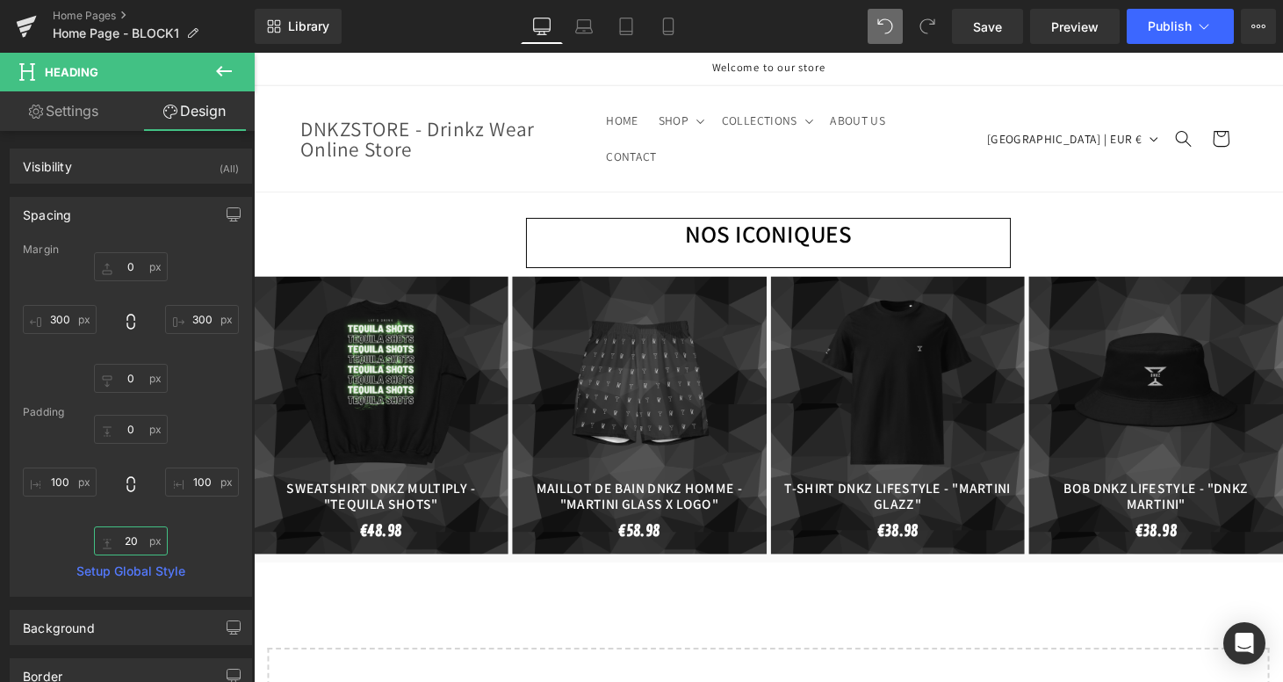
type input "2"
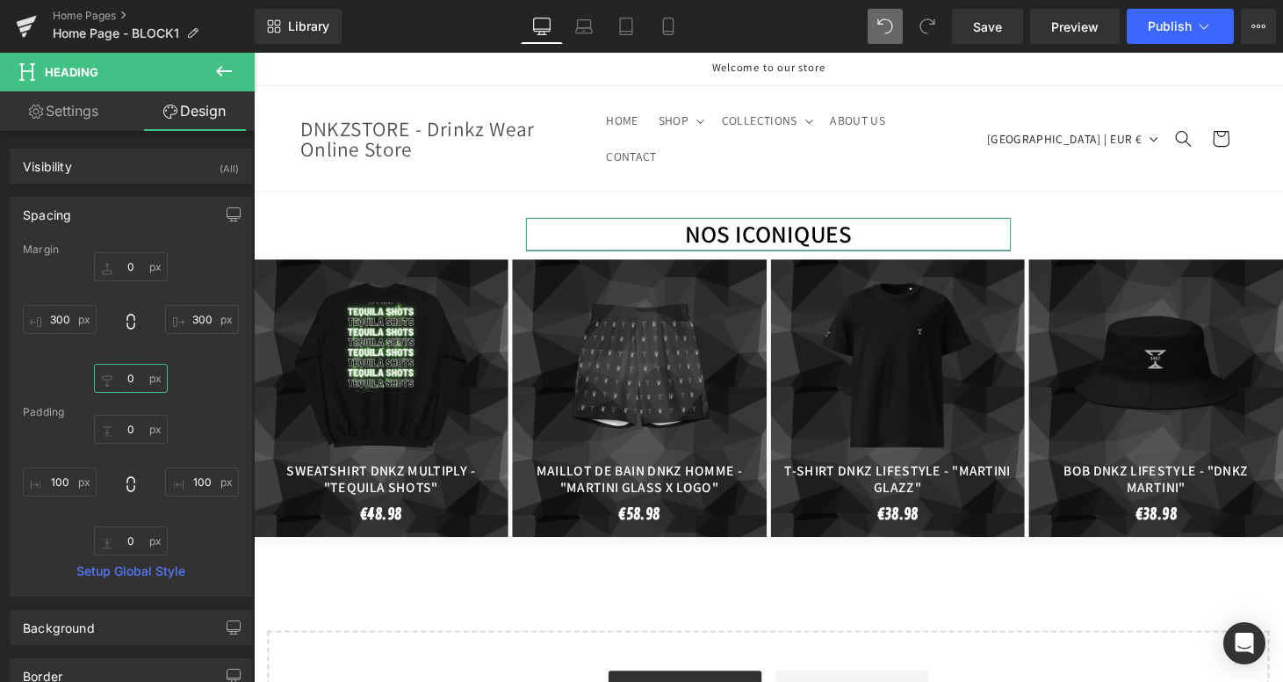
click at [137, 382] on input "0" at bounding box center [131, 378] width 74 height 29
type input "0_"
type input "2"
type input "-20"
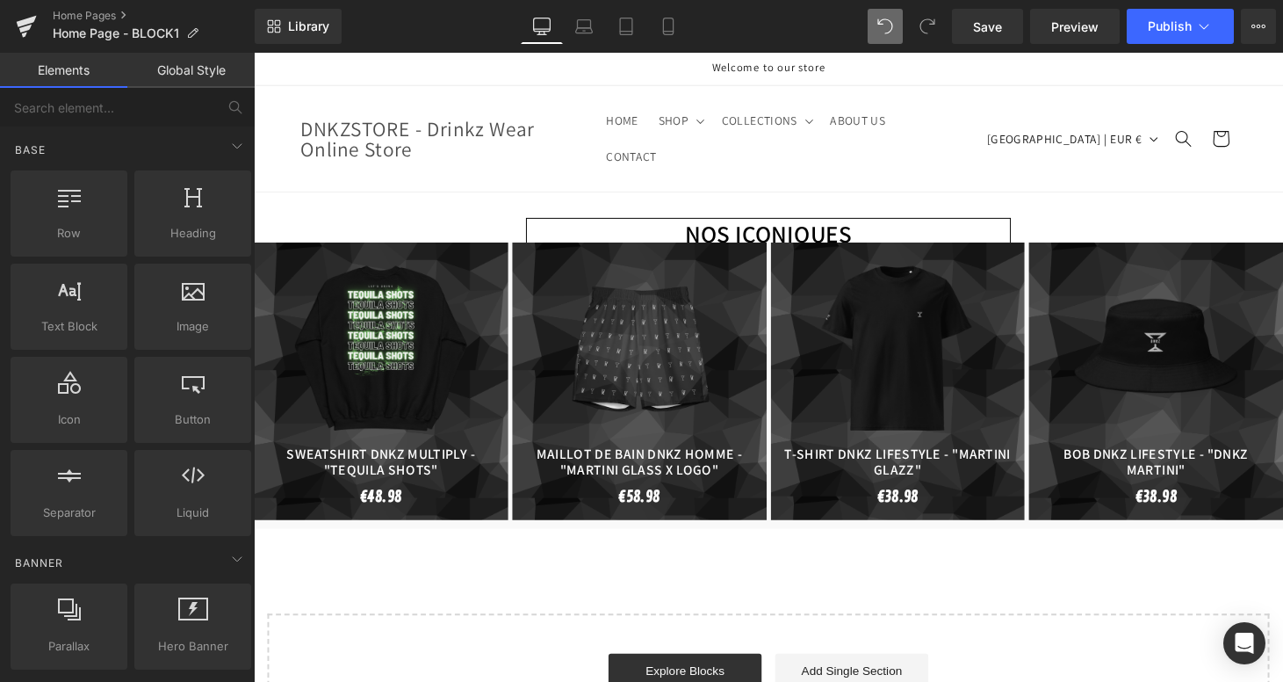
click at [393, 580] on div "NOS ICONIQUES Heading NaNpx NaNpx 100px 100px Row Sale Off" at bounding box center [785, 486] width 1063 height 578
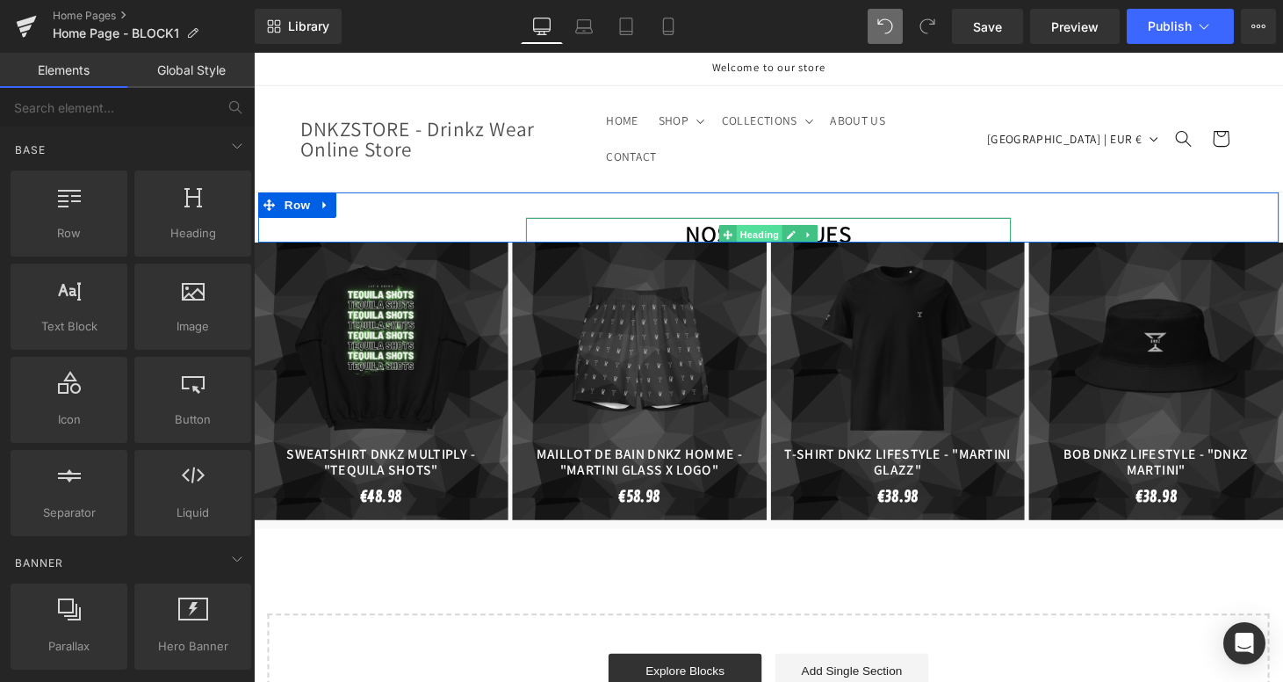
click at [774, 230] on span "Heading" at bounding box center [776, 240] width 47 height 21
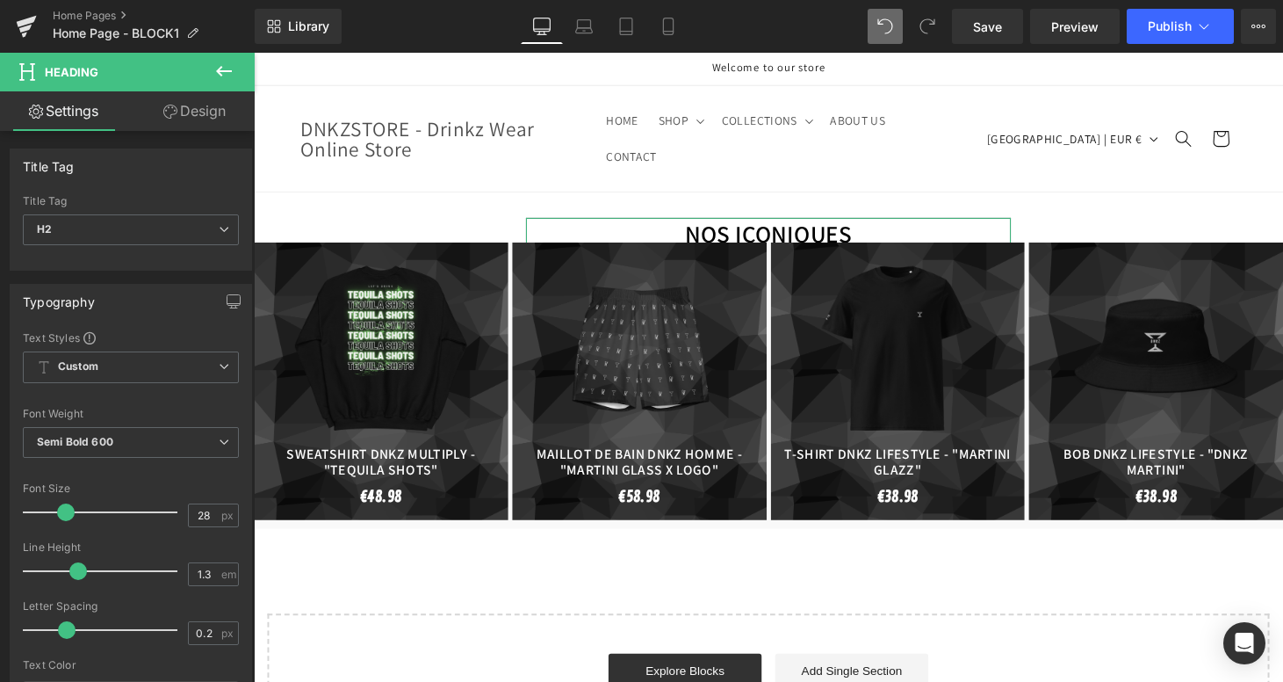
click at [182, 110] on link "Design" at bounding box center [194, 111] width 127 height 40
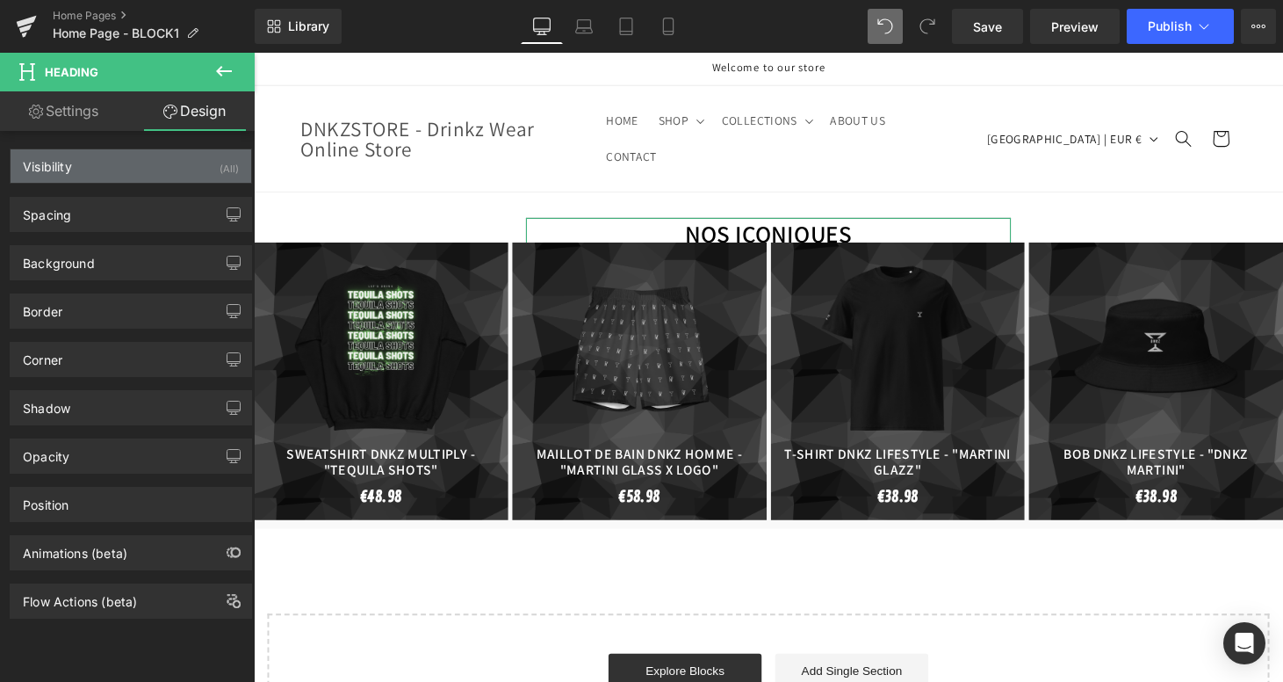
click at [123, 181] on div "Visibility (All)" at bounding box center [131, 165] width 241 height 33
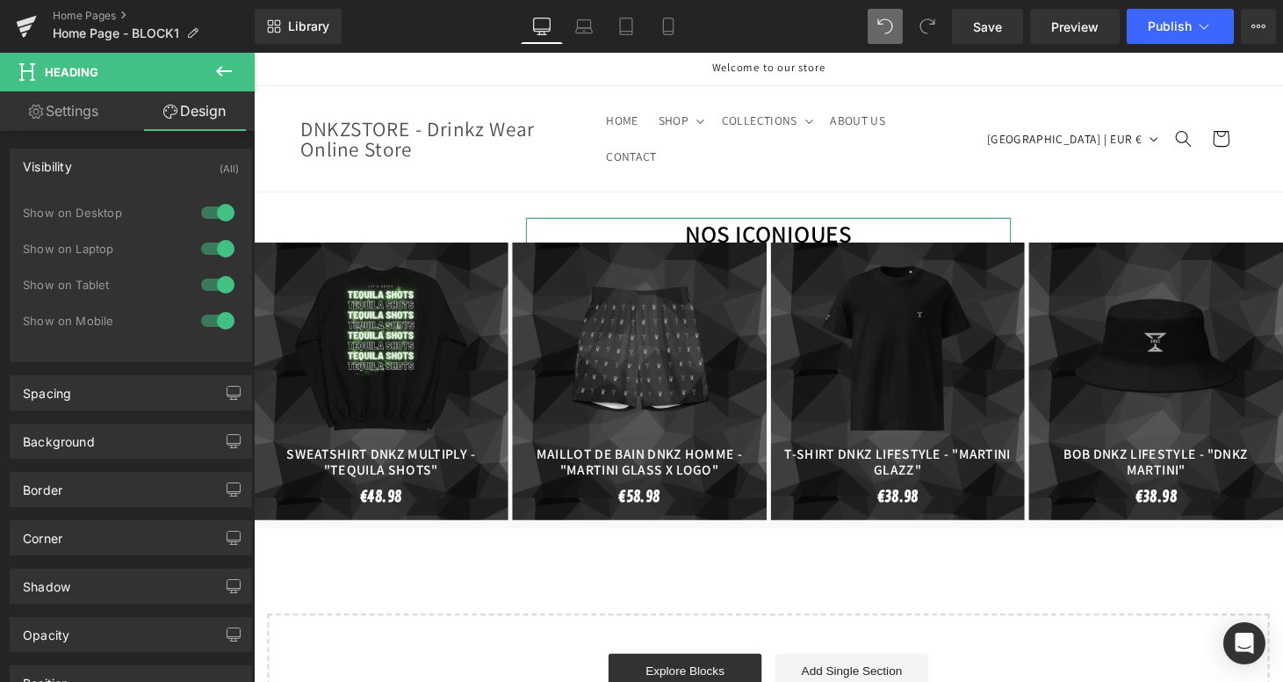
click at [128, 173] on div "Visibility (All)" at bounding box center [131, 165] width 241 height 33
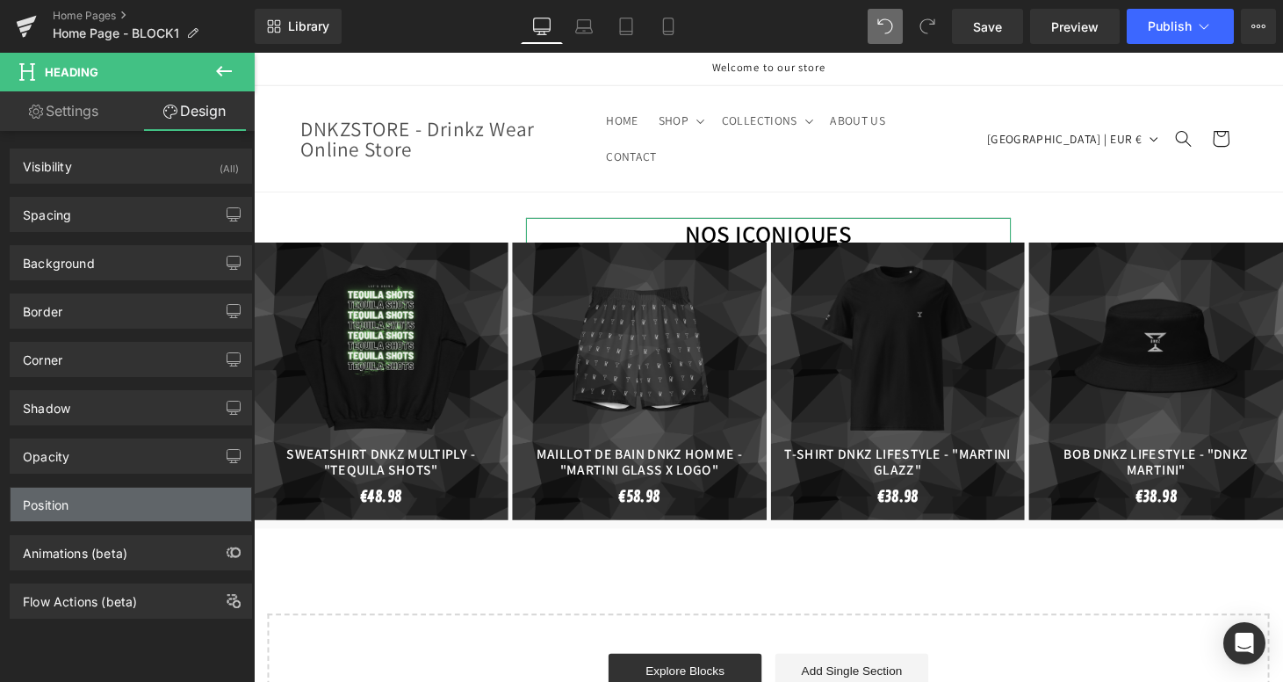
click at [99, 502] on div "Position" at bounding box center [131, 503] width 241 height 33
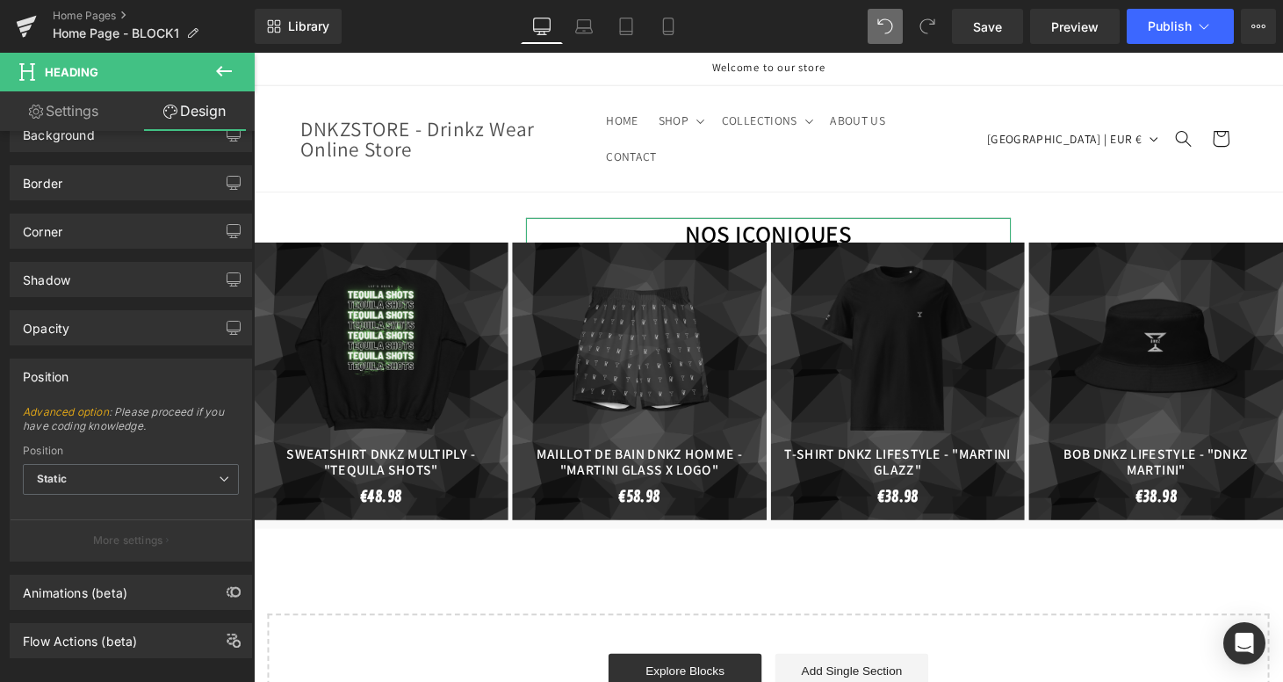
scroll to position [130, 0]
click at [116, 462] on span "Static" at bounding box center [131, 477] width 216 height 31
click at [144, 432] on span "Advanced option : Please proceed if you have coding knowledge." at bounding box center [131, 423] width 216 height 40
click at [137, 385] on div "Position" at bounding box center [131, 373] width 241 height 33
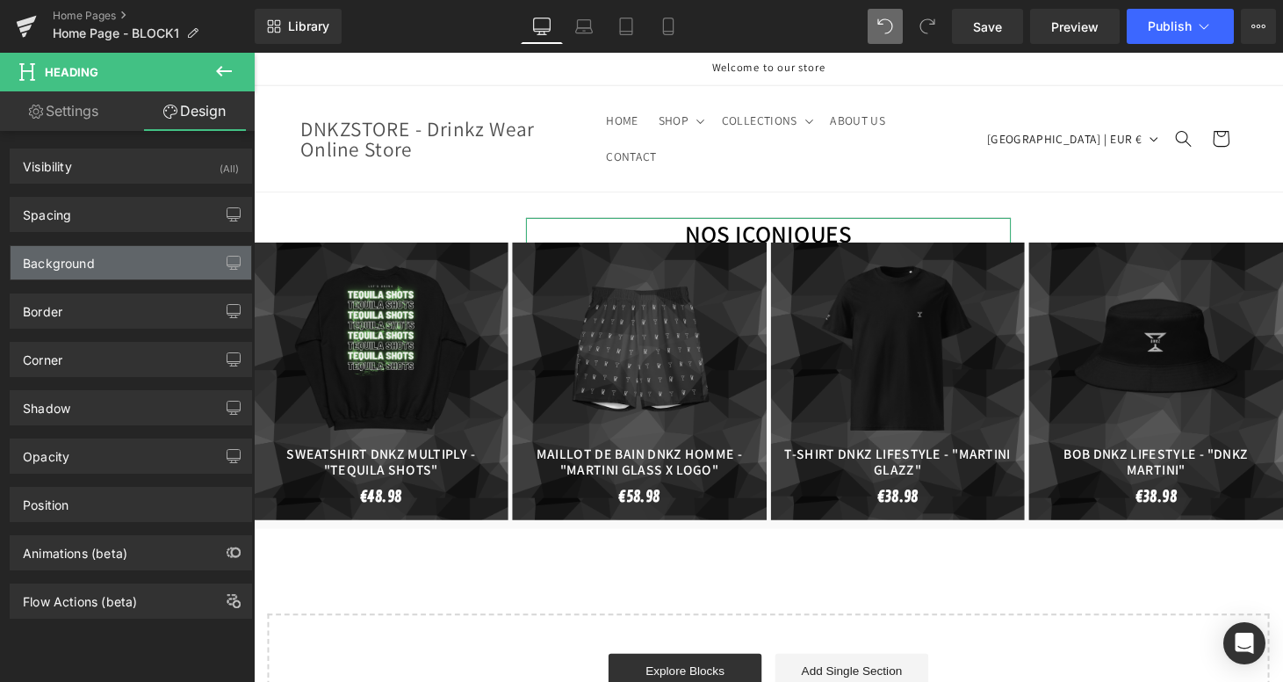
click at [155, 270] on div "Background" at bounding box center [131, 262] width 241 height 33
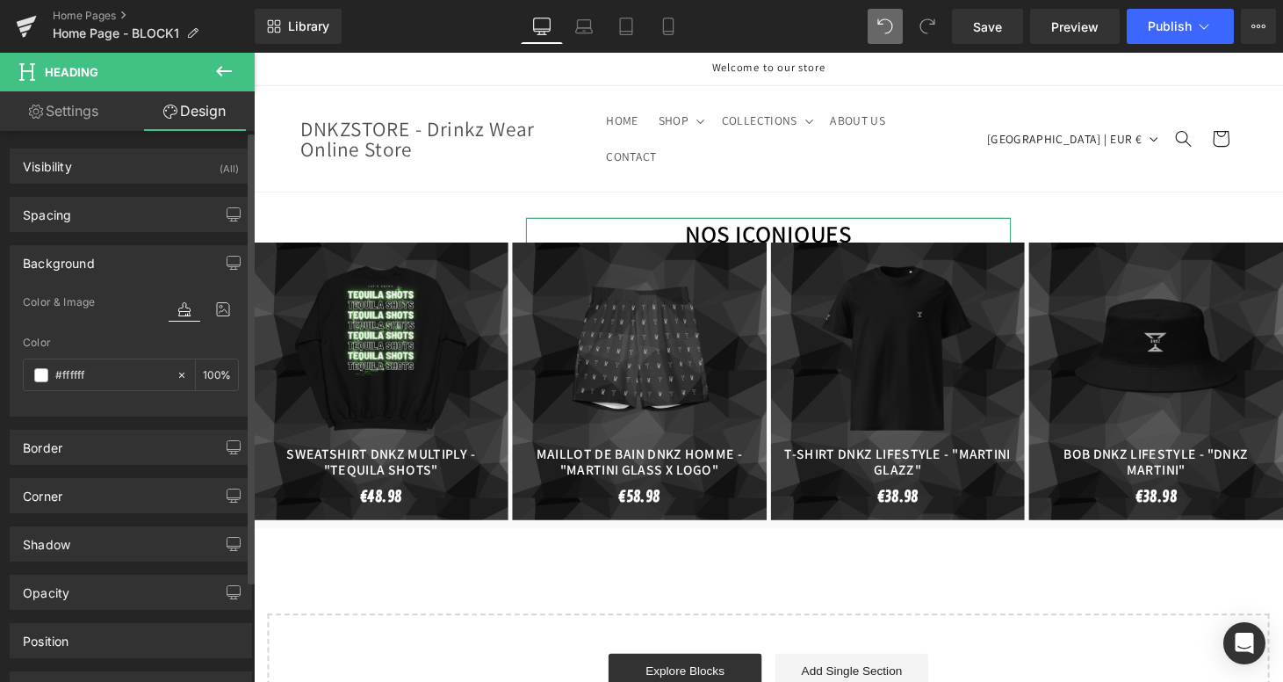
click at [155, 270] on div "Background" at bounding box center [131, 262] width 241 height 33
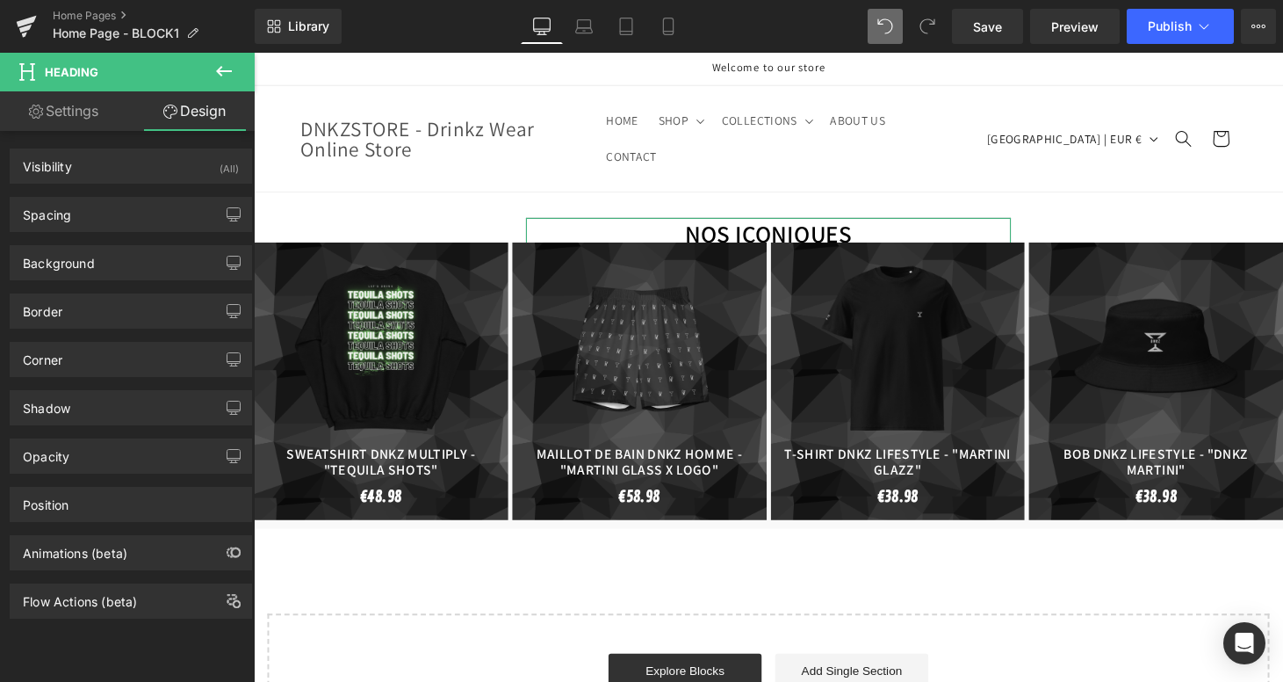
click at [105, 118] on link "Settings" at bounding box center [63, 111] width 127 height 40
type input "100"
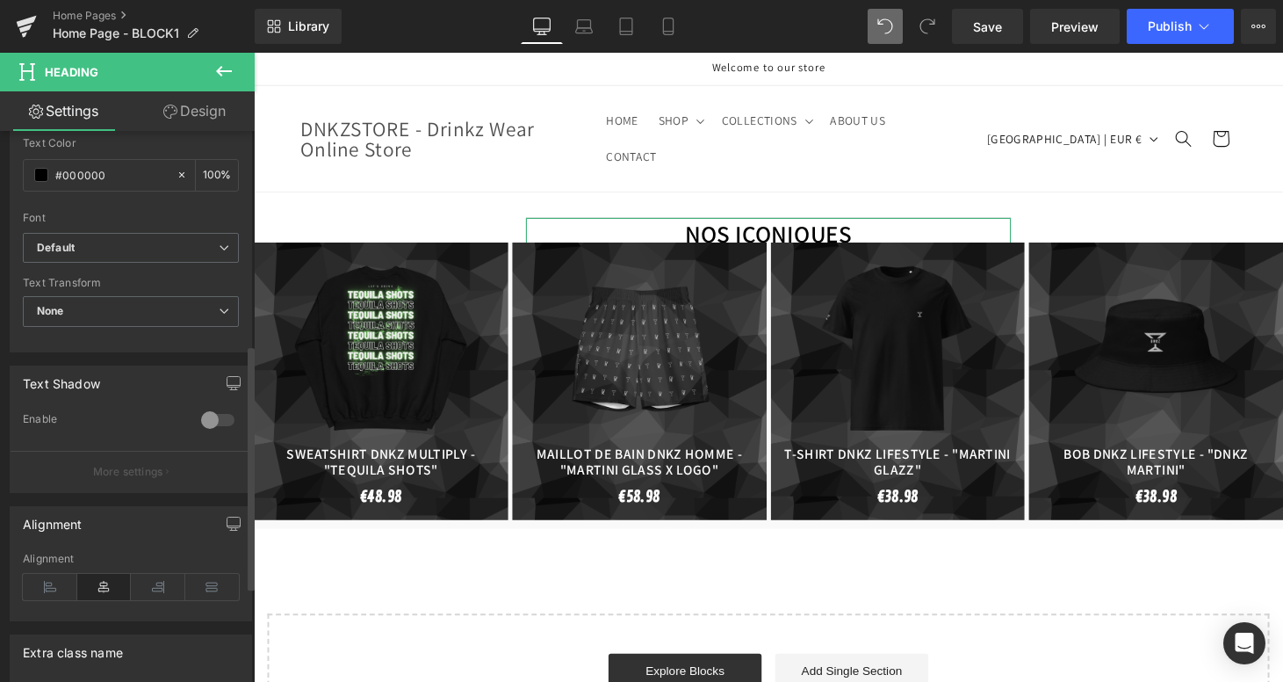
scroll to position [478, 0]
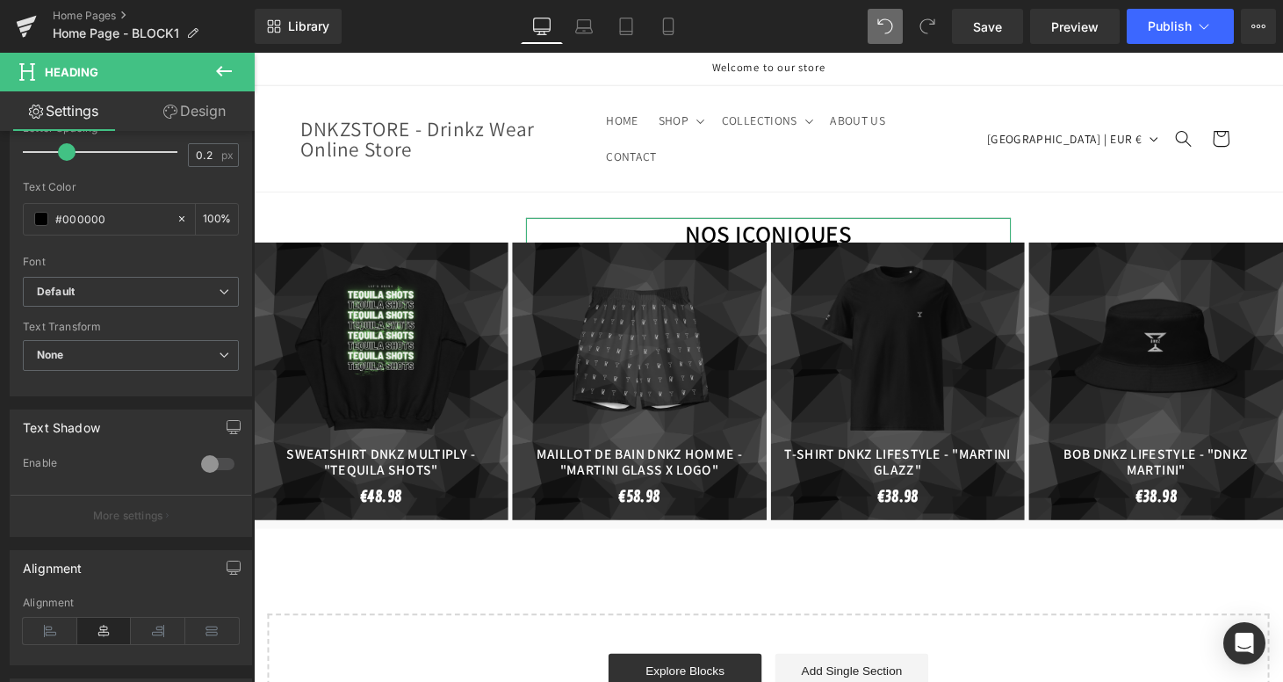
click at [200, 124] on link "Design" at bounding box center [194, 111] width 127 height 40
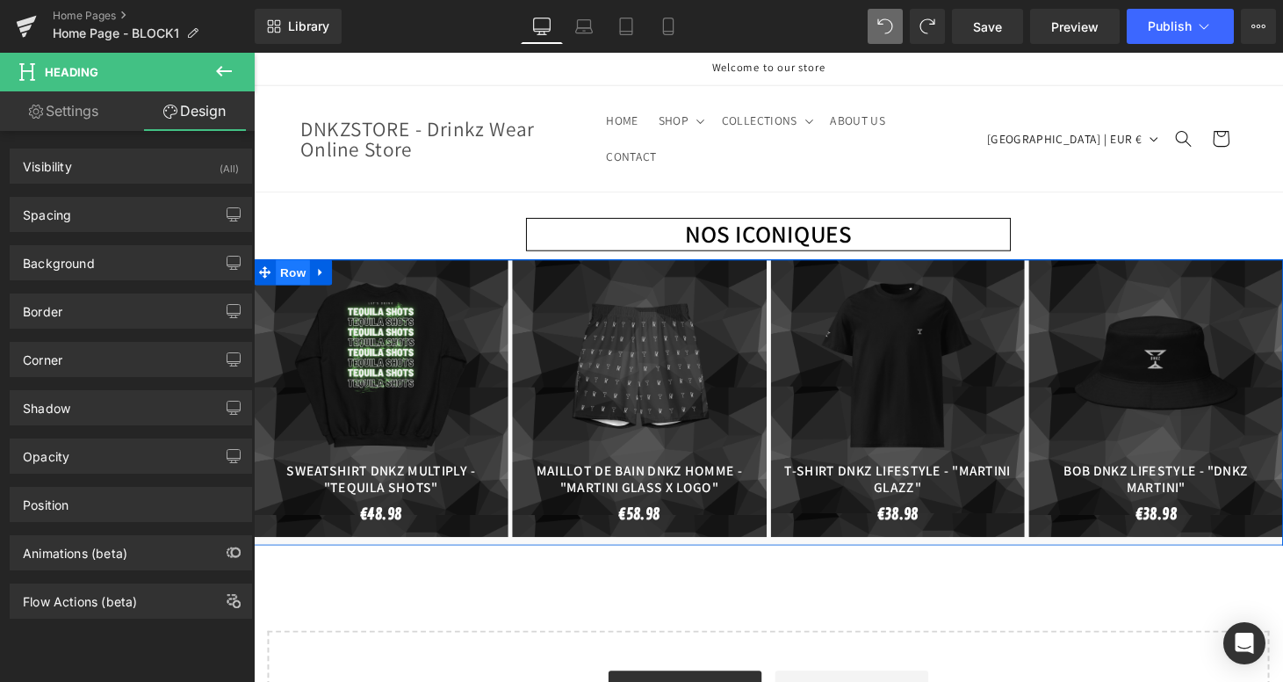
click at [300, 266] on span "Row" at bounding box center [294, 279] width 35 height 26
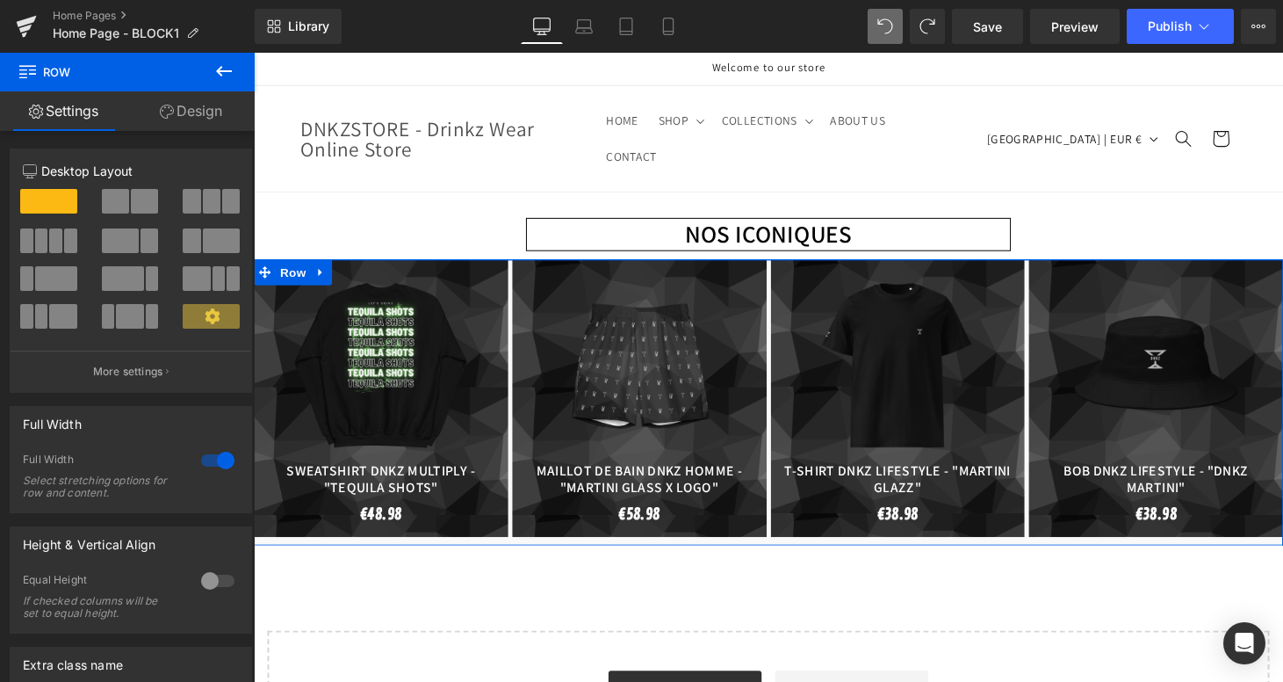
click at [183, 111] on link "Design" at bounding box center [190, 111] width 127 height 40
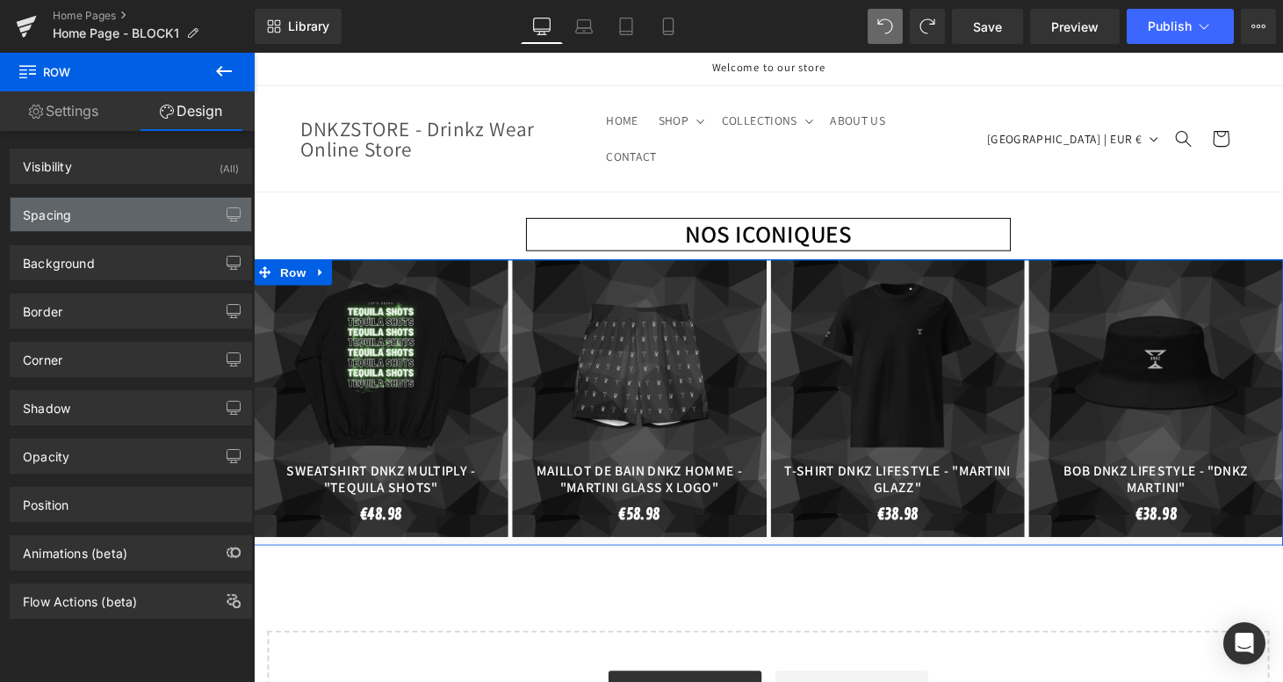
click at [101, 204] on div "Spacing" at bounding box center [131, 214] width 241 height 33
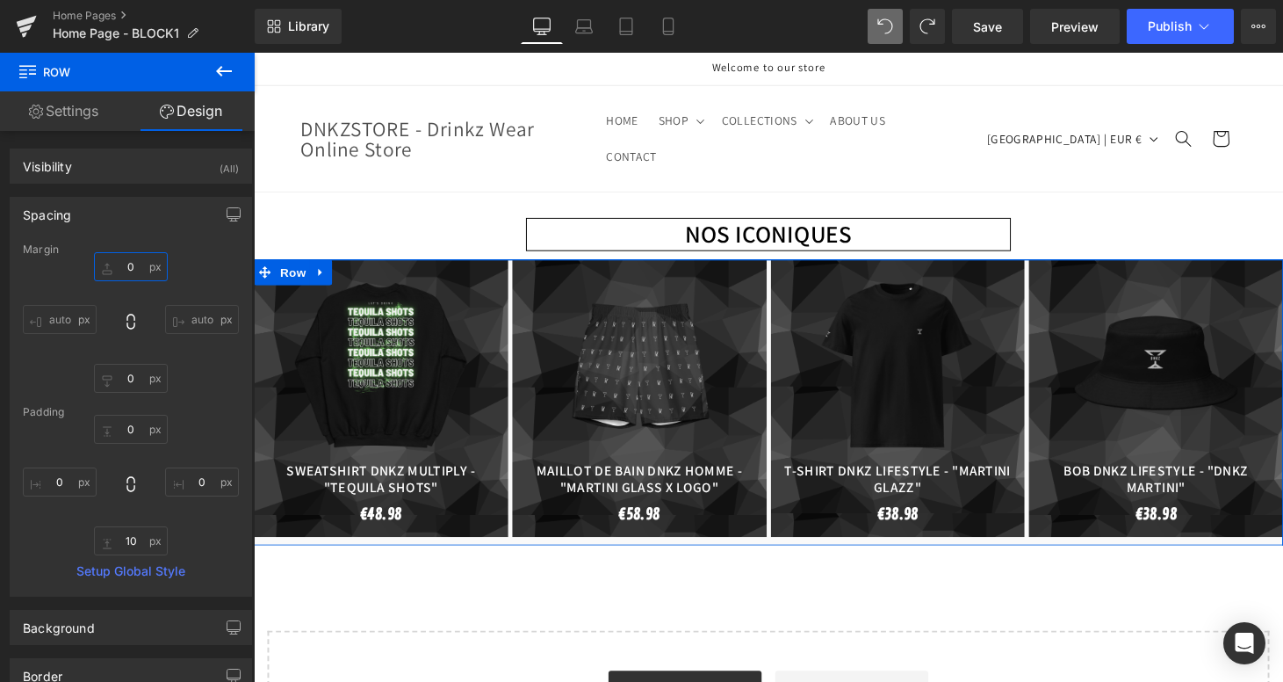
click at [133, 257] on input "0" at bounding box center [131, 266] width 74 height 29
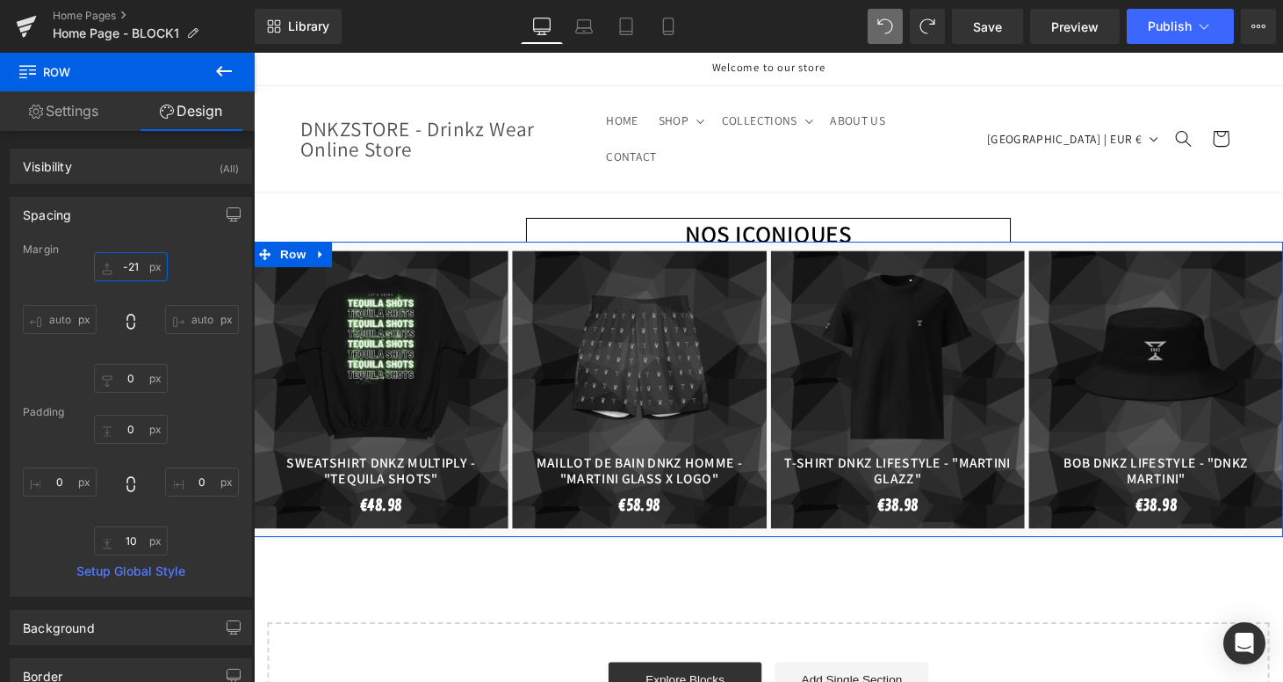
drag, startPoint x: 133, startPoint y: 257, endPoint x: 126, endPoint y: 265, distance: 10.6
click at [126, 265] on input "-21" at bounding box center [131, 266] width 74 height 29
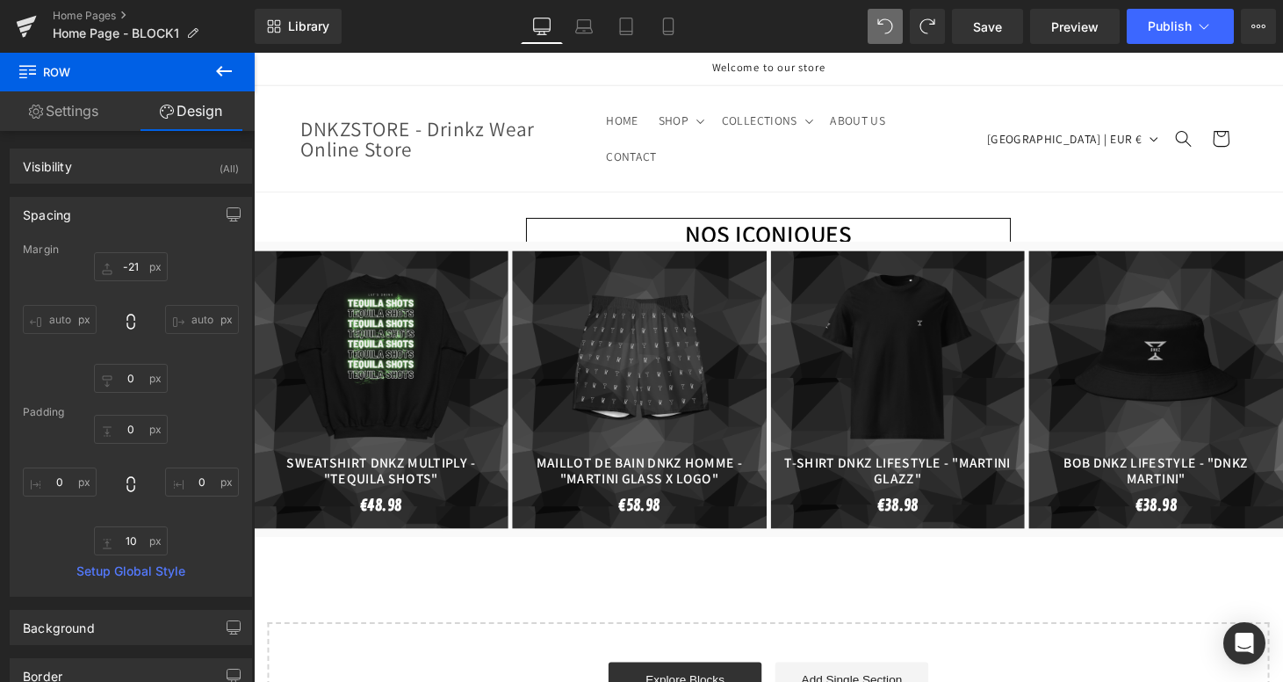
type input "0"
type input "10"
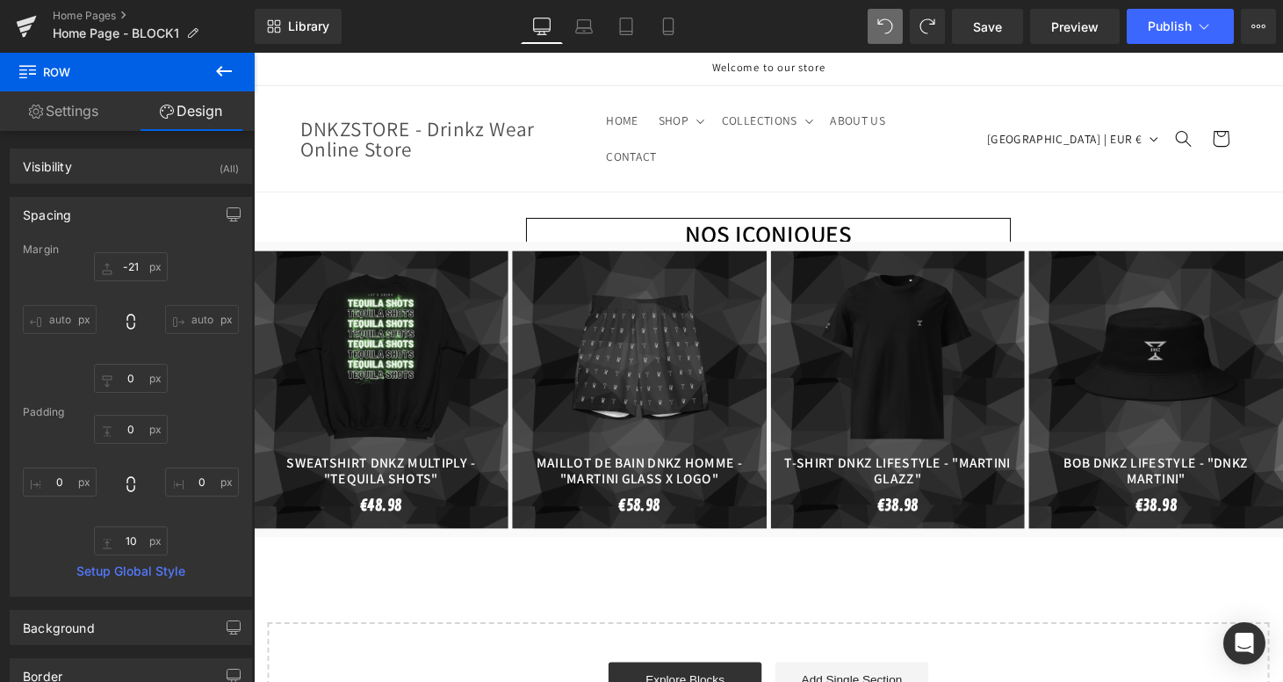
type input "0"
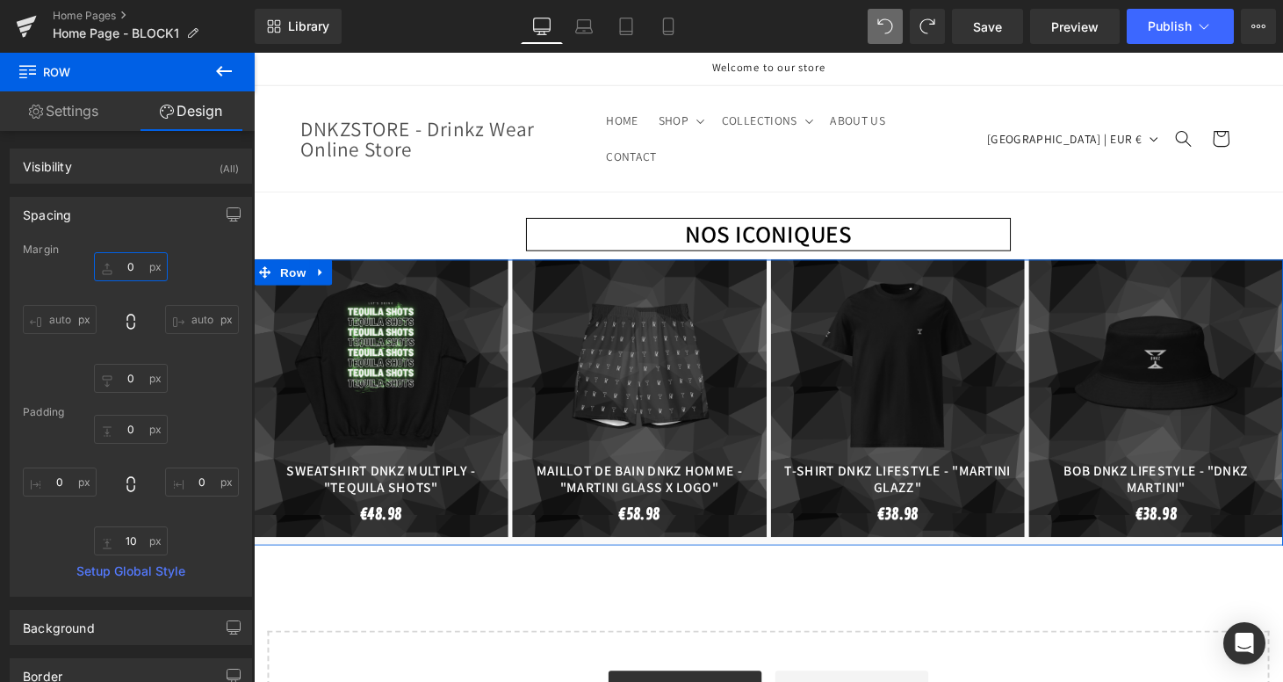
click at [136, 266] on input "0" at bounding box center [131, 266] width 74 height 29
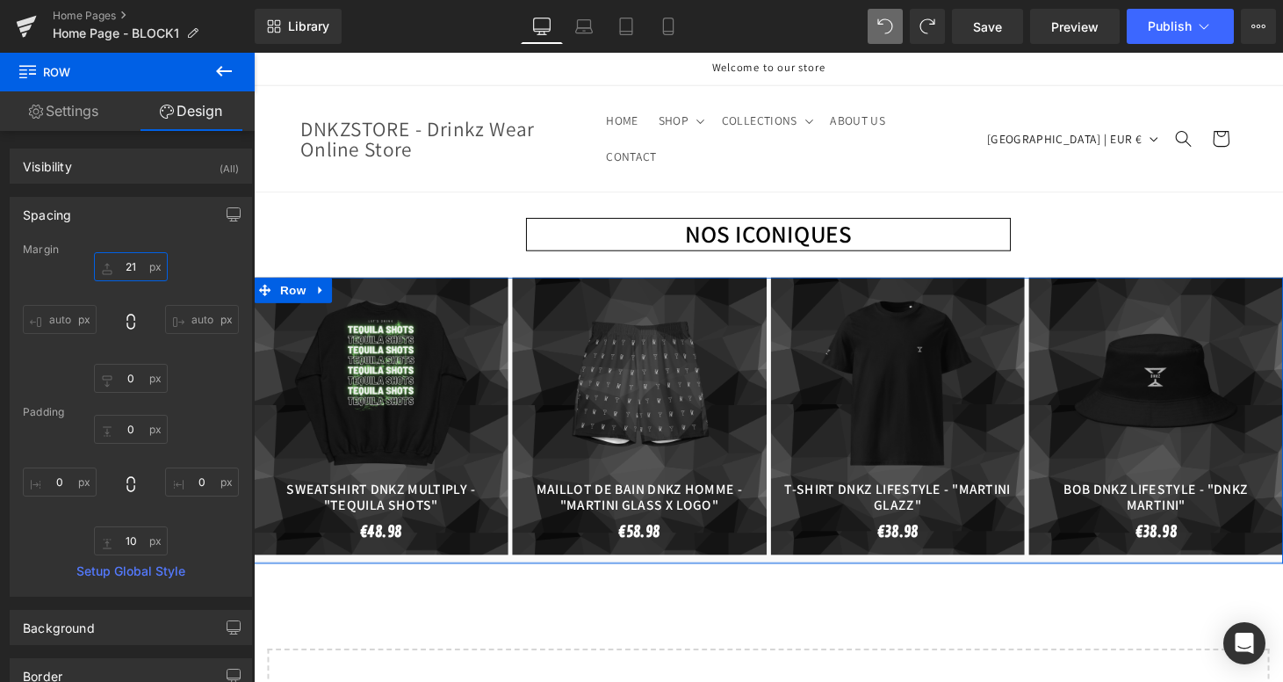
click at [139, 271] on input "21" at bounding box center [131, 266] width 74 height 29
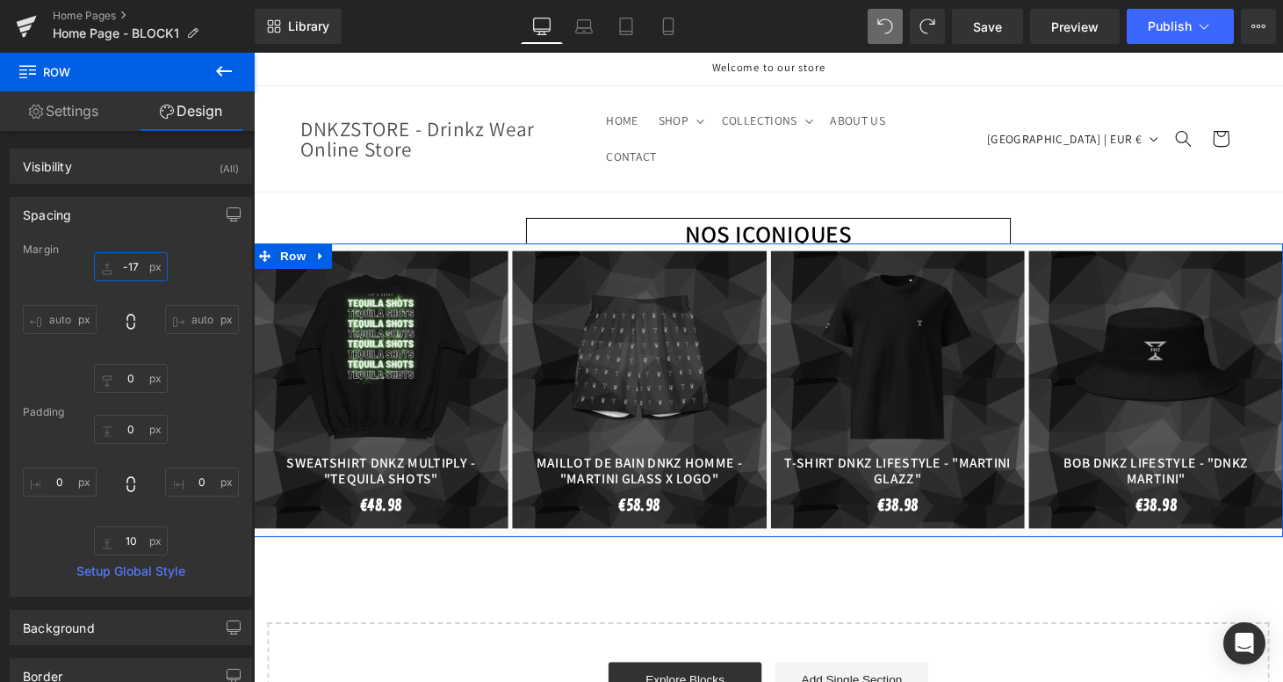
drag, startPoint x: 139, startPoint y: 271, endPoint x: 152, endPoint y: 303, distance: 34.3
click at [152, 303] on div "-15px -15 auto auto 0px 0 auto auto" at bounding box center [131, 322] width 216 height 141
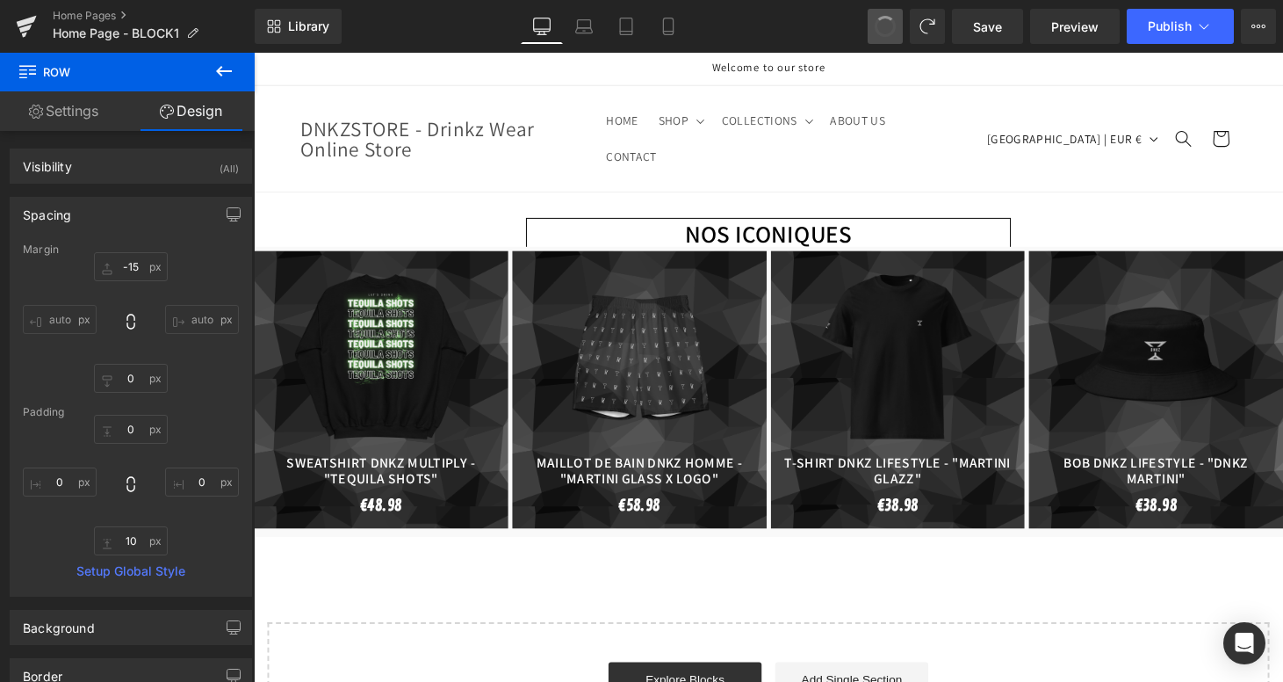
type input "0"
type input "10"
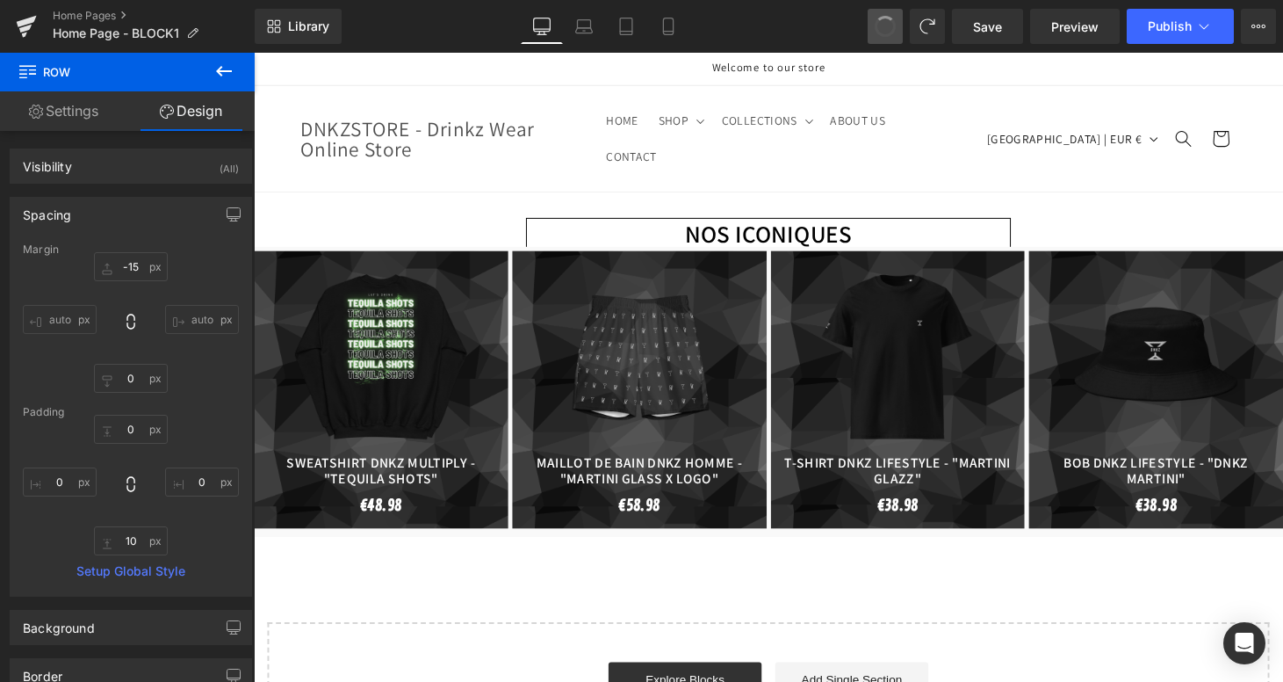
type input "0"
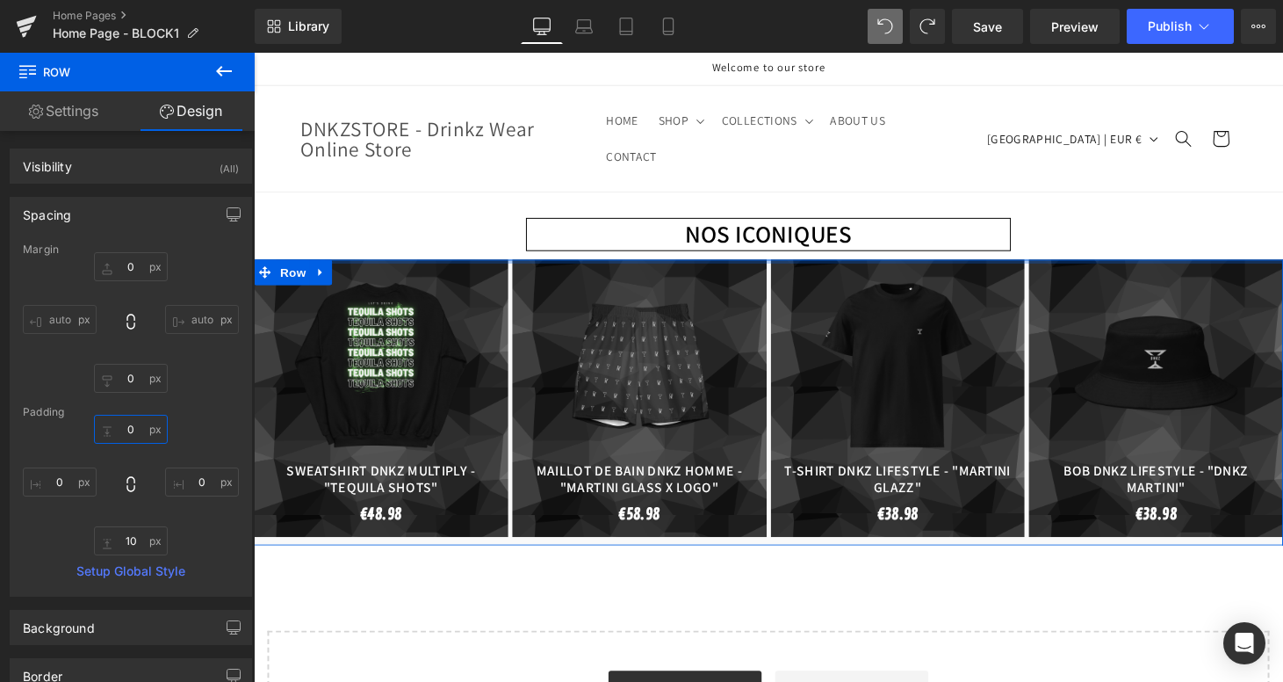
click at [126, 430] on input "0" at bounding box center [131, 429] width 74 height 29
drag, startPoint x: 126, startPoint y: 430, endPoint x: 129, endPoint y: 447, distance: 17.8
click at [129, 447] on div "0px 0 0px 0 10px 10 0px 0" at bounding box center [131, 485] width 216 height 141
drag, startPoint x: 135, startPoint y: 434, endPoint x: 140, endPoint y: 451, distance: 18.1
click at [140, 451] on div "0px 0 0px 0 10px 10 0px 0" at bounding box center [131, 485] width 216 height 141
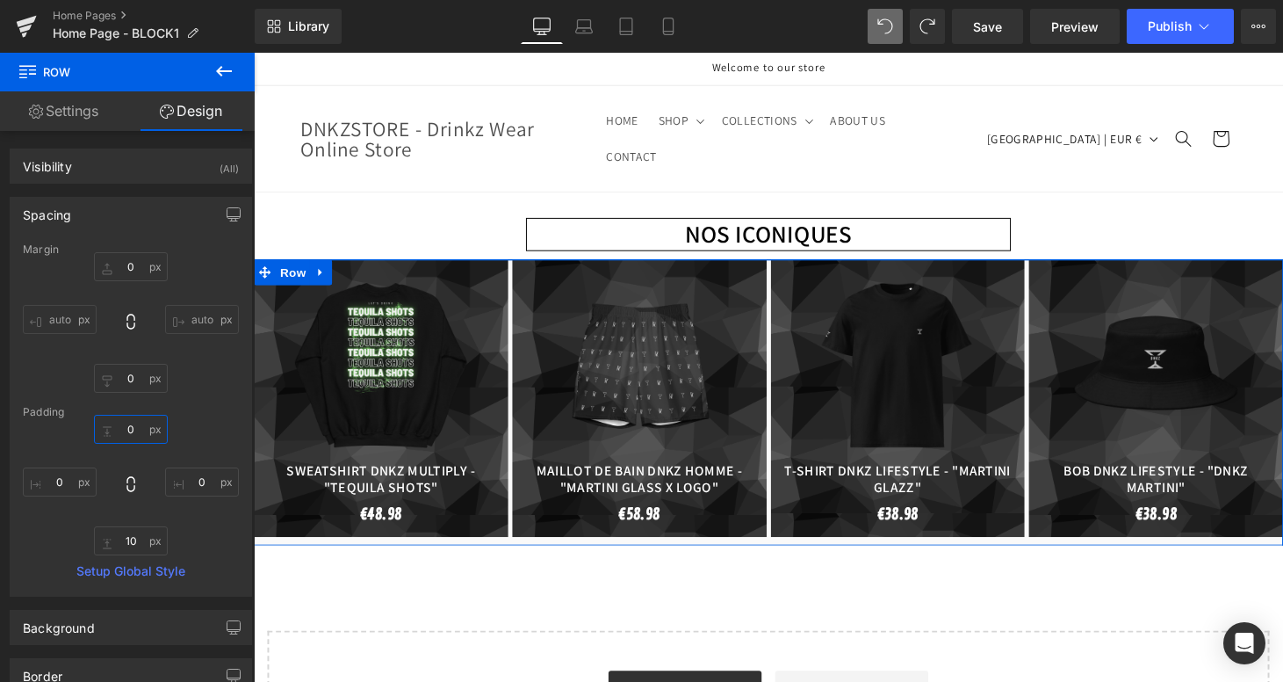
click at [139, 432] on input "0" at bounding box center [131, 429] width 74 height 29
type input "0-"
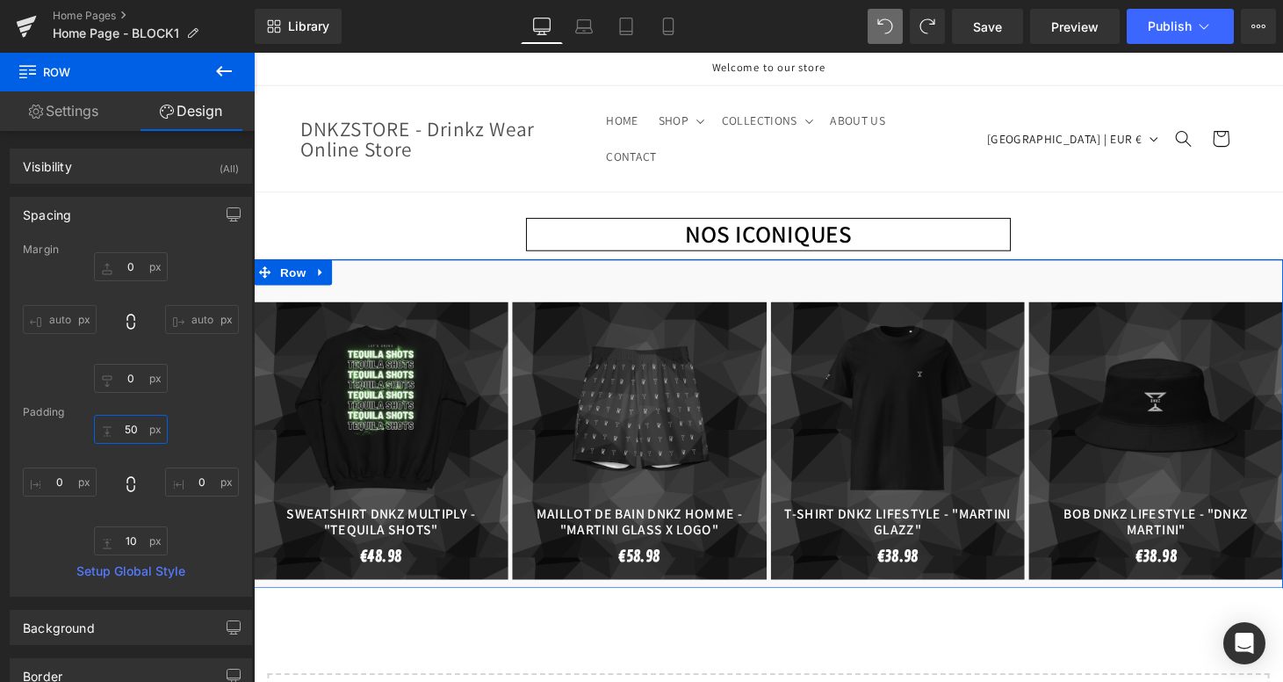
type input "5"
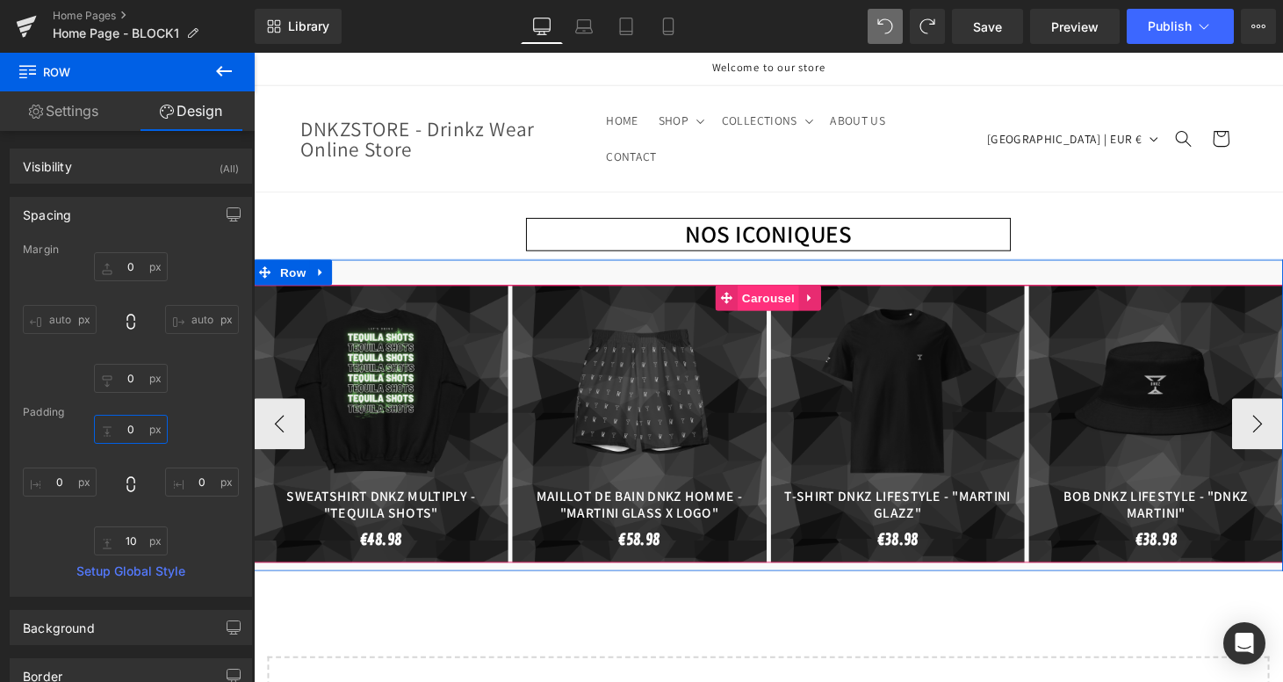
click at [787, 297] on span "Carousel" at bounding box center [785, 305] width 63 height 26
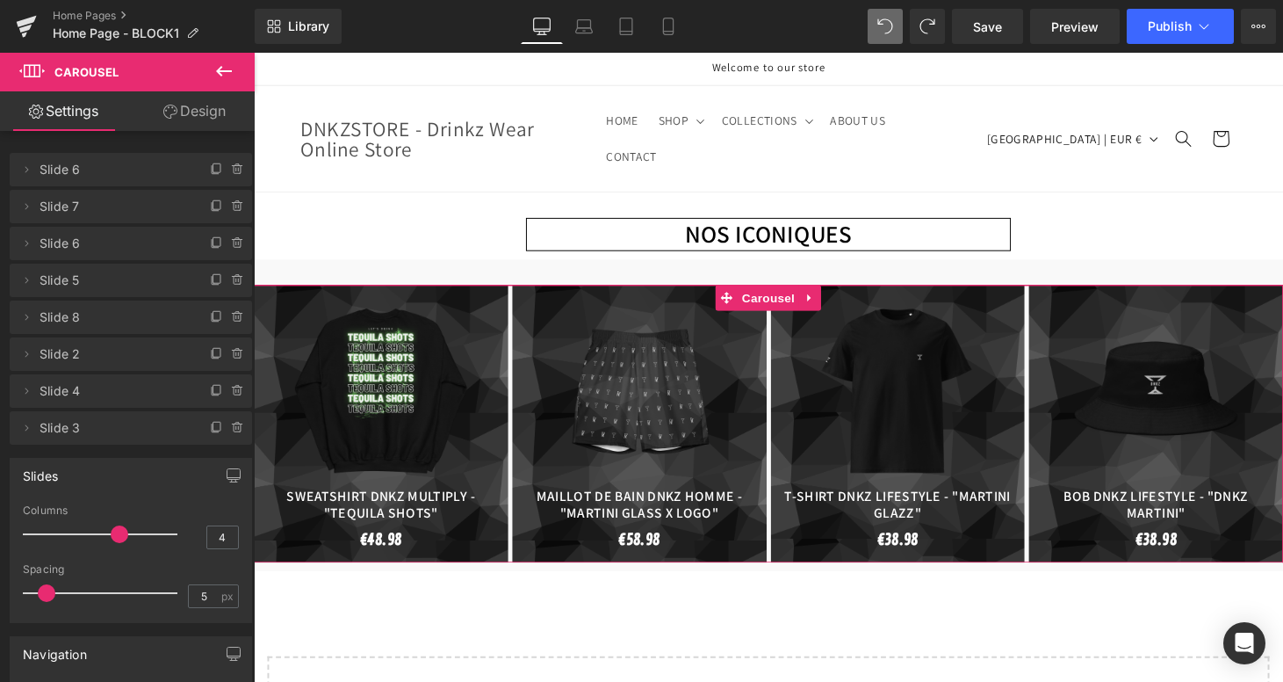
click at [217, 97] on link "Design" at bounding box center [194, 111] width 127 height 40
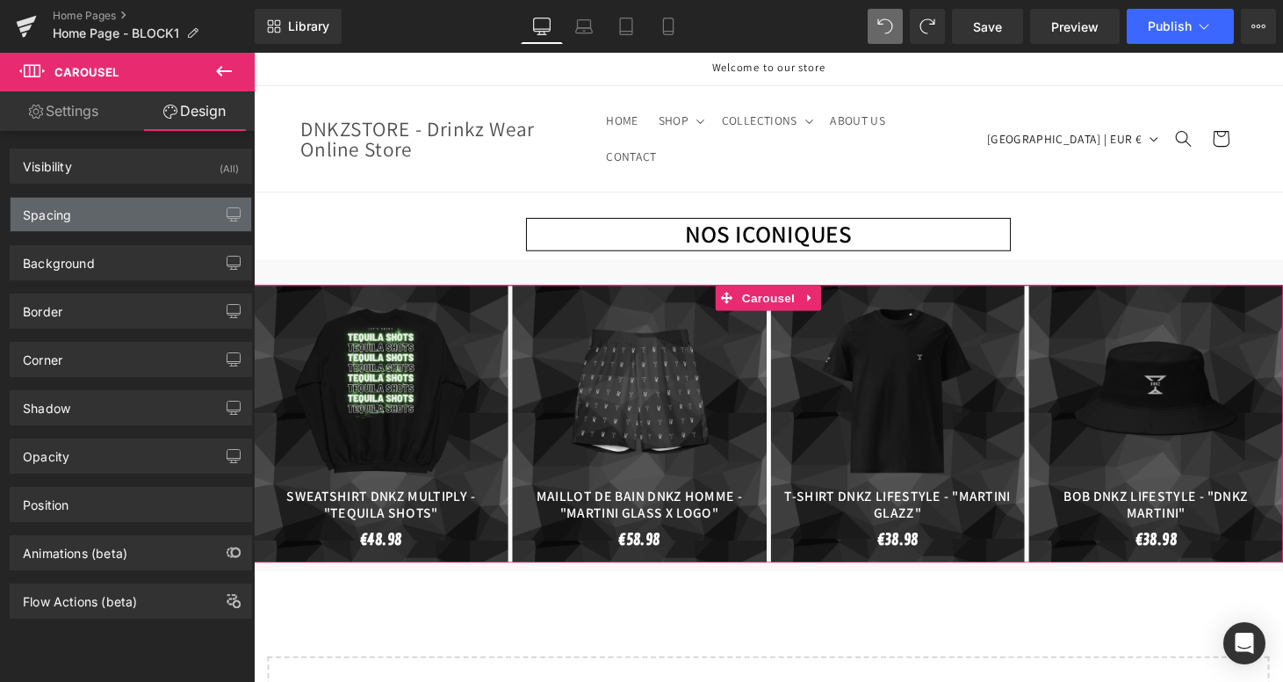
click at [90, 213] on div "Spacing" at bounding box center [131, 214] width 241 height 33
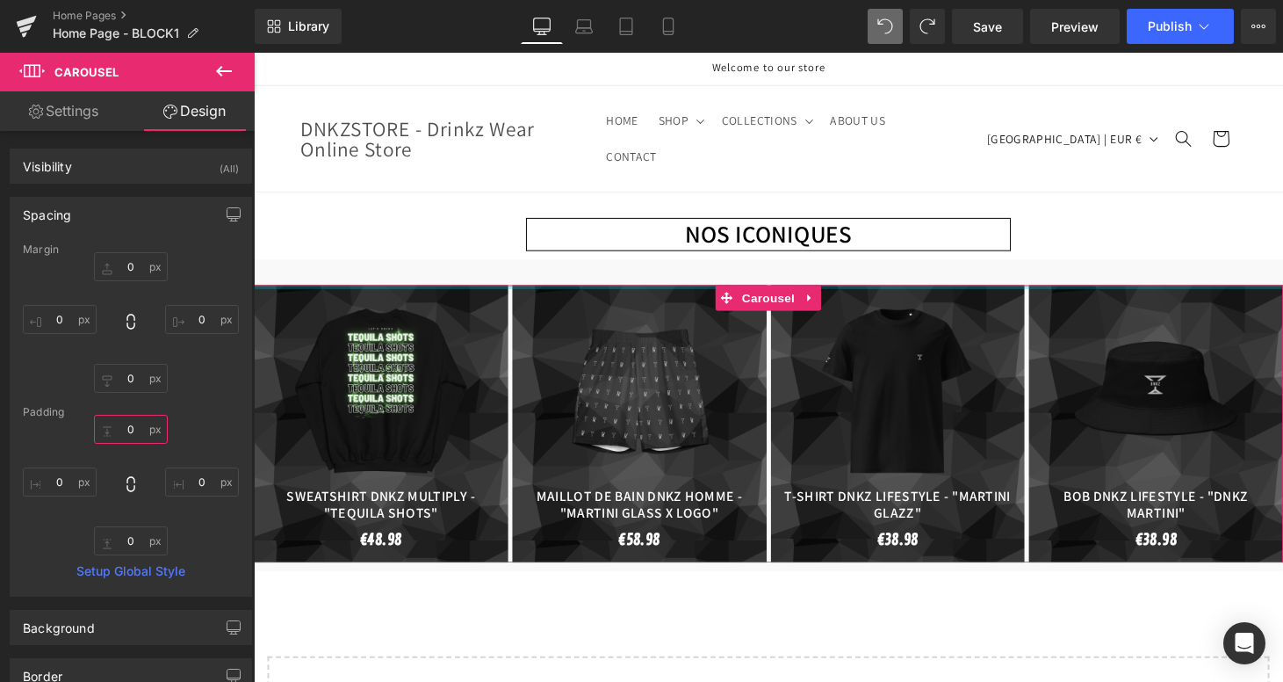
click at [137, 430] on input "0" at bounding box center [131, 429] width 74 height 29
type input "0-"
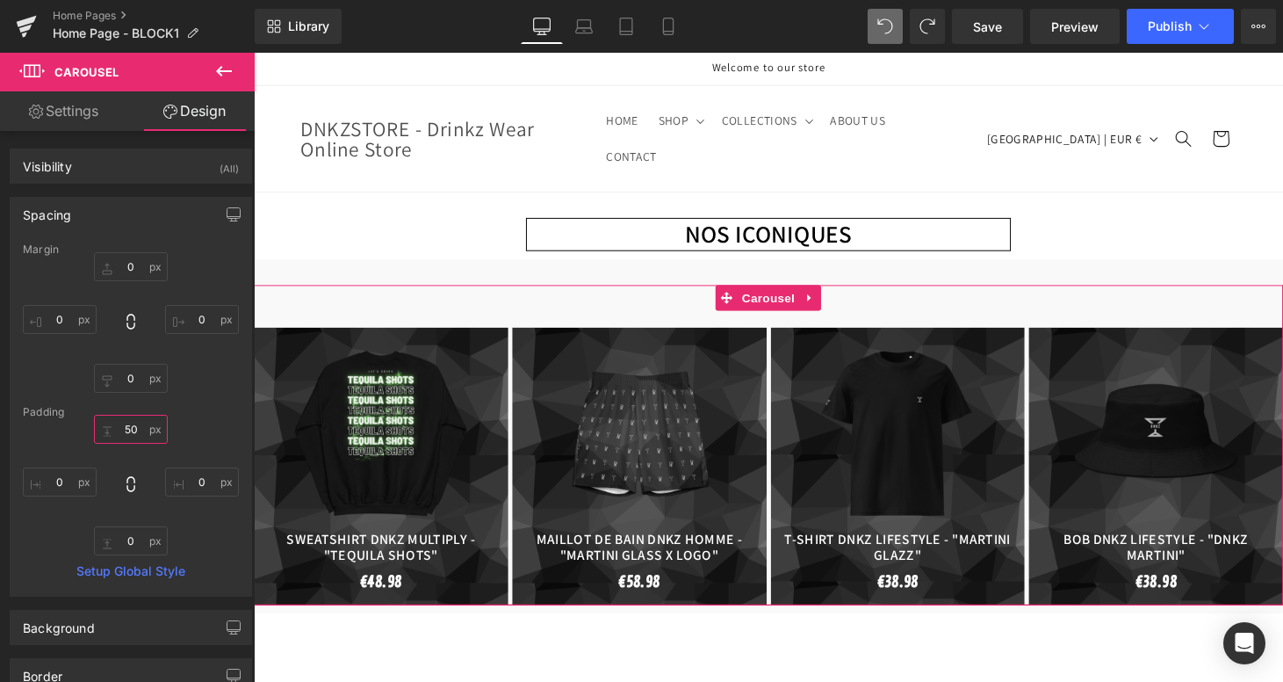
type input "5"
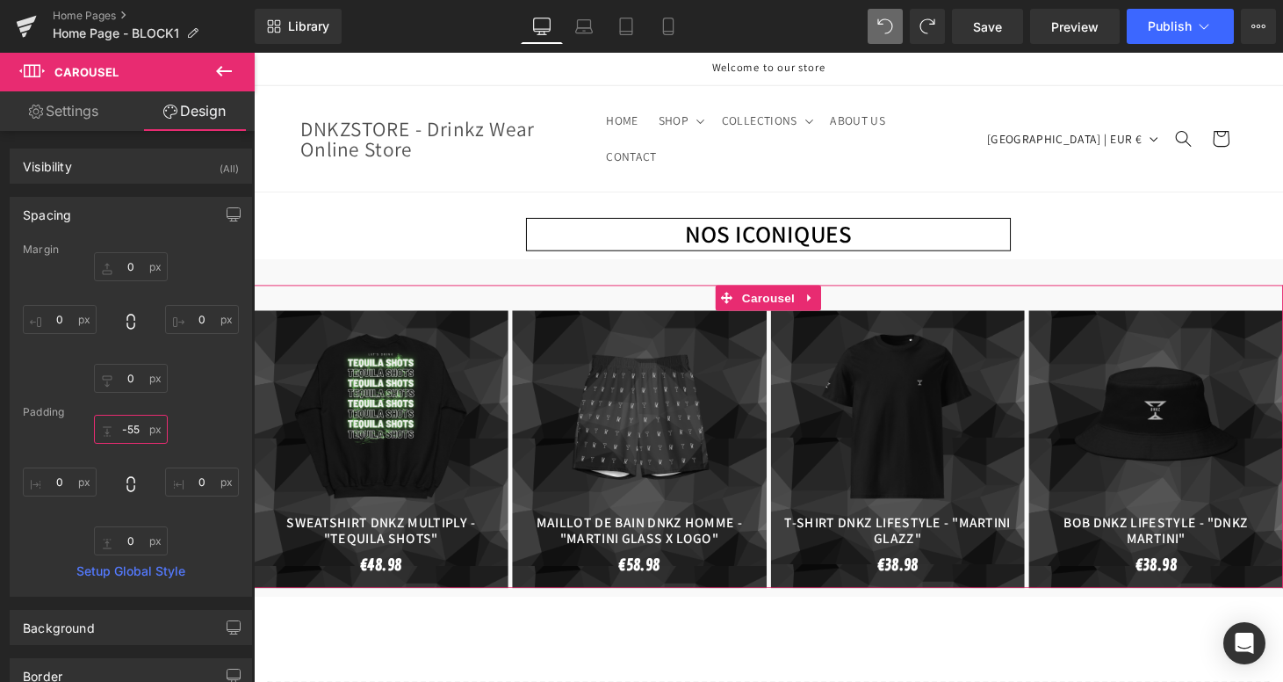
type input "-55"
click at [191, 416] on div "Padding" at bounding box center [131, 412] width 216 height 12
click at [140, 263] on input "0" at bounding box center [131, 266] width 74 height 29
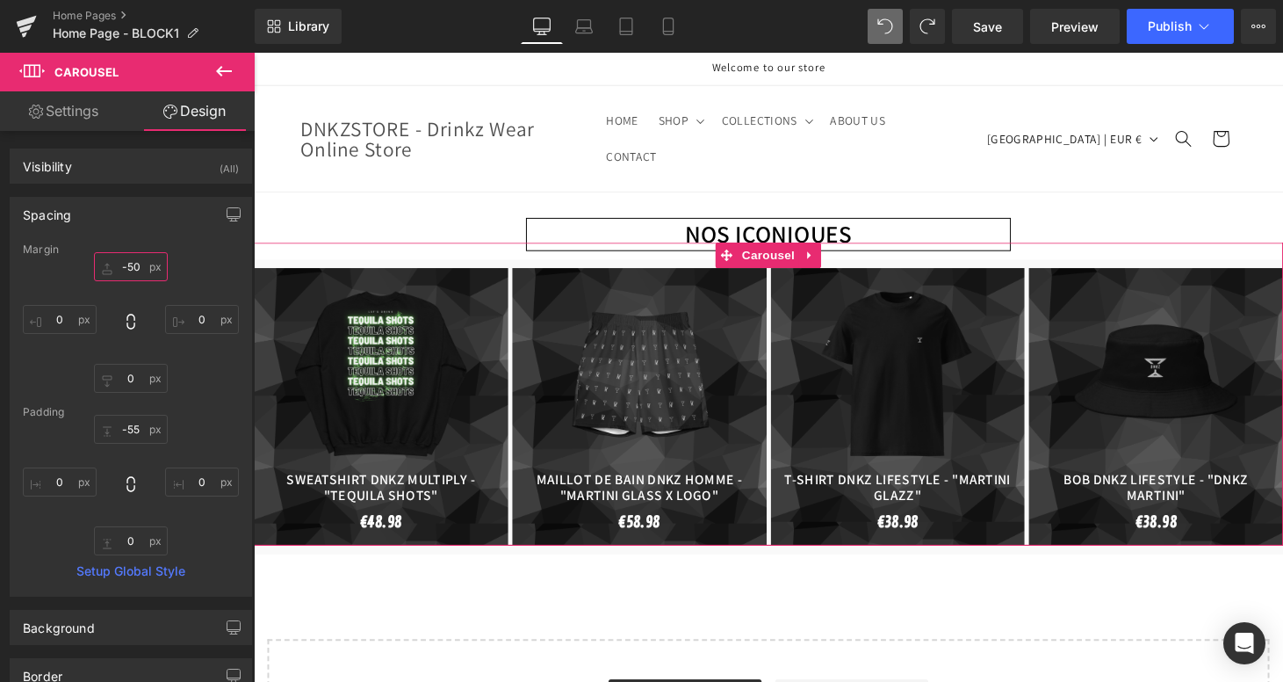
drag, startPoint x: 140, startPoint y: 263, endPoint x: 136, endPoint y: 307, distance: 44.1
click at [136, 307] on div "-50px -50 0px 0 0px 0 0px 0" at bounding box center [131, 322] width 216 height 141
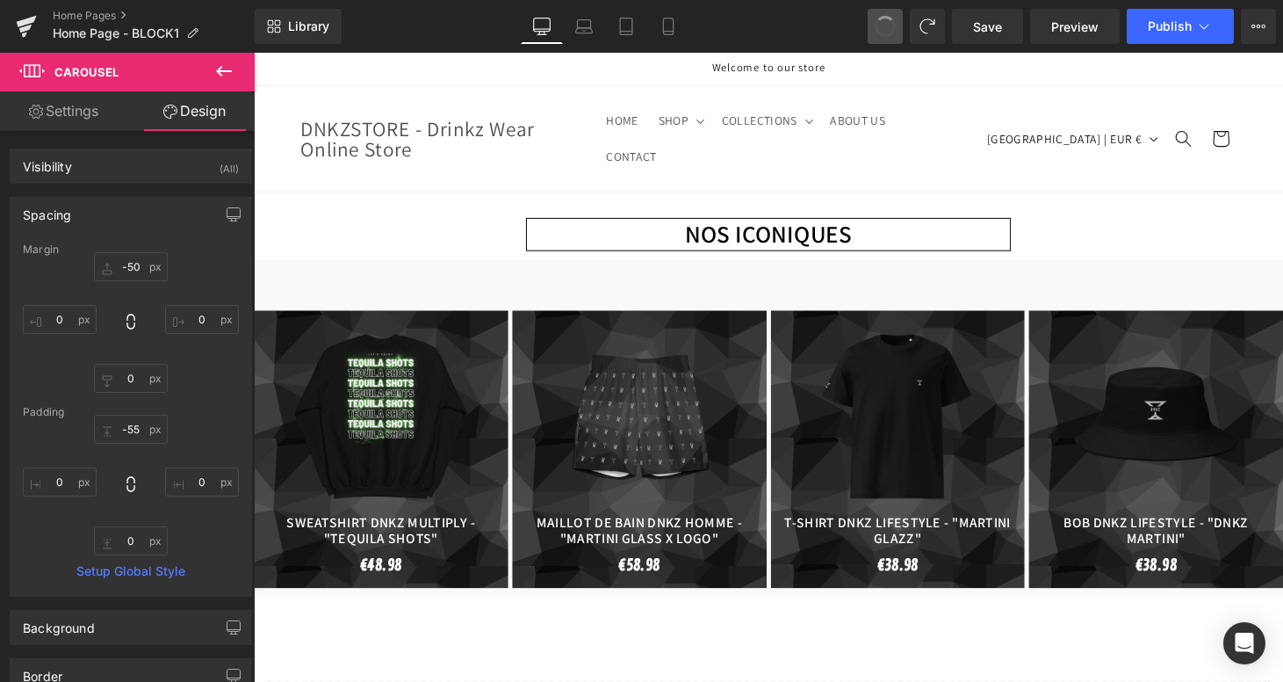
type input "-47.484375"
type input "0"
type input "30"
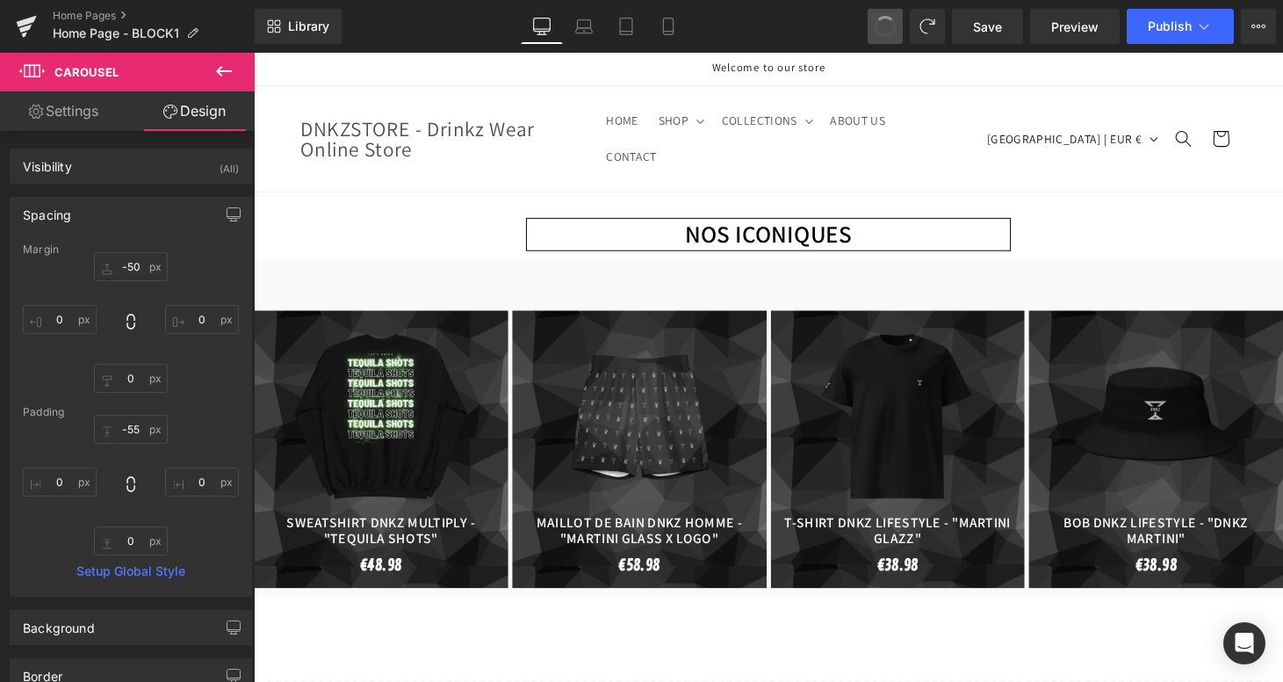
type input "0"
click at [883, 25] on span at bounding box center [885, 26] width 30 height 30
type input "-3.03125"
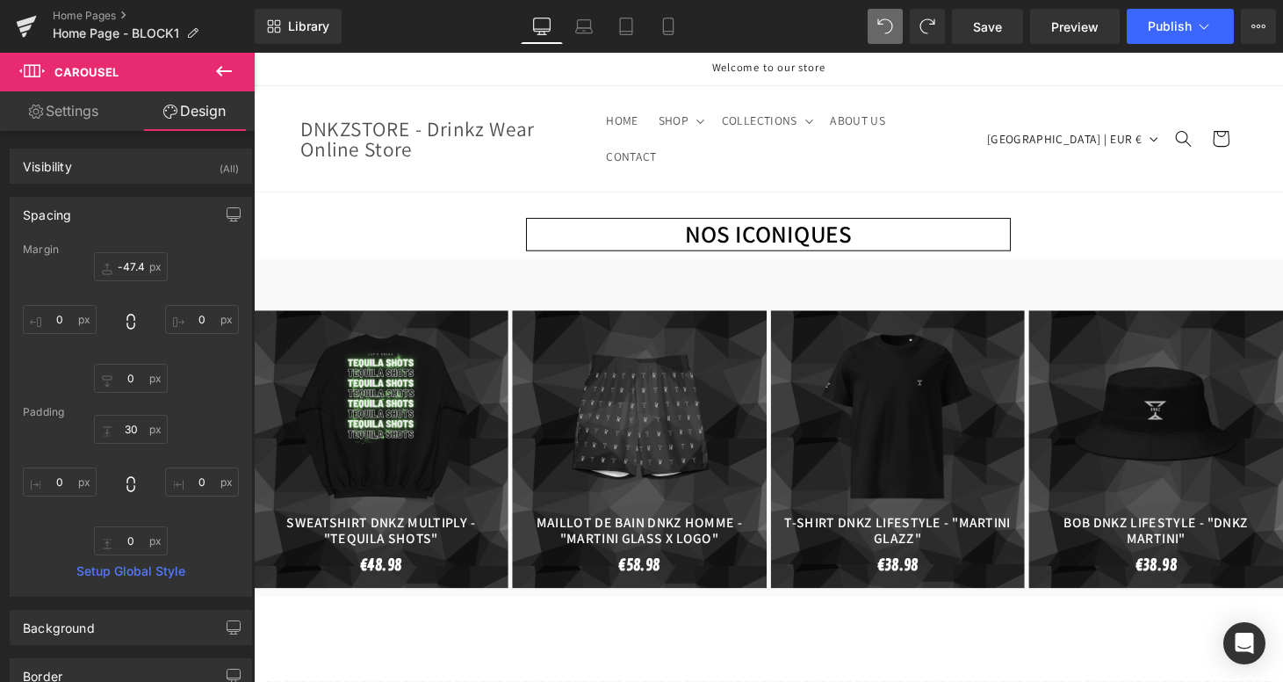
type input "0"
type input "27.942225"
type input "0"
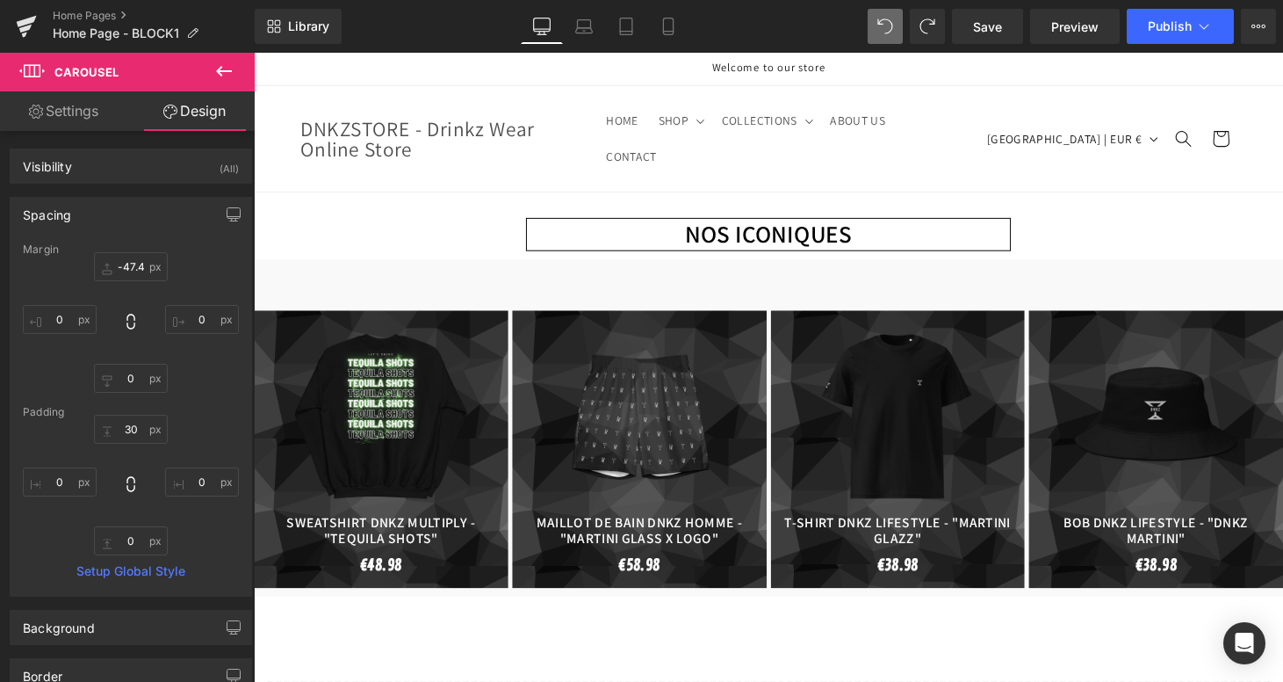
type input "0"
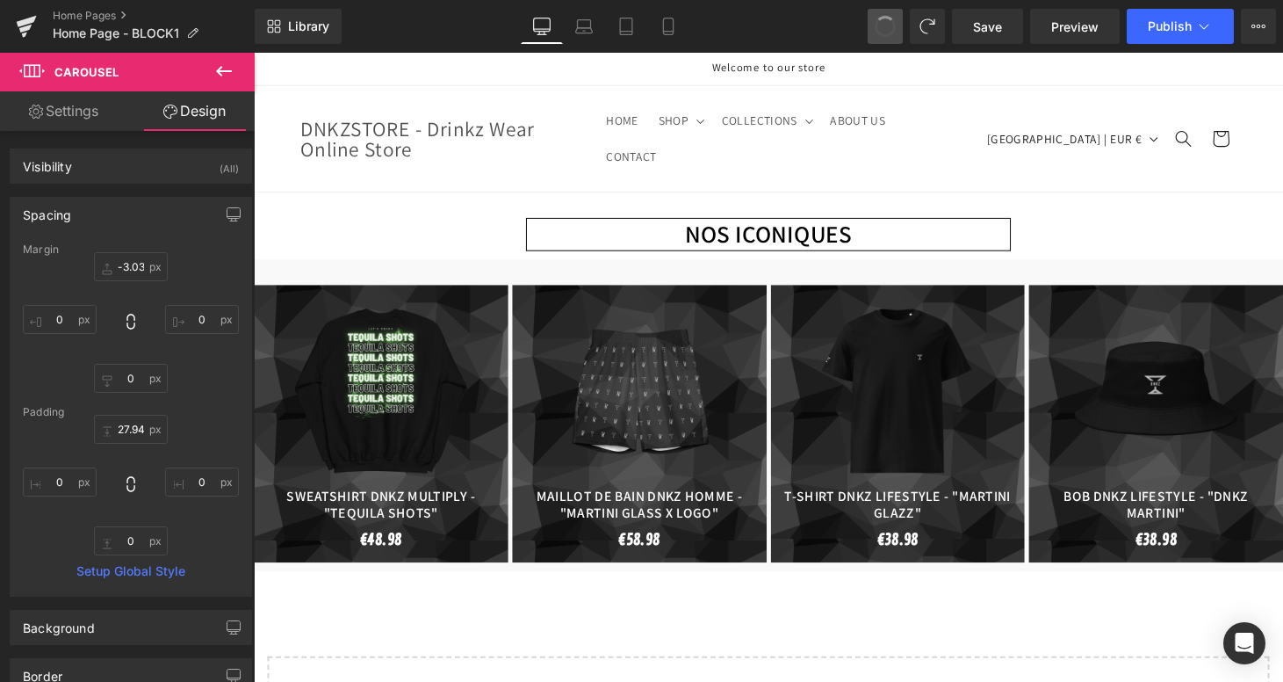
click at [883, 25] on span at bounding box center [885, 26] width 28 height 28
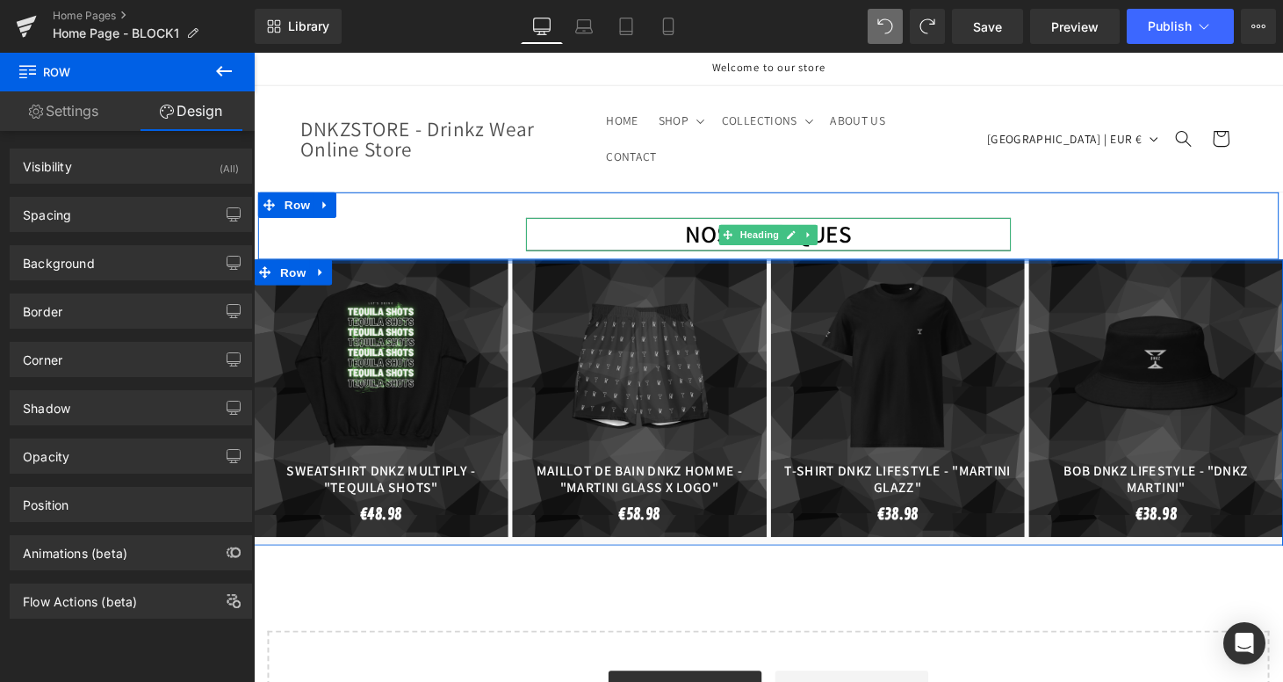
drag, startPoint x: 704, startPoint y: 266, endPoint x: 686, endPoint y: 231, distance: 39.3
click at [686, 231] on div "NOS ICONIQUES Heading Row Sale Off (P) Image" at bounding box center [785, 495] width 1063 height 596
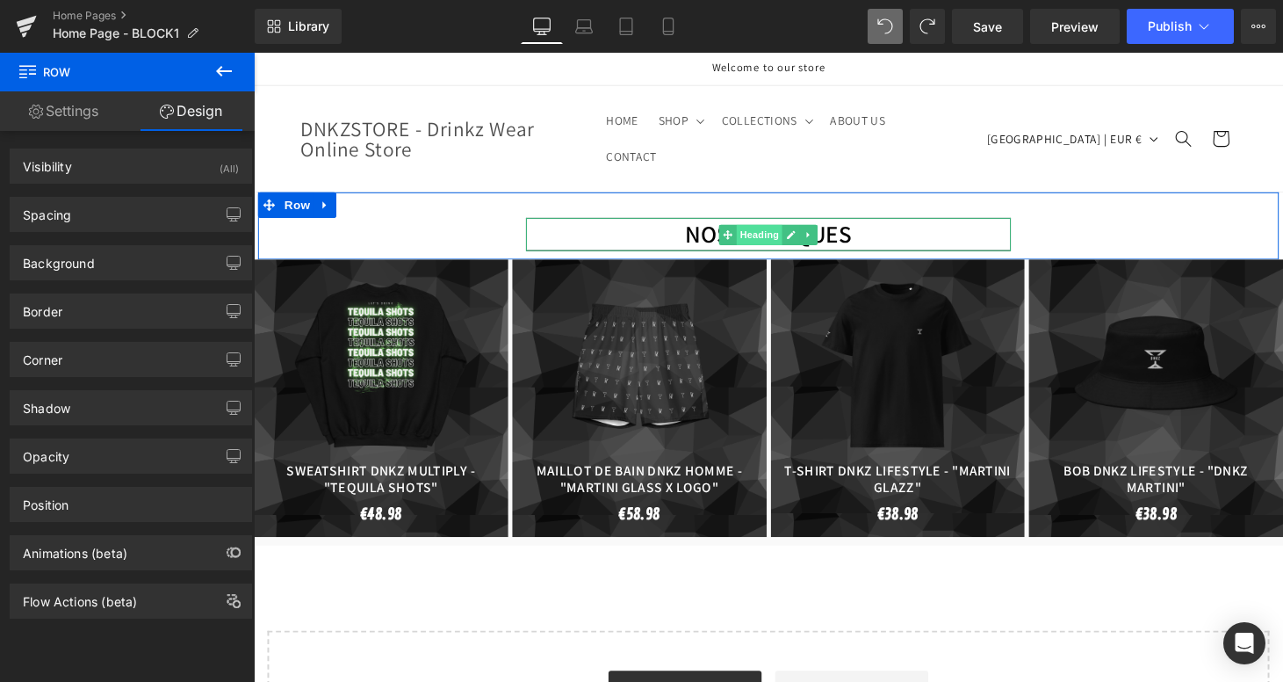
click at [754, 230] on span "Heading" at bounding box center [776, 240] width 47 height 21
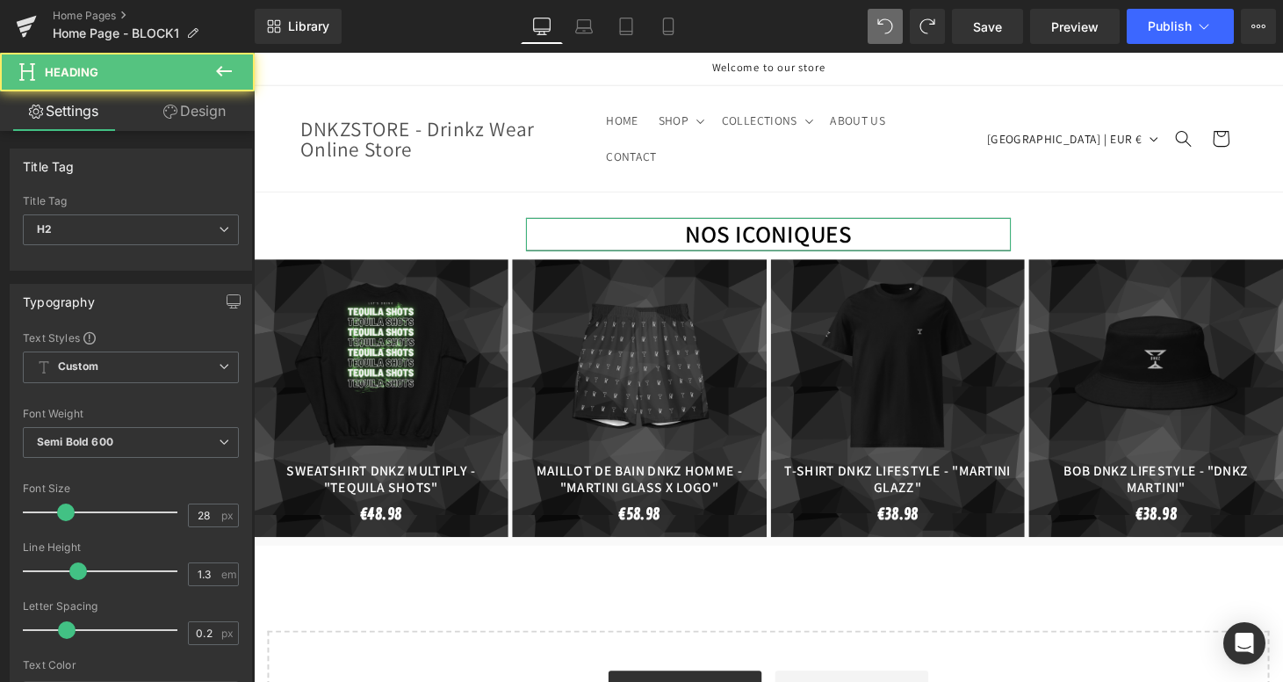
click at [202, 117] on link "Design" at bounding box center [194, 111] width 127 height 40
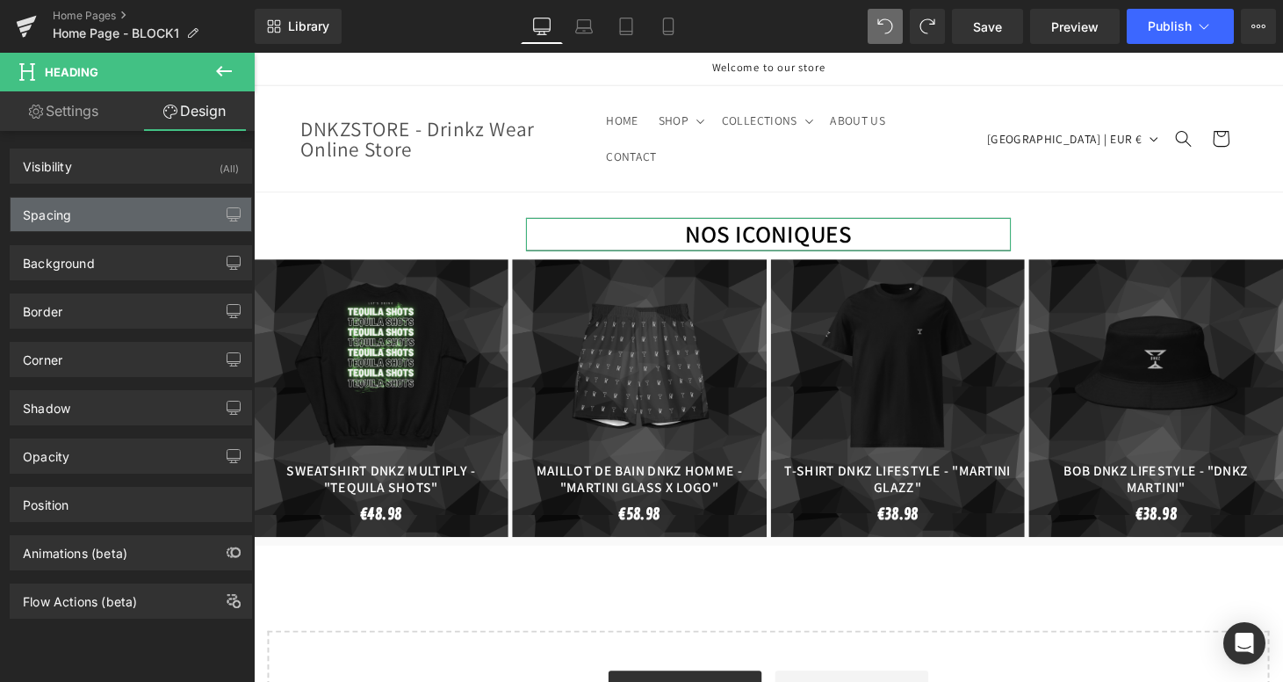
click at [75, 224] on div "Spacing" at bounding box center [131, 214] width 241 height 33
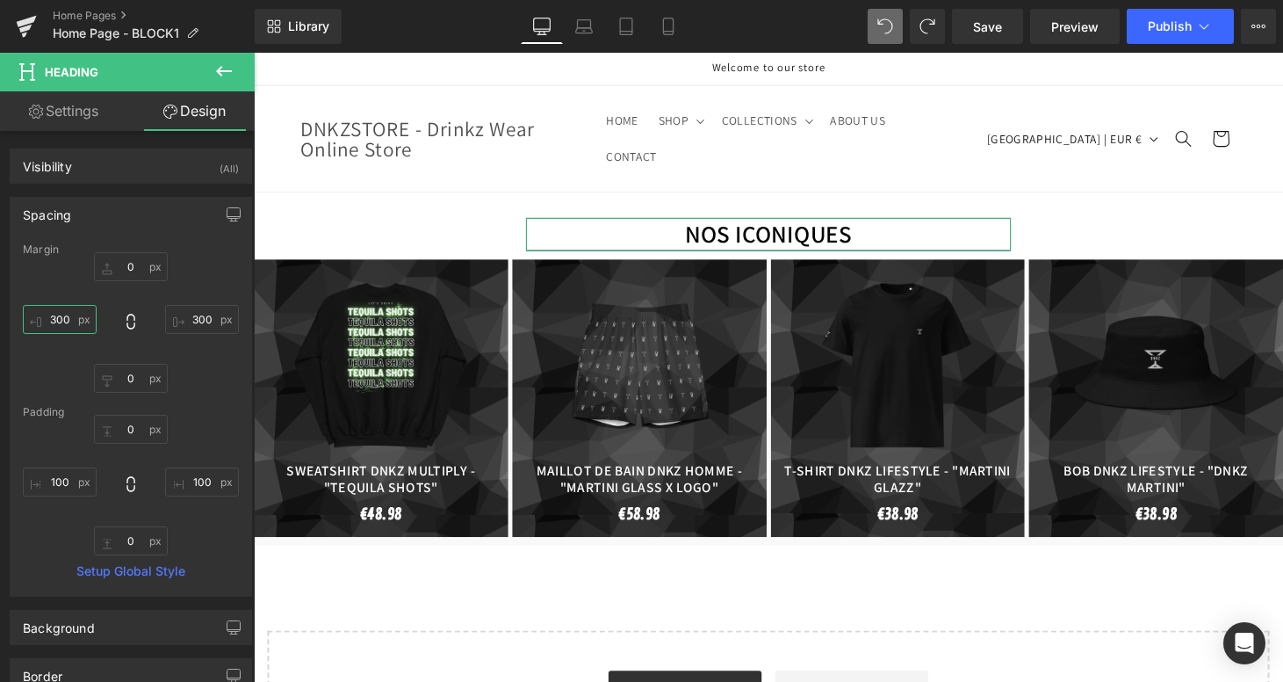
click at [69, 322] on input "300" at bounding box center [60, 319] width 74 height 29
type input "3"
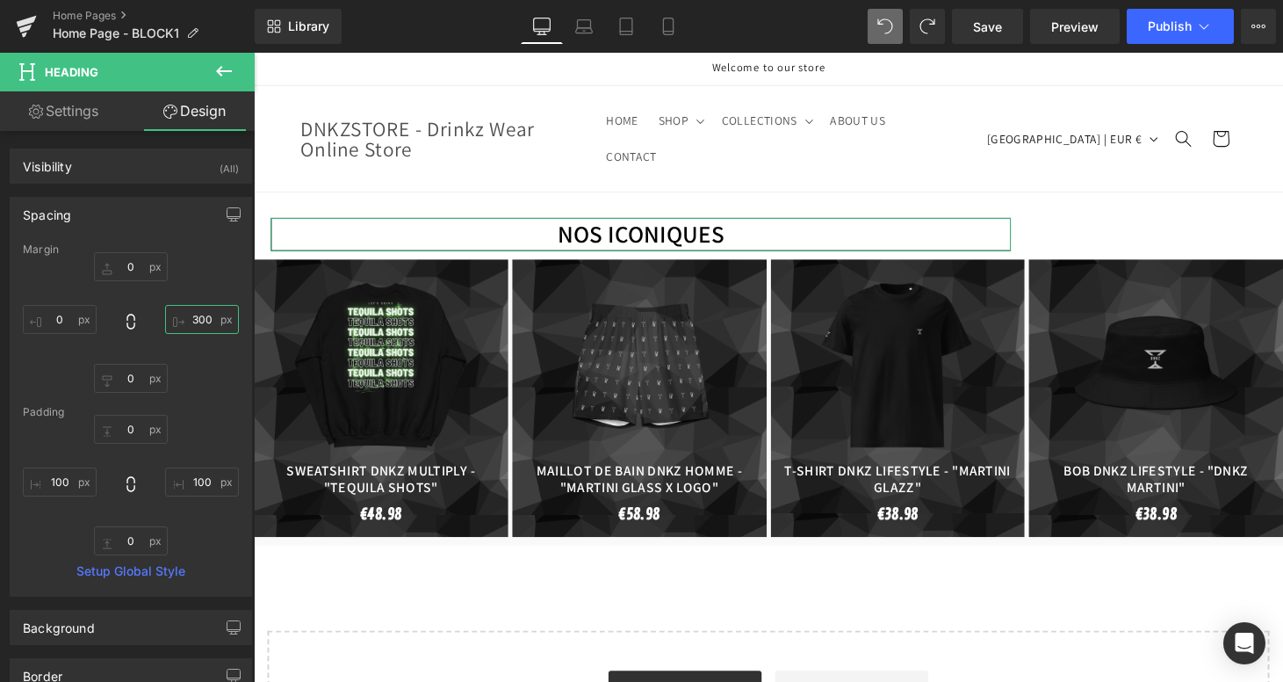
click at [204, 324] on input "300" at bounding box center [202, 319] width 74 height 29
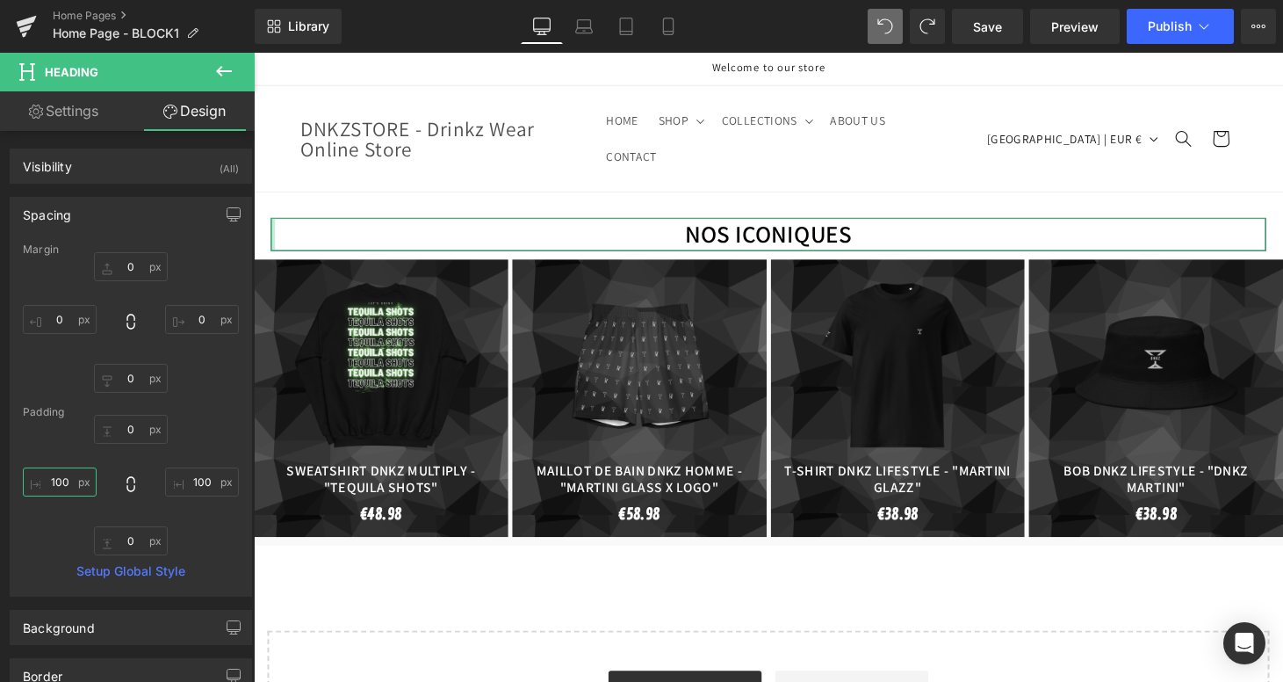
click at [66, 490] on input "100" at bounding box center [60, 481] width 74 height 29
type input "1"
click at [204, 486] on input "100" at bounding box center [202, 481] width 74 height 29
type input "1"
click at [53, 173] on div "Visibility" at bounding box center [47, 161] width 49 height 25
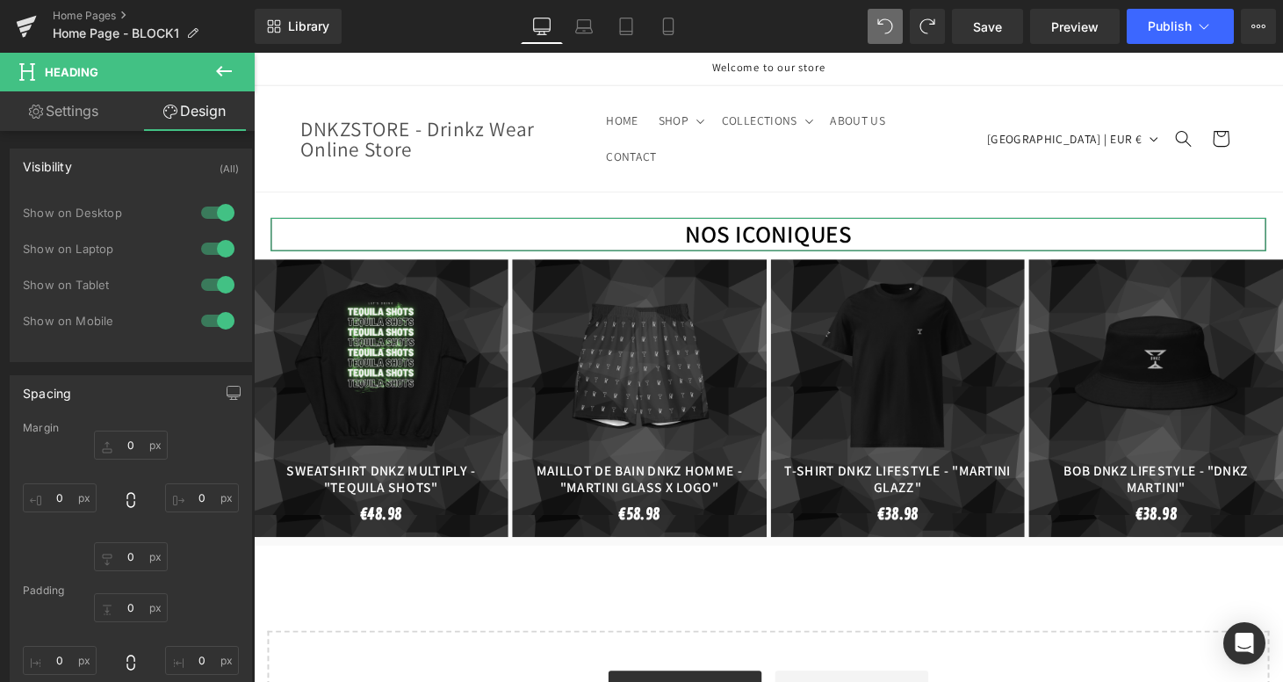
click at [85, 109] on link "Settings" at bounding box center [63, 111] width 127 height 40
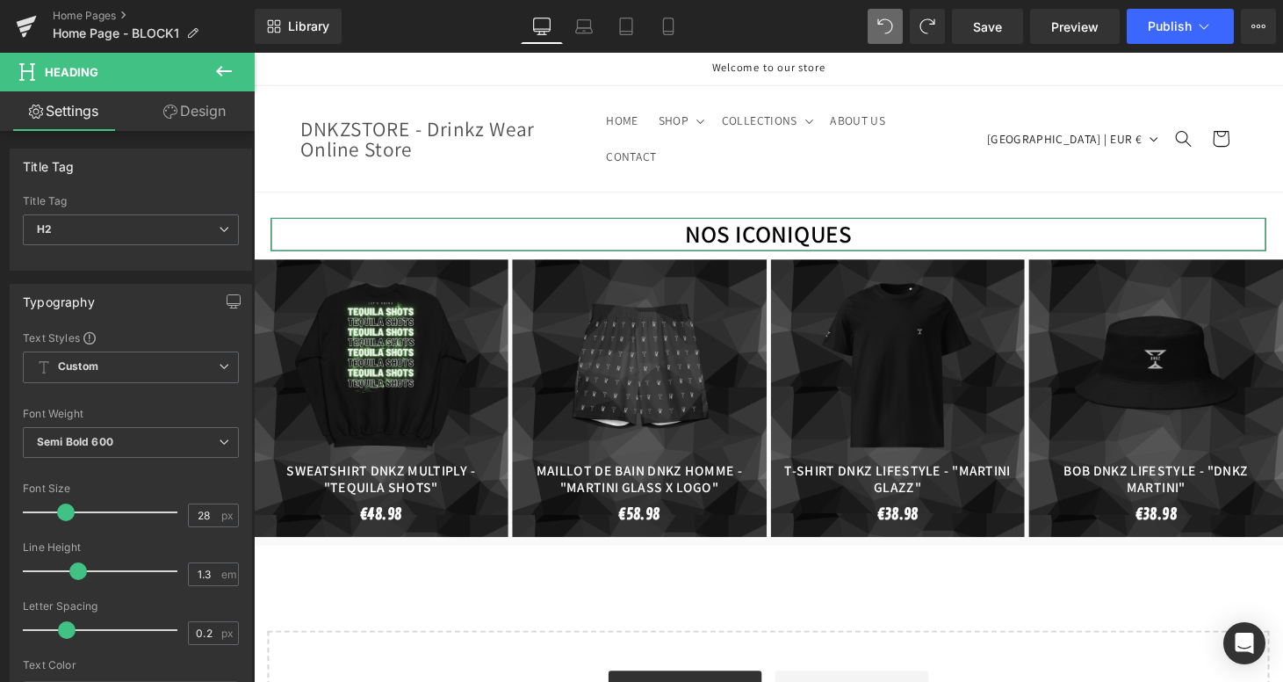
type input "100"
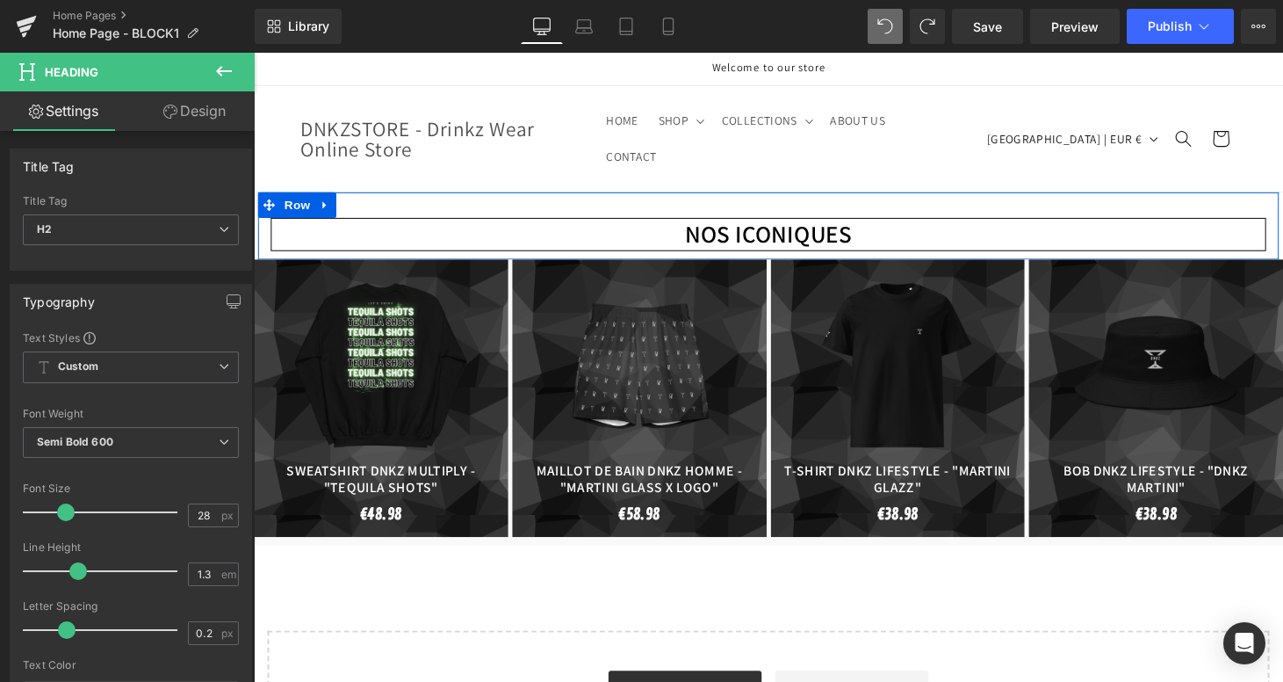
click at [505, 199] on div "NOS ICONIQUES Heading NaNpx NaNpx Row" at bounding box center [785, 231] width 1054 height 69
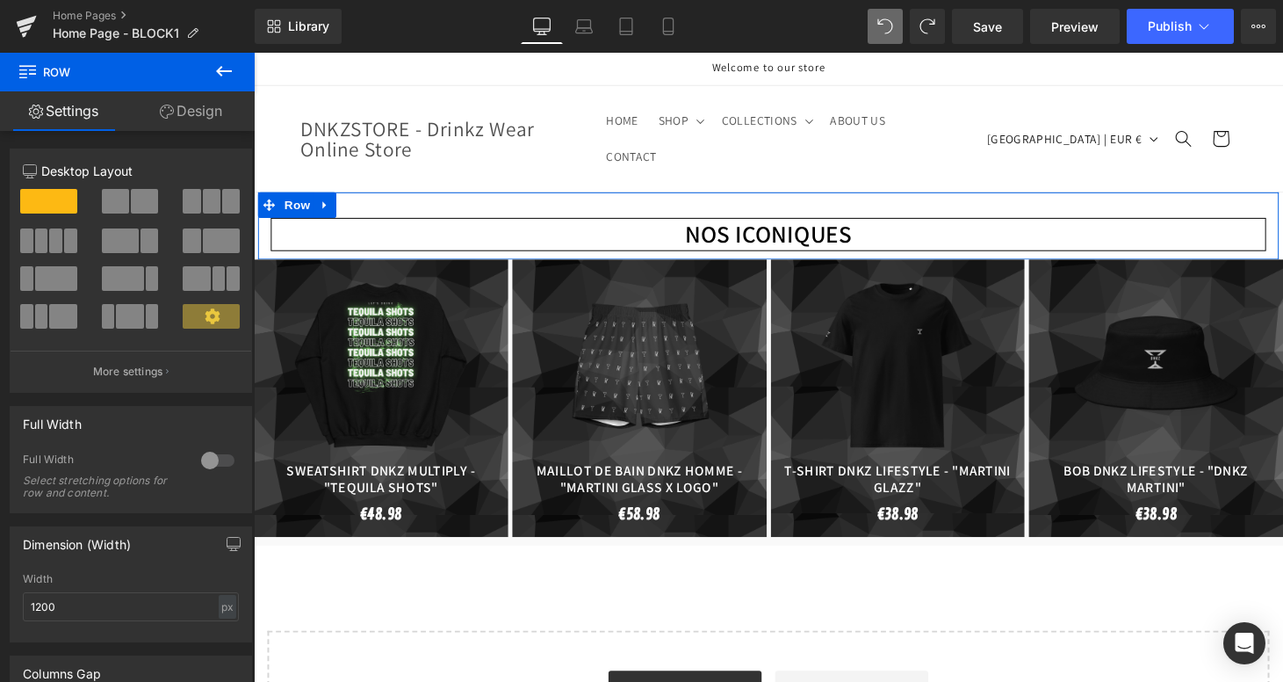
click at [218, 466] on div at bounding box center [218, 460] width 42 height 28
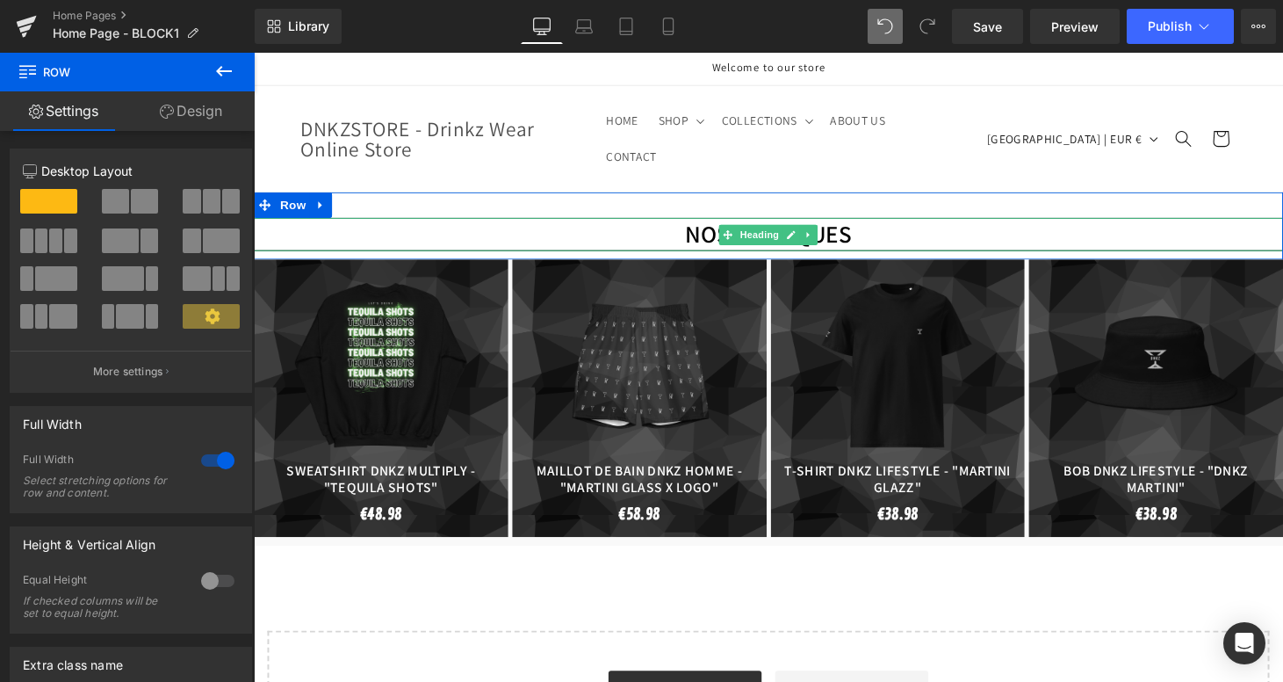
click at [474, 224] on h2 "NOS ICONIQUES" at bounding box center [785, 240] width 1061 height 32
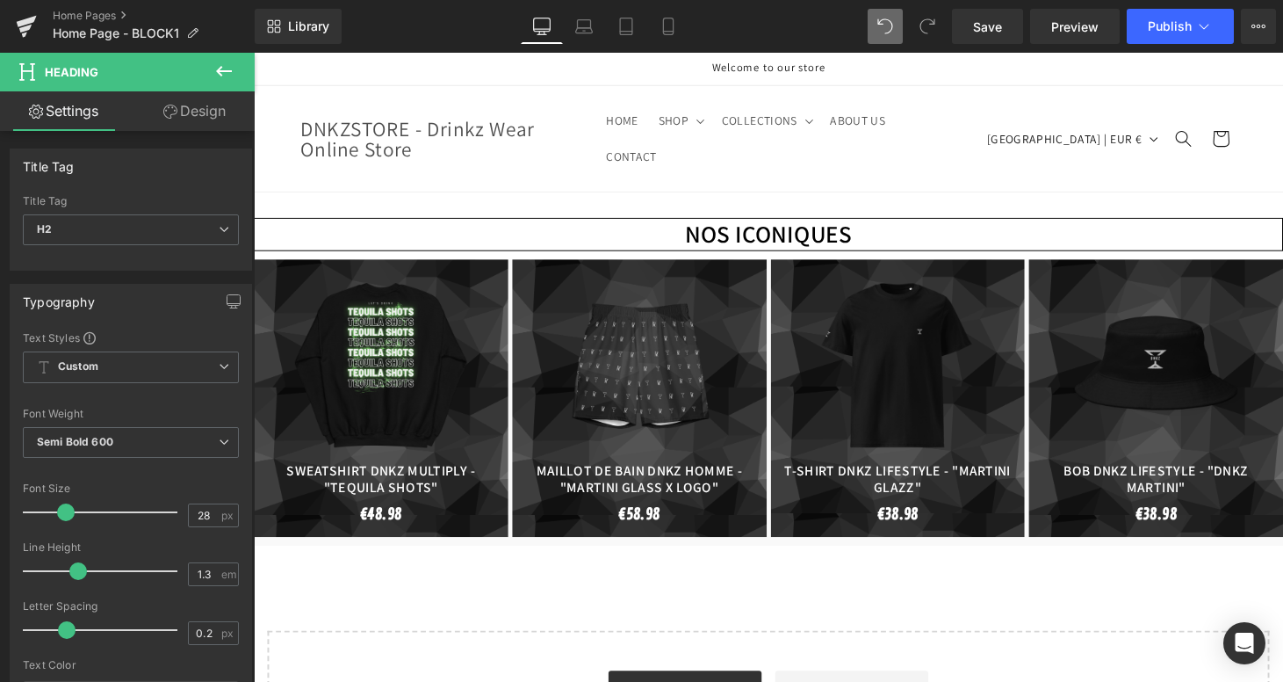
click at [164, 115] on icon at bounding box center [170, 112] width 14 height 14
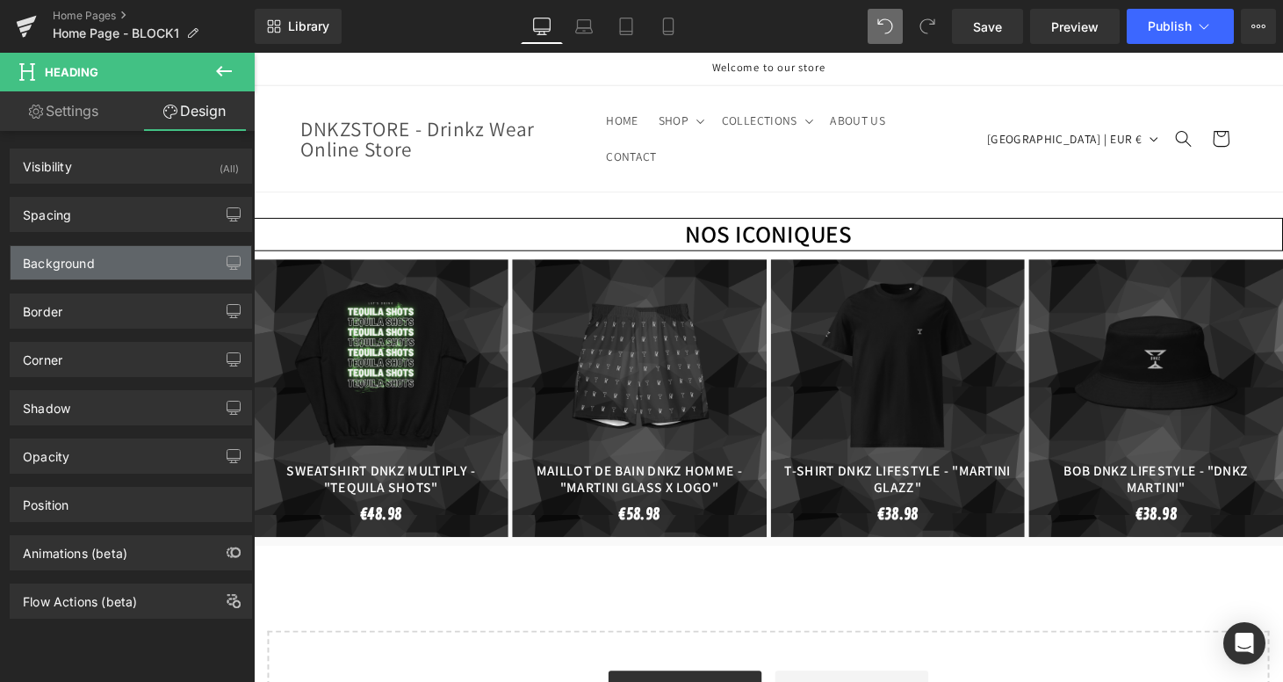
click at [117, 267] on div "Background" at bounding box center [131, 262] width 241 height 33
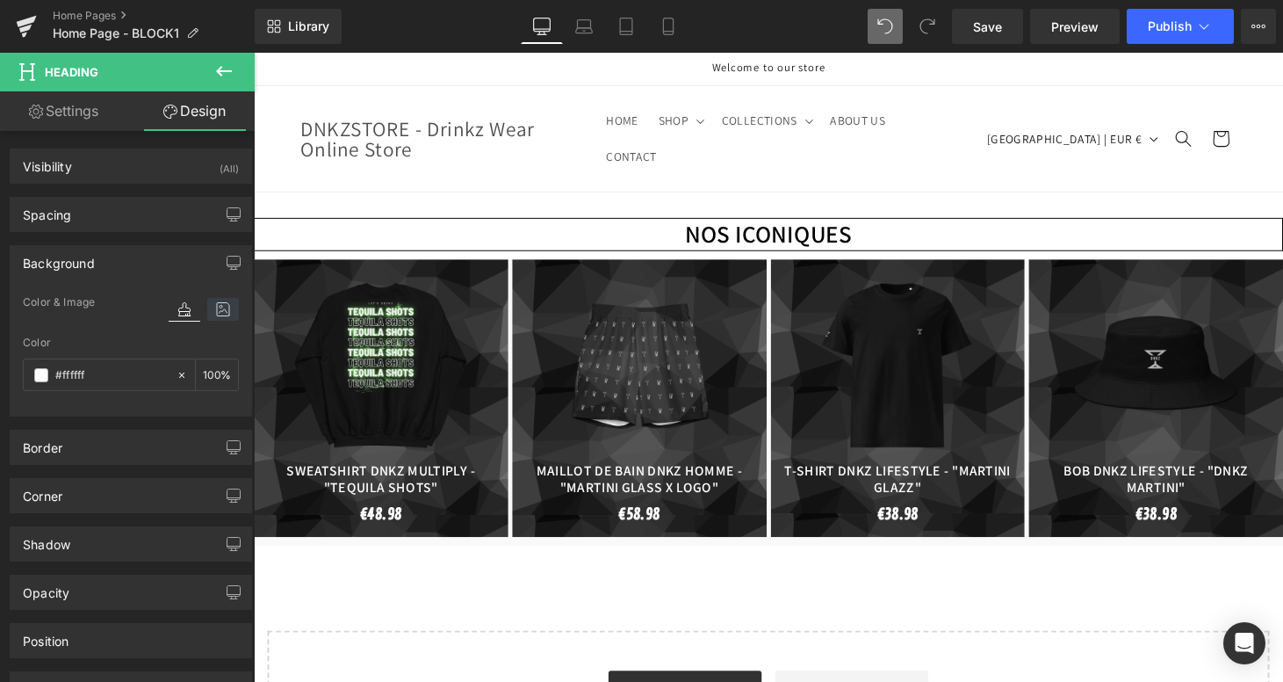
click at [227, 305] on icon at bounding box center [223, 309] width 32 height 23
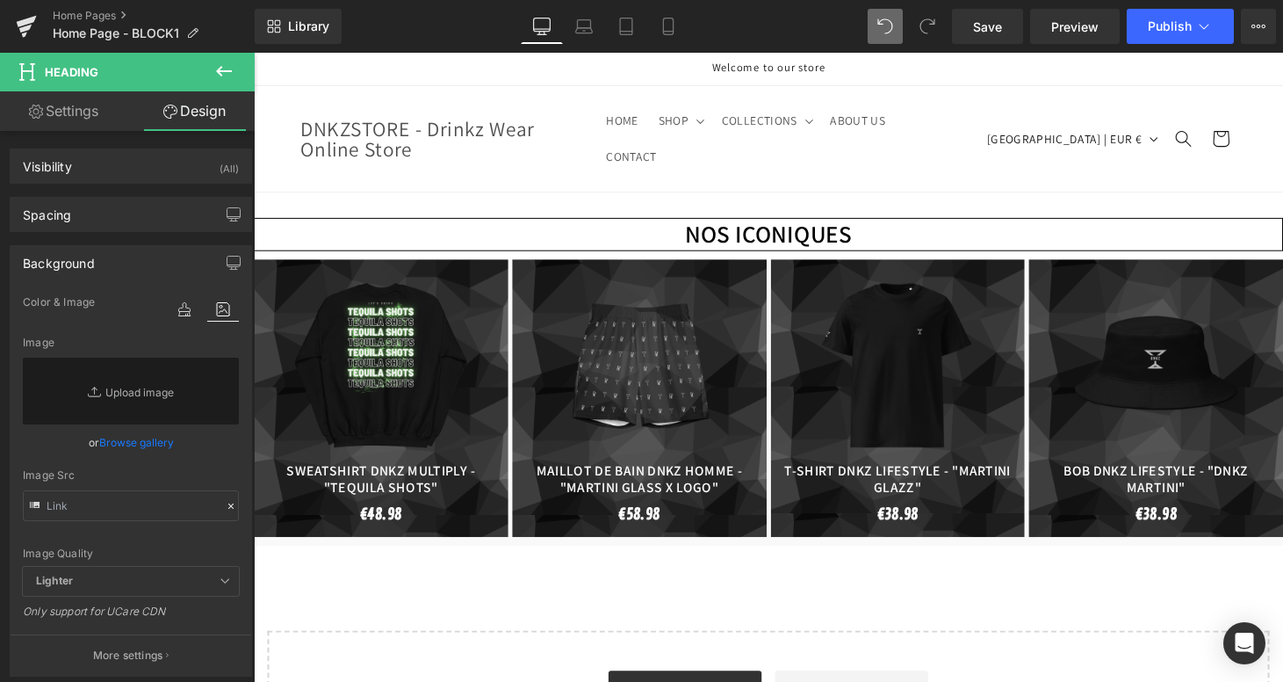
click at [99, 390] on icon at bounding box center [97, 392] width 18 height 18
click at [153, 447] on link "Browse gallery" at bounding box center [136, 442] width 75 height 31
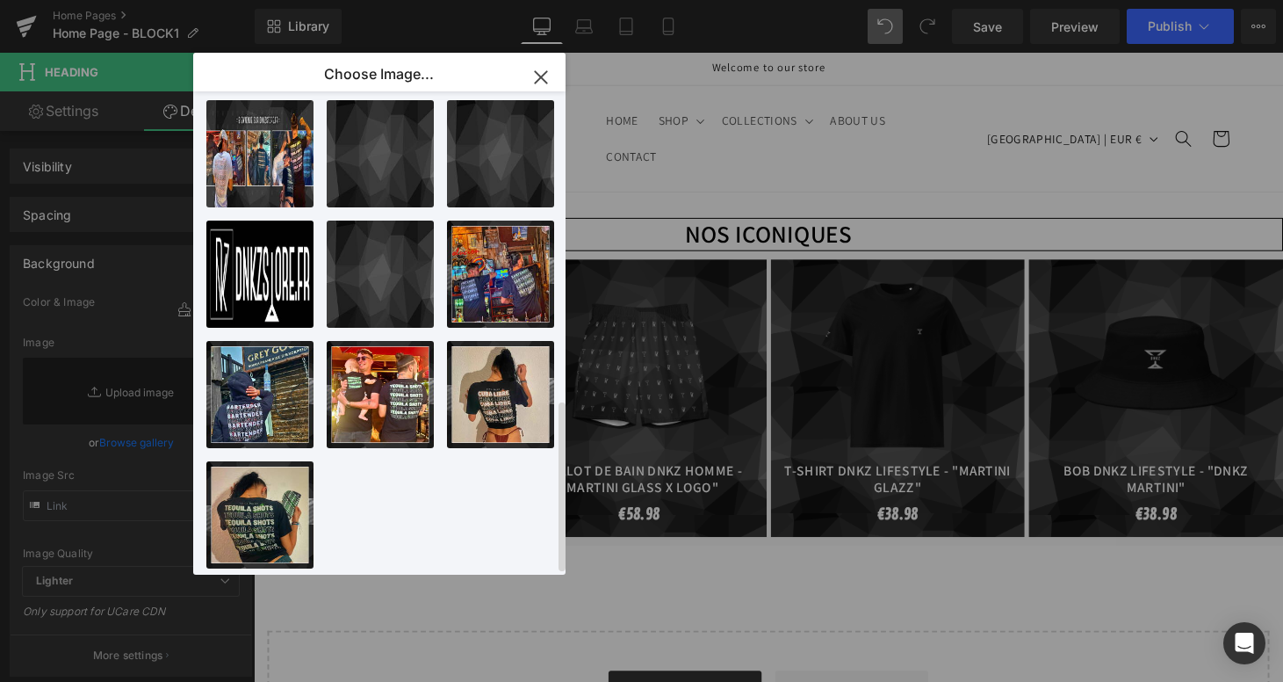
scroll to position [868, 0]
click at [409, 257] on div "Light G...nner.png 539.15 KB" at bounding box center [380, 273] width 107 height 107
type input "https://ucarecdn.com/614a0b4a-a249-475a-9b1d-bda6a9da8e35/-/format/auto/-/previ…"
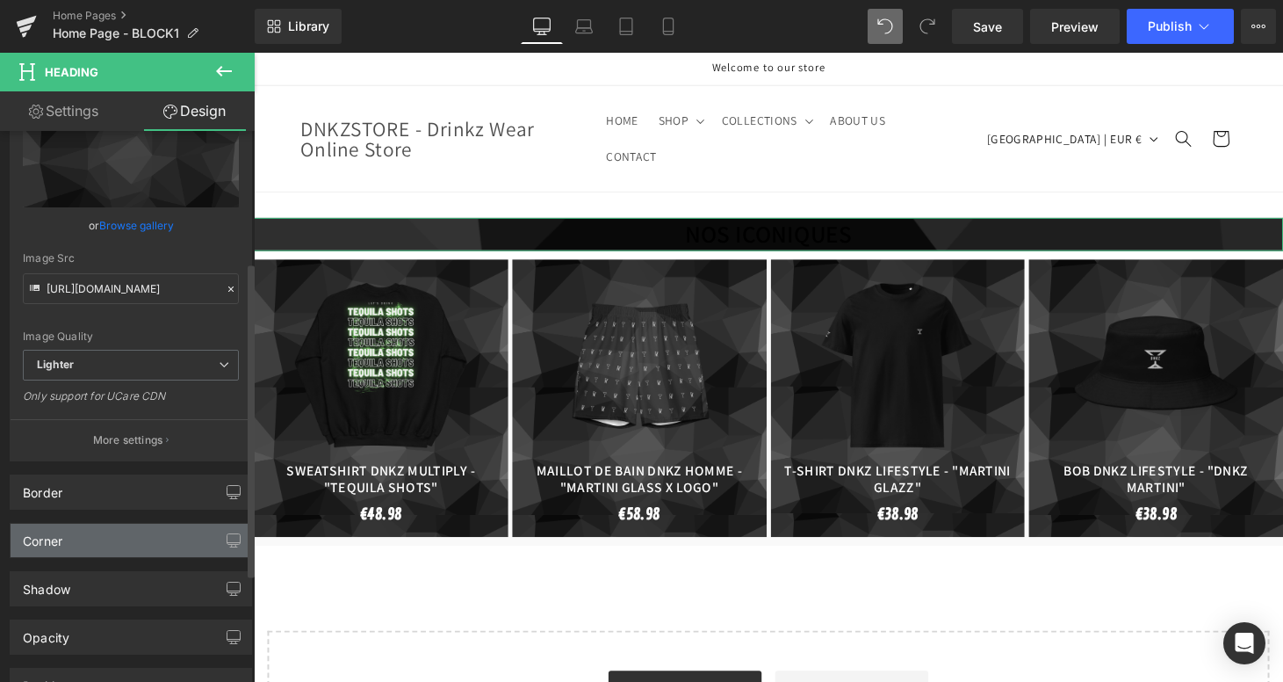
scroll to position [228, 0]
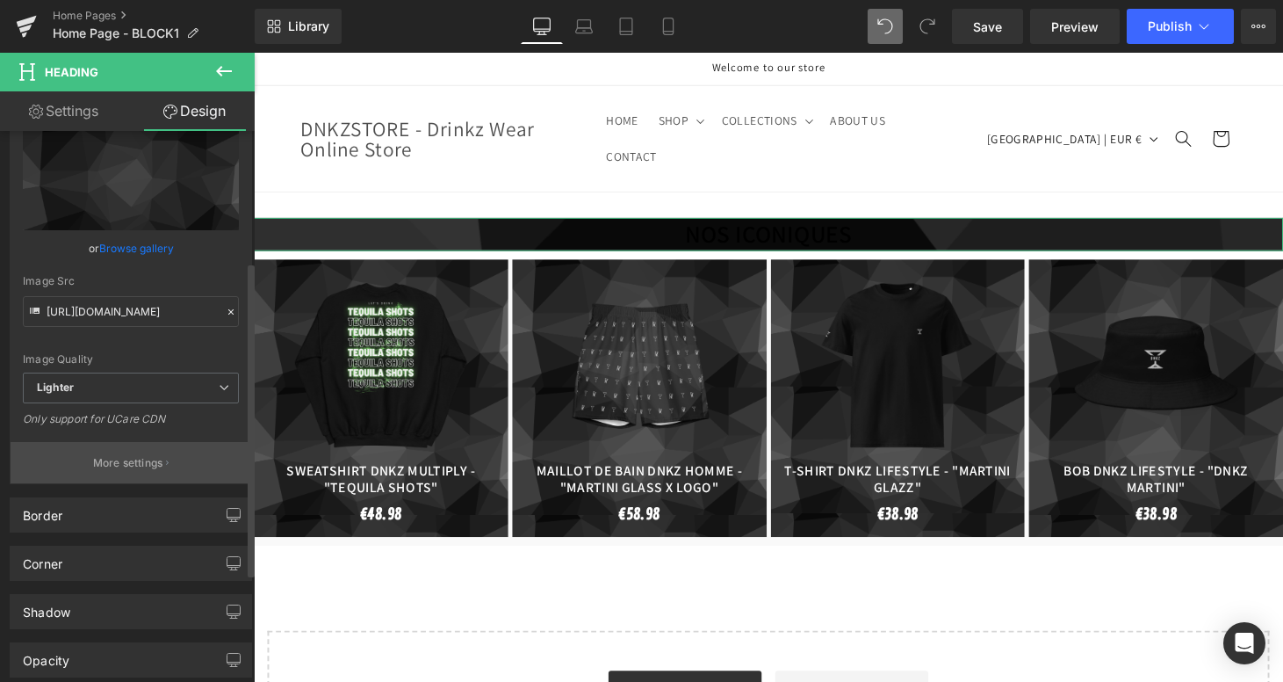
click at [122, 466] on p "More settings" at bounding box center [128, 463] width 70 height 16
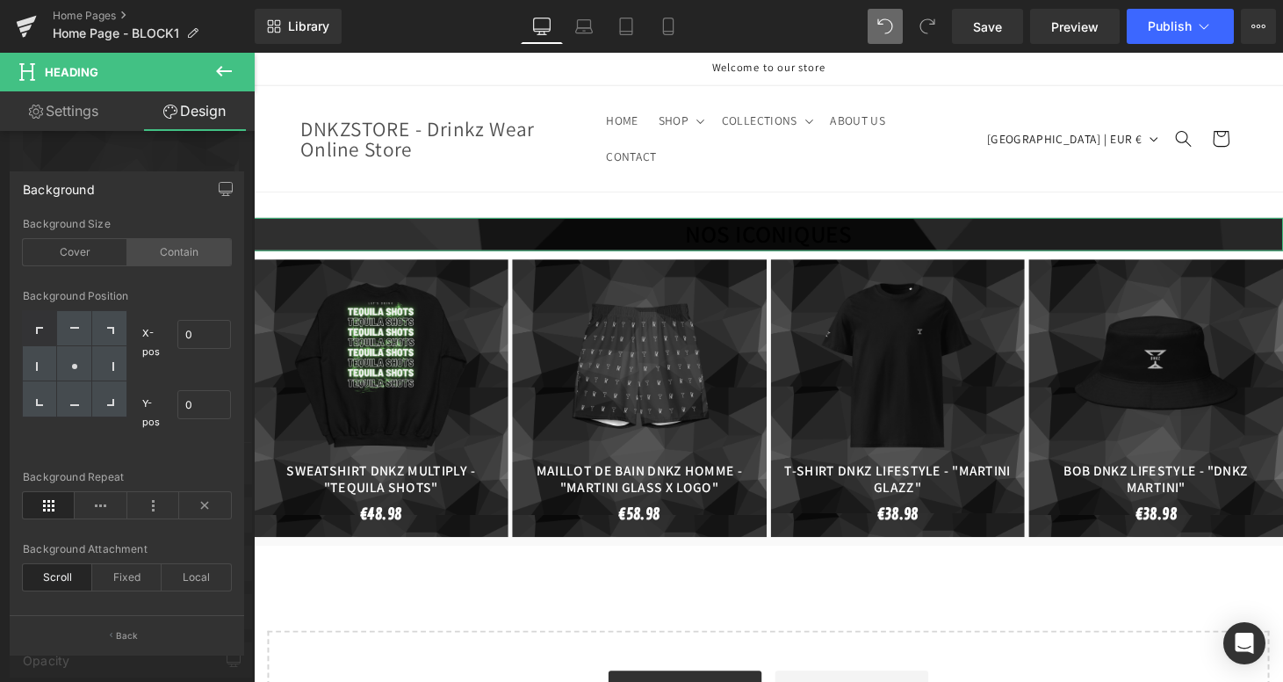
click at [155, 258] on div "Contain" at bounding box center [179, 252] width 105 height 26
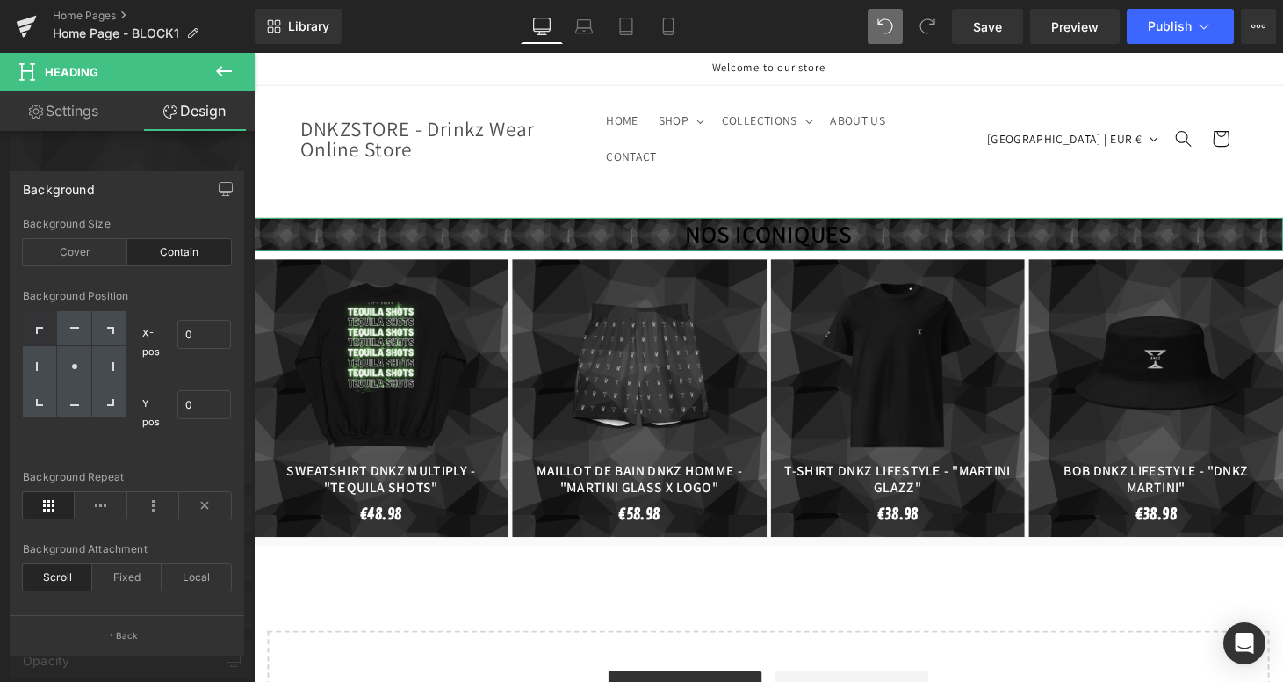
click at [128, 258] on div "Contain" at bounding box center [179, 252] width 105 height 26
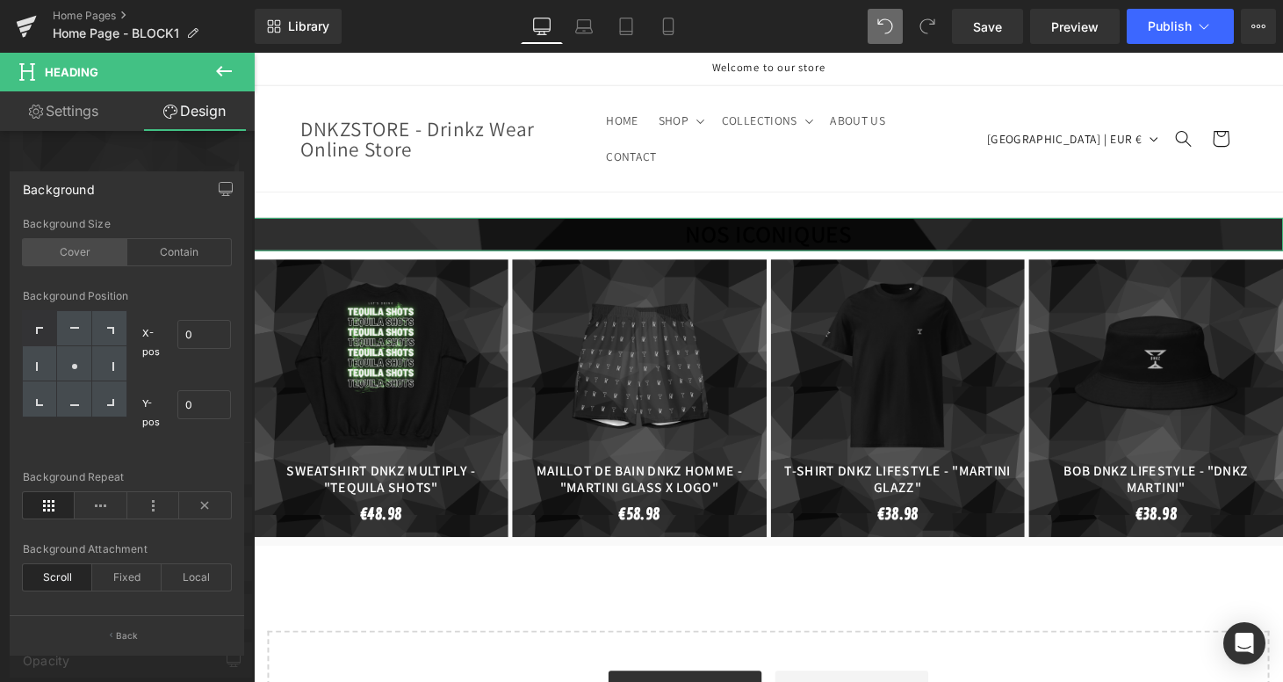
click at [124, 257] on div "Cover" at bounding box center [75, 252] width 105 height 26
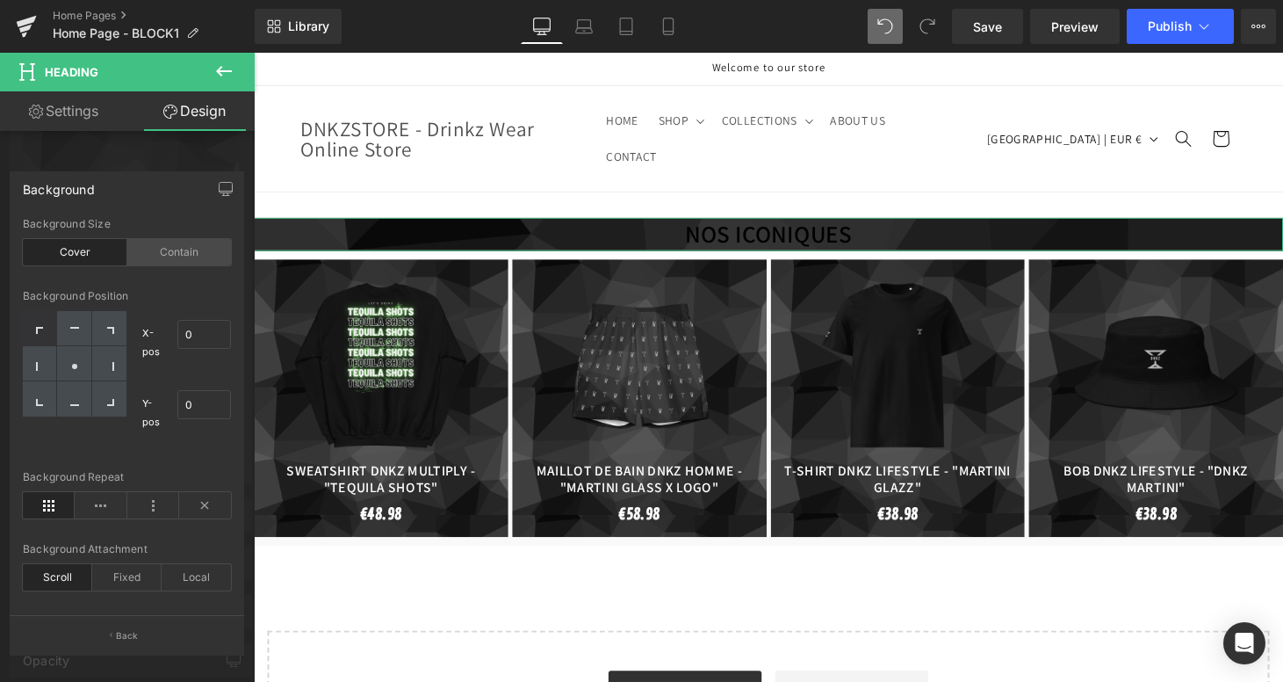
click at [168, 253] on div "Contain" at bounding box center [179, 252] width 105 height 26
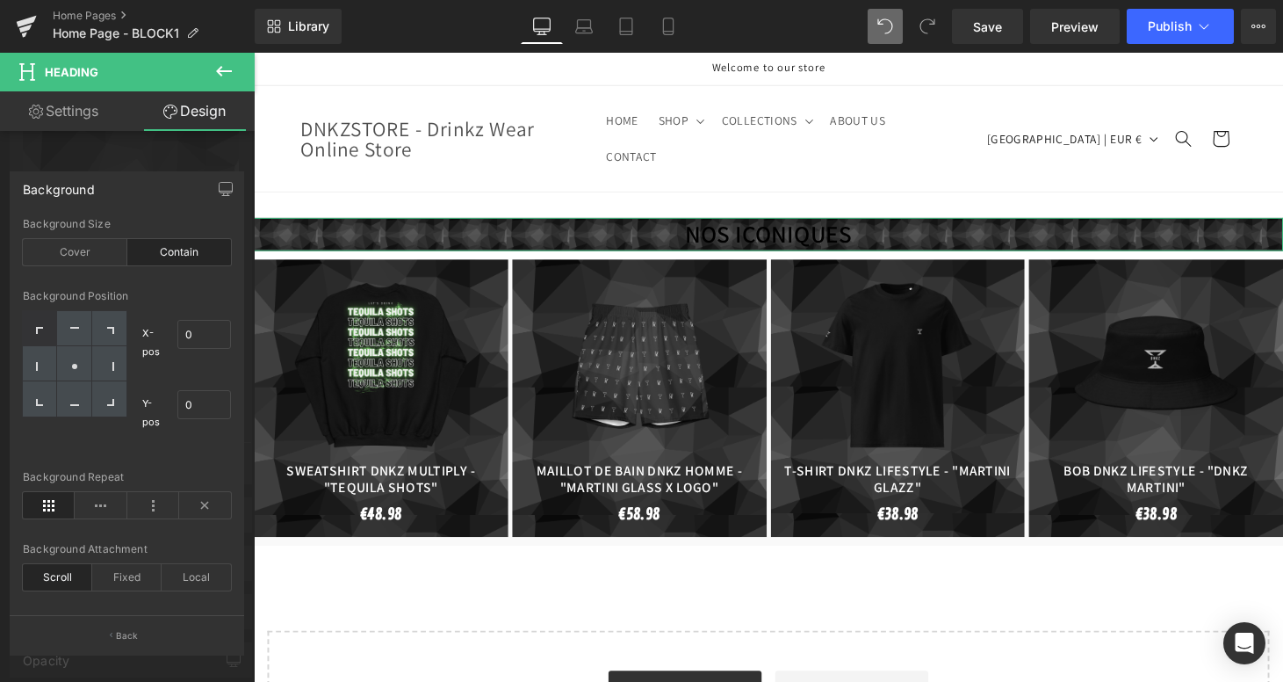
click at [127, 251] on div "Contain" at bounding box center [179, 252] width 105 height 26
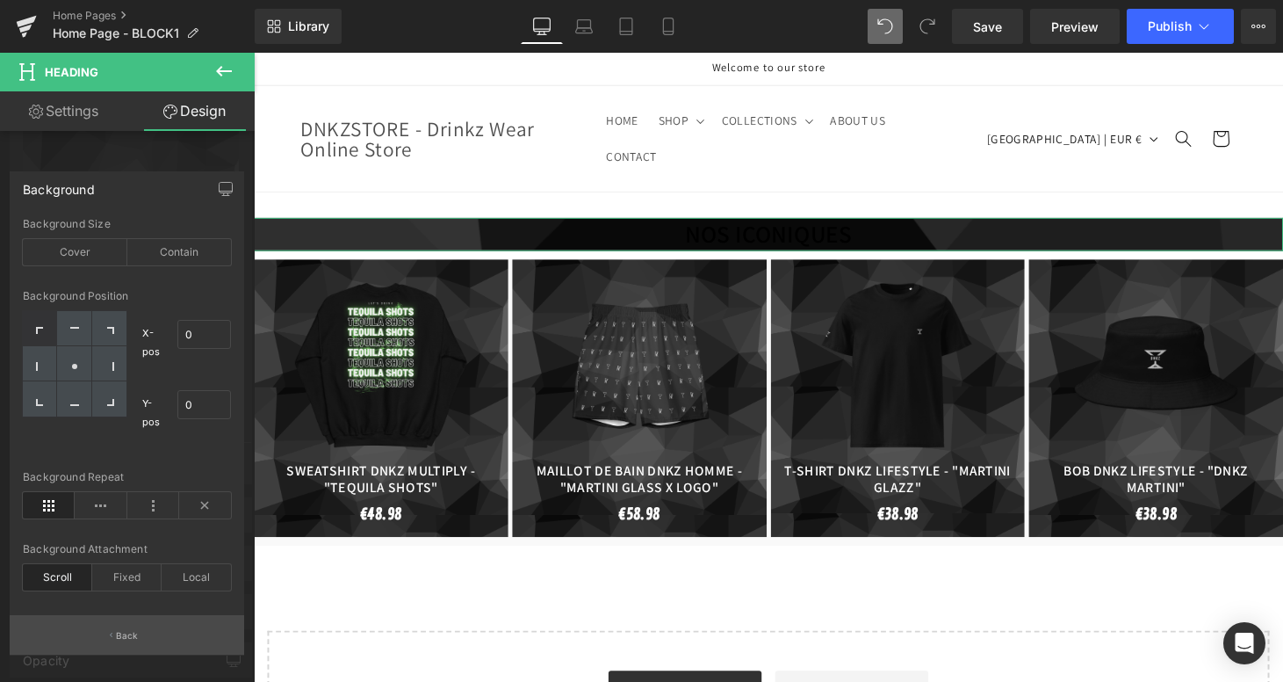
click at [116, 634] on p "Back" at bounding box center [127, 635] width 23 height 13
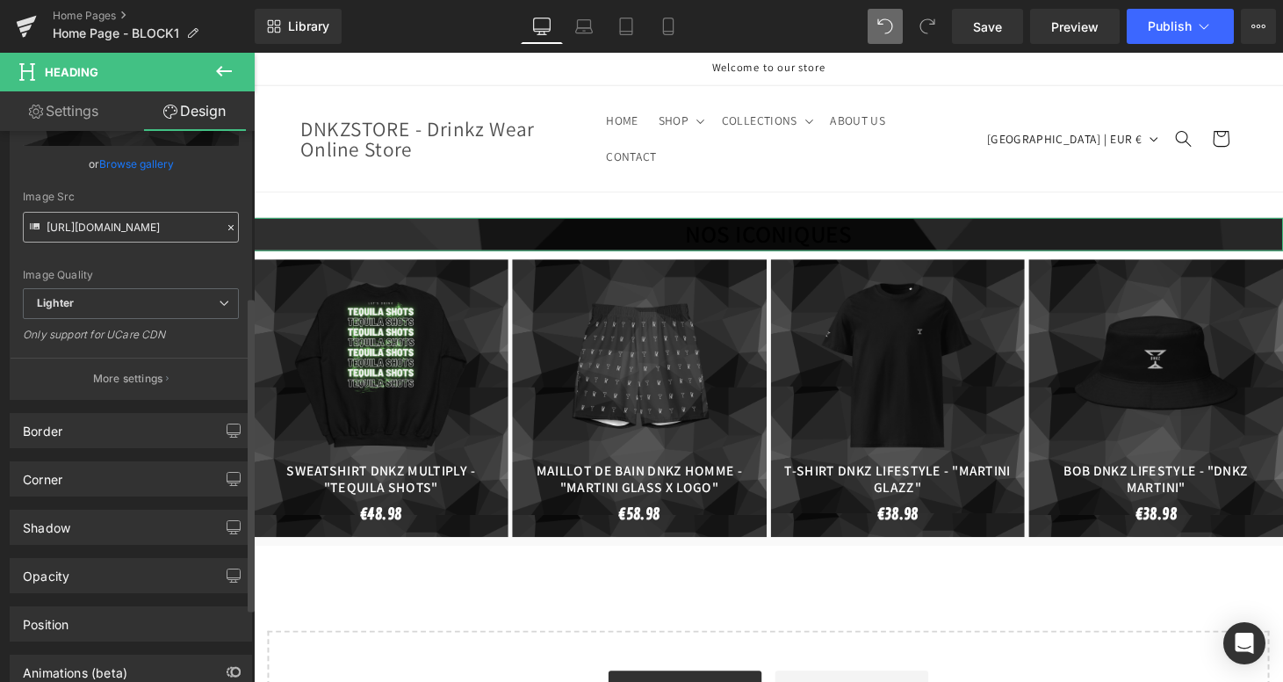
scroll to position [314, 0]
click at [99, 115] on link "Settings" at bounding box center [63, 111] width 127 height 40
type input "100"
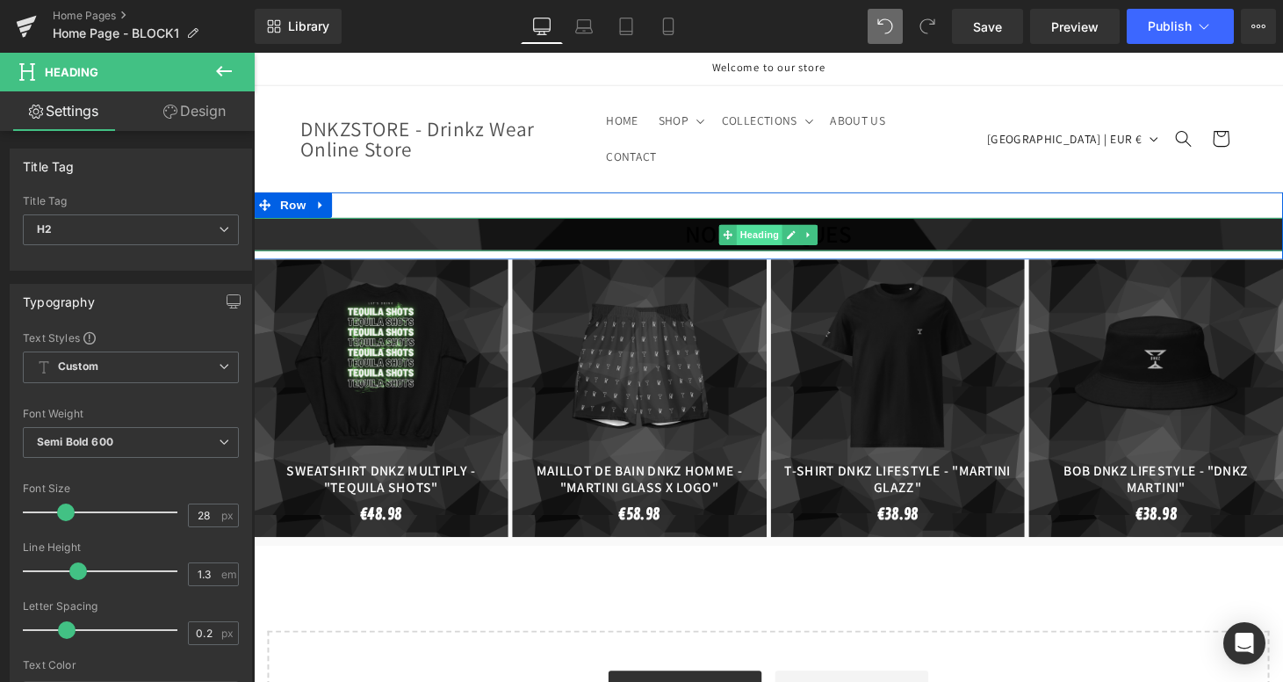
click at [766, 230] on span "Heading" at bounding box center [776, 240] width 47 height 21
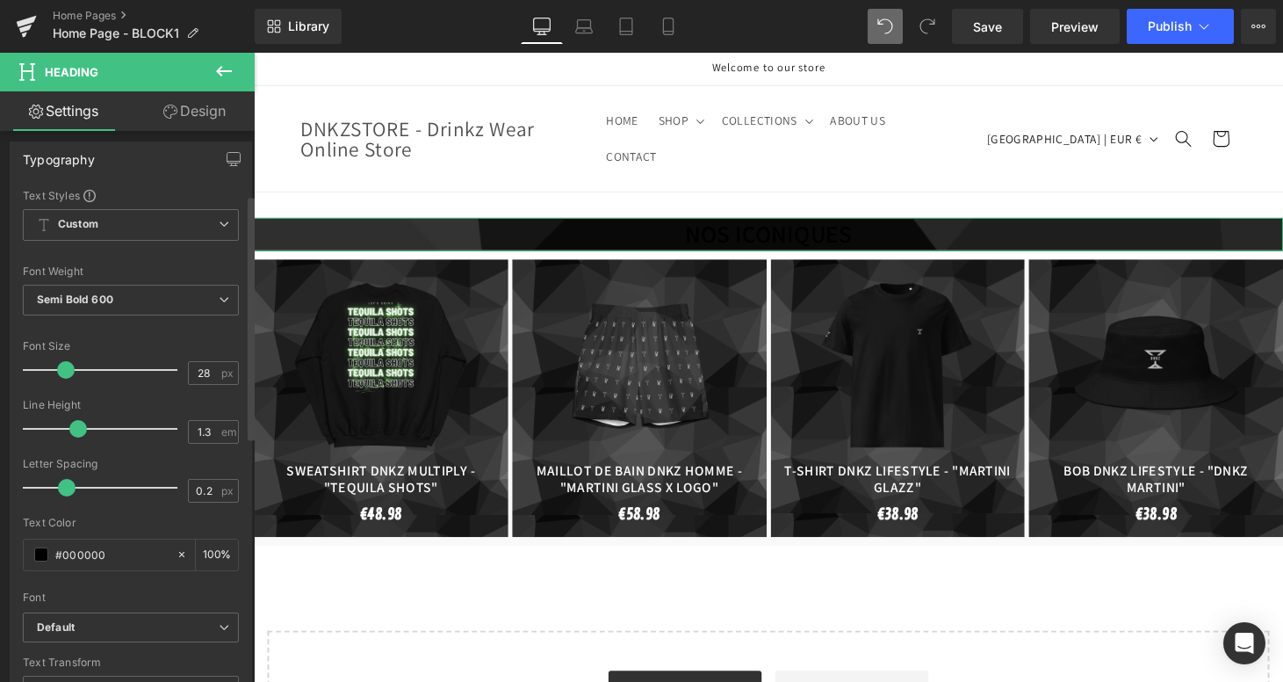
scroll to position [143, 0]
click at [50, 554] on div "#000000" at bounding box center [100, 553] width 152 height 31
click at [45, 554] on span at bounding box center [41, 553] width 14 height 14
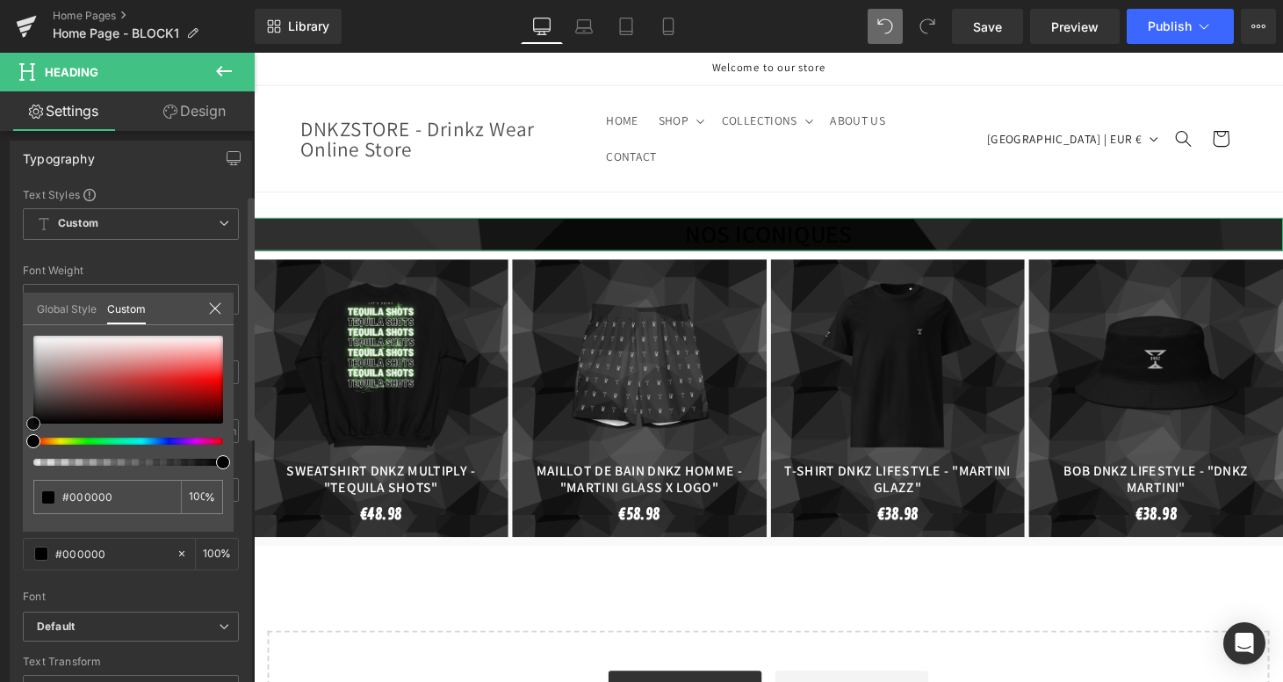
type input "#b36969"
type input "#b16c6c"
type input "#b06d6d"
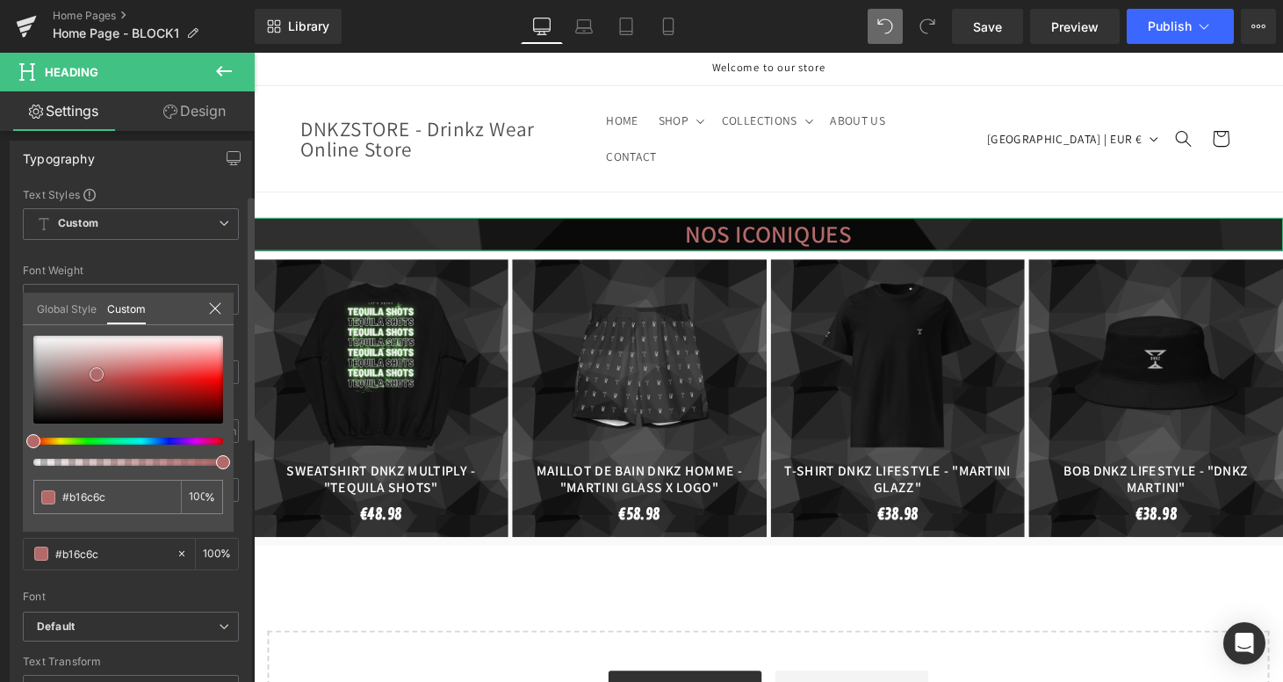
type input "#b06d6d"
type input "#c2a7a7"
type input "#ffffff"
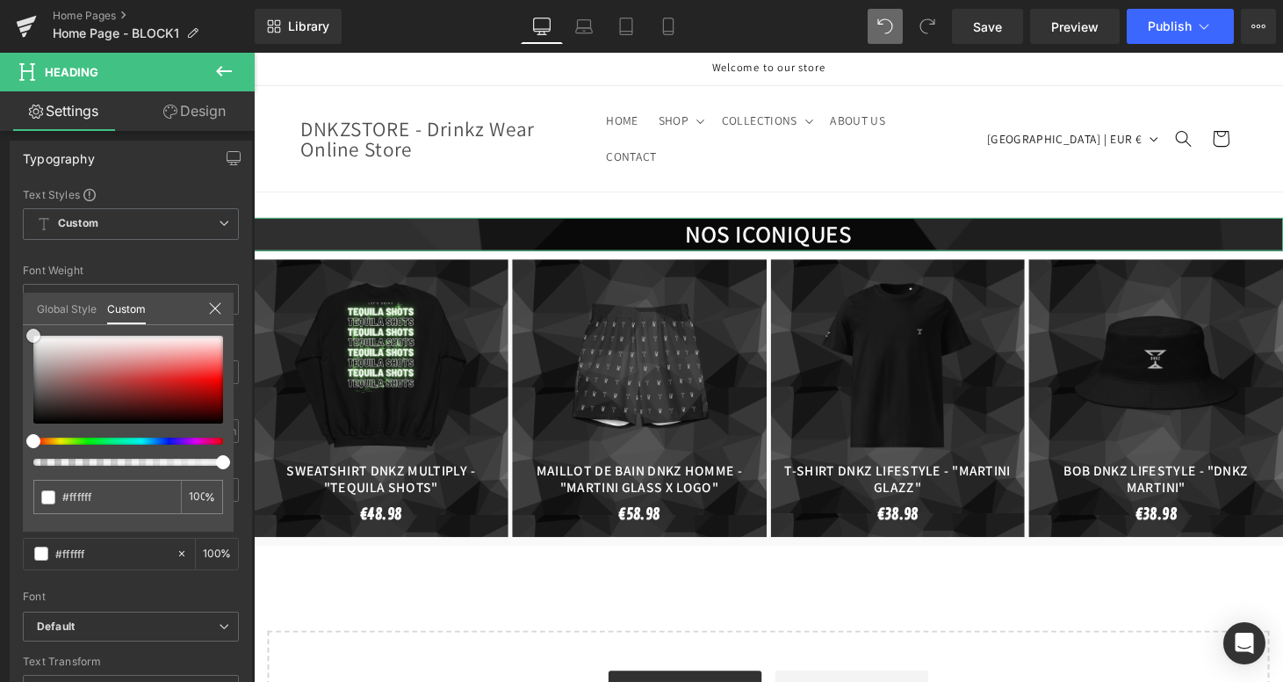
drag, startPoint x: 97, startPoint y: 374, endPoint x: -8, endPoint y: 302, distance: 126.9
click at [0, 302] on html "Heading You are previewing how the will restyle your page. You can not edit Ele…" at bounding box center [641, 341] width 1283 height 682
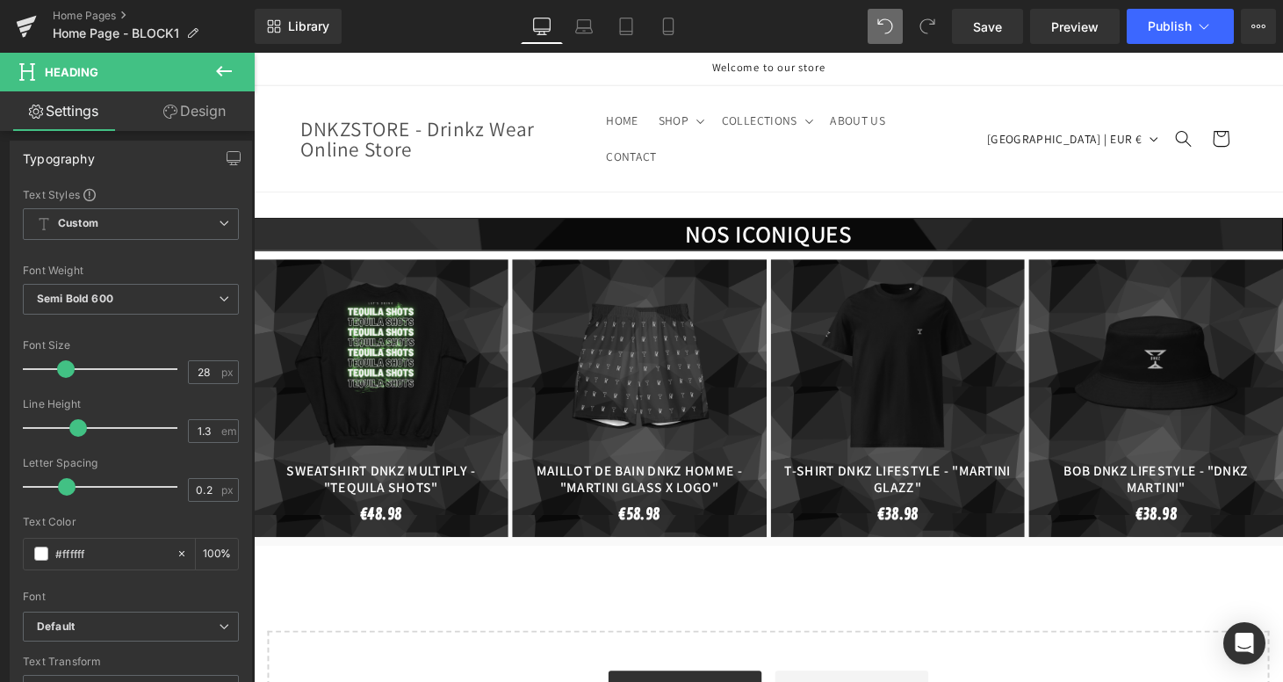
click at [447, 177] on body "Ignorer et passer au contenu Welcome to our store HOME SHOP SHOP ACCESSOIRES AC…" at bounding box center [785, 611] width 1063 height 1116
click at [61, 366] on span at bounding box center [66, 369] width 18 height 18
type input "30"
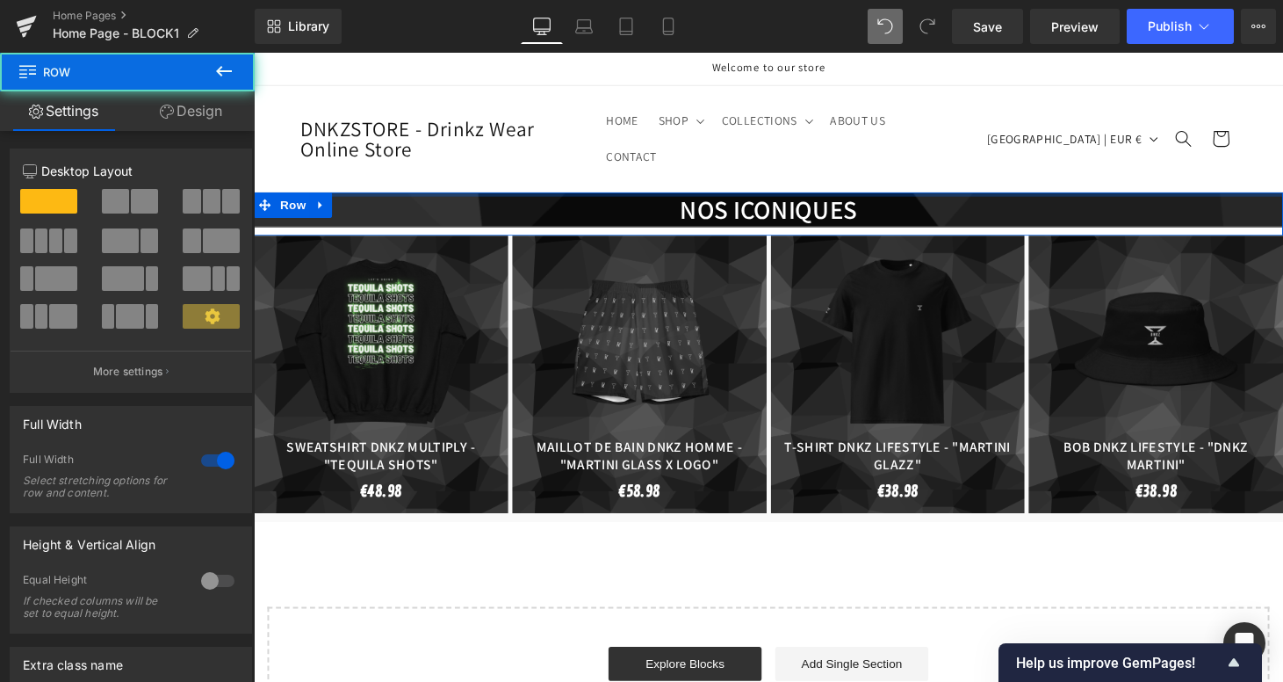
drag, startPoint x: 595, startPoint y: 190, endPoint x: 586, endPoint y: 156, distance: 34.5
click at [586, 156] on body "Ignorer et passer au contenu Welcome to our store HOME SHOP SHOP ACCESSOIRES AC…" at bounding box center [785, 599] width 1063 height 1093
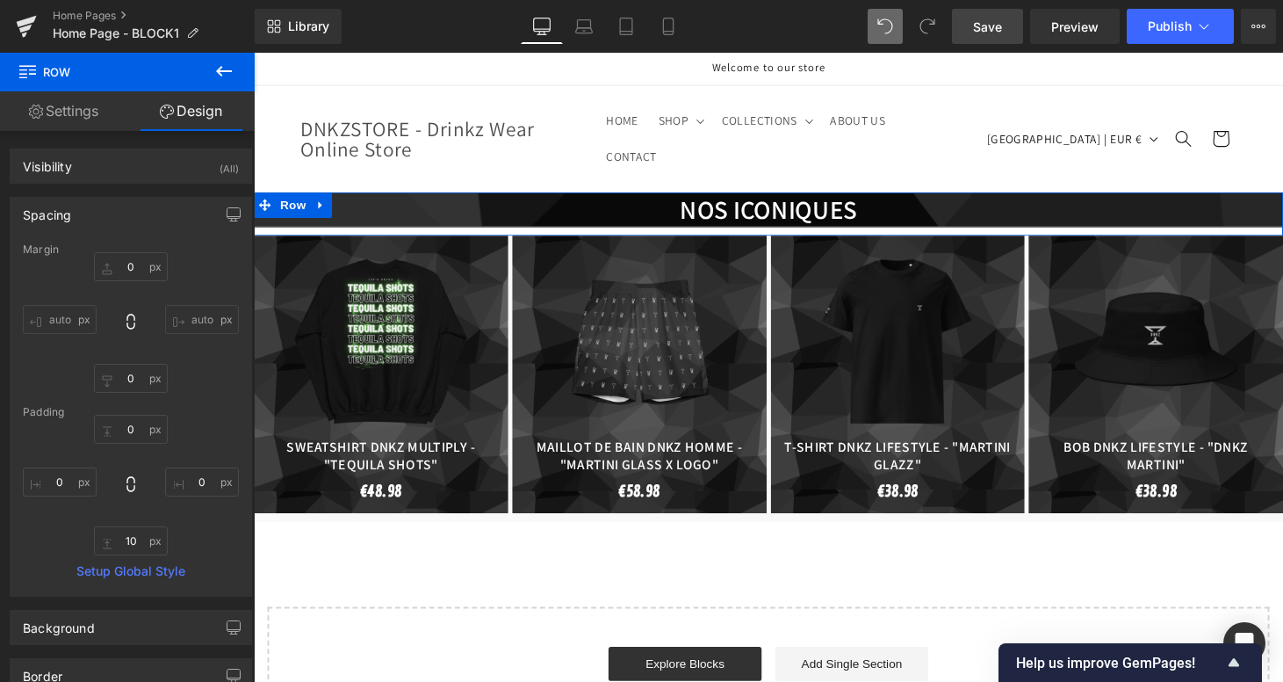
click at [981, 18] on span "Save" at bounding box center [987, 27] width 29 height 18
click at [29, 25] on icon at bounding box center [26, 26] width 21 height 44
